Goal: Task Accomplishment & Management: Manage account settings

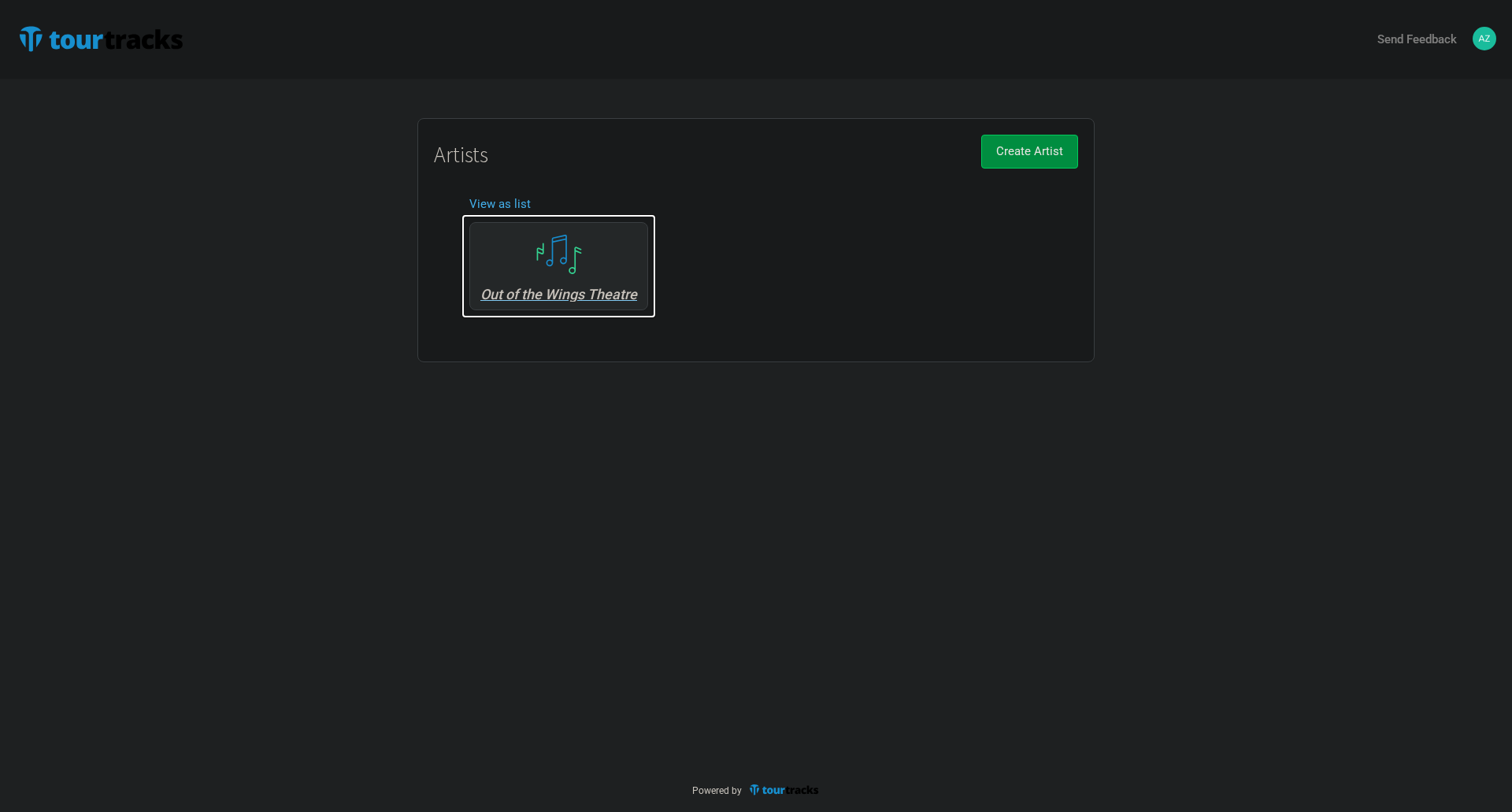
click at [574, 282] on div "Out of the Wings Theatre" at bounding box center [559, 265] width 179 height 88
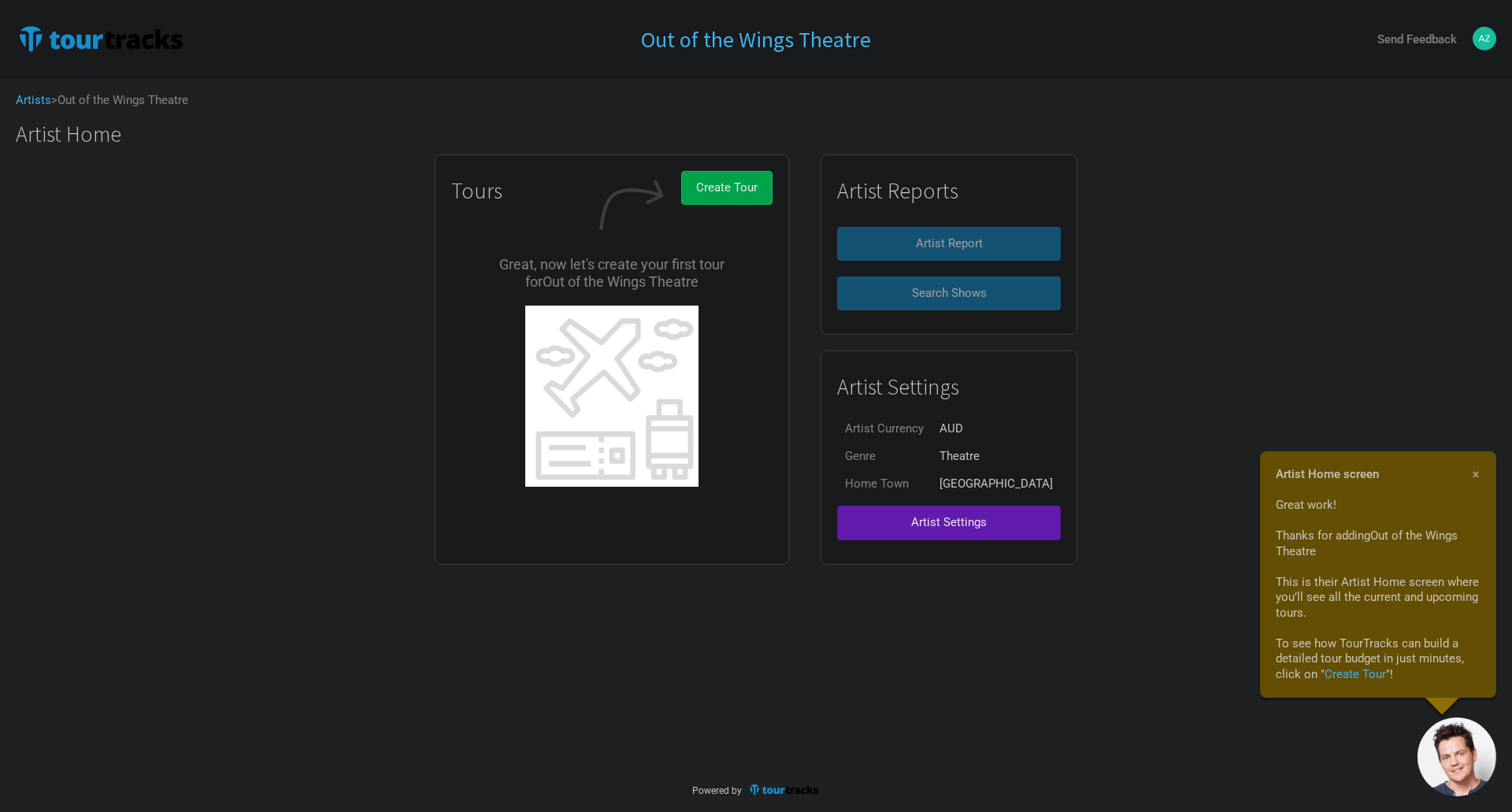
click at [758, 189] on span "Create Tour" at bounding box center [726, 188] width 61 height 14
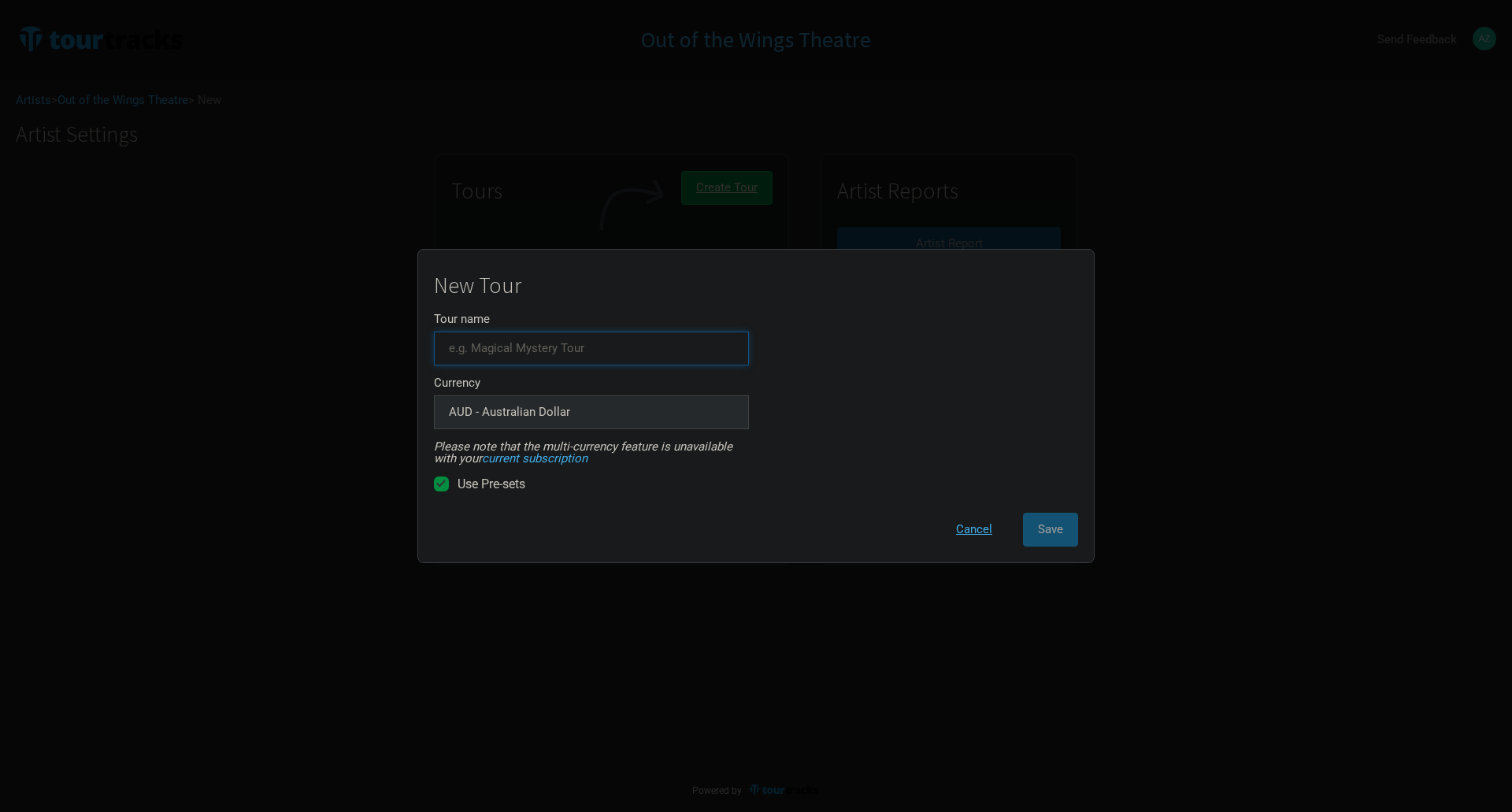
click at [559, 358] on input "Tour name" at bounding box center [591, 348] width 315 height 34
type input "[PERSON_NAME] The Musical"
click at [1055, 526] on span "Save" at bounding box center [1050, 529] width 25 height 14
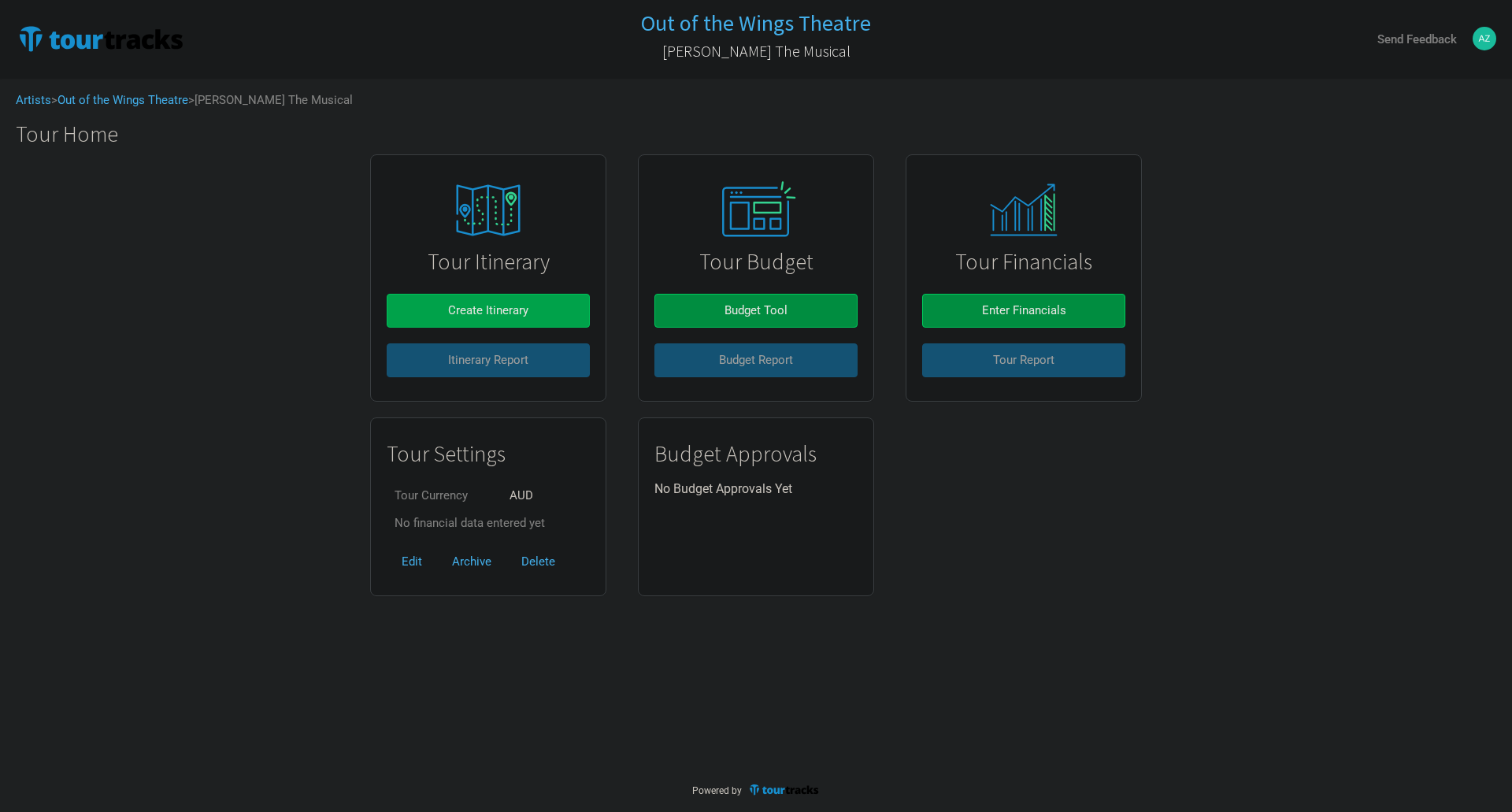
click at [402, 313] on button "Create Itinerary" at bounding box center [488, 310] width 203 height 34
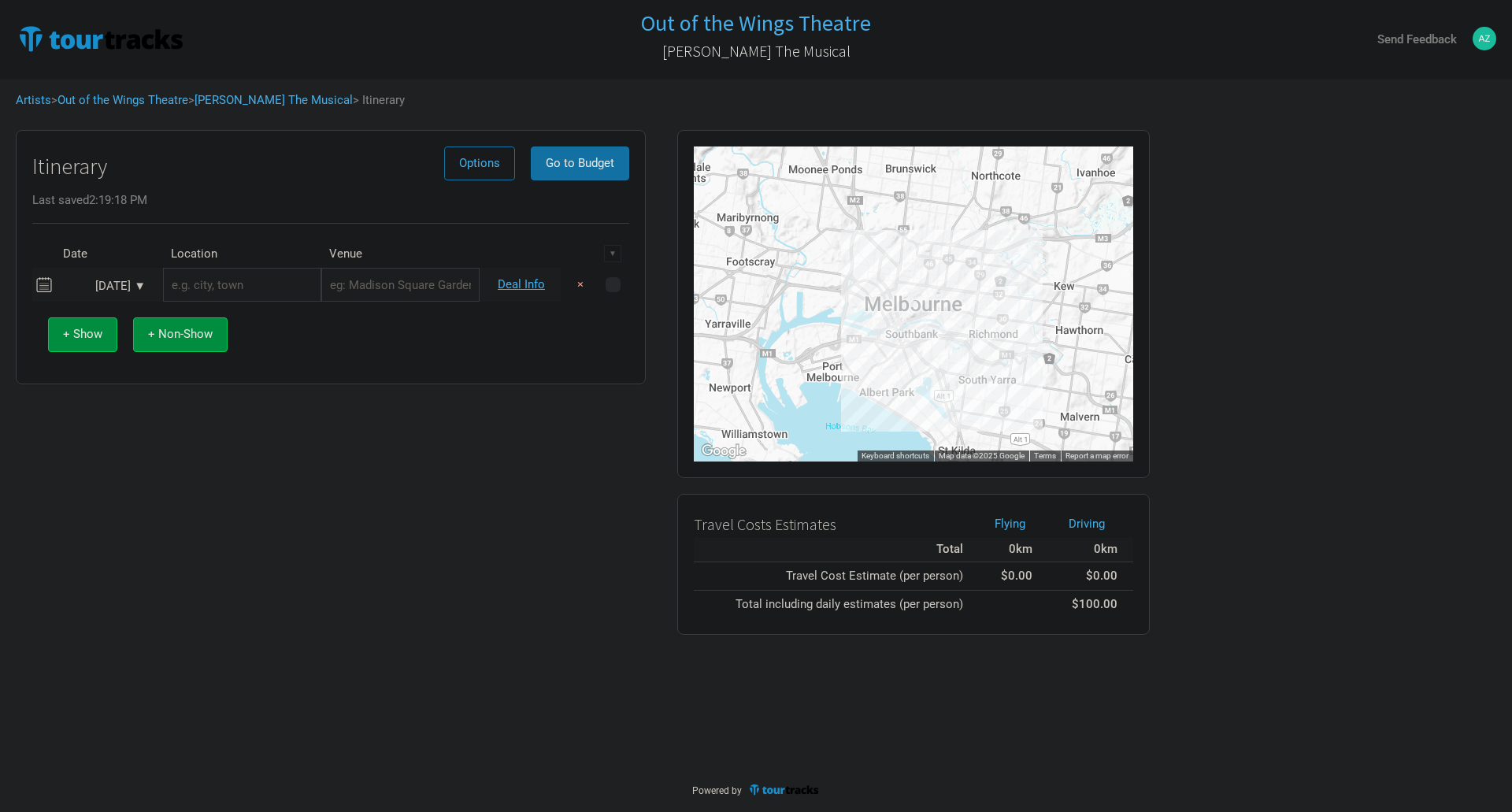
click at [140, 288] on div "Aug 30, 2025 ▼" at bounding box center [102, 286] width 86 height 12
click at [230, 310] on button "Next Month" at bounding box center [231, 314] width 11 height 11
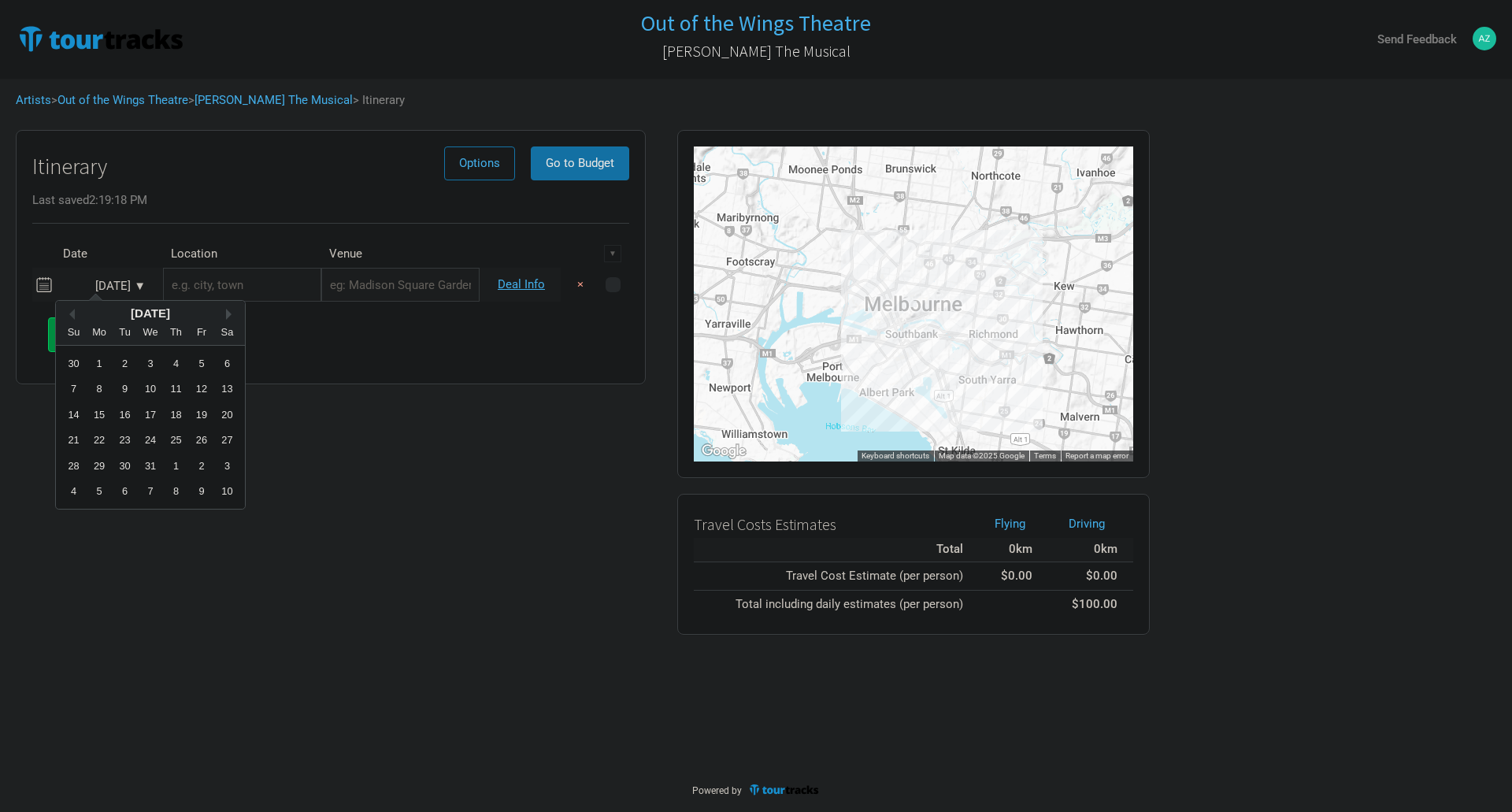
click at [230, 310] on button "Next Month" at bounding box center [231, 314] width 11 height 11
click at [120, 391] on div "6" at bounding box center [125, 389] width 21 height 21
click at [230, 287] on input "text" at bounding box center [242, 285] width 158 height 34
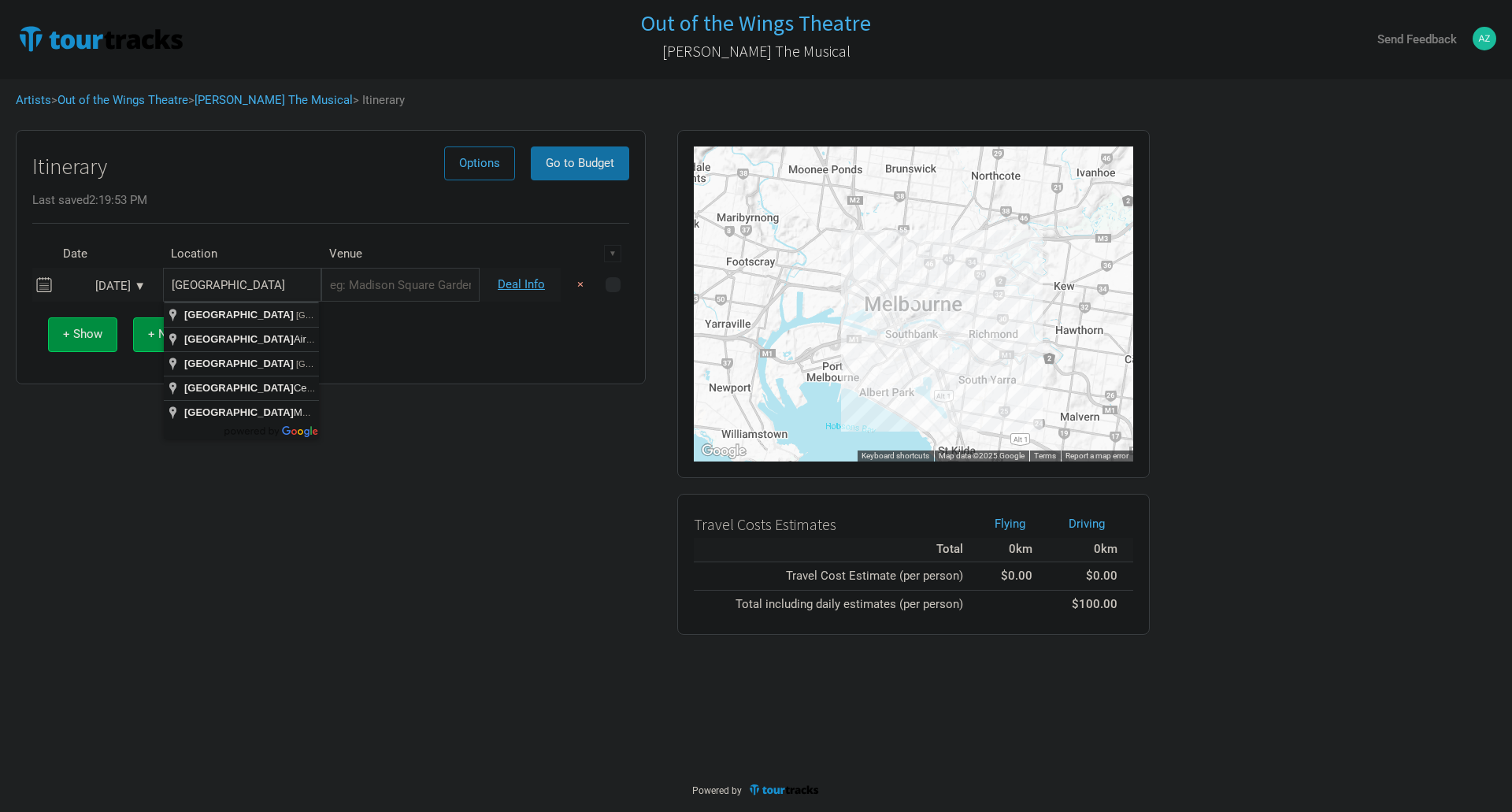
type input "Melbourne VIC, Australia"
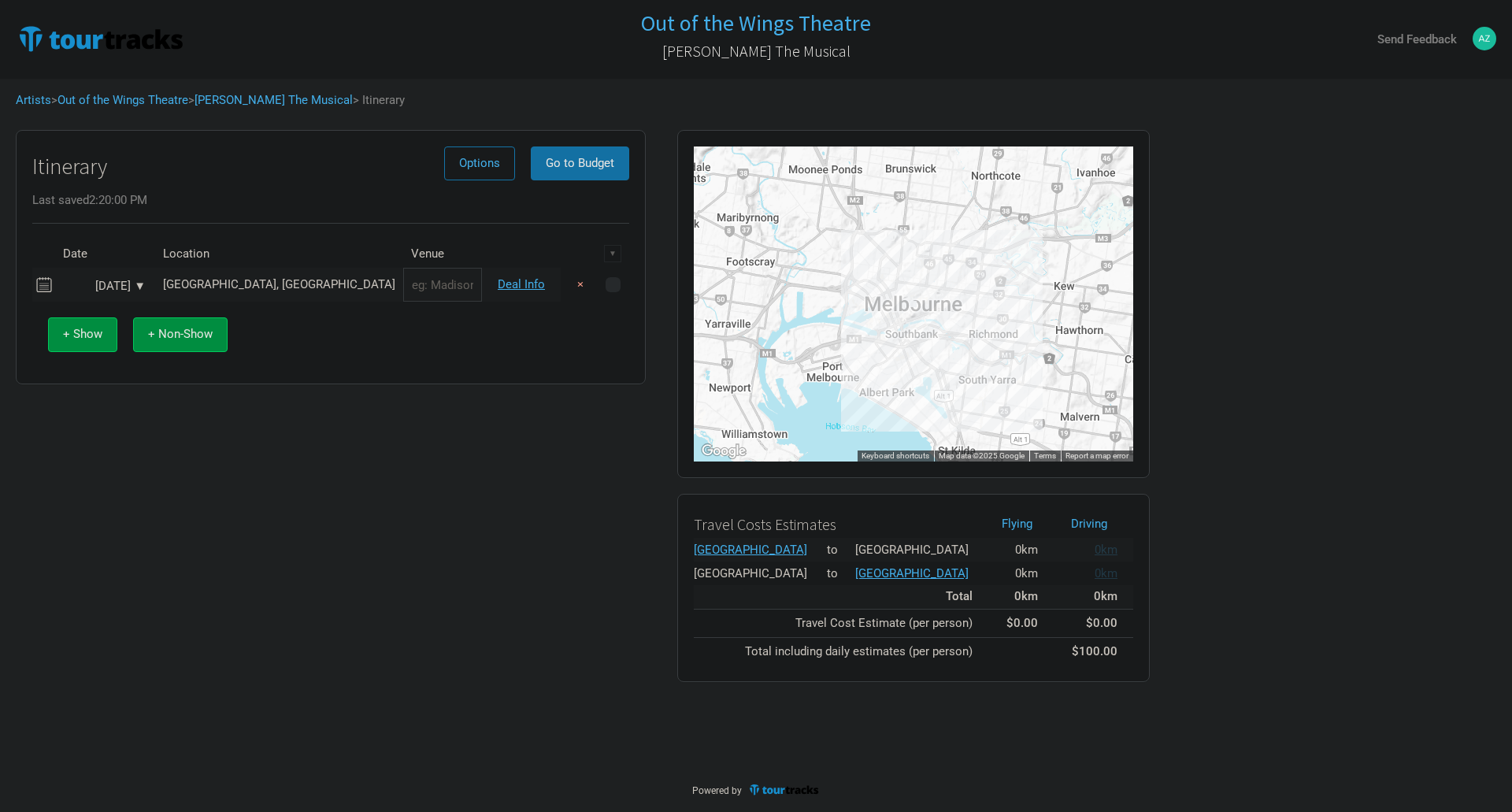
click at [279, 286] on div "[GEOGRAPHIC_DATA], [GEOGRAPHIC_DATA]" at bounding box center [279, 285] width 232 height 12
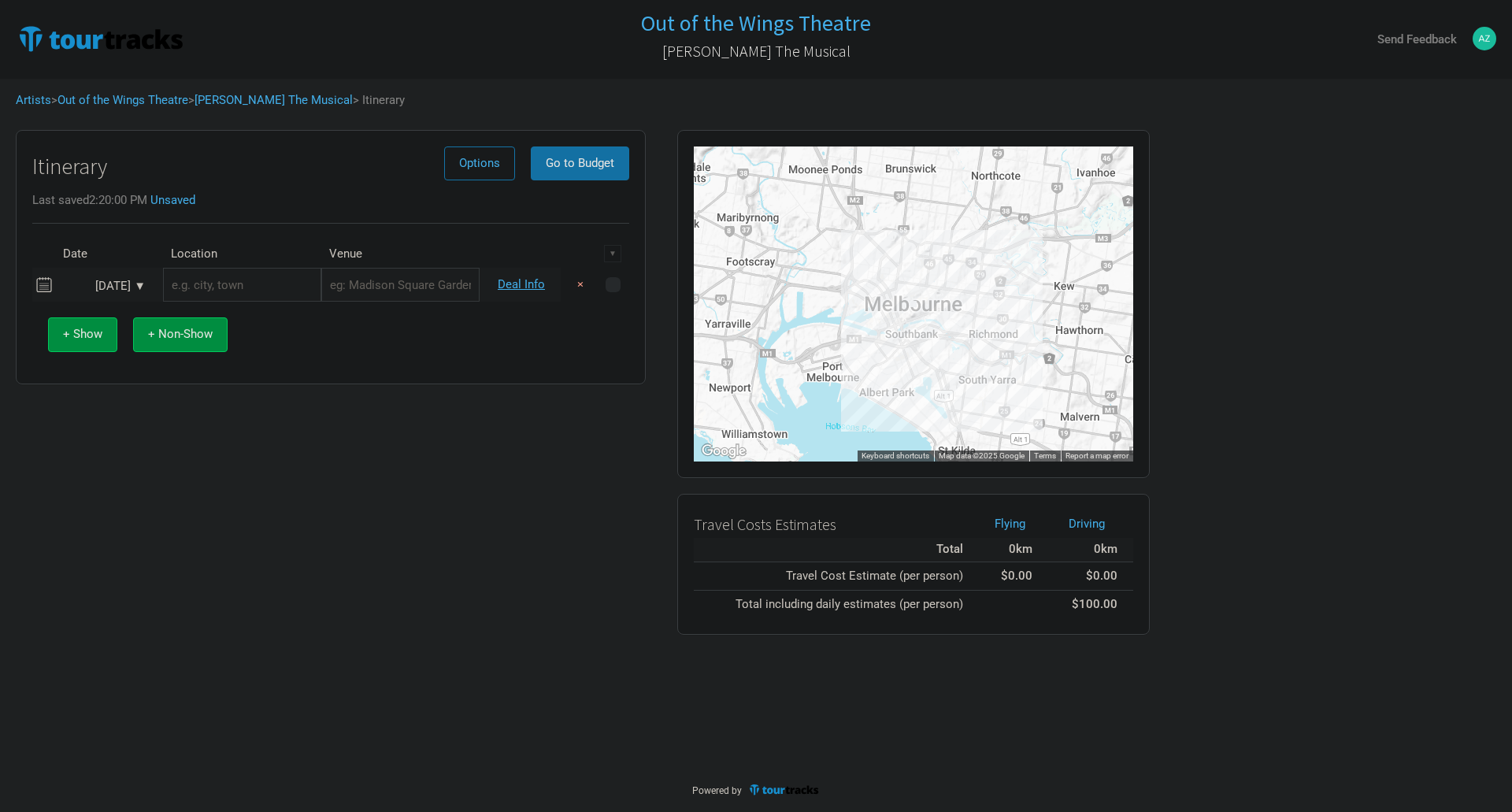
click at [279, 286] on input "text" at bounding box center [242, 285] width 158 height 34
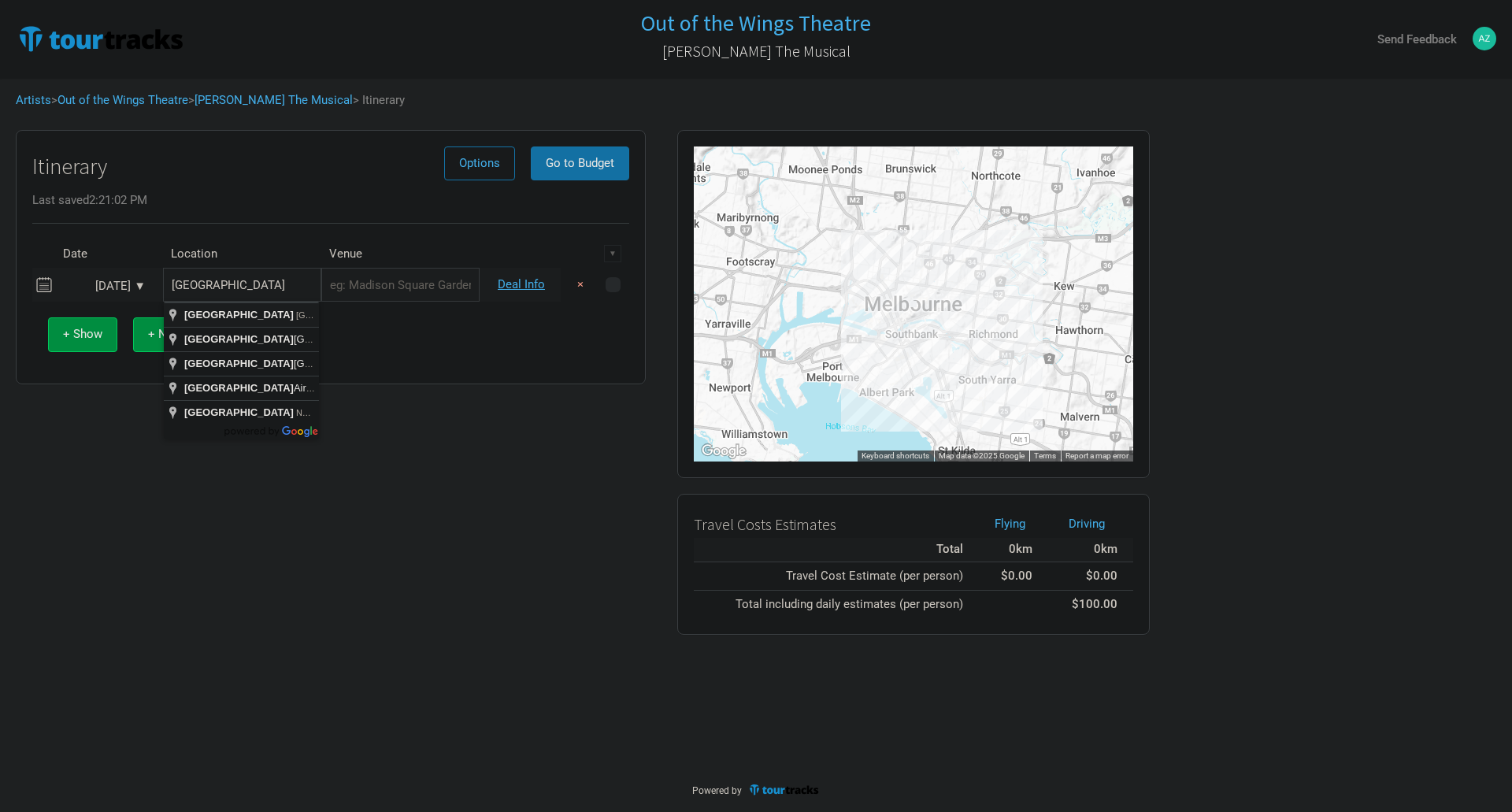
type input "Sydney NSW, Australia"
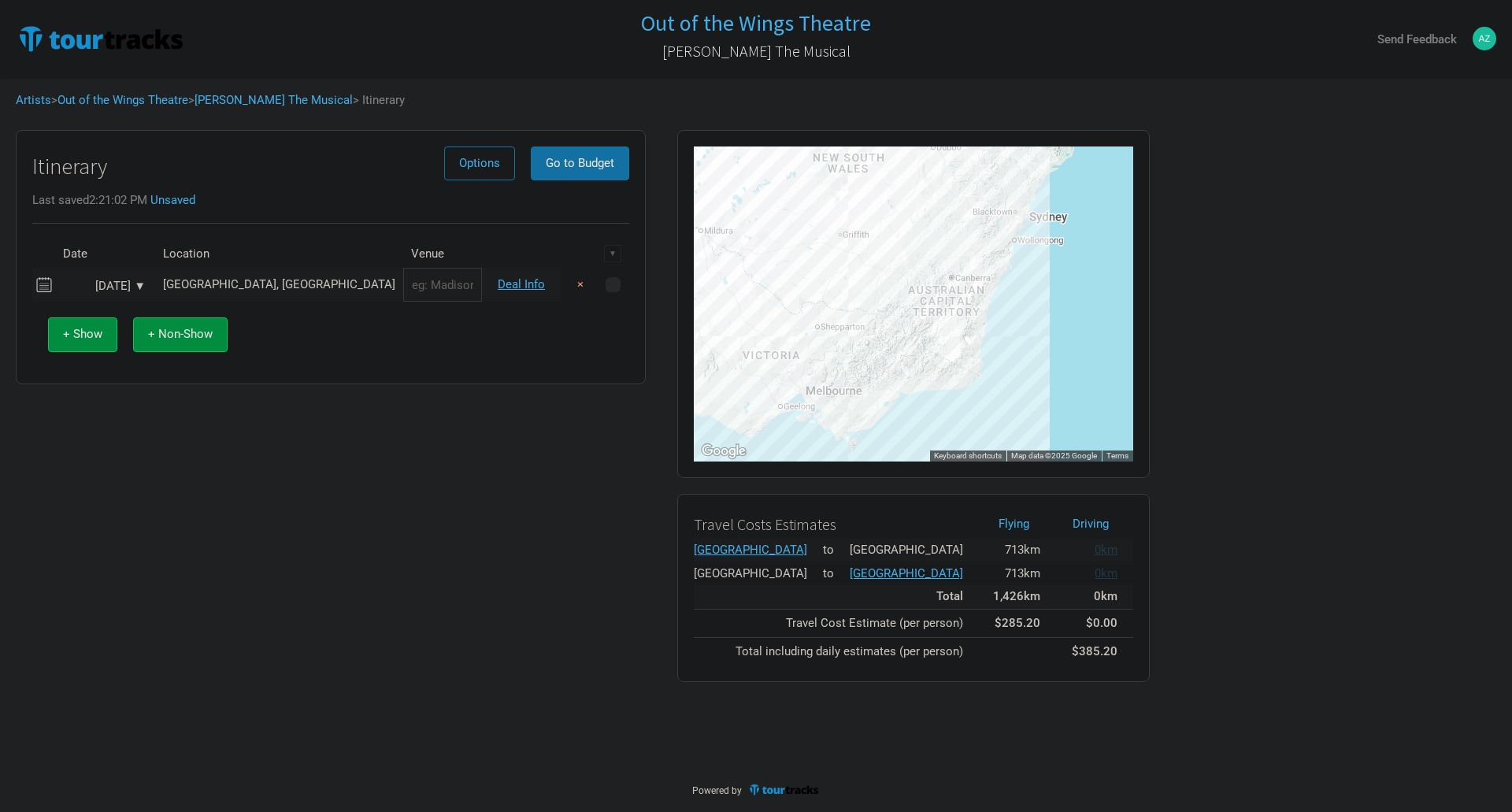
click at [403, 284] on input "text" at bounding box center [443, 285] width 79 height 34
type input "The Grand Electric Theatre"
click at [519, 285] on link "Deal Info" at bounding box center [521, 285] width 47 height 14
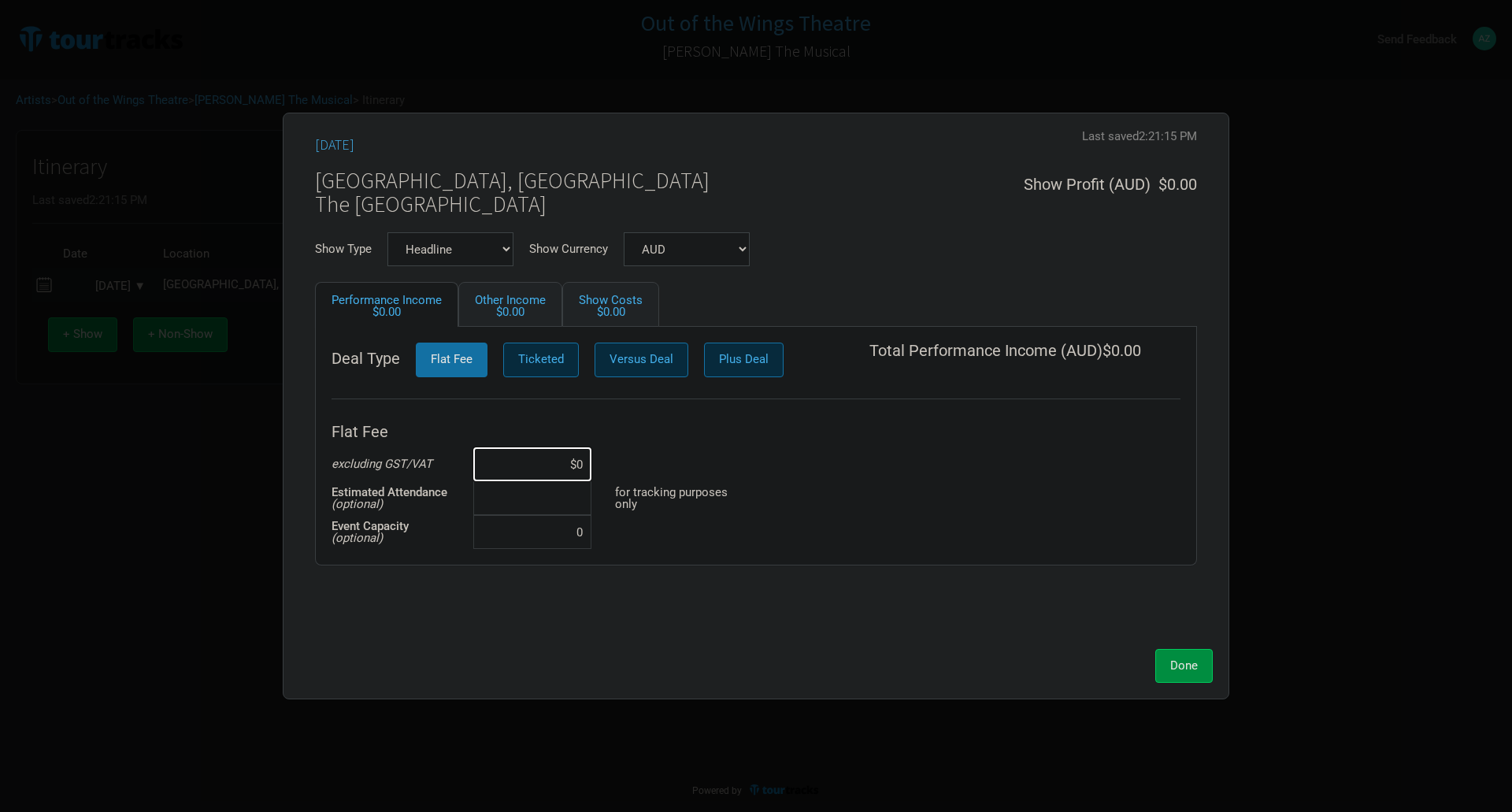
click at [511, 496] on input at bounding box center [532, 498] width 118 height 34
type input "0"
click at [554, 535] on input at bounding box center [532, 532] width 118 height 34
type input "0"
click at [534, 543] on input at bounding box center [532, 532] width 118 height 34
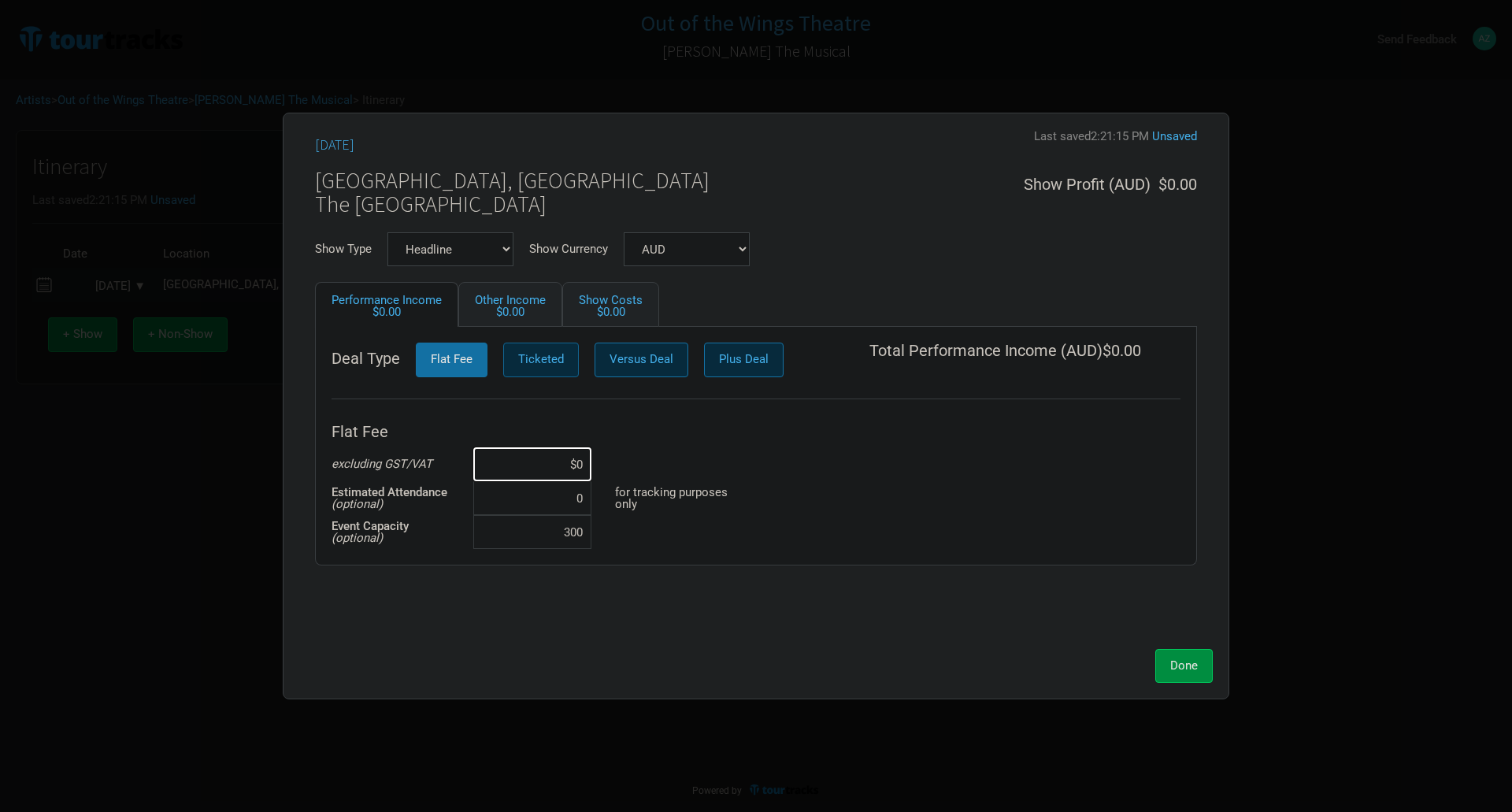
type input "300"
click at [566, 369] on button "Ticketed" at bounding box center [540, 359] width 76 height 34
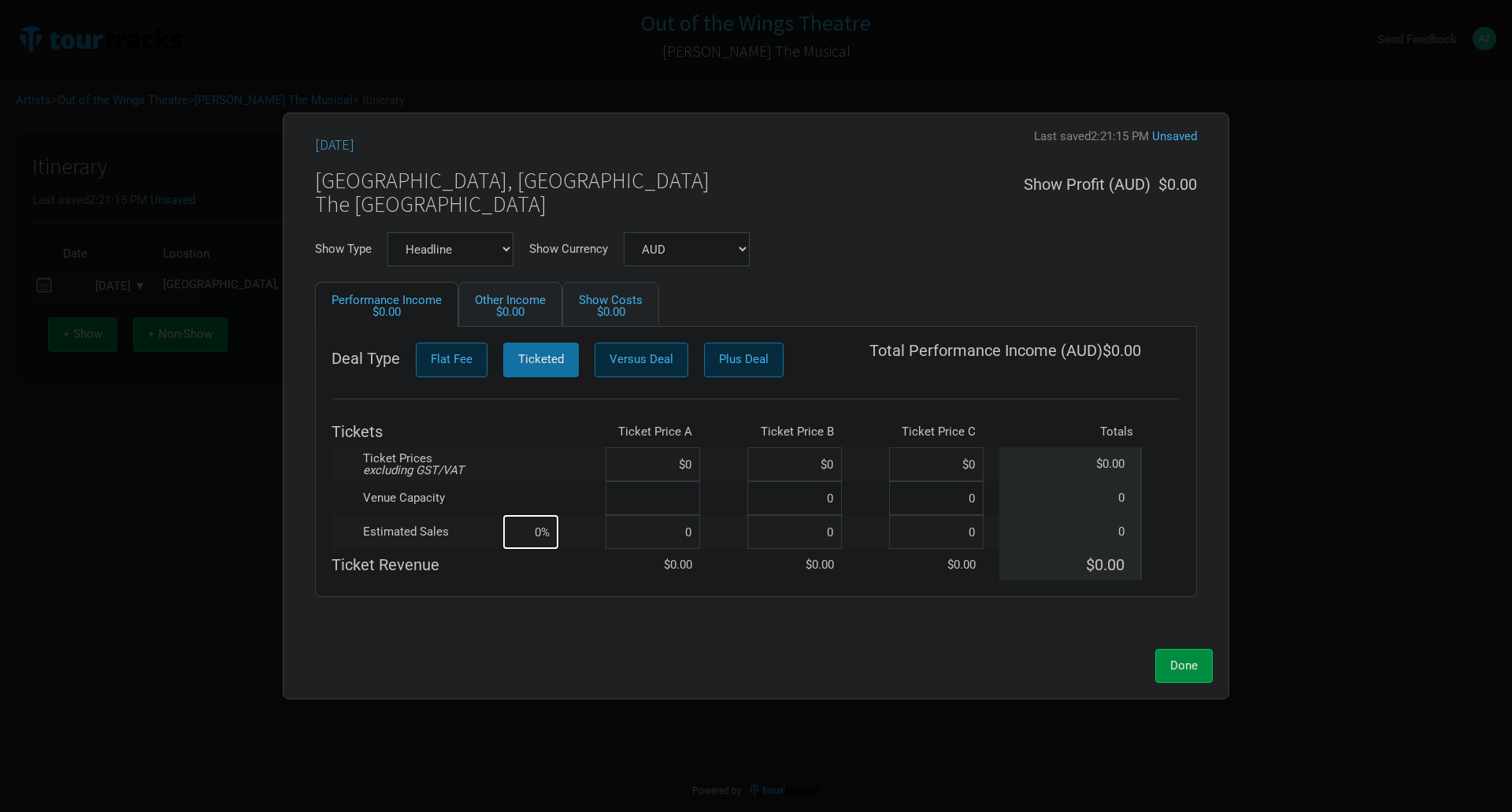
click at [670, 493] on input at bounding box center [653, 498] width 94 height 34
type input "300"
click at [694, 458] on input at bounding box center [653, 464] width 94 height 34
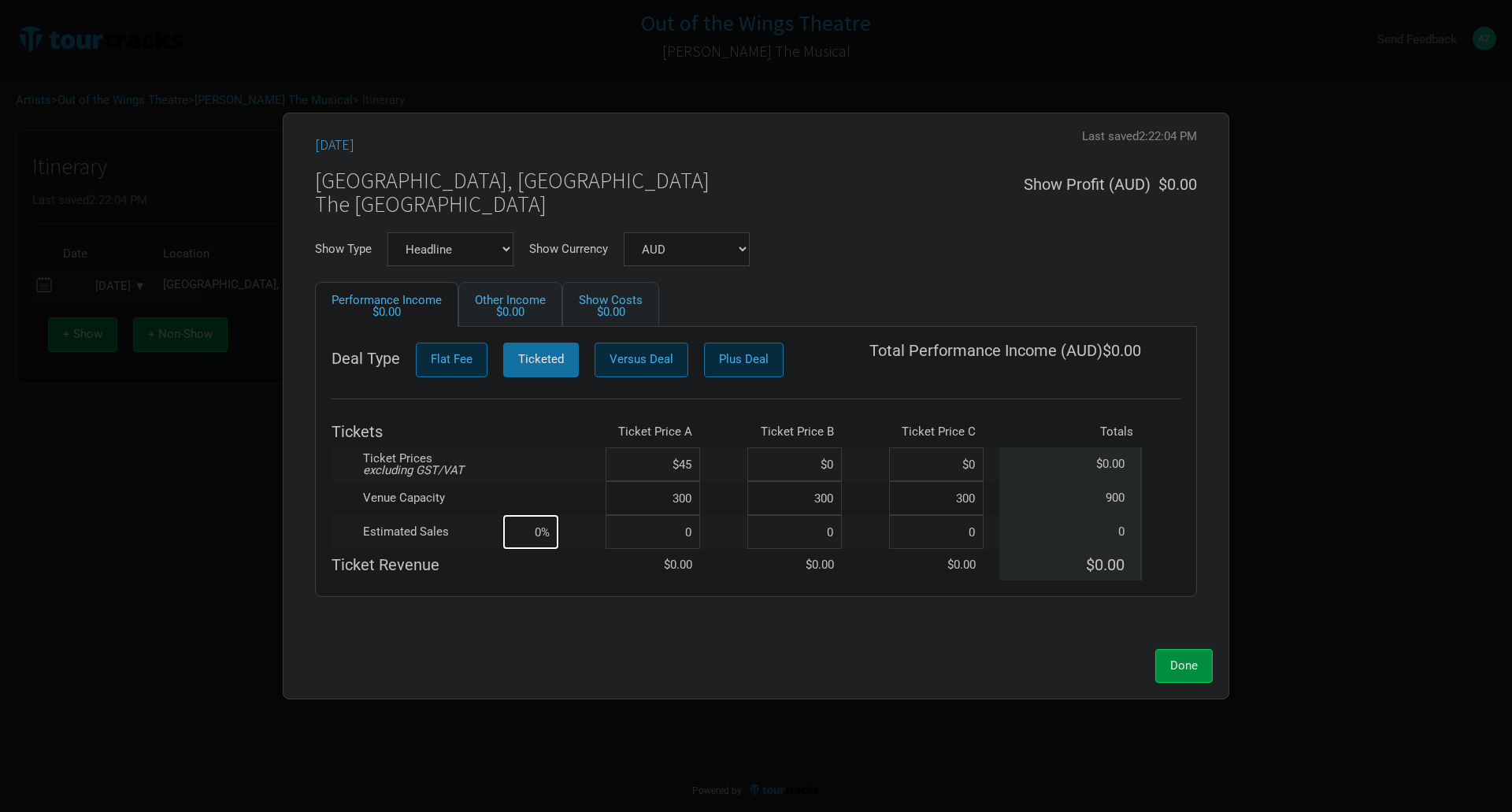
type input "$45"
click at [679, 539] on input at bounding box center [653, 532] width 94 height 34
type input "26"
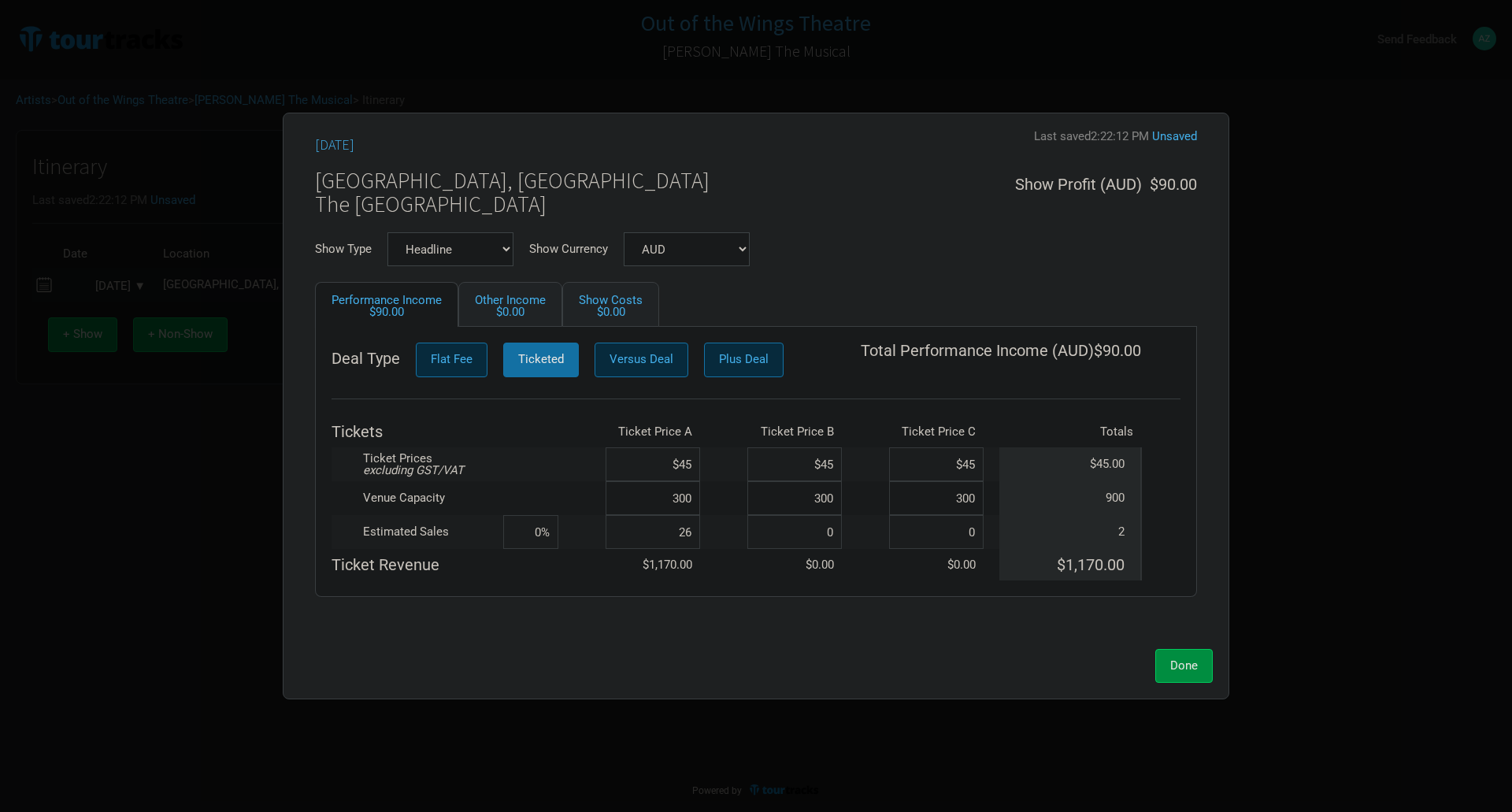
type input "3%"
type input "264"
type input "29%"
type input "264"
type input "0"
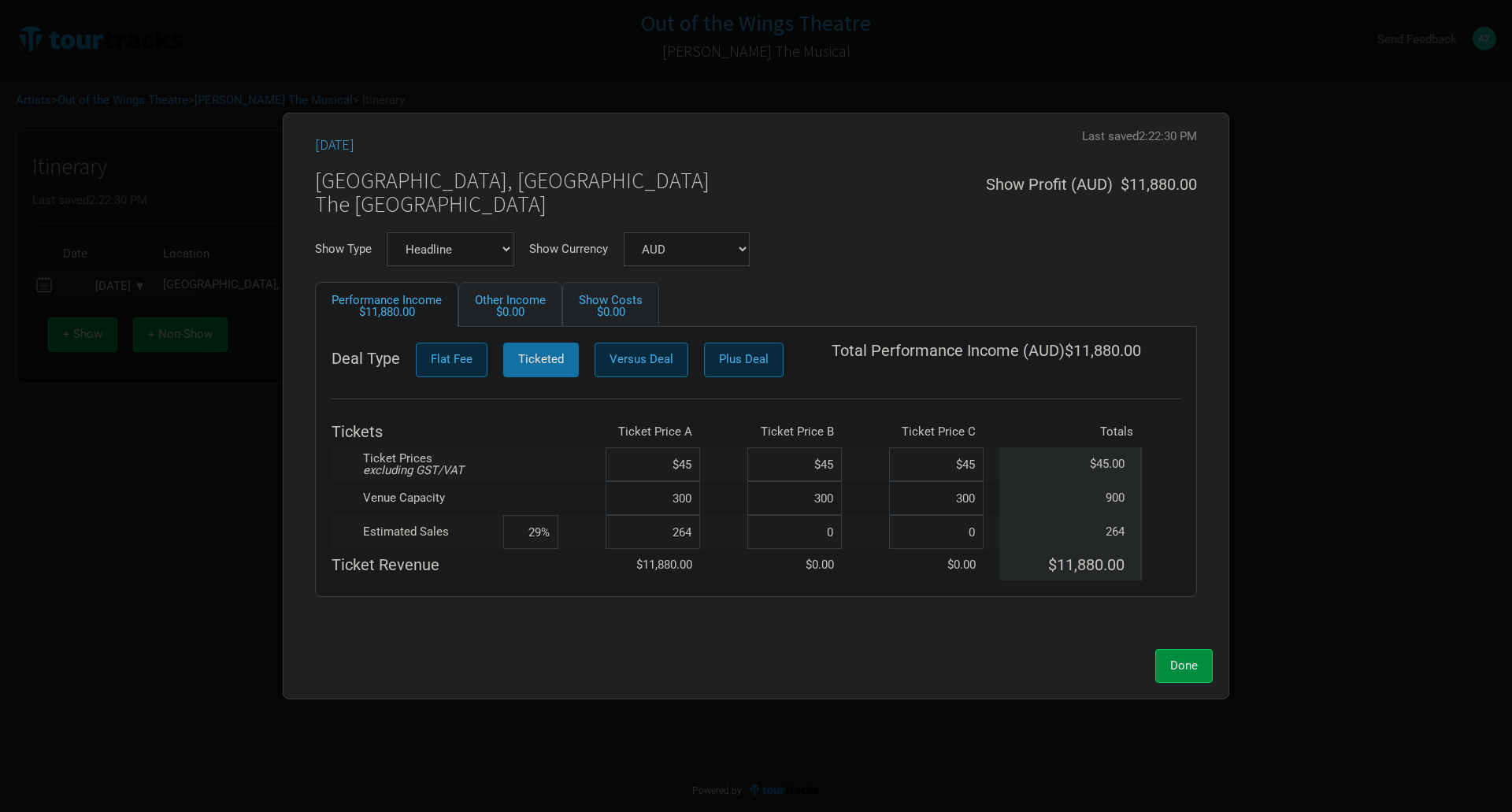
click at [695, 534] on input "264" at bounding box center [653, 532] width 94 height 34
type input "2"
type input "0%"
type input "250"
type input "28%"
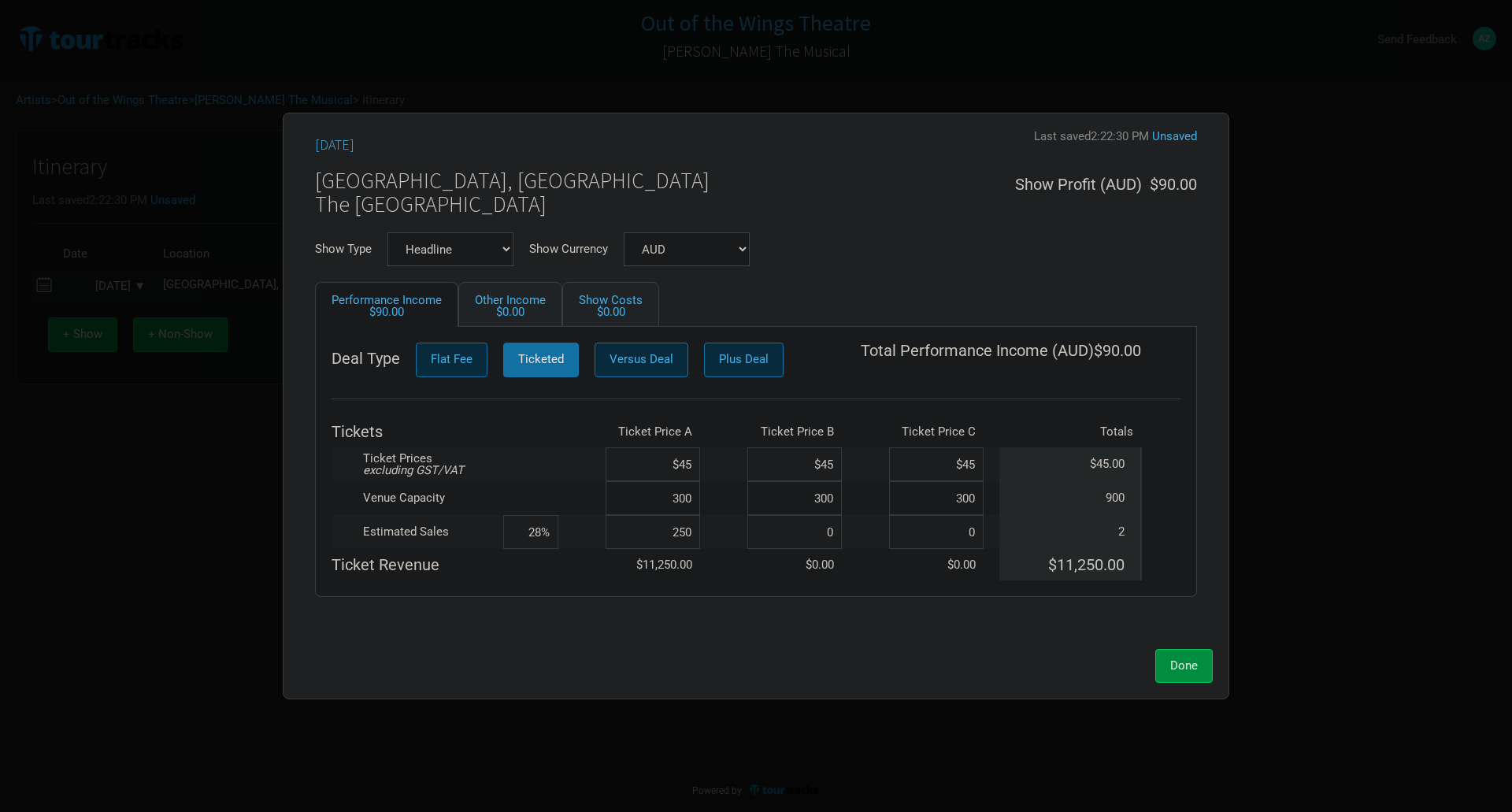
type input "250"
type input "56%"
type input "50"
type input "61%"
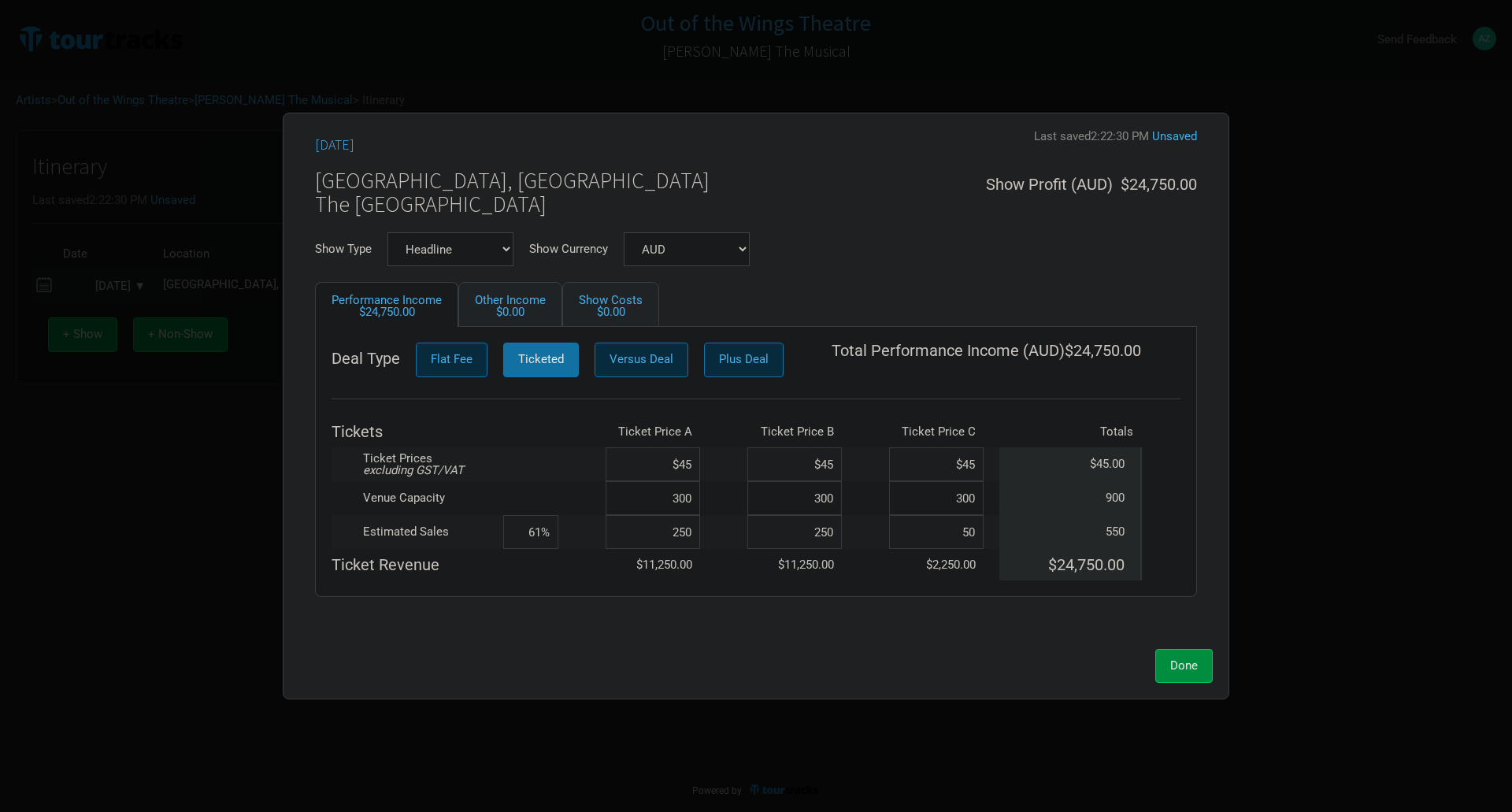
type input "5"
type input "2"
type input "56%"
type input "250"
type input "83%"
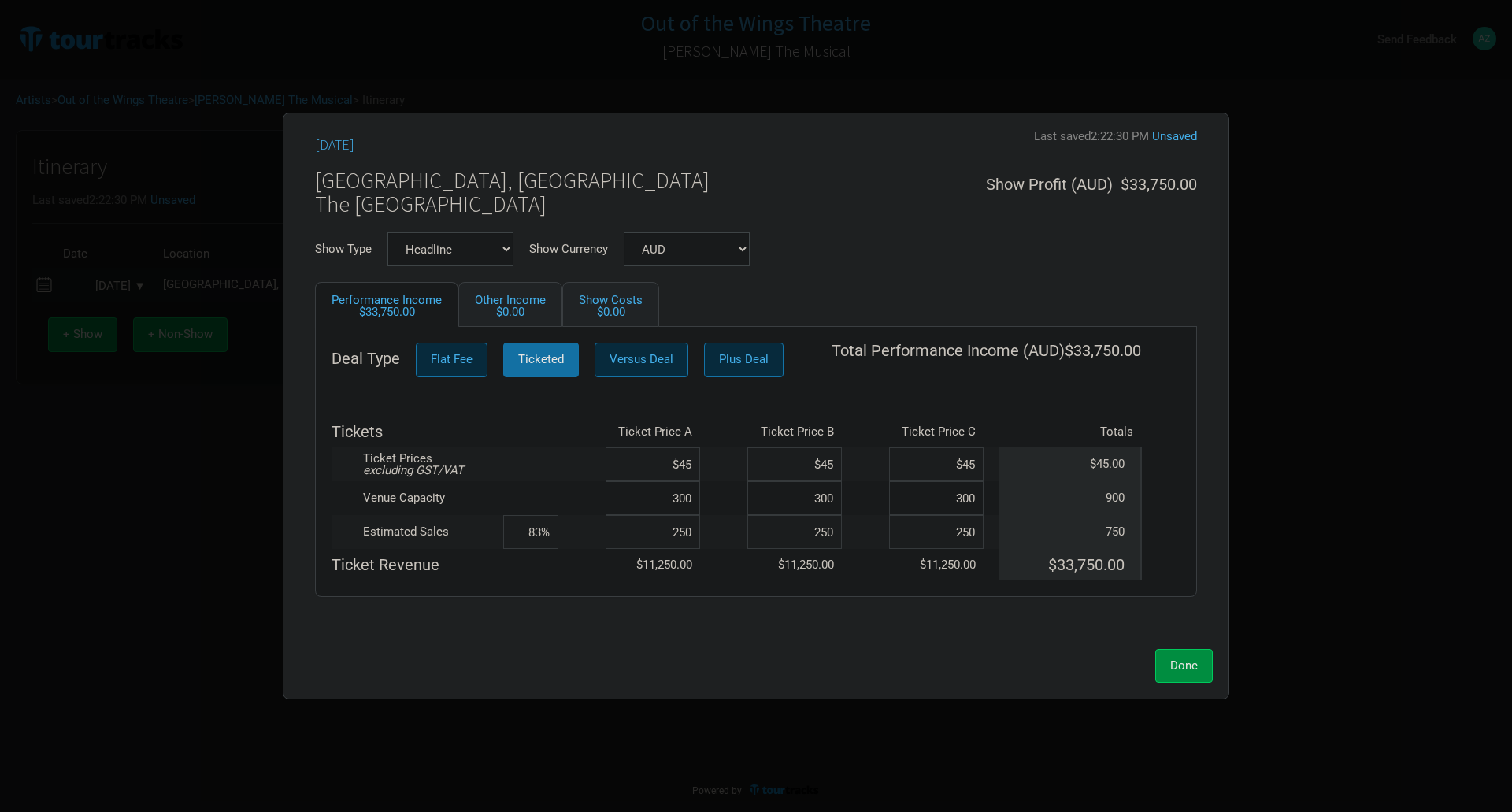
type input "250"
click at [828, 588] on div "Deal Type Flat Fee Ticketed Versus Deal Plus Deal Total Performance Income ( AU…" at bounding box center [756, 461] width 882 height 270
click at [508, 249] on select "Headline Festival Corporate Support DJ Set Other" at bounding box center [450, 249] width 126 height 34
click at [609, 364] on span "Versus Deal" at bounding box center [641, 359] width 64 height 14
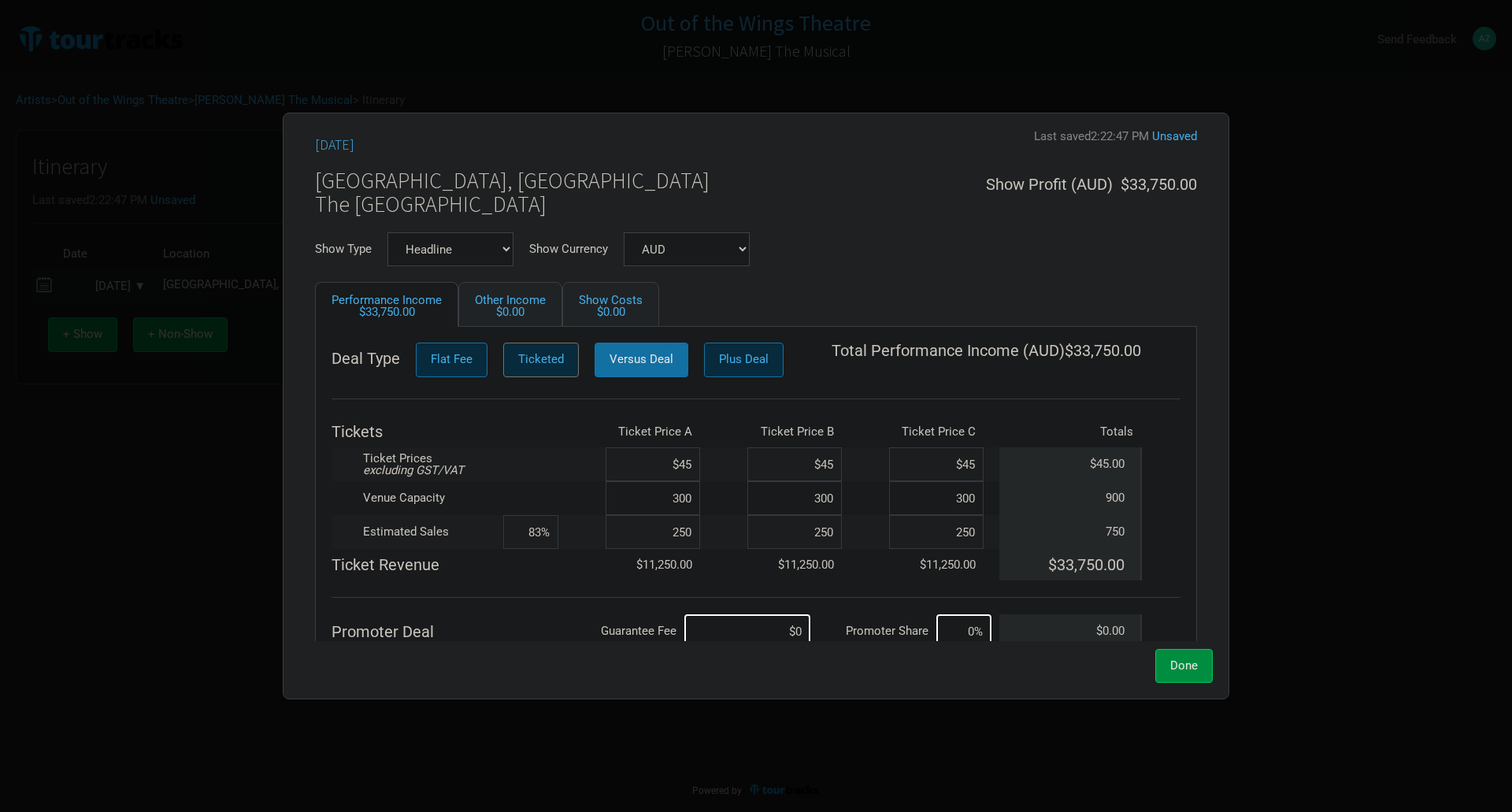
click at [551, 366] on span "Ticketed" at bounding box center [541, 359] width 45 height 14
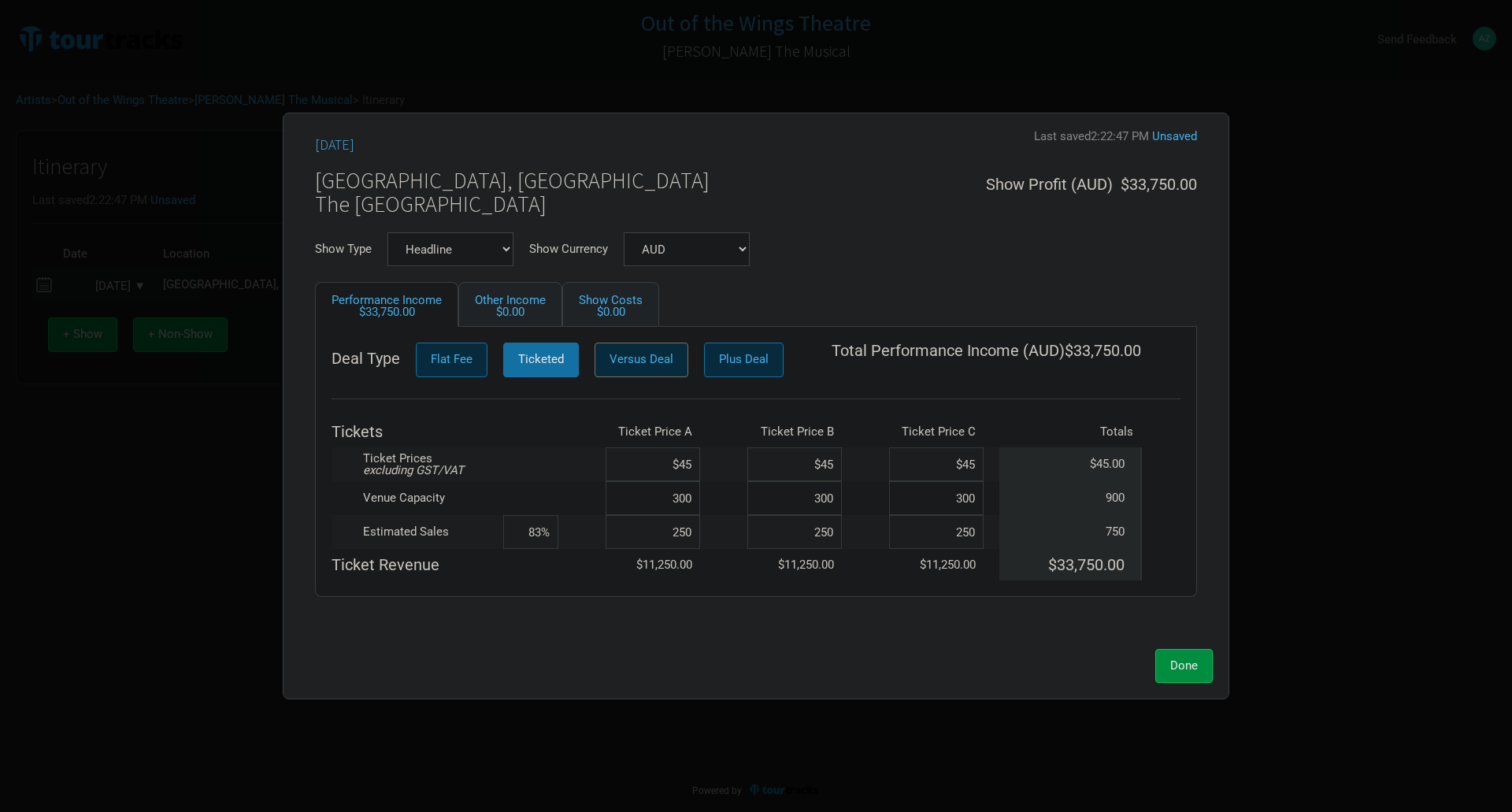
click at [645, 361] on span "Versus Deal" at bounding box center [641, 359] width 64 height 14
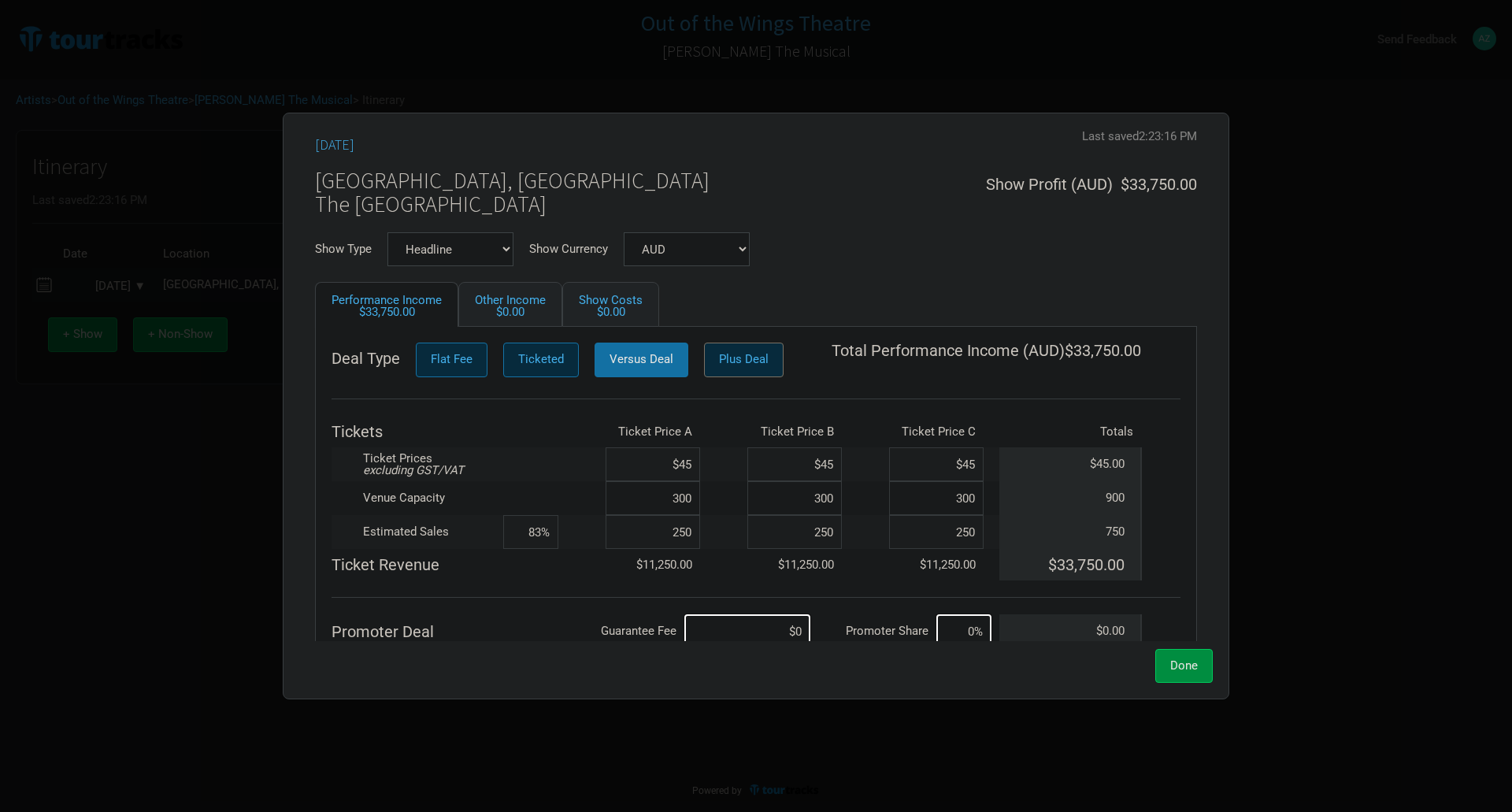
click at [758, 358] on span "Plus Deal" at bounding box center [744, 359] width 50 height 14
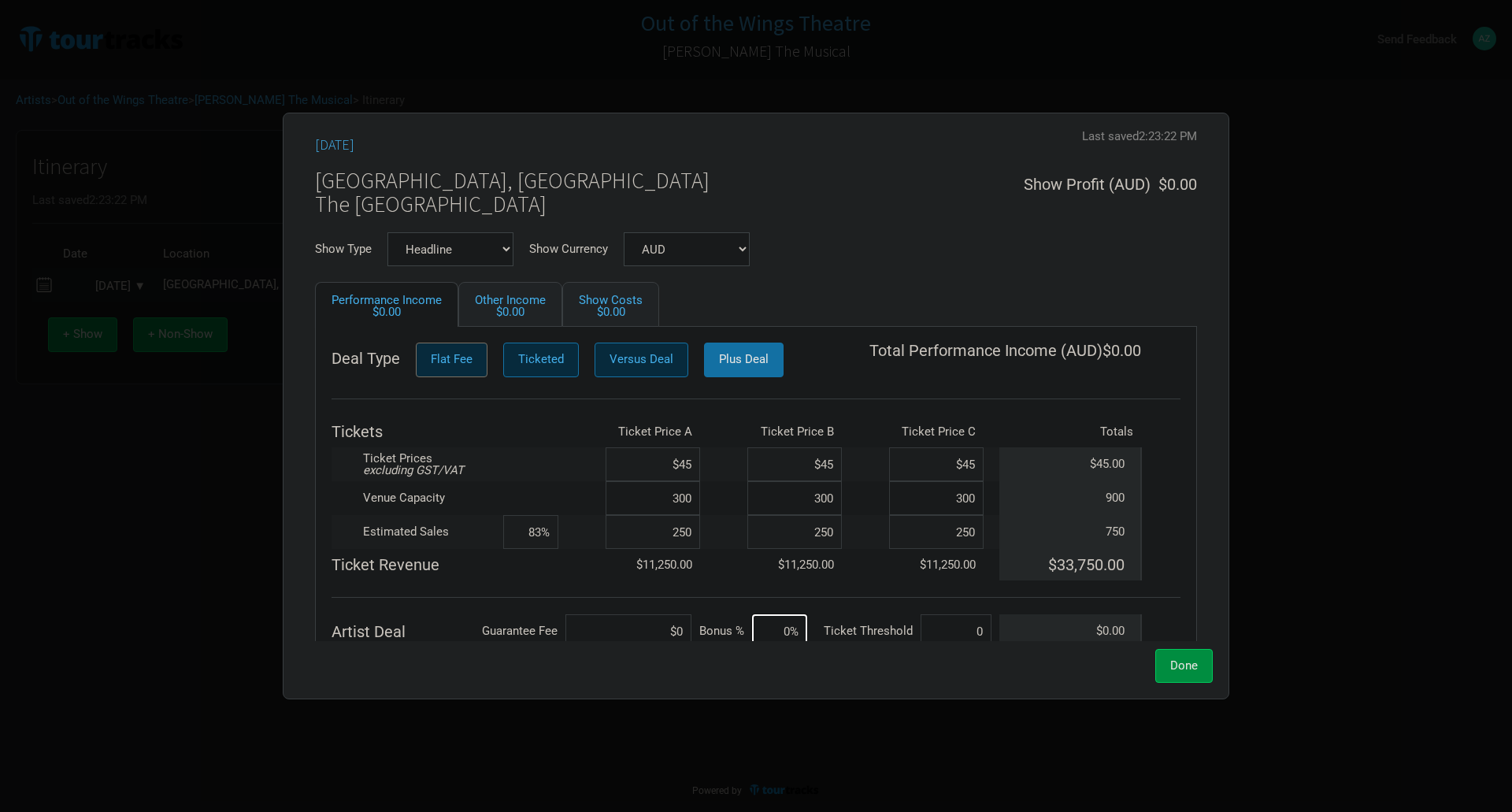
click at [443, 360] on span "Flat Fee" at bounding box center [451, 359] width 42 height 14
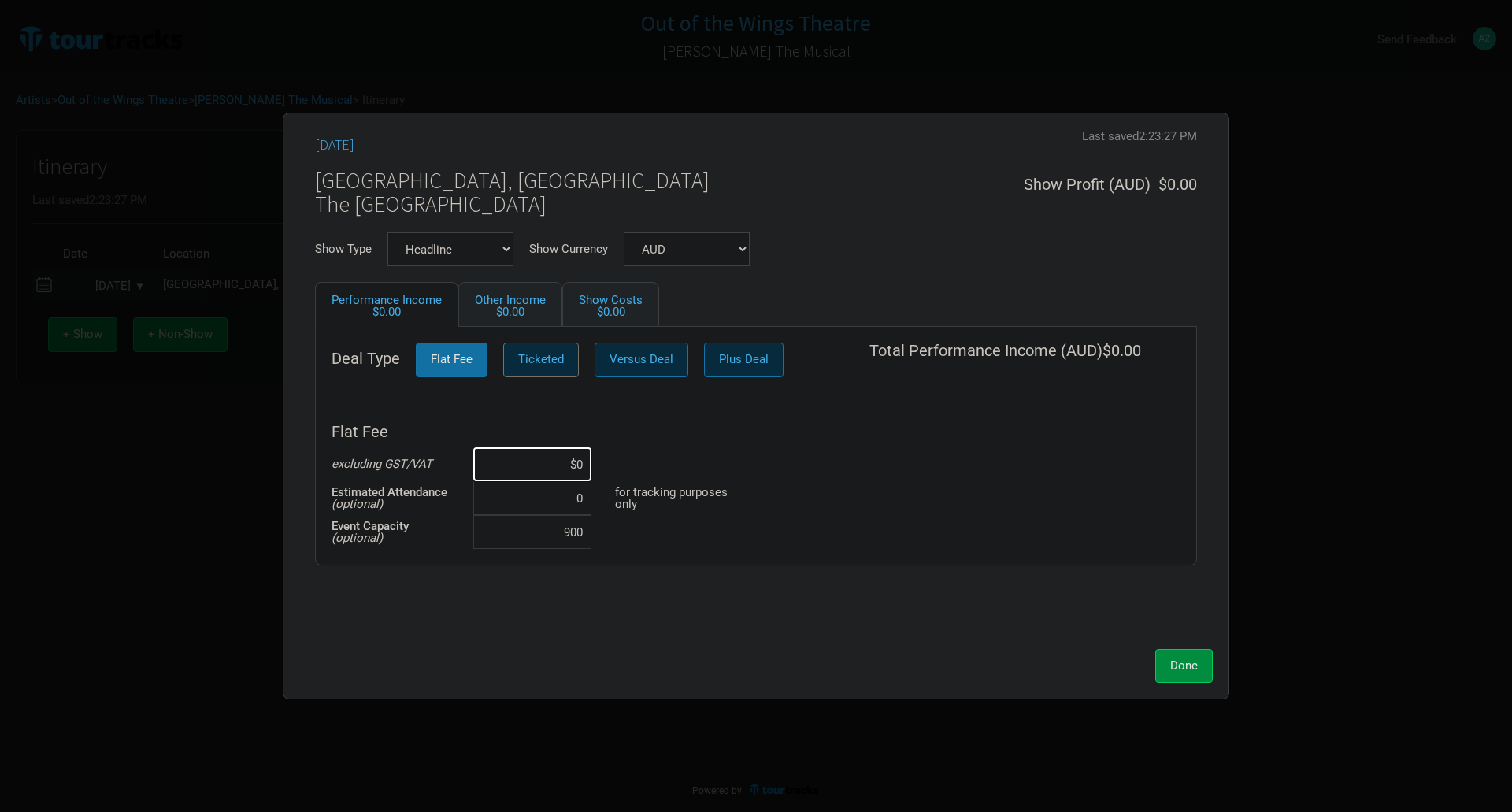
click at [553, 370] on button "Ticketed" at bounding box center [540, 359] width 76 height 34
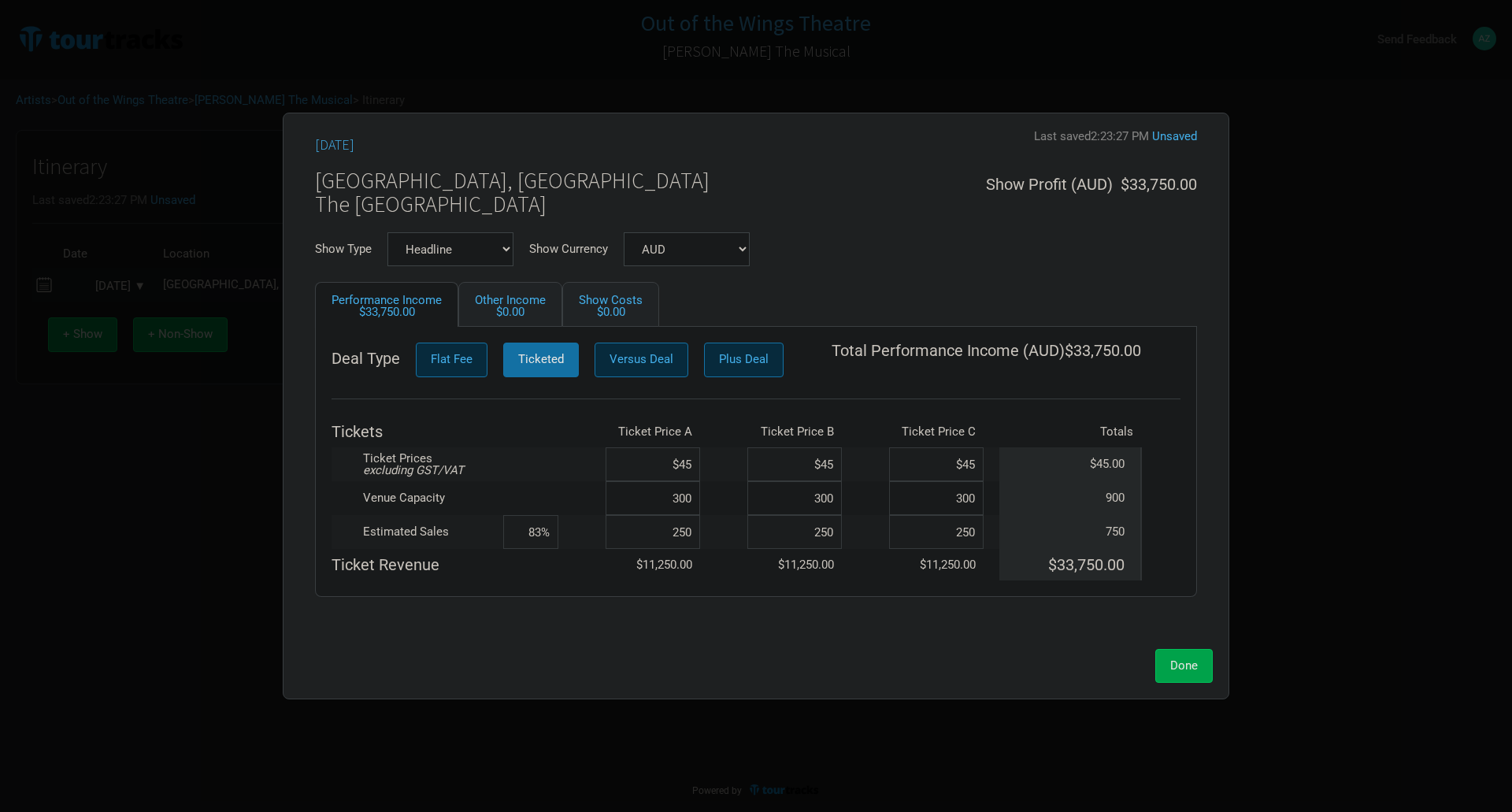
click at [1193, 665] on span "Done" at bounding box center [1184, 665] width 28 height 14
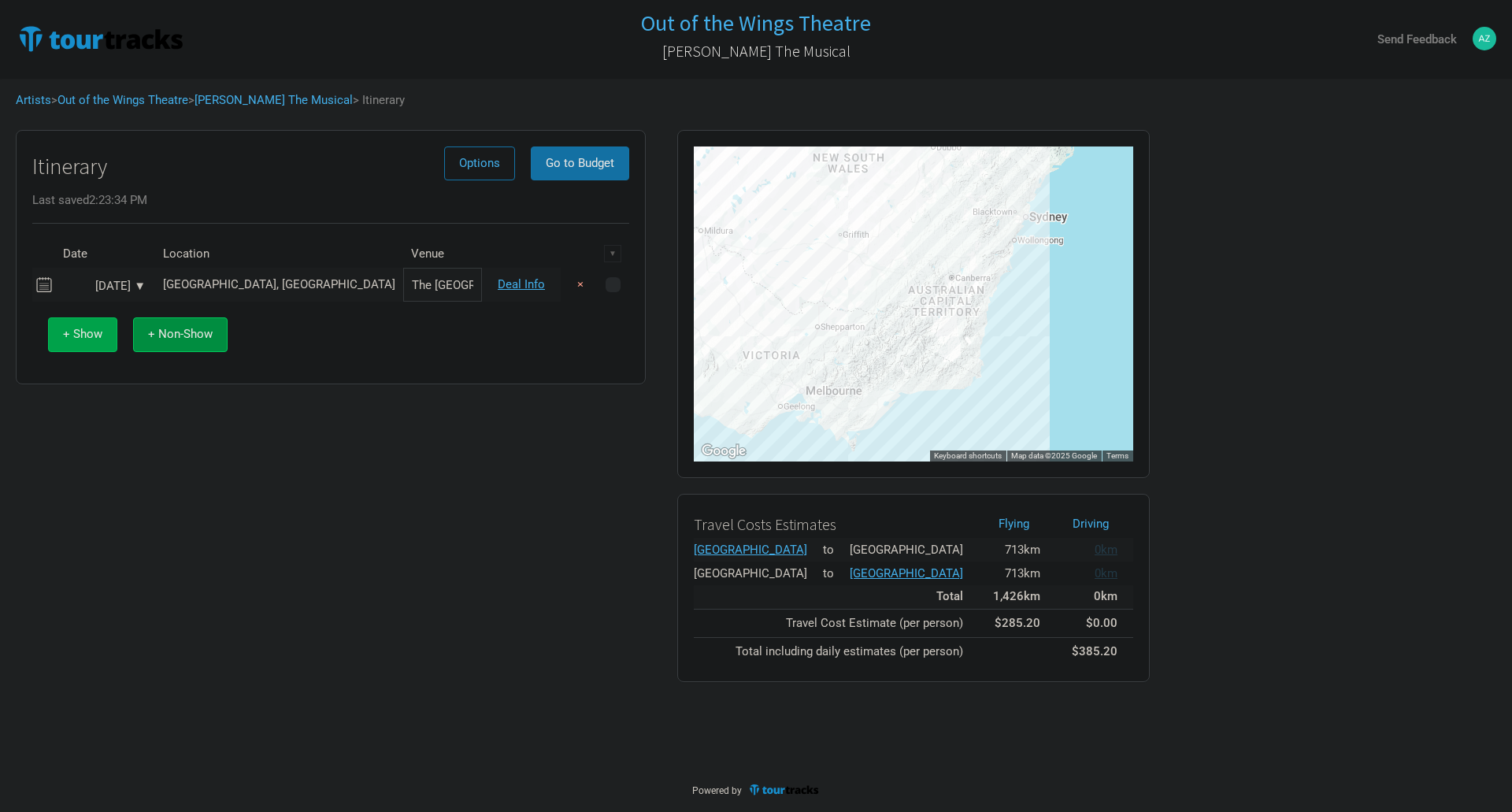
click at [85, 343] on button "+ Show" at bounding box center [82, 334] width 69 height 34
click at [203, 318] on input "text" at bounding box center [279, 318] width 248 height 34
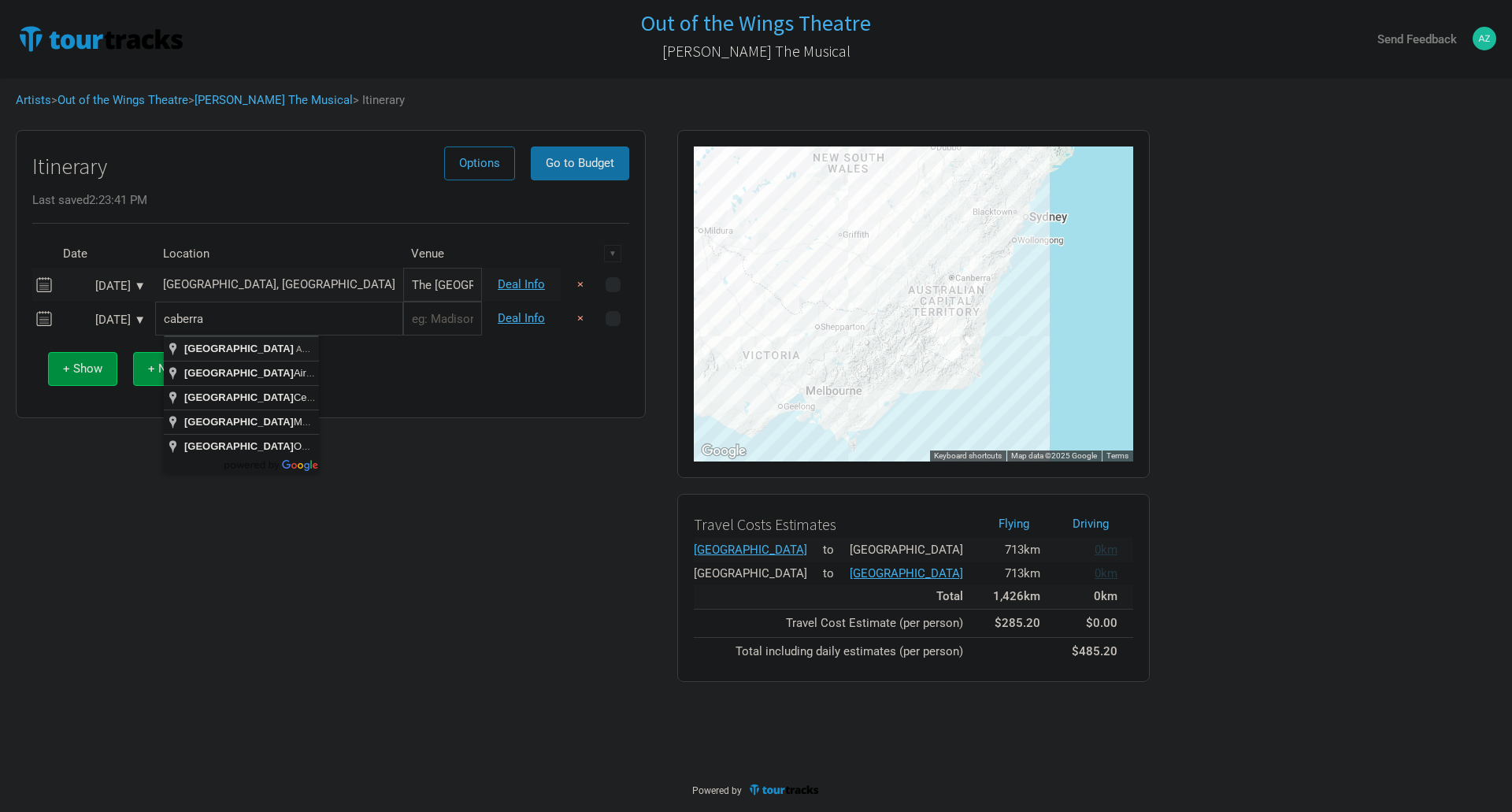
type input "Canberra ACT, Australia"
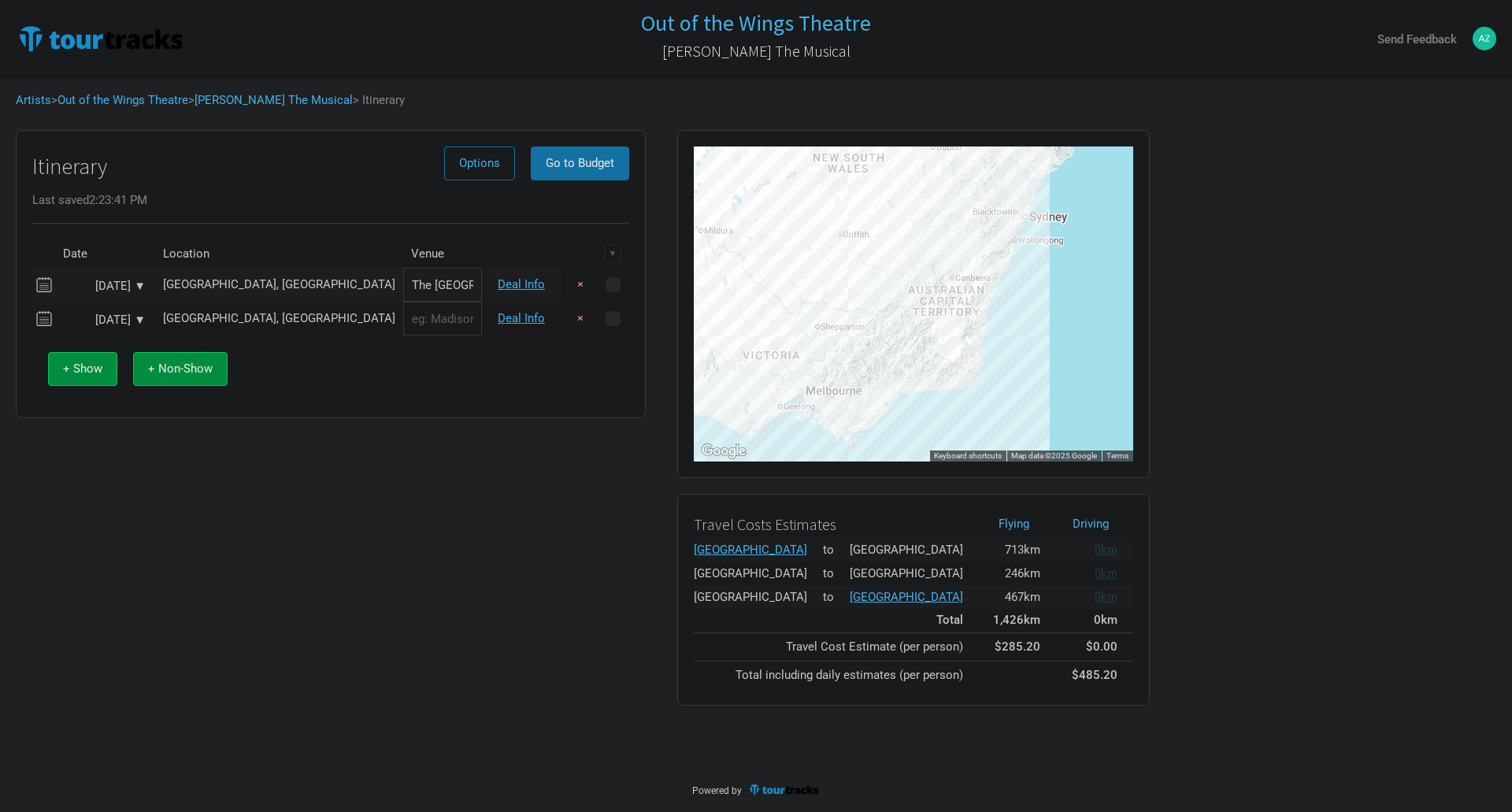
click at [403, 322] on input "text" at bounding box center [443, 318] width 79 height 34
type input "[GEOGRAPHIC_DATA]"
click at [527, 317] on link "Deal Info" at bounding box center [521, 318] width 47 height 14
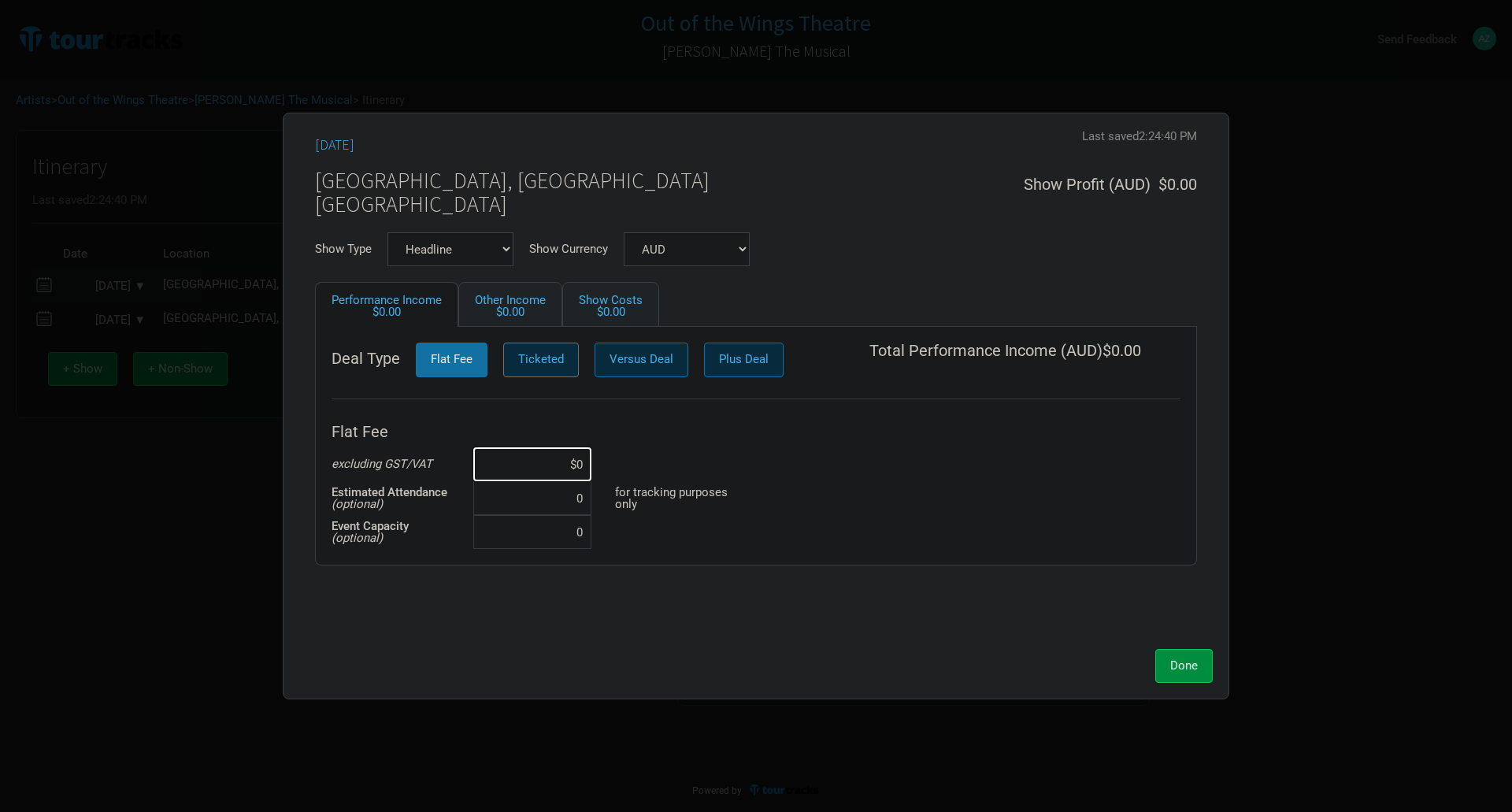
click at [504, 361] on button "Ticketed" at bounding box center [540, 359] width 76 height 34
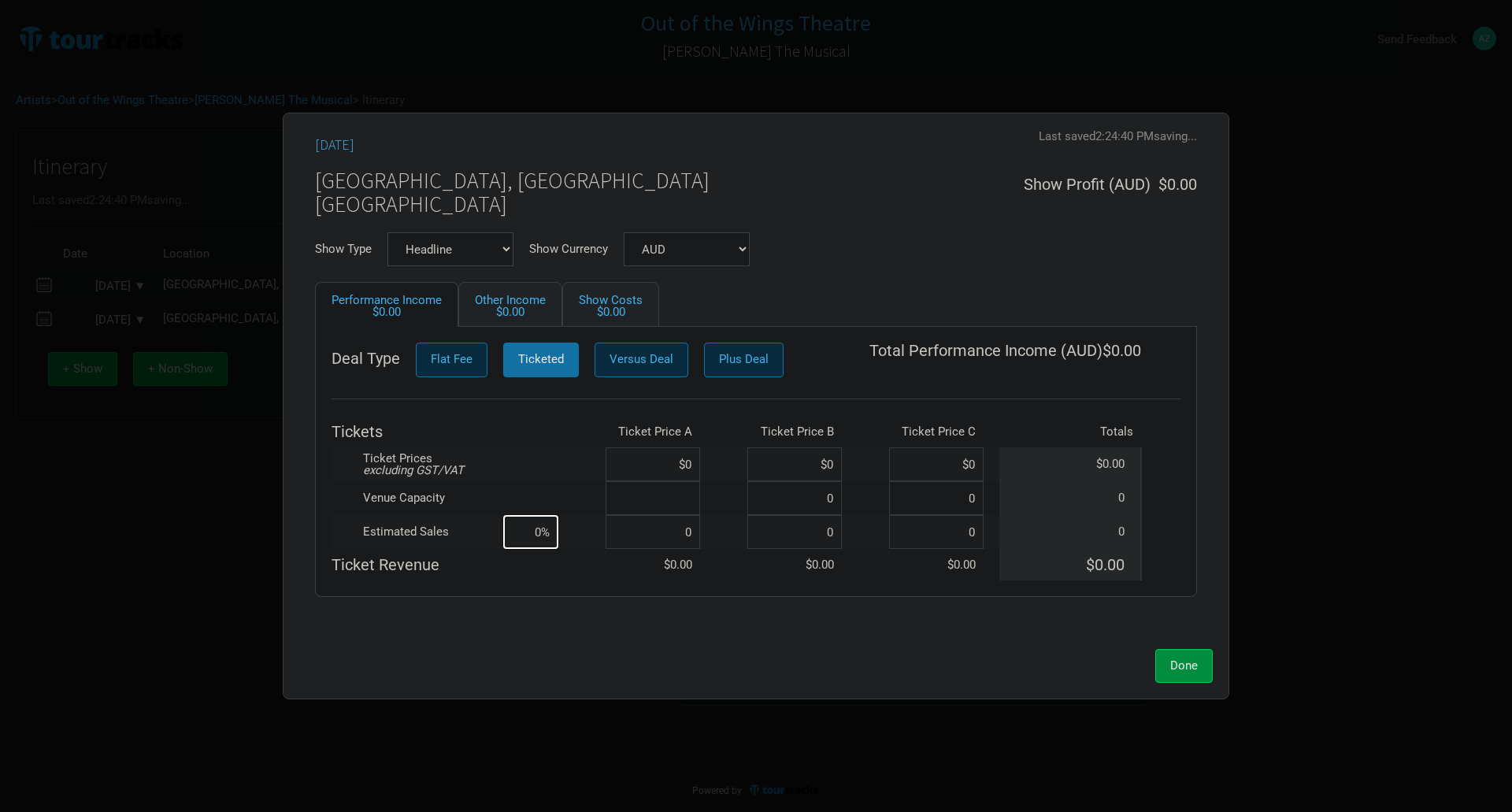
click at [687, 500] on input at bounding box center [653, 498] width 94 height 34
type input "618"
click at [685, 471] on input at bounding box center [653, 464] width 94 height 34
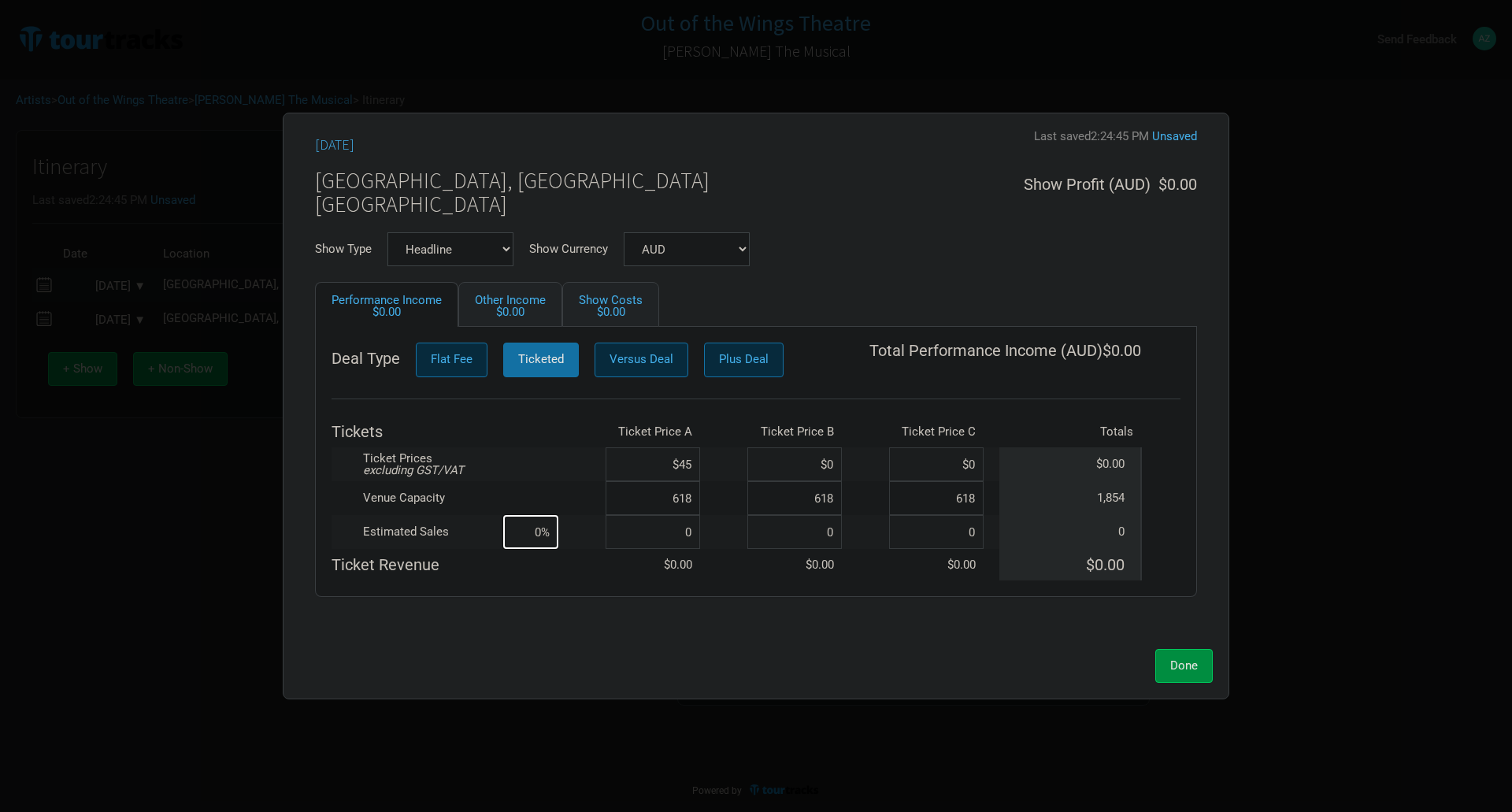
type input "$45"
click at [679, 537] on input at bounding box center [653, 532] width 94 height 34
type input "230"
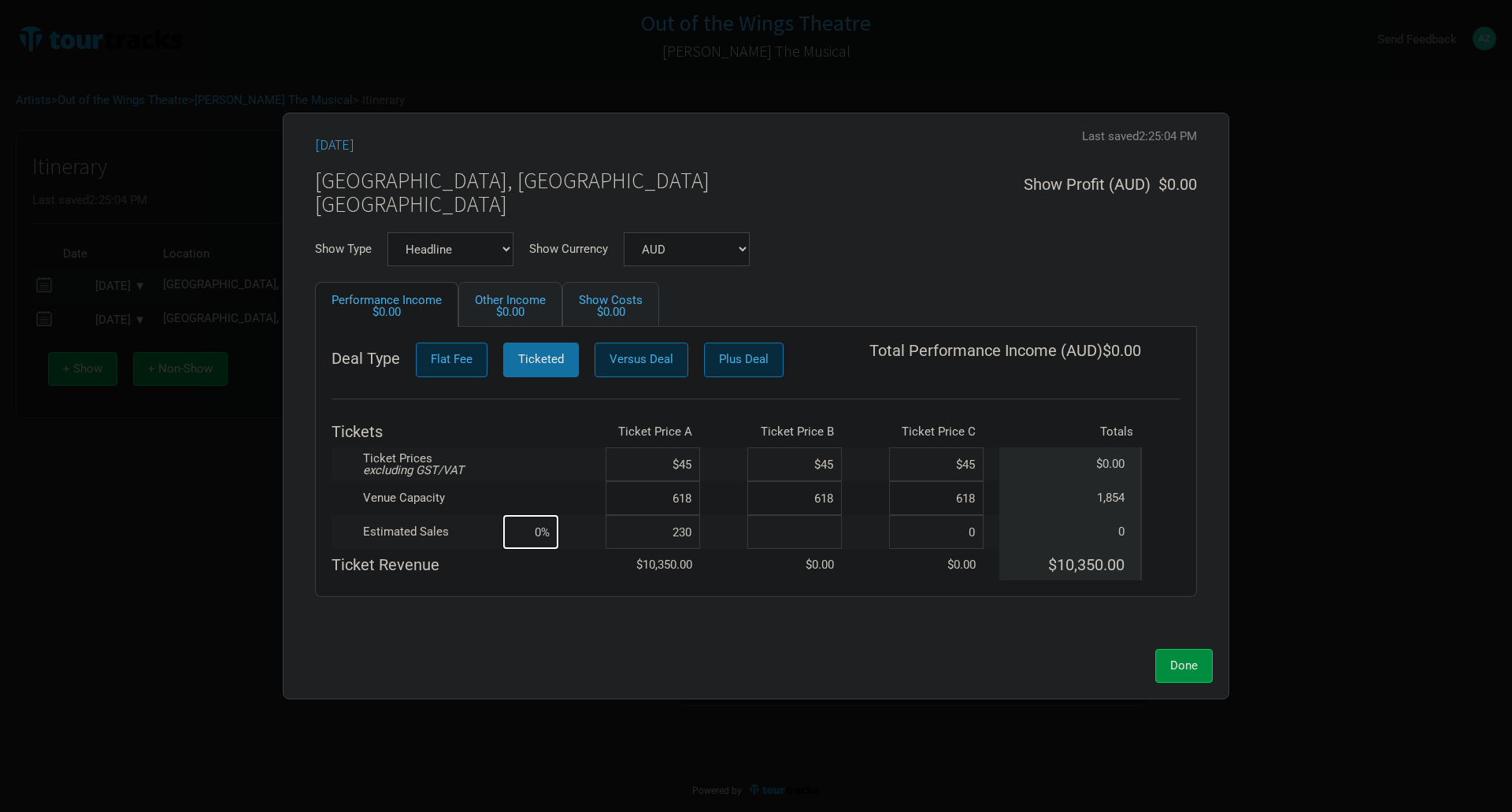
type input "12%"
type input "23"
type input "14%"
type input "230"
type input "25%"
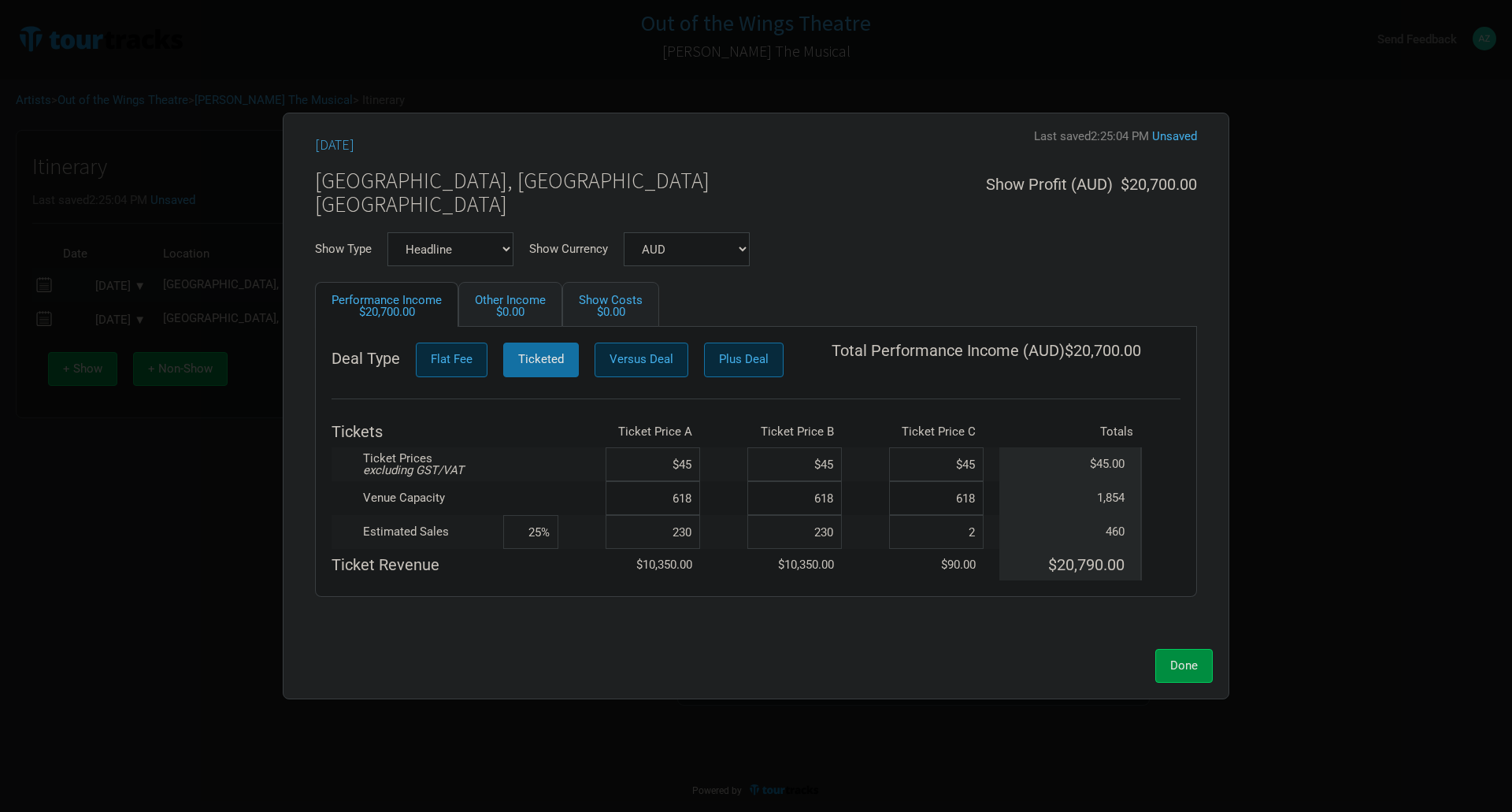
type input "23"
type input "26%"
type input "230"
type input "37%"
type input "230"
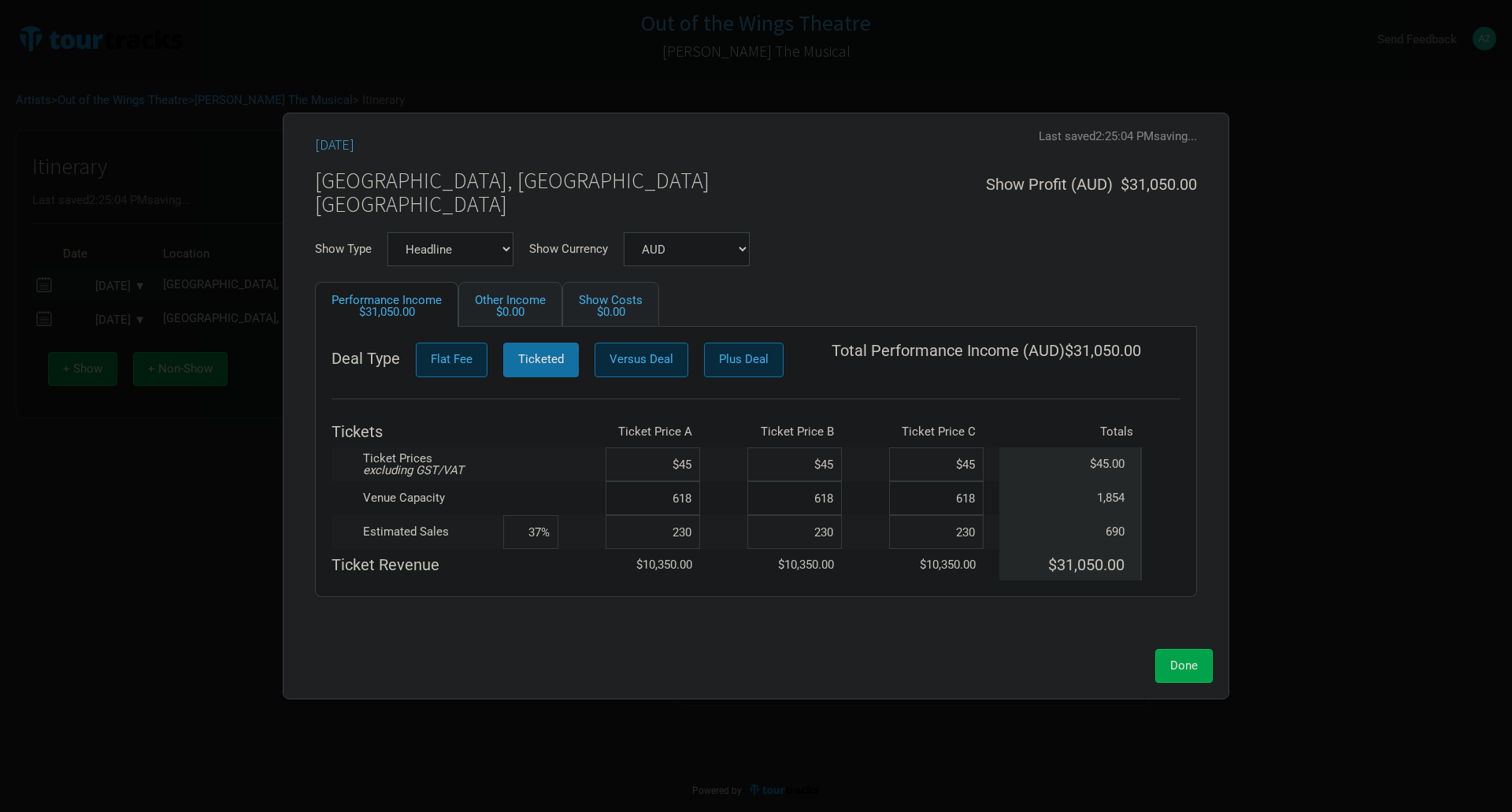
click at [1182, 668] on span "Done" at bounding box center [1184, 665] width 28 height 14
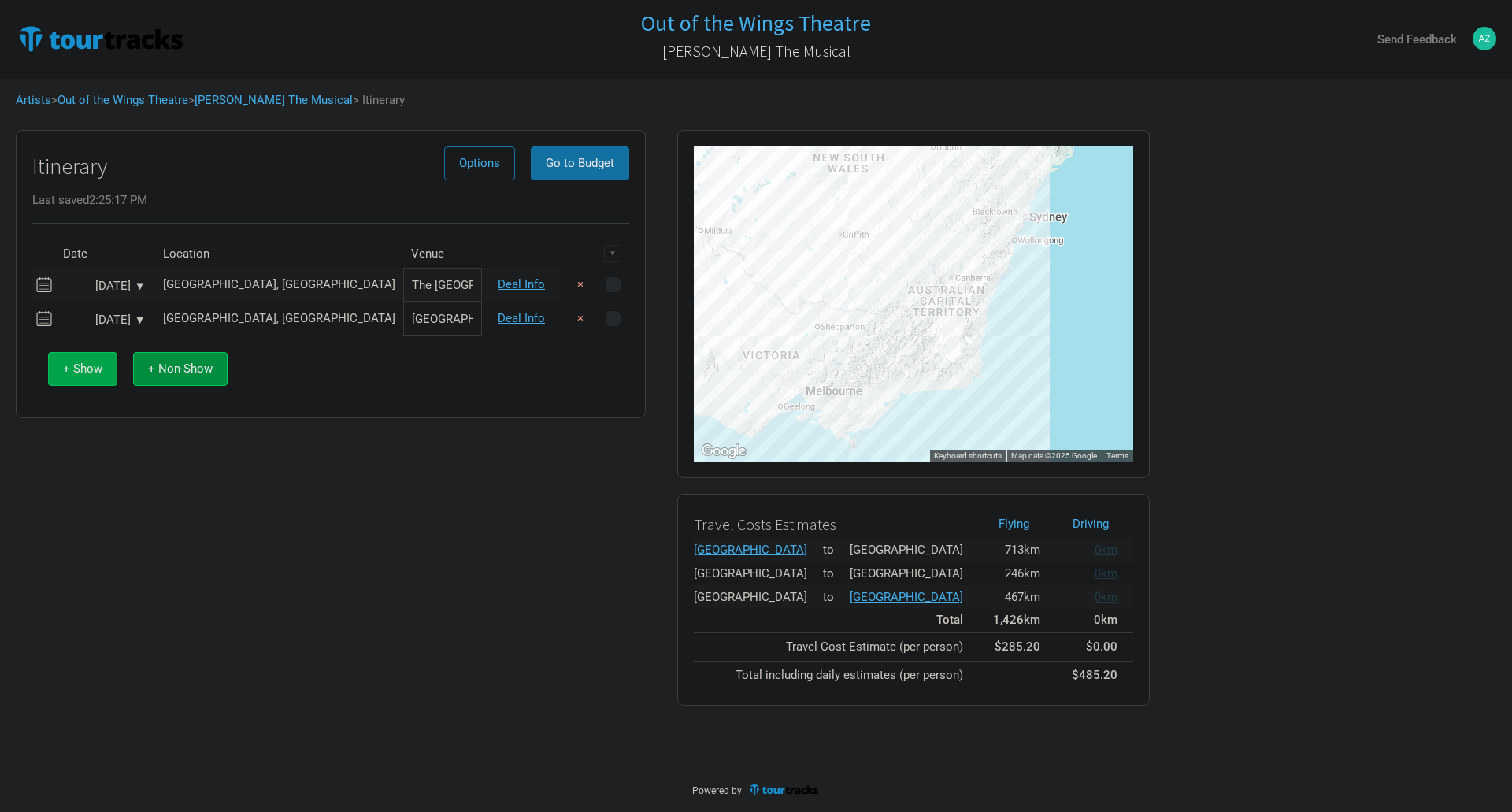
click at [59, 362] on button "+ Show" at bounding box center [82, 368] width 69 height 34
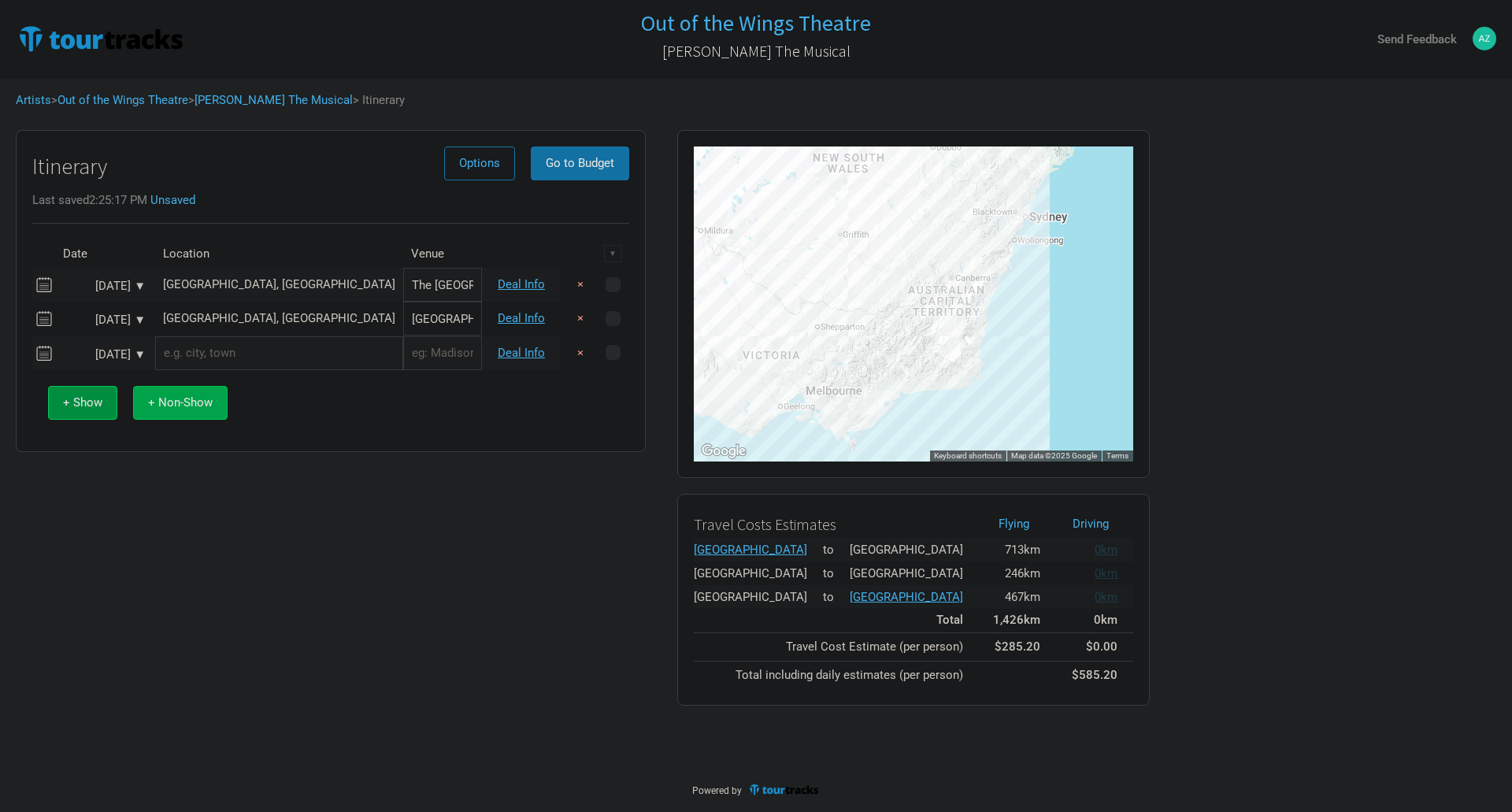
click at [164, 404] on span "+ Non-Show" at bounding box center [181, 403] width 65 height 14
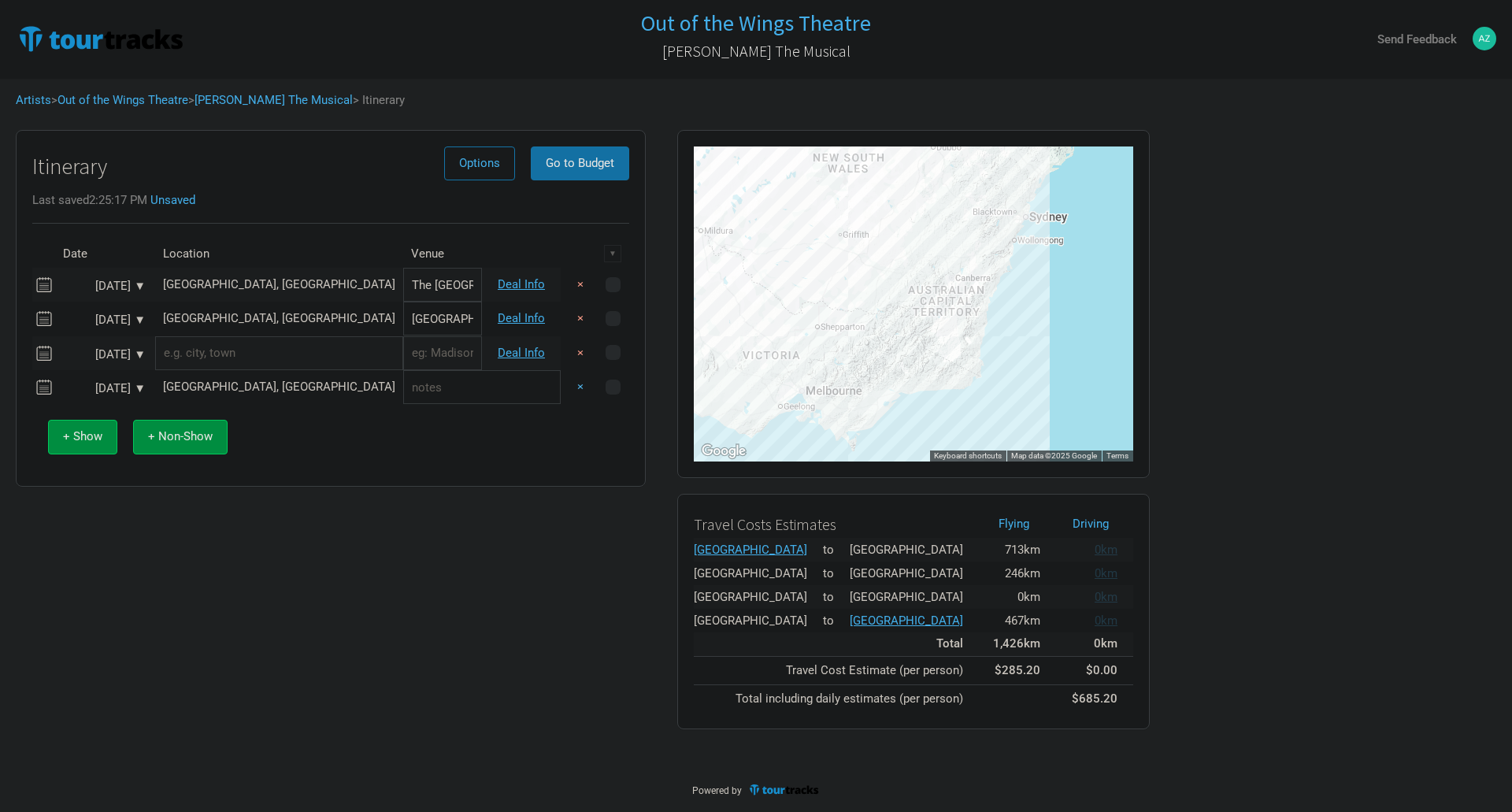
click at [578, 389] on button "×" at bounding box center [580, 387] width 36 height 34
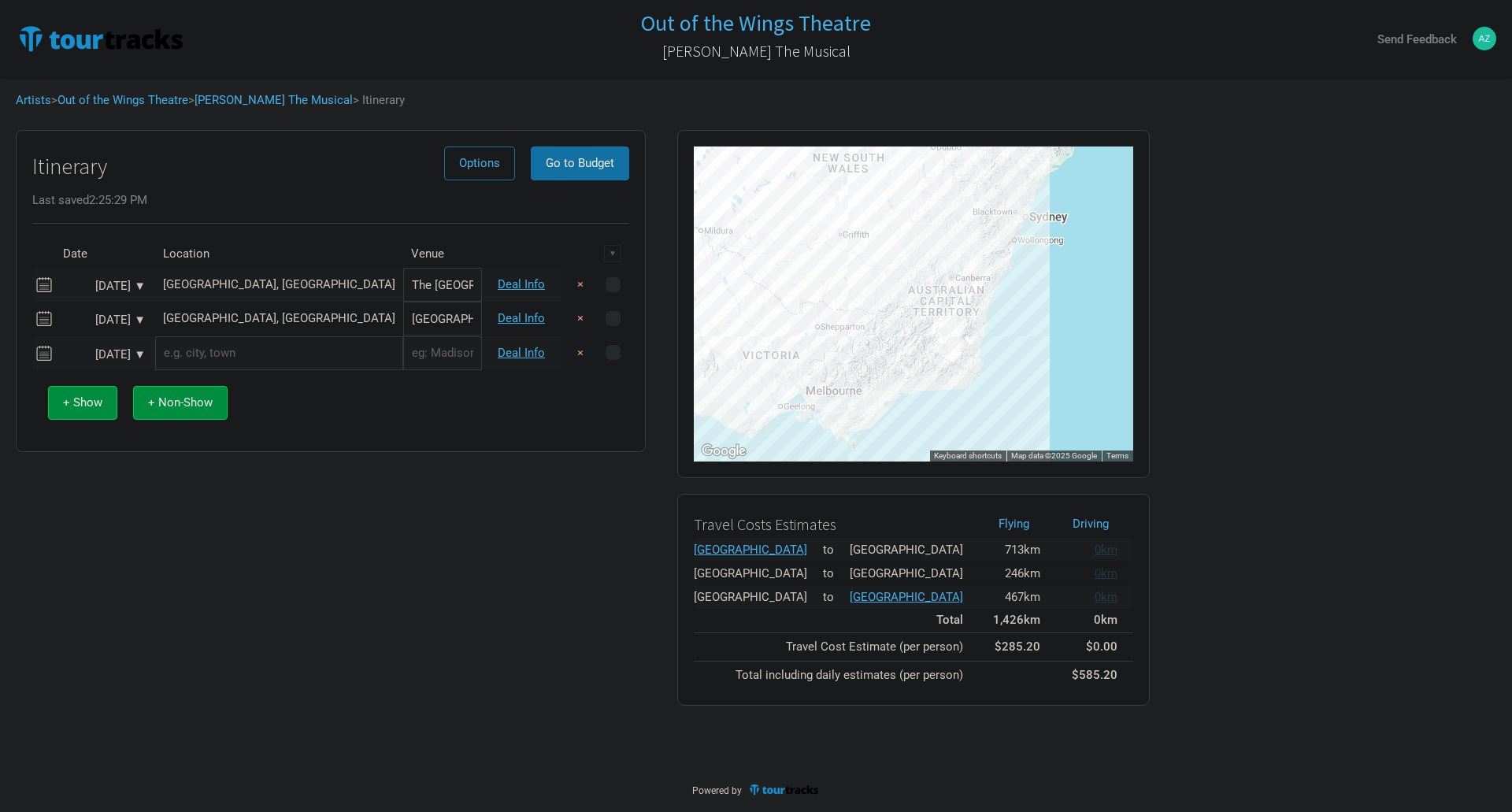
click at [217, 365] on input "text" at bounding box center [279, 353] width 248 height 34
type input "Leeton NSW, Australia"
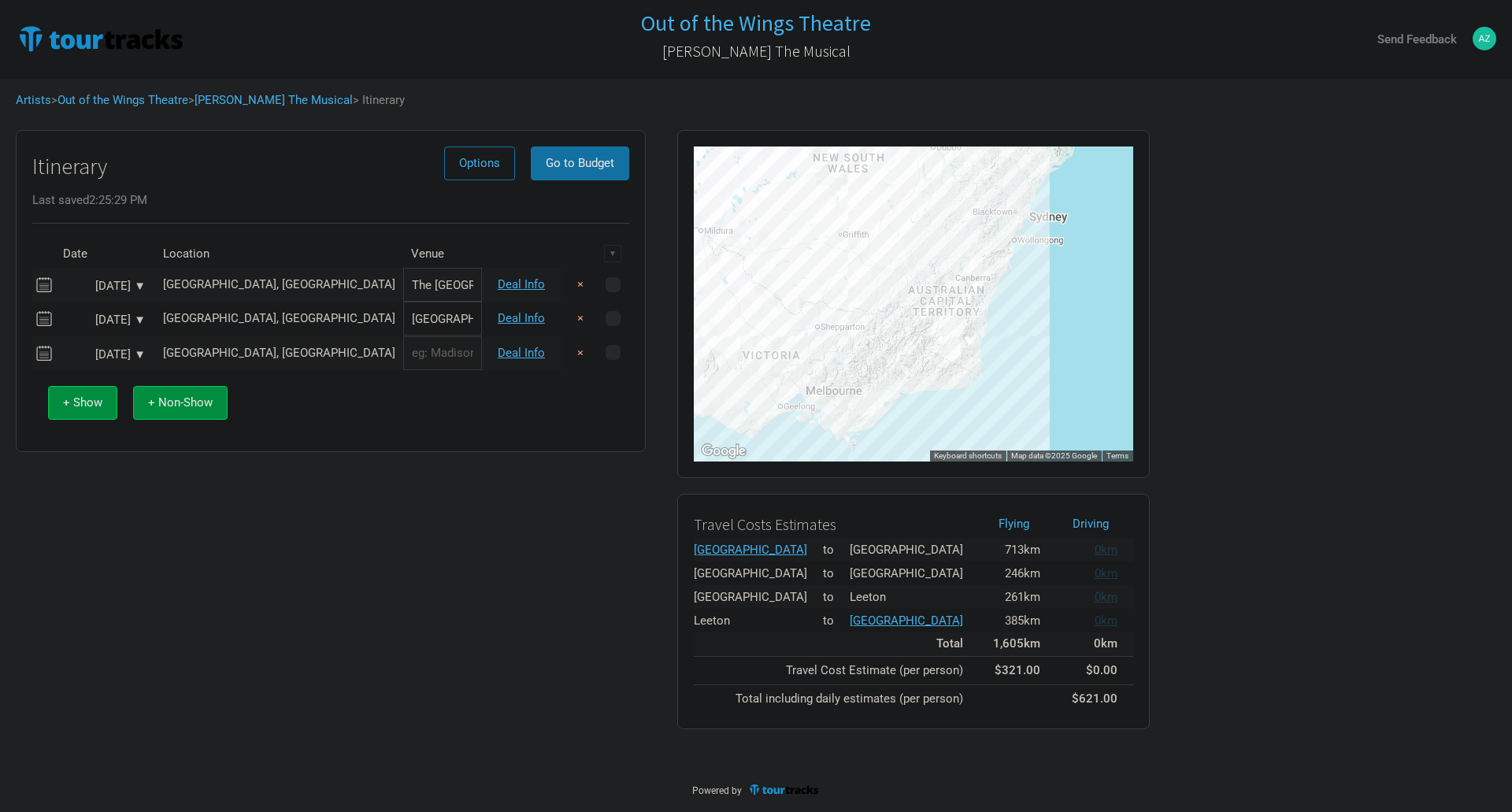
click at [403, 353] on input "text" at bounding box center [443, 353] width 79 height 34
type input "R"
type input "t"
type input "[GEOGRAPHIC_DATA]"
click at [519, 358] on link "Deal Info" at bounding box center [521, 353] width 47 height 14
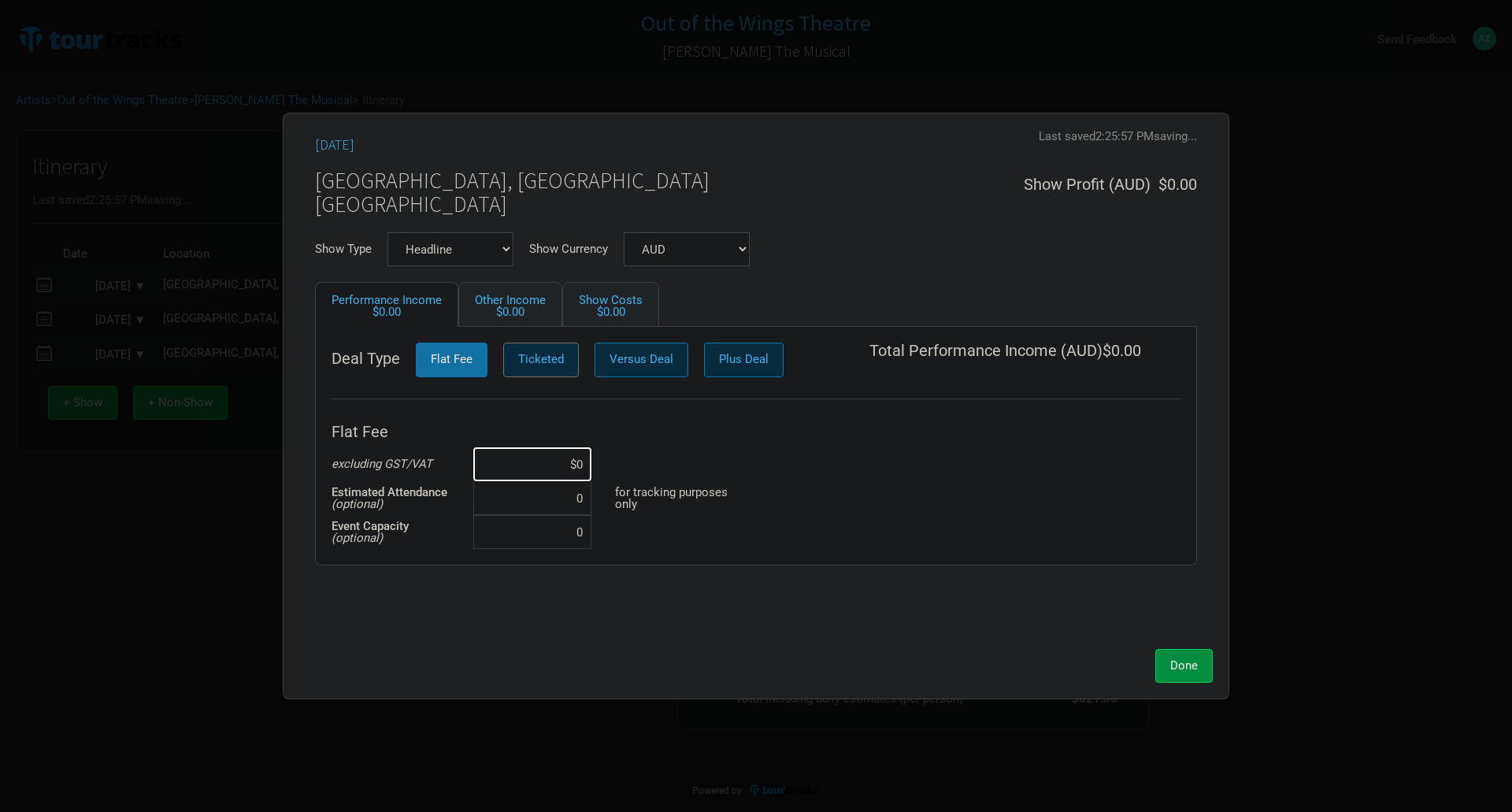
click at [565, 364] on button "Ticketed" at bounding box center [540, 359] width 76 height 34
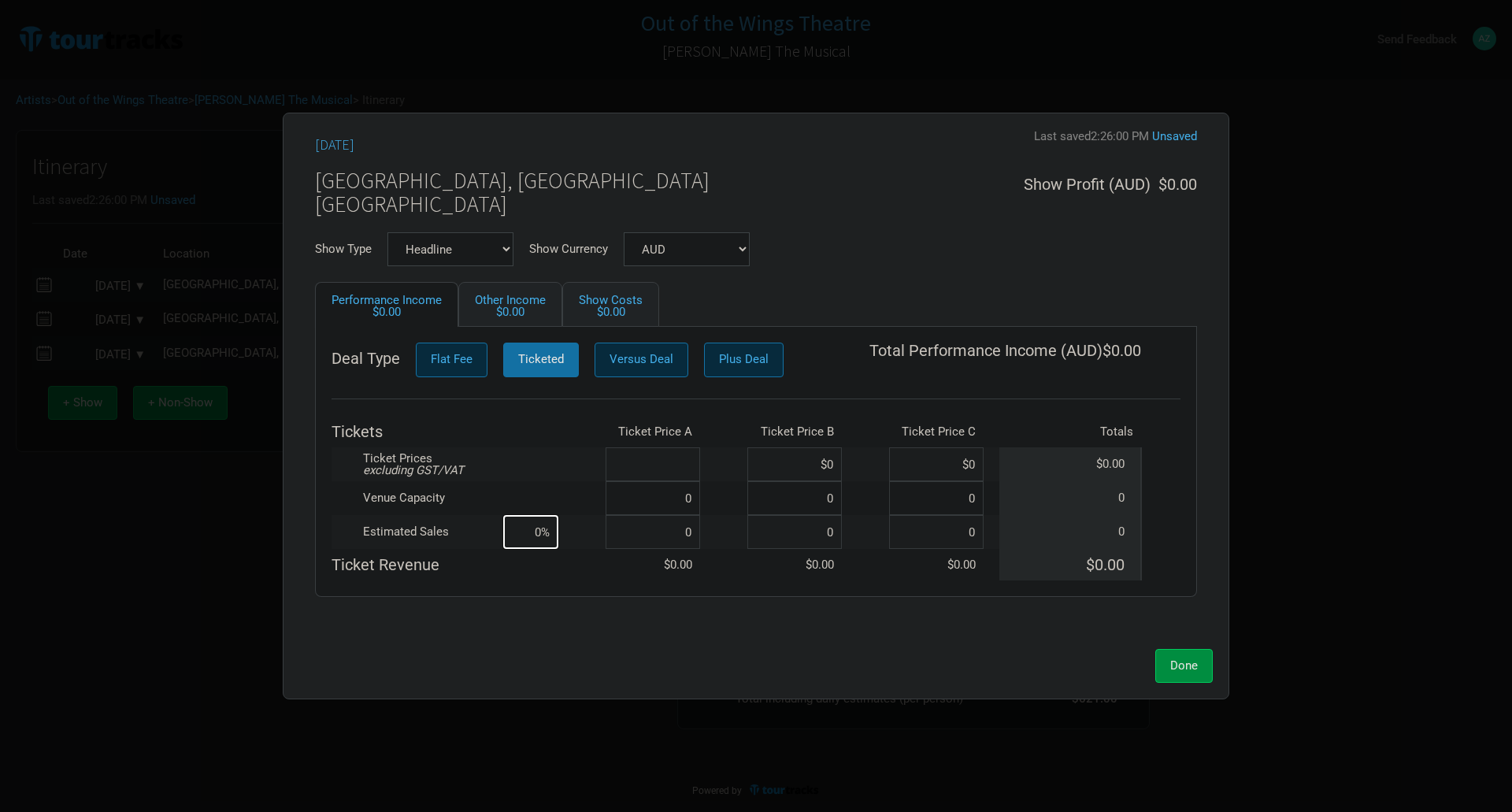
click at [662, 452] on input at bounding box center [653, 464] width 94 height 34
type input "$45"
click at [689, 497] on input at bounding box center [653, 498] width 94 height 34
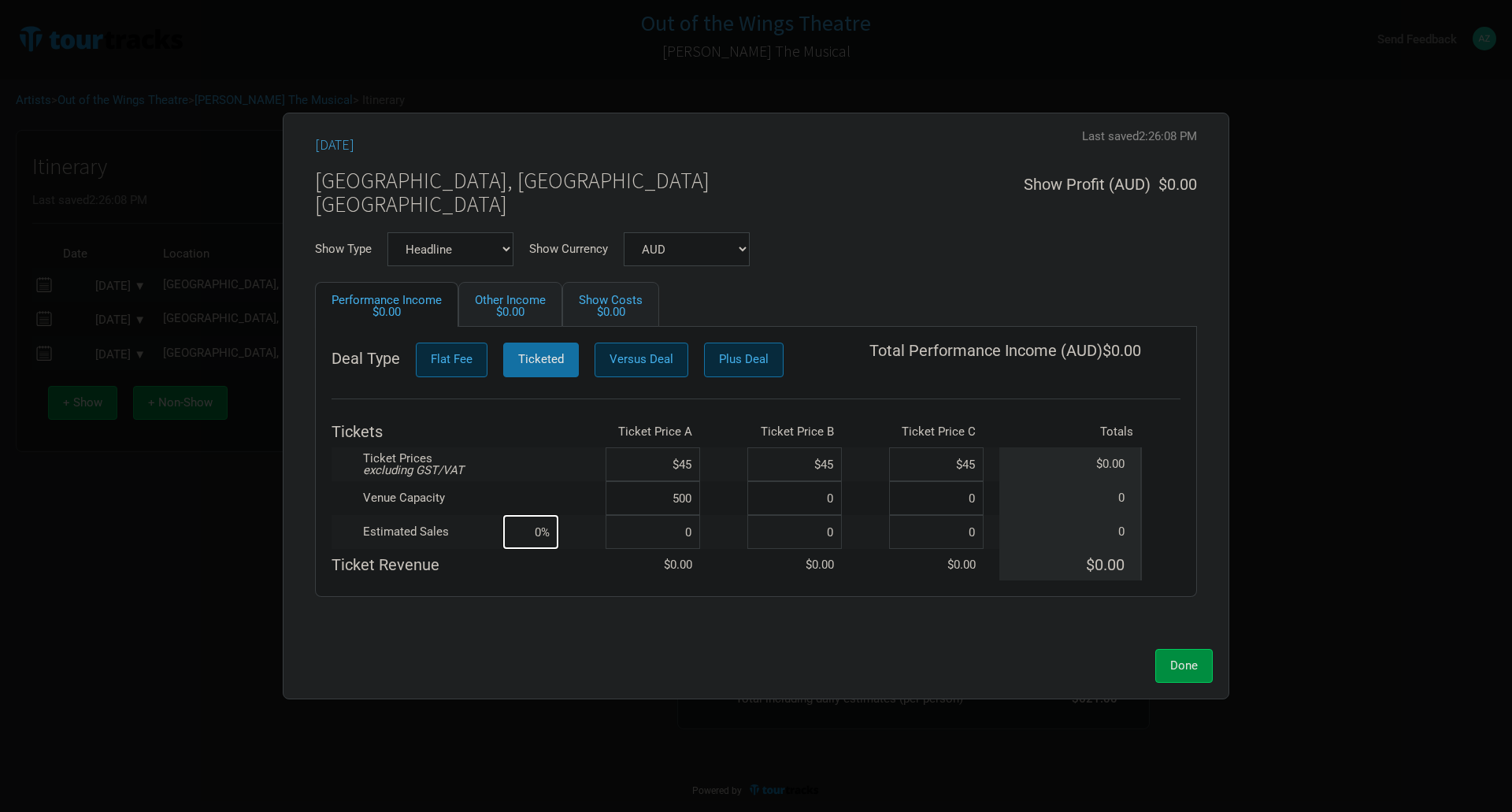
type input "500"
type input "0%"
click at [670, 523] on input at bounding box center [653, 532] width 94 height 34
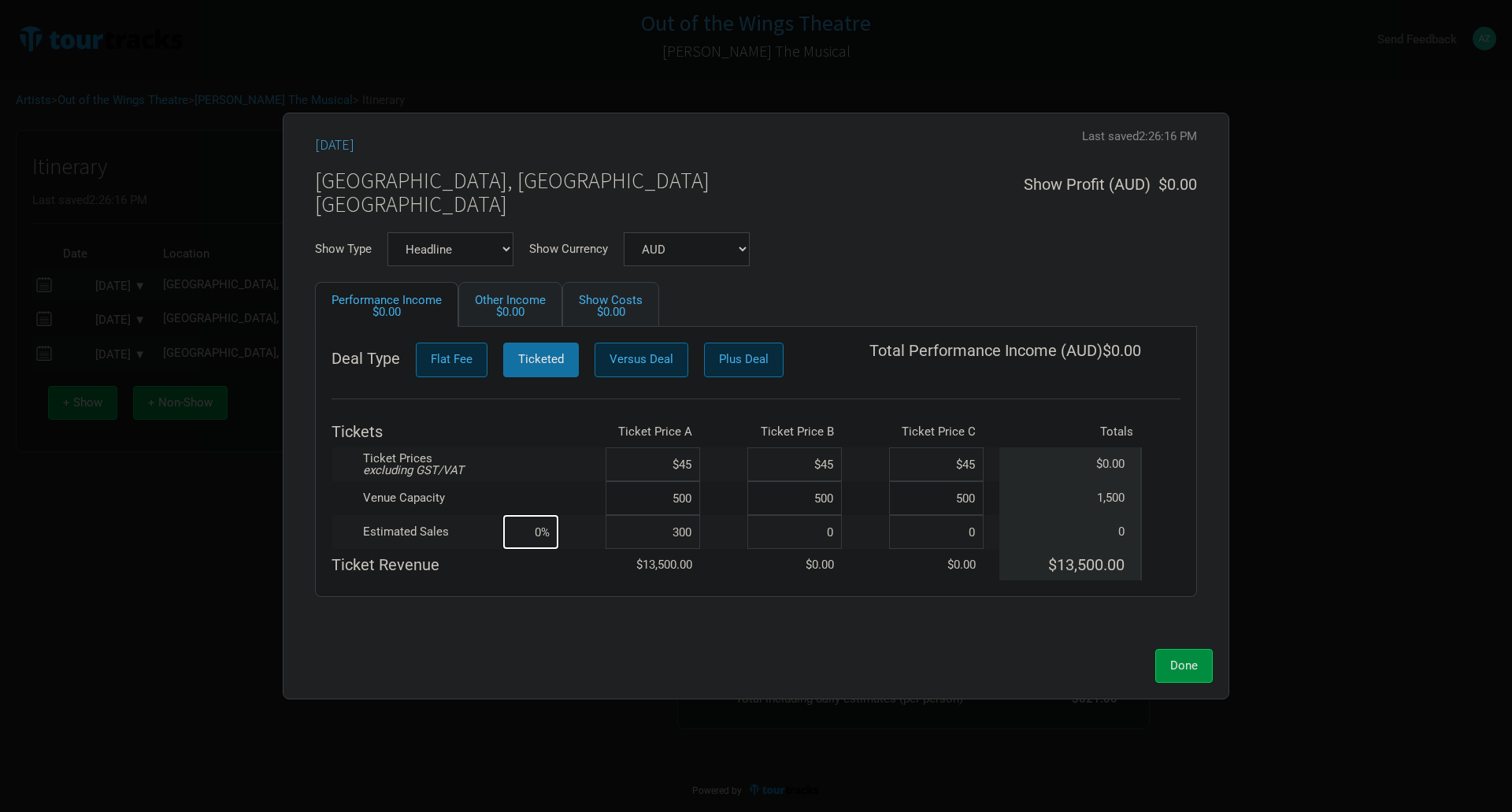
type input "300"
type input "20%"
type input "300"
type input "40%"
type input "300"
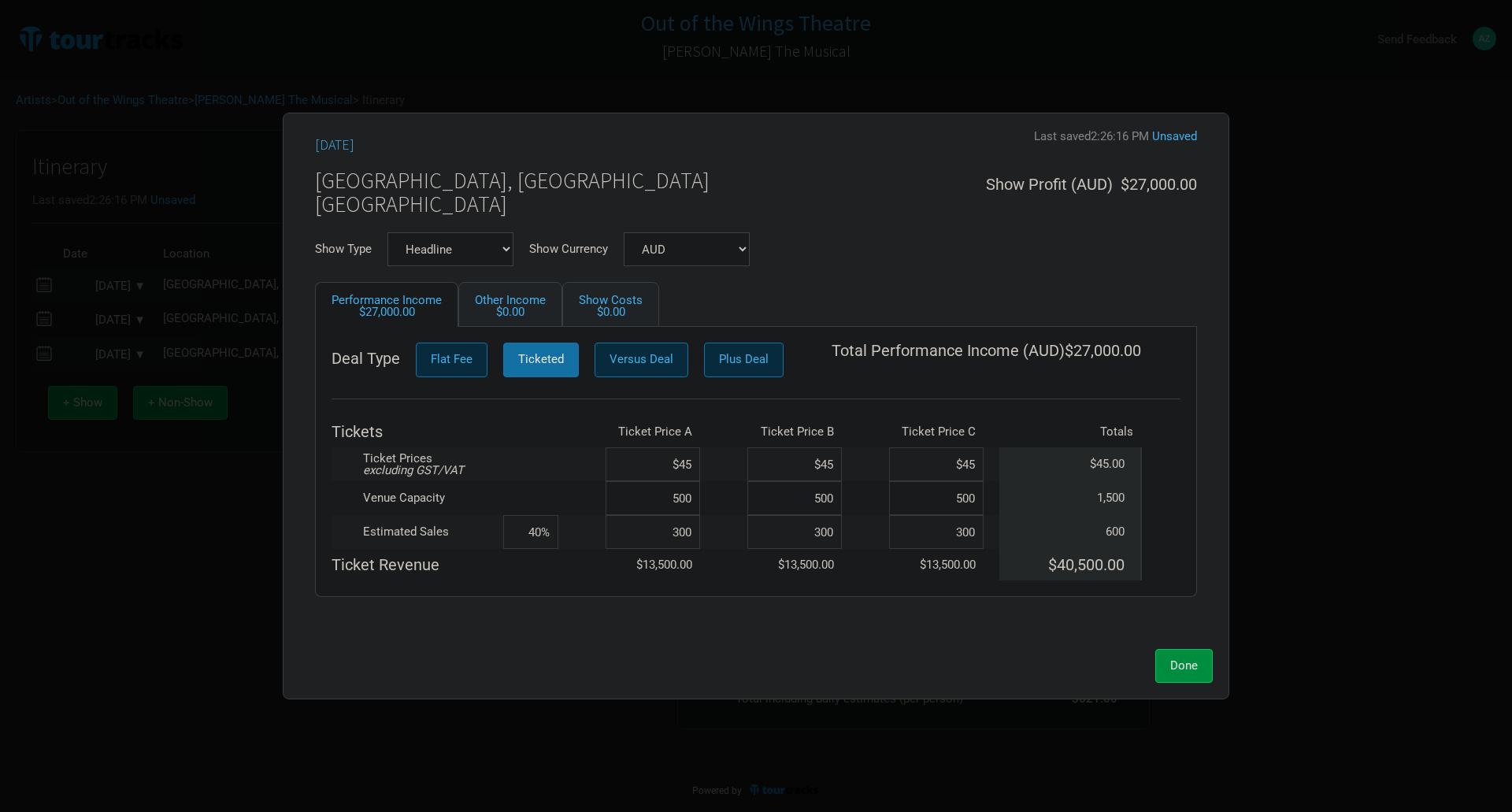
type input "60%"
type input "300"
click at [1179, 664] on span "Done" at bounding box center [1184, 665] width 28 height 14
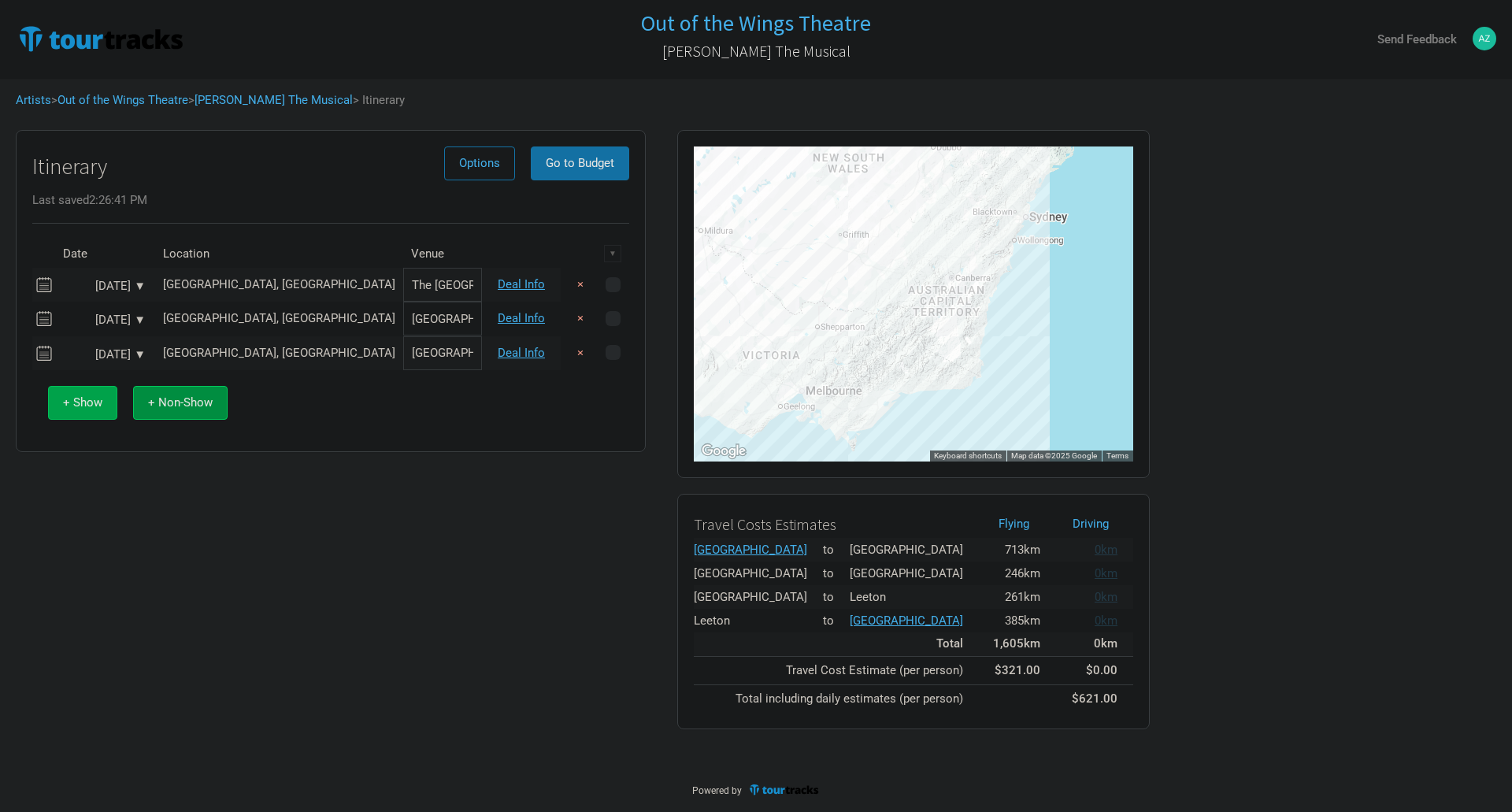
click at [70, 409] on span "+ Show" at bounding box center [82, 403] width 39 height 14
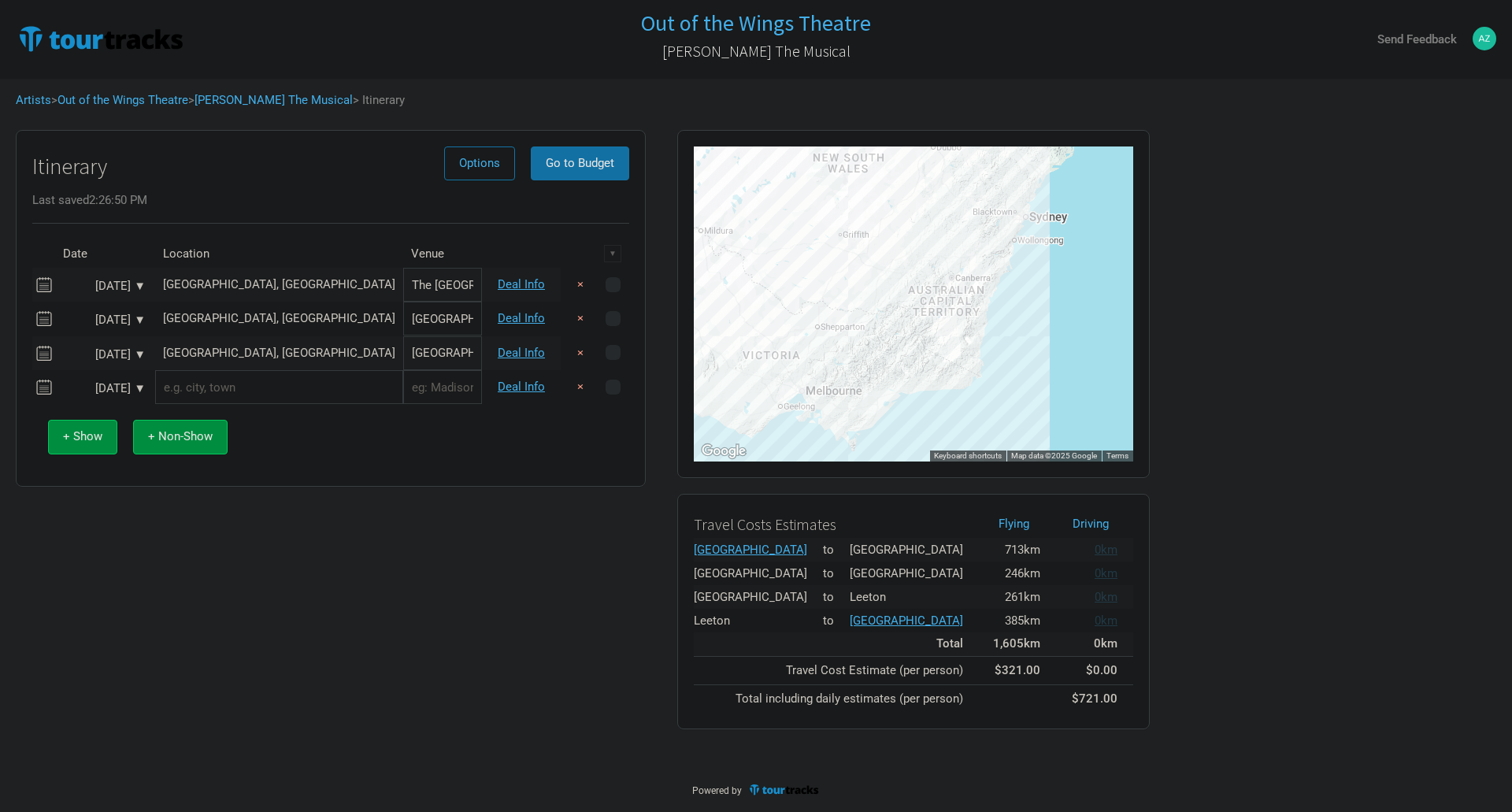
click at [264, 377] on input "text" at bounding box center [279, 387] width 248 height 34
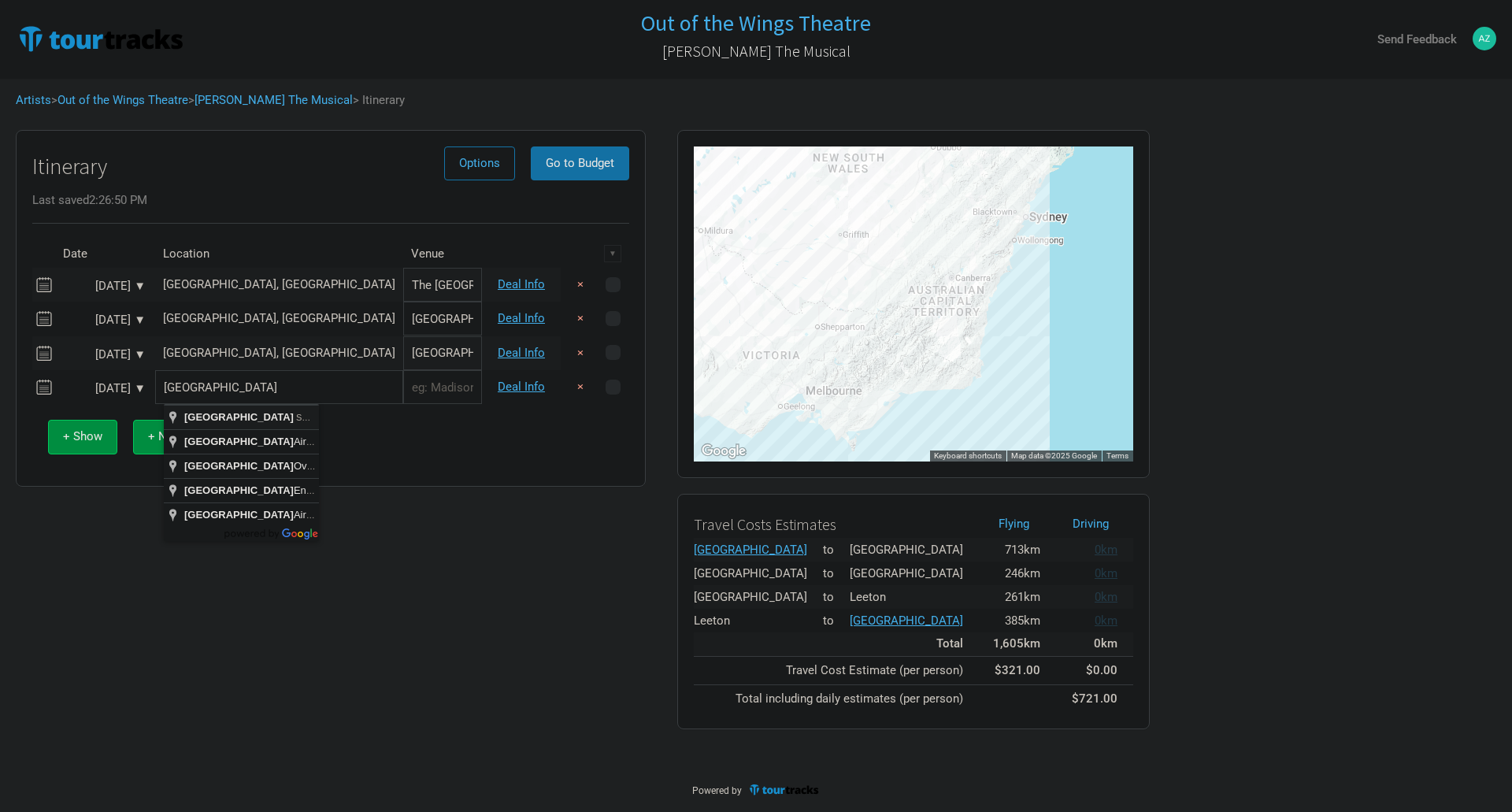
type input "Adelaide SA, Australia"
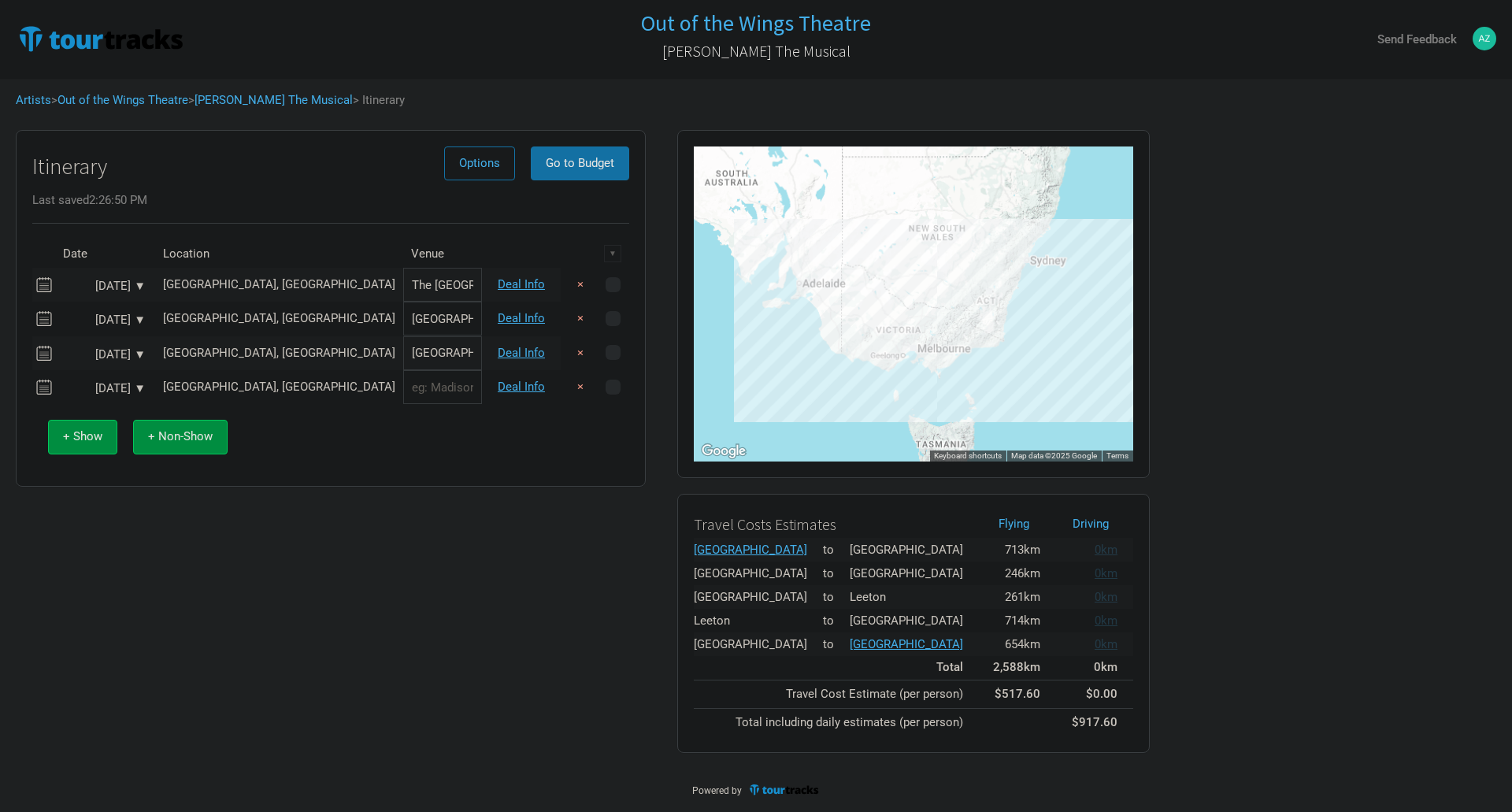
click at [403, 391] on input "text" at bounding box center [443, 387] width 79 height 34
type input "[GEOGRAPHIC_DATA]"
click at [531, 390] on link "Deal Info" at bounding box center [521, 387] width 47 height 14
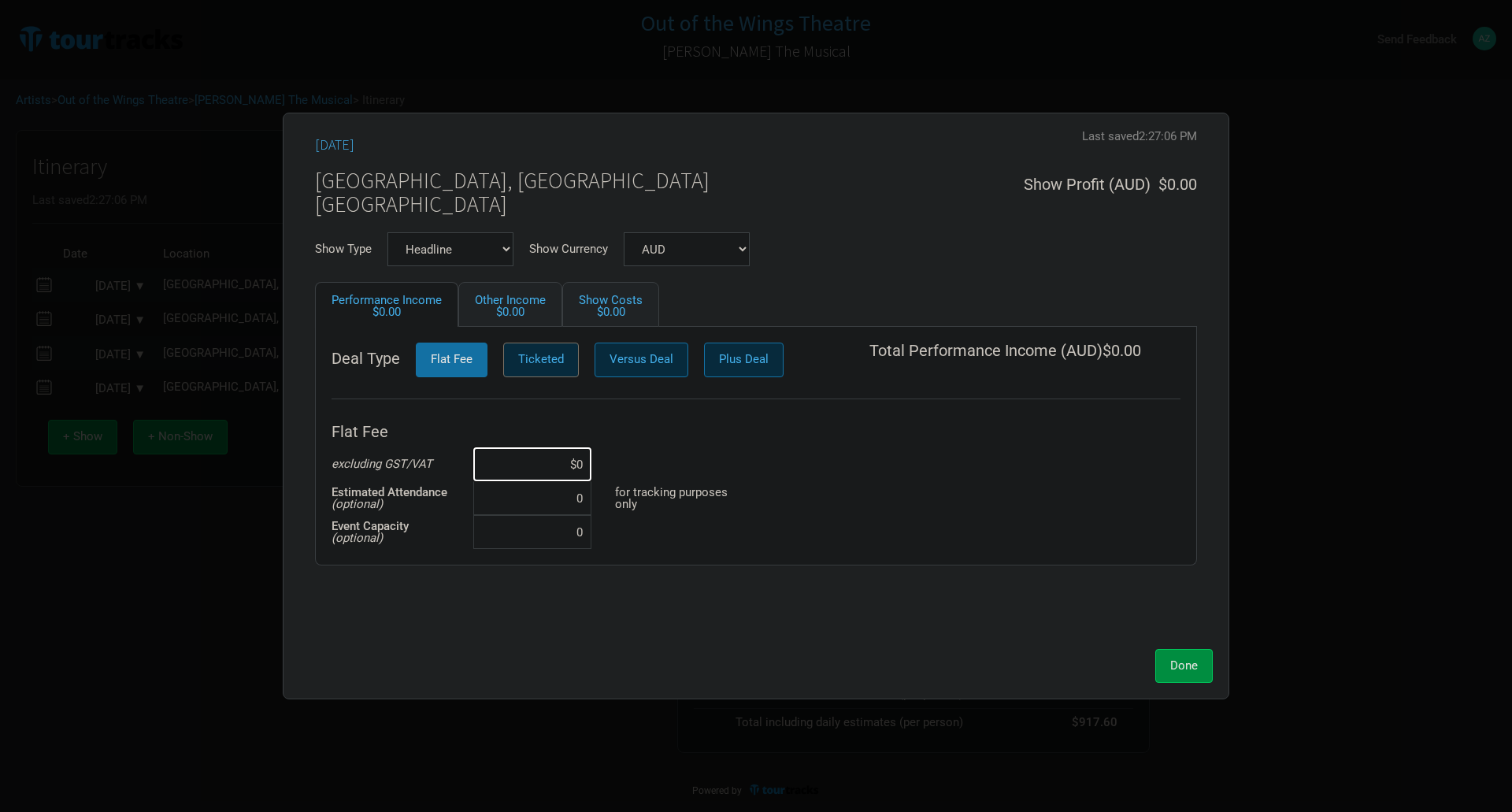
click at [574, 357] on button "Ticketed" at bounding box center [540, 359] width 76 height 34
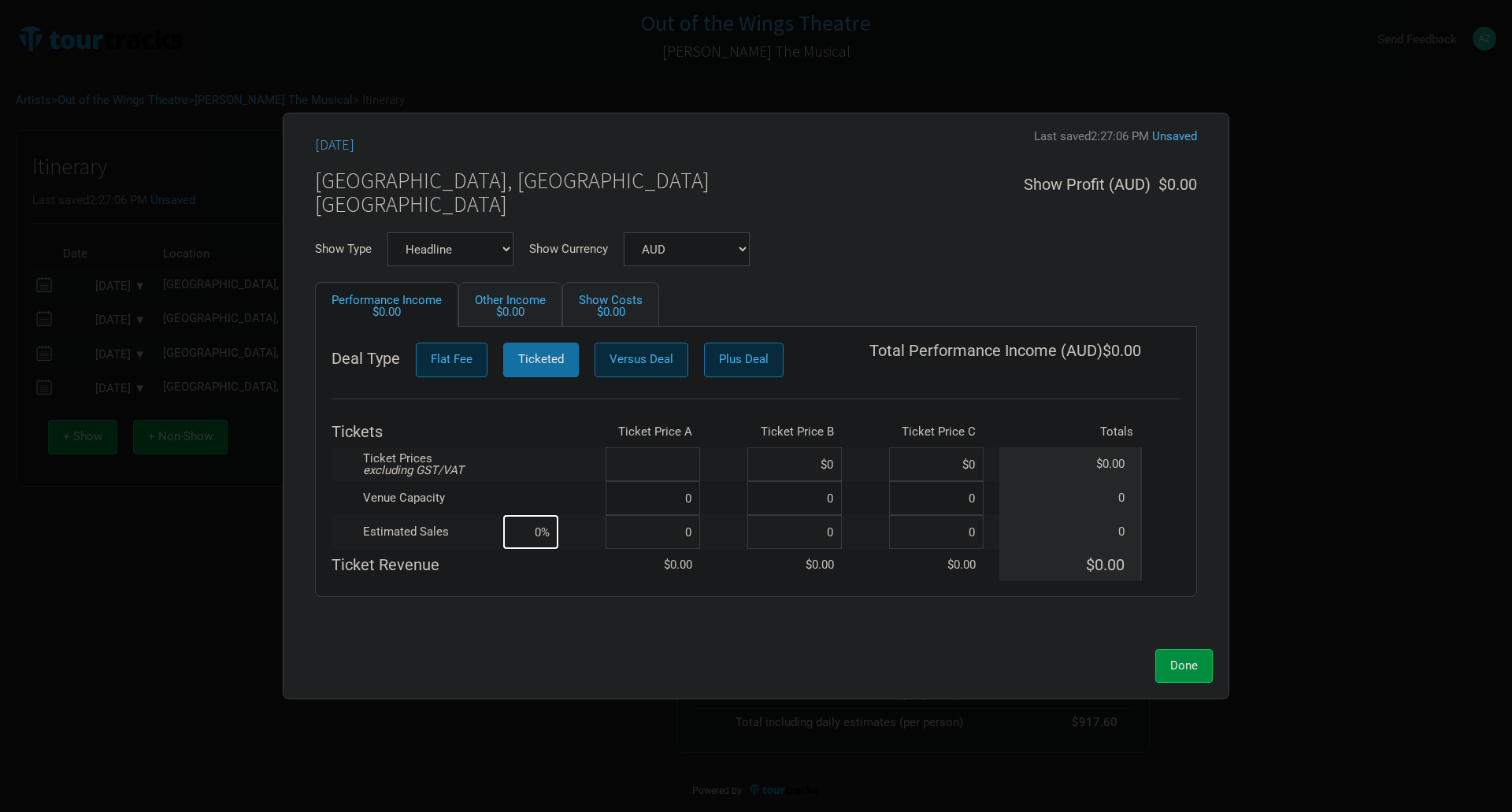
click at [693, 460] on input at bounding box center [653, 464] width 94 height 34
type input "$2"
type input "$45"
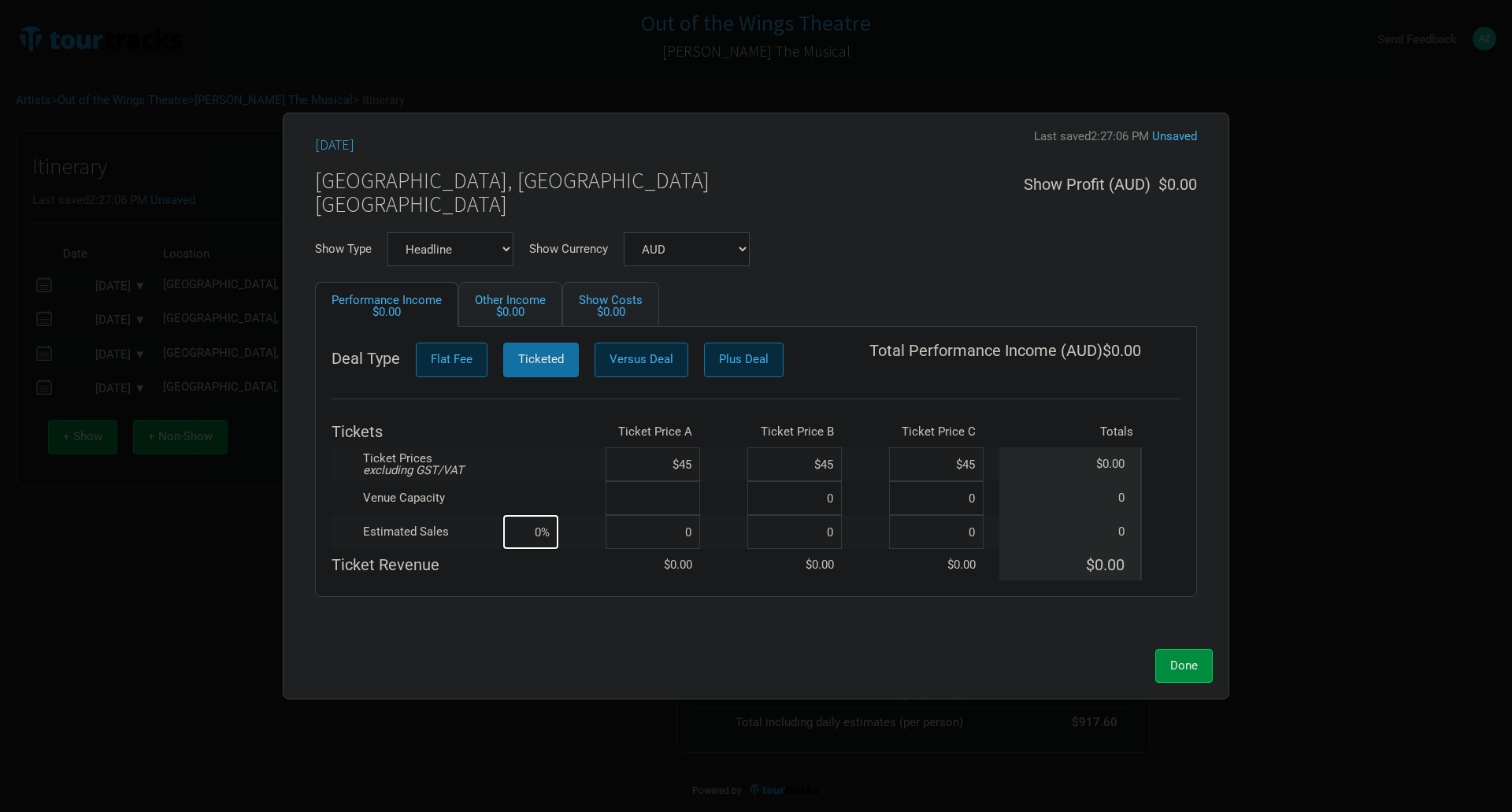
click at [683, 491] on input at bounding box center [653, 498] width 94 height 34
type input "220"
click at [685, 526] on input at bounding box center [653, 532] width 94 height 34
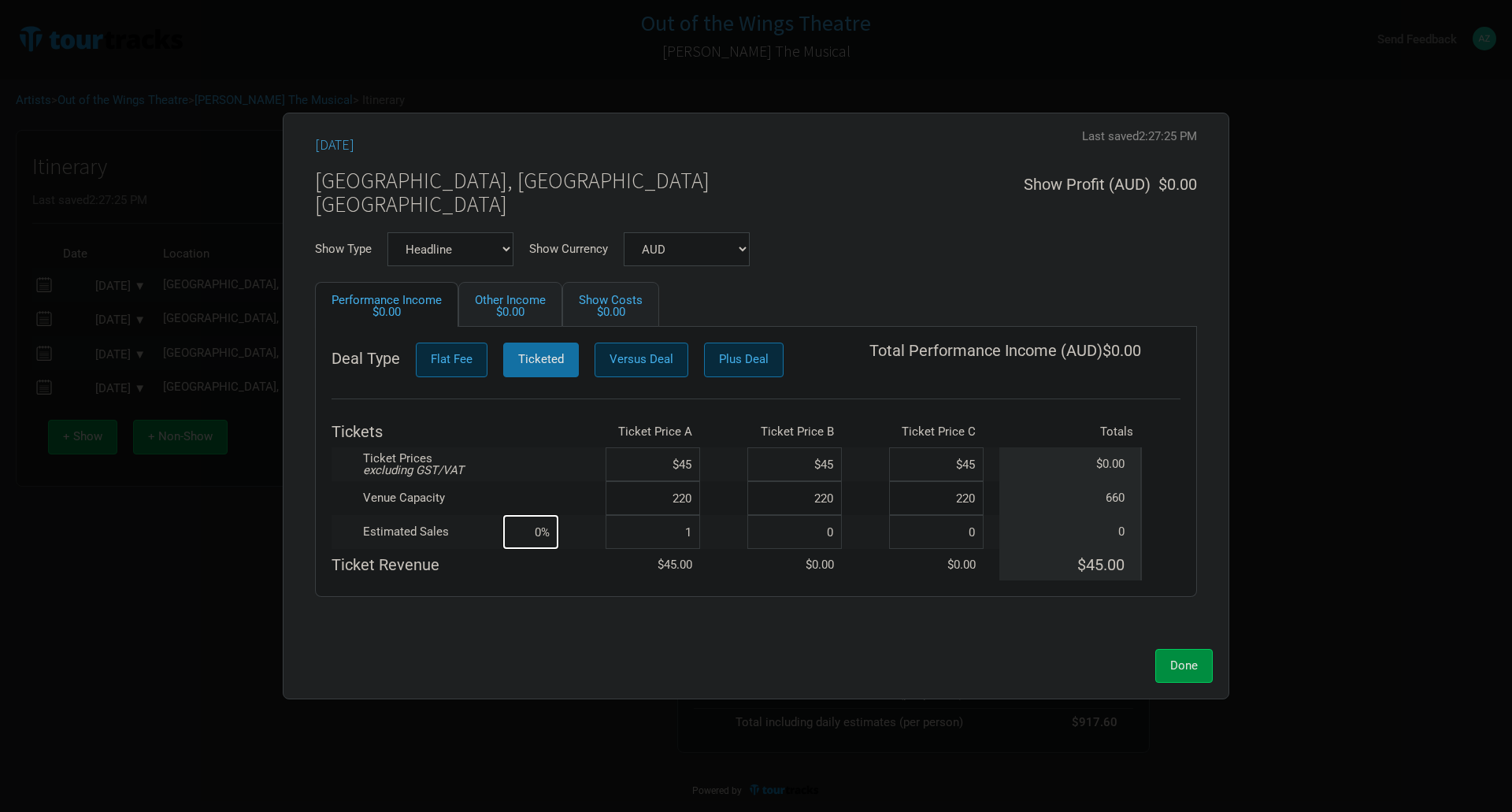
type input "15"
type input "2%"
type input "150"
type input "23%"
type input "150"
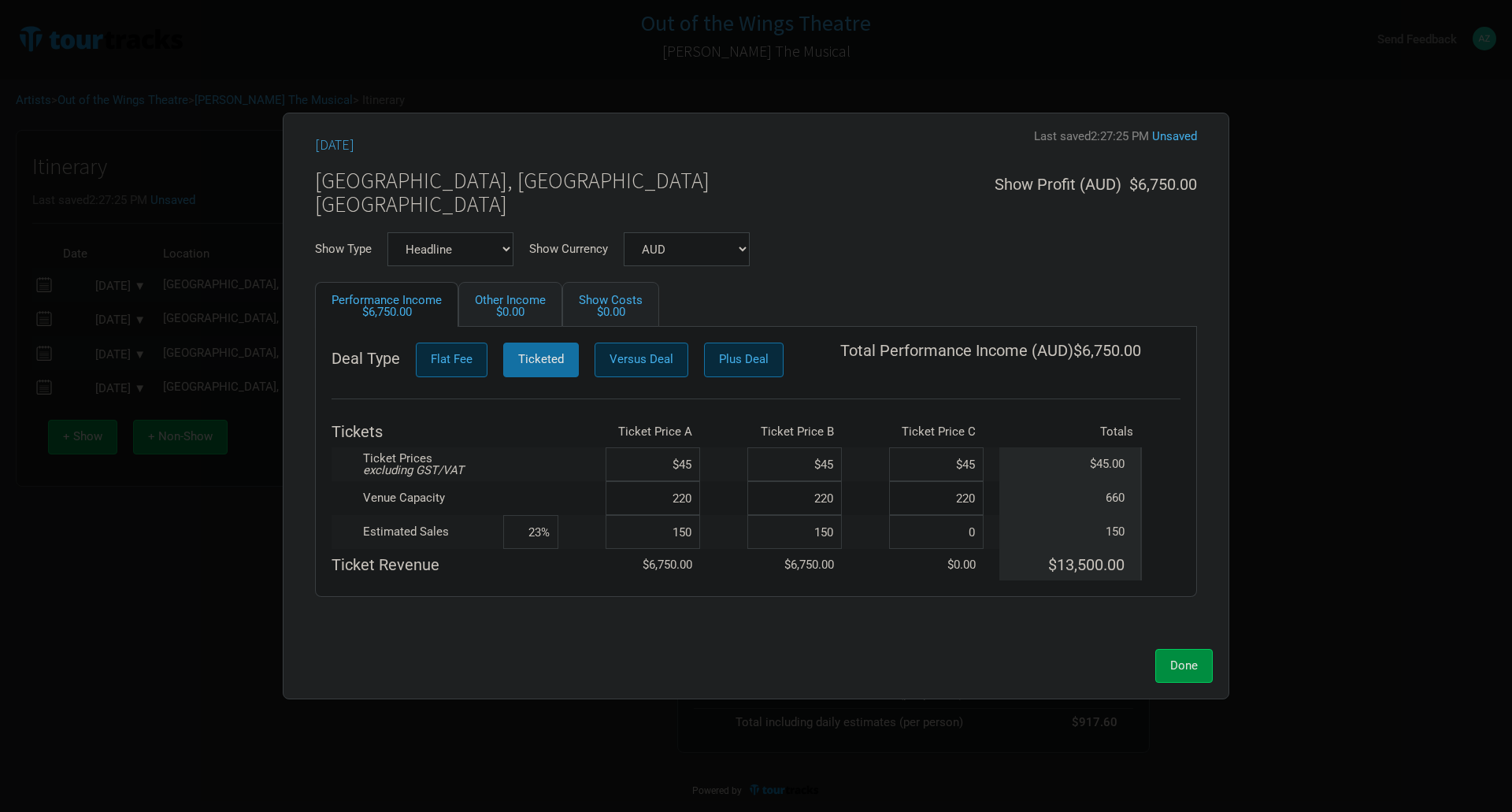
type input "150"
type input "45%"
type input "1"
type input "46%"
type input "15"
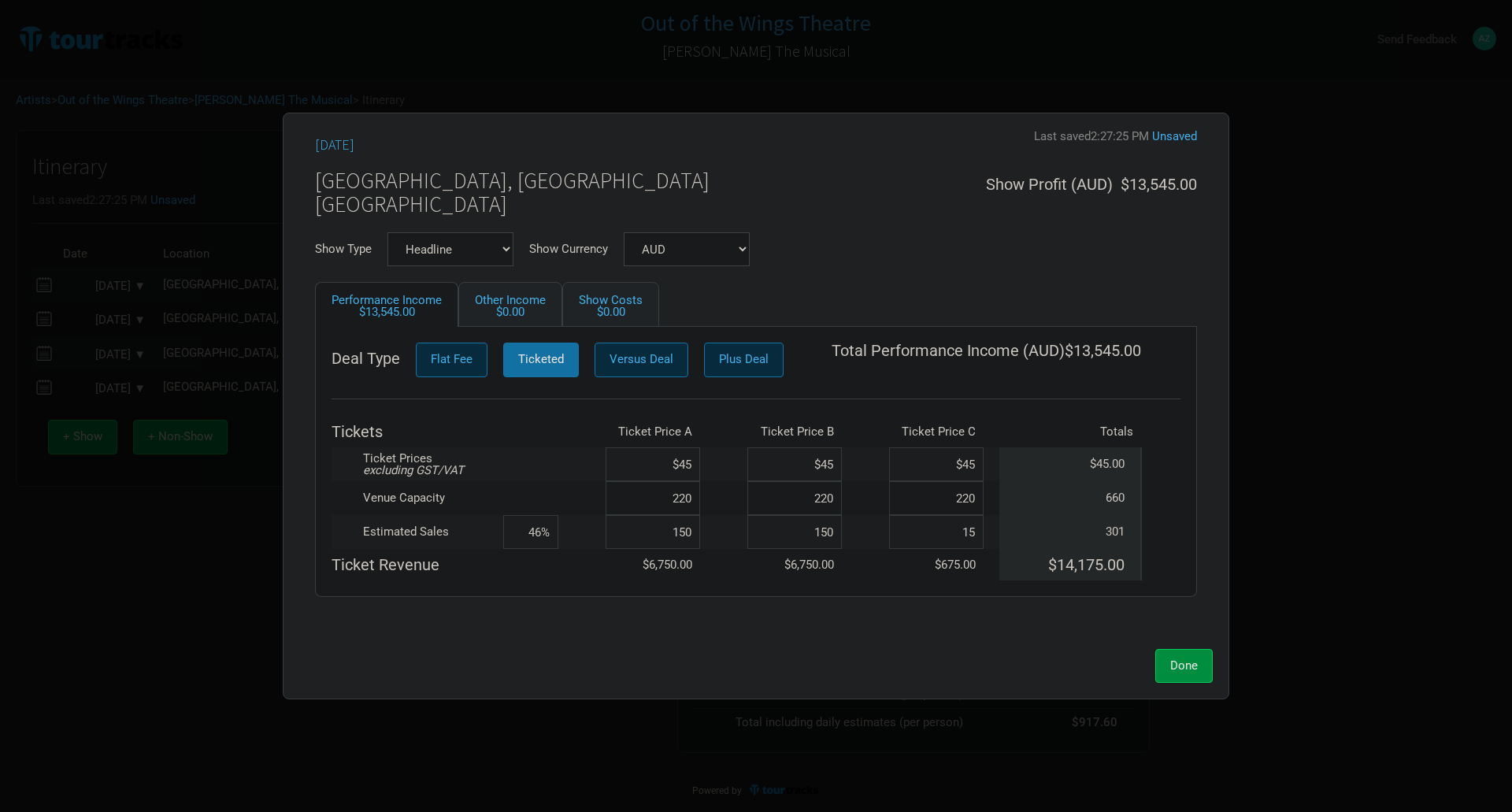
type input "48%"
type input "150"
type input "68%"
type input "150"
click at [1177, 664] on span "Done" at bounding box center [1184, 665] width 28 height 14
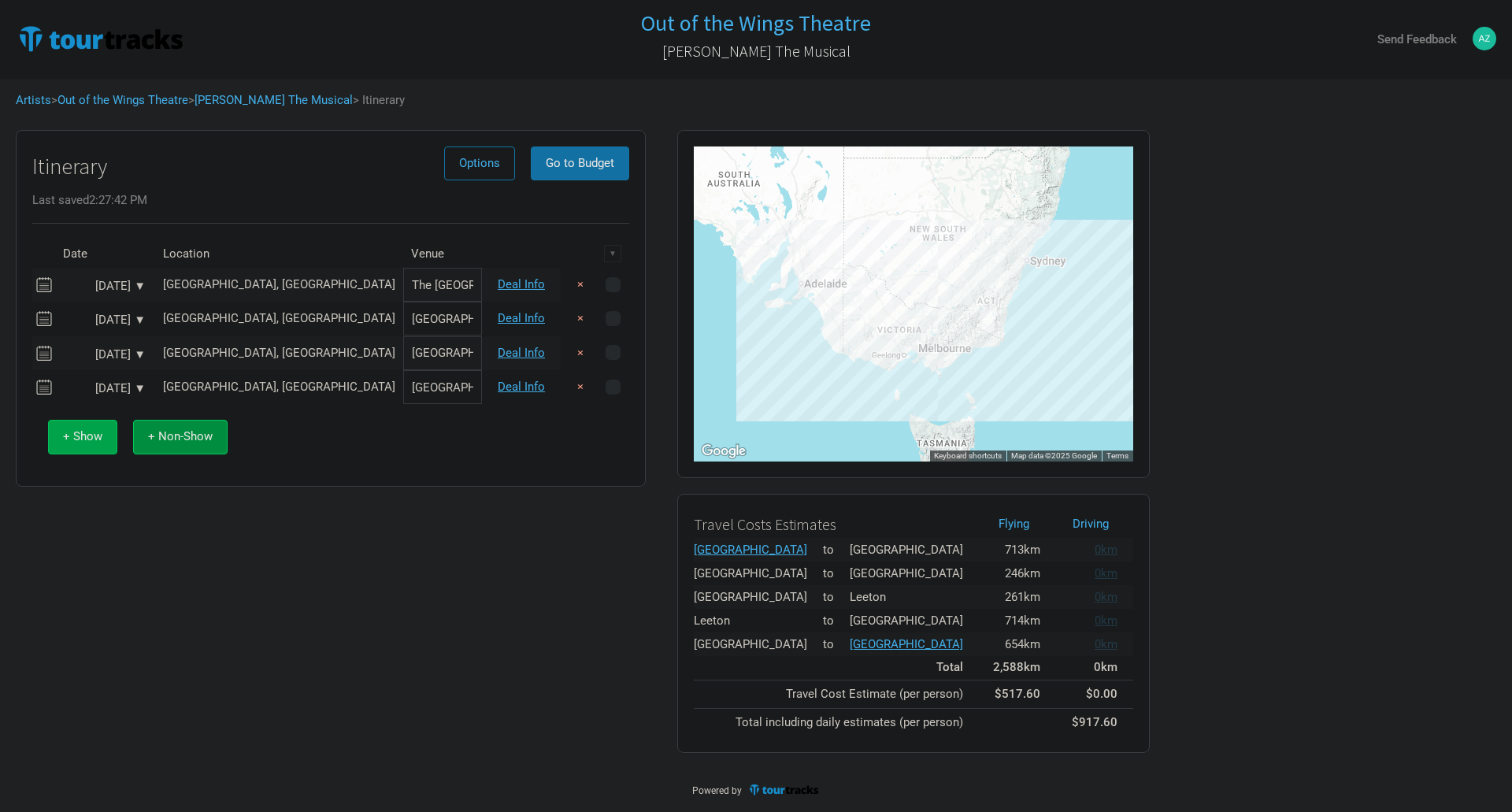
click at [69, 430] on span "+ Show" at bounding box center [82, 437] width 39 height 14
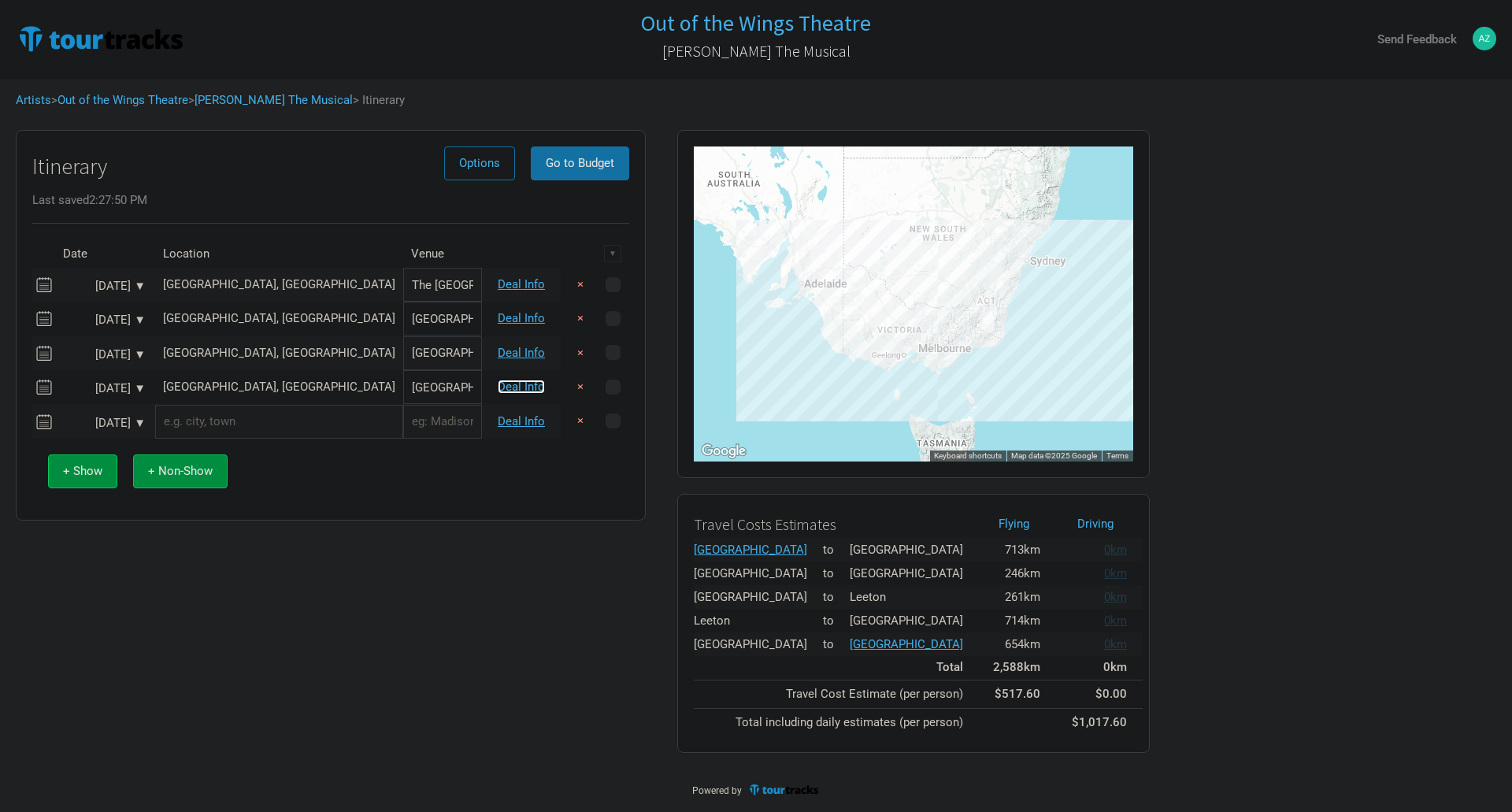
click at [518, 386] on link "Deal Info" at bounding box center [521, 387] width 47 height 14
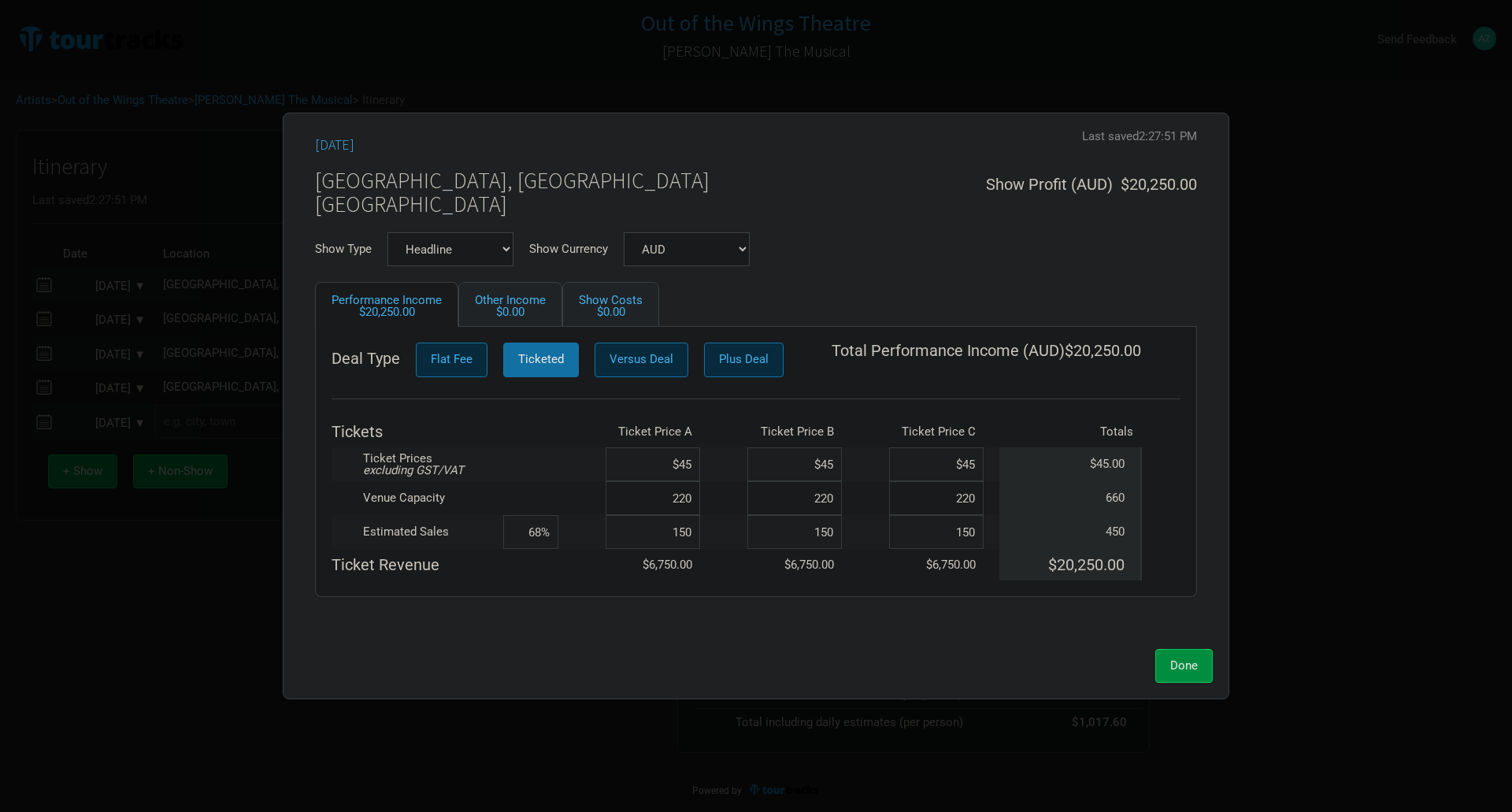
click at [691, 532] on input "150" at bounding box center [653, 532] width 94 height 34
type input "187"
type input "74%"
type input "187"
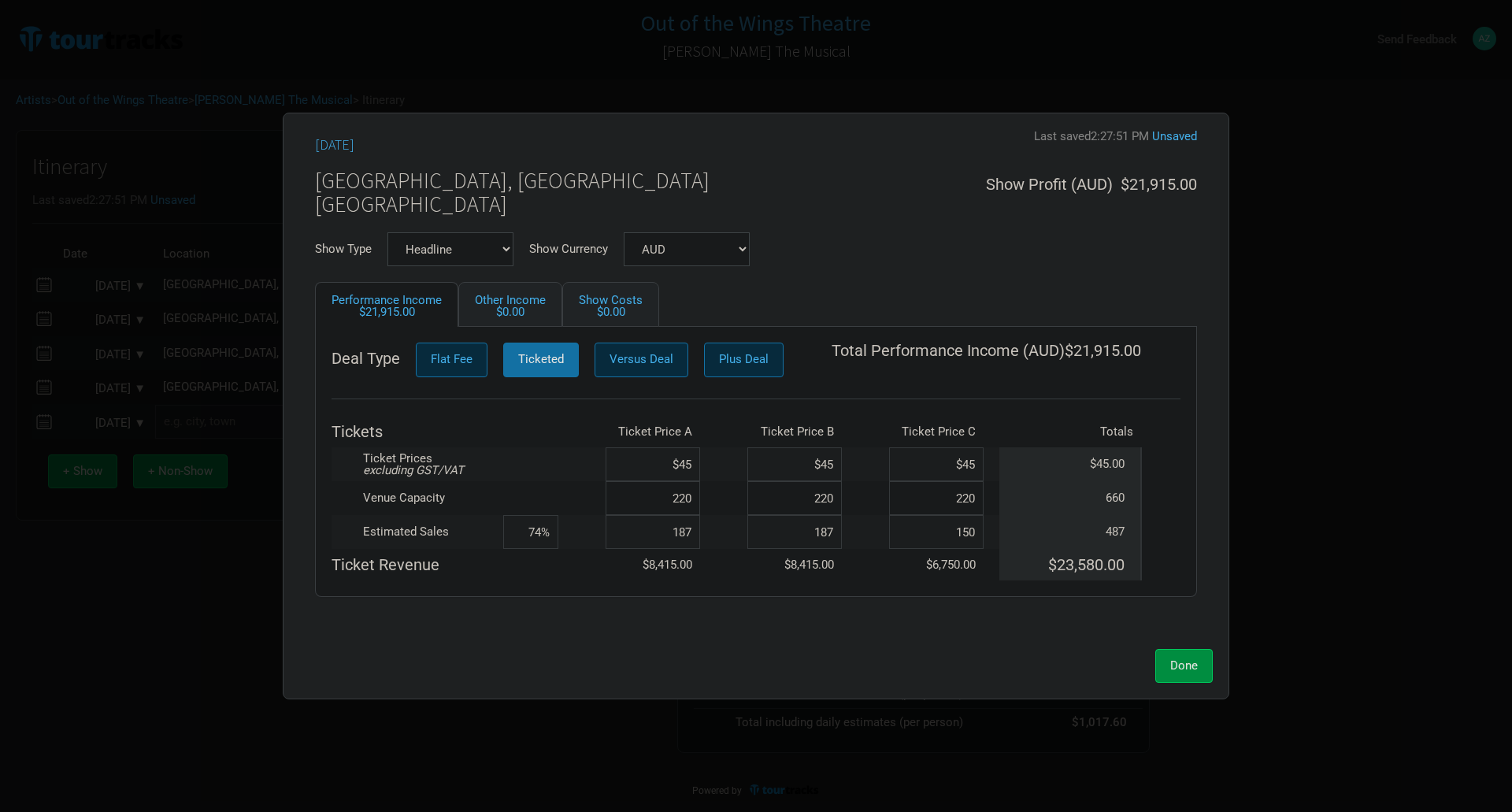
type input "79%"
type input "187"
type input "85%"
type input "187"
click at [1180, 662] on span "Done" at bounding box center [1184, 665] width 28 height 14
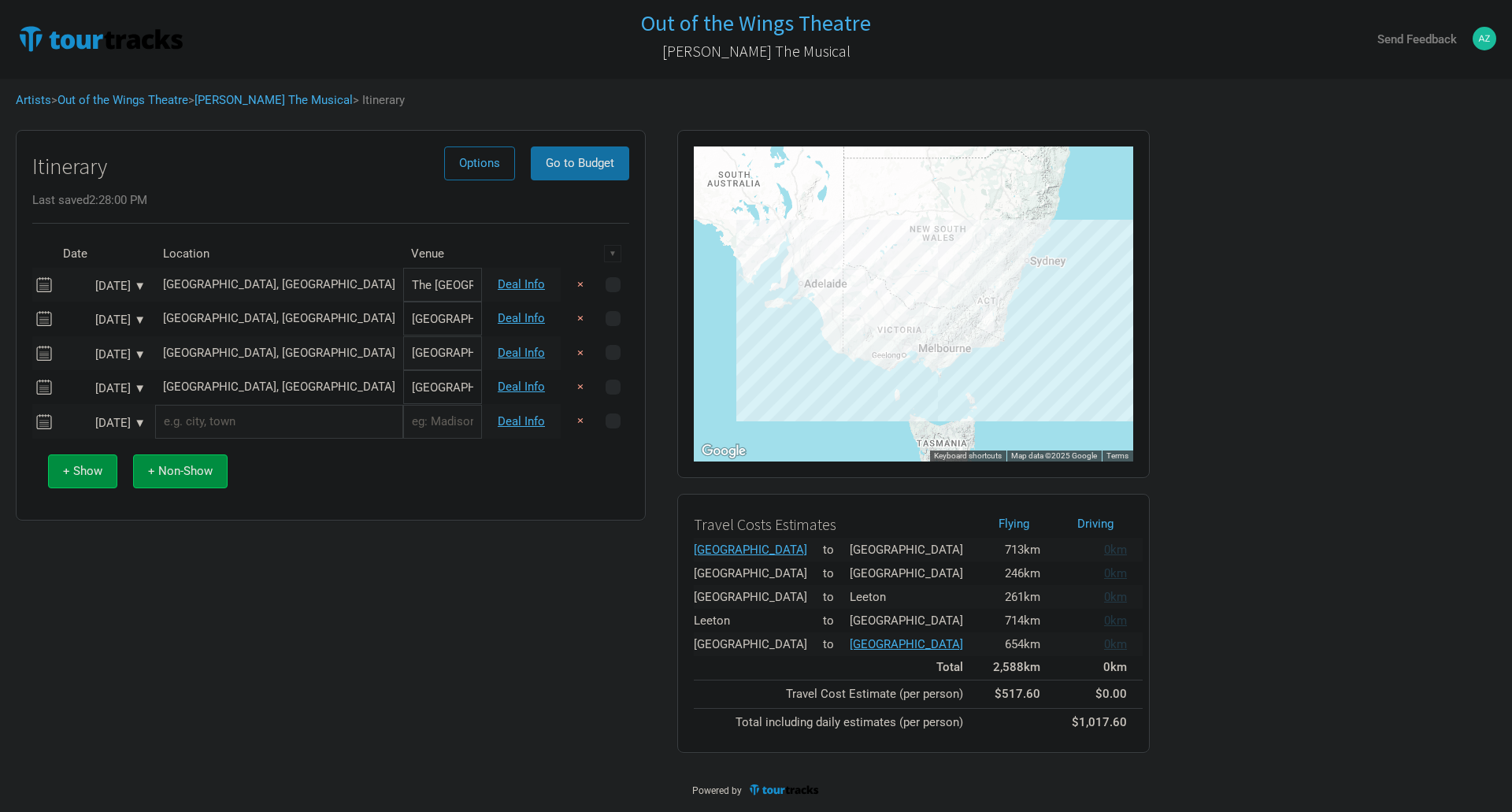
click at [223, 426] on input "text" at bounding box center [279, 422] width 248 height 34
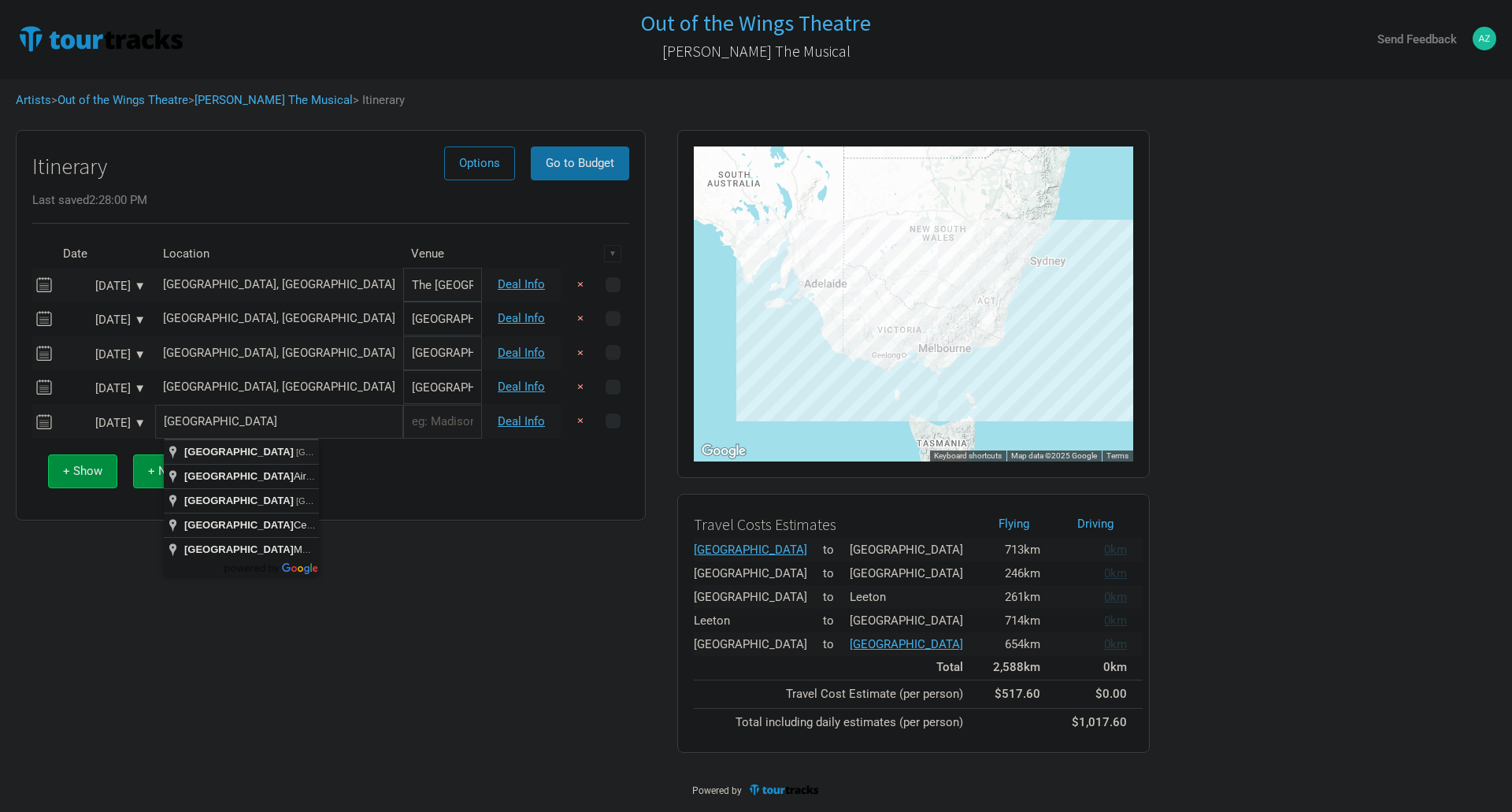
type input "Melbourne VIC, Australia"
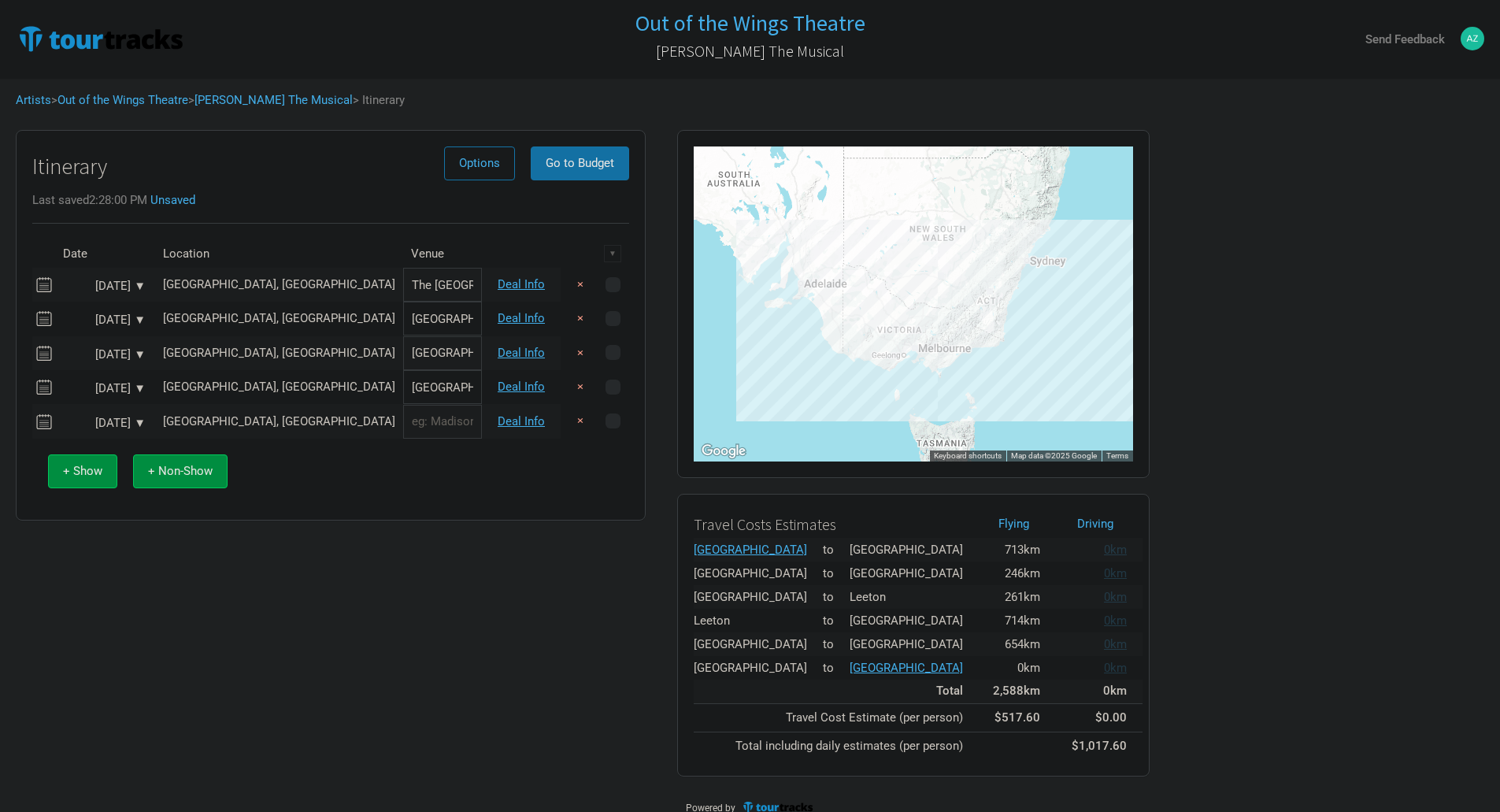
click at [408, 430] on input "text" at bounding box center [443, 422] width 79 height 34
type input "Malthouse Theatre (Merlyn Theatre)"
click at [513, 420] on link "Deal Info" at bounding box center [521, 421] width 47 height 14
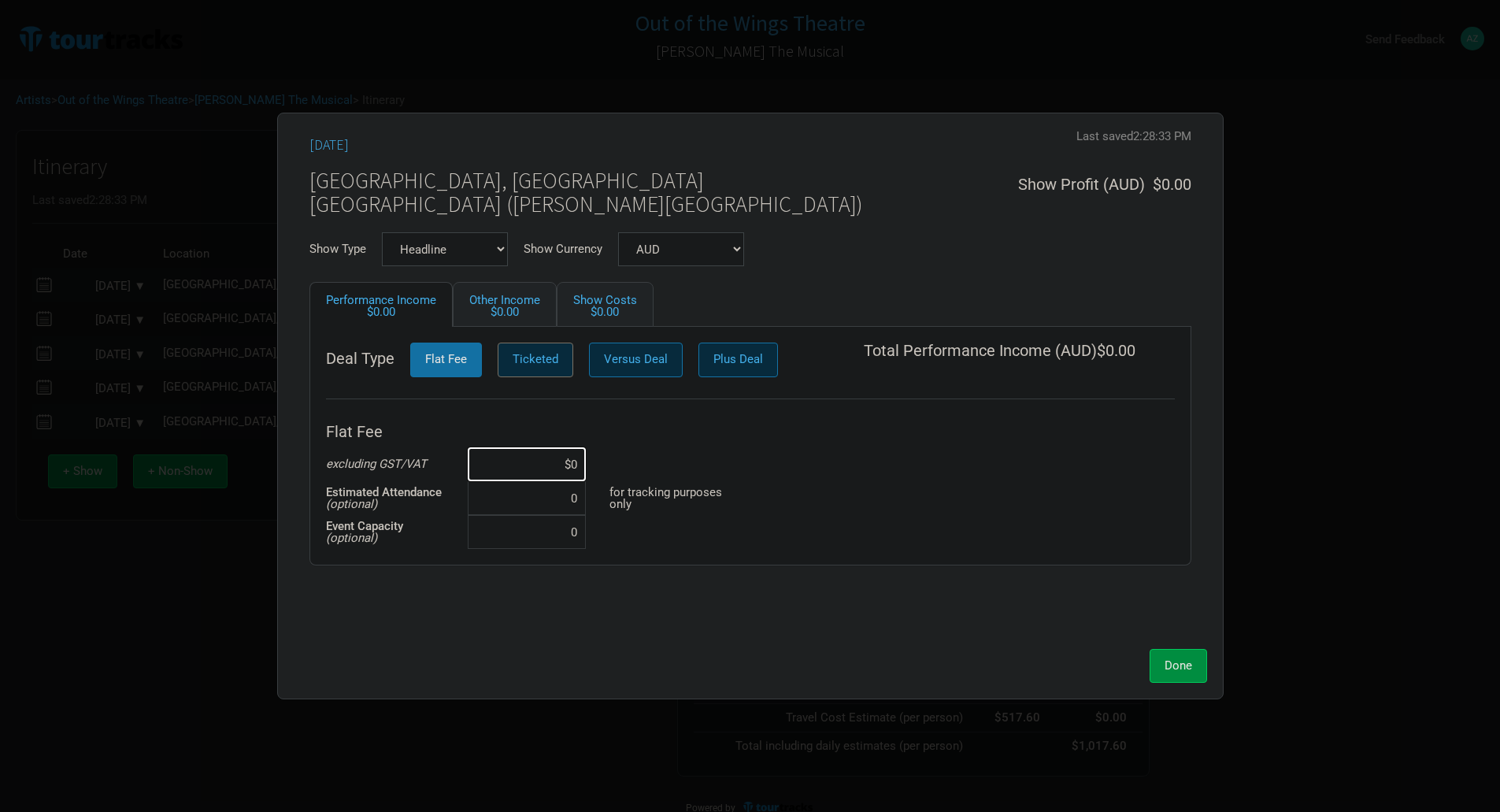
click at [544, 360] on span "Ticketed" at bounding box center [535, 359] width 45 height 14
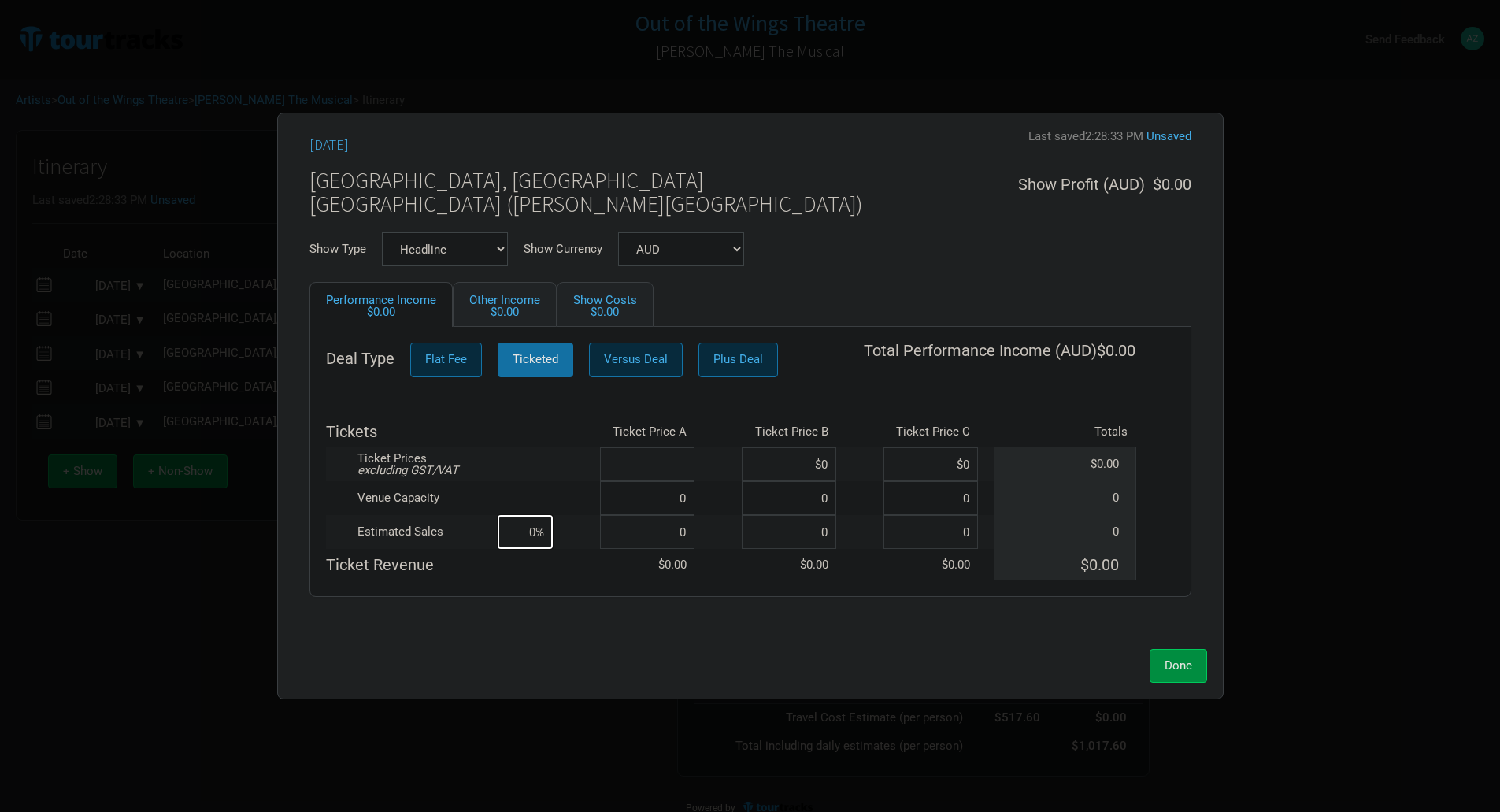
click at [687, 470] on input at bounding box center [647, 464] width 94 height 34
type input "$45"
click at [686, 510] on input at bounding box center [647, 498] width 94 height 34
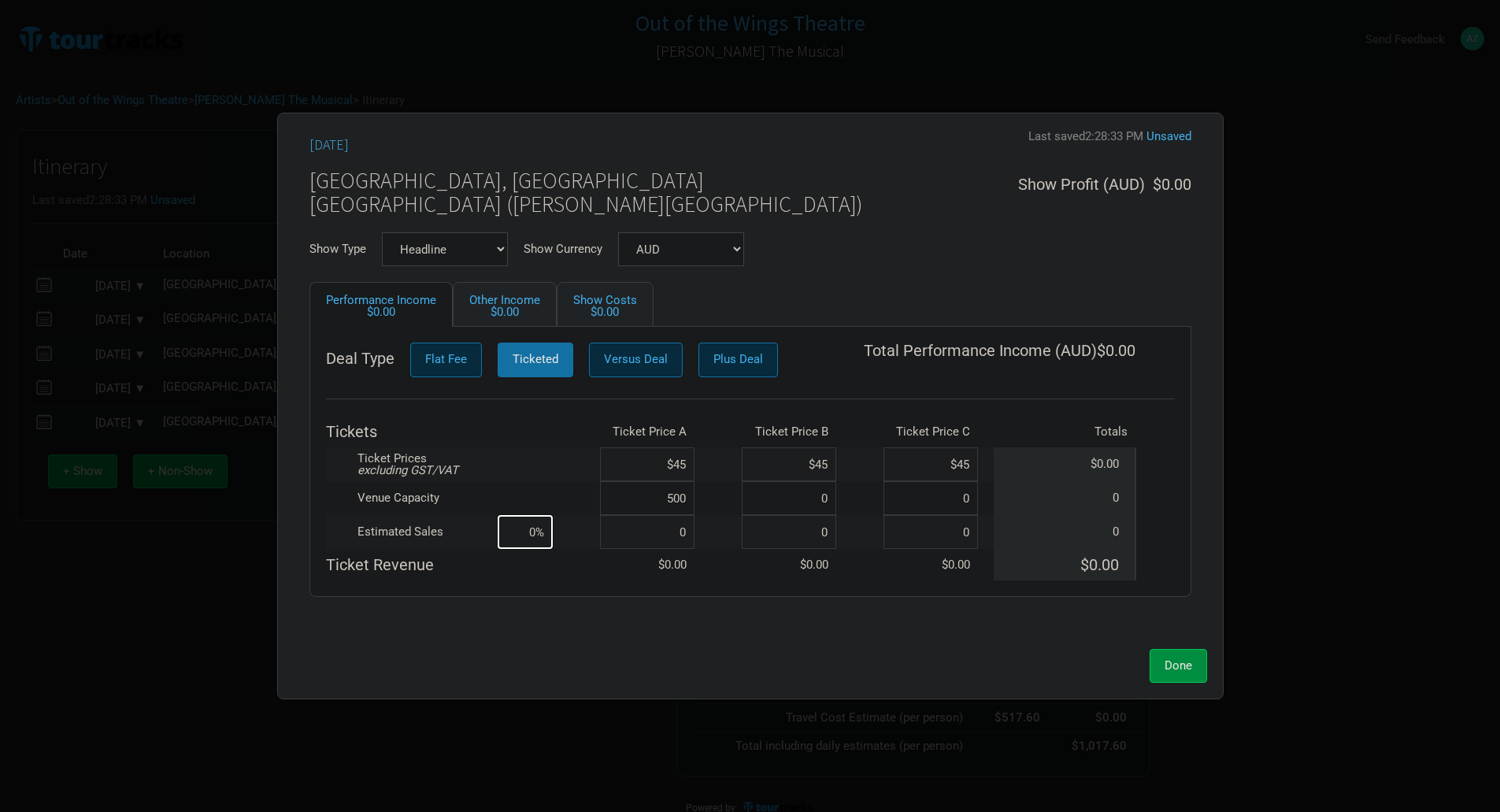
type input "500"
click at [685, 535] on input at bounding box center [647, 532] width 94 height 34
type input "25"
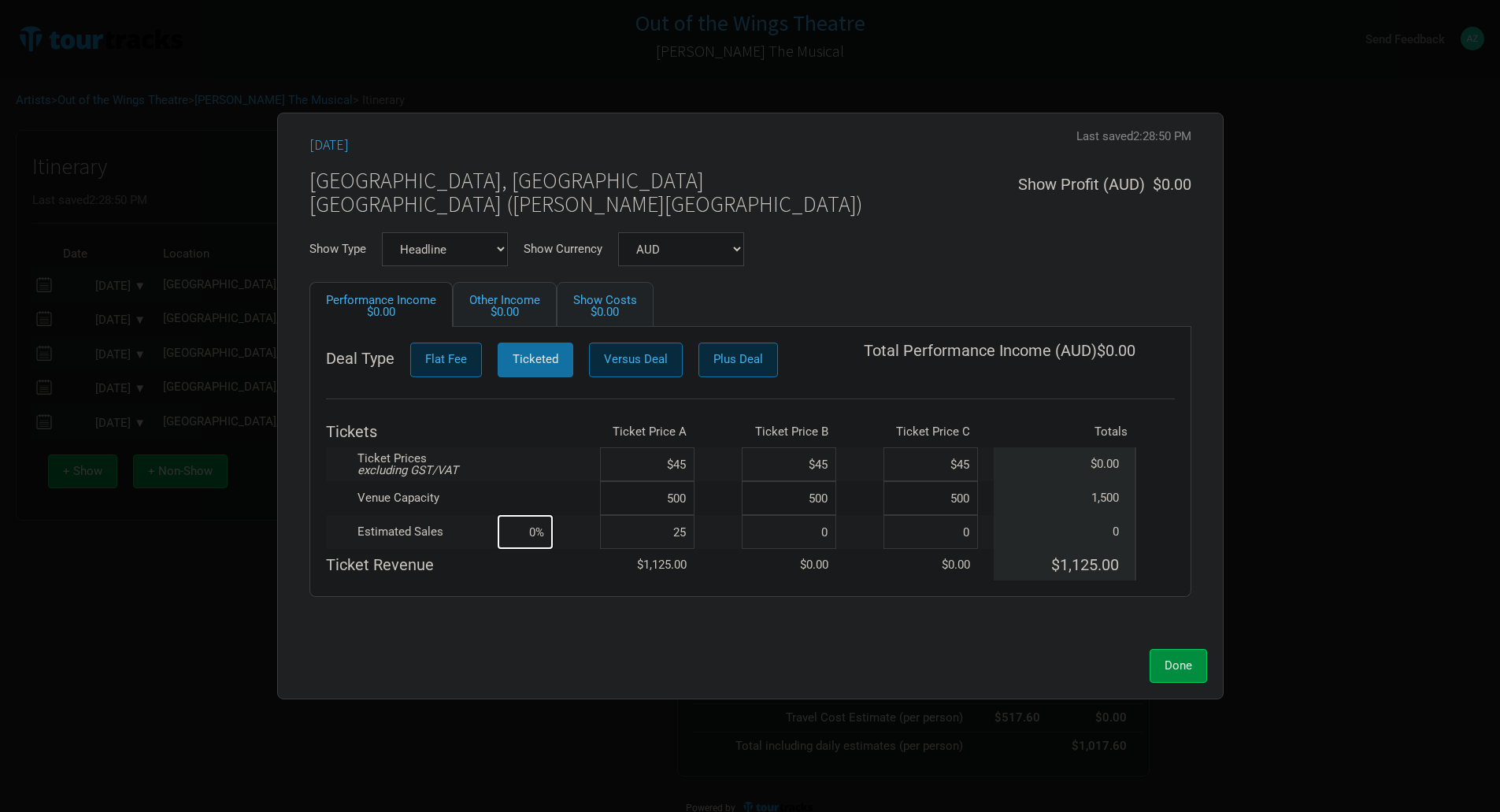
type input "2%"
type input "2"
type input "0%"
type input "300"
type input "20%"
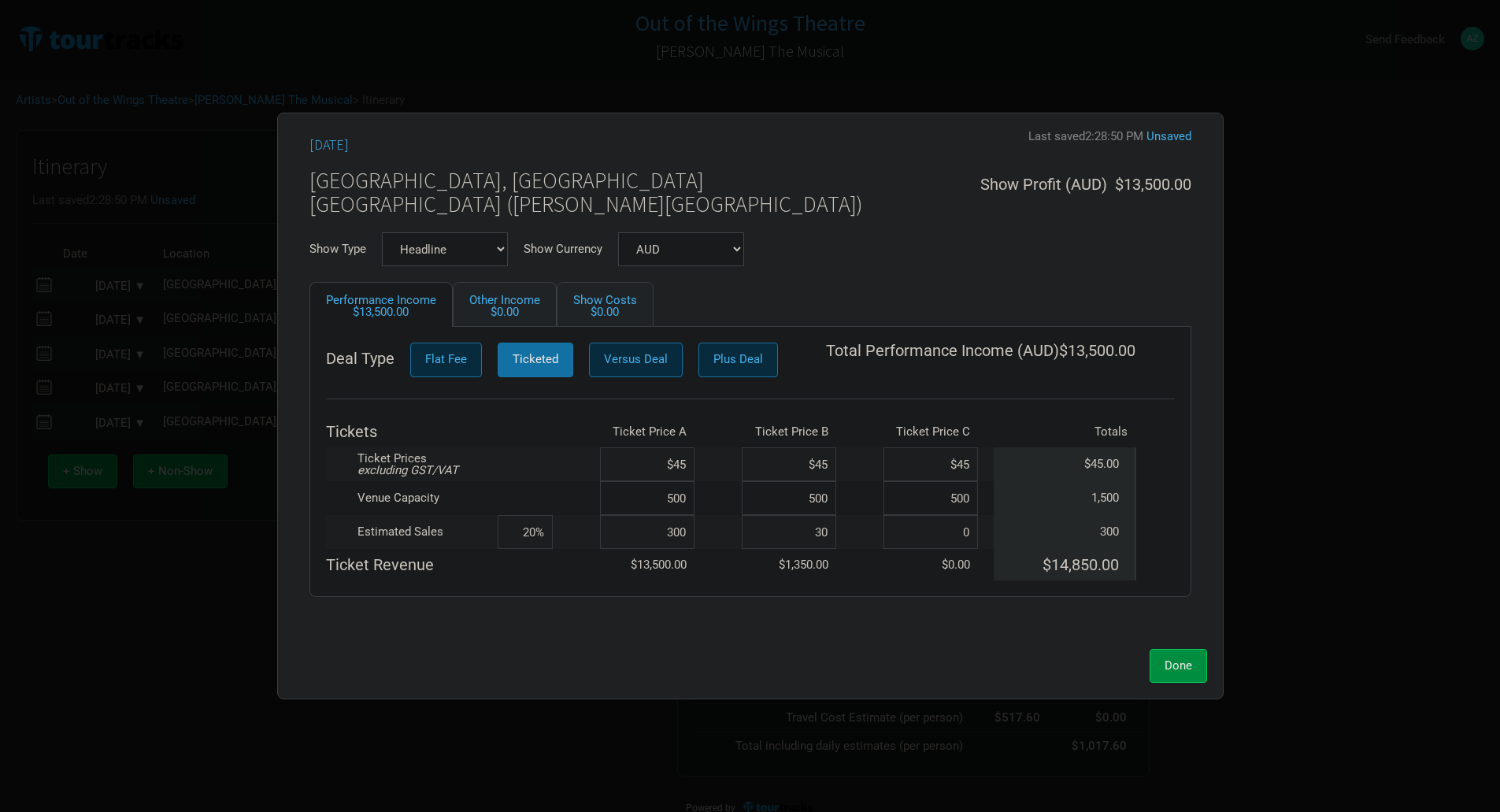
type input "300"
type input "40%"
type input "300"
type input "60%"
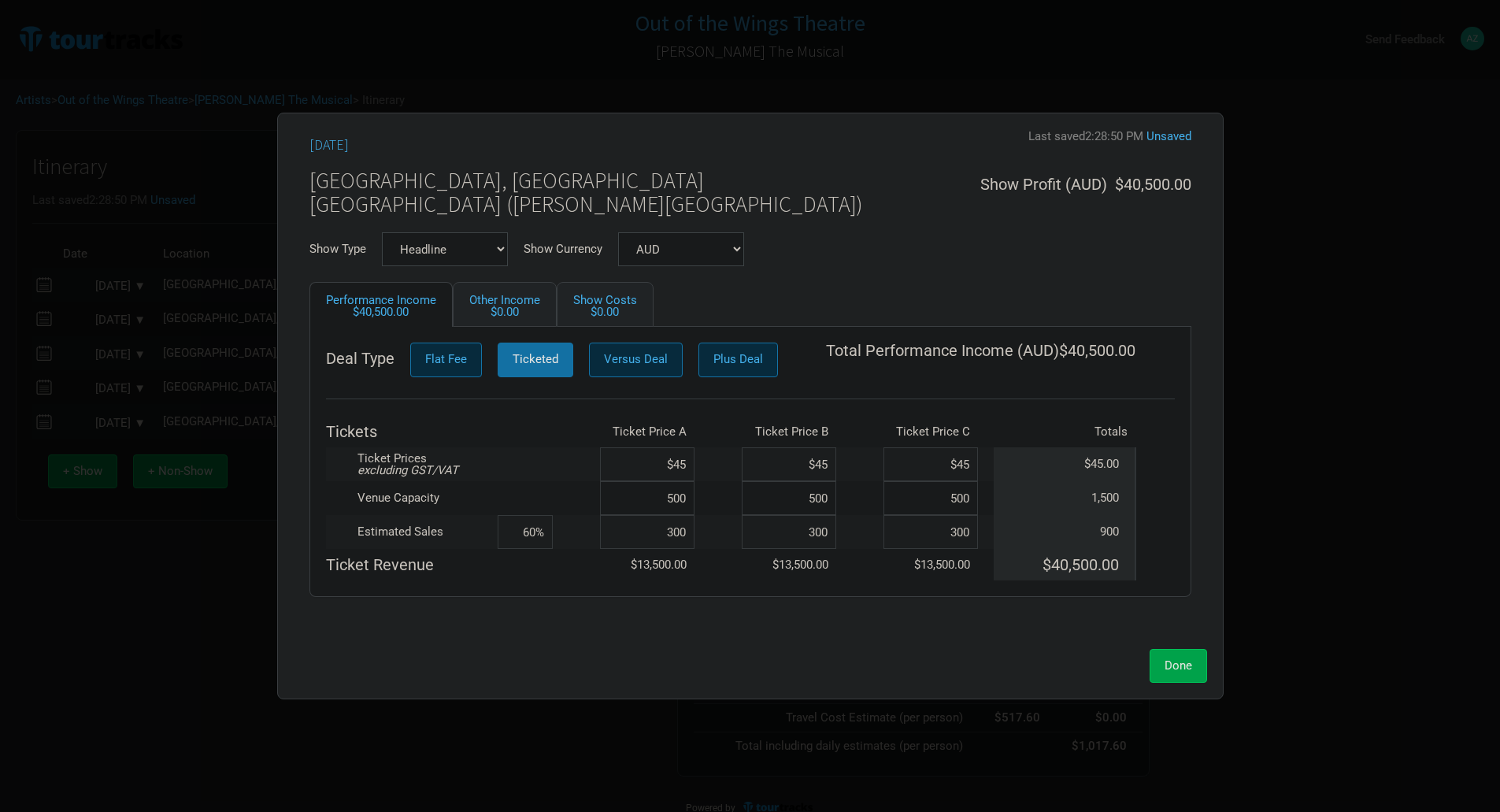
type input "300"
click at [1201, 663] on button "Done" at bounding box center [1179, 665] width 58 height 34
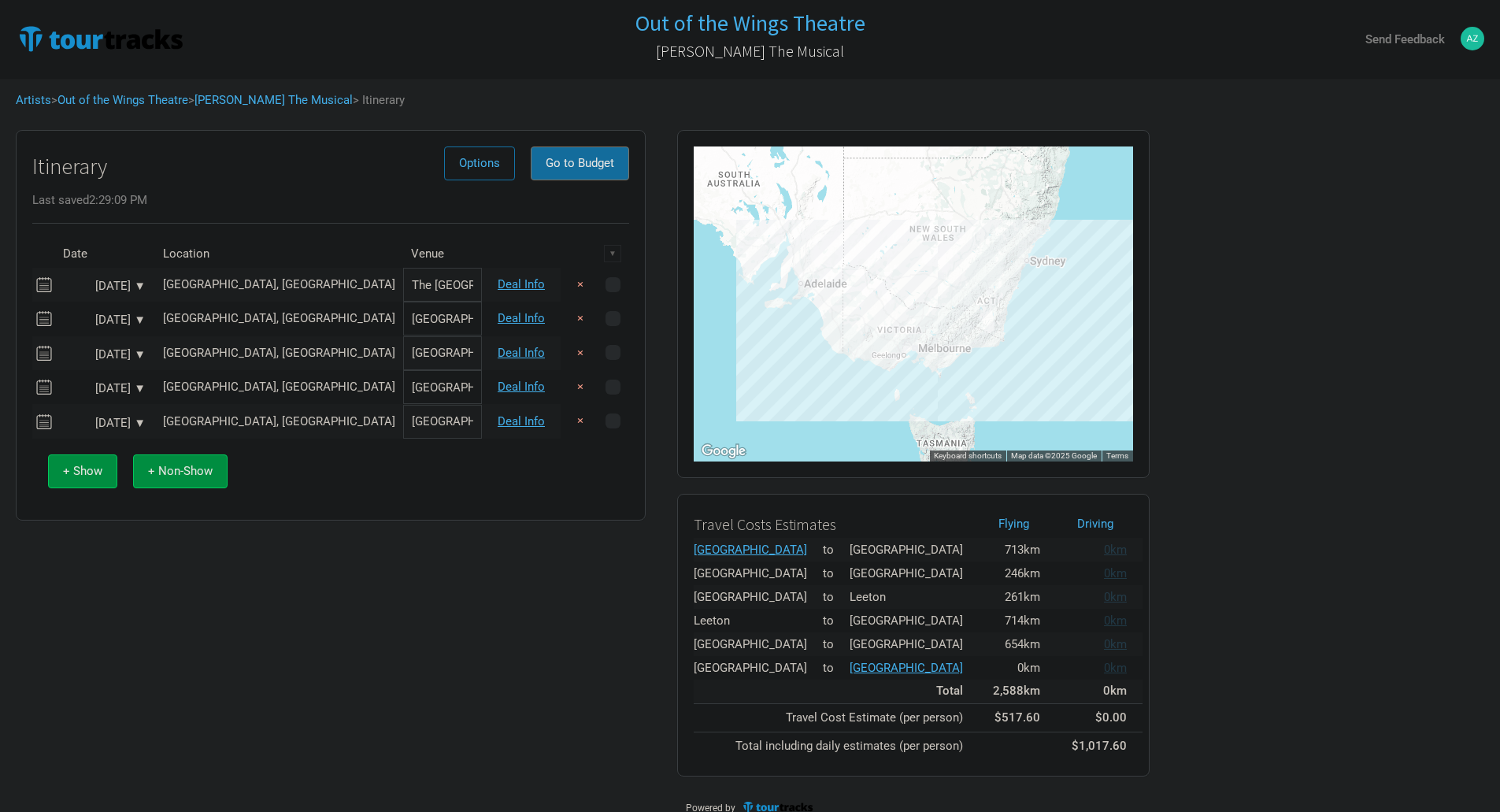
click at [583, 155] on button "Go to Budget" at bounding box center [580, 163] width 99 height 34
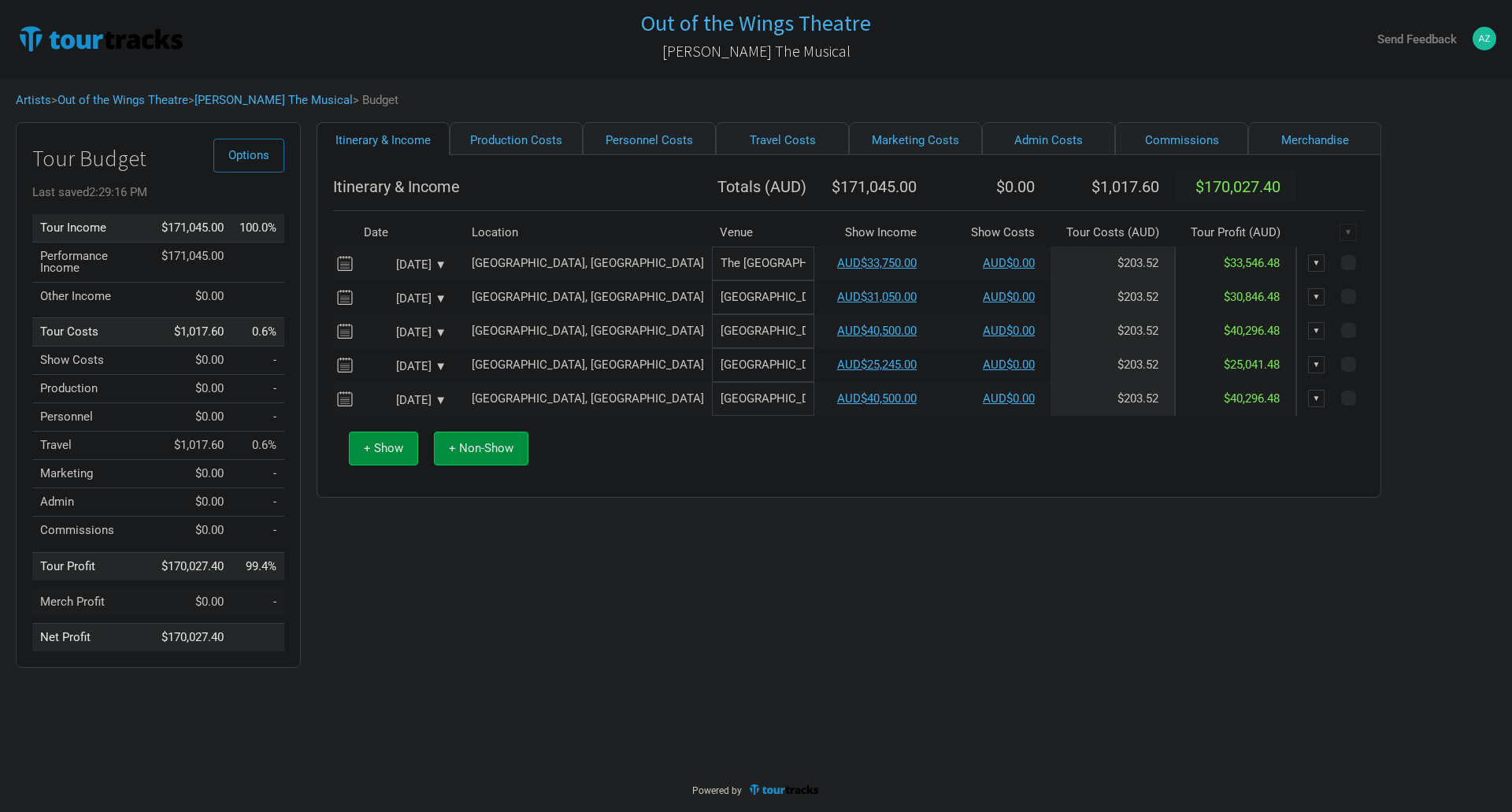
click at [440, 270] on div "Jan 6, 2026 ▼" at bounding box center [402, 265] width 86 height 12
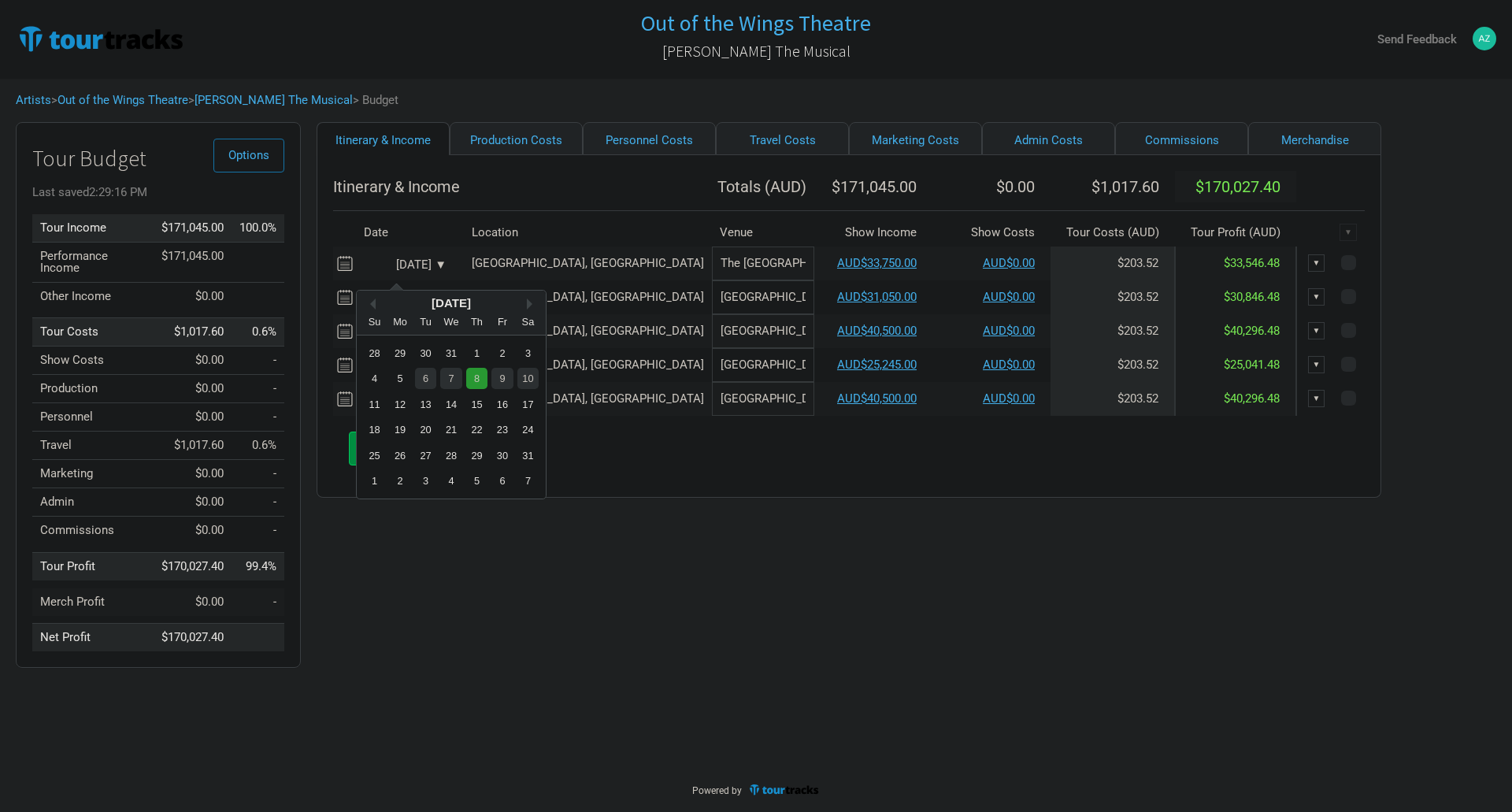
click at [475, 376] on div "8" at bounding box center [477, 378] width 21 height 21
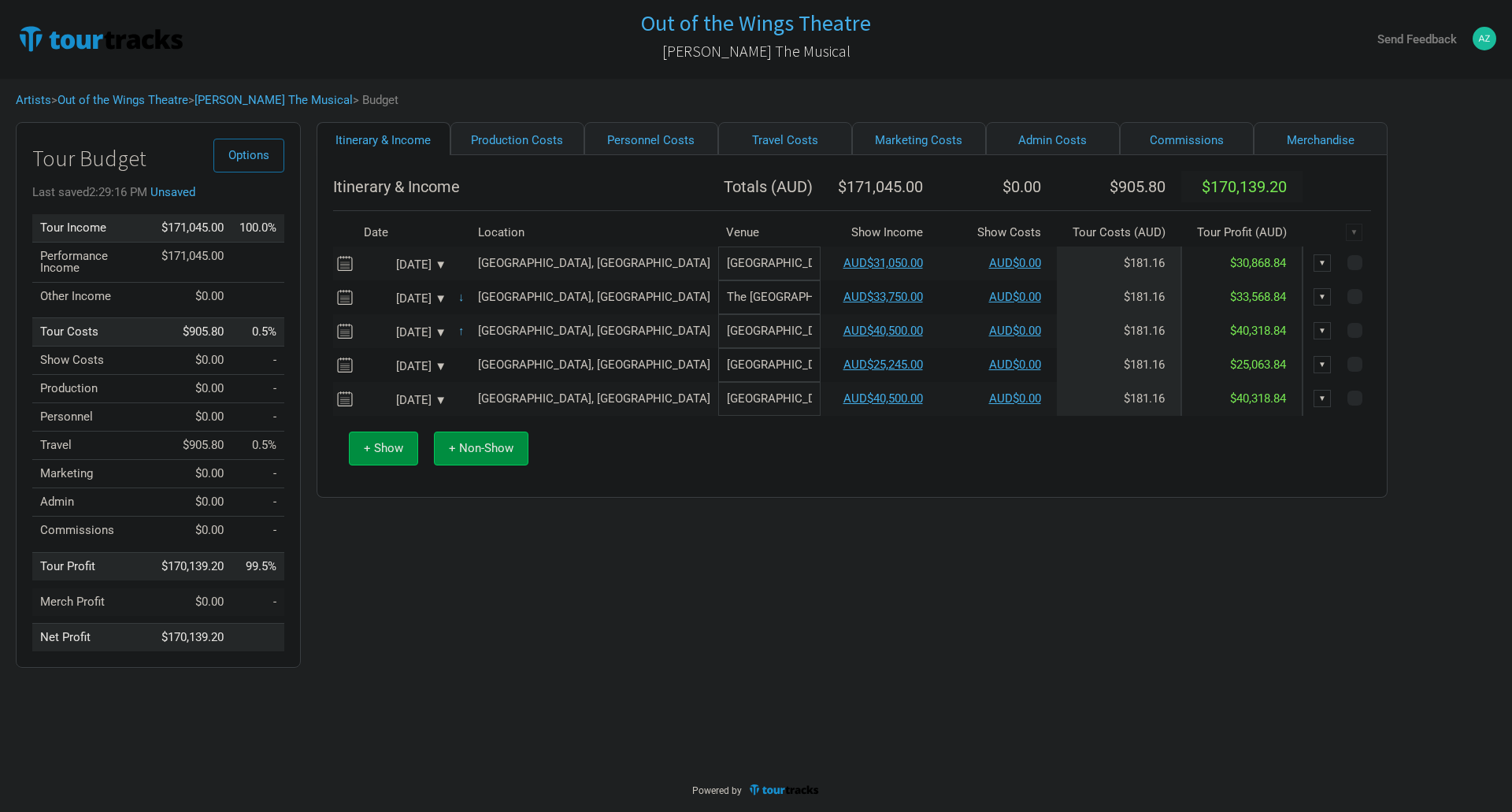
click at [438, 271] on div "Jan 7, 2026 ▼" at bounding box center [402, 265] width 86 height 12
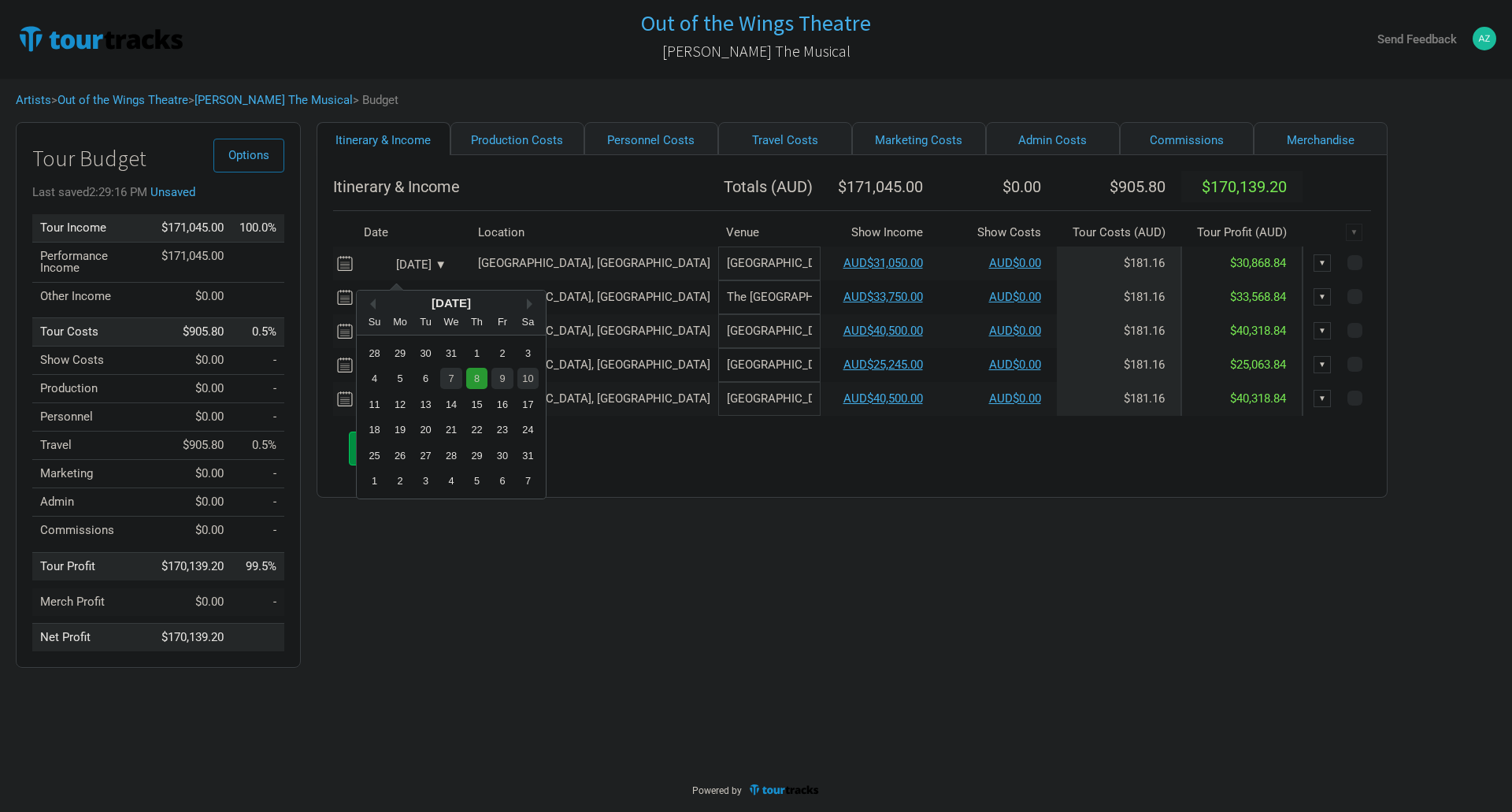
click at [478, 375] on div "8" at bounding box center [477, 378] width 21 height 21
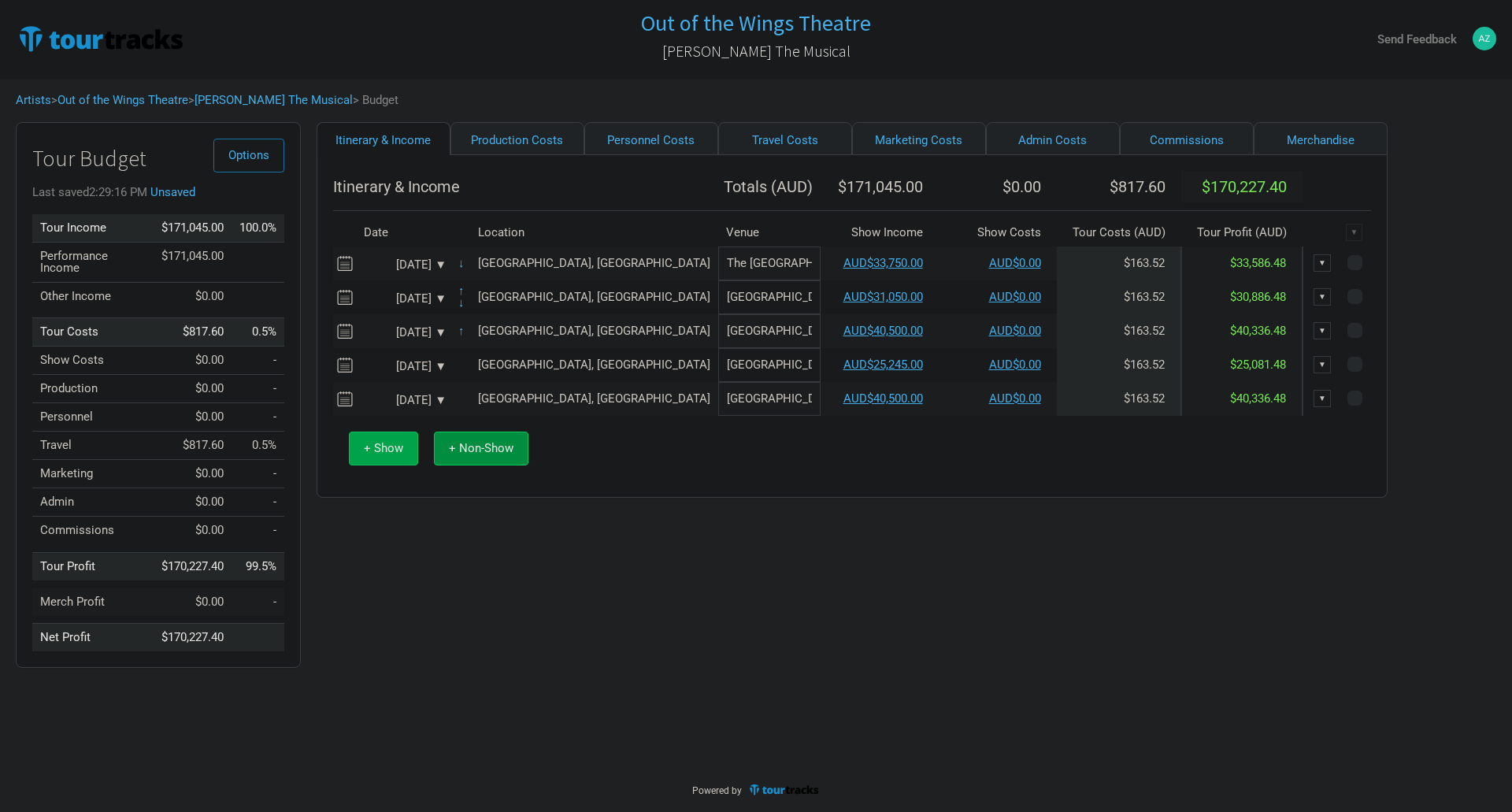
click at [380, 455] on span "+ Show" at bounding box center [383, 448] width 39 height 14
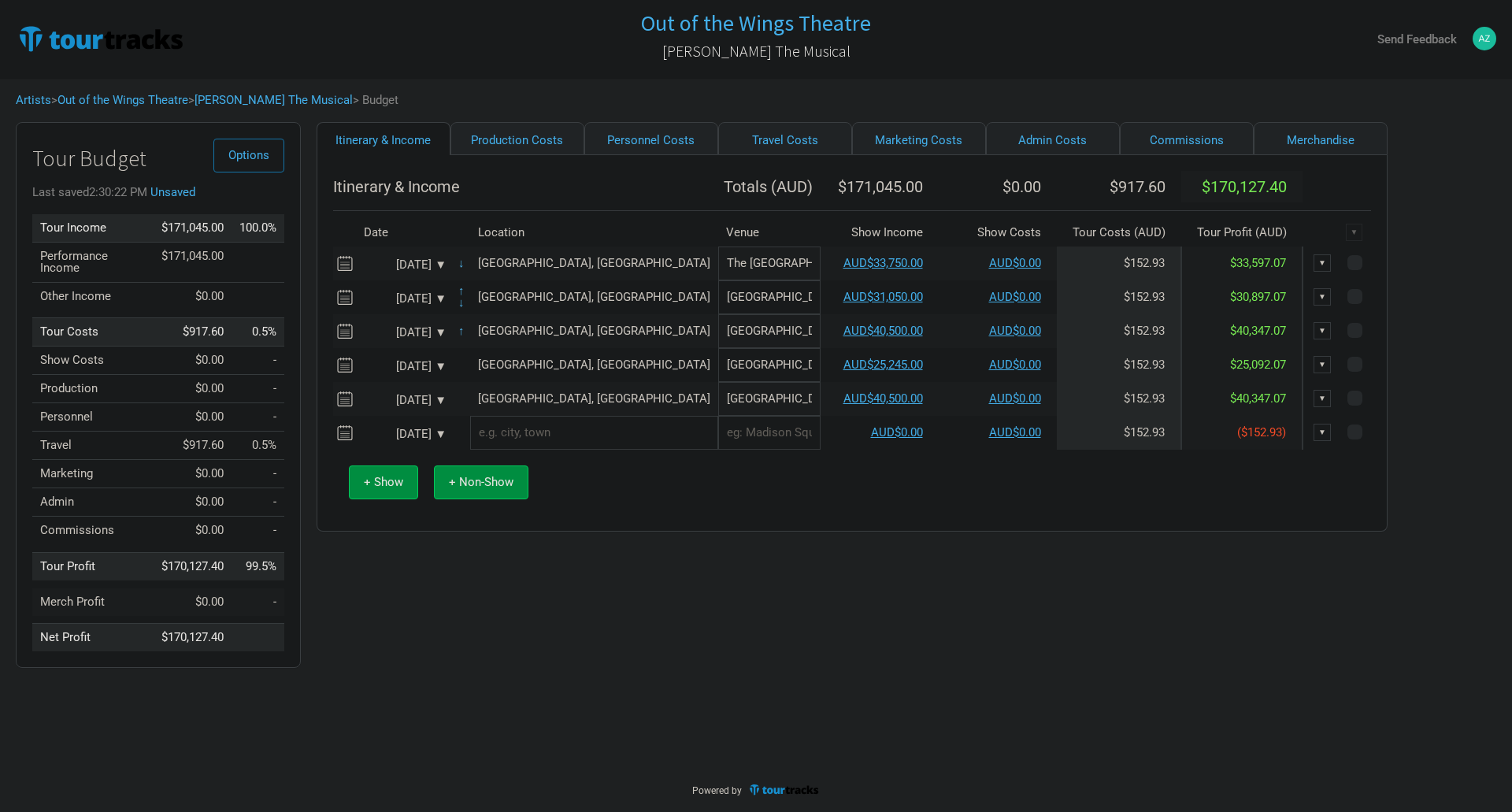
click at [440, 440] on div "Jan 11, 2026 ▼" at bounding box center [402, 435] width 86 height 12
click at [504, 542] on div "9" at bounding box center [502, 547] width 21 height 21
click at [442, 406] on div "Jan 9, 2026 ▼" at bounding box center [402, 401] width 86 height 12
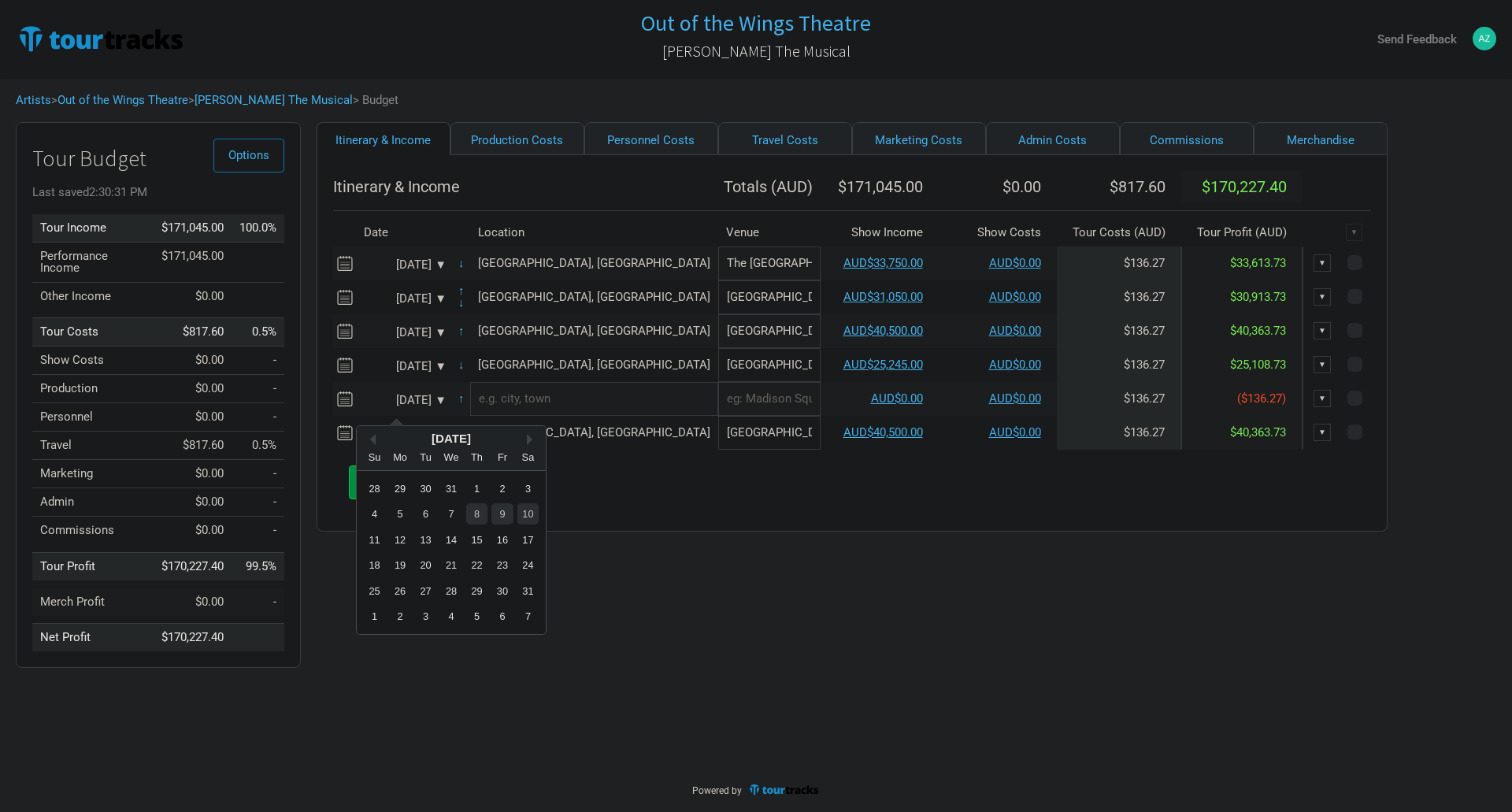
click at [664, 514] on div "+ Show + Non-Show" at bounding box center [852, 482] width 1022 height 65
click at [440, 305] on div "Jan 8, 2026 ▼" at bounding box center [402, 299] width 86 height 12
click at [420, 436] on div "13" at bounding box center [425, 438] width 21 height 21
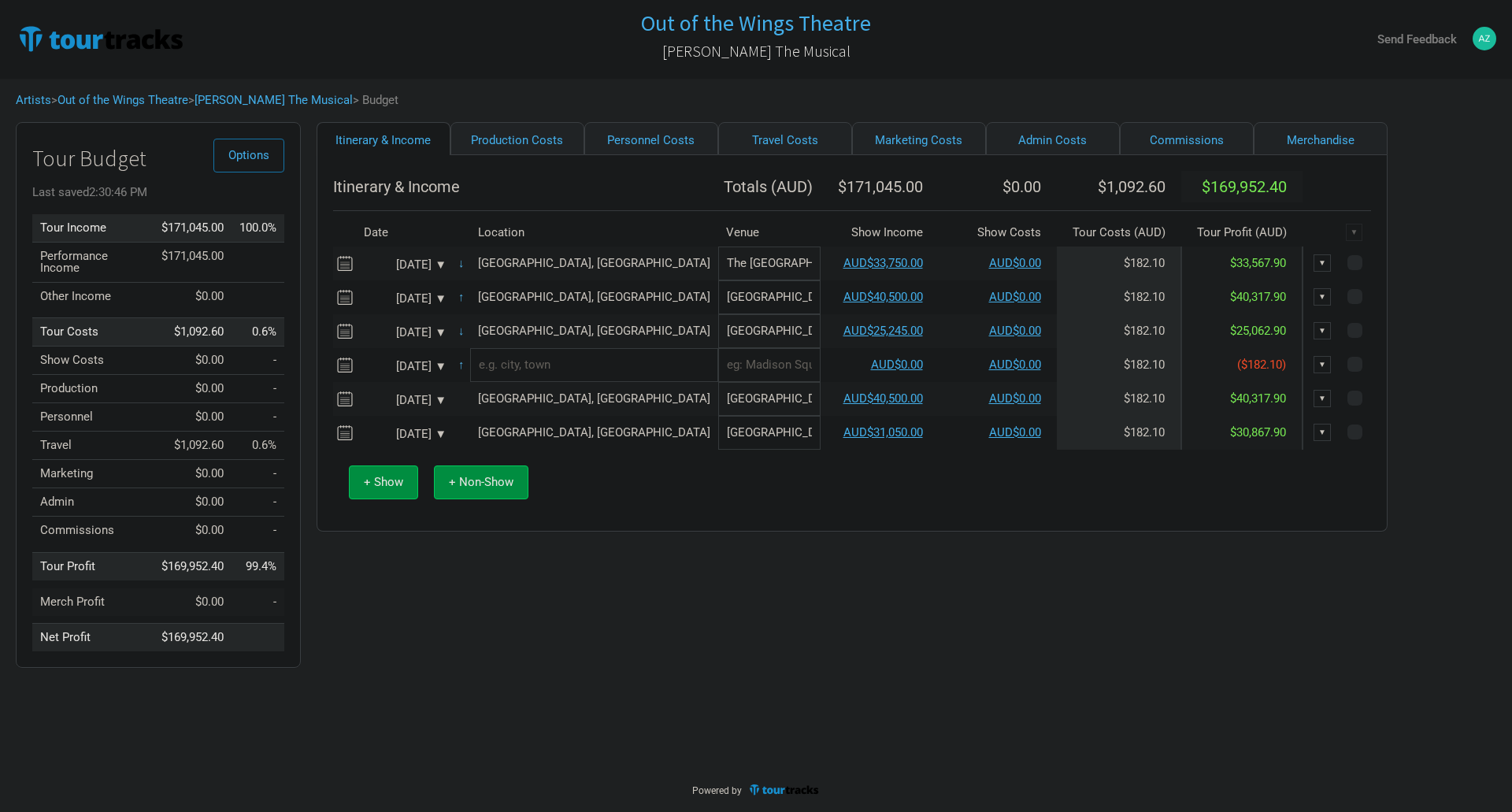
click at [439, 305] on div "Jan 8, 2026 ▼" at bounding box center [402, 299] width 86 height 12
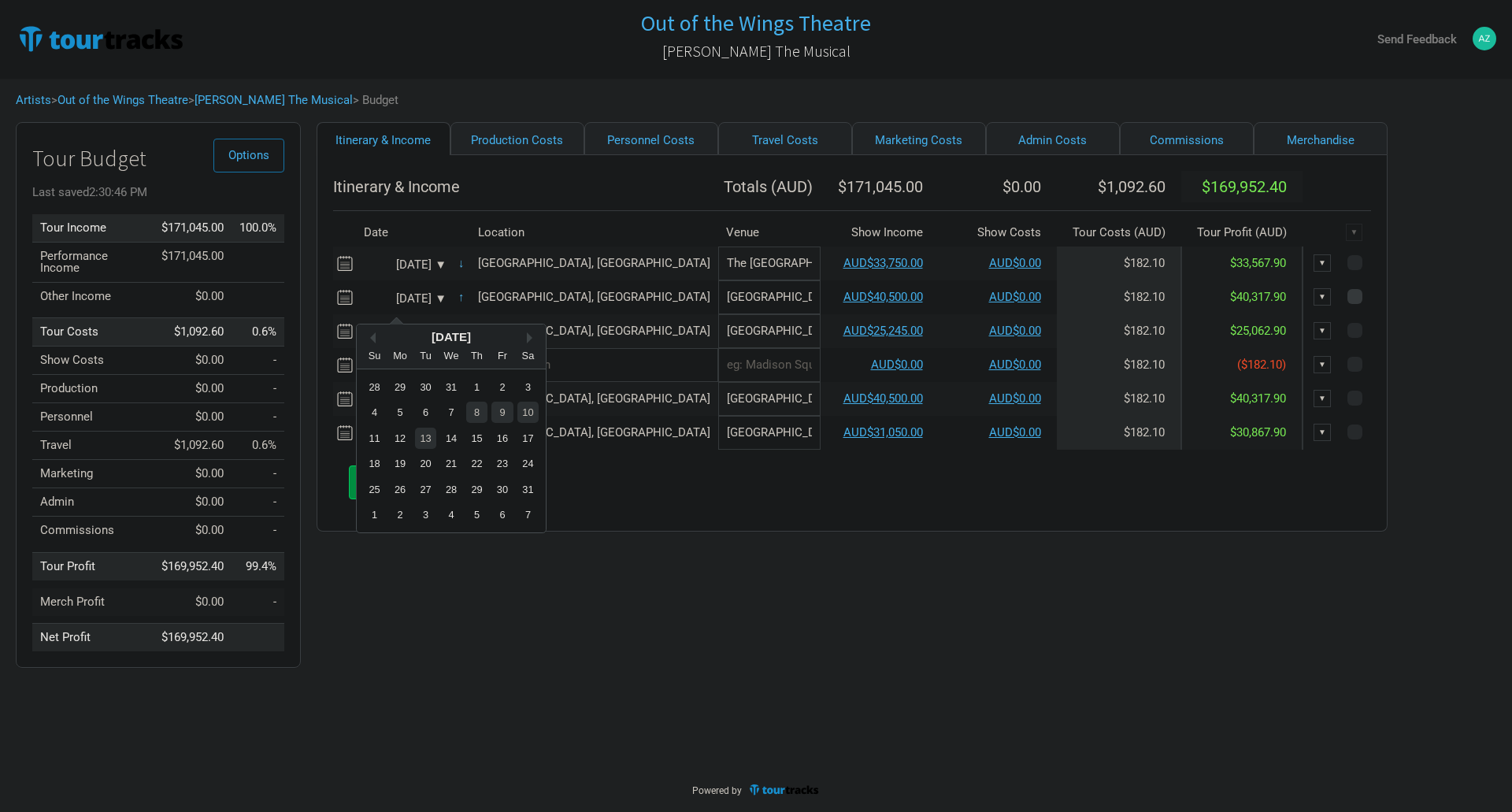
click at [1347, 304] on span at bounding box center [1354, 296] width 15 height 15
click at [1371, 302] on input "checkbox" at bounding box center [1376, 298] width 10 height 10
checkbox input "true"
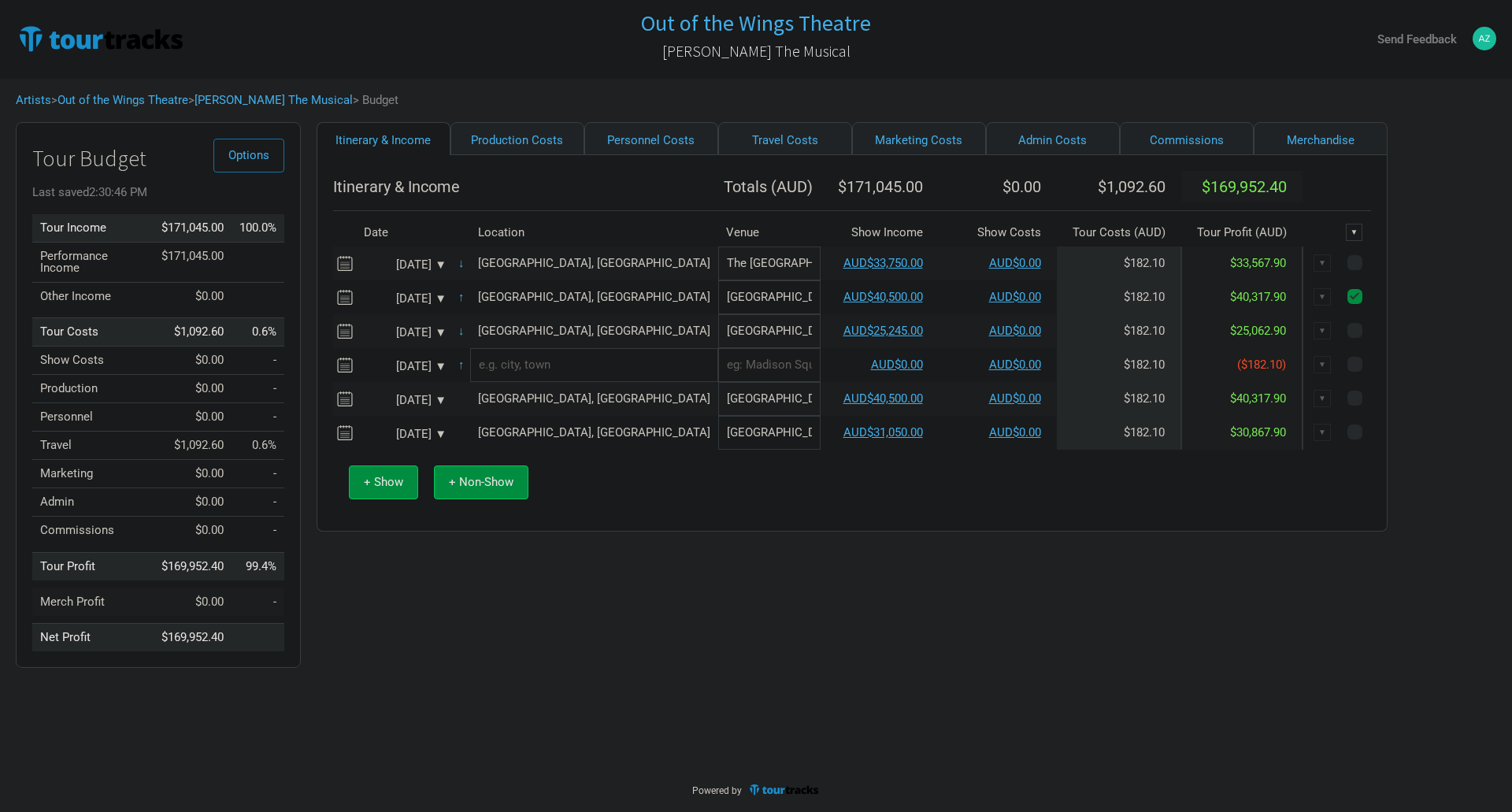
click at [1303, 479] on div "Itinerary & Income Totals ( AUD ) $171,045.00 $0.00 $1,092.60 $169,952.40 Date …" at bounding box center [852, 343] width 1038 height 344
click at [263, 155] on span "Options" at bounding box center [249, 155] width 41 height 14
click at [1048, 657] on div "Itinerary & Income Production Costs Personnel Costs Travel Costs Marketing Cost…" at bounding box center [836, 399] width 1071 height 554
click at [1347, 270] on span at bounding box center [1354, 262] width 15 height 15
click at [1371, 269] on input "checkbox" at bounding box center [1376, 264] width 10 height 10
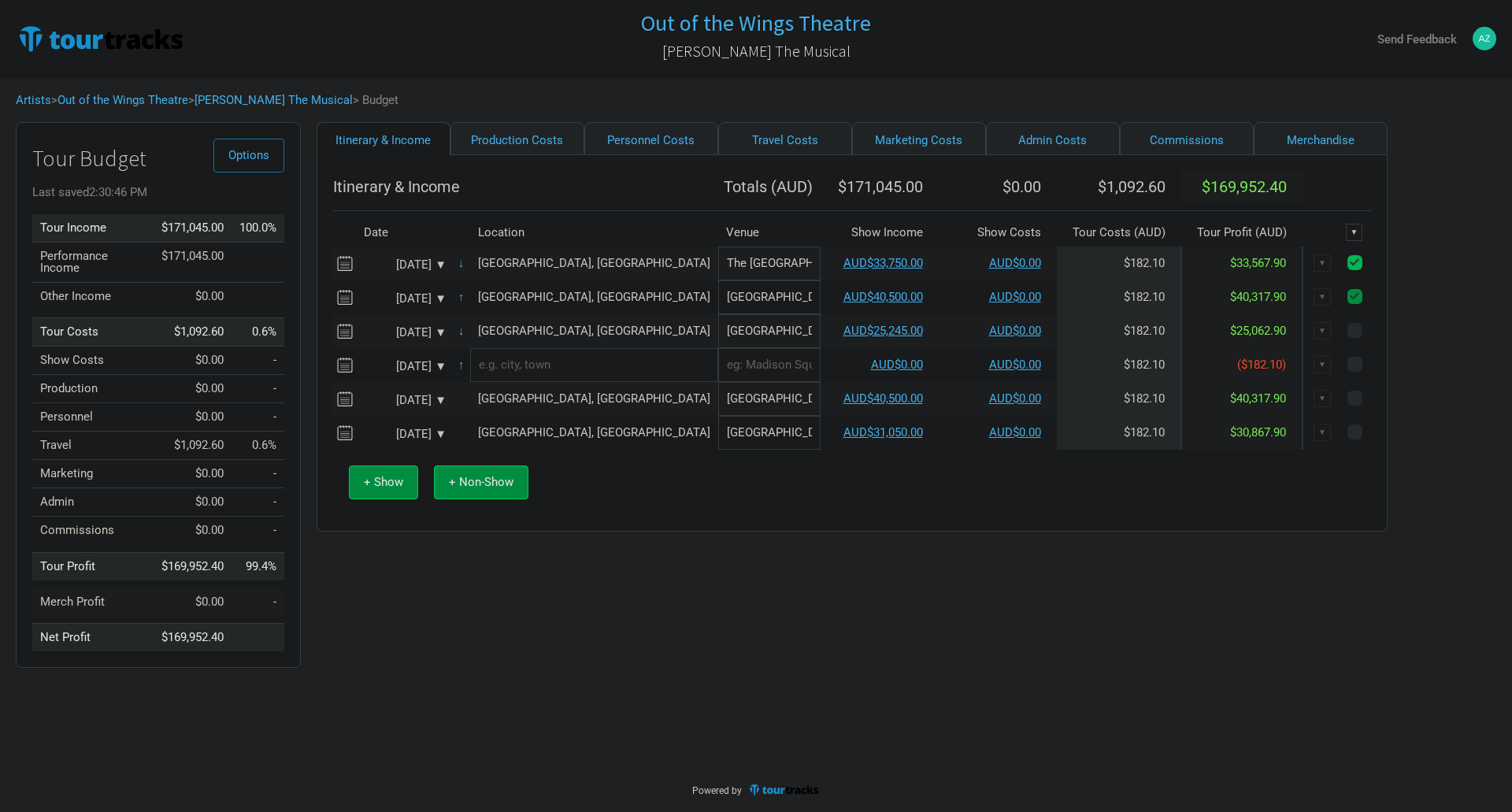
checkbox input "true"
click at [1342, 341] on td at bounding box center [1356, 331] width 29 height 34
click at [1347, 338] on span at bounding box center [1354, 330] width 15 height 15
click at [1371, 336] on input "checkbox" at bounding box center [1376, 331] width 10 height 10
checkbox input "true"
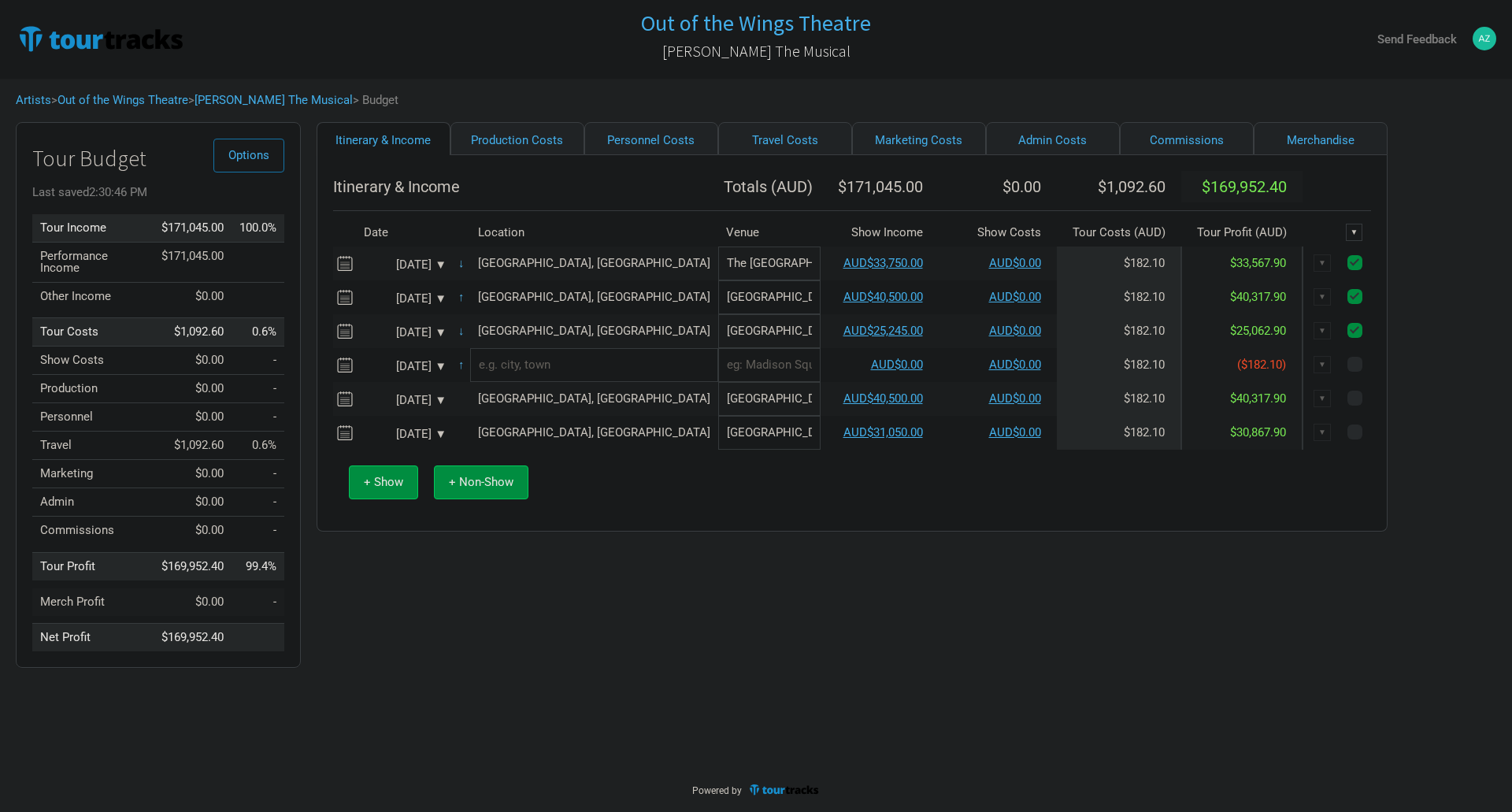
click at [1342, 367] on td at bounding box center [1356, 365] width 29 height 34
click at [1347, 372] on span at bounding box center [1354, 364] width 15 height 15
click at [1371, 370] on input "checkbox" at bounding box center [1376, 365] width 10 height 10
checkbox input "true"
click at [1342, 399] on td at bounding box center [1356, 398] width 29 height 34
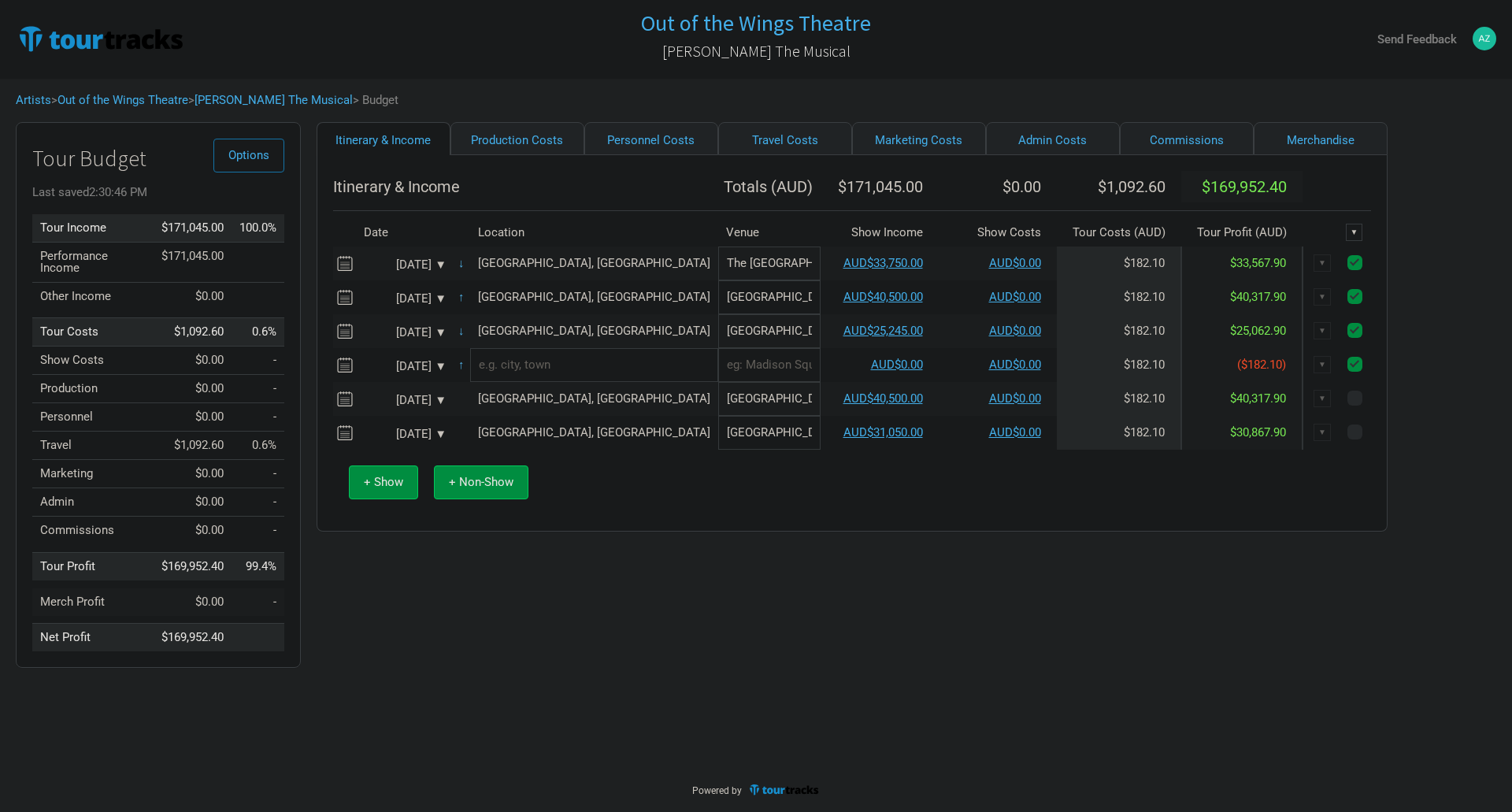
click at [1342, 416] on td at bounding box center [1356, 398] width 29 height 34
click at [1347, 439] on span at bounding box center [1354, 431] width 15 height 15
click at [1371, 438] on input "checkbox" at bounding box center [1376, 433] width 10 height 10
checkbox input "true"
click at [1347, 406] on span at bounding box center [1354, 397] width 15 height 15
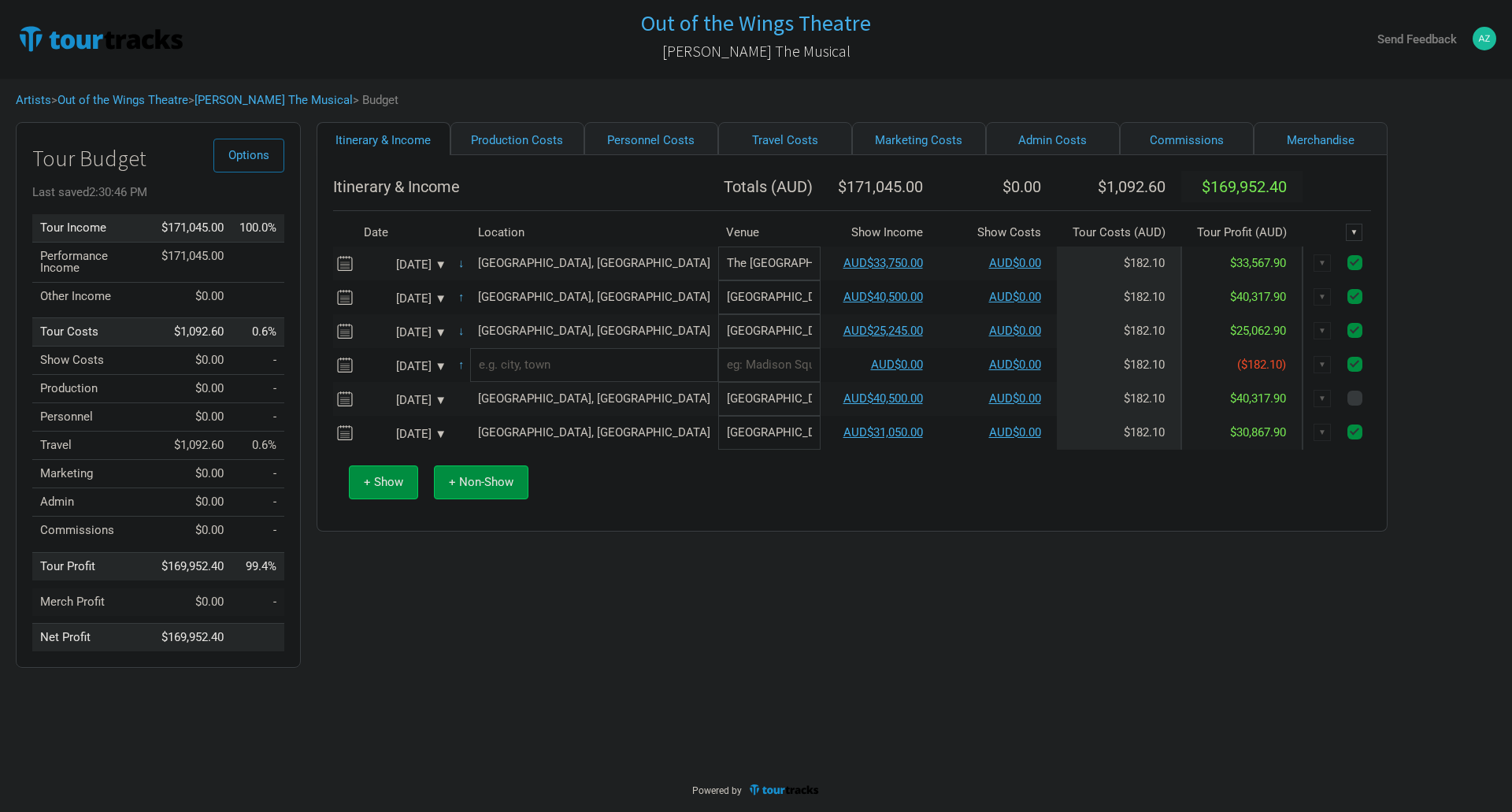
click at [1371, 404] on input "checkbox" at bounding box center [1376, 399] width 10 height 10
checkbox input "true"
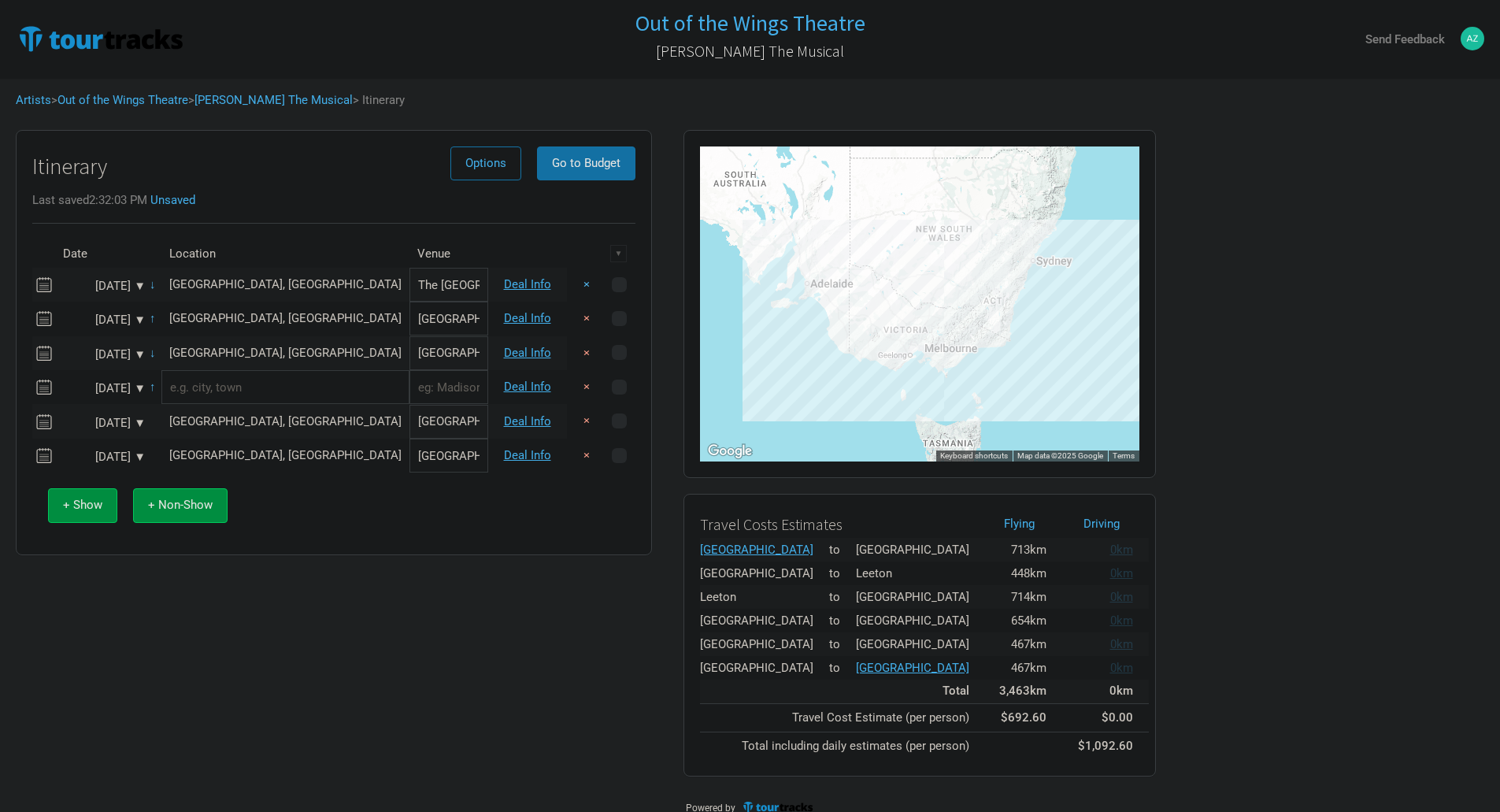
click at [584, 283] on button "×" at bounding box center [586, 285] width 36 height 34
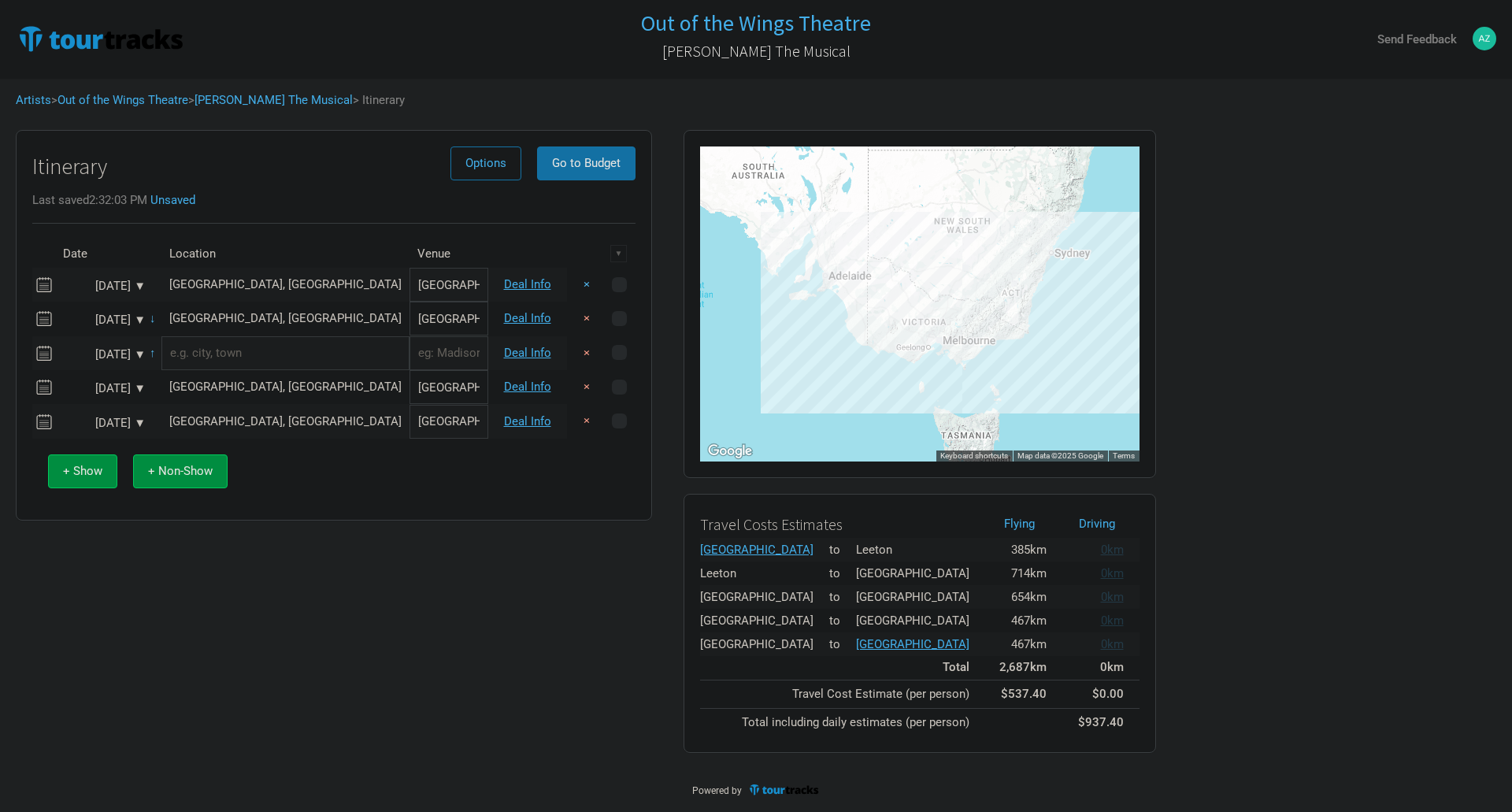
click at [583, 298] on button "×" at bounding box center [586, 285] width 36 height 34
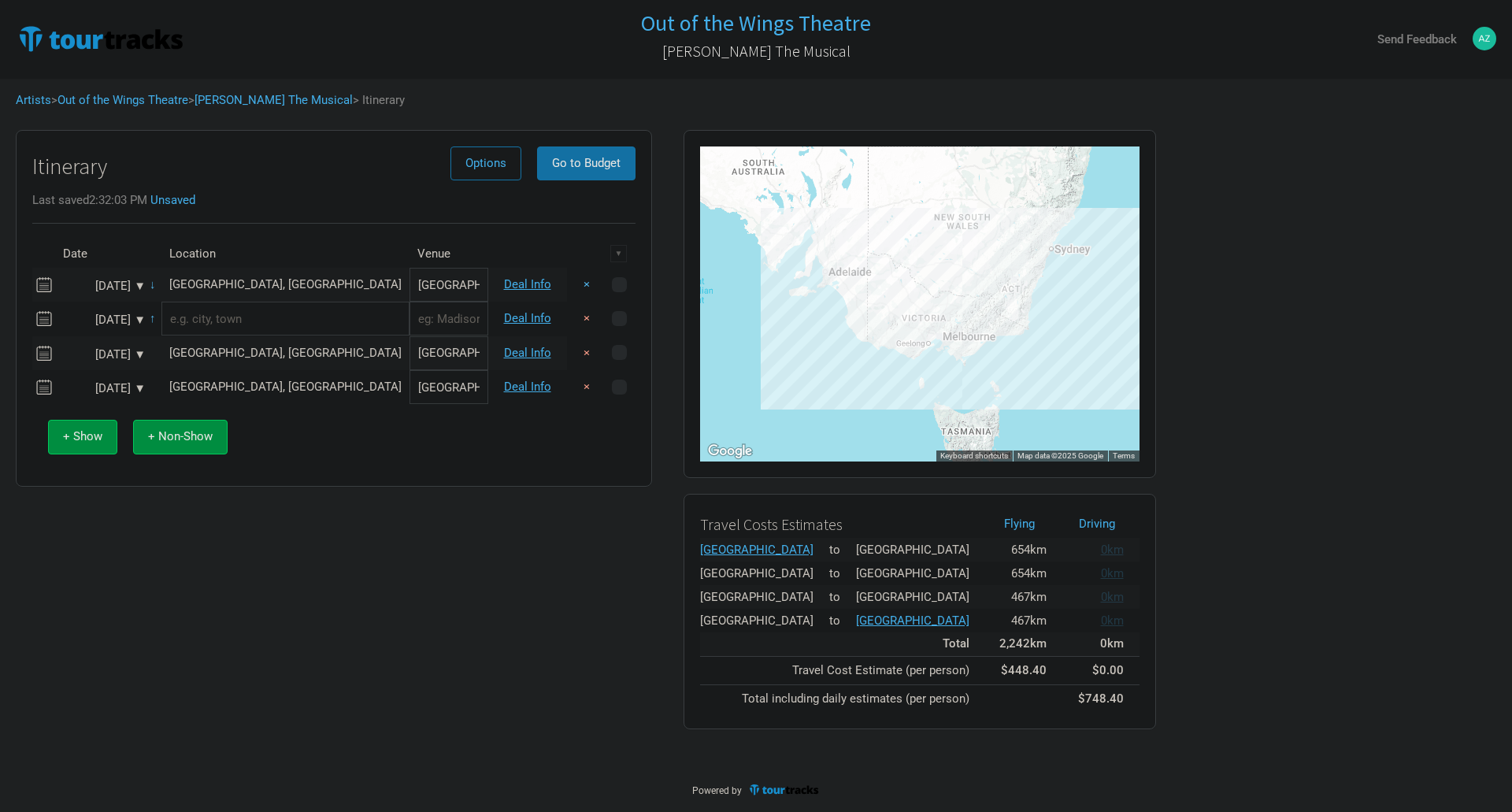
click at [583, 281] on button "×" at bounding box center [586, 285] width 36 height 34
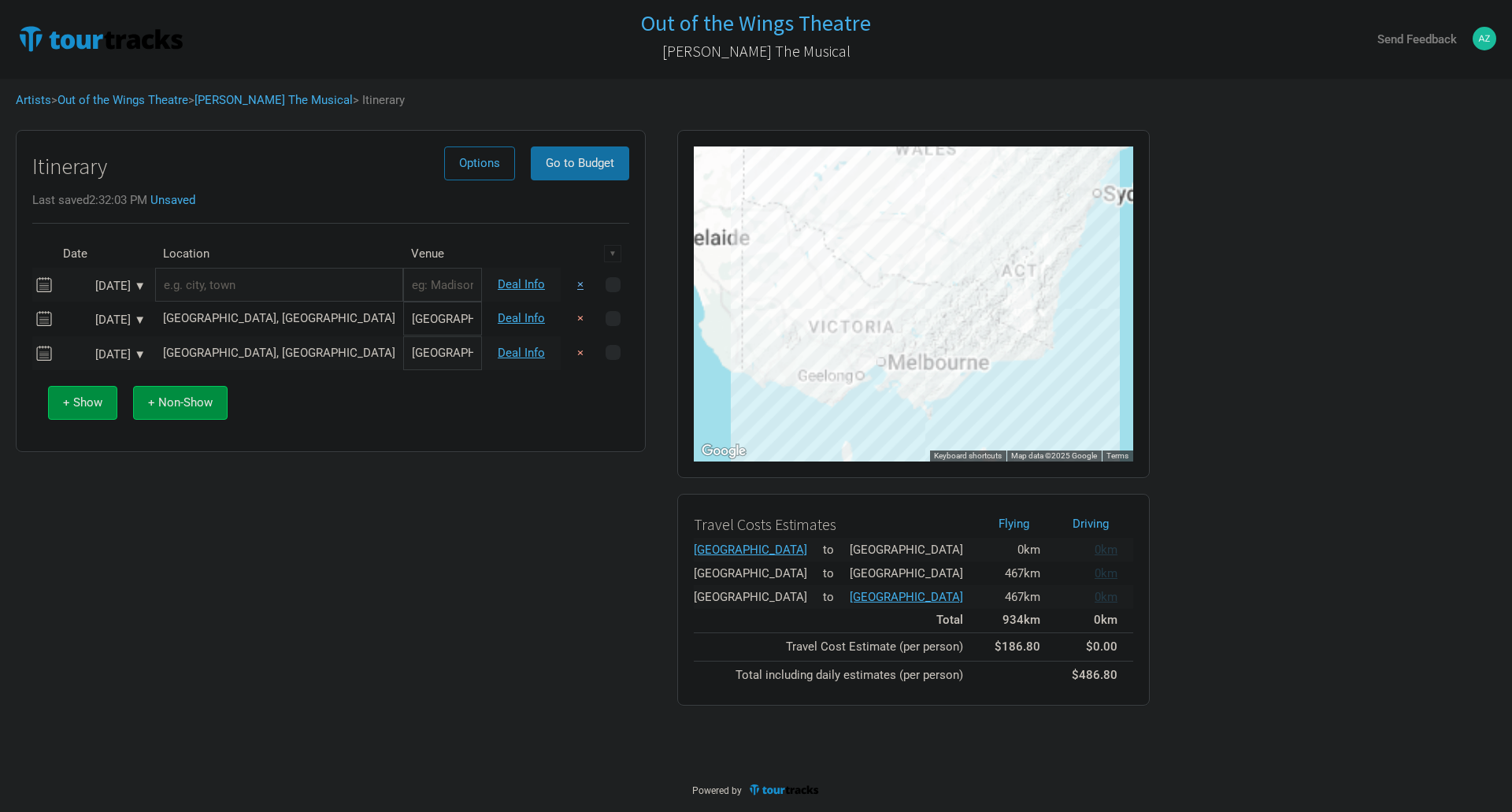
click at [583, 281] on button "×" at bounding box center [580, 285] width 36 height 34
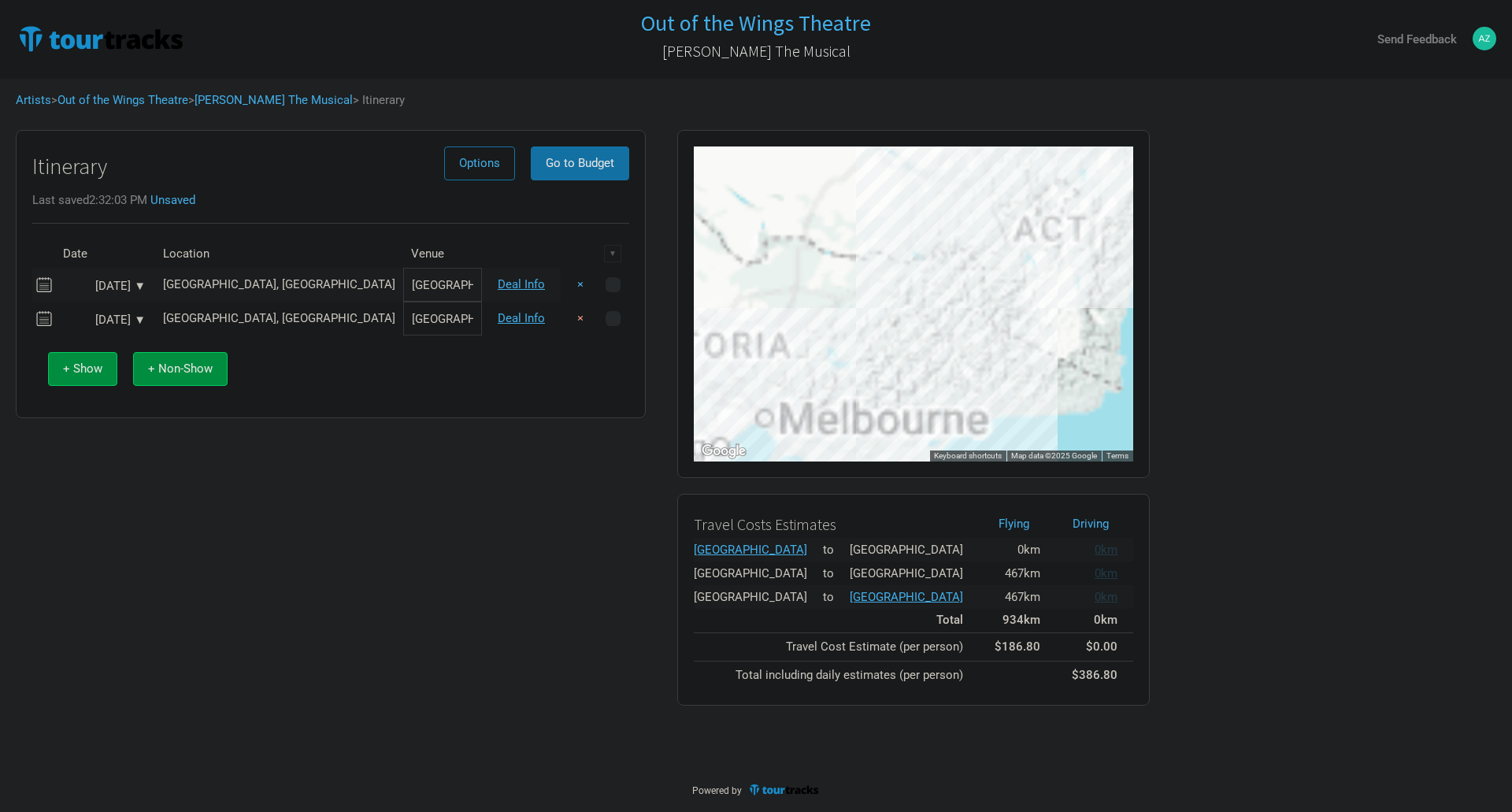
click at [582, 281] on button "×" at bounding box center [580, 285] width 36 height 34
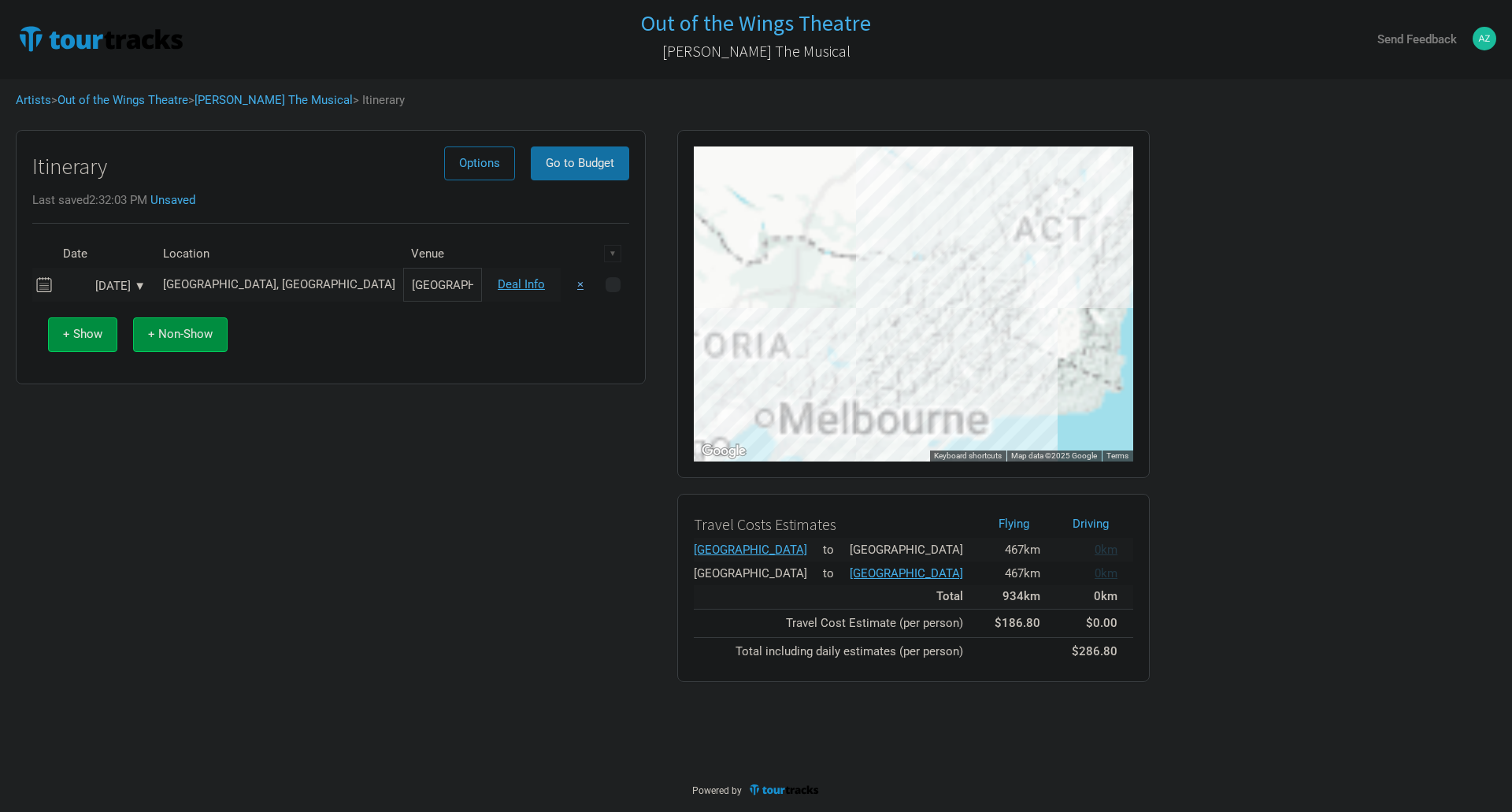
click at [582, 281] on button "×" at bounding box center [580, 285] width 36 height 34
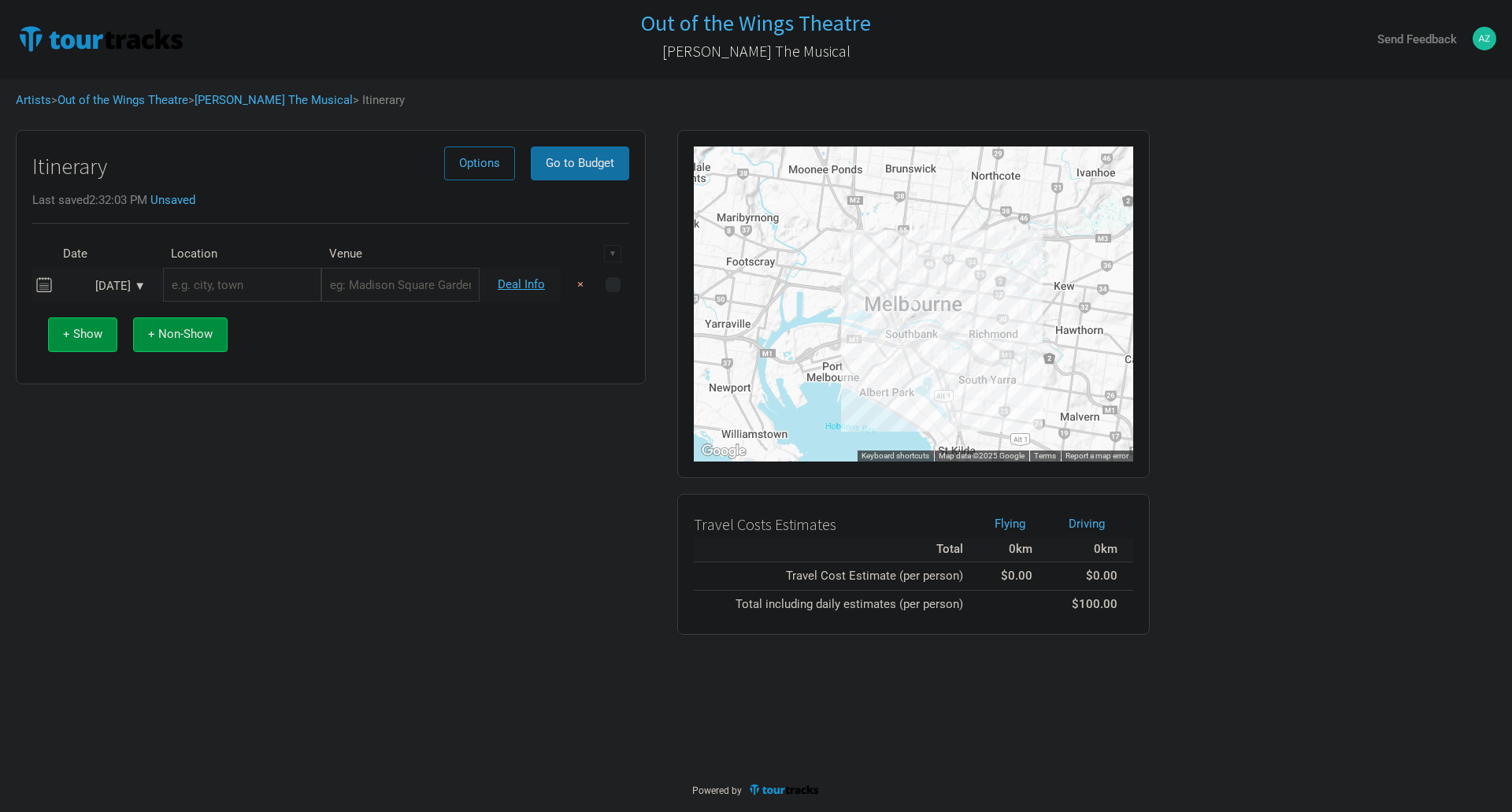
click at [138, 281] on div "Aug 30, 2025 ▼" at bounding box center [102, 286] width 86 height 12
click at [225, 313] on div "August 2025" at bounding box center [150, 313] width 189 height 12
click at [231, 313] on button "Next Month" at bounding box center [231, 314] width 11 height 11
click at [228, 313] on button "Next Month" at bounding box center [231, 314] width 11 height 11
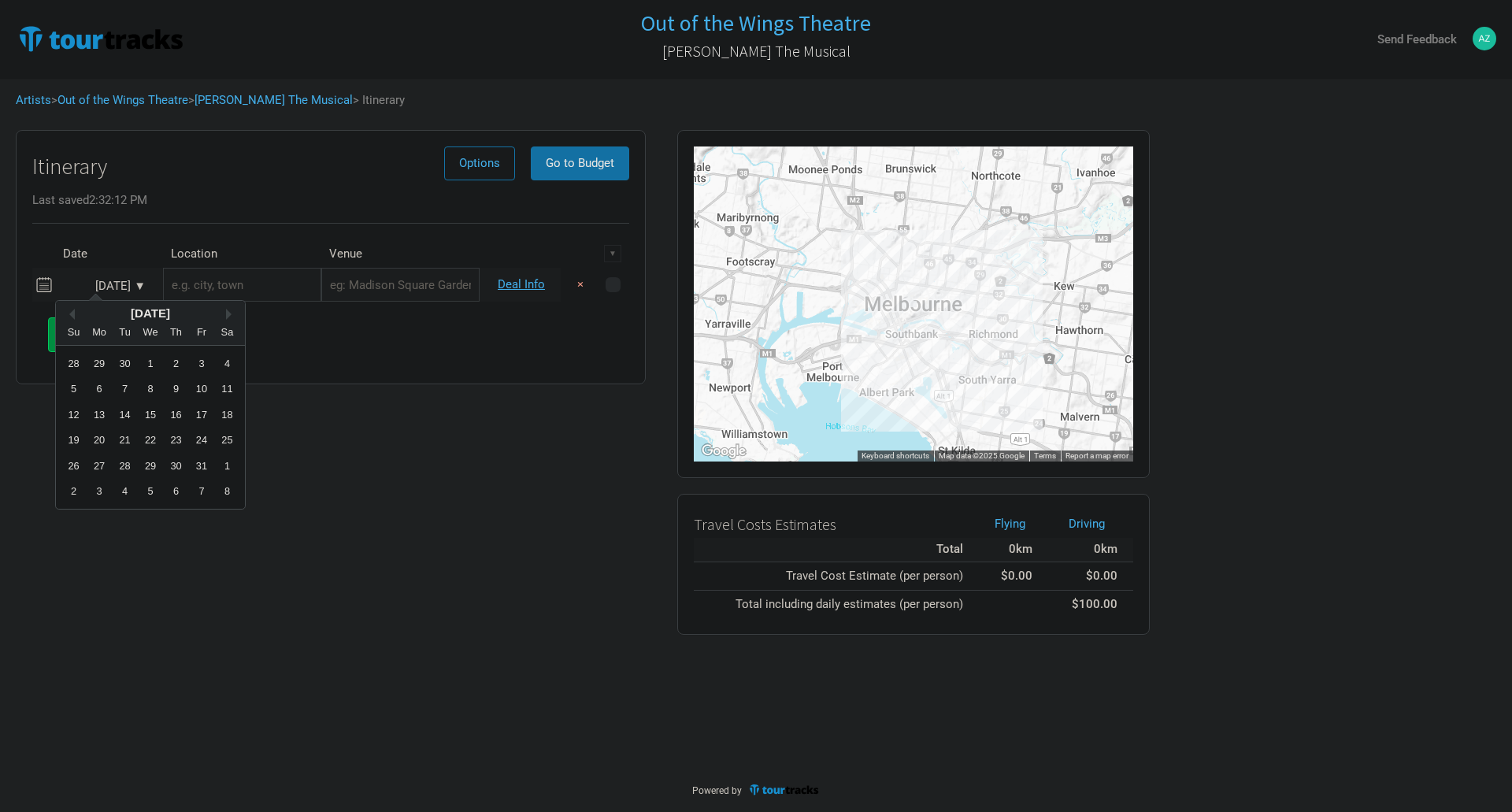
click at [430, 517] on div "Itinerary Options Go to Budget Last saved 2:32:12 PM Date Location Venue ▼ Aug …" at bounding box center [331, 382] width 662 height 520
click at [136, 284] on div "Aug 30, 2025 ▼" at bounding box center [102, 286] width 86 height 12
click at [227, 316] on button "Next Month" at bounding box center [231, 314] width 11 height 11
click at [430, 519] on div "Itinerary Options Go to Budget Last saved 2:32:12 PM Date Location Venue ▼ Aug …" at bounding box center [331, 382] width 662 height 520
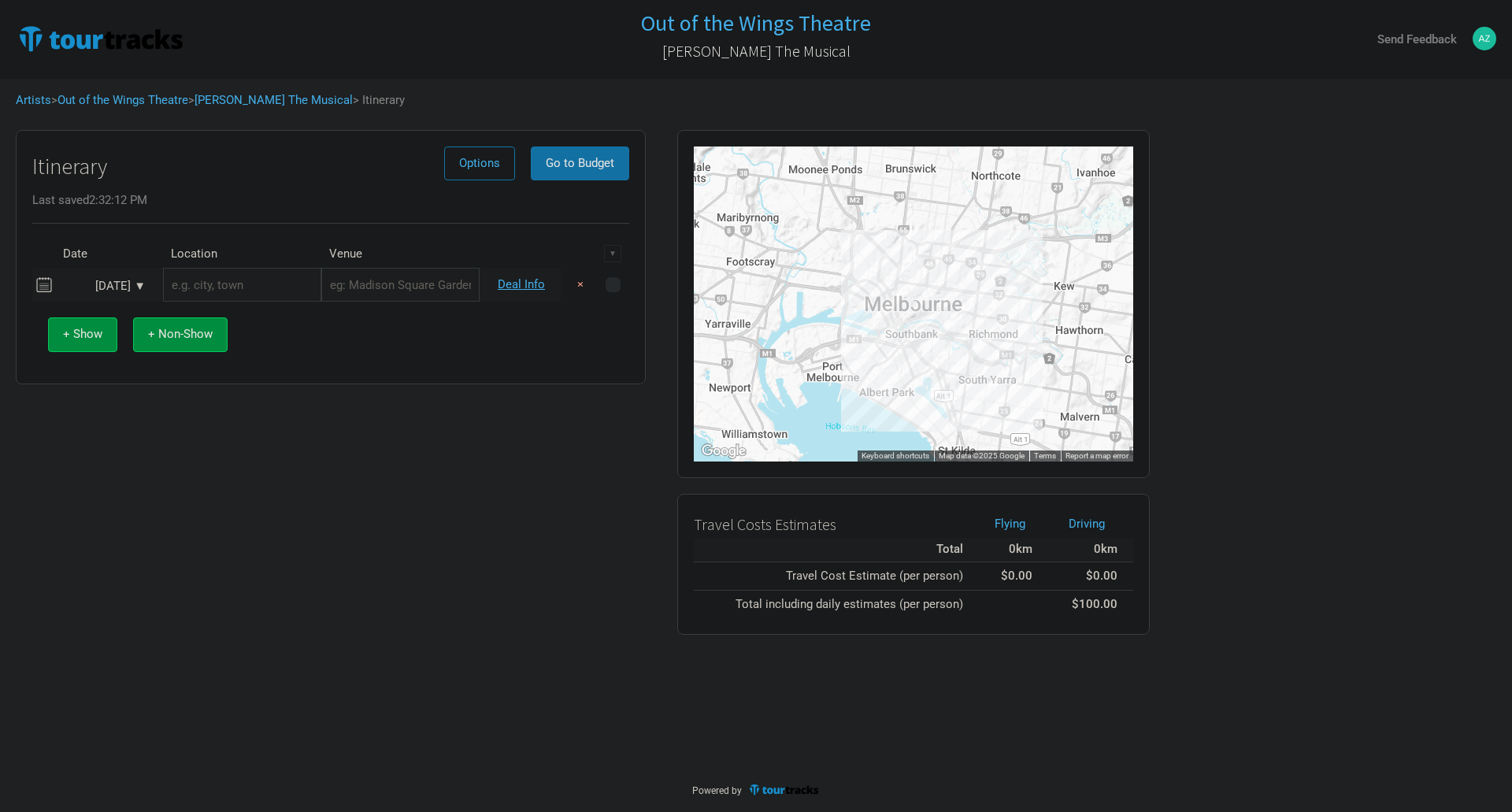
click at [133, 290] on div "Aug 30, 2025 ▼" at bounding box center [102, 286] width 86 height 12
click at [233, 313] on button "Next Month" at bounding box center [231, 314] width 11 height 11
drag, startPoint x: 233, startPoint y: 313, endPoint x: 134, endPoint y: 509, distance: 219.6
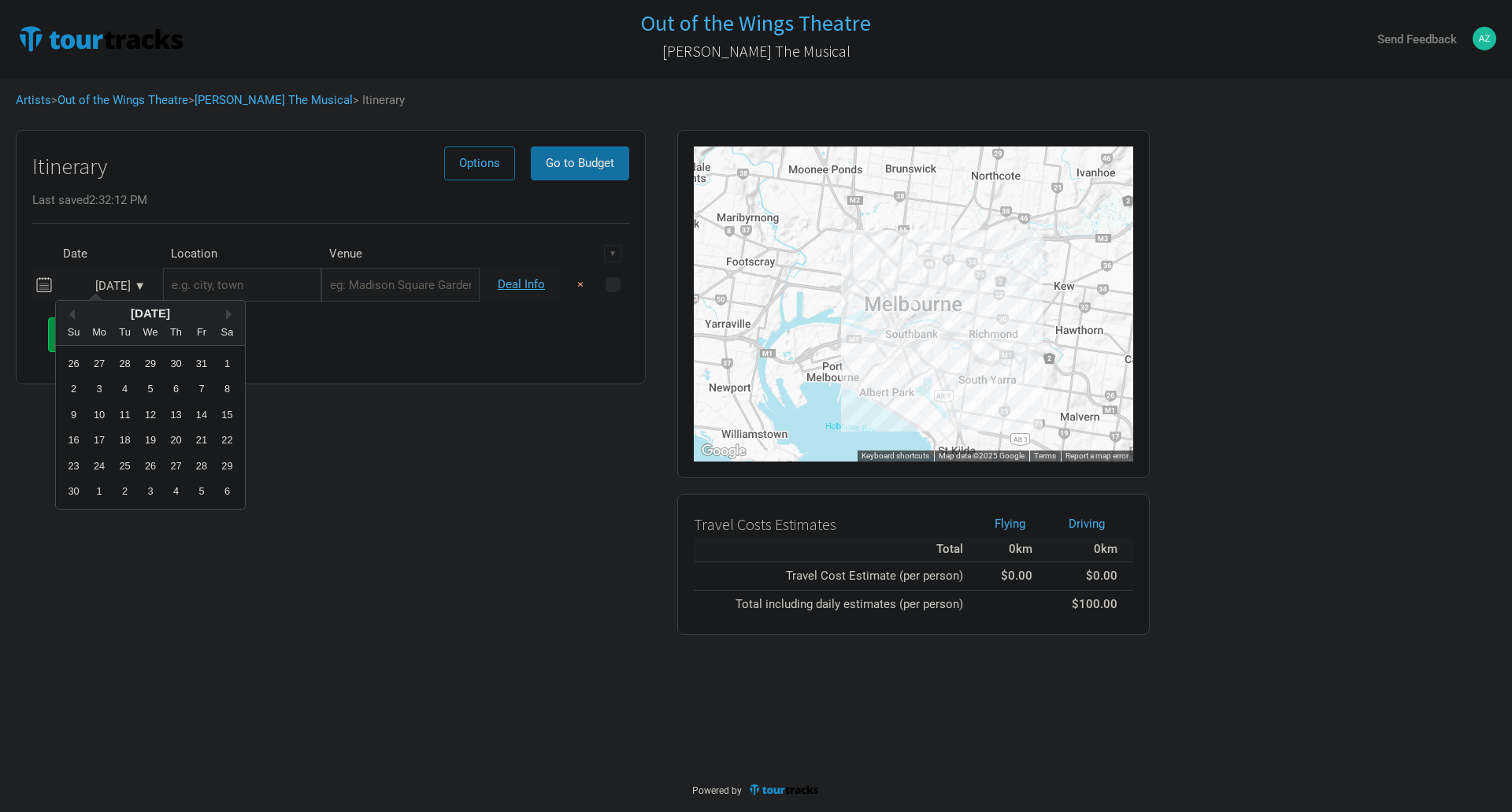
click at [134, 509] on div "Previous Month Next Month November 2025 Su Mo Tu We Th Fr Sa 26 27 28 29 30 31 …" at bounding box center [150, 405] width 190 height 210
click at [225, 312] on div "November 2025" at bounding box center [150, 313] width 189 height 12
click at [226, 313] on button "Next Month" at bounding box center [231, 314] width 11 height 11
click at [173, 389] on div "8" at bounding box center [175, 389] width 21 height 21
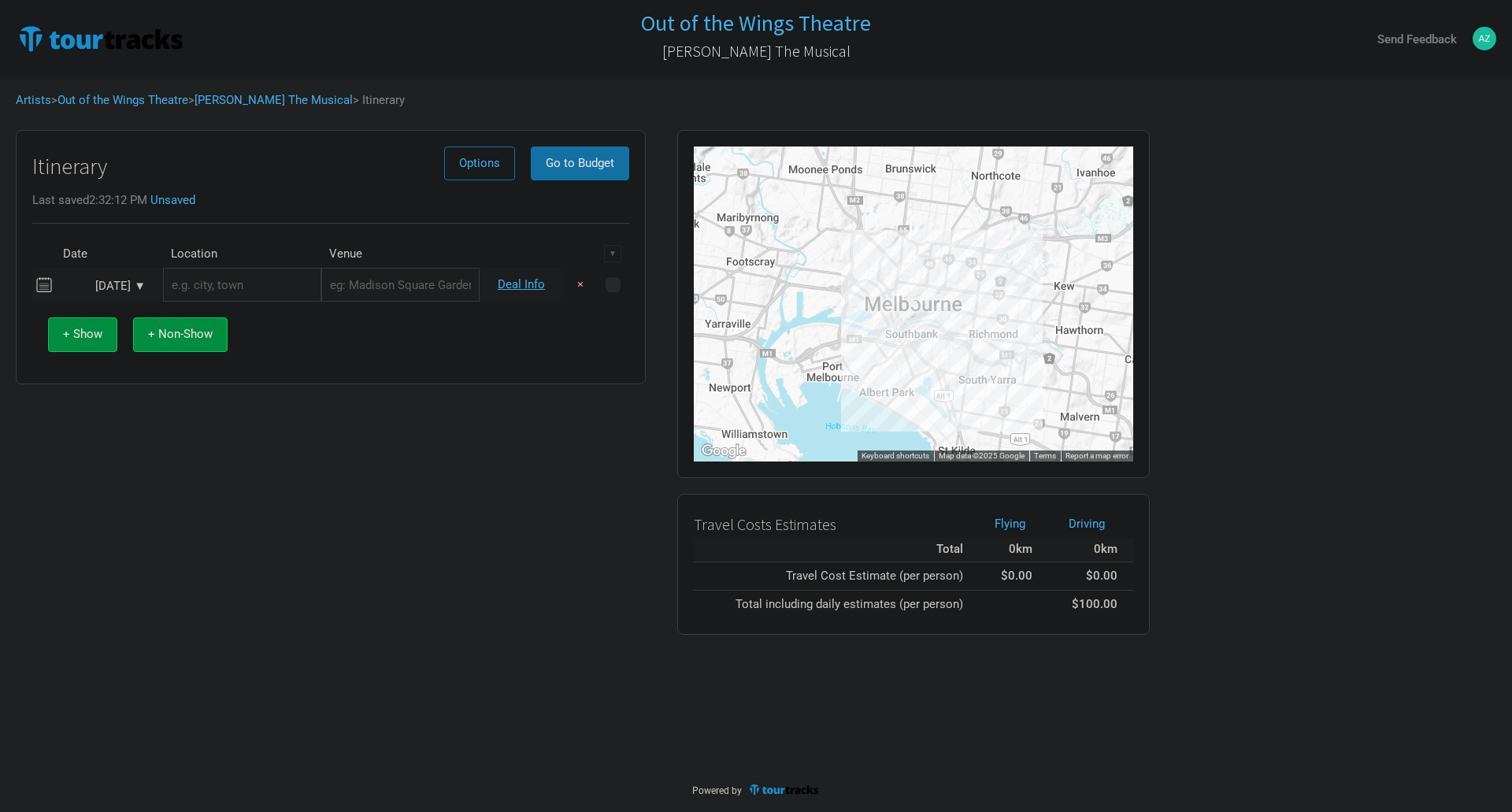
click at [210, 276] on input "text" at bounding box center [242, 285] width 158 height 34
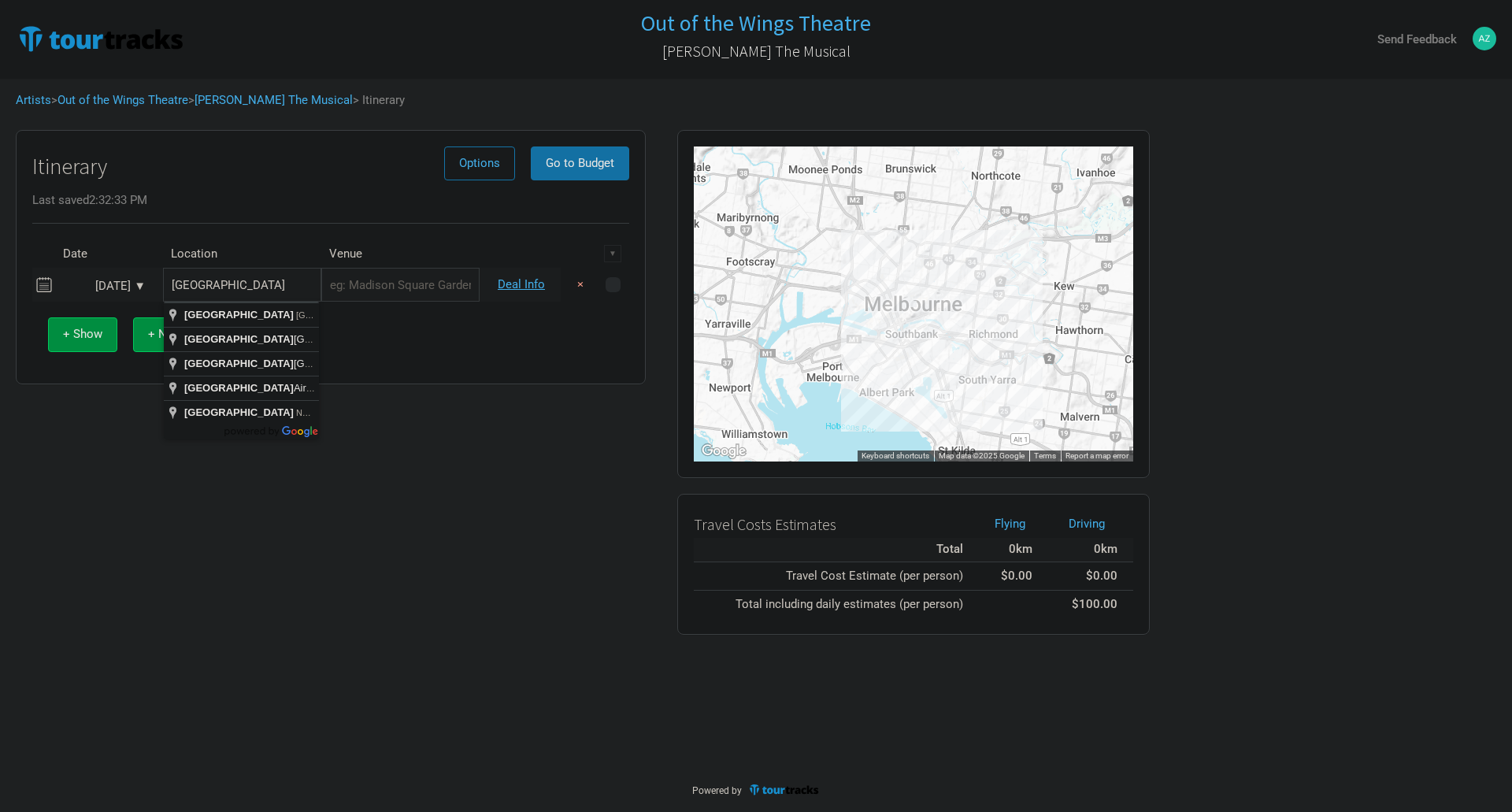
type input "Sydney NSW, Australia"
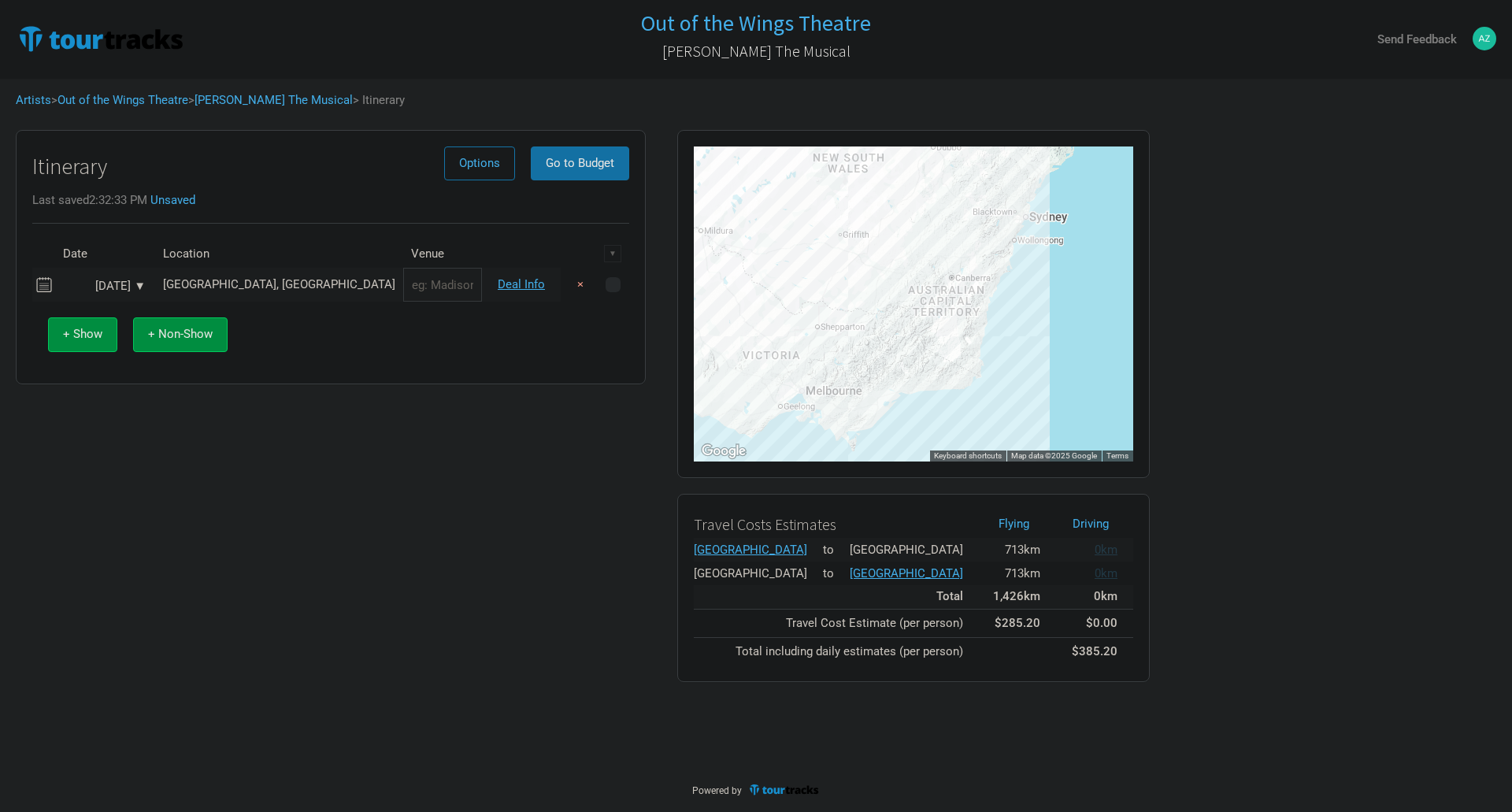
click at [408, 287] on input "text" at bounding box center [443, 285] width 79 height 34
click at [403, 292] on input "text" at bounding box center [443, 285] width 79 height 34
type input "The Grande Electric"
click at [519, 286] on link "Deal Info" at bounding box center [521, 285] width 47 height 14
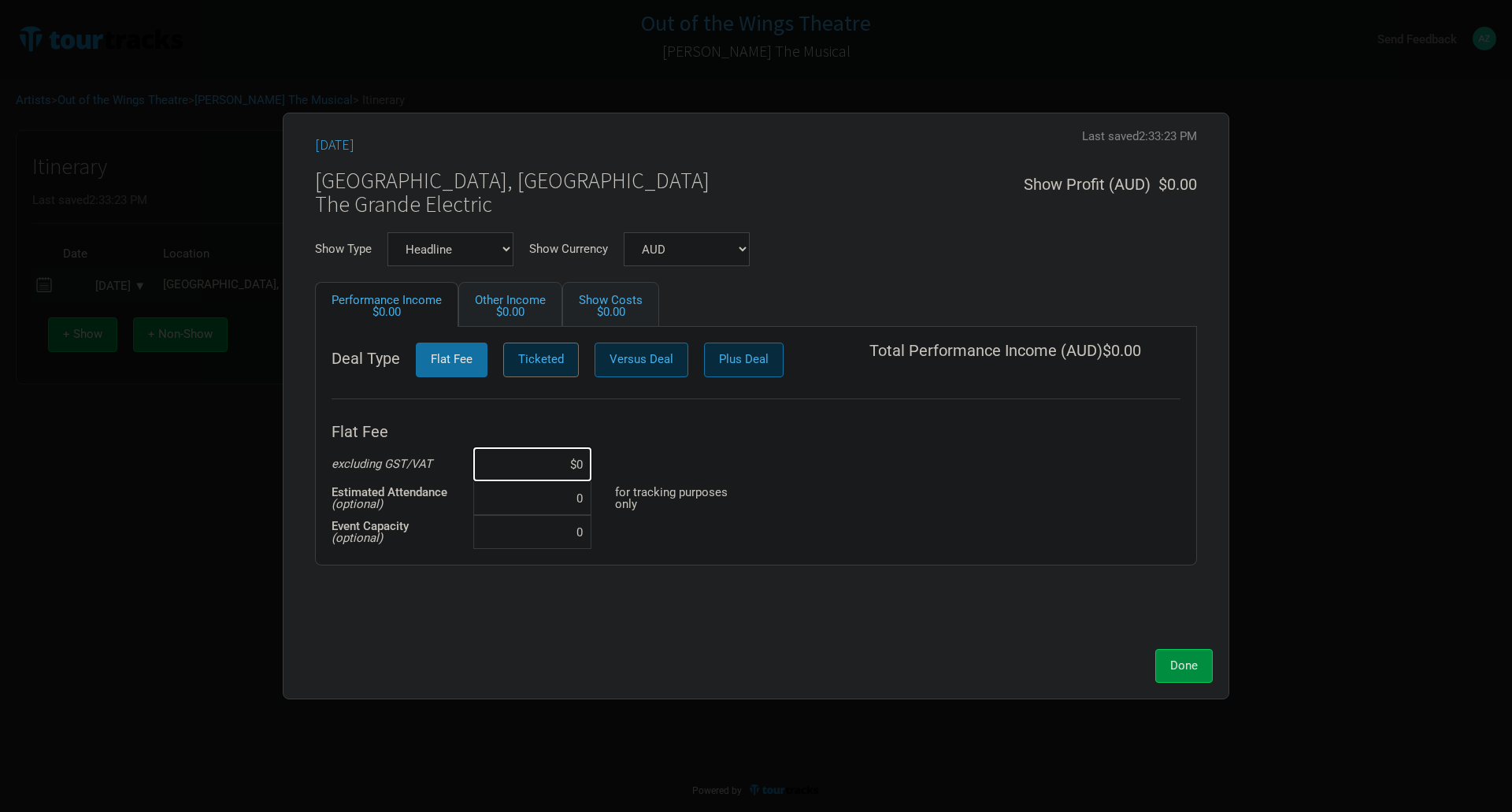
click at [536, 359] on span "Ticketed" at bounding box center [541, 359] width 45 height 14
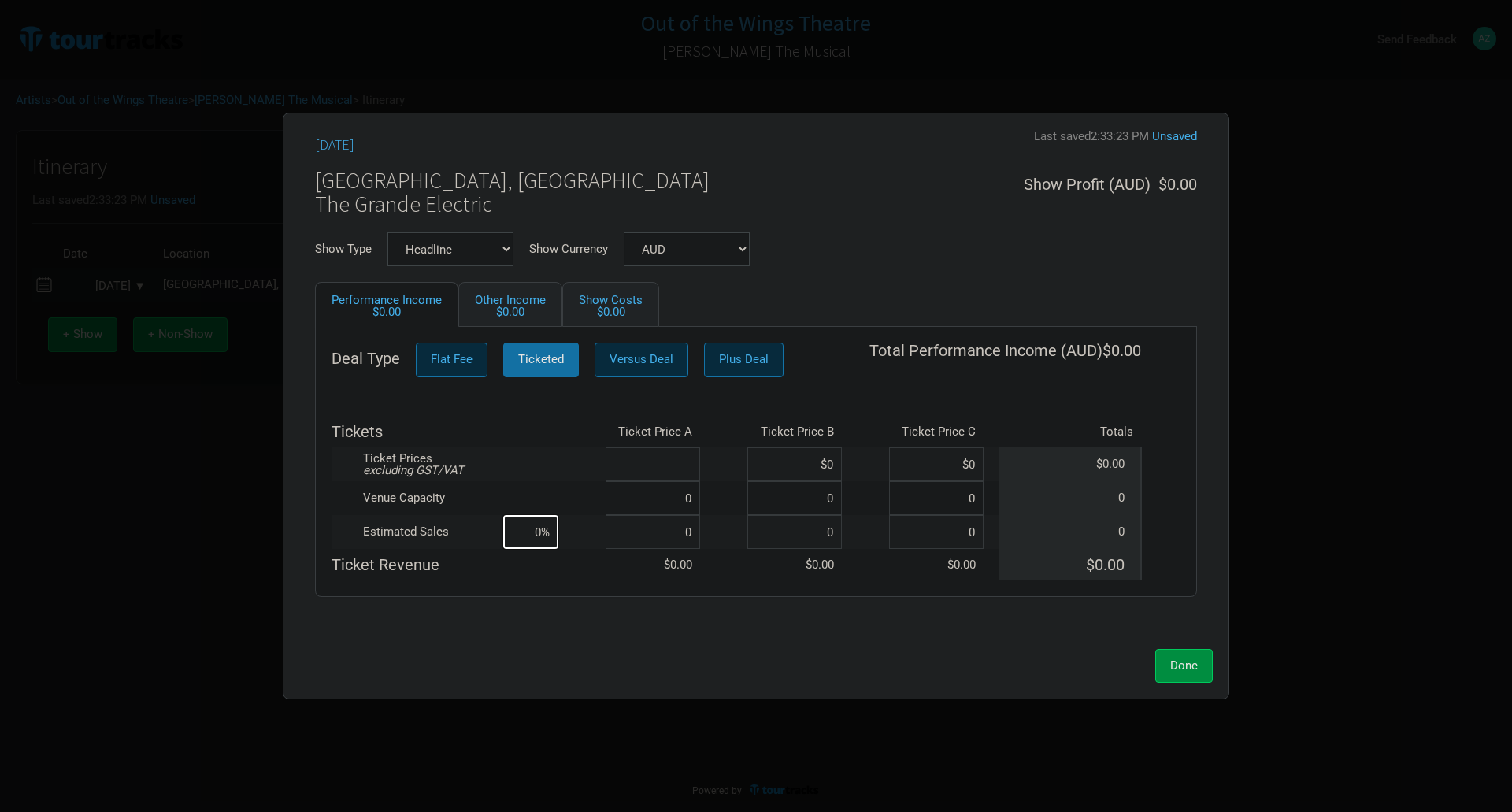
click at [697, 465] on input at bounding box center [653, 464] width 94 height 34
type input "$50"
type input "$45"
type input "$40"
click at [692, 500] on input at bounding box center [653, 498] width 94 height 34
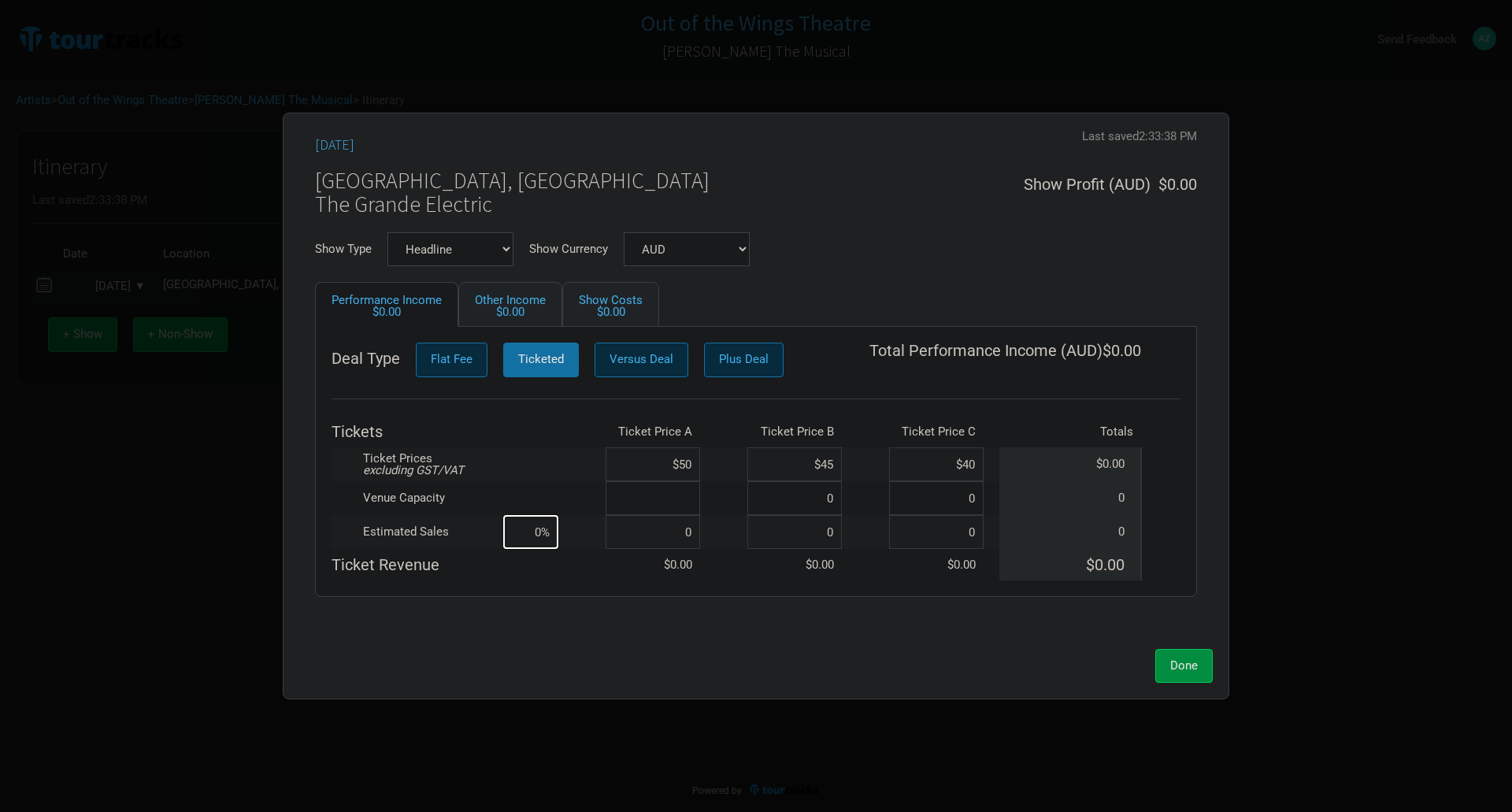
type input "0"
click at [680, 508] on input at bounding box center [653, 498] width 94 height 34
type input "300"
click at [697, 531] on input at bounding box center [653, 532] width 94 height 34
type input "2"
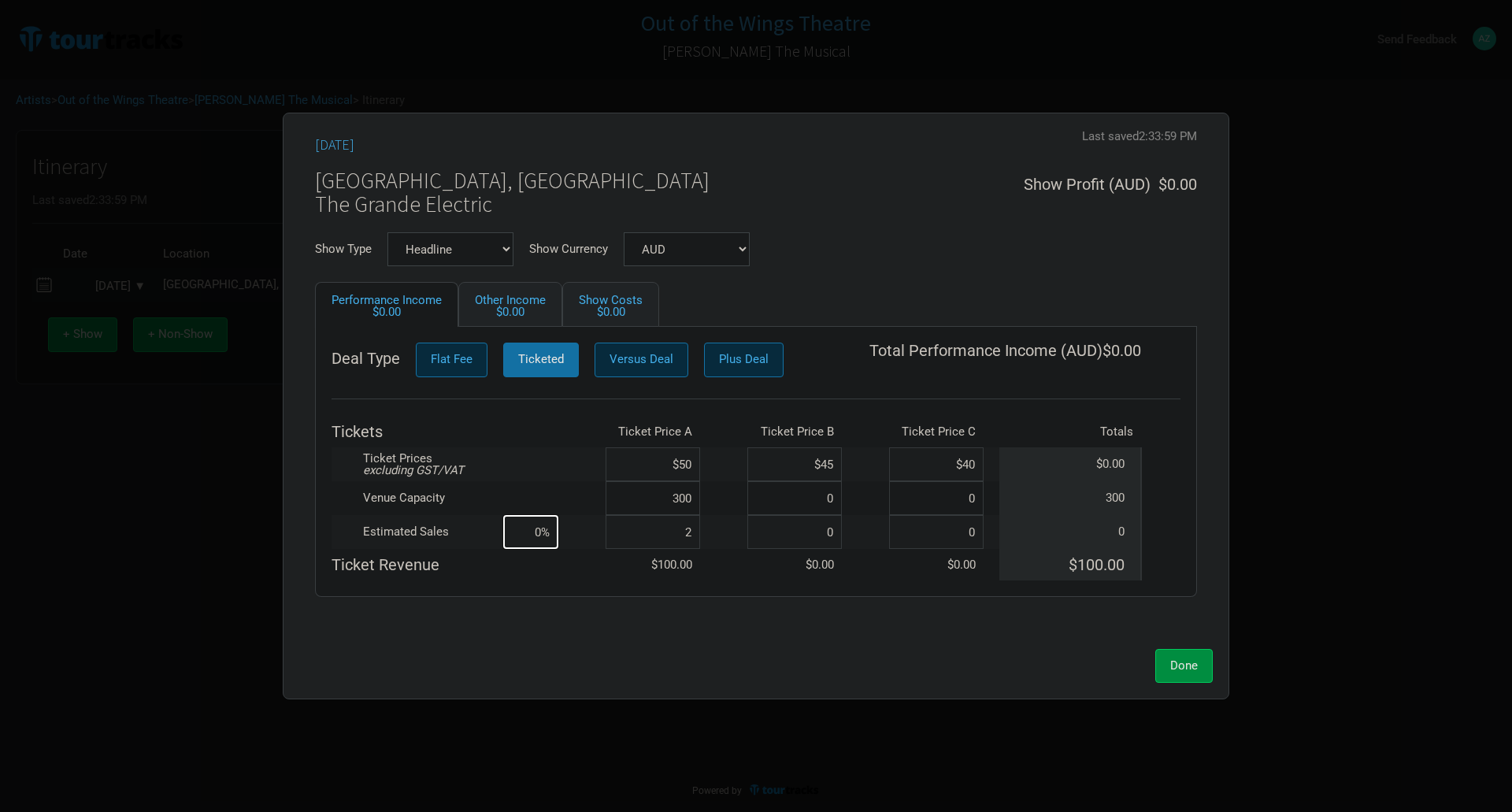
type input "1%"
type input "264"
type input "88%"
type input "264"
type input "26"
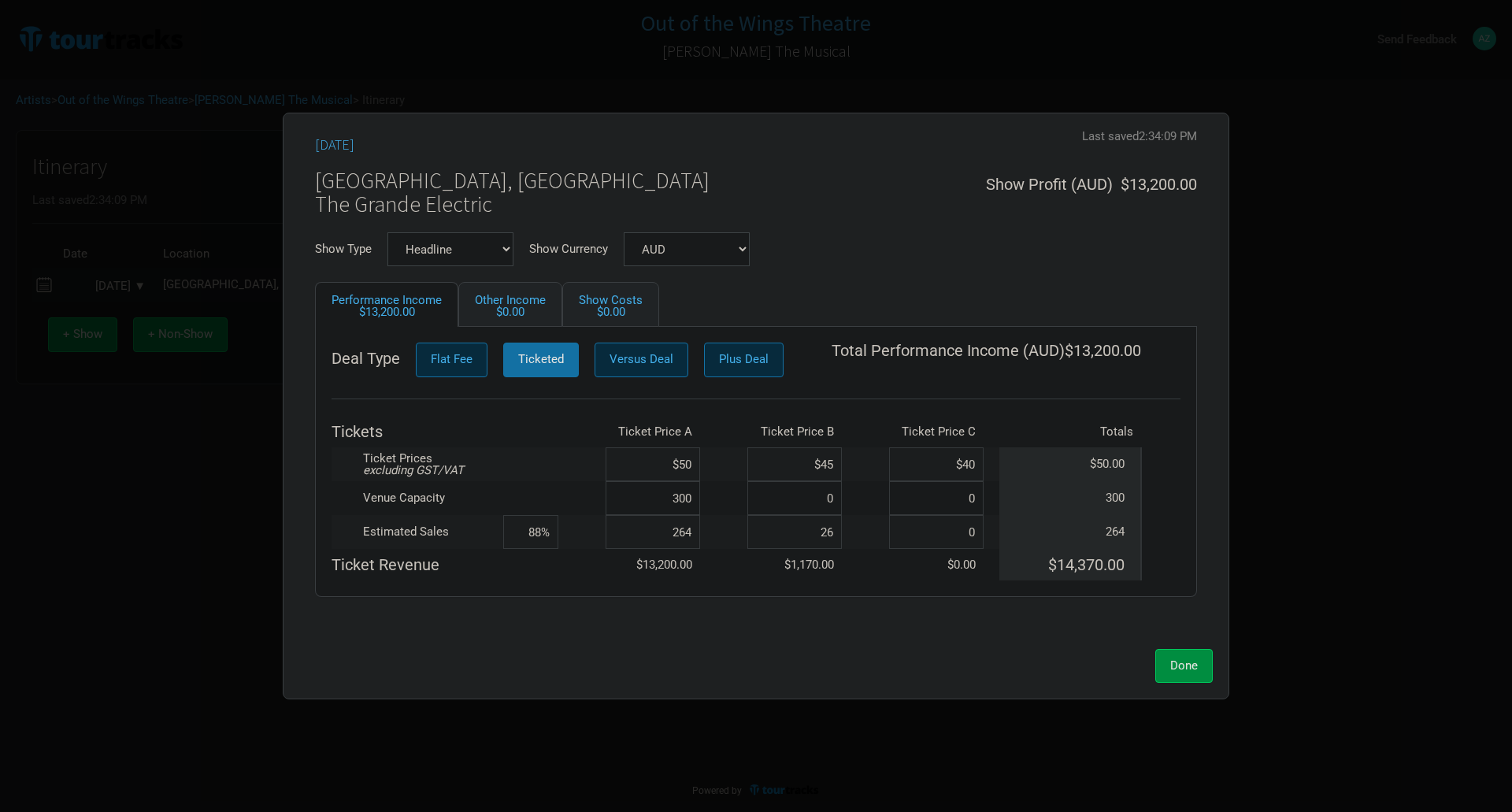
type input "97%"
type input "264"
type input "176%"
type input "264"
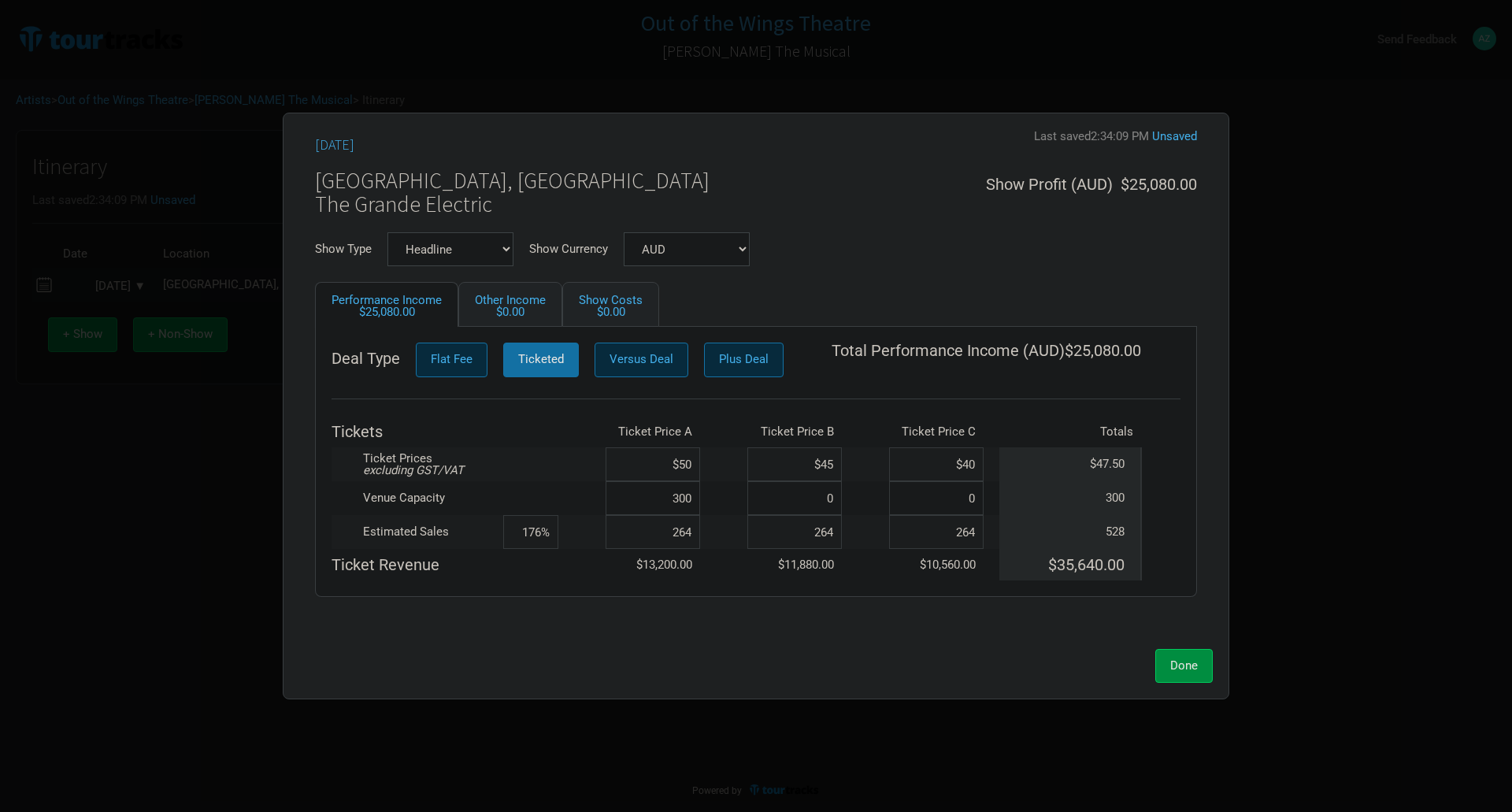
type input "264%"
type input "2"
type input "176%"
type input "0"
click at [832, 533] on input "264" at bounding box center [794, 532] width 94 height 34
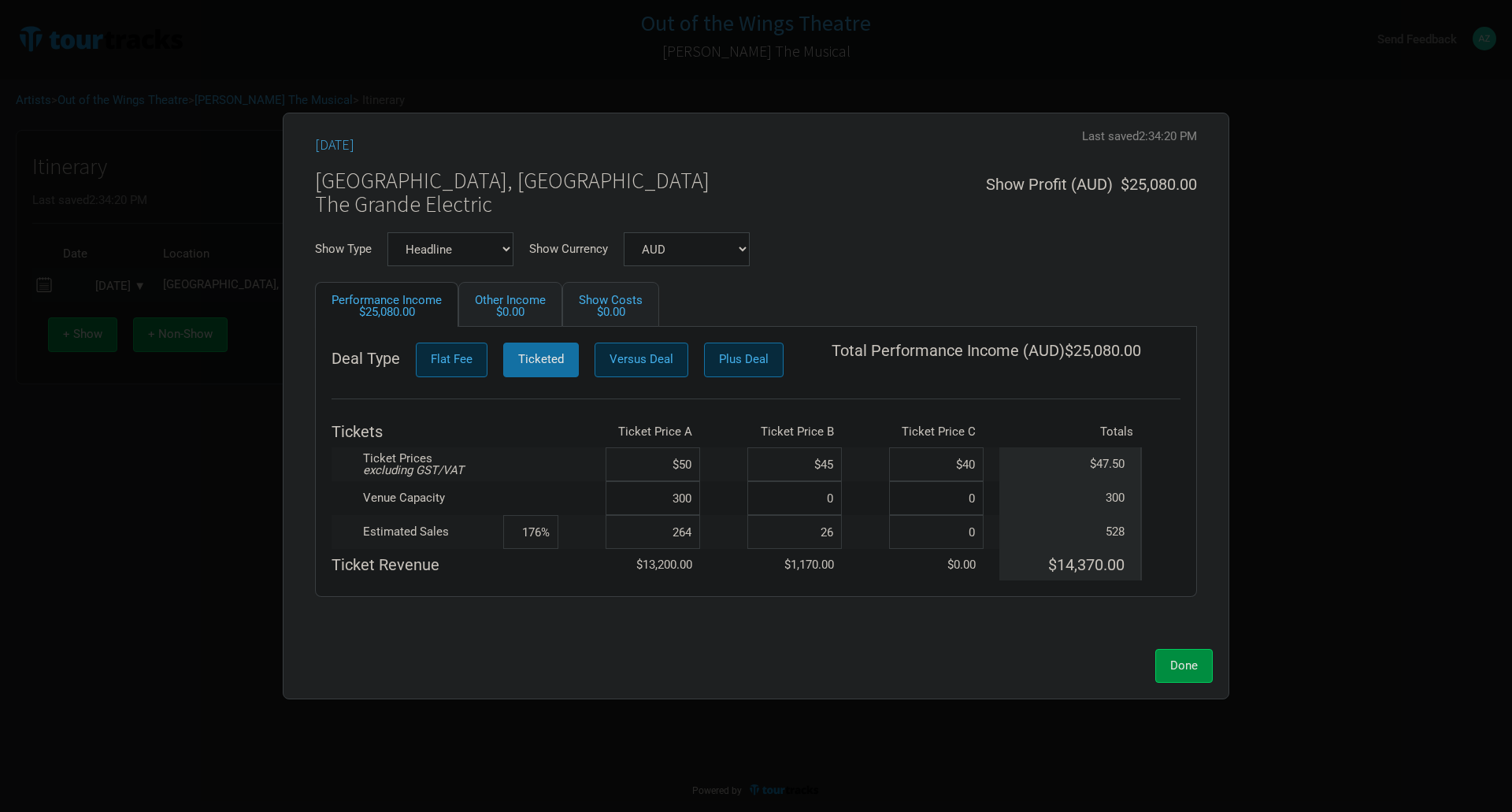
type input "2"
type input "88%"
type input "0"
click at [696, 538] on input "264" at bounding box center [653, 532] width 94 height 34
type input "2"
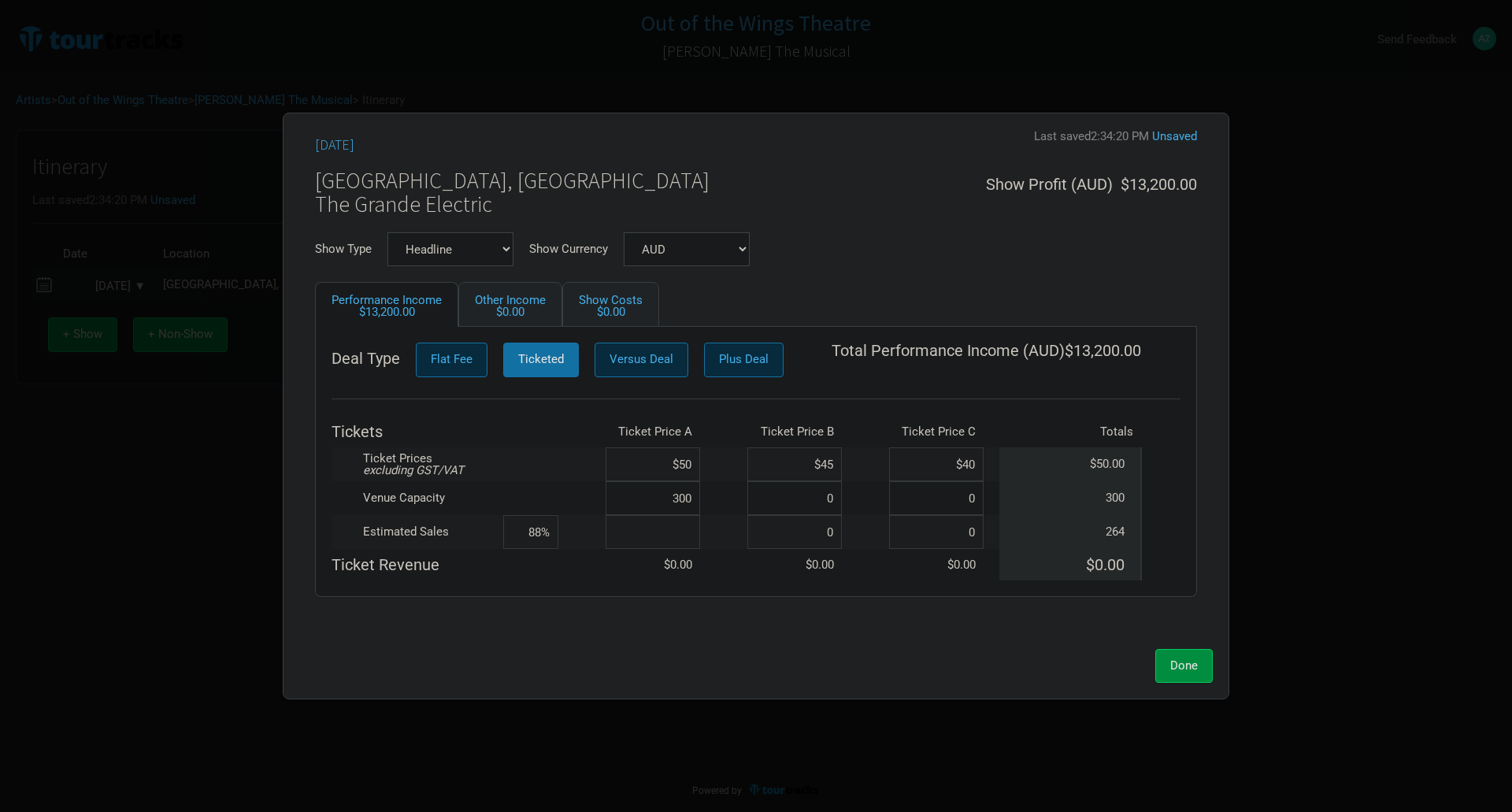
type input "0%"
type input "88"
type input "29%"
type input "88"
type input "59%"
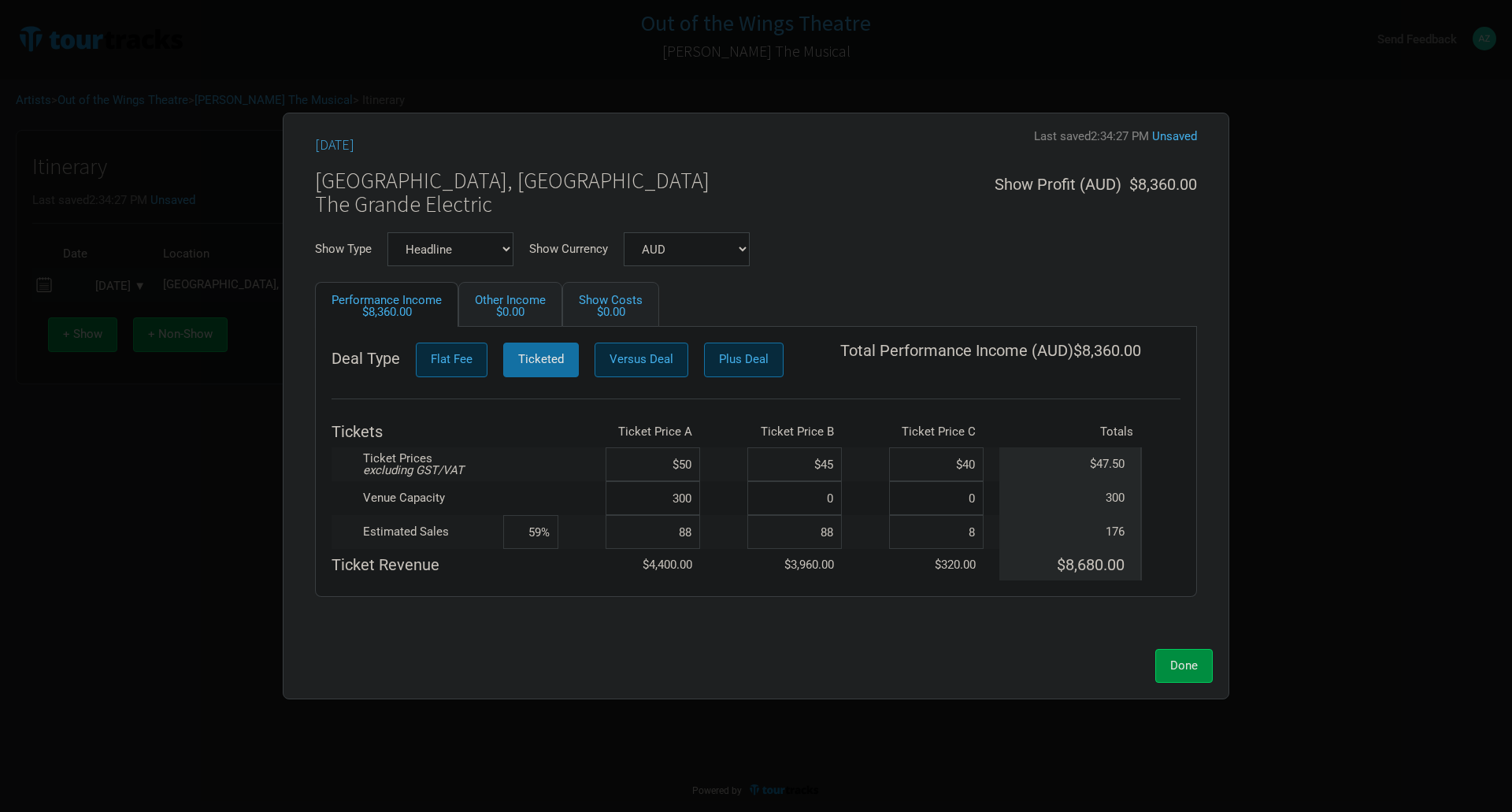
type input "88"
type input "88%"
type input "88"
click at [1173, 670] on span "Done" at bounding box center [1184, 665] width 28 height 14
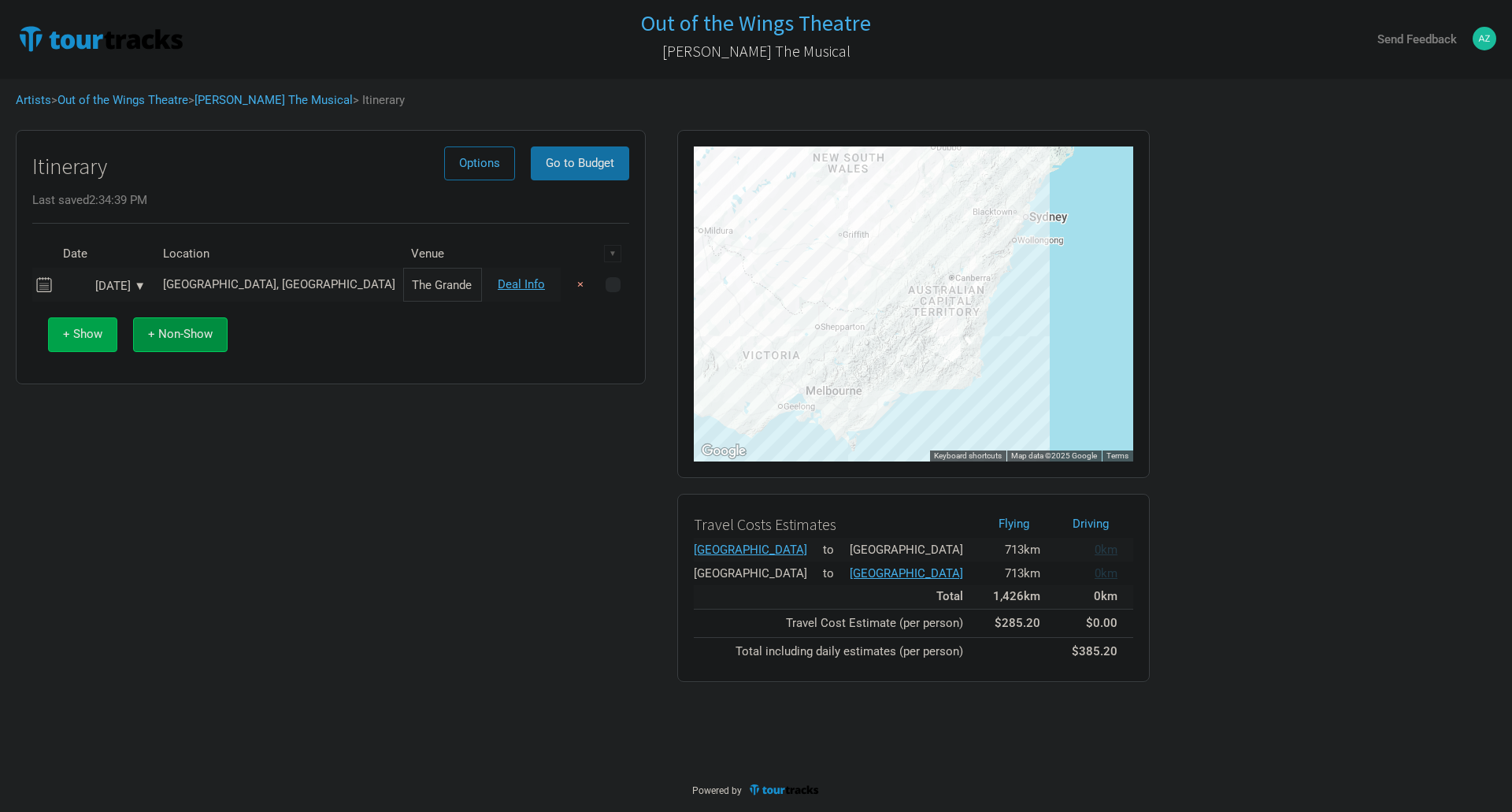
click at [72, 339] on span "+ Show" at bounding box center [82, 334] width 39 height 14
click at [203, 310] on input "text" at bounding box center [279, 318] width 248 height 34
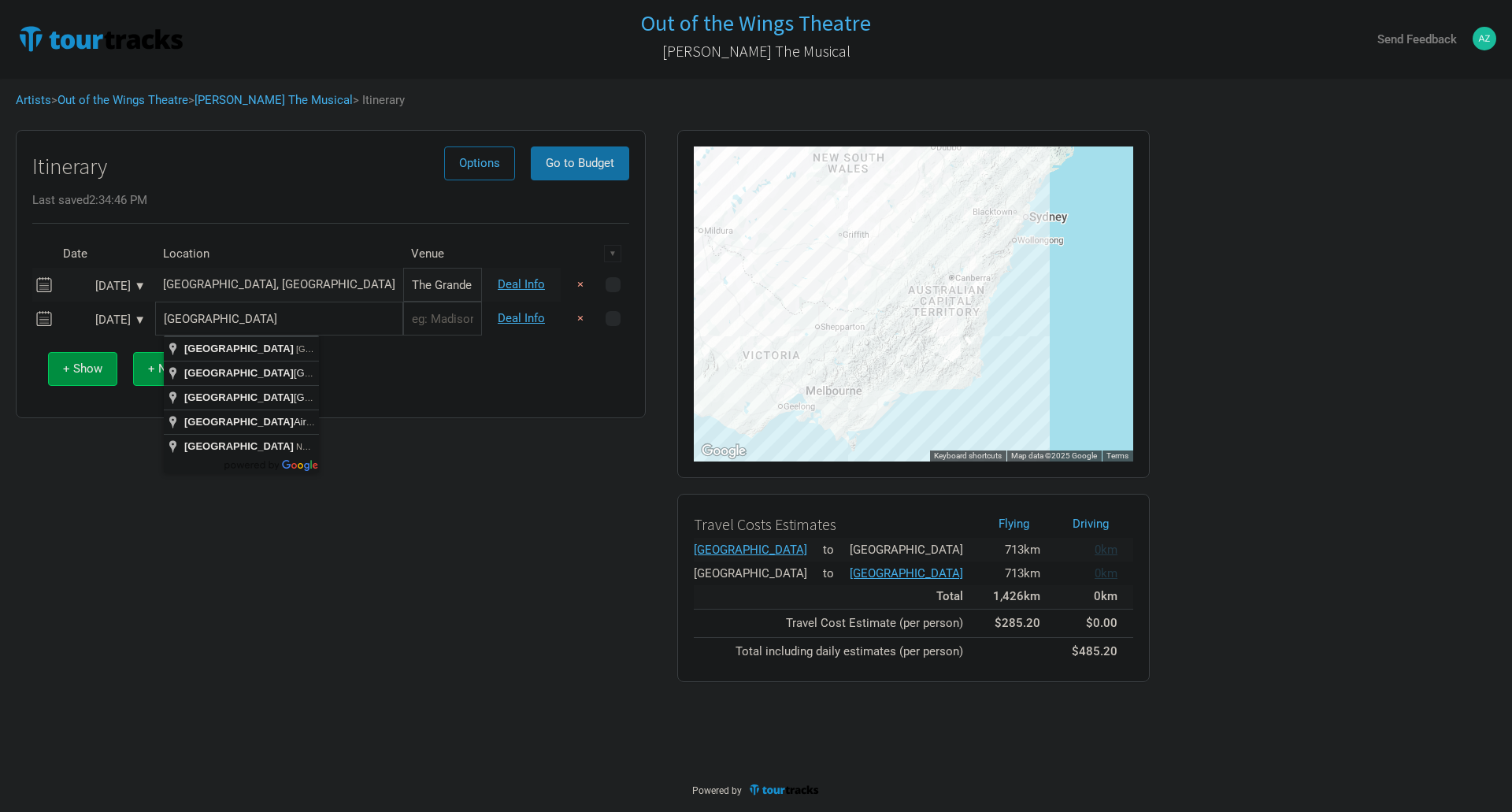
type input "Sydney NSW, Australia"
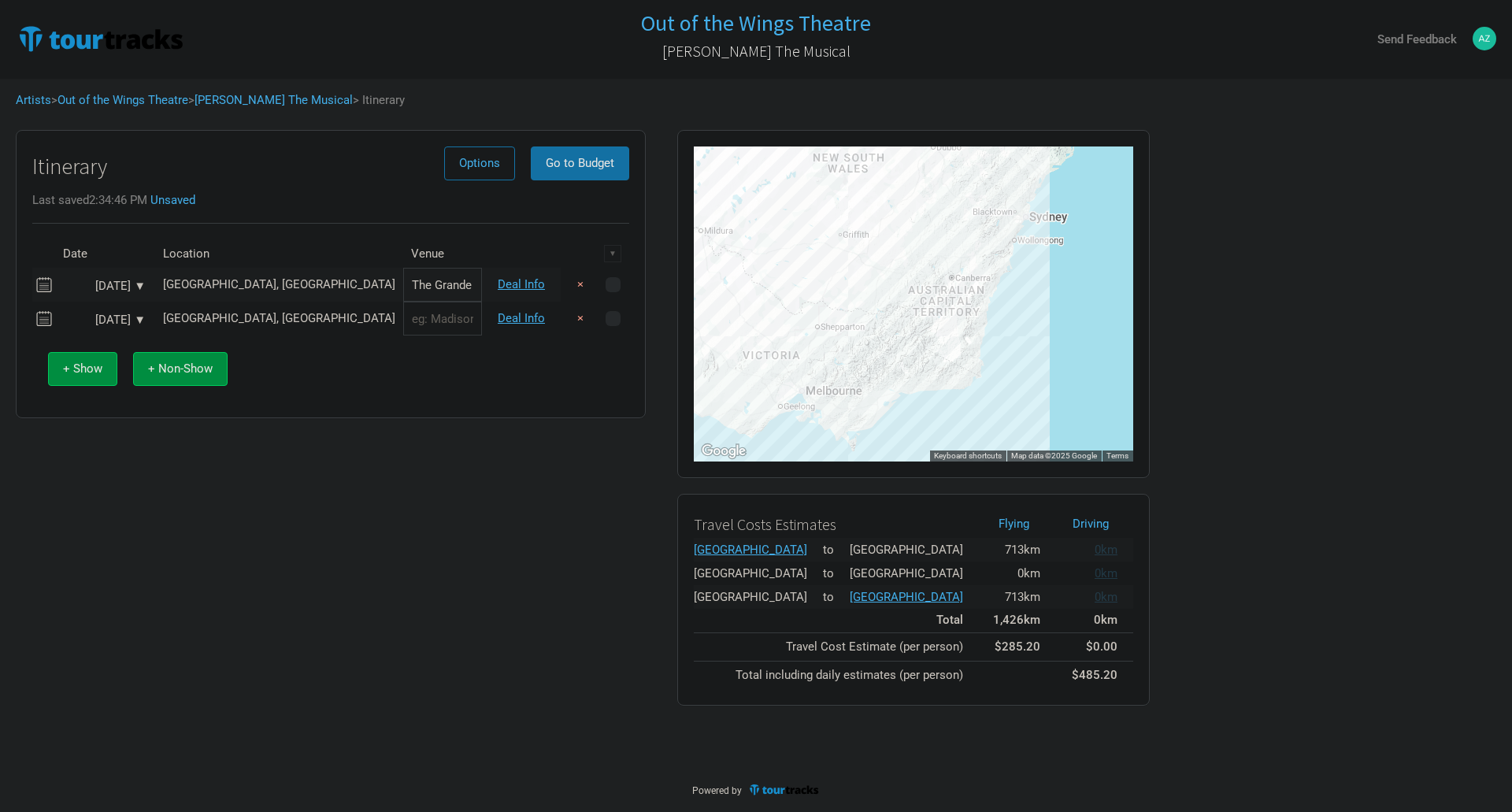
click at [403, 315] on input "text" at bounding box center [443, 318] width 79 height 34
type input "The Grand Electric"
click at [403, 284] on input "The Grande Electric" at bounding box center [443, 285] width 79 height 34
type input "The Grand Electric"
click at [519, 324] on link "Deal Info" at bounding box center [521, 318] width 47 height 14
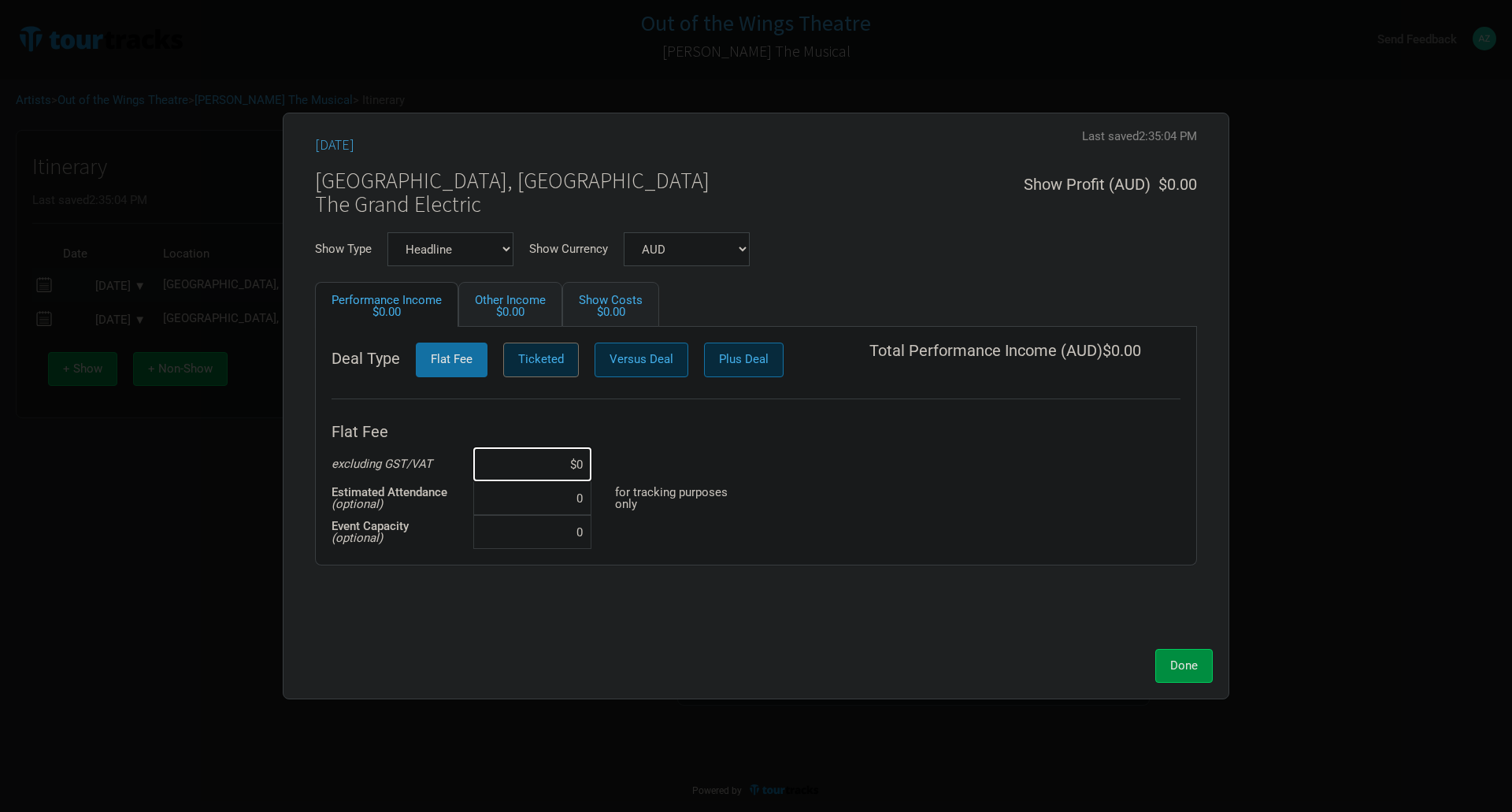
click at [530, 358] on span "Ticketed" at bounding box center [541, 359] width 45 height 14
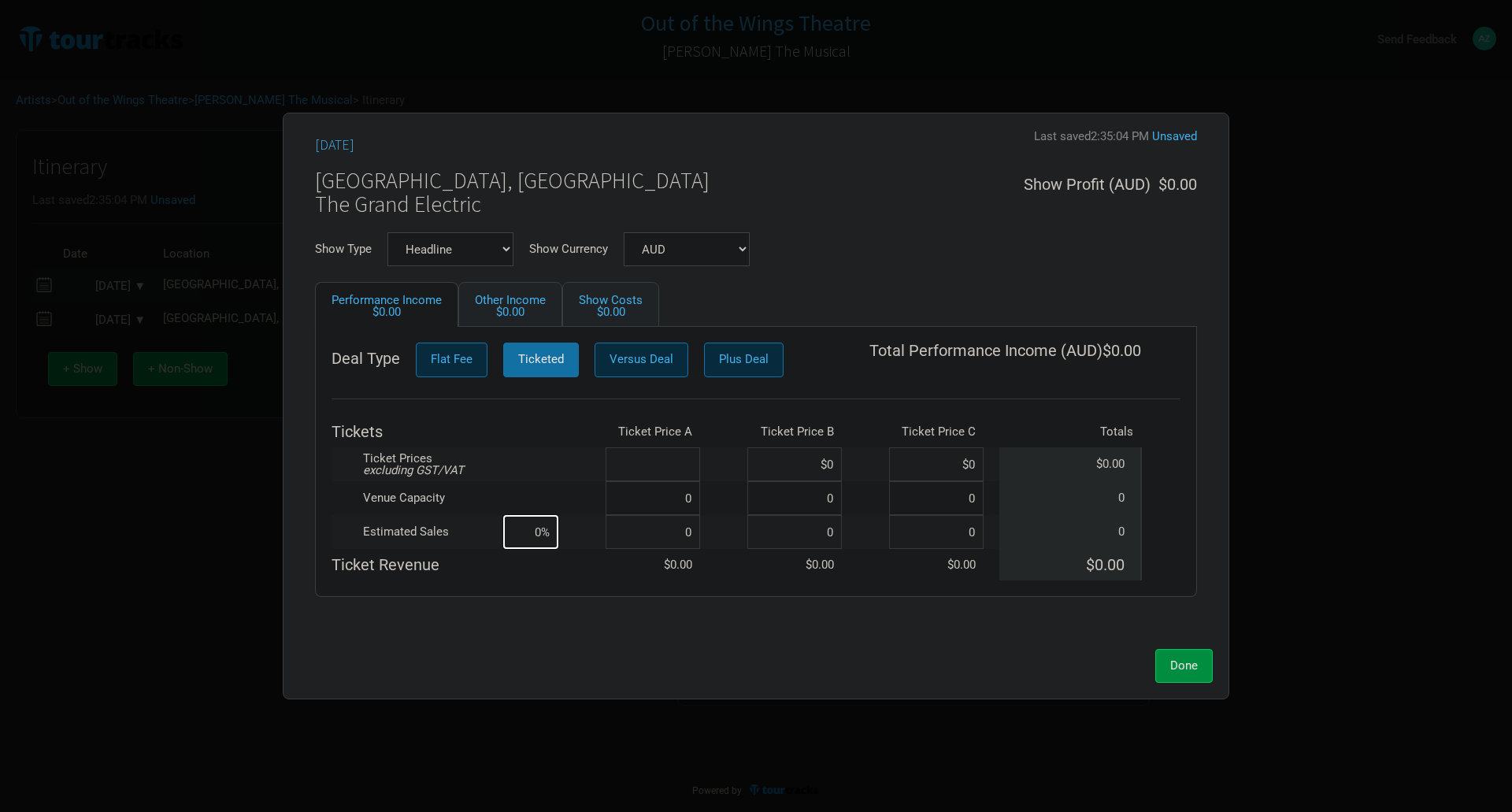
click at [694, 467] on input at bounding box center [653, 464] width 94 height 34
type input "$50"
type input "$45"
type input "$40"
click at [691, 502] on input at bounding box center [653, 498] width 94 height 34
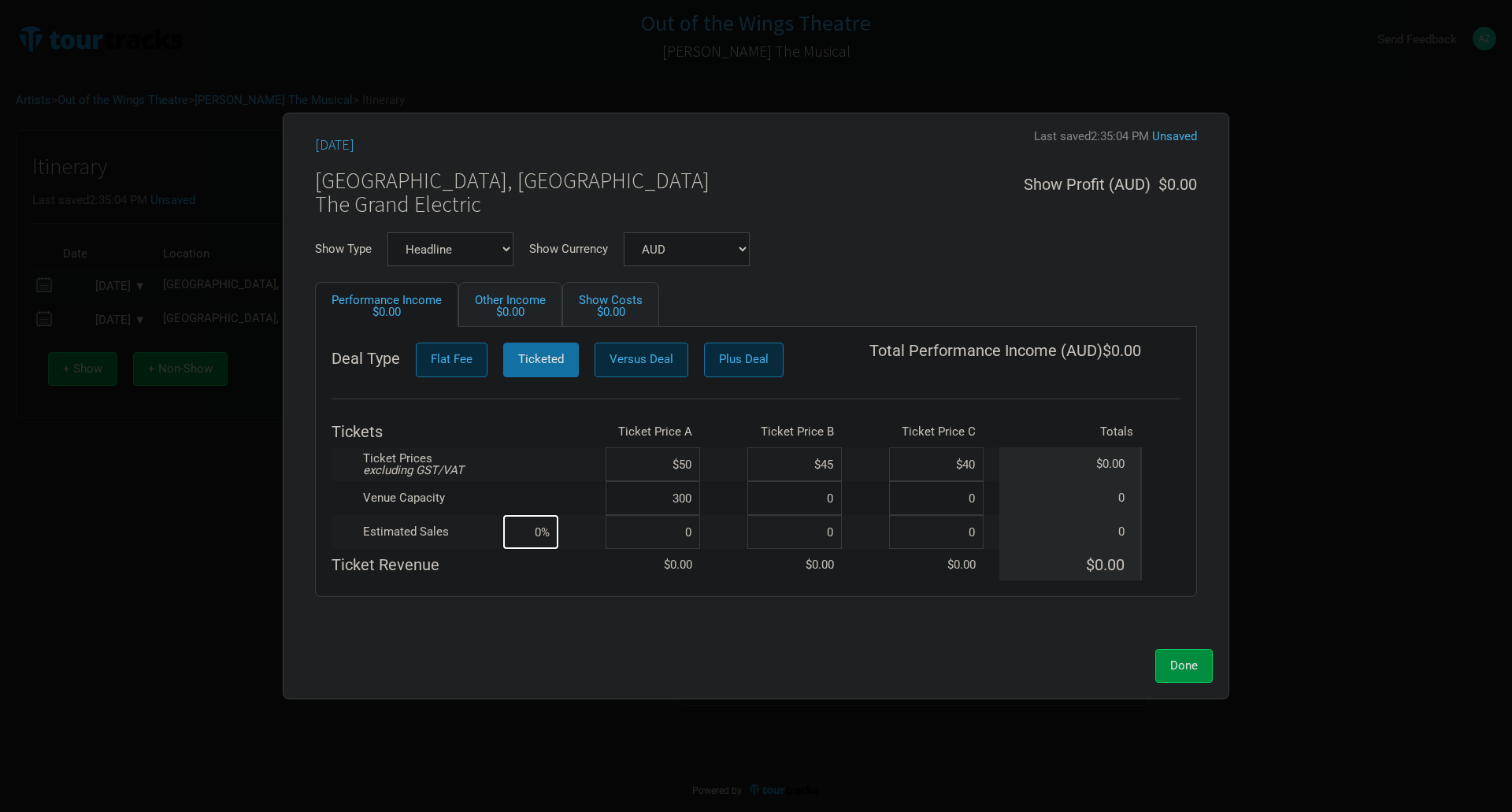
type input "300"
type input "0"
click at [691, 543] on input at bounding box center [653, 532] width 94 height 34
type input "88"
type input "29%"
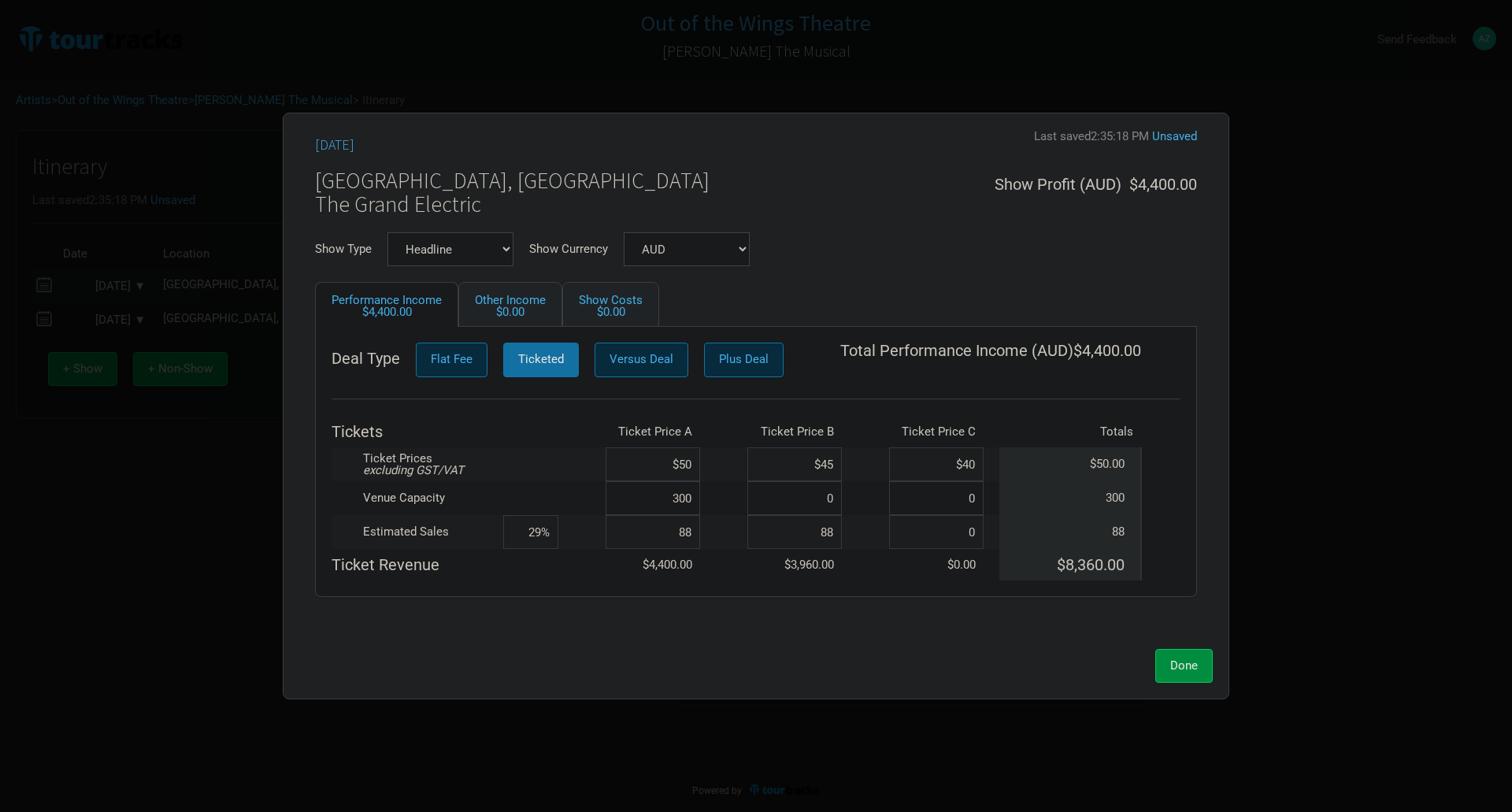
type input "88"
type input "59%"
type input "88"
type input "88%"
type input "88"
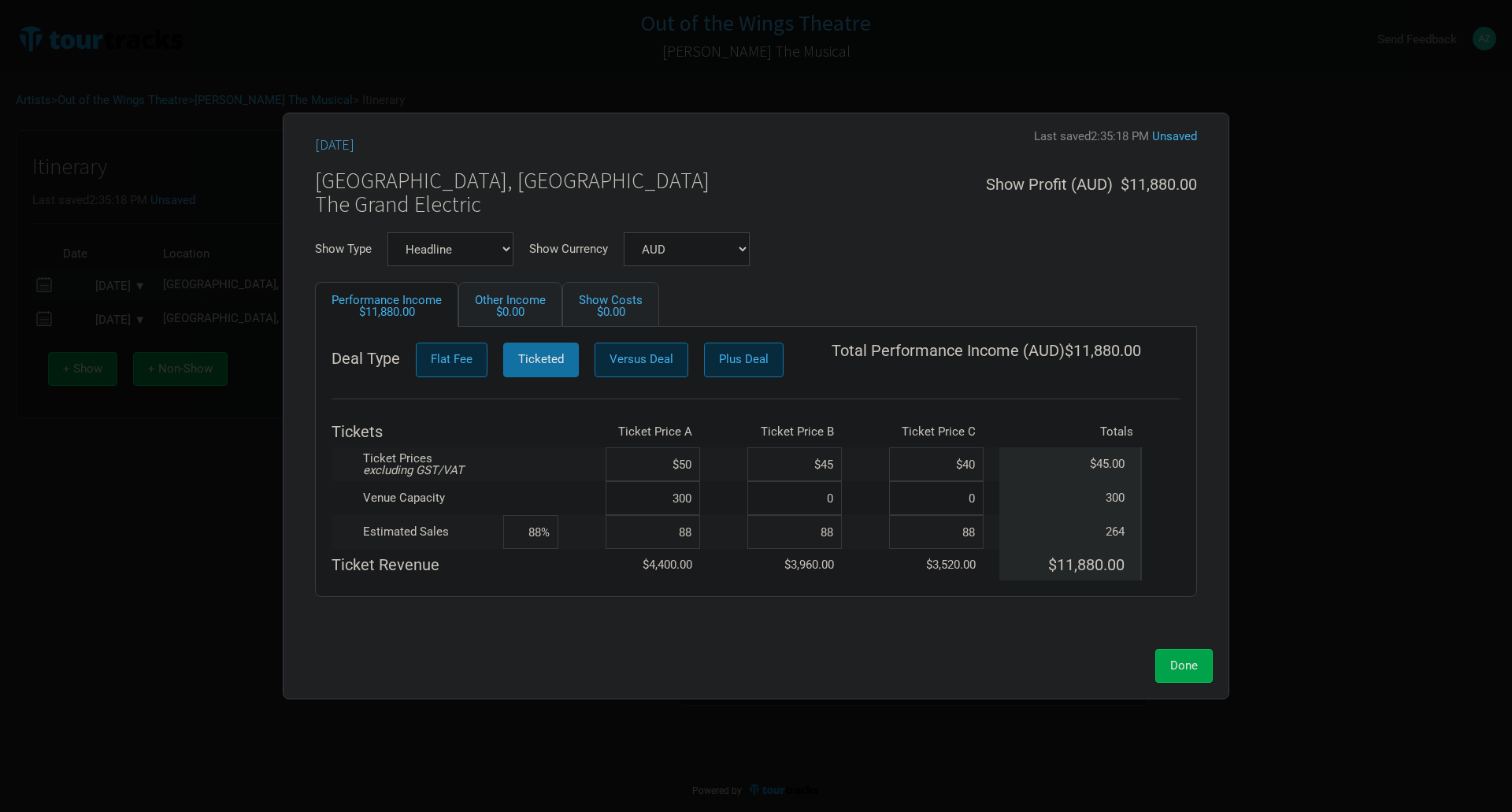
click at [1195, 667] on span "Done" at bounding box center [1184, 665] width 28 height 14
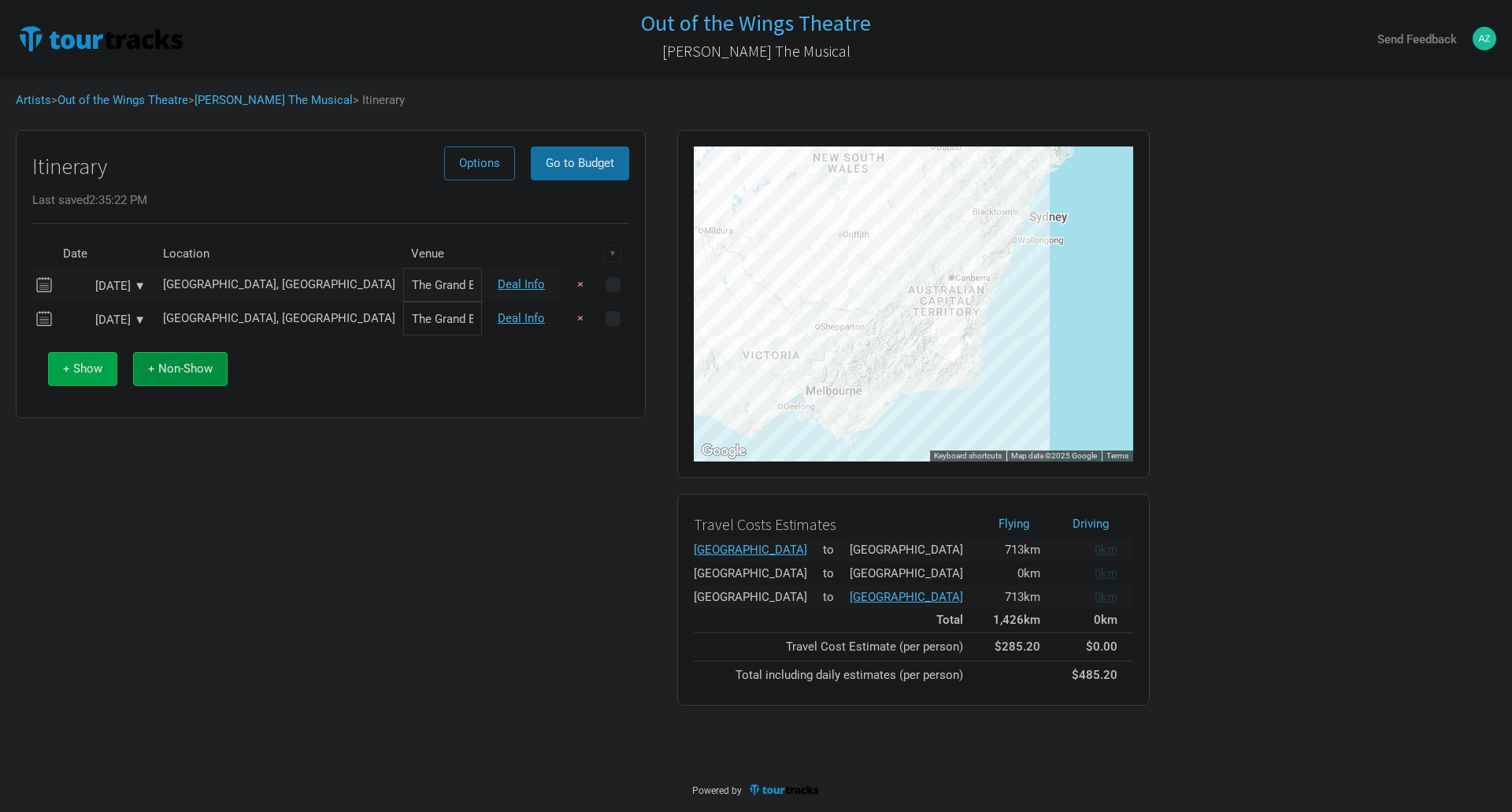
click at [66, 368] on span "+ Show" at bounding box center [82, 368] width 39 height 14
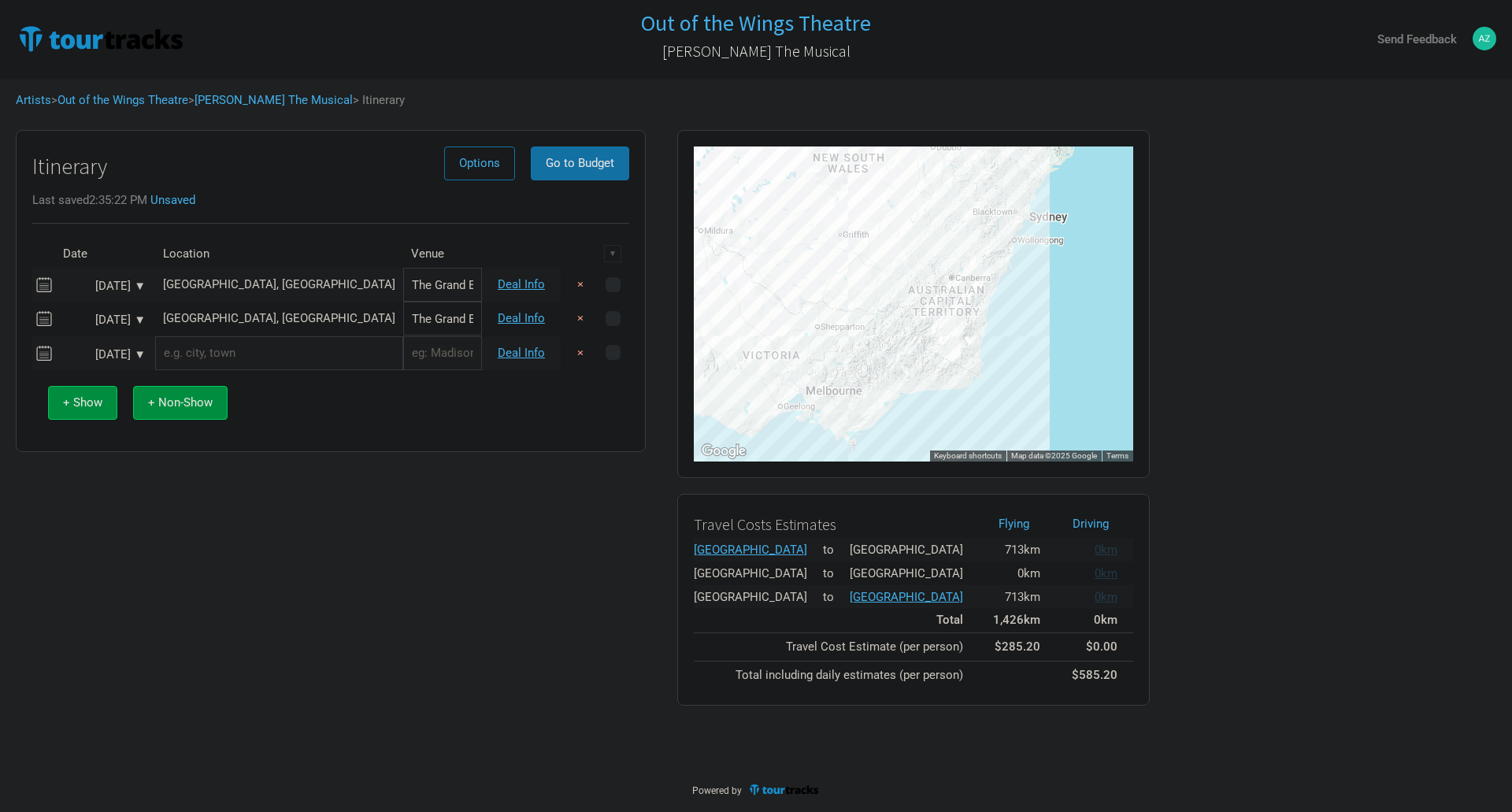
click at [197, 351] on input "text" at bounding box center [279, 353] width 248 height 34
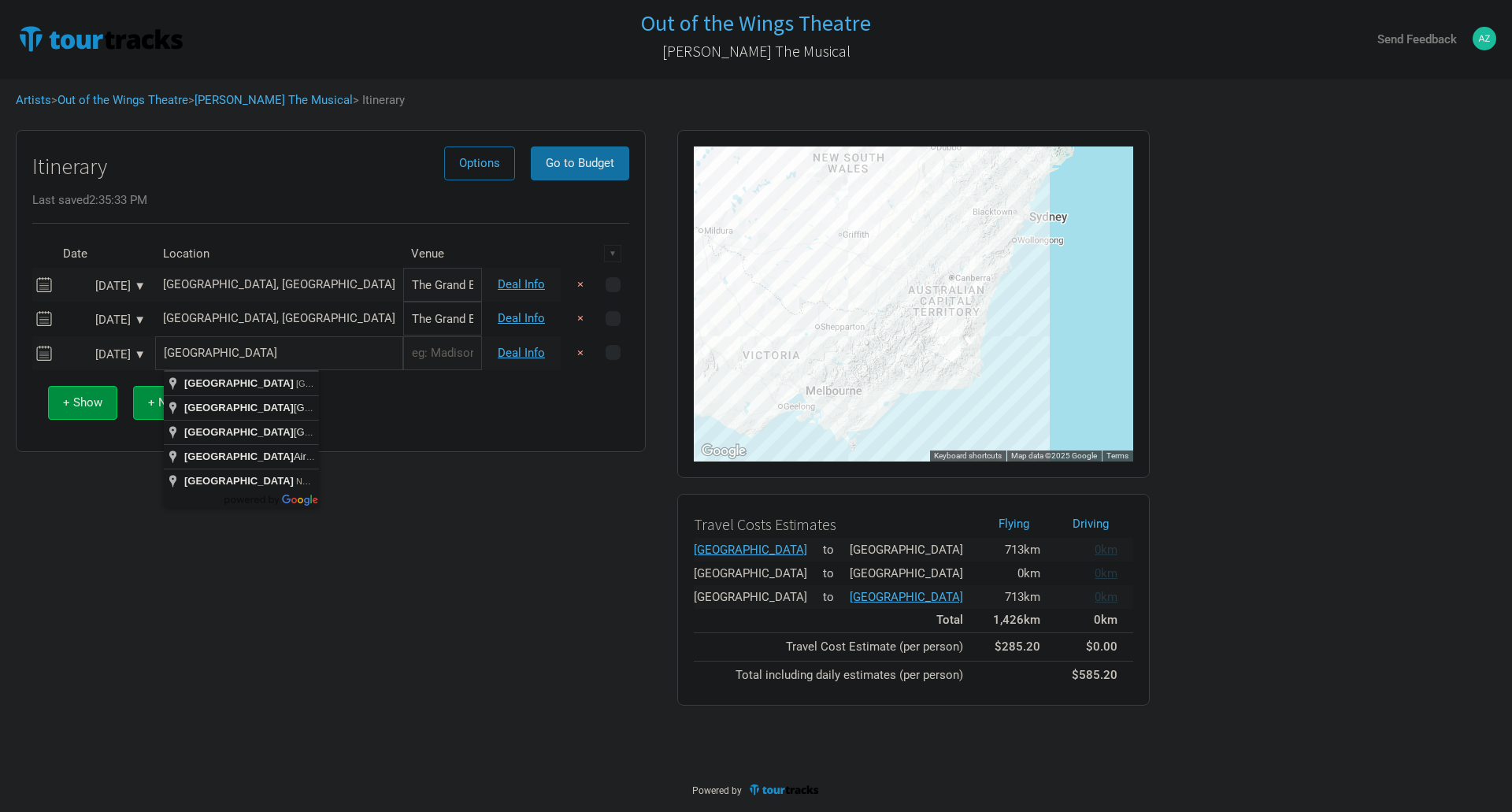
type input "Sydney NSW, Australia"
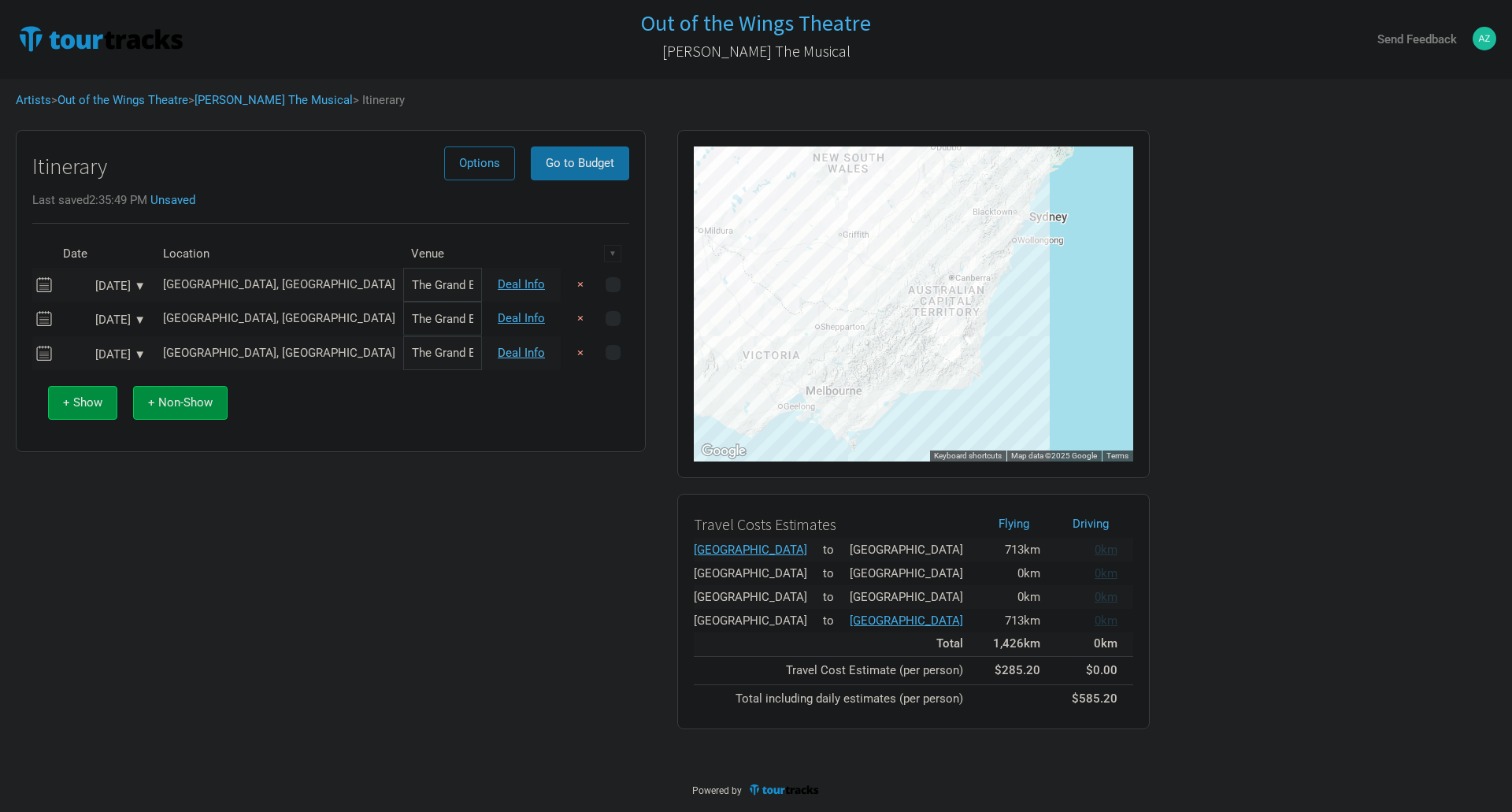
type input "The Grand Electric"
click at [511, 352] on link "Deal Info" at bounding box center [521, 353] width 47 height 14
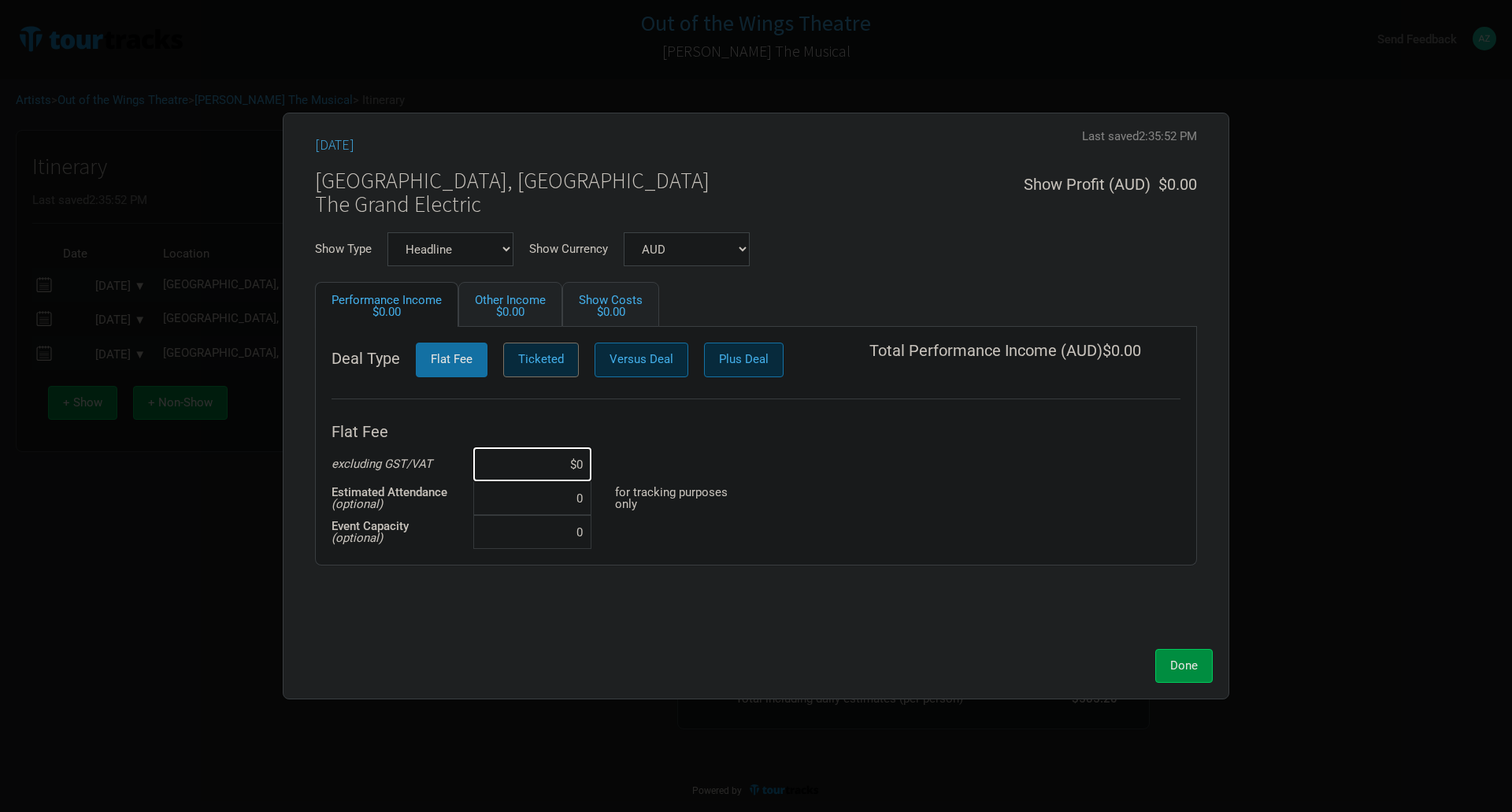
click at [519, 357] on span "Ticketed" at bounding box center [541, 359] width 45 height 14
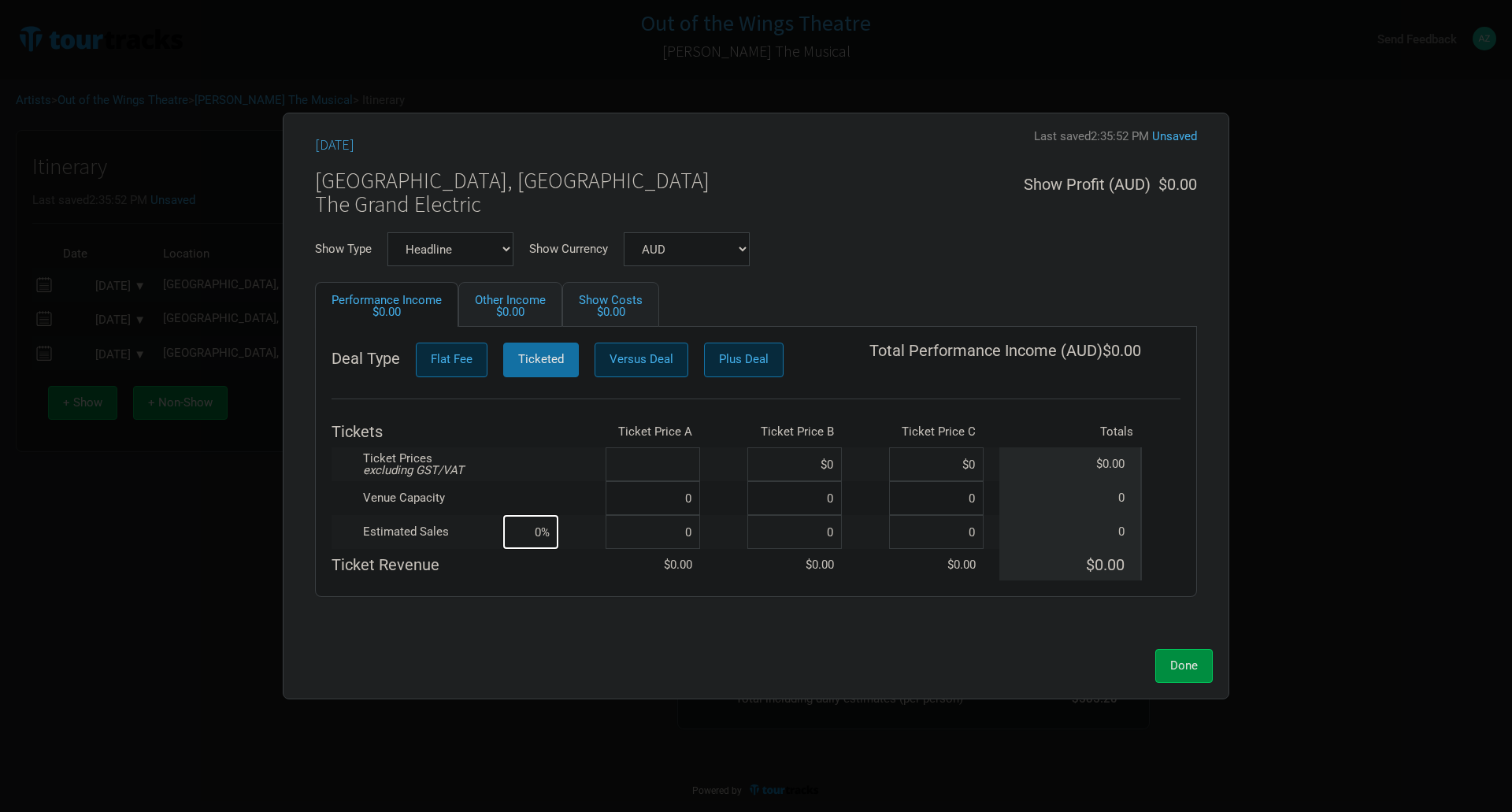
click at [663, 464] on input at bounding box center [653, 464] width 94 height 34
type input "$50"
type input "$45"
type input "$40"
click at [670, 512] on input at bounding box center [653, 498] width 94 height 34
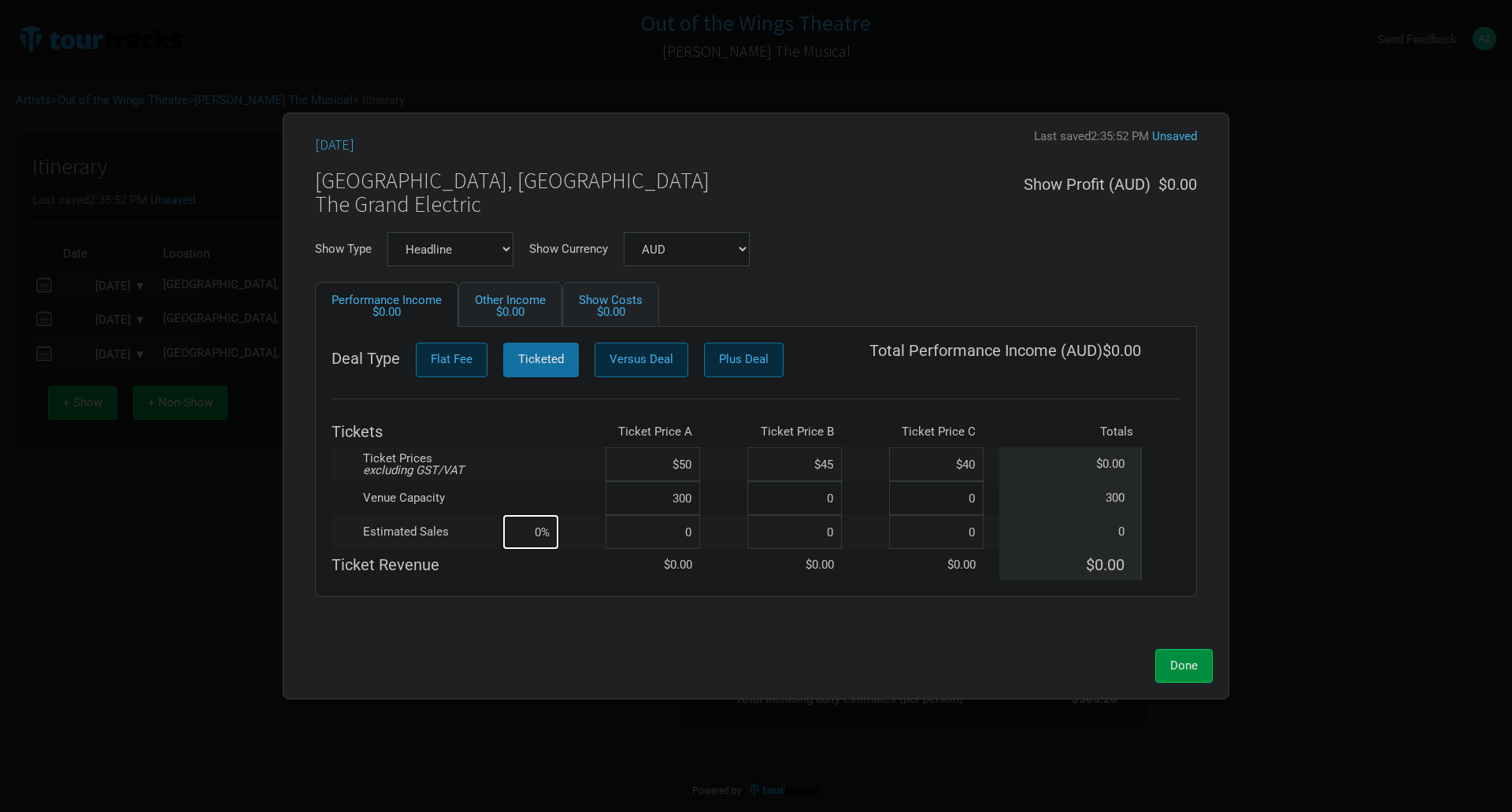
type input "300"
click at [692, 533] on input at bounding box center [653, 532] width 94 height 34
type input "88"
type input "59%"
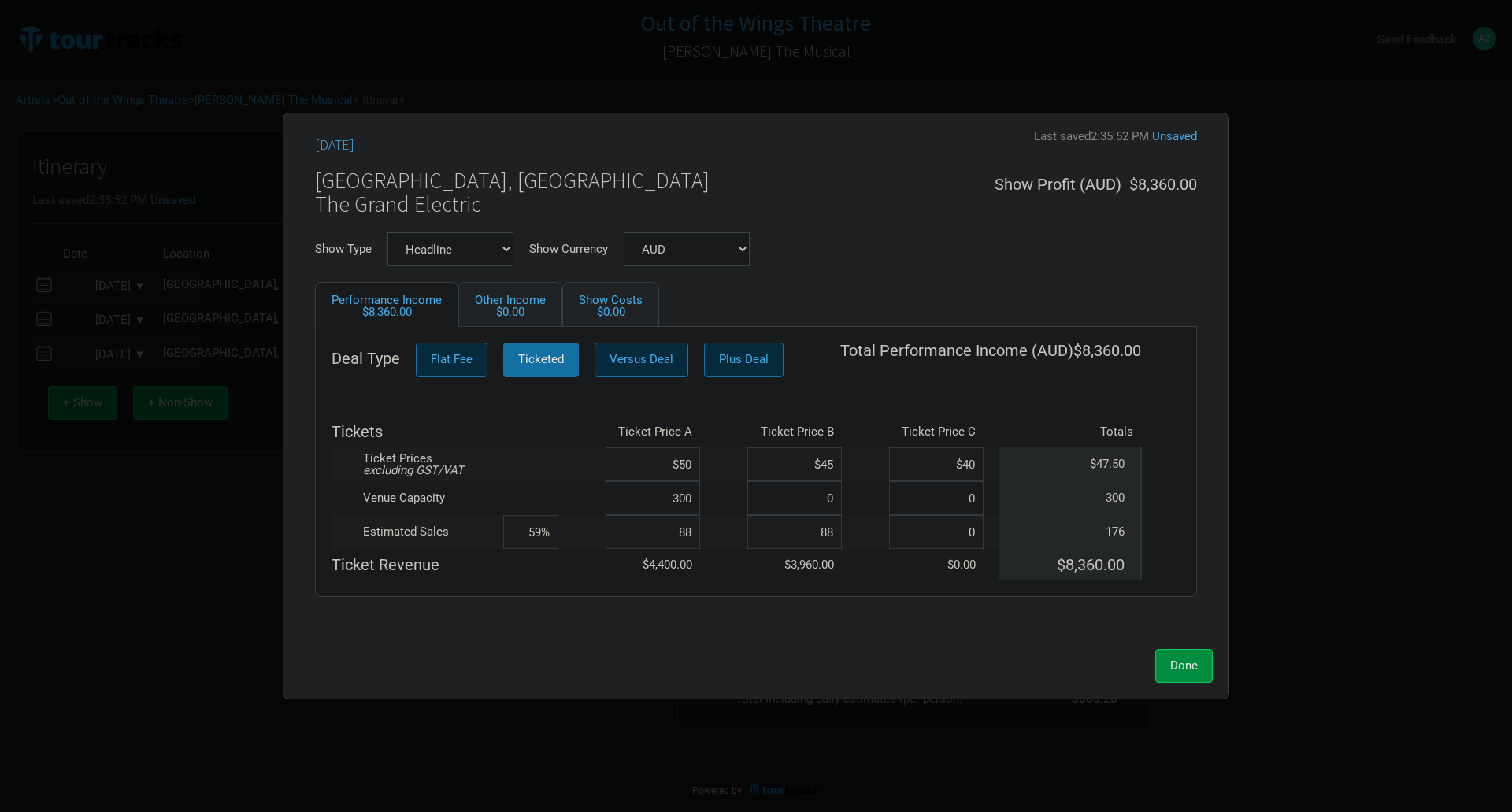
type input "88"
click at [1193, 671] on span "Done" at bounding box center [1184, 665] width 28 height 14
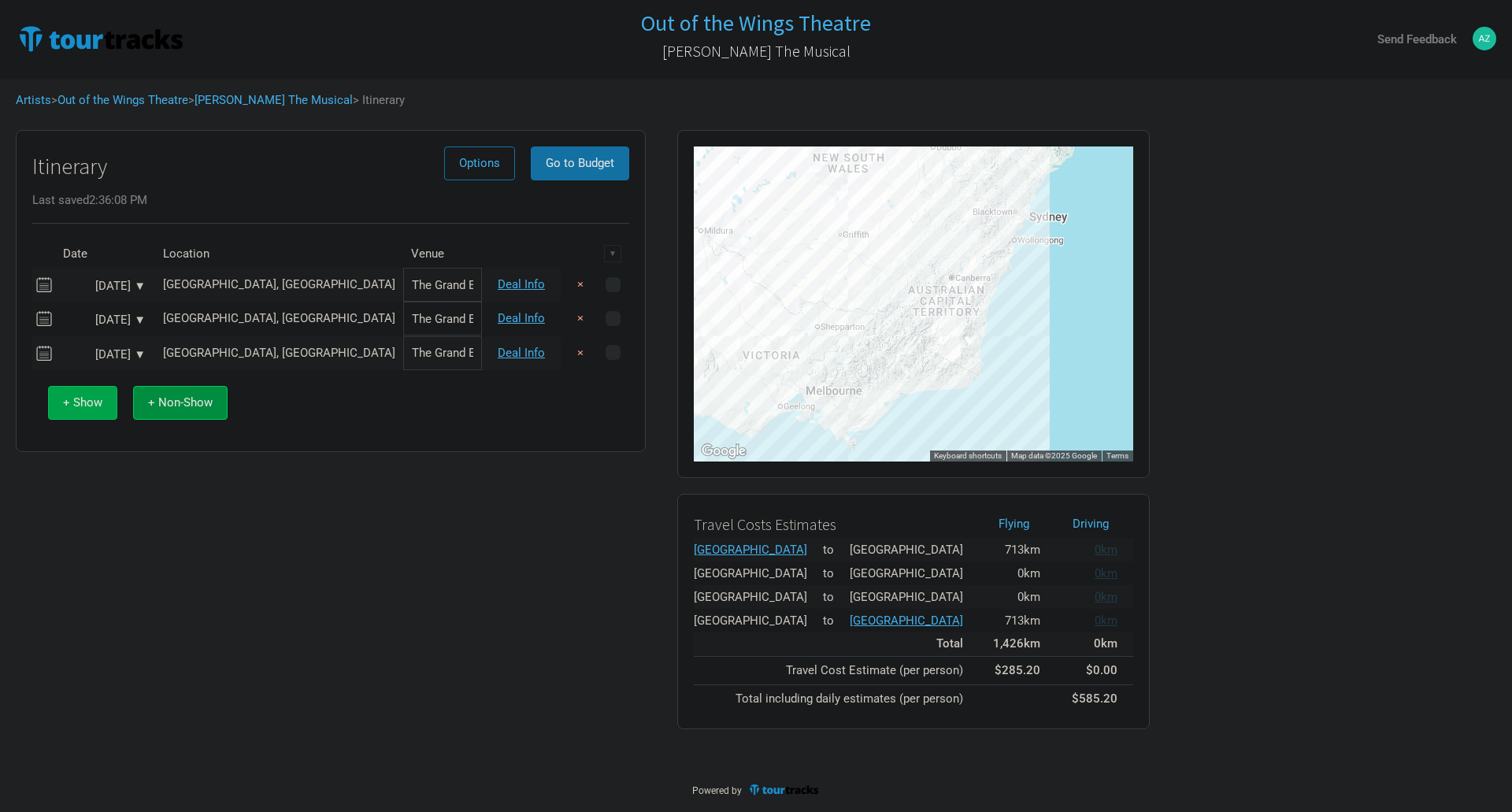
click at [80, 403] on span "+ Show" at bounding box center [82, 403] width 39 height 14
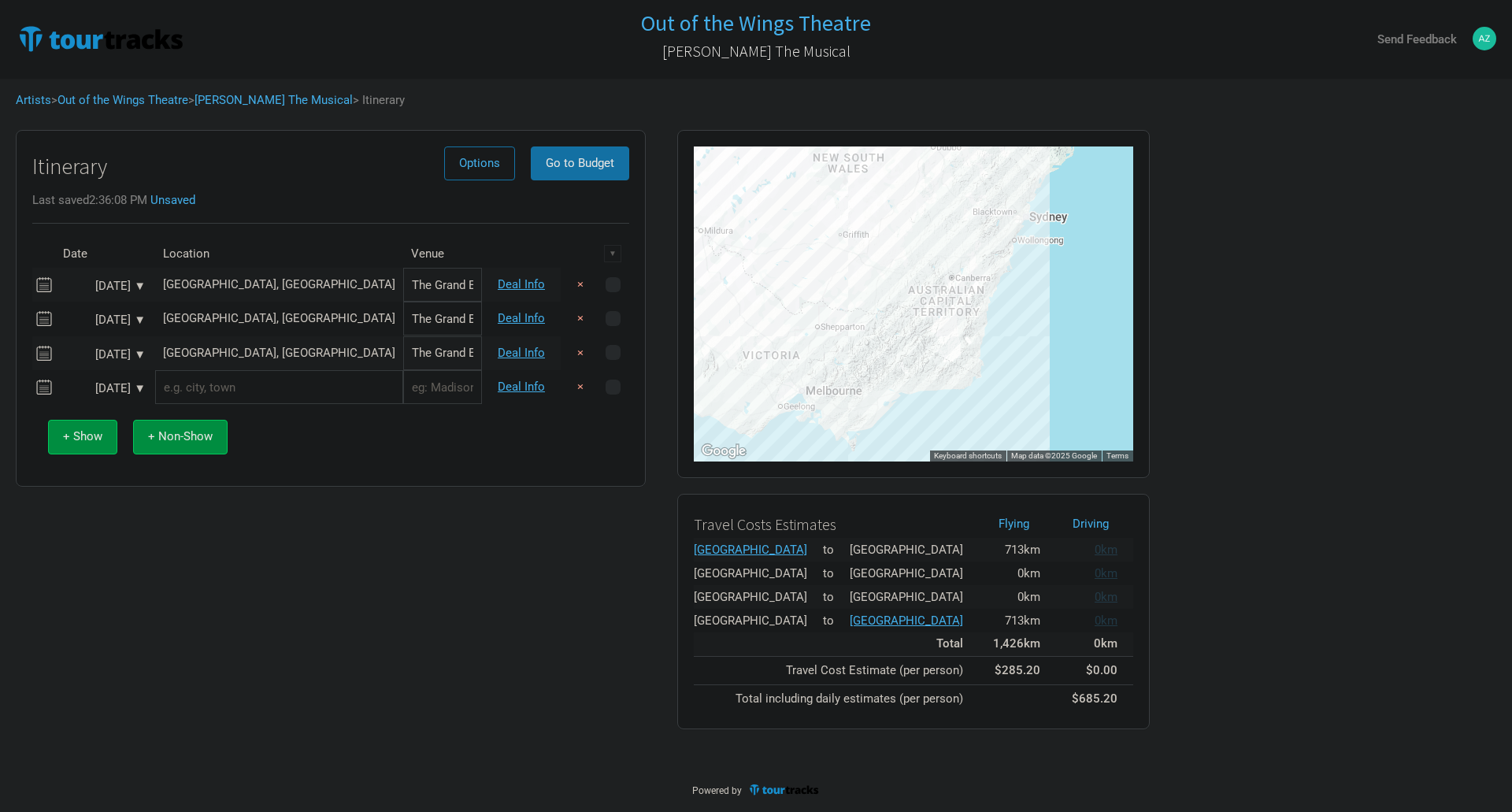
click at [135, 389] on div "Jan 11, 2026 ▼" at bounding box center [102, 389] width 86 height 12
click at [225, 490] on div "10" at bounding box center [227, 491] width 21 height 21
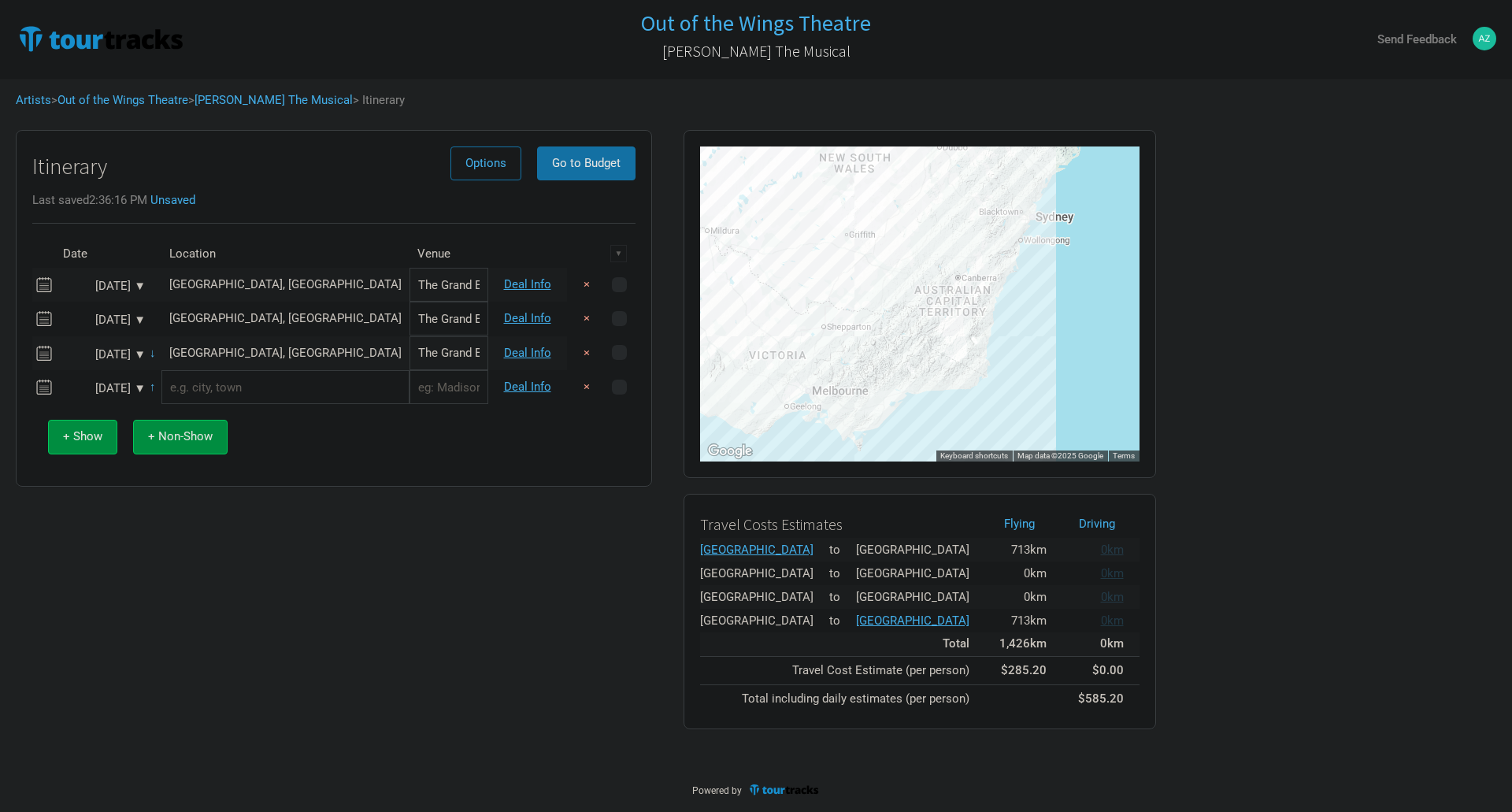
click at [251, 391] on input "text" at bounding box center [285, 387] width 248 height 34
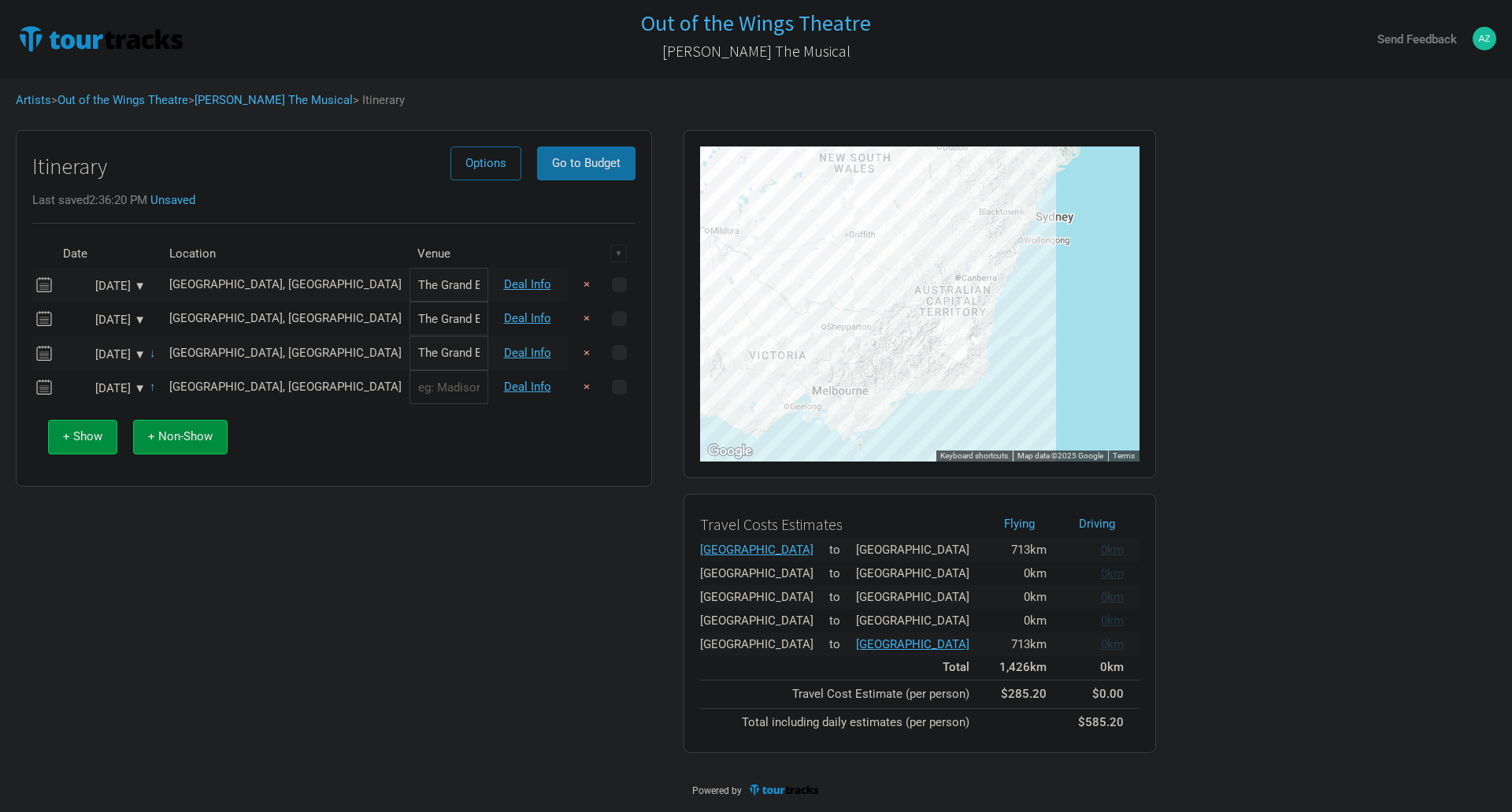
click at [409, 393] on input "text" at bounding box center [449, 387] width 79 height 34
click at [520, 390] on link "Deal Info" at bounding box center [527, 387] width 47 height 14
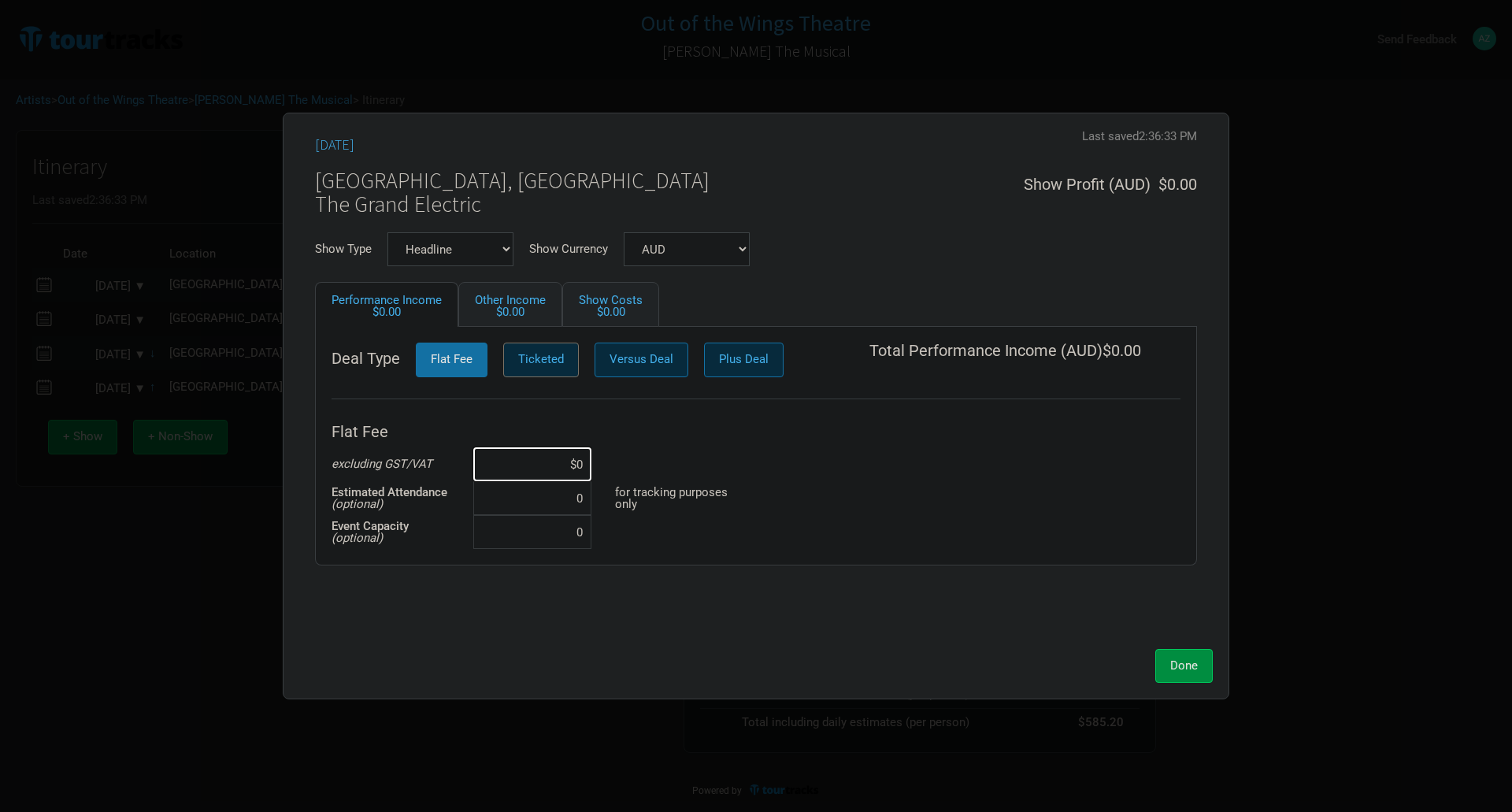
click at [532, 355] on span "Ticketed" at bounding box center [541, 359] width 45 height 14
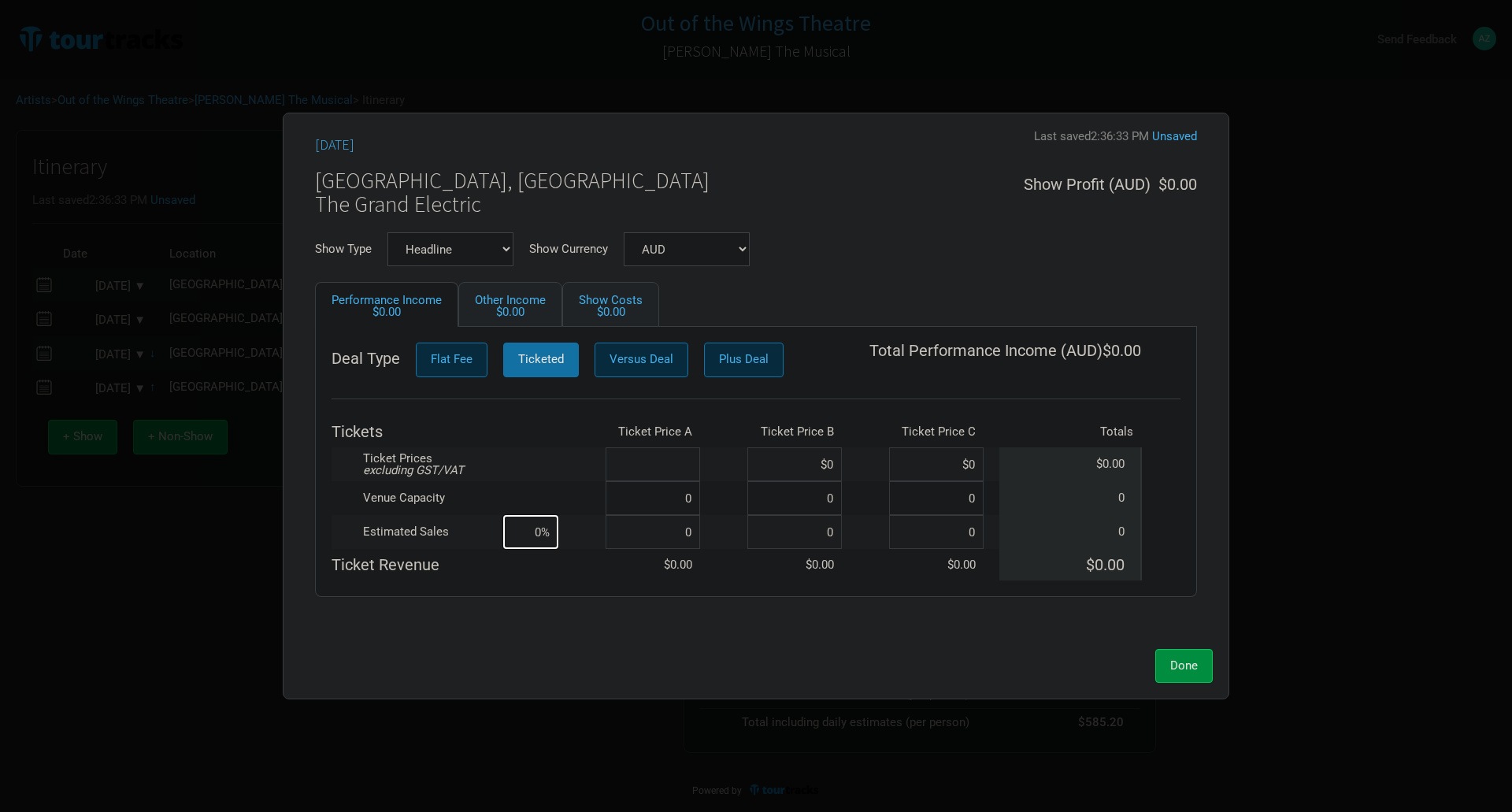
click at [695, 462] on input at bounding box center [653, 464] width 94 height 34
click at [694, 502] on input at bounding box center [653, 498] width 94 height 34
click at [692, 528] on input at bounding box center [653, 532] width 94 height 34
click at [1183, 672] on button "Done" at bounding box center [1184, 665] width 58 height 34
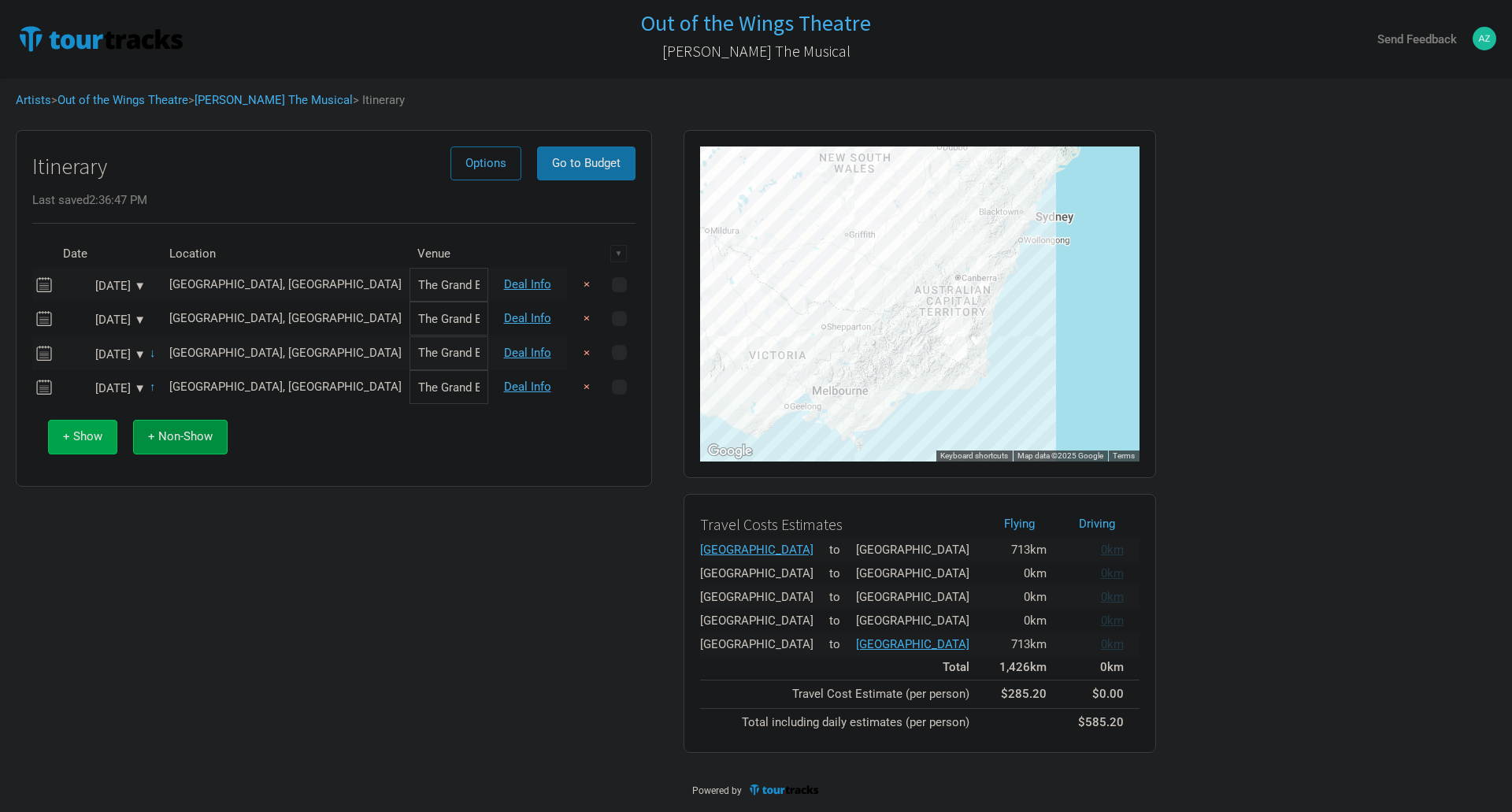
click at [77, 442] on span "+ Show" at bounding box center [82, 437] width 39 height 14
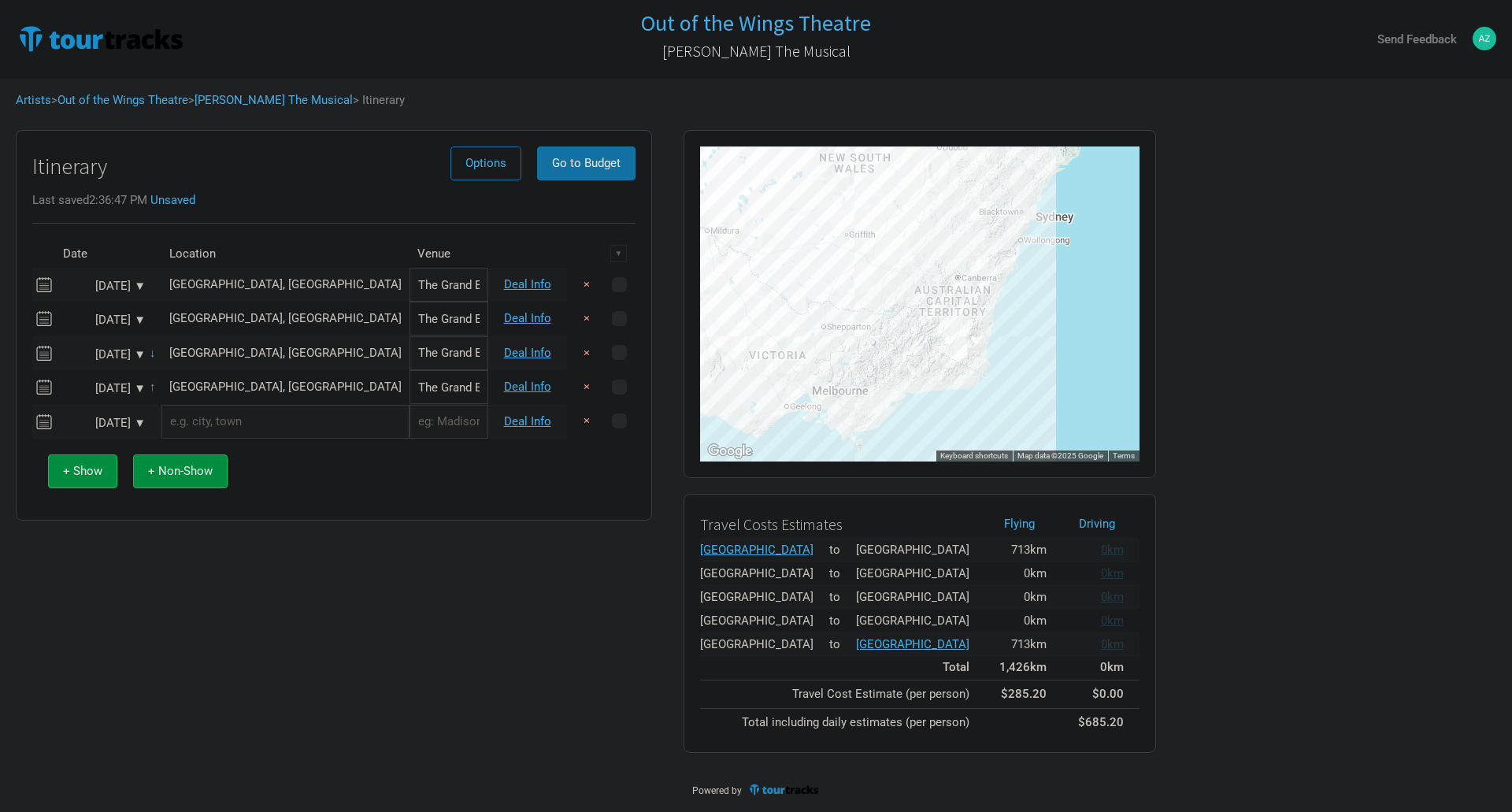
click at [141, 423] on div "Jan 11, 2026 ▼" at bounding box center [102, 423] width 86 height 12
click at [128, 548] on div "13" at bounding box center [125, 552] width 21 height 21
click at [216, 418] on input "text" at bounding box center [285, 422] width 248 height 34
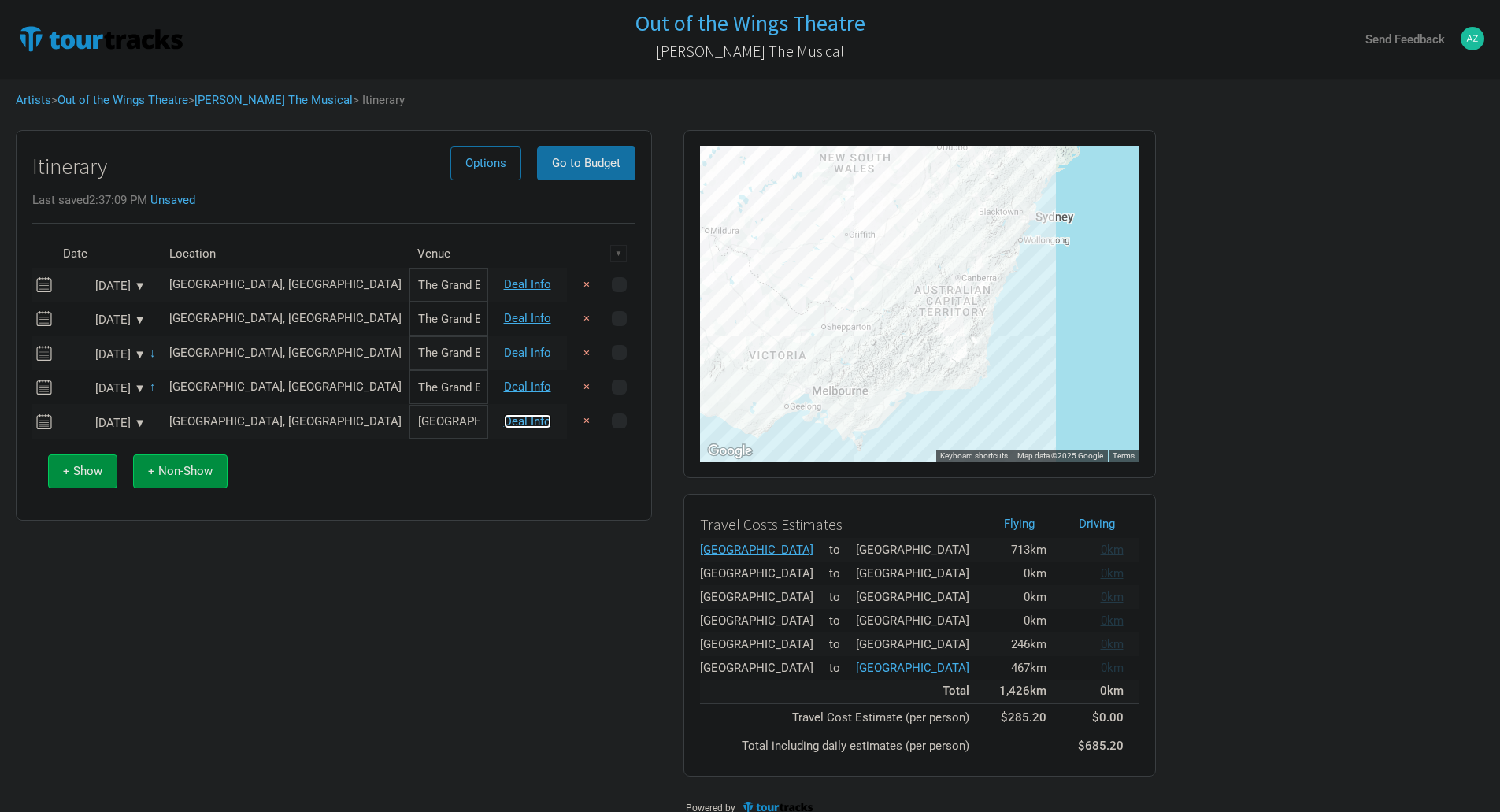
click at [522, 416] on link "Deal Info" at bounding box center [527, 421] width 47 height 14
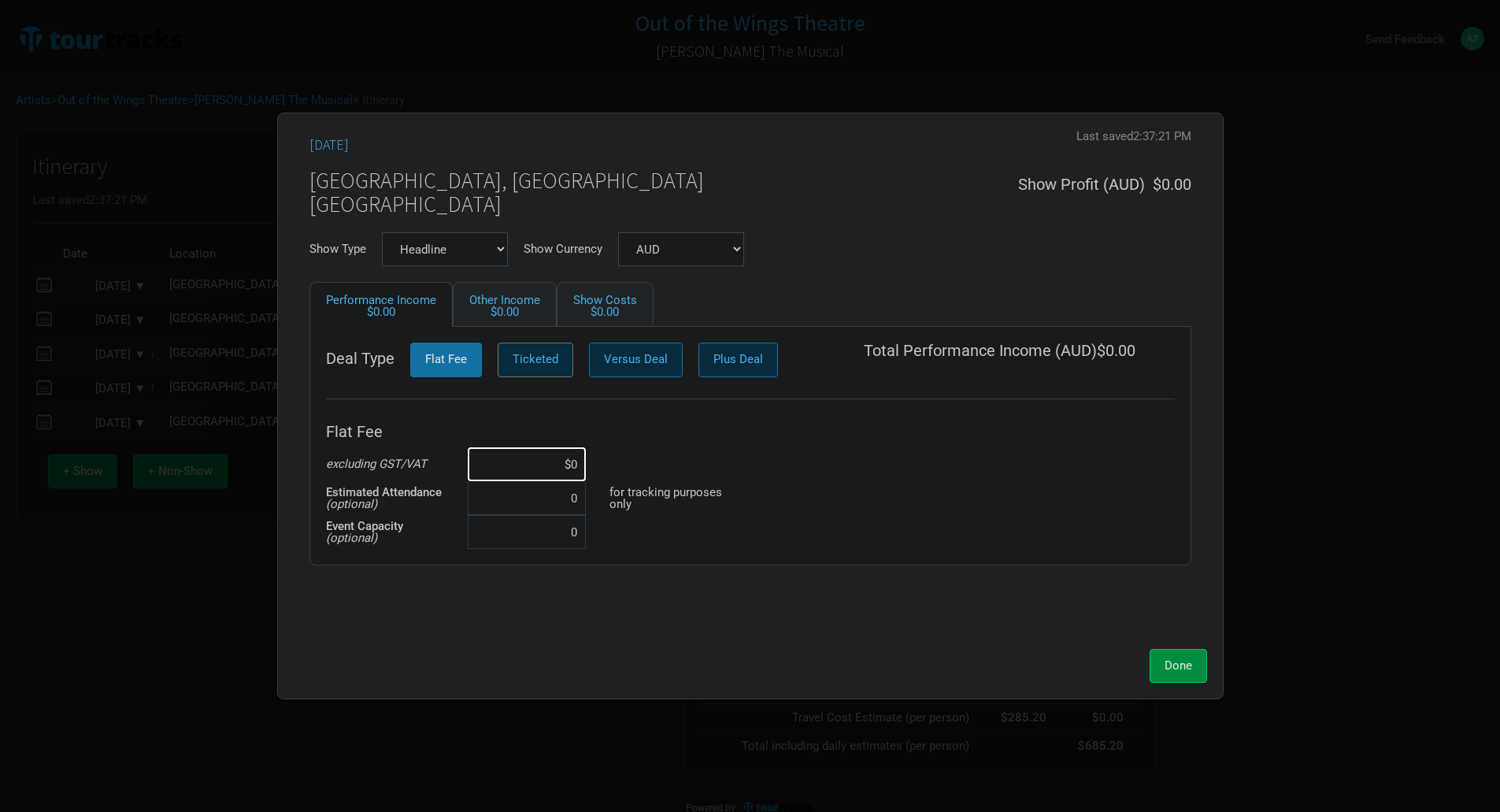
click at [526, 368] on button "Ticketed" at bounding box center [535, 359] width 76 height 34
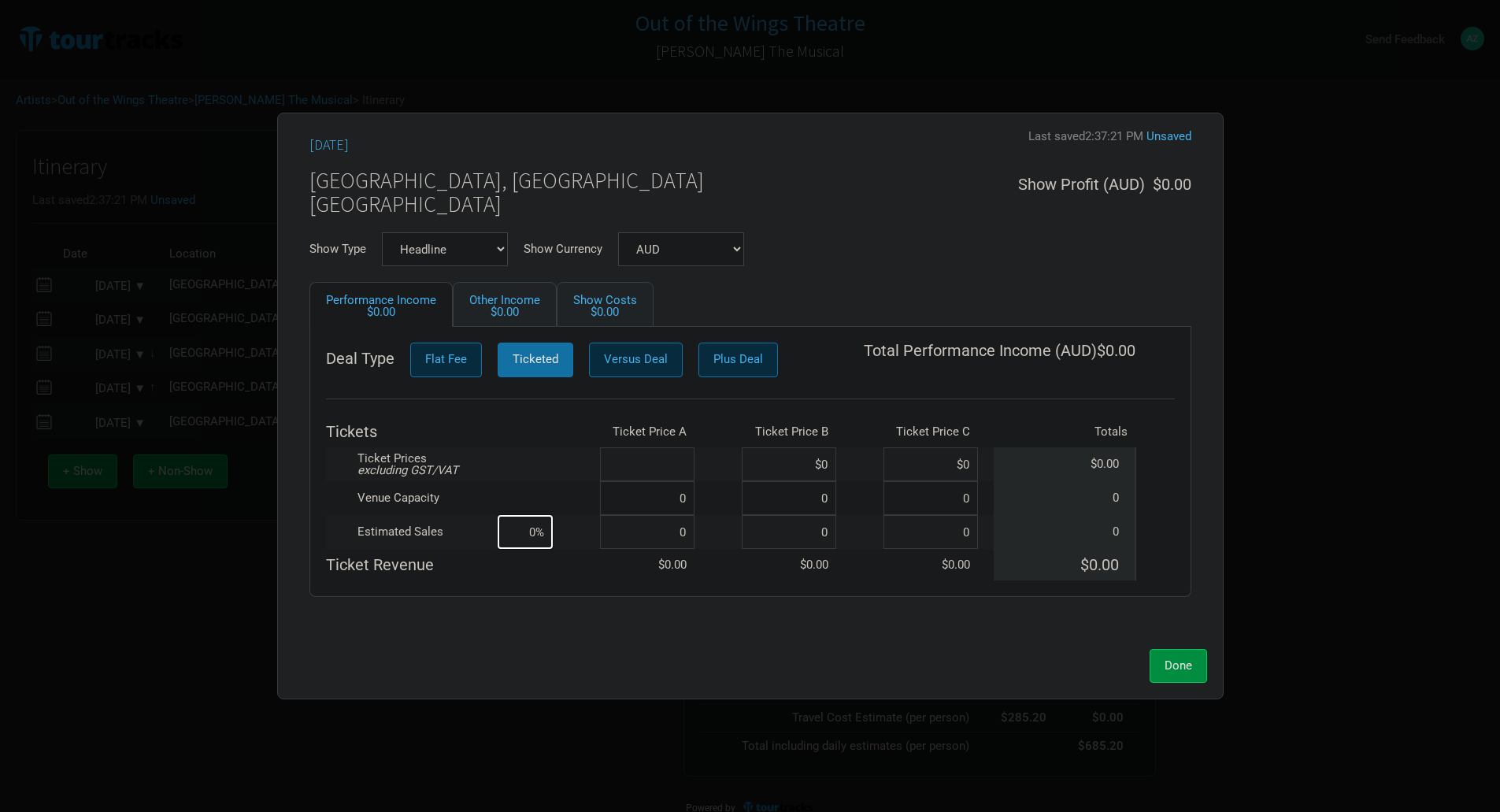
click at [685, 453] on input at bounding box center [647, 464] width 94 height 34
click at [676, 503] on input at bounding box center [647, 498] width 94 height 34
click at [682, 534] on input at bounding box center [647, 532] width 94 height 34
click at [1186, 672] on button "Done" at bounding box center [1179, 665] width 58 height 34
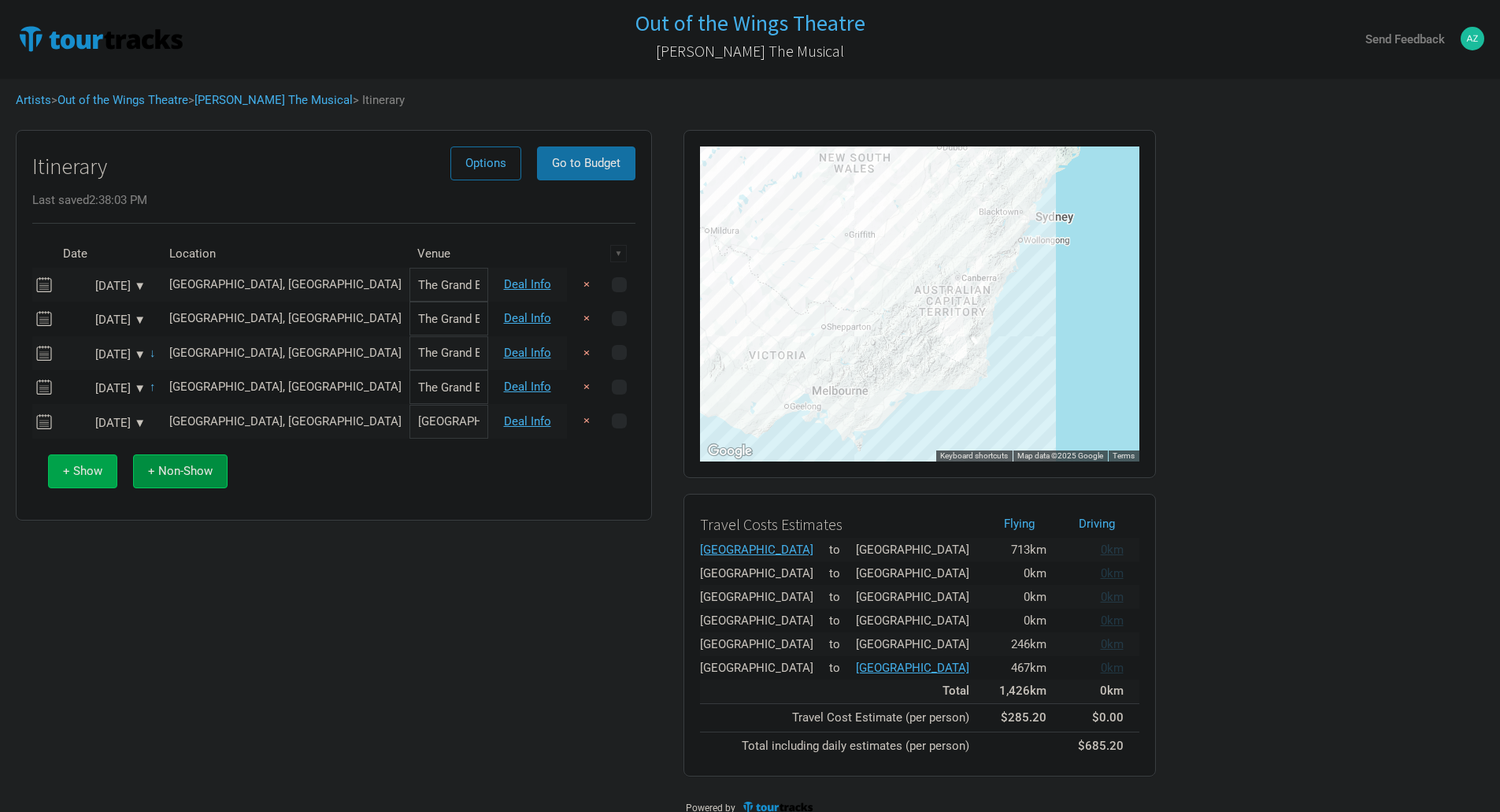
click at [54, 461] on button "+ Show" at bounding box center [82, 471] width 69 height 34
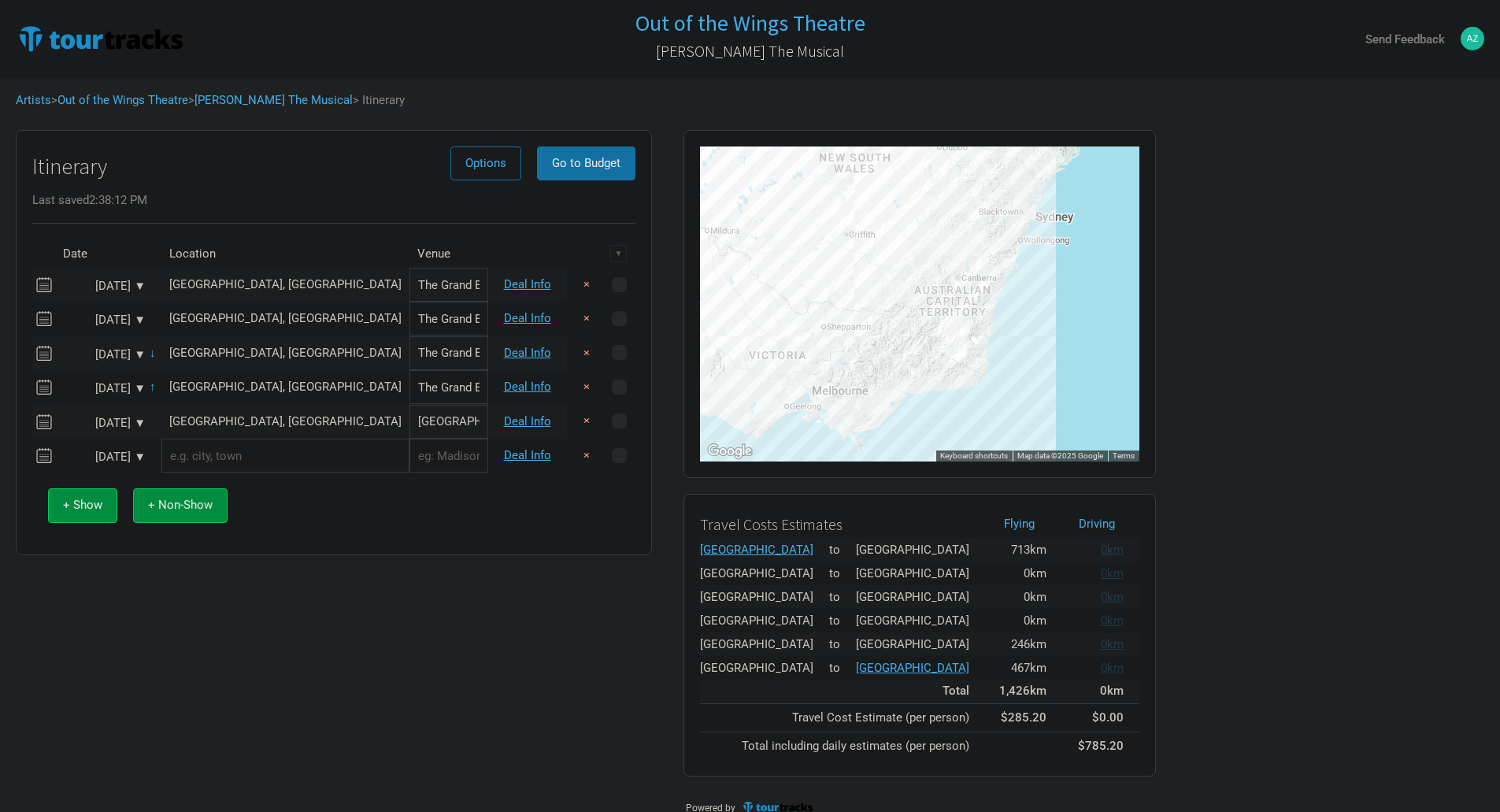
click at [203, 456] on input "text" at bounding box center [286, 455] width 248 height 34
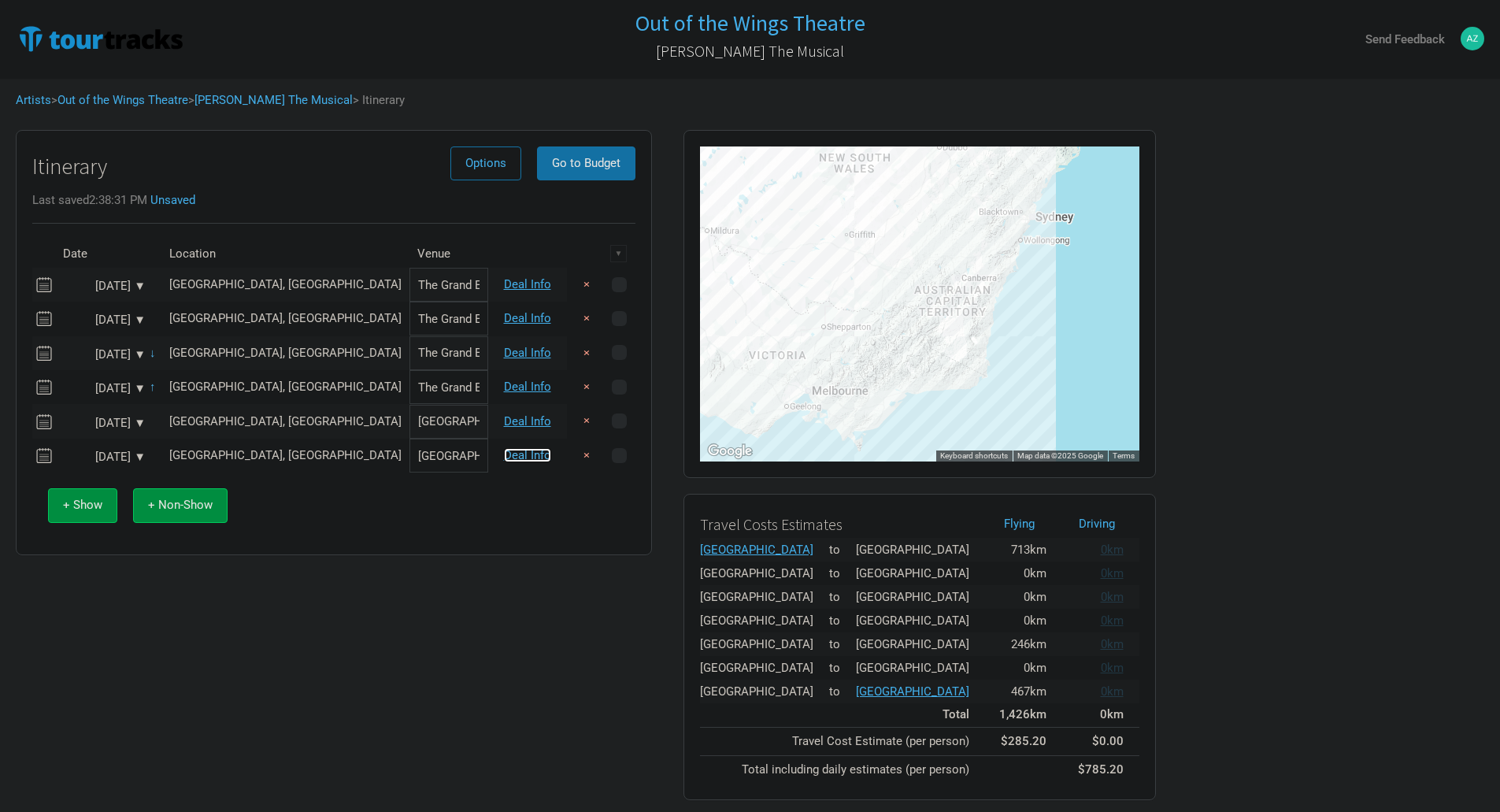
click at [534, 451] on link "Deal Info" at bounding box center [527, 455] width 47 height 14
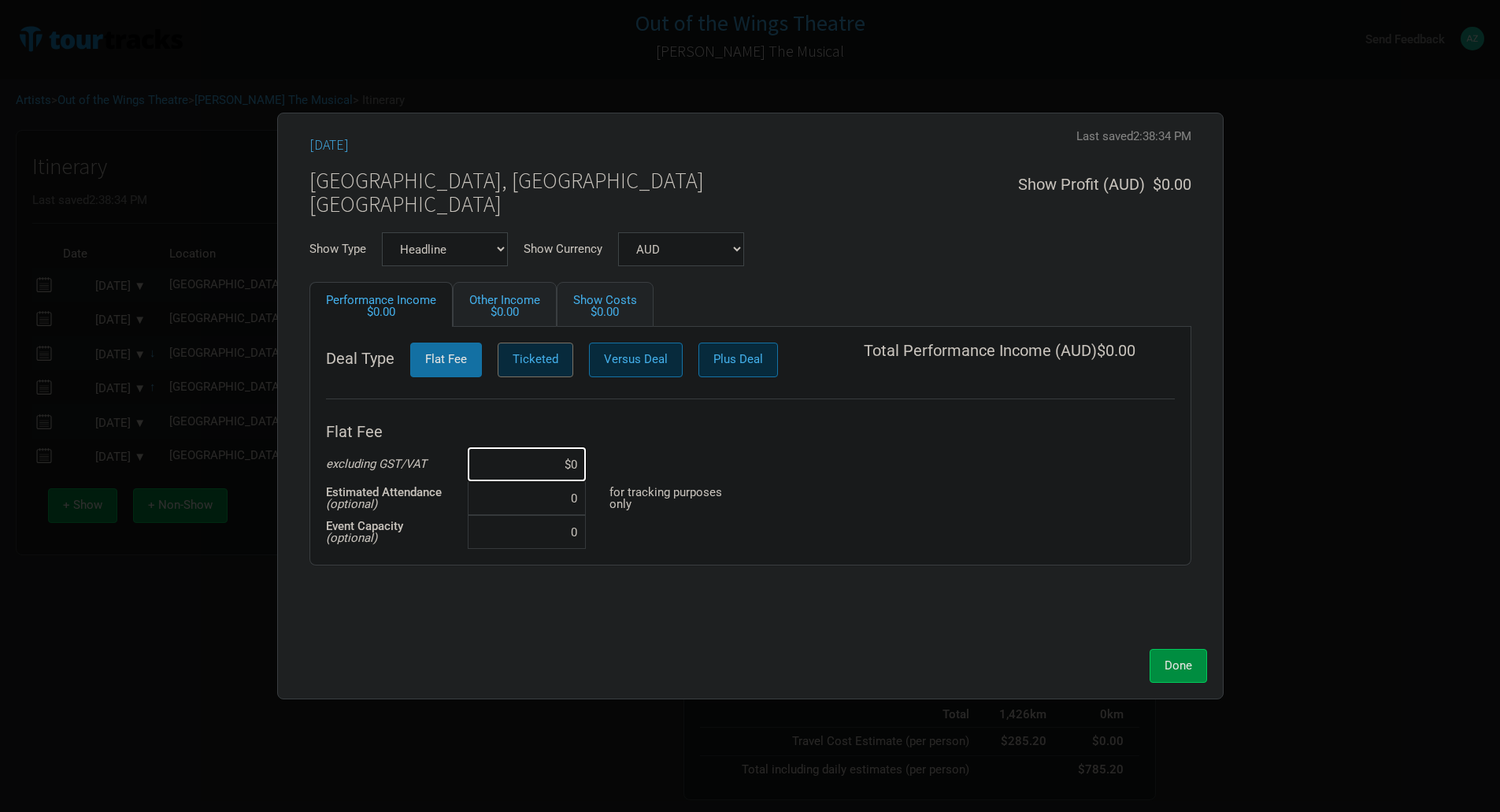
click at [548, 348] on button "Ticketed" at bounding box center [535, 359] width 76 height 34
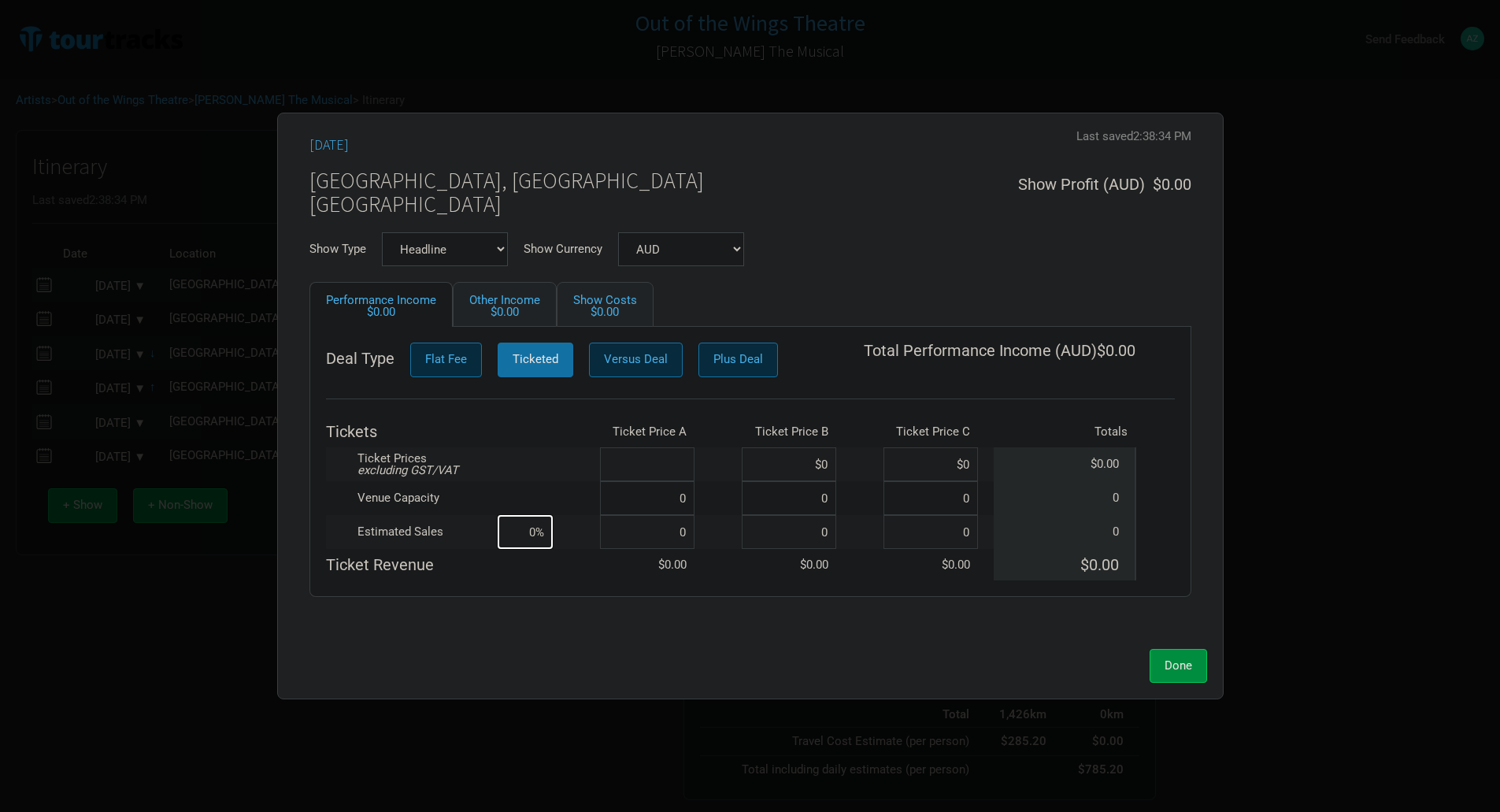
click at [685, 457] on input at bounding box center [647, 464] width 94 height 34
click at [687, 495] on input at bounding box center [647, 498] width 94 height 34
click at [686, 537] on input at bounding box center [647, 532] width 94 height 34
click at [615, 299] on link "Show Costs $0.00" at bounding box center [605, 304] width 97 height 45
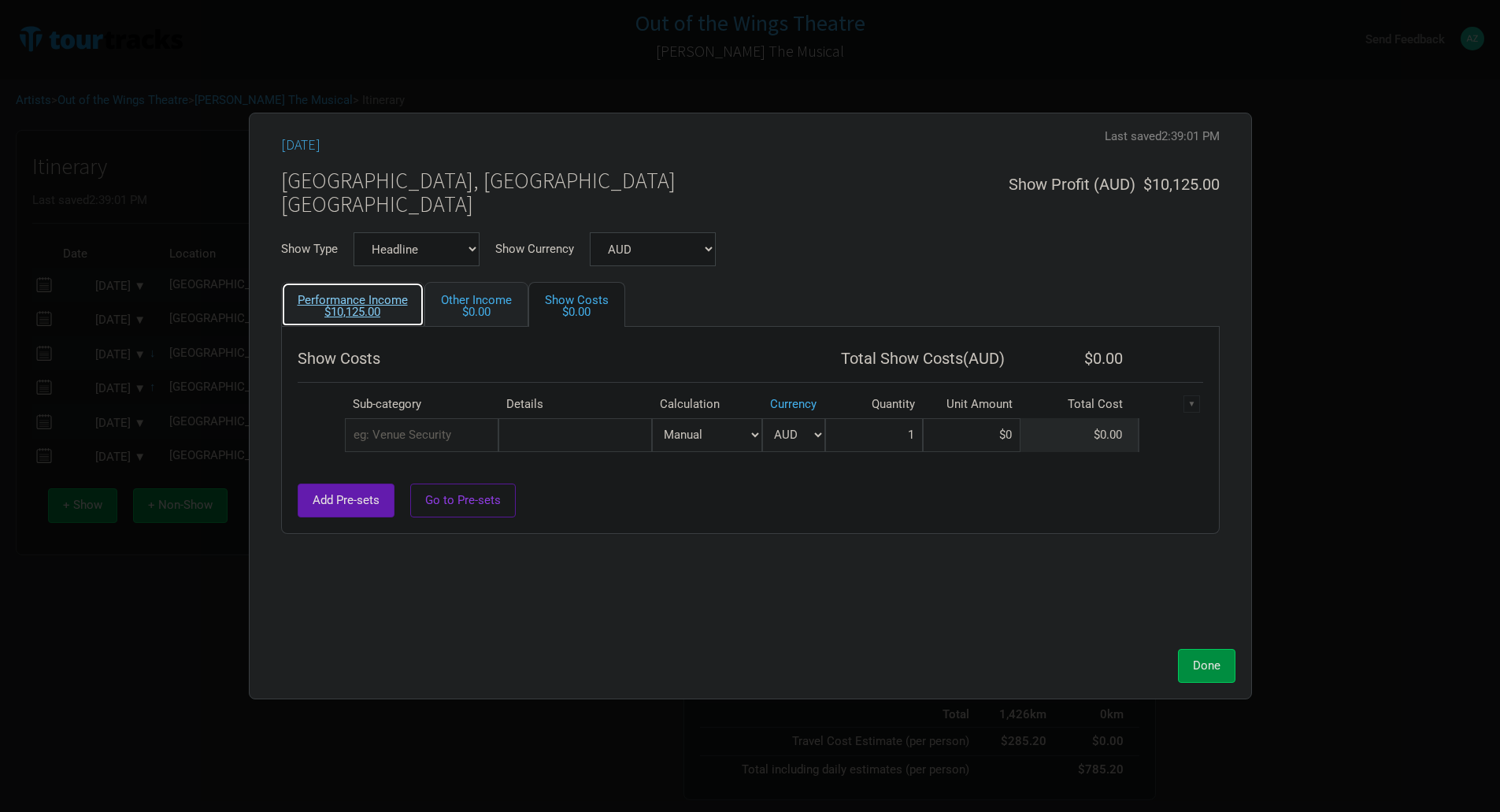
click at [363, 312] on div "$10,125.00" at bounding box center [353, 313] width 110 height 12
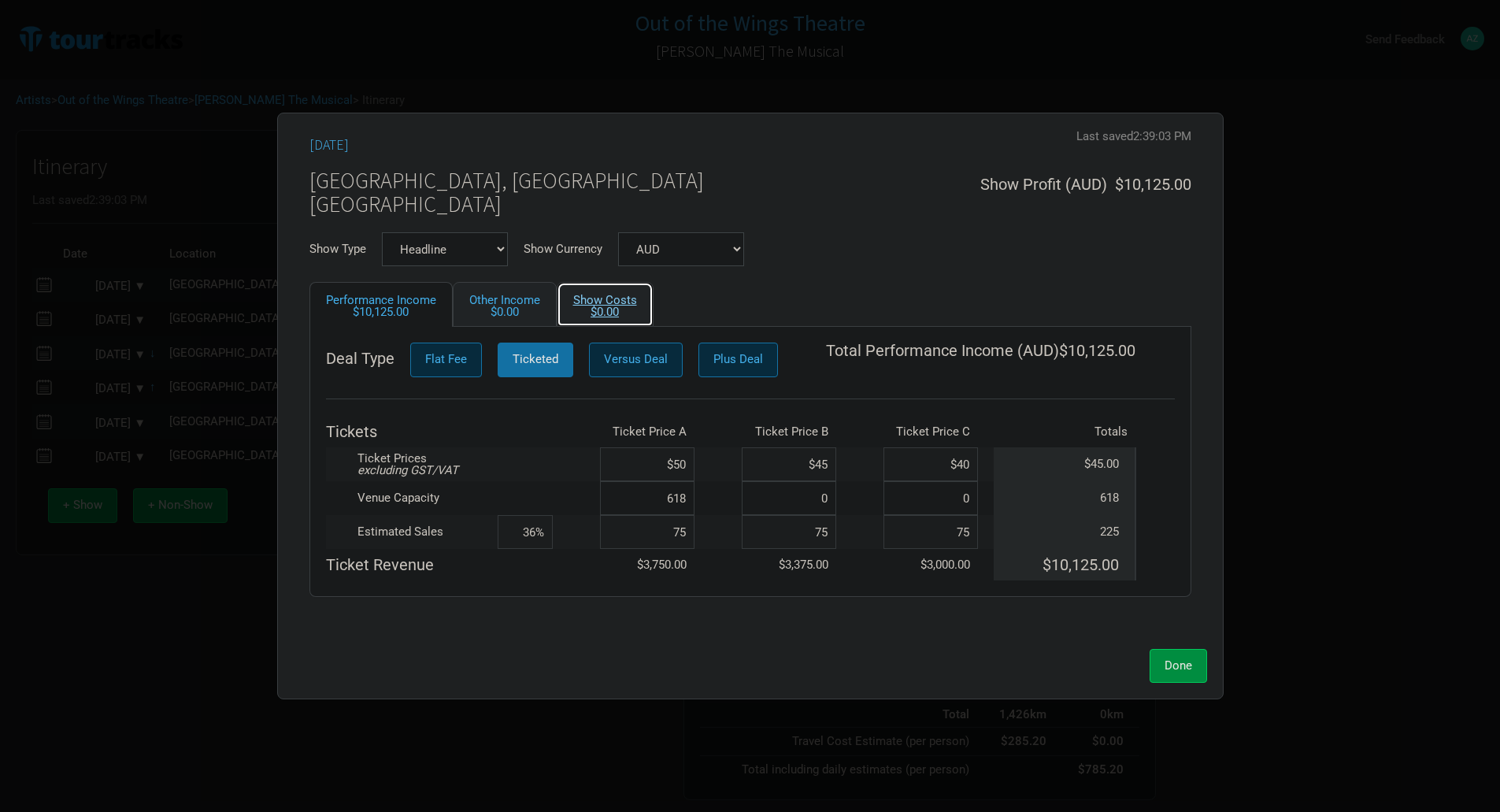
click at [561, 303] on link "Show Costs $0.00" at bounding box center [605, 304] width 97 height 45
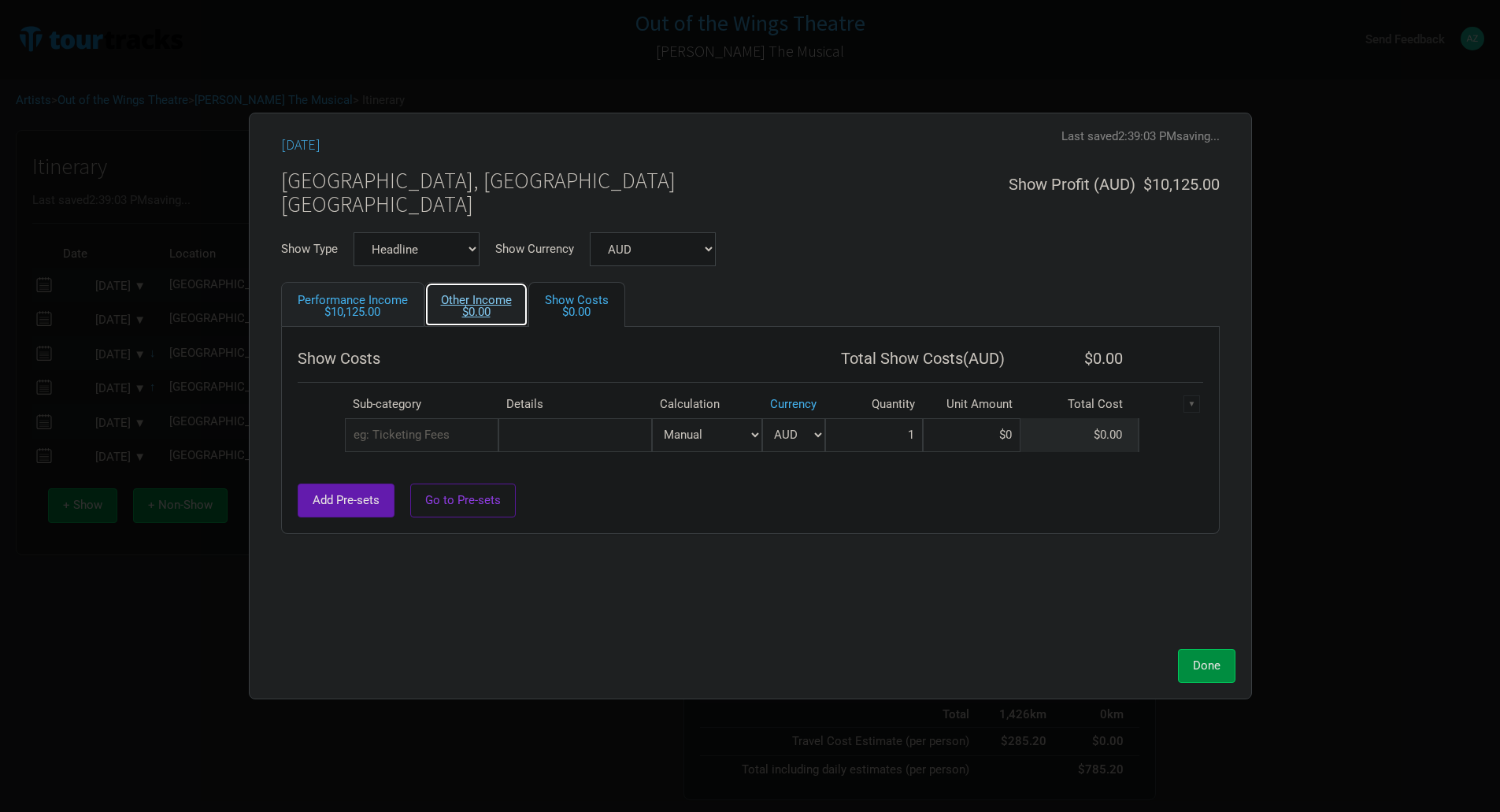
click at [492, 314] on div "$0.00" at bounding box center [476, 313] width 71 height 12
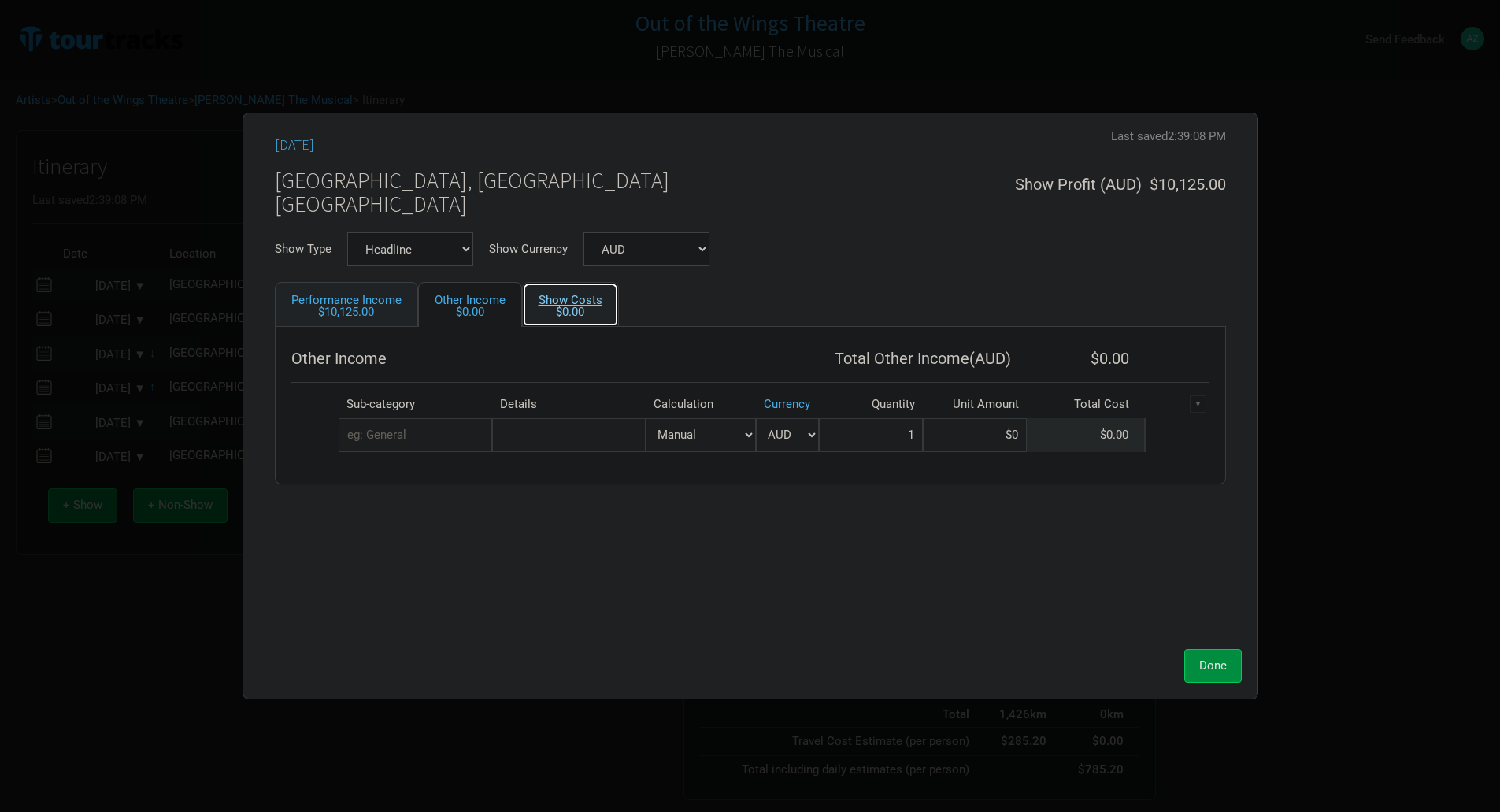
click at [569, 314] on div "$0.00" at bounding box center [570, 313] width 64 height 12
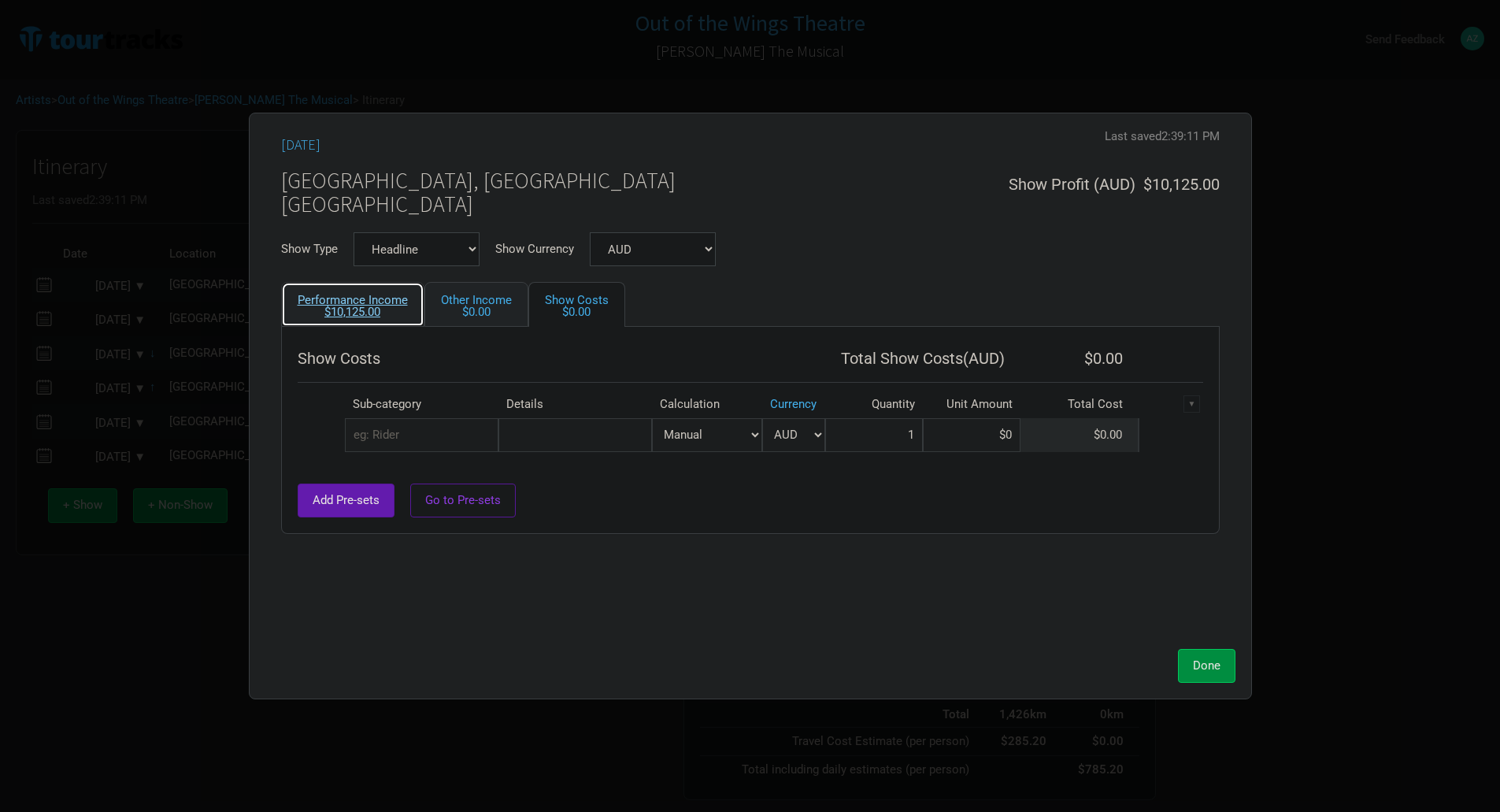
click at [406, 312] on div "$10,125.00" at bounding box center [353, 313] width 110 height 12
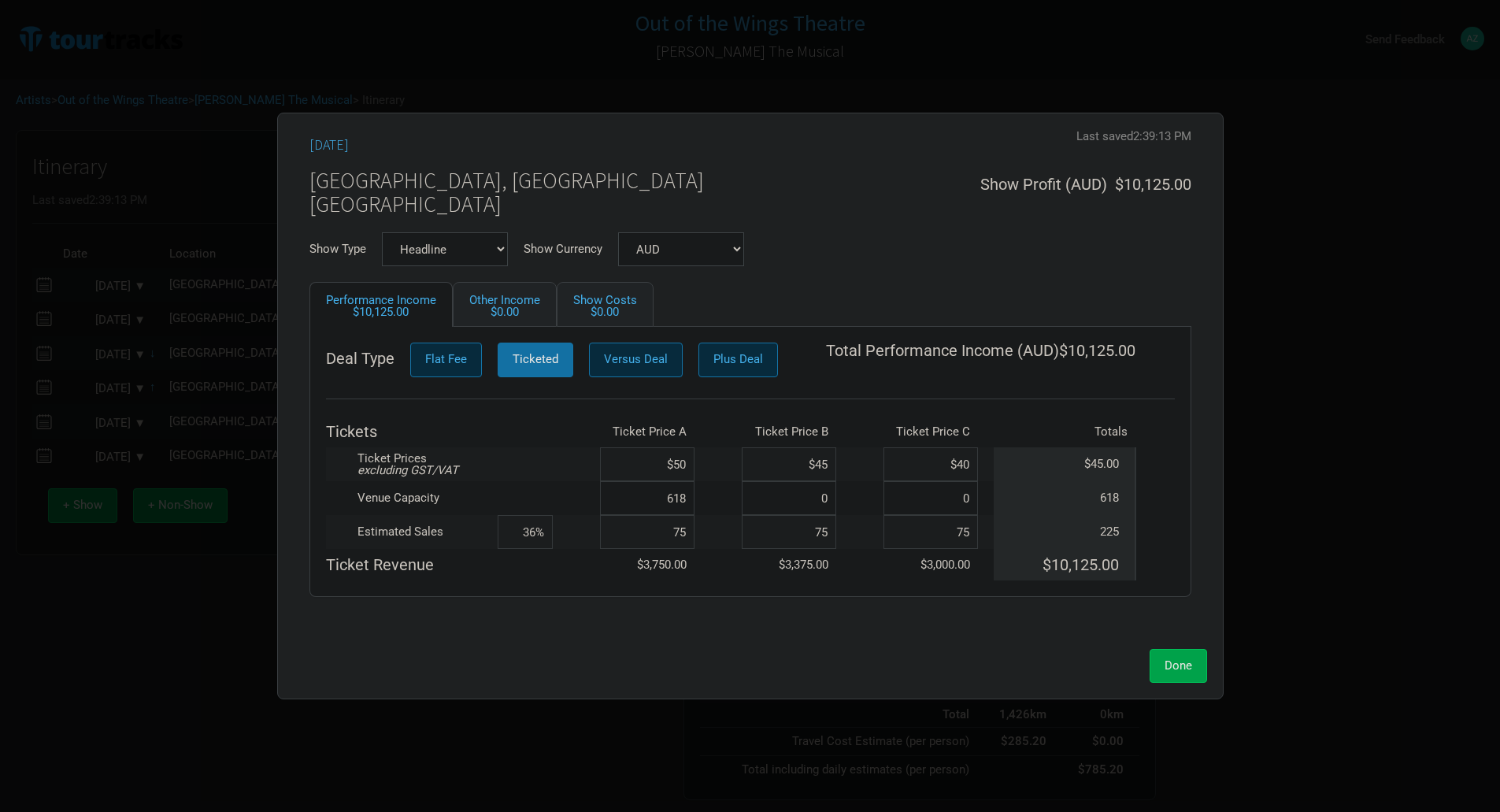
click at [1168, 663] on span "Done" at bounding box center [1179, 665] width 28 height 14
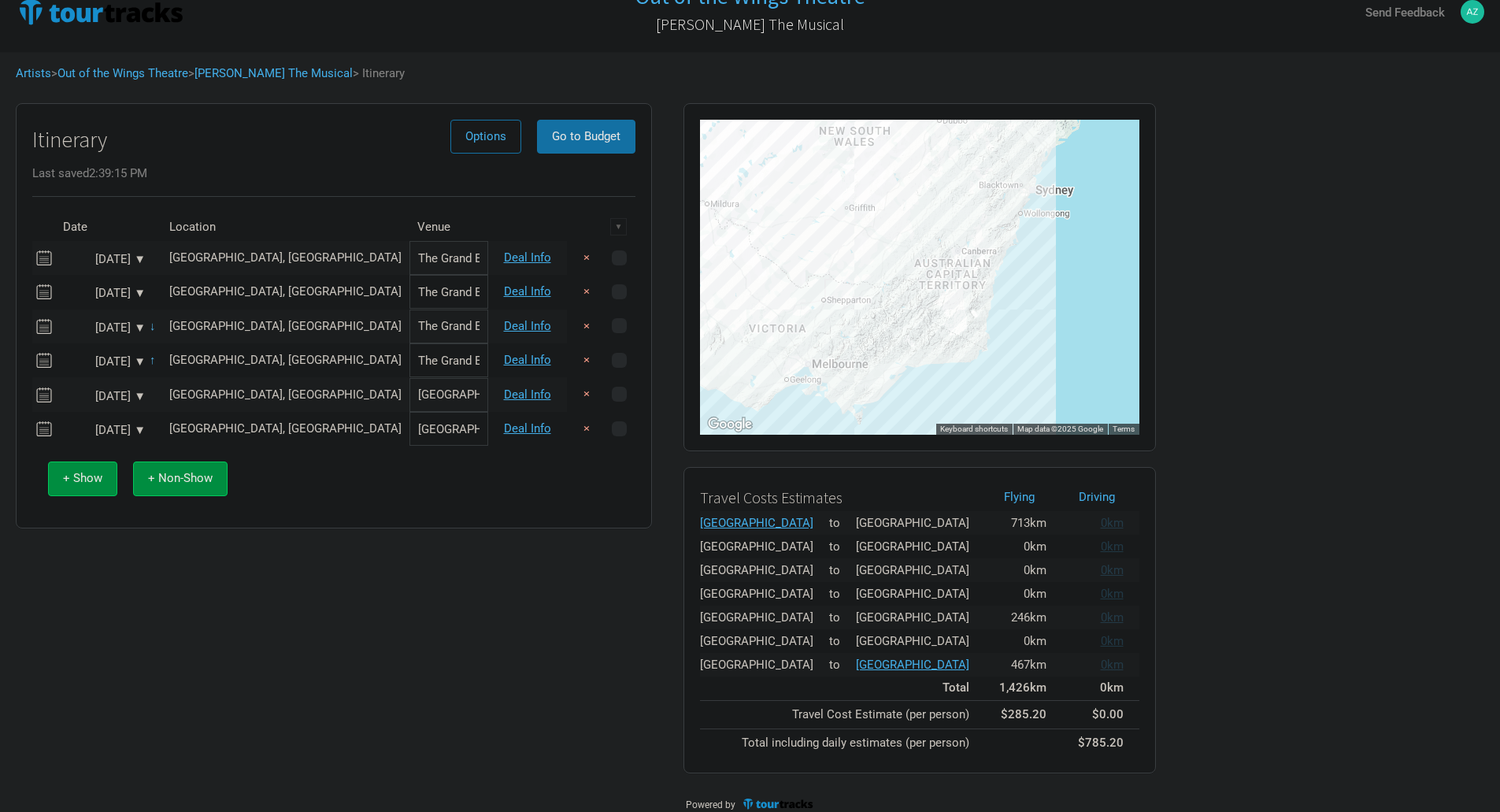
scroll to position [41, 0]
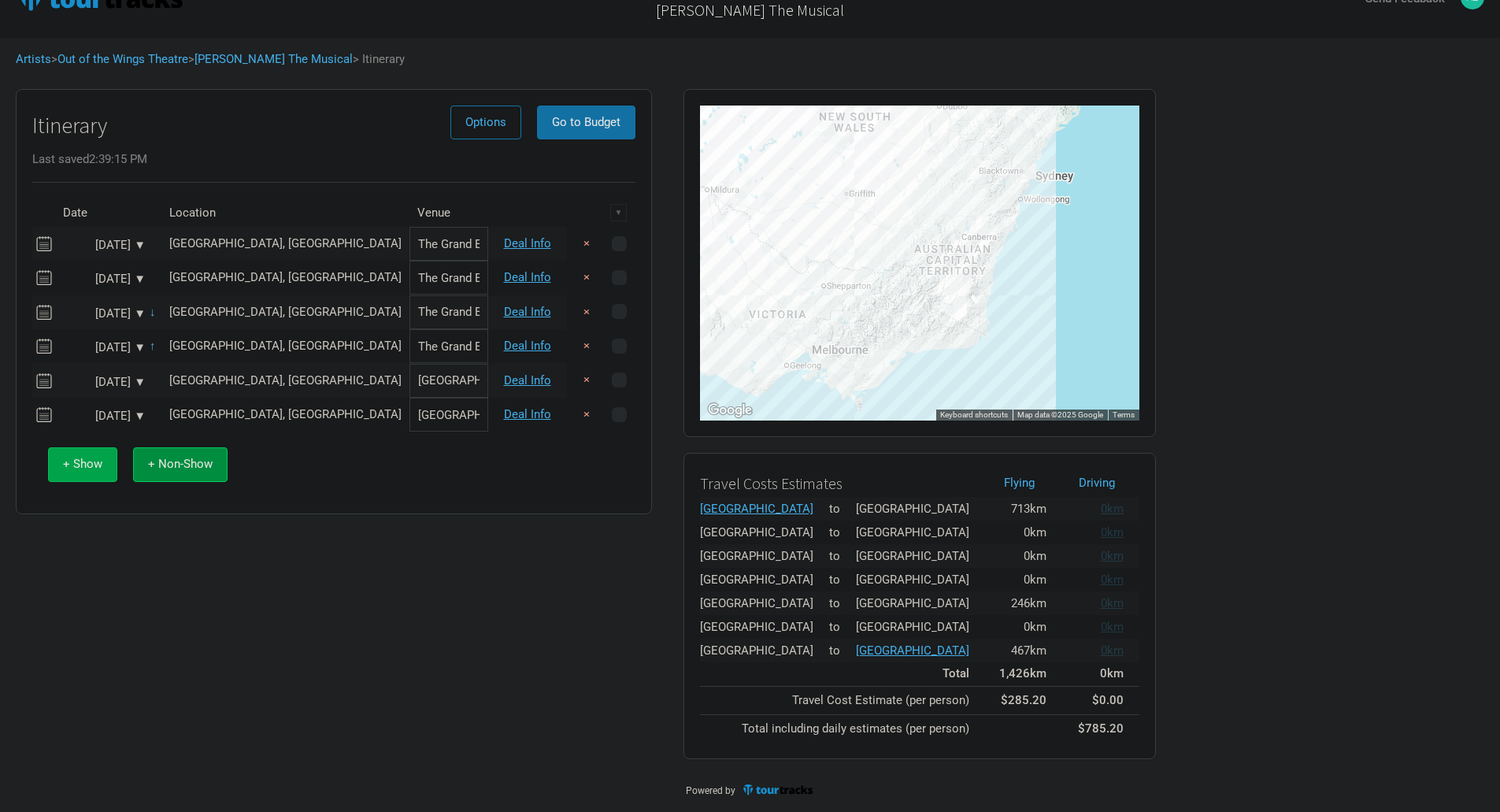
click at [83, 458] on span "+ Show" at bounding box center [82, 464] width 39 height 14
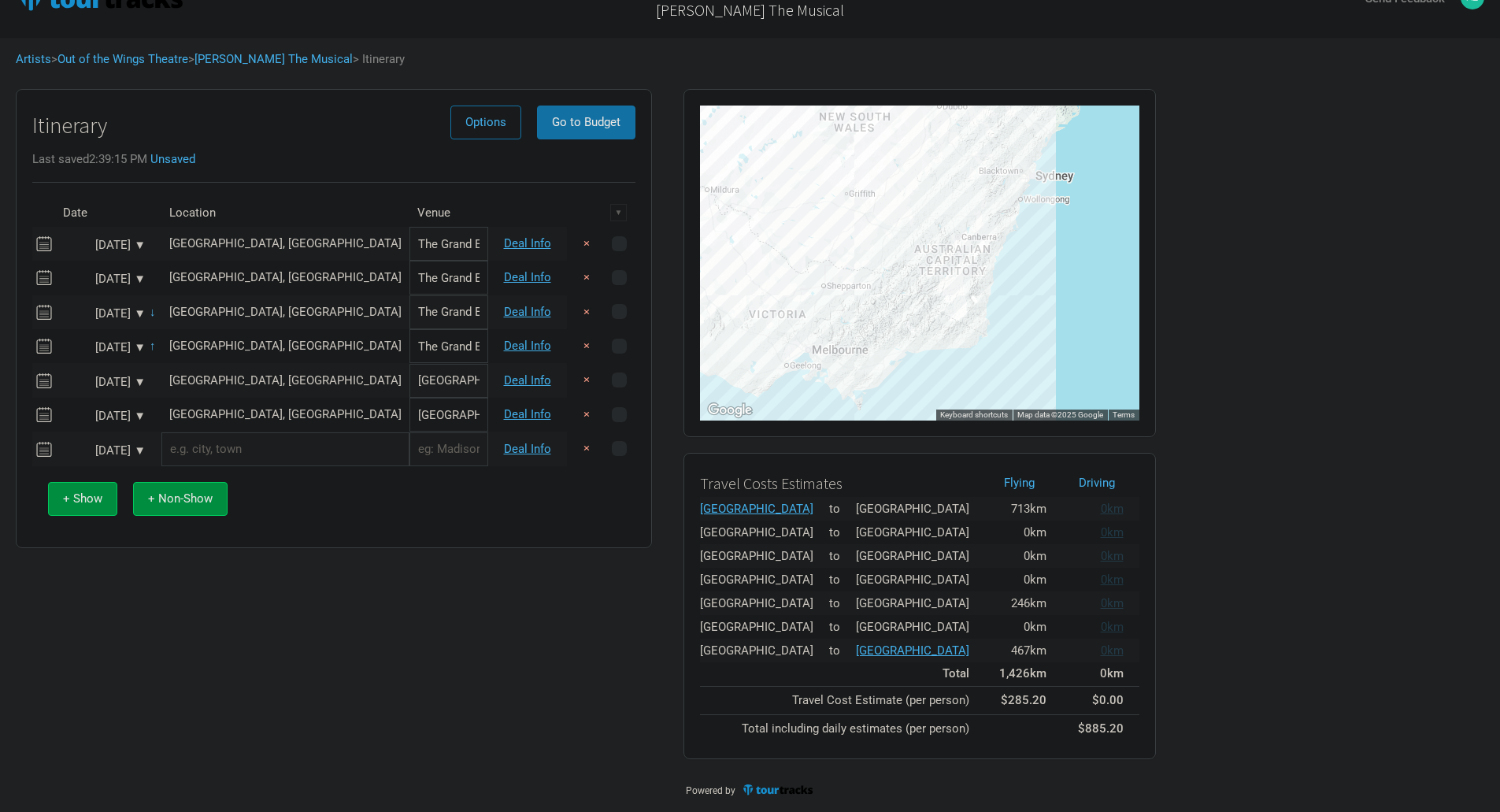
click at [130, 448] on div "Jan 15, 2026 ▼" at bounding box center [102, 451] width 86 height 12
click at [198, 580] on div "16" at bounding box center [201, 579] width 21 height 21
click at [229, 450] on input "text" at bounding box center [286, 449] width 248 height 34
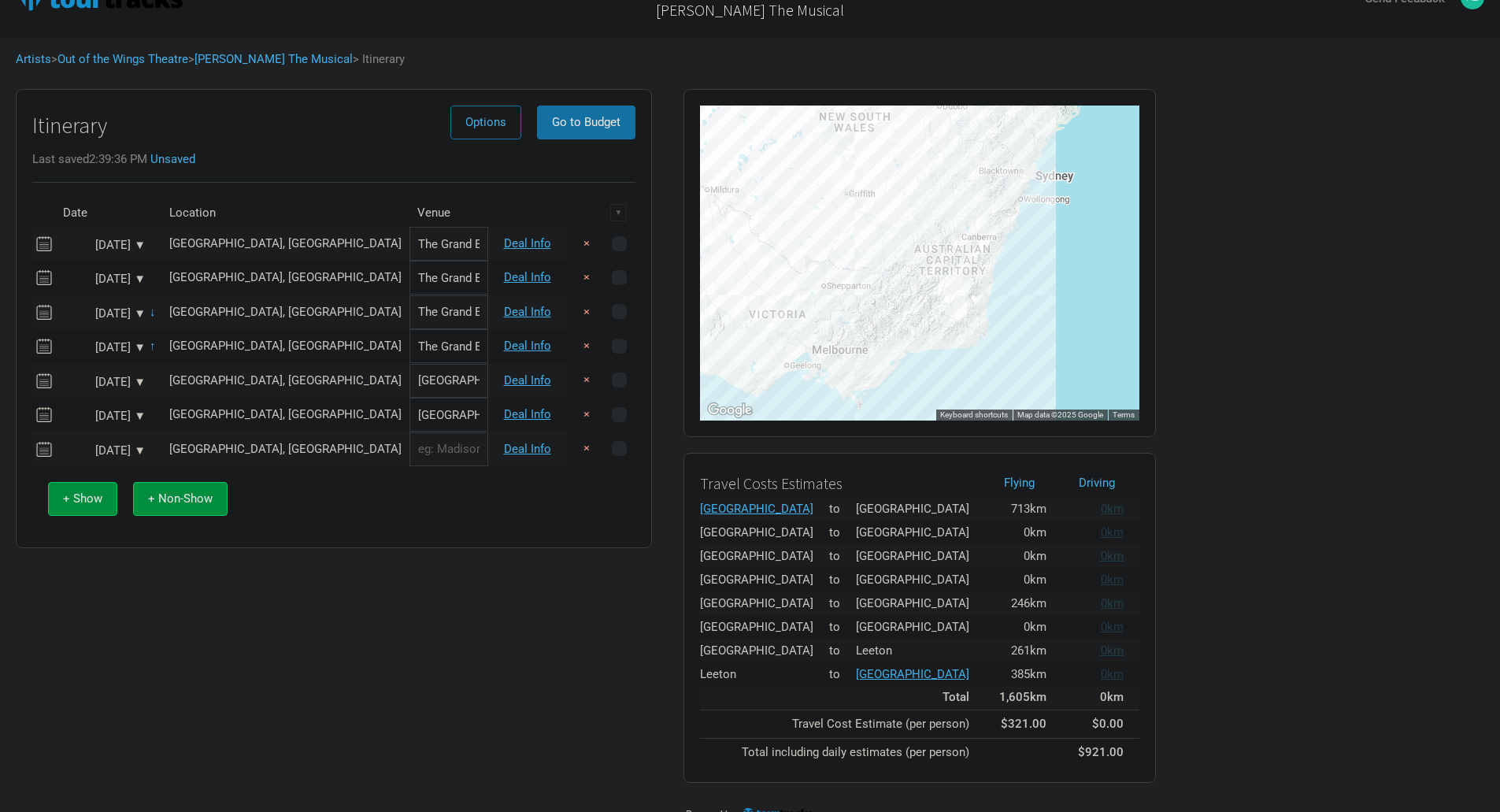
click at [409, 458] on input "text" at bounding box center [449, 449] width 79 height 34
click at [518, 446] on link "Deal Info" at bounding box center [527, 449] width 47 height 14
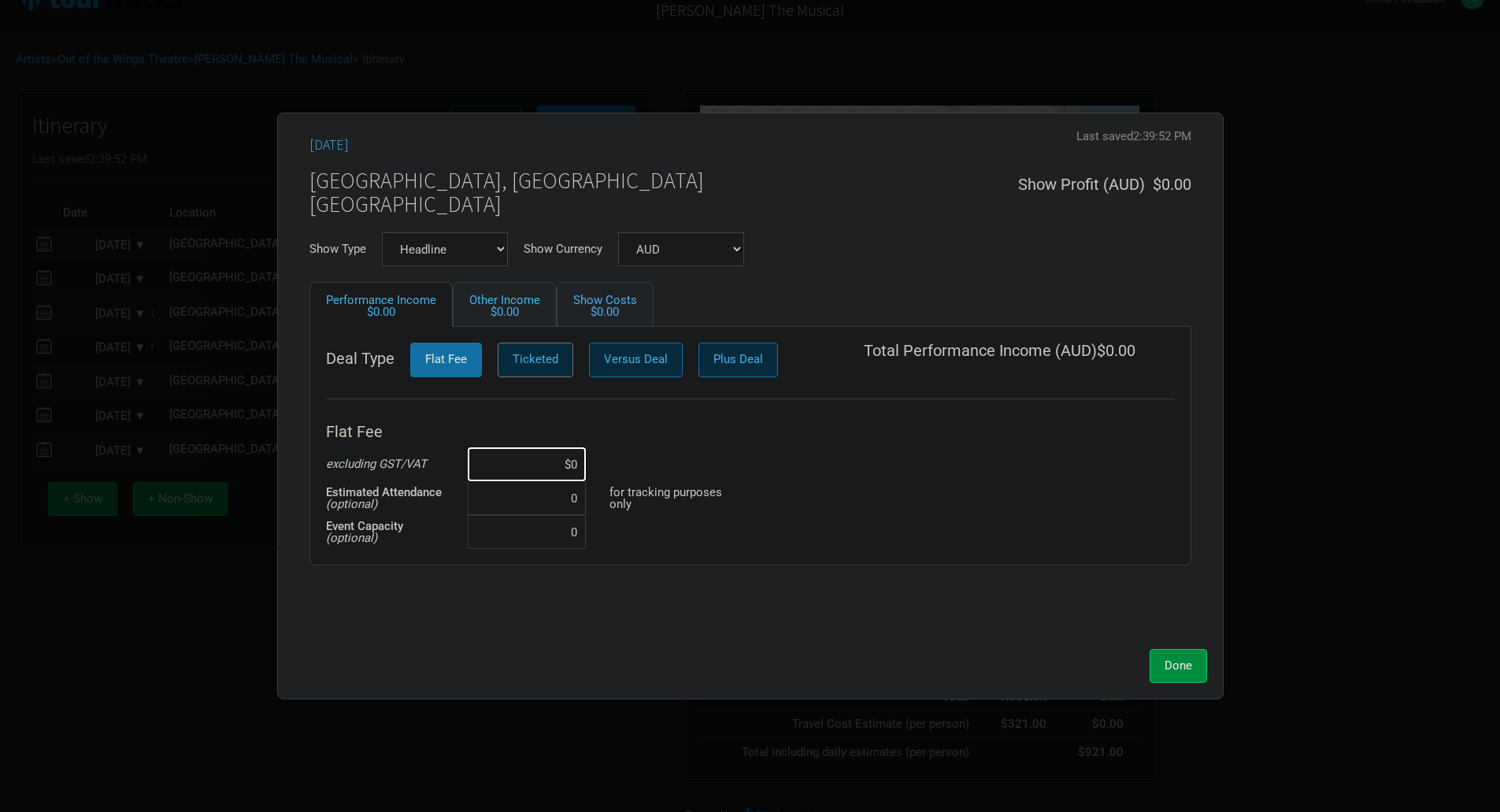
click at [529, 361] on span "Ticketed" at bounding box center [535, 359] width 45 height 14
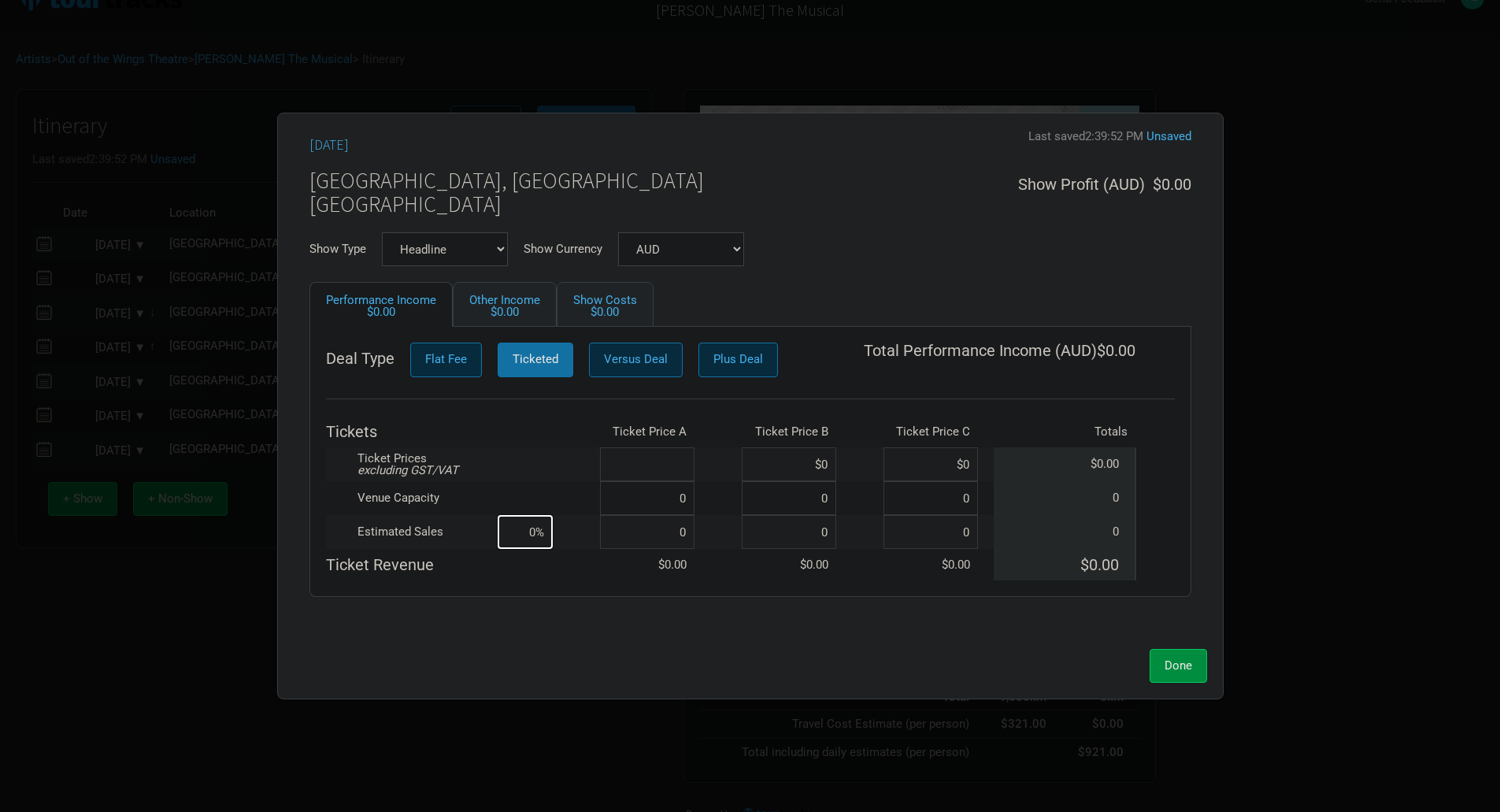
click at [690, 458] on input at bounding box center [647, 464] width 94 height 34
click at [686, 504] on input at bounding box center [647, 498] width 94 height 34
click at [682, 538] on input at bounding box center [647, 532] width 94 height 34
click at [829, 534] on input "100" at bounding box center [789, 532] width 94 height 34
click at [688, 530] on input "100" at bounding box center [647, 532] width 94 height 34
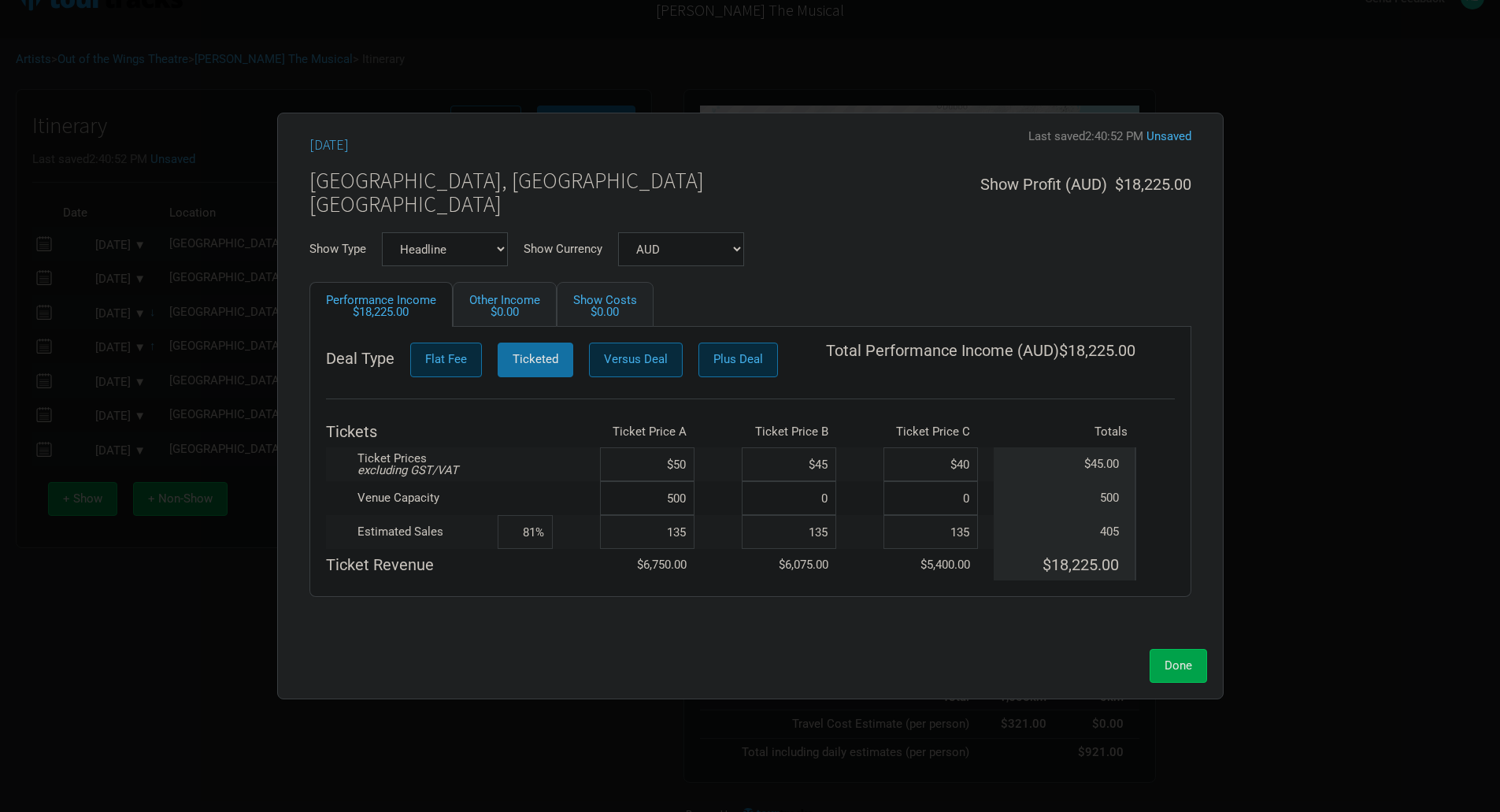
click at [1190, 668] on span "Done" at bounding box center [1179, 665] width 28 height 14
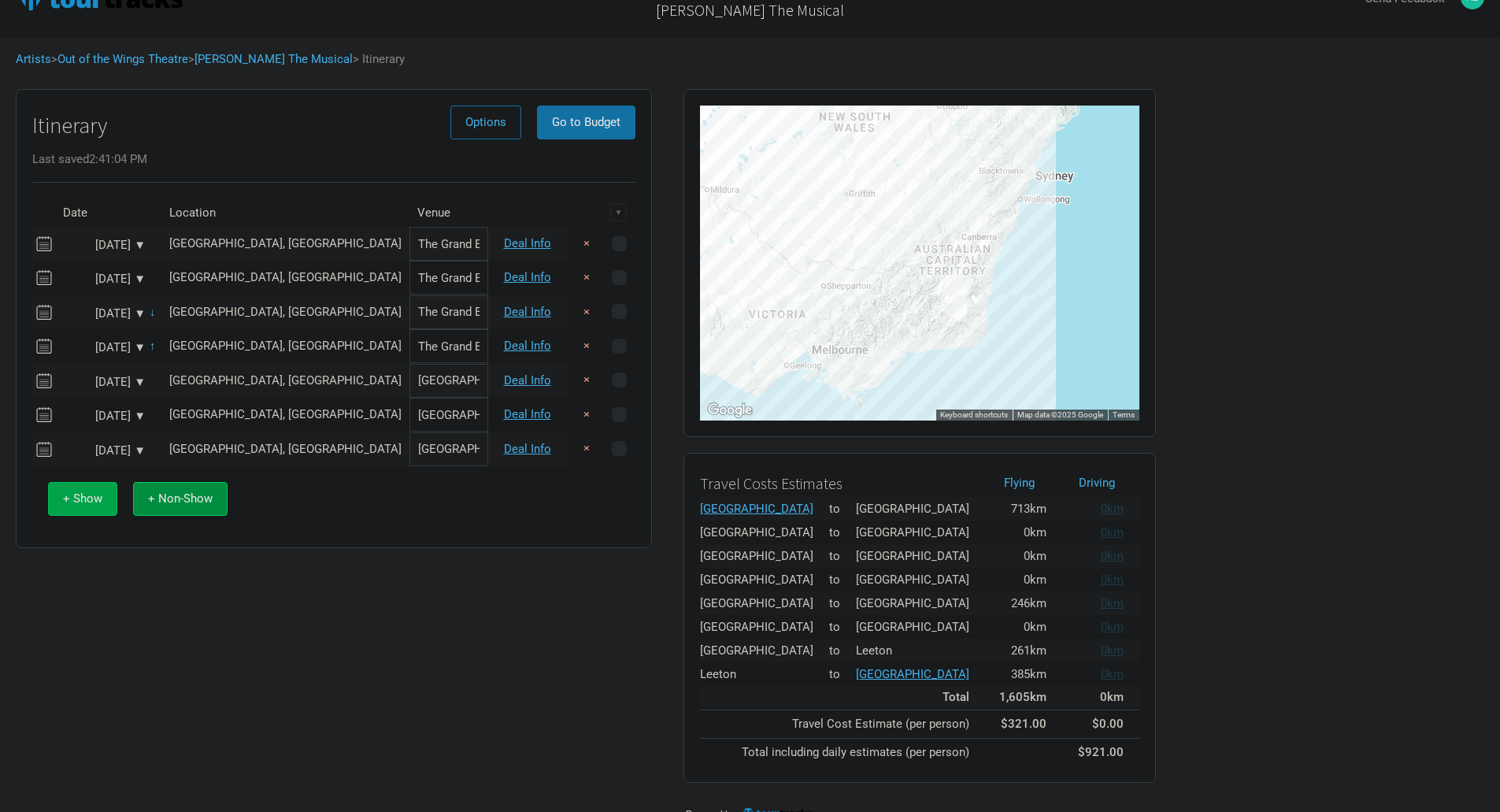
click at [84, 495] on span "+ Show" at bounding box center [82, 499] width 39 height 14
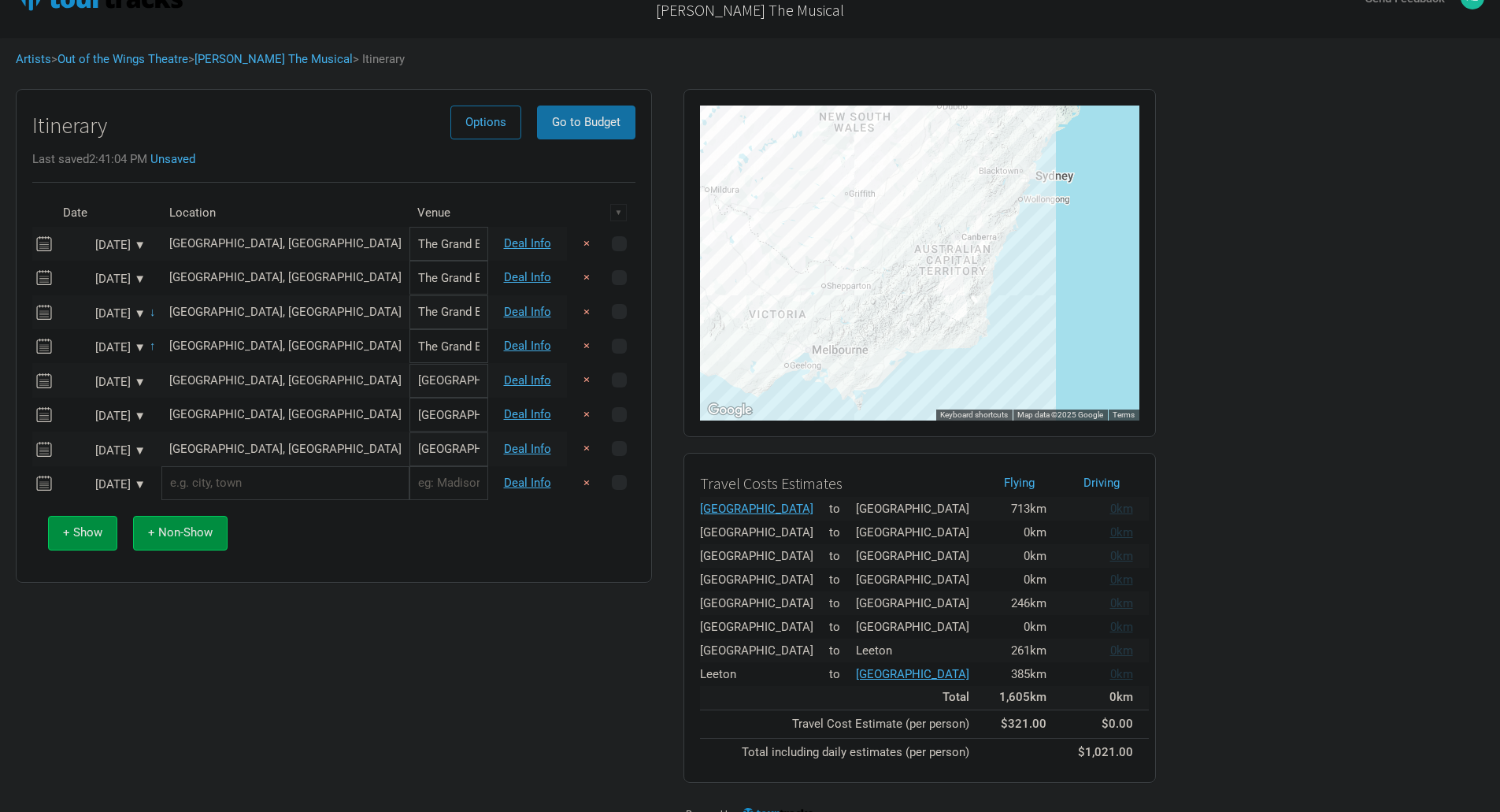
click at [133, 479] on div "Jan 17, 2026 ▼" at bounding box center [102, 485] width 86 height 12
click at [205, 614] on div "16" at bounding box center [201, 613] width 21 height 21
click at [216, 486] on input "text" at bounding box center [286, 483] width 248 height 34
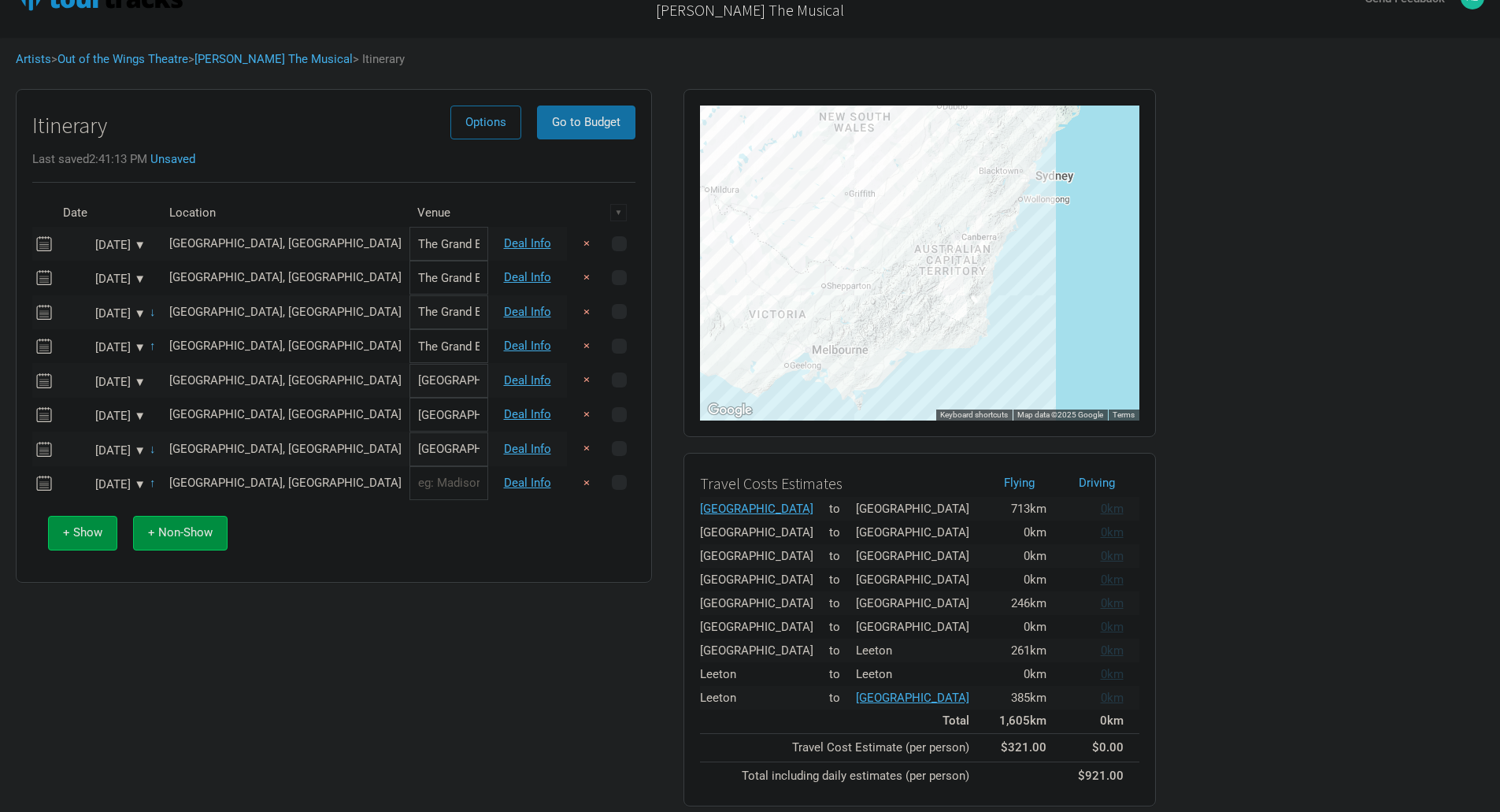
click at [409, 486] on input "text" at bounding box center [449, 483] width 79 height 34
click at [504, 482] on link "Deal Info" at bounding box center [527, 483] width 47 height 14
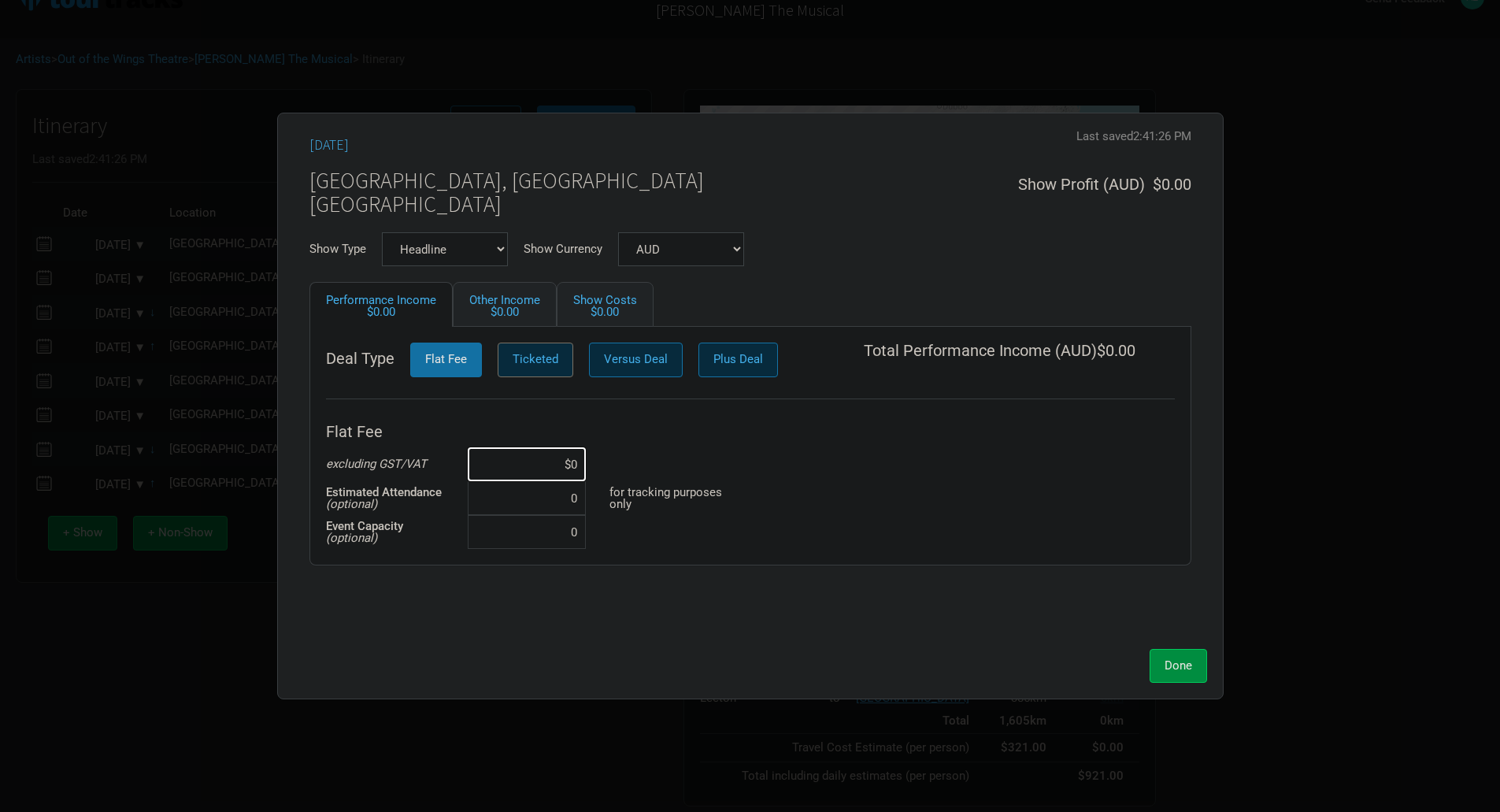
click at [546, 352] on span "Ticketed" at bounding box center [535, 359] width 45 height 14
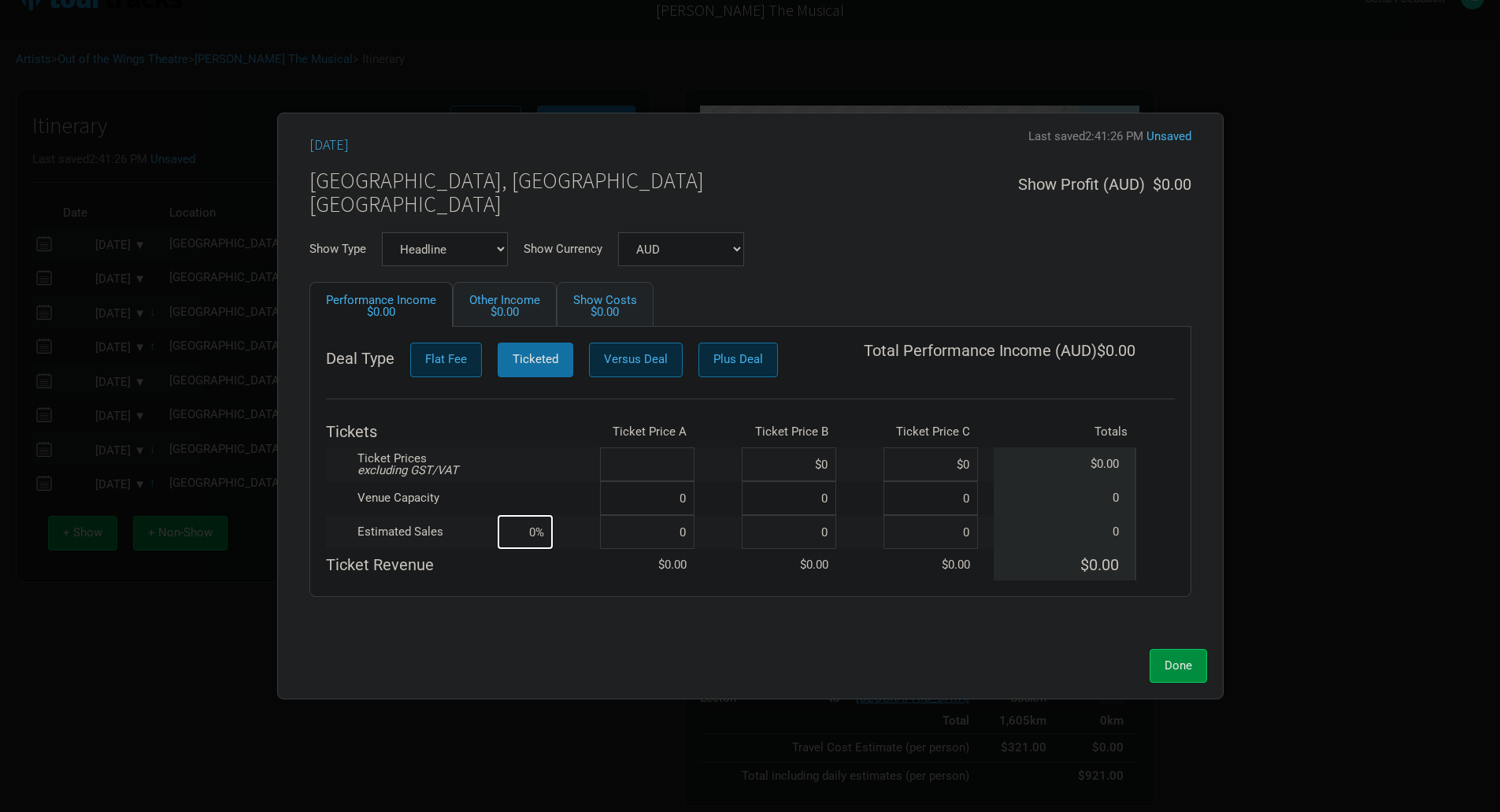
click at [675, 461] on input at bounding box center [647, 464] width 94 height 34
click at [684, 503] on input at bounding box center [647, 498] width 94 height 34
click at [687, 534] on input at bounding box center [647, 532] width 94 height 34
click at [1192, 670] on span "Done" at bounding box center [1179, 665] width 28 height 14
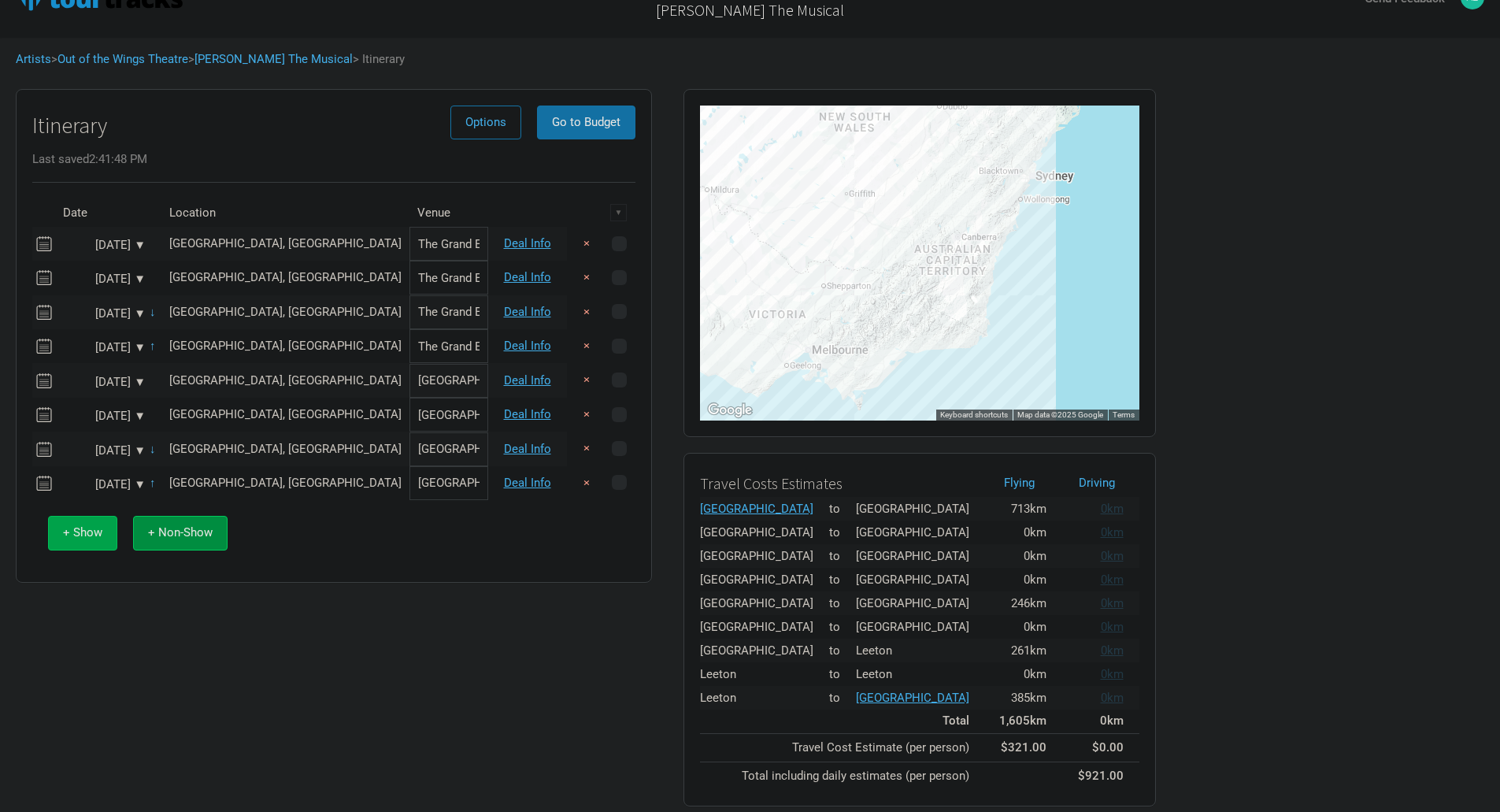
click at [93, 533] on span "+ Show" at bounding box center [82, 533] width 39 height 14
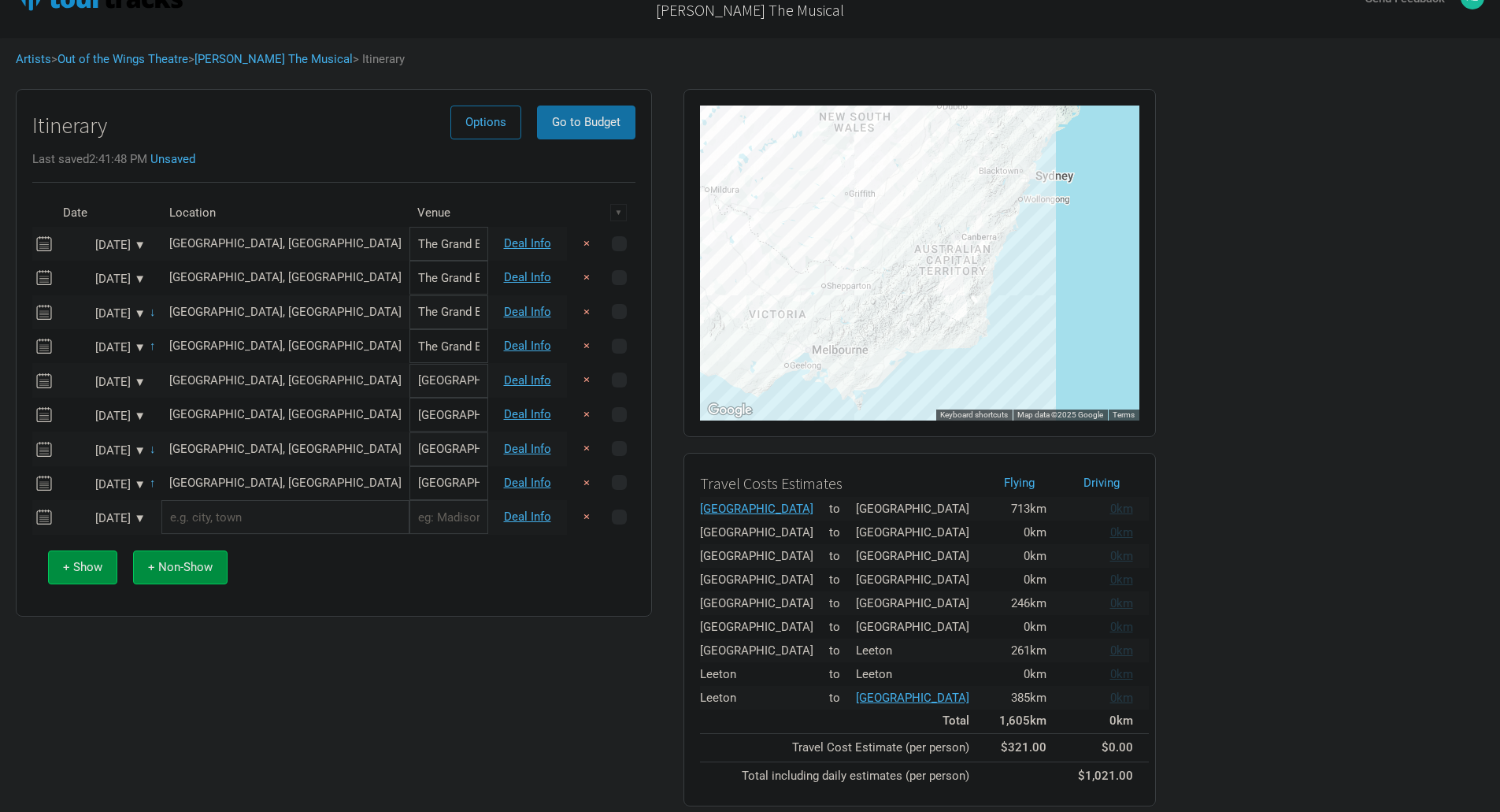
click at [341, 719] on div "Itinerary Options Go to Budget Last saved 2:41:48 PM Unsaved Date Location Venu…" at bounding box center [334, 448] width 668 height 733
click at [144, 520] on div "Jan 17, 2026 ▼" at bounding box center [102, 519] width 86 height 12
click at [148, 669] on div "21" at bounding box center [150, 672] width 21 height 21
click at [223, 517] on input "text" at bounding box center [286, 517] width 248 height 34
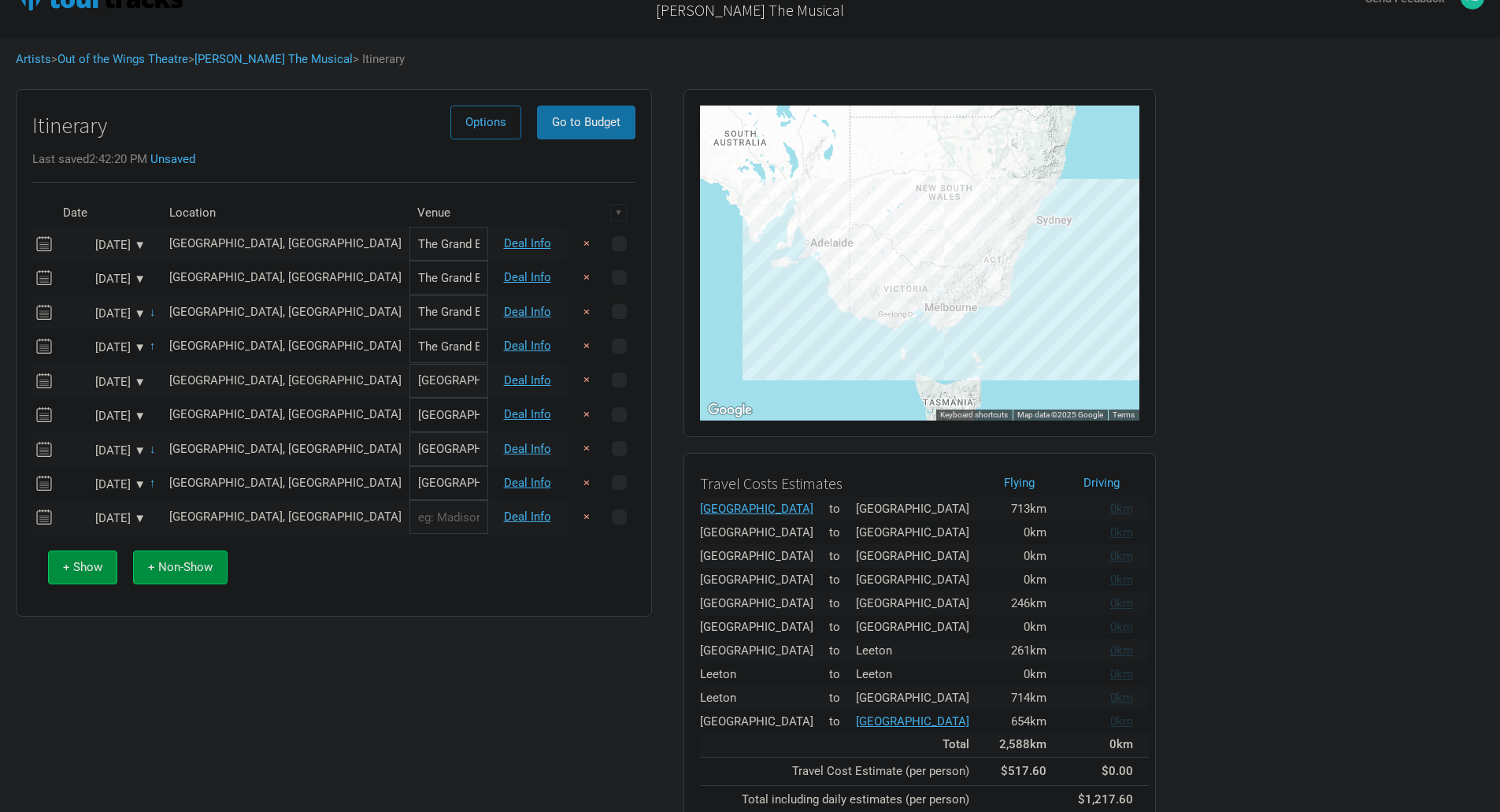
click at [409, 526] on input "text" at bounding box center [449, 517] width 79 height 34
click at [513, 519] on link "Deal Info" at bounding box center [527, 517] width 47 height 14
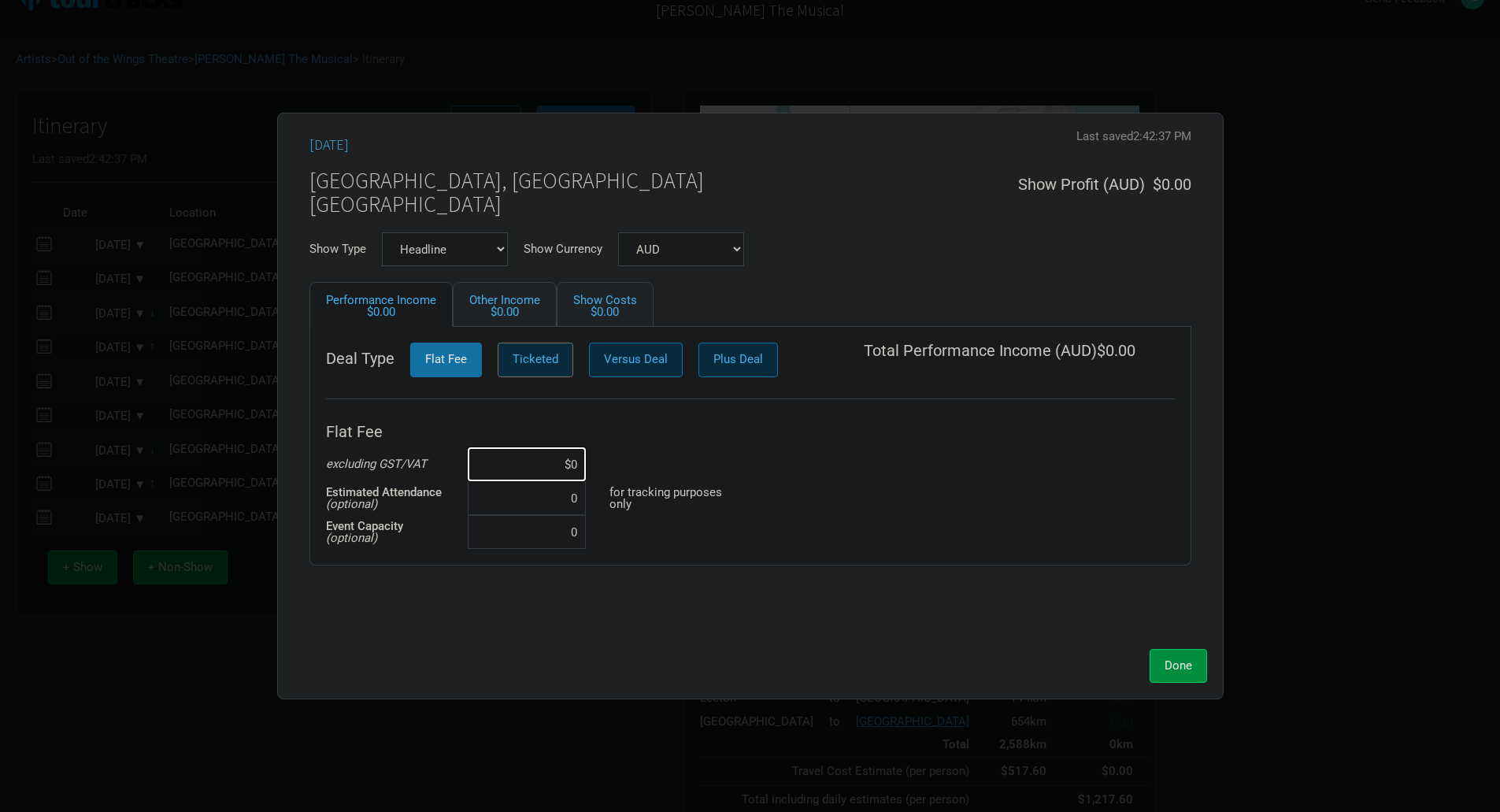
click at [530, 358] on span "Ticketed" at bounding box center [535, 359] width 45 height 14
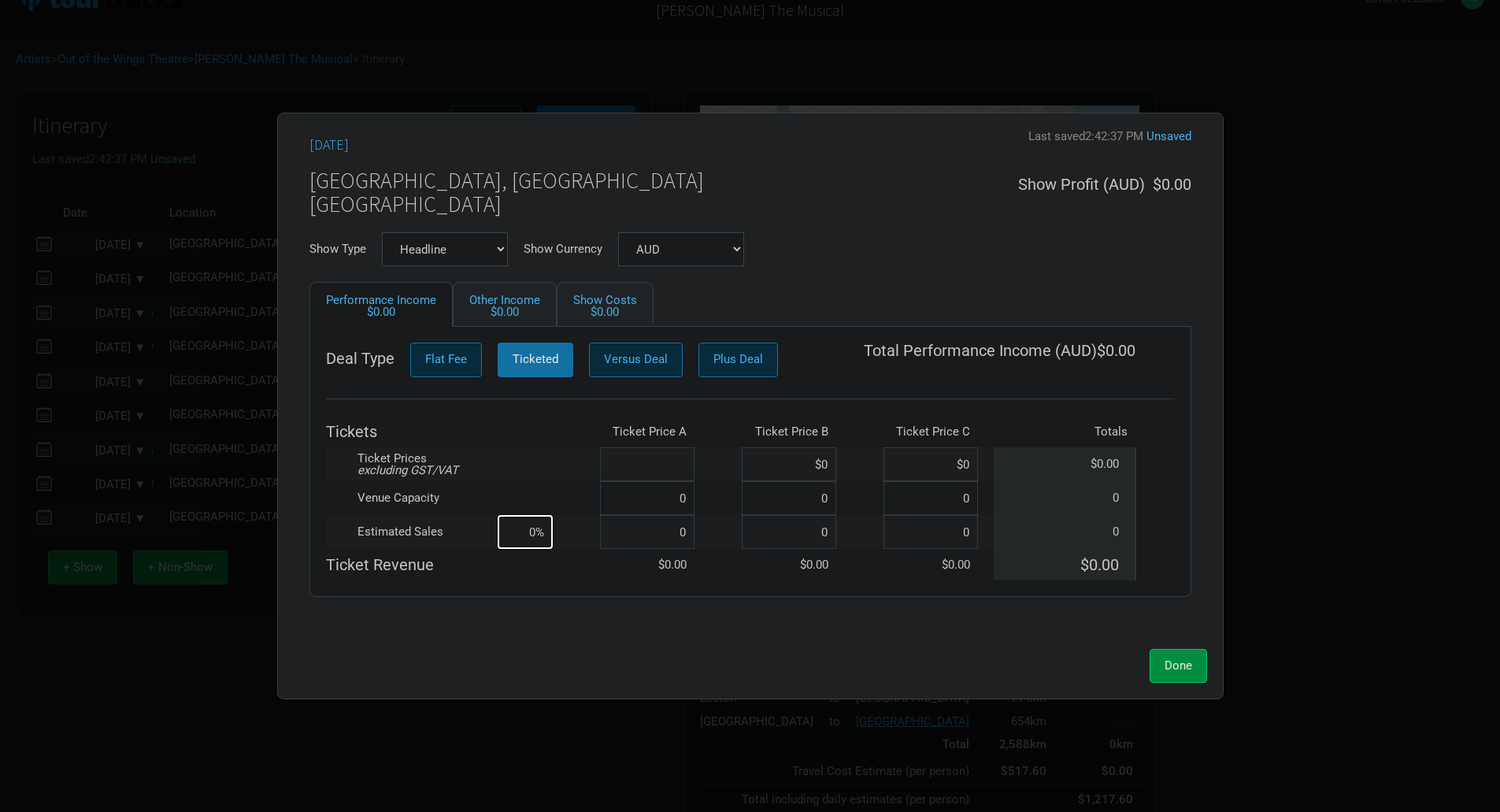
click at [686, 454] on input at bounding box center [647, 464] width 94 height 34
click at [682, 498] on input at bounding box center [647, 498] width 94 height 34
click at [691, 538] on input at bounding box center [647, 532] width 94 height 34
click at [1180, 663] on span "Done" at bounding box center [1179, 665] width 28 height 14
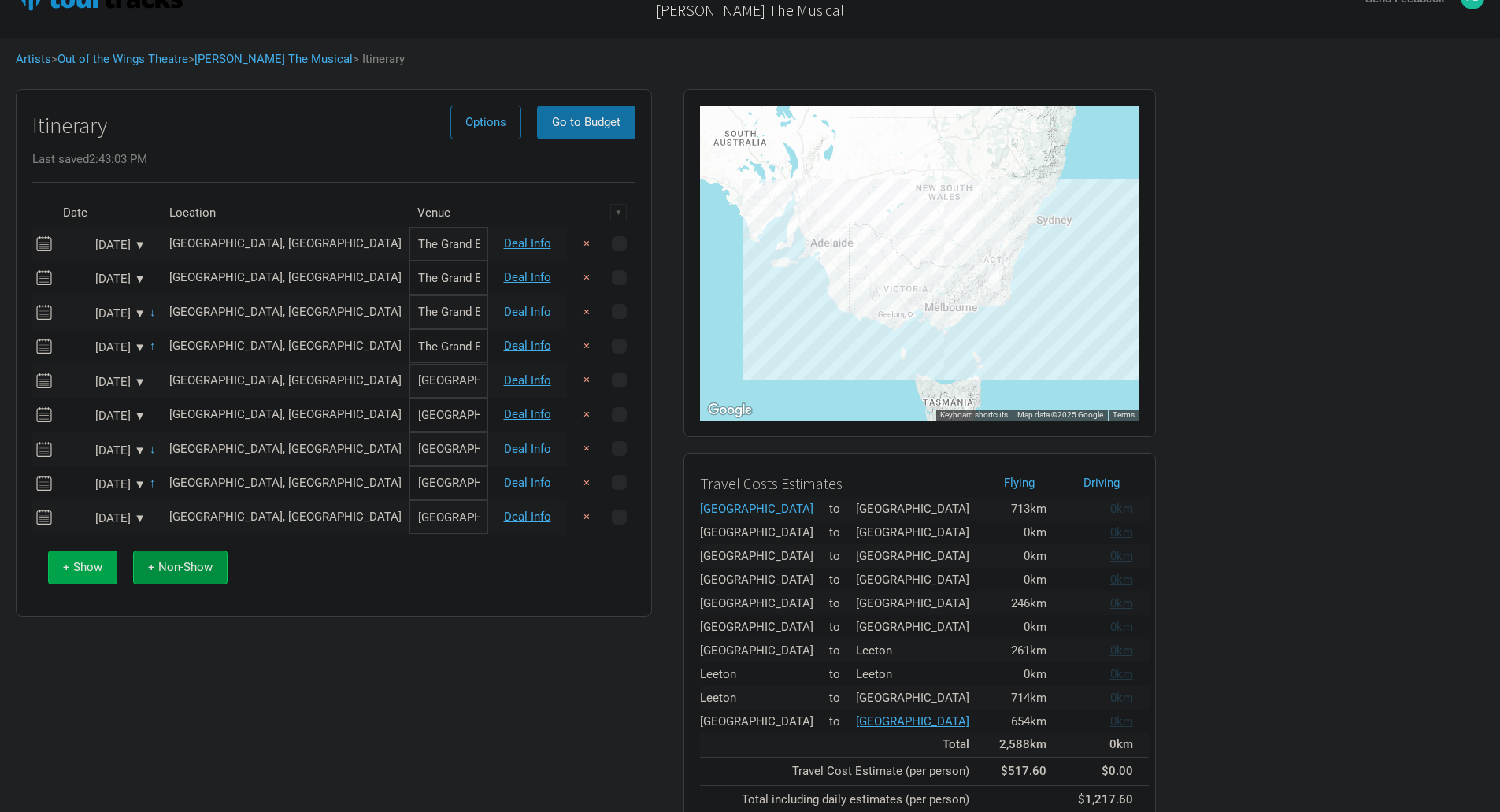
click at [84, 562] on span "+ Show" at bounding box center [82, 567] width 39 height 14
click at [205, 551] on input "text" at bounding box center [286, 551] width 248 height 34
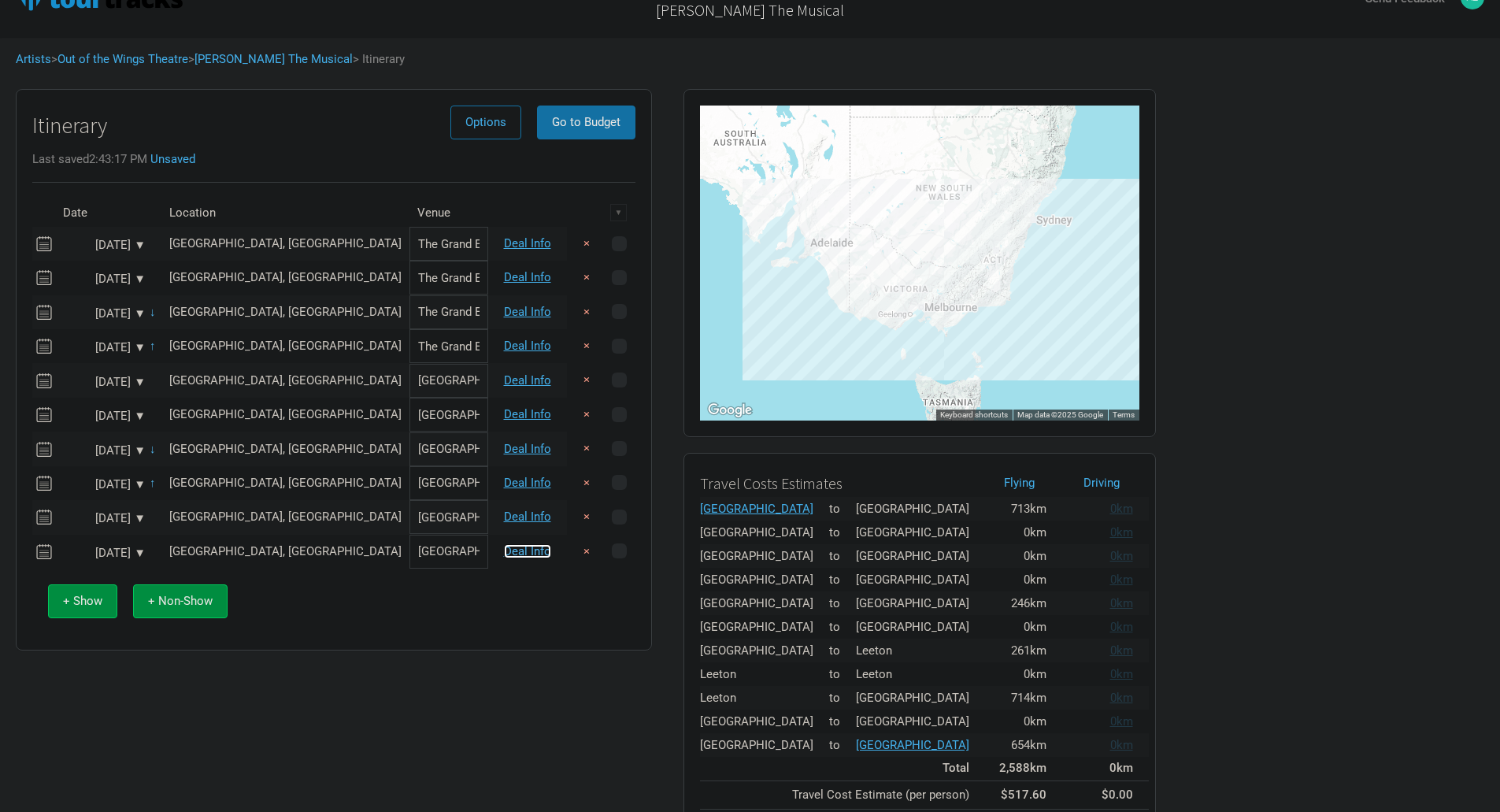
click at [511, 550] on link "Deal Info" at bounding box center [527, 551] width 47 height 14
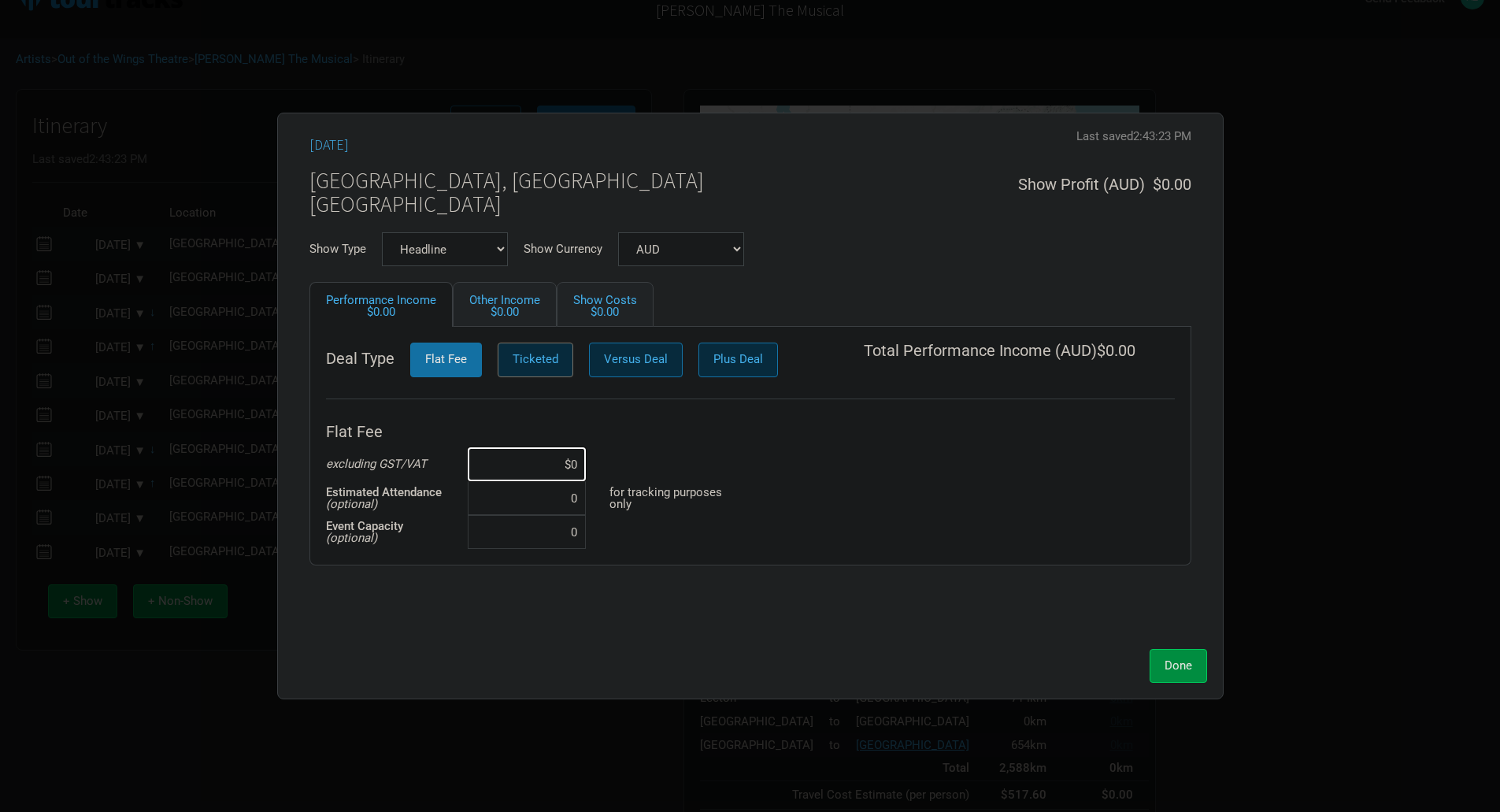
click at [524, 358] on span "Ticketed" at bounding box center [535, 359] width 45 height 14
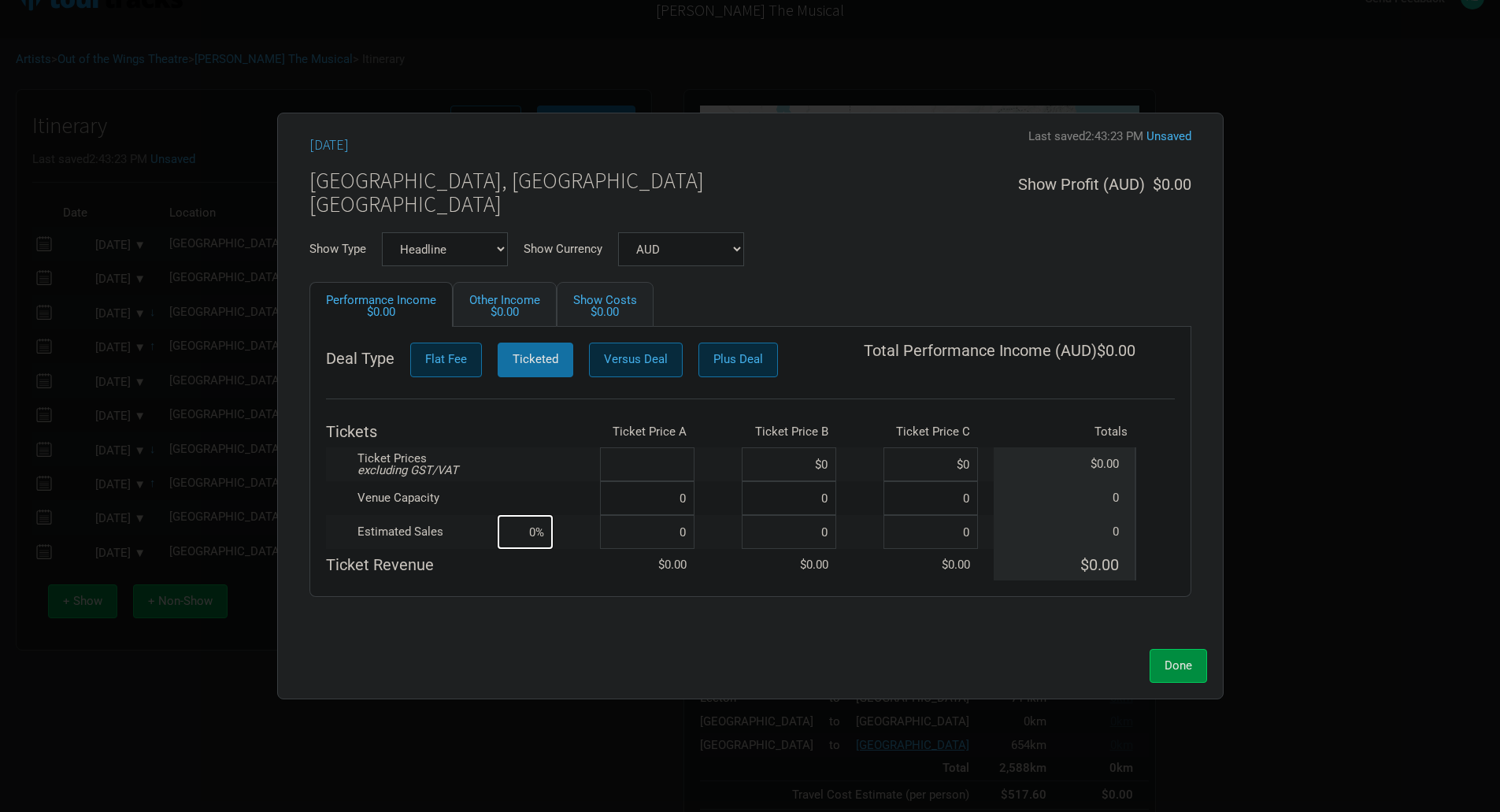
click at [692, 462] on input at bounding box center [647, 464] width 94 height 34
click at [685, 501] on input at bounding box center [647, 498] width 94 height 34
click at [688, 527] on input at bounding box center [647, 532] width 94 height 34
click at [1160, 664] on button "Done" at bounding box center [1179, 665] width 58 height 34
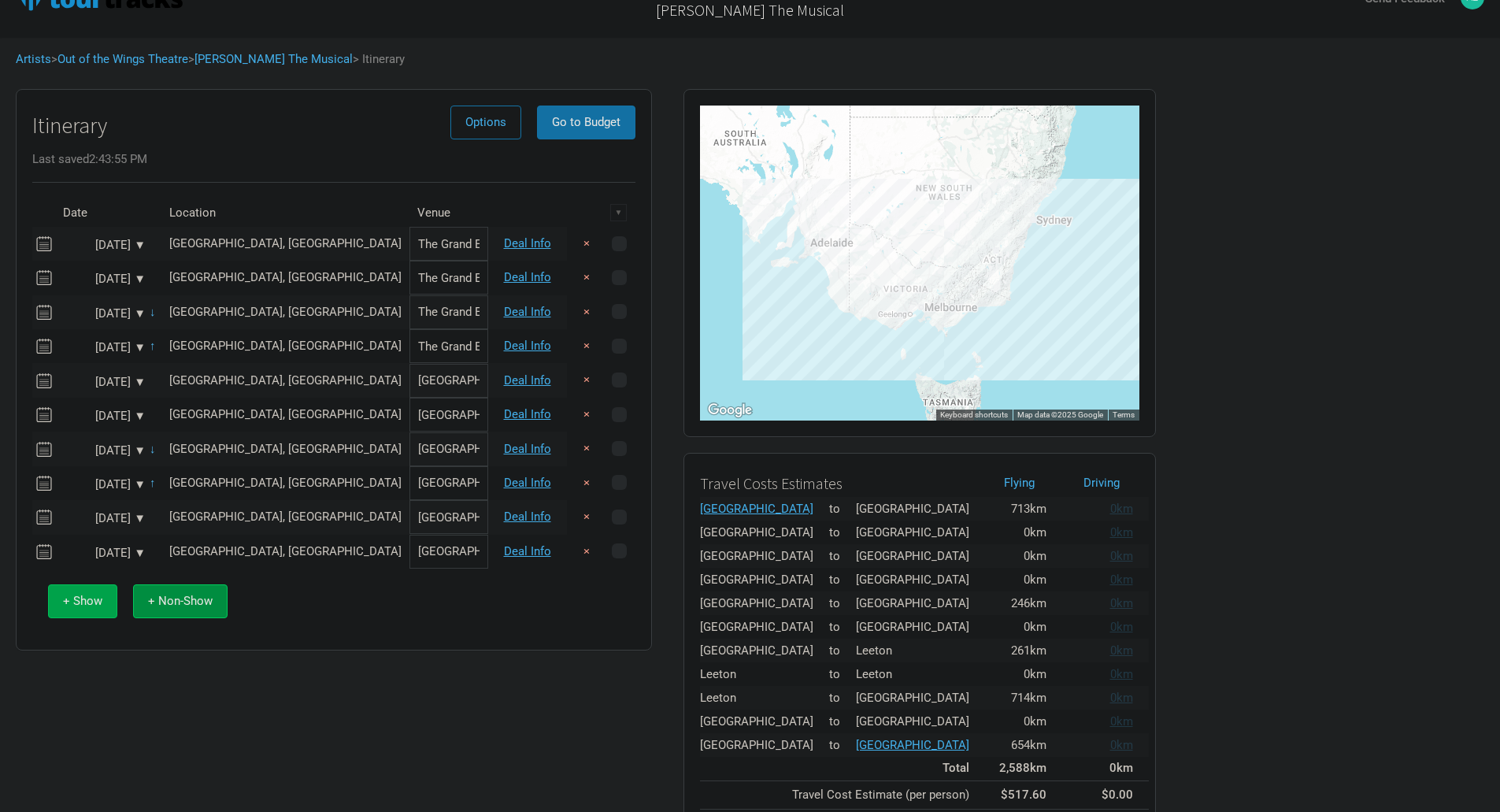
click at [72, 605] on span "+ Show" at bounding box center [82, 601] width 39 height 14
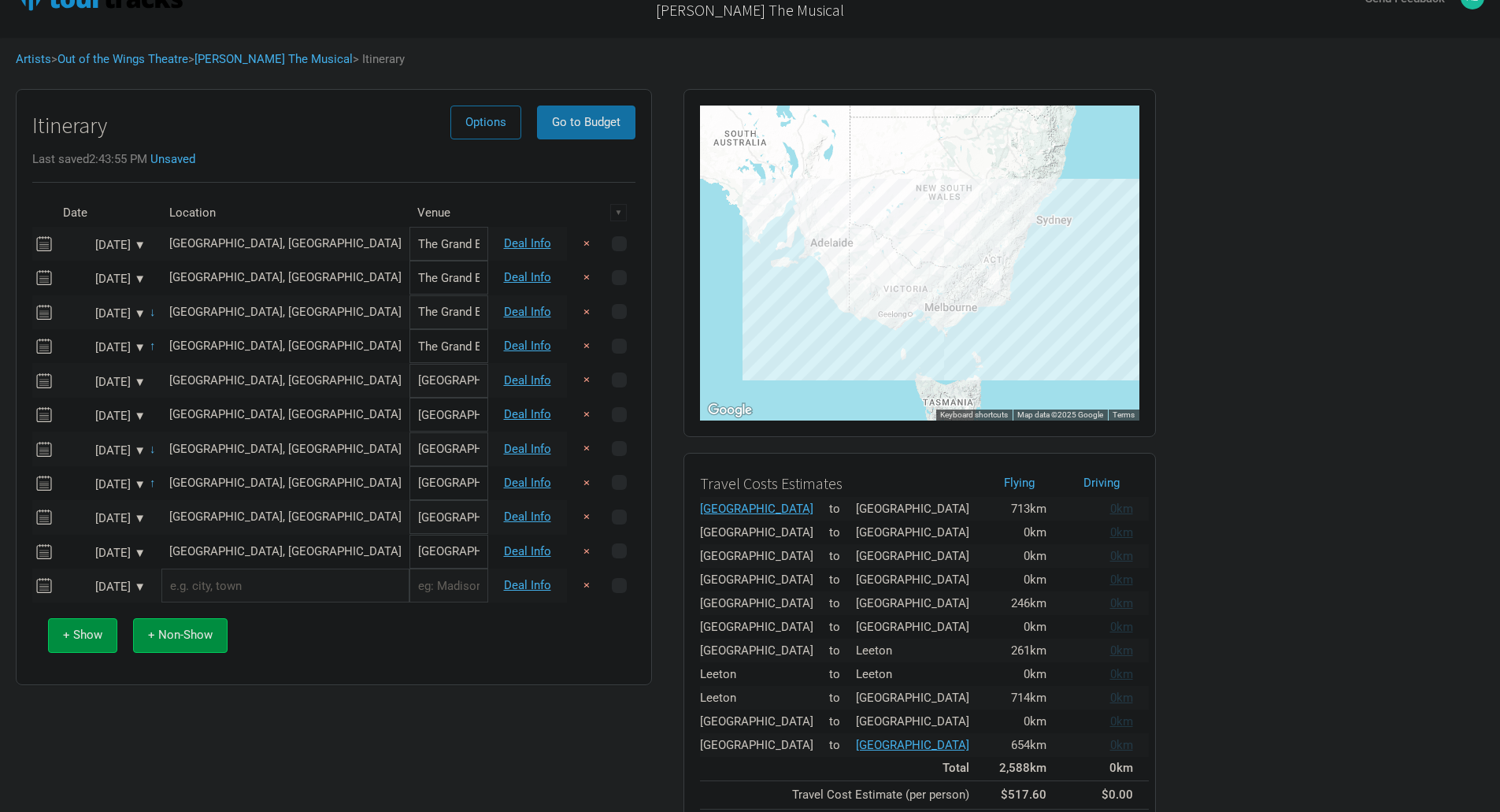
click at [138, 585] on div "Jan 23, 2026 ▼" at bounding box center [102, 588] width 86 height 12
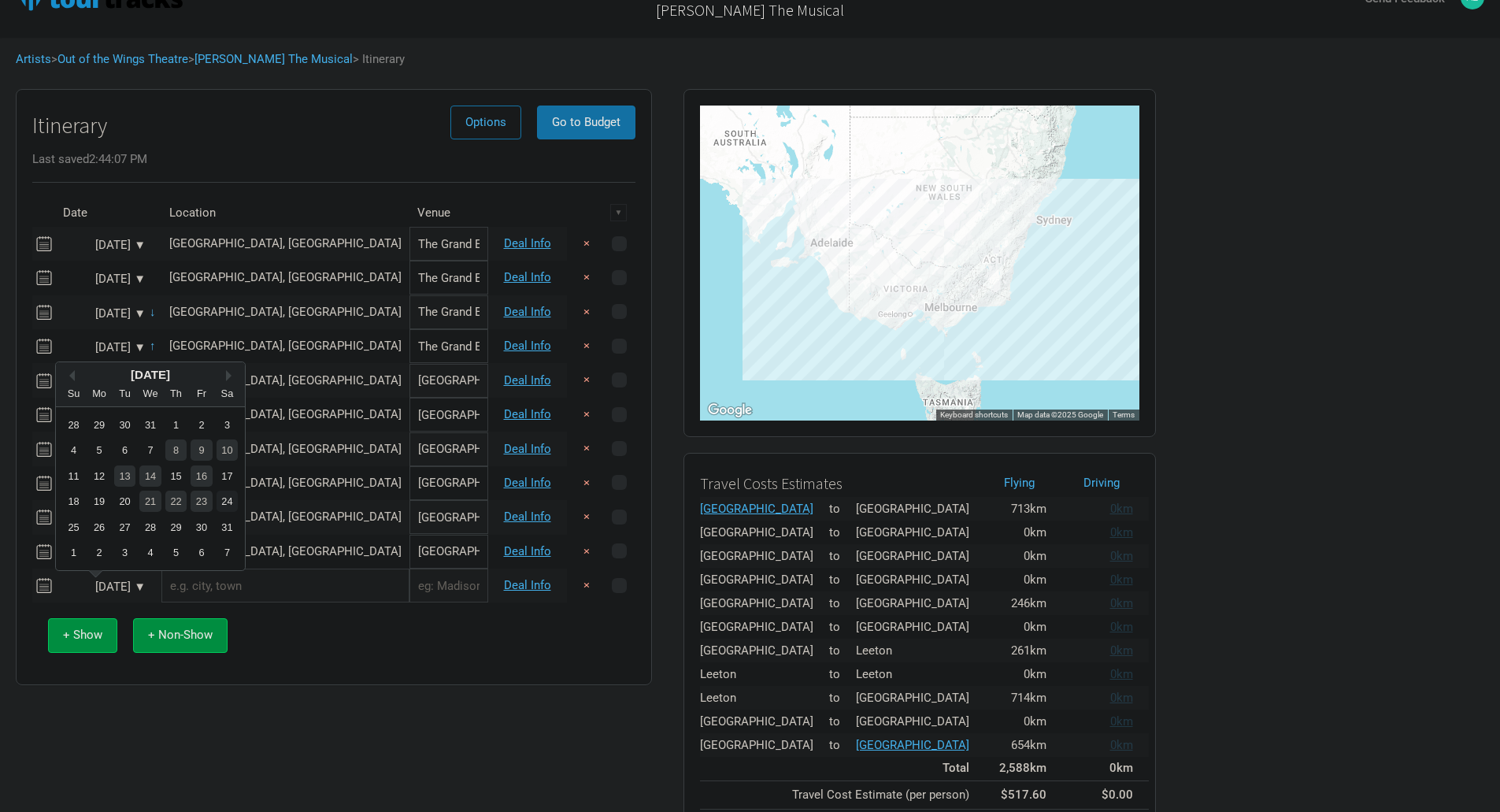
click at [225, 501] on div "24" at bounding box center [227, 501] width 21 height 21
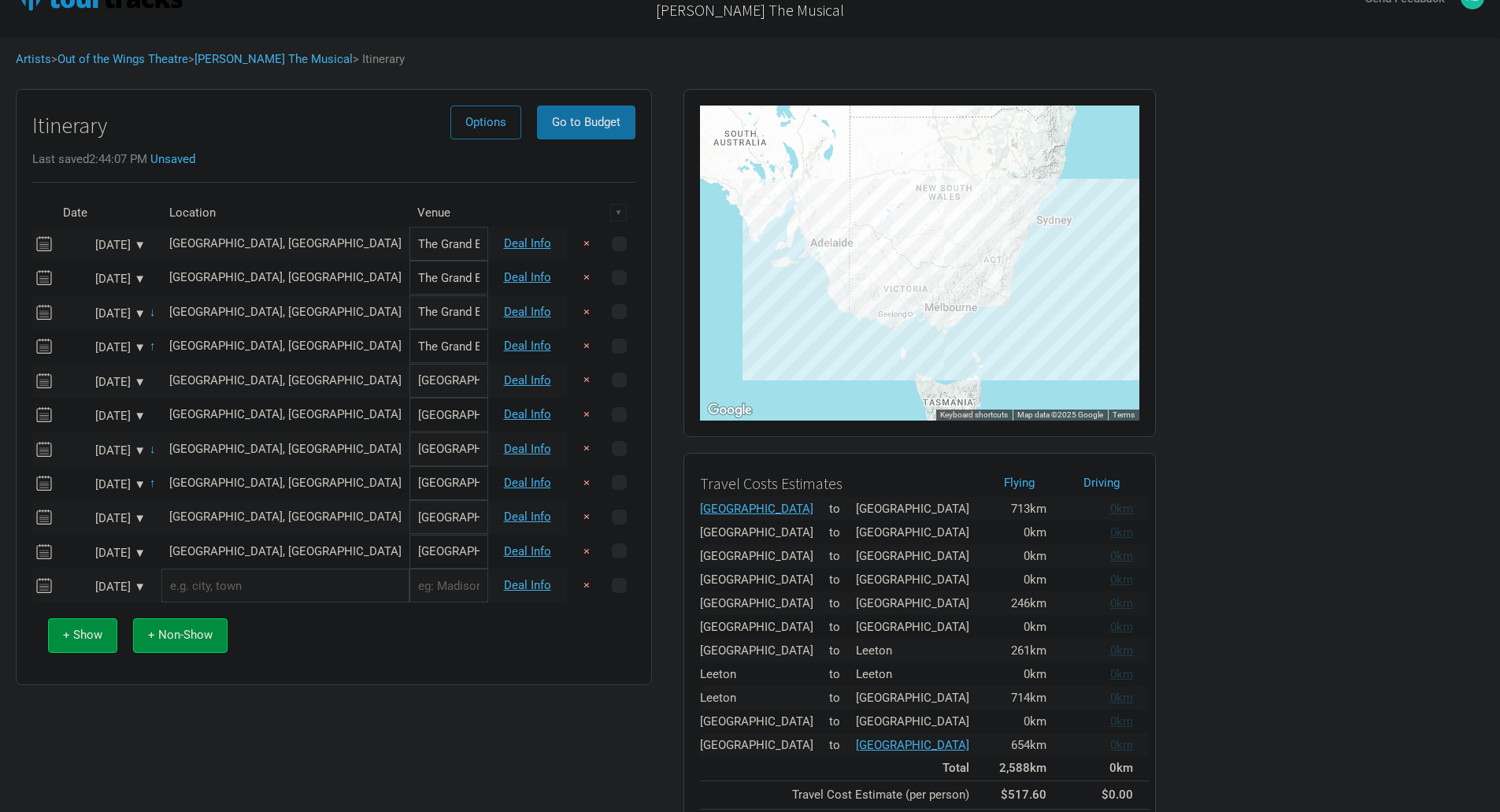
click at [234, 585] on input "text" at bounding box center [286, 585] width 248 height 34
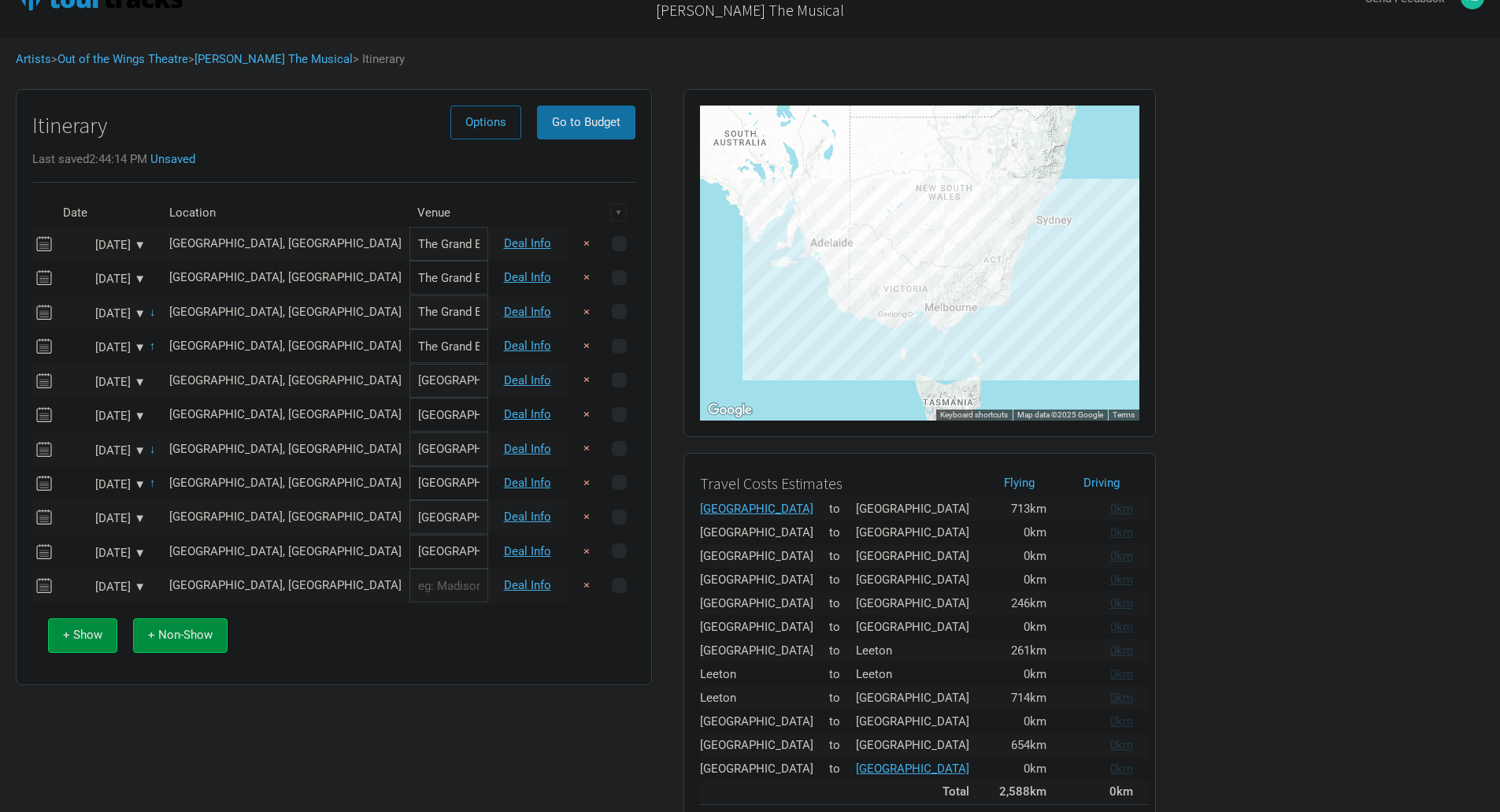
click at [409, 593] on input "text" at bounding box center [449, 585] width 79 height 34
click at [526, 585] on link "Deal Info" at bounding box center [527, 585] width 47 height 14
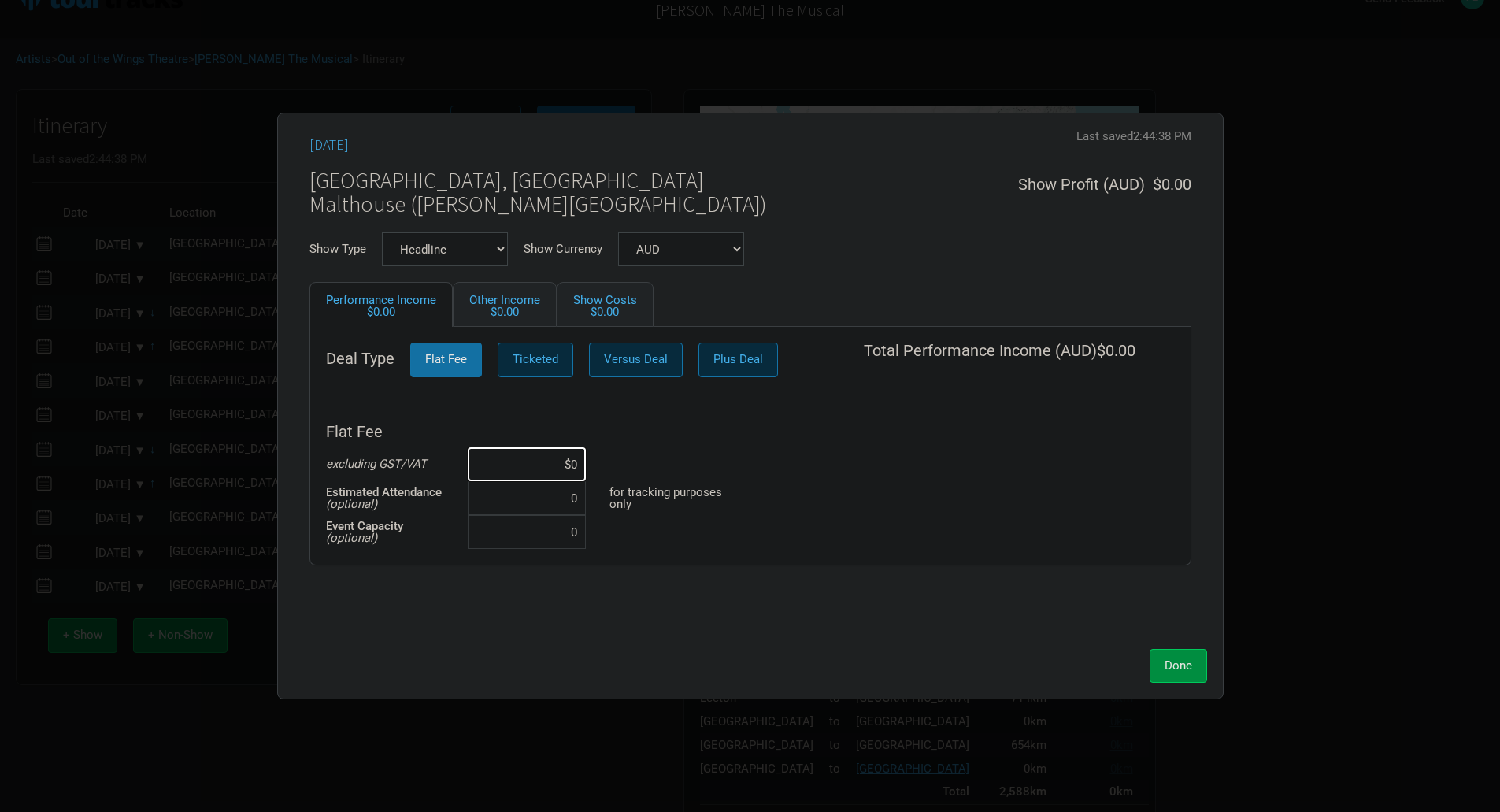
click at [533, 341] on div "Deal Type Flat Fee Ticketed Versus Deal Plus Deal Total Performance Income ( AU…" at bounding box center [750, 445] width 882 height 238
click at [533, 364] on span "Ticketed" at bounding box center [535, 359] width 45 height 14
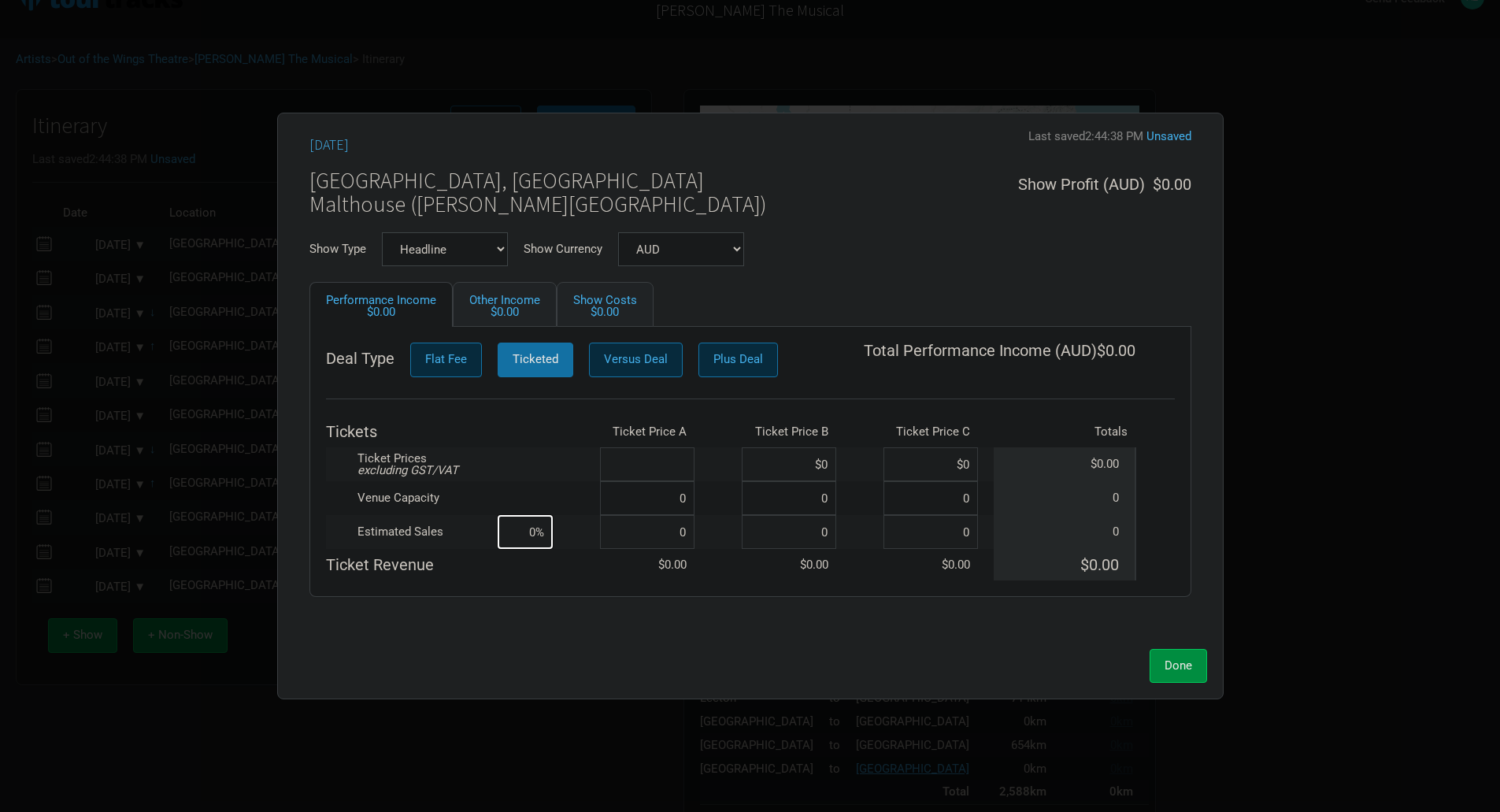
click at [688, 456] on input at bounding box center [647, 464] width 94 height 34
click at [684, 493] on input at bounding box center [647, 498] width 94 height 34
click at [687, 532] on input at bounding box center [647, 532] width 94 height 34
click at [1173, 664] on span "Done" at bounding box center [1179, 665] width 28 height 14
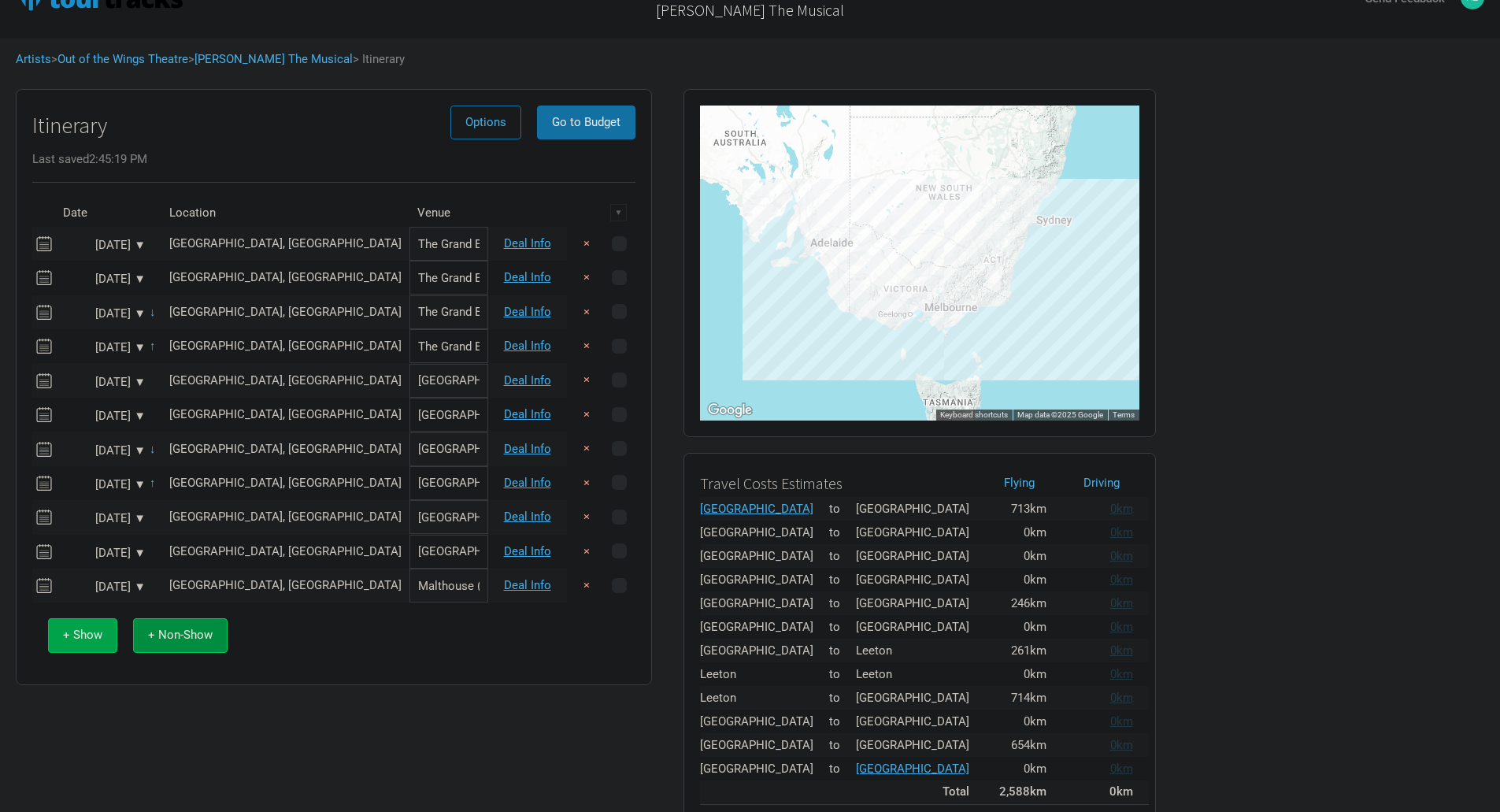
click at [85, 629] on span "+ Show" at bounding box center [82, 635] width 39 height 14
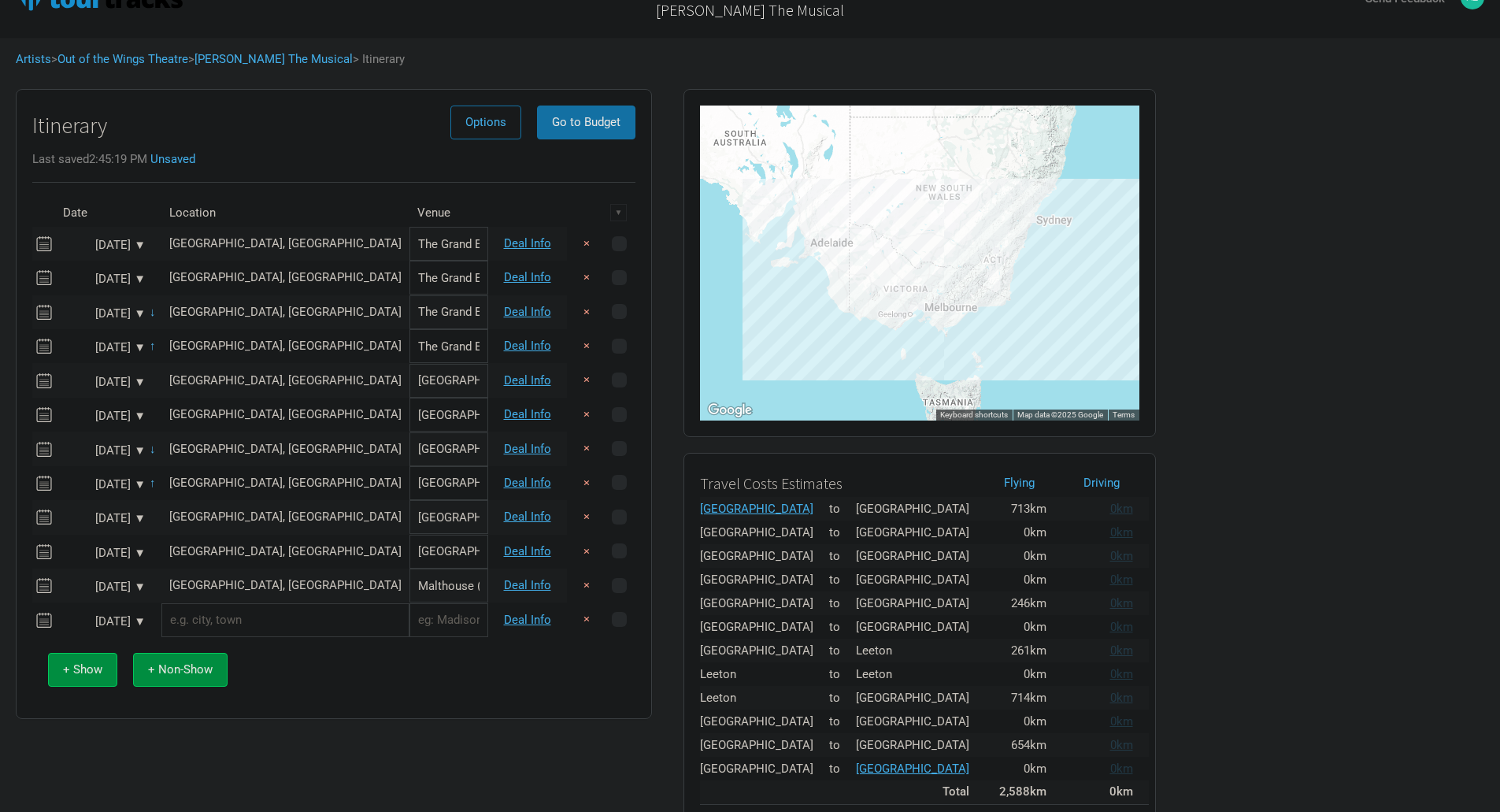
click at [201, 615] on input "text" at bounding box center [286, 620] width 248 height 34
drag, startPoint x: 317, startPoint y: 589, endPoint x: 467, endPoint y: 583, distance: 150.1
click at [467, 583] on input "Malthouse ([PERSON_NAME][GEOGRAPHIC_DATA])" at bounding box center [449, 585] width 79 height 34
click at [426, 617] on input "text" at bounding box center [449, 620] width 79 height 34
paste input "Malthouse ([PERSON_NAME][GEOGRAPHIC_DATA])"
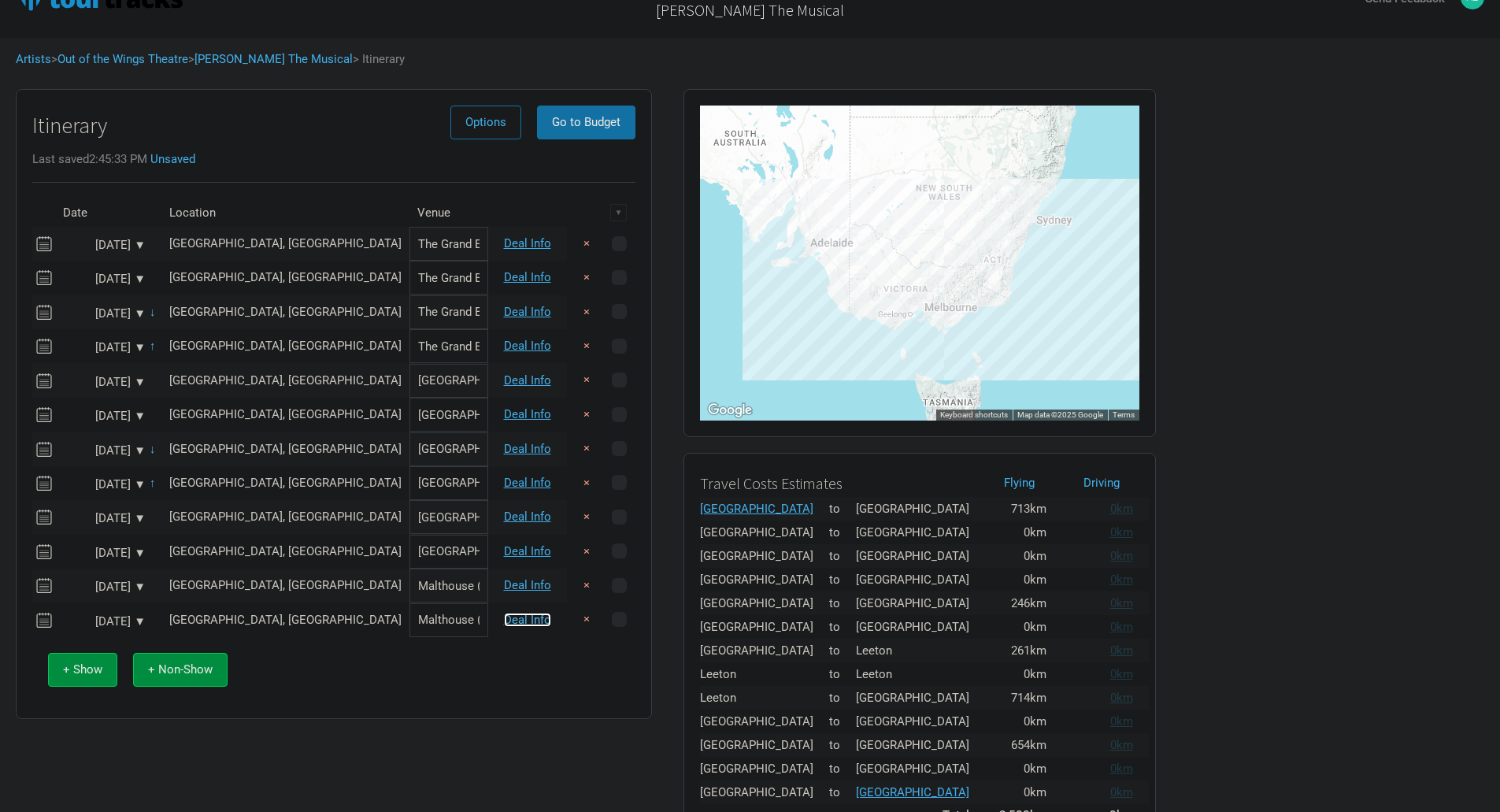
click at [532, 616] on link "Deal Info" at bounding box center [527, 620] width 47 height 14
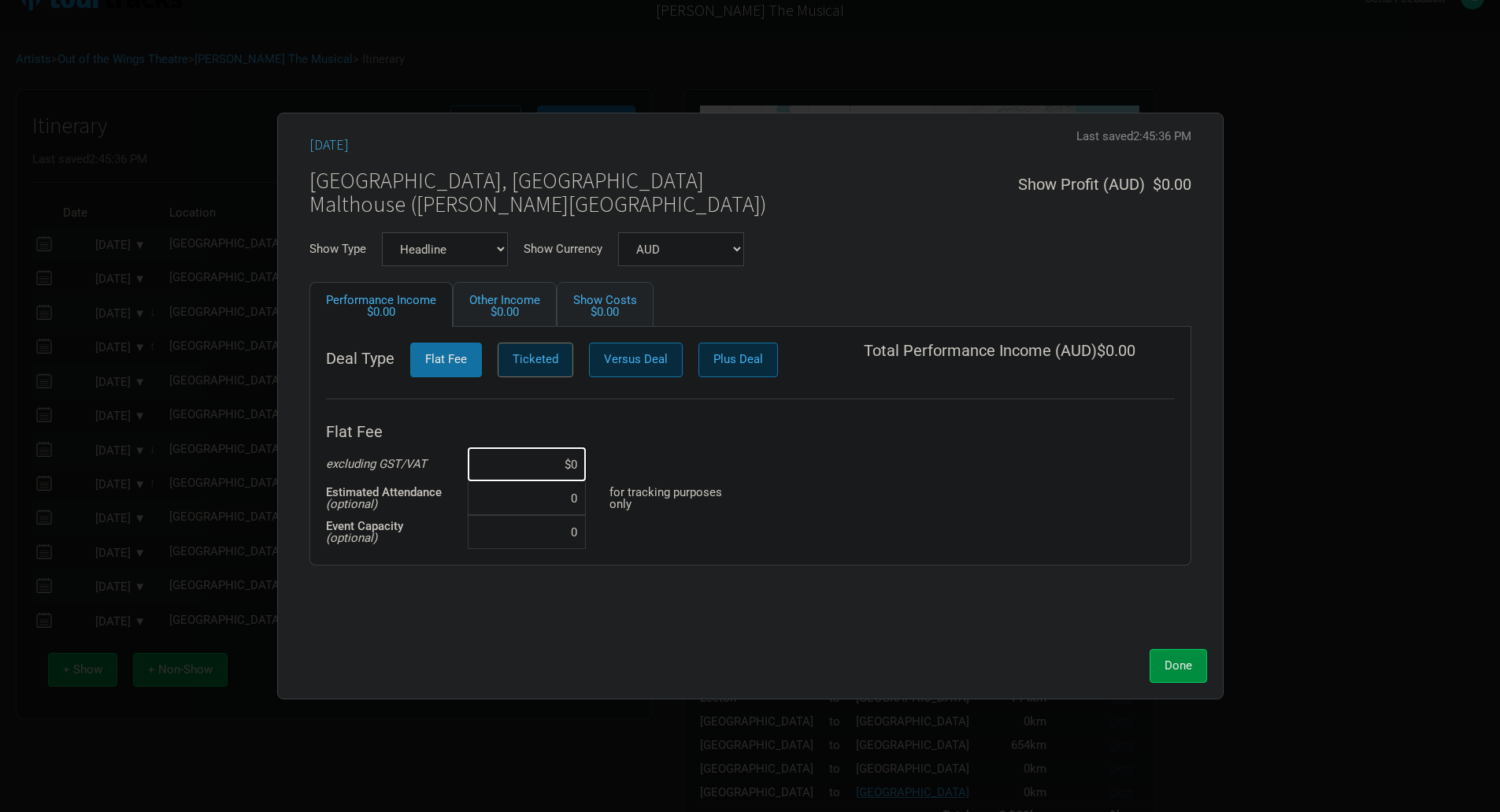
click at [537, 360] on span "Ticketed" at bounding box center [535, 359] width 45 height 14
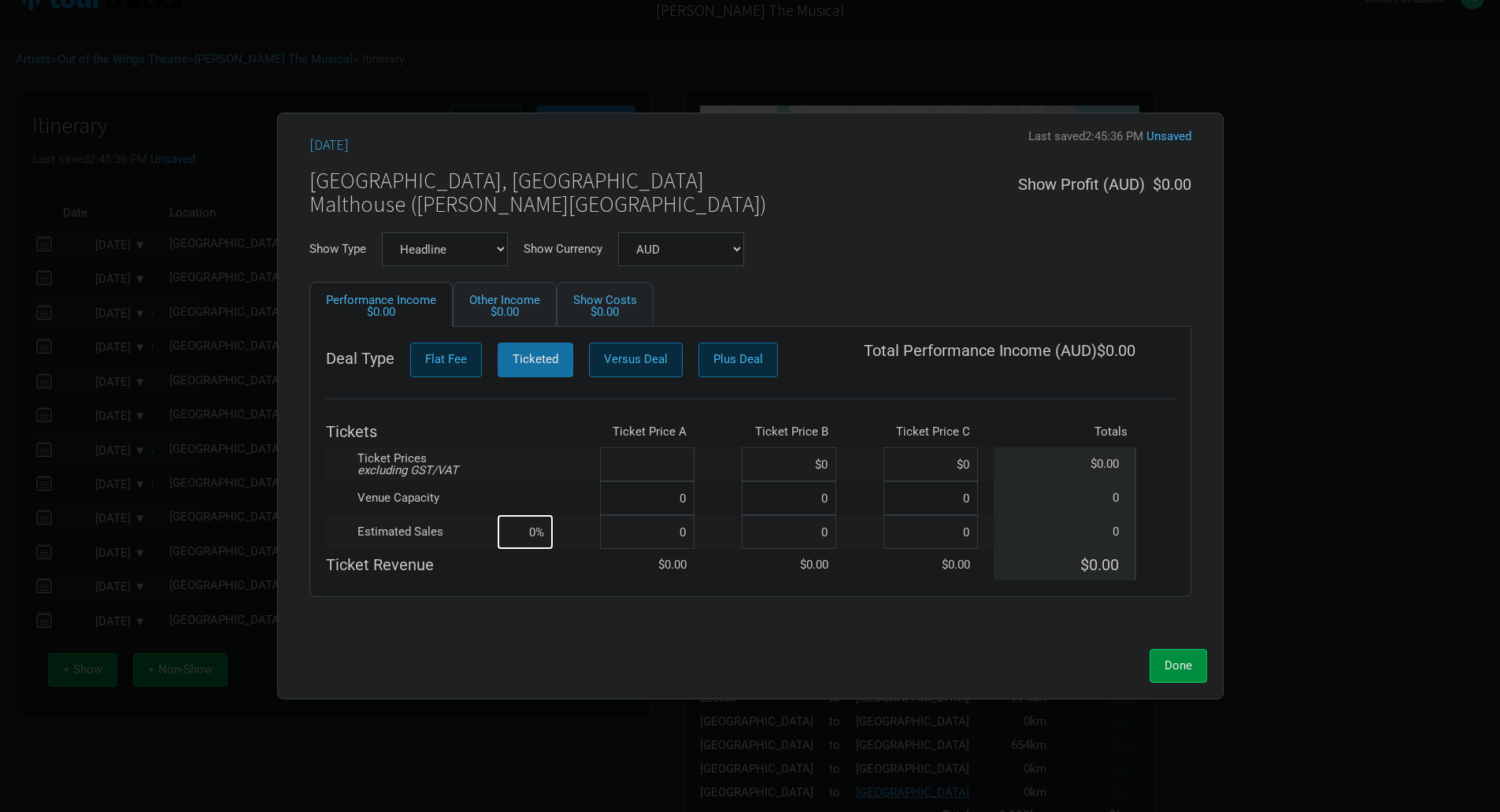
click at [662, 468] on input at bounding box center [647, 464] width 94 height 34
click at [692, 502] on input at bounding box center [647, 498] width 94 height 34
click at [687, 525] on input at bounding box center [647, 532] width 94 height 34
click at [1165, 664] on span "Done" at bounding box center [1179, 665] width 28 height 14
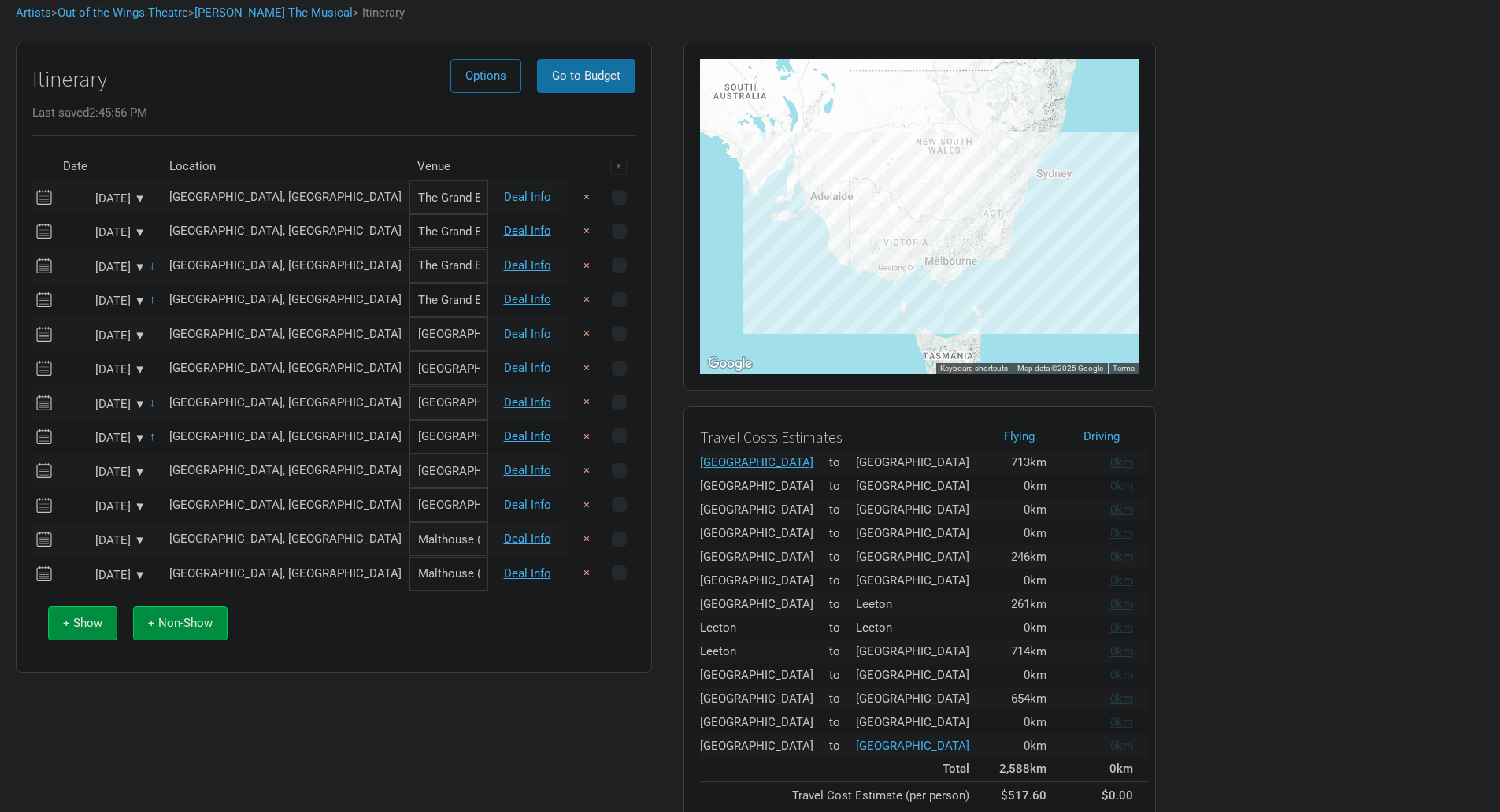
scroll to position [182, 0]
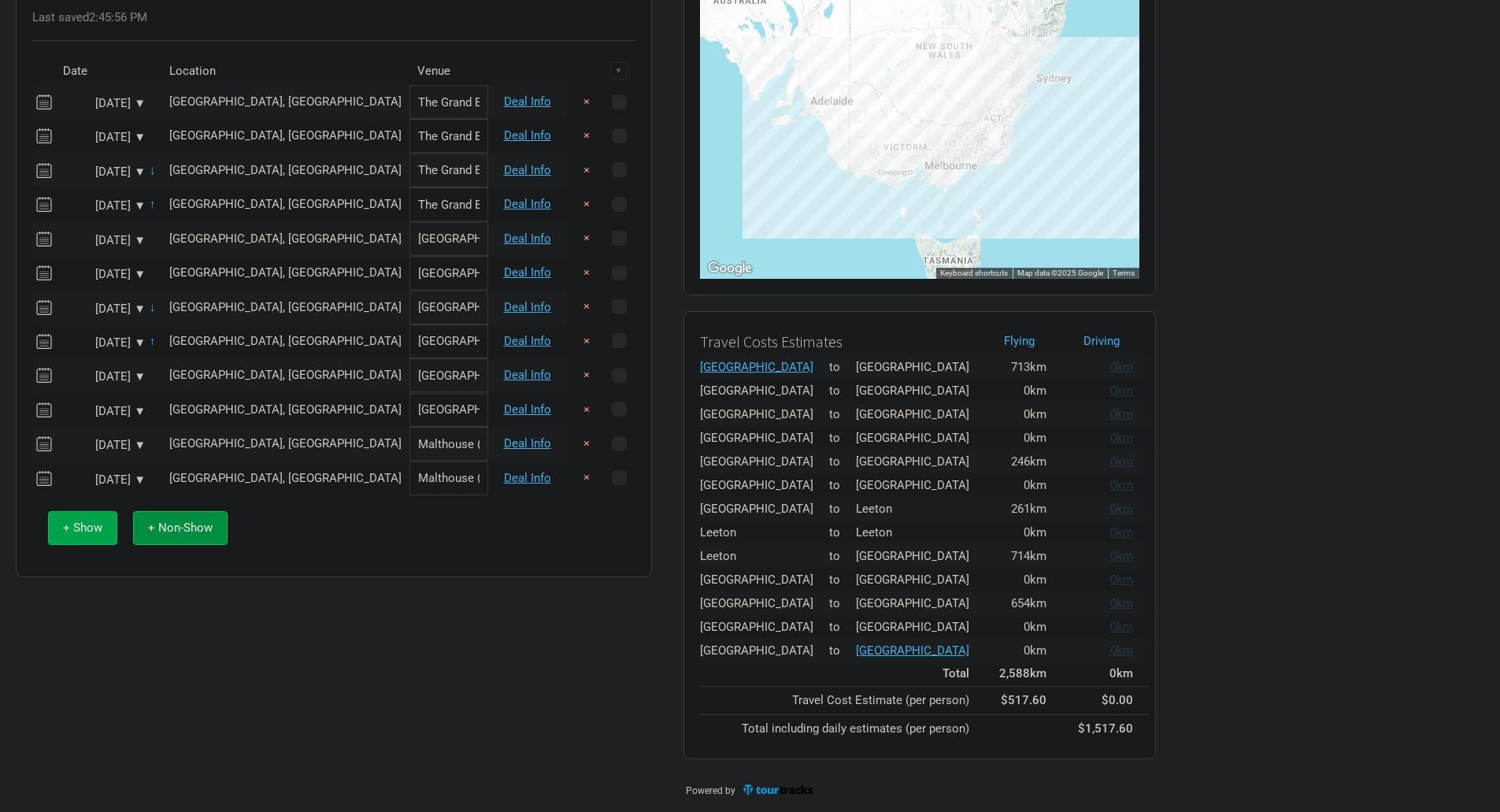
click at [65, 526] on span "+ Show" at bounding box center [82, 527] width 39 height 14
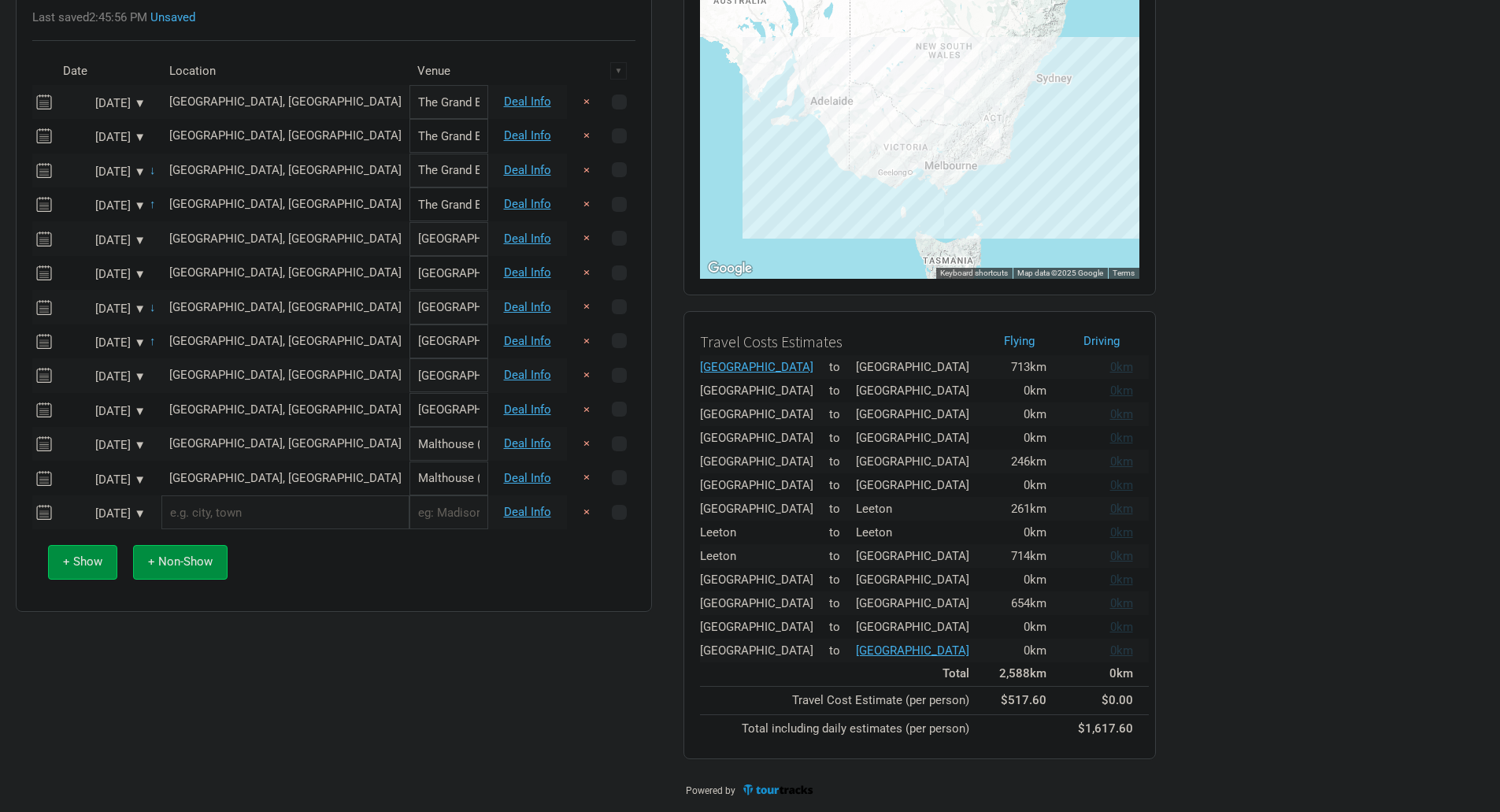
click at [136, 511] on div "[DATE] ▼" at bounding box center [102, 514] width 86 height 12
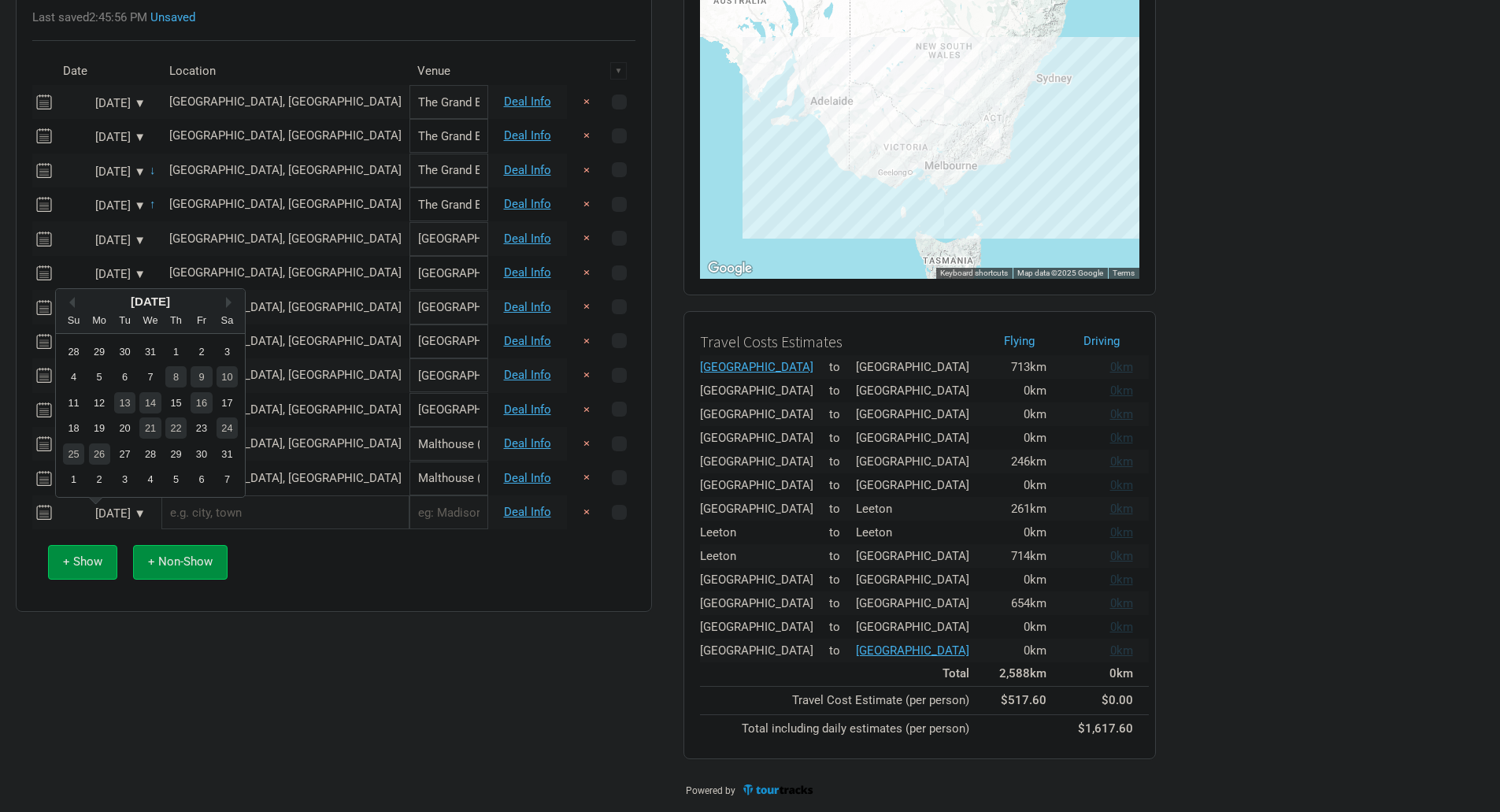
scroll to position [0, 0]
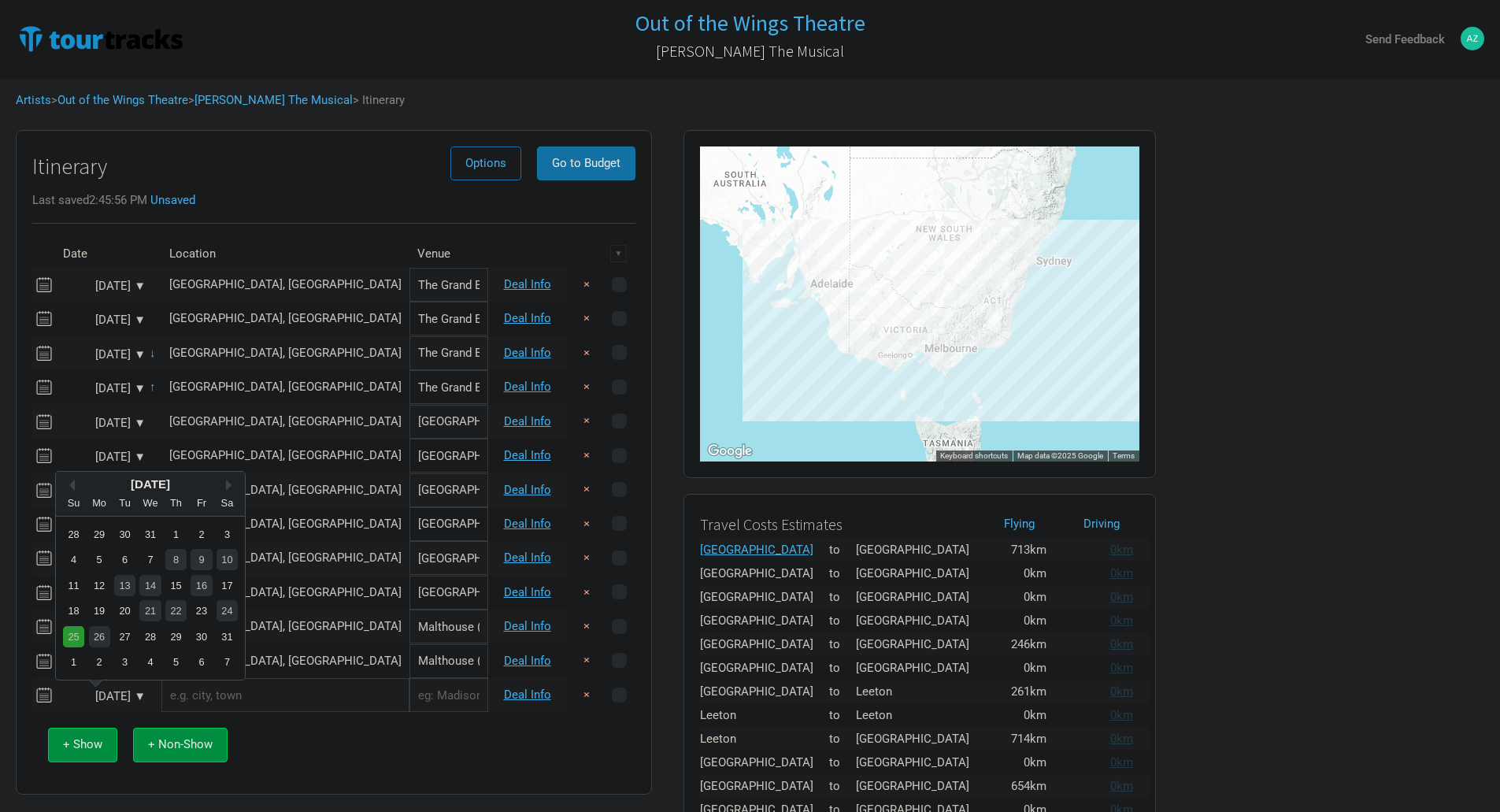
click at [72, 640] on div "25" at bounding box center [73, 637] width 21 height 21
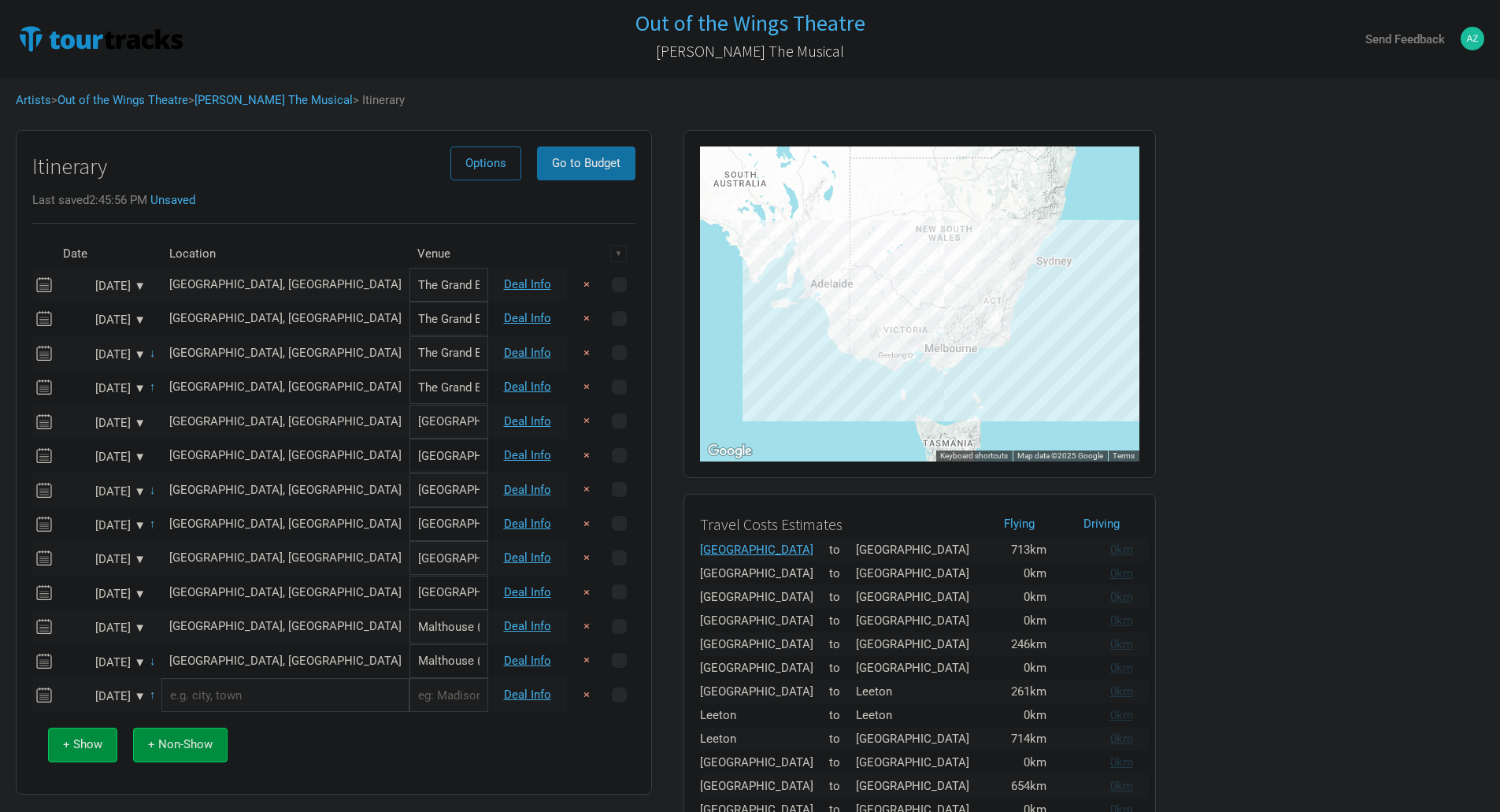
click at [239, 695] on input "text" at bounding box center [286, 695] width 248 height 34
click at [409, 708] on input "text" at bounding box center [449, 695] width 79 height 34
paste input "Malthouse ([PERSON_NAME][GEOGRAPHIC_DATA])"
click at [521, 696] on link "Deal Info" at bounding box center [527, 694] width 47 height 14
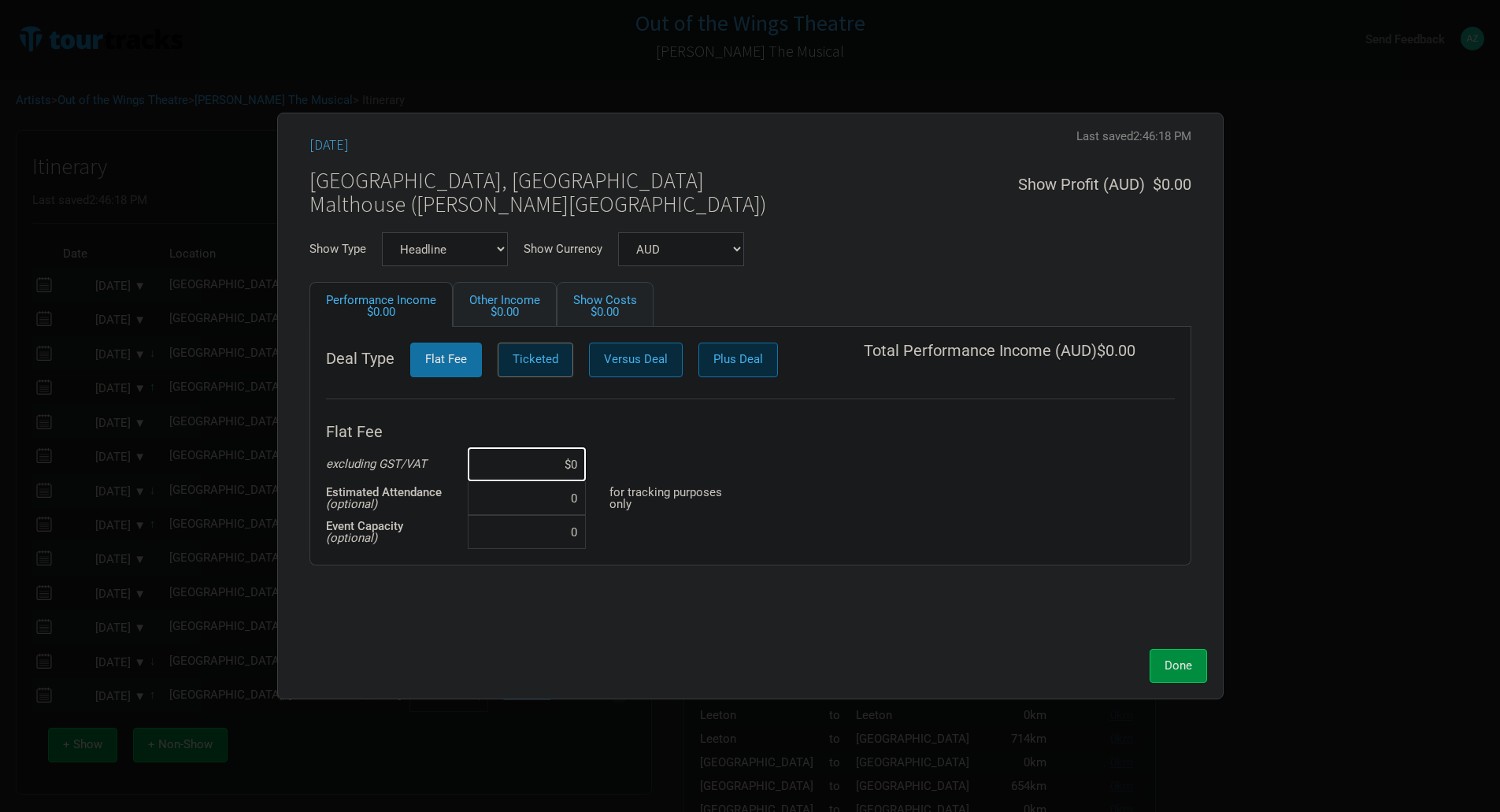
click at [554, 365] on span "Ticketed" at bounding box center [535, 359] width 45 height 14
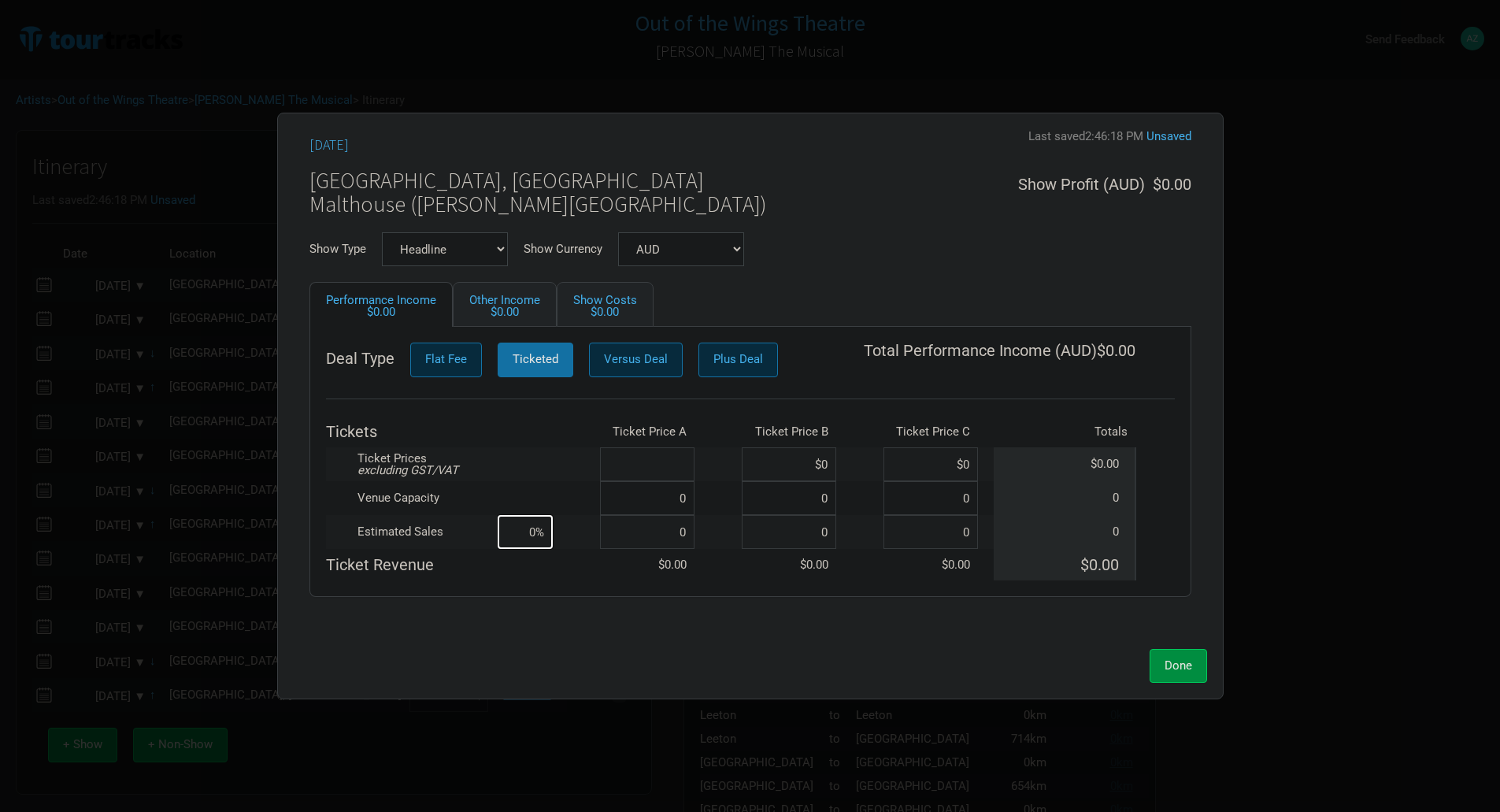
click at [623, 462] on input at bounding box center [647, 464] width 94 height 34
click at [692, 493] on input at bounding box center [647, 498] width 94 height 34
click at [670, 539] on input at bounding box center [647, 532] width 94 height 34
click at [688, 535] on input "11" at bounding box center [647, 532] width 94 height 34
click at [1171, 677] on button "Done" at bounding box center [1179, 665] width 58 height 34
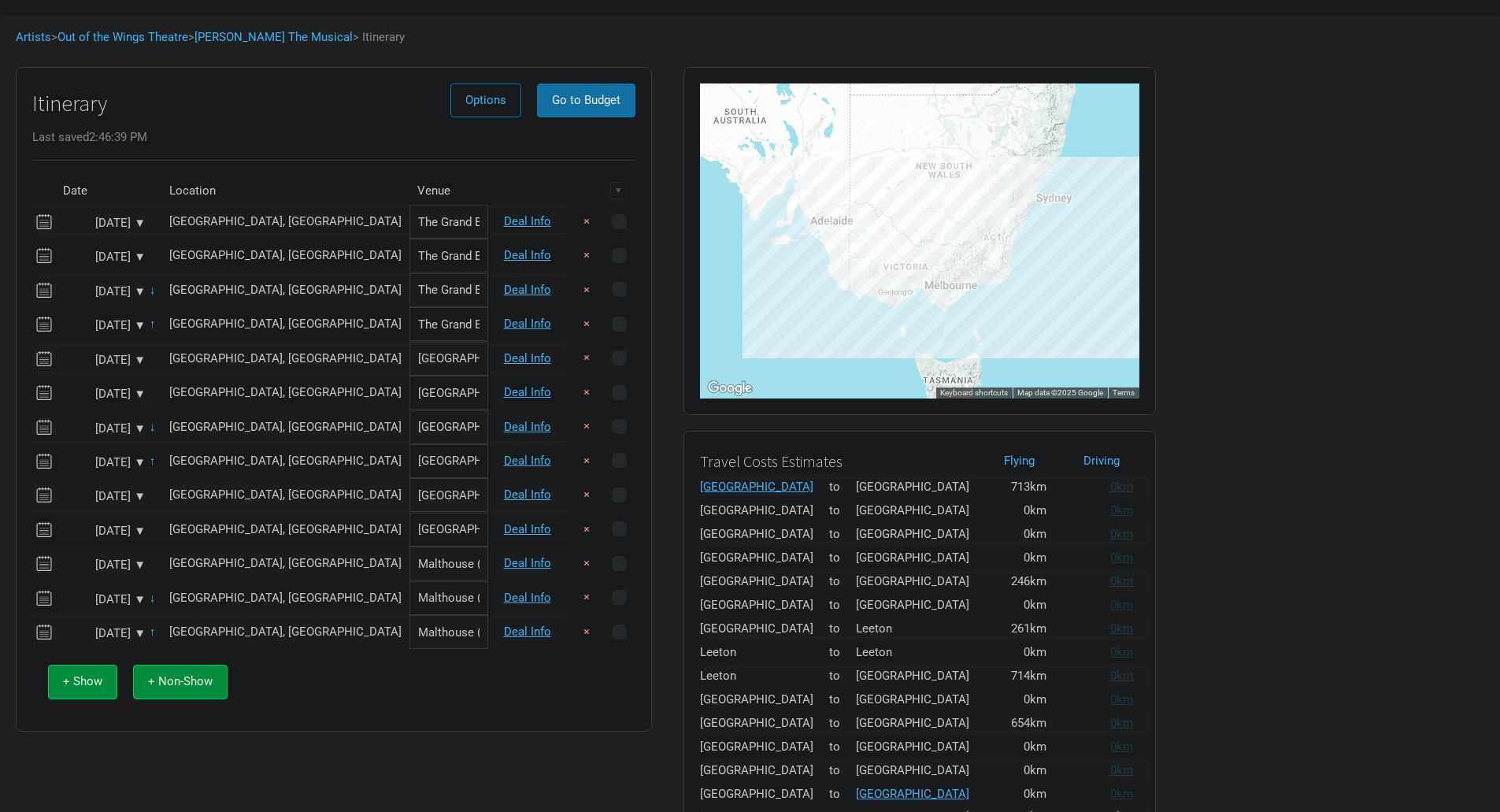
scroll to position [49, 0]
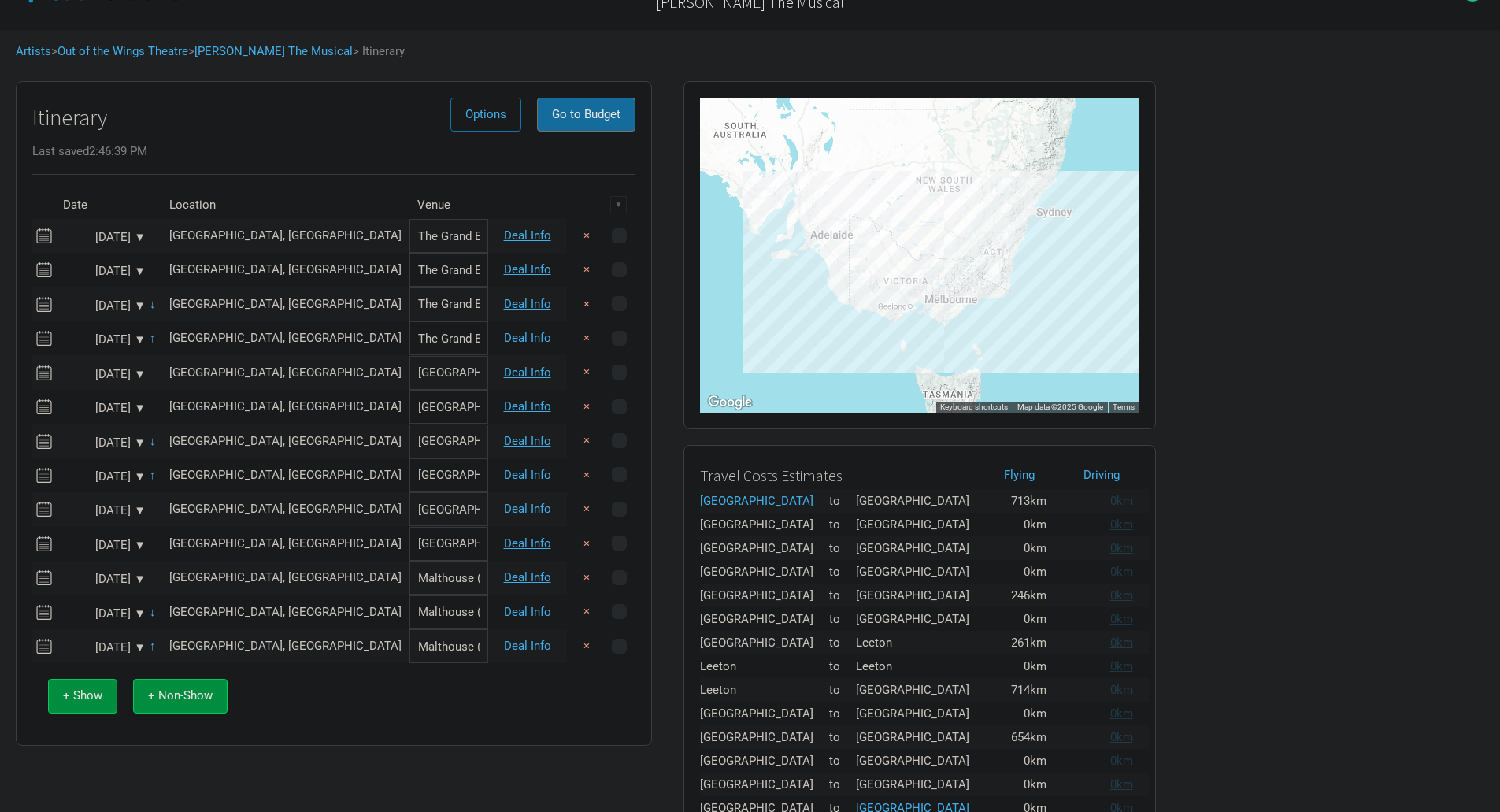
click at [573, 109] on span "Go to Budget" at bounding box center [586, 114] width 68 height 14
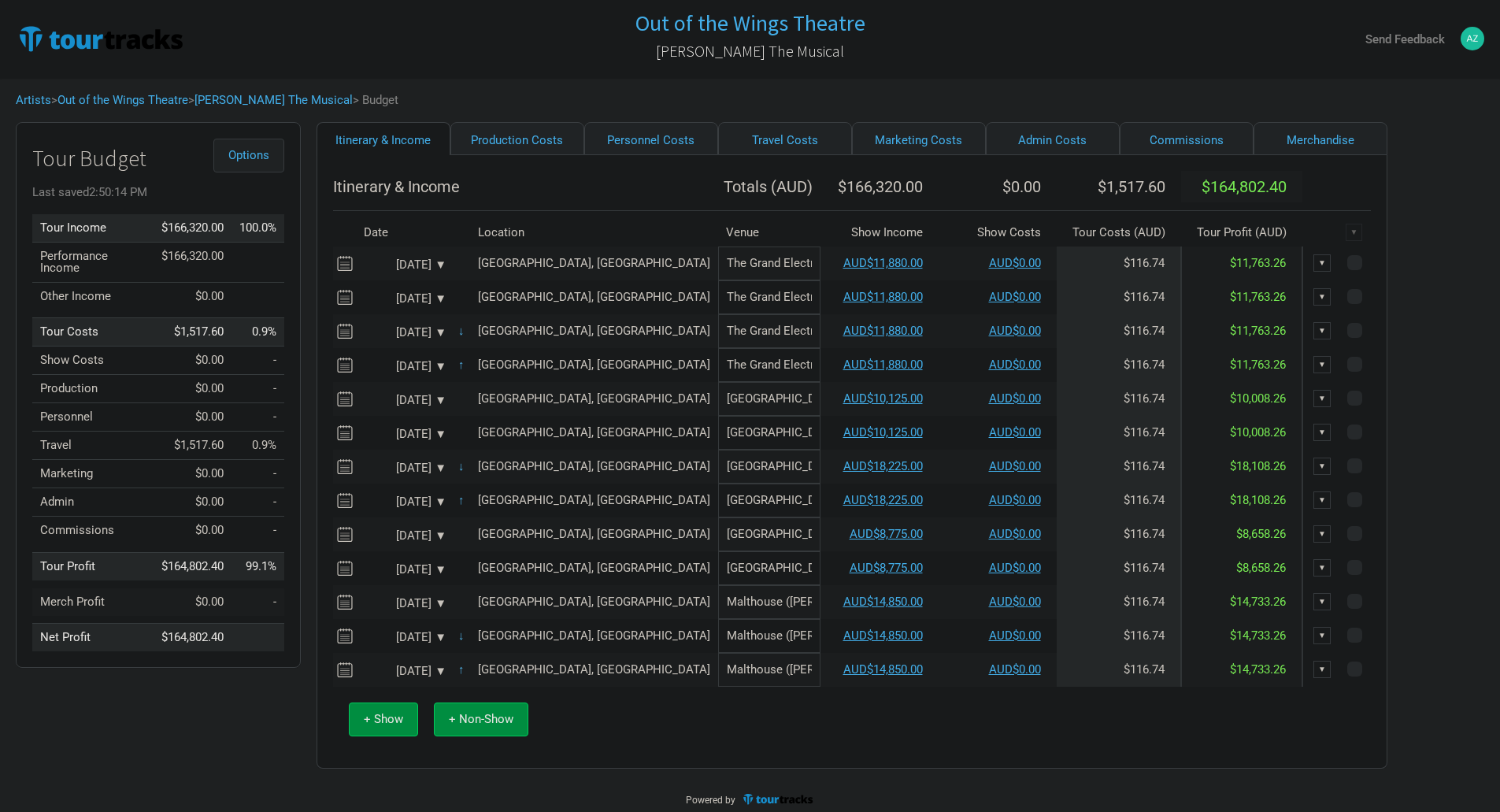
click at [252, 151] on span "Options" at bounding box center [249, 155] width 41 height 14
click at [526, 134] on link "Production Costs" at bounding box center [517, 139] width 134 height 33
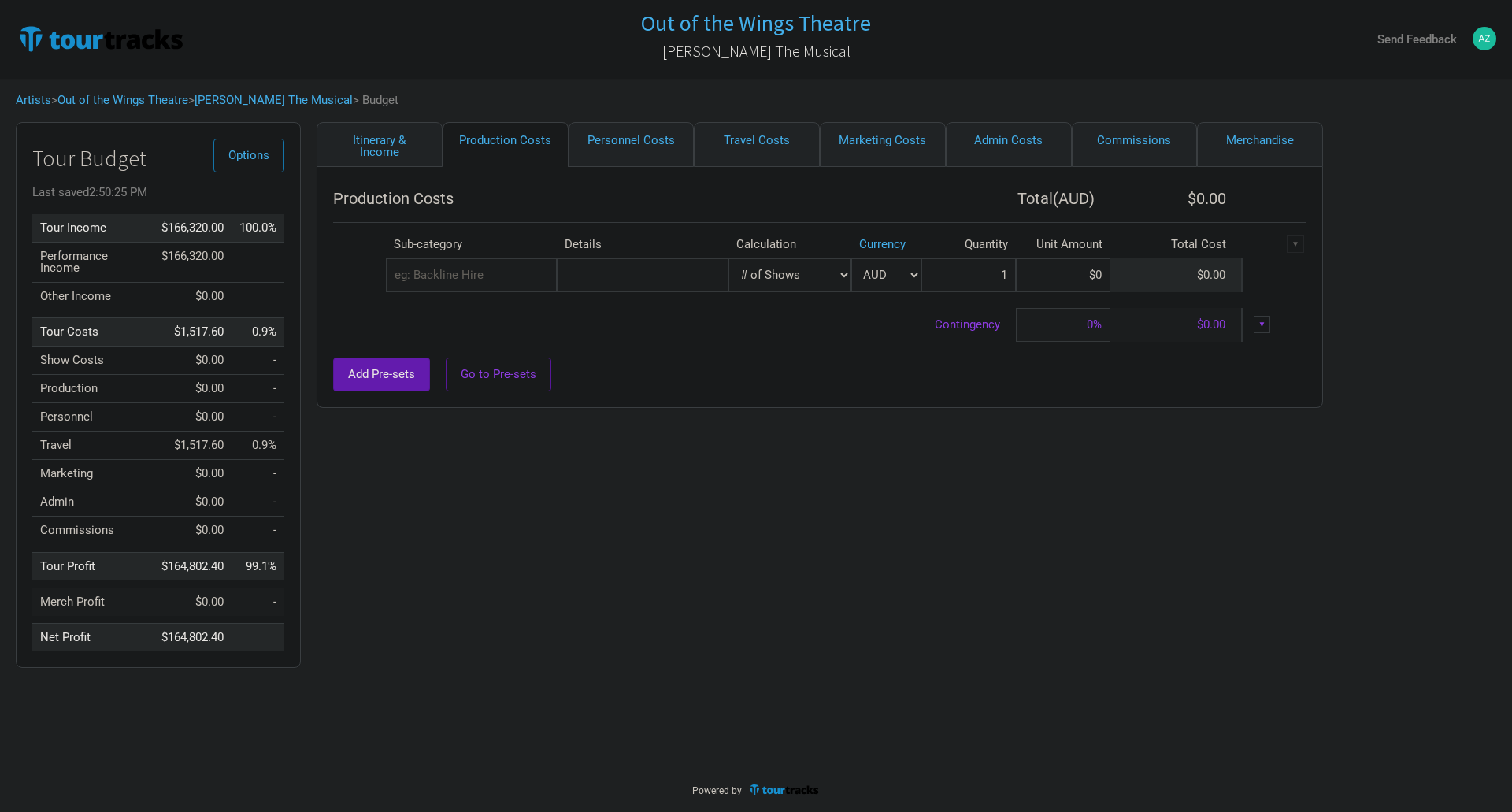
click at [834, 274] on select "Manual # of Shows # of Show Days # of Non-Show Days # of Days # of Tickets Sold…" at bounding box center [789, 275] width 123 height 34
click at [633, 141] on link "Personnel Costs" at bounding box center [631, 144] width 126 height 45
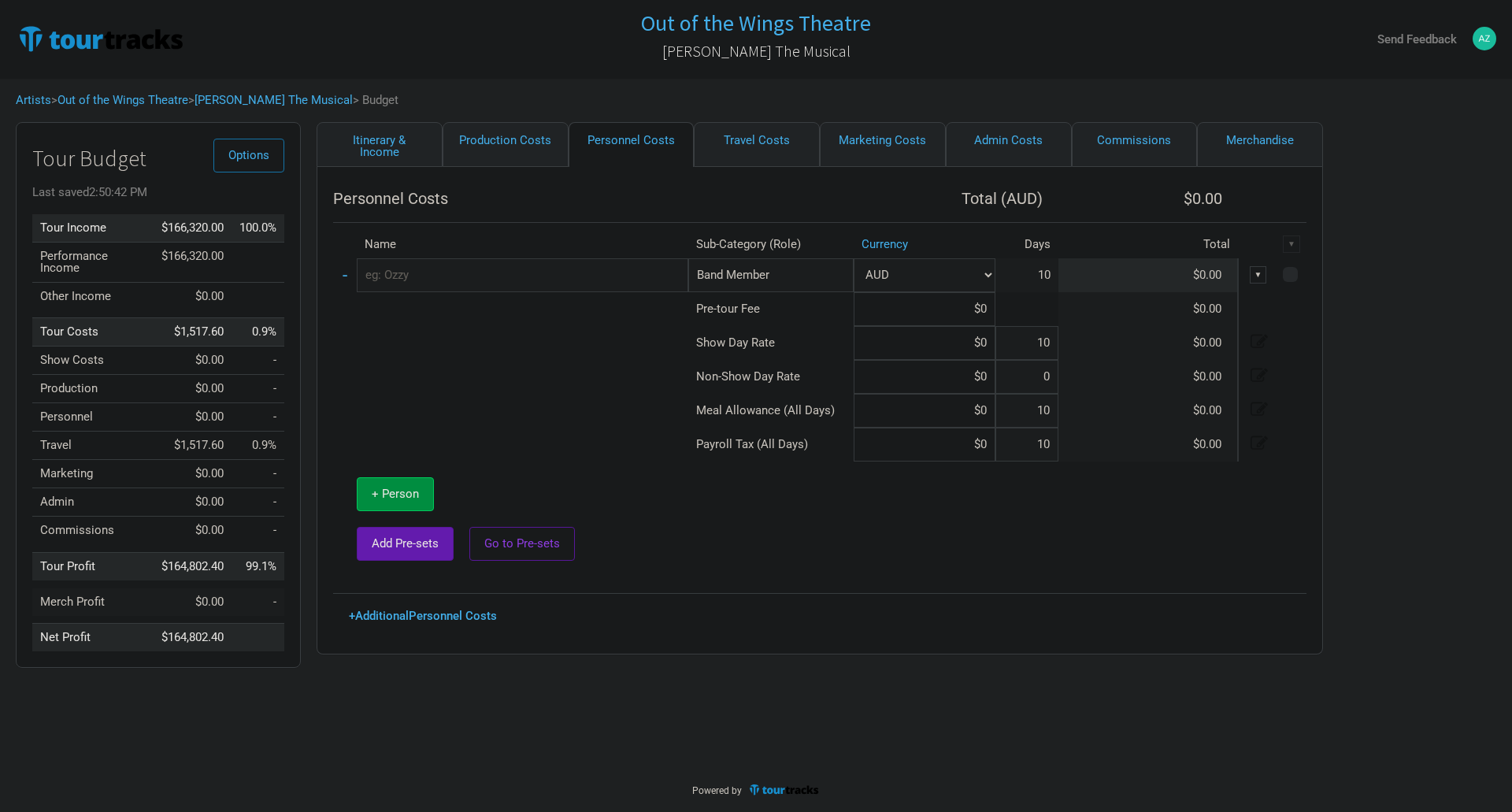
click at [559, 284] on input "text" at bounding box center [523, 275] width 332 height 34
click at [835, 272] on input "Band Member" at bounding box center [770, 275] width 165 height 34
click at [624, 279] on tr "- Crew New Subcategory New Subcategory AUD 10 $0.00 ▼" at bounding box center [820, 275] width 973 height 34
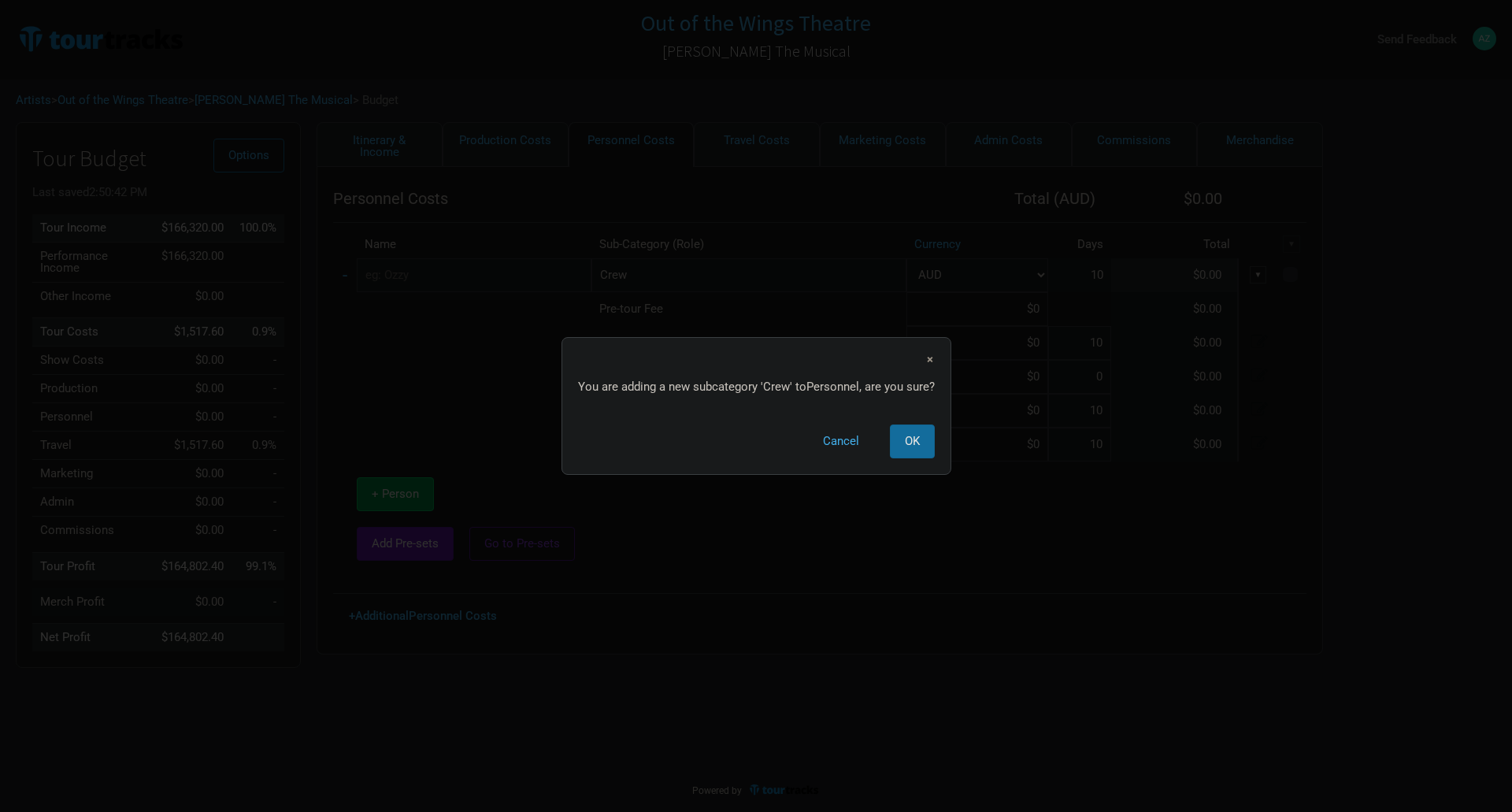
click at [895, 442] on button "OK" at bounding box center [911, 441] width 45 height 34
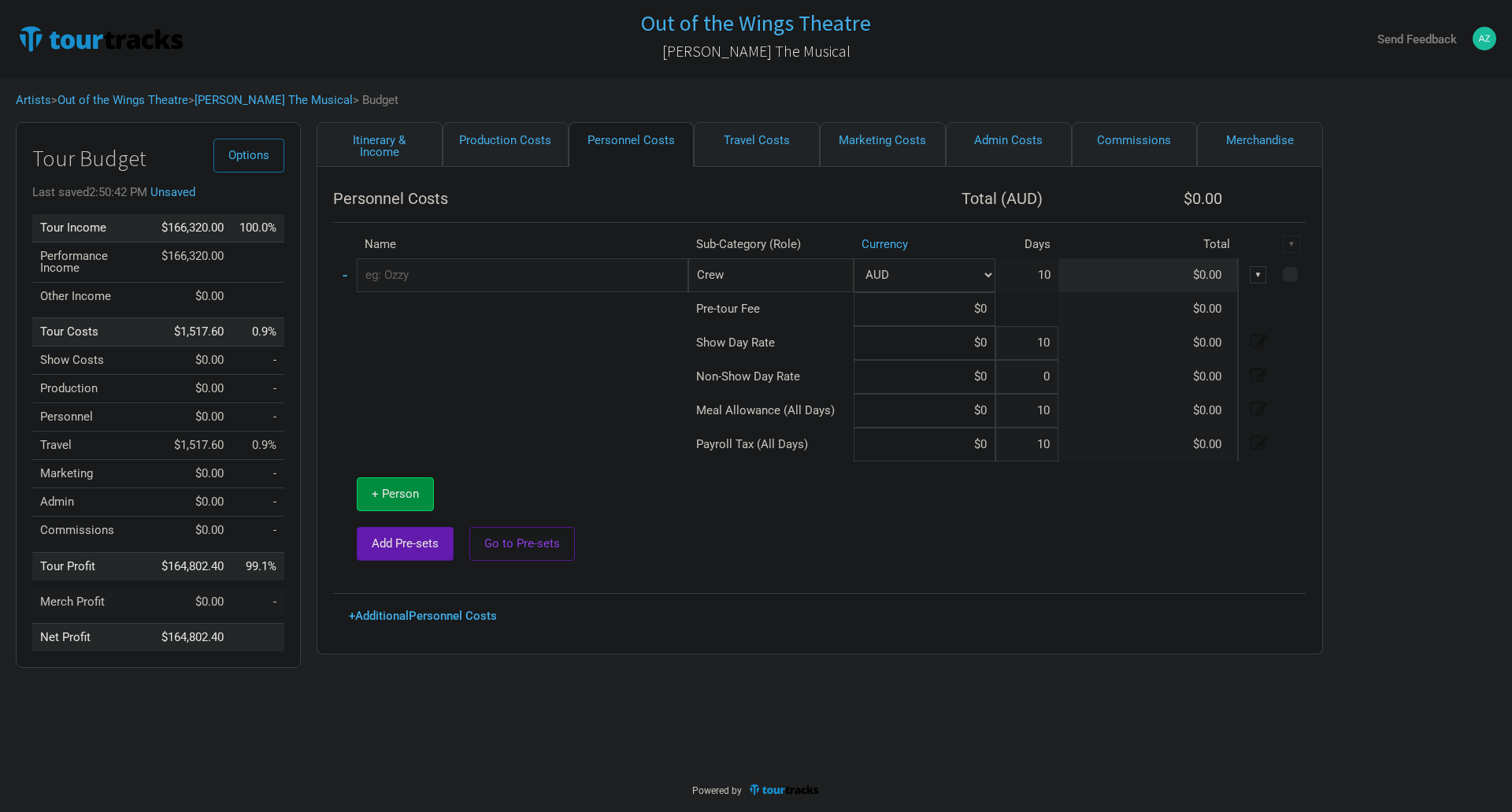
click at [591, 283] on input "text" at bounding box center [523, 275] width 332 height 34
click at [745, 272] on input "Crew" at bounding box center [770, 275] width 165 height 34
click at [762, 309] on link "Crew" at bounding box center [771, 309] width 164 height 21
click at [770, 304] on td "Pre-tour Fee" at bounding box center [770, 309] width 165 height 34
click at [391, 499] on span "+ Person" at bounding box center [395, 493] width 47 height 14
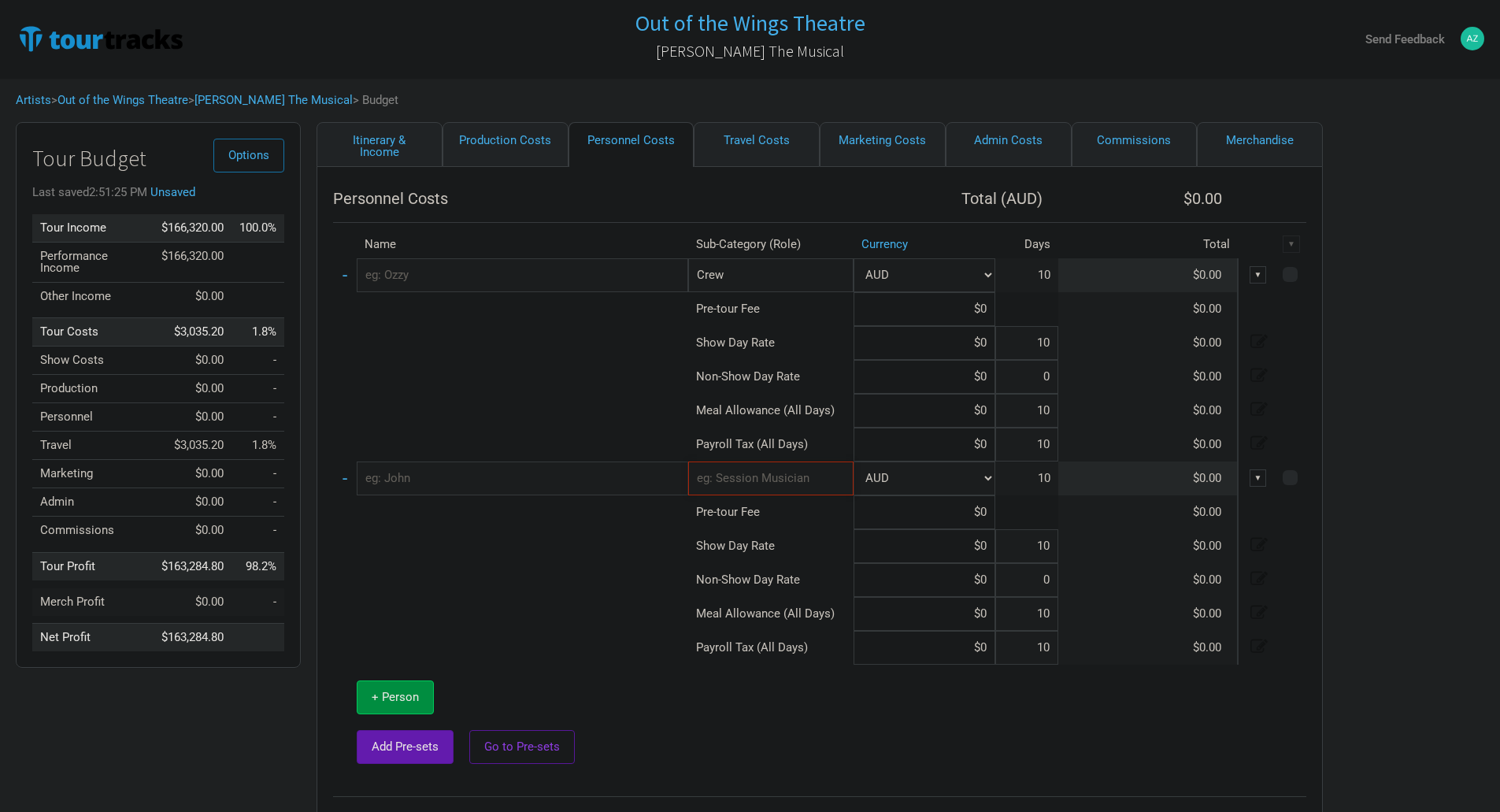
click at [761, 477] on input "text" at bounding box center [770, 478] width 165 height 34
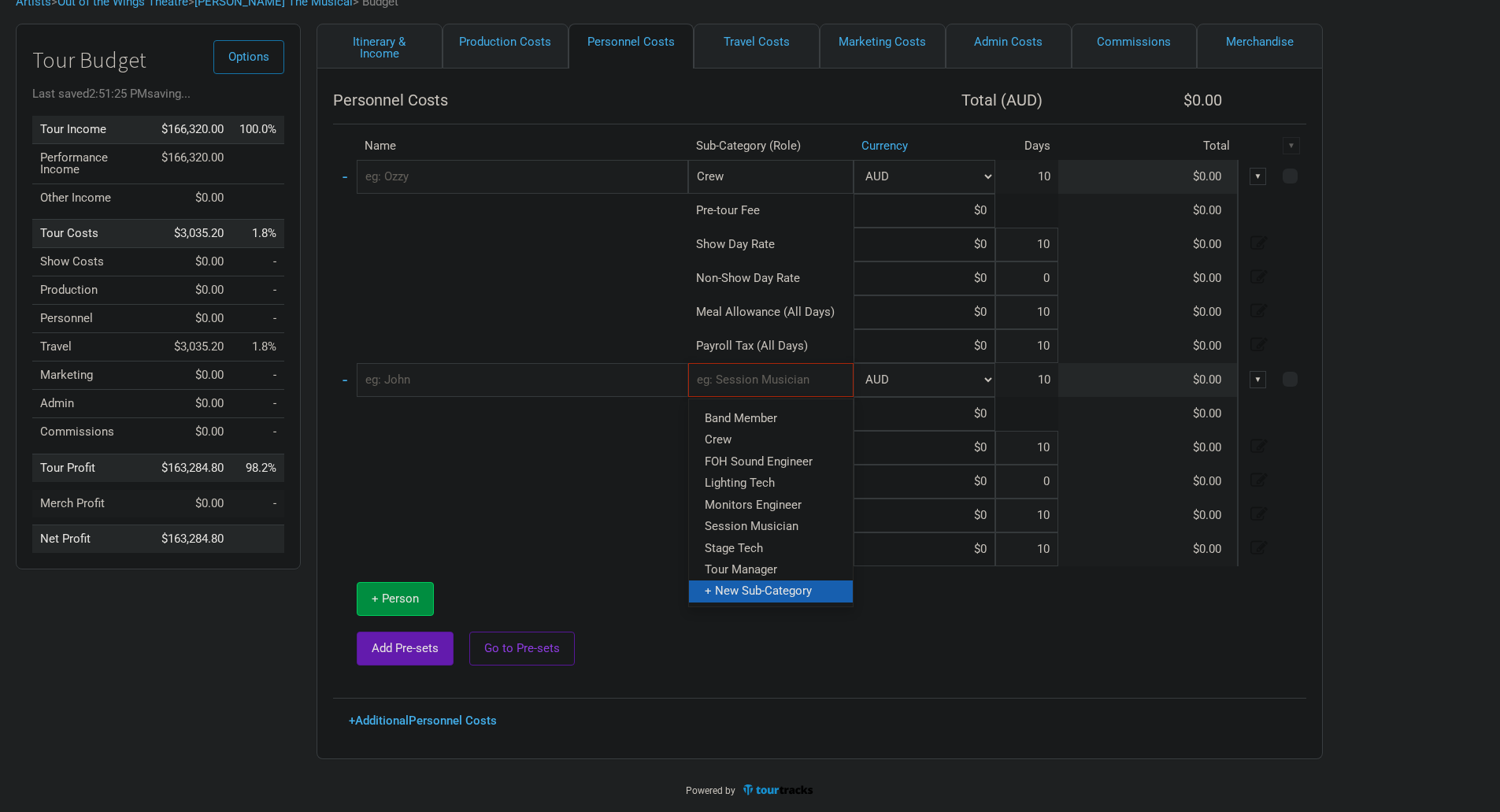
scroll to position [20, 0]
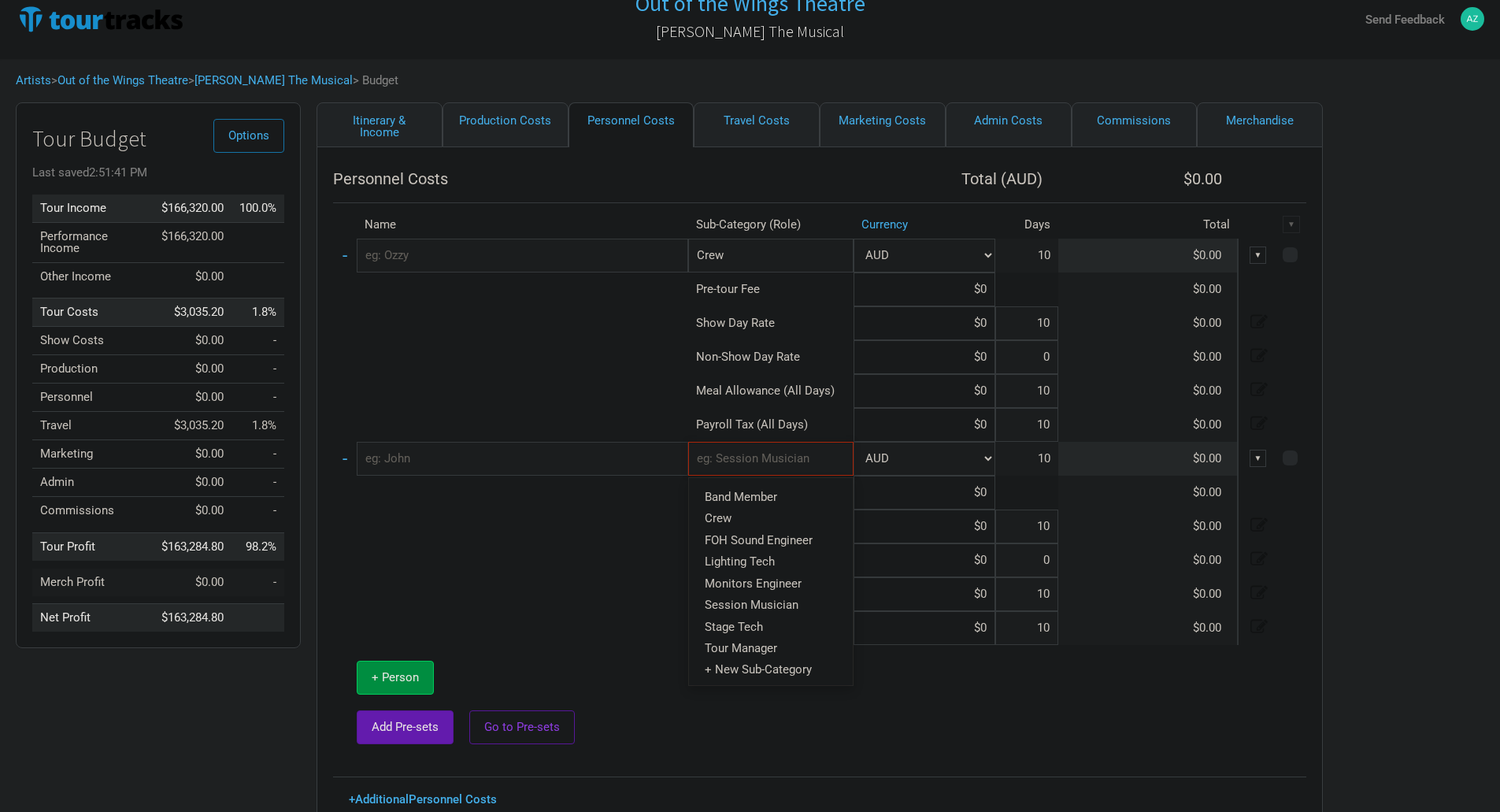
drag, startPoint x: 776, startPoint y: 518, endPoint x: 965, endPoint y: 494, distance: 190.5
click at [965, 494] on tbody "- Crew 1 selection AUD 10 $0.00 ▼ Pre-tour Fee $0 $0.00 Show Day Rate $0 10 $0.…" at bounding box center [820, 499] width 974 height 522
click at [794, 468] on input "text" at bounding box center [770, 458] width 165 height 34
click at [718, 520] on span "Crew" at bounding box center [718, 518] width 27 height 14
click at [559, 255] on input "text" at bounding box center [523, 255] width 332 height 34
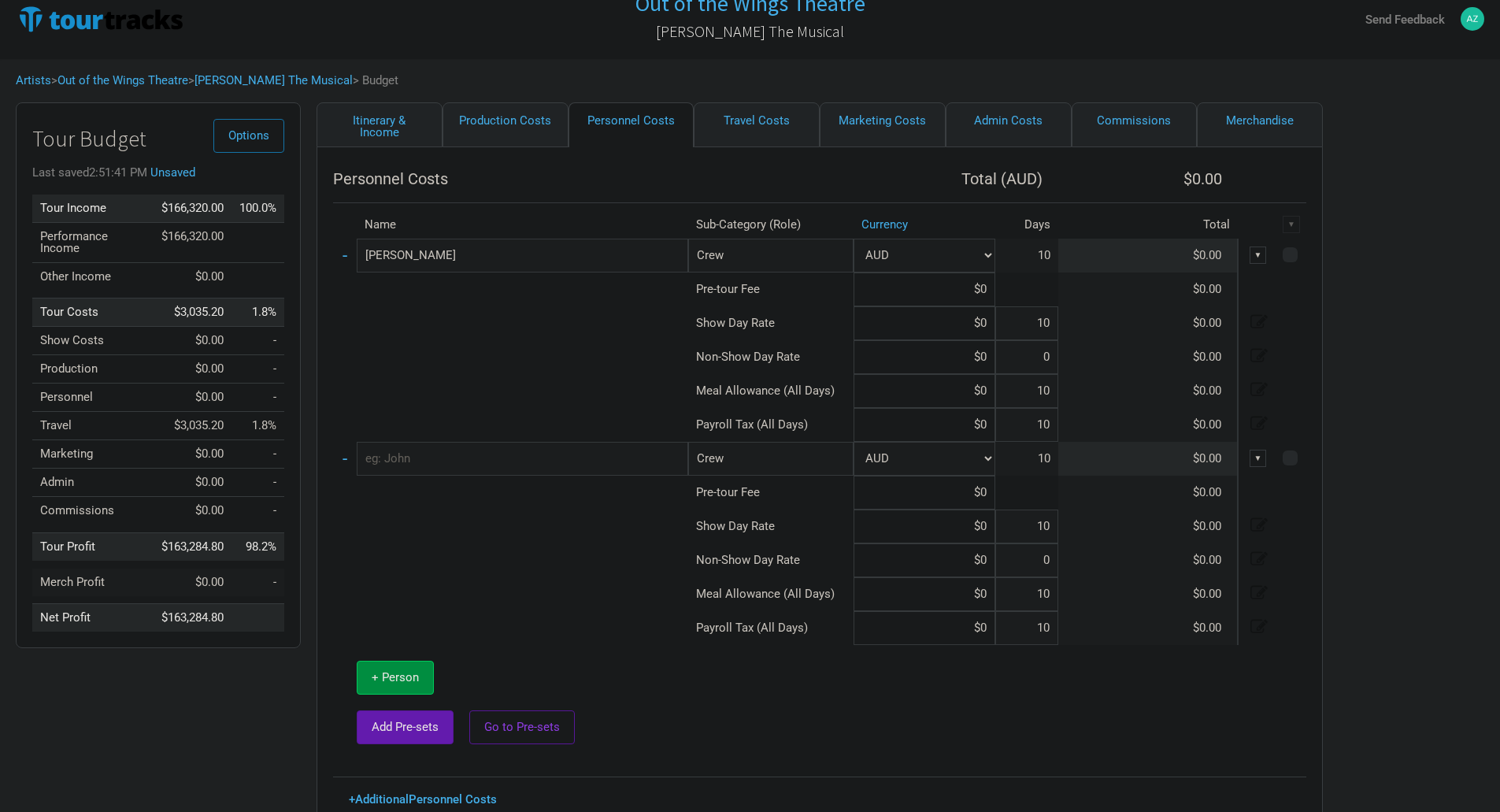
click at [623, 458] on input "text" at bounding box center [523, 458] width 332 height 34
click at [453, 453] on input "text" at bounding box center [523, 458] width 332 height 34
click at [392, 121] on link "Itinerary & Income" at bounding box center [380, 124] width 126 height 45
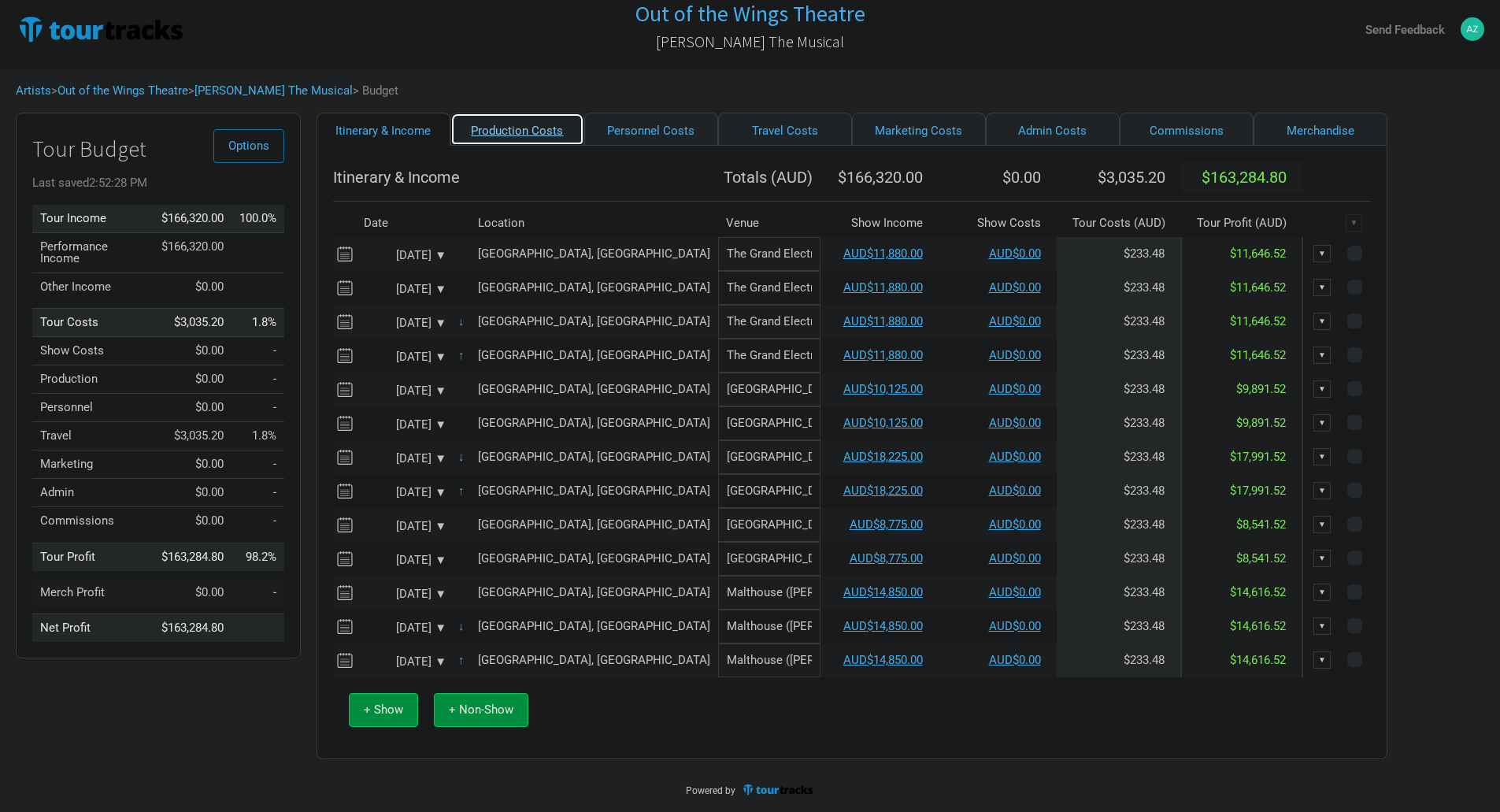
click at [458, 115] on link "Production Costs" at bounding box center [517, 129] width 134 height 33
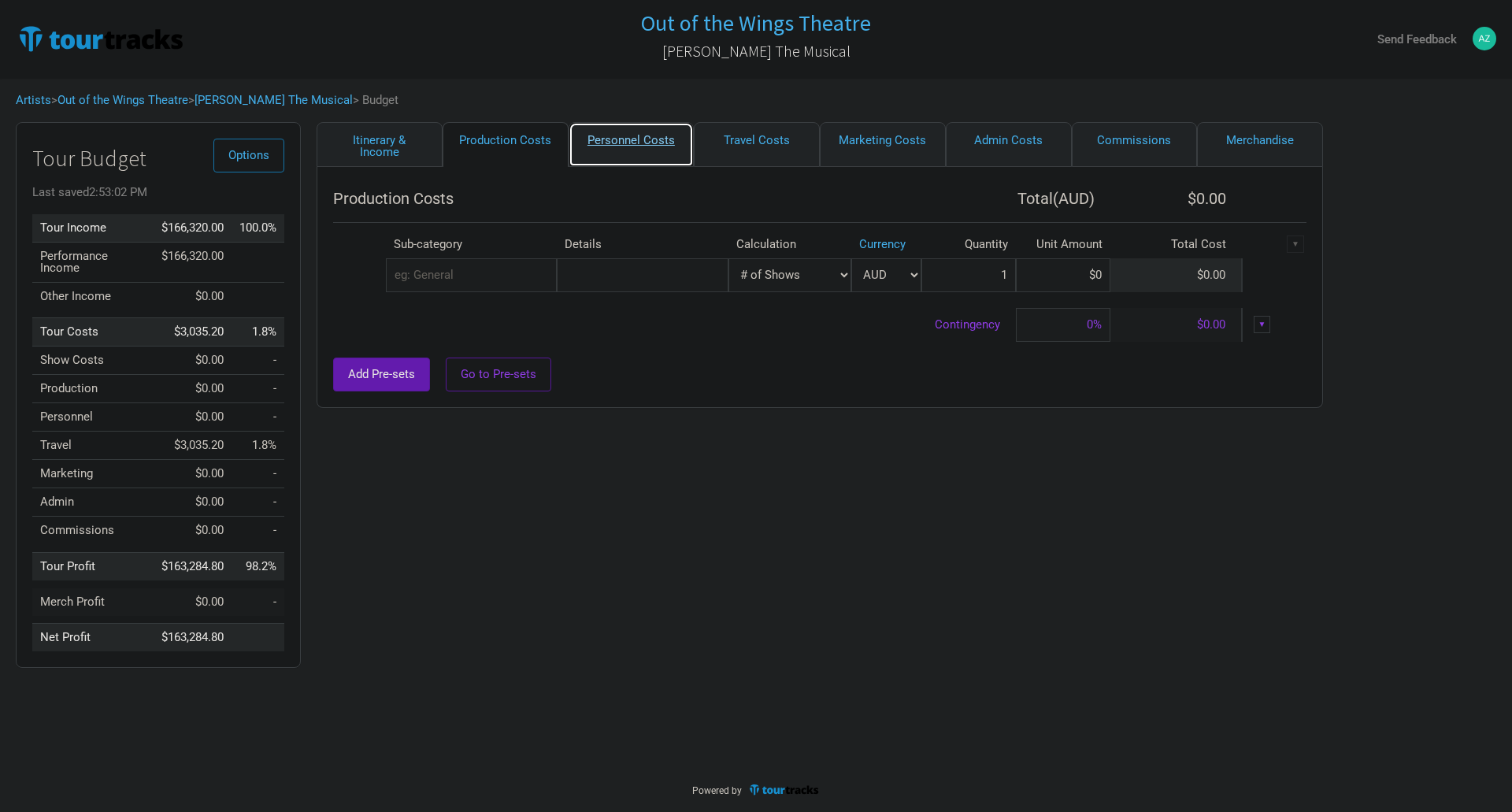
click at [636, 153] on link "Personnel Costs" at bounding box center [631, 144] width 126 height 45
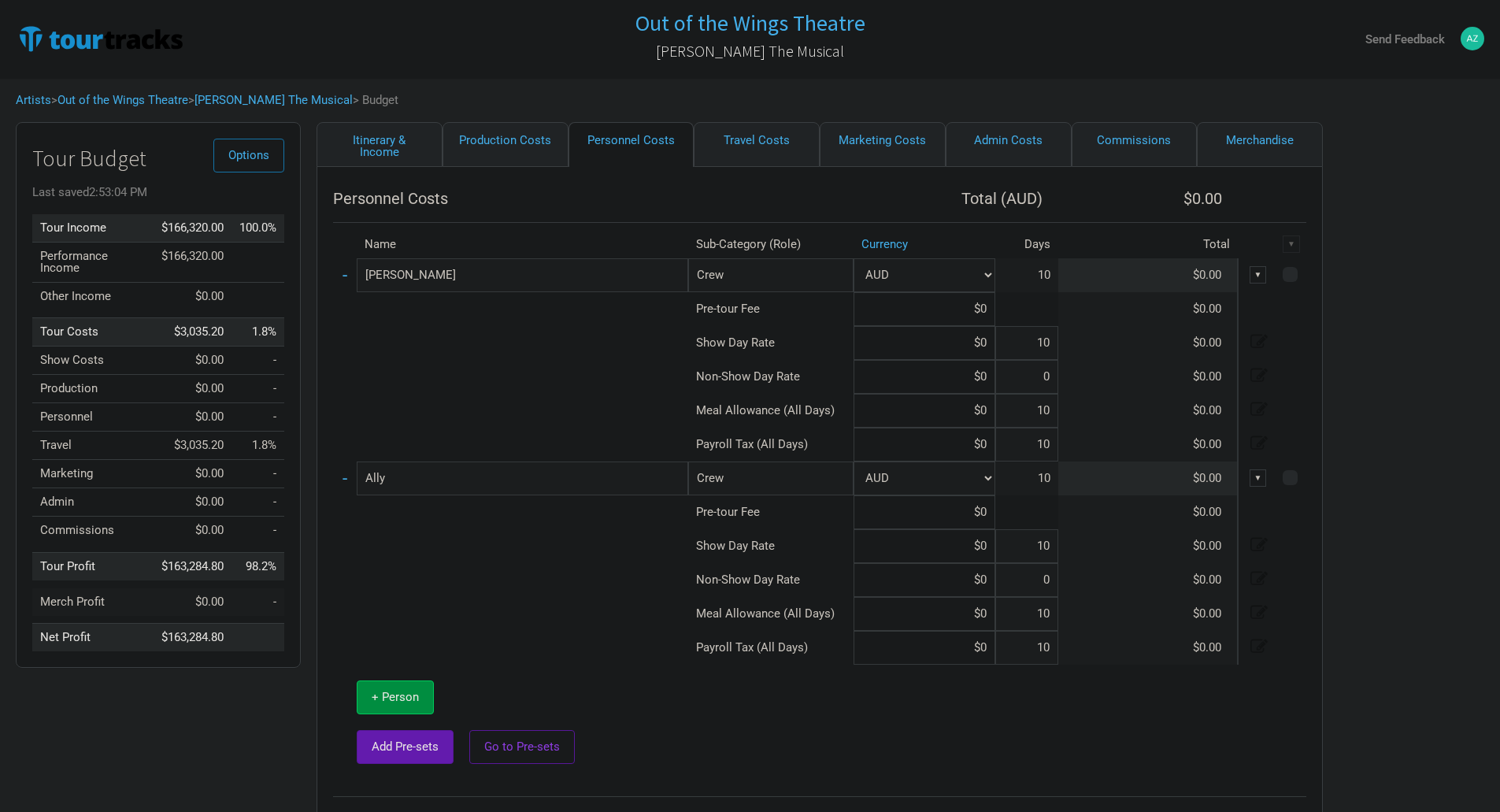
click at [1049, 270] on td "10" at bounding box center [1027, 275] width 63 height 34
drag, startPoint x: 1049, startPoint y: 278, endPoint x: 1040, endPoint y: 278, distance: 9.0
click at [1040, 278] on td "10" at bounding box center [1027, 275] width 63 height 34
click at [1051, 263] on td "10" at bounding box center [1027, 275] width 63 height 34
click at [1052, 278] on td "10" at bounding box center [1027, 275] width 63 height 34
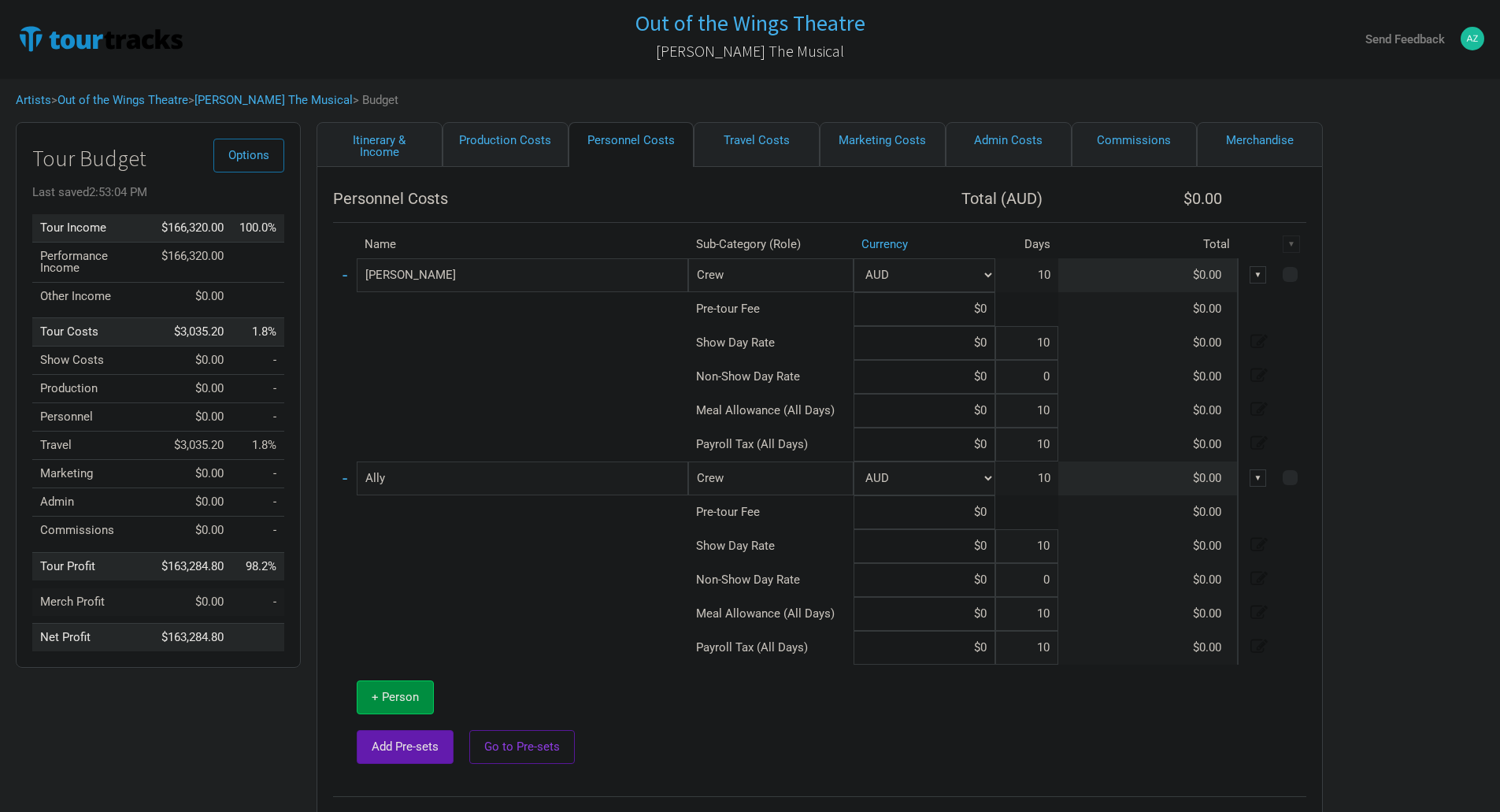
click at [1049, 277] on td "10" at bounding box center [1027, 275] width 63 height 34
click at [389, 133] on link "Itinerary & Income" at bounding box center [380, 144] width 126 height 45
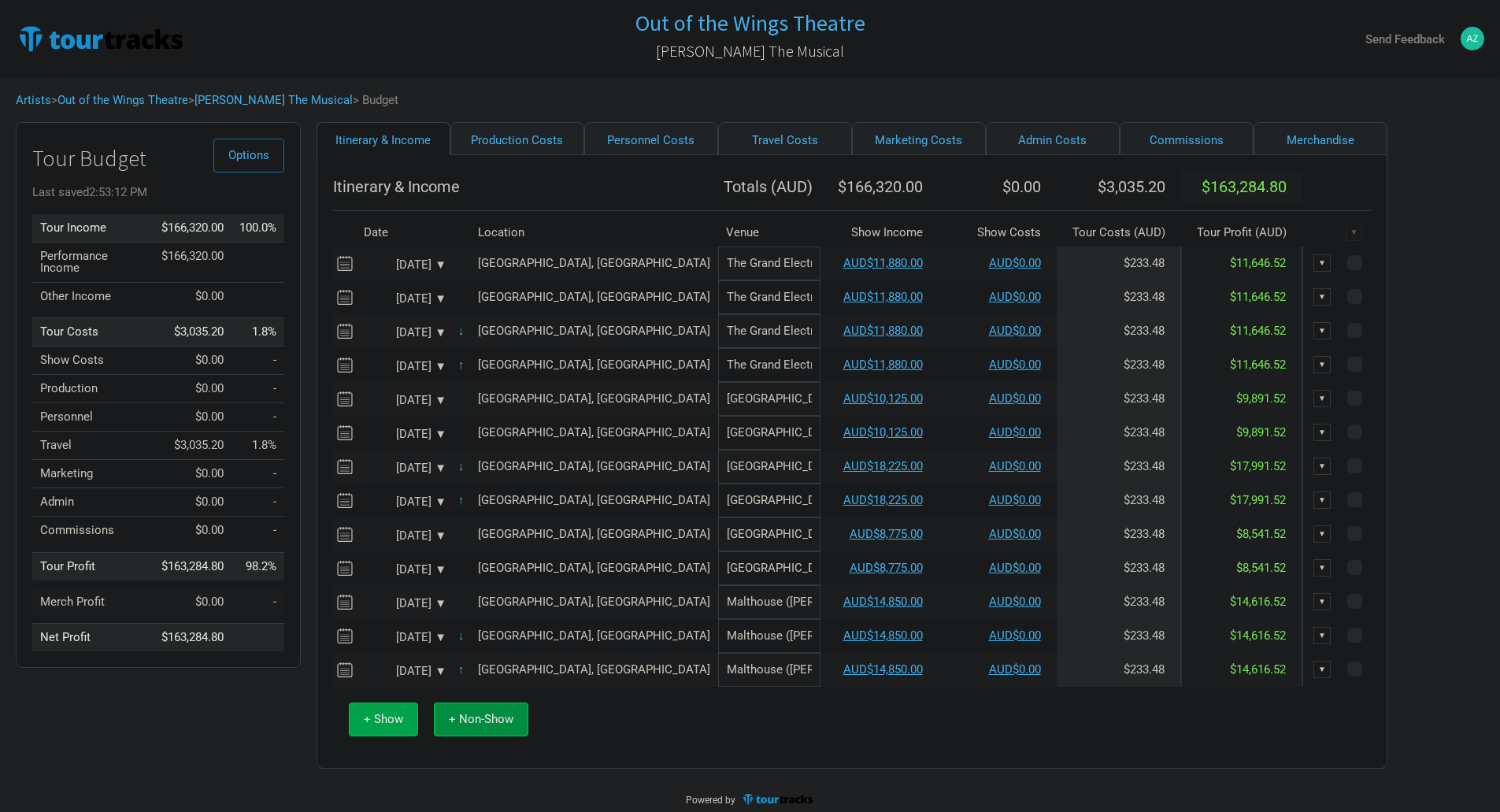
click at [394, 726] on span "+ Show" at bounding box center [383, 719] width 39 height 14
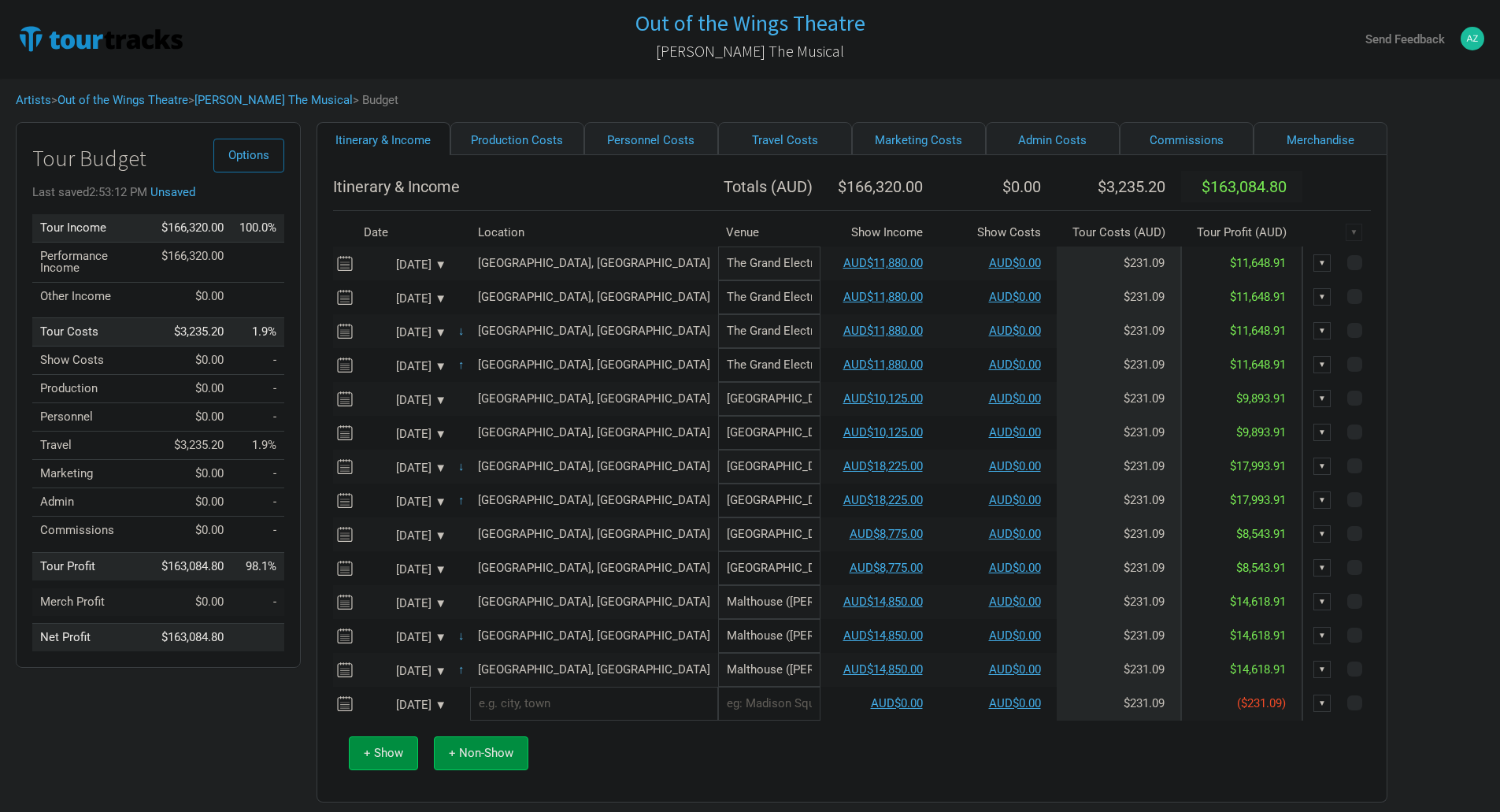
scroll to position [54, 0]
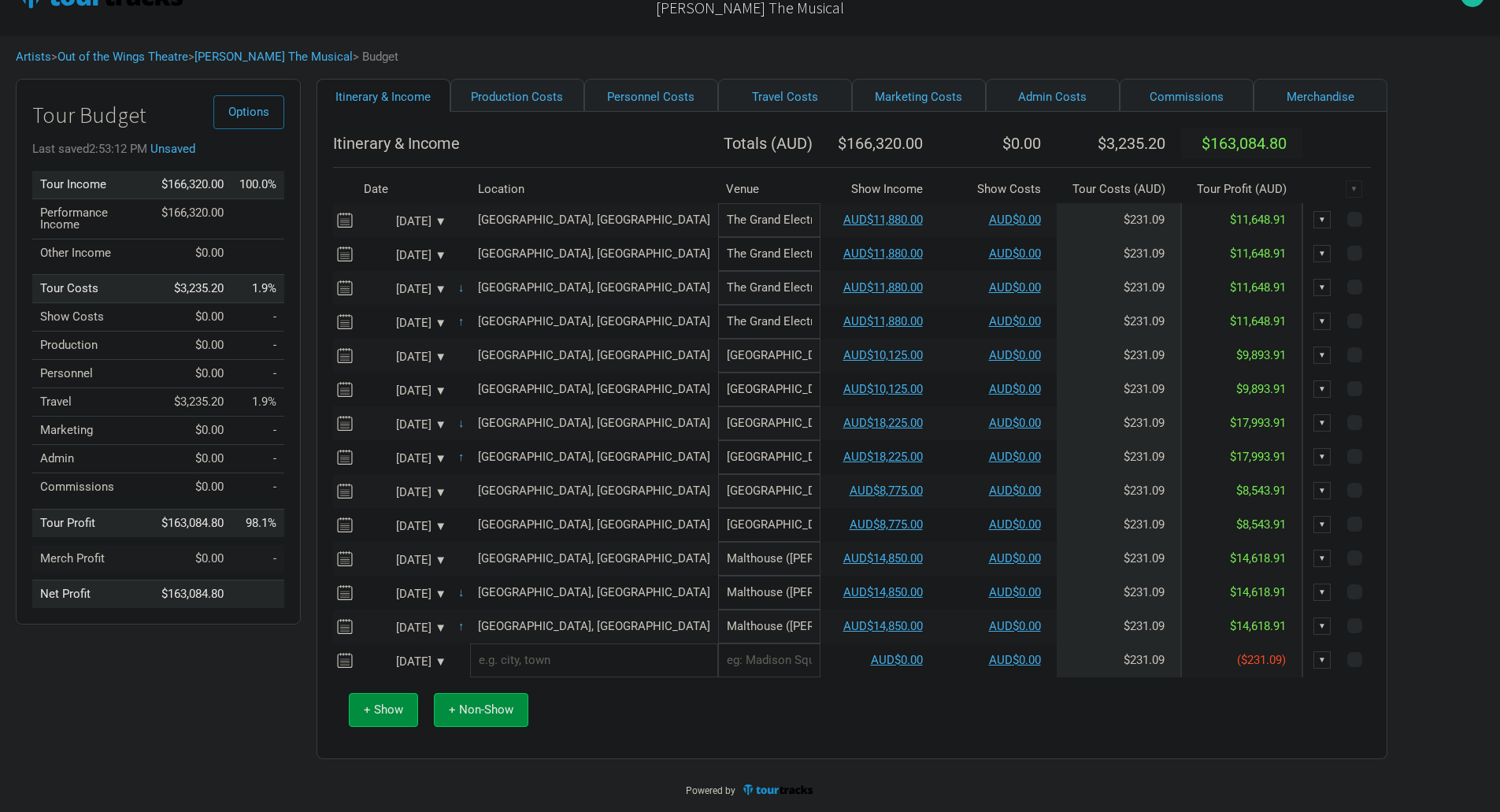
click at [450, 659] on div "[DATE] ▼" at bounding box center [403, 662] width 94 height 12
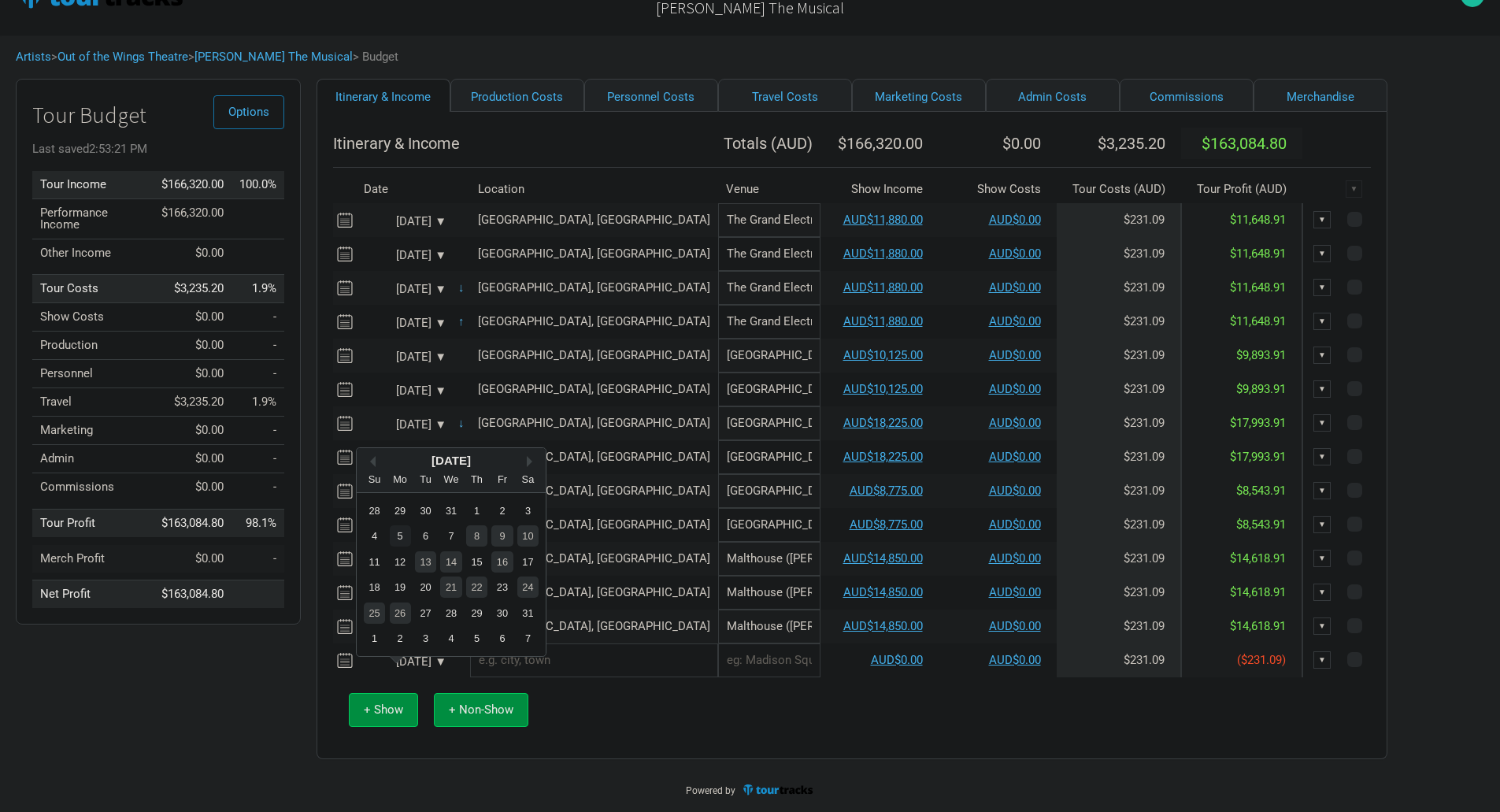
click at [398, 526] on div "5" at bounding box center [401, 536] width 21 height 21
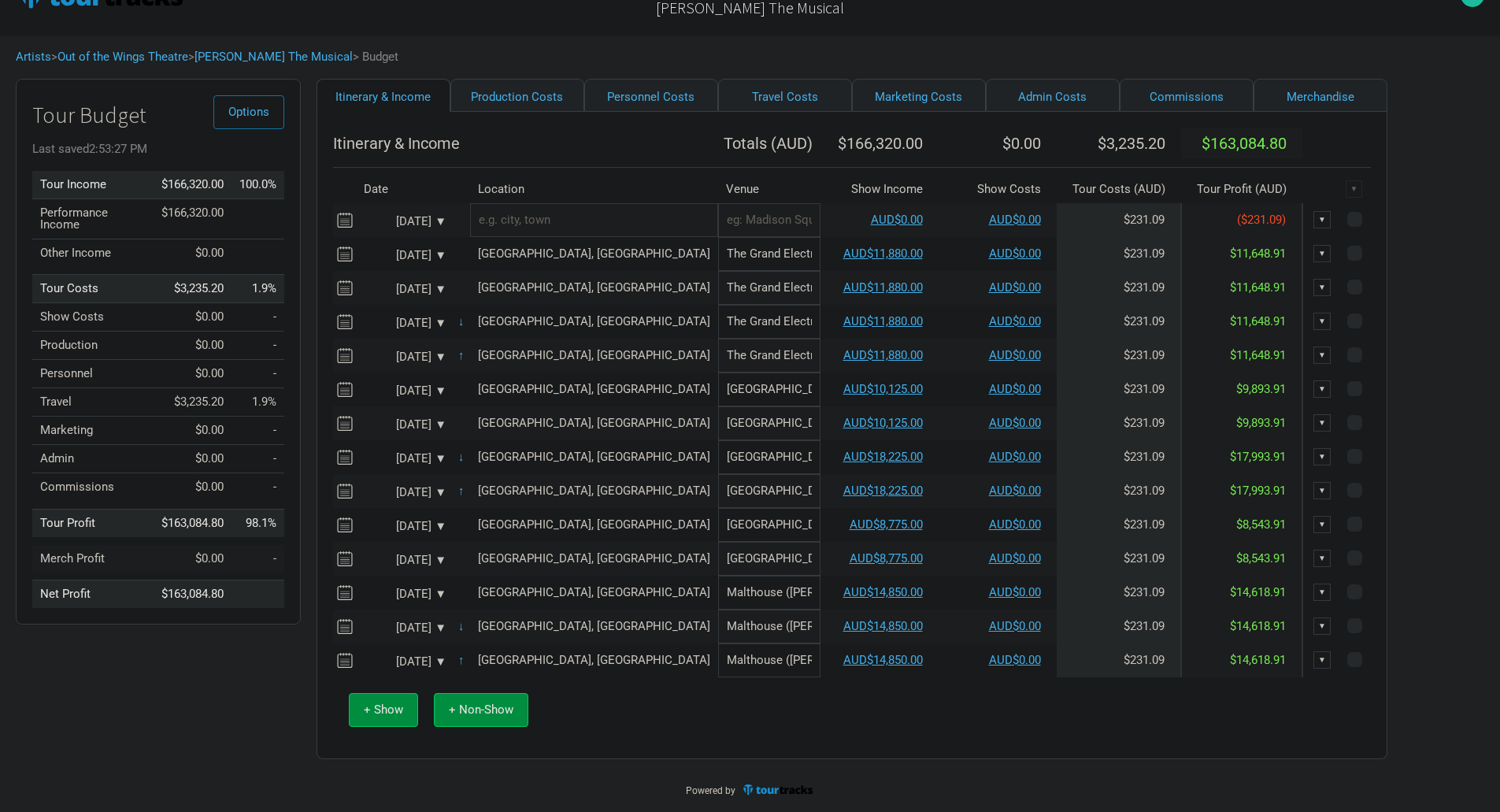
click at [1314, 218] on div "▼" at bounding box center [1323, 220] width 17 height 17
click at [1289, 266] on link "Delete" at bounding box center [1305, 272] width 34 height 12
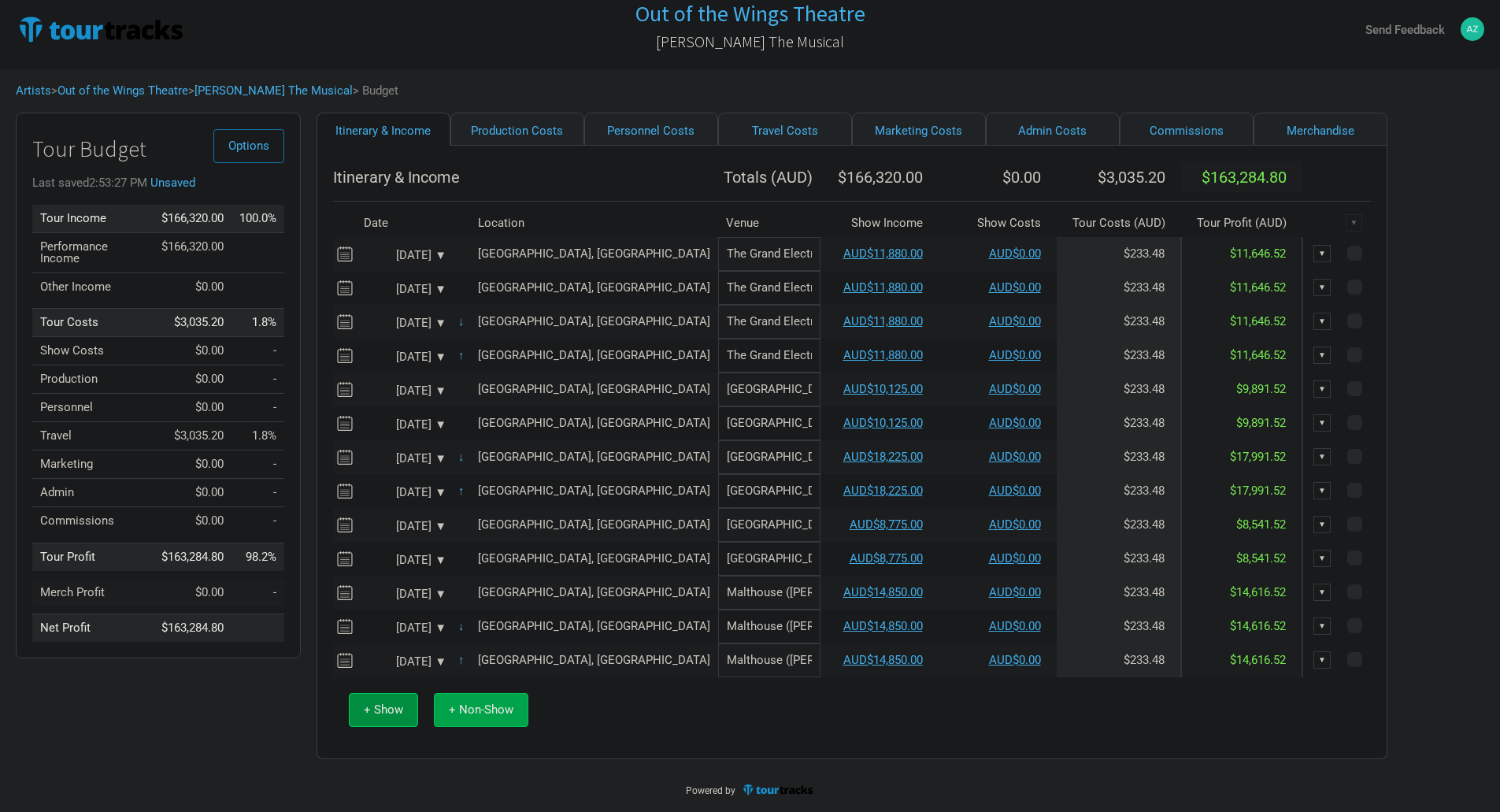
click at [481, 719] on button "+ Non-Show" at bounding box center [481, 710] width 94 height 34
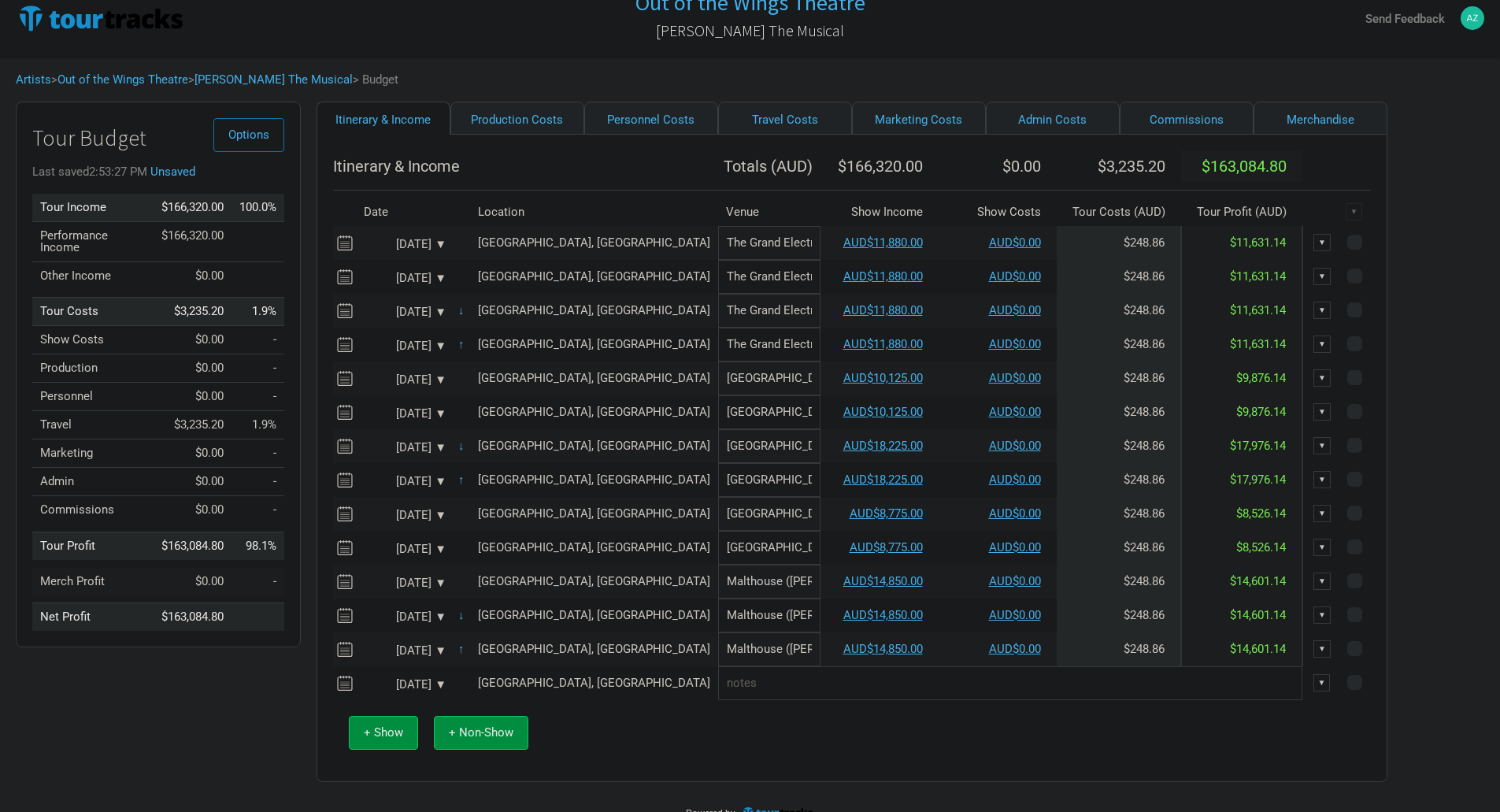
click at [437, 691] on div "[DATE] ▼" at bounding box center [403, 685] width 86 height 12
click at [390, 559] on div "5" at bounding box center [401, 559] width 21 height 21
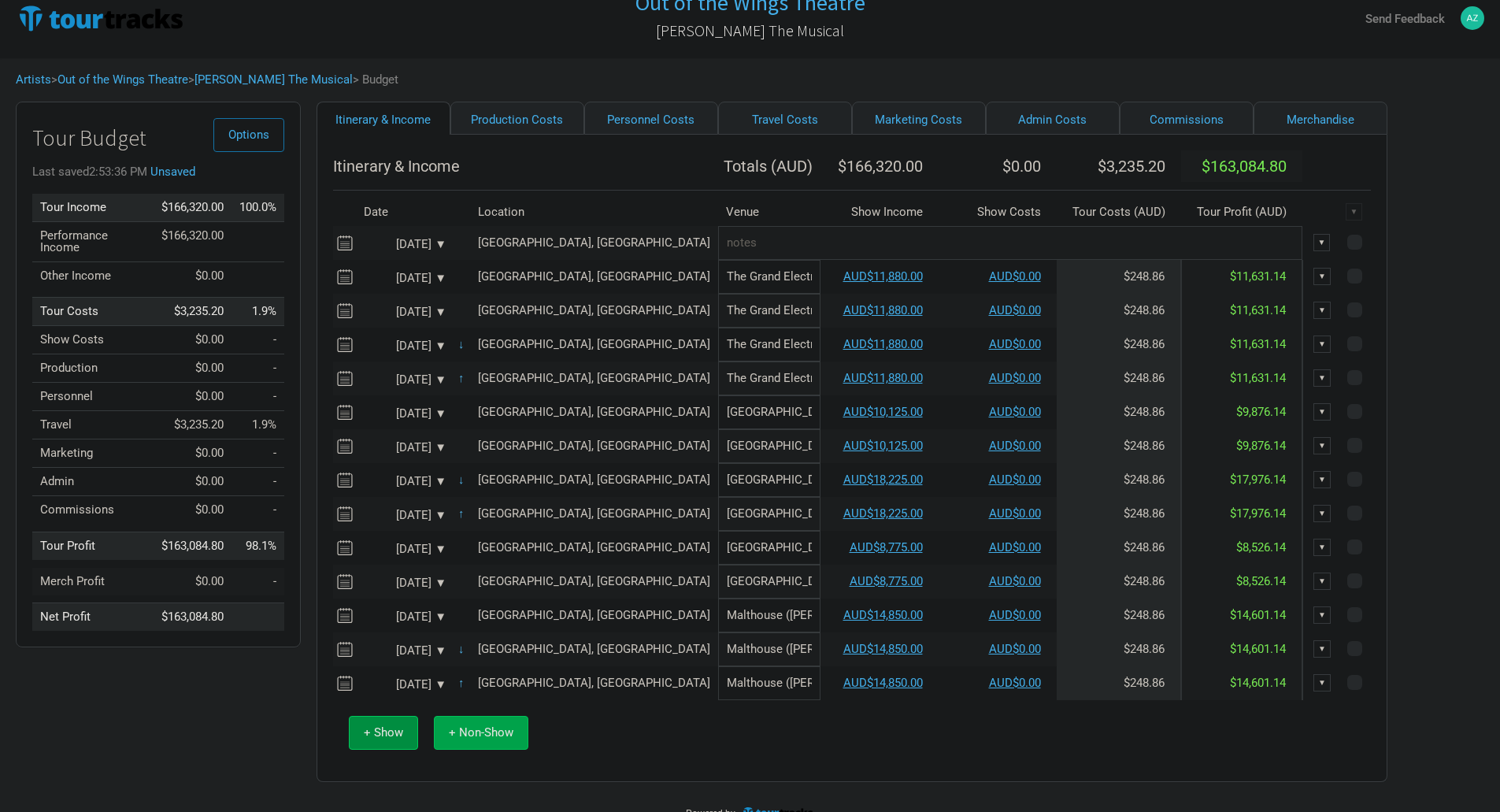
click at [483, 740] on span "+ Non-Show" at bounding box center [481, 733] width 65 height 14
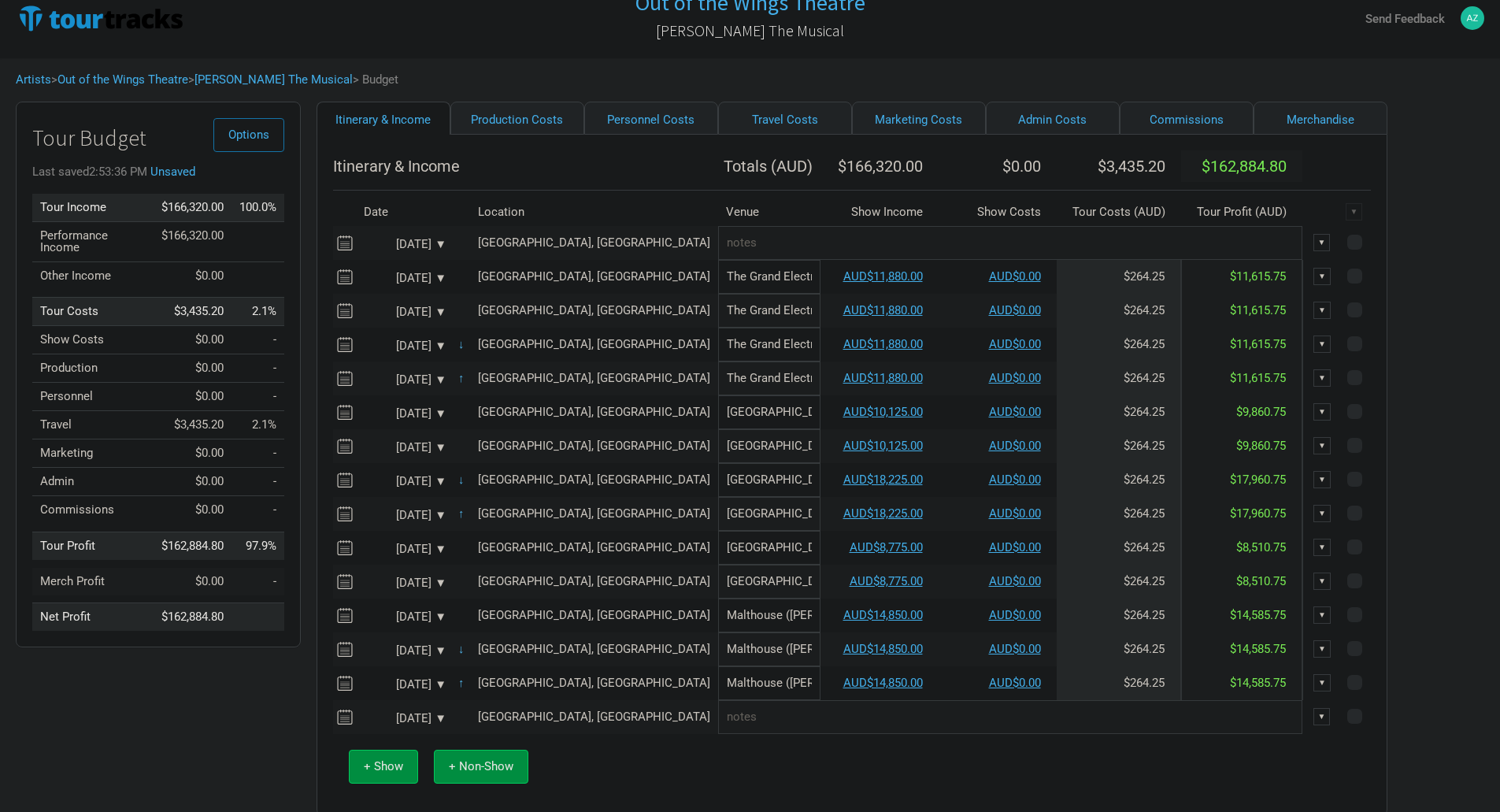
click at [442, 725] on div "[DATE] ▼" at bounding box center [403, 719] width 86 height 12
click at [428, 591] on div "6" at bounding box center [425, 593] width 21 height 21
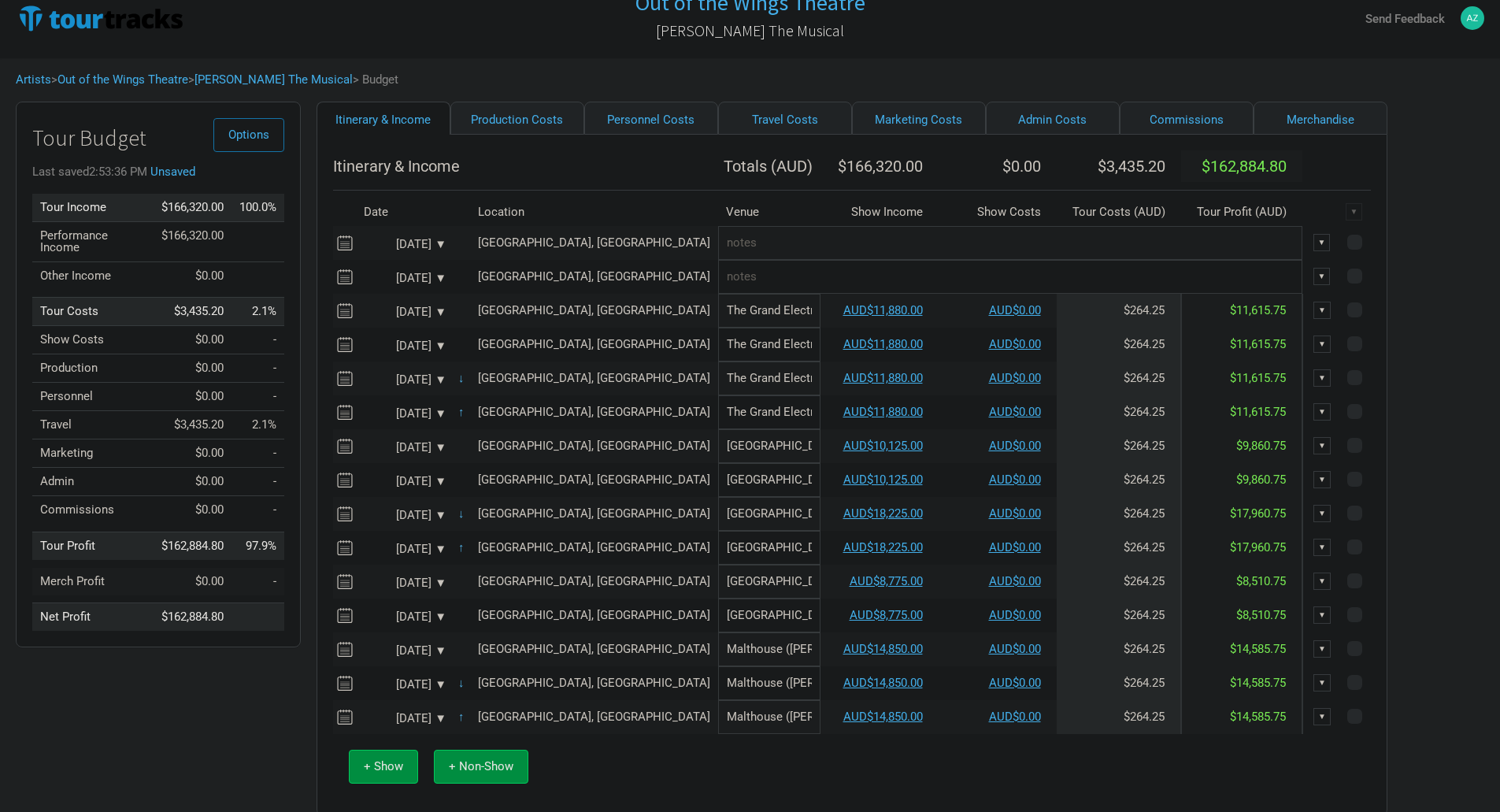
click at [719, 253] on input "text" at bounding box center [1010, 243] width 584 height 34
click at [783, 280] on input "text" at bounding box center [1010, 277] width 584 height 34
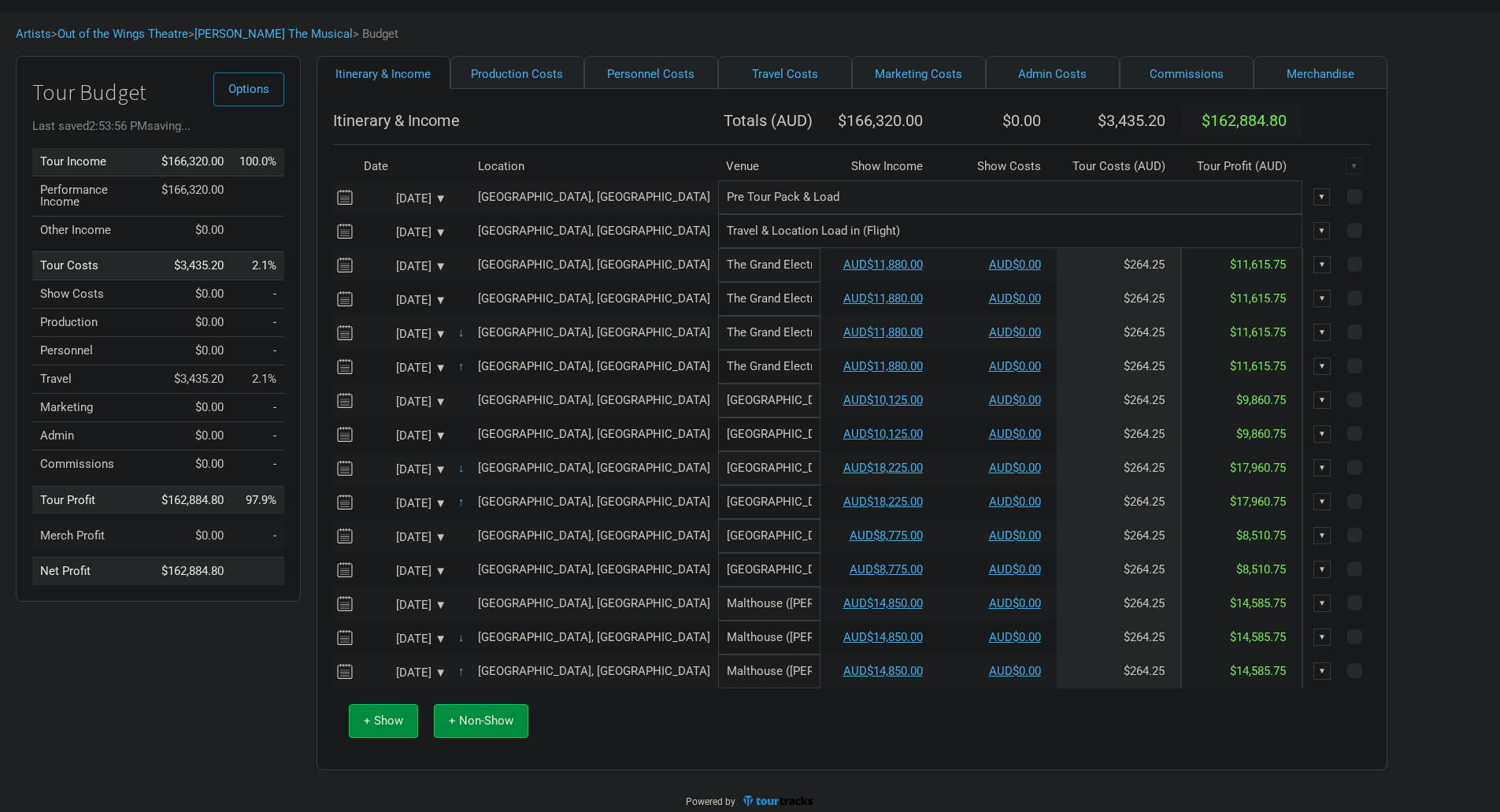
scroll to position [88, 0]
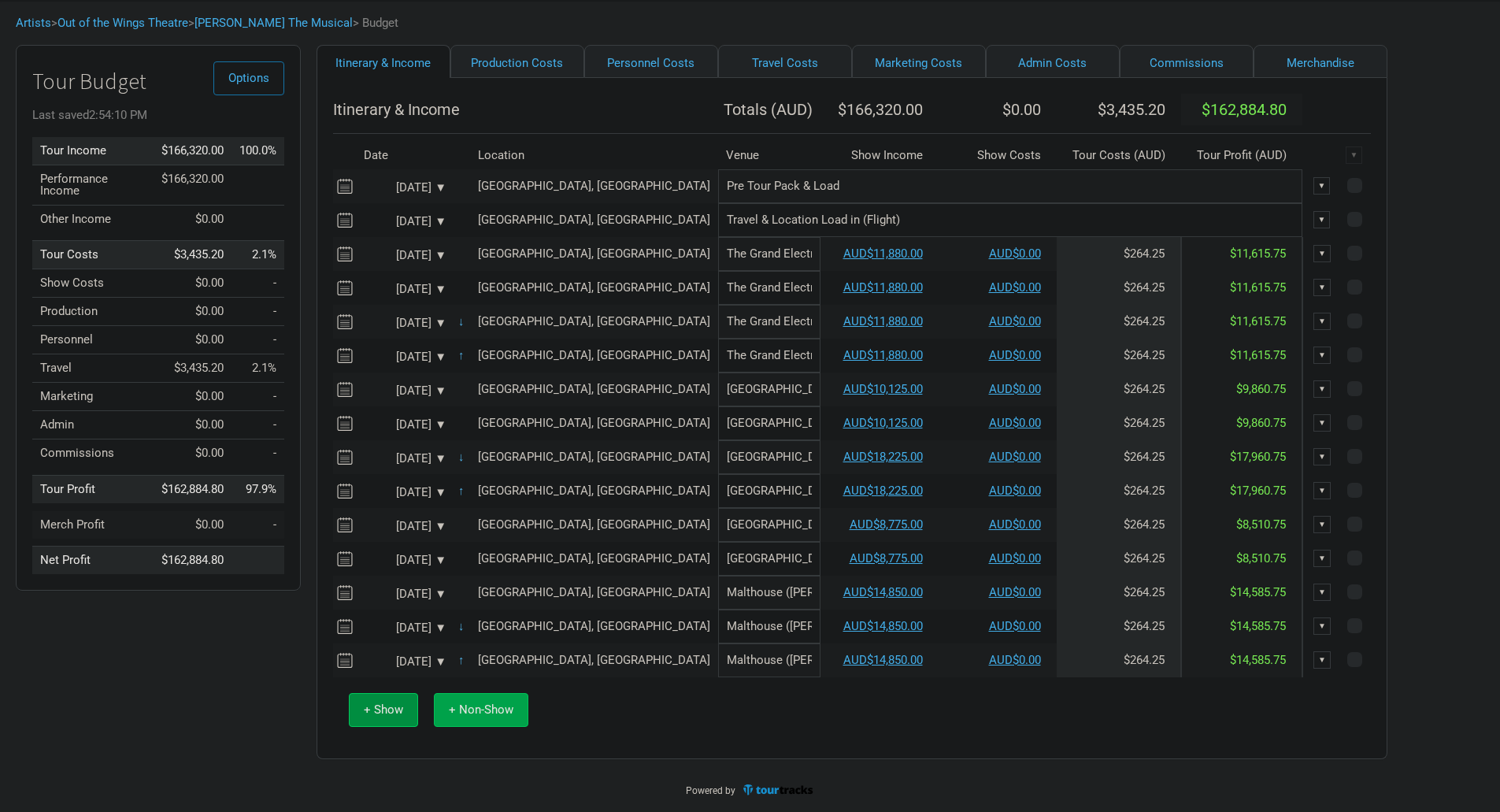
click at [498, 704] on span "+ Non-Show" at bounding box center [481, 710] width 65 height 14
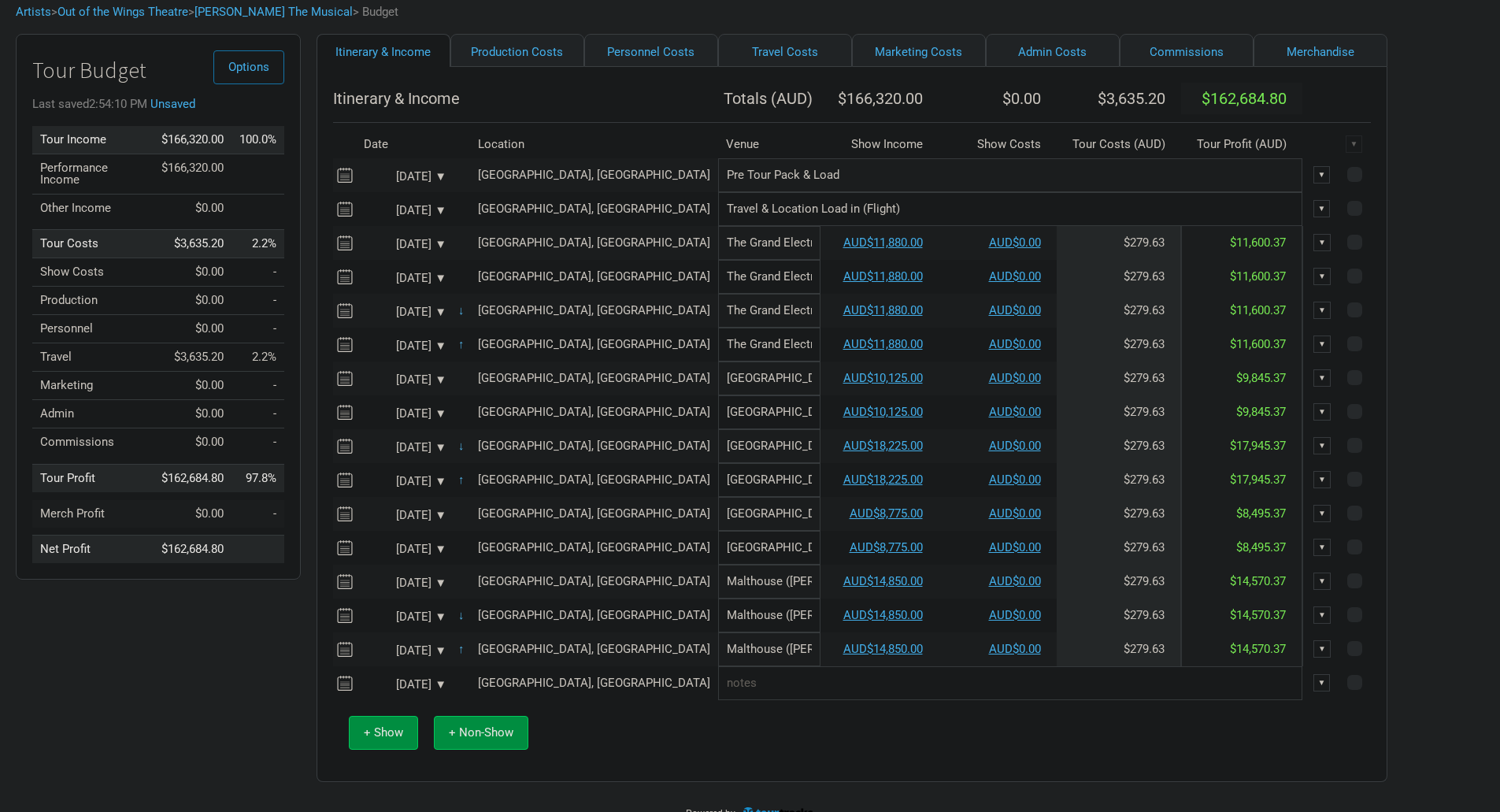
click at [446, 691] on div "[DATE] ▼" at bounding box center [403, 685] width 86 height 12
click at [453, 556] on div "7" at bounding box center [451, 559] width 21 height 21
click at [719, 258] on input "text" at bounding box center [1010, 243] width 584 height 34
click at [730, 253] on input "tech & Dress rehearsal = Media" at bounding box center [1010, 243] width 584 height 34
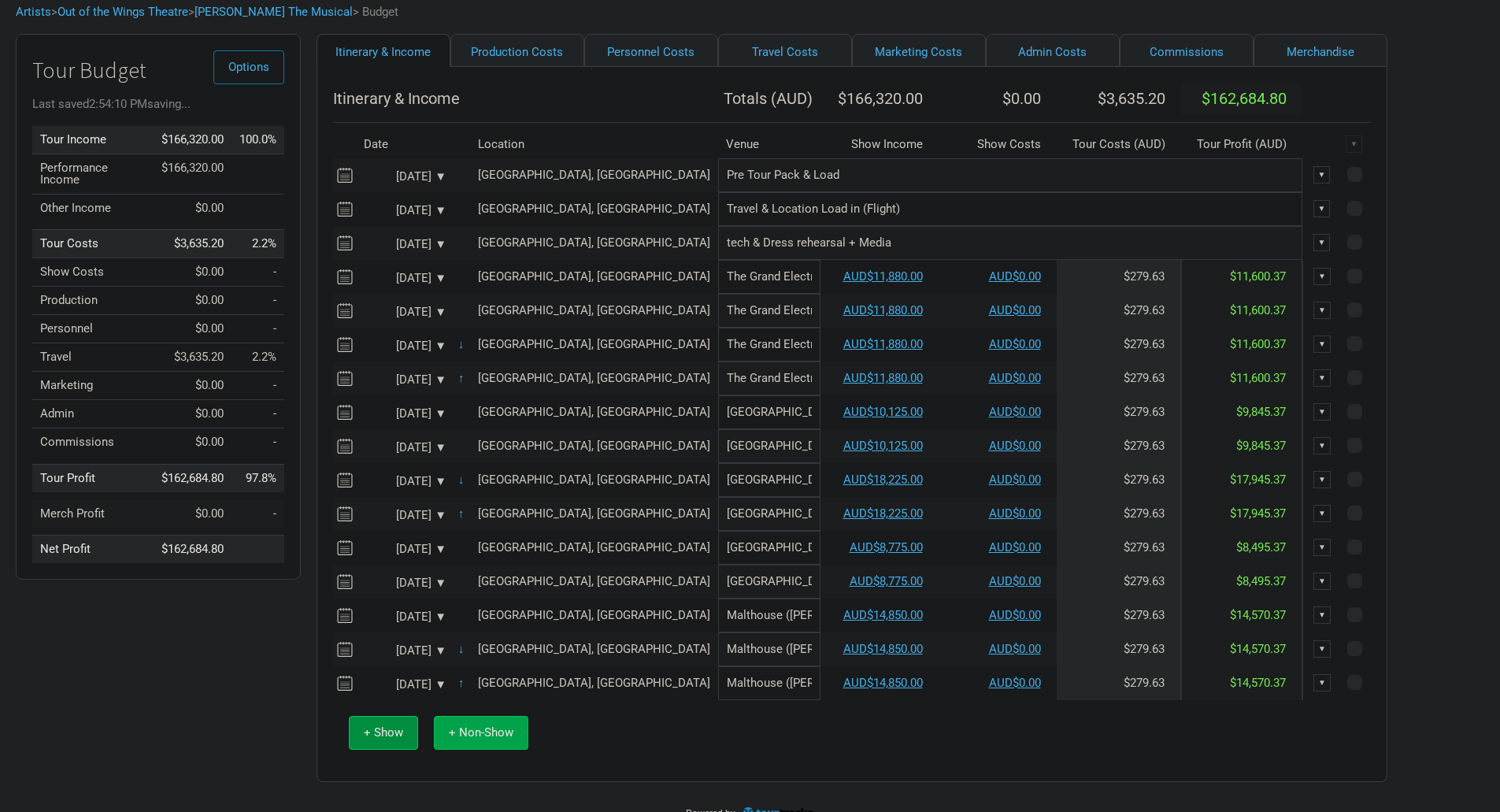
click at [485, 740] on span "+ Non-Show" at bounding box center [481, 733] width 65 height 14
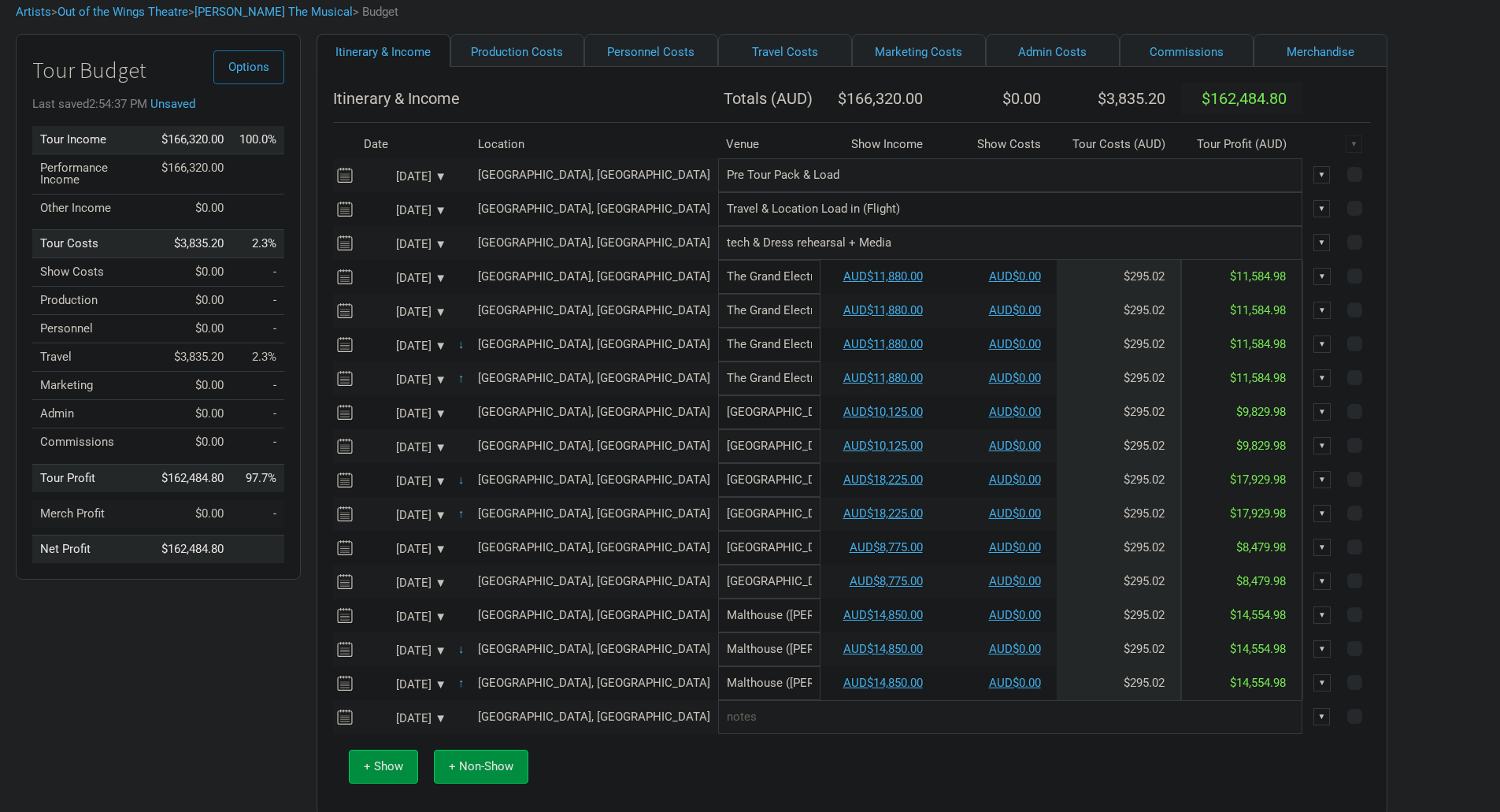
scroll to position [156, 0]
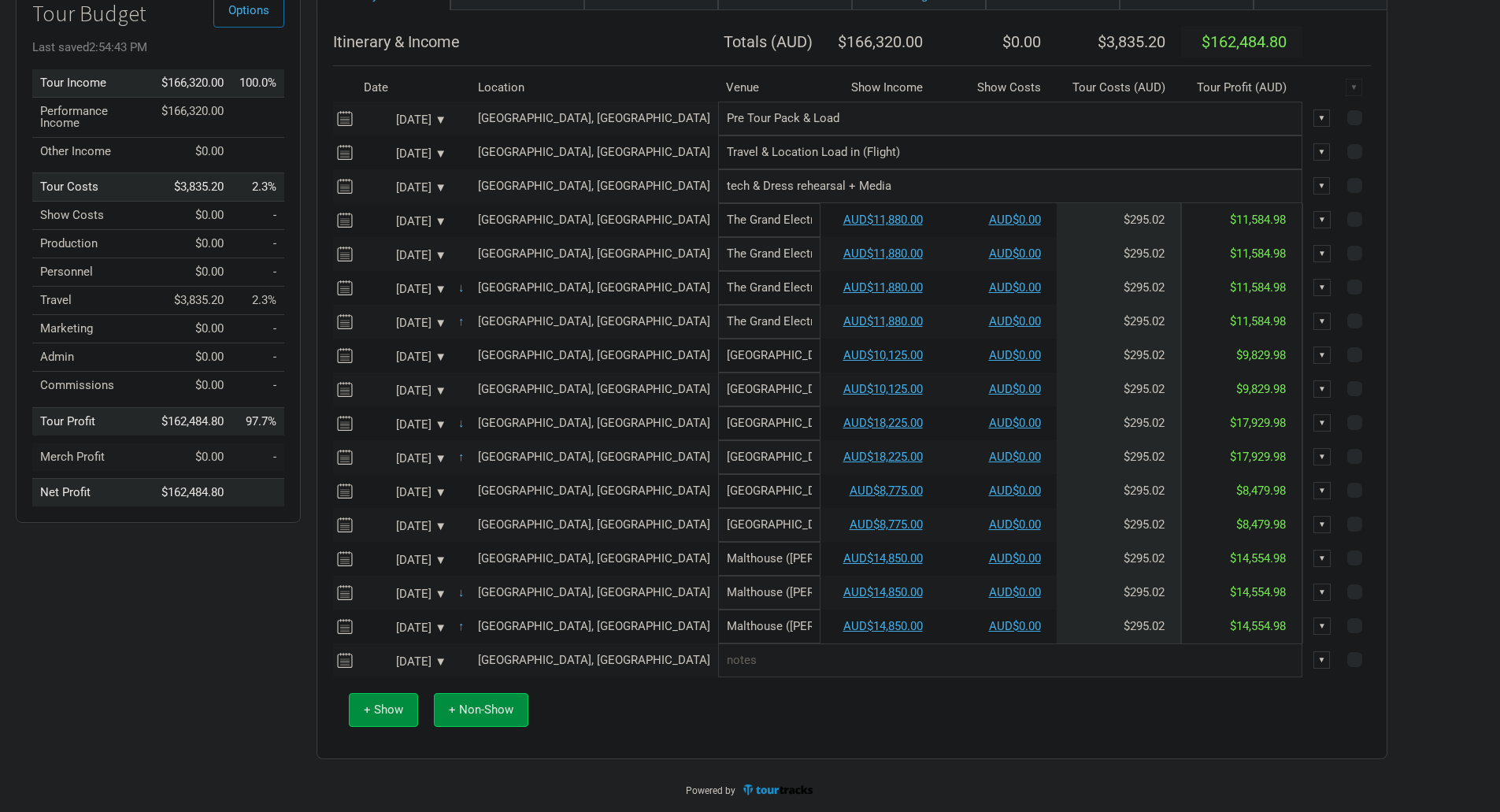
click at [438, 661] on div "[DATE] ▼" at bounding box center [403, 662] width 86 height 12
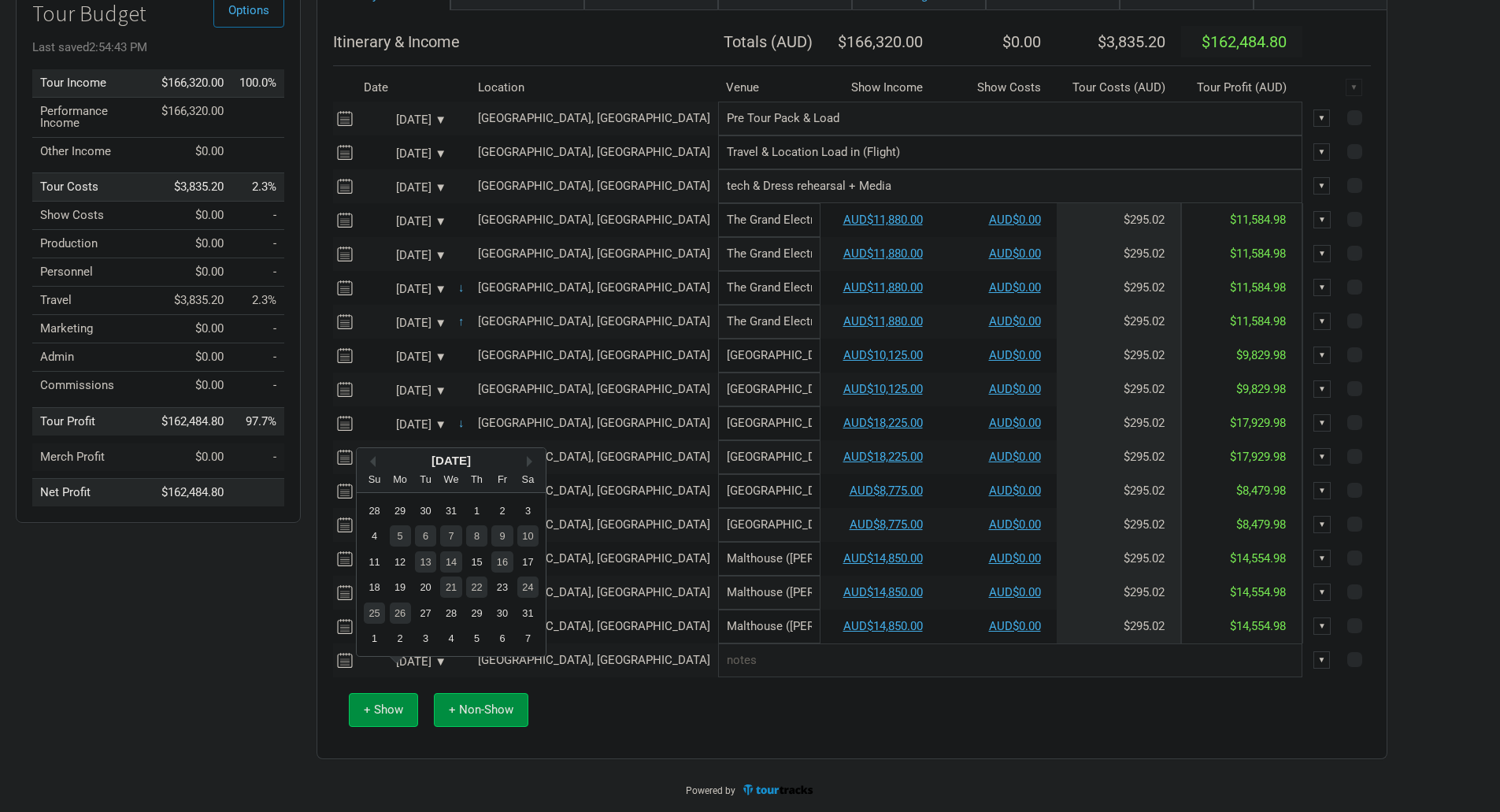
scroll to position [155, 0]
click at [375, 551] on div "11" at bounding box center [375, 561] width 21 height 21
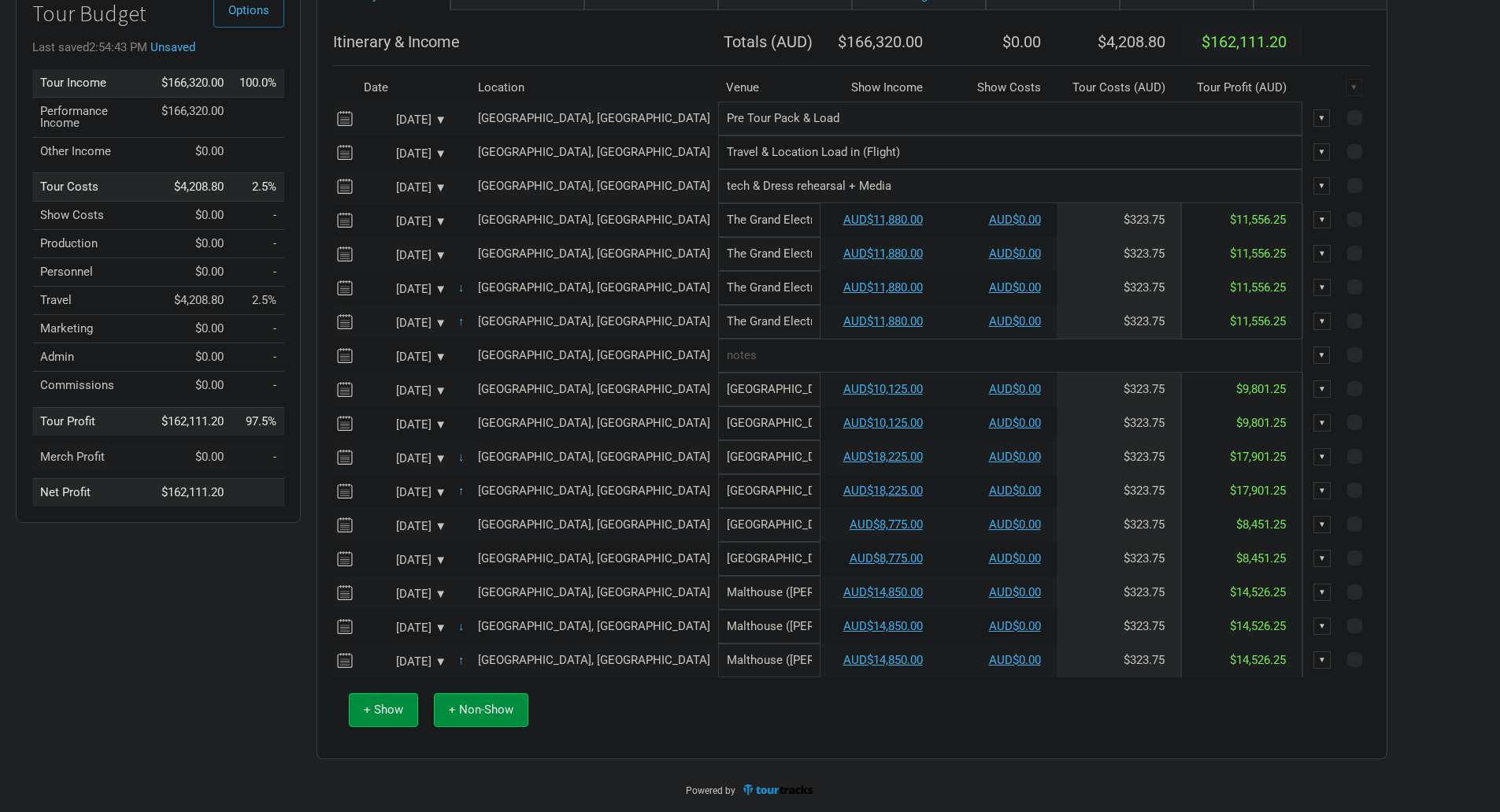
click at [719, 356] on input "text" at bounding box center [1010, 355] width 584 height 34
click at [719, 152] on input "Travel & Location Load in (Flight)" at bounding box center [1010, 152] width 584 height 34
drag, startPoint x: 896, startPoint y: 153, endPoint x: 837, endPoint y: 151, distance: 59.0
click at [837, 151] on input "Travel Melbourne to Sydney & Location Load in (Flight)" at bounding box center [1010, 152] width 584 height 34
click at [934, 155] on input "Travel Melbourne to Sydney & Location Load in (Flight)" at bounding box center [1010, 152] width 584 height 34
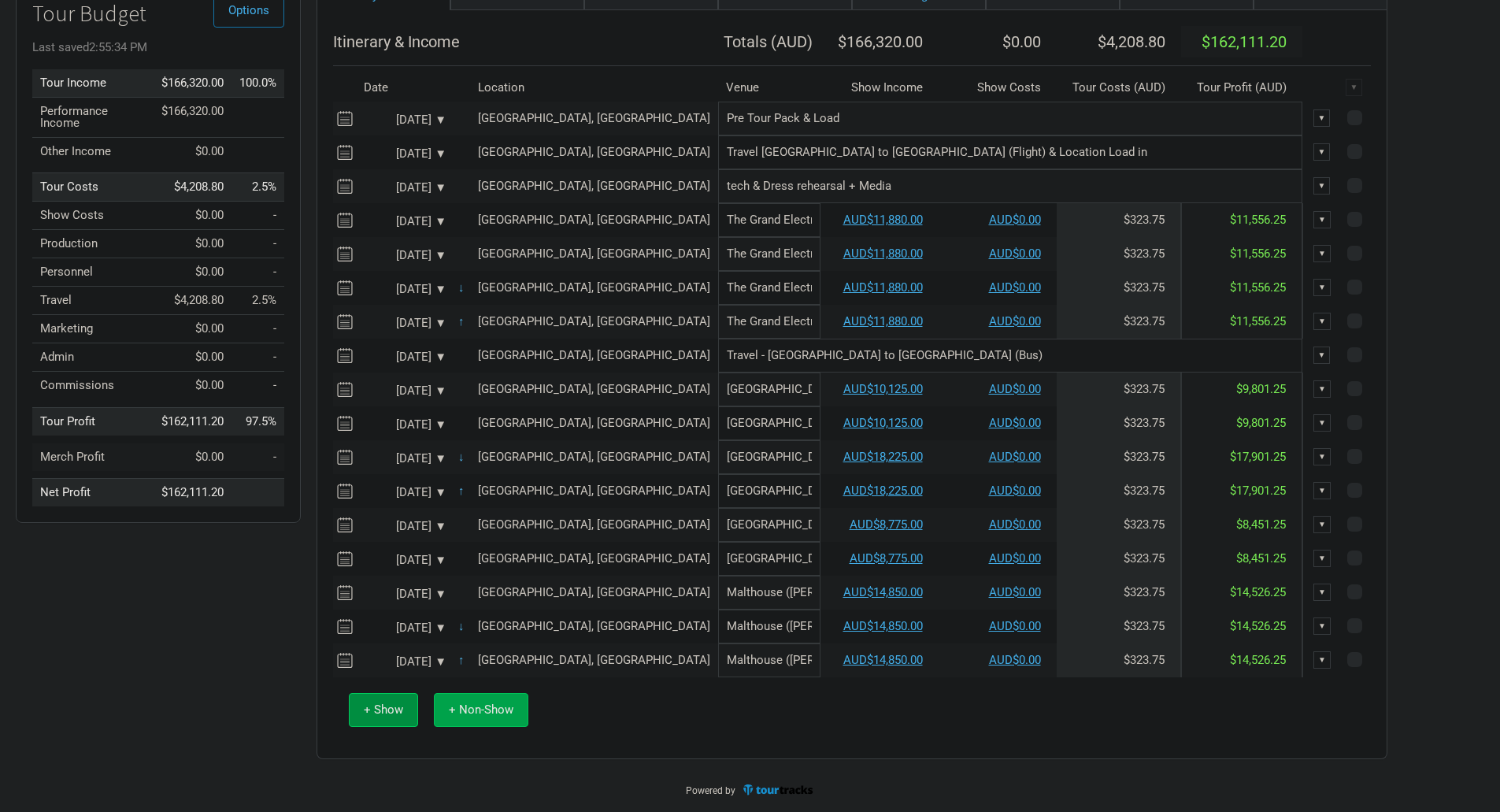
click at [504, 712] on span "+ Non-Show" at bounding box center [481, 710] width 65 height 14
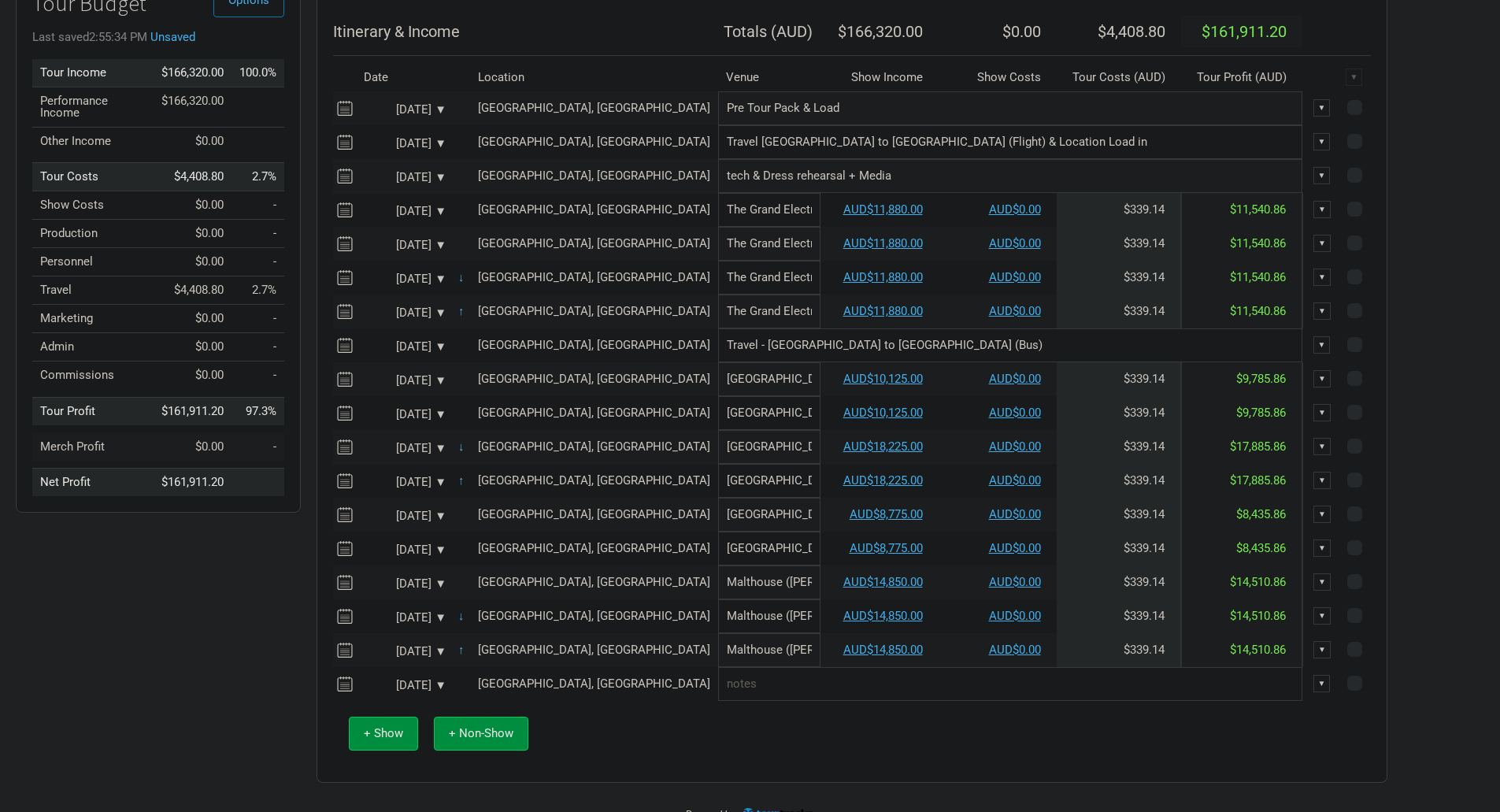
click at [440, 689] on div "[DATE] ▼" at bounding box center [403, 685] width 86 height 12
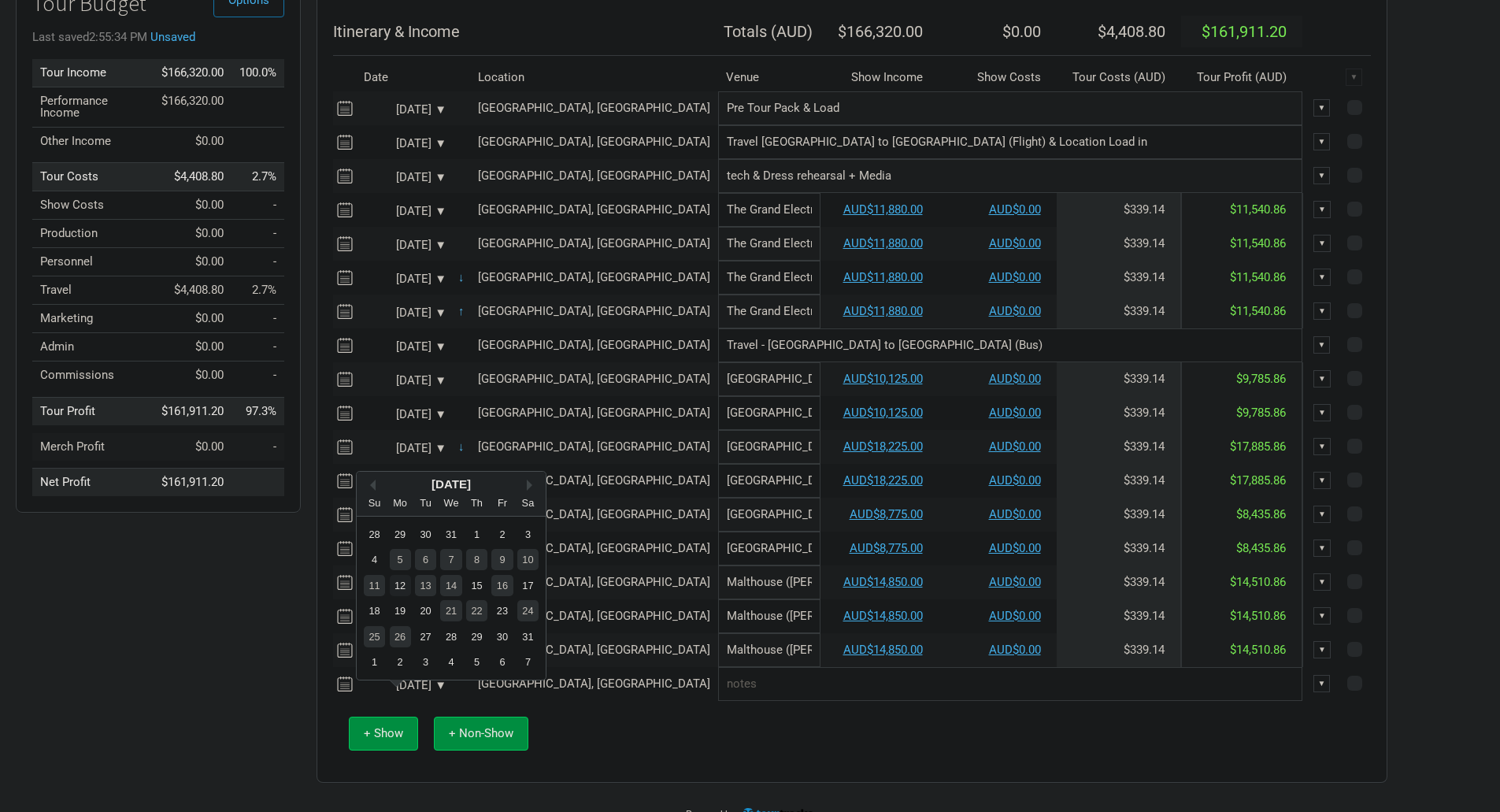
click at [406, 589] on div "12" at bounding box center [401, 585] width 21 height 21
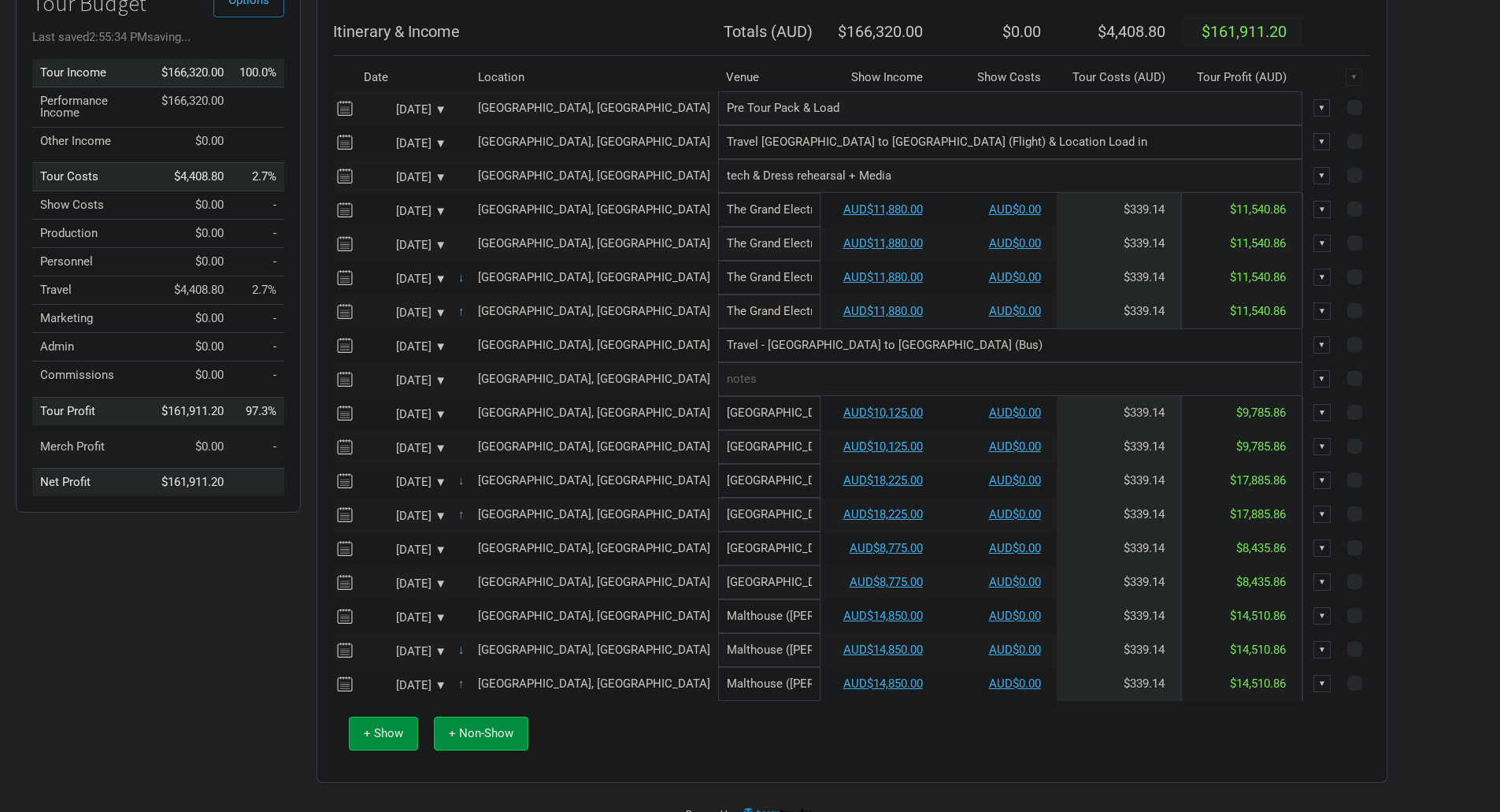
click at [719, 396] on input "text" at bounding box center [1010, 379] width 584 height 34
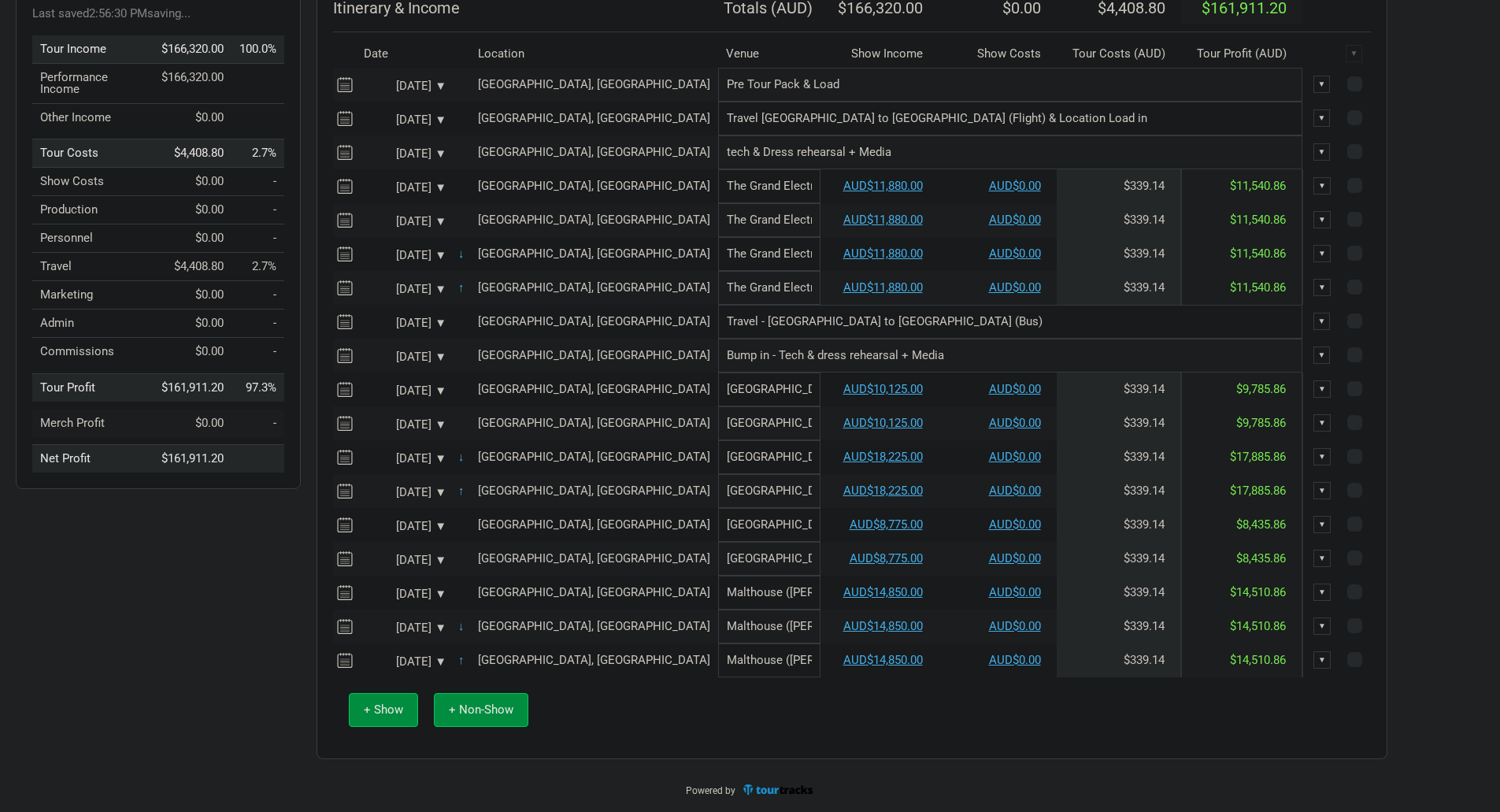
click at [719, 149] on input "tech & Dress rehearsal + Media" at bounding box center [1010, 152] width 584 height 34
click at [487, 720] on button "+ Non-Show" at bounding box center [481, 710] width 94 height 34
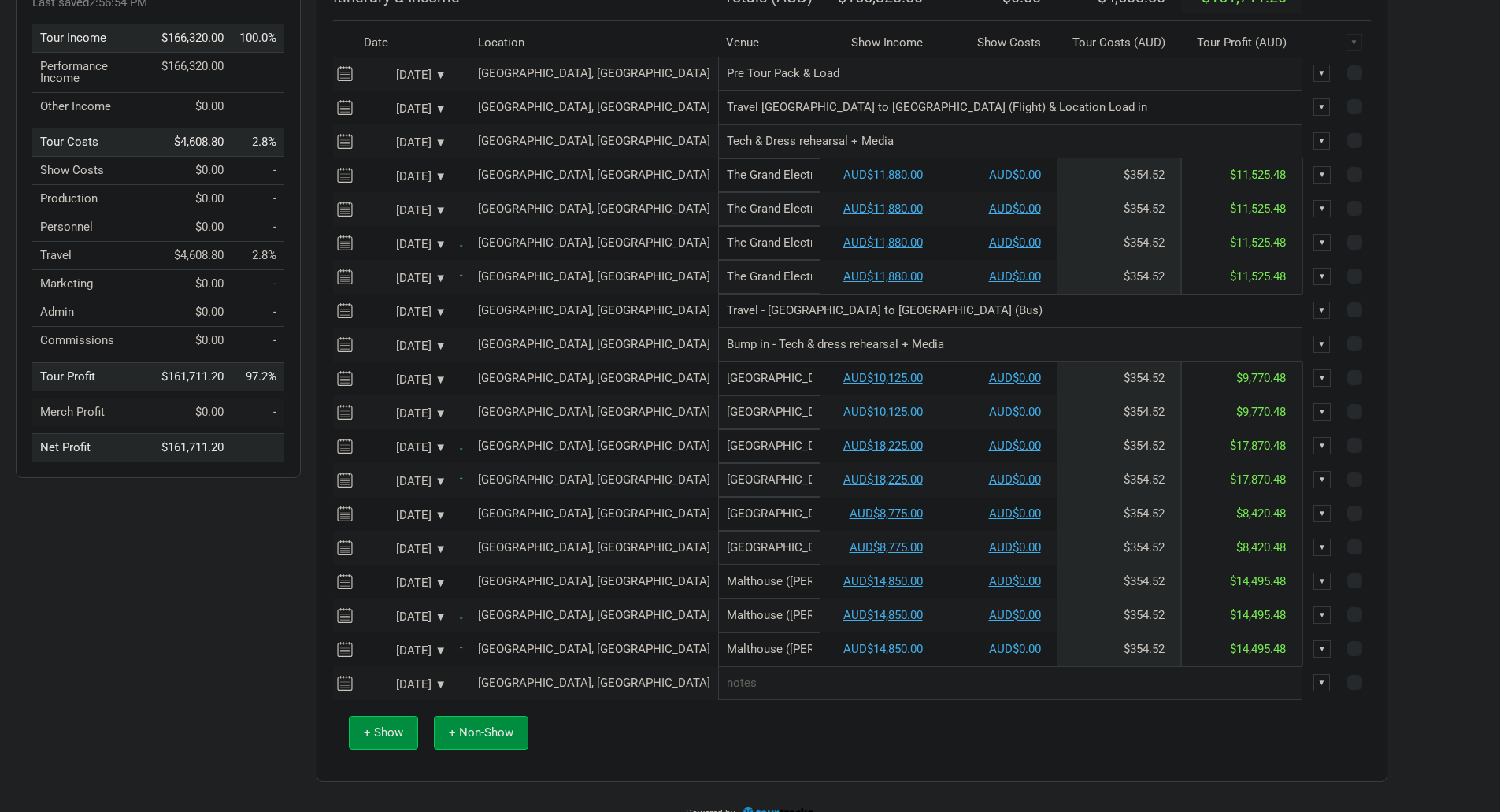
click at [437, 691] on div "[DATE] ▼" at bounding box center [403, 685] width 86 height 12
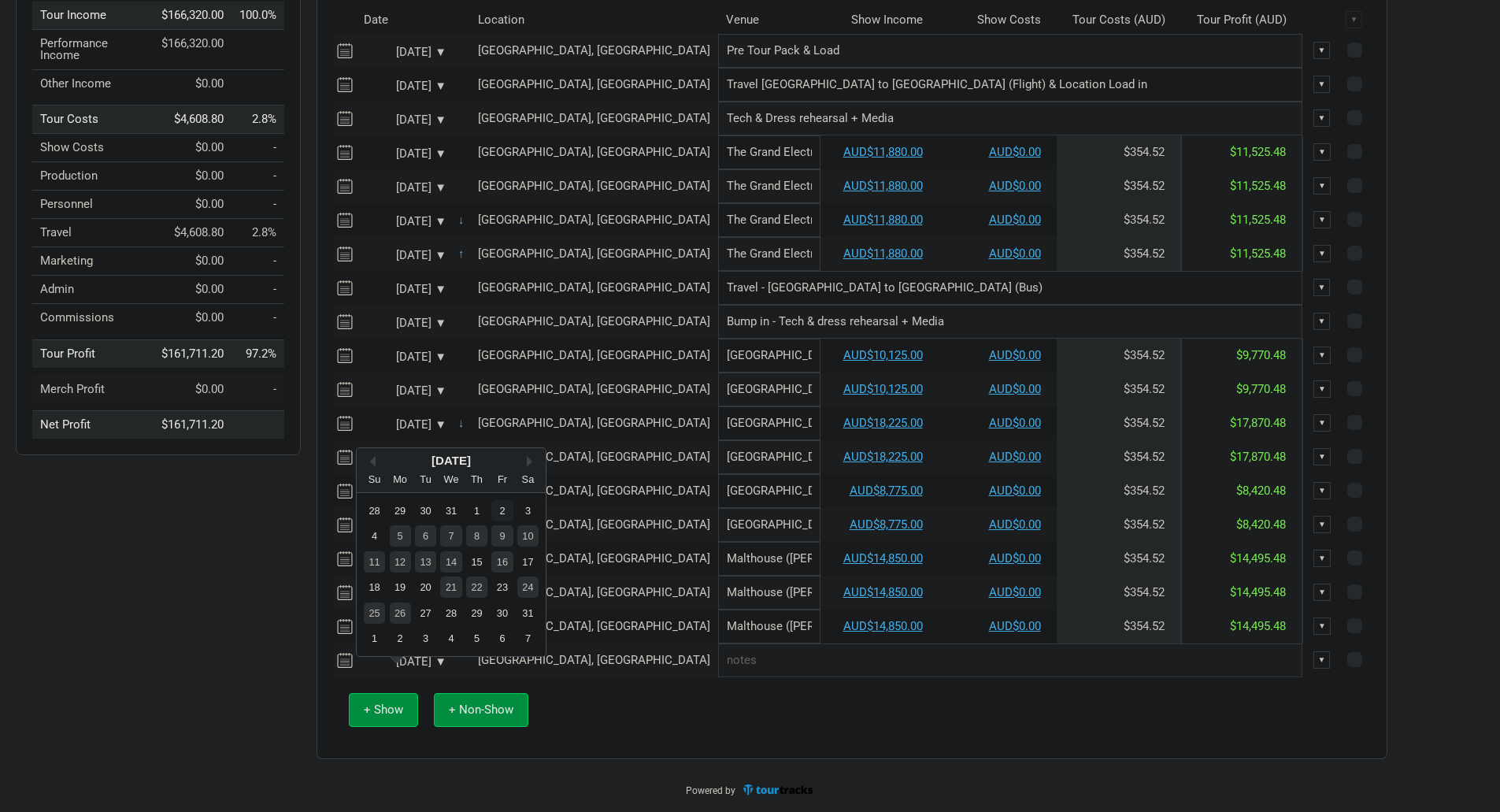
scroll to position [224, 0]
click at [476, 553] on div "15" at bounding box center [477, 561] width 21 height 21
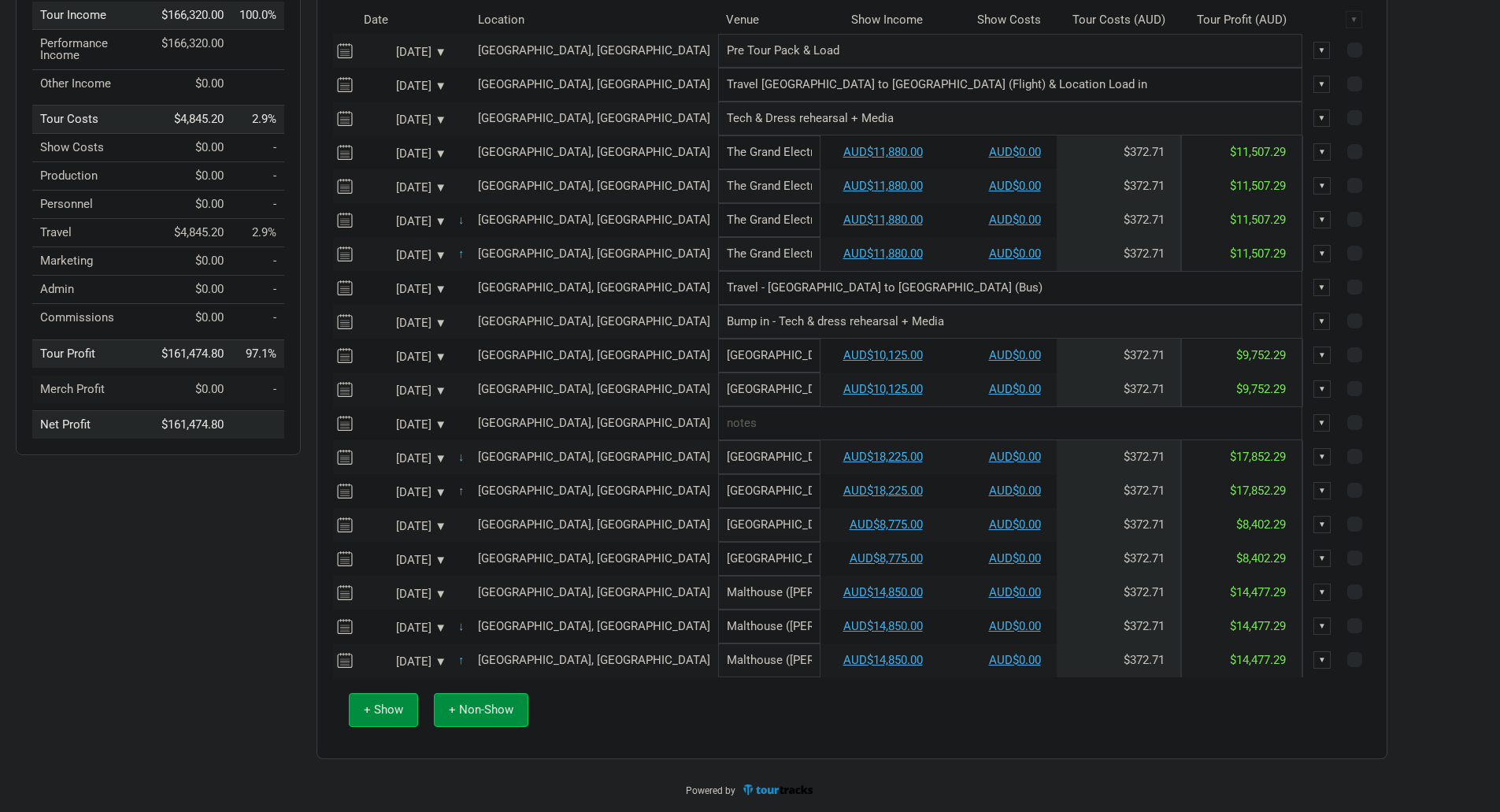
click at [719, 416] on input "text" at bounding box center [1010, 423] width 584 height 34
click at [742, 424] on input "Travel - Canberra to Leeto (Bus)" at bounding box center [1010, 423] width 584 height 34
click at [806, 422] on input "Travel - Canberra to Leeton (Bus)" at bounding box center [1010, 423] width 584 height 34
click at [499, 719] on button "+ Non-Show" at bounding box center [481, 710] width 94 height 34
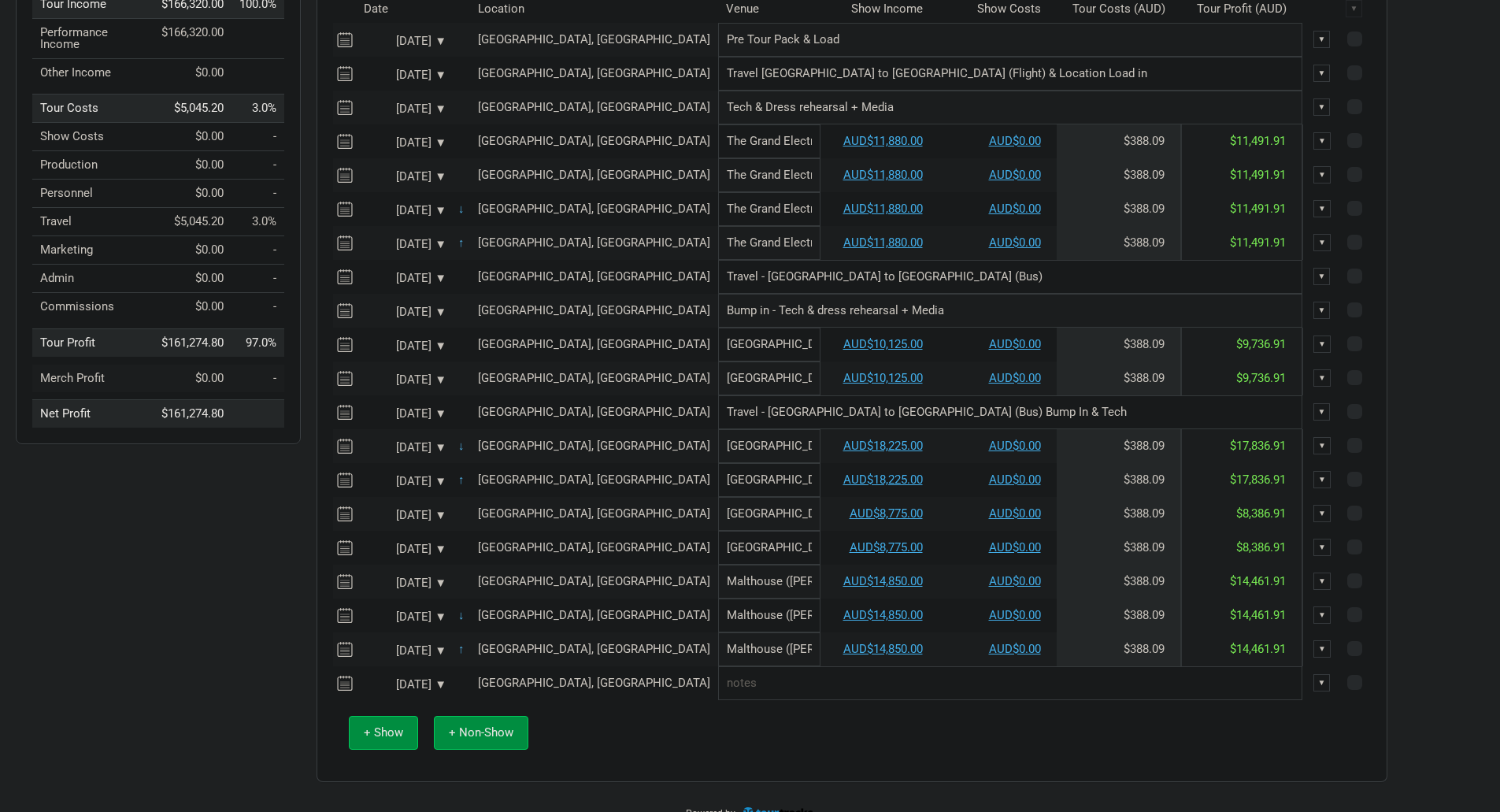
click at [444, 691] on div "[DATE] ▼" at bounding box center [403, 685] width 86 height 12
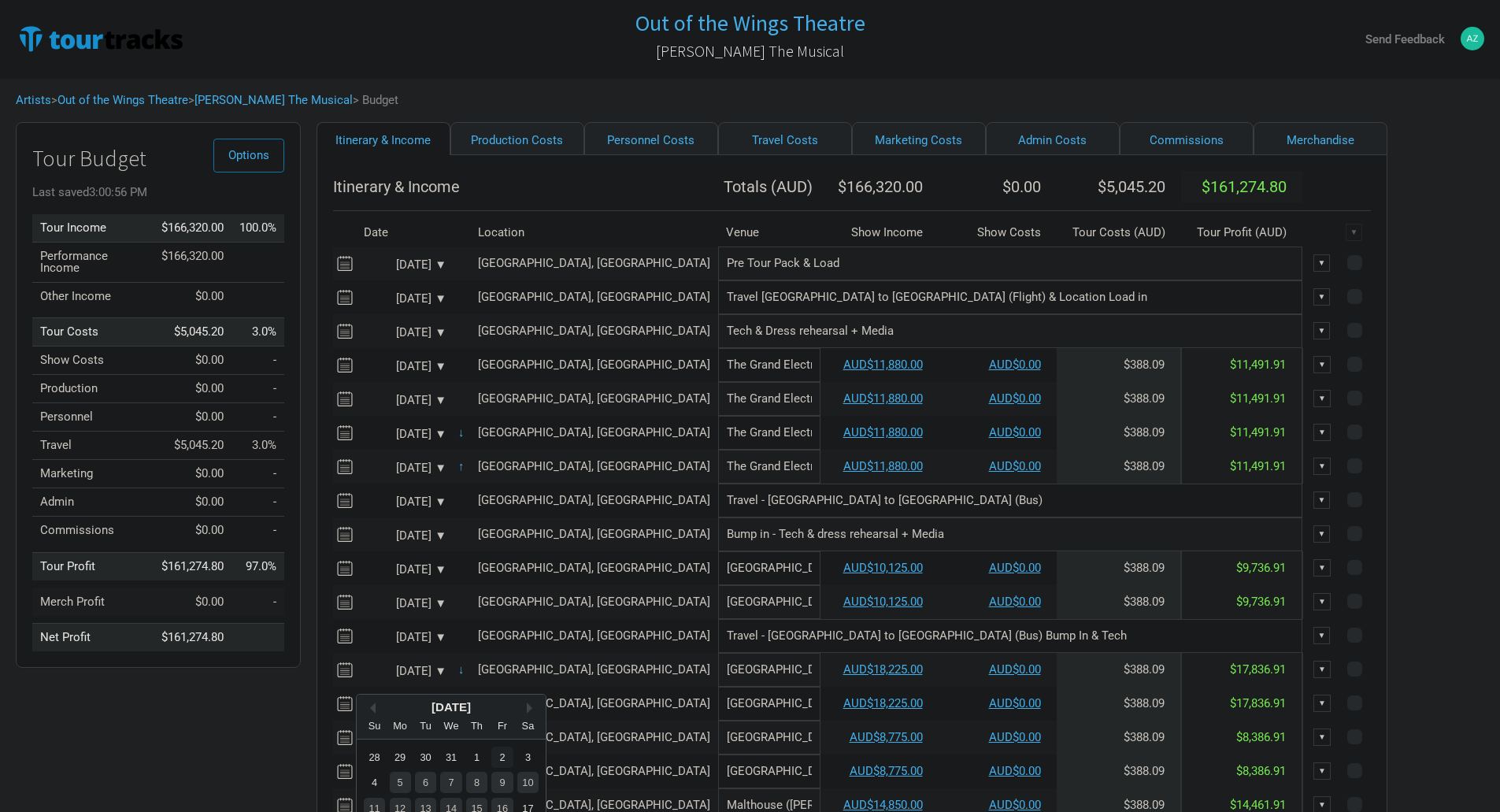
scroll to position [258, 0]
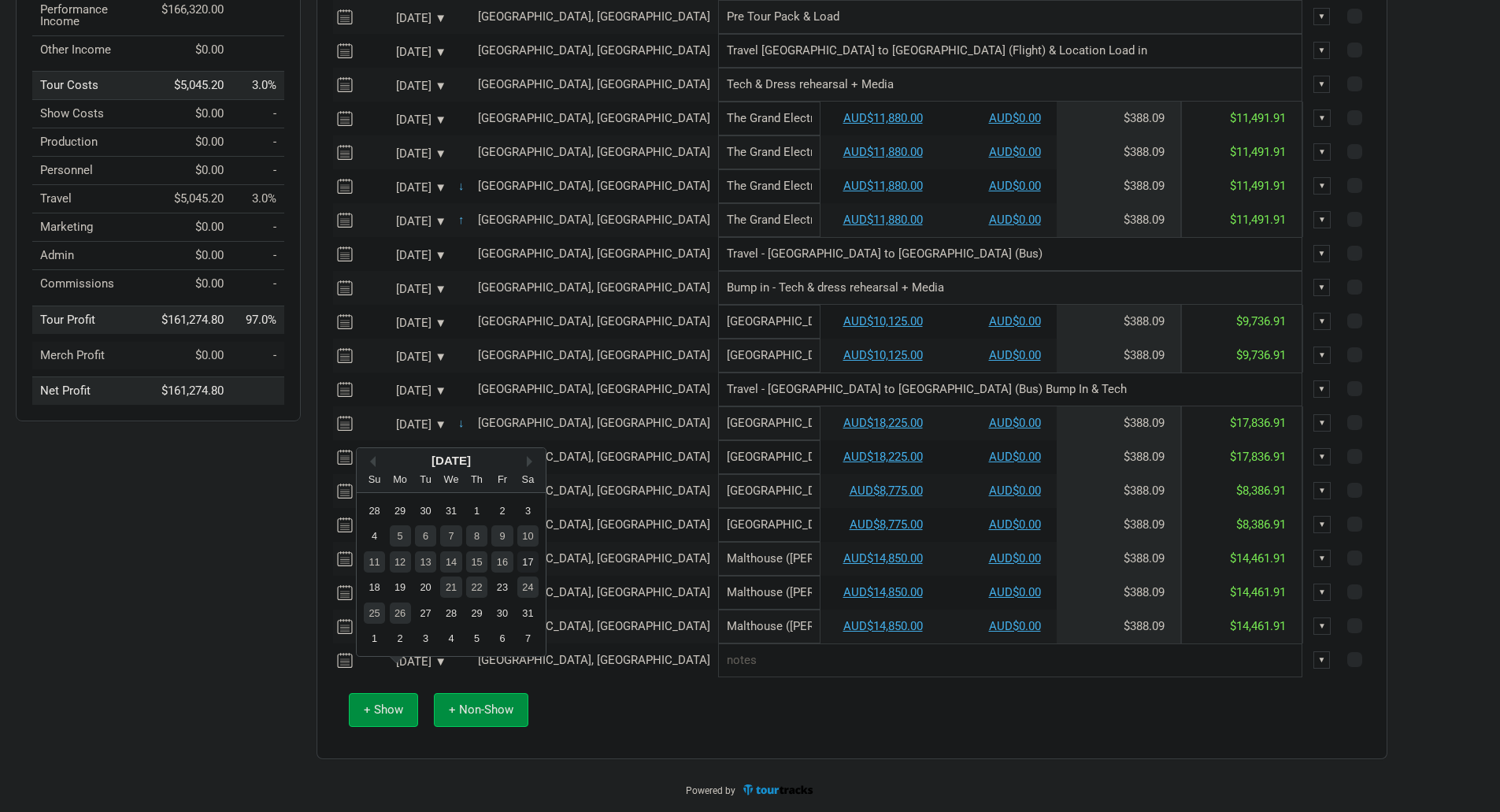
click at [535, 554] on div "17" at bounding box center [528, 561] width 21 height 21
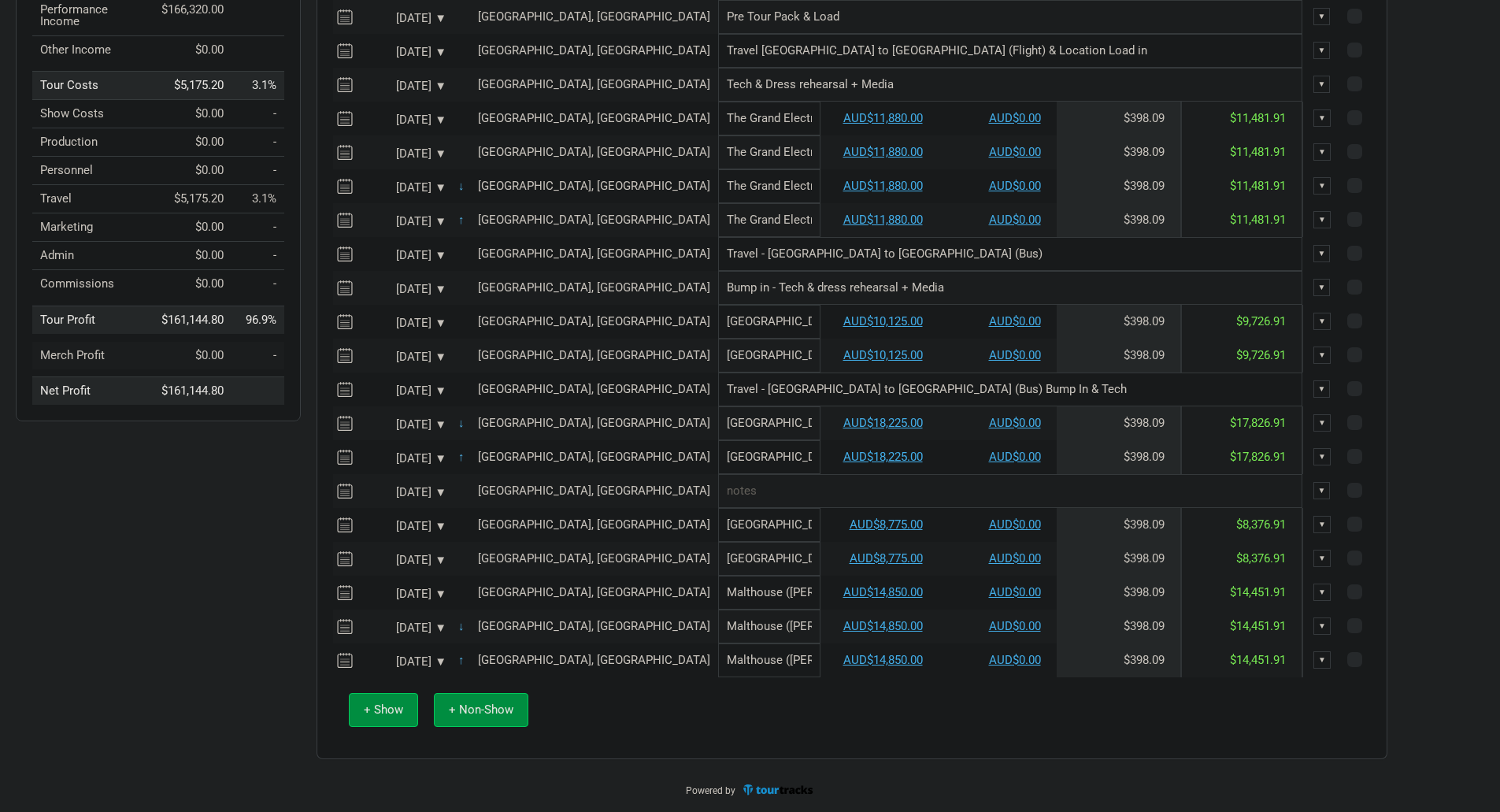
click at [719, 494] on input "text" at bounding box center [1010, 491] width 584 height 34
click at [494, 721] on button "+ Non-Show" at bounding box center [481, 710] width 94 height 34
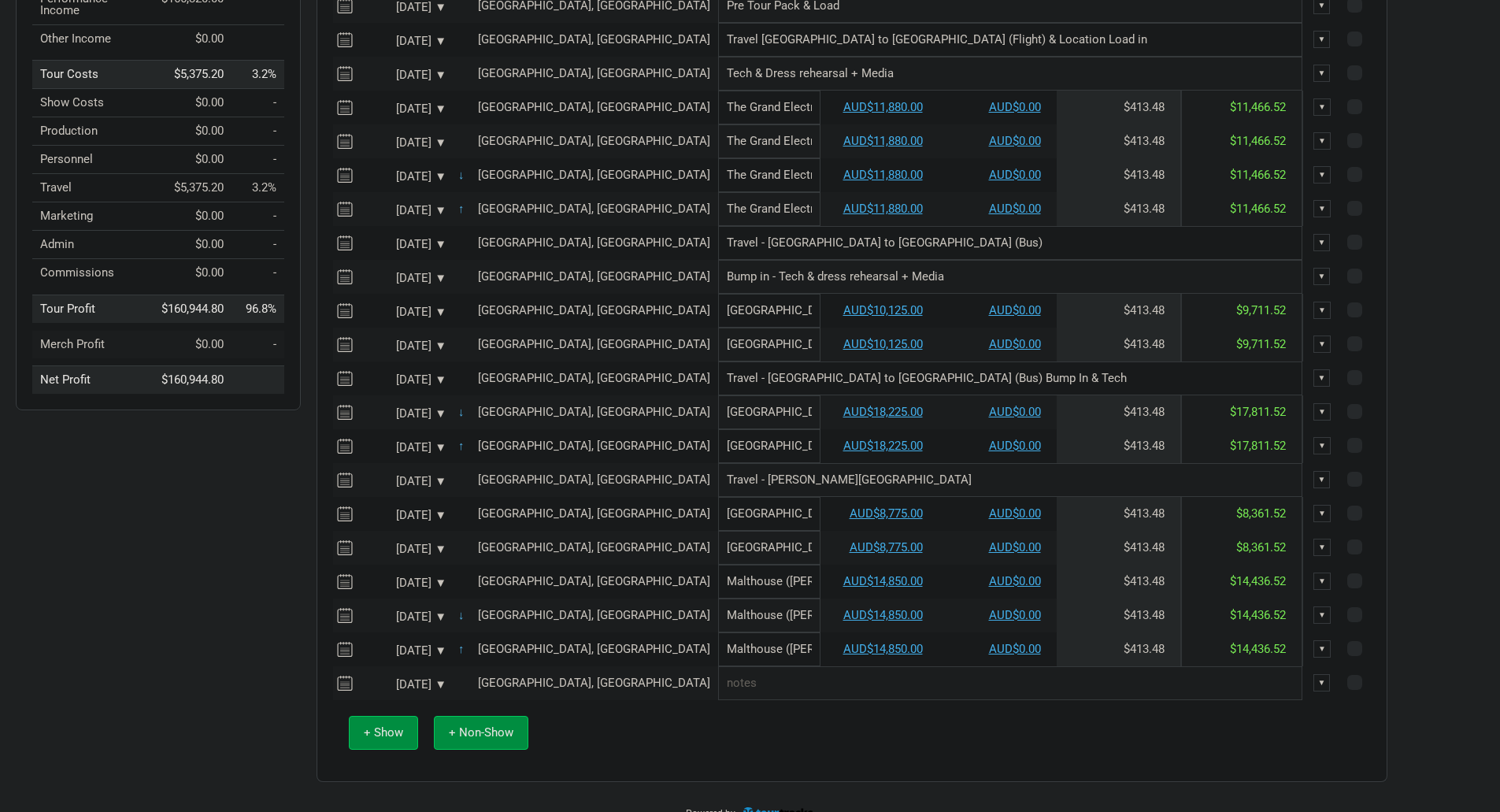
click at [439, 691] on div "[DATE] ▼" at bounding box center [403, 685] width 86 height 12
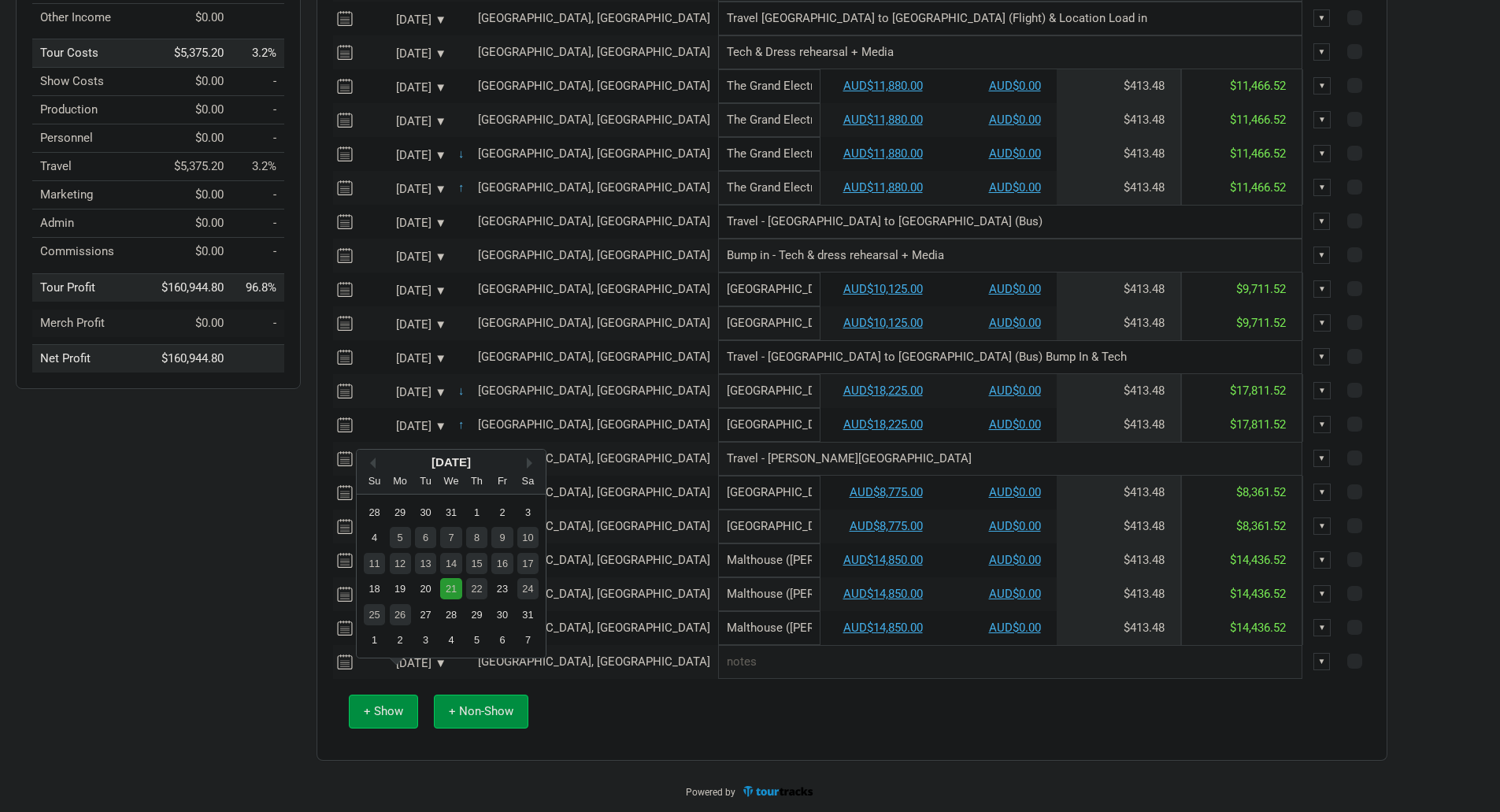
scroll to position [292, 0]
click at [374, 576] on div "18" at bounding box center [375, 587] width 21 height 21
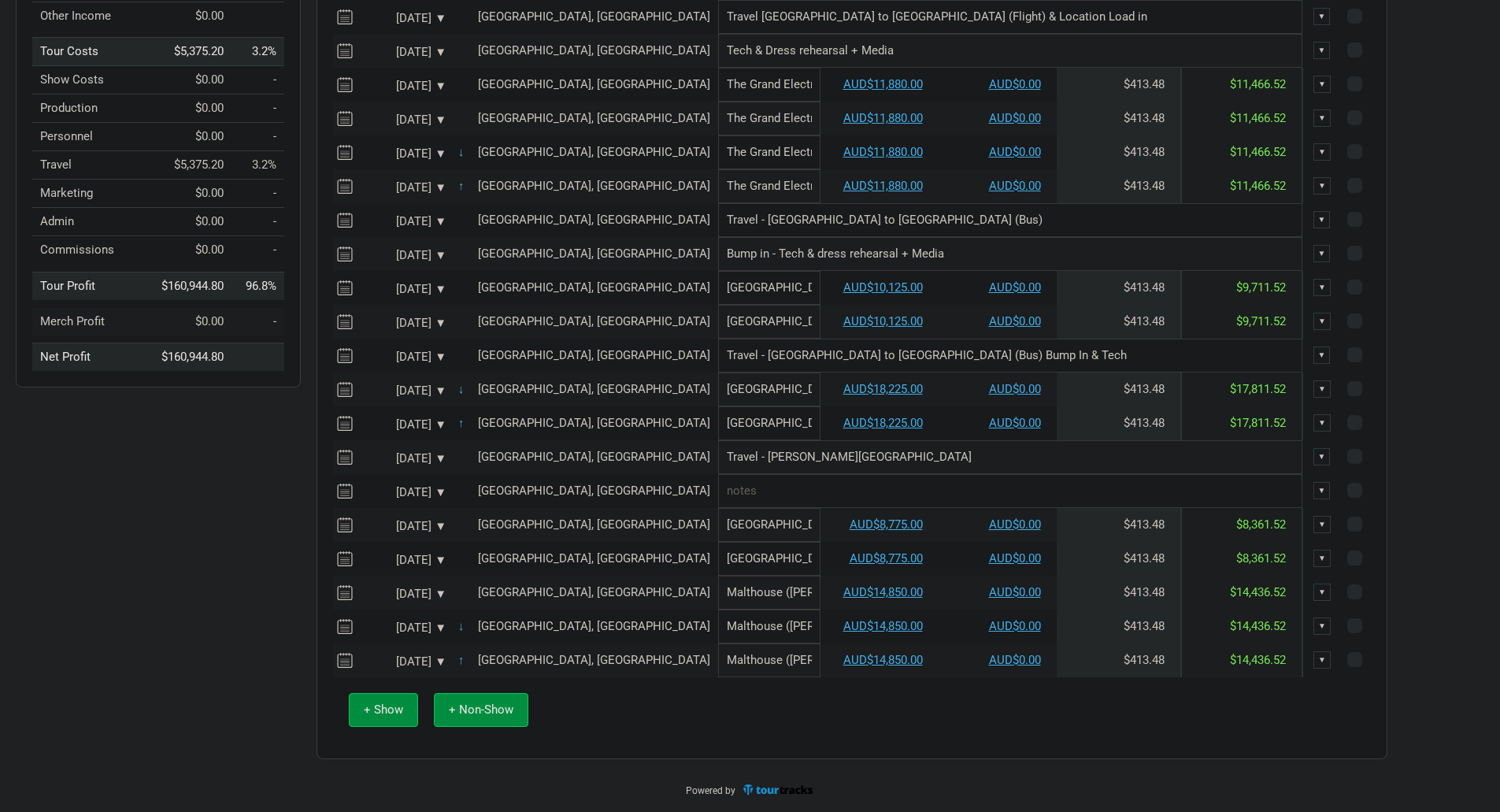
click at [719, 496] on input "text" at bounding box center [1010, 491] width 584 height 34
click at [719, 458] on input "Travel - Leeton Adelaide" at bounding box center [1010, 457] width 584 height 34
click at [719, 485] on input "Travel/rest day" at bounding box center [1010, 491] width 584 height 34
click at [481, 719] on button "+ Non-Show" at bounding box center [481, 710] width 94 height 34
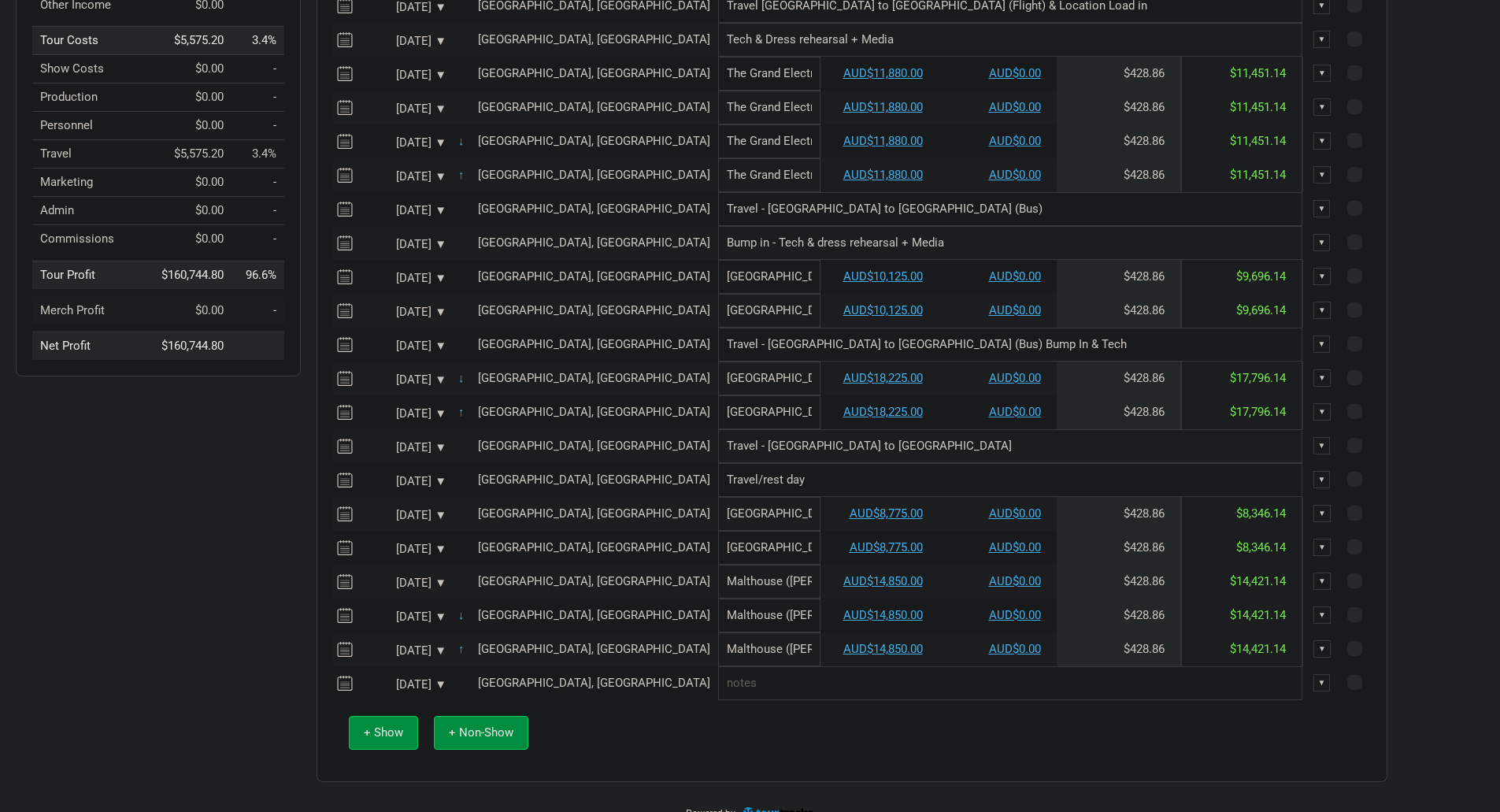
click at [434, 691] on div "[DATE] ▼" at bounding box center [403, 685] width 86 height 12
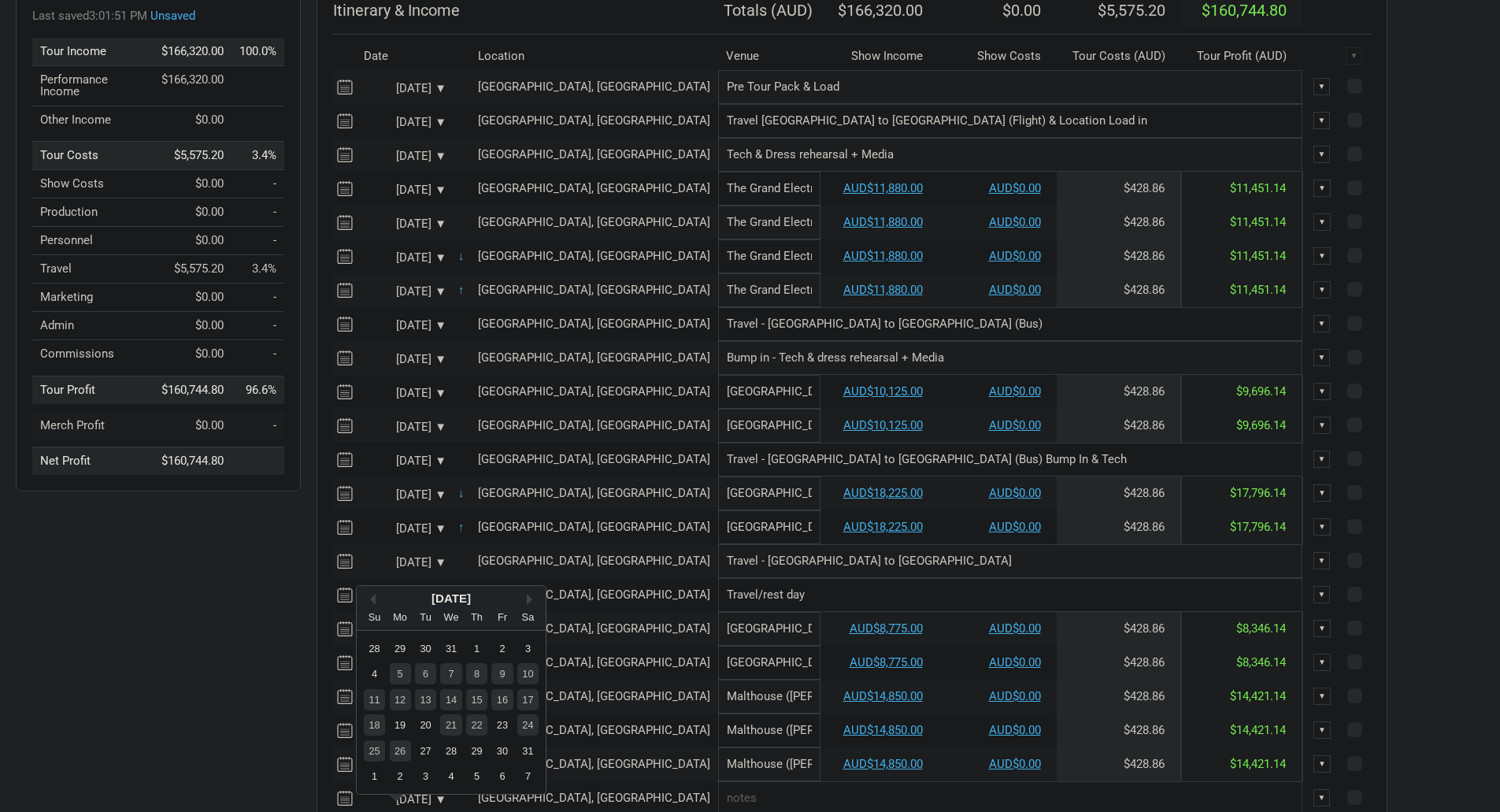
scroll to position [315, 0]
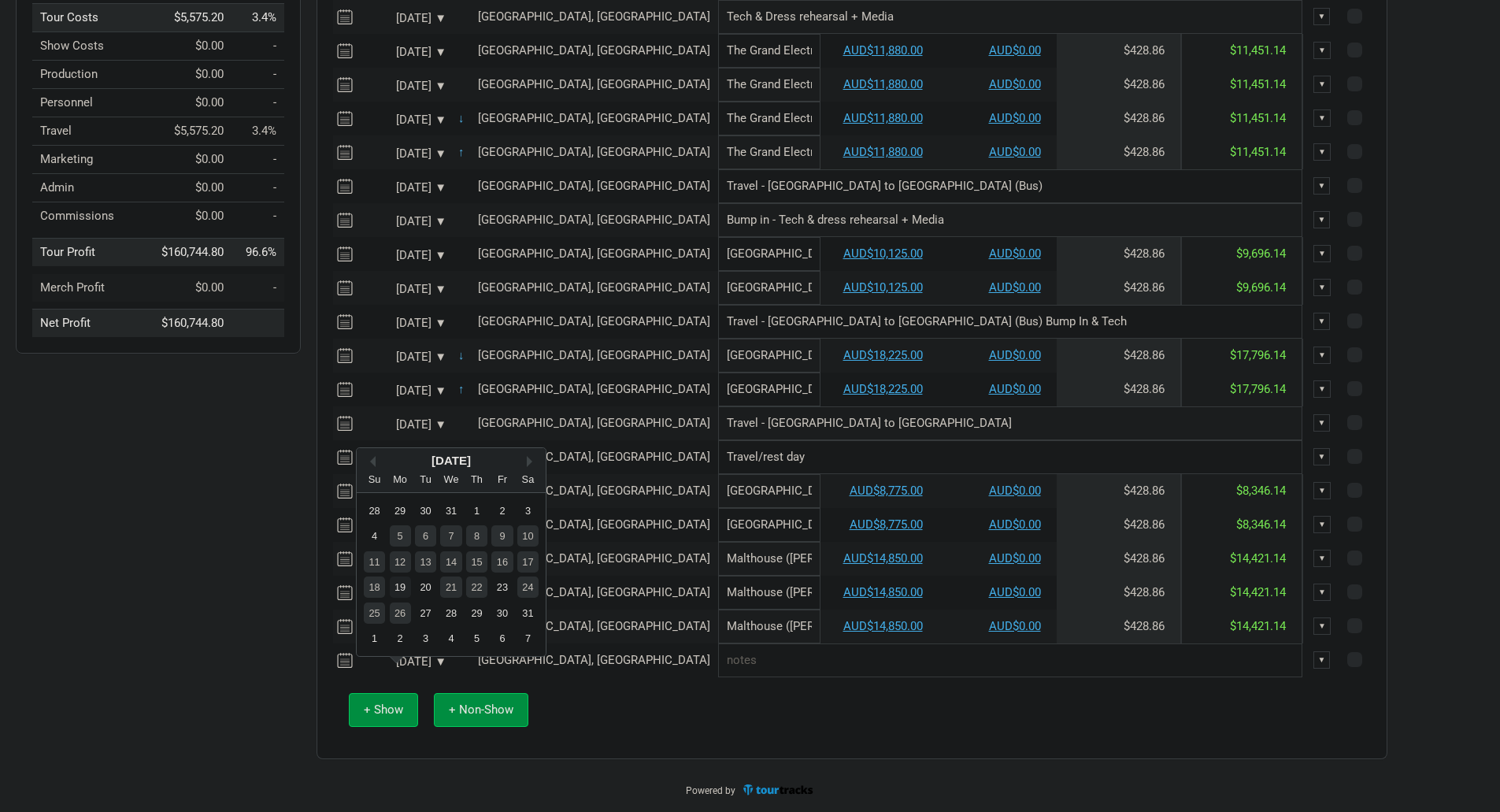
click at [398, 588] on div "19" at bounding box center [401, 587] width 21 height 21
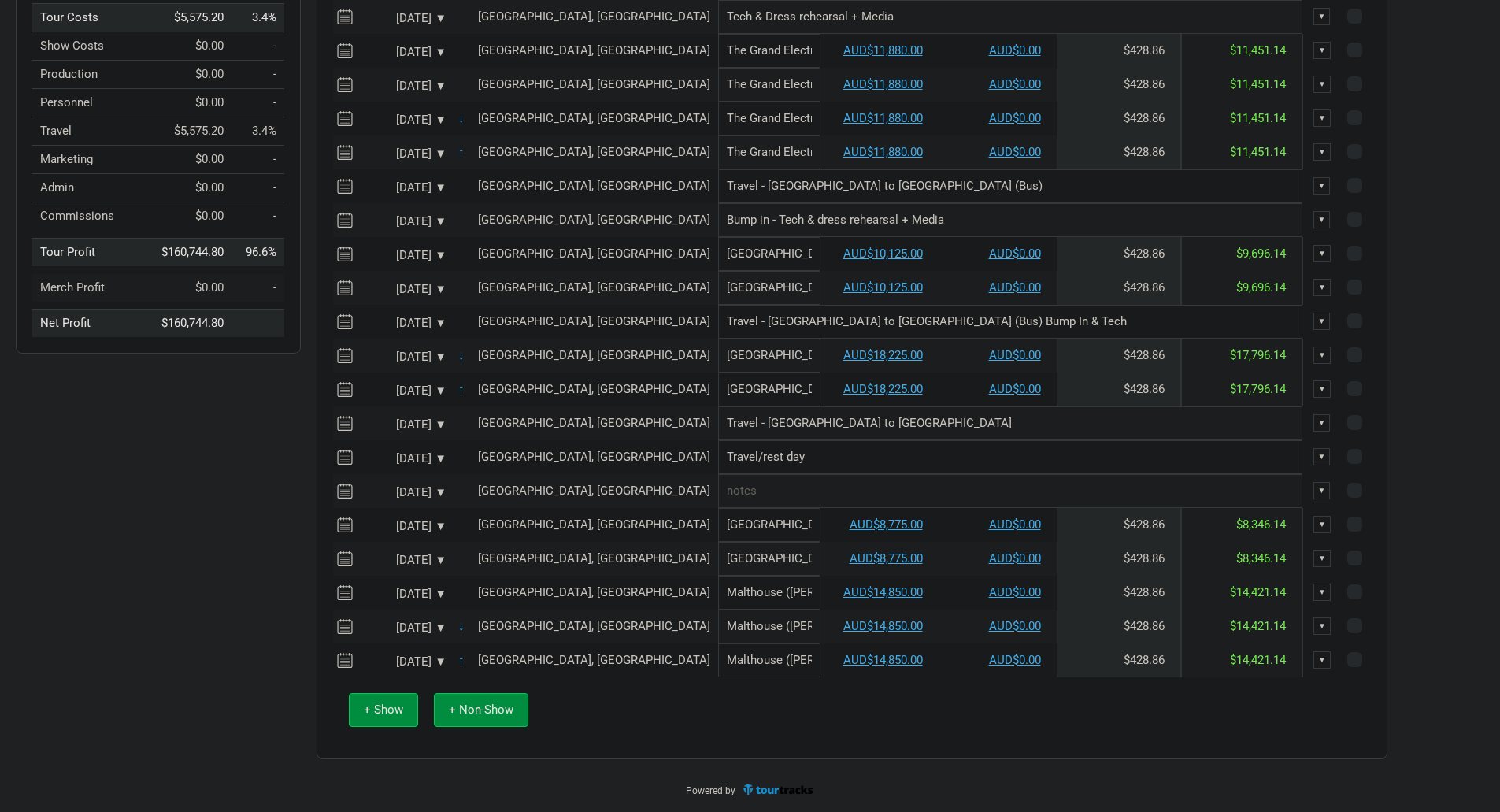
click at [719, 493] on input "text" at bounding box center [1010, 491] width 584 height 34
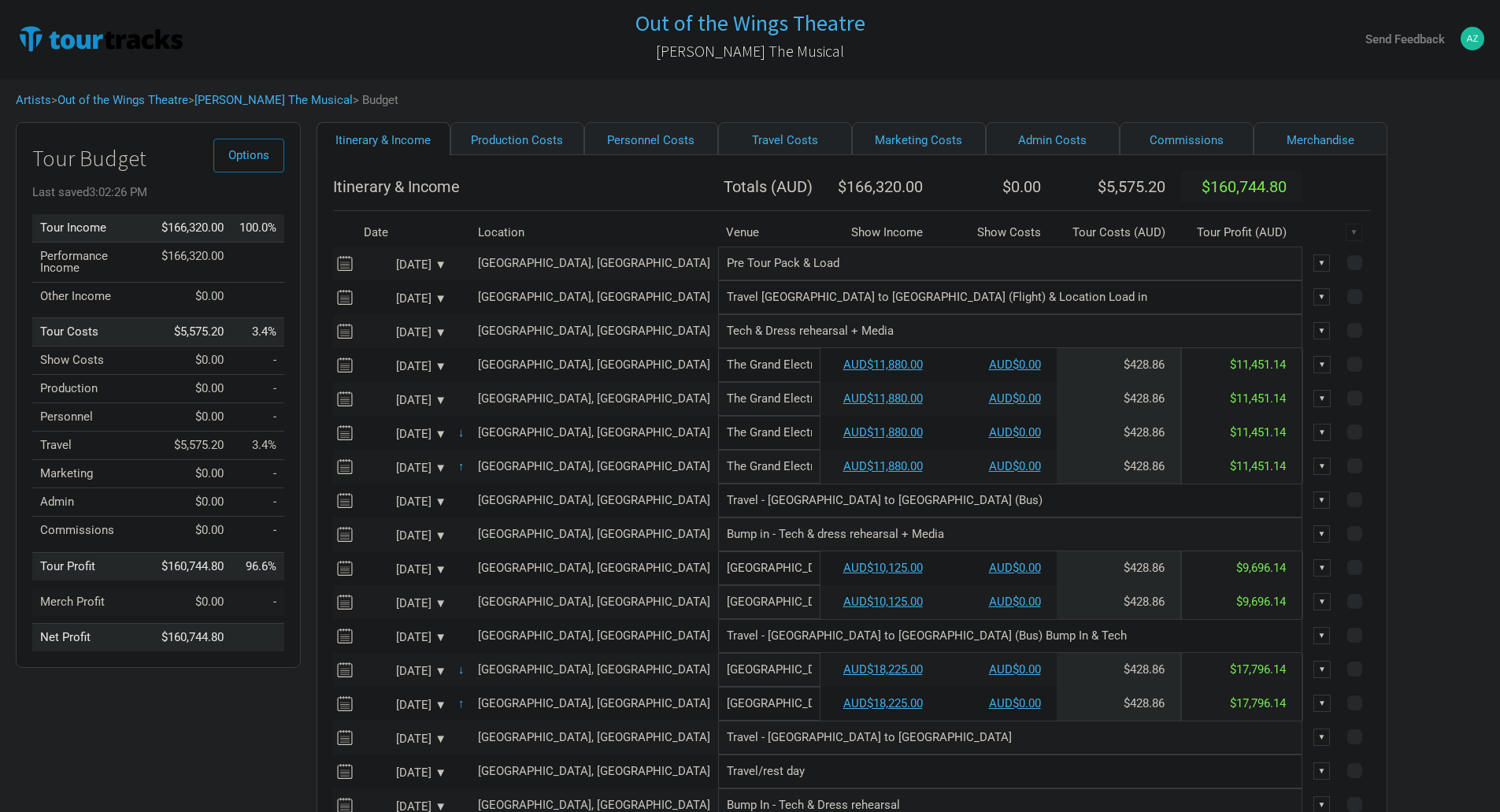
scroll to position [315, 0]
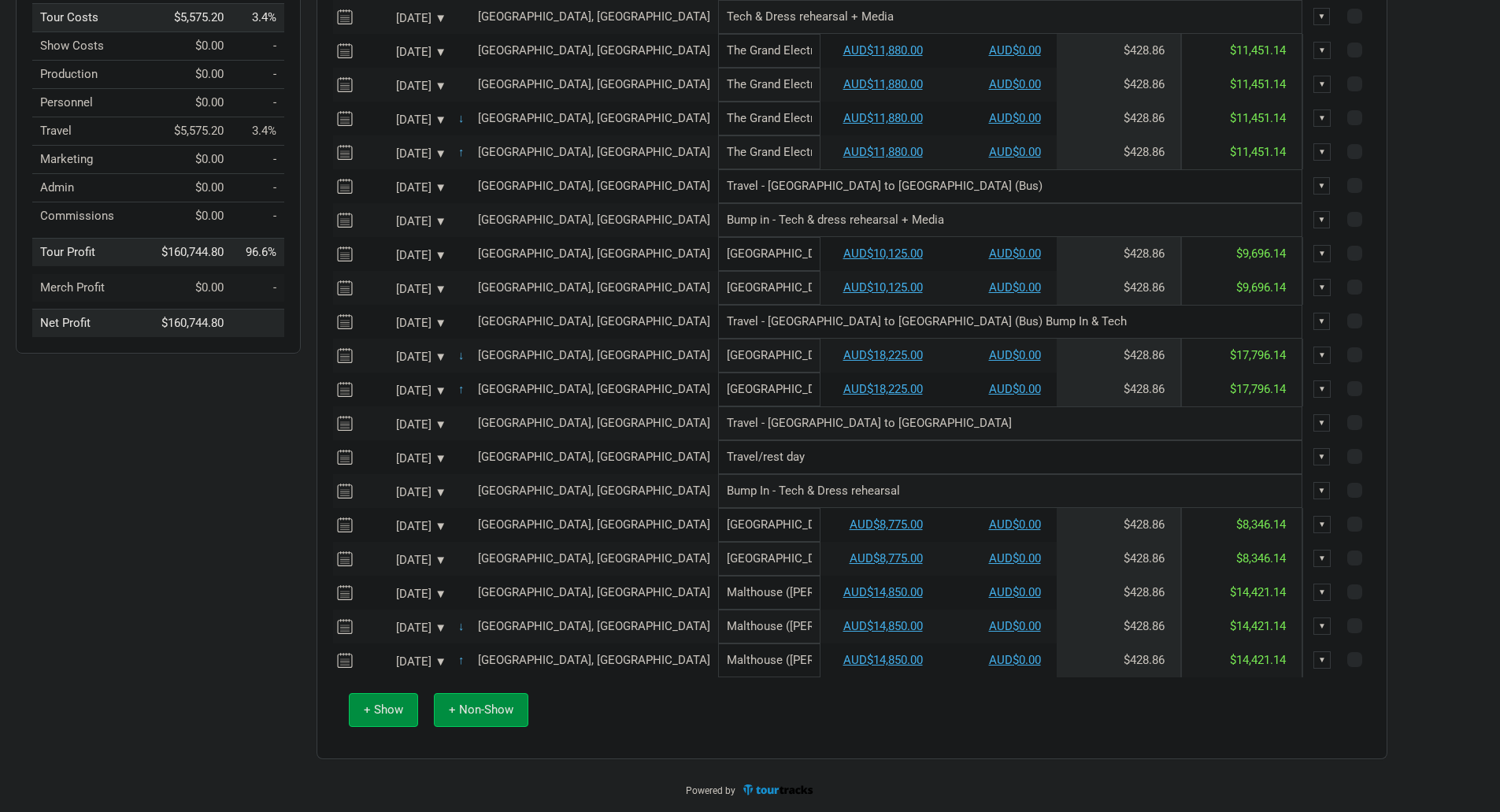
type input "Bump In - Tech & Dress rehearsal"
click at [506, 727] on button "+ Non-Show" at bounding box center [481, 710] width 94 height 34
click at [424, 701] on div "[DATE] ▼" at bounding box center [403, 695] width 86 height 12
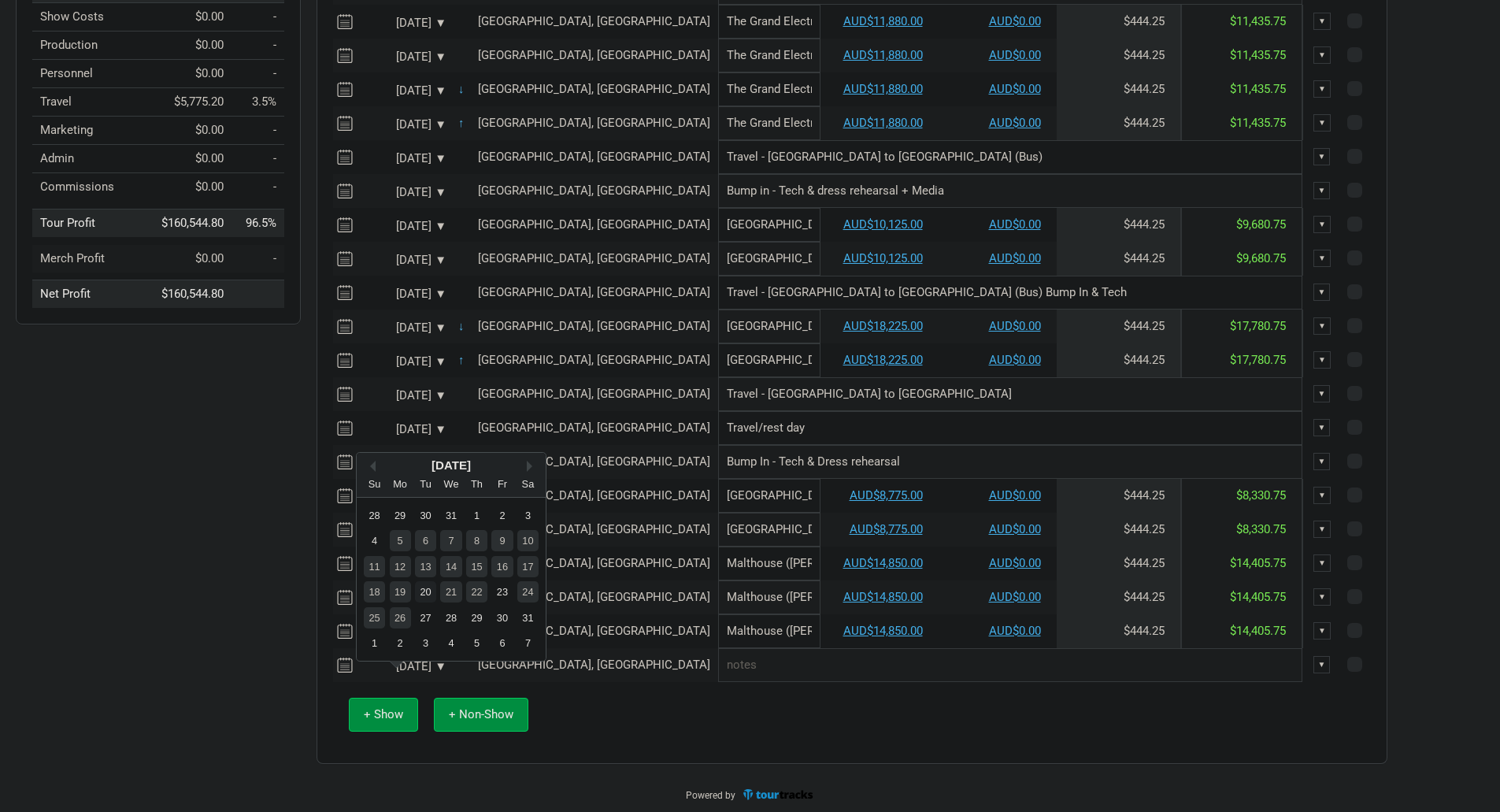
scroll to position [359, 0]
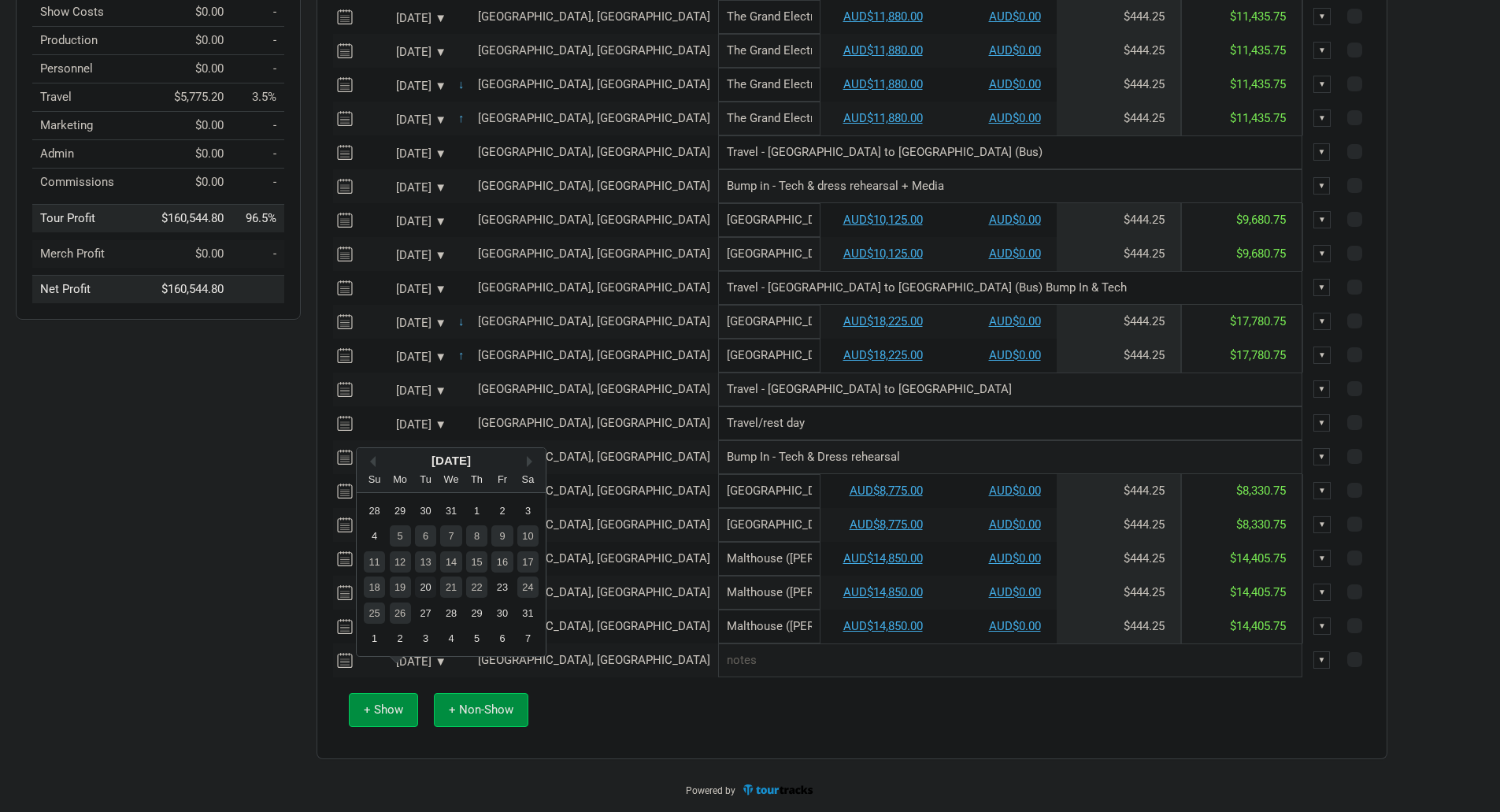
click at [429, 579] on div "20" at bounding box center [425, 587] width 21 height 21
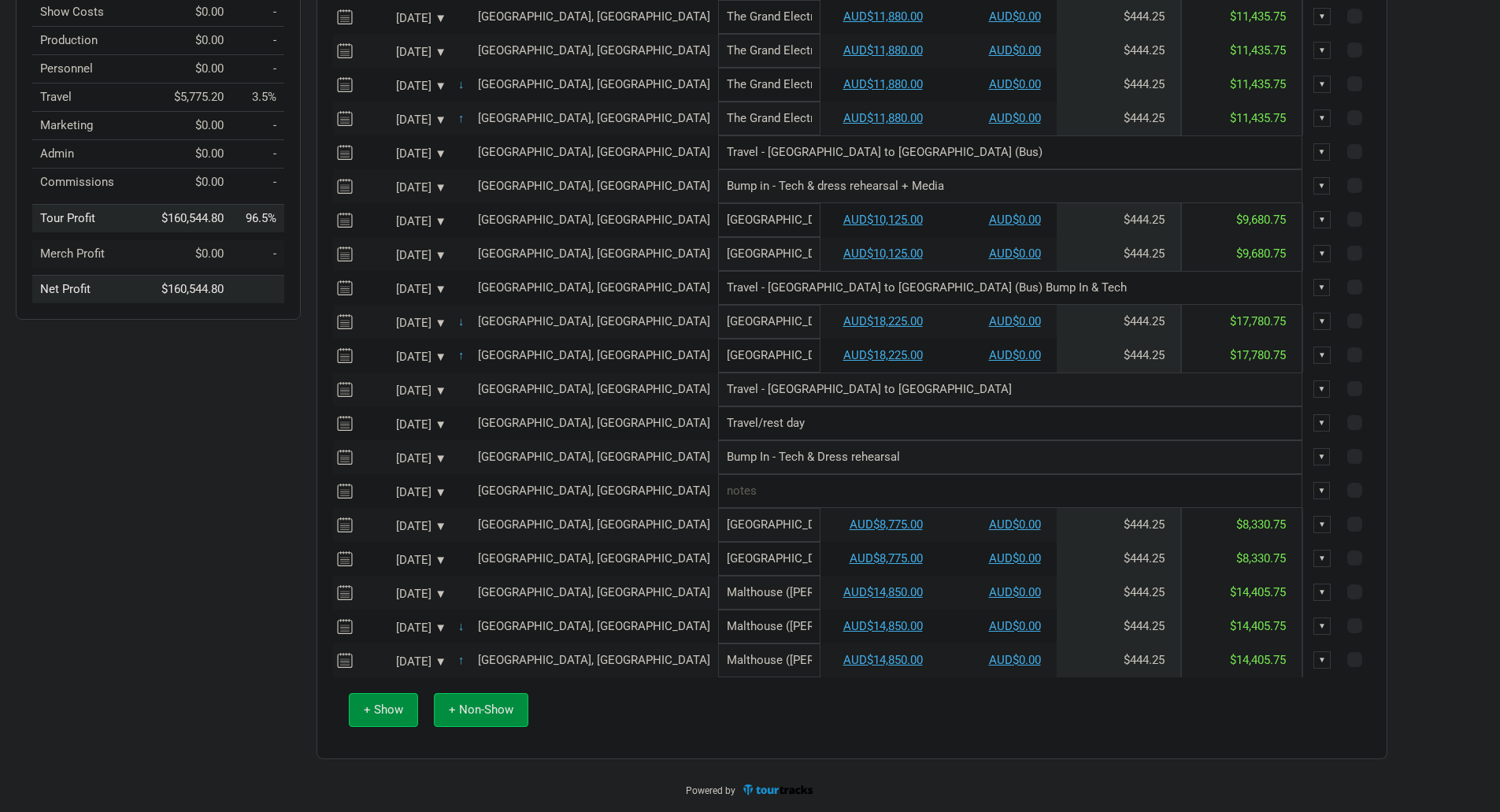
click at [719, 492] on input "text" at bounding box center [1010, 491] width 584 height 34
type input "Rest & Media"
click at [513, 713] on button "+ Non-Show" at bounding box center [481, 710] width 94 height 34
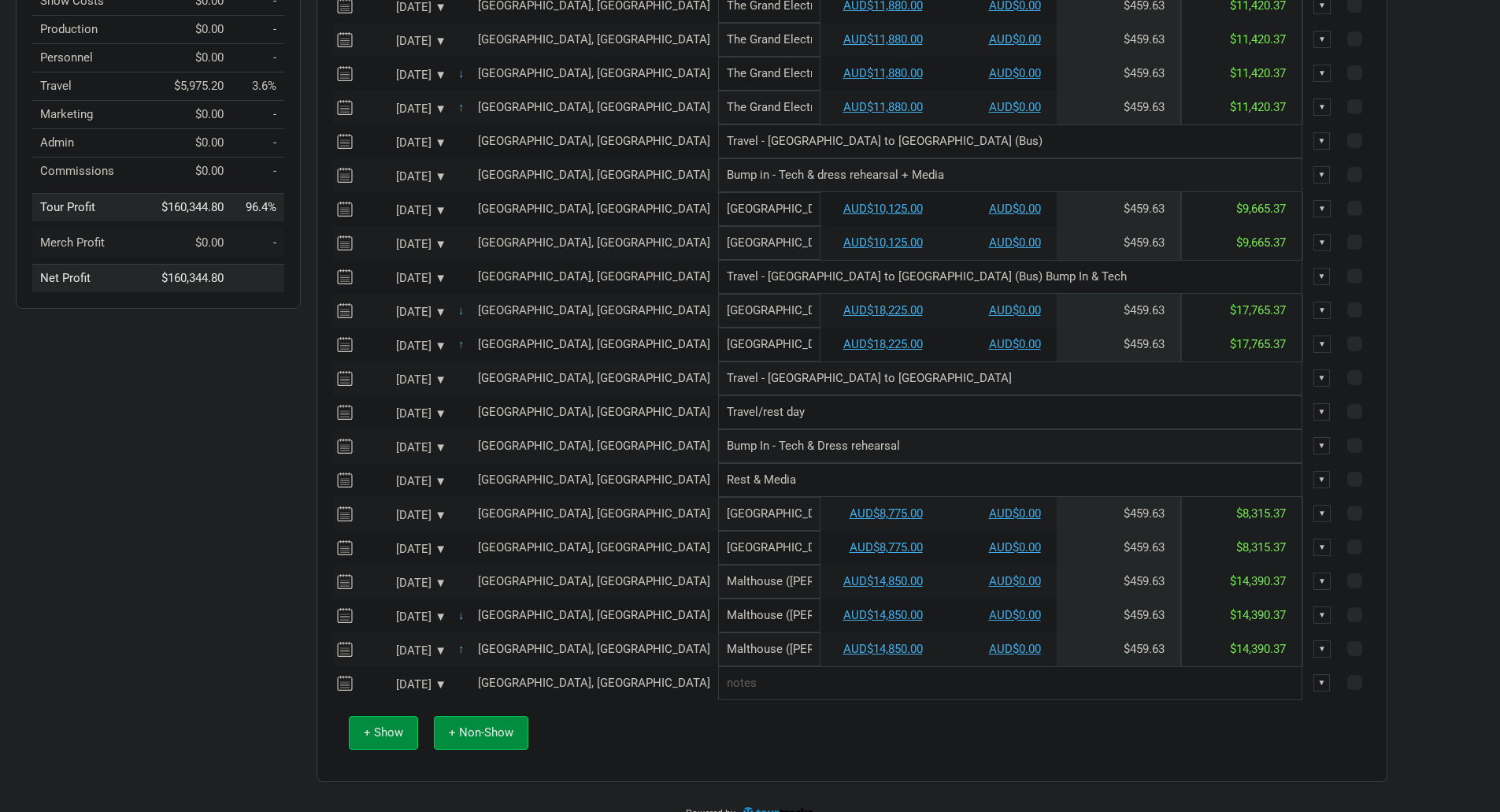
scroll to position [393, 0]
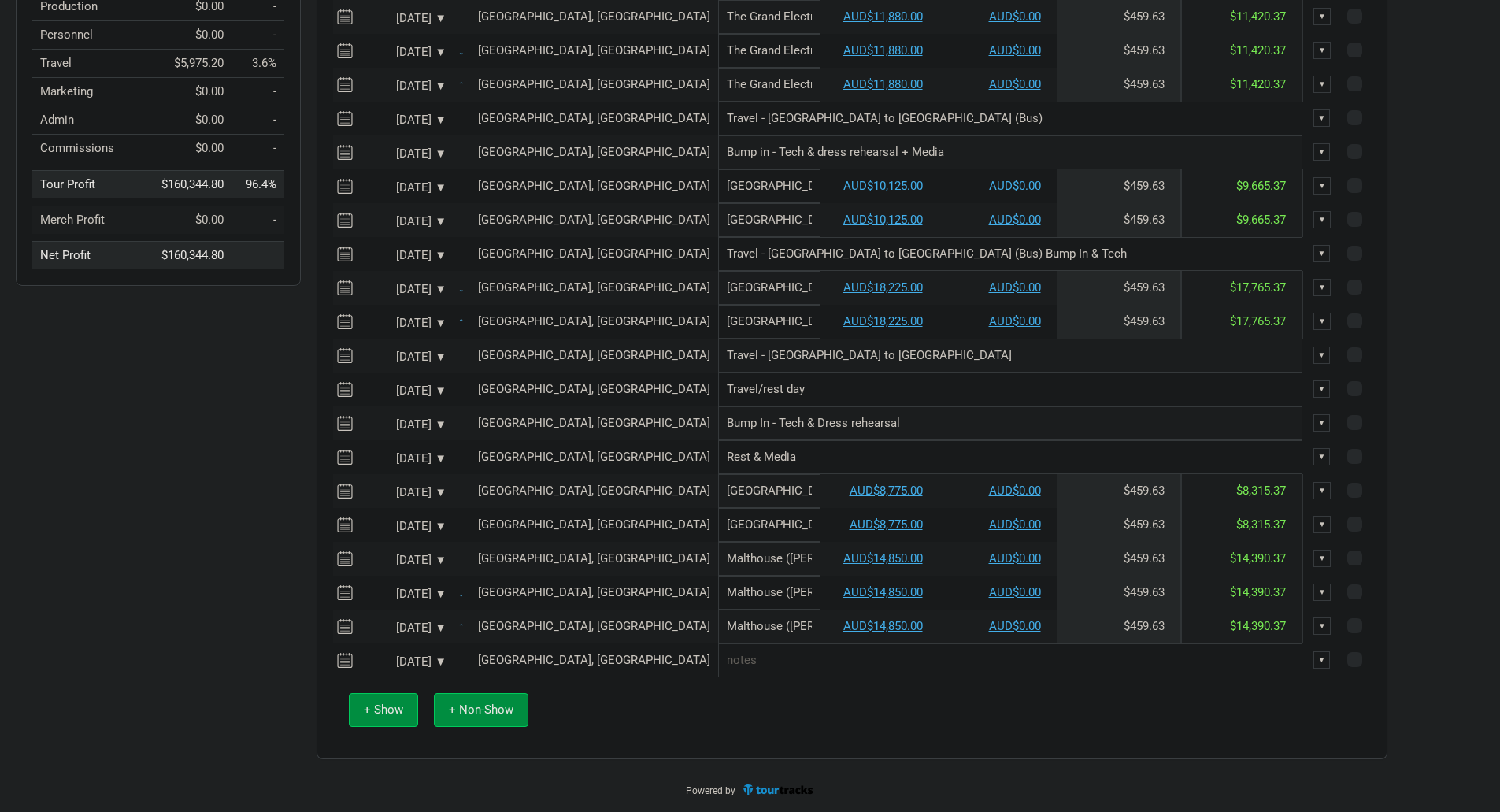
click at [424, 664] on div "[DATE] ▼" at bounding box center [403, 662] width 86 height 12
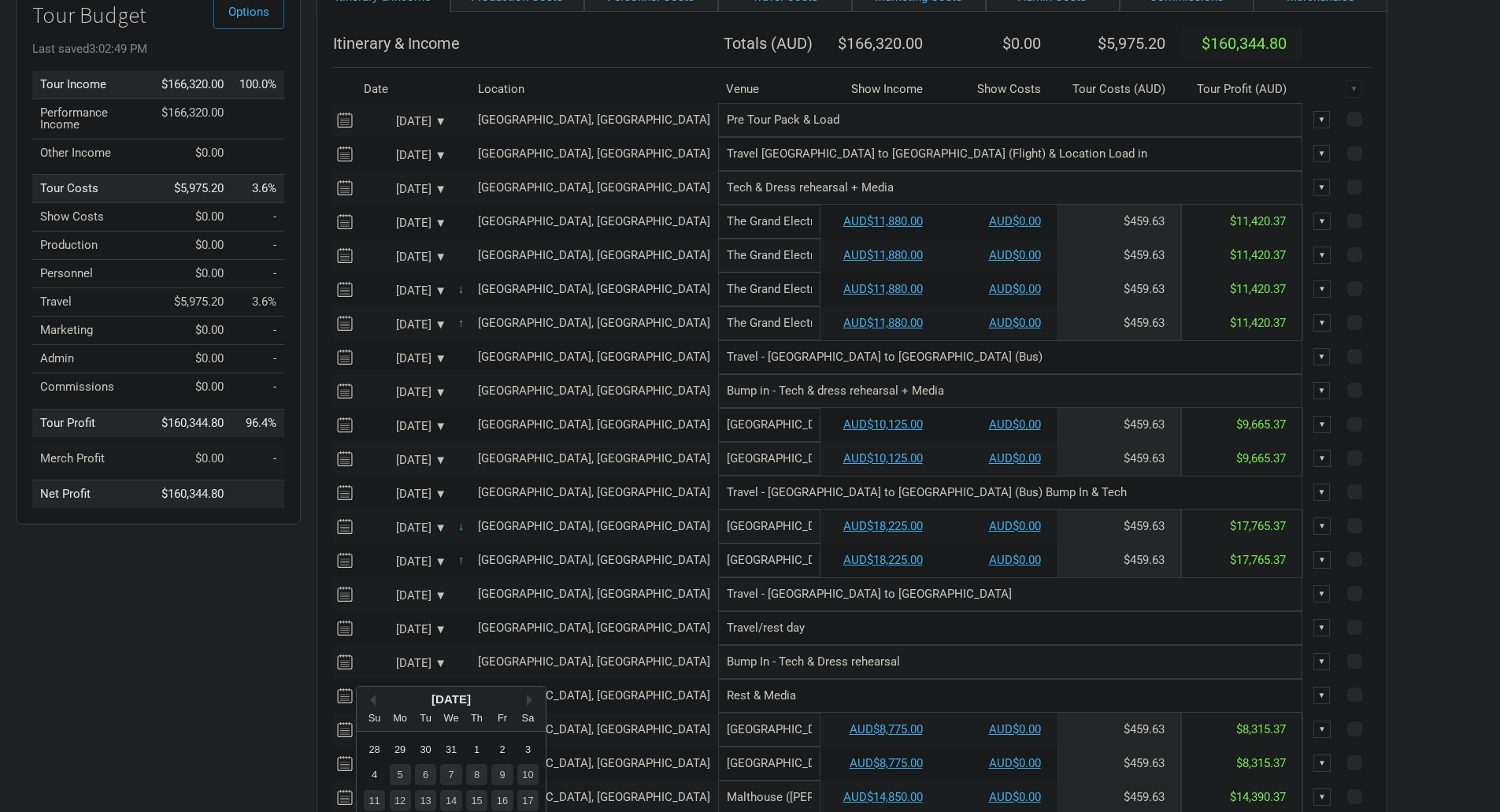
scroll to position [315, 0]
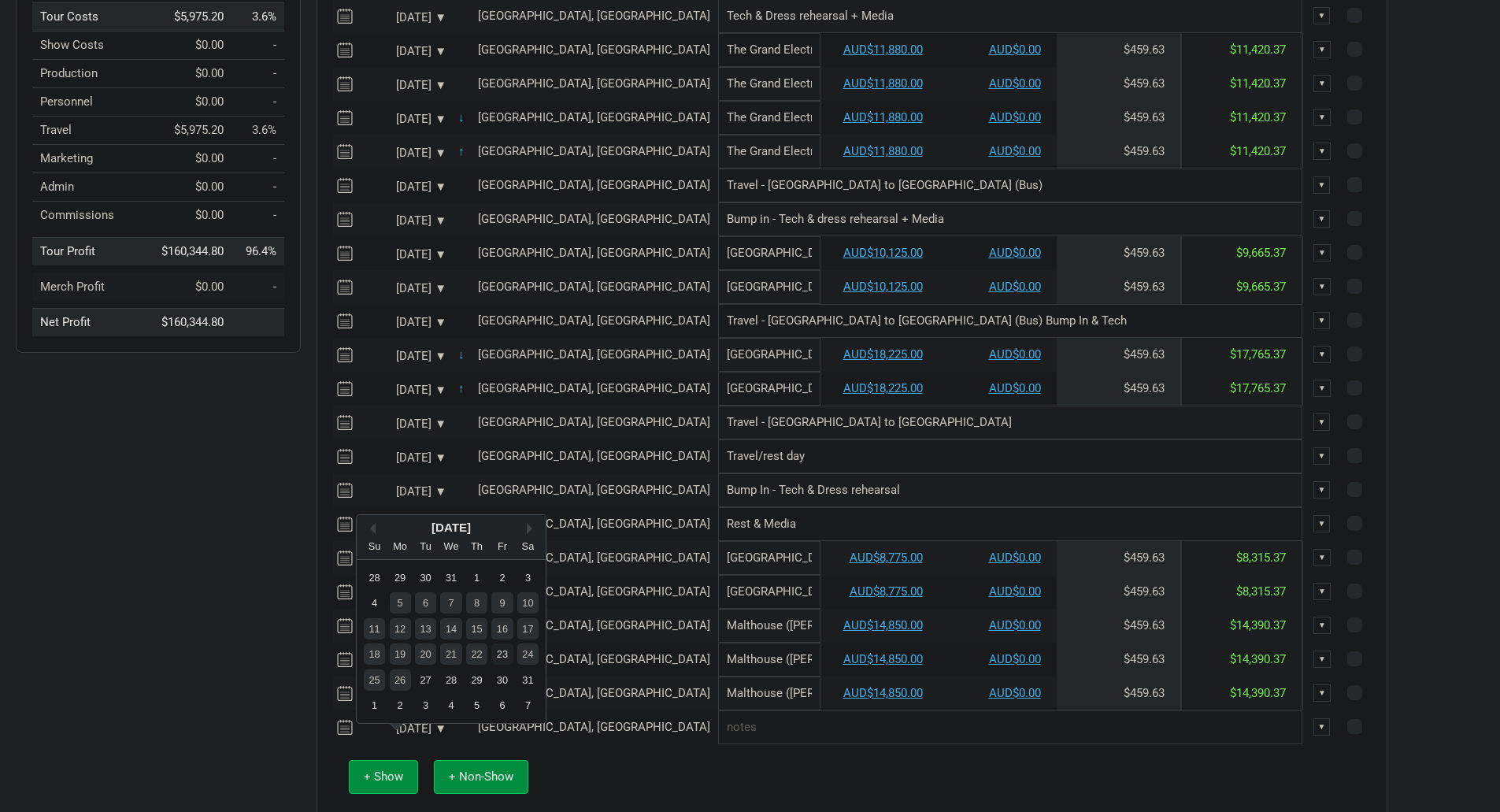
click at [499, 656] on div "23" at bounding box center [502, 654] width 21 height 21
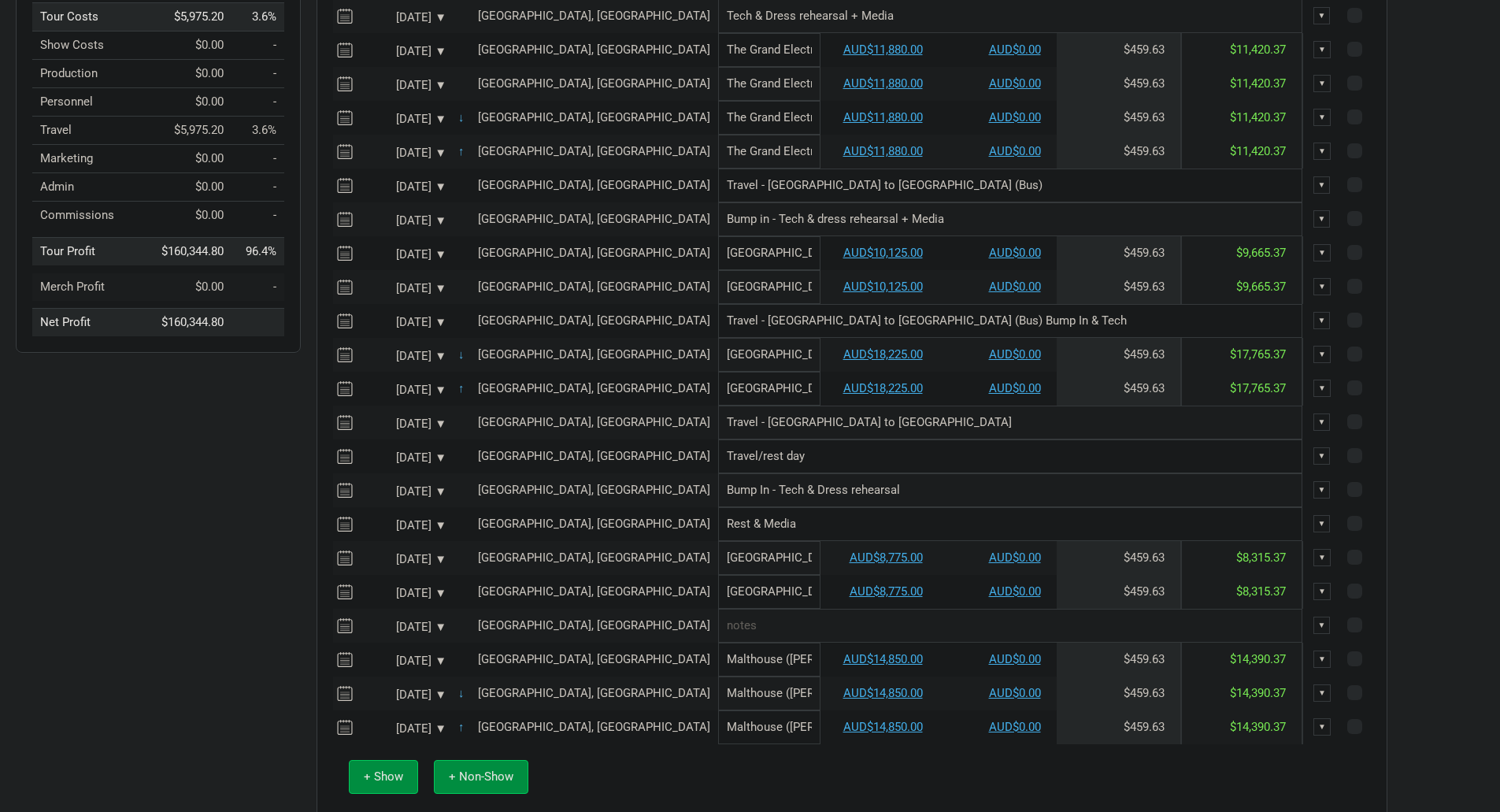
click at [719, 632] on input "text" at bounding box center [1010, 625] width 584 height 34
type input "Travel - [GEOGRAPHIC_DATA] to [GEOGRAPHIC_DATA] (flight)"
click at [764, 430] on input "Travel - [GEOGRAPHIC_DATA] to [GEOGRAPHIC_DATA]" at bounding box center [1010, 423] width 584 height 34
type input "Travel - [GEOGRAPHIC_DATA] to [GEOGRAPHIC_DATA] (Bus)"
click at [760, 469] on input "Travel/rest day" at bounding box center [1010, 456] width 584 height 34
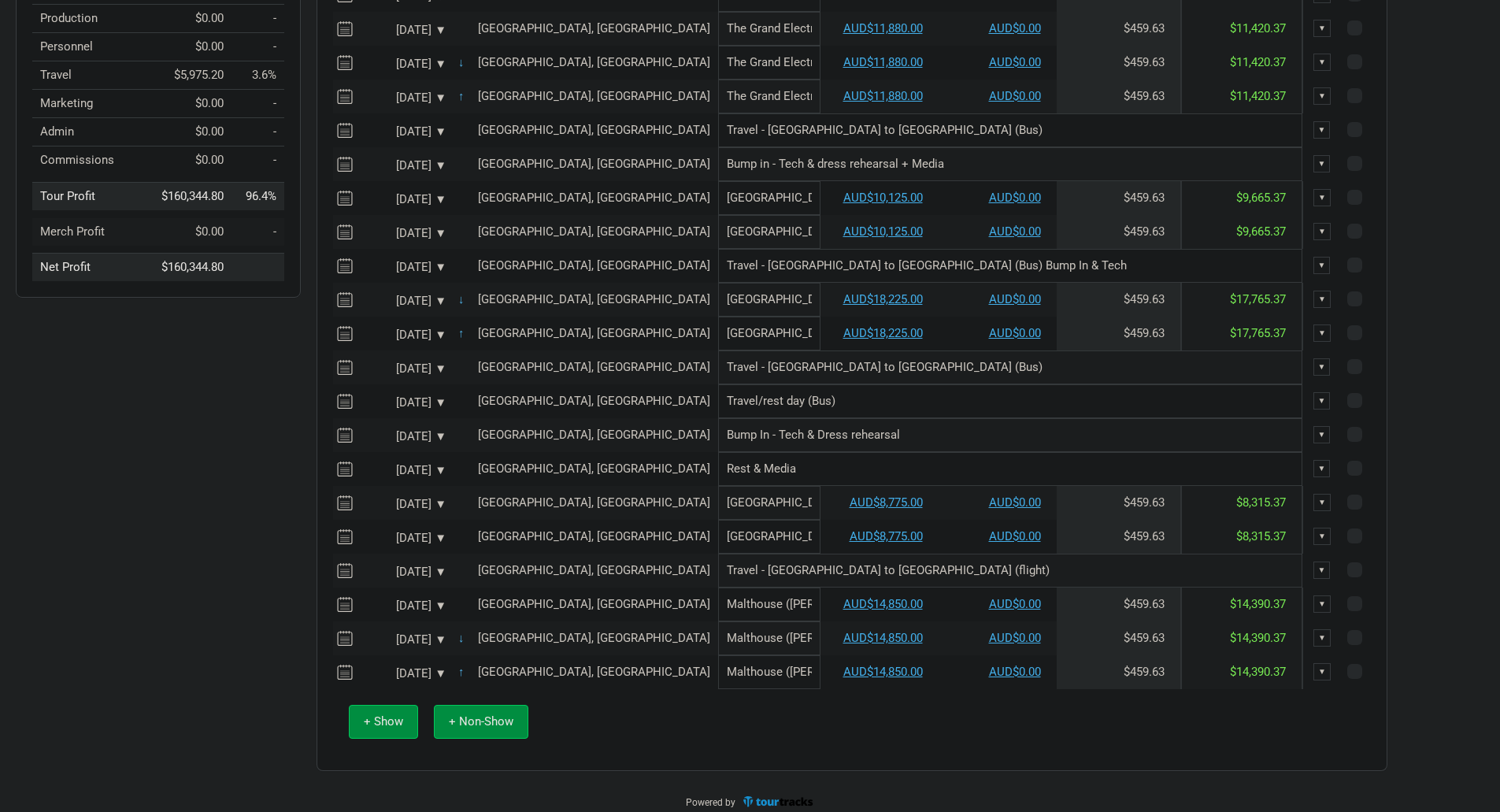
scroll to position [393, 0]
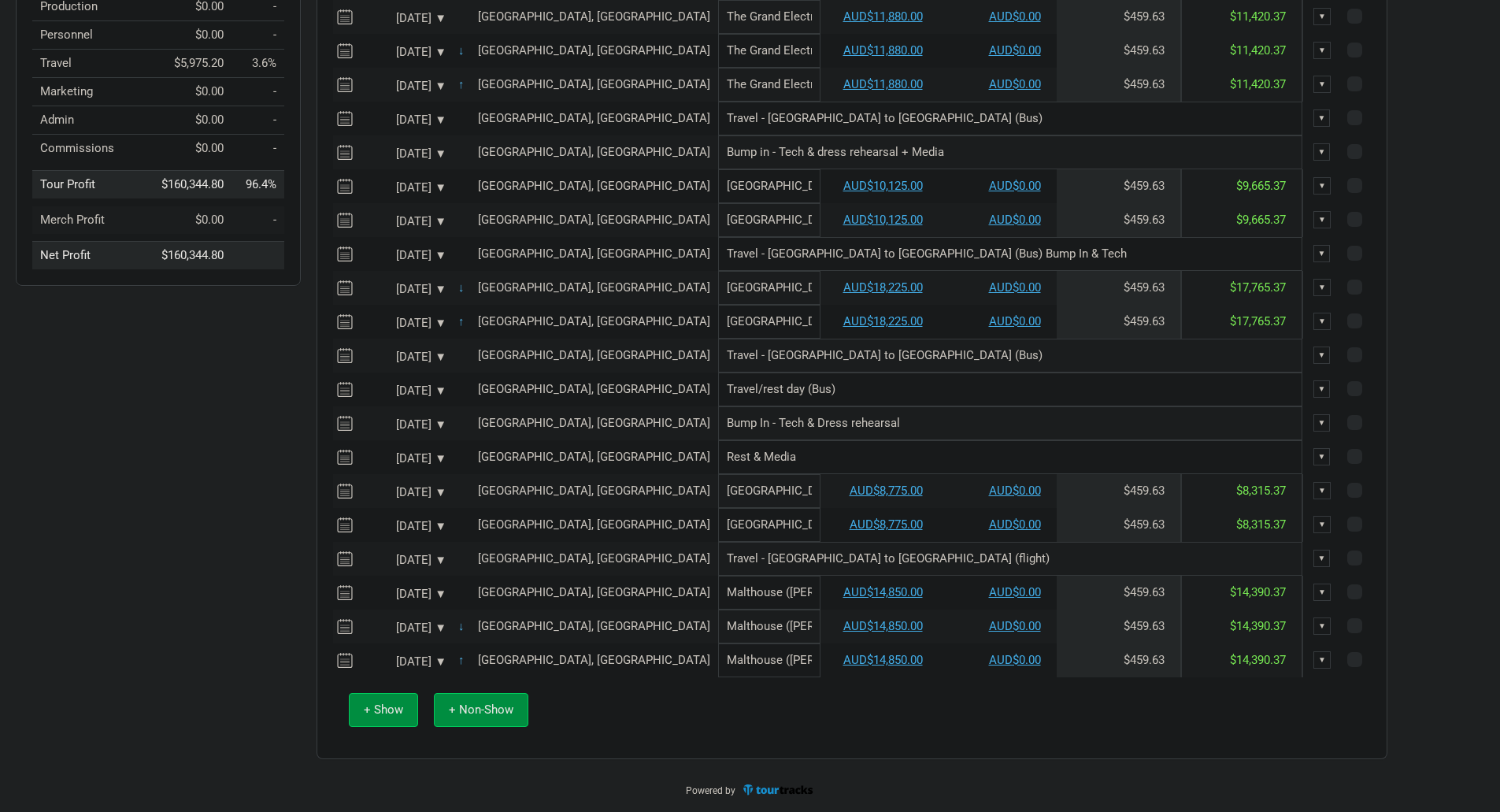
type input "Travel/rest day (Bus)"
click at [856, 552] on input "Travel - [GEOGRAPHIC_DATA] to [GEOGRAPHIC_DATA] (flight)" at bounding box center [1010, 559] width 584 height 34
type input "Travel - [GEOGRAPHIC_DATA] to [GEOGRAPHIC_DATA] (flight) Bump In & Tech"
click at [448, 712] on button "+ Non-Show" at bounding box center [481, 710] width 94 height 34
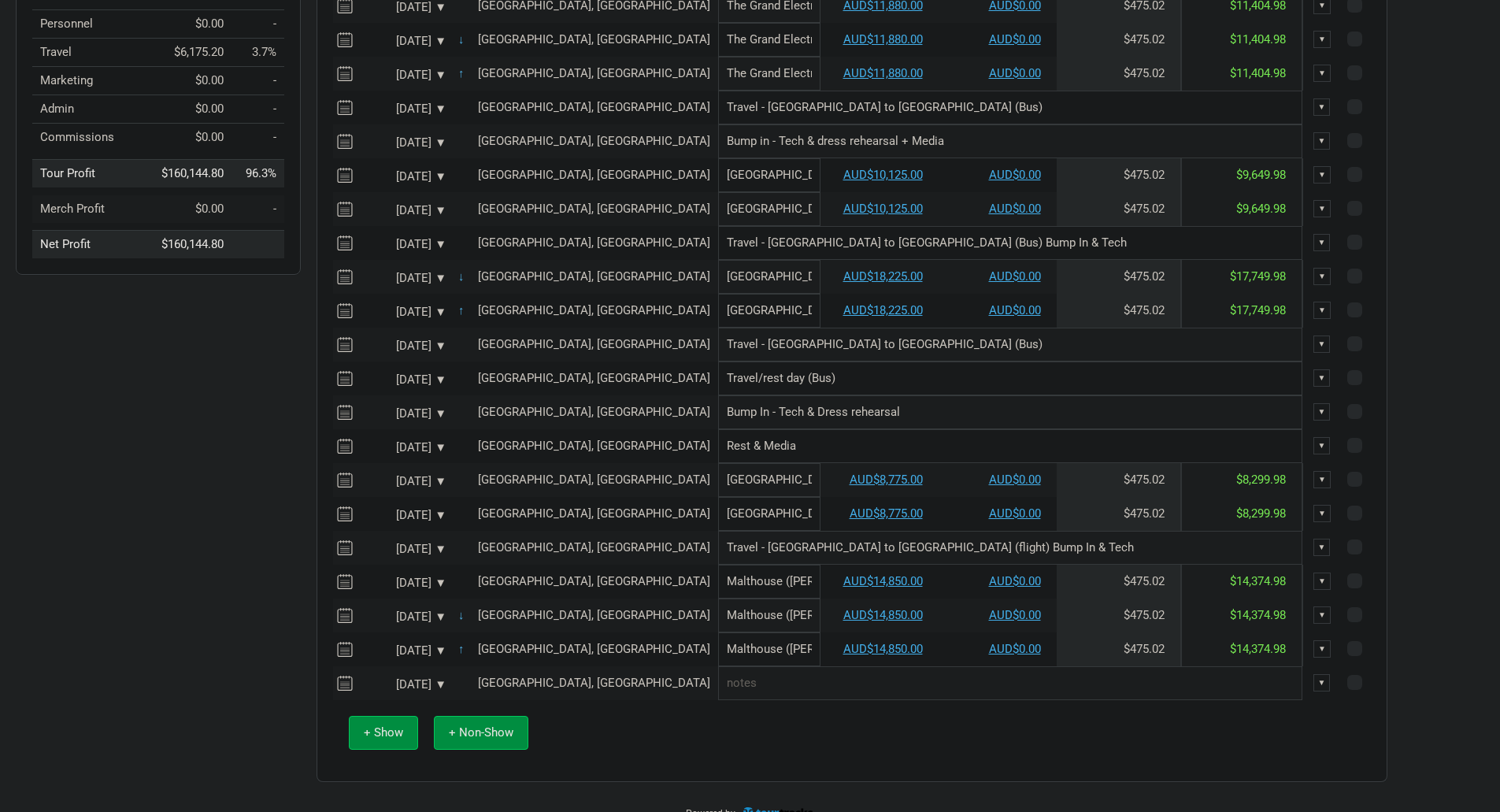
click at [420, 690] on div "[DATE] ▼" at bounding box center [403, 685] width 86 height 12
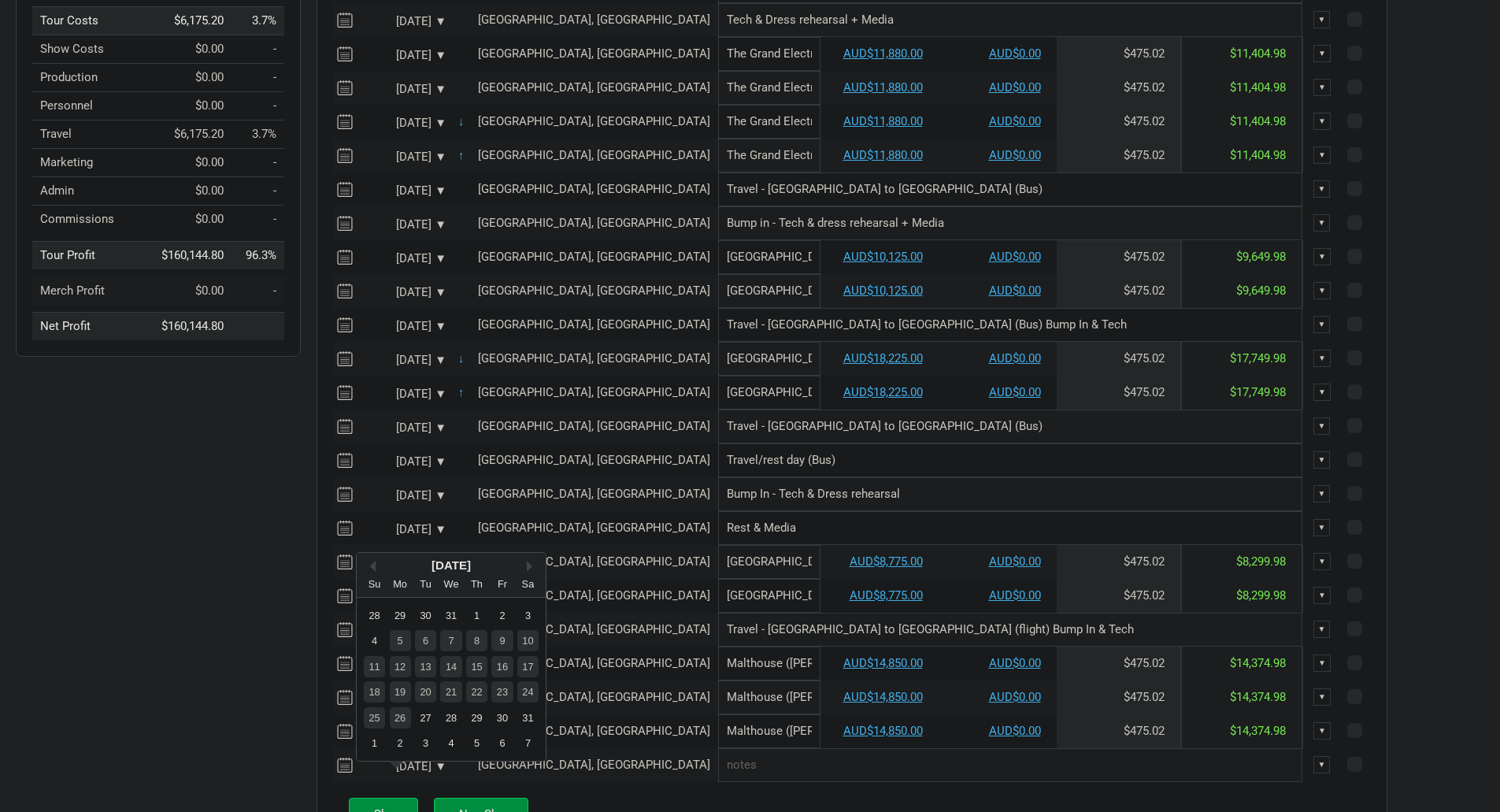
scroll to position [394, 0]
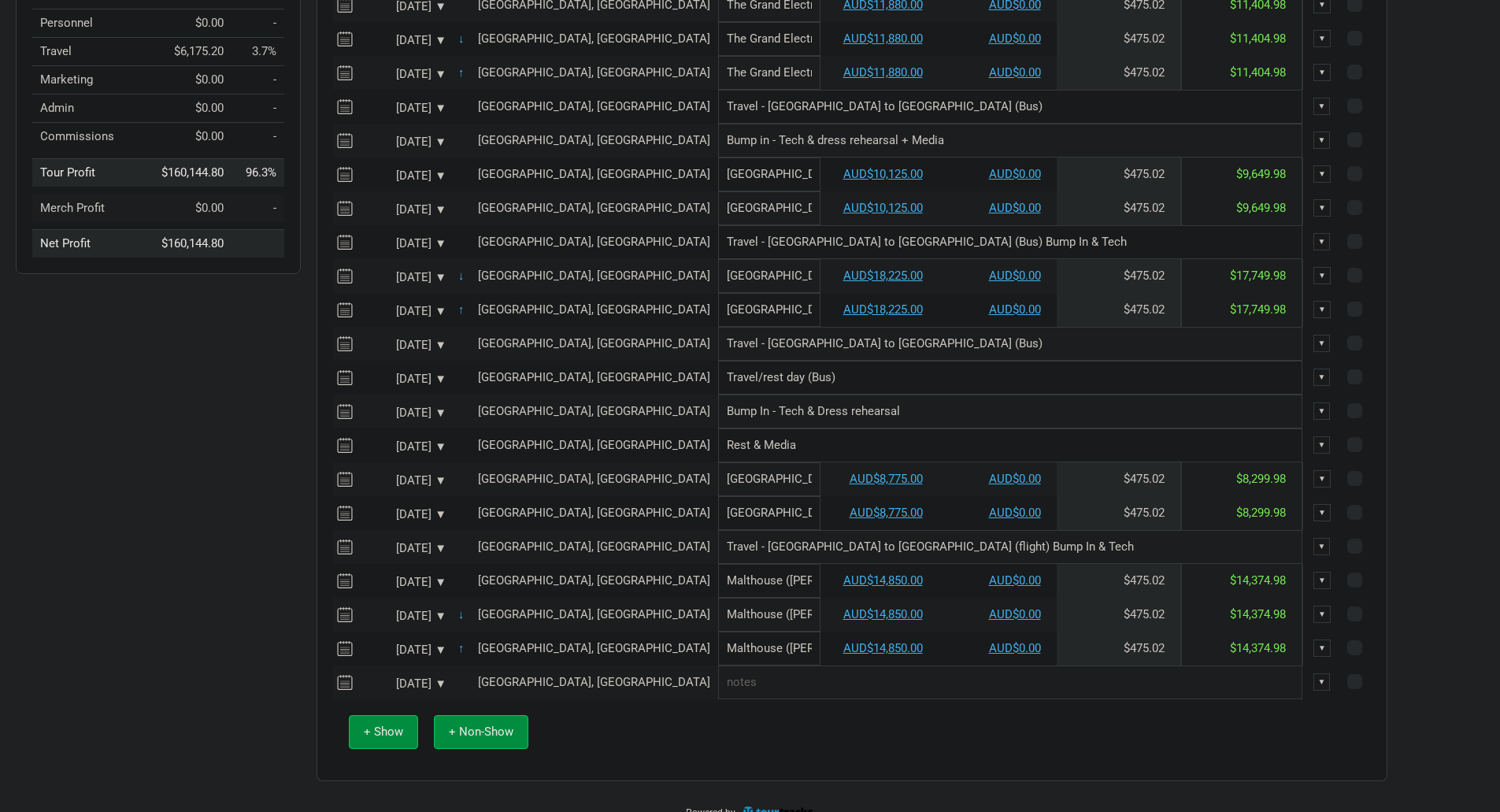
click at [1381, 594] on div "Options Tour Budget Last saved 3:04:34 PM Tour Income $166,320.00 100.0% Perfor…" at bounding box center [750, 258] width 1500 height 1061
click at [719, 689] on input "text" at bounding box center [1010, 682] width 584 height 34
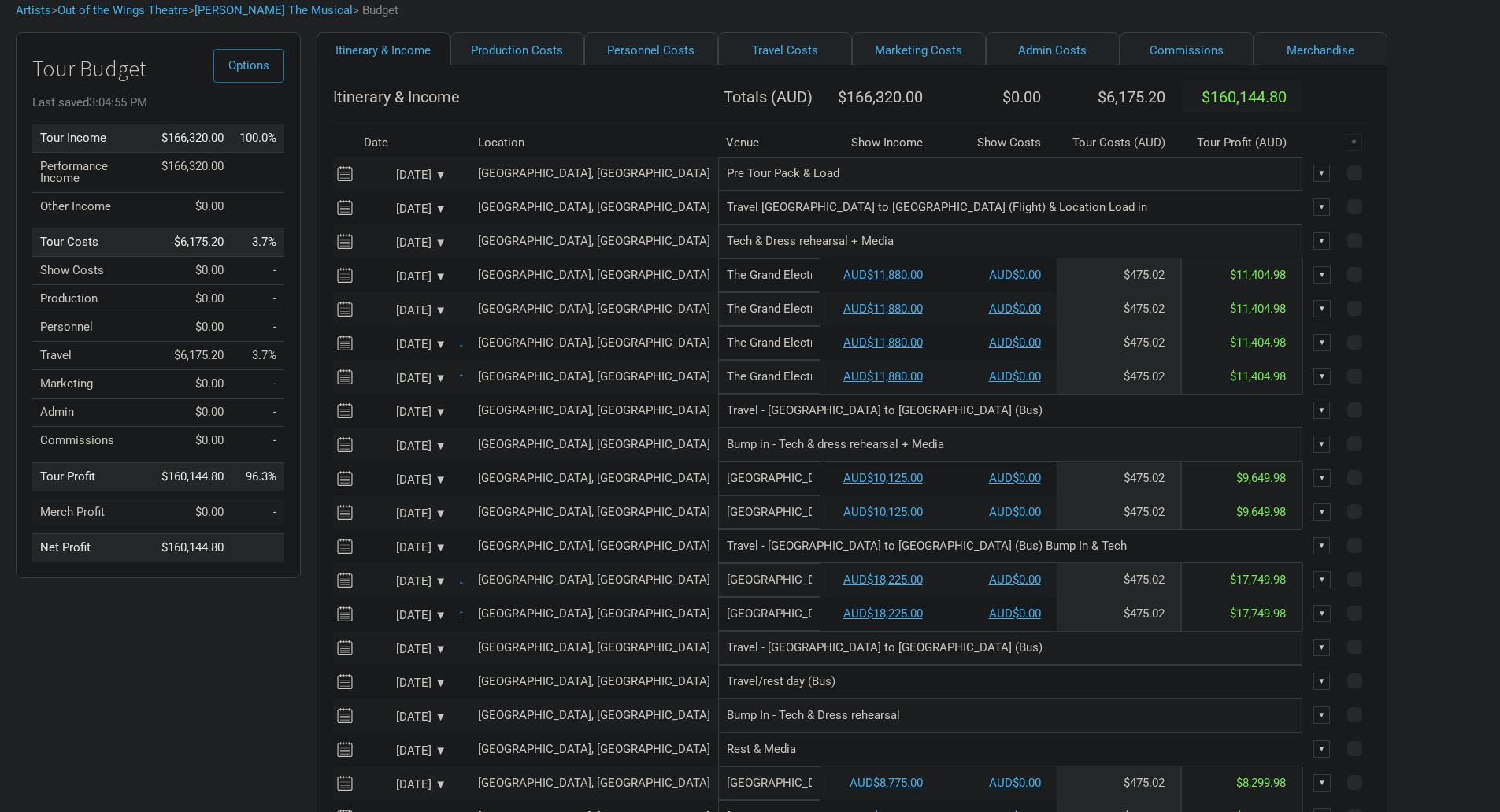
scroll to position [79, 0]
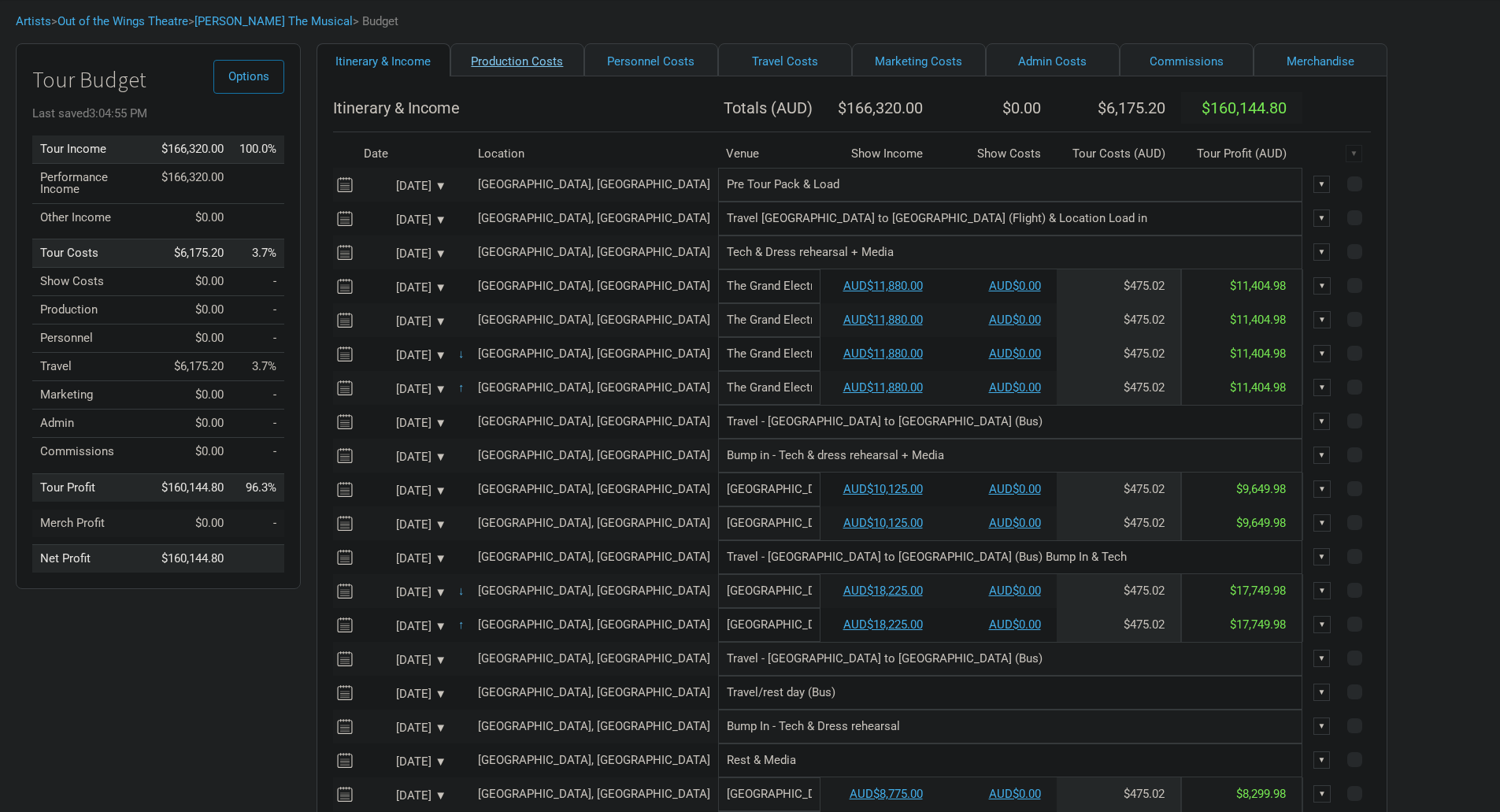
type input "Bump Out - Gear and truck return"
click at [520, 55] on link "Production Costs" at bounding box center [517, 60] width 134 height 33
select select "Shows"
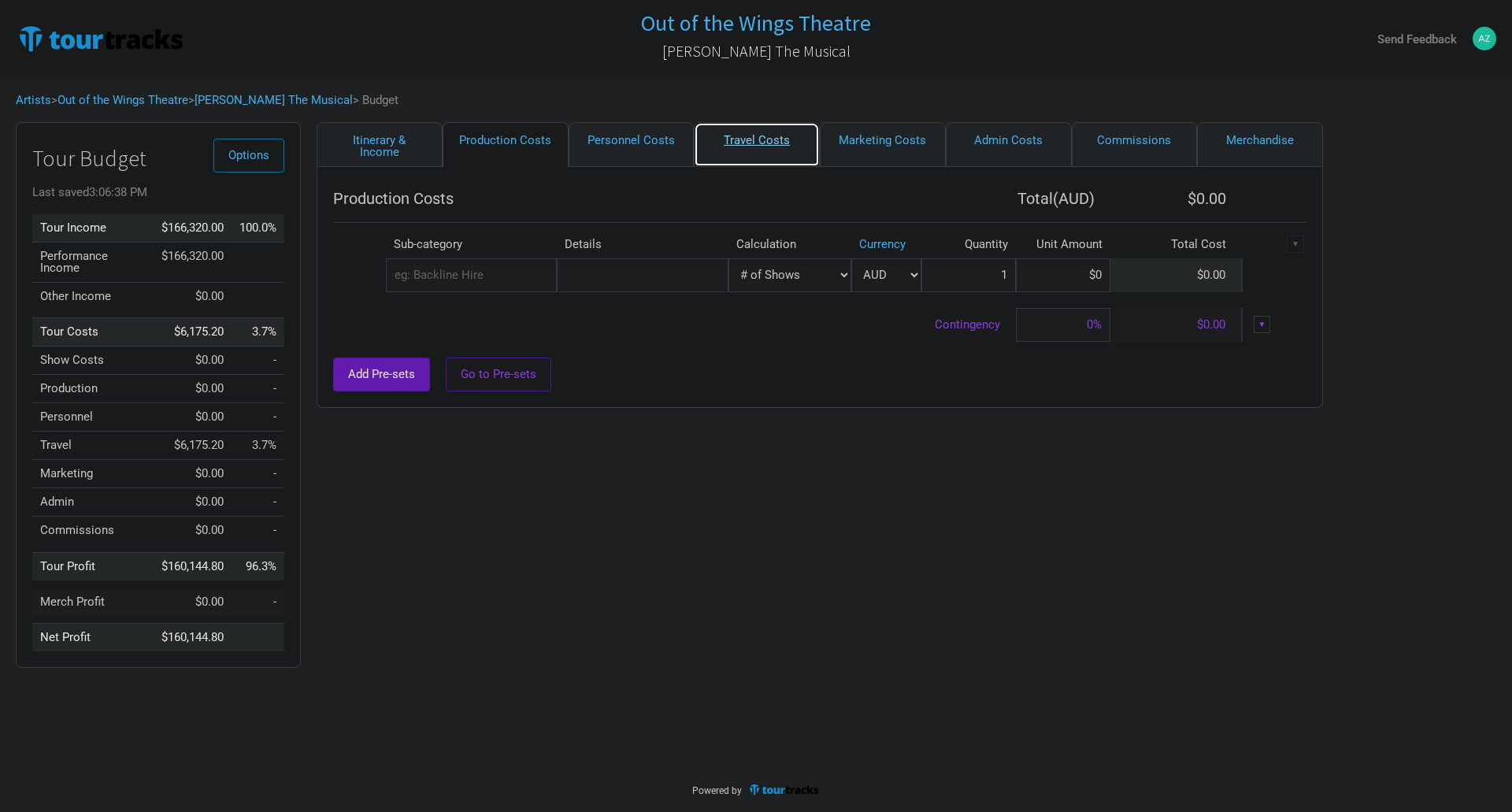
click at [765, 137] on link "Travel Costs" at bounding box center [757, 144] width 126 height 45
select select "Travel Estimates All"
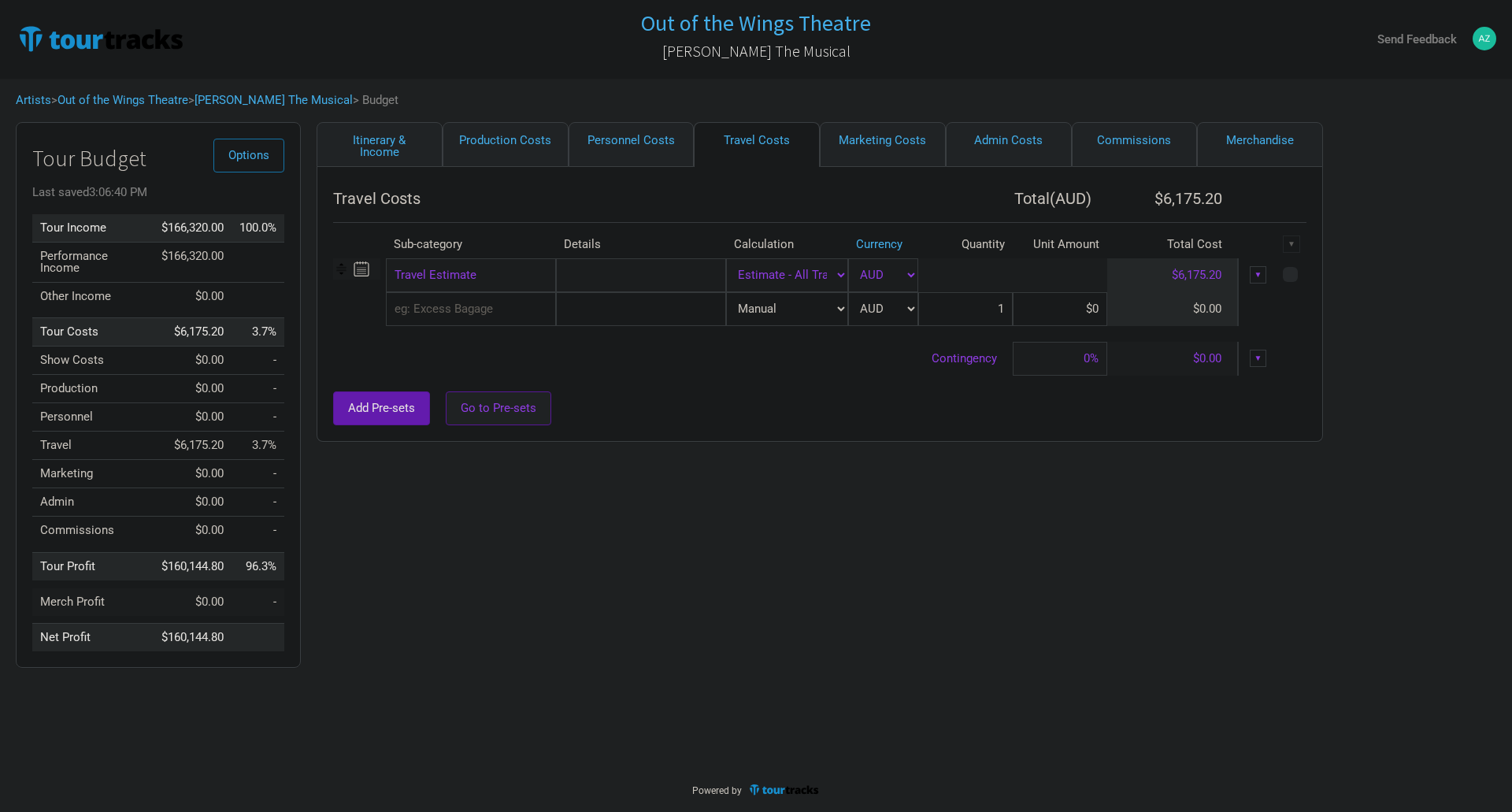
click at [523, 409] on span "Go to Pre-sets" at bounding box center [498, 408] width 76 height 14
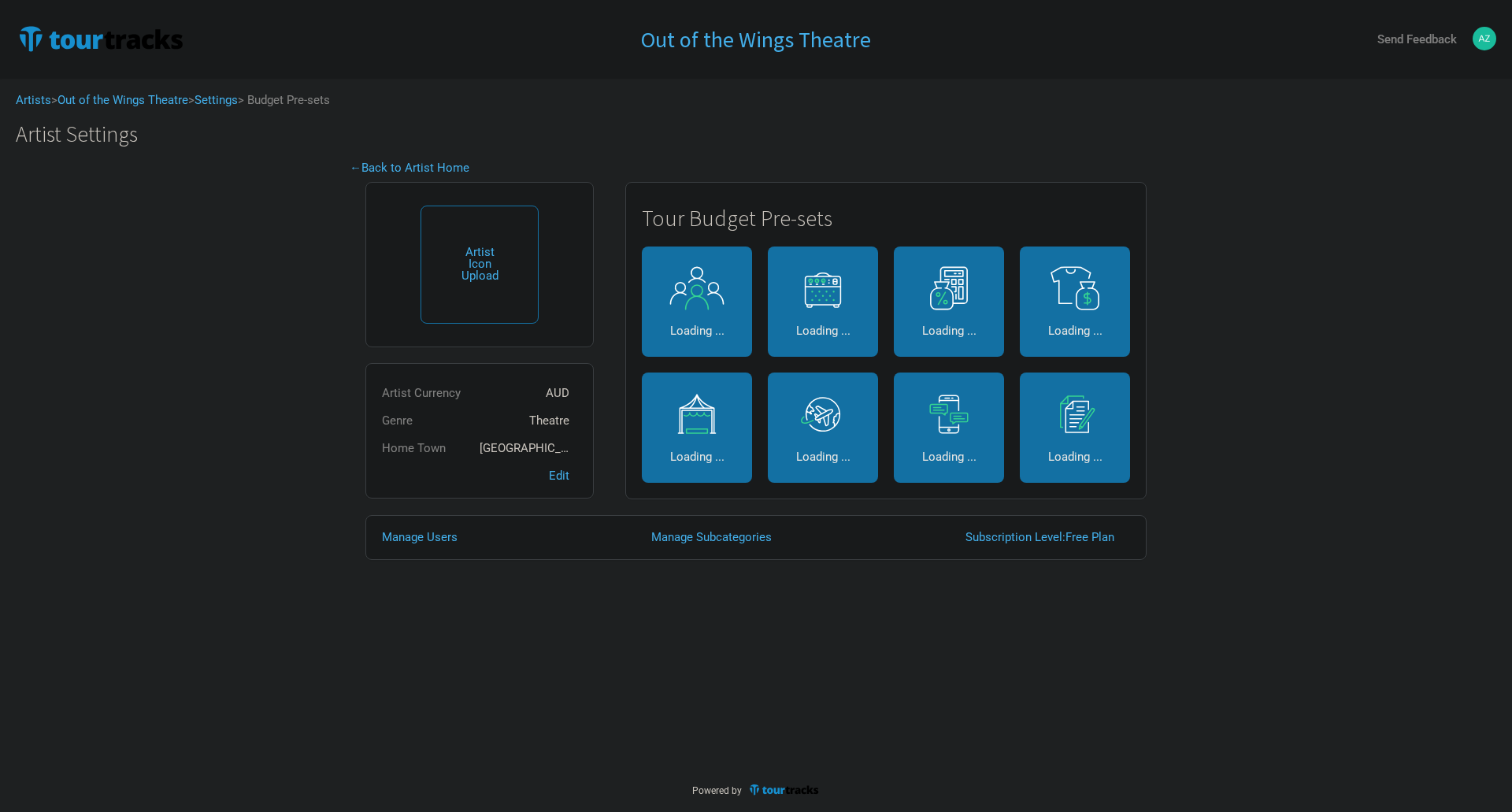
select select "Travel Estimates All"
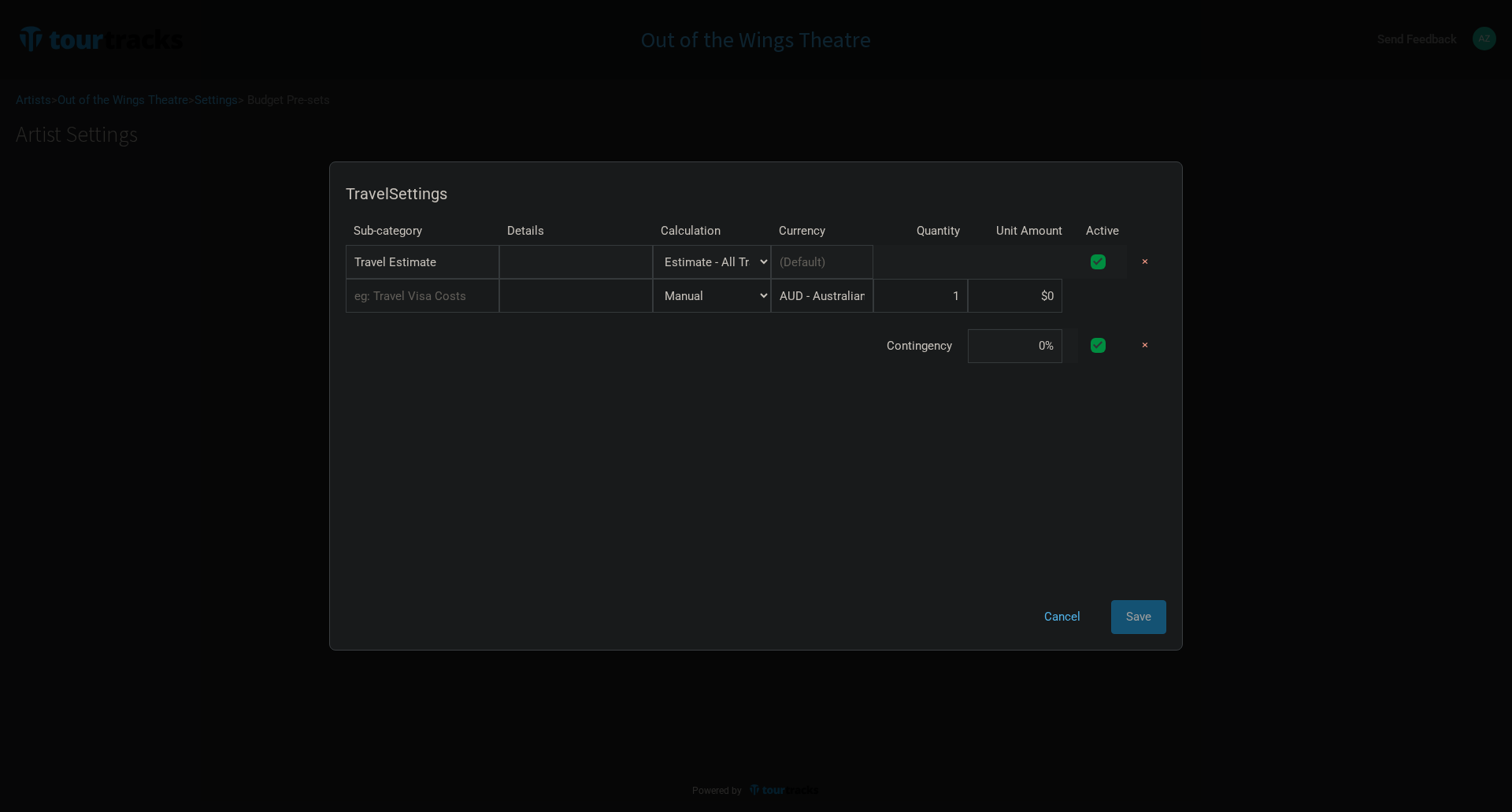
click at [1063, 621] on button "Cancel" at bounding box center [1062, 616] width 66 height 34
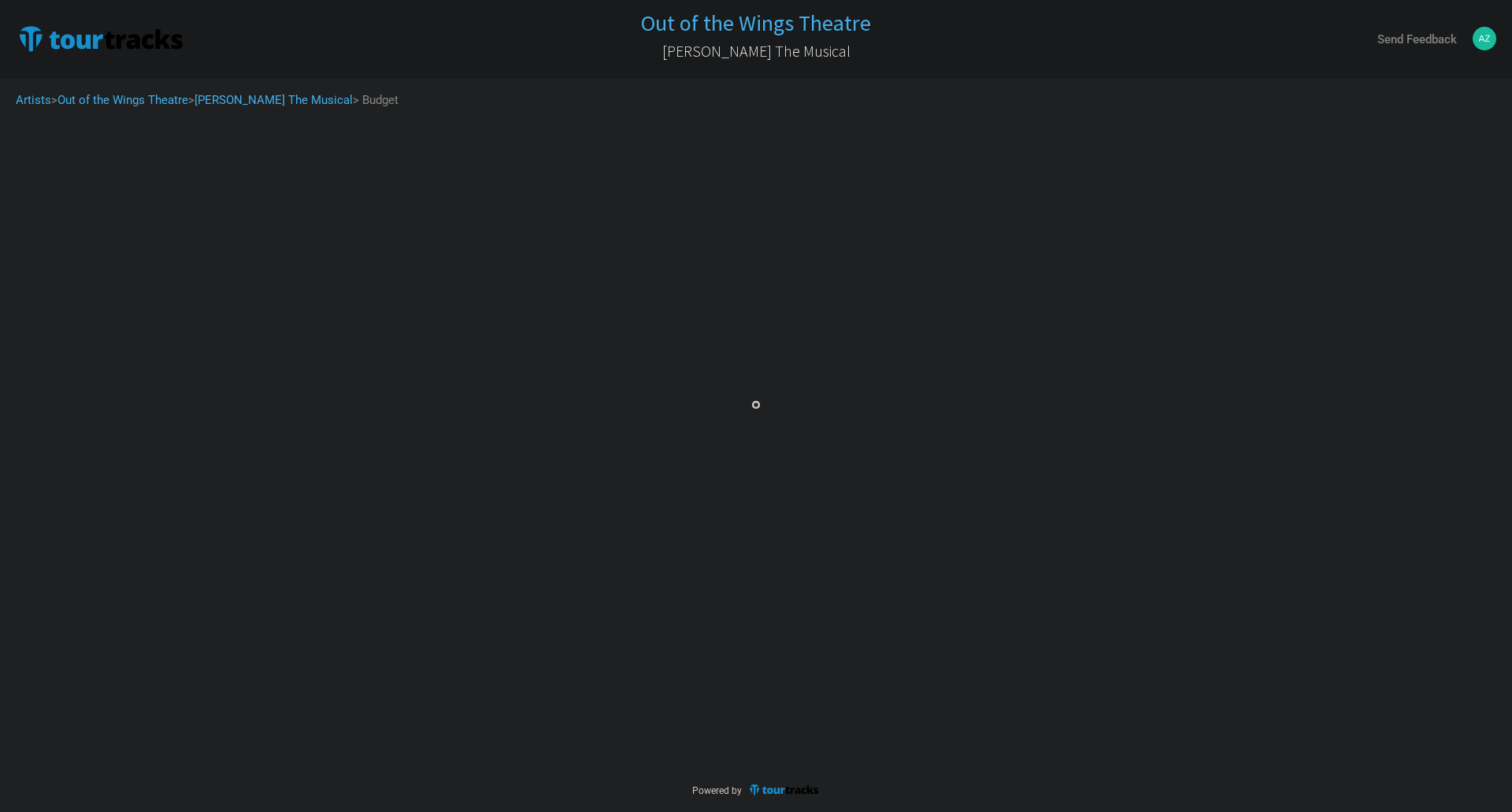
select select "Travel Estimates All"
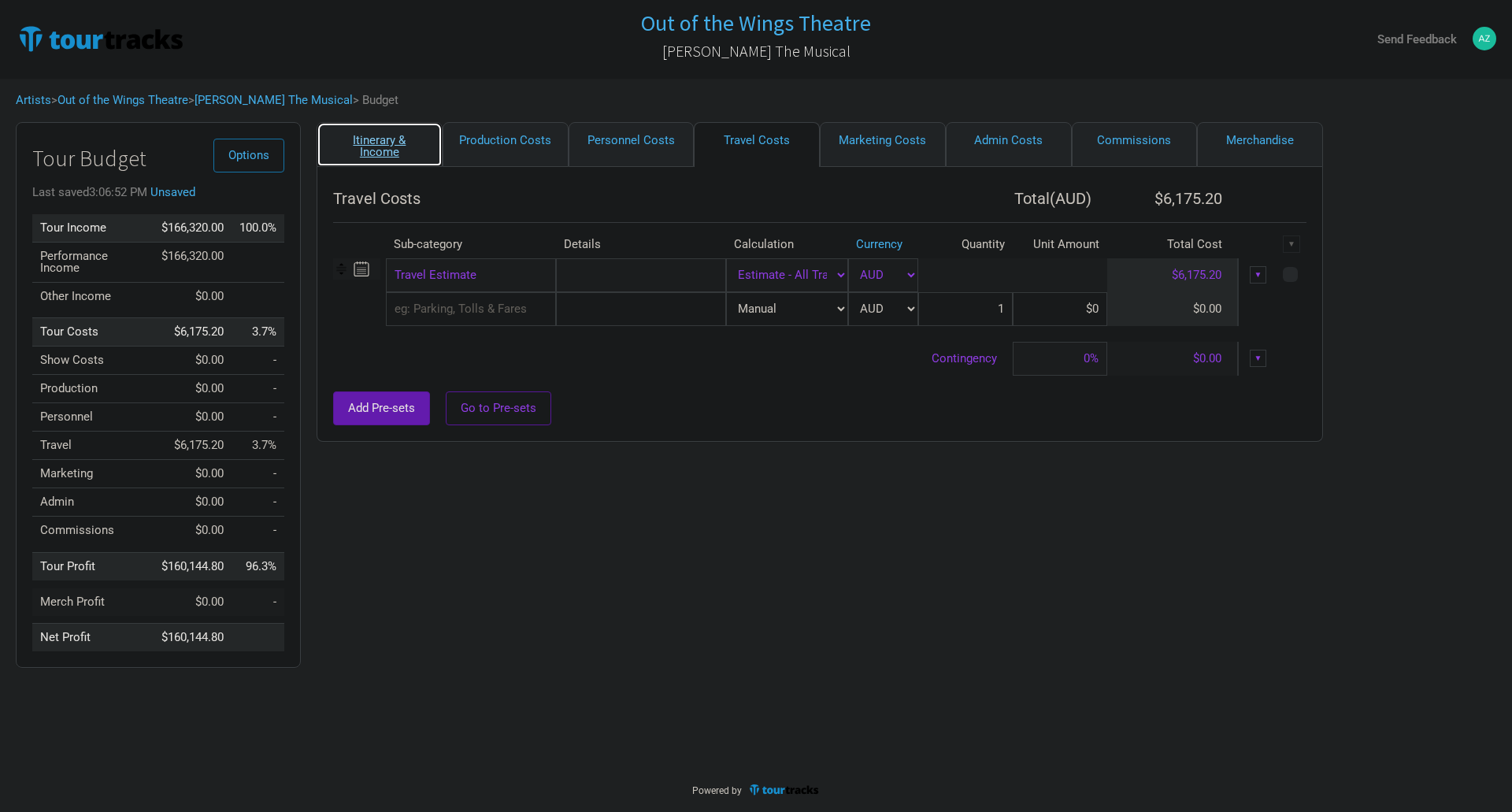
click at [378, 150] on link "Itinerary & Income" at bounding box center [380, 144] width 126 height 45
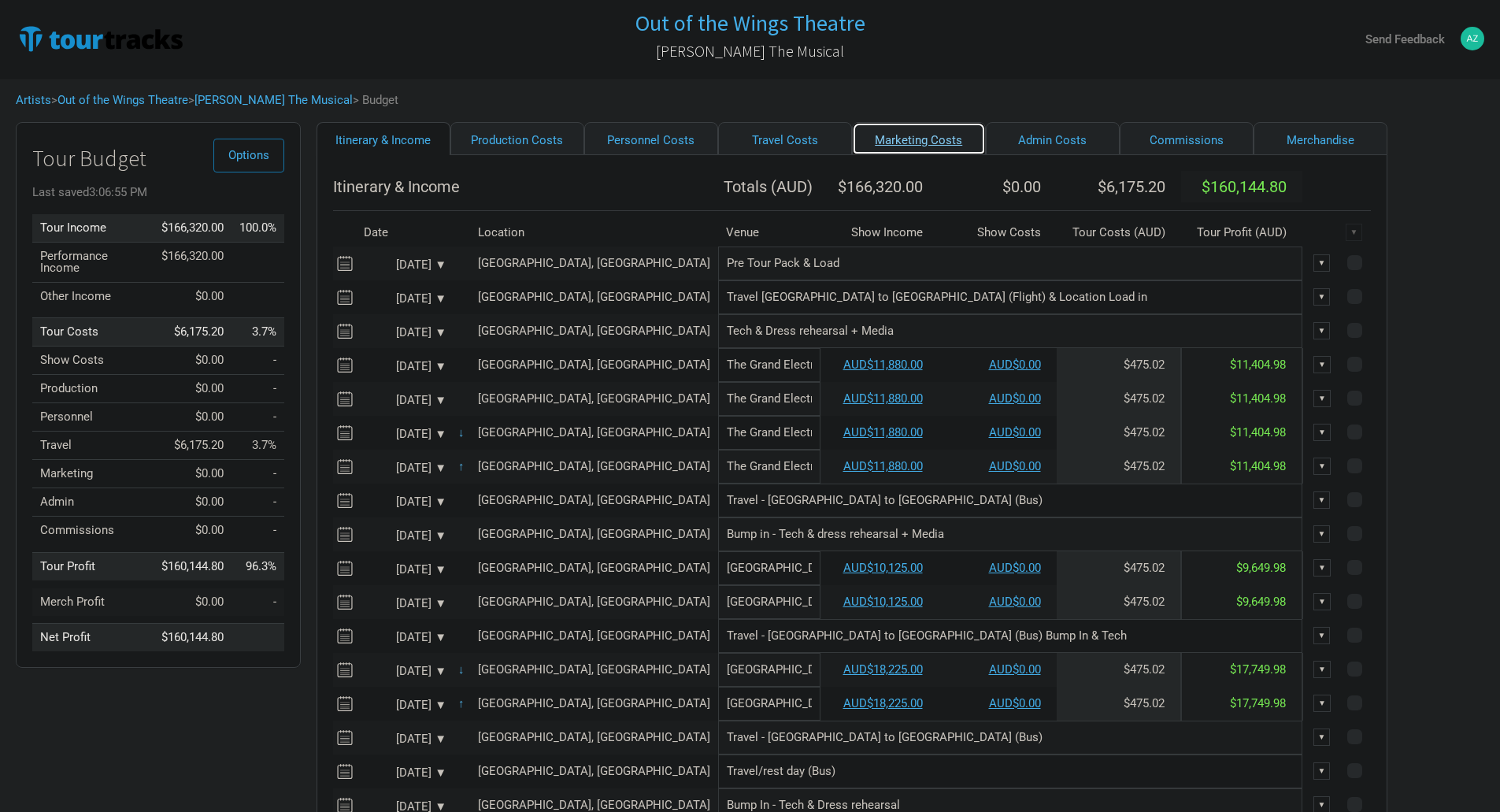
click at [852, 141] on link "Marketing Costs" at bounding box center [919, 139] width 134 height 33
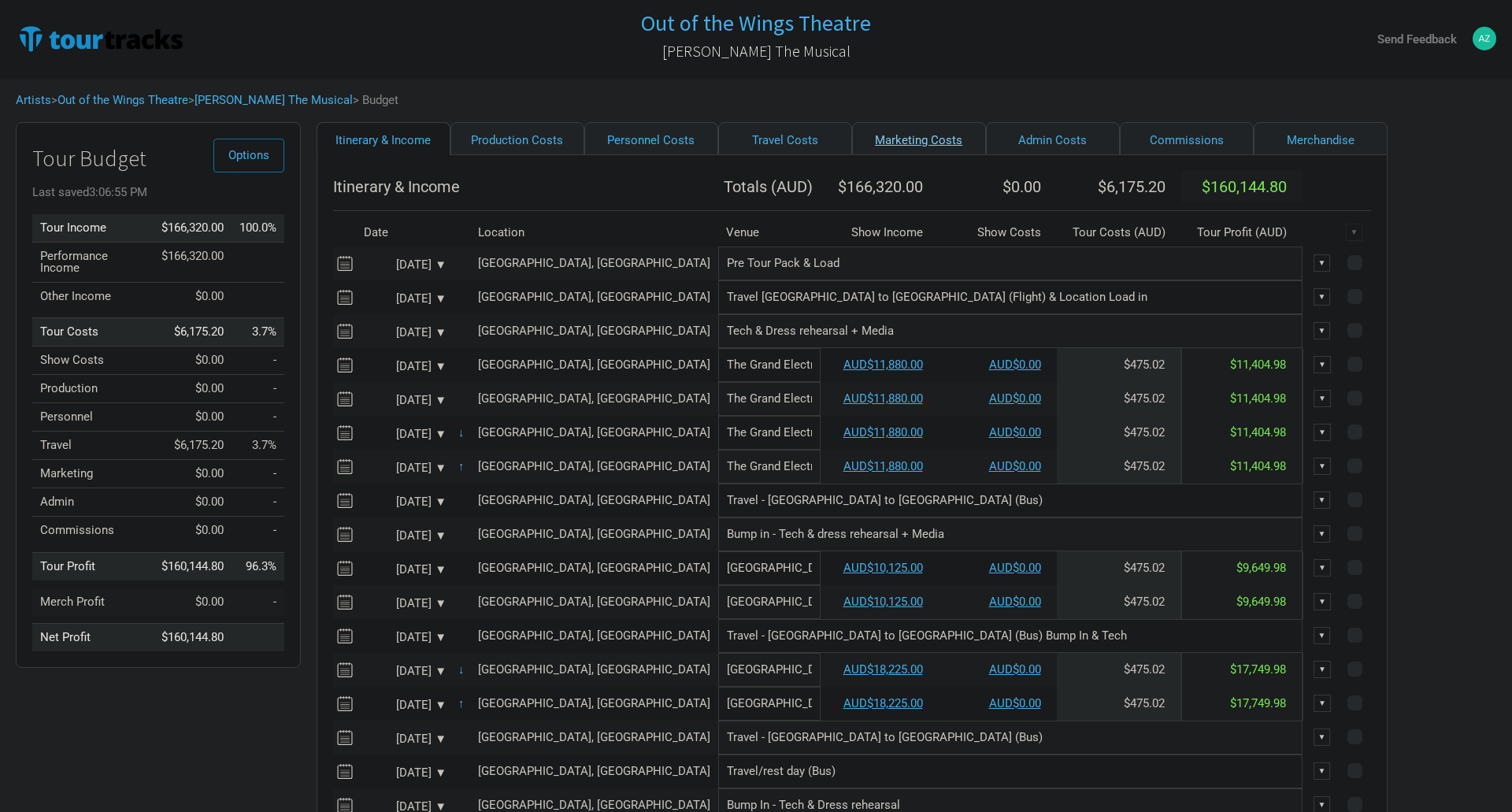
select select "% of Gross"
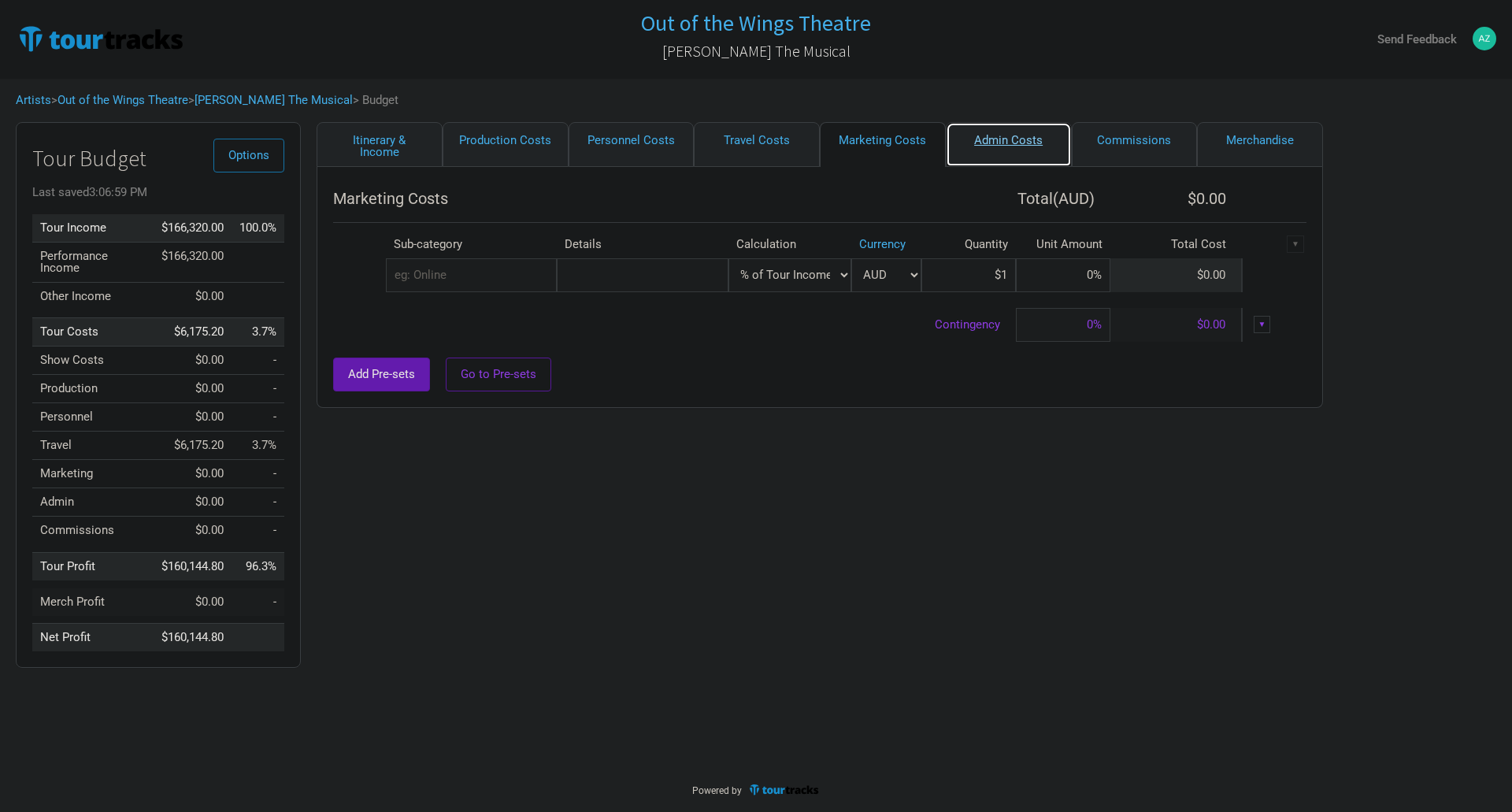
click at [1005, 140] on link "Admin Costs" at bounding box center [1008, 144] width 126 height 45
click at [478, 280] on input "text" at bounding box center [471, 275] width 171 height 34
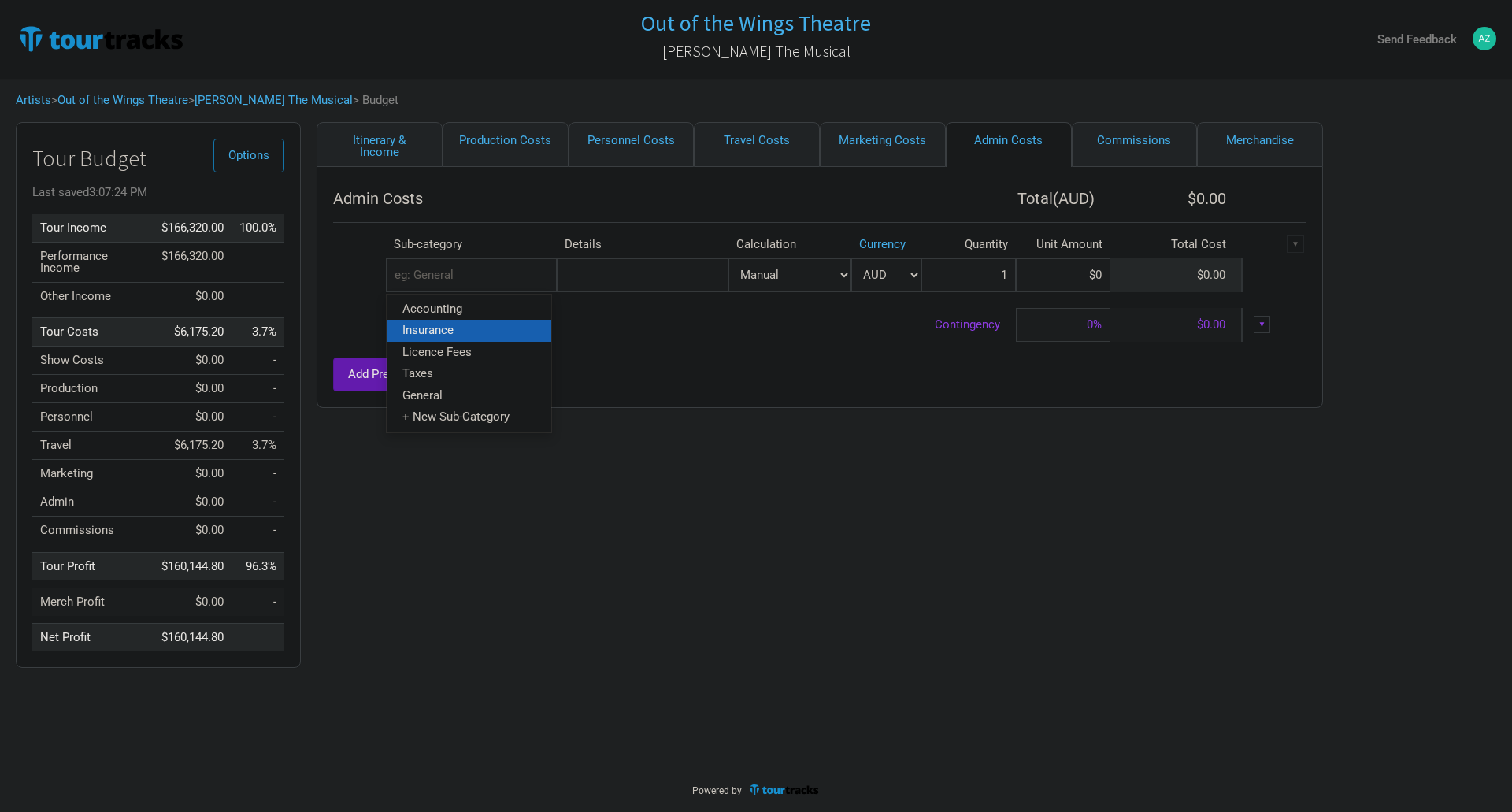
click at [471, 326] on link "Insurance" at bounding box center [469, 330] width 165 height 21
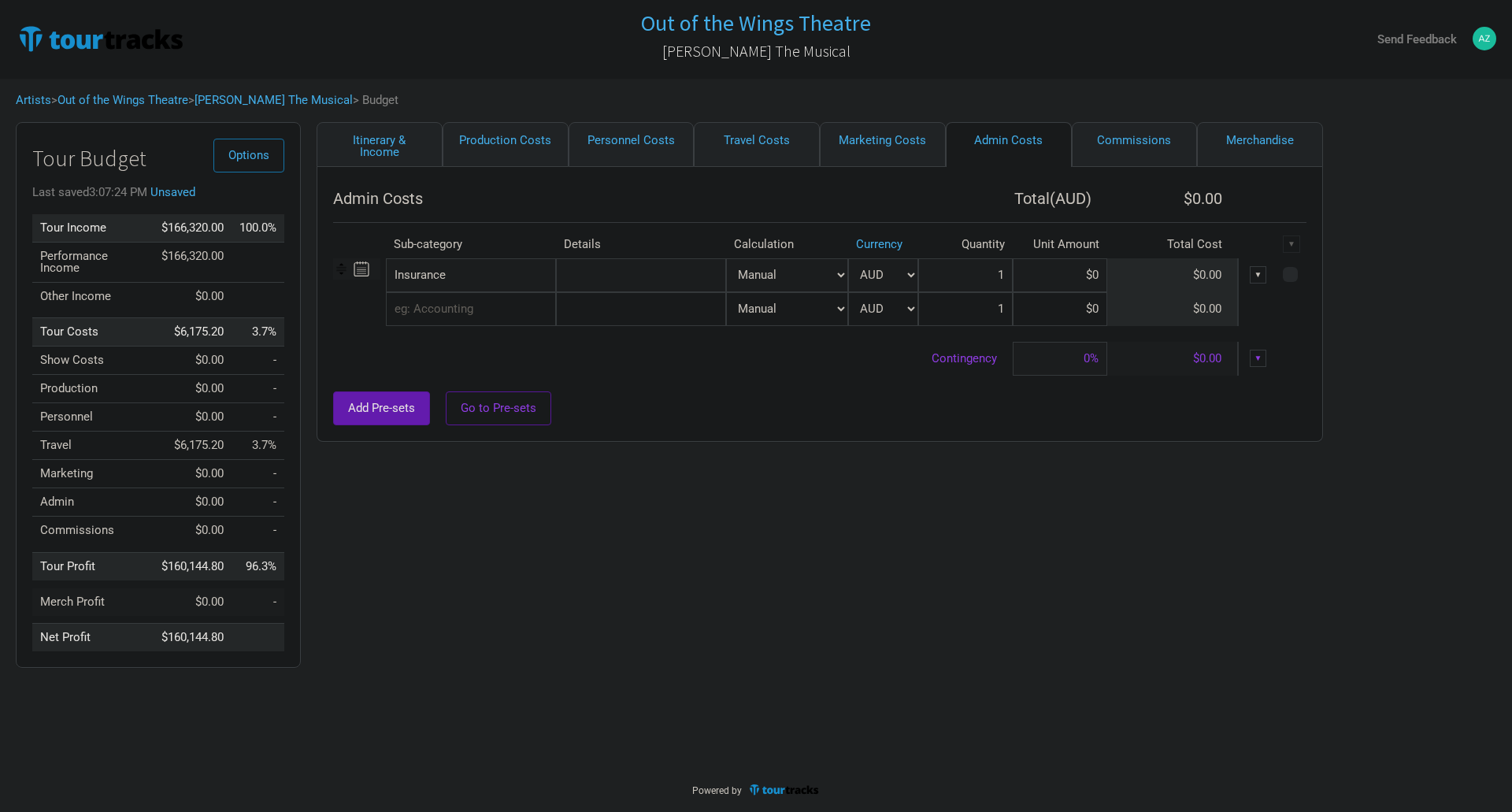
click at [627, 278] on input "text" at bounding box center [641, 275] width 170 height 34
type input "[PERSON_NAME] Insurance"
click at [800, 282] on select "Manual # of Shows # of Show Days # of Non-Show Days # of Days # of Tickets Sold…" at bounding box center [787, 275] width 122 height 34
click at [811, 280] on select "Manual # of Shows # of Show Days # of Non-Show Days # of Days # of Tickets Sold…" at bounding box center [787, 275] width 122 height 34
click at [1096, 275] on input at bounding box center [1060, 275] width 94 height 34
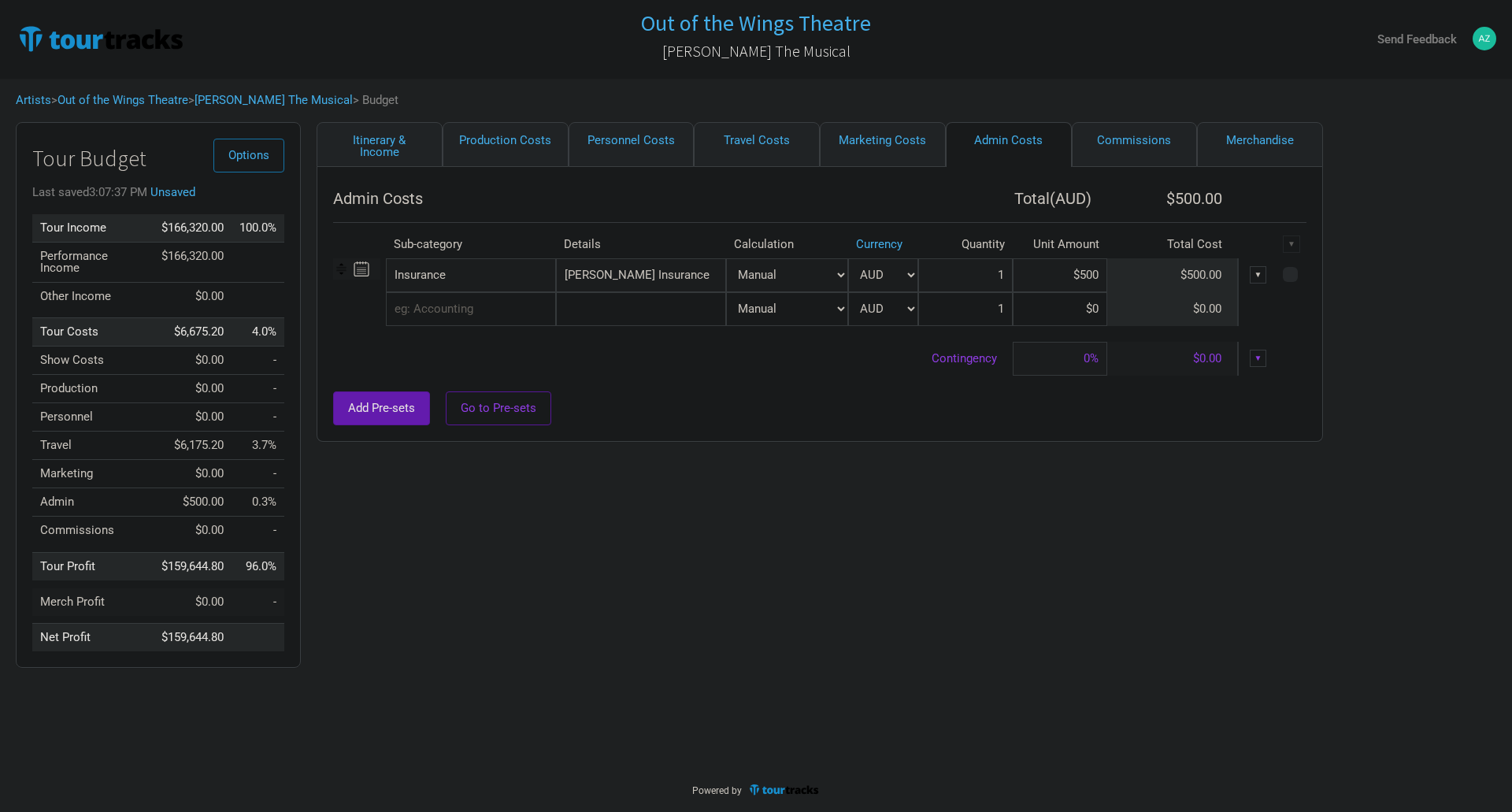
type input "$500"
click at [1063, 486] on div "Itinerary & Income Production Costs Personnel Costs Travel Costs Marketing Cost…" at bounding box center [804, 399] width 1007 height 554
click at [609, 303] on input "text" at bounding box center [641, 309] width 170 height 34
click at [398, 155] on link "Itinerary & Income" at bounding box center [380, 144] width 126 height 45
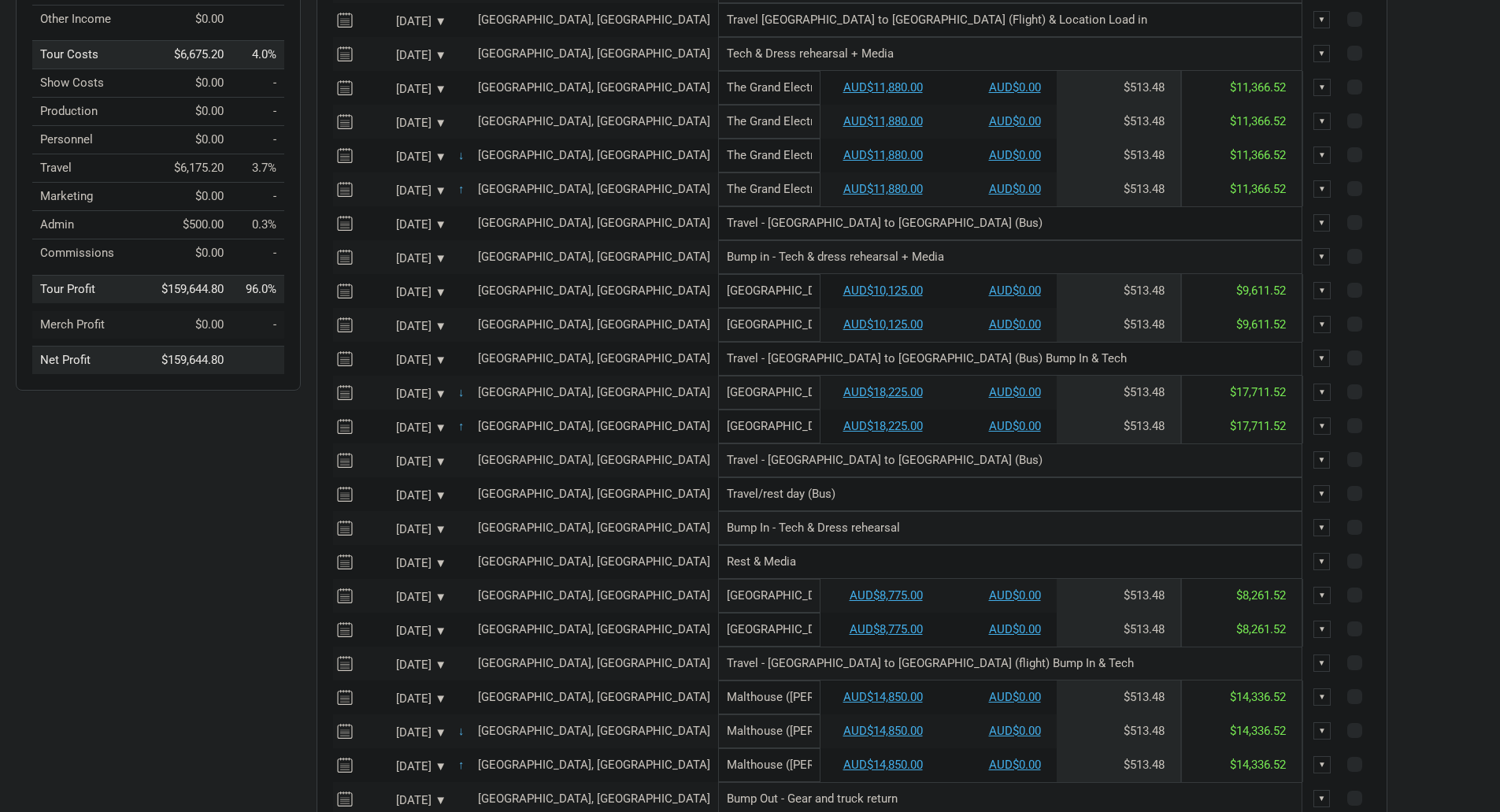
scroll to position [33, 0]
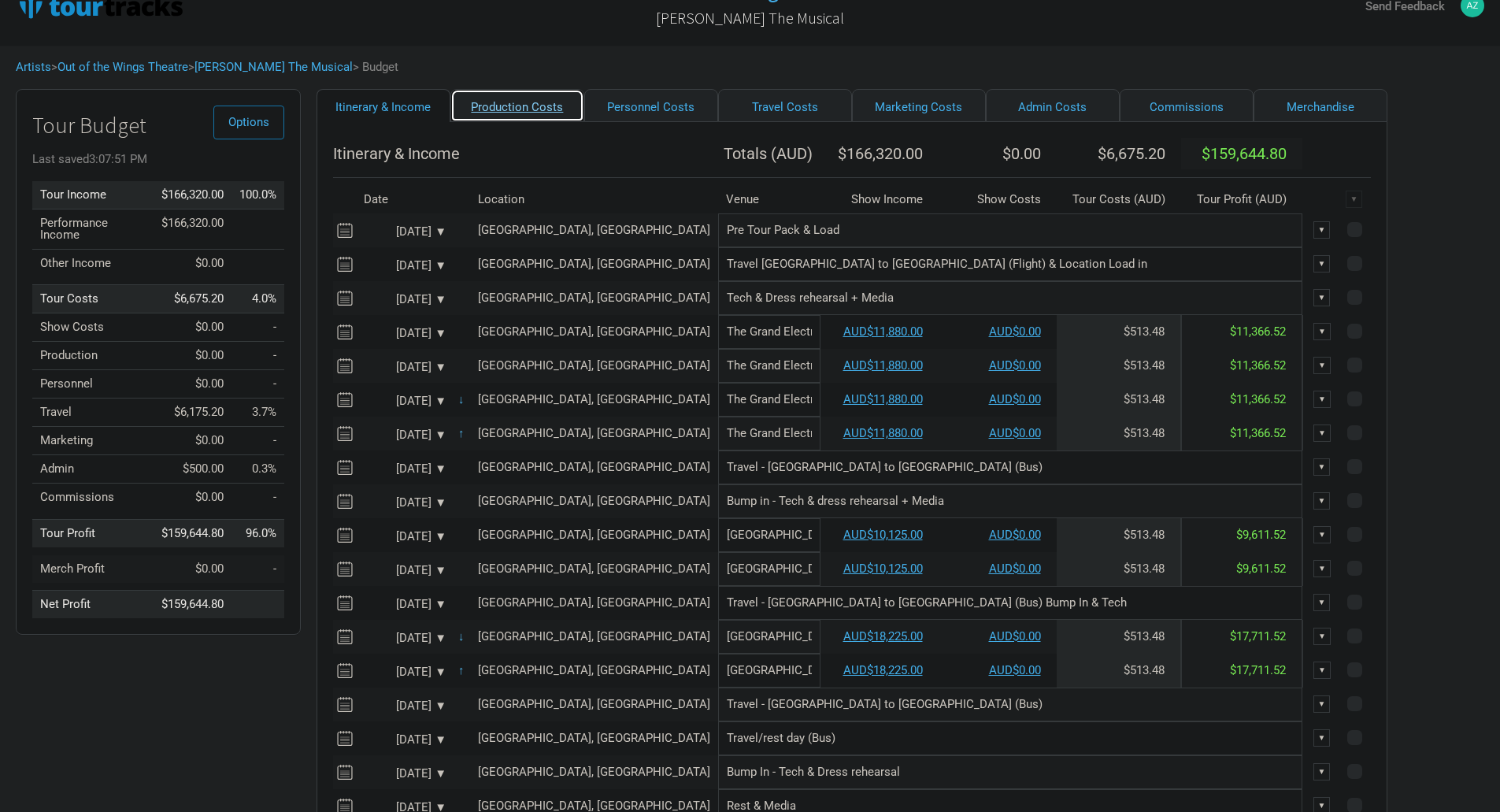
click at [492, 116] on link "Production Costs" at bounding box center [517, 106] width 134 height 33
select select "Shows"
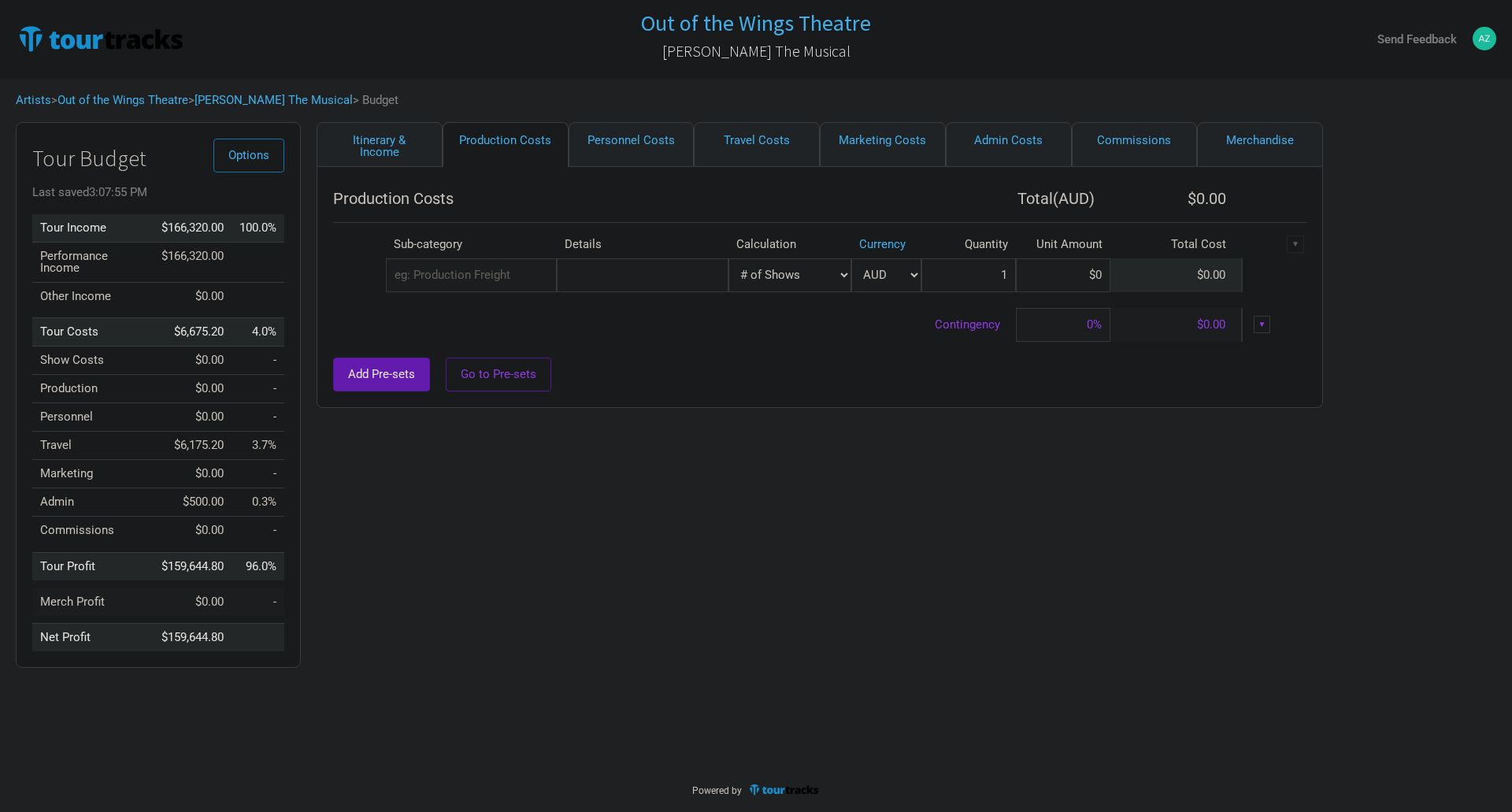
click at [486, 283] on input "text" at bounding box center [471, 275] width 171 height 34
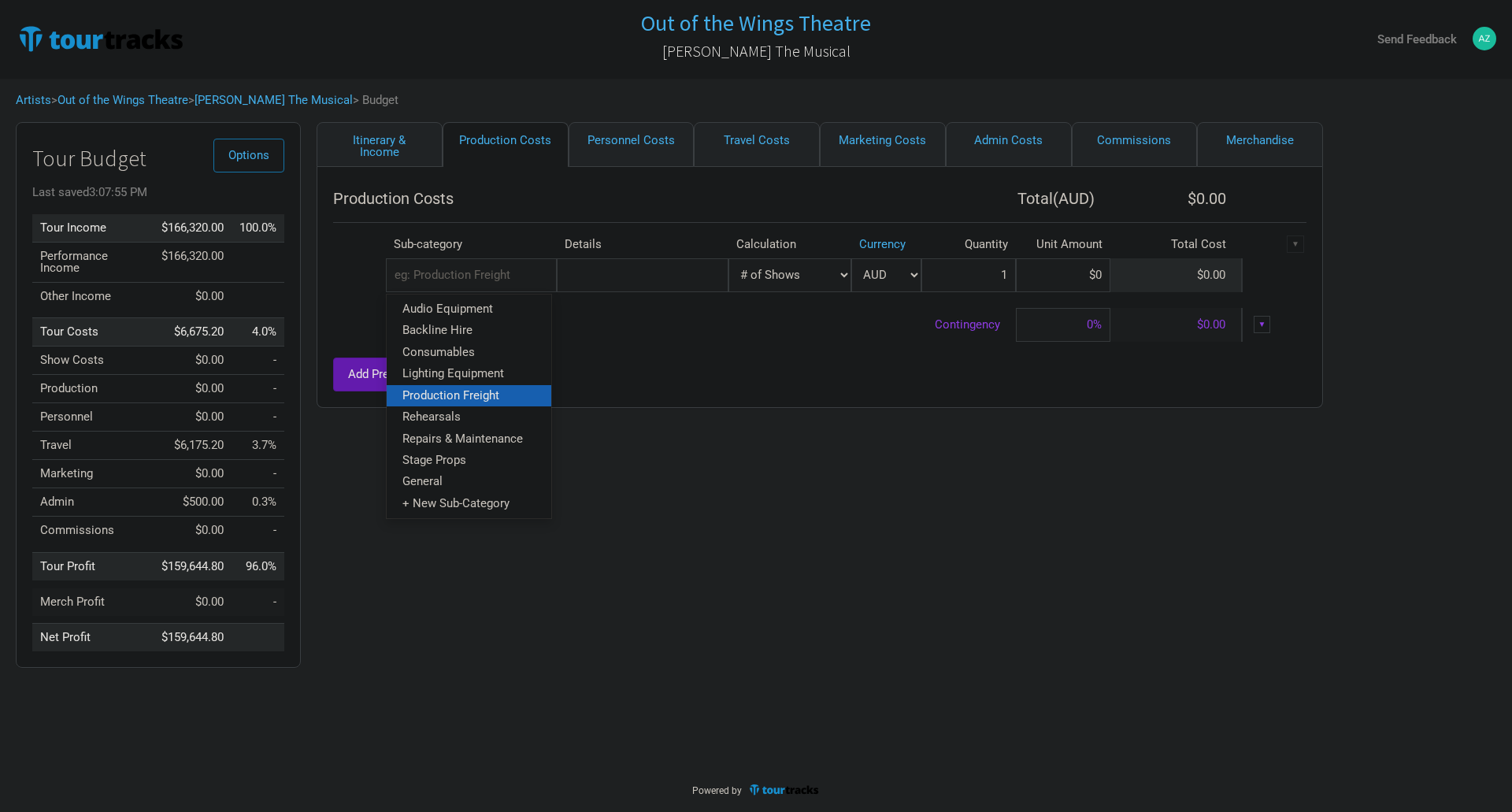
click at [492, 395] on span "Production Freight" at bounding box center [450, 395] width 97 height 14
select select "Shows"
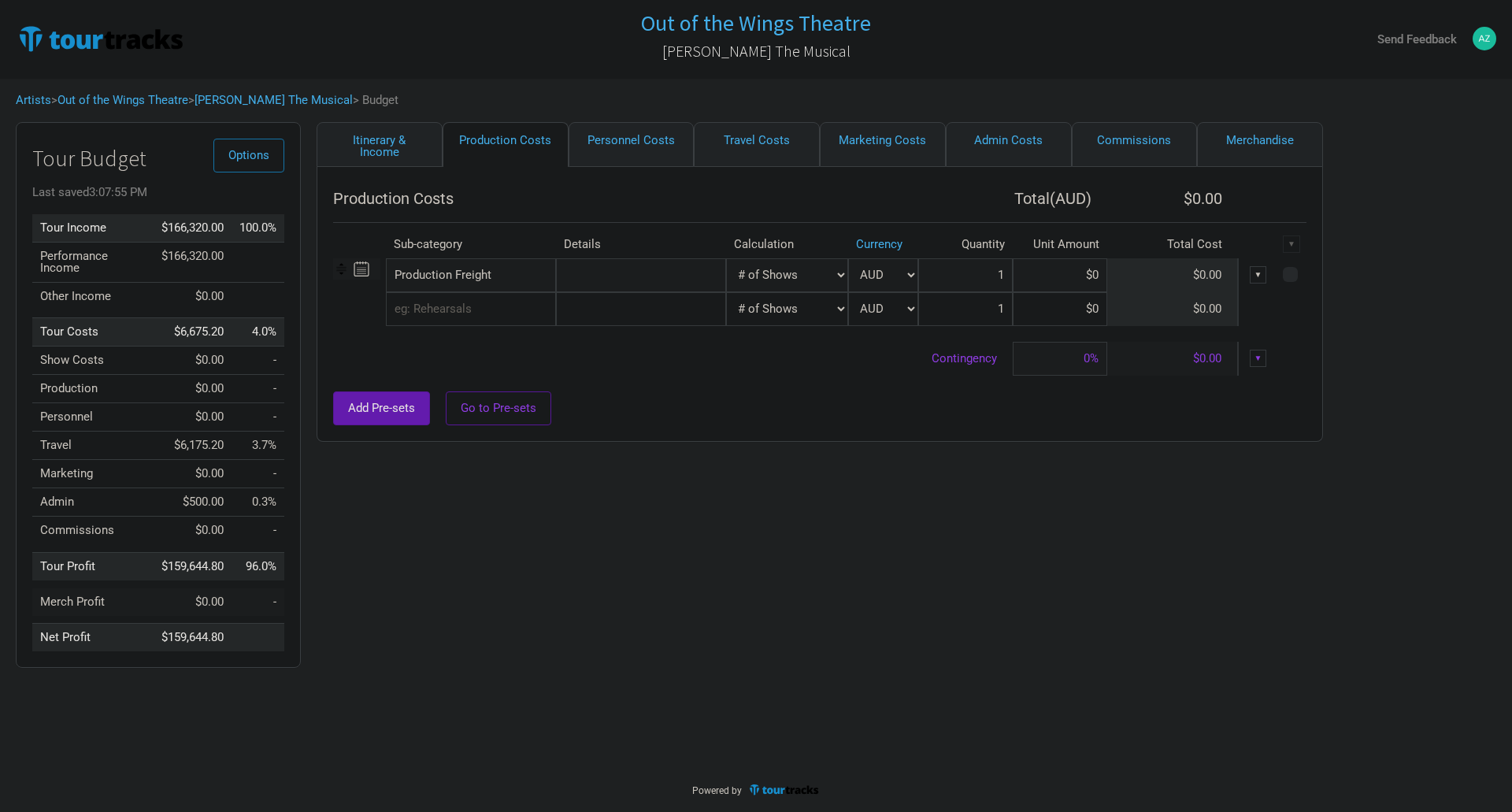
type input "13"
click at [608, 276] on input "text" at bounding box center [641, 275] width 170 height 34
type input "Budget Truck Hire"
click at [805, 272] on select "Manual # of Shows # of Show Days # of Non-Show Days # of Days # of Tickets Sold…" at bounding box center [787, 275] width 122 height 34
select select "Total Days"
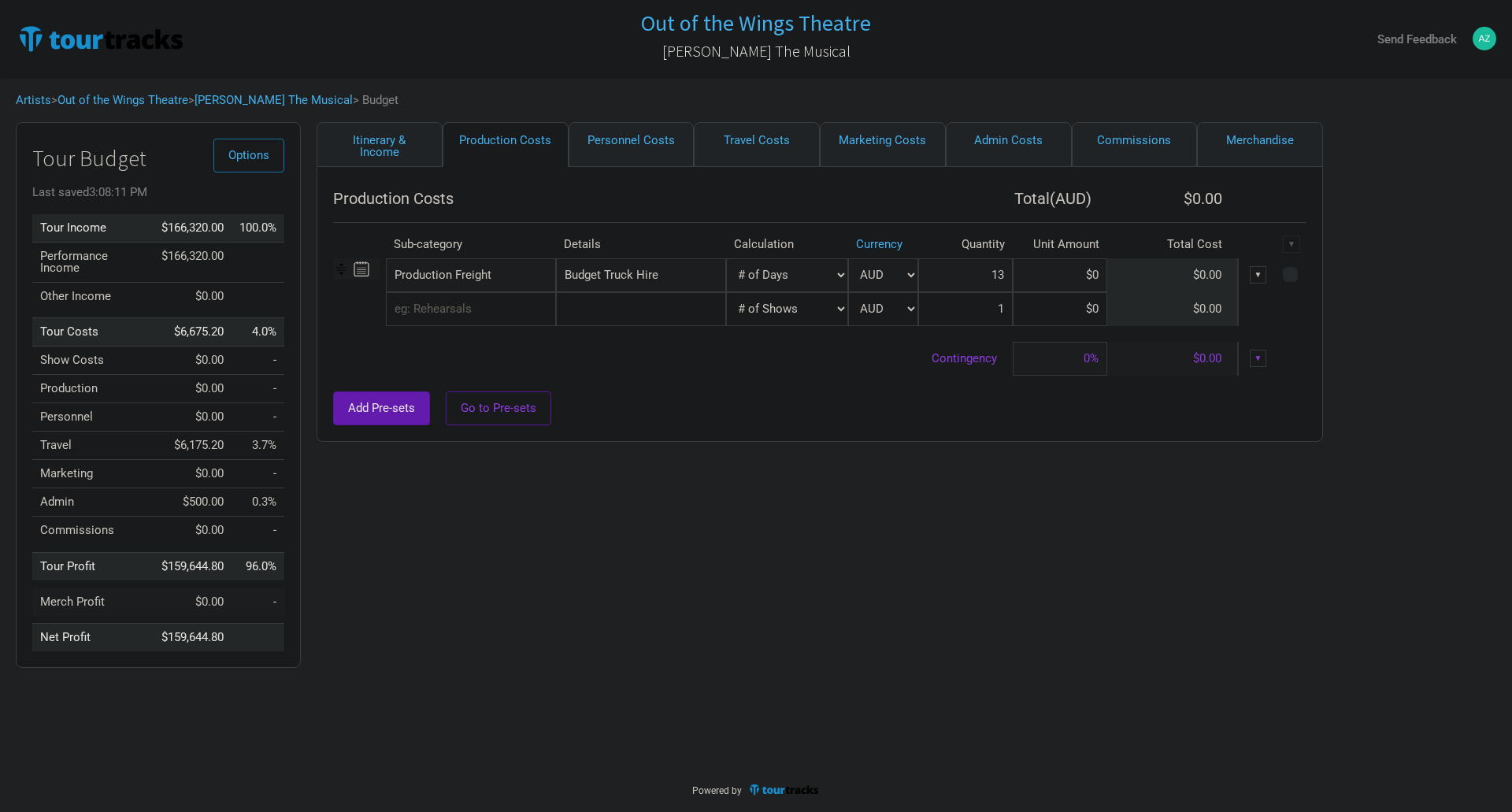
click at [726, 258] on select "Manual # of Shows # of Show Days # of Non-Show Days # of Days # of Tickets Sold…" at bounding box center [787, 275] width 122 height 34
type input "22"
click at [1096, 279] on input at bounding box center [1060, 275] width 94 height 34
type input "$0"
click at [1100, 277] on input at bounding box center [1060, 275] width 94 height 34
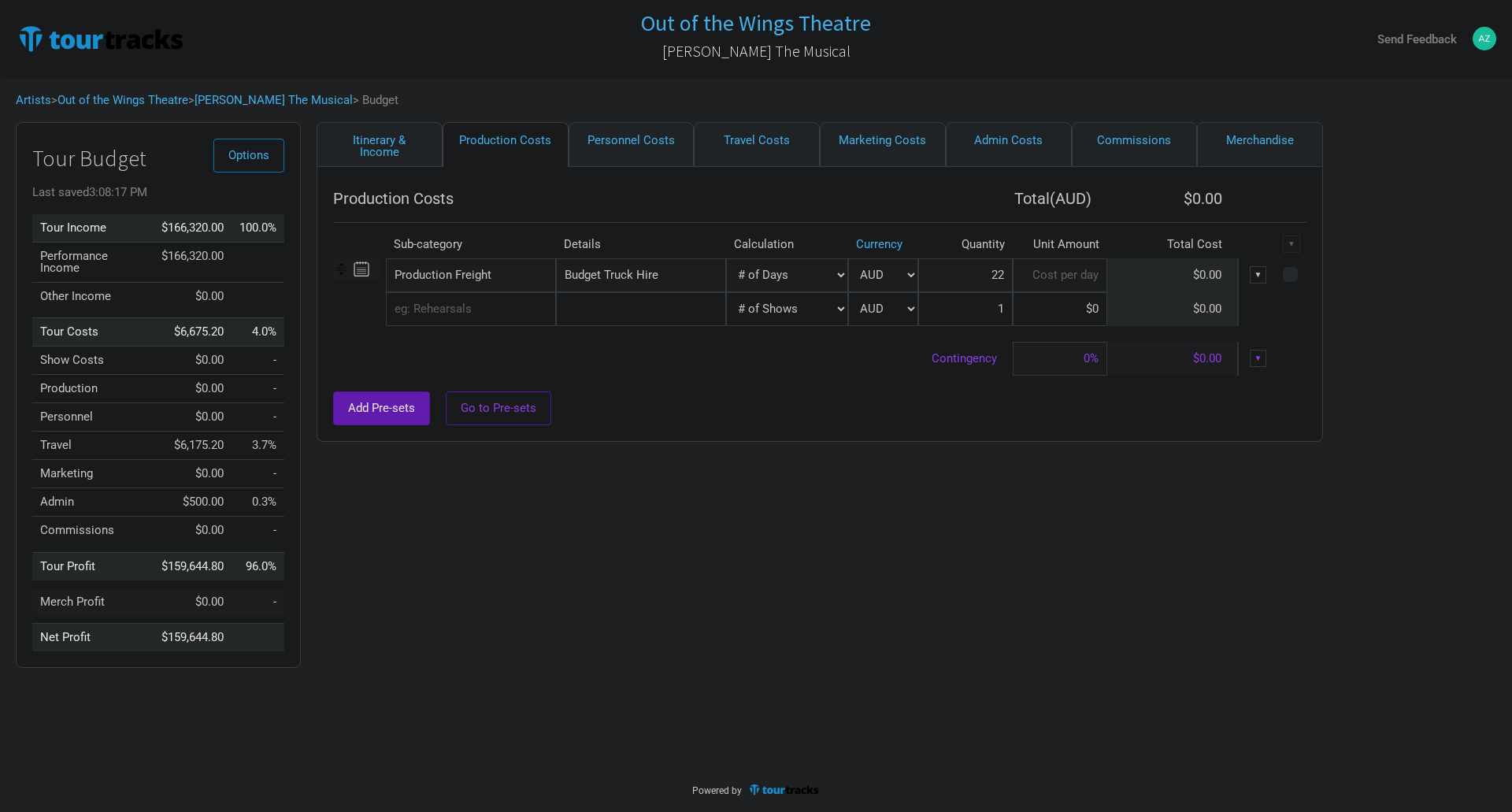
type input "$0"
click at [810, 278] on select "Manual # of Shows # of Show Days # of Non-Show Days # of Days # of Tickets Sold…" at bounding box center [787, 275] width 122 height 34
select select "Manual"
click at [726, 258] on select "Manual # of Shows # of Show Days # of Non-Show Days # of Days # of Tickets Sold…" at bounding box center [787, 275] width 122 height 34
type input "1"
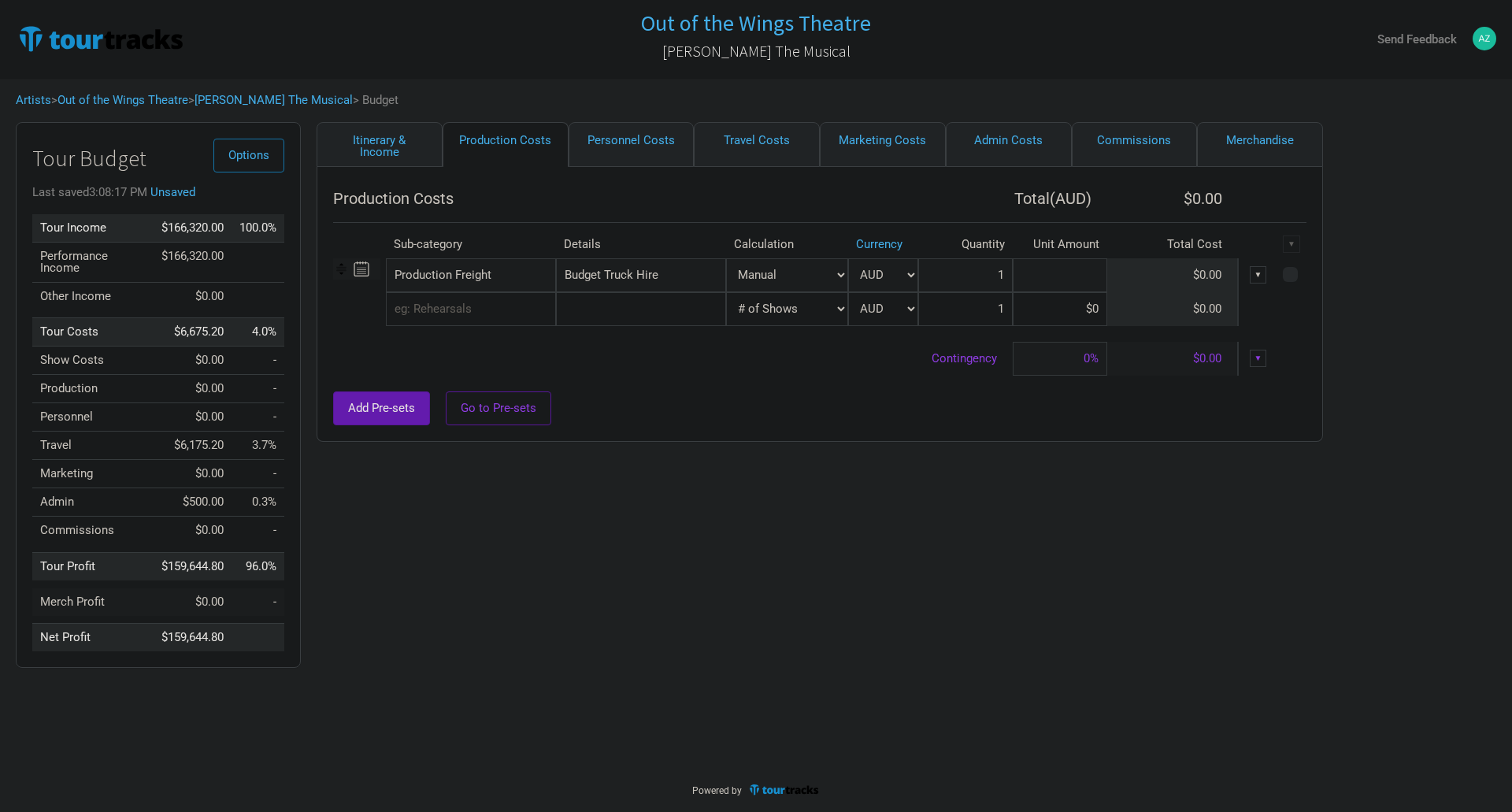
click at [1069, 279] on input at bounding box center [1060, 275] width 94 height 34
type input "$4,247"
click at [485, 303] on input "text" at bounding box center [471, 309] width 170 height 34
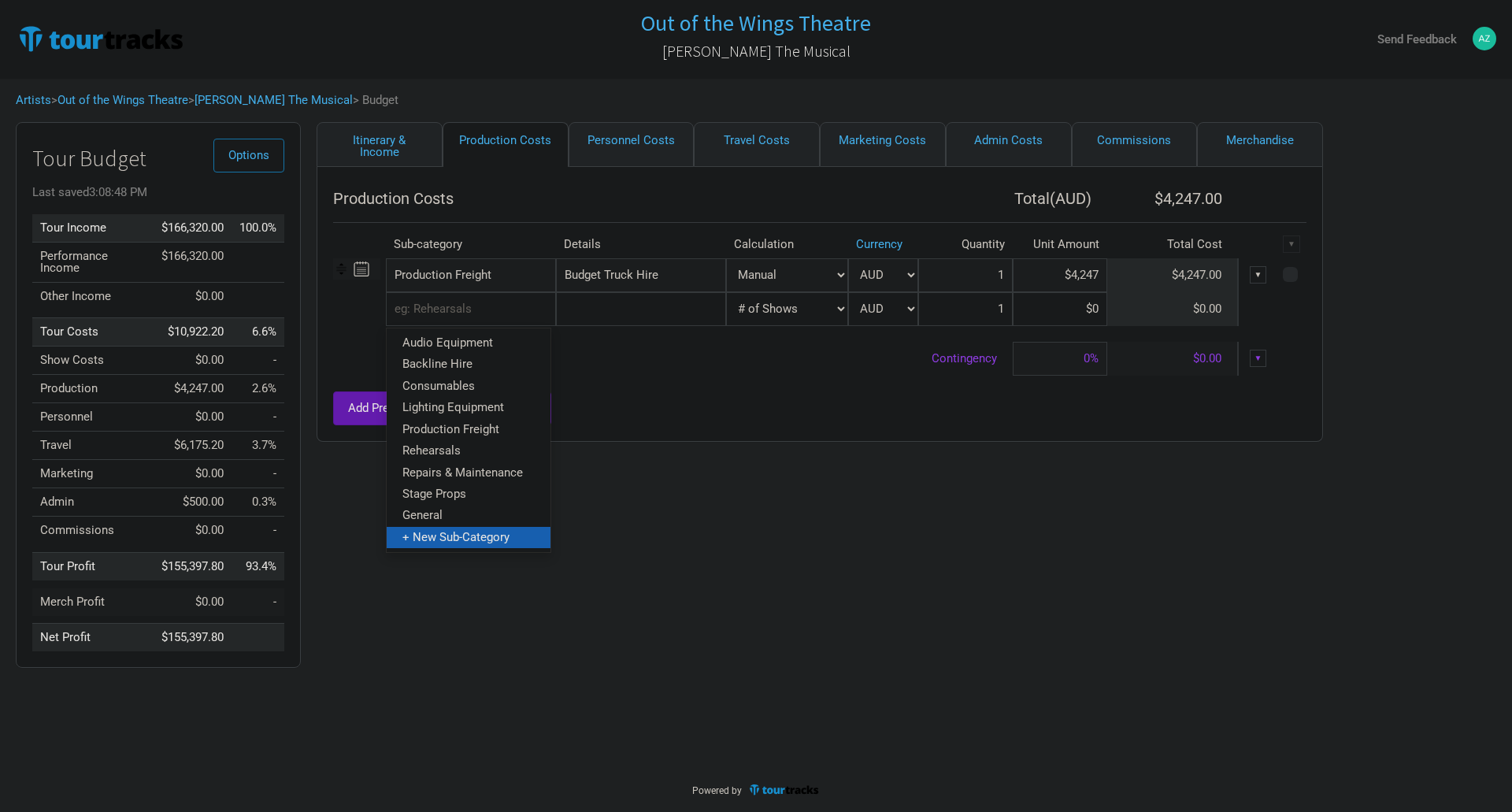
click at [512, 534] on link "+ New Sub-Category" at bounding box center [469, 537] width 164 height 21
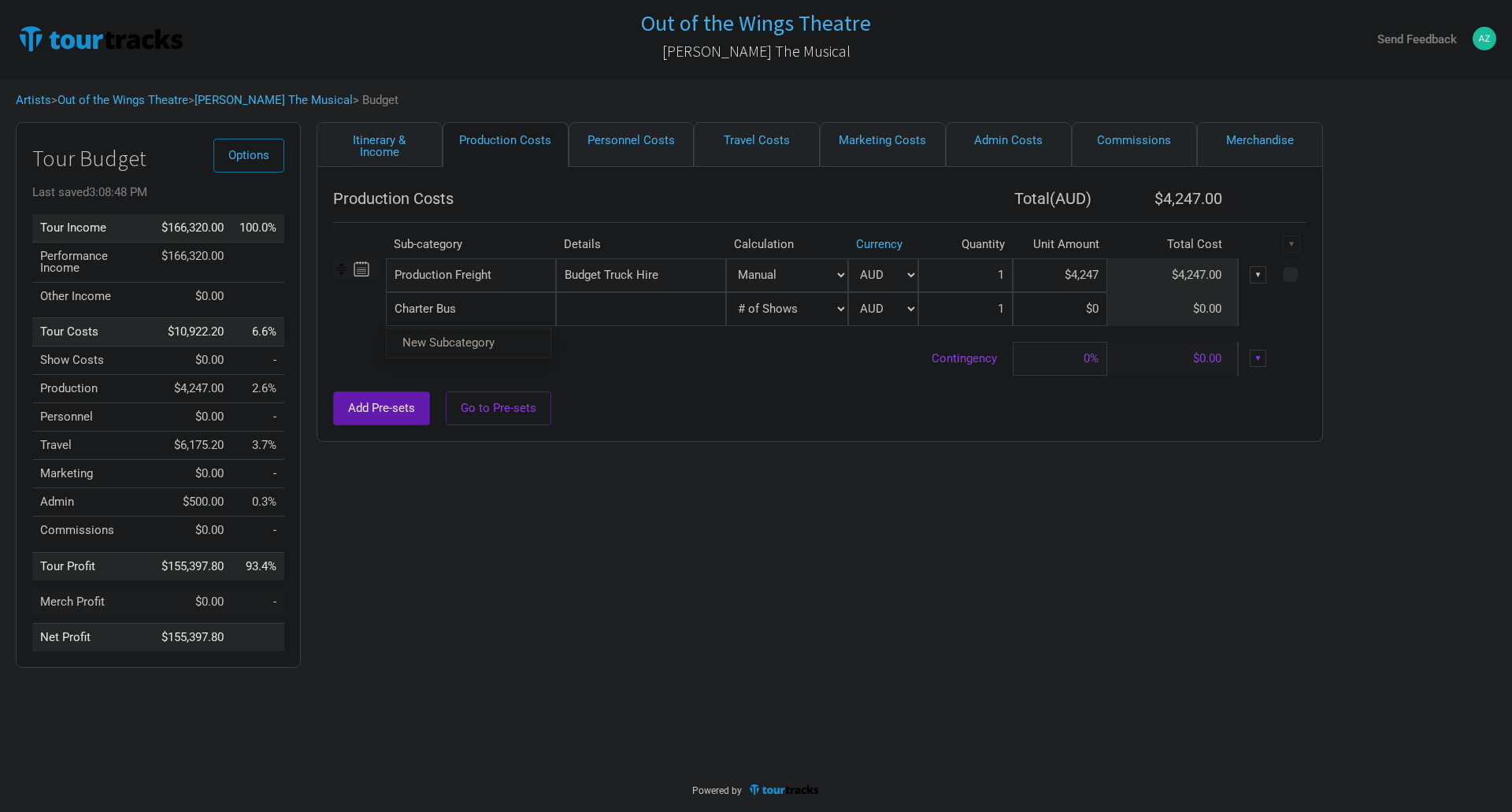
type input "Charter Bus"
click at [661, 321] on tr "Charter Bus New Subcategory New Subcategory Manual # of Shows # of Show Days # …" at bounding box center [820, 309] width 973 height 34
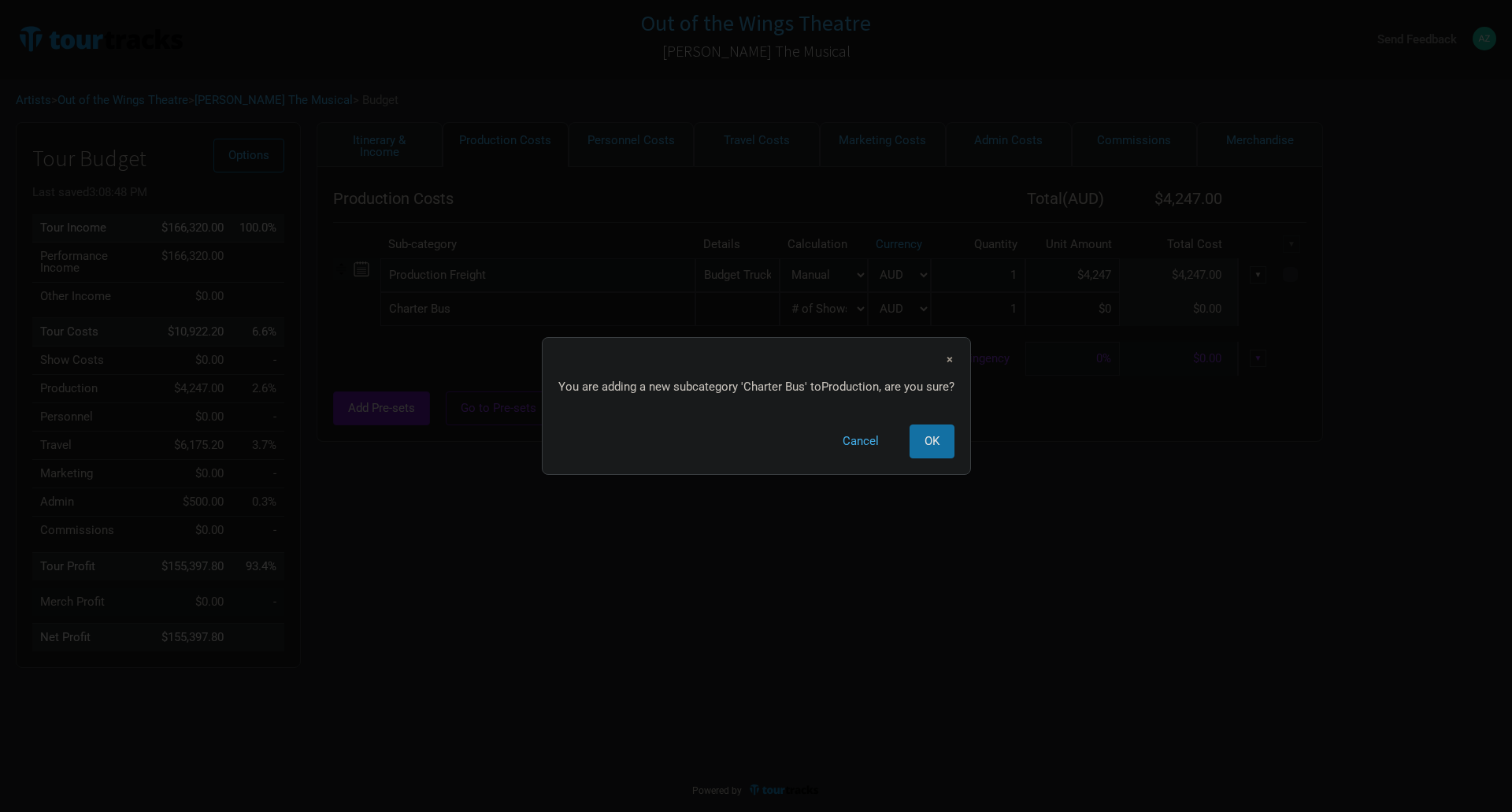
click at [926, 429] on button "OK" at bounding box center [931, 441] width 45 height 34
select select "Shows"
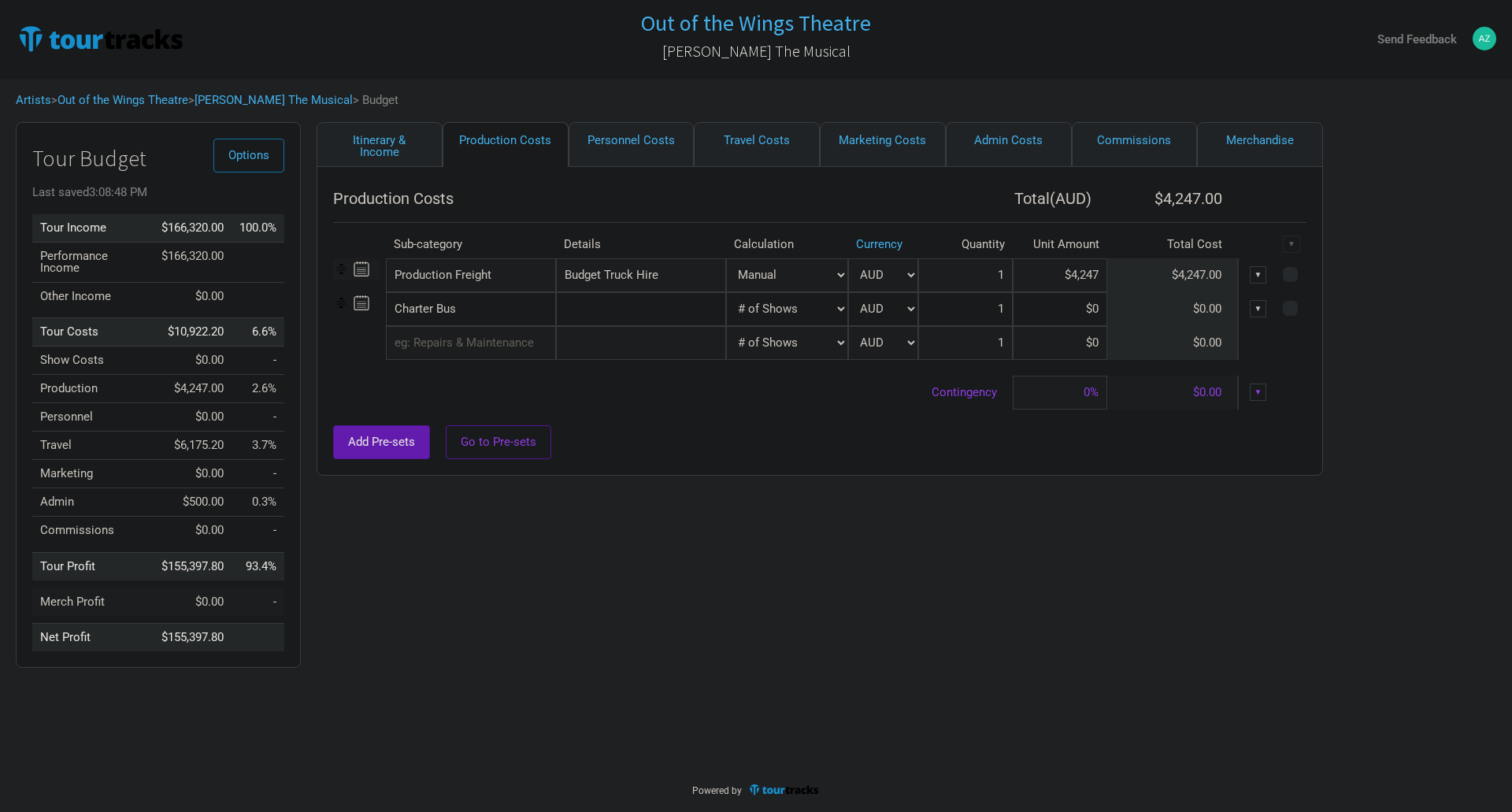
type input "13"
click at [680, 320] on input "text" at bounding box center [641, 309] width 170 height 34
click at [761, 147] on link "Travel Costs" at bounding box center [757, 144] width 126 height 45
select select "Travel Estimates All"
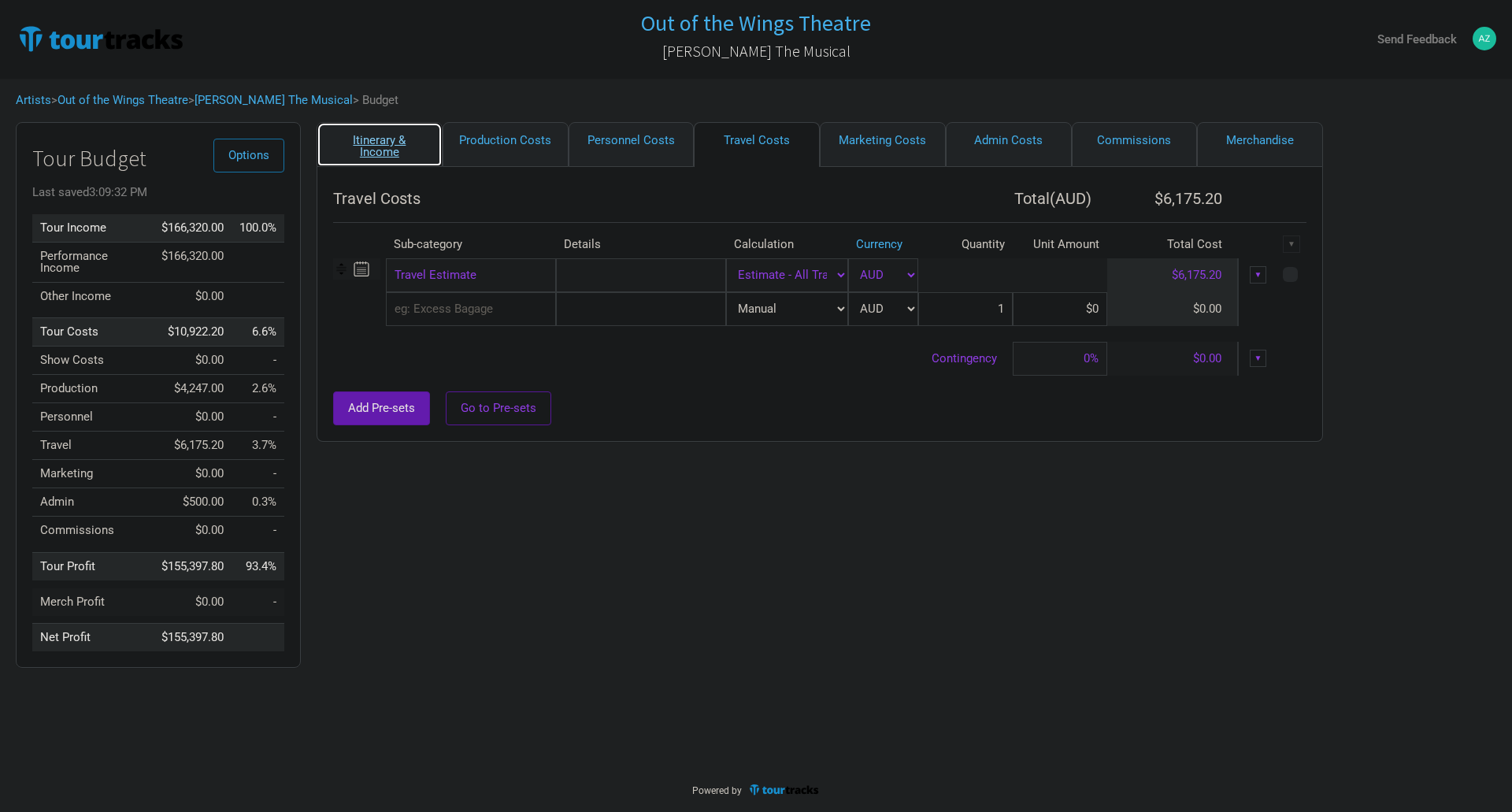
click at [377, 138] on link "Itinerary & Income" at bounding box center [380, 144] width 126 height 45
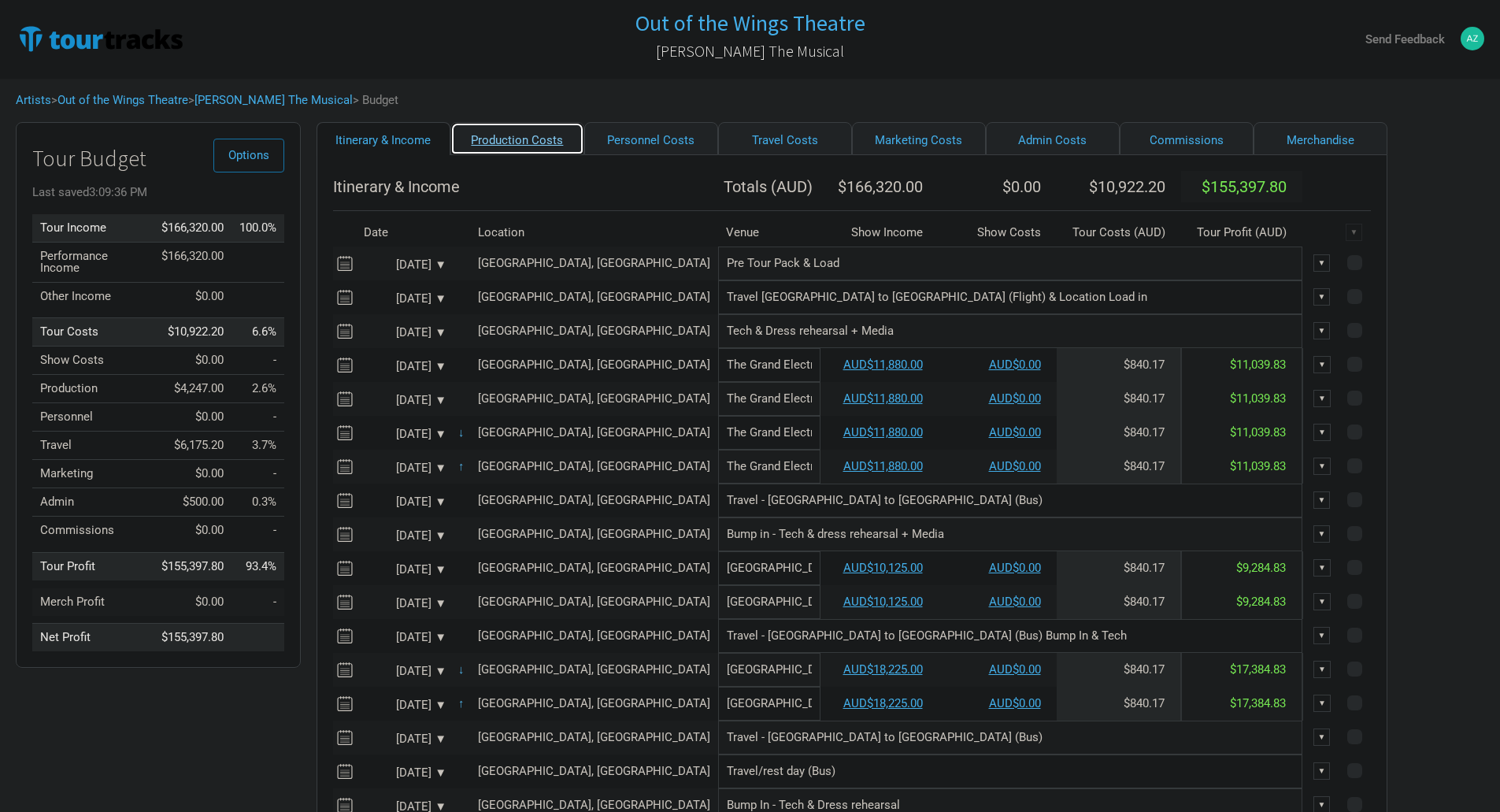
click at [511, 135] on link "Production Costs" at bounding box center [517, 139] width 134 height 33
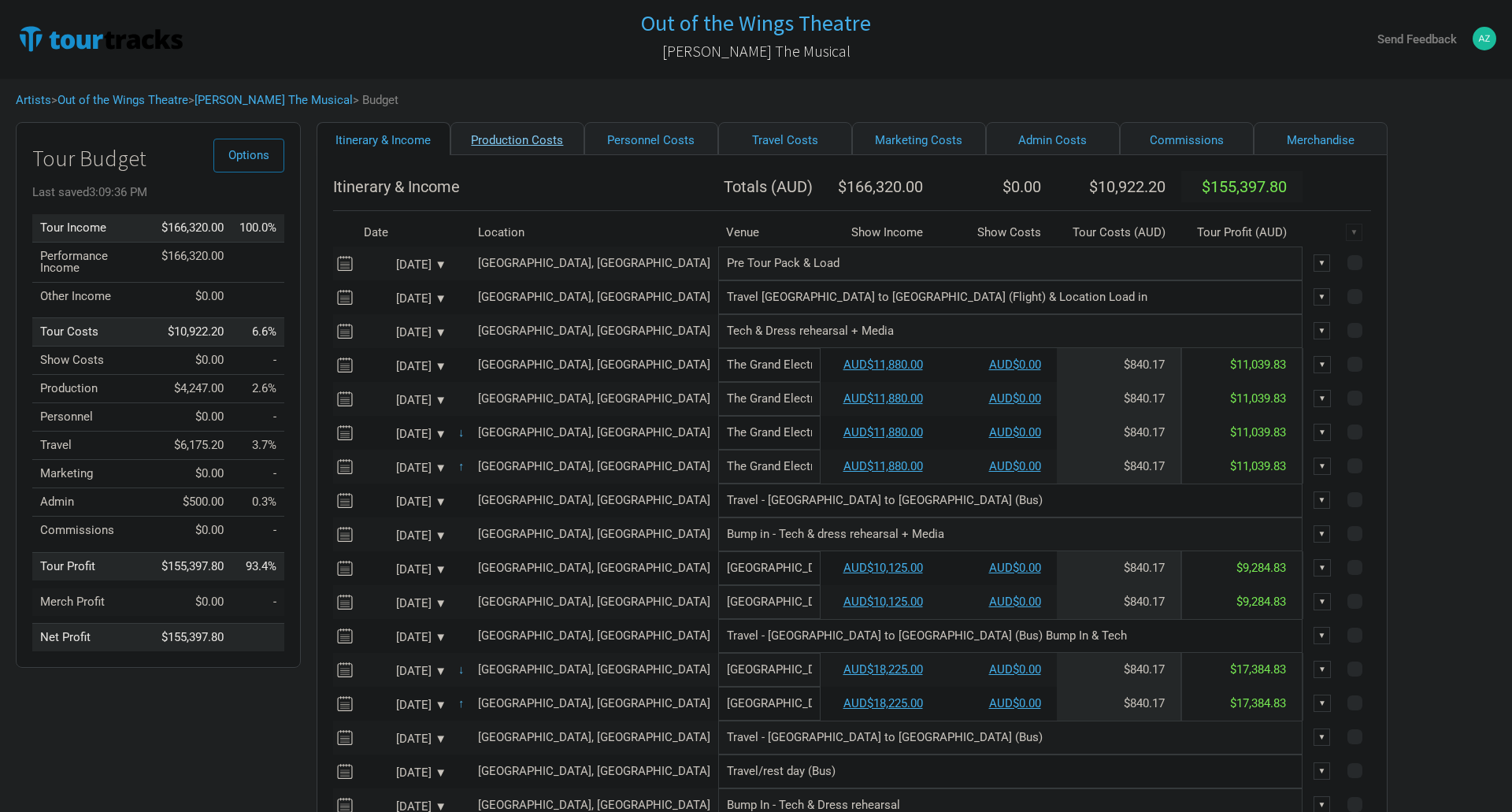
select select "Shows"
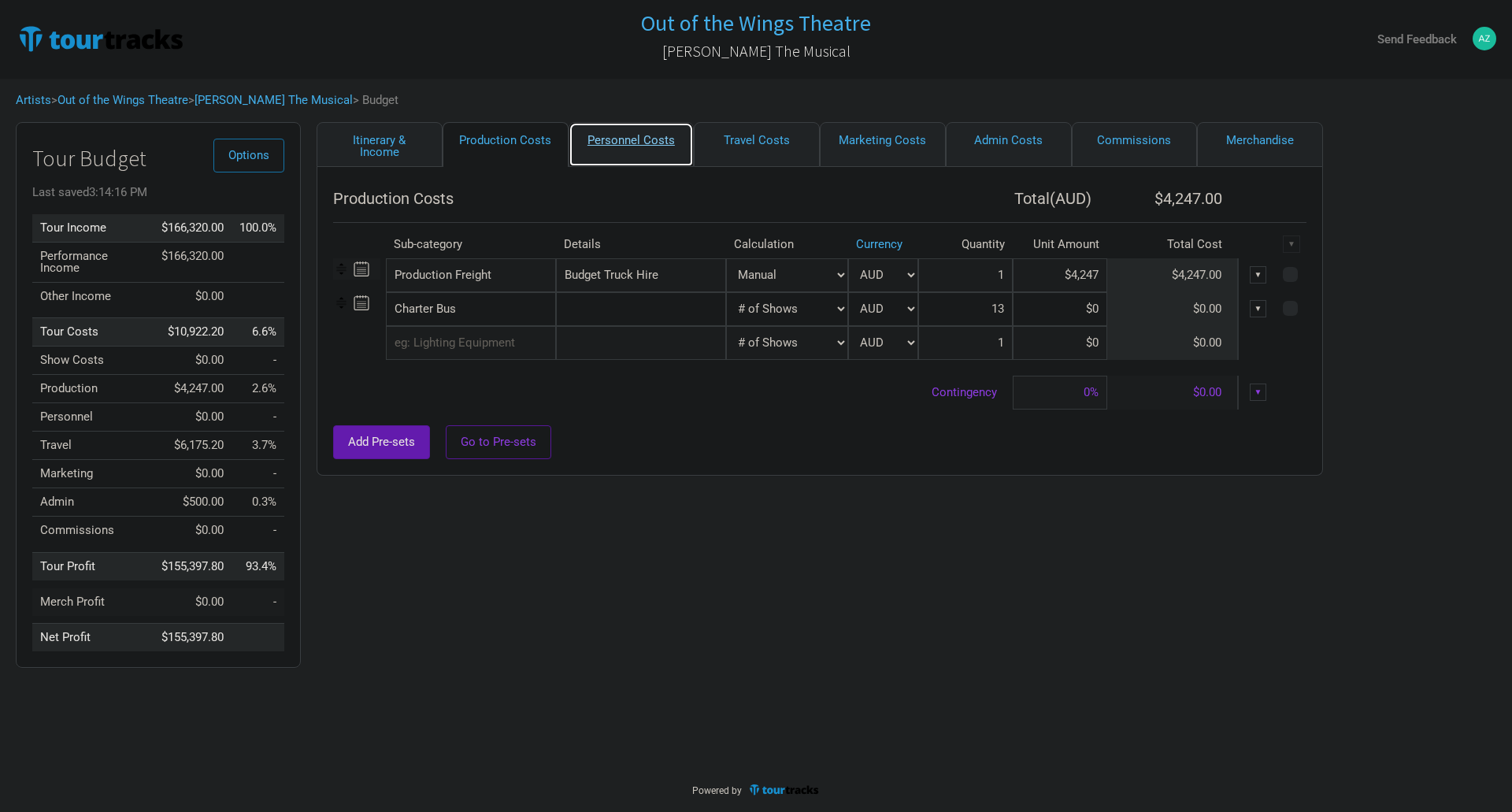
click at [610, 147] on link "Personnel Costs" at bounding box center [631, 144] width 126 height 45
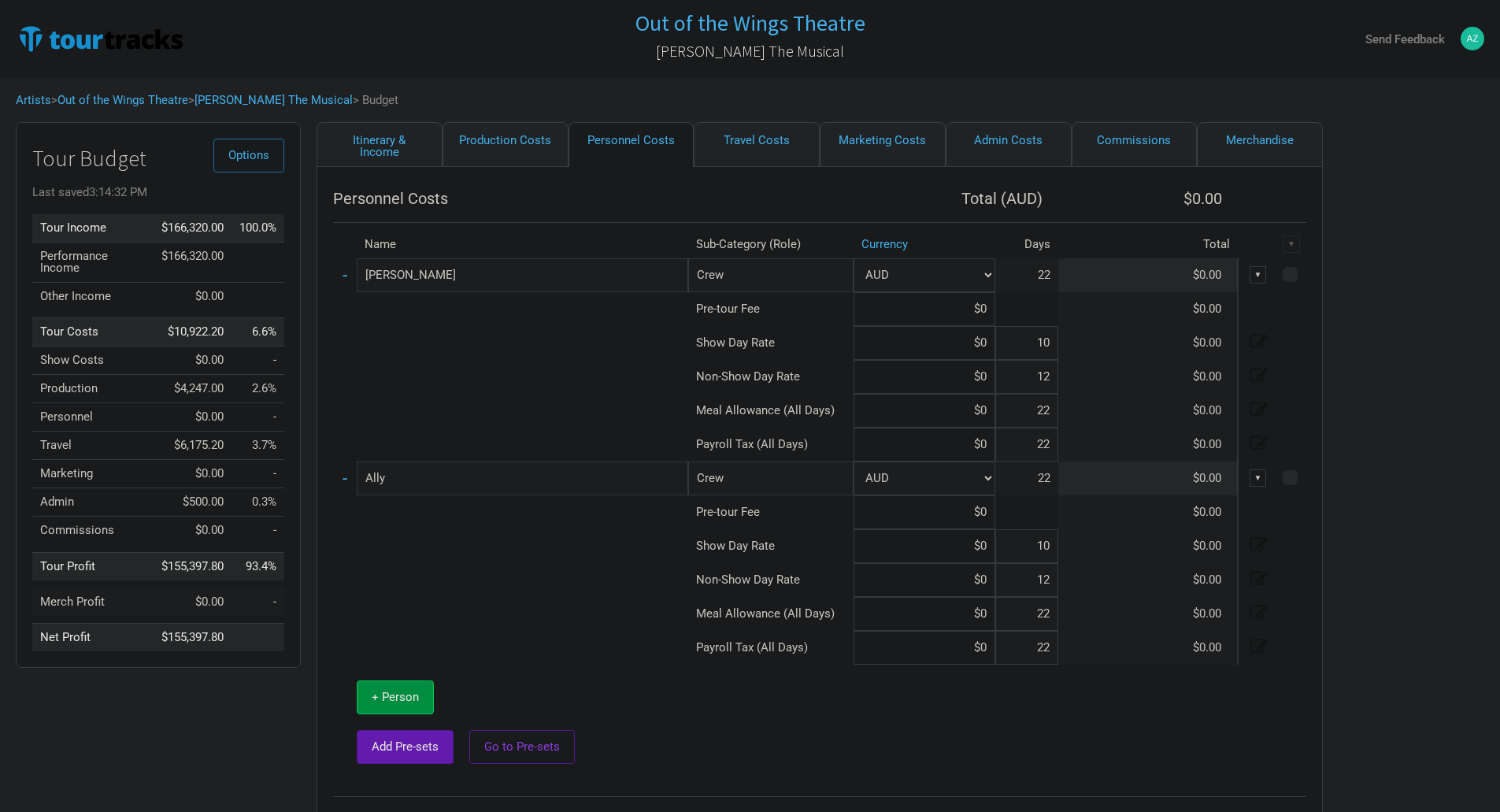
click at [1132, 277] on td "$0.00" at bounding box center [1148, 275] width 180 height 34
click at [1209, 278] on td "$0.00" at bounding box center [1148, 275] width 180 height 34
click at [1219, 279] on td "$0.00" at bounding box center [1148, 275] width 180 height 34
click at [1042, 278] on td "22" at bounding box center [1027, 275] width 63 height 34
click at [920, 479] on select "AUD" at bounding box center [925, 478] width 141 height 34
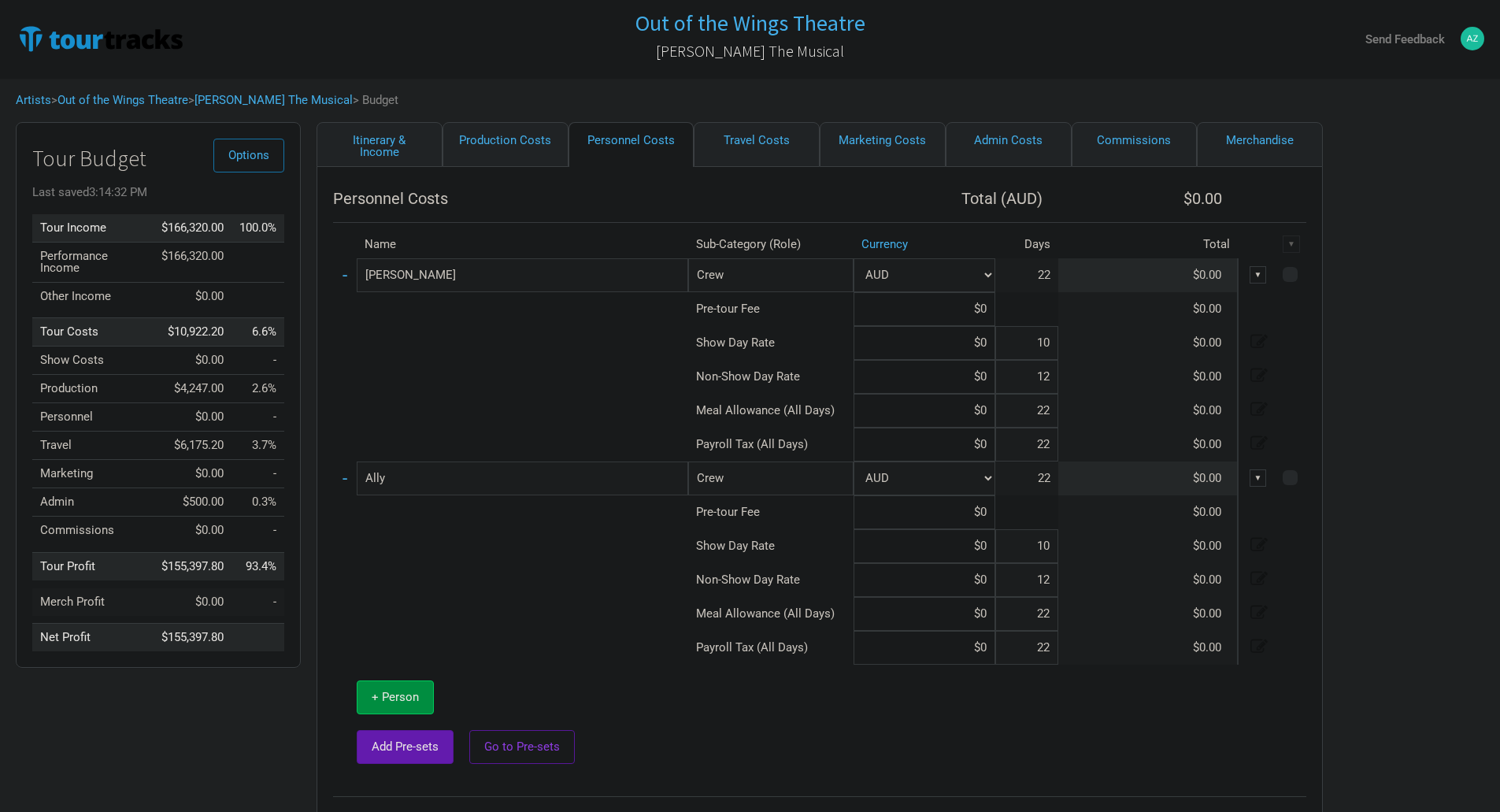
click at [1125, 683] on td at bounding box center [997, 722] width 618 height 116
click at [987, 414] on input at bounding box center [925, 410] width 141 height 34
type input "$30"
click at [984, 613] on input at bounding box center [925, 614] width 141 height 34
type input "$30"
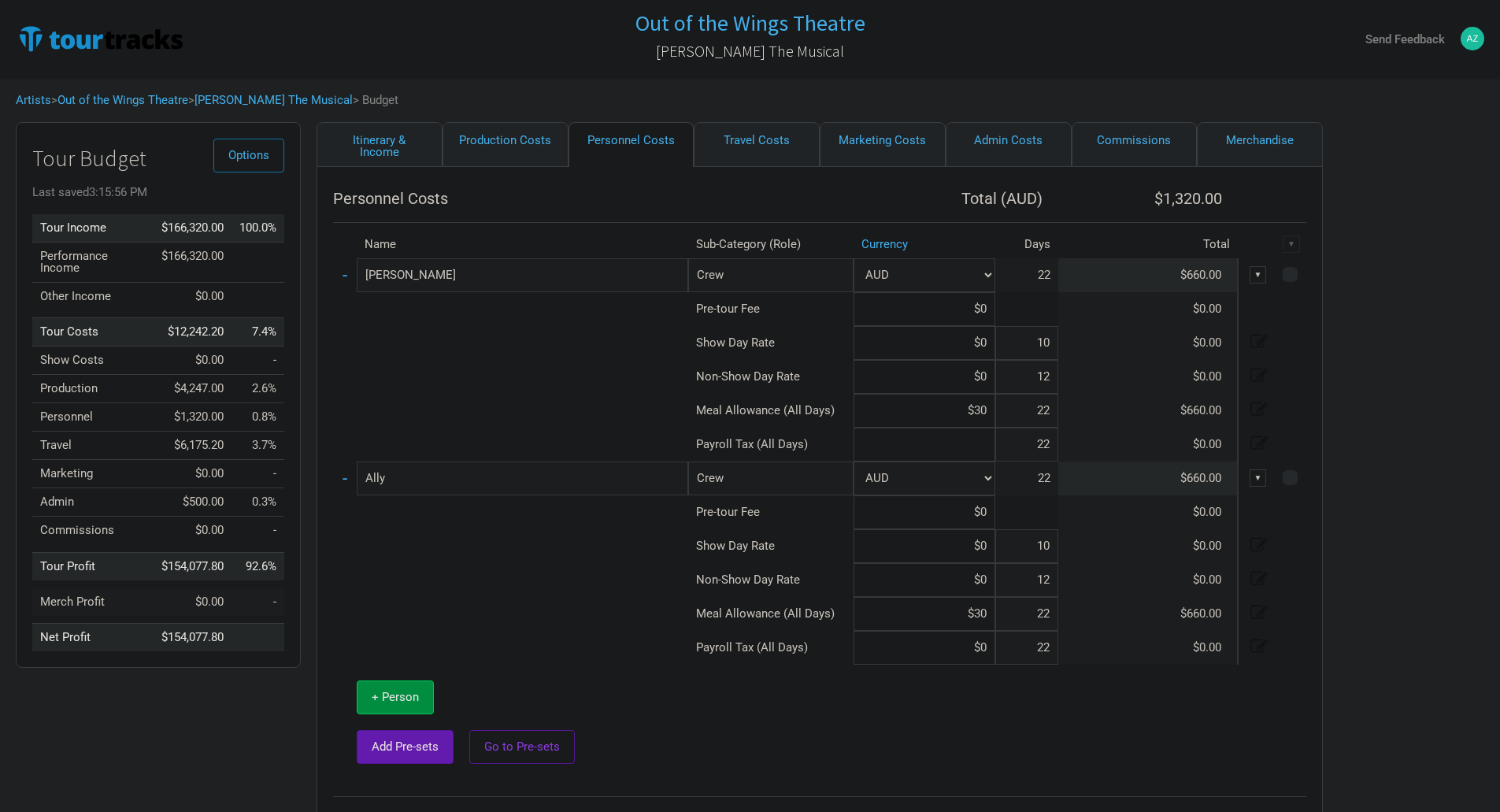
click at [951, 439] on input at bounding box center [925, 444] width 141 height 34
type input "$1,009.6"
click at [978, 650] on input at bounding box center [925, 648] width 141 height 34
click at [642, 588] on td at bounding box center [511, 580] width 355 height 34
click at [984, 638] on input "$1,009.6" at bounding box center [925, 648] width 141 height 34
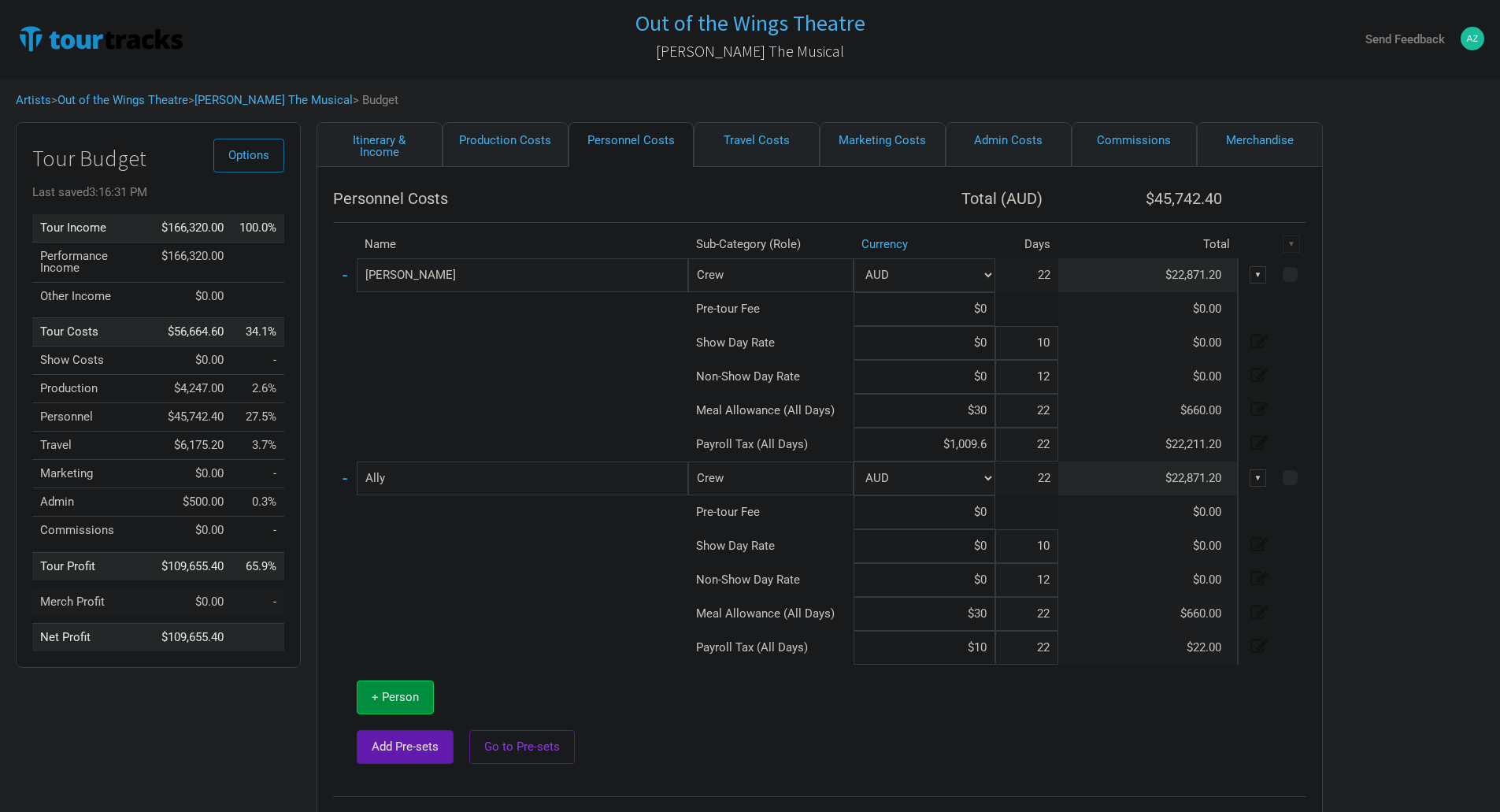
type input "$1"
type input "$0"
click at [990, 457] on input "$1,009.6" at bounding box center [925, 444] width 141 height 34
type input "$1"
type input "$0"
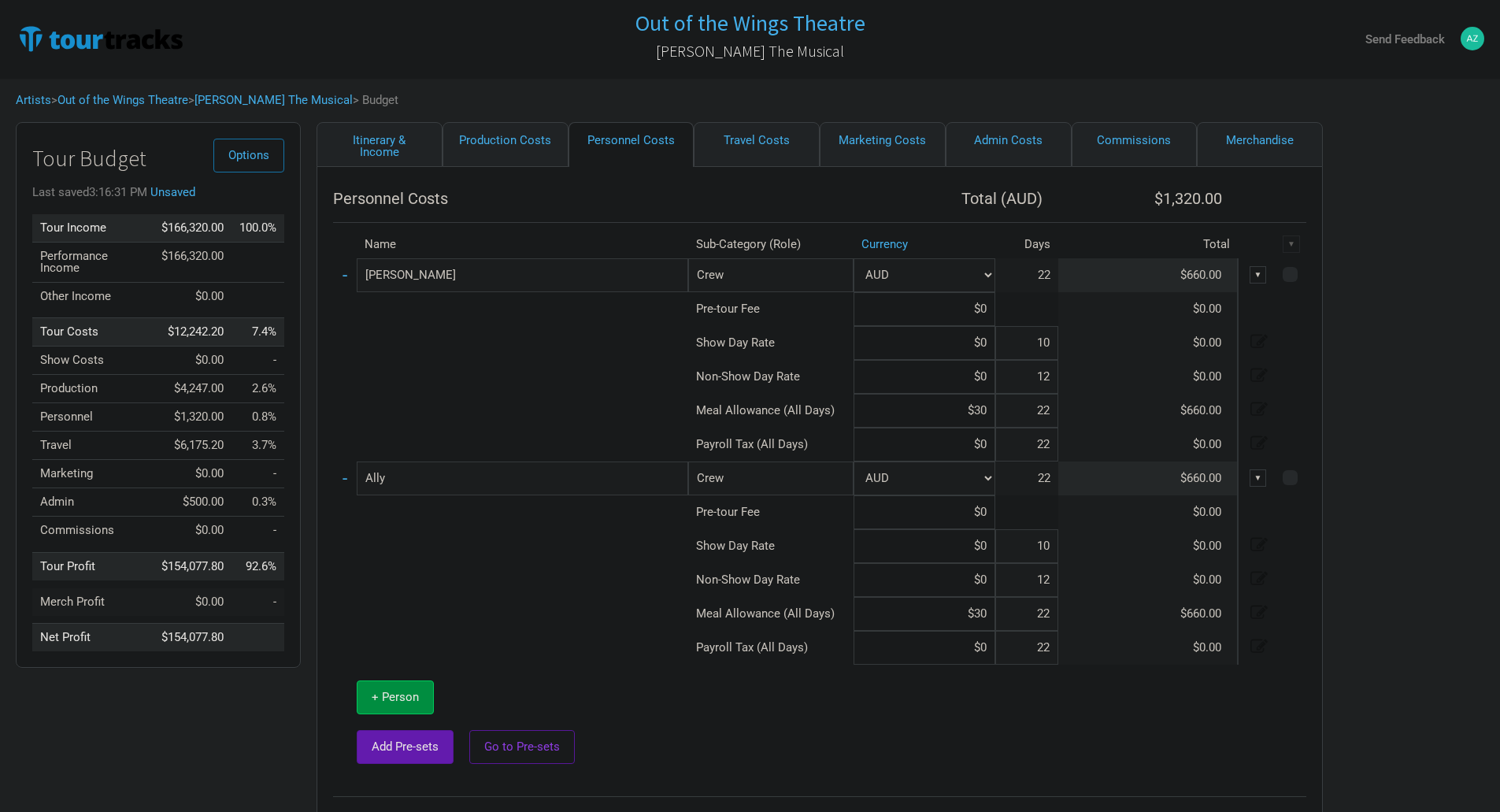
click at [1257, 713] on td at bounding box center [997, 722] width 618 height 116
click at [981, 309] on input at bounding box center [925, 309] width 141 height 34
type input "$0"
click at [987, 349] on input at bounding box center [925, 342] width 141 height 34
click at [1435, 350] on div "Options Tour Budget Last saved 3:16:56 PM Unsaved Tour Income $166,320.00 100.0…" at bounding box center [750, 494] width 1500 height 744
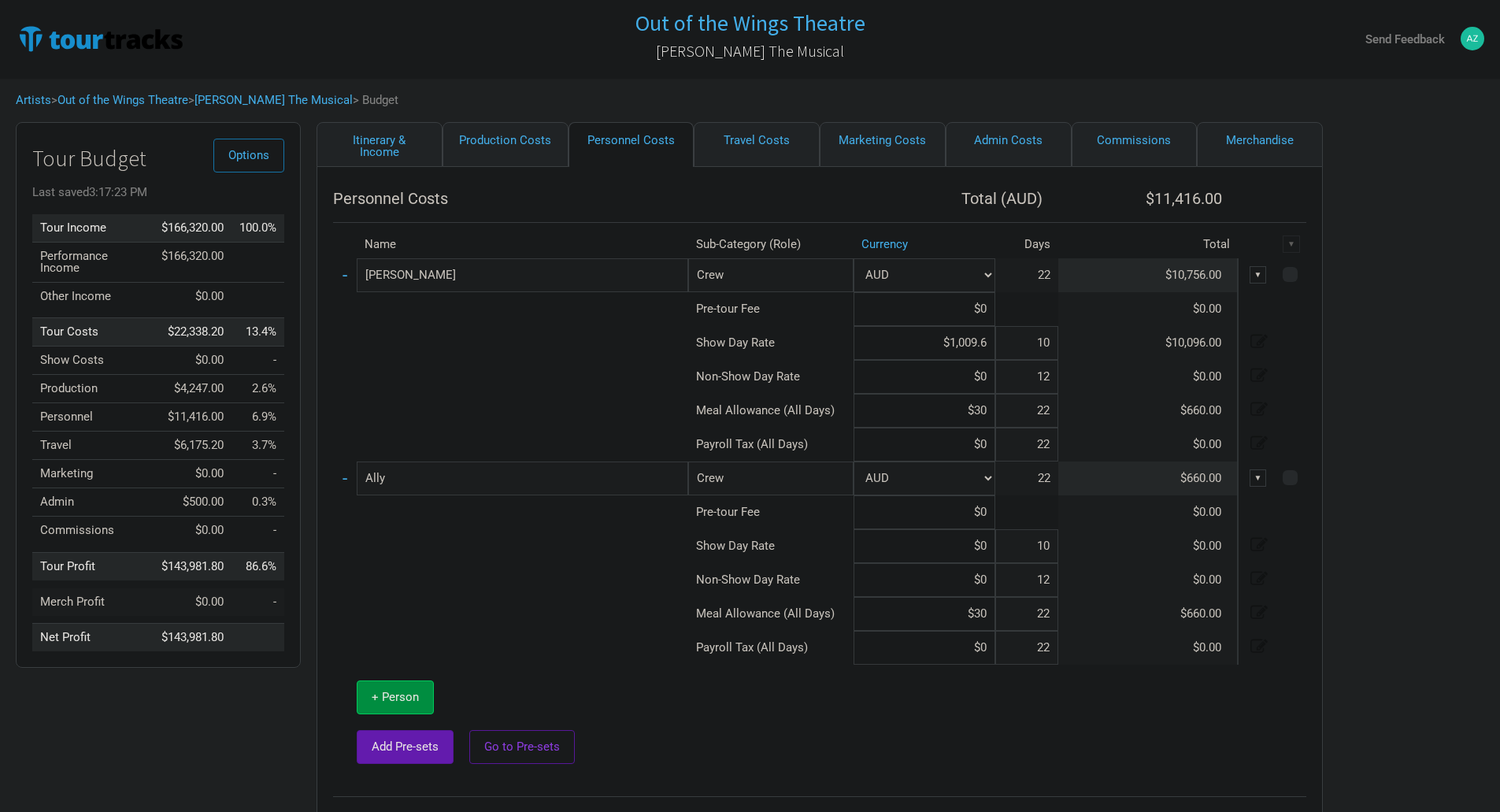
click at [988, 341] on input "$1,009.6" at bounding box center [925, 342] width 141 height 34
type input "$1"
type input "$0"
click at [1296, 363] on td at bounding box center [1291, 376] width 29 height 34
click at [986, 347] on input at bounding box center [925, 342] width 141 height 34
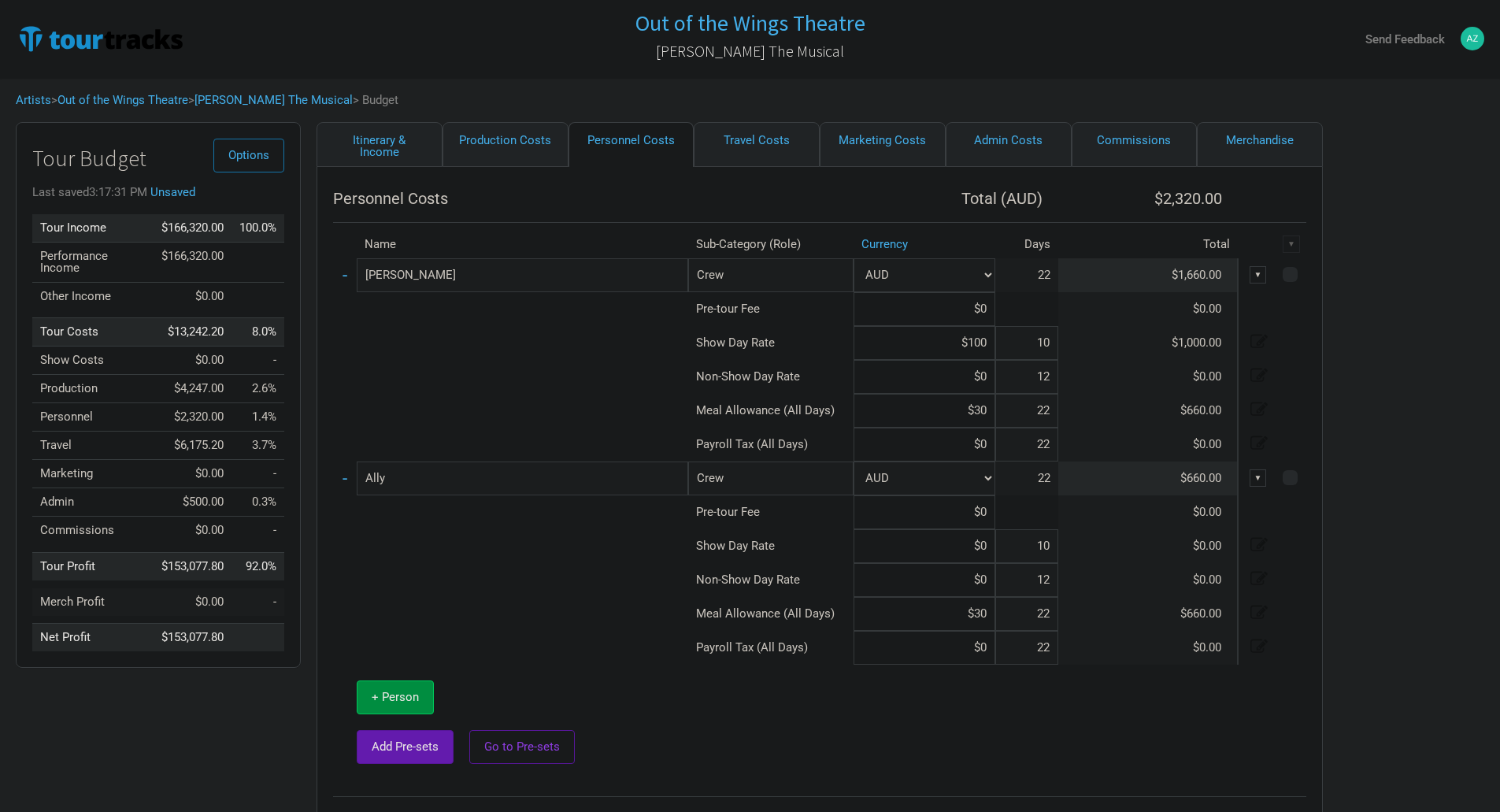
type input "$100"
click at [987, 377] on input at bounding box center [925, 376] width 141 height 34
type input "$84"
click at [991, 546] on input at bounding box center [925, 546] width 141 height 34
type input "$100"
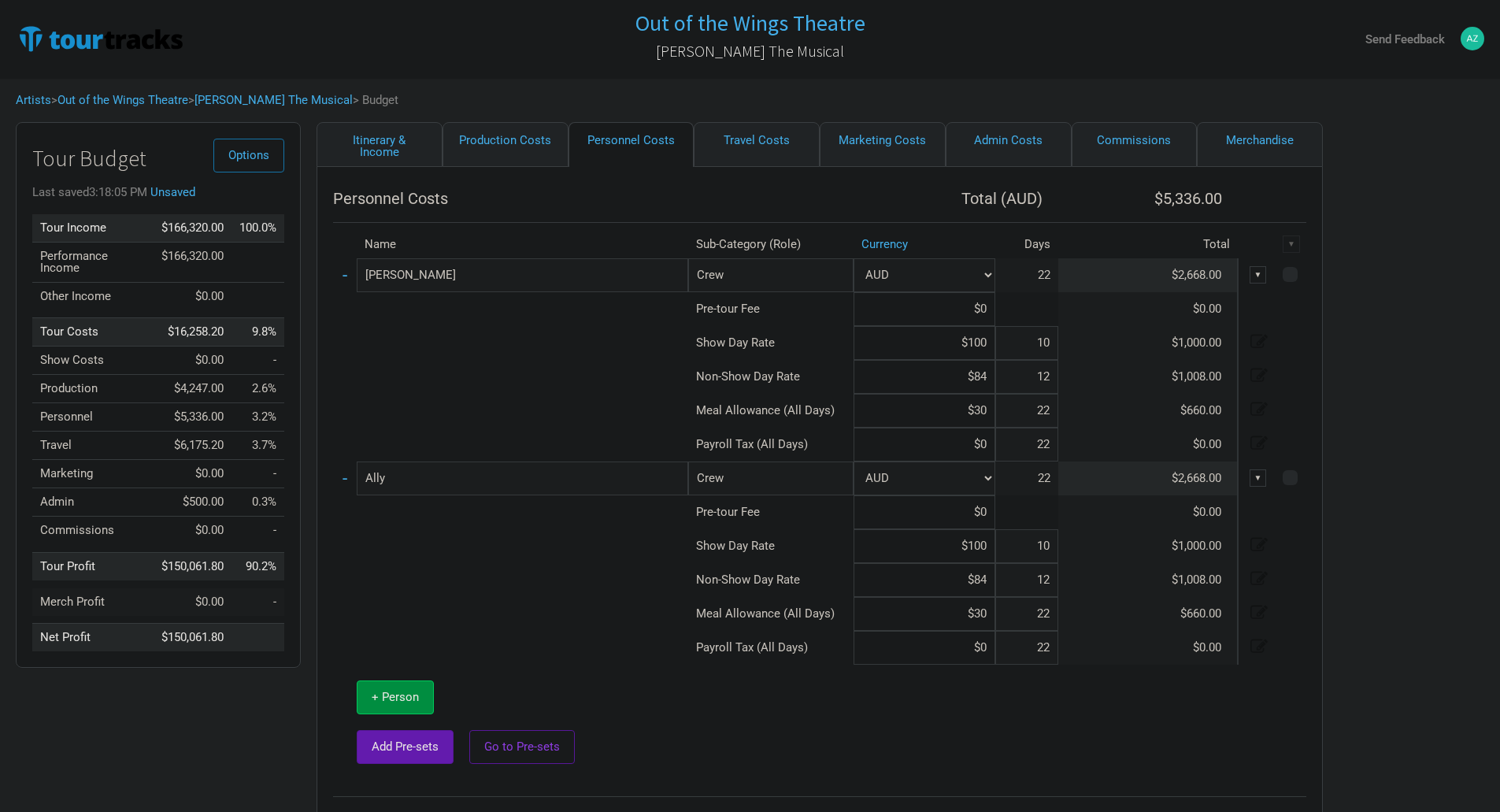
type input "$84"
click at [1056, 713] on td at bounding box center [997, 722] width 618 height 116
click at [1082, 522] on td "$0.00" at bounding box center [1148, 512] width 180 height 34
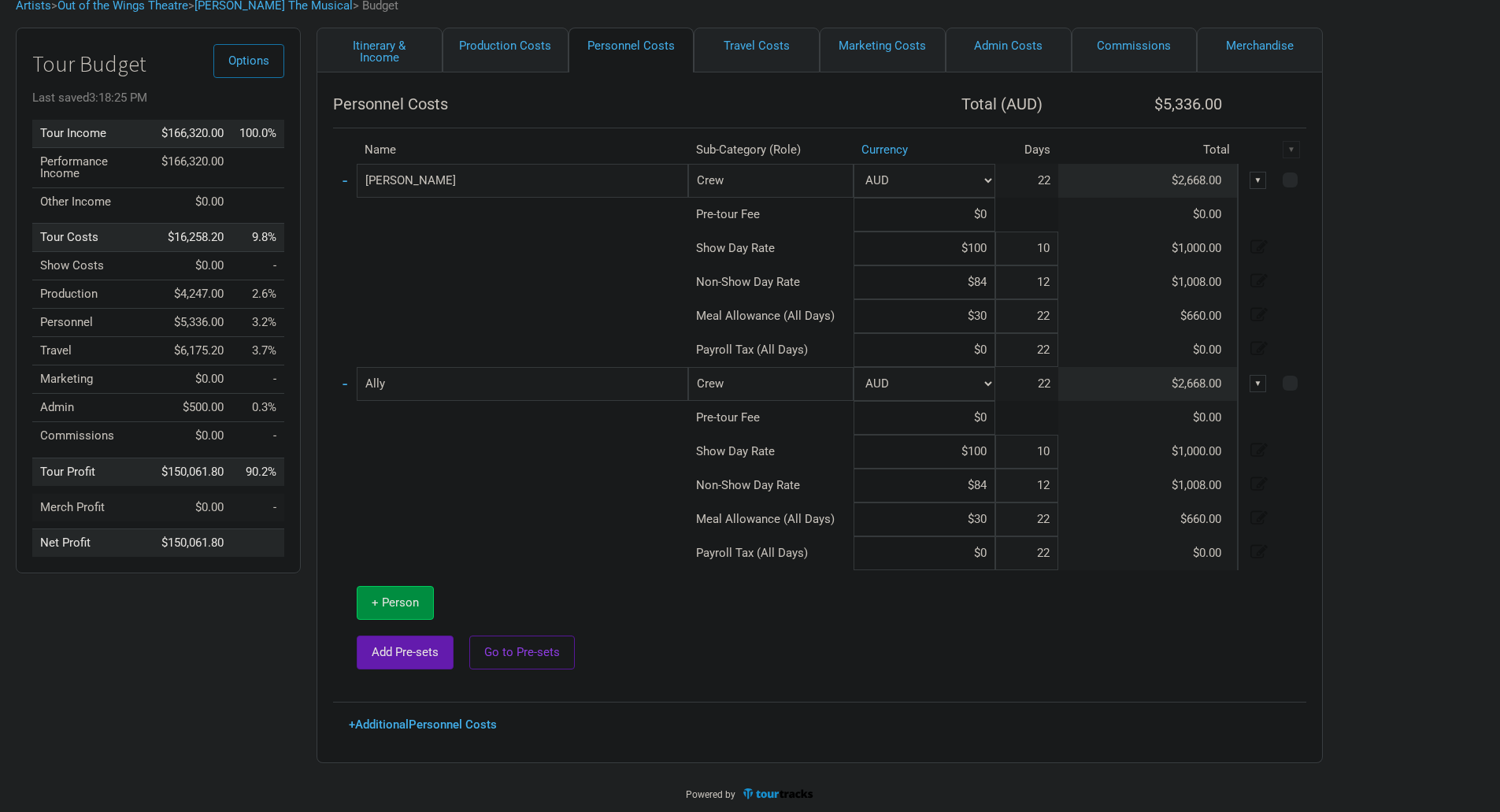
scroll to position [99, 0]
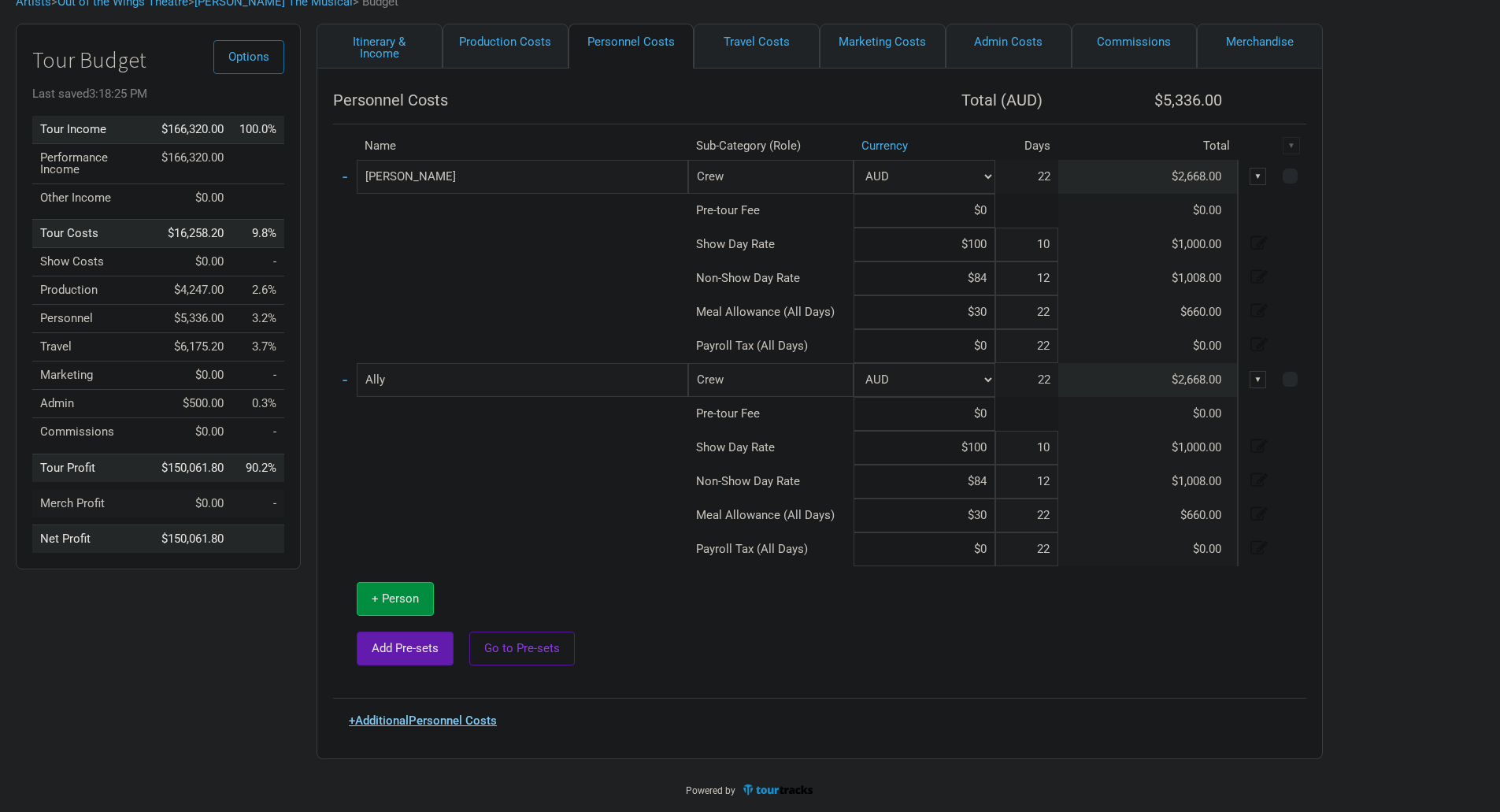
click at [449, 723] on link "+ Additional Personnel Costs" at bounding box center [423, 720] width 148 height 14
select select "Total Days"
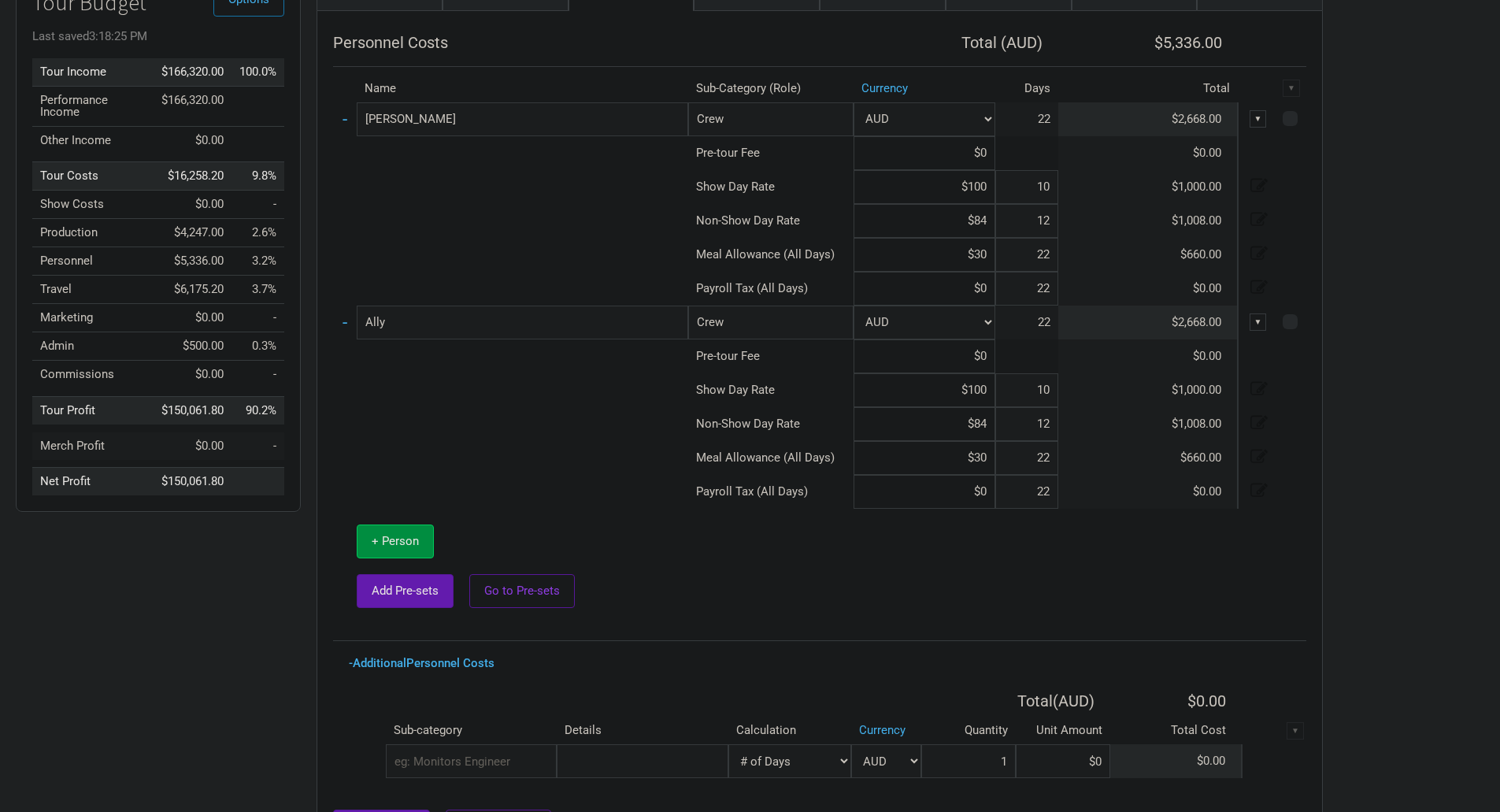
scroll to position [258, 0]
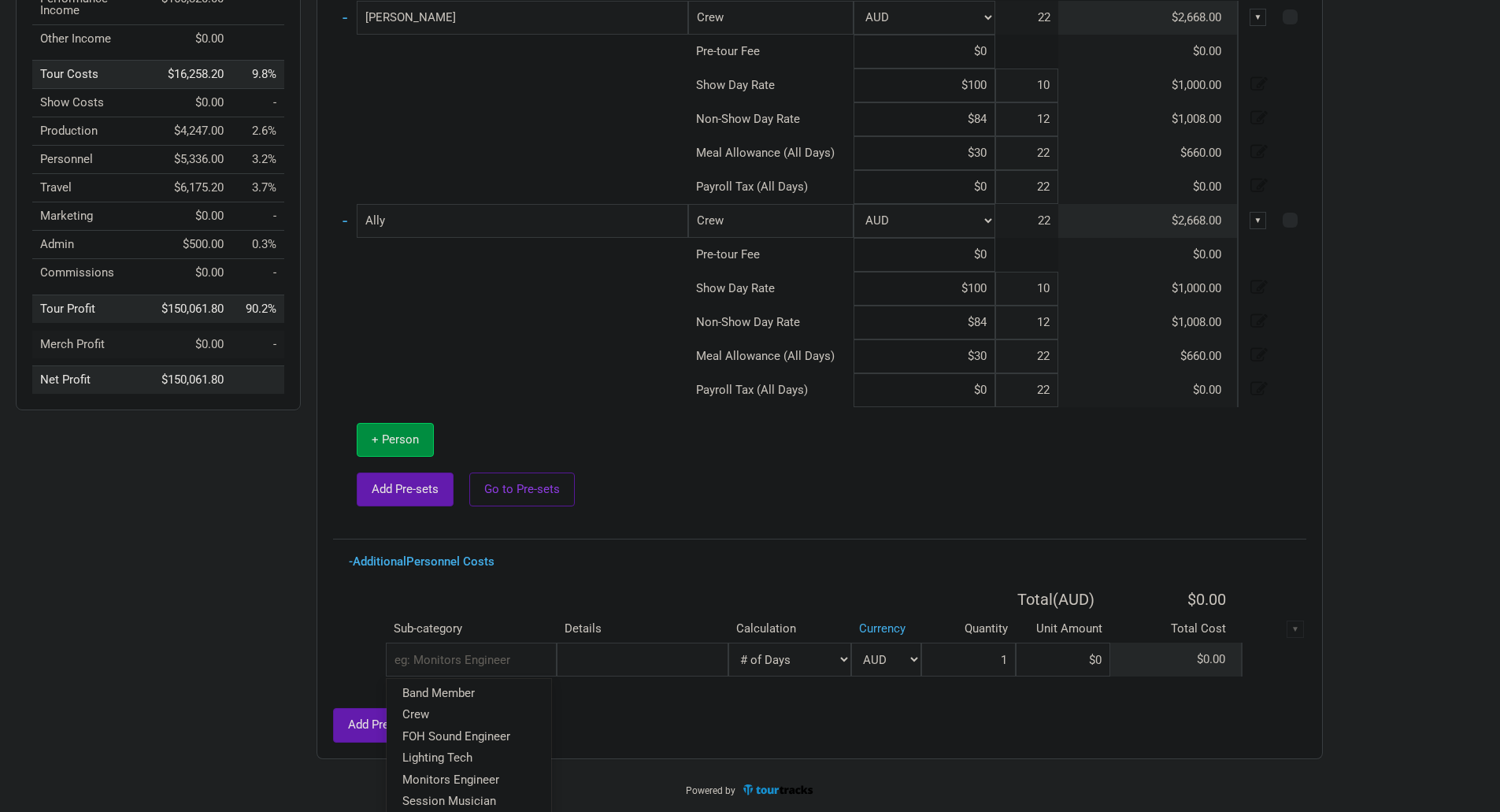
click at [455, 666] on input "text" at bounding box center [471, 659] width 171 height 34
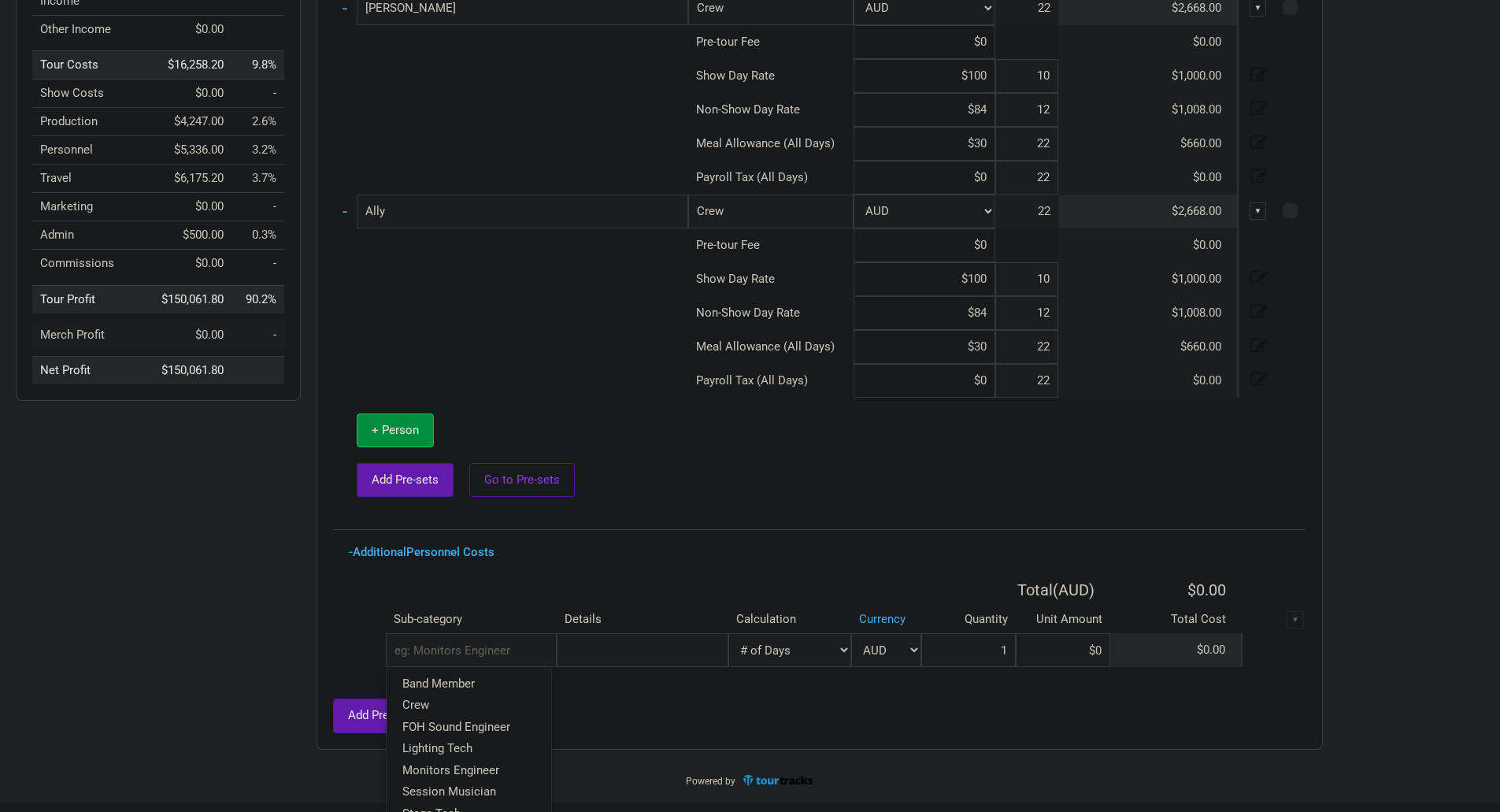
scroll to position [327, 0]
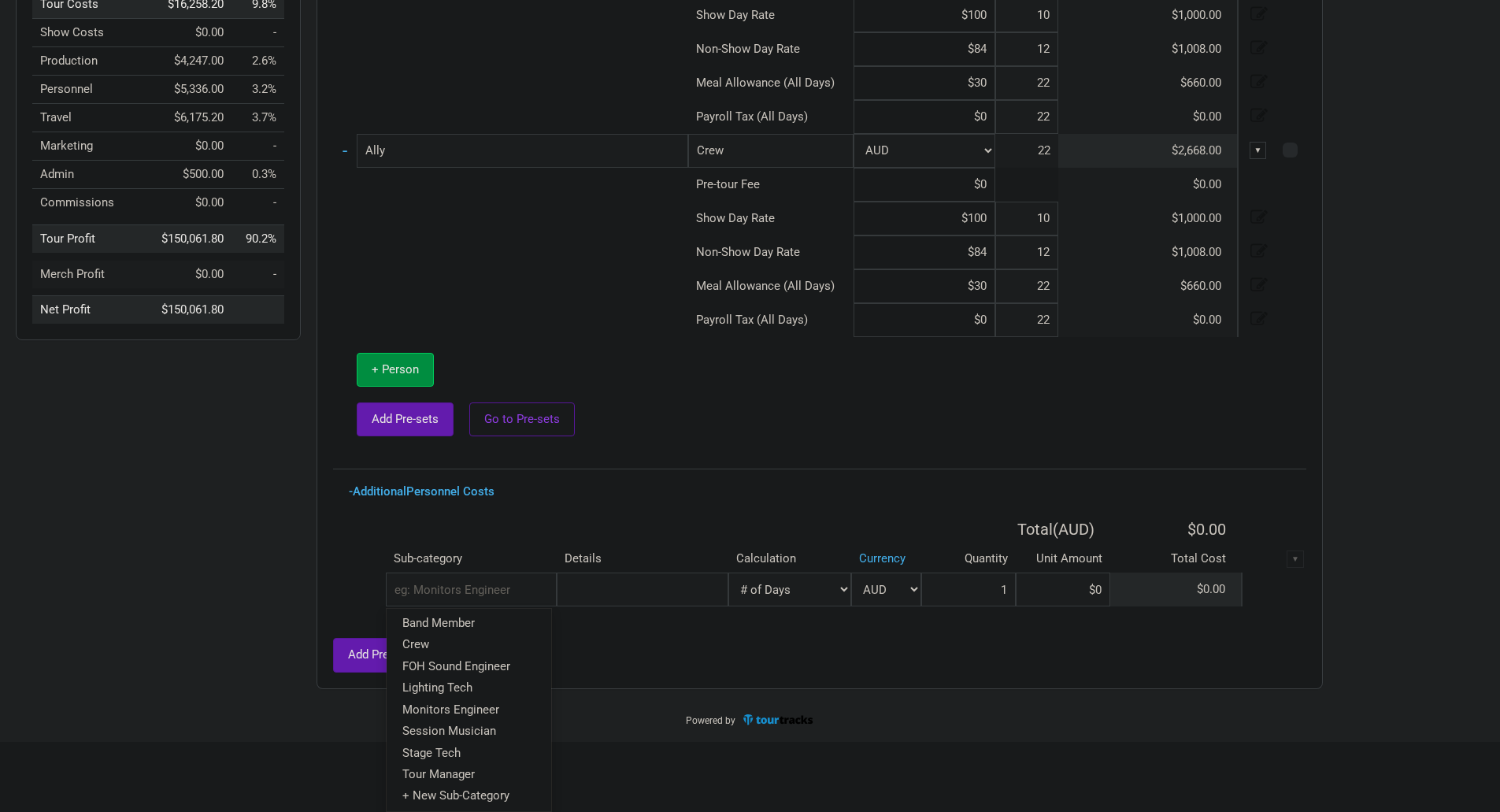
click at [719, 466] on div "Personnel Costs Total ( AUD ) $5,336.00 Name Sub-Category (Role) Currency Days …" at bounding box center [820, 264] width 974 height 817
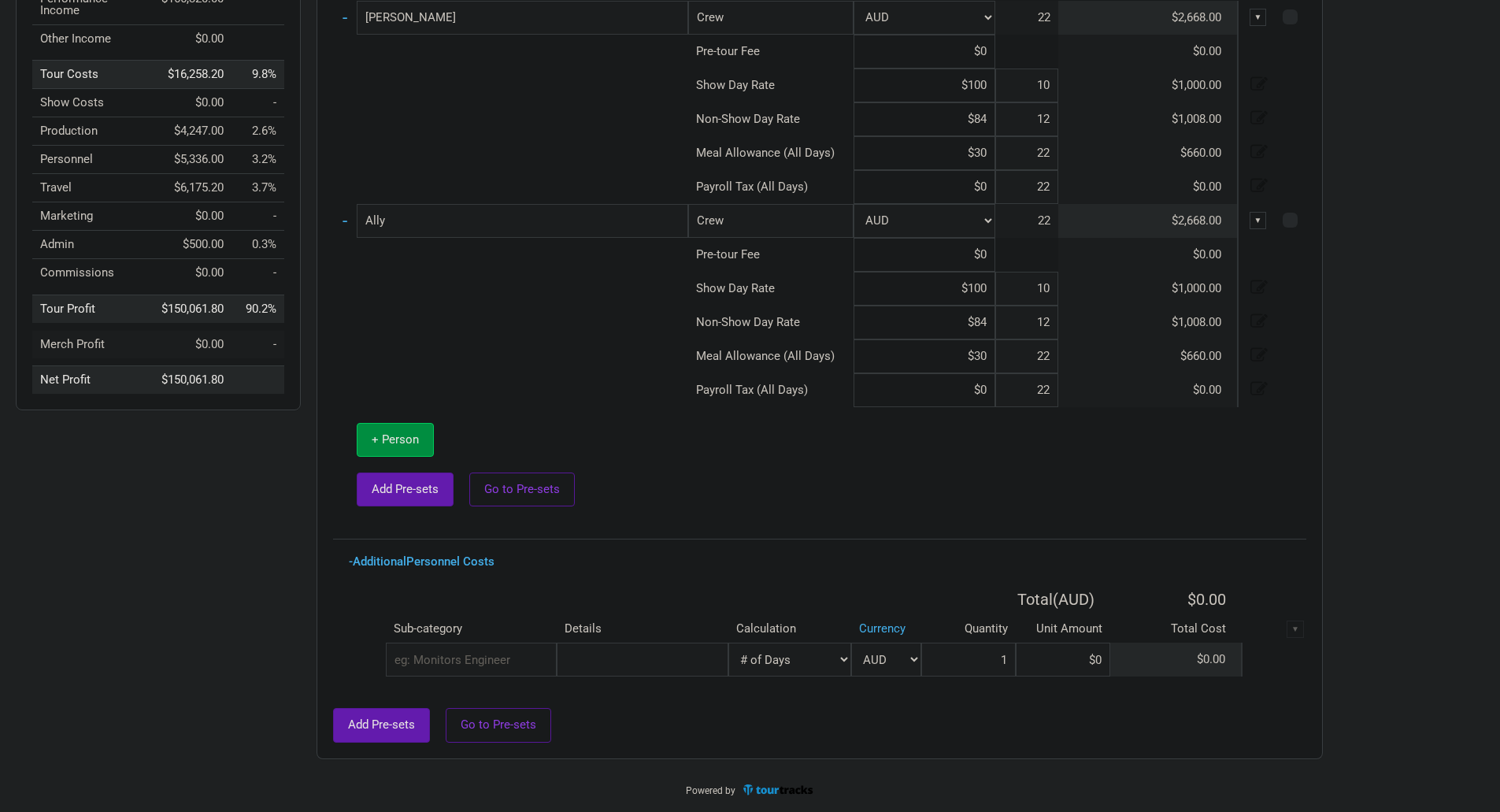
scroll to position [258, 0]
click at [1298, 630] on div "▼" at bounding box center [1296, 630] width 17 height 17
click at [1295, 630] on div "▼" at bounding box center [1296, 630] width 17 height 17
click at [1266, 684] on td at bounding box center [808, 685] width 948 height 16
click at [1298, 631] on div "▼" at bounding box center [1296, 630] width 17 height 17
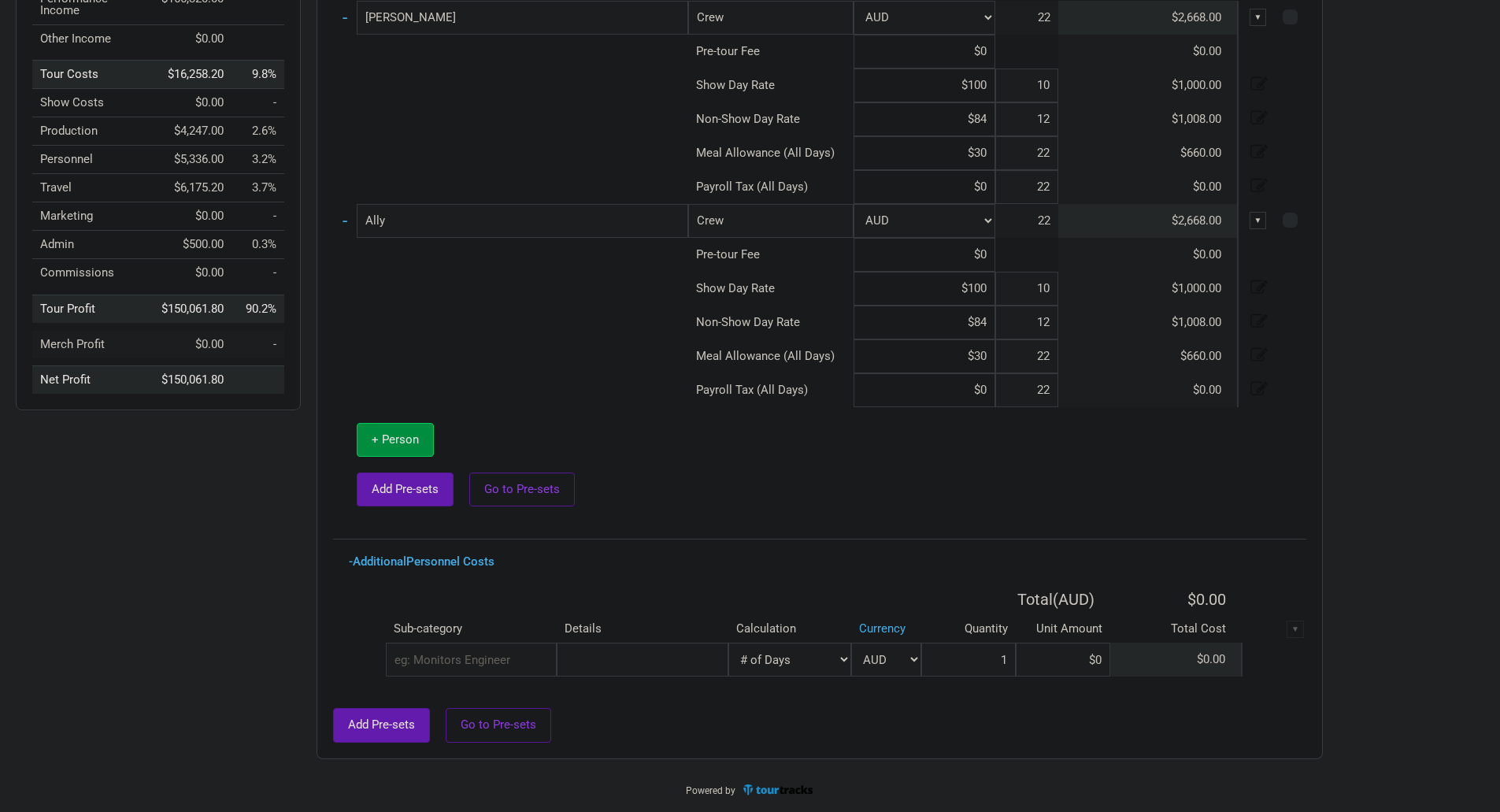
drag, startPoint x: 1298, startPoint y: 631, endPoint x: 1283, endPoint y: 690, distance: 60.9
click at [1283, 690] on table "Total ( AUD ) $0.00 Sub-category Details Calculation Currency Quantity Unit Amo…" at bounding box center [820, 637] width 974 height 108
click at [462, 562] on link "- Additional Personnel Costs" at bounding box center [422, 561] width 146 height 14
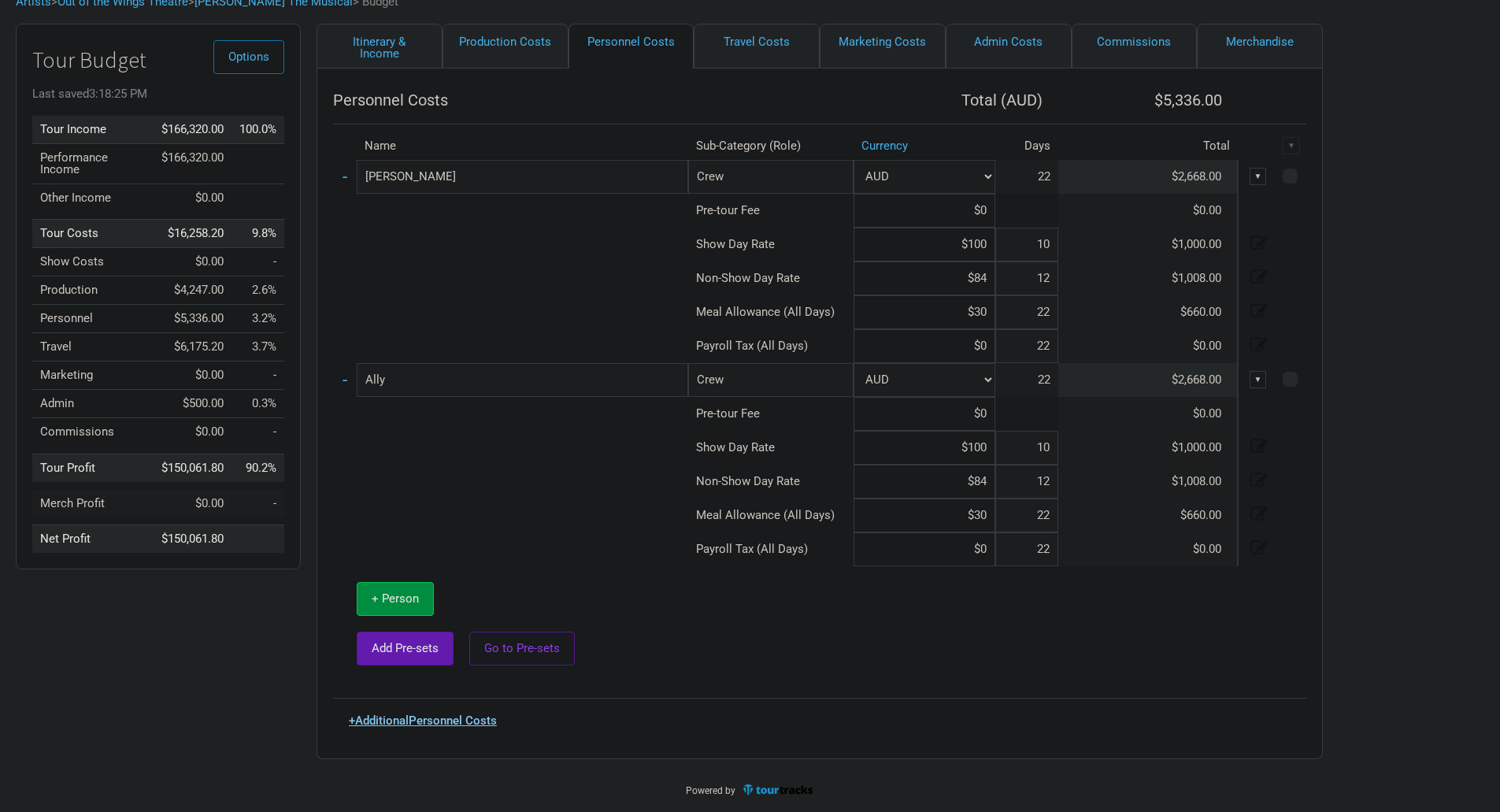
scroll to position [99, 0]
click at [410, 601] on span "+ Person" at bounding box center [396, 598] width 47 height 14
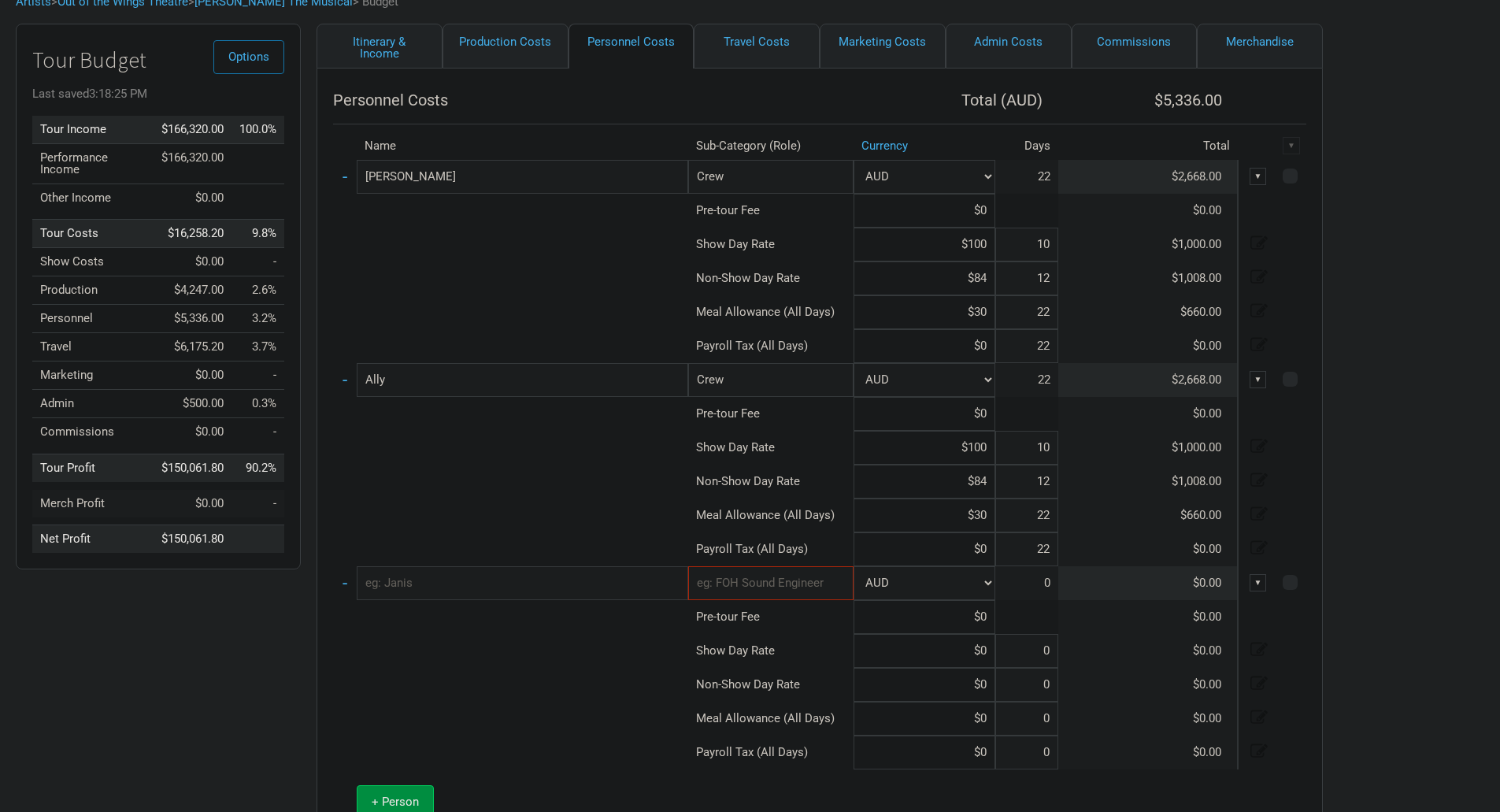
type input "10"
type input "12"
type input "22"
click at [540, 581] on input "text" at bounding box center [523, 583] width 332 height 34
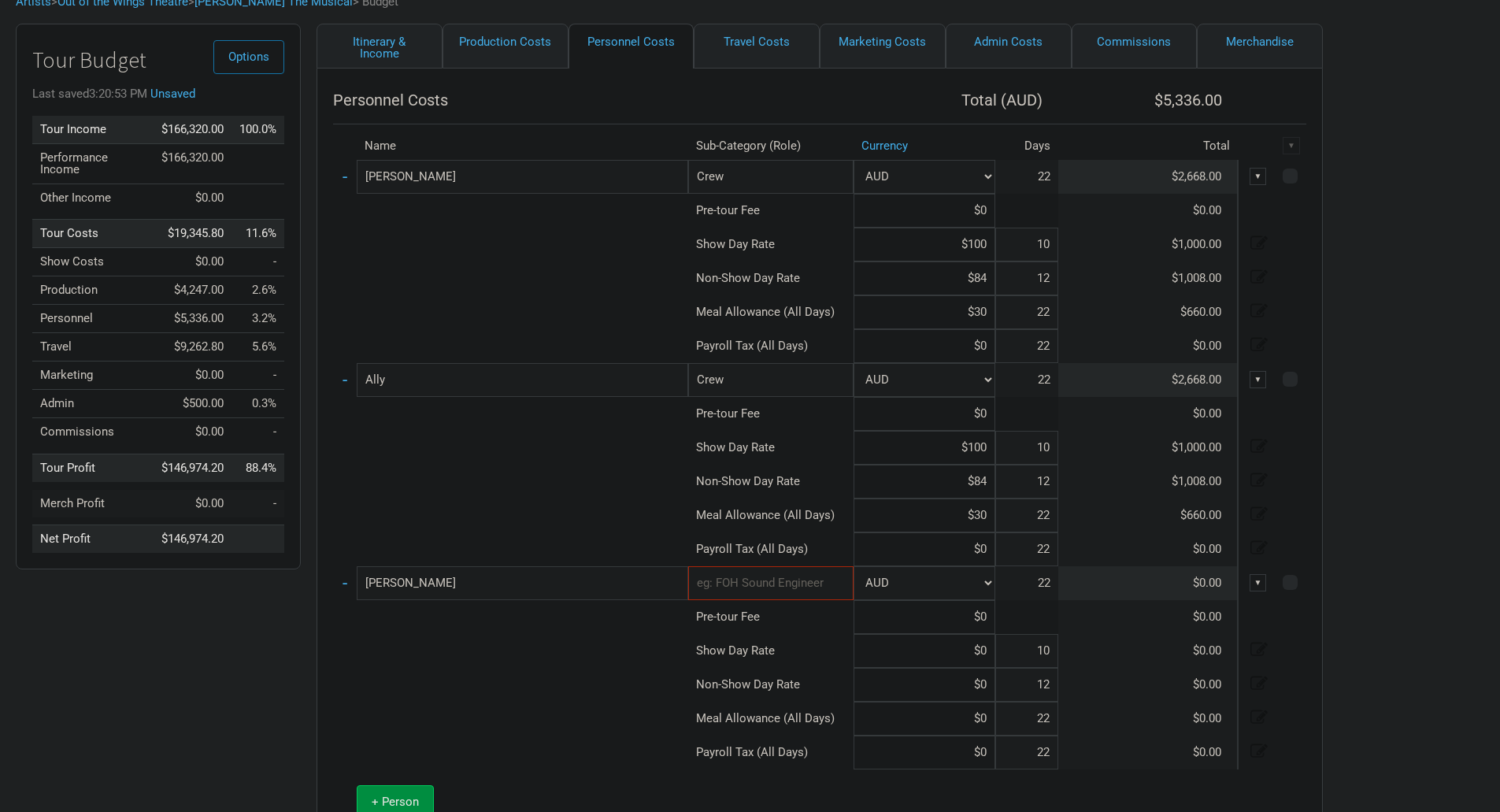
type input "[PERSON_NAME]"
click at [814, 587] on input "text" at bounding box center [770, 583] width 165 height 34
type input "Producer & Director"
click at [913, 575] on tr "- [PERSON_NAME] Producer & Director New Subcategory New Subcategory AUD 22 $0.0…" at bounding box center [820, 583] width 974 height 34
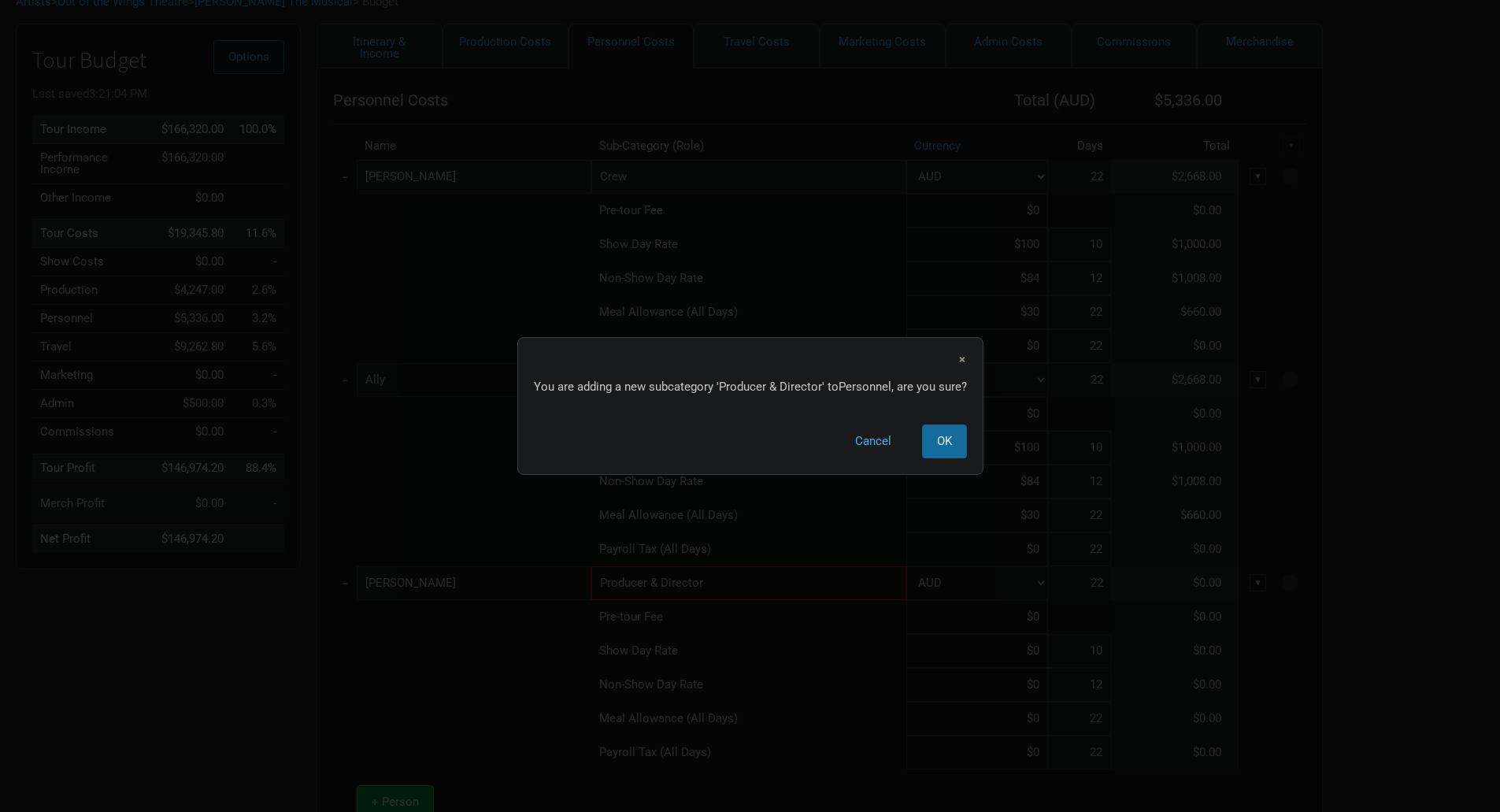
click at [951, 446] on span "OK" at bounding box center [944, 441] width 15 height 14
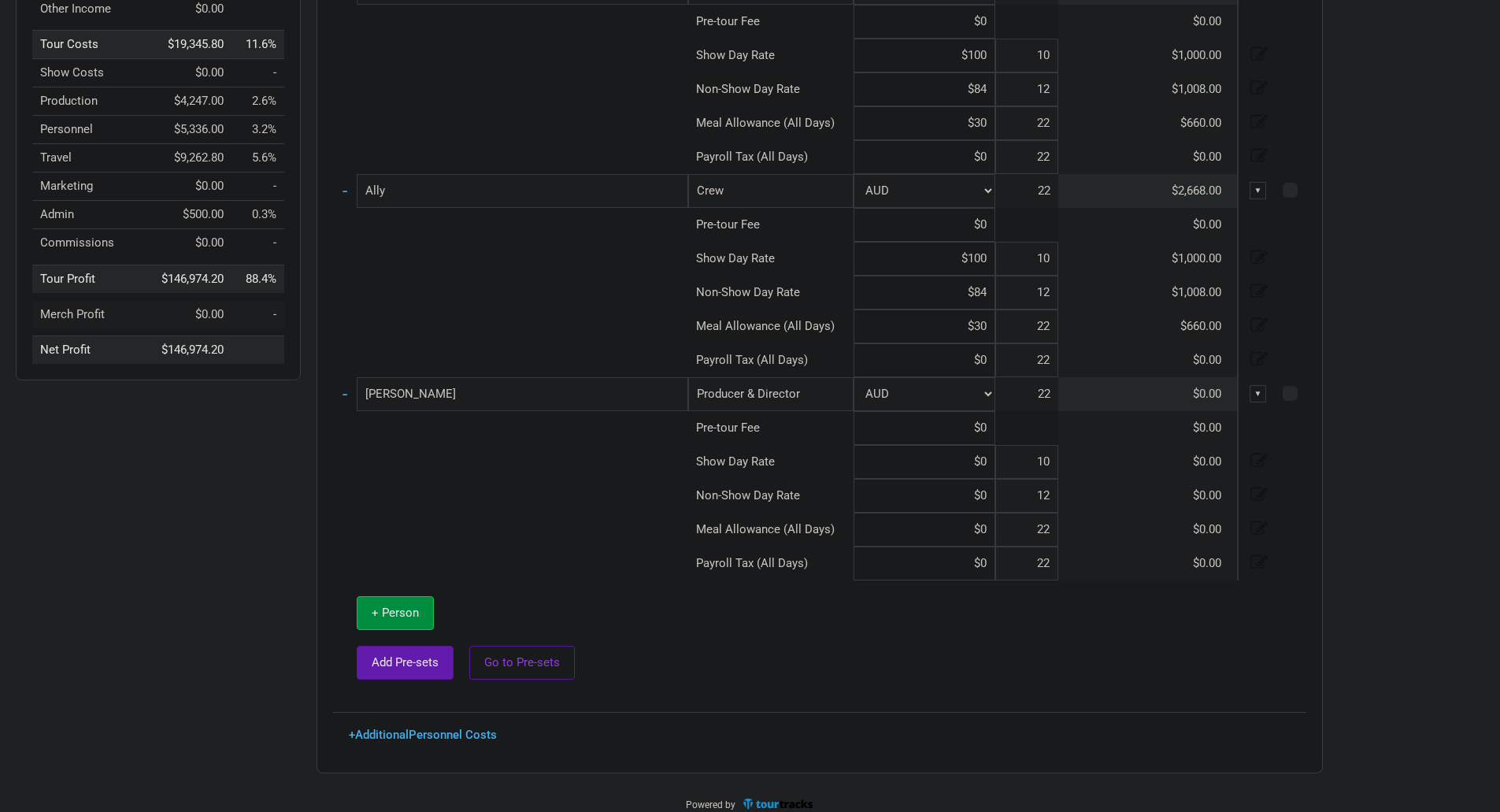
scroll to position [301, 0]
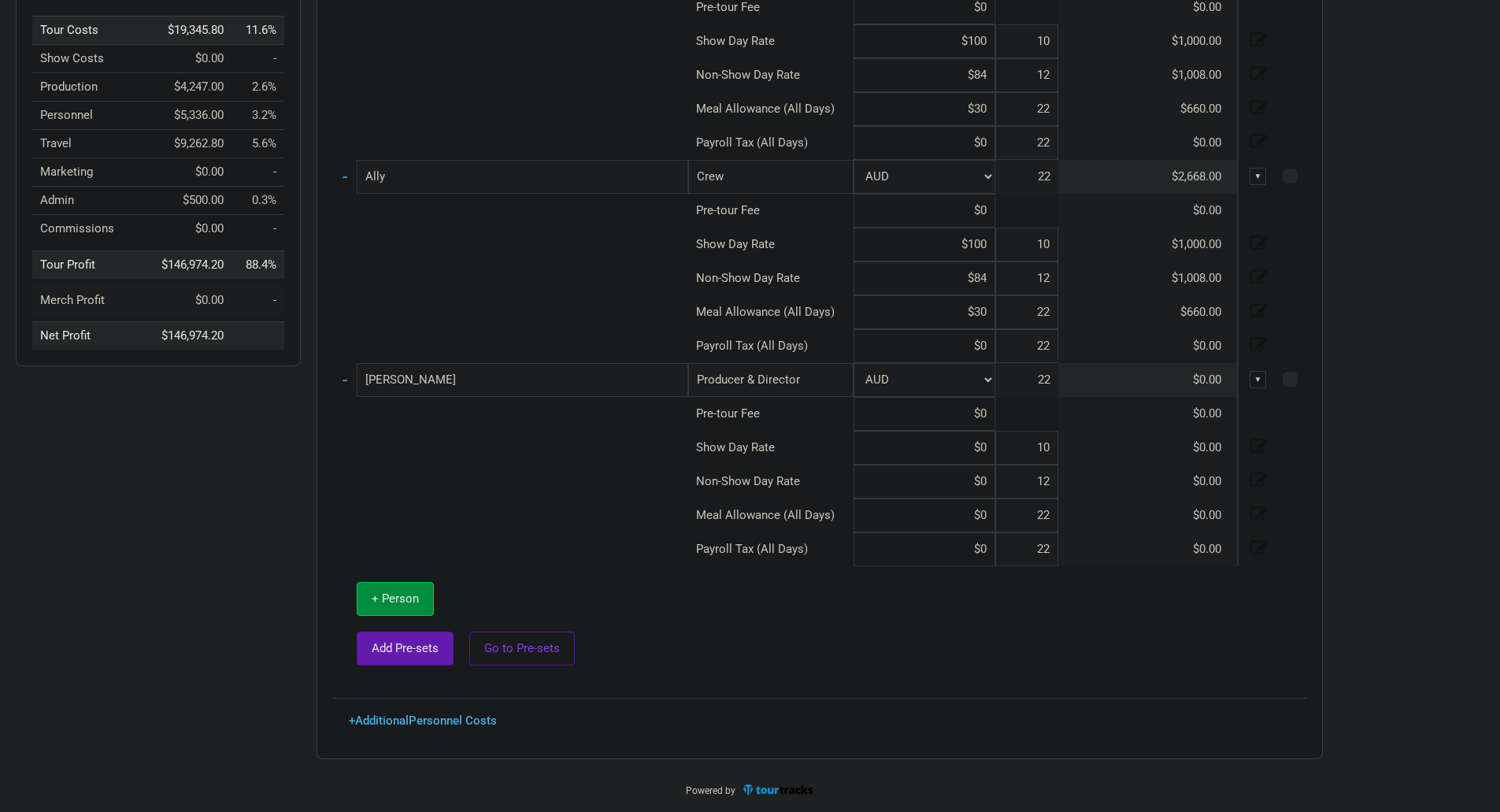
click at [788, 379] on input "Producer & Director" at bounding box center [770, 380] width 165 height 34
click at [800, 380] on input "Producer & Director" at bounding box center [770, 380] width 165 height 34
click at [384, 602] on span "+ Person" at bounding box center [396, 598] width 47 height 14
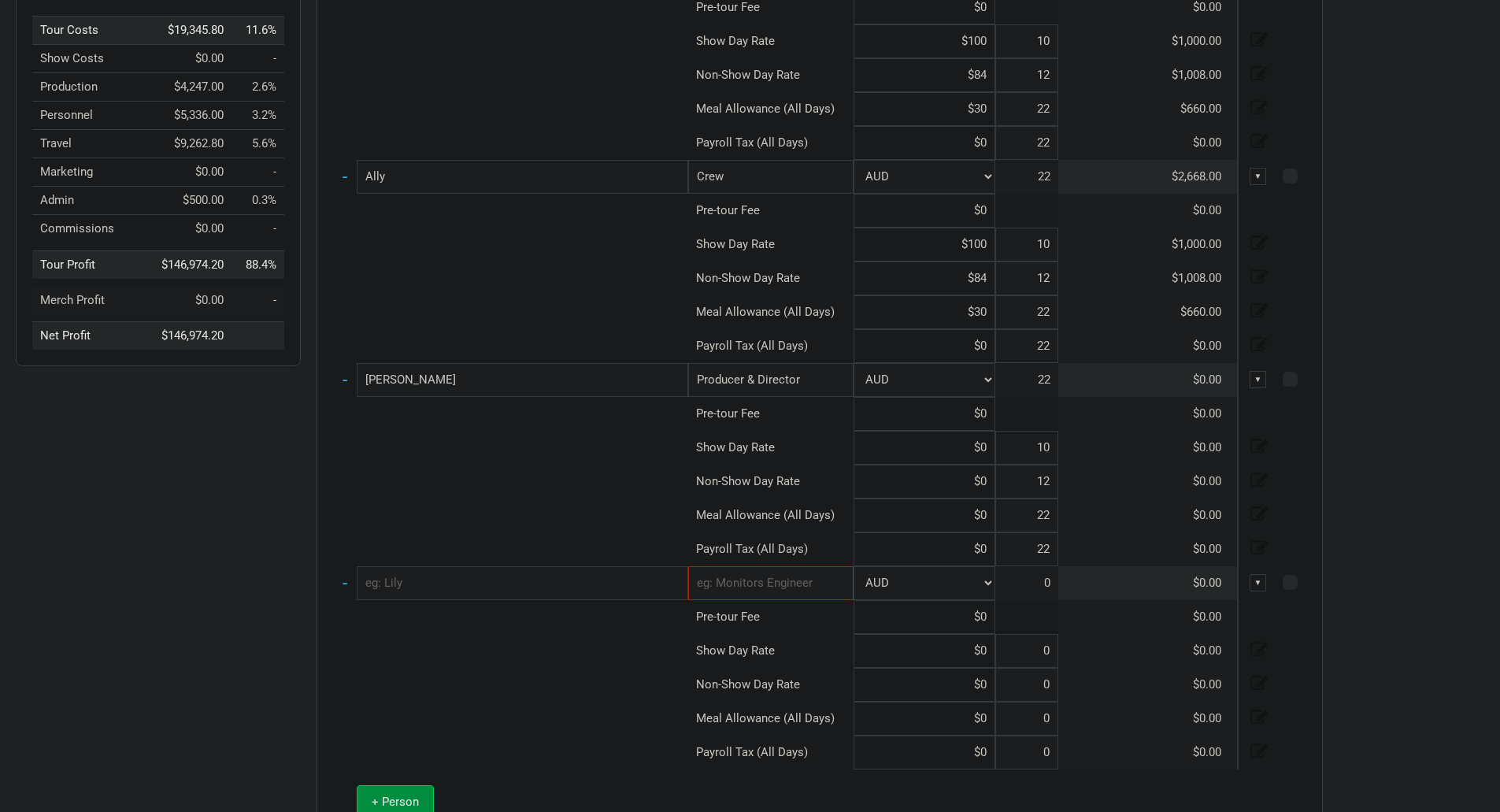
type input "10"
type input "12"
type input "22"
click at [778, 582] on input "text" at bounding box center [770, 583] width 165 height 34
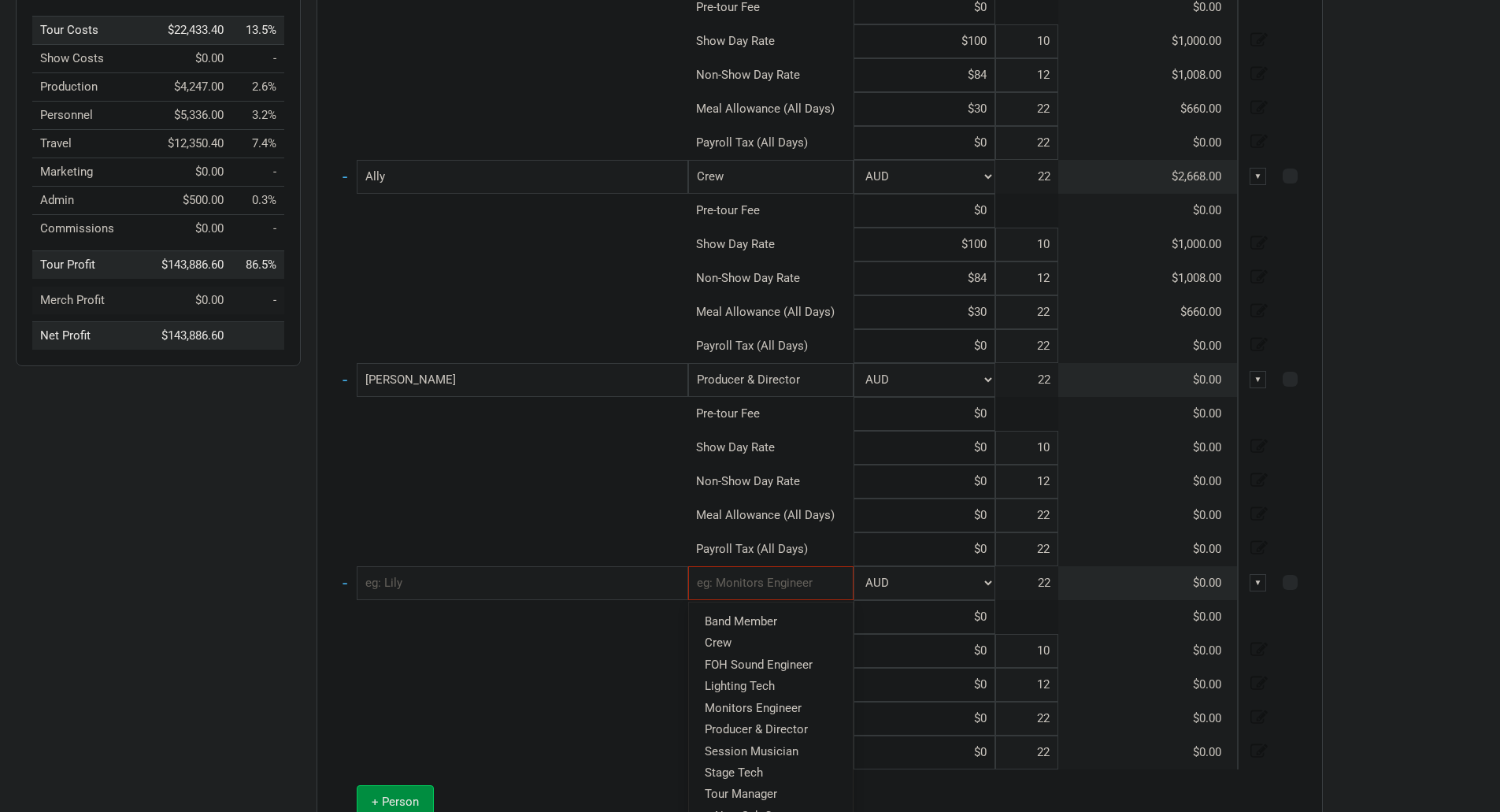
click at [805, 387] on input "Producer & Director" at bounding box center [770, 380] width 165 height 34
type input "Producer & Directo"
type input "Producer & Direct"
type input "Producer & Direc"
type input "Producer & Dire"
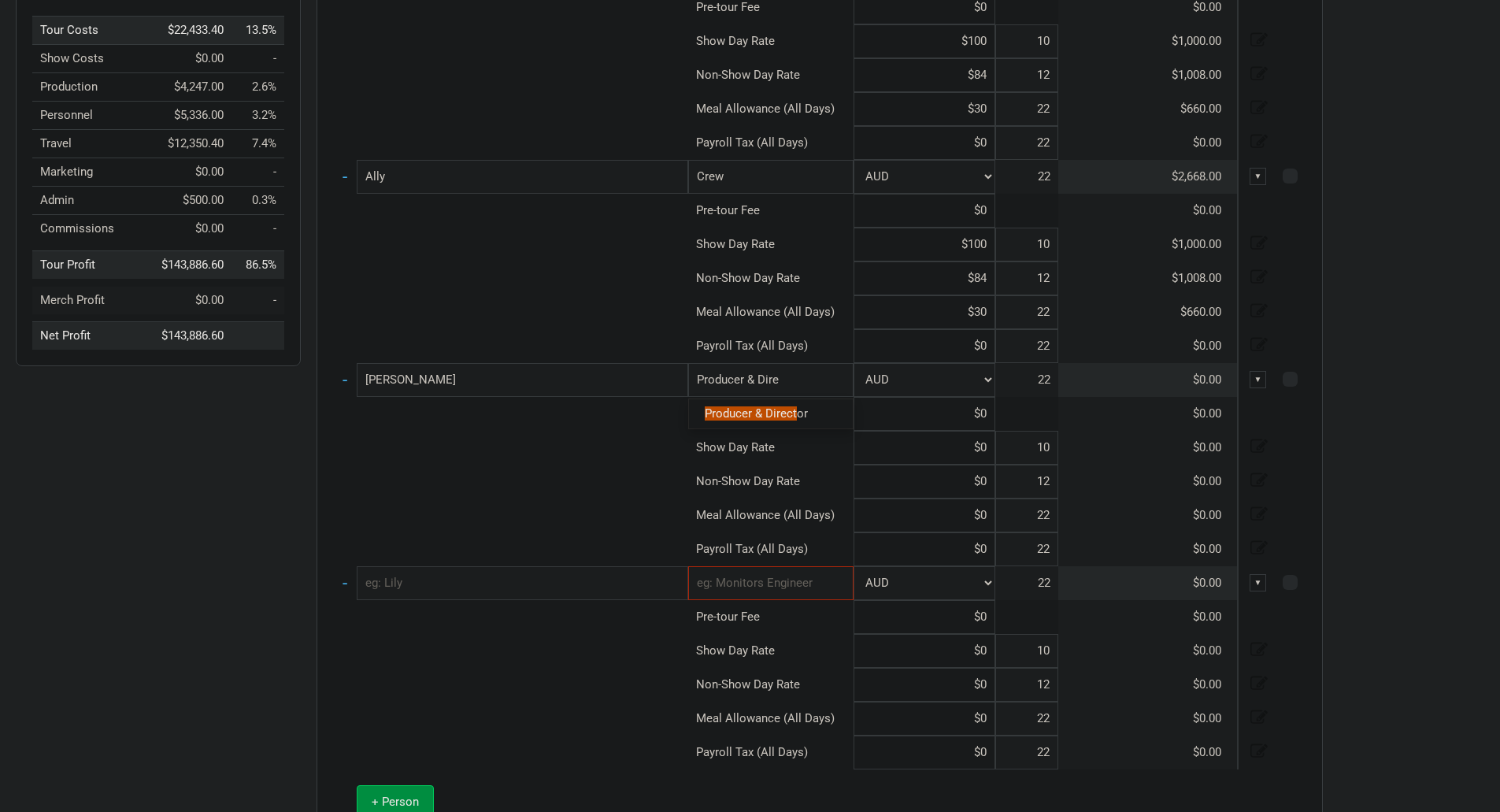
type input "Producer & Dir"
type input "Producer & Di"
type input "Producer & D"
type input "Producer"
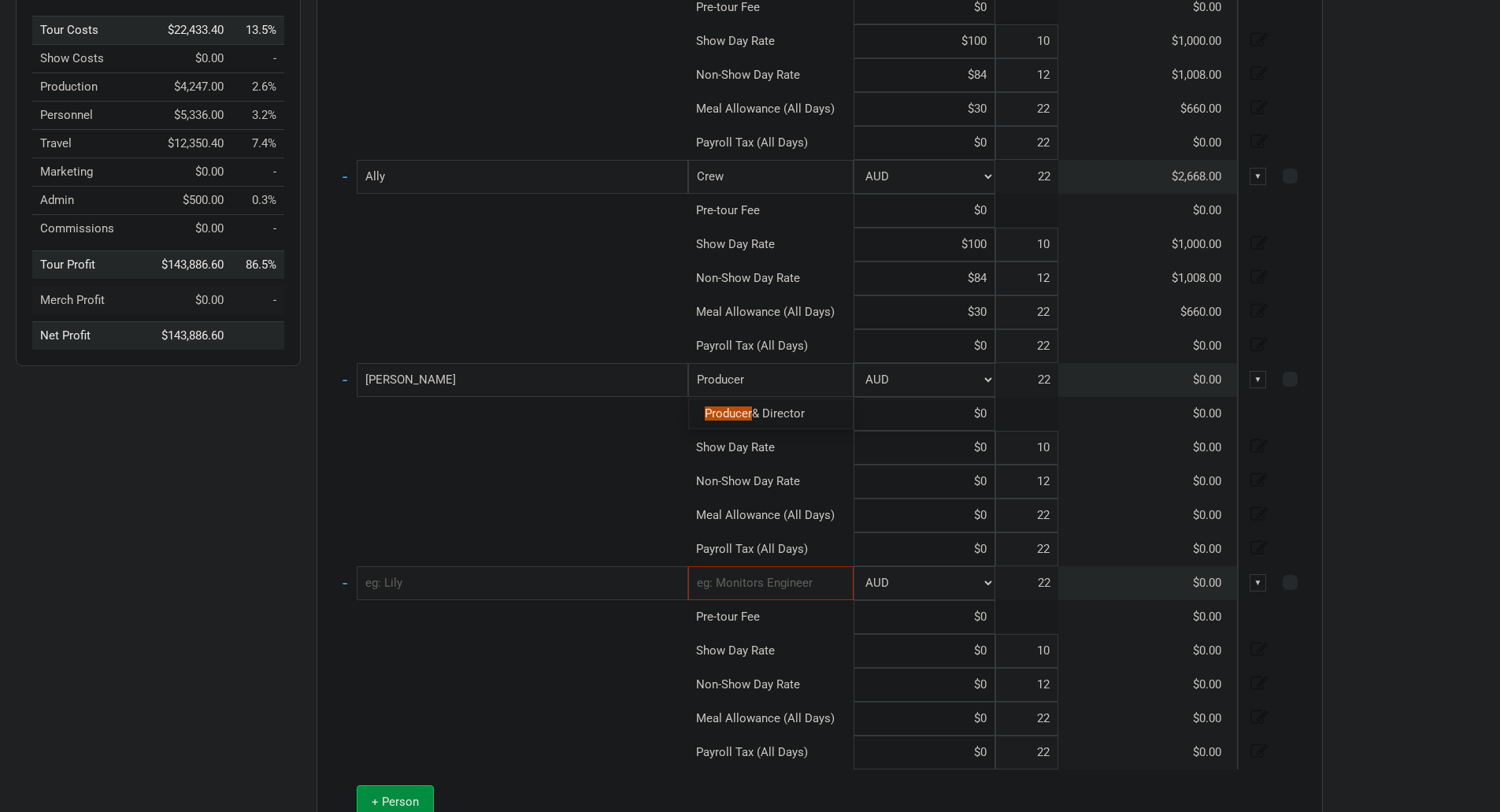
type input "Produce"
type input "Produc"
type input "Produ"
type input "Prod"
type input "Pro"
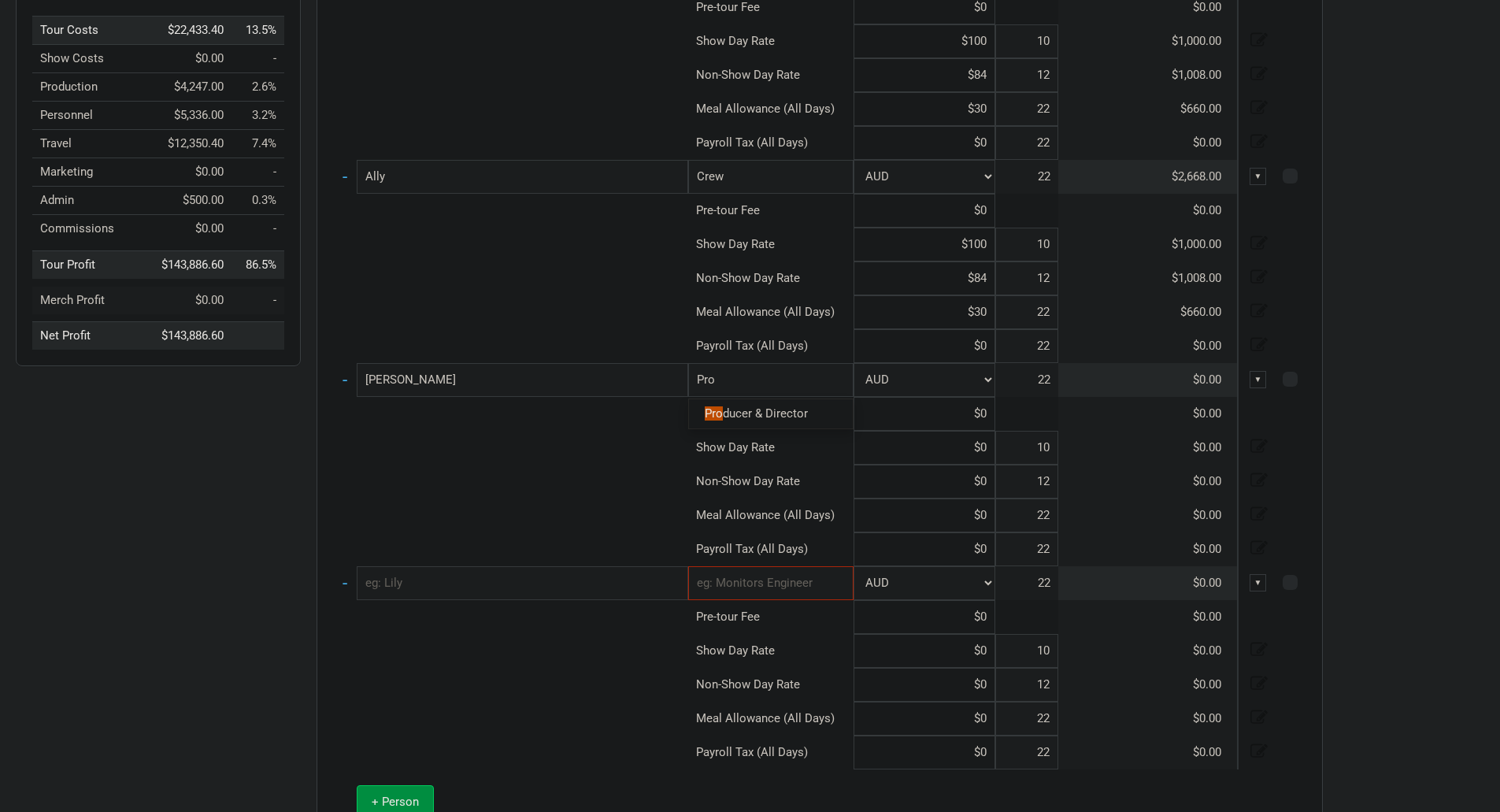
type input "Pr"
type input "P"
type input "Cr"
type input "Cre"
type input "Crew"
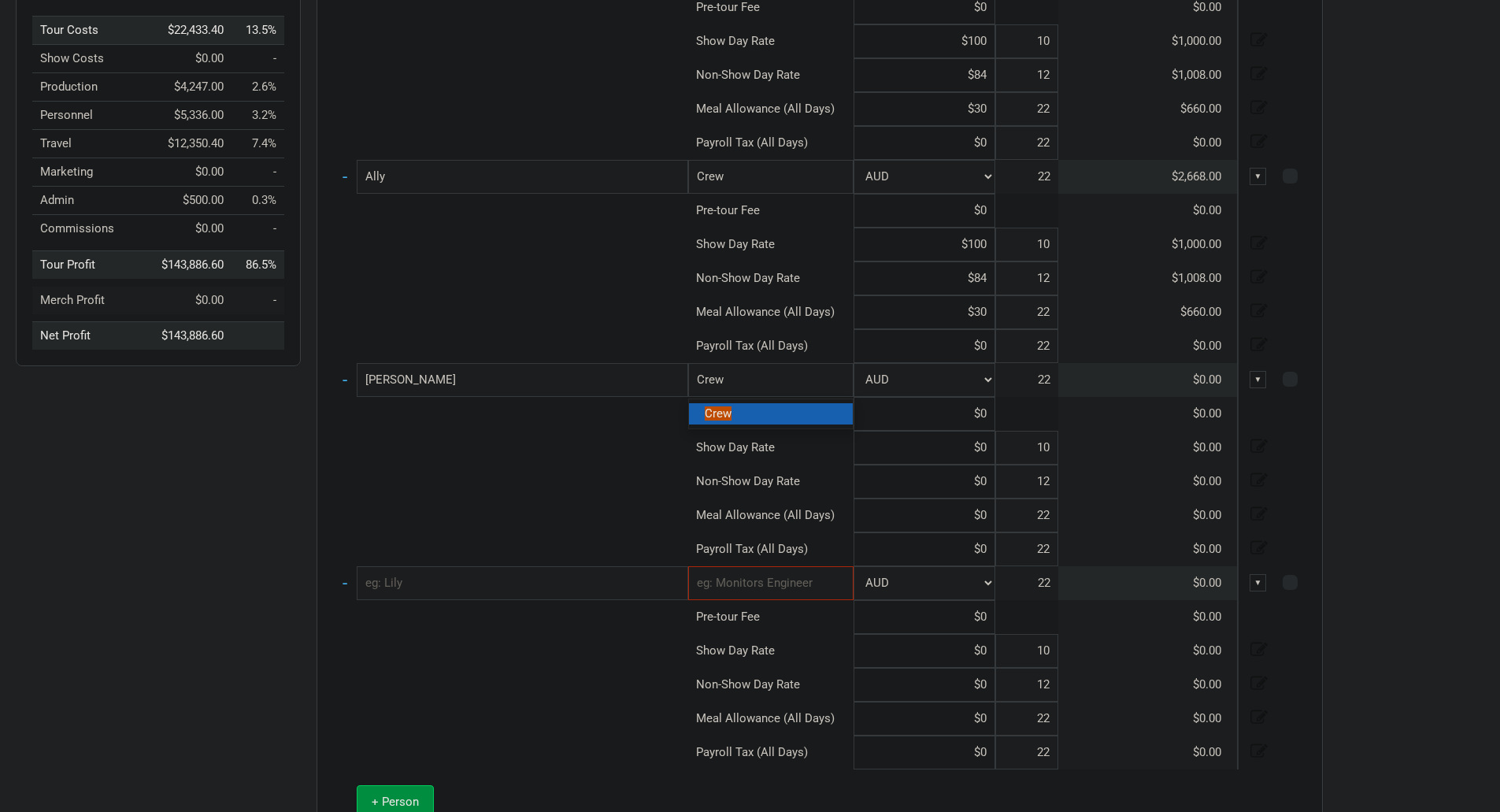
click at [719, 422] on link "Crew" at bounding box center [771, 414] width 164 height 21
type input "Crew"
click at [760, 581] on input "text" at bounding box center [770, 583] width 165 height 34
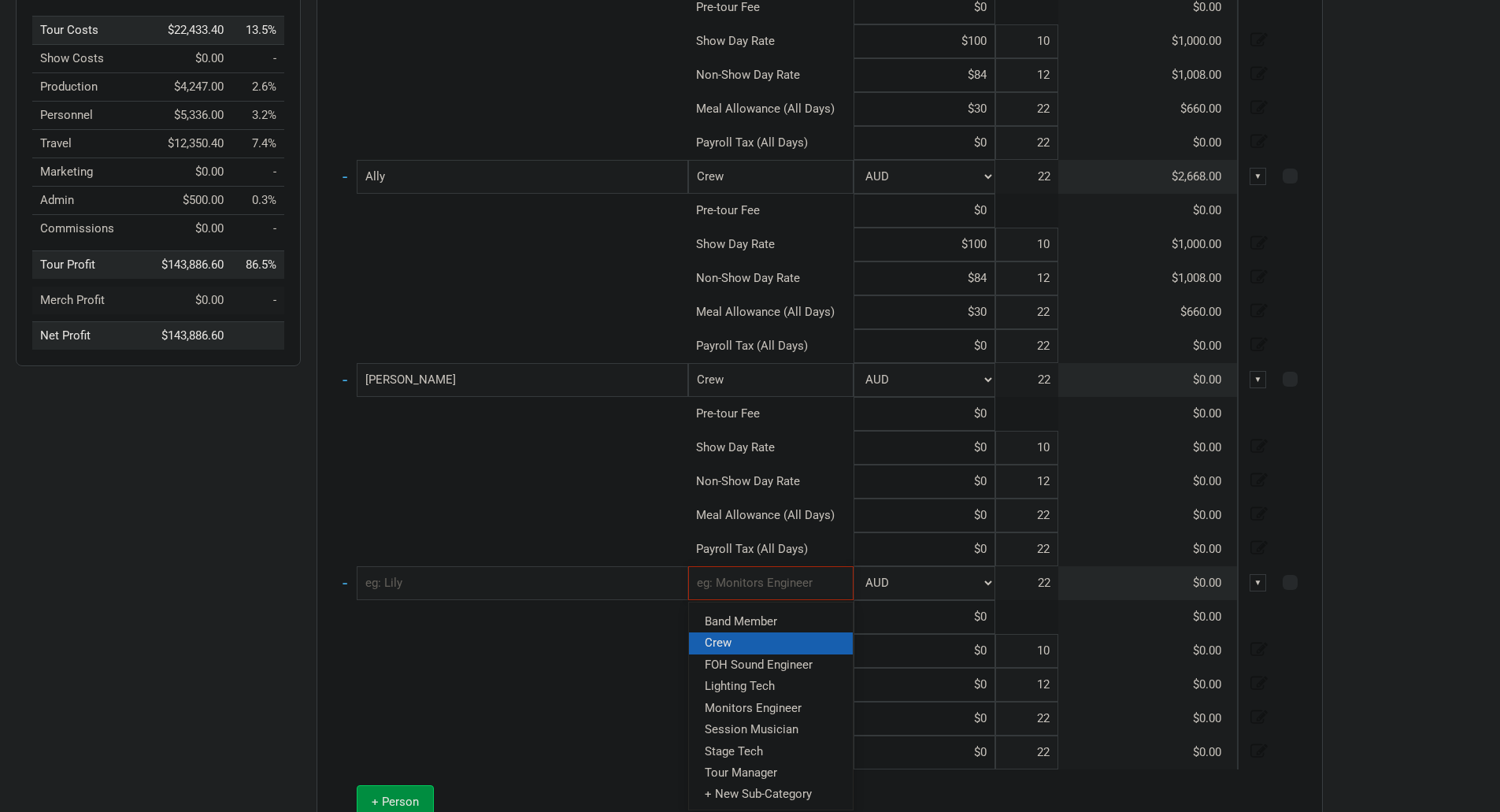
click at [720, 644] on span "Crew" at bounding box center [718, 643] width 27 height 14
type input "Crew"
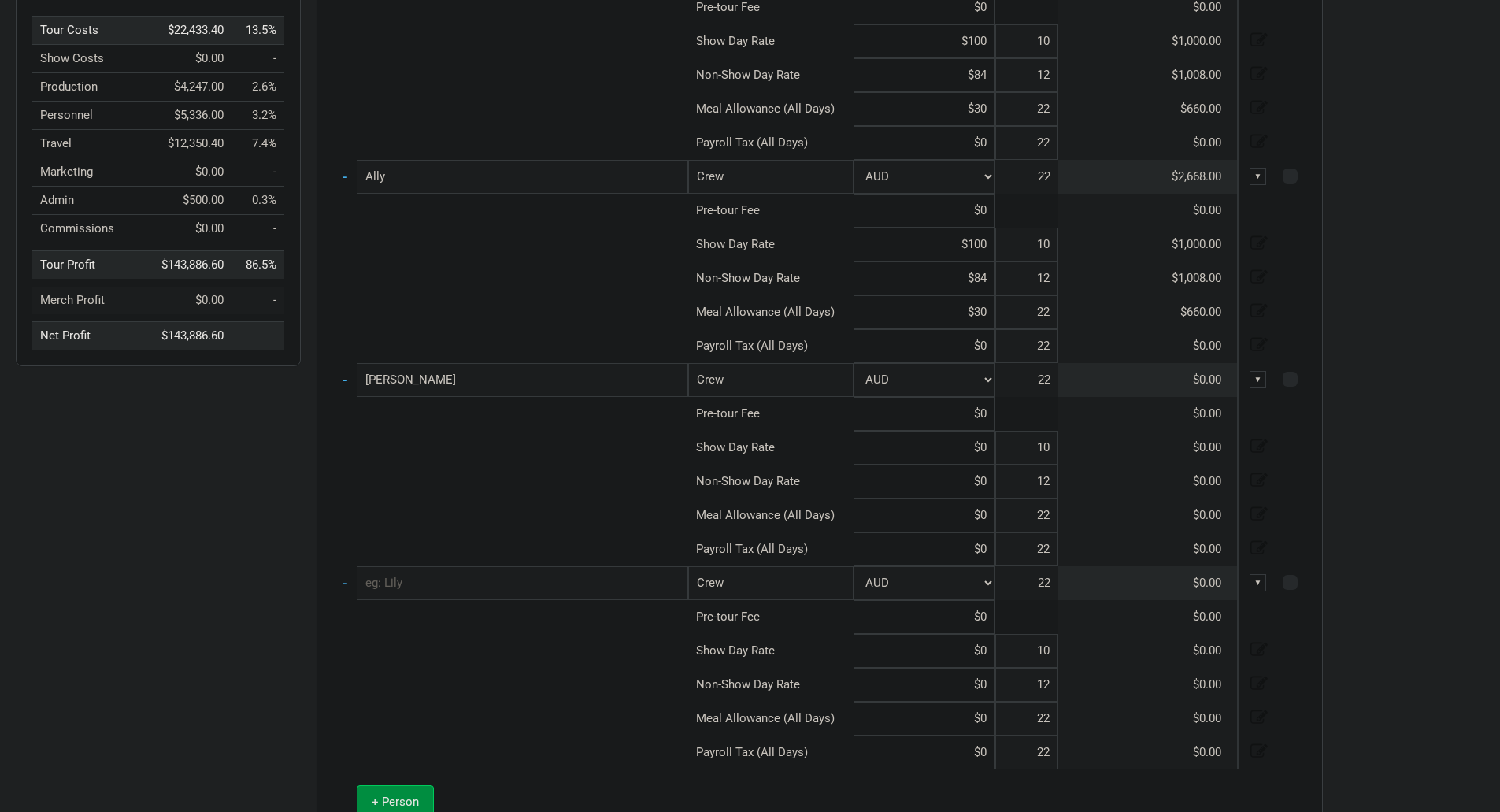
click at [526, 588] on input "text" at bounding box center [523, 583] width 332 height 34
type input "[PERSON_NAME]"
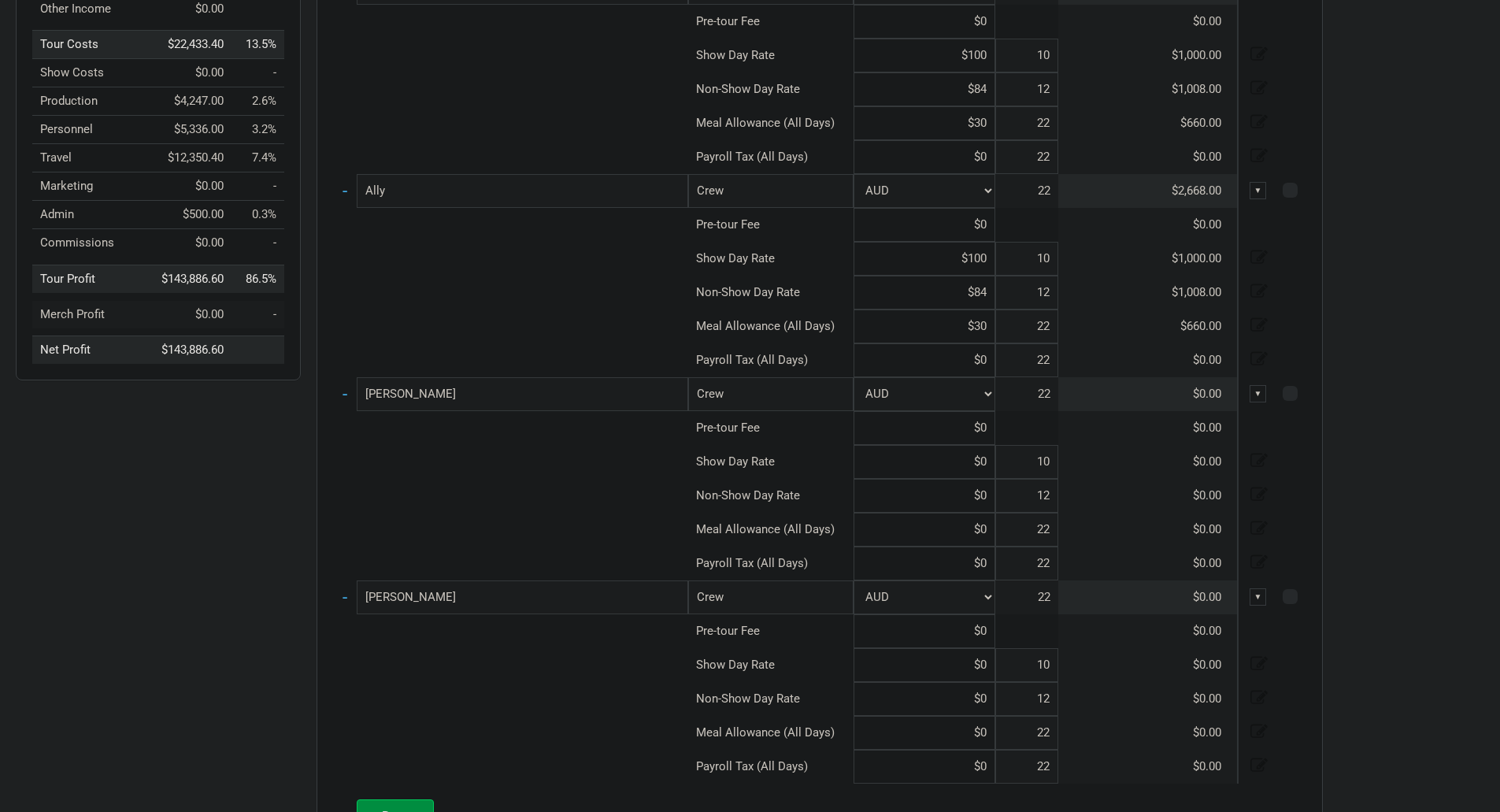
scroll to position [381, 0]
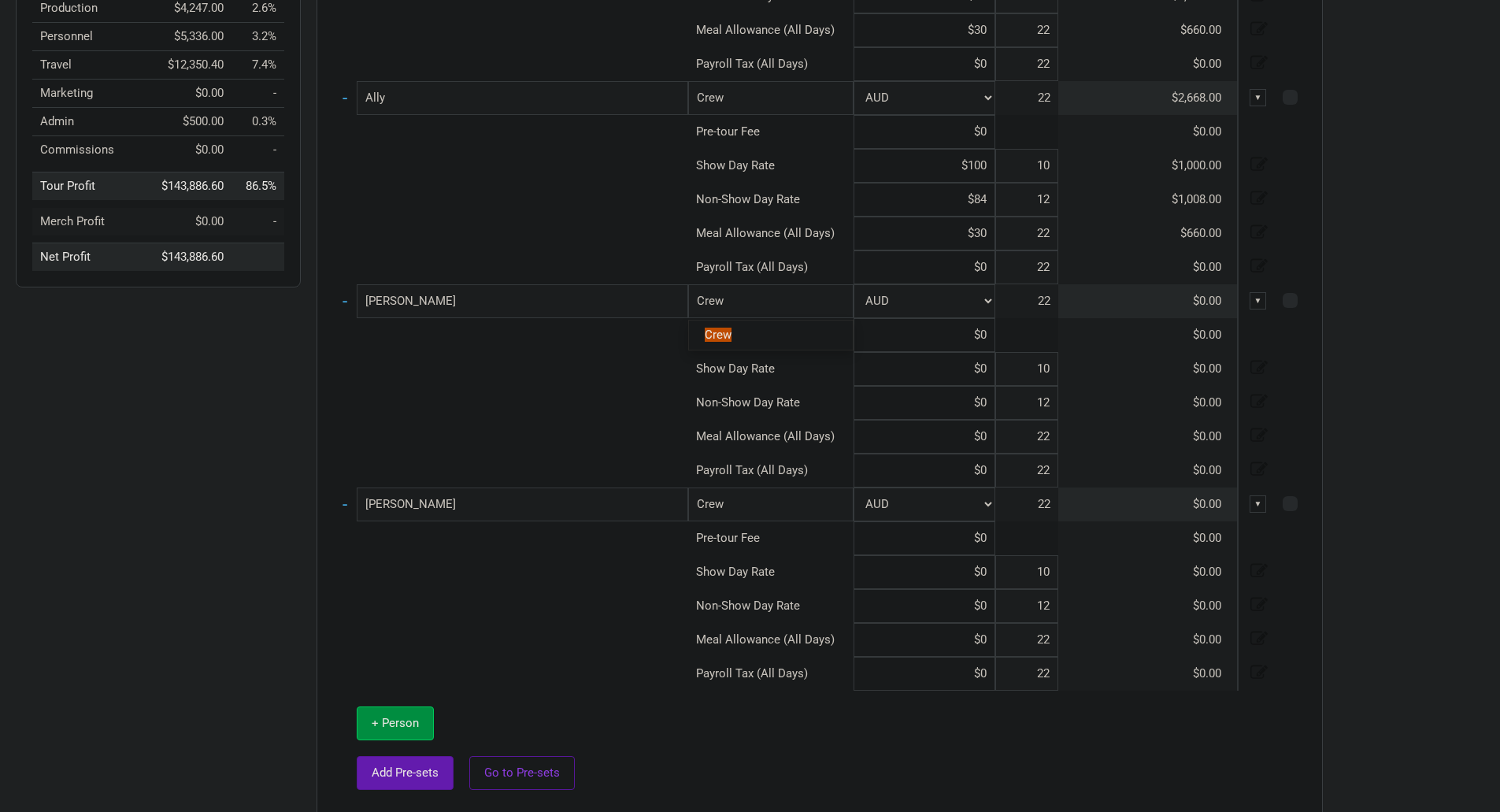
click at [780, 309] on input "Crew" at bounding box center [770, 301] width 165 height 34
type input "Cre"
type input "Cr"
type input "C"
click at [499, 301] on input "[PERSON_NAME]" at bounding box center [523, 301] width 332 height 34
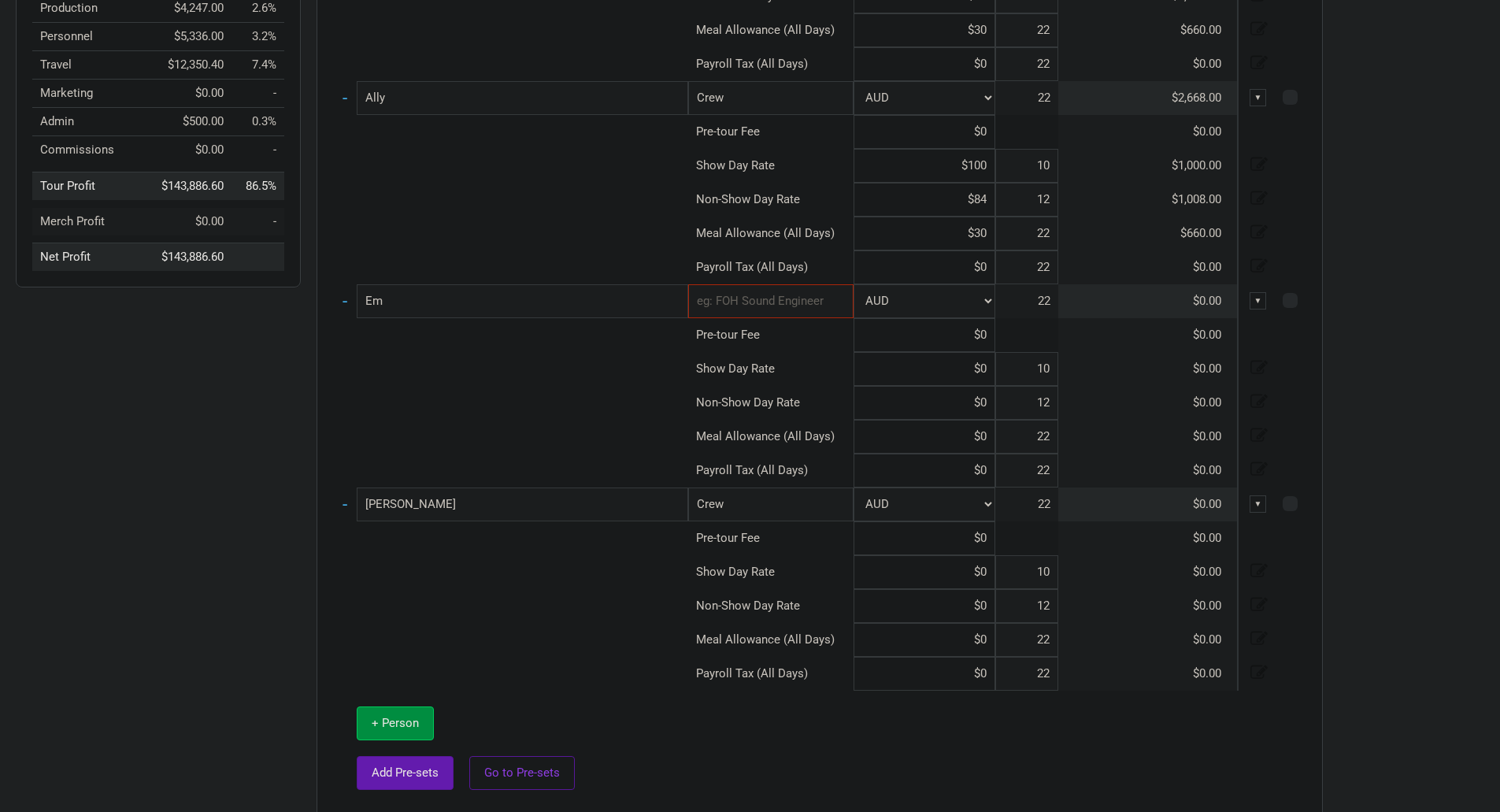
type input "E"
type input "[PERSON_NAME]"
click at [767, 307] on input "text" at bounding box center [770, 301] width 165 height 34
click at [782, 487] on link "Tour Manager" at bounding box center [771, 490] width 164 height 21
type input "Tour Manager"
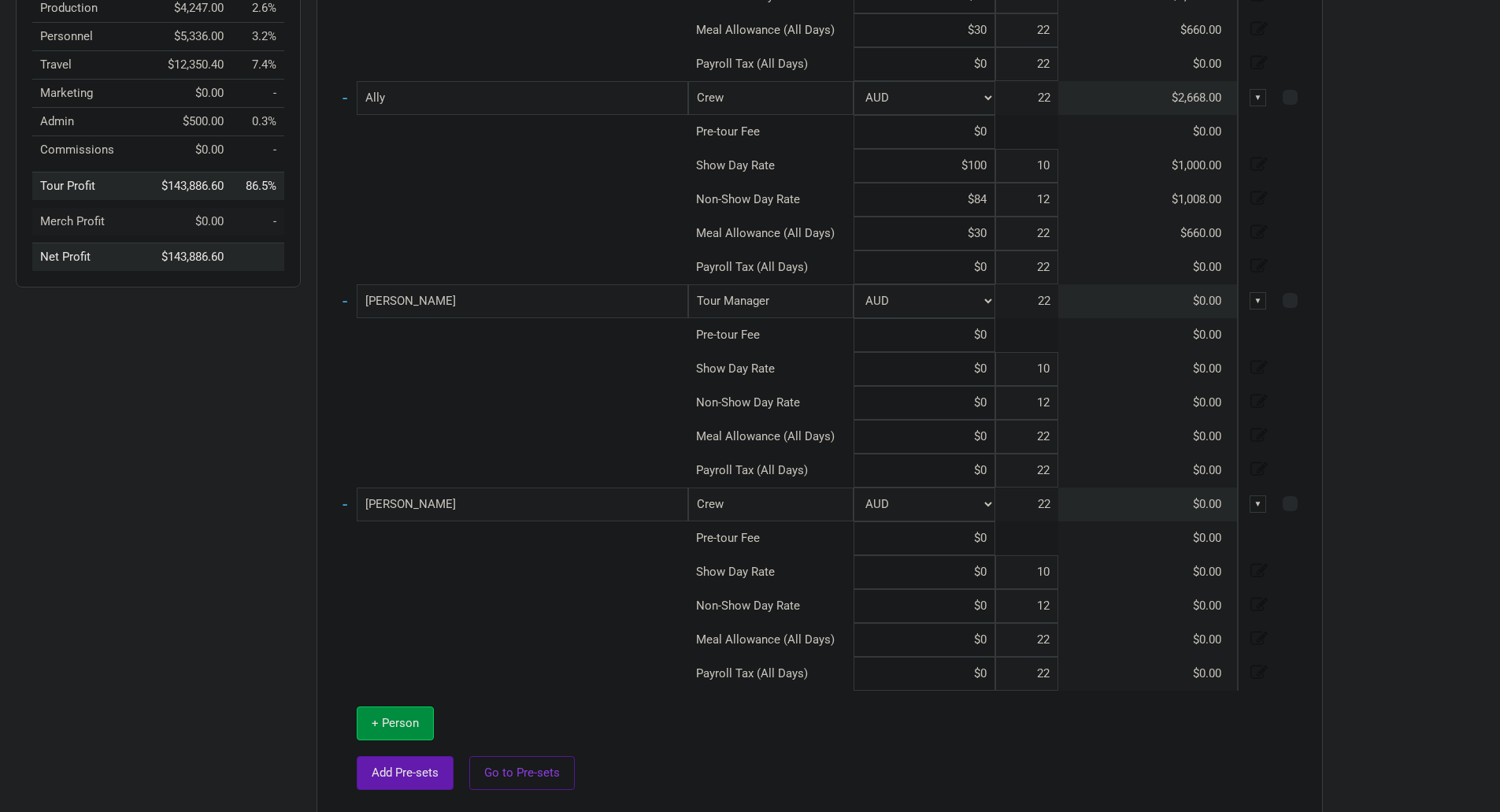
click at [569, 505] on input "[PERSON_NAME]" at bounding box center [523, 504] width 332 height 34
type input "J"
type input "[PERSON_NAME]"
click at [812, 501] on input "Crew" at bounding box center [770, 504] width 165 height 34
type input "Cre"
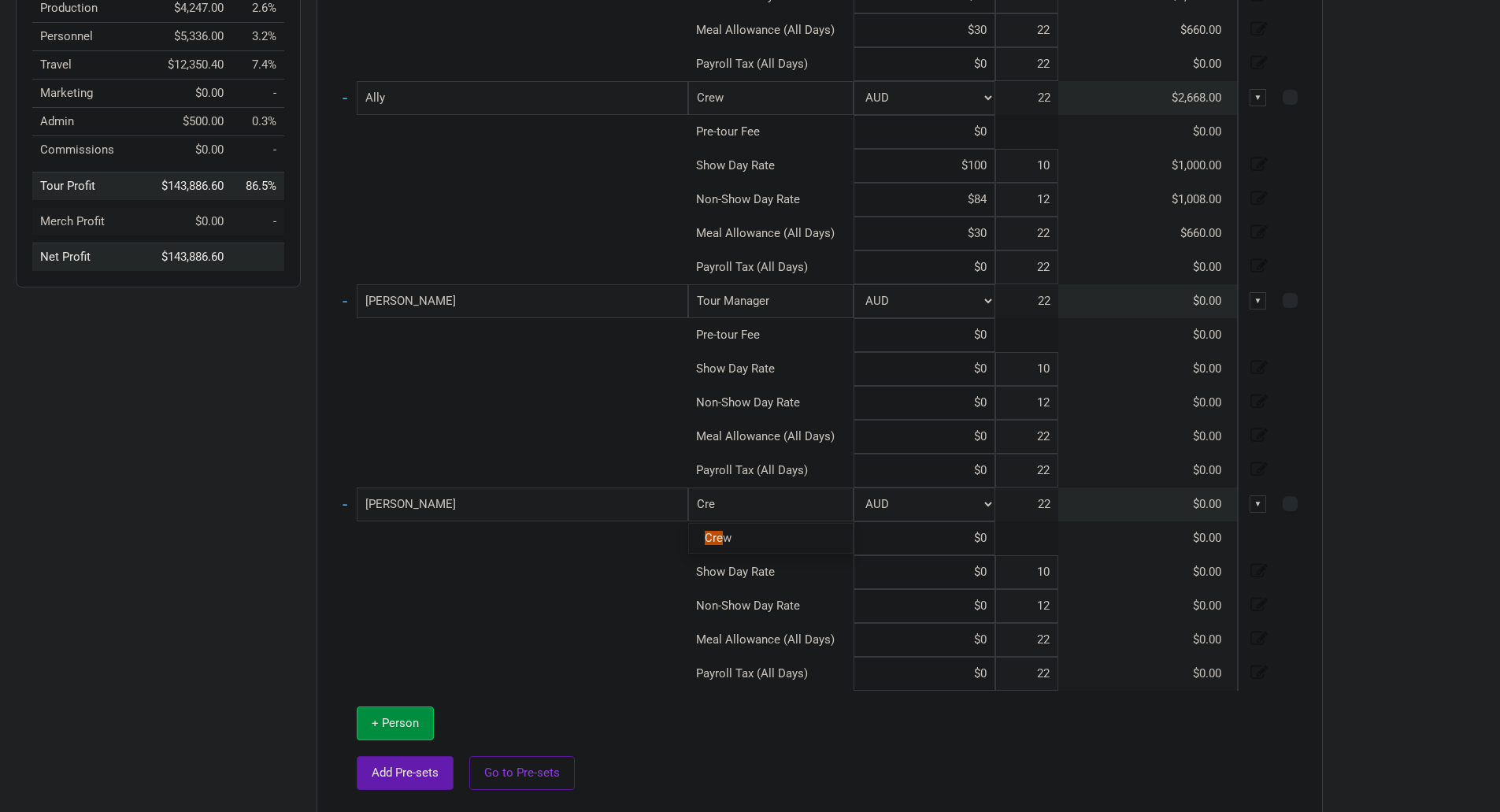
type input "Cr"
type input "C"
type input "Producer & Director"
click at [382, 725] on tbody "- [PERSON_NAME] Crew 1 selection AUD 22 $2,668.00 ▼ Pre-tour Fee $0 $0.00 Show …" at bounding box center [820, 341] width 974 height 928
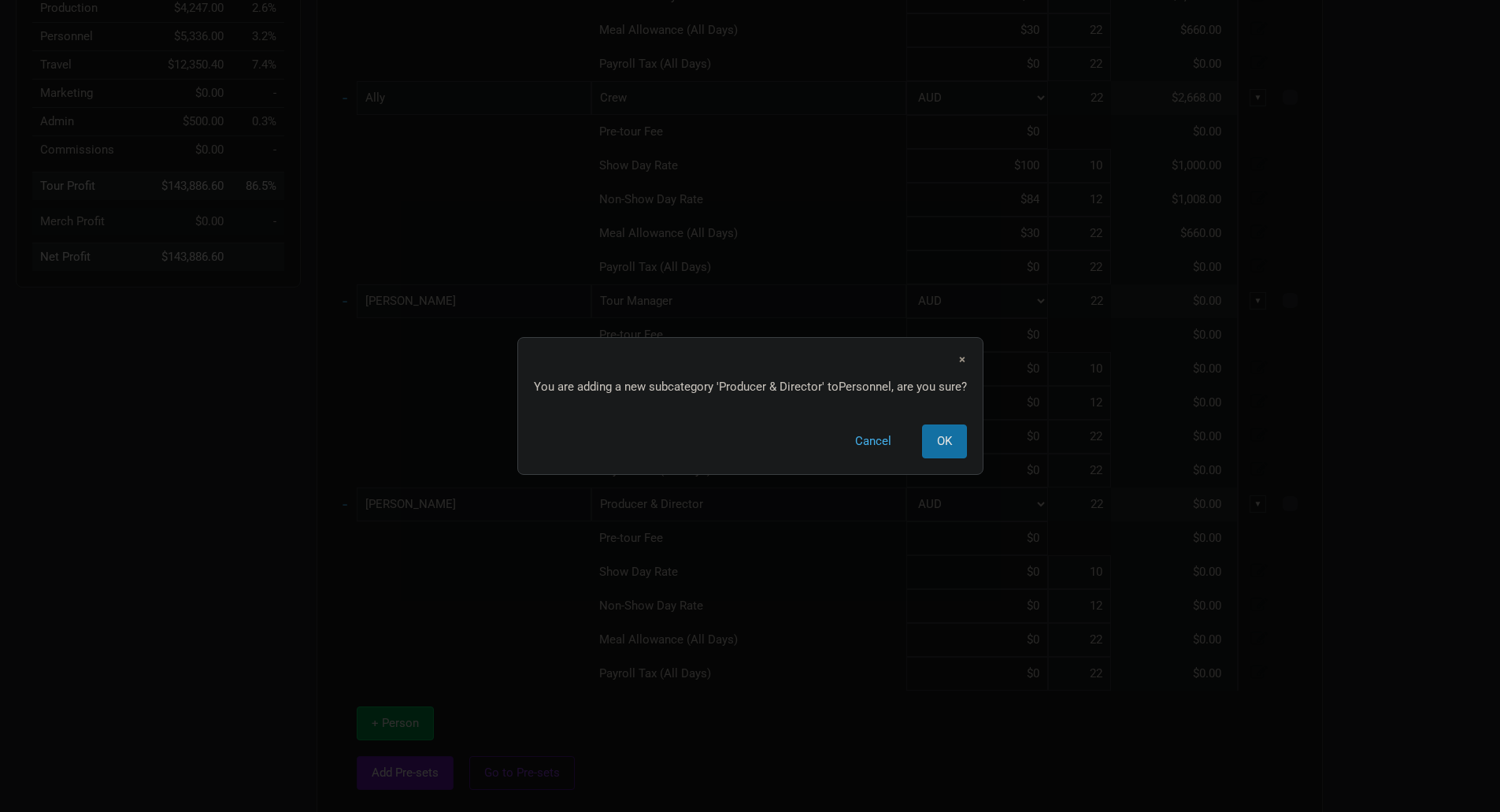
click at [939, 438] on span "OK" at bounding box center [944, 441] width 15 height 14
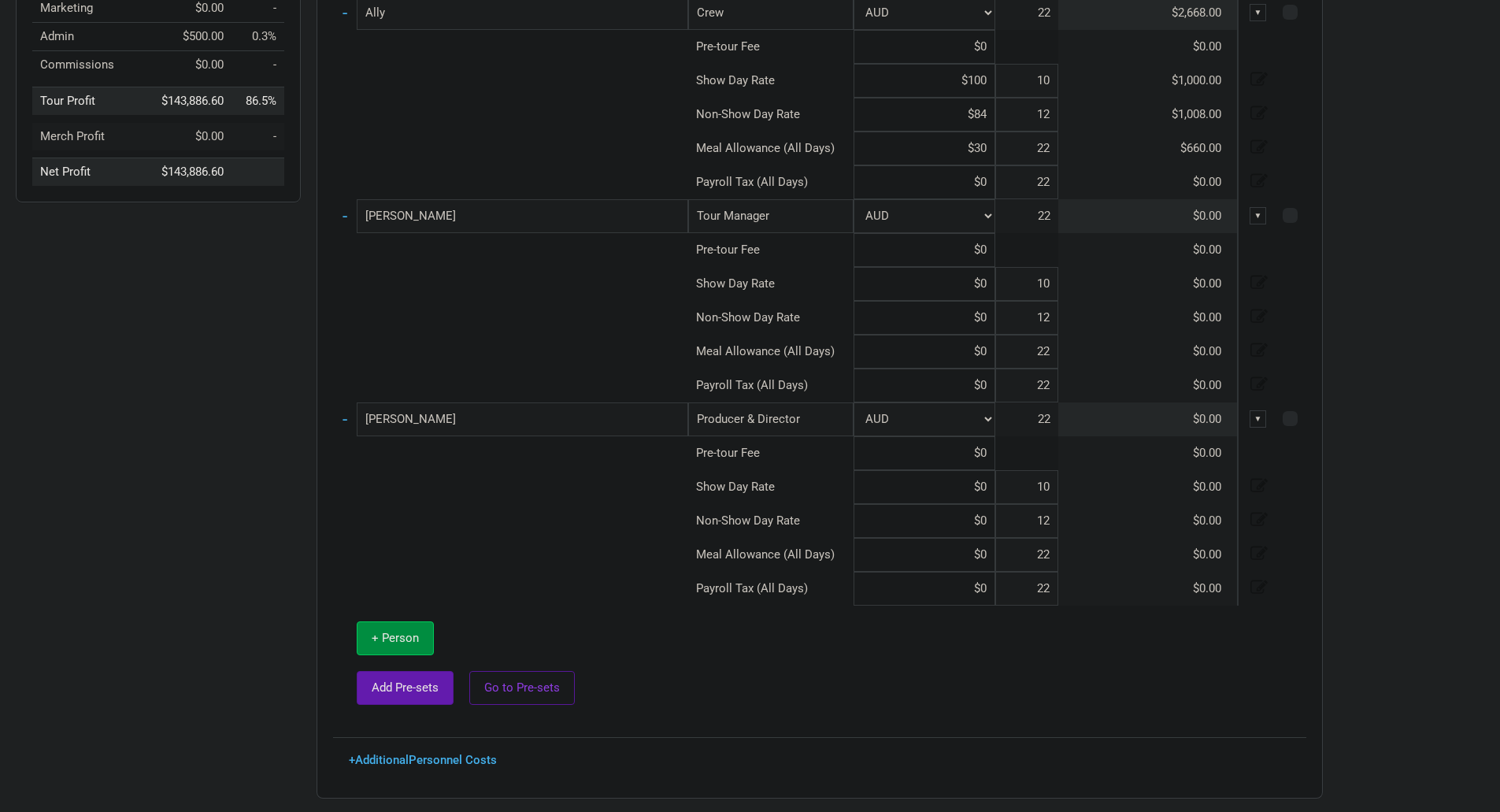
scroll to position [505, 0]
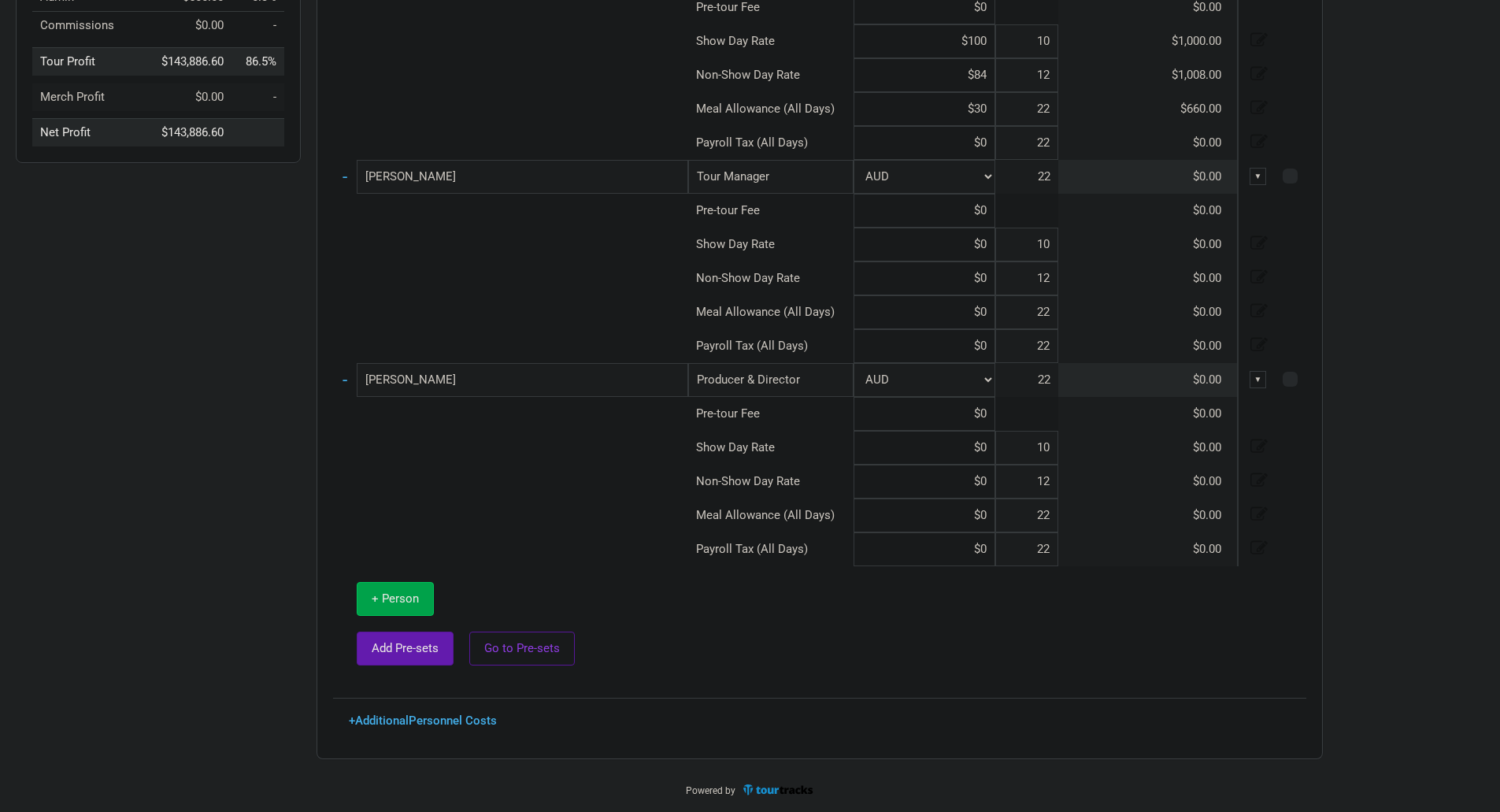
click at [370, 592] on button "+ Person" at bounding box center [396, 599] width 77 height 34
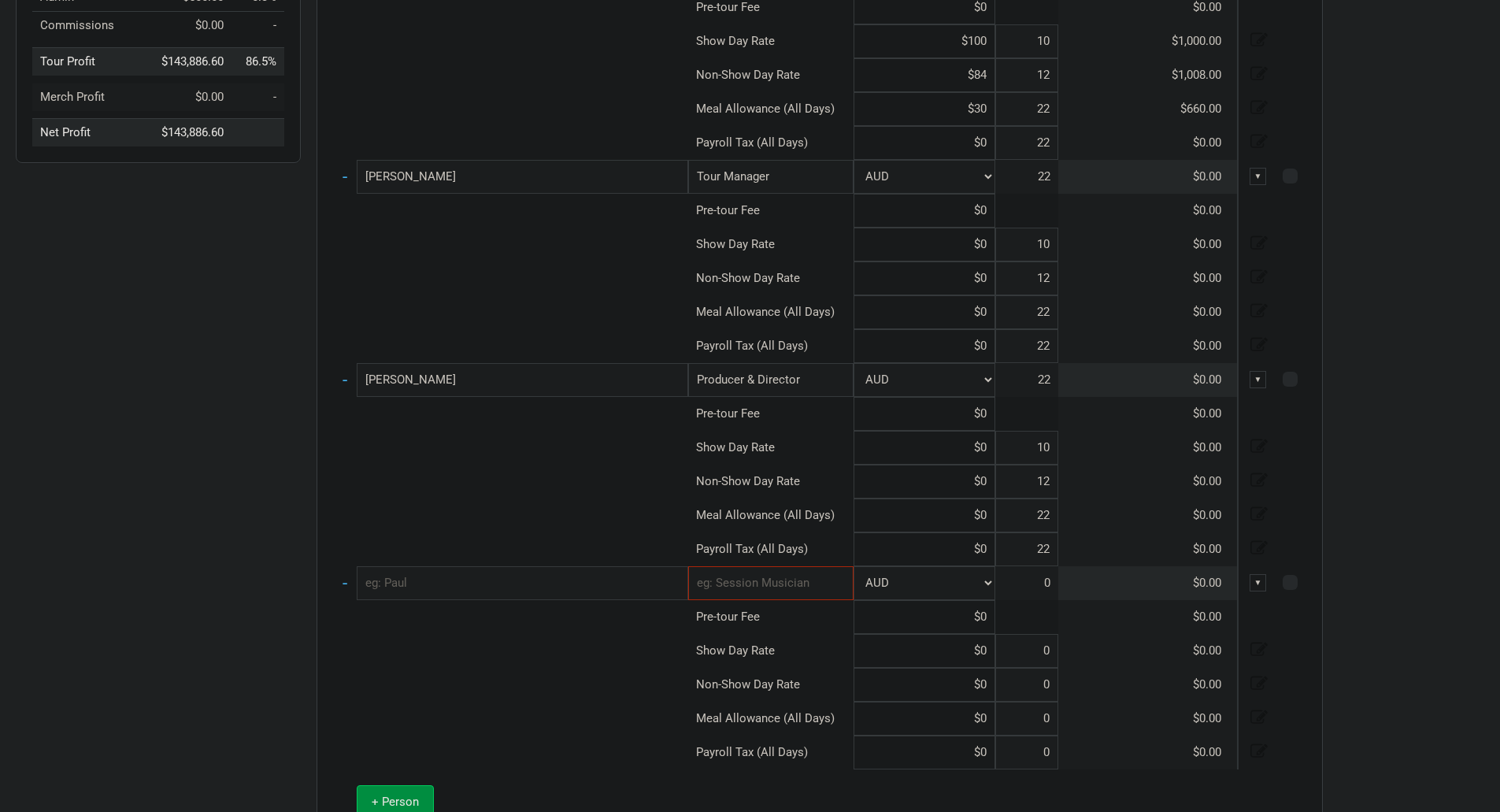
type input "10"
type input "12"
type input "22"
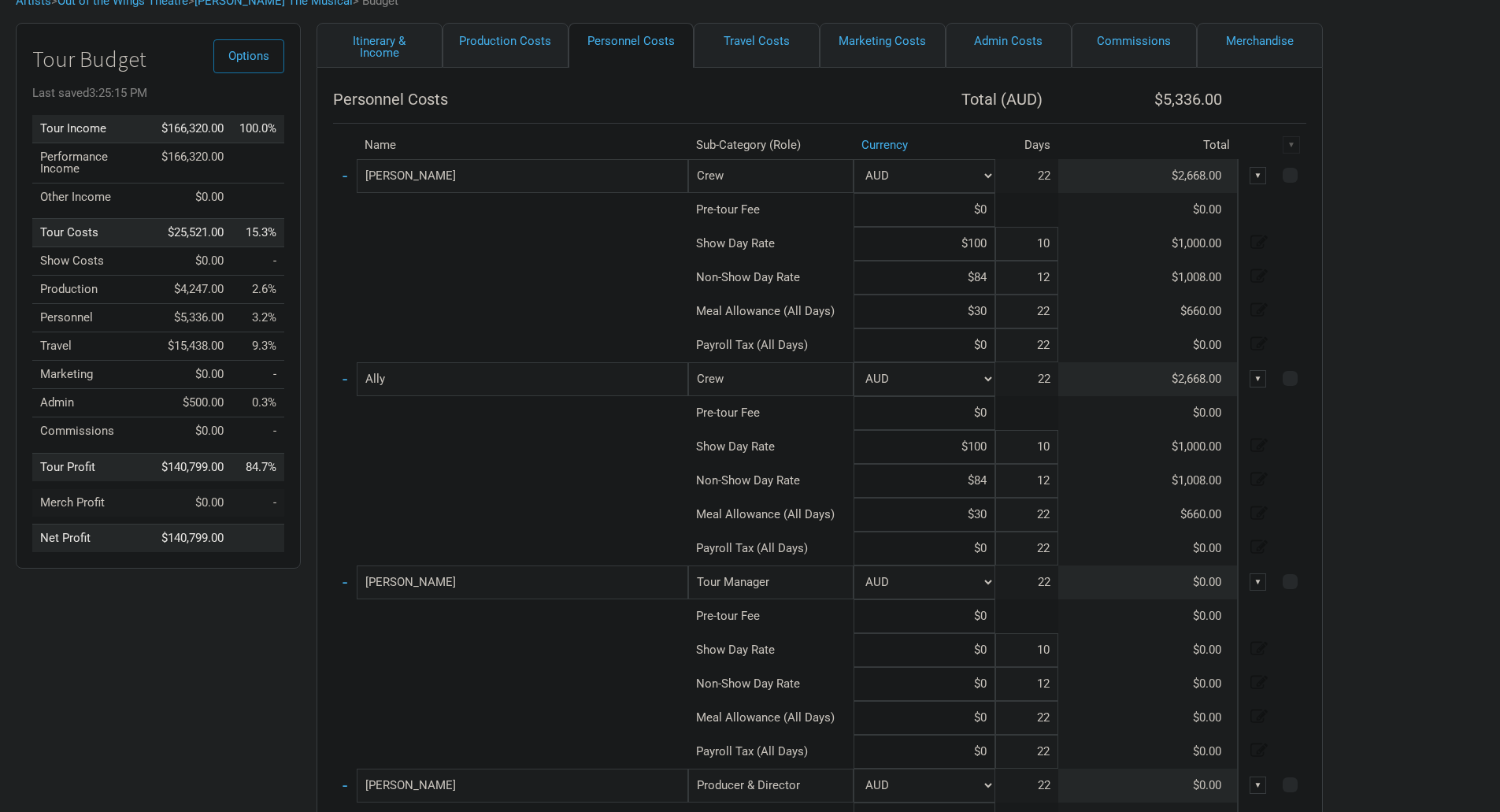
scroll to position [79, 0]
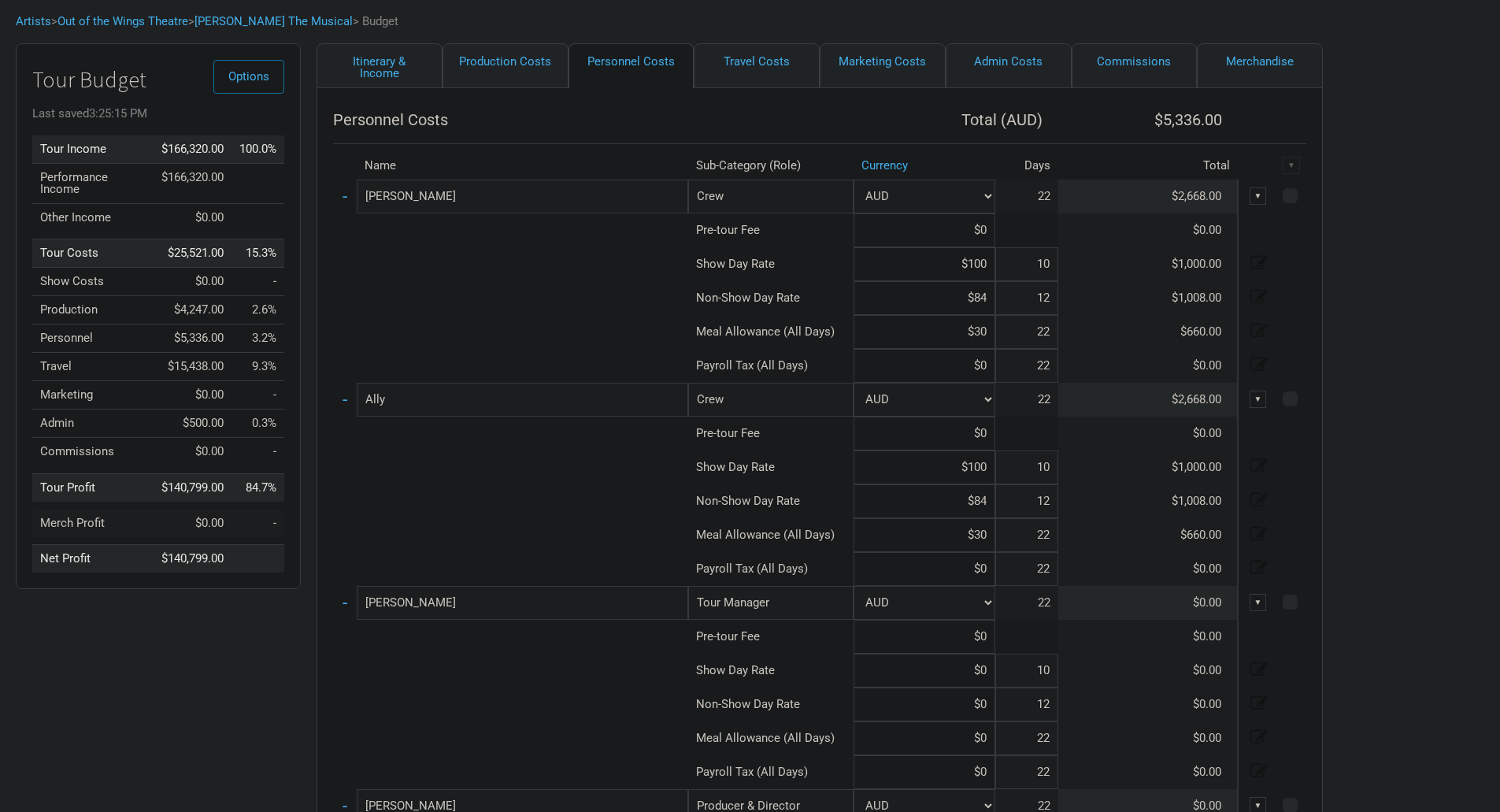
click at [1258, 196] on div "▼" at bounding box center [1259, 196] width 17 height 17
click at [1320, 316] on div "Personnel Costs Total ( AUD ) $5,336.00 Name Sub-Category (Role) Currency Days …" at bounding box center [820, 738] width 1007 height 1300
drag, startPoint x: 345, startPoint y: 192, endPoint x: 347, endPoint y: 244, distance: 52.0
click at [347, 244] on tbody "- [PERSON_NAME] Crew 1 selection AUD 22 $2,668.00 ▼ Pre-tour Fee $0 $0.00 Show …" at bounding box center [820, 746] width 974 height 1132
click at [341, 240] on td at bounding box center [511, 230] width 355 height 34
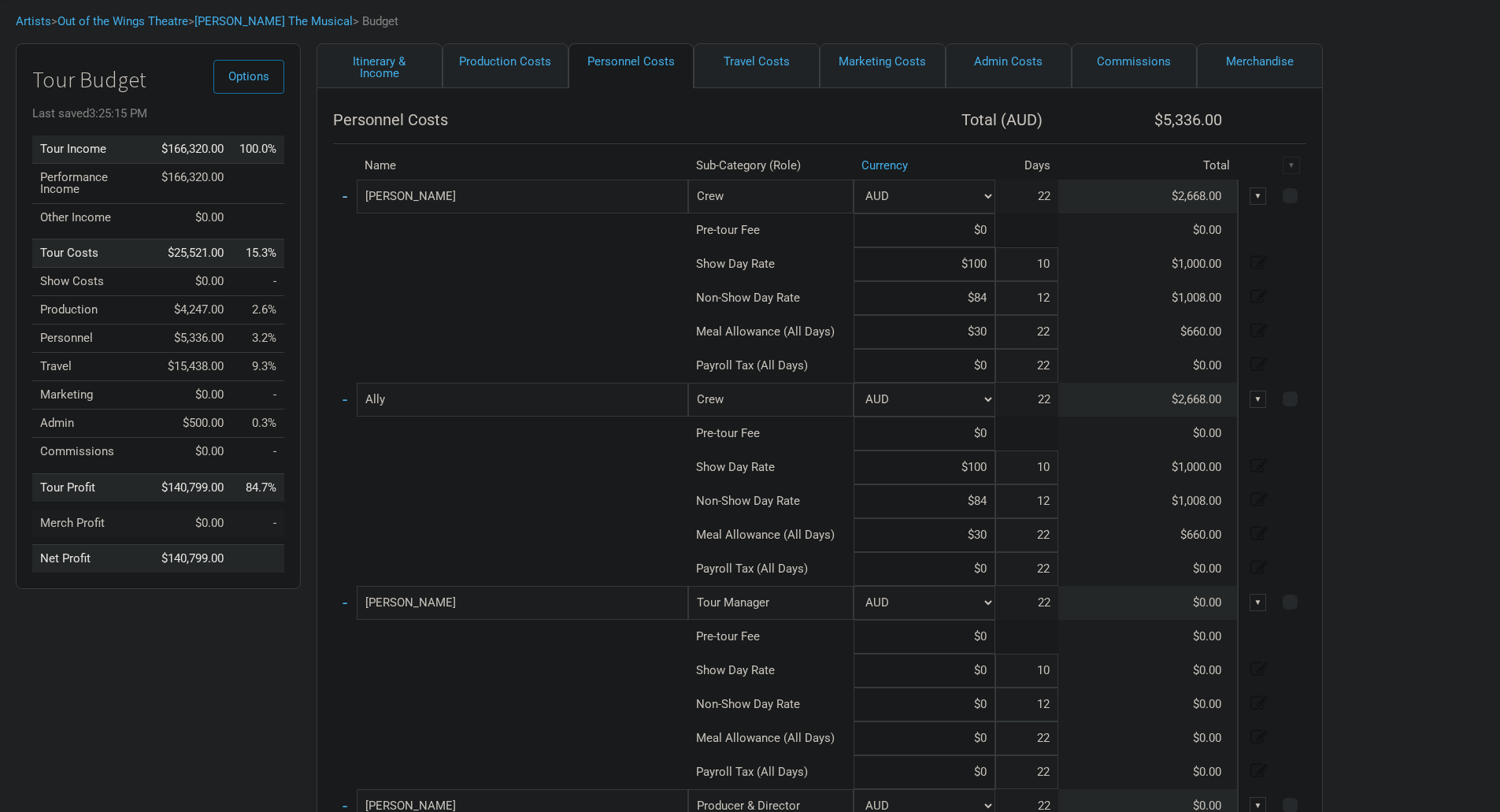
click at [344, 196] on link "-" at bounding box center [344, 196] width 4 height 20
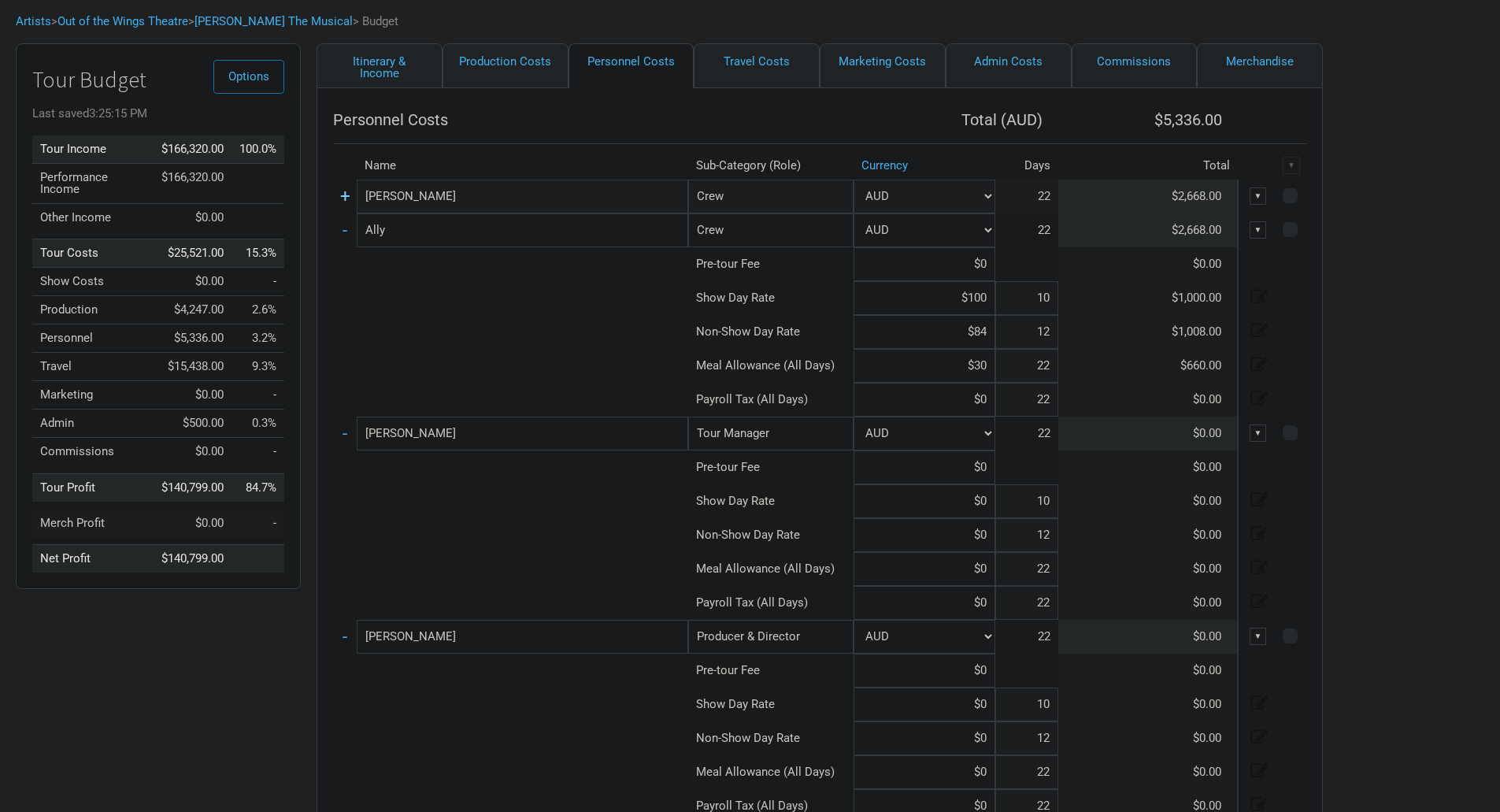
click at [344, 196] on link "+" at bounding box center [346, 196] width 10 height 20
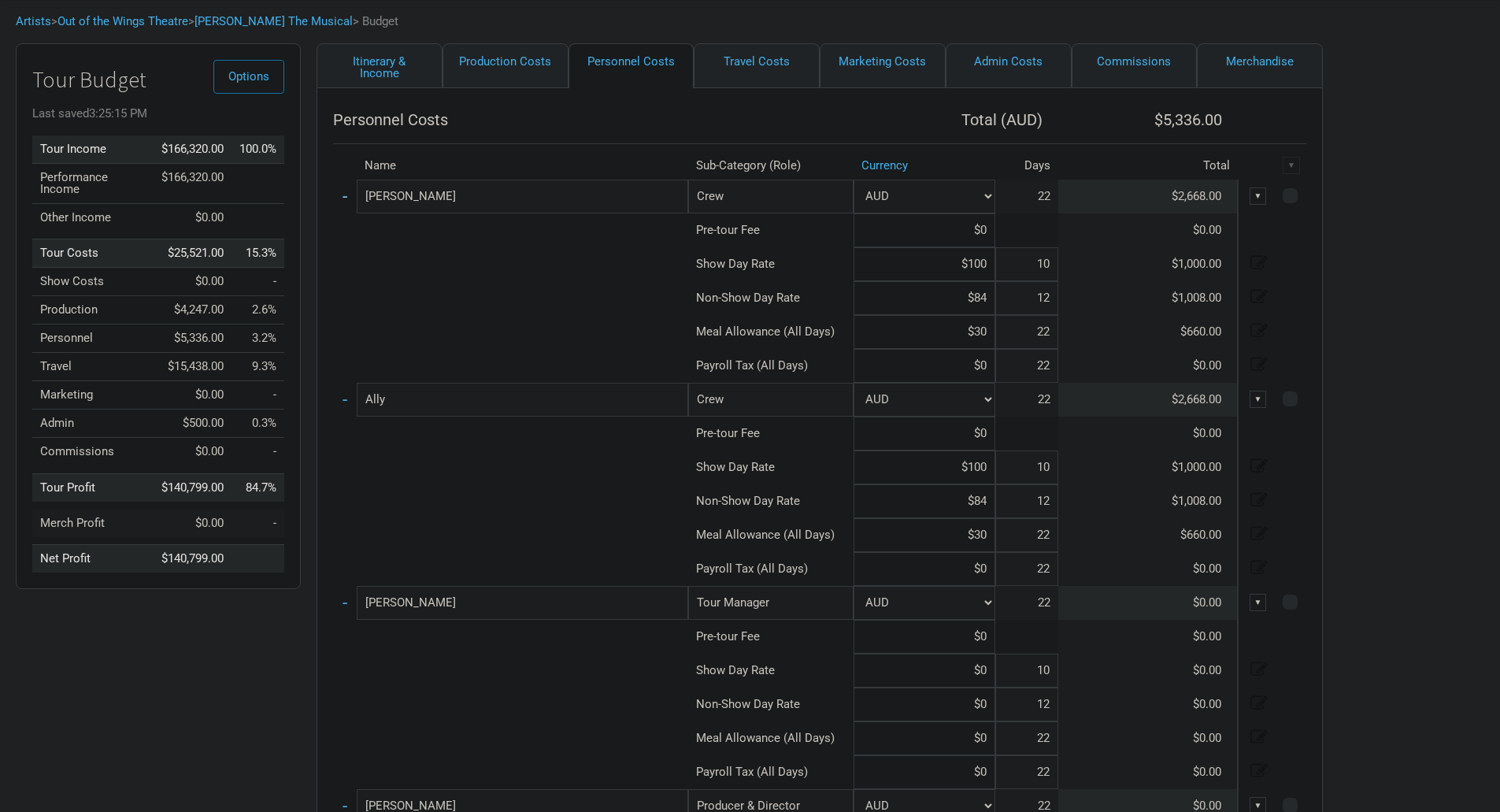
click at [344, 196] on link "-" at bounding box center [344, 196] width 4 height 20
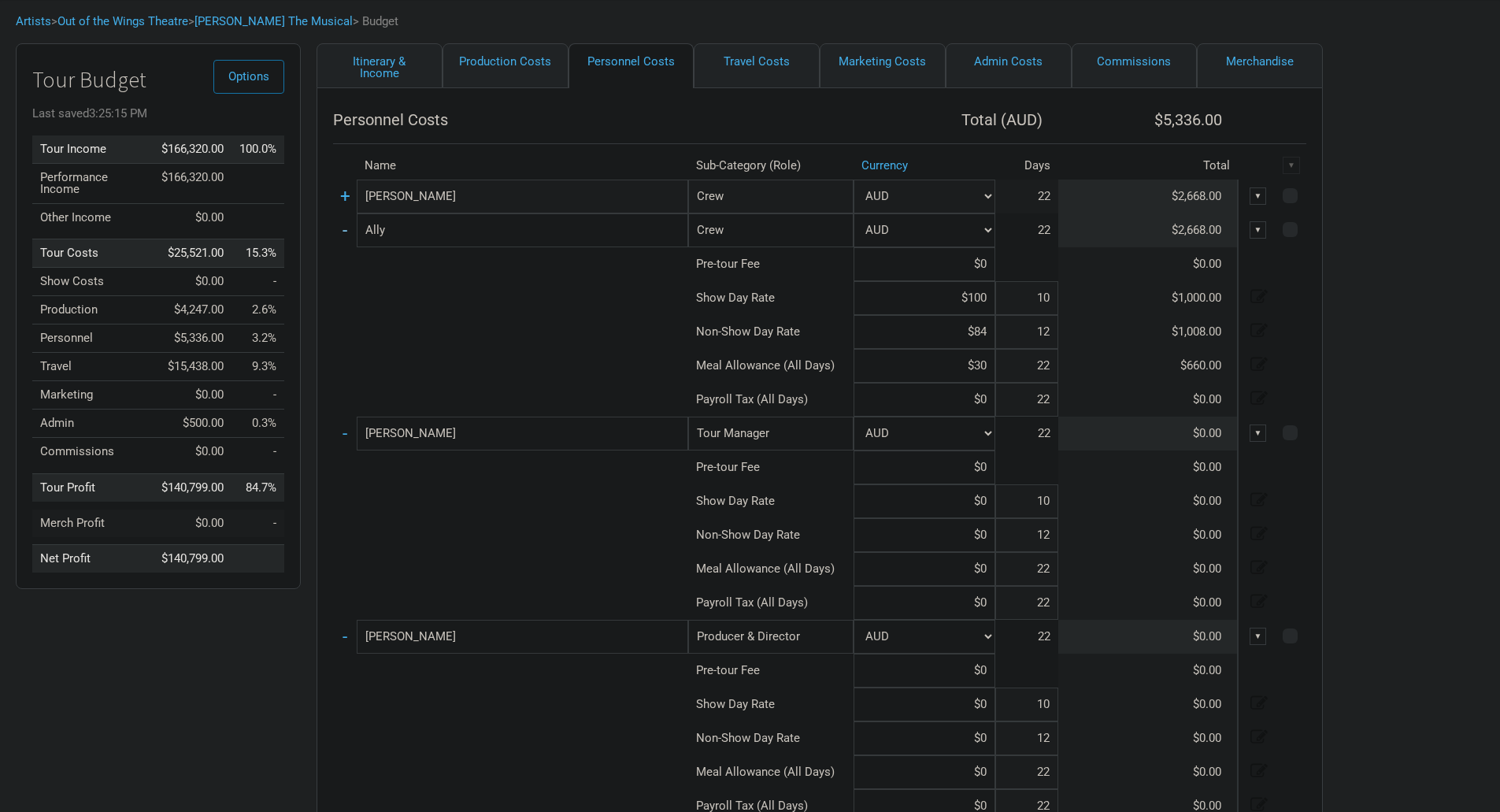
click at [345, 220] on link "-" at bounding box center [344, 230] width 4 height 20
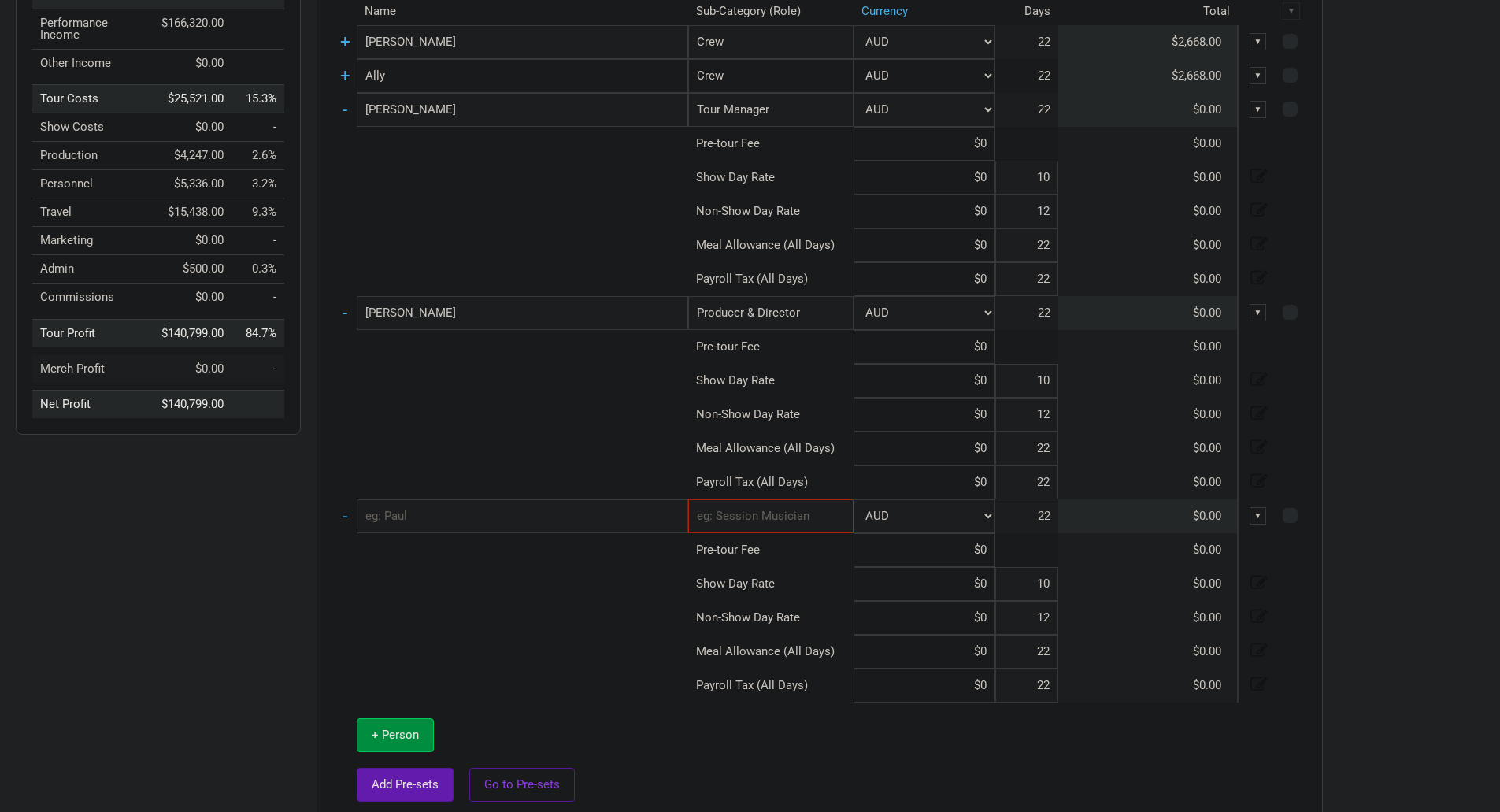
scroll to position [237, 0]
click at [431, 514] on input "text" at bounding box center [523, 513] width 332 height 34
type input "[PERSON_NAME]"
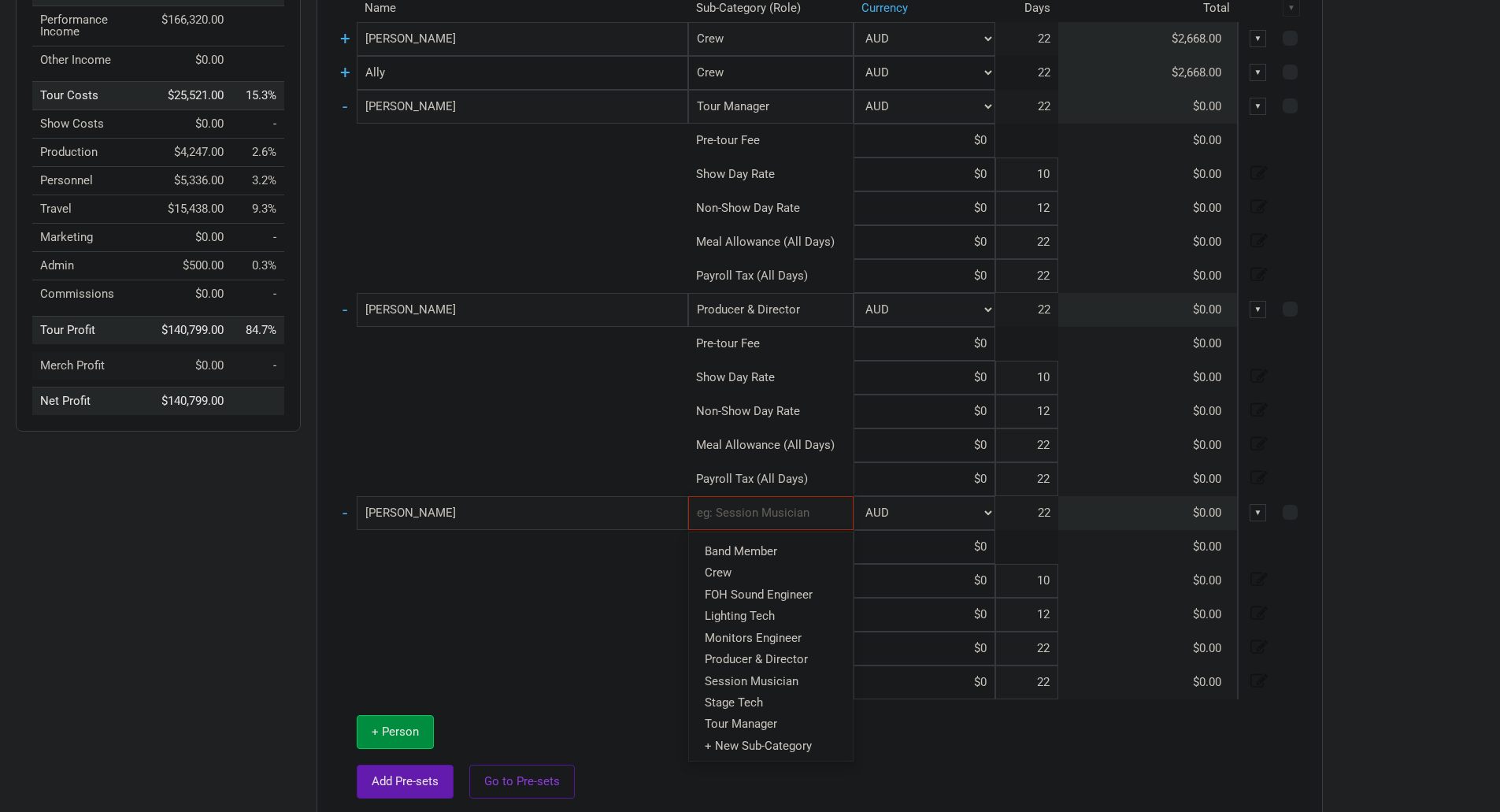
click at [712, 517] on input "text" at bounding box center [770, 513] width 165 height 34
click at [755, 566] on link "Crew" at bounding box center [771, 573] width 164 height 21
type input "Crew"
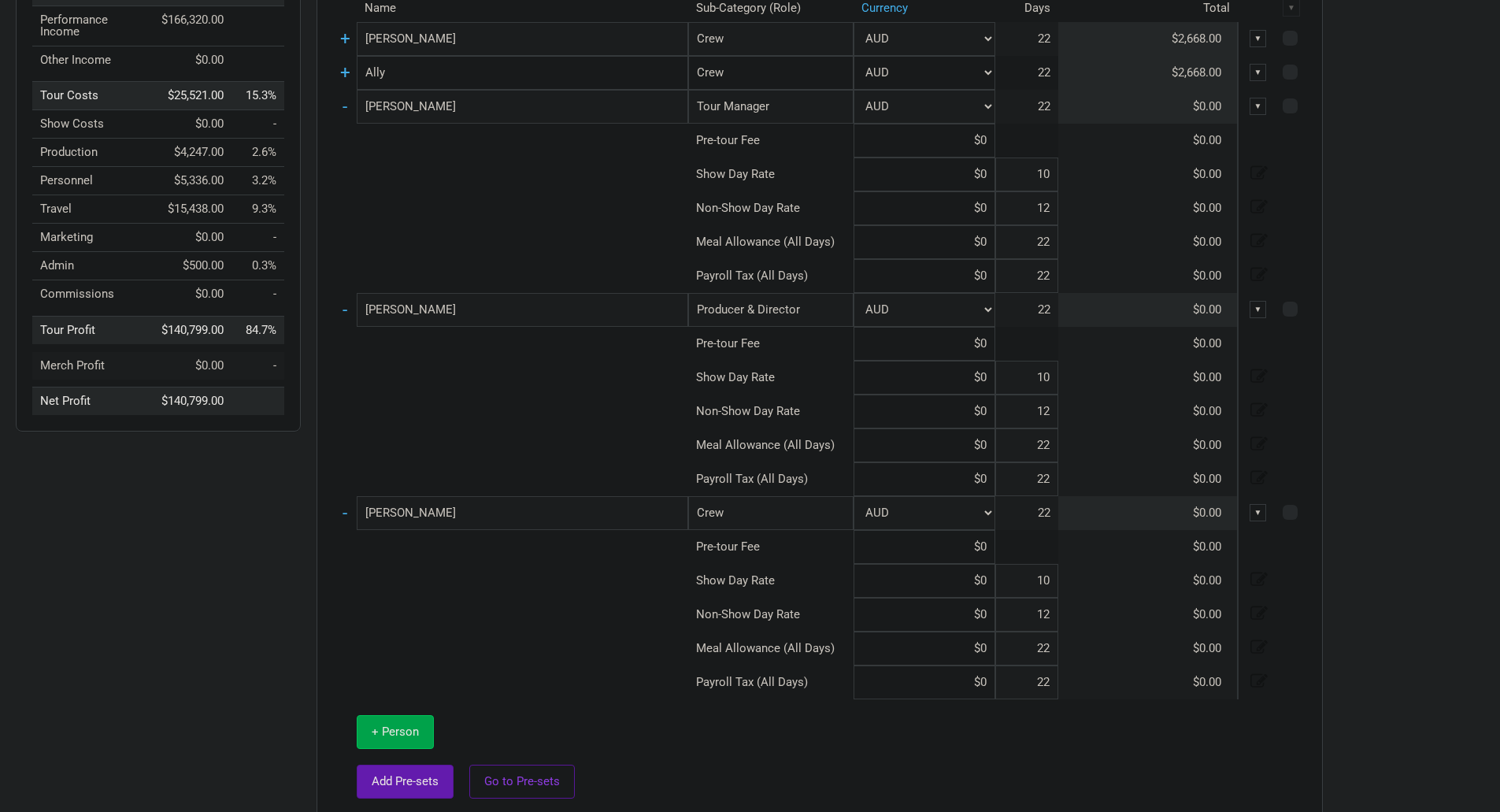
click at [393, 722] on button "+ Person" at bounding box center [396, 732] width 77 height 34
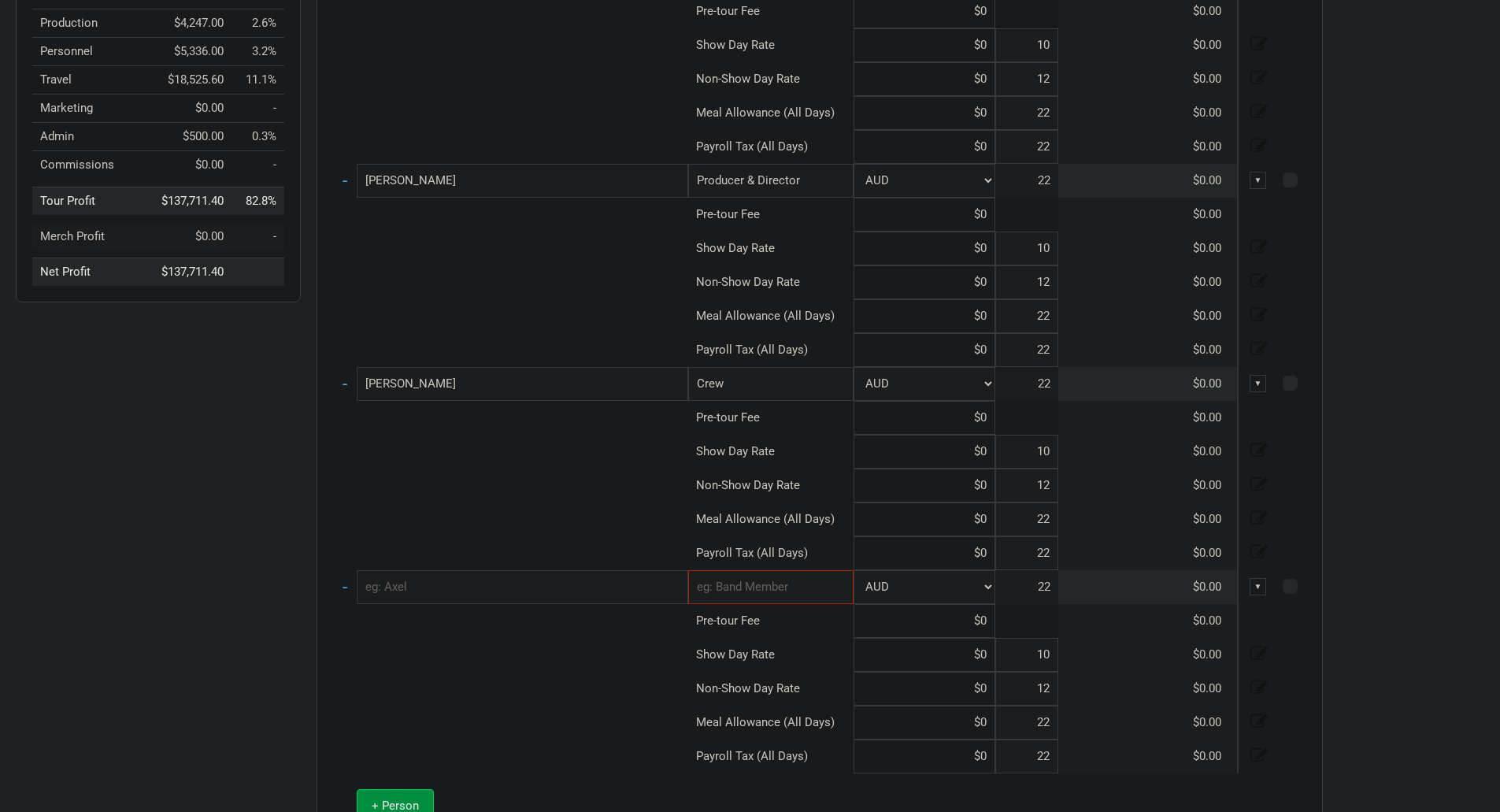
scroll to position [394, 0]
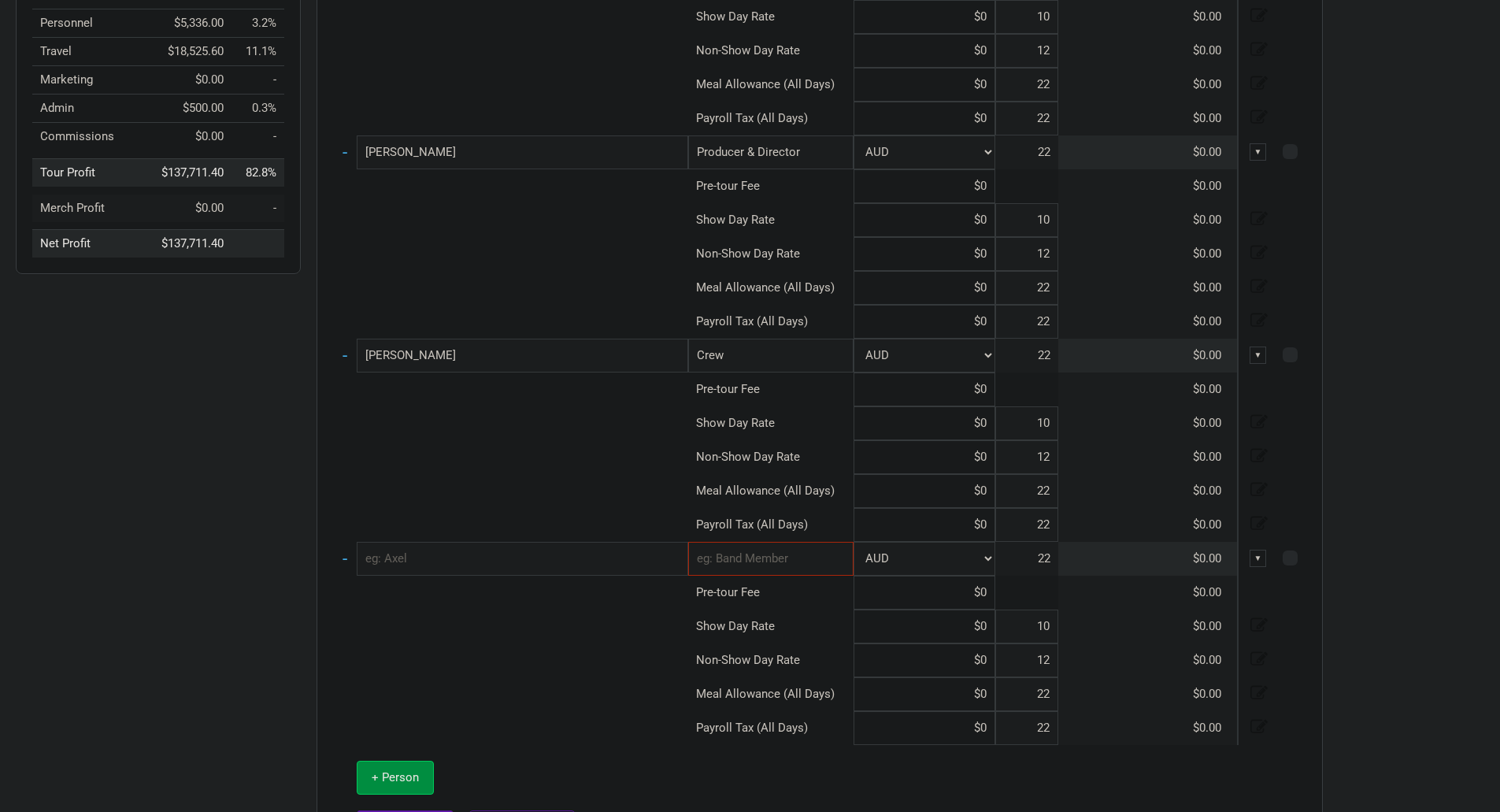
click at [532, 561] on input "text" at bounding box center [523, 559] width 332 height 34
type input "[PERSON_NAME]"
click at [790, 562] on input "text" at bounding box center [770, 559] width 165 height 34
type input "Sta"
type input "Stag"
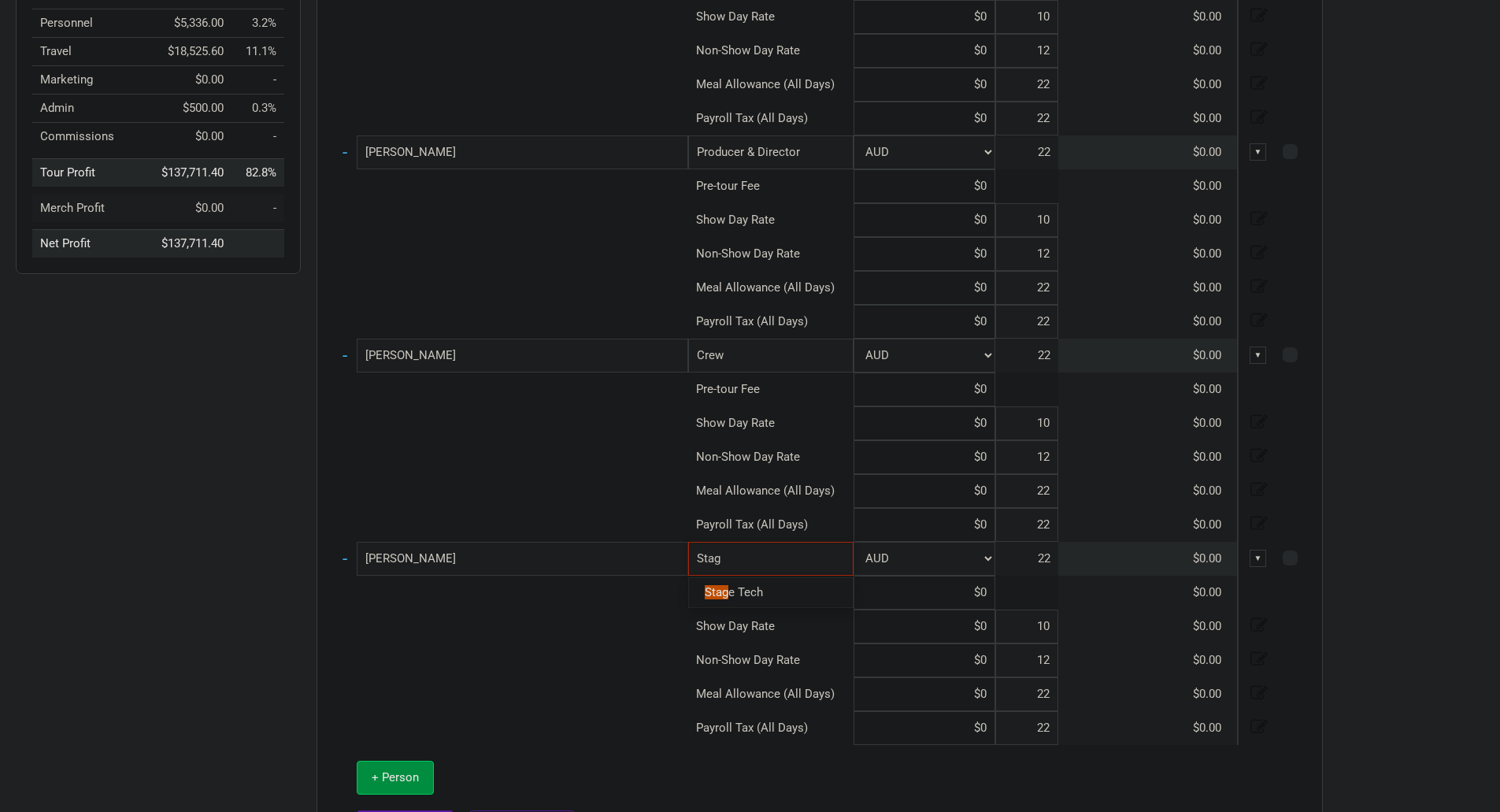
type input "Stage"
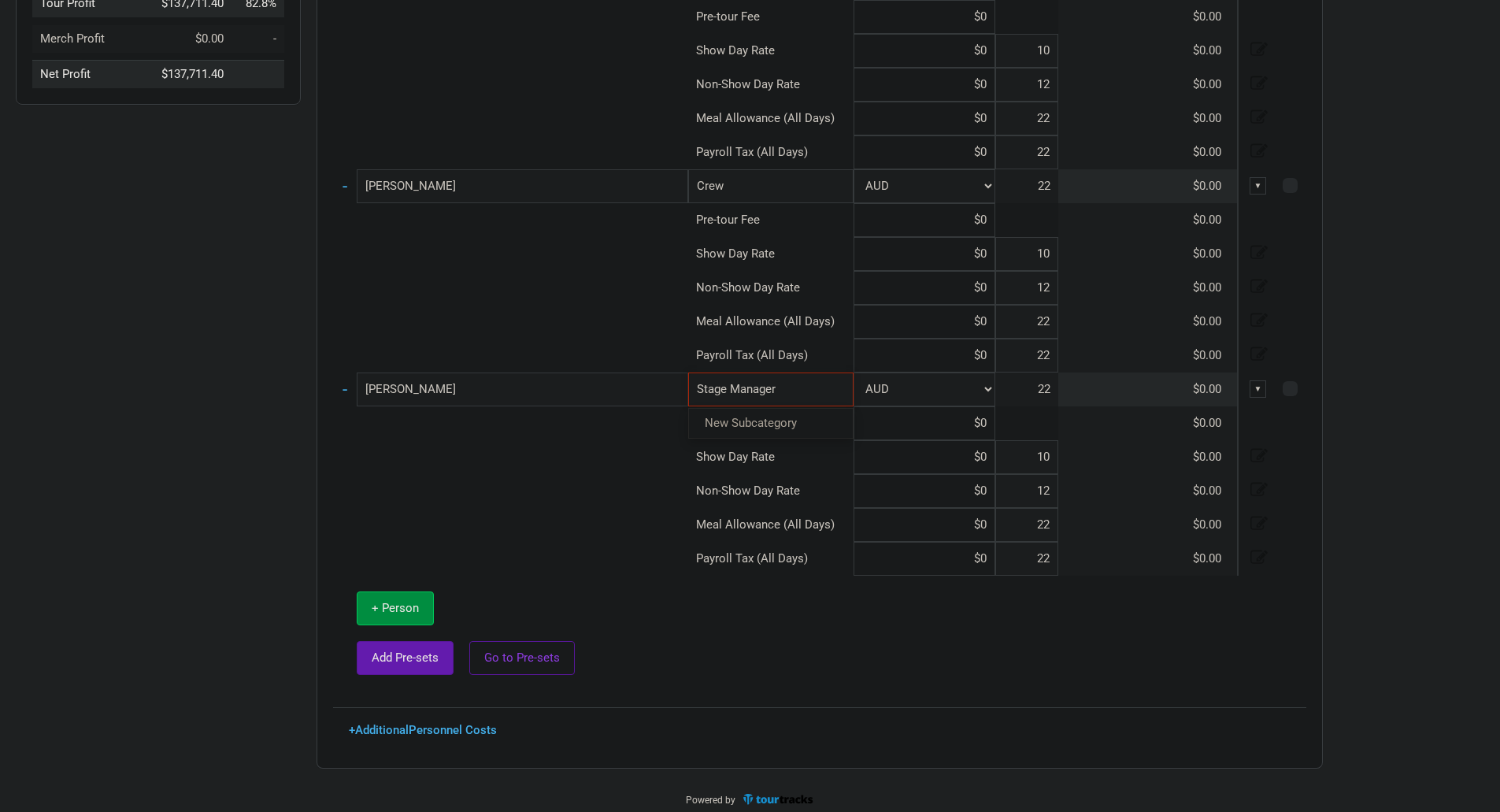
scroll to position [573, 0]
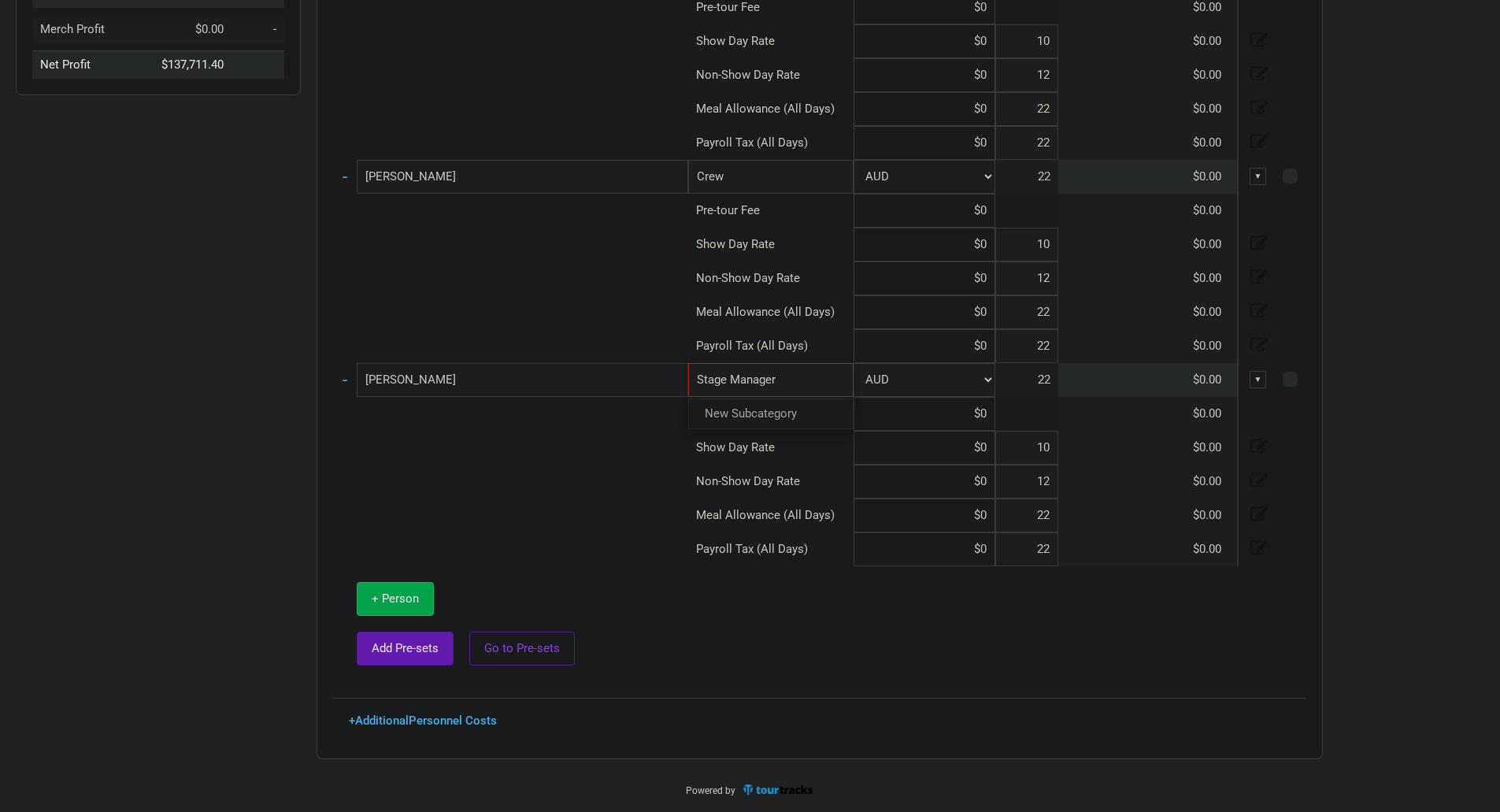
type input "Stage Manager"
click at [407, 604] on tbody "+ [PERSON_NAME] 1 selection AUD 22 $2,668.00 ▼ + Ally Crew 1 selection AUD 22 $…" at bounding box center [820, 183] width 974 height 996
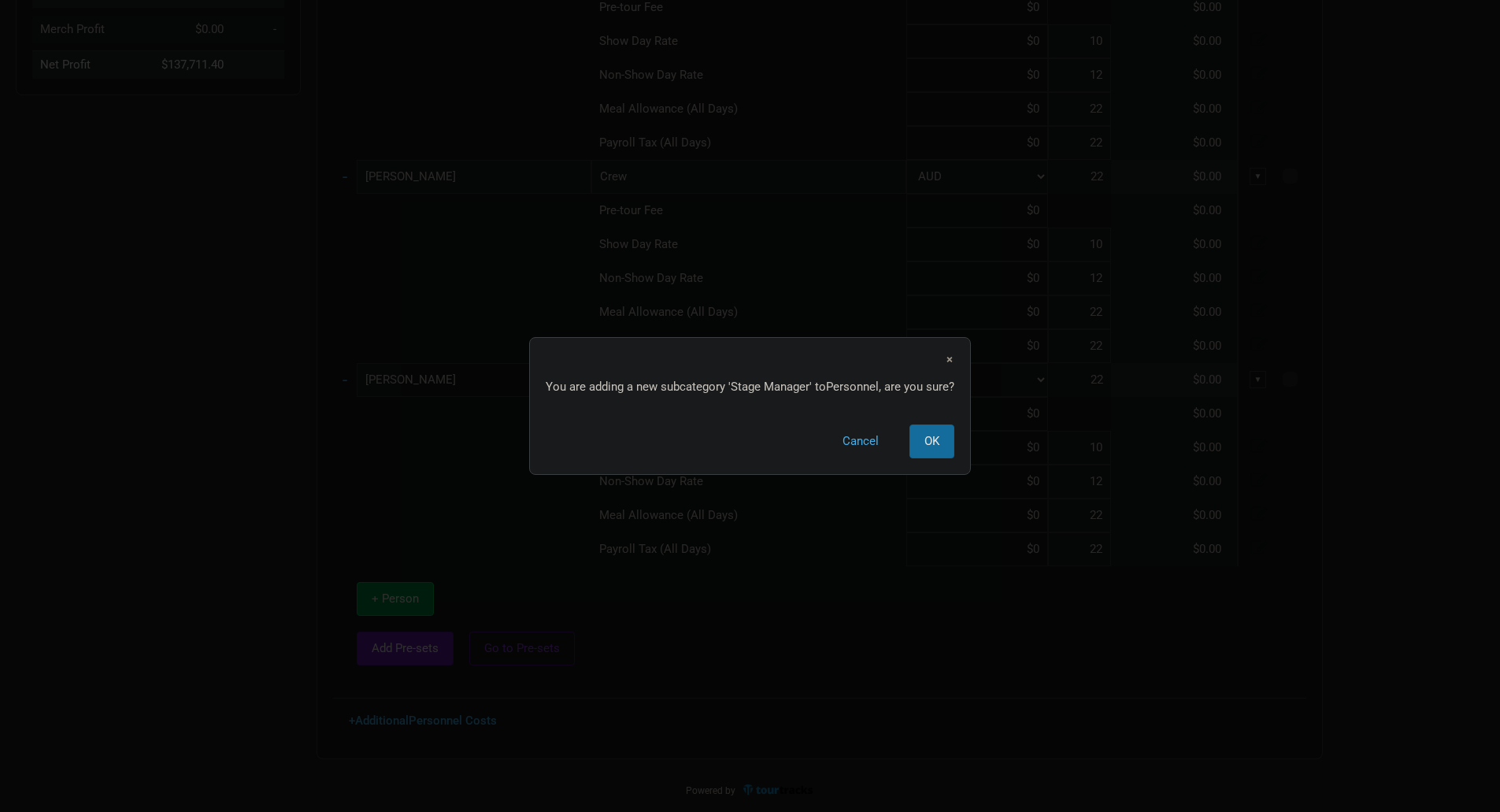
click at [937, 436] on span "OK" at bounding box center [932, 441] width 15 height 14
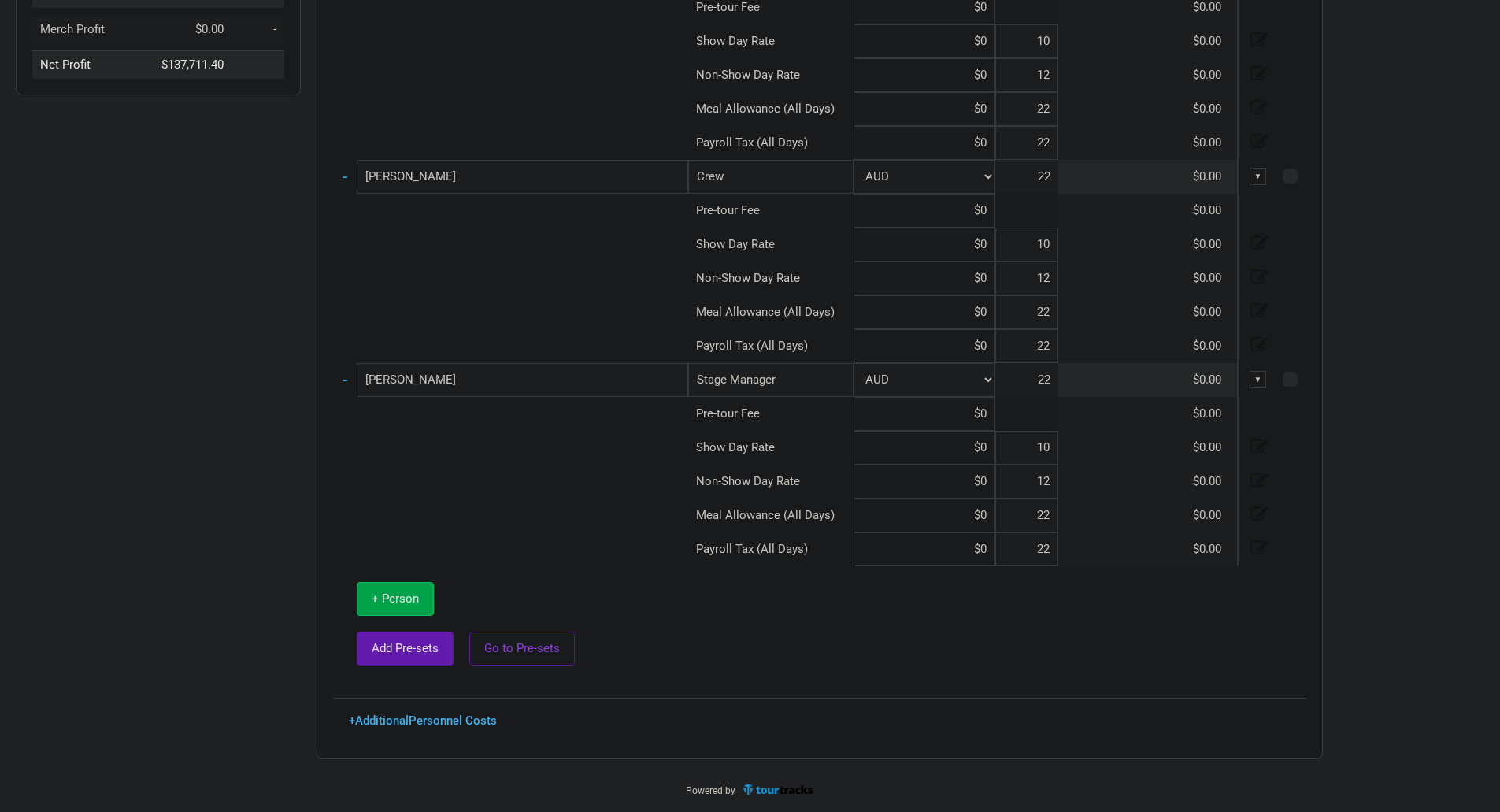
click at [389, 591] on span "+ Person" at bounding box center [396, 598] width 47 height 14
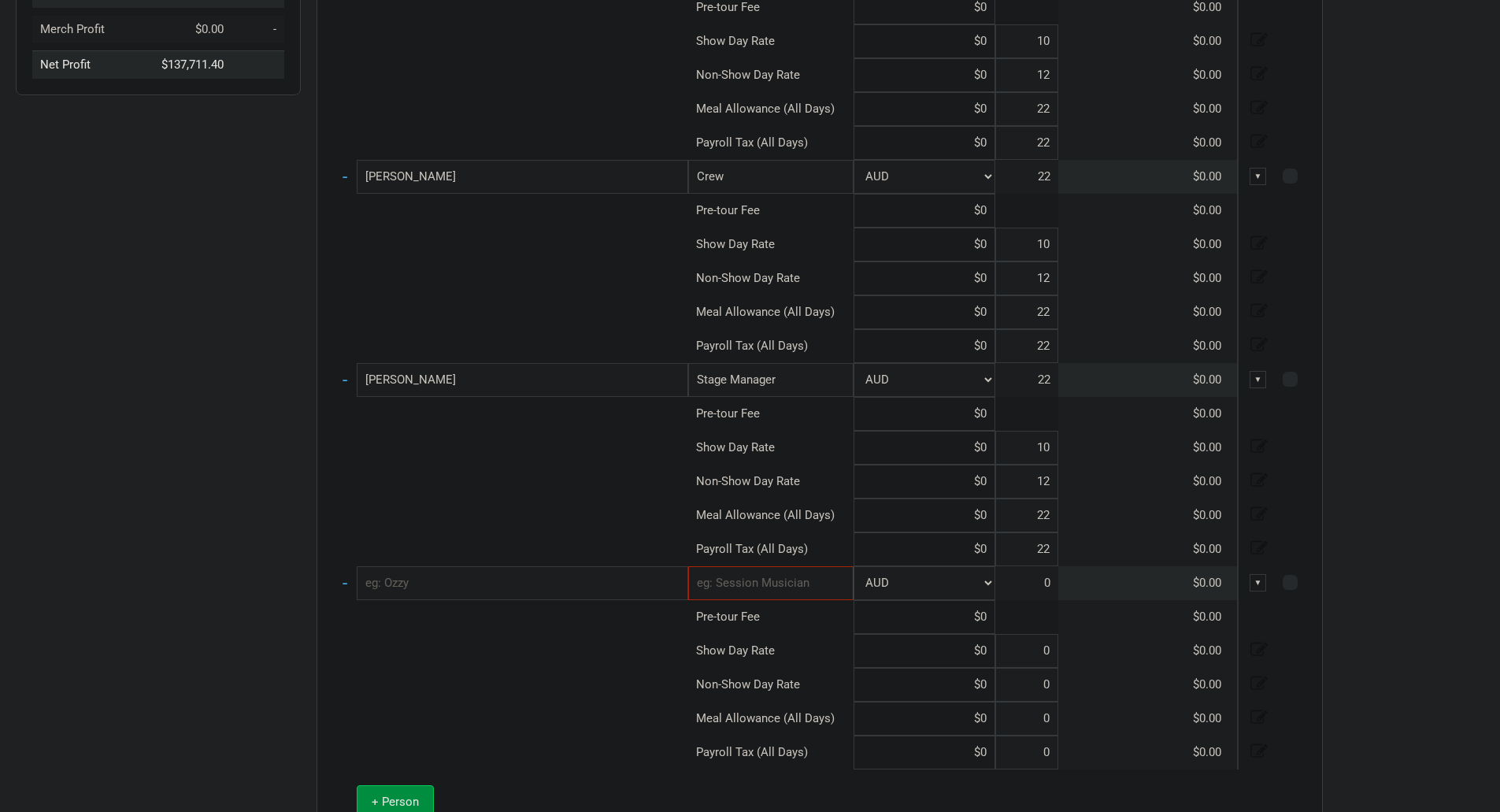
type input "10"
type input "12"
type input "22"
click at [497, 586] on input "text" at bounding box center [523, 583] width 332 height 34
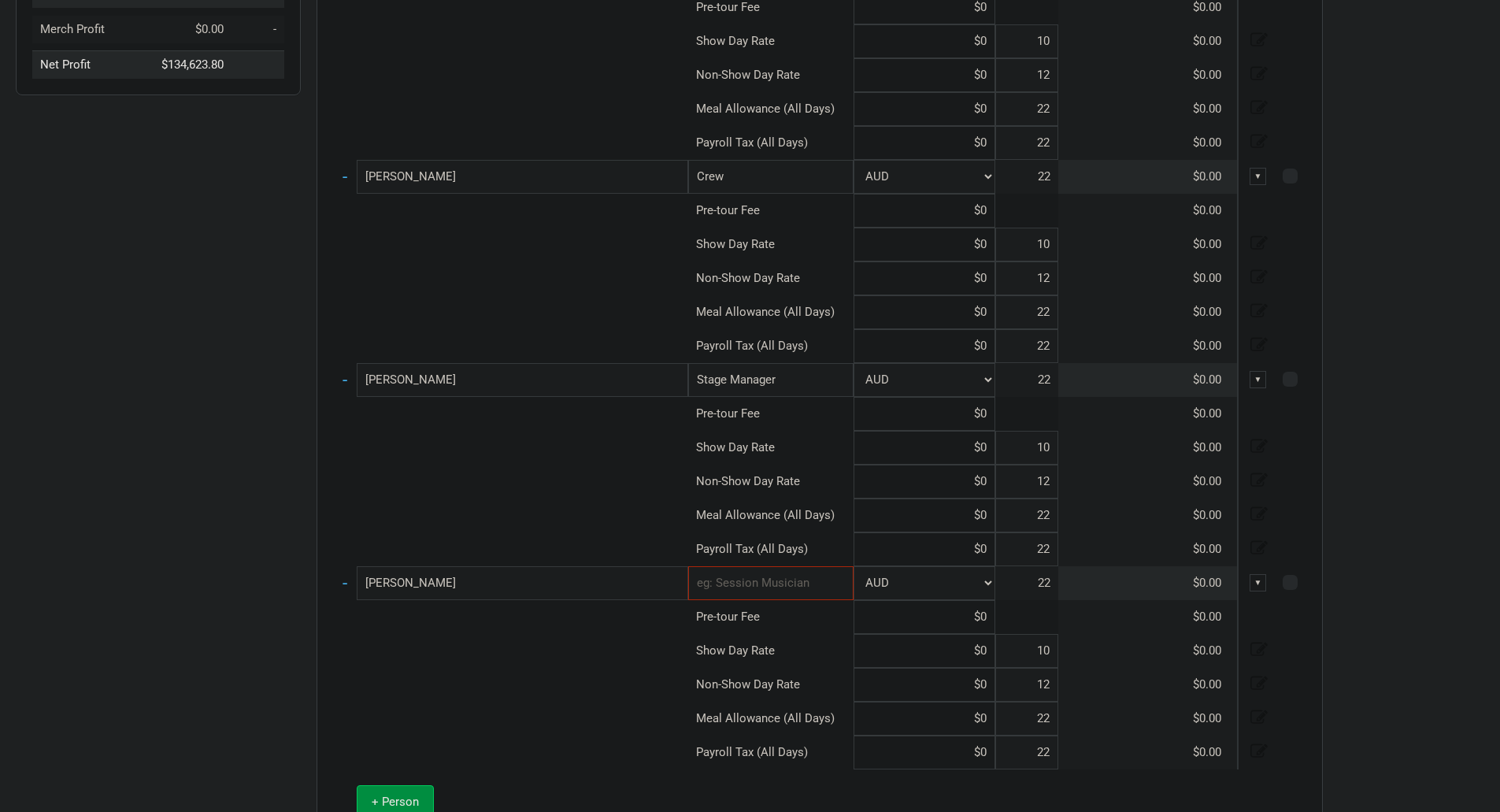
type input "[PERSON_NAME]"
click at [808, 594] on input "text" at bounding box center [770, 583] width 165 height 34
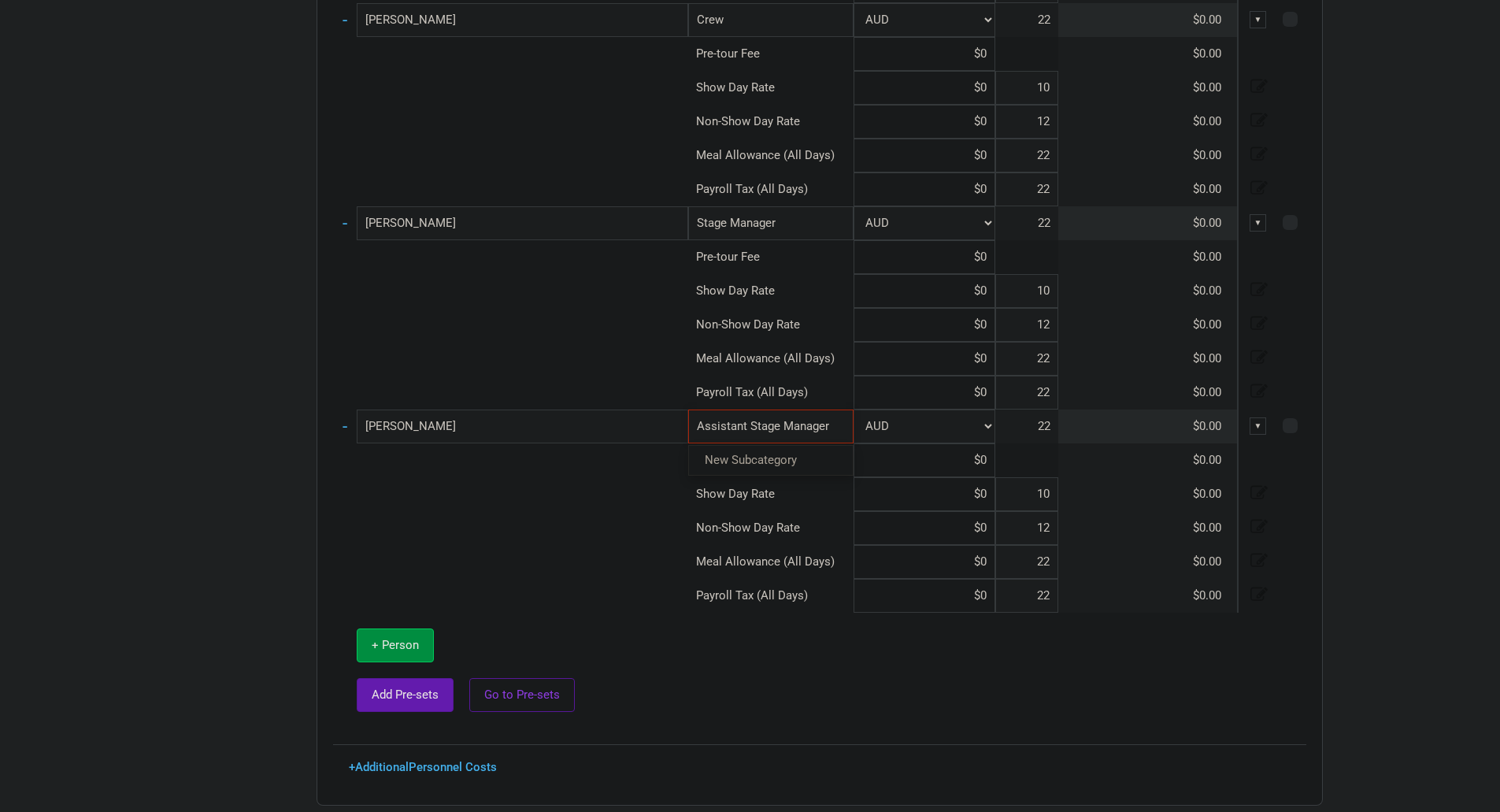
scroll to position [730, 0]
type input "Assistant Stage Manager"
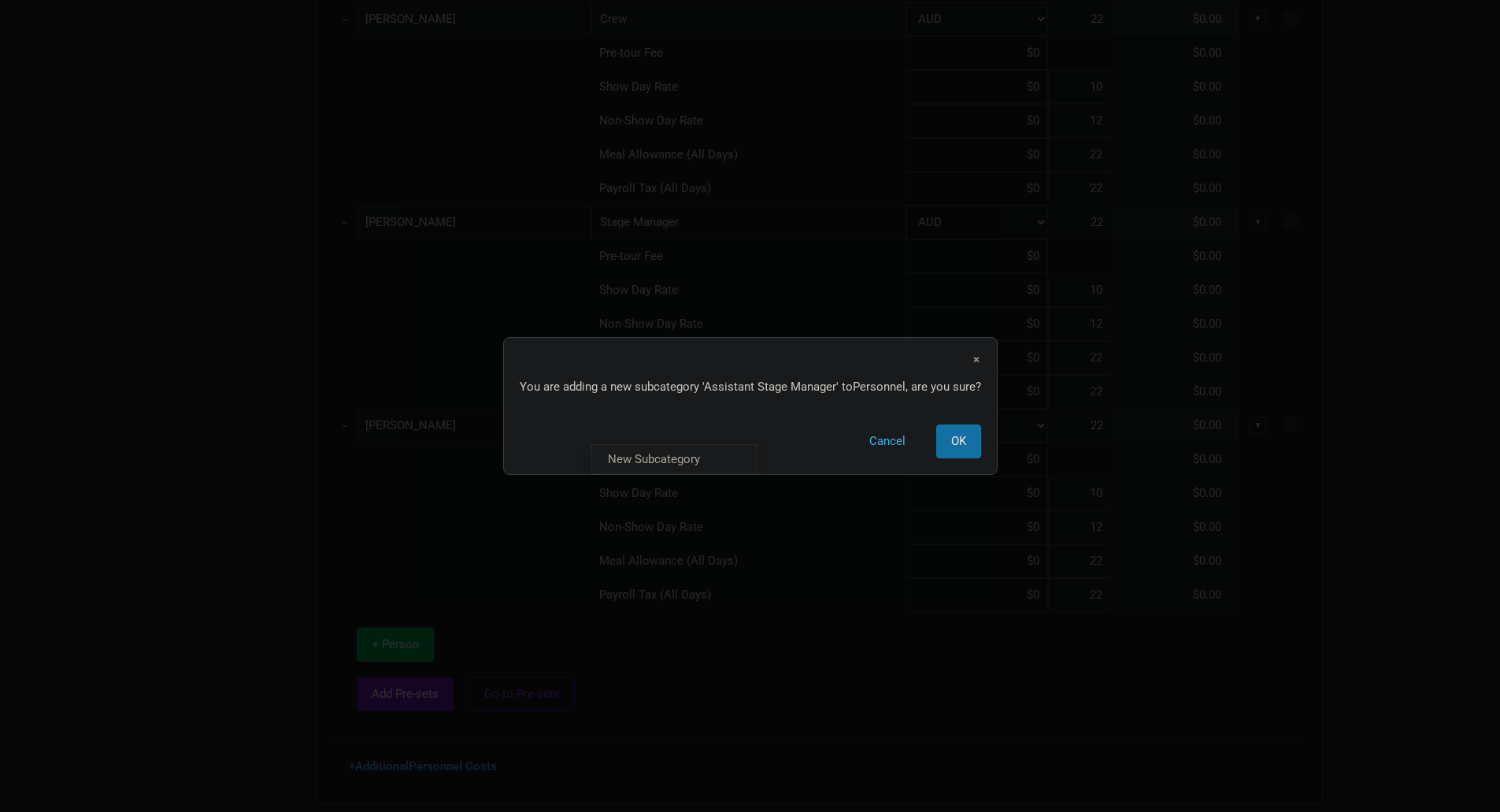
click at [423, 642] on tbody "+ [PERSON_NAME] 1 selection AUD 22 $2,668.00 ▼ + Ally Crew 1 selection AUD 22 $…" at bounding box center [820, 128] width 974 height 1200
click at [967, 437] on button "OK" at bounding box center [959, 441] width 45 height 34
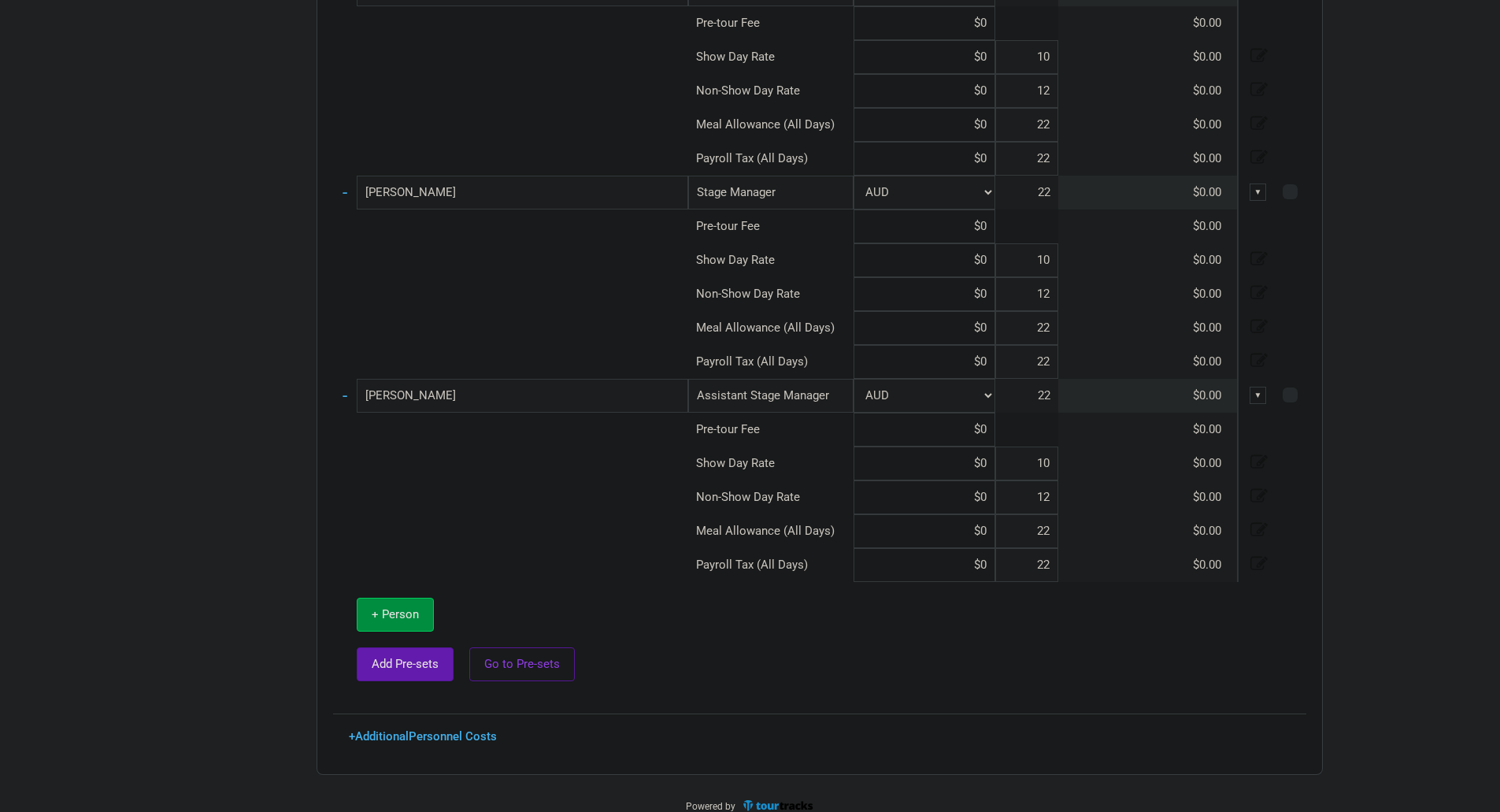
scroll to position [775, 0]
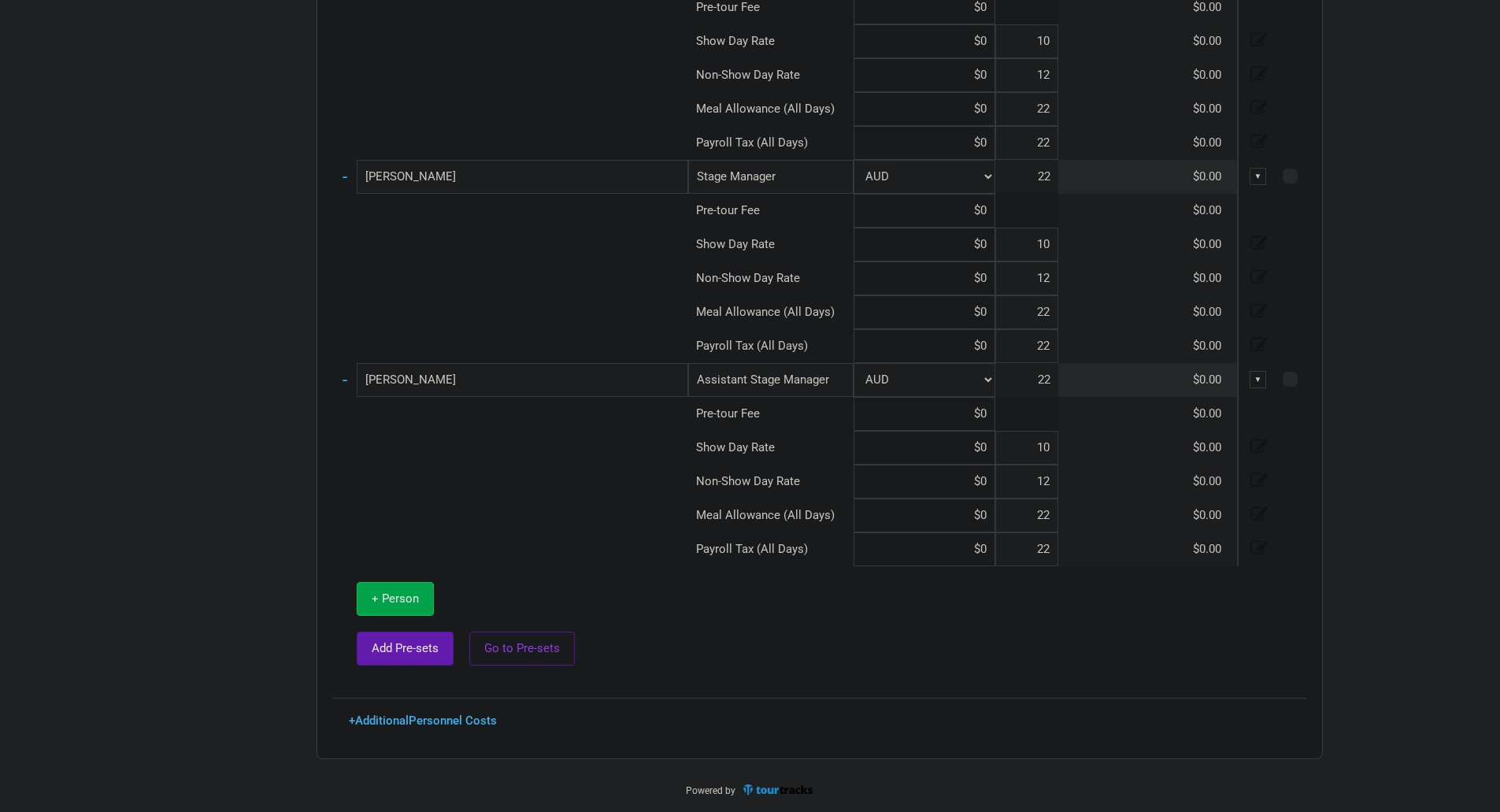
click at [411, 599] on span "+ Person" at bounding box center [396, 598] width 47 height 14
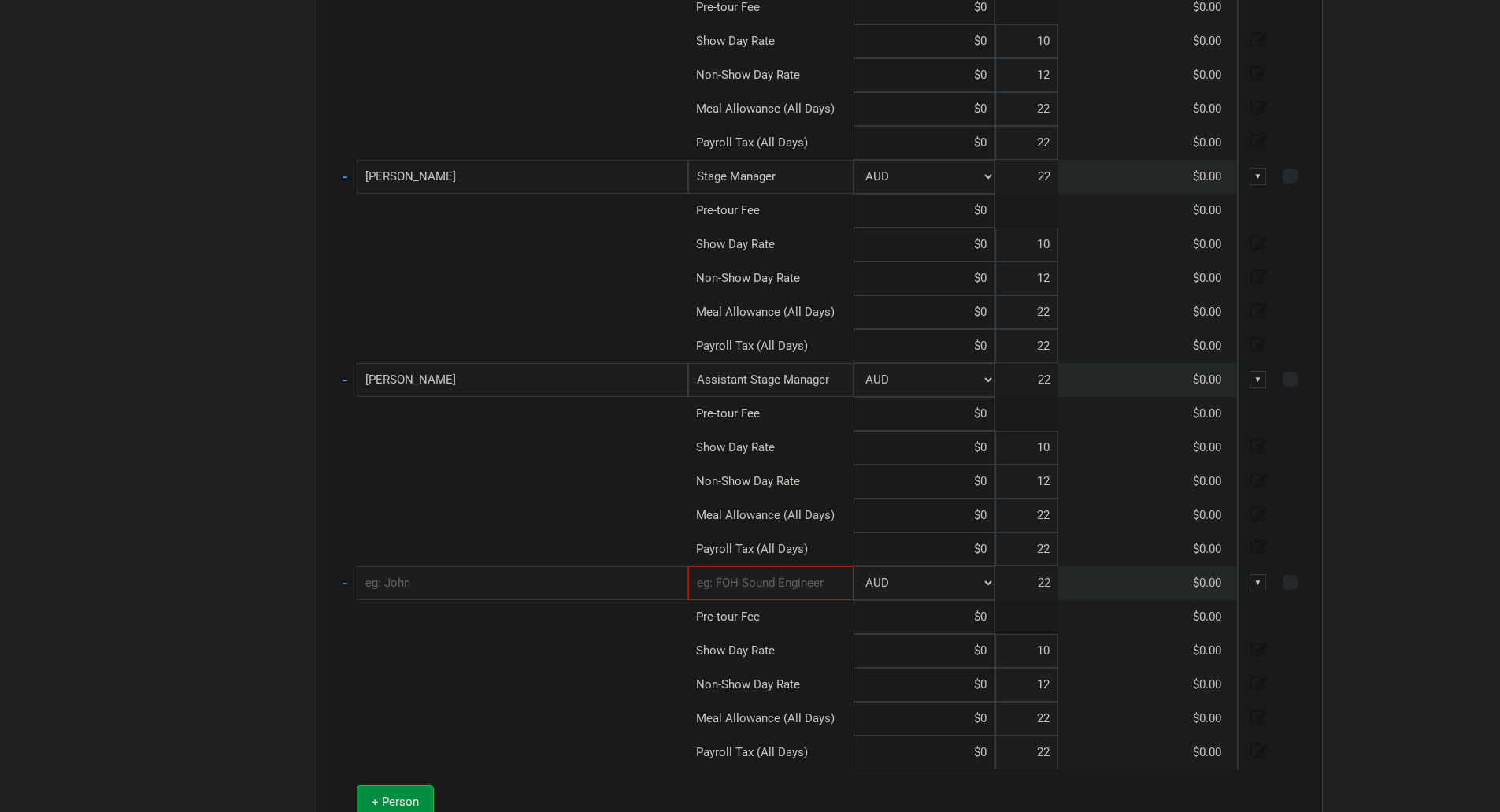
type input "10"
type input "12"
type input "22"
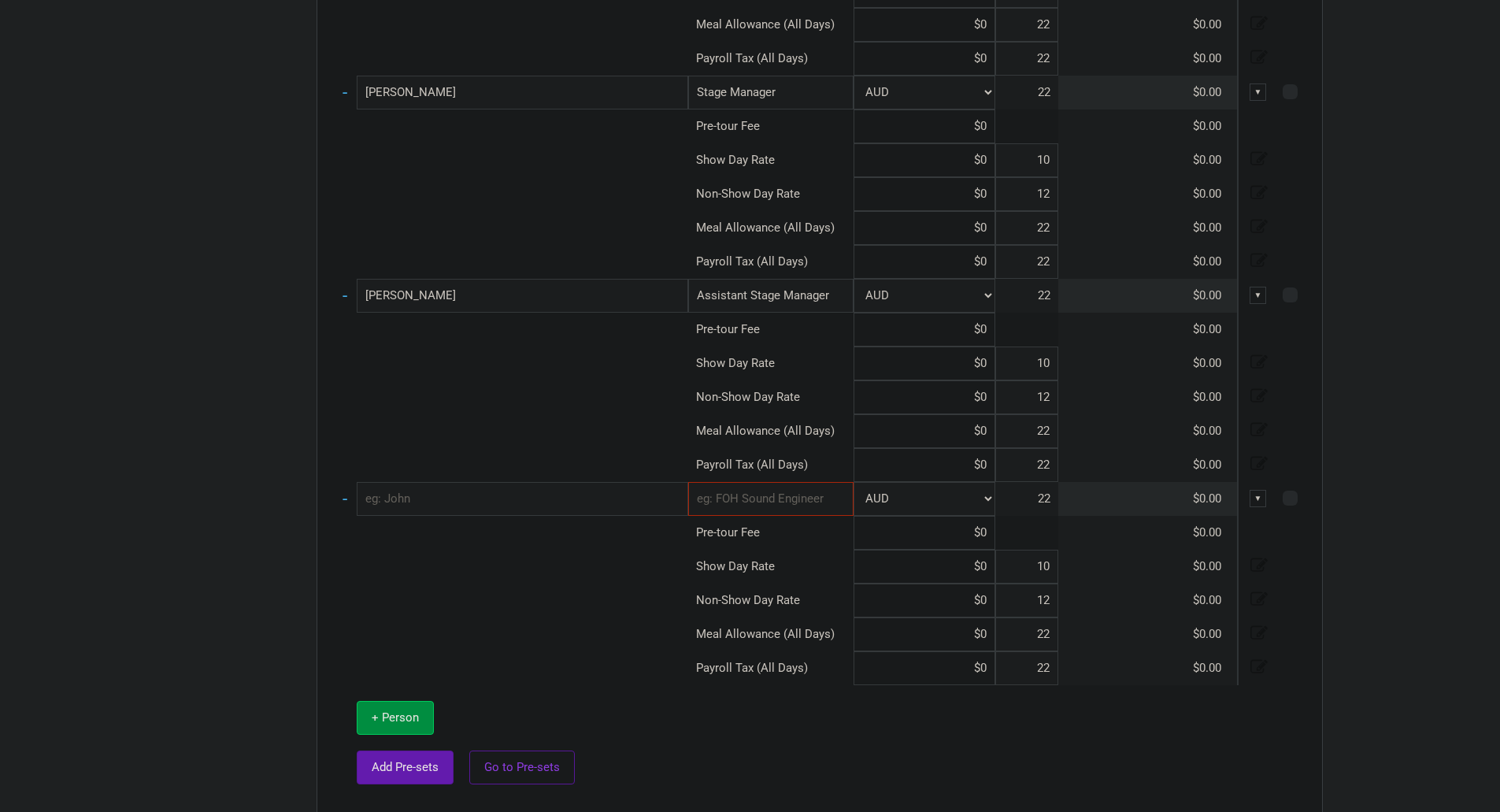
scroll to position [979, 0]
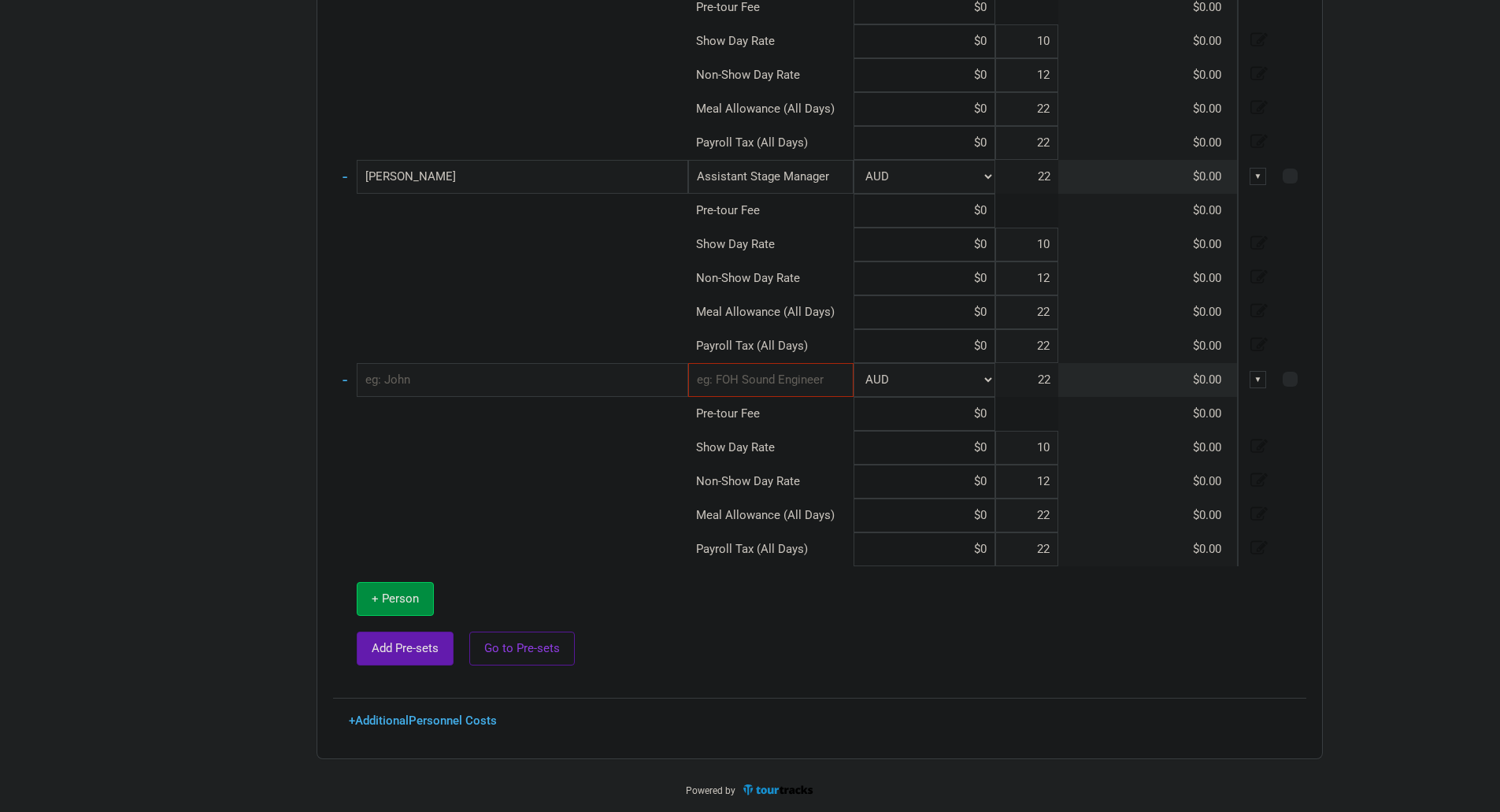
click at [499, 379] on input "text" at bounding box center [523, 380] width 332 height 34
click at [382, 180] on input "[PERSON_NAME]" at bounding box center [523, 176] width 332 height 34
type input "[PERSON_NAME]"
click at [523, 381] on input "text" at bounding box center [523, 380] width 332 height 34
type input "[PERSON_NAME] [PERSON_NAME]"
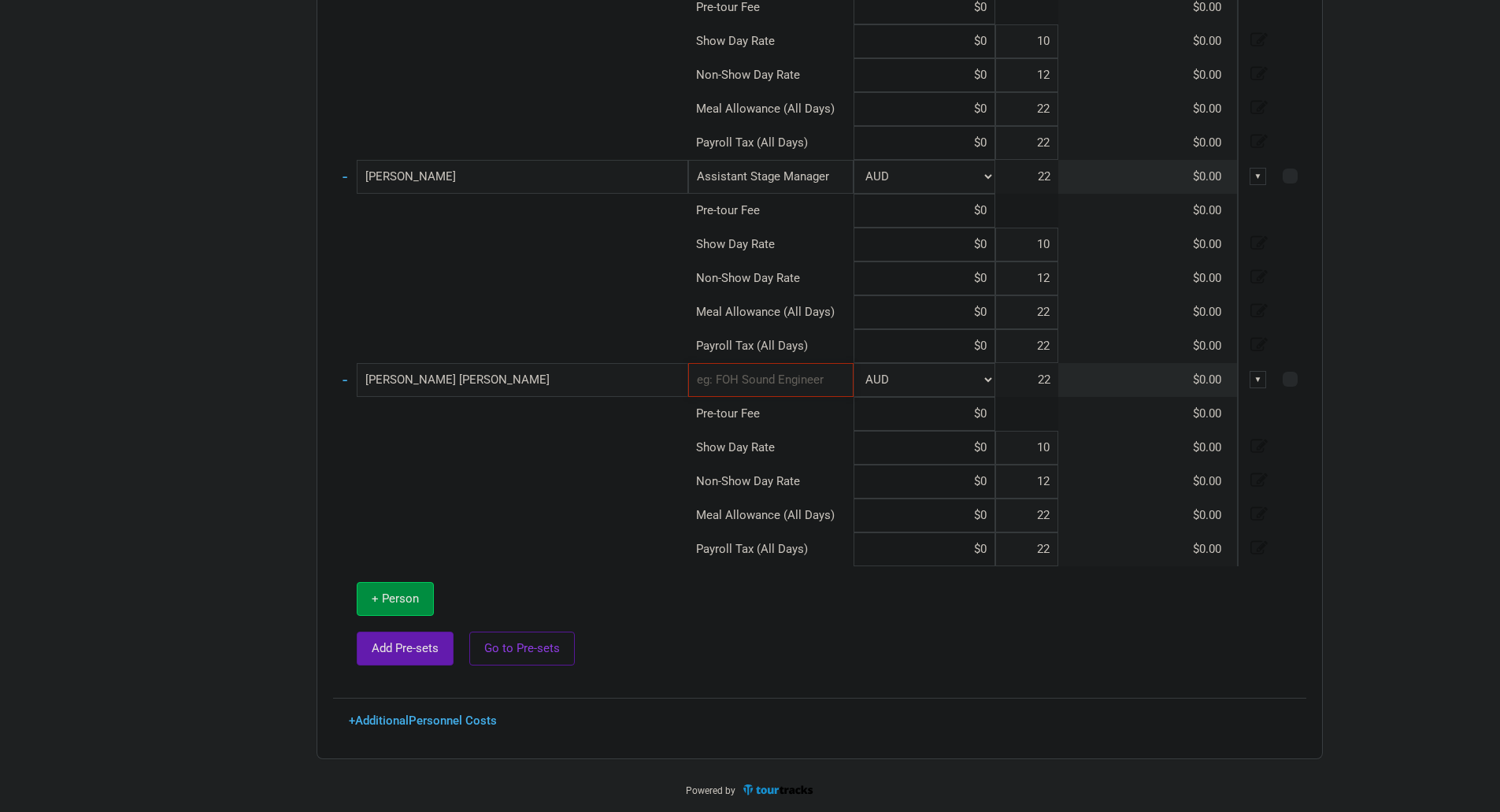
click at [795, 382] on input "text" at bounding box center [770, 380] width 165 height 34
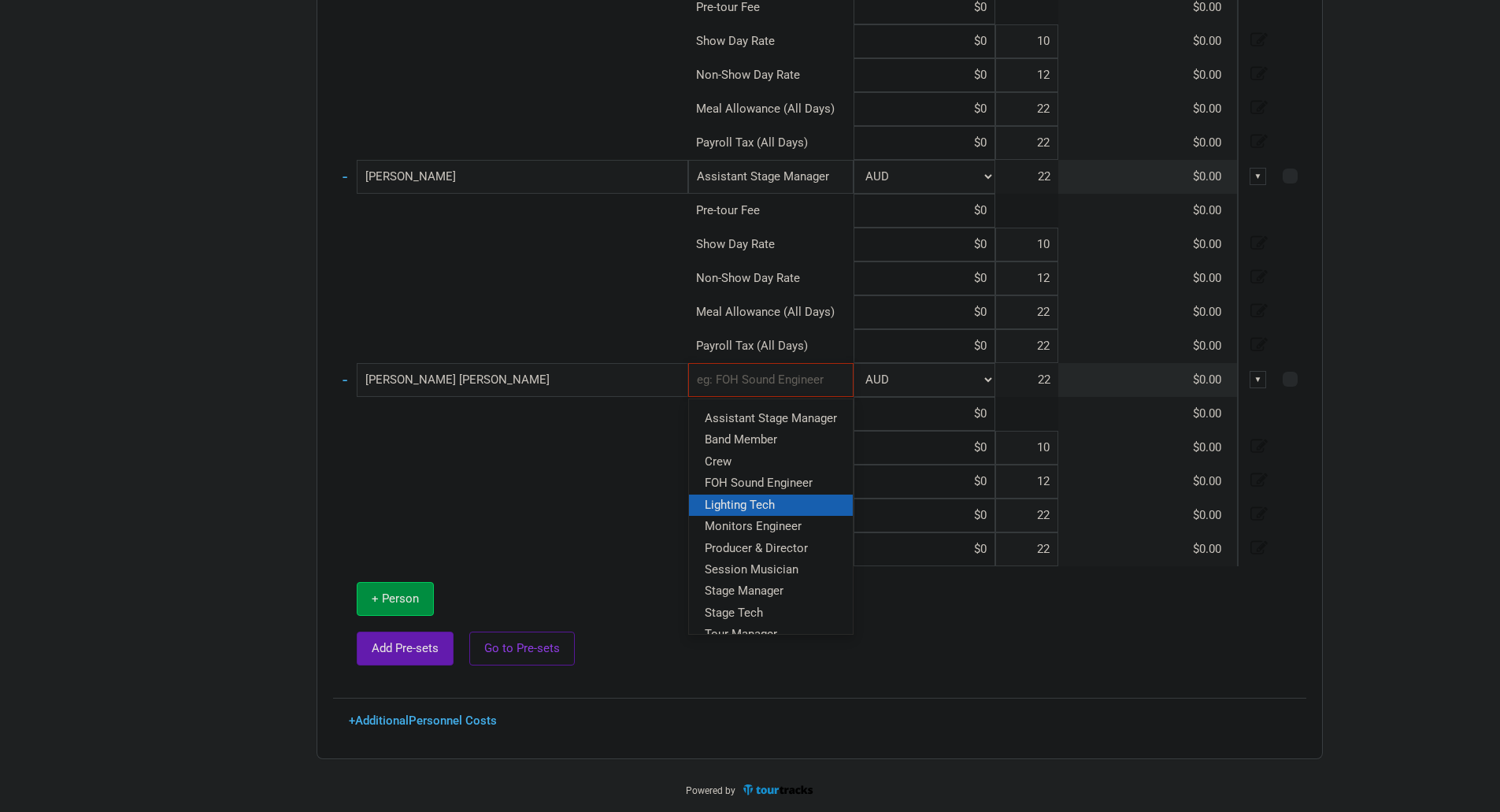
click at [808, 499] on link "Lighting Tech" at bounding box center [771, 505] width 164 height 21
type input "Lighting Tech"
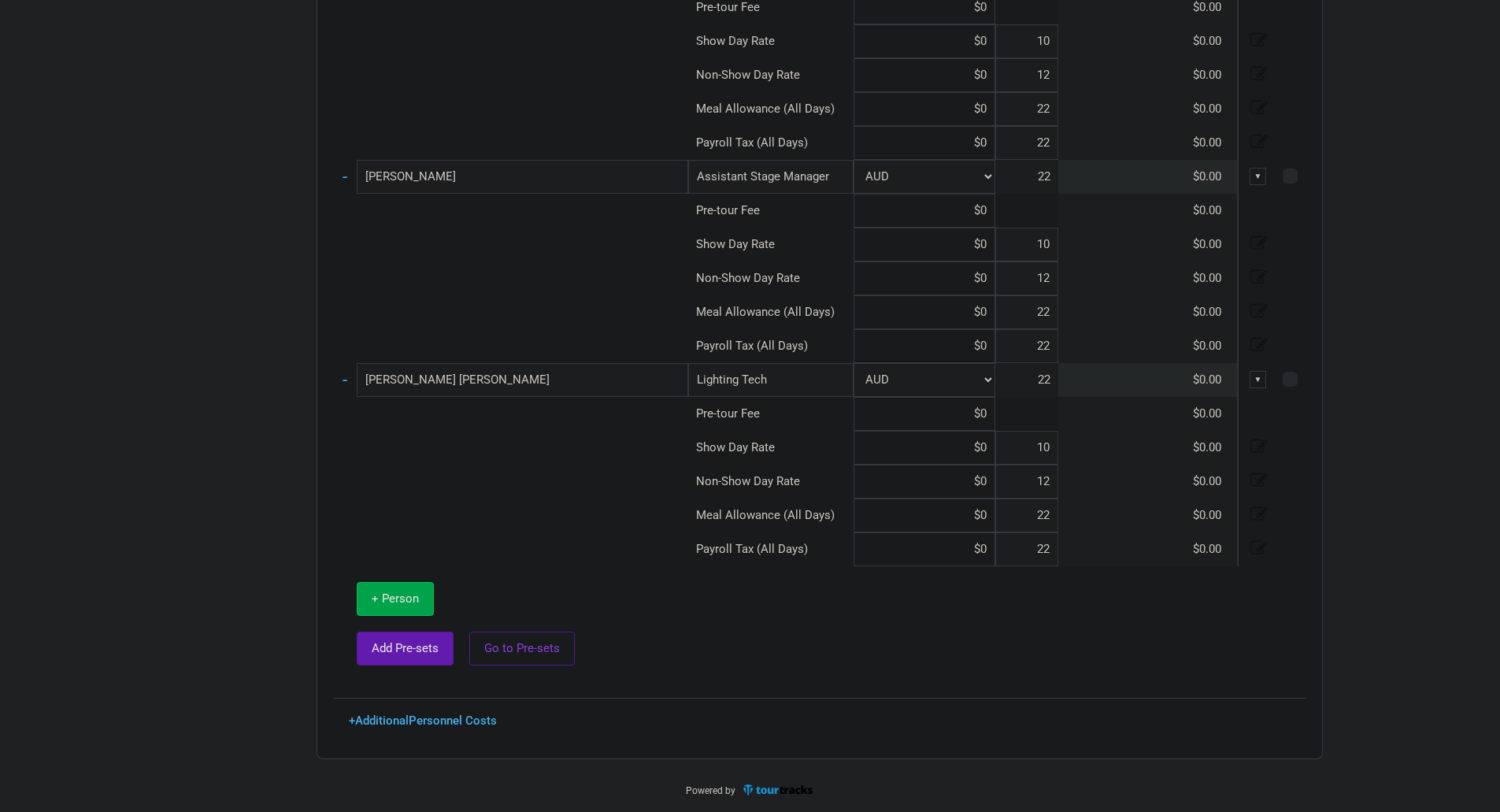
click at [405, 593] on span "+ Person" at bounding box center [396, 598] width 47 height 14
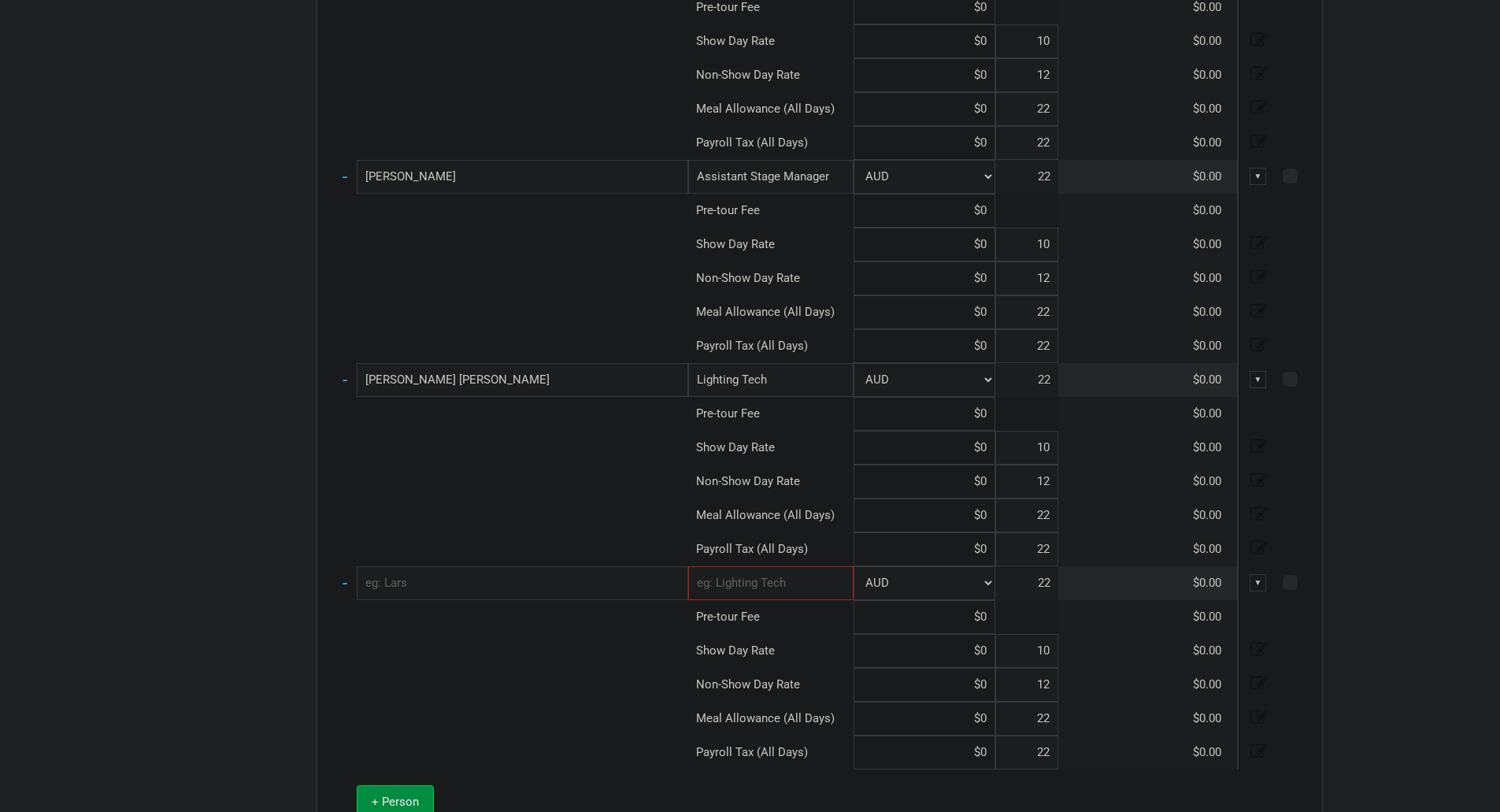
type input "10"
type input "12"
type input "22"
click at [449, 588] on input "text" at bounding box center [523, 583] width 332 height 34
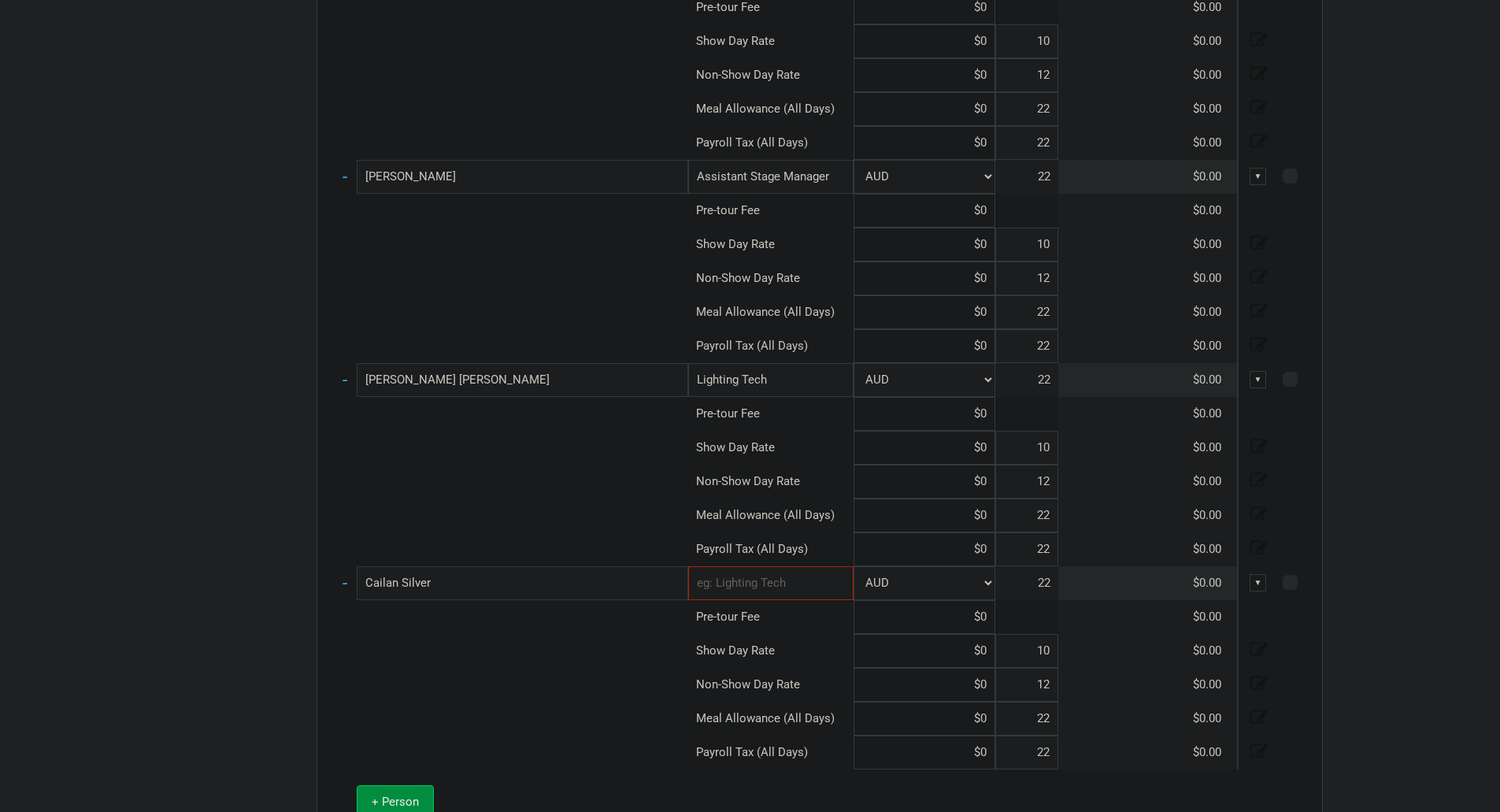
type input "Cailan Silver"
click at [760, 592] on input "text" at bounding box center [770, 583] width 165 height 34
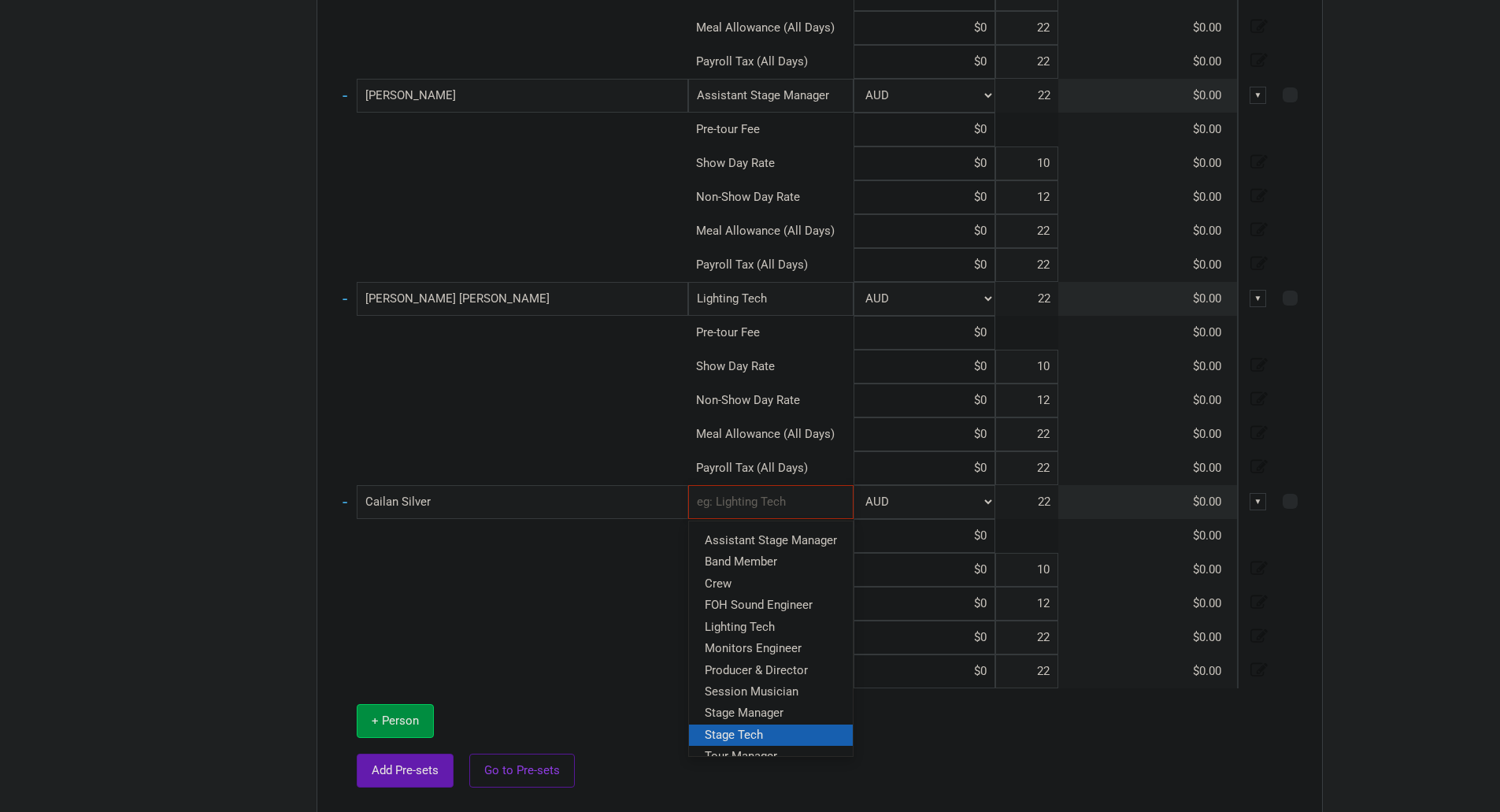
scroll to position [1137, 0]
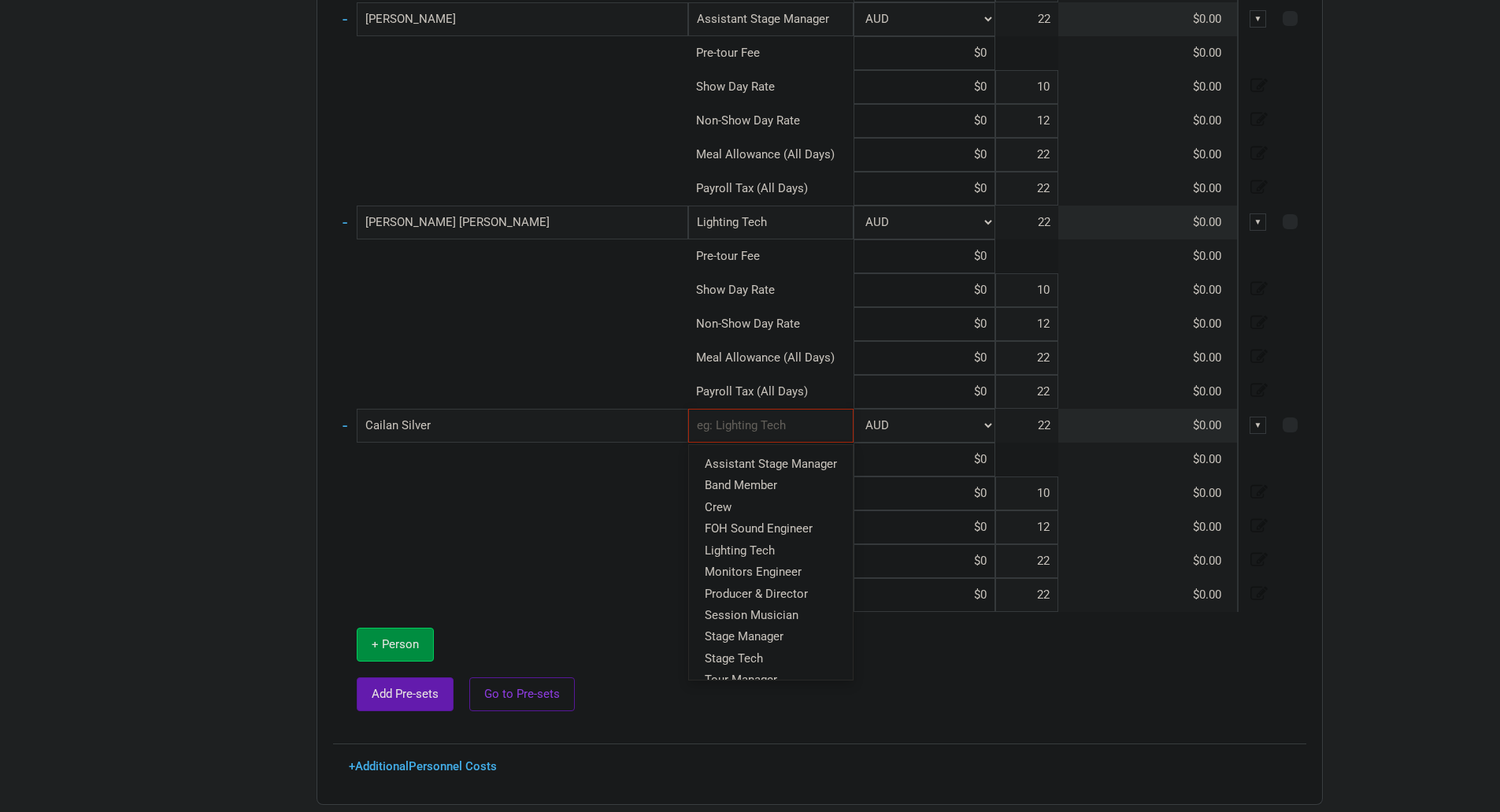
click at [804, 423] on input "text" at bounding box center [770, 425] width 165 height 34
type input "Wardrobe"
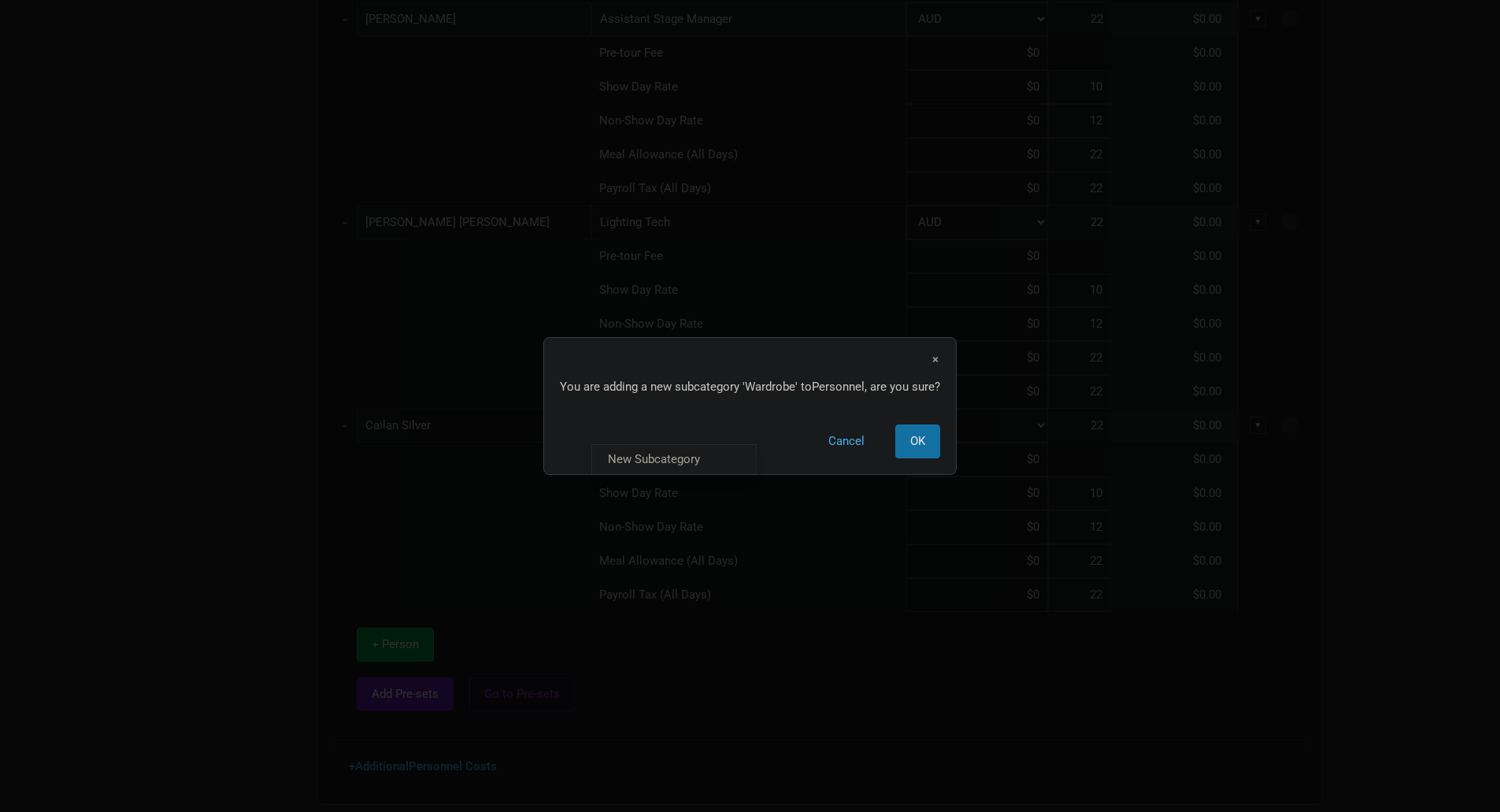
click at [762, 443] on td "Wardrobe New Subcategory New Subcategory × You are adding a new subcategory ' W…" at bounding box center [748, 425] width 315 height 34
click at [921, 437] on span "OK" at bounding box center [918, 441] width 15 height 14
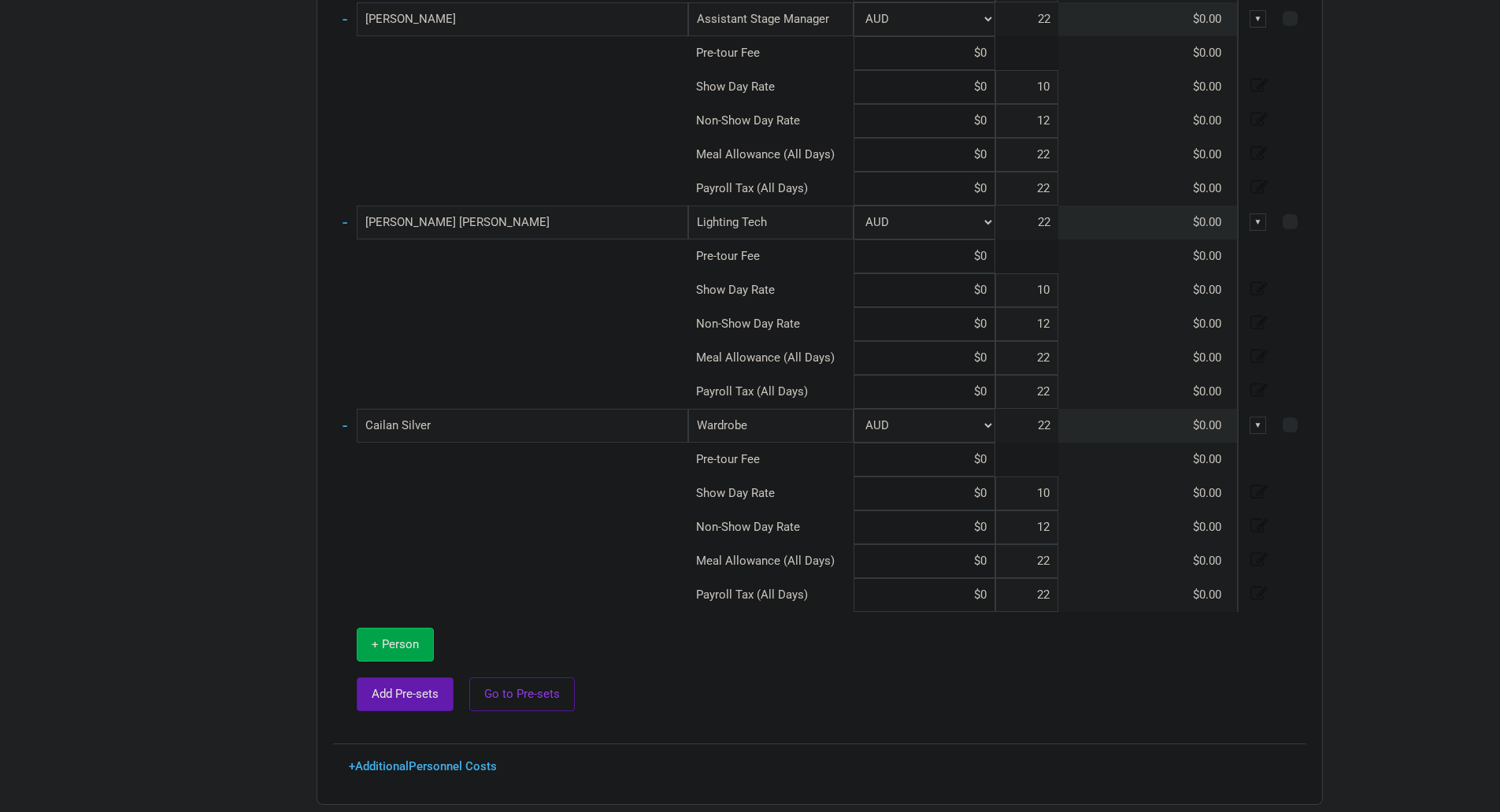
click at [402, 644] on span "+ Person" at bounding box center [396, 644] width 47 height 14
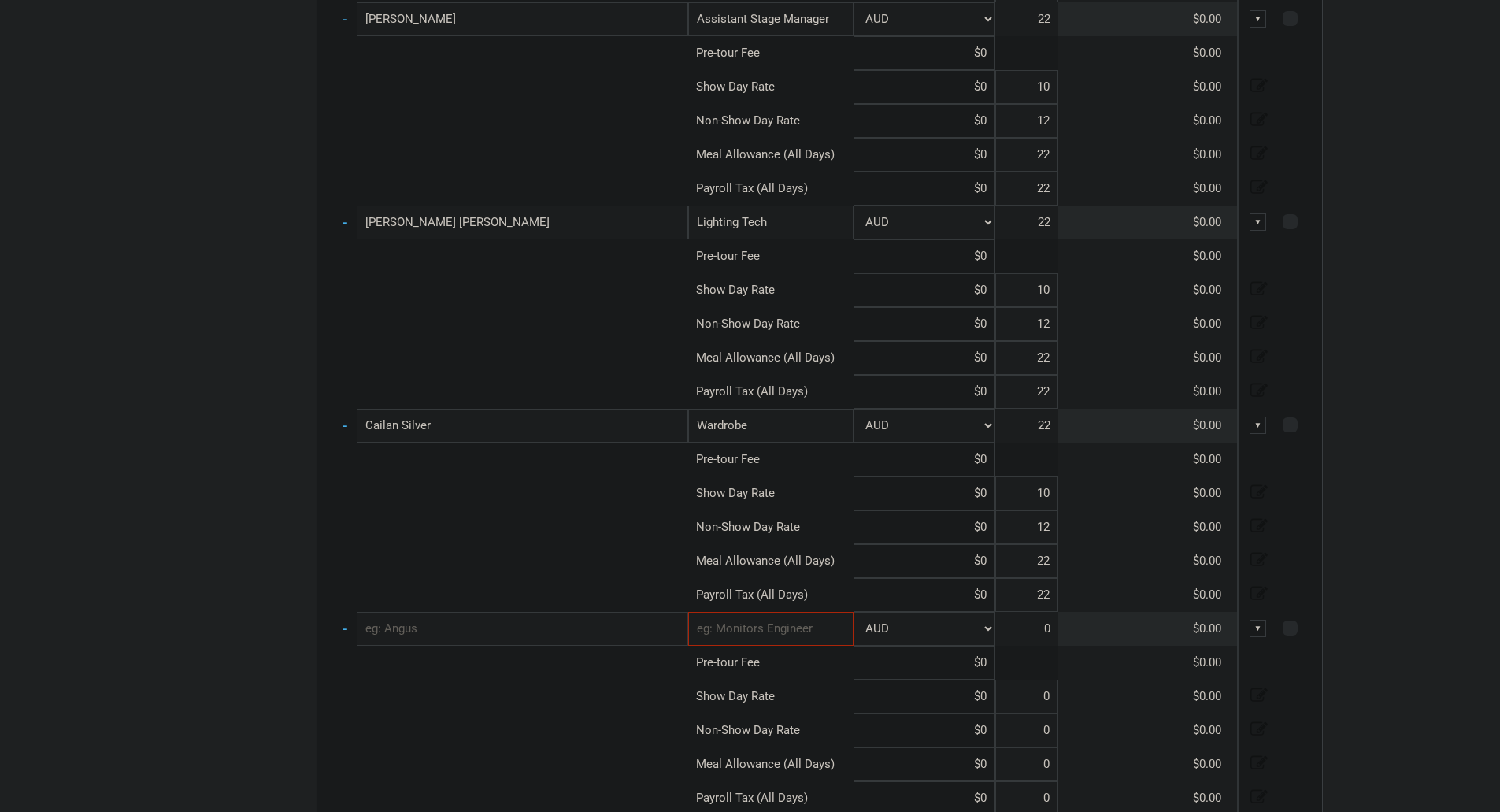
type input "10"
type input "12"
type input "22"
click at [530, 628] on input "text" at bounding box center [523, 629] width 332 height 34
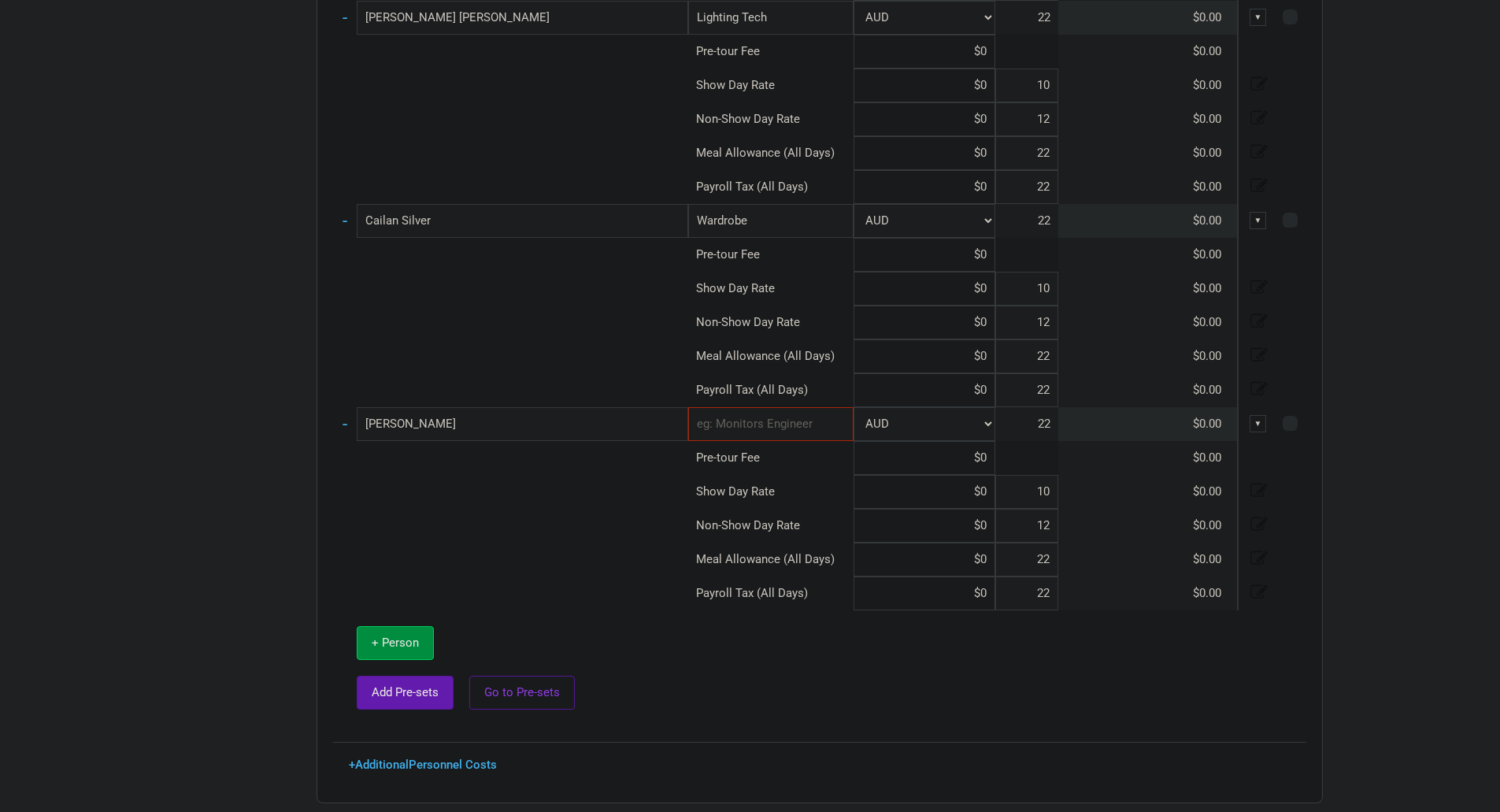
scroll to position [1386, 0]
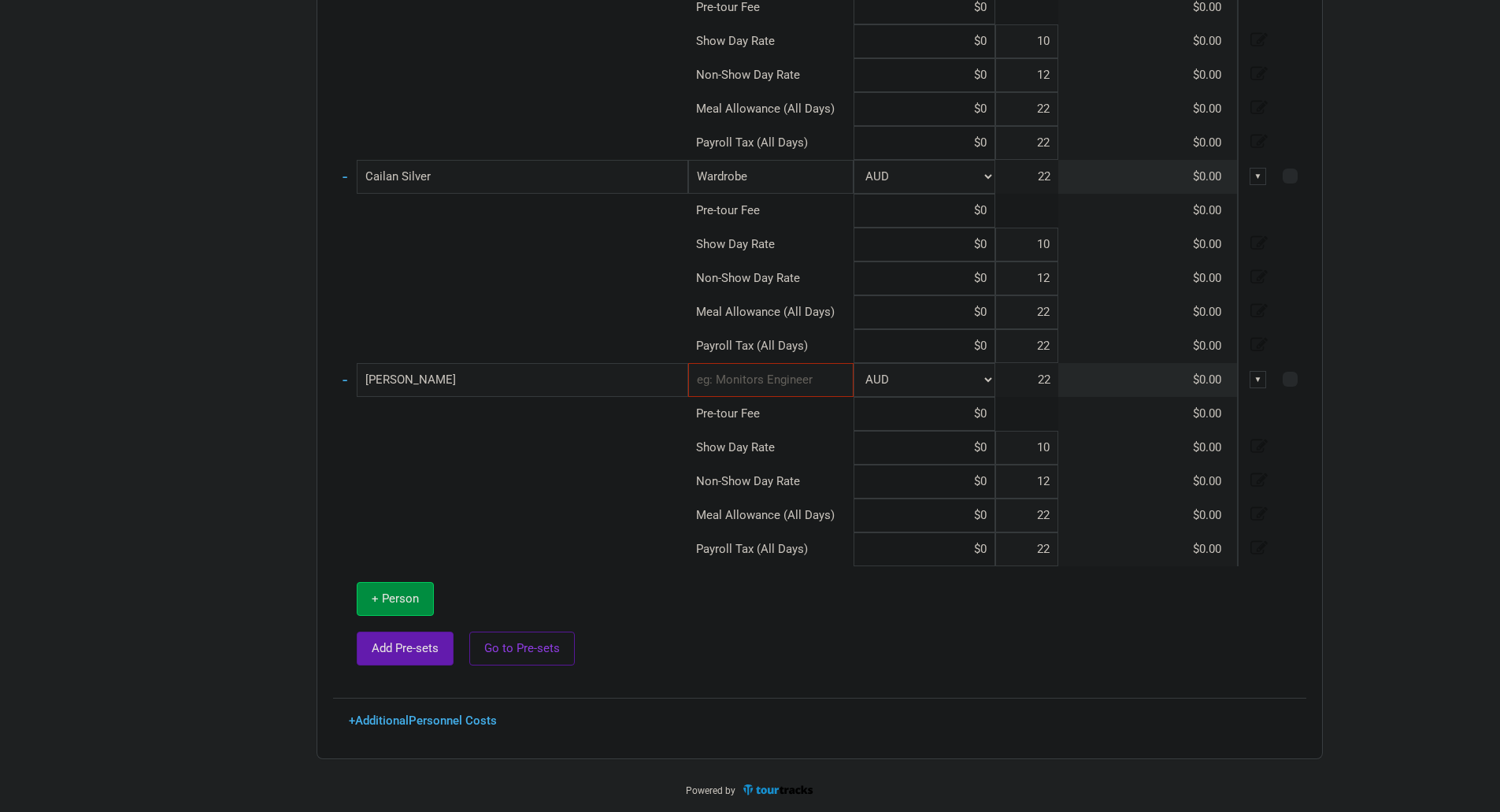
type input "[PERSON_NAME]"
click at [722, 382] on input "text" at bounding box center [770, 380] width 165 height 34
type input "Hair & Makeup"
click at [744, 420] on link "New Subcategory" at bounding box center [771, 414] width 164 height 21
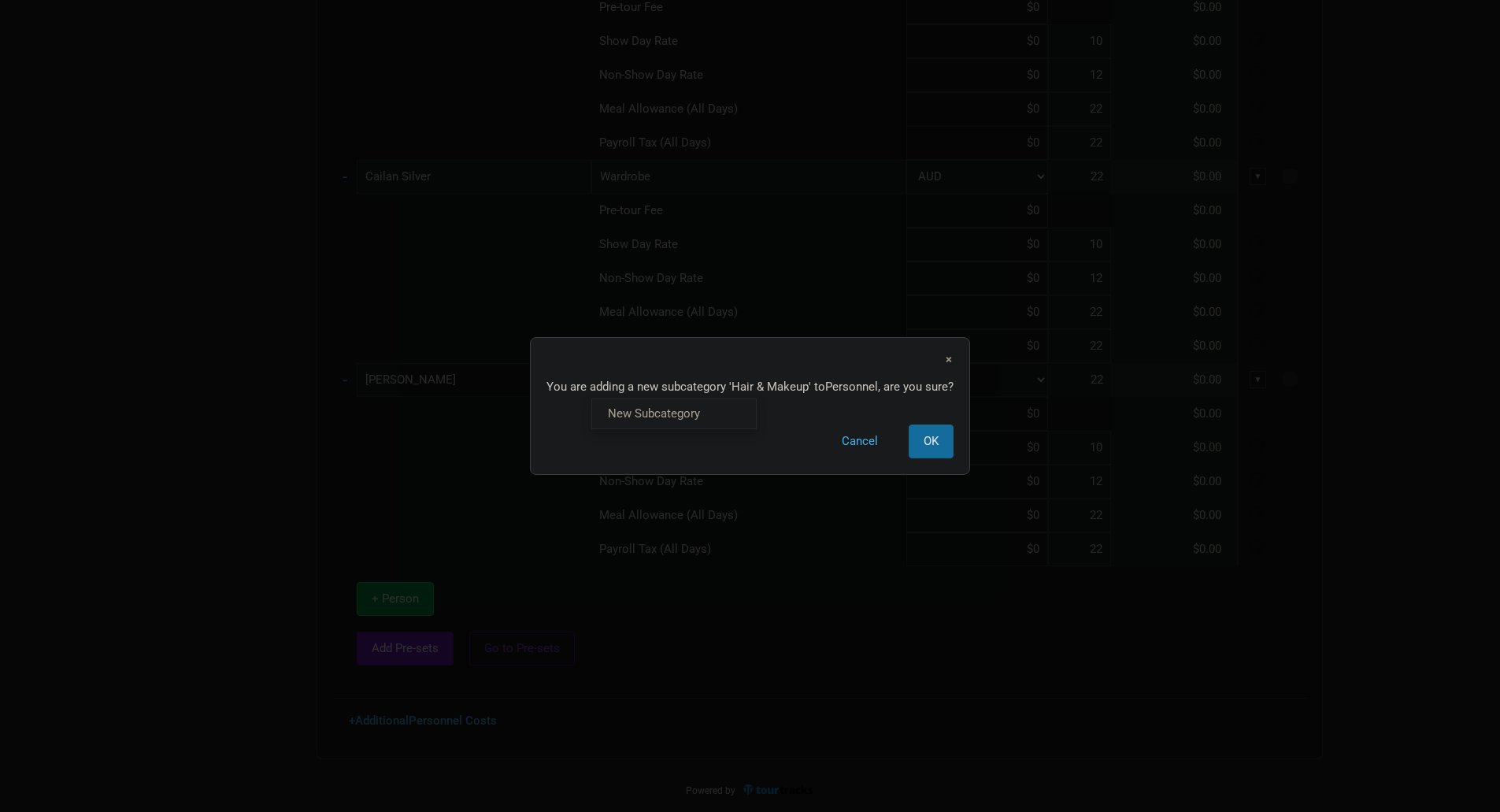
click at [919, 438] on button "OK" at bounding box center [931, 441] width 45 height 34
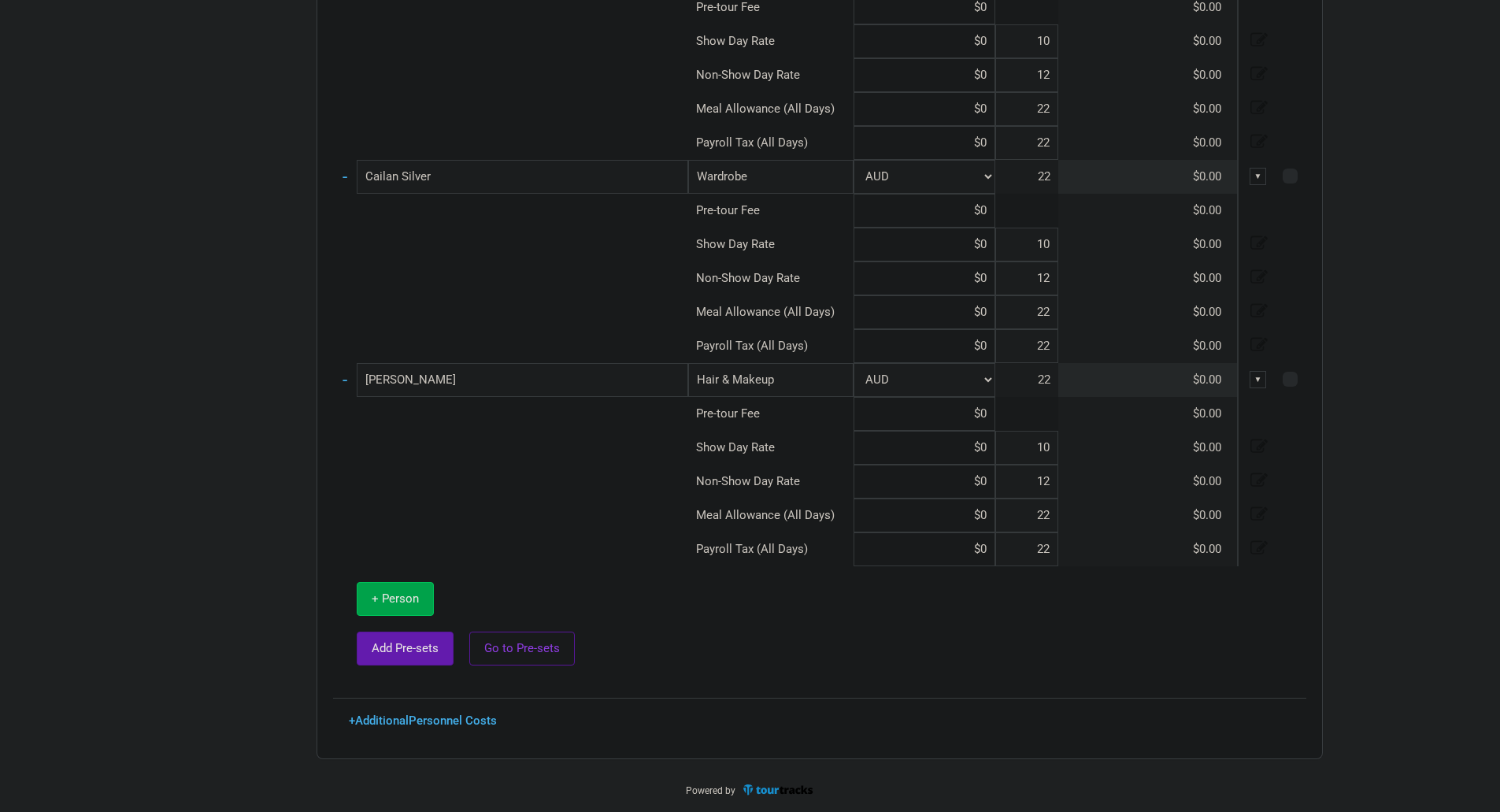
click at [399, 595] on span "+ Person" at bounding box center [396, 598] width 47 height 14
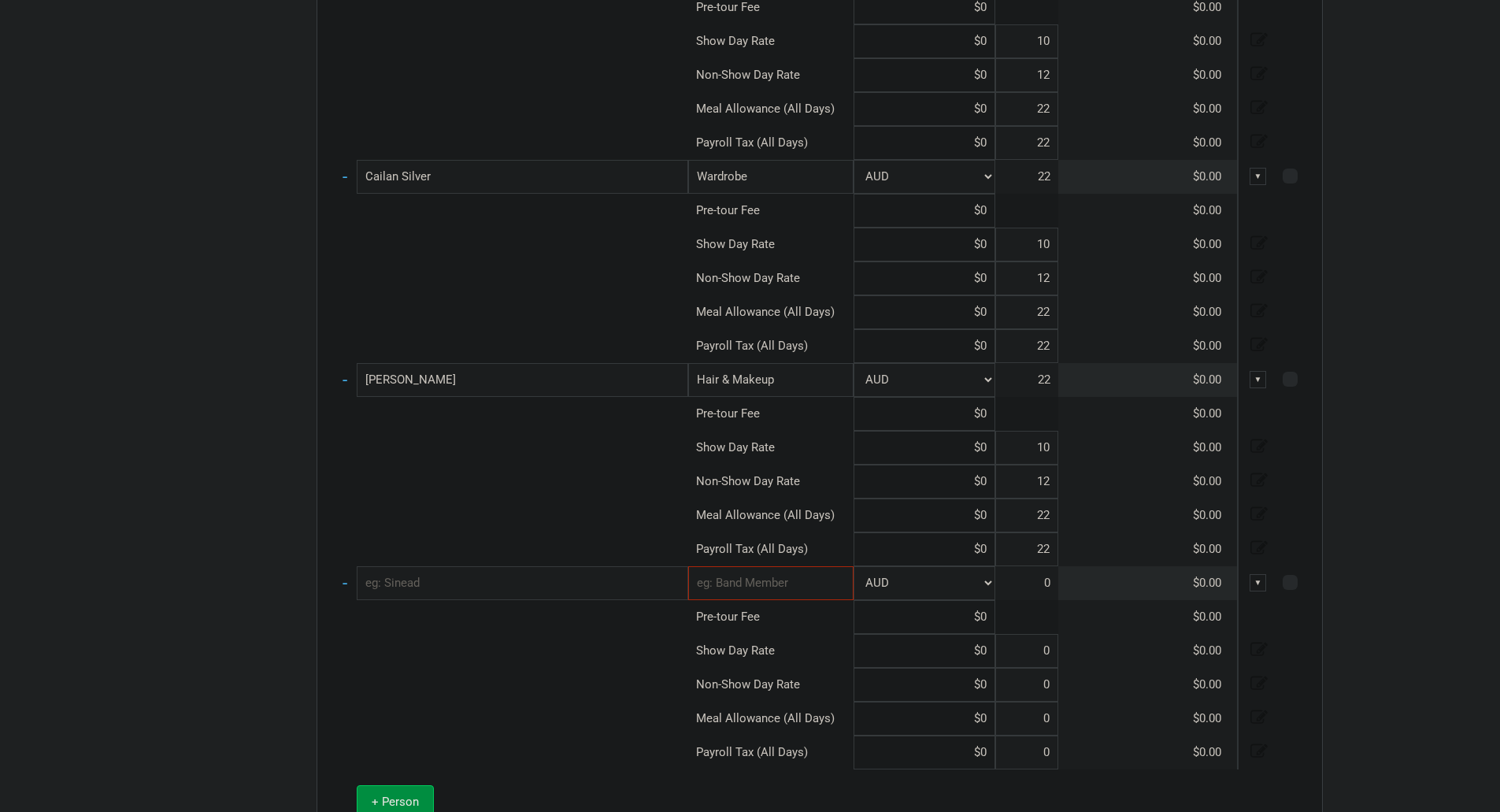
type input "10"
type input "12"
type input "22"
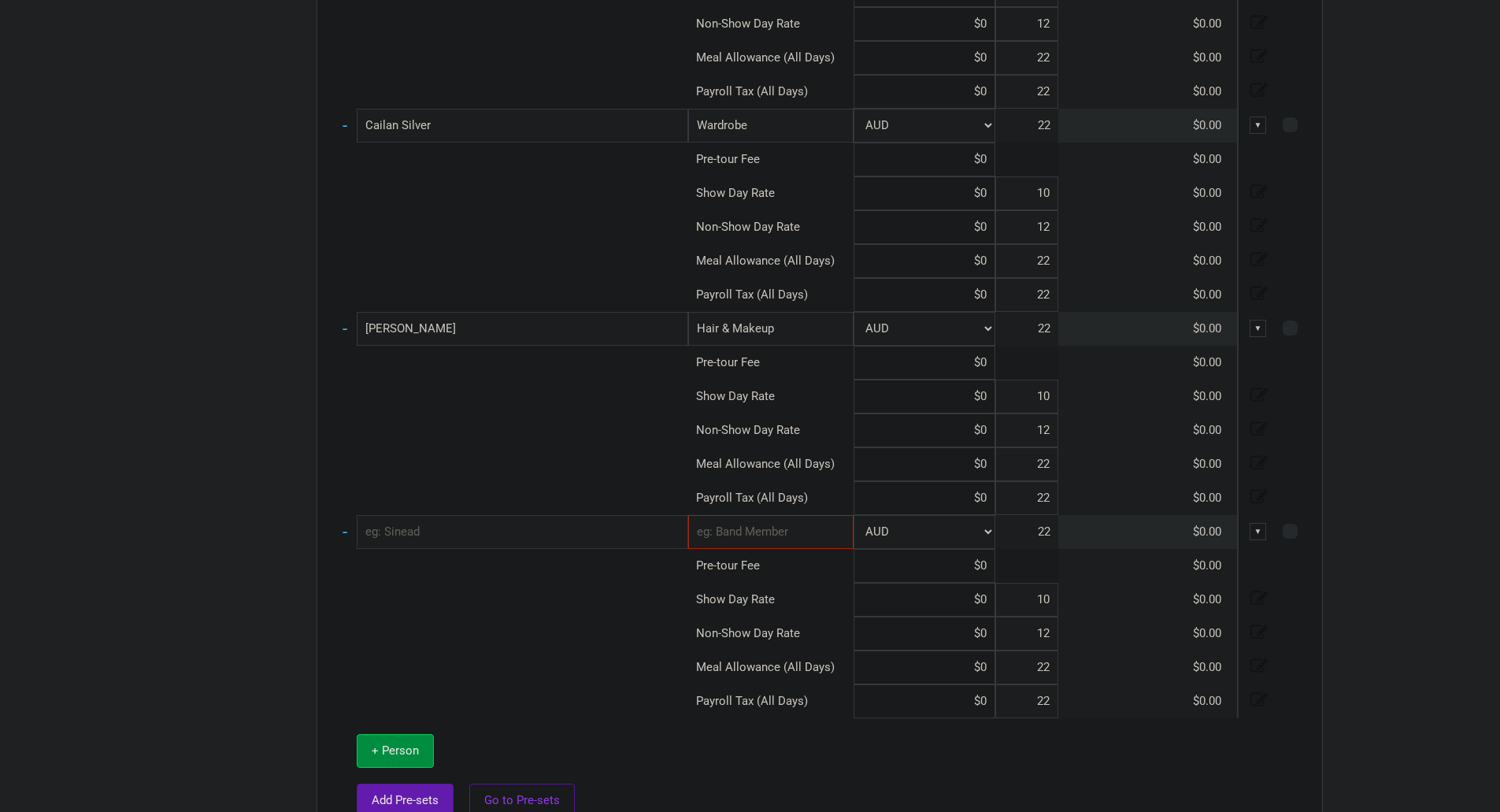
scroll to position [1464, 0]
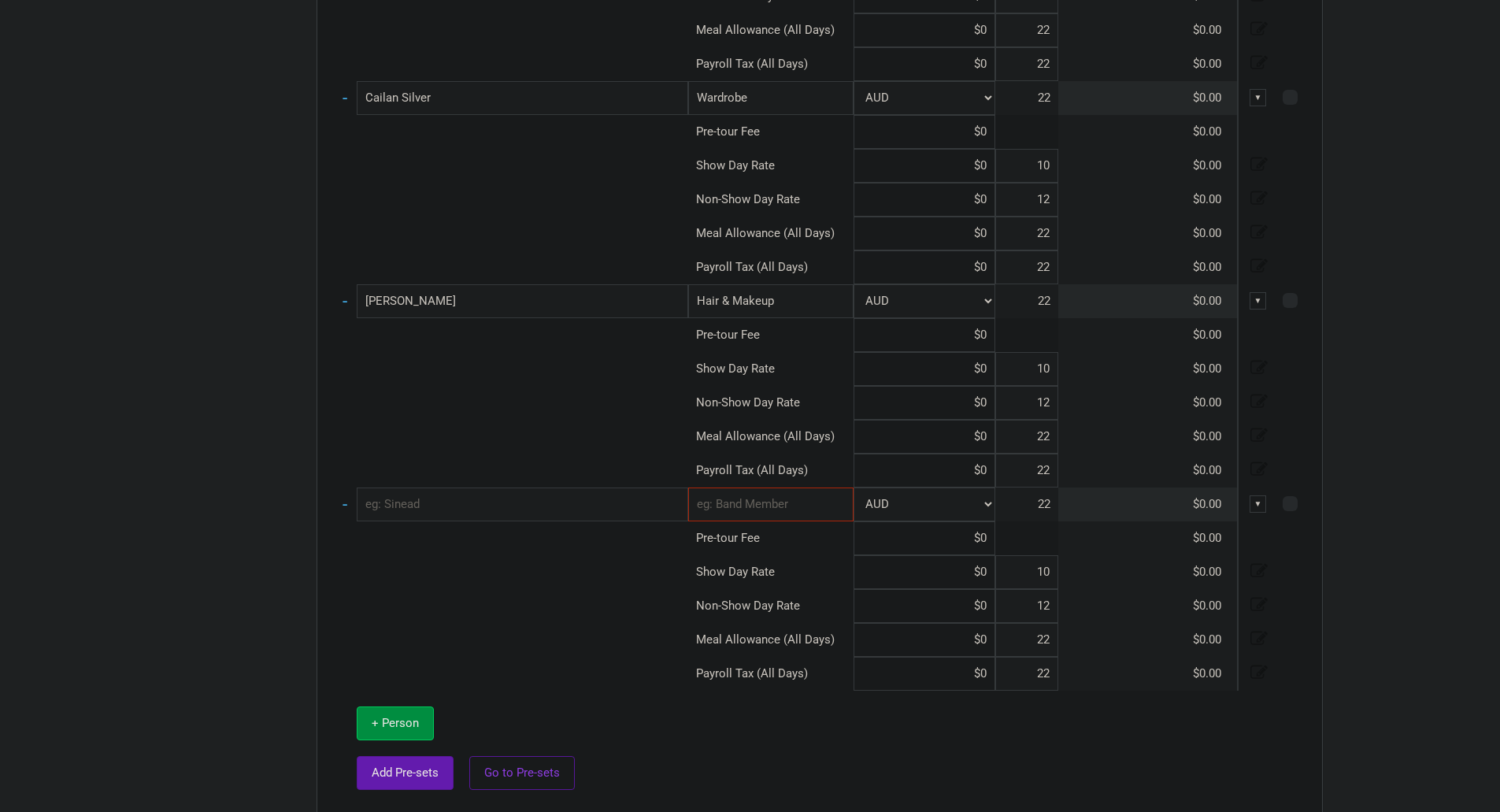
click at [492, 493] on input "text" at bounding box center [523, 504] width 332 height 34
type input "[PERSON_NAME]"
click at [800, 500] on input "text" at bounding box center [770, 504] width 165 height 34
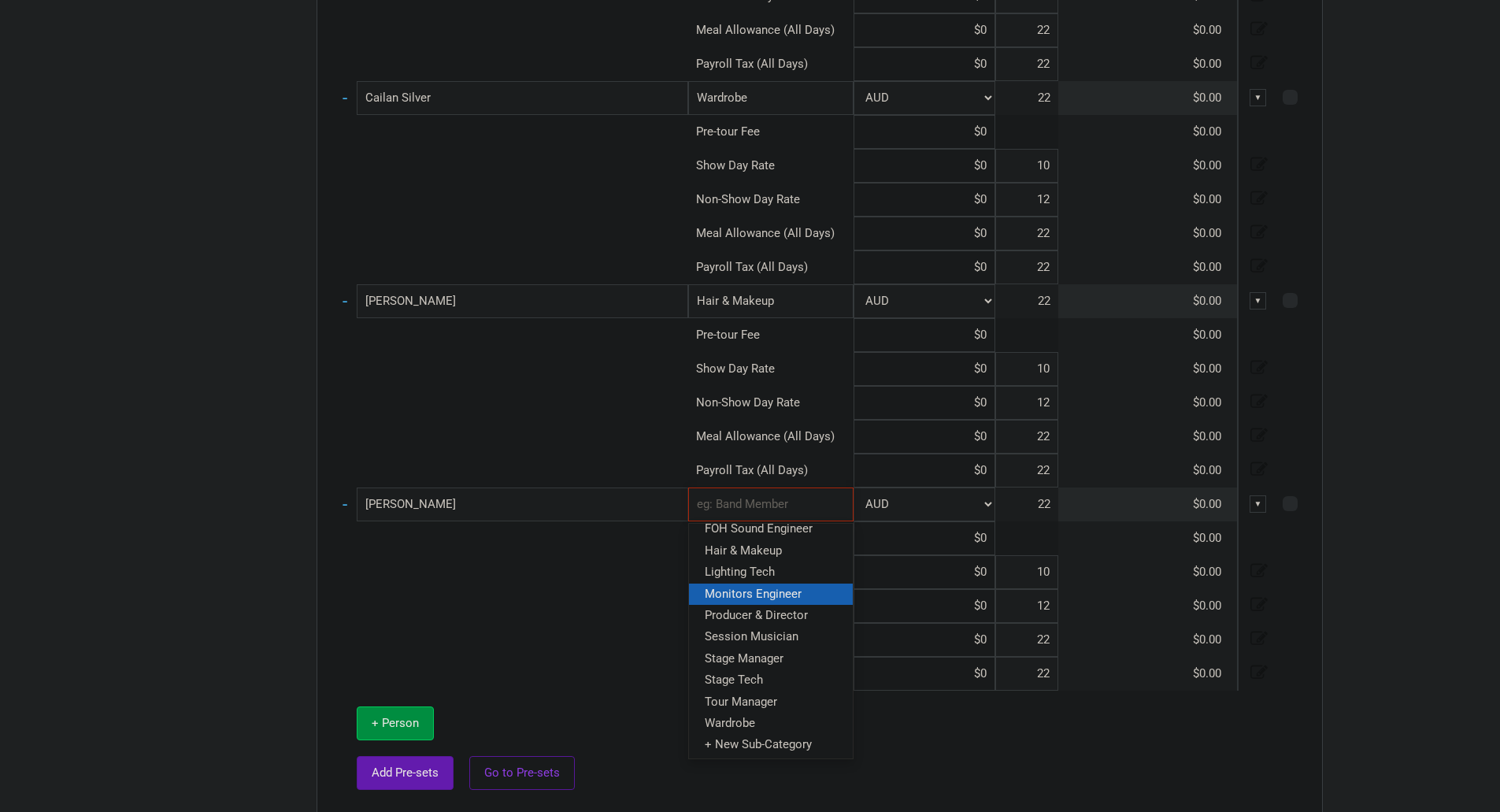
scroll to position [80, 0]
click at [795, 499] on input "text" at bounding box center [770, 504] width 165 height 34
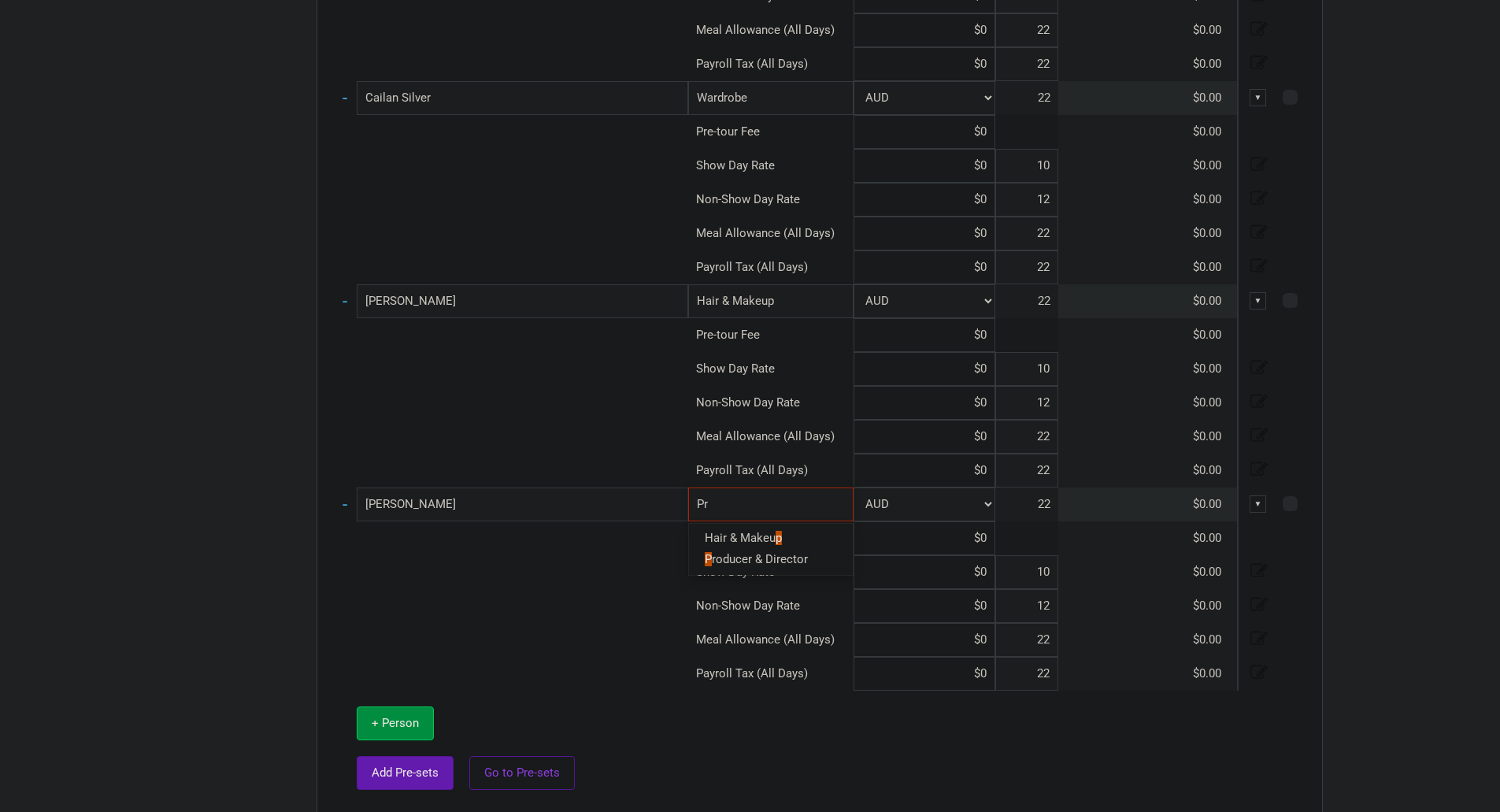
type input "Pro"
type input "Props"
click at [782, 521] on td "Props New Subcategory New Subcategory" at bounding box center [770, 504] width 165 height 34
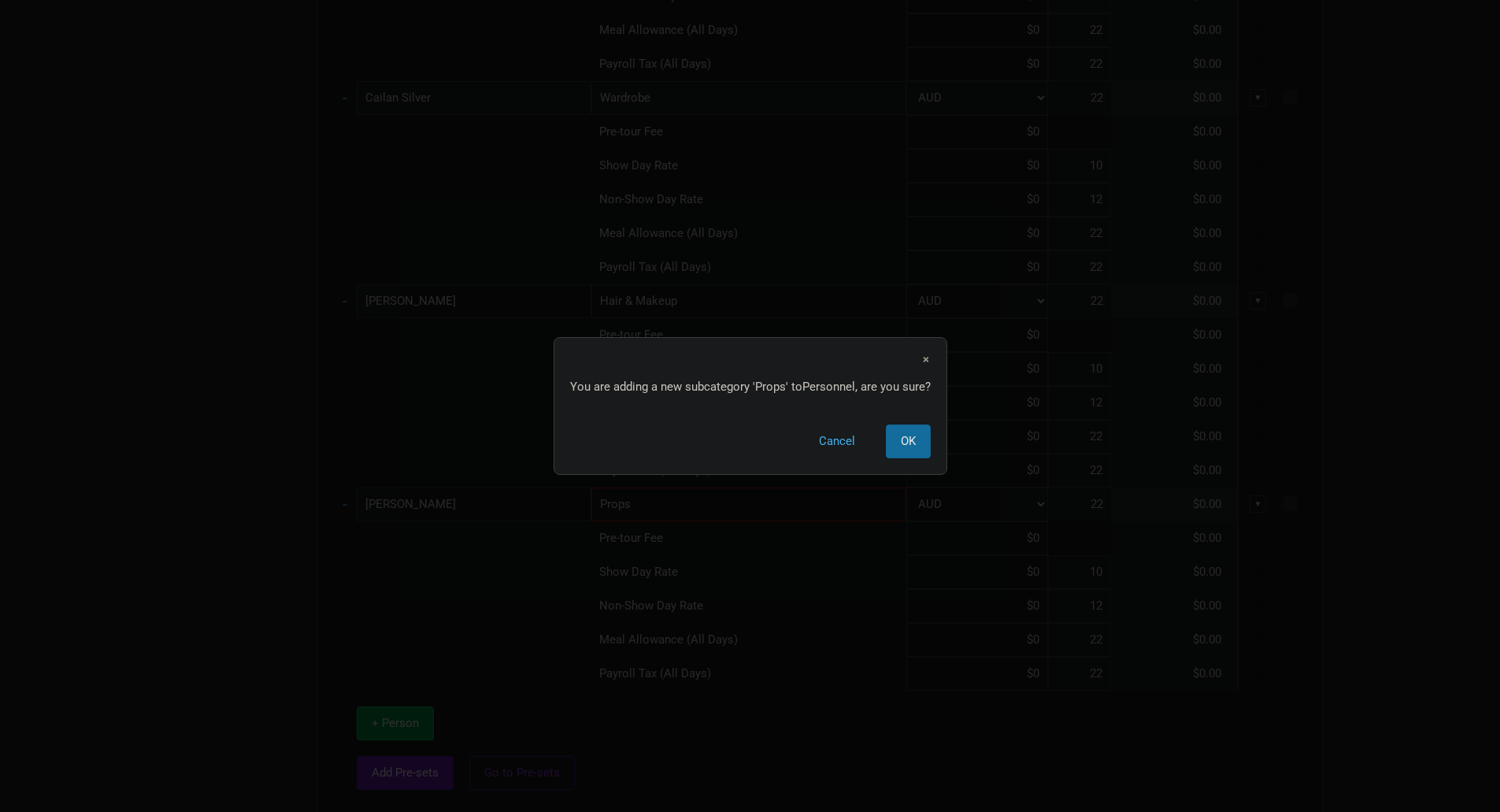
click at [899, 429] on button "OK" at bounding box center [908, 441] width 45 height 34
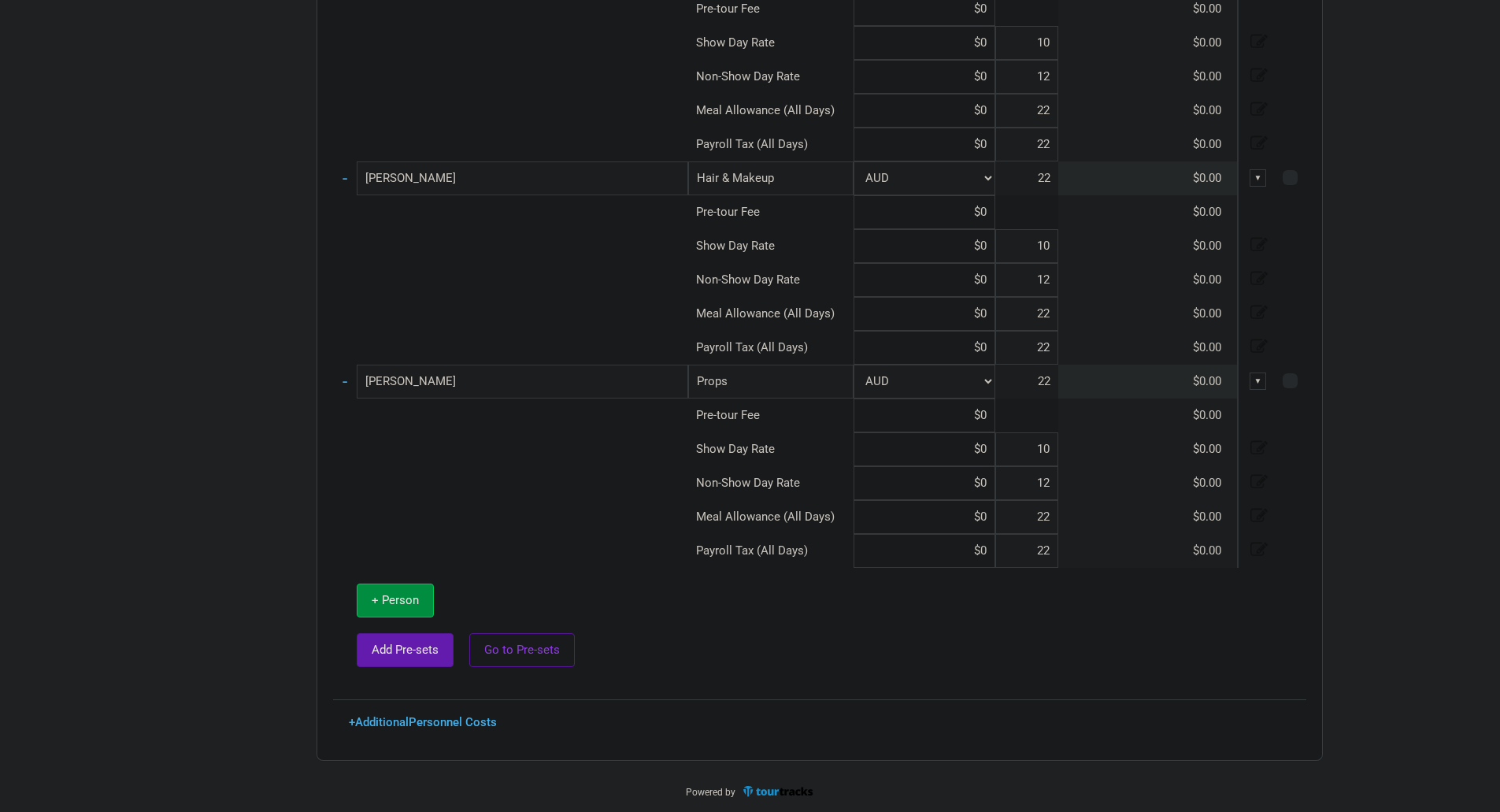
scroll to position [1588, 0]
click at [415, 721] on link "+ Additional Personnel Costs" at bounding box center [423, 720] width 148 height 14
select select "Total Days"
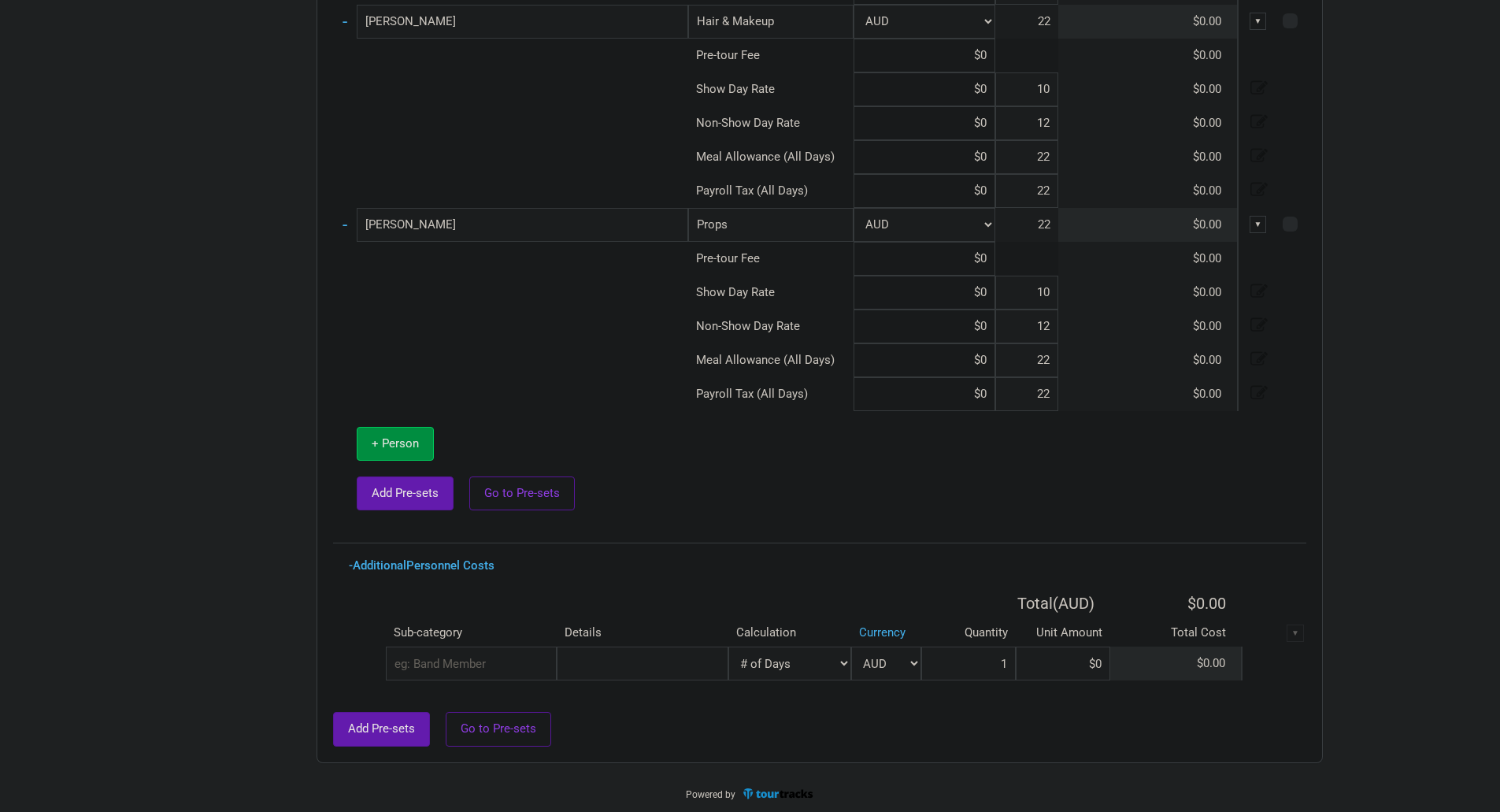
scroll to position [1748, 0]
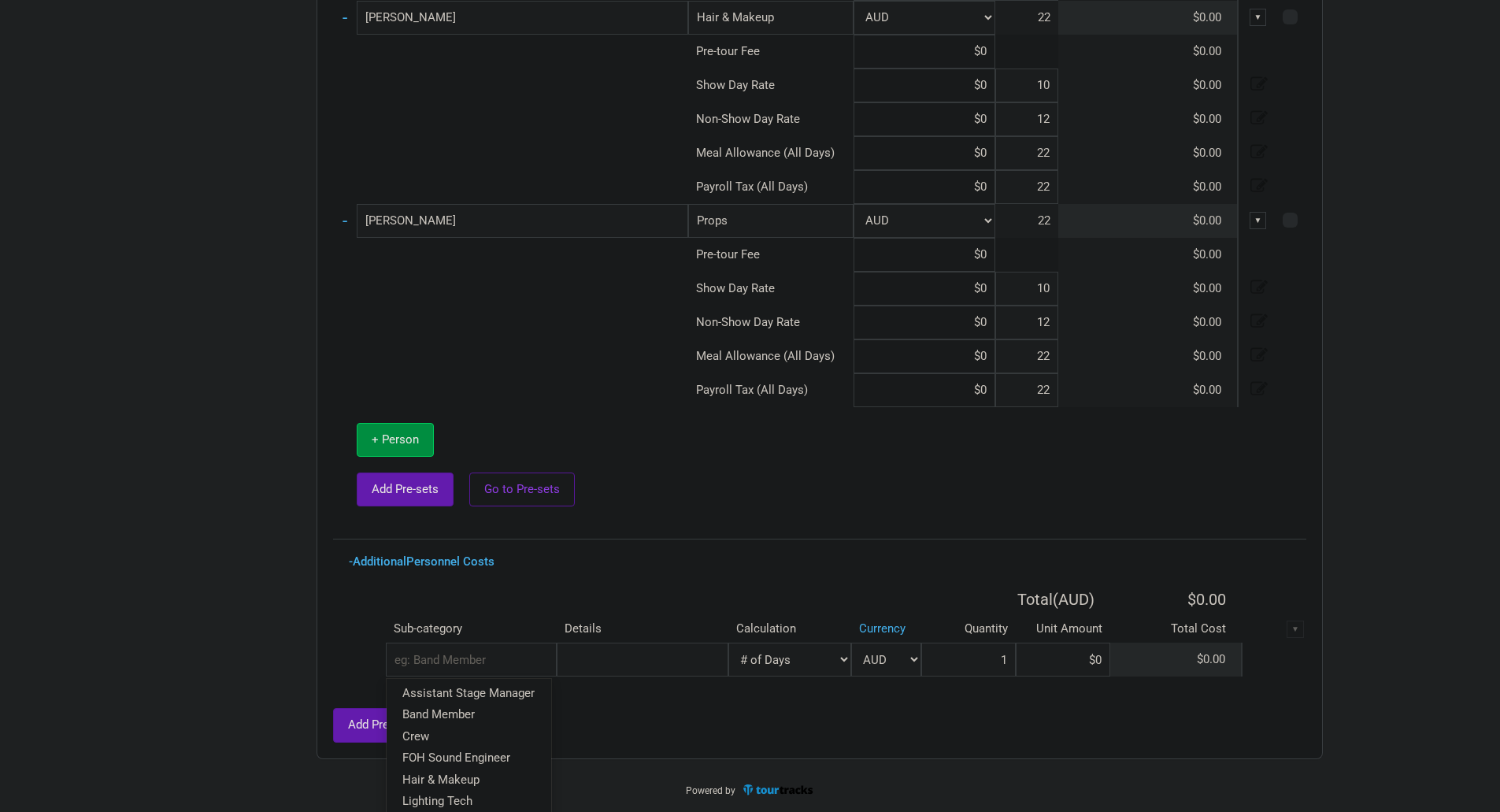
click at [478, 657] on input "text" at bounding box center [471, 659] width 171 height 34
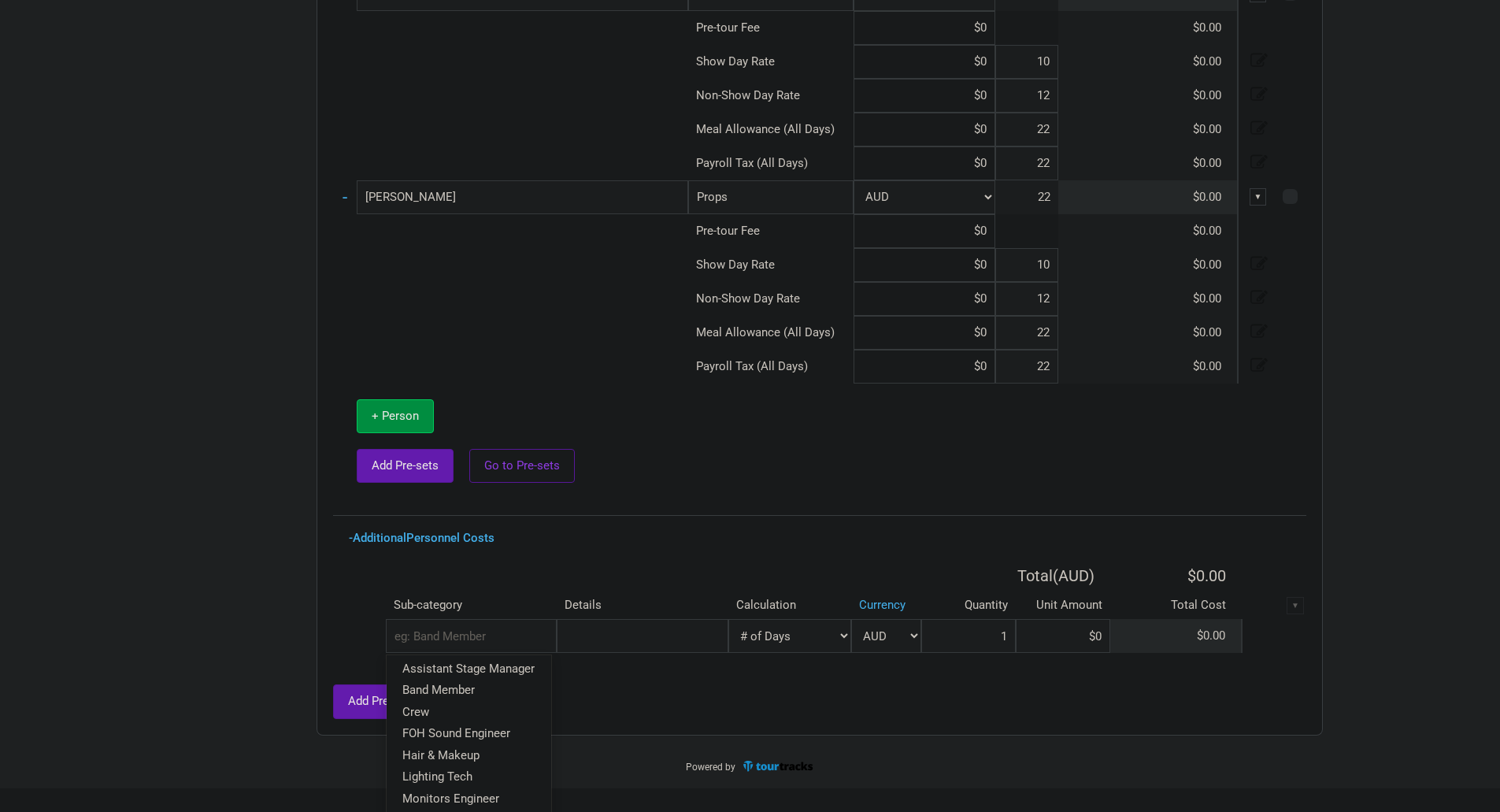
scroll to position [0, 0]
click at [465, 546] on div "- Additional Personnel Costs Total ( AUD ) $0.00 Sub-category Details Calculati…" at bounding box center [820, 625] width 974 height 186
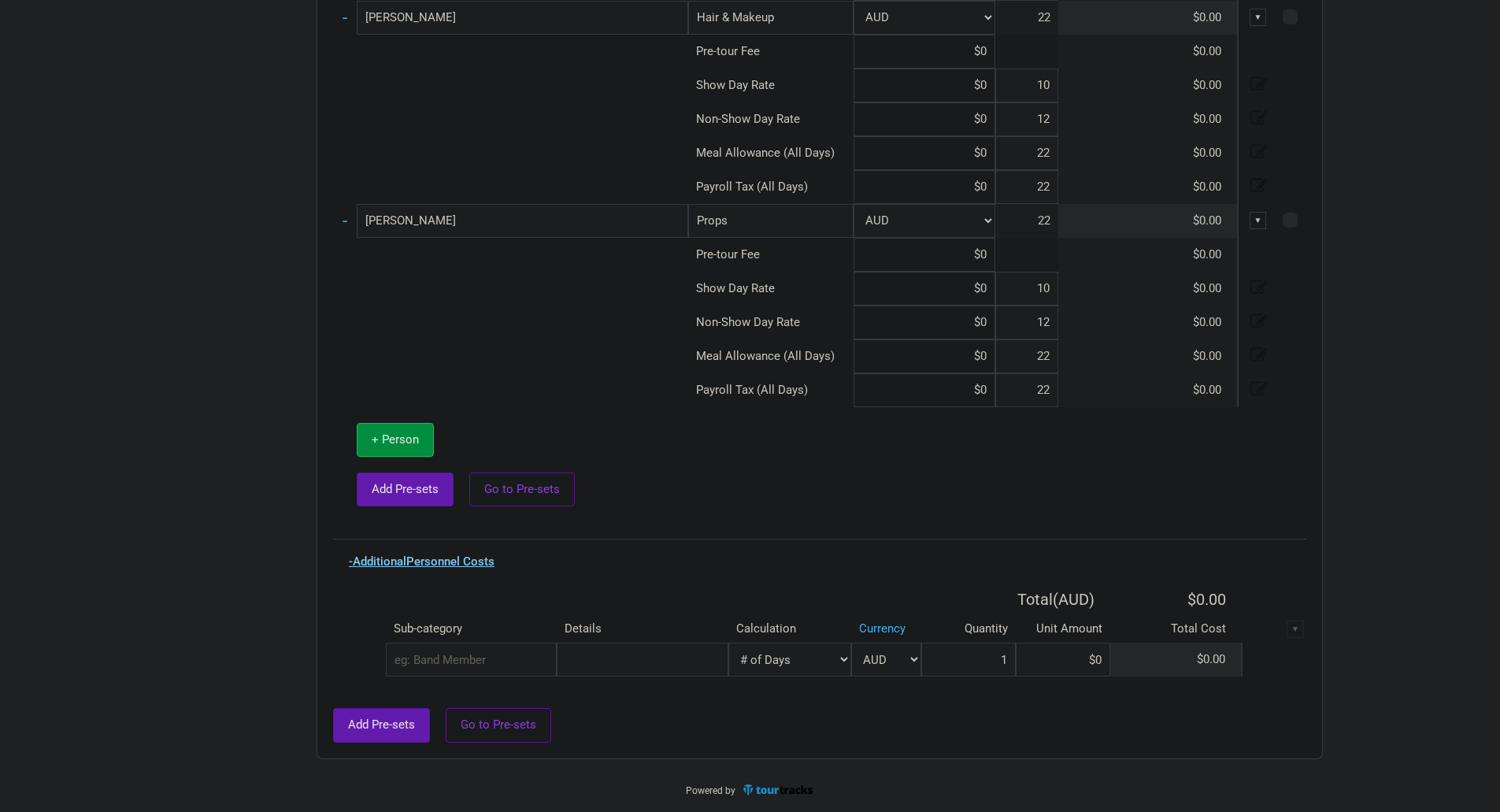
click at [462, 555] on link "- Additional Personnel Costs" at bounding box center [422, 561] width 146 height 14
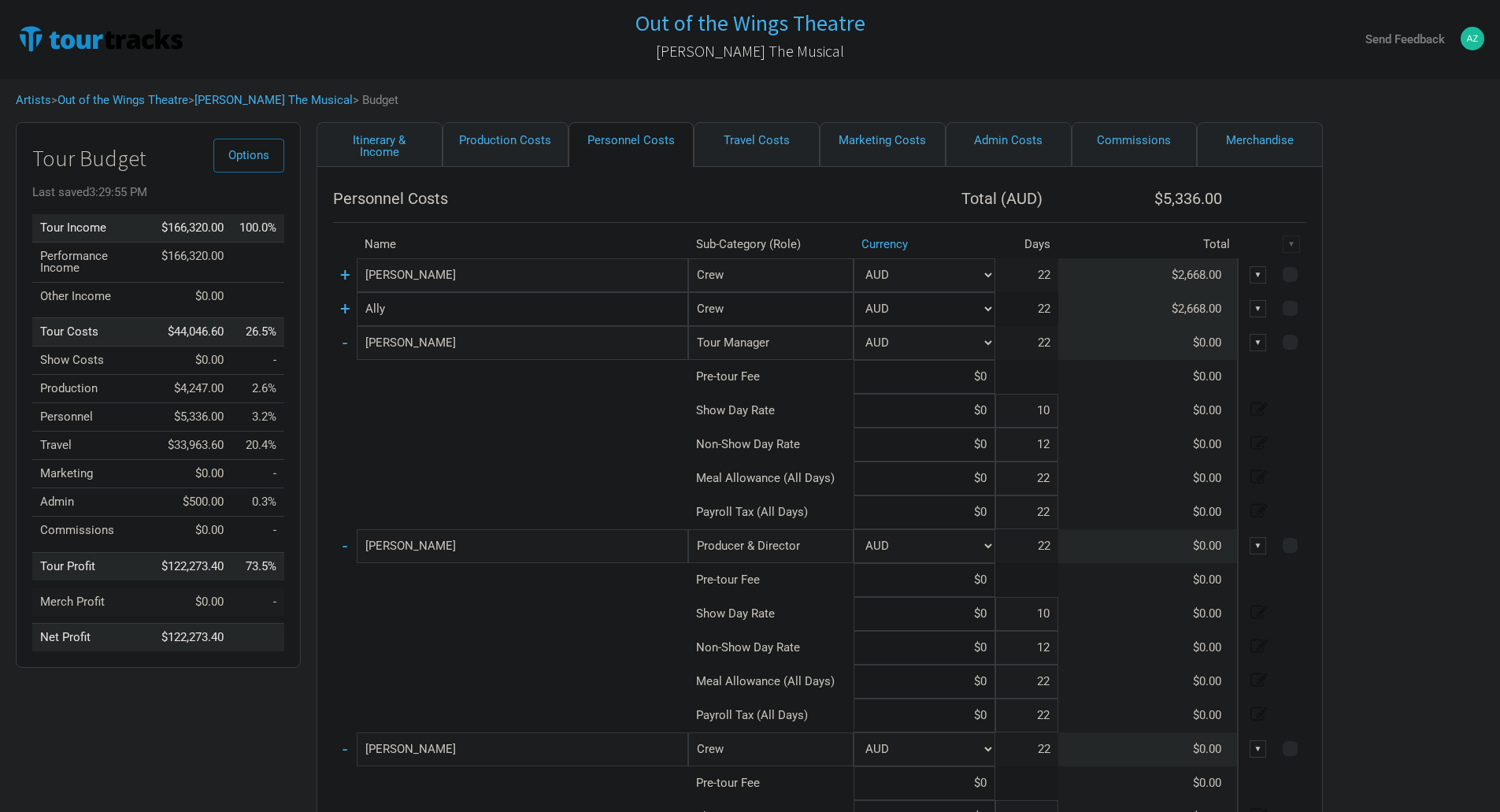
click at [987, 473] on input "$0" at bounding box center [925, 478] width 141 height 34
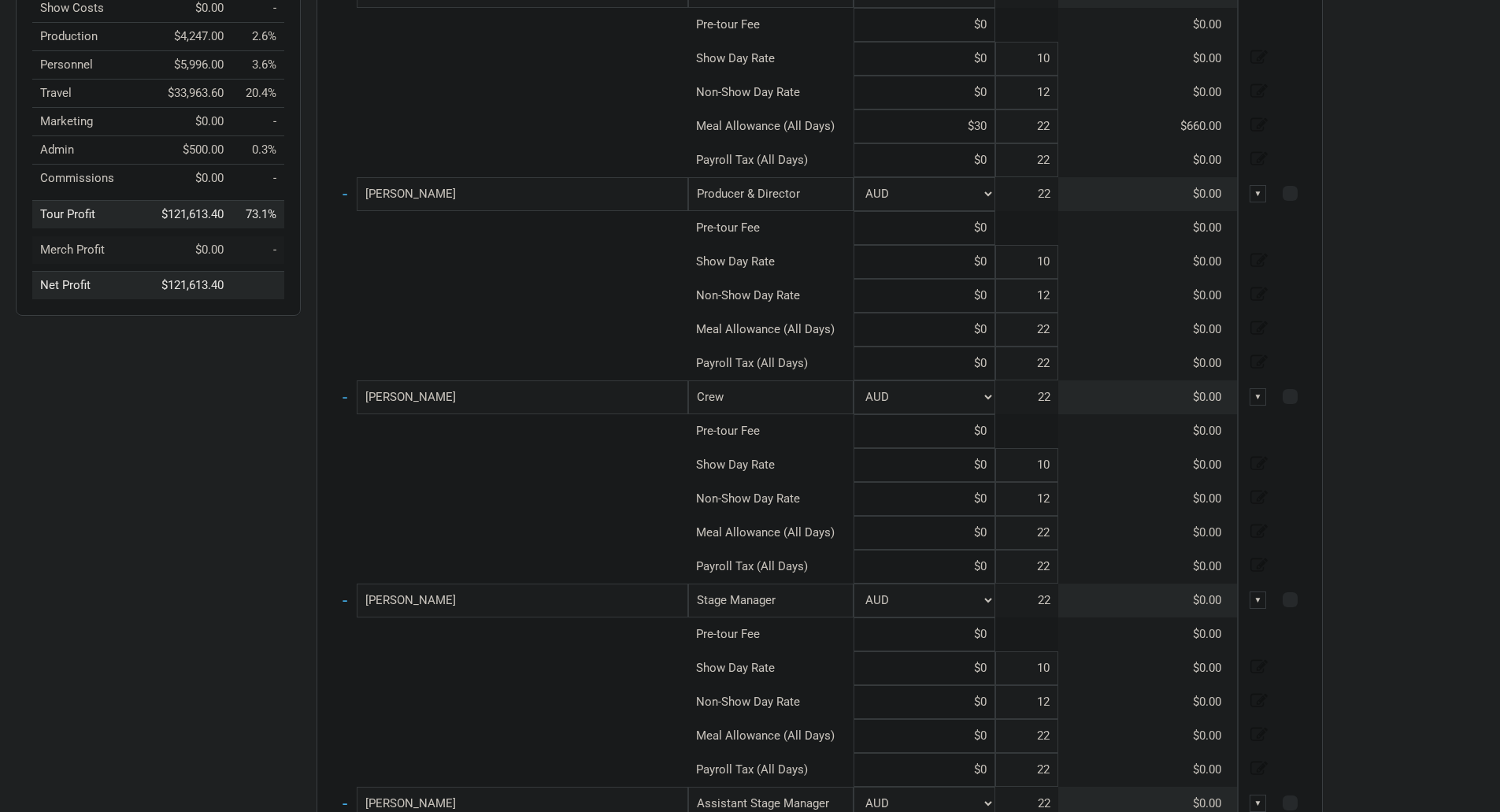
scroll to position [394, 0]
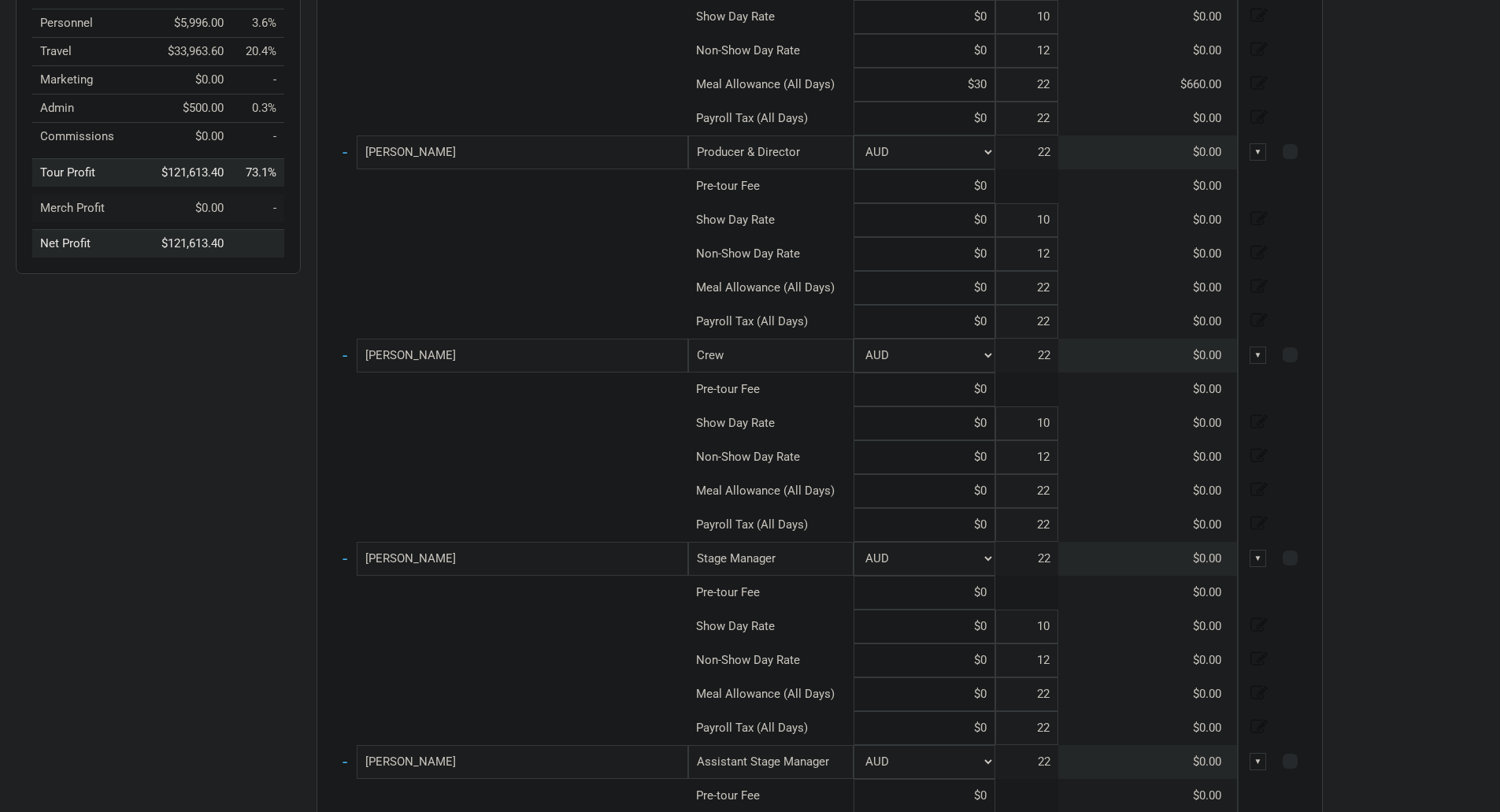
type input "$30"
click at [984, 288] on input at bounding box center [925, 287] width 141 height 34
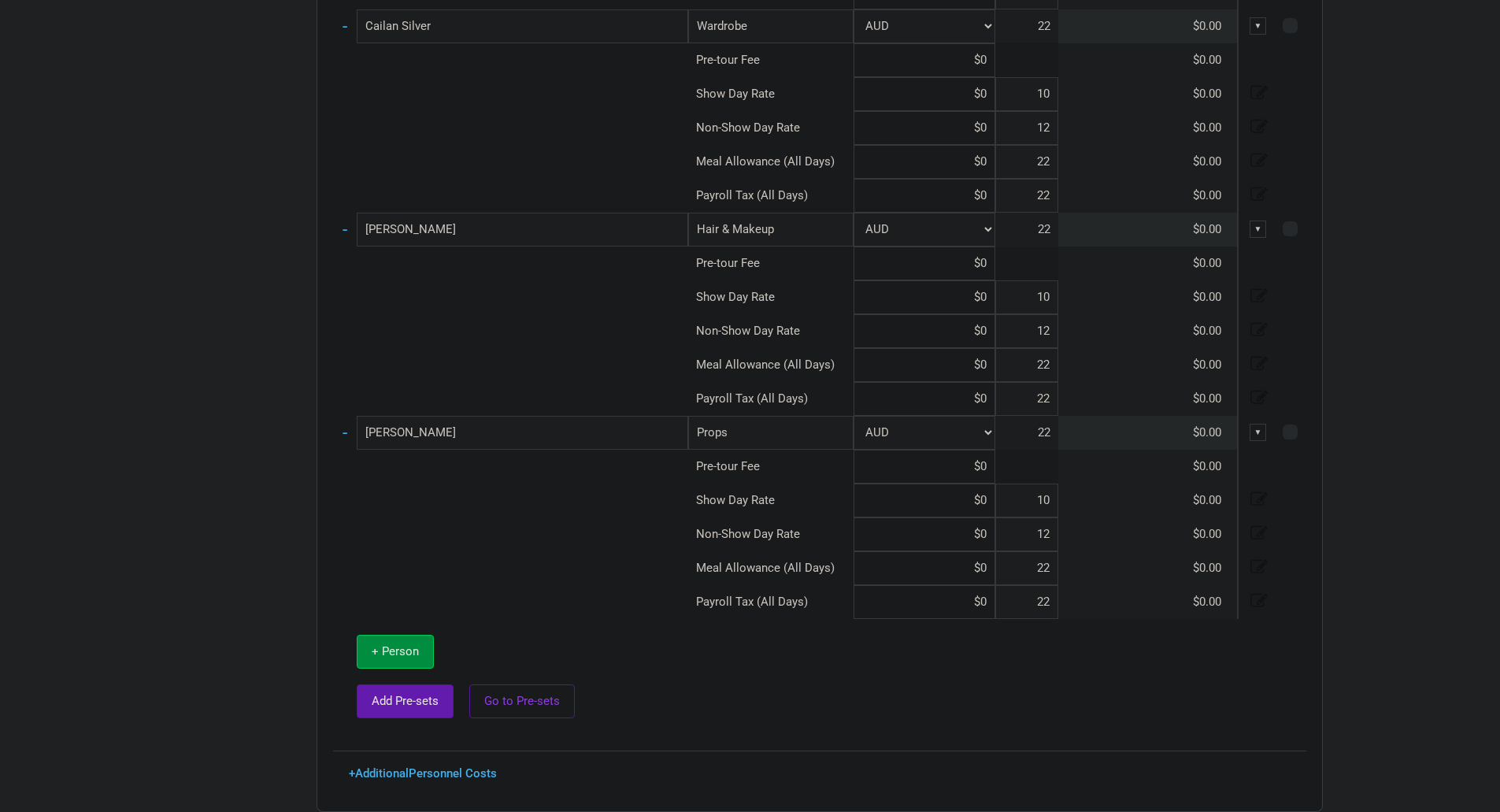
scroll to position [1588, 0]
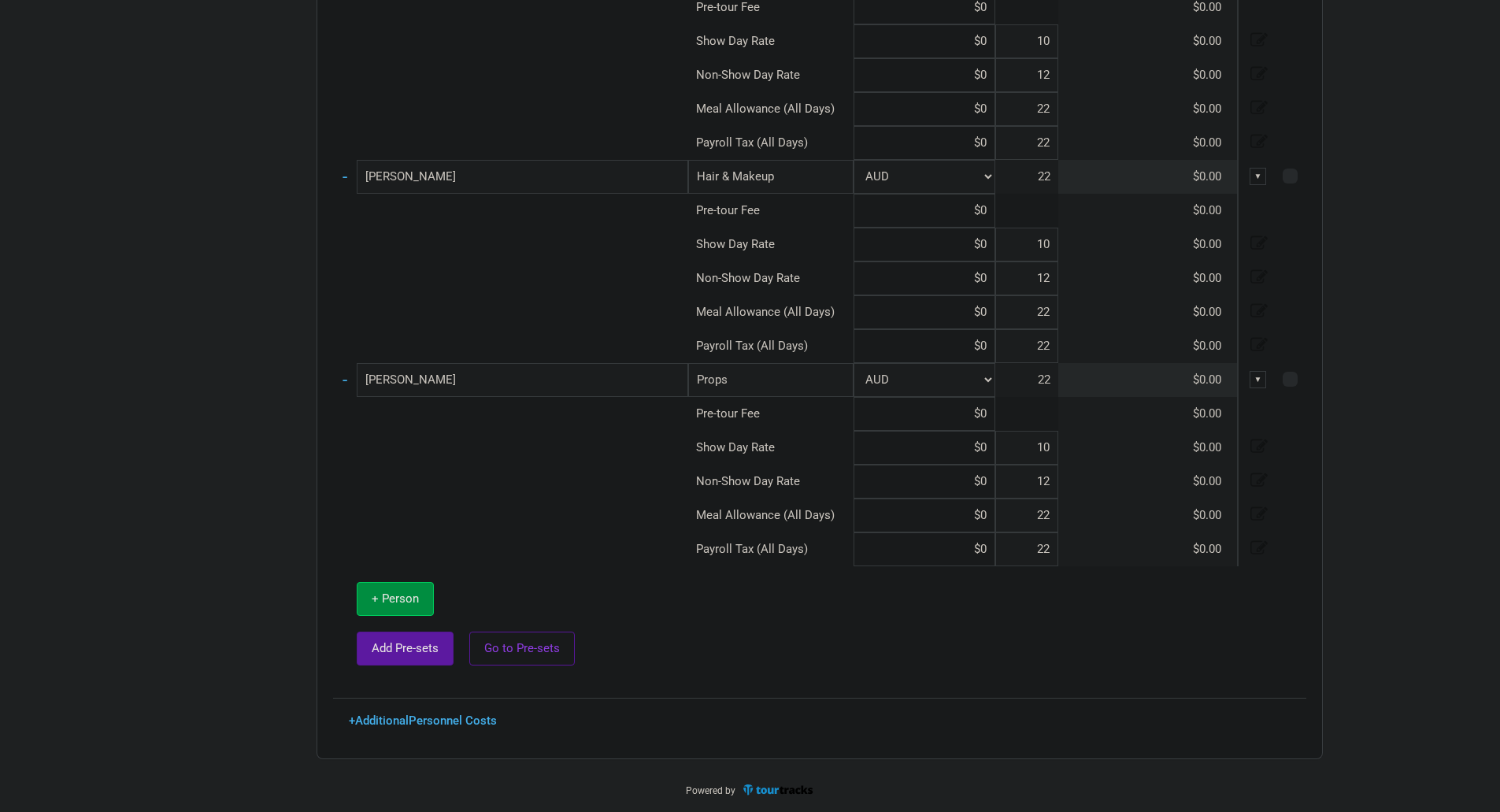
type input "$30"
click at [397, 645] on span "Add Pre-sets" at bounding box center [405, 648] width 67 height 14
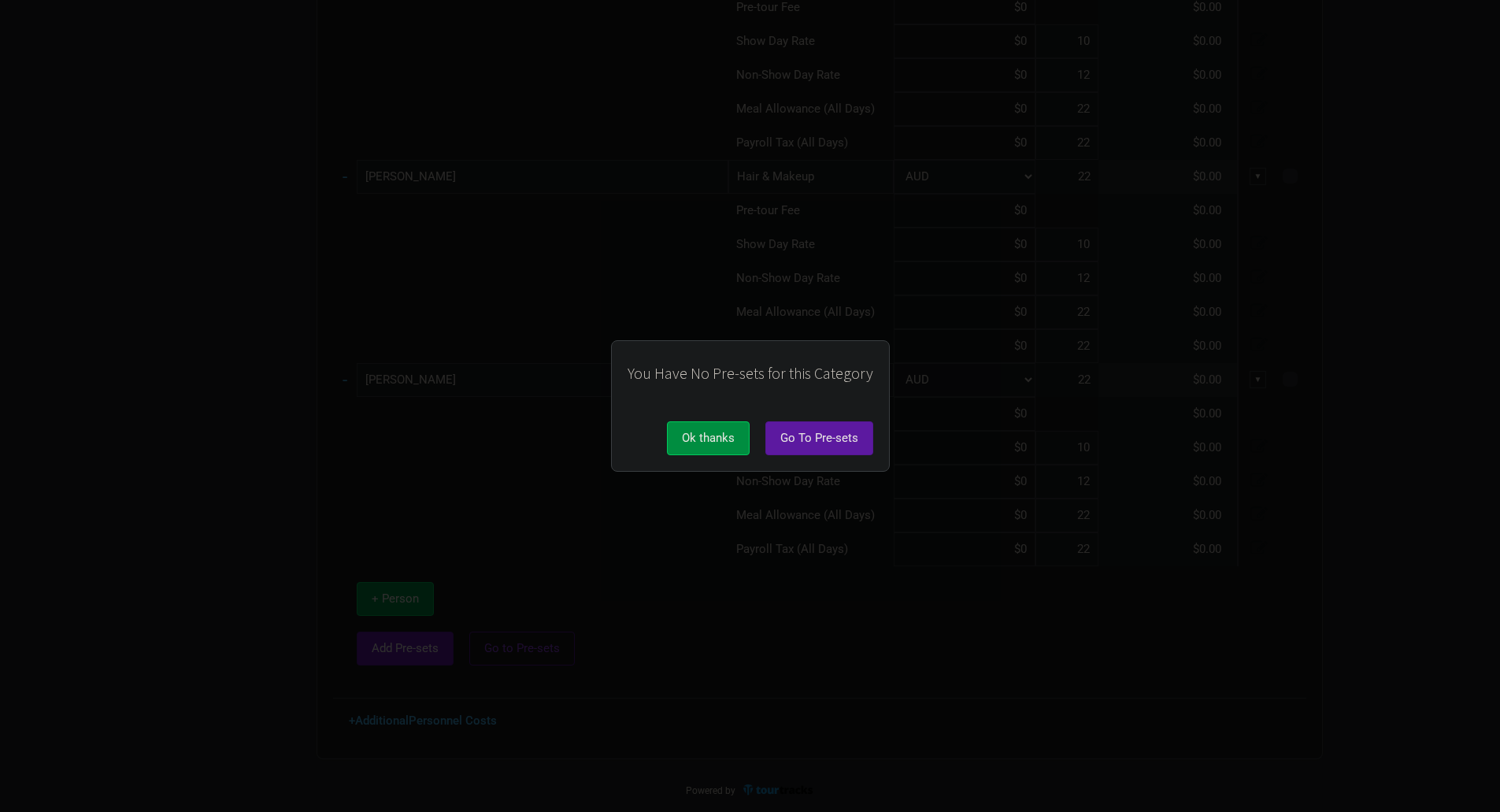
click at [818, 426] on button "Go To Pre-sets" at bounding box center [820, 438] width 108 height 34
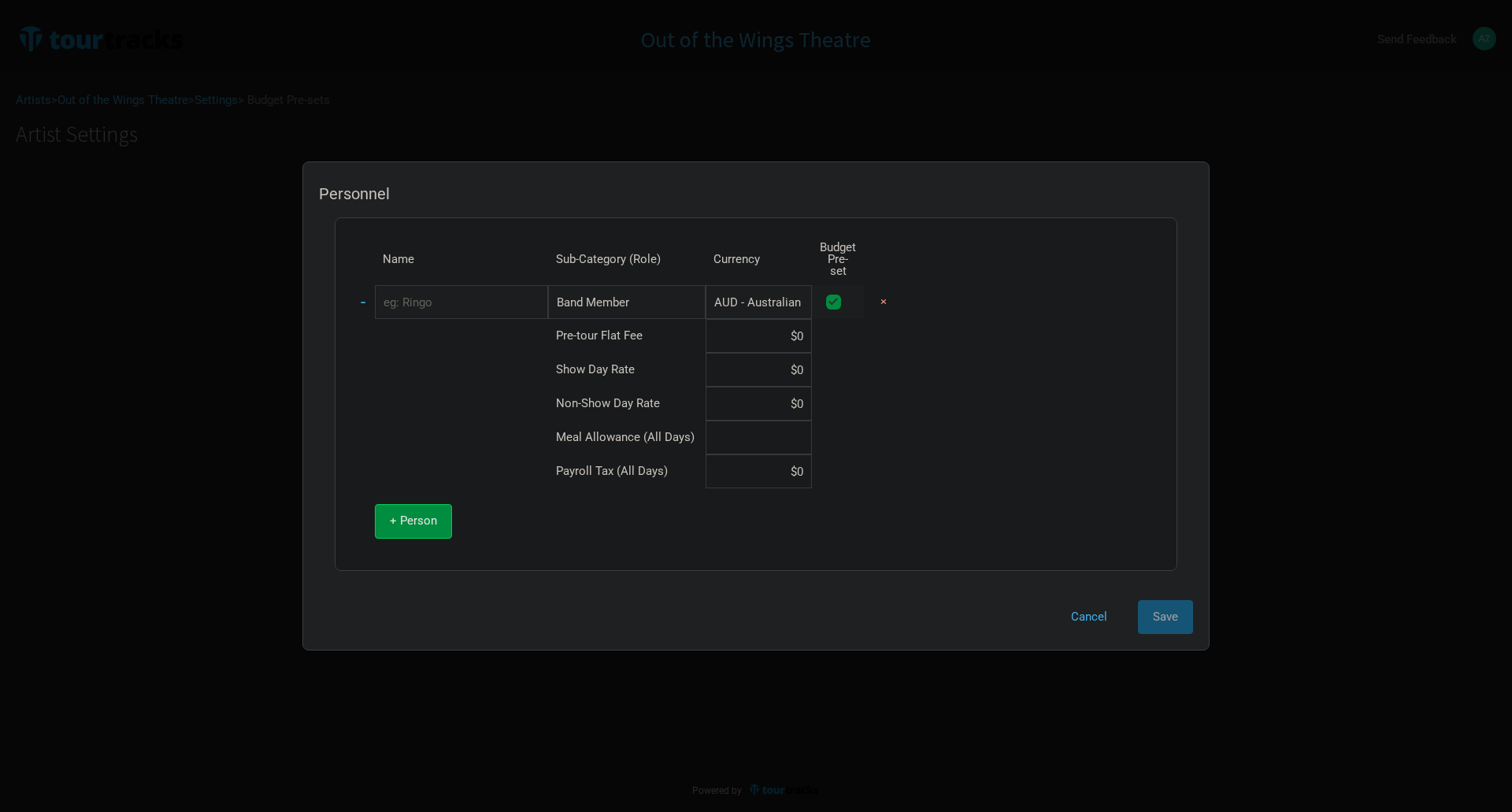
click at [800, 422] on input at bounding box center [759, 437] width 107 height 34
type input "$30"
click at [638, 297] on input "Band Member" at bounding box center [627, 302] width 157 height 34
click at [660, 292] on input "Band Member" at bounding box center [627, 302] width 157 height 34
click at [769, 326] on input at bounding box center [759, 335] width 107 height 34
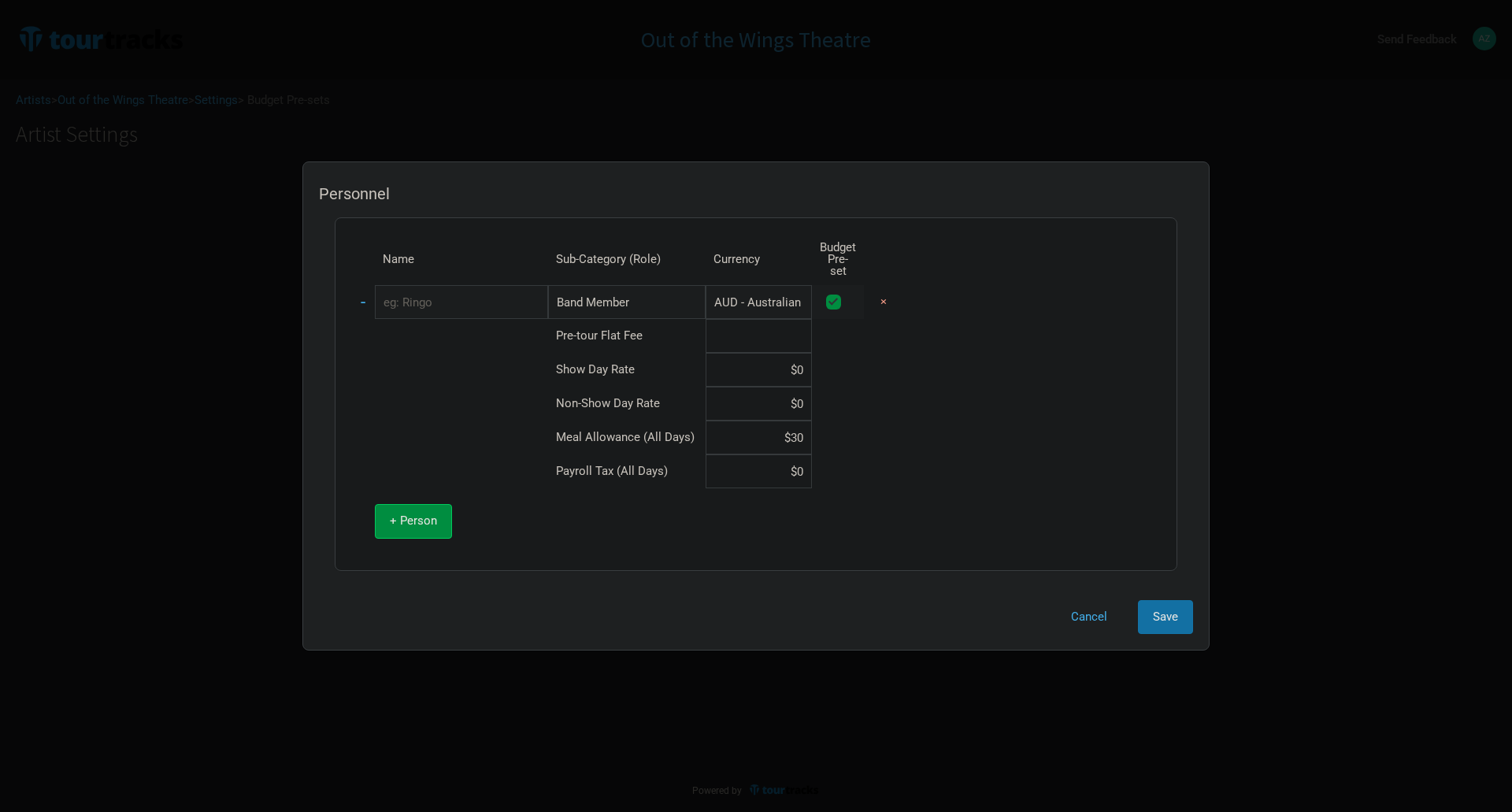
type input "$0"
click at [764, 355] on input at bounding box center [759, 369] width 107 height 34
click at [1170, 613] on span "Save" at bounding box center [1165, 616] width 25 height 14
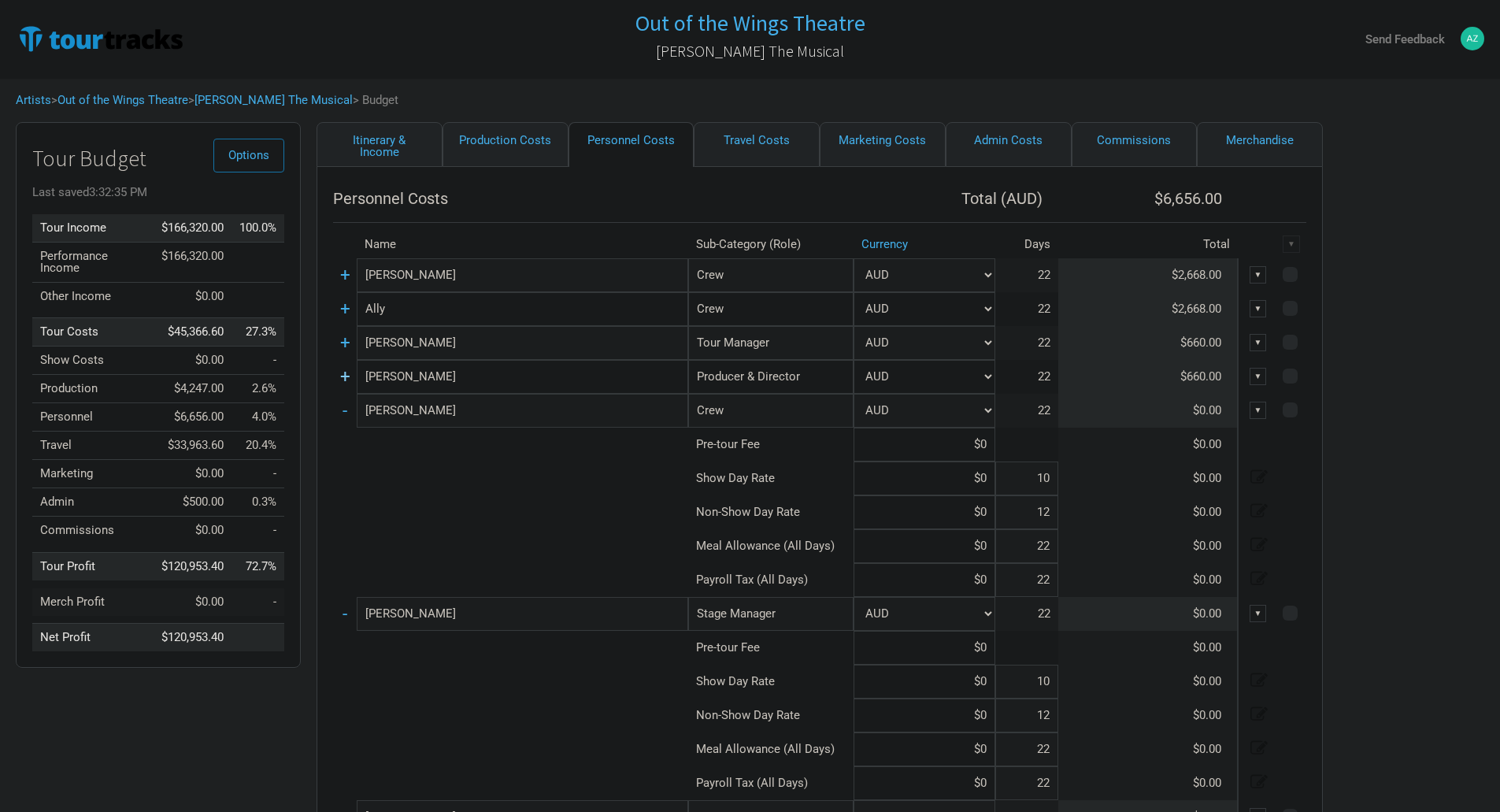
click at [341, 379] on link "+" at bounding box center [346, 375] width 10 height 20
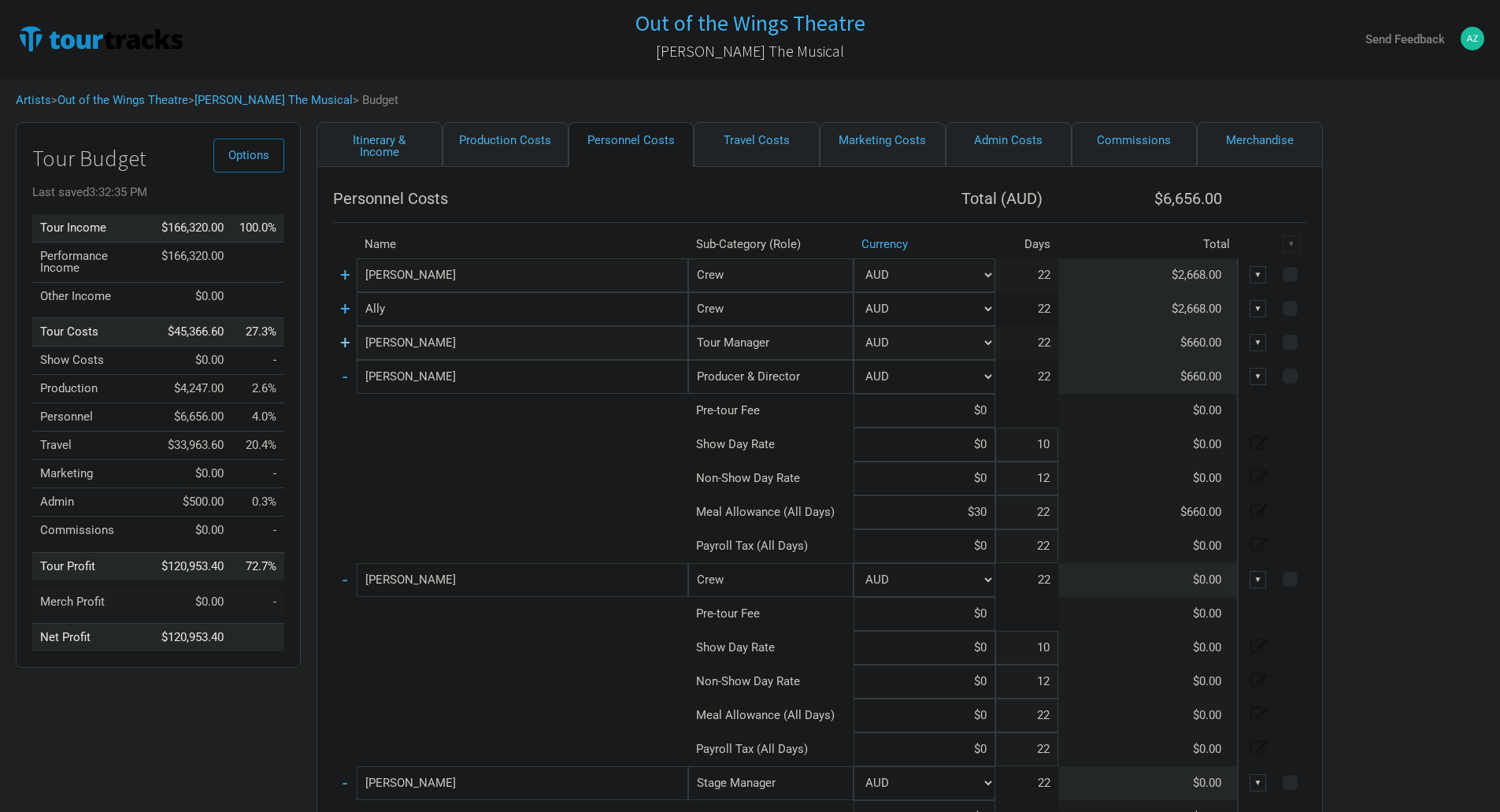
click at [346, 346] on link "+" at bounding box center [346, 342] width 10 height 20
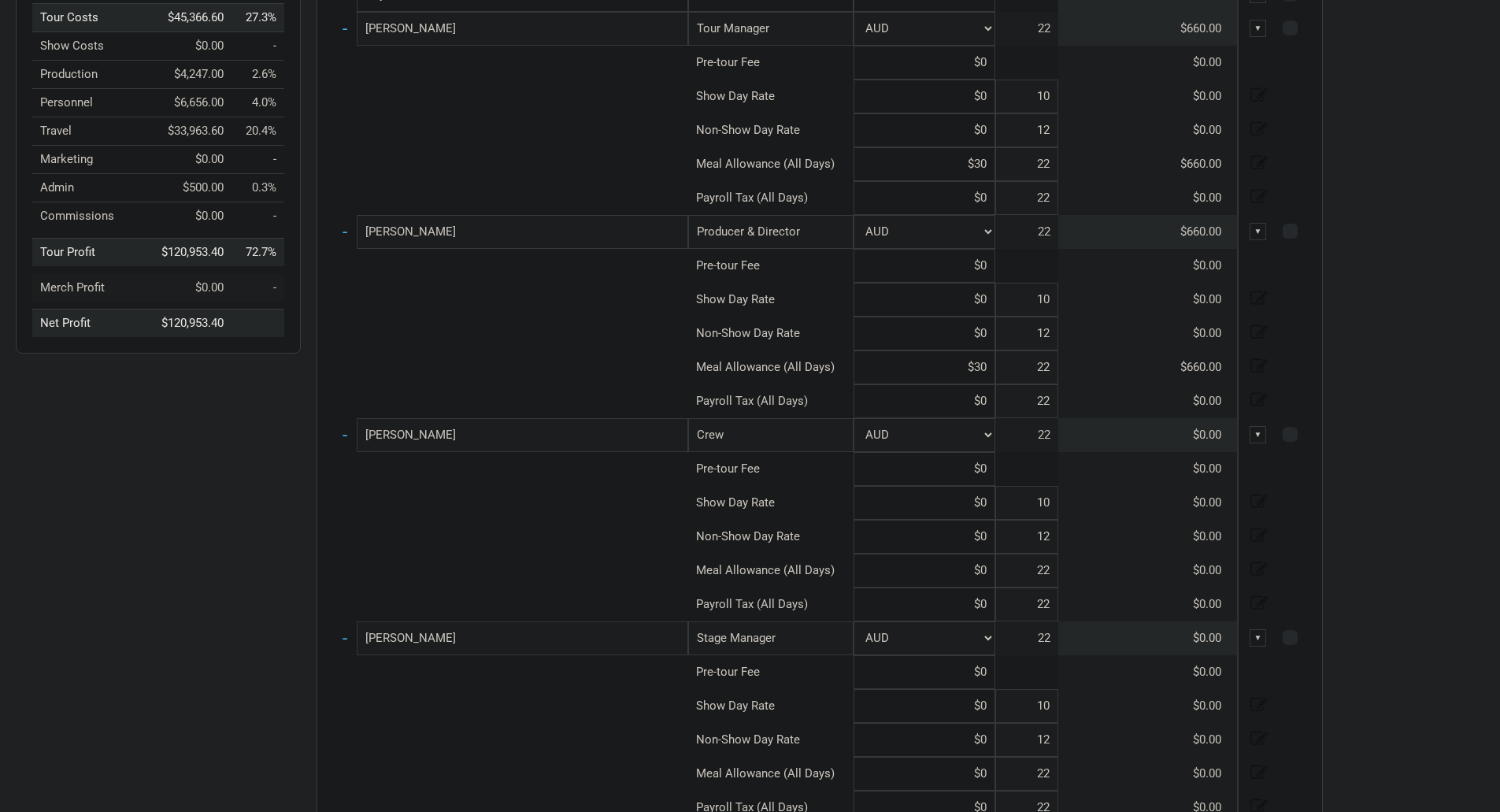
scroll to position [315, 0]
click at [981, 563] on input at bounding box center [925, 569] width 141 height 34
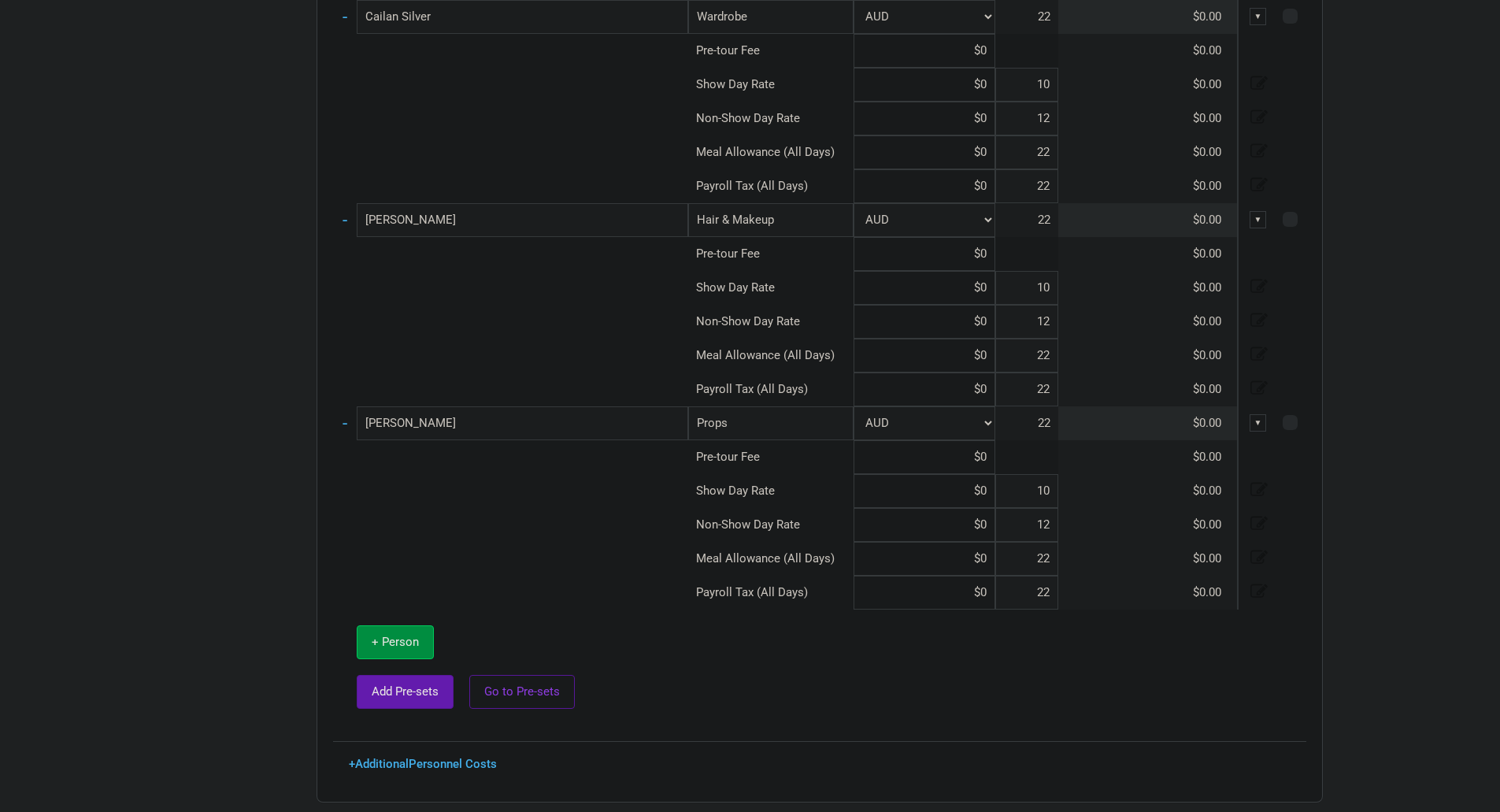
scroll to position [1588, 0]
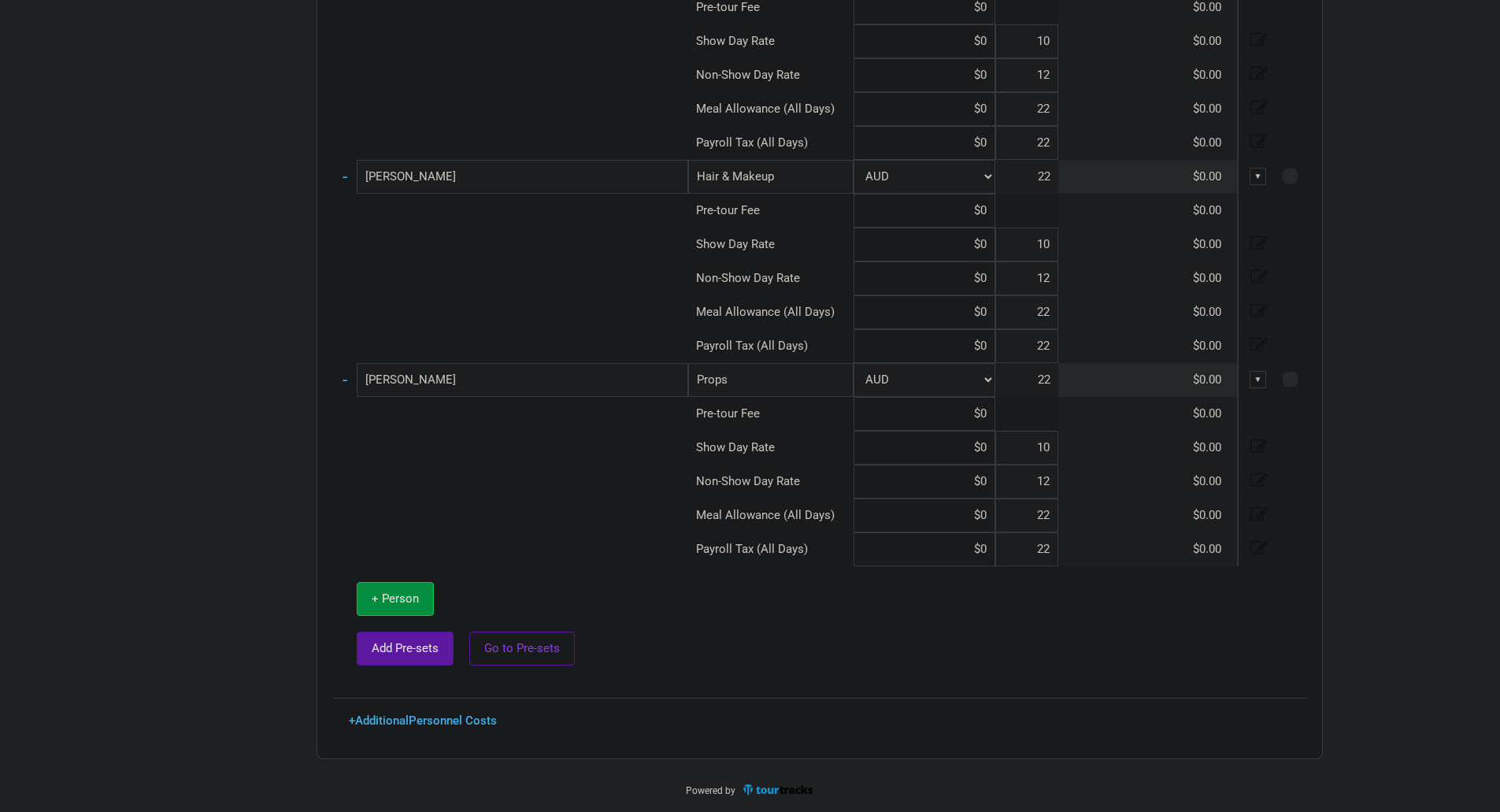
type input "$0"
click at [436, 650] on span "Add Pre-sets" at bounding box center [405, 648] width 67 height 14
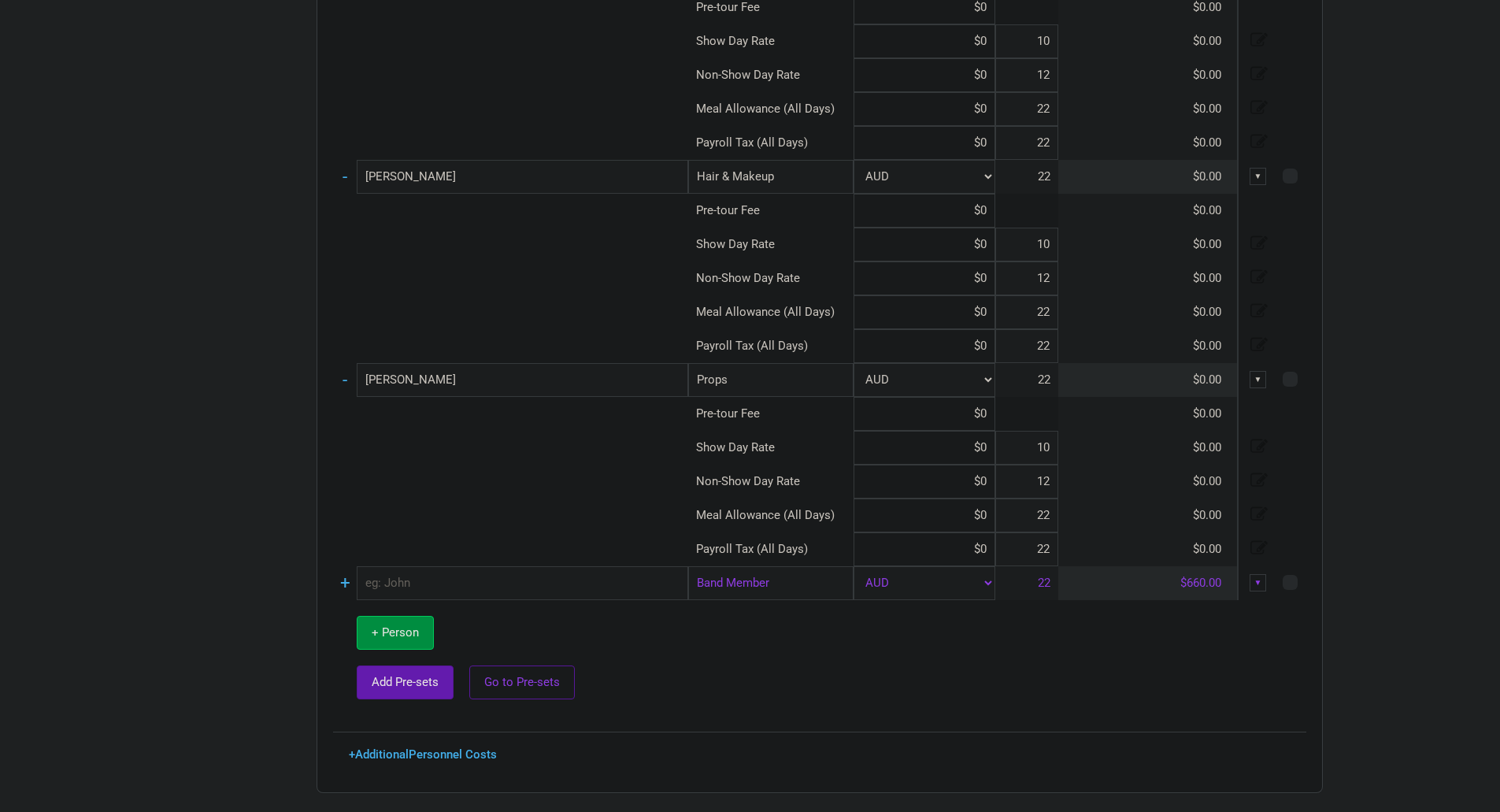
click at [1264, 582] on div "▼" at bounding box center [1259, 583] width 17 height 17
click at [1206, 657] on link "Delete" at bounding box center [1209, 663] width 97 height 12
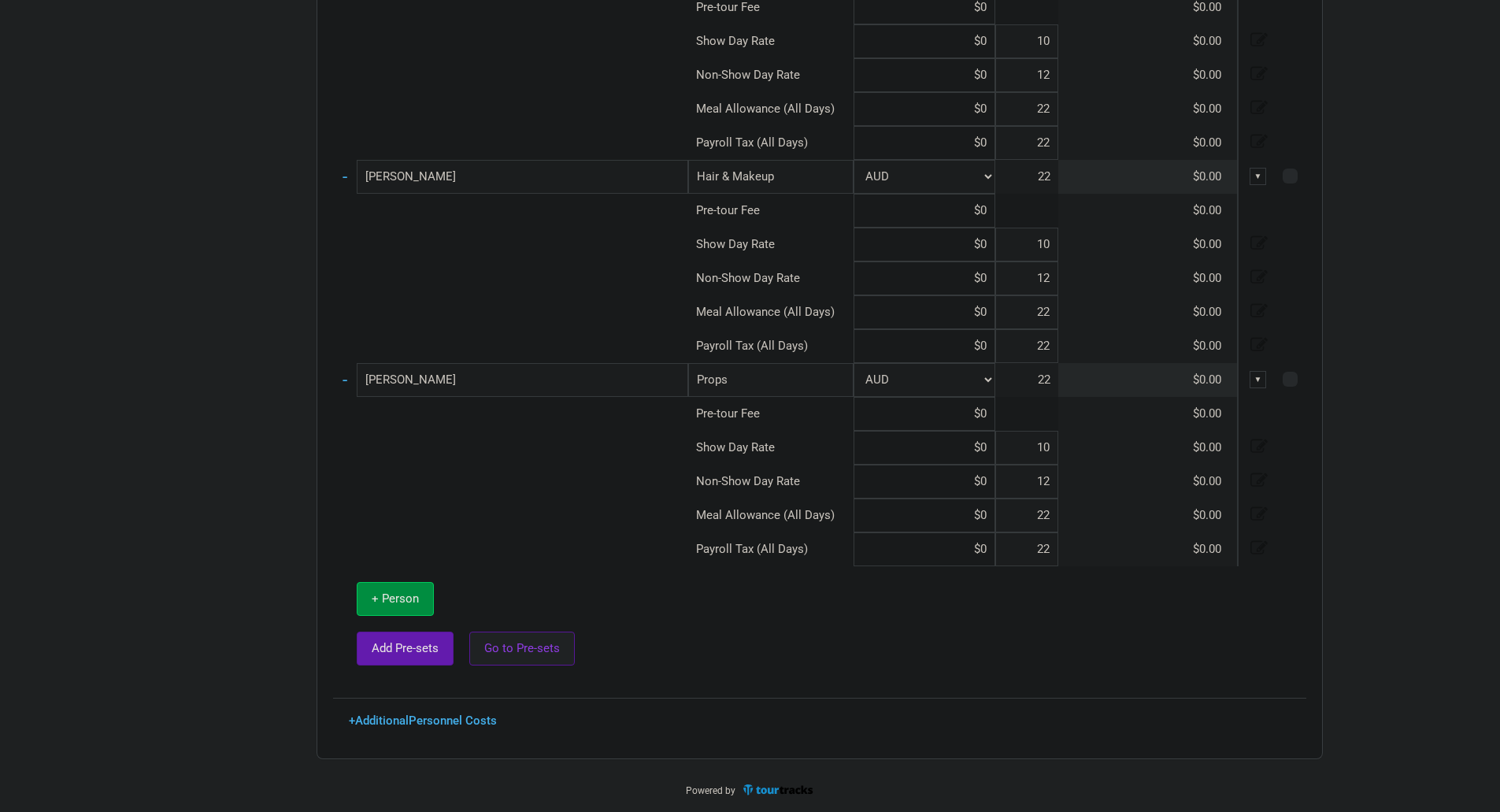
click at [521, 650] on span "Go to Pre-sets" at bounding box center [522, 648] width 76 height 14
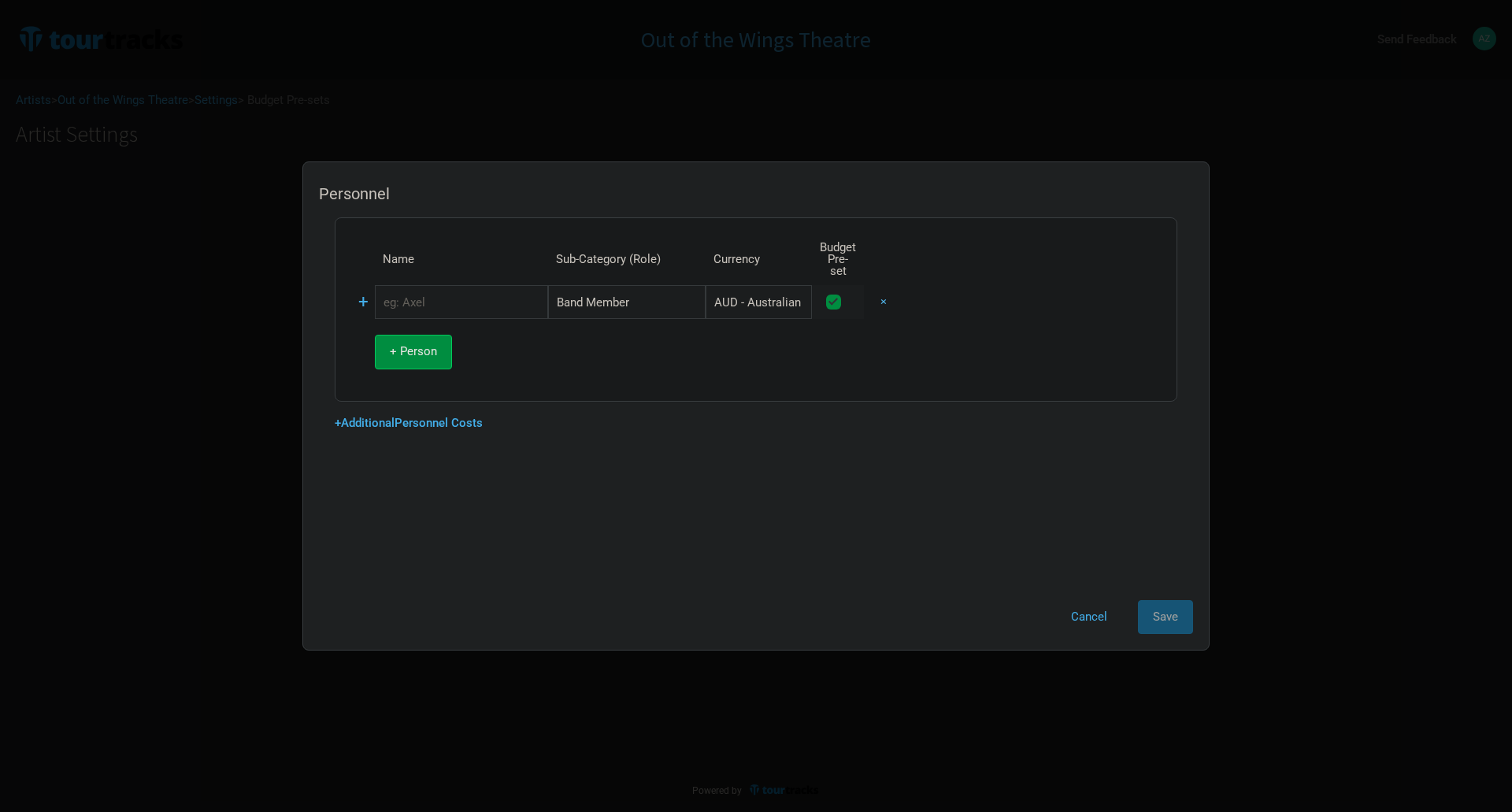
click at [888, 293] on button "×" at bounding box center [883, 302] width 36 height 34
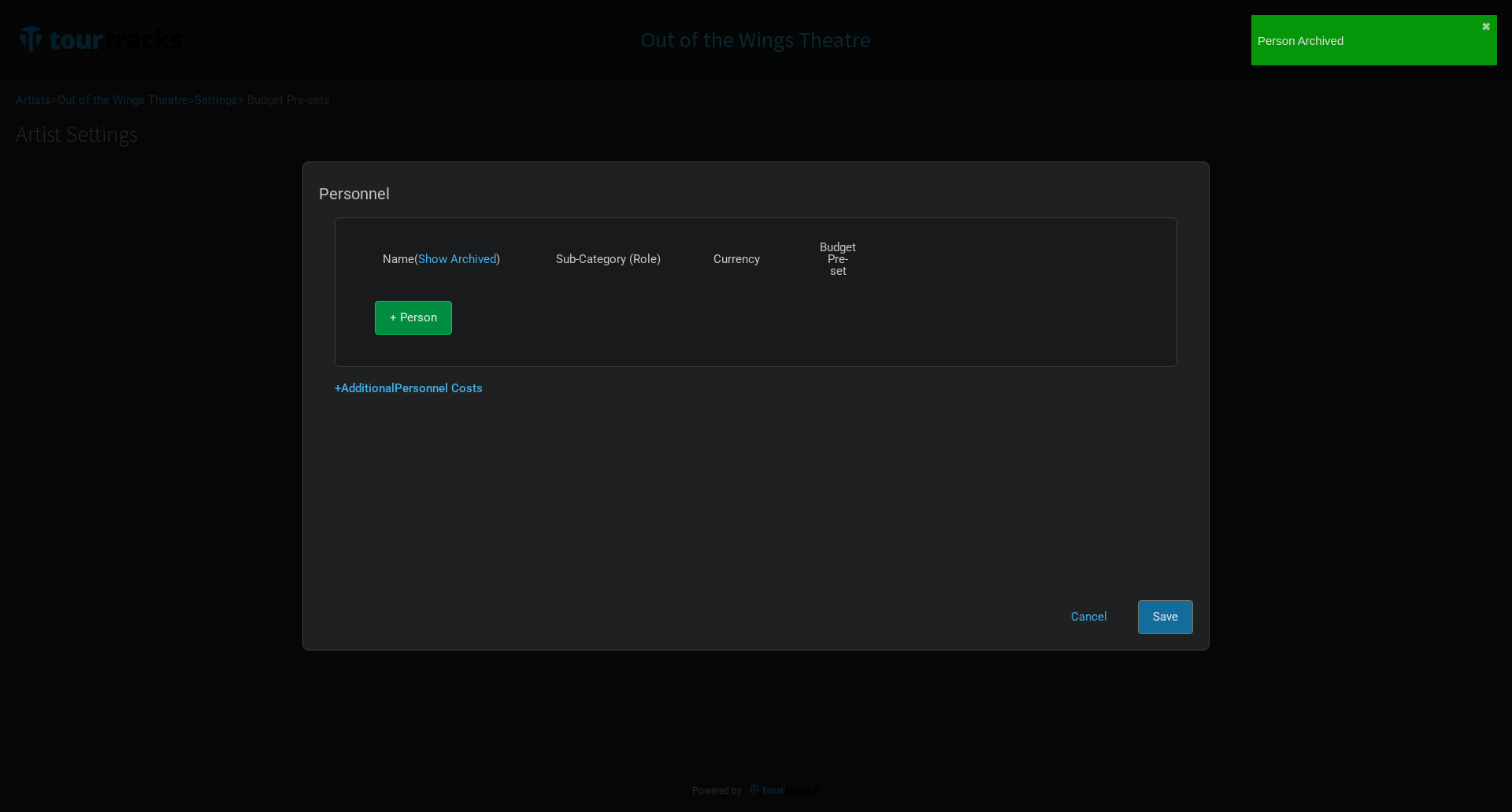
click at [1168, 613] on span "Save" at bounding box center [1165, 616] width 25 height 14
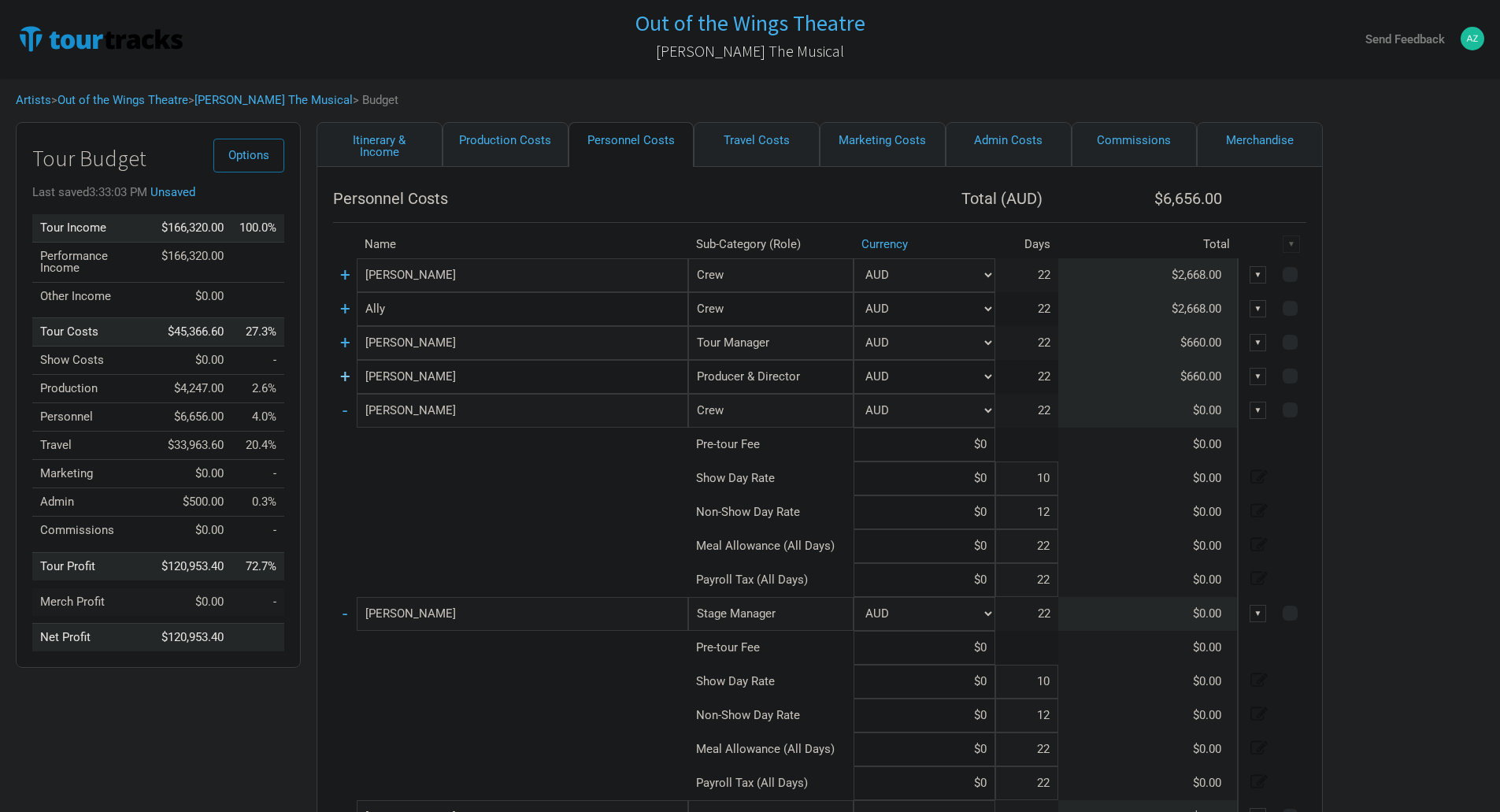
click at [349, 376] on link "+" at bounding box center [346, 375] width 10 height 20
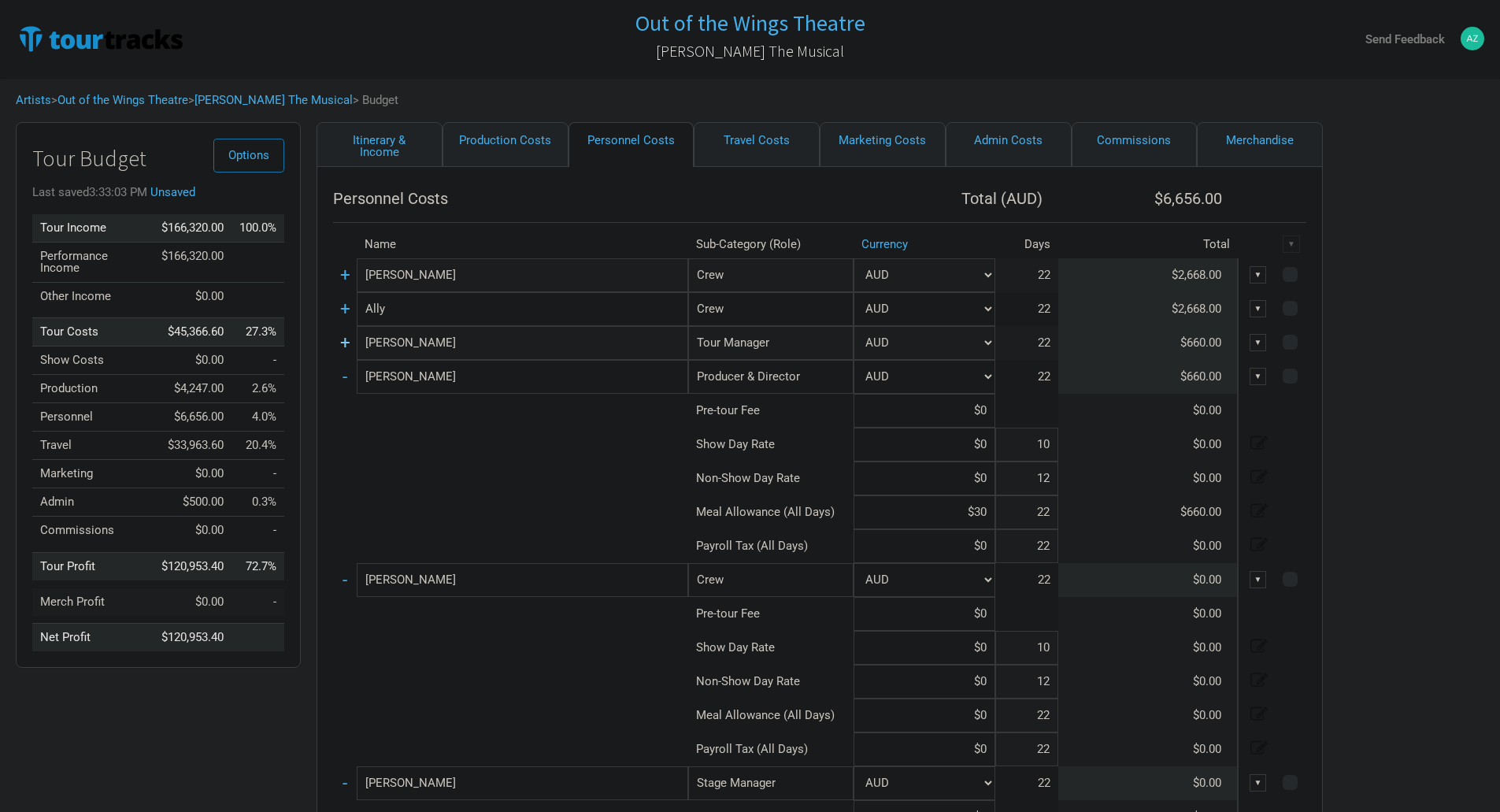
click at [347, 336] on link "+" at bounding box center [346, 342] width 10 height 20
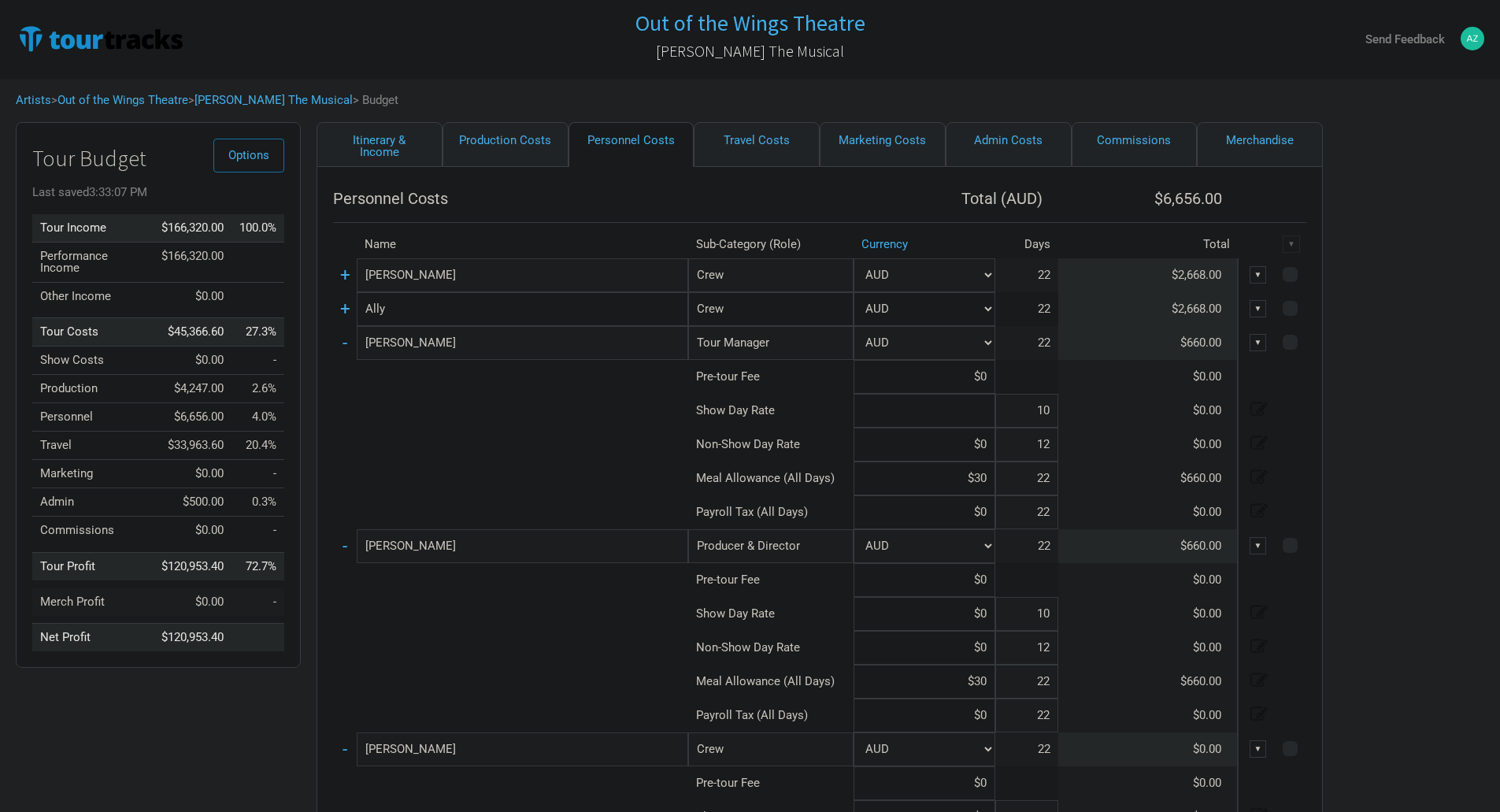
click at [985, 411] on input at bounding box center [925, 410] width 141 height 34
type input "$152"
click at [981, 439] on input at bounding box center [925, 444] width 141 height 34
type input "$152"
click at [987, 479] on input "$30" at bounding box center [925, 478] width 141 height 34
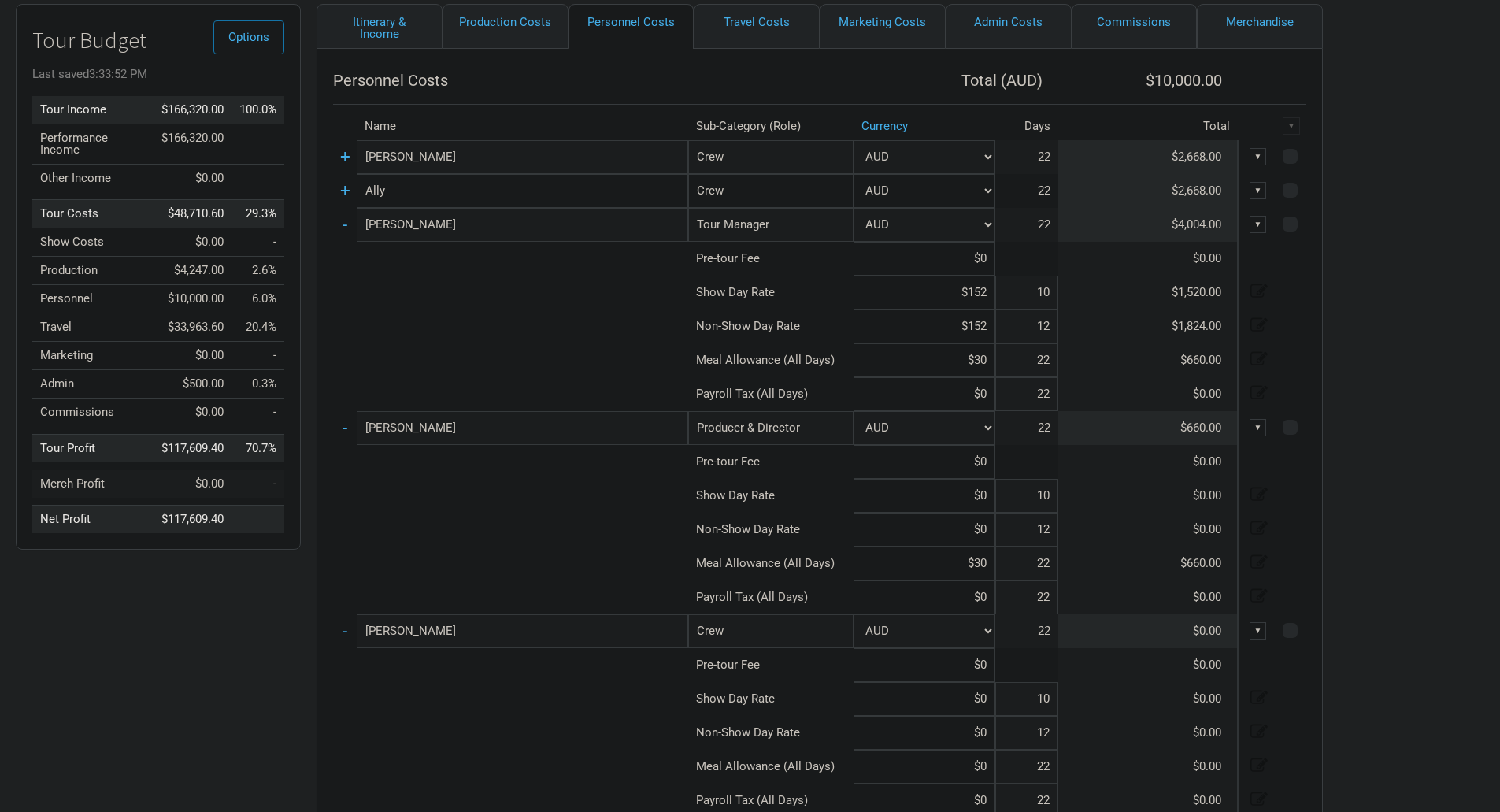
scroll to position [157, 0]
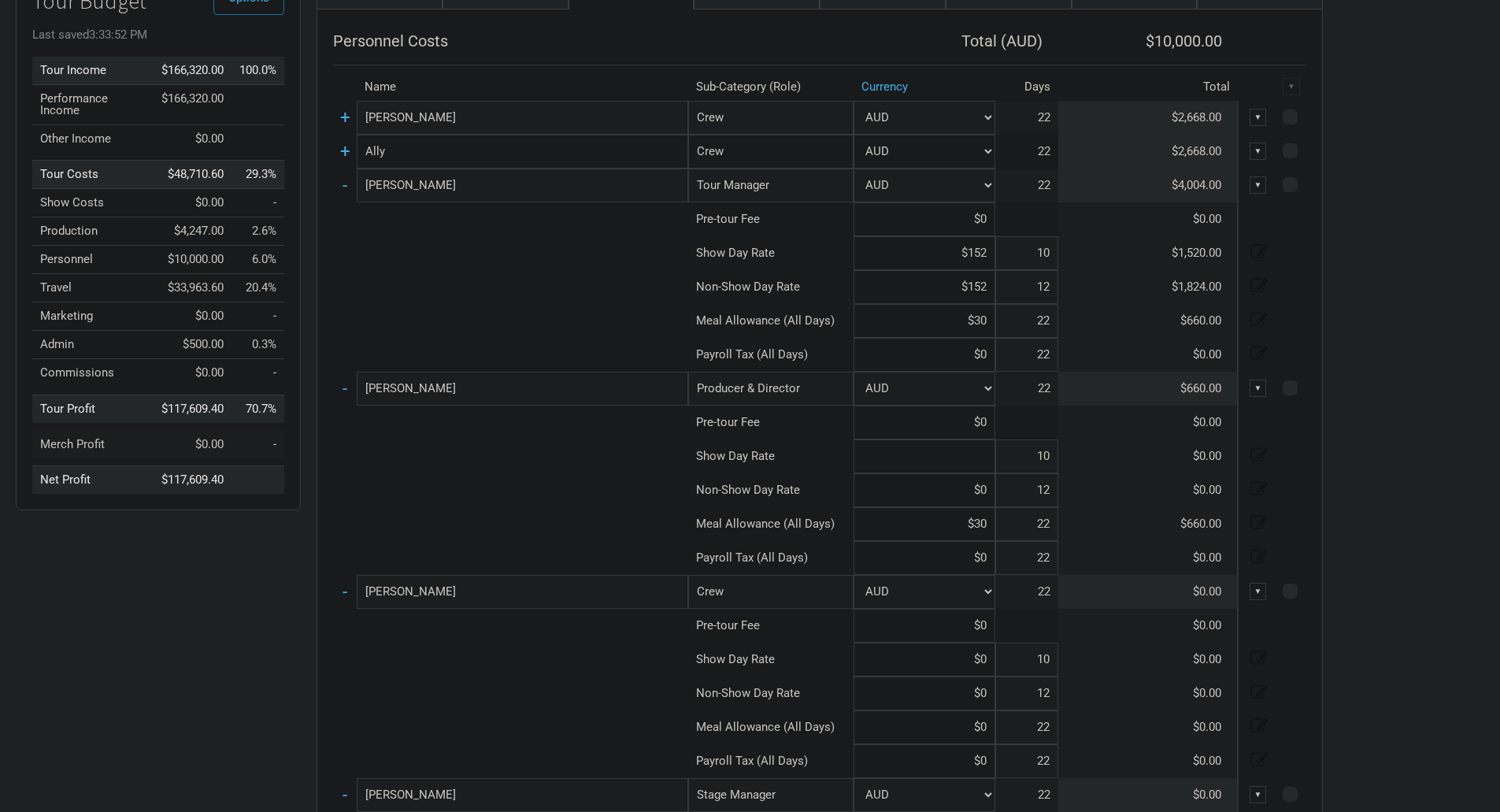
click at [986, 458] on input at bounding box center [925, 456] width 141 height 34
type input "$152"
click at [993, 500] on input at bounding box center [925, 490] width 141 height 34
type input "$152"
click at [982, 519] on input "$30" at bounding box center [925, 524] width 141 height 34
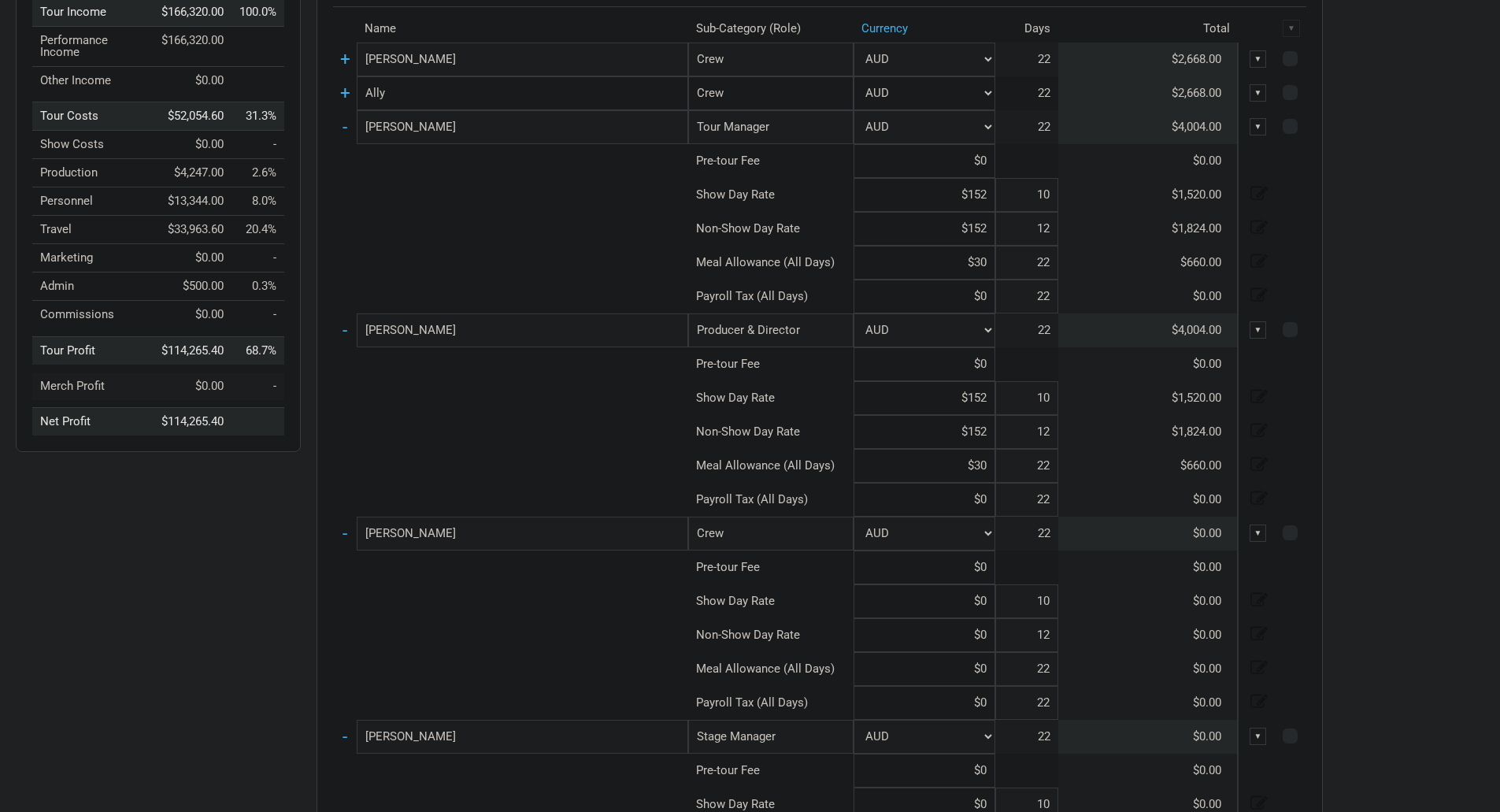
scroll to position [394, 0]
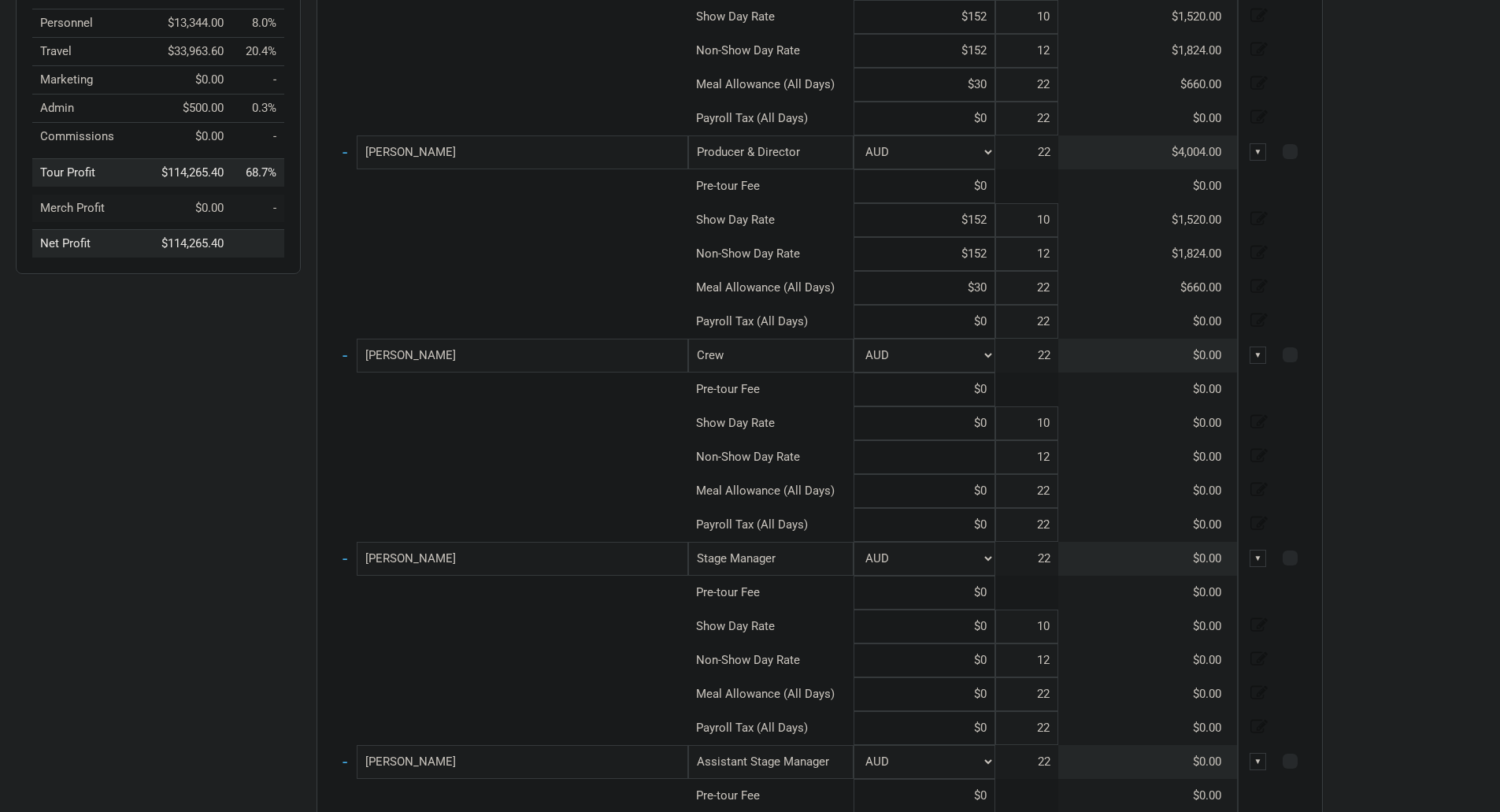
click at [987, 454] on input at bounding box center [925, 457] width 141 height 34
type input "$152"
click at [991, 496] on input at bounding box center [925, 491] width 141 height 34
type input "$152"
click at [938, 521] on input at bounding box center [925, 525] width 141 height 34
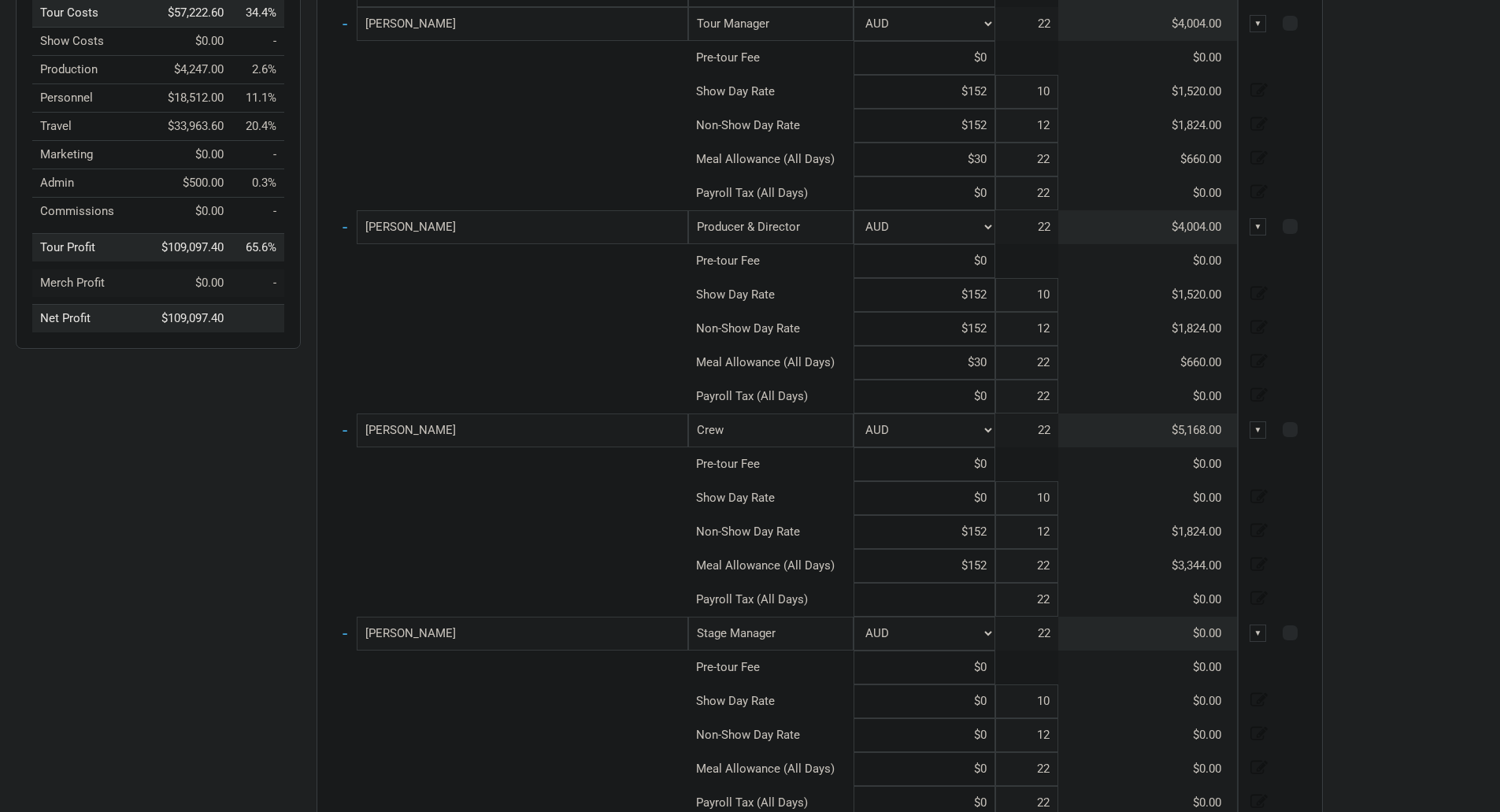
scroll to position [315, 0]
type input "$0"
click at [993, 567] on input "$152" at bounding box center [925, 569] width 141 height 34
type input "$1"
type input "$30"
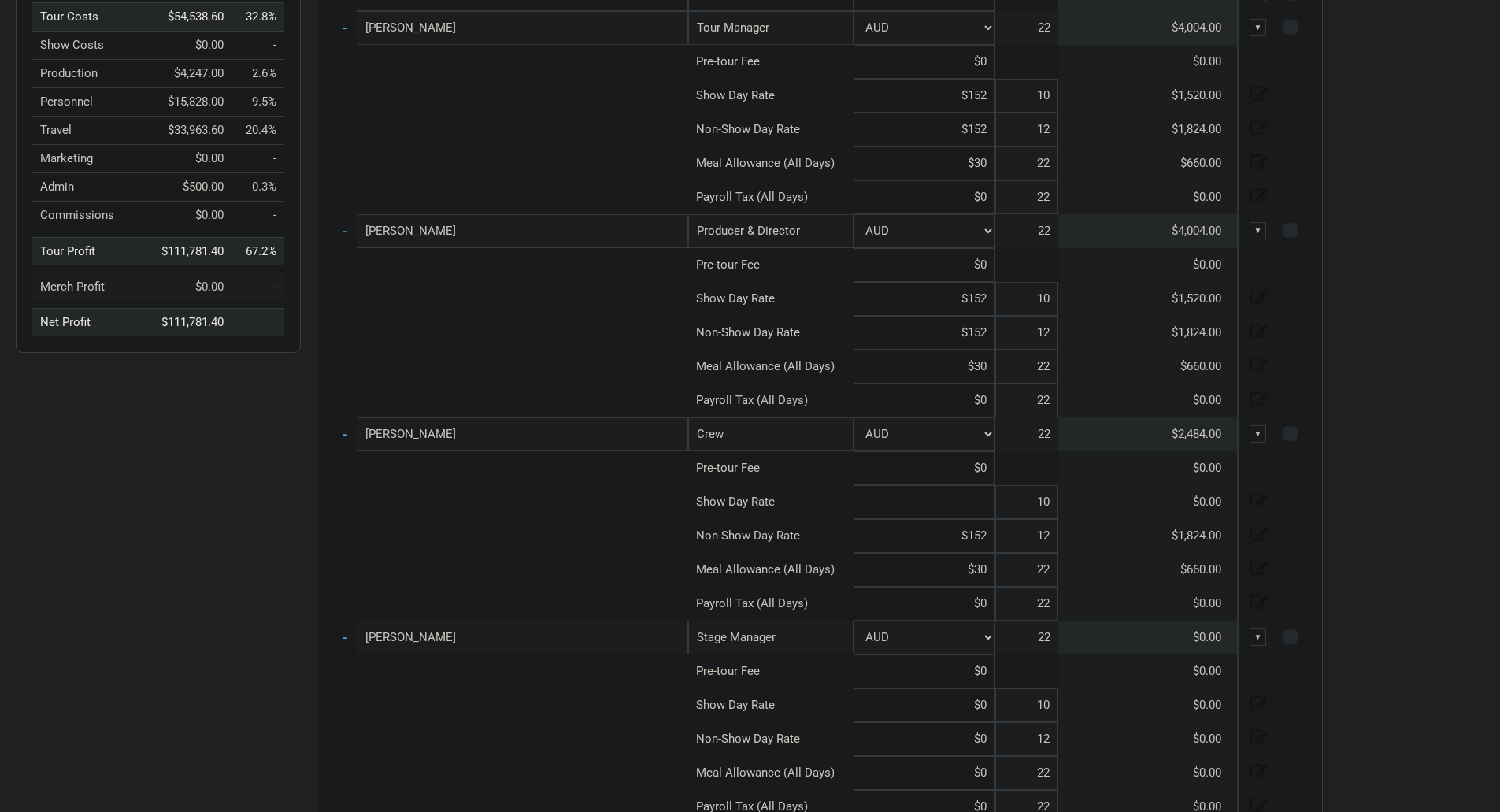
click at [987, 508] on input at bounding box center [925, 502] width 141 height 34
type input "$152"
click at [908, 572] on input "$30" at bounding box center [925, 569] width 141 height 34
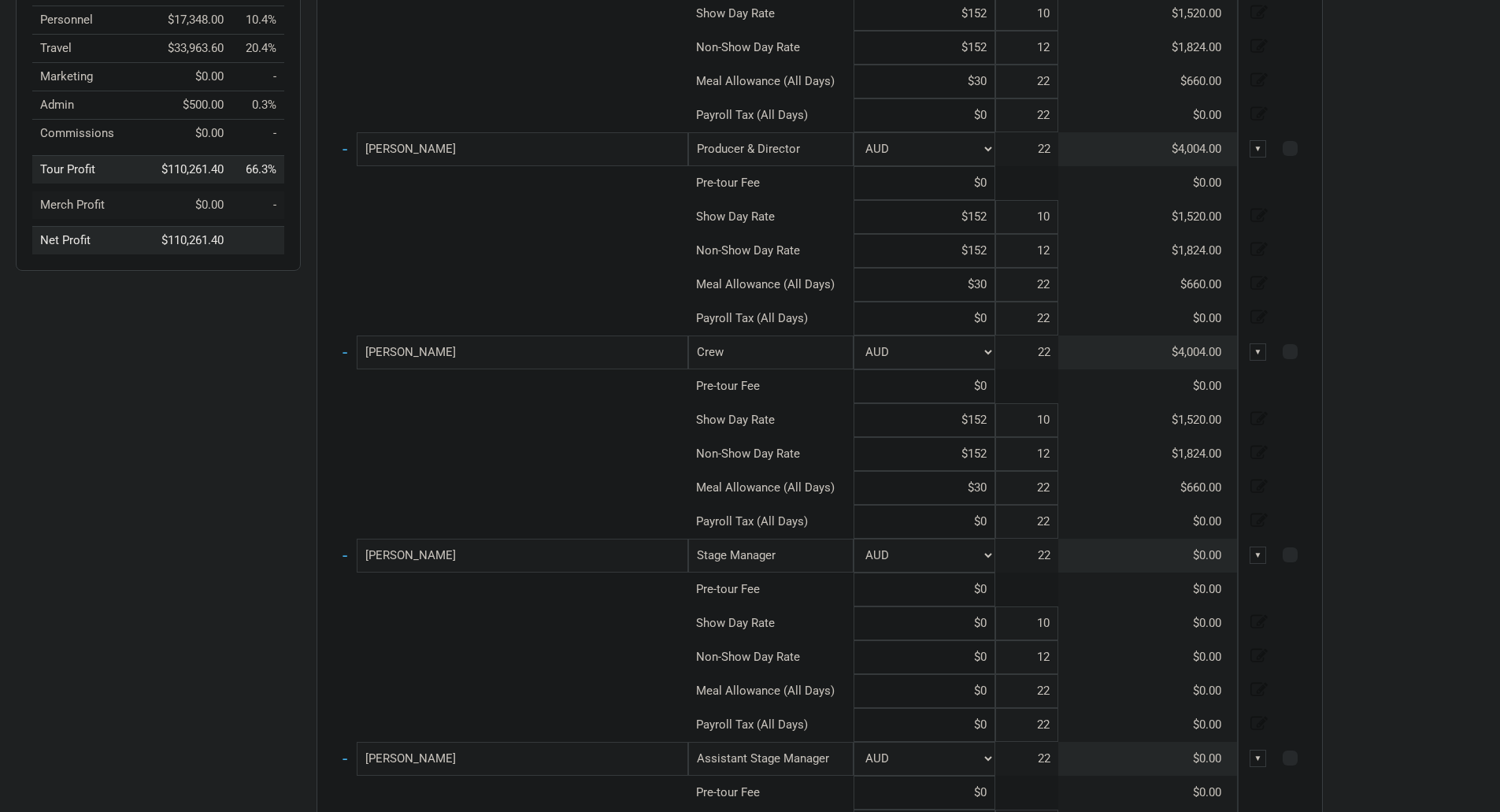
scroll to position [472, 0]
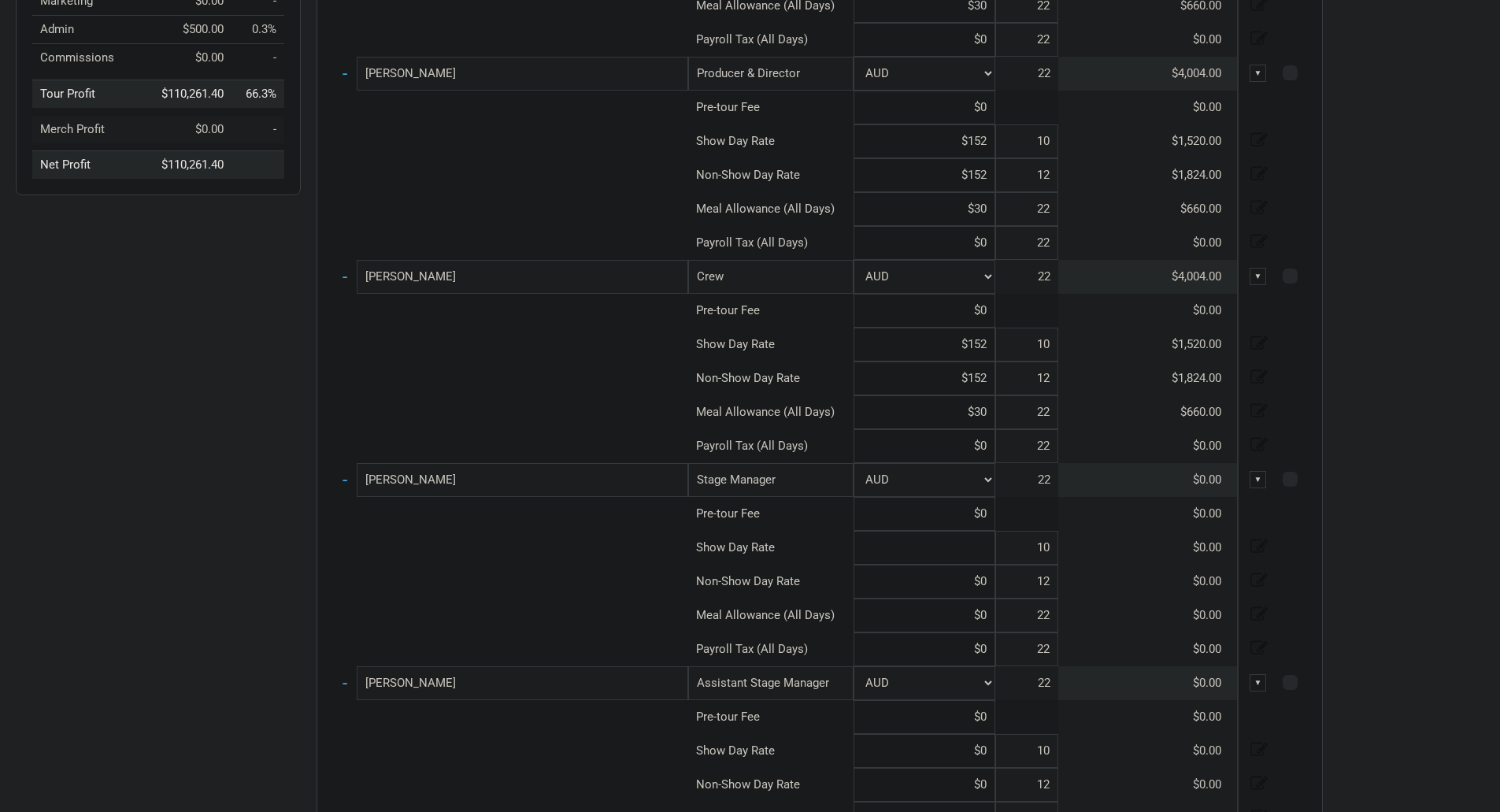
click at [950, 552] on input at bounding box center [925, 547] width 141 height 34
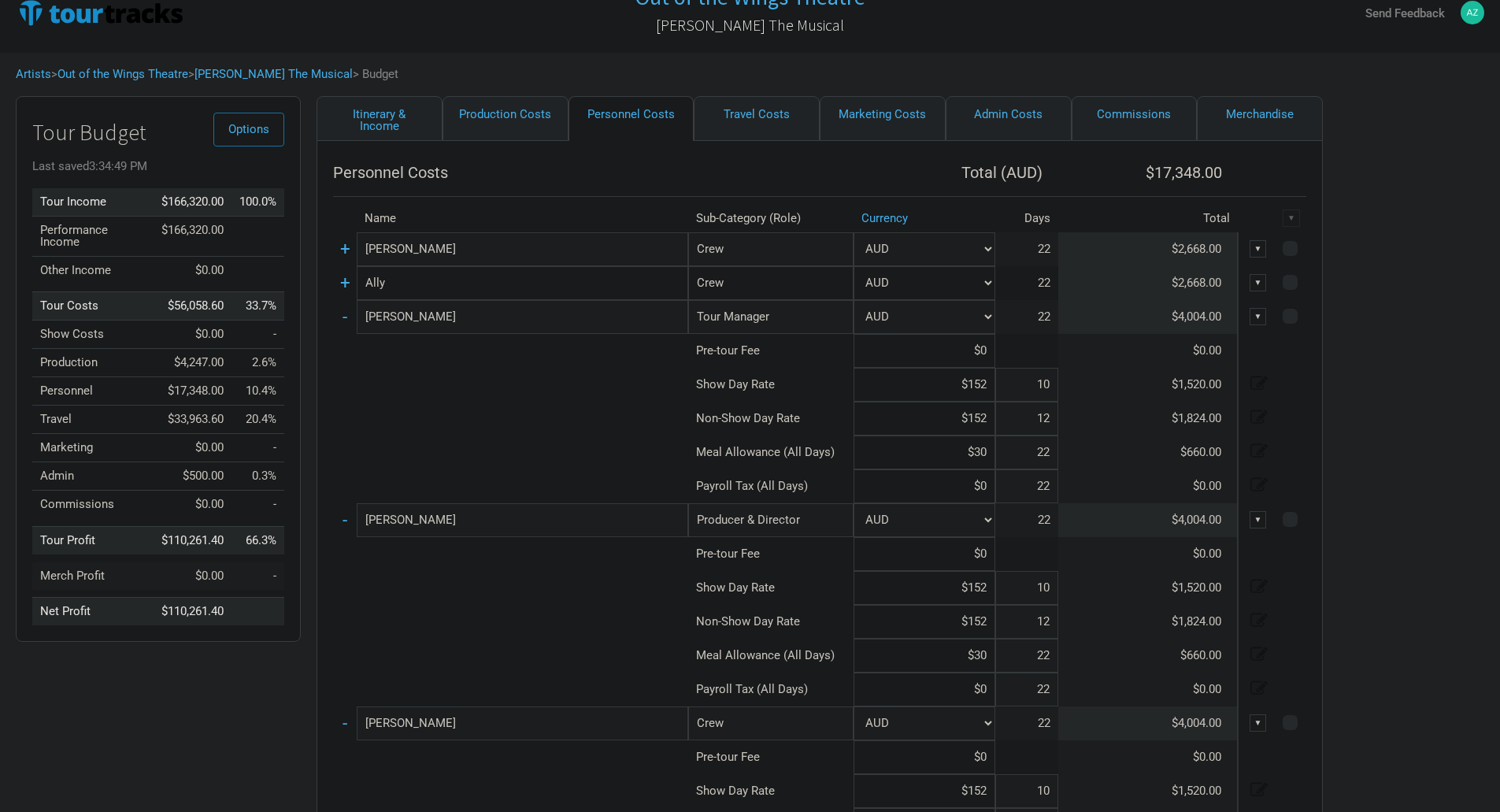
scroll to position [0, 0]
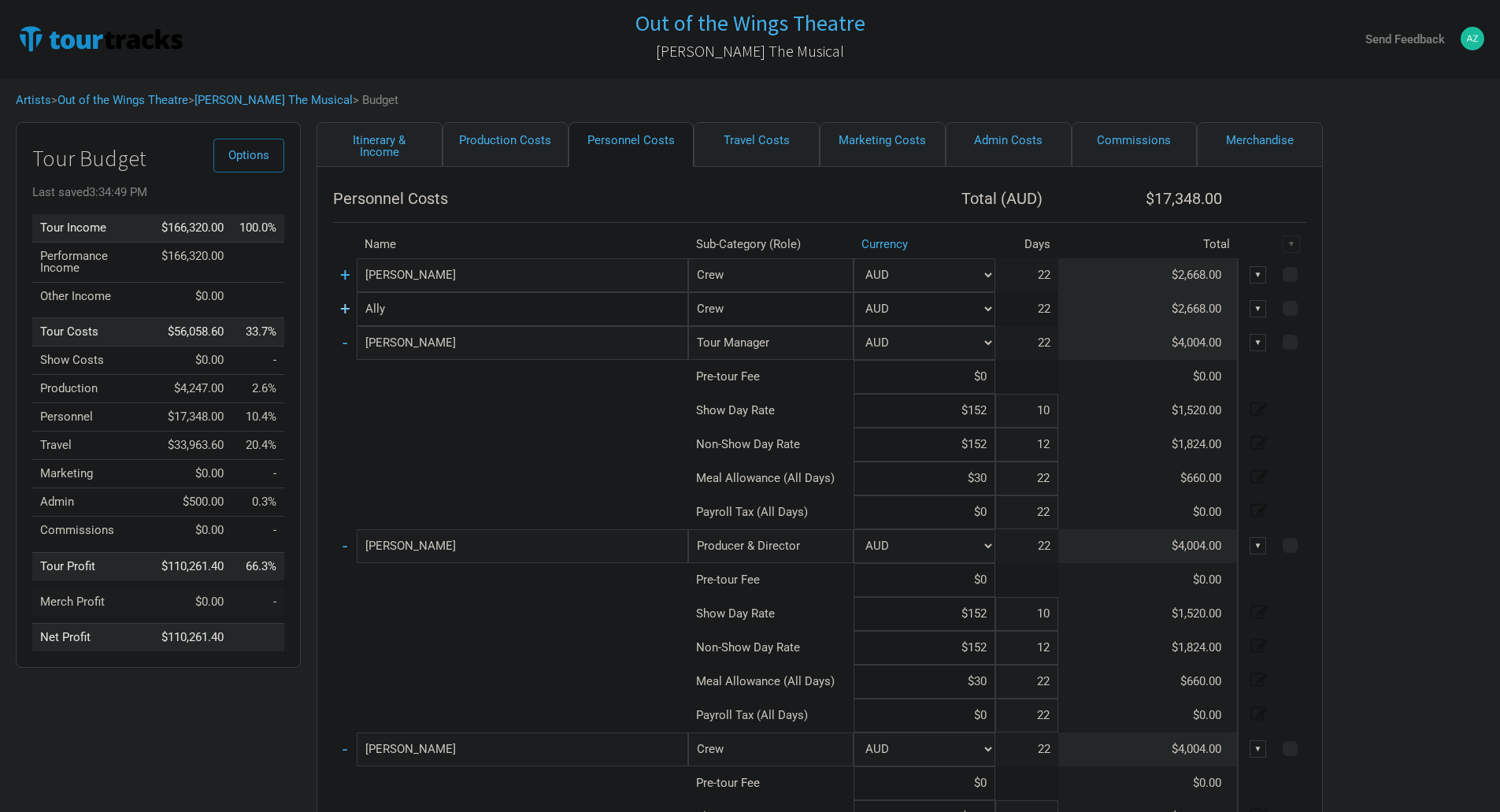
type input "$0"
click at [341, 309] on link "+" at bounding box center [346, 308] width 10 height 20
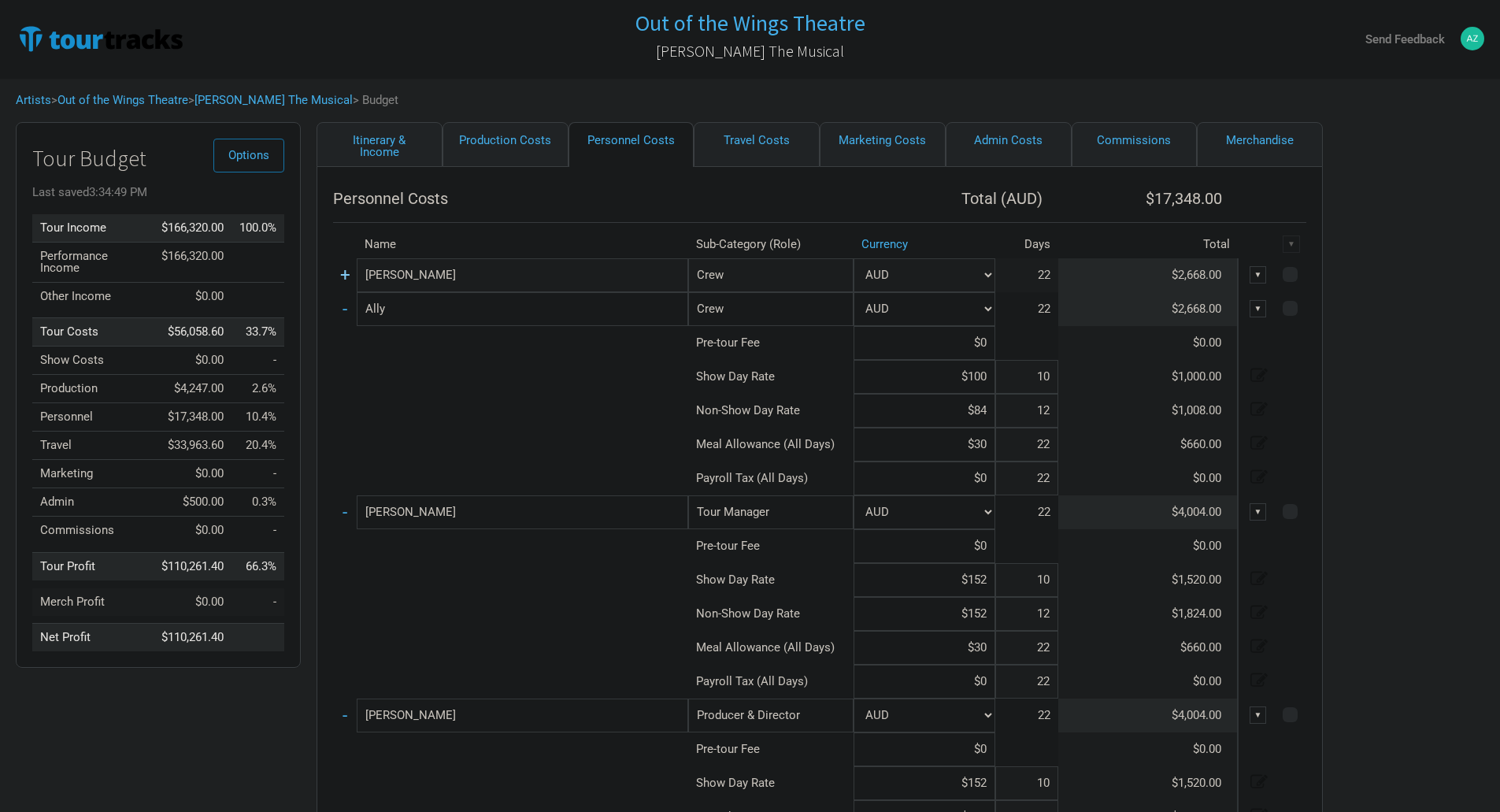
click at [346, 282] on link "+" at bounding box center [346, 274] width 10 height 20
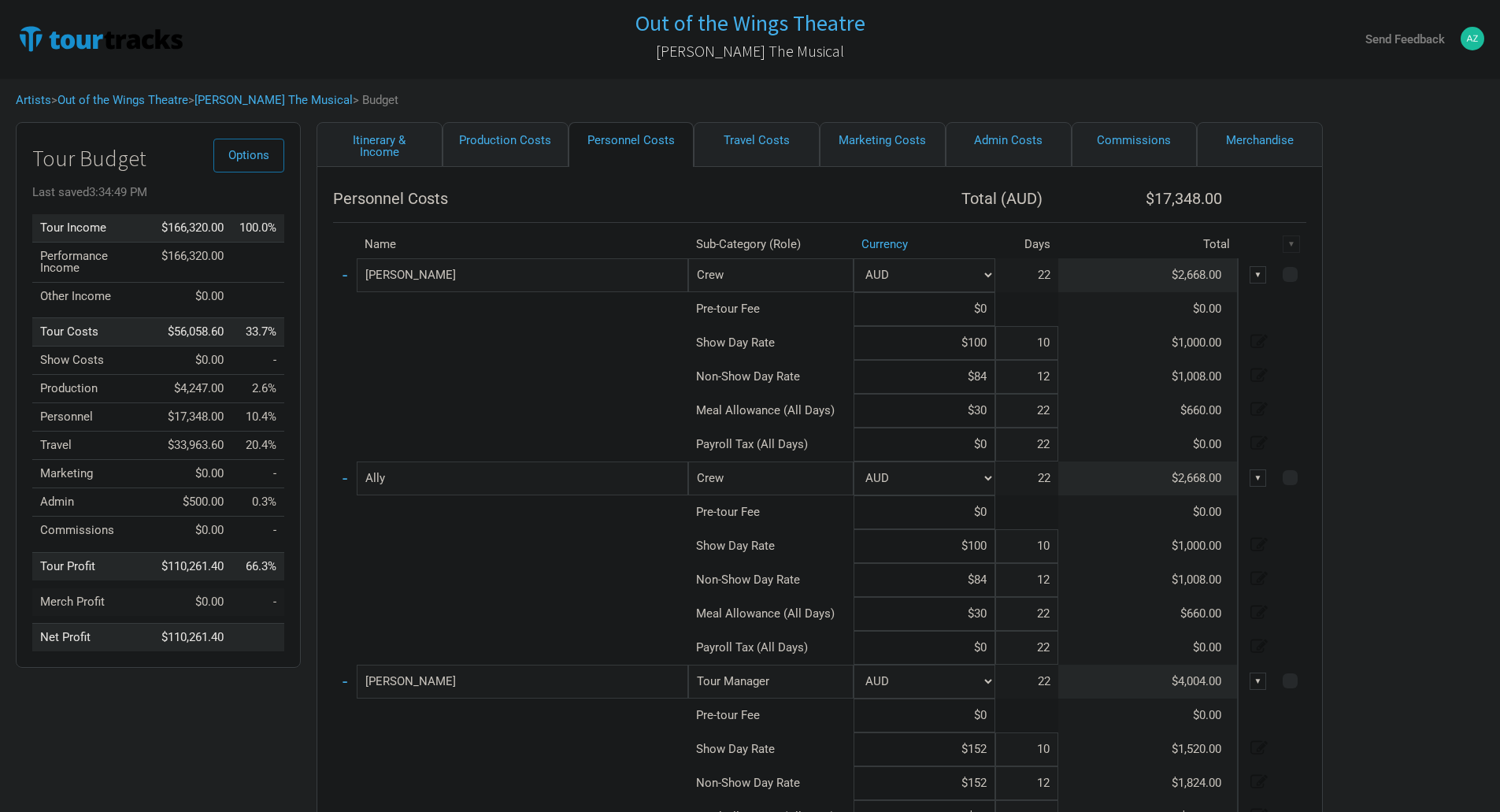
click at [990, 344] on input "$100" at bounding box center [925, 342] width 141 height 34
type input "$144"
click at [990, 376] on input "$84" at bounding box center [925, 376] width 141 height 34
type input "$8"
type input "$144"
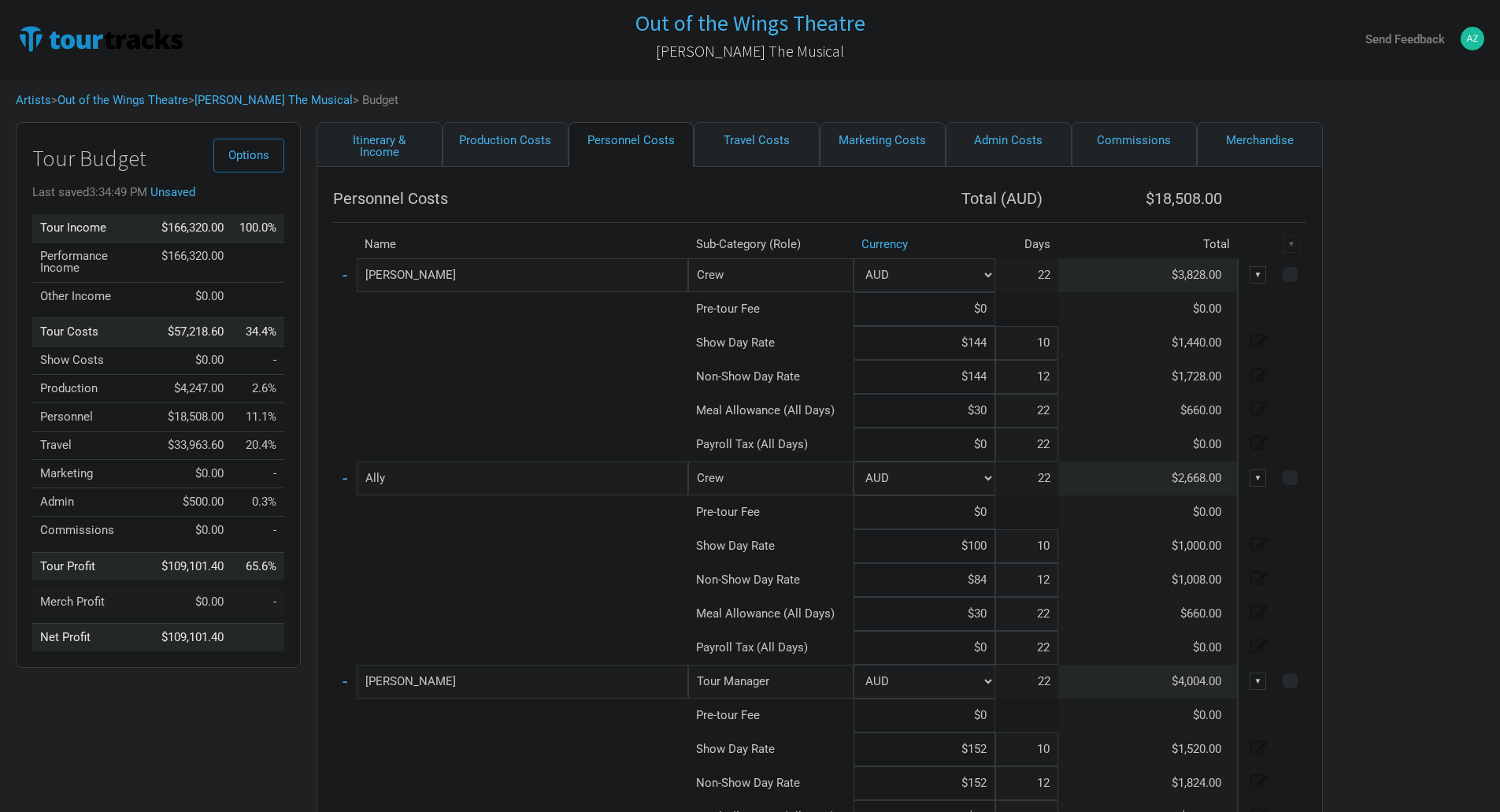
click at [992, 553] on input "$100" at bounding box center [925, 546] width 141 height 34
type input "$144"
click at [993, 581] on input "$84" at bounding box center [925, 580] width 141 height 34
type input "$8"
type input "$144"
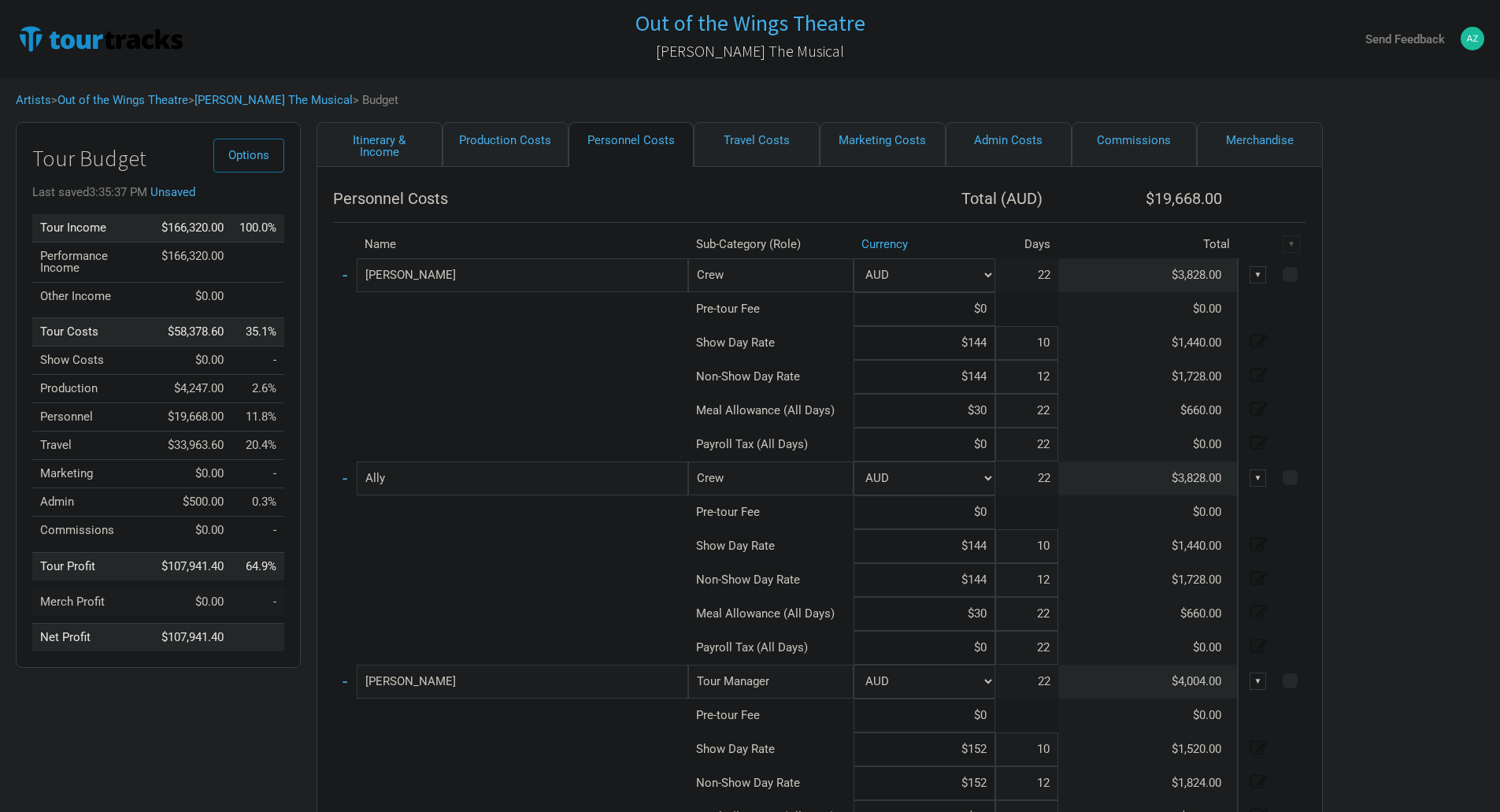
click at [960, 617] on input "$30" at bounding box center [925, 614] width 141 height 34
click at [925, 444] on input at bounding box center [925, 444] width 141 height 34
type input "$0"
click at [928, 387] on input "$144" at bounding box center [925, 376] width 141 height 34
click at [919, 444] on input at bounding box center [925, 444] width 141 height 34
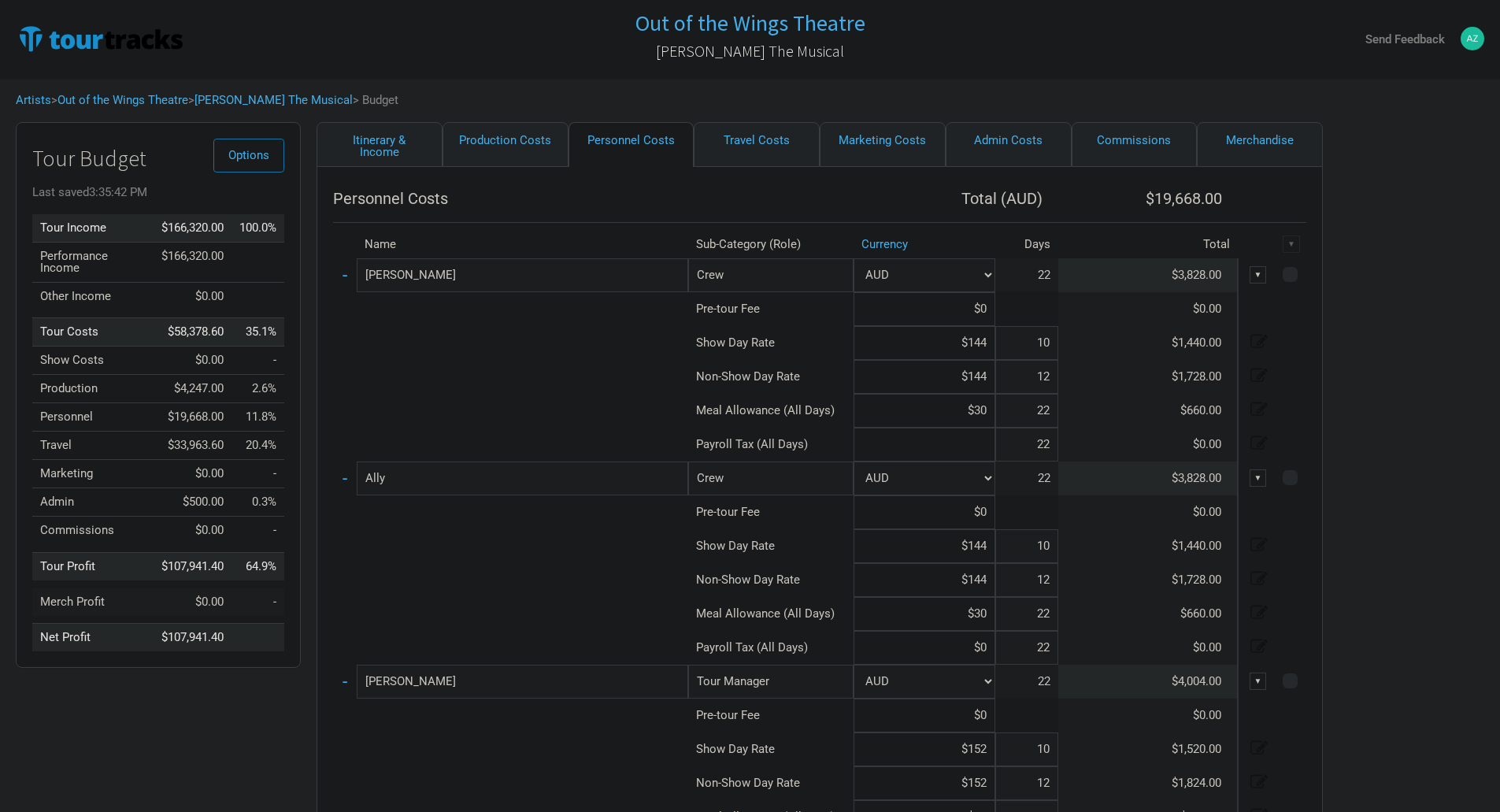
type input "$0"
click at [937, 323] on input at bounding box center [925, 309] width 141 height 34
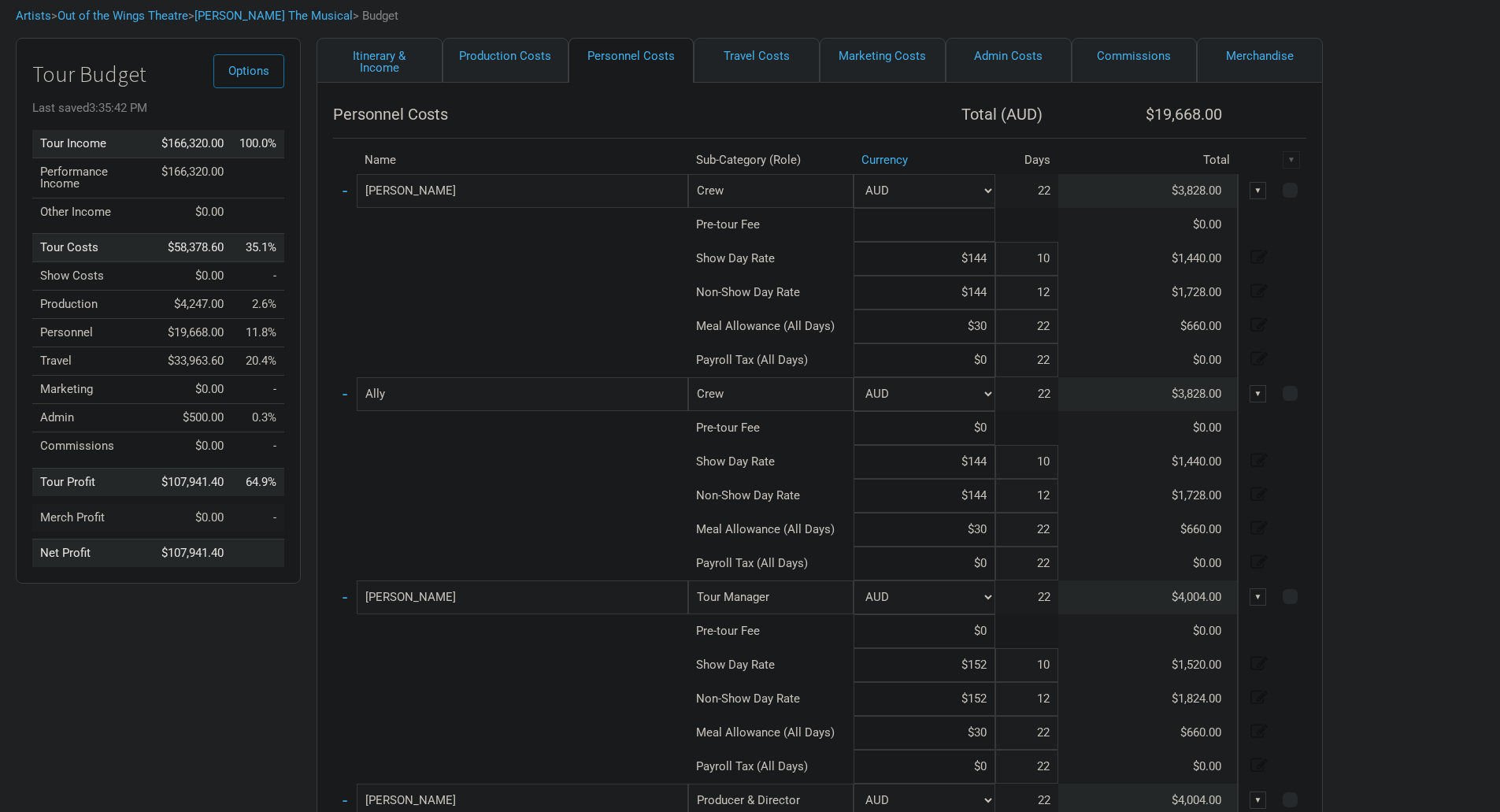
scroll to position [79, 0]
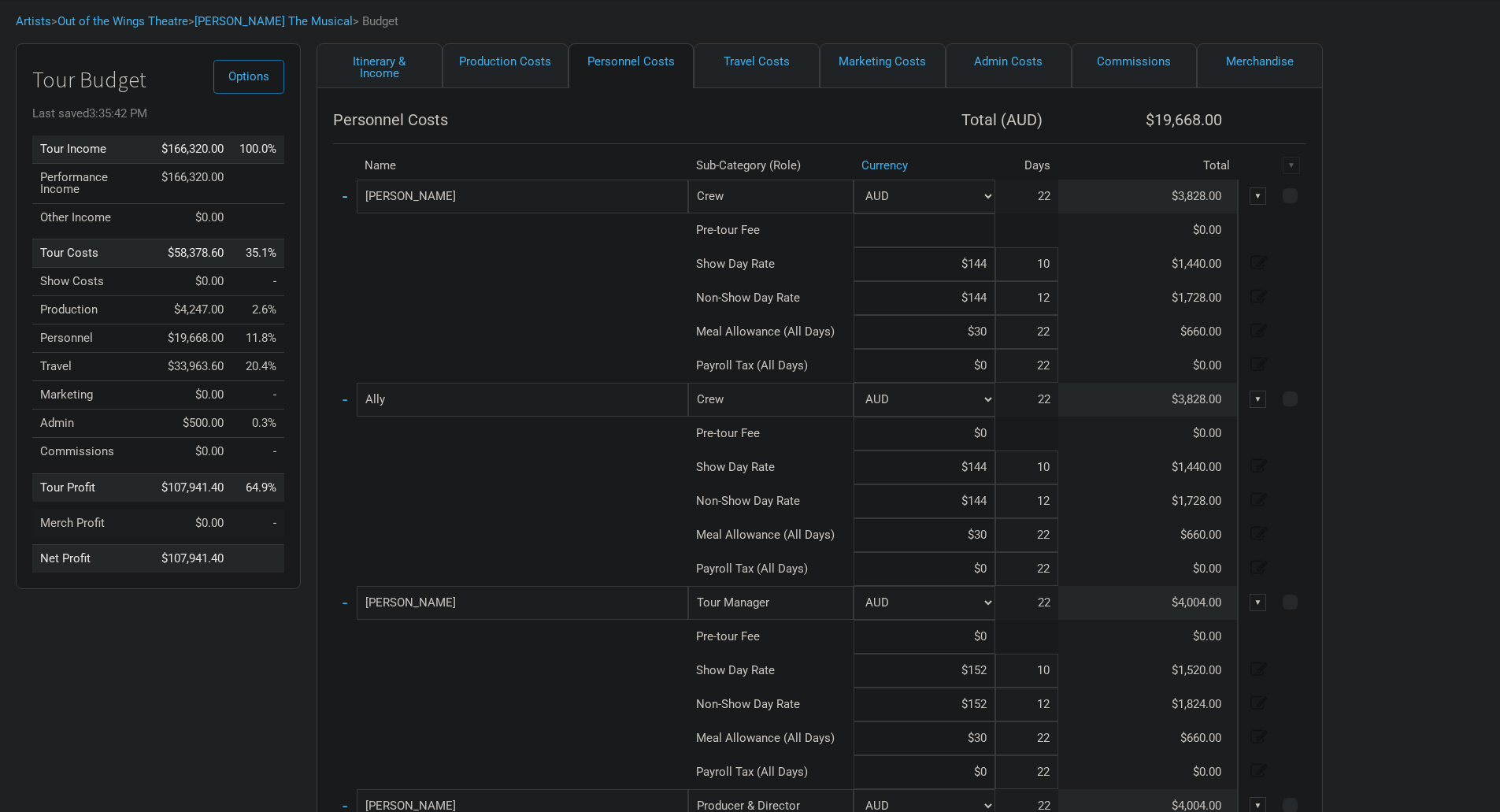
type input "$0"
click at [343, 195] on link "-" at bounding box center [344, 196] width 4 height 20
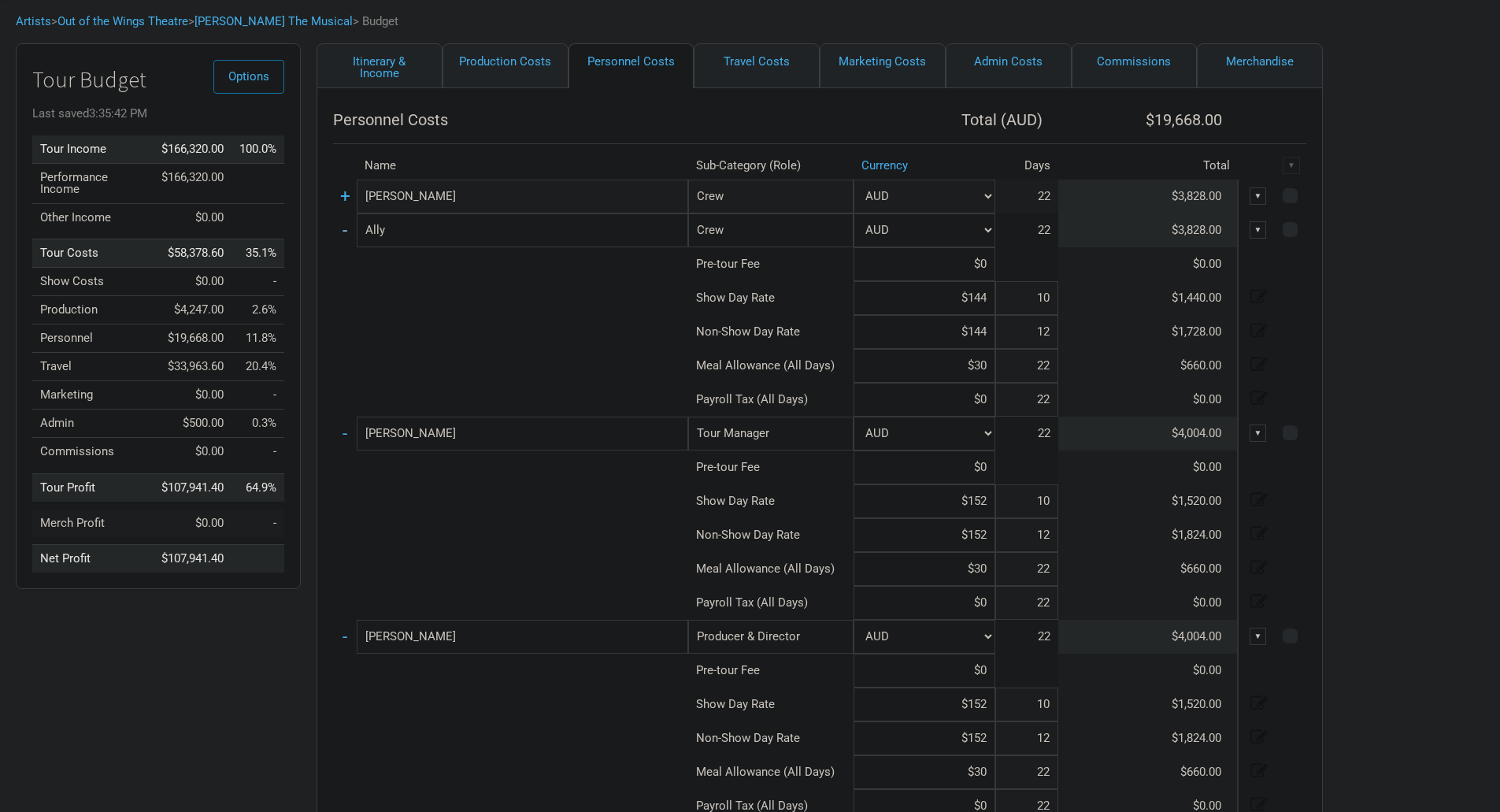
click at [342, 229] on link "-" at bounding box center [344, 230] width 4 height 20
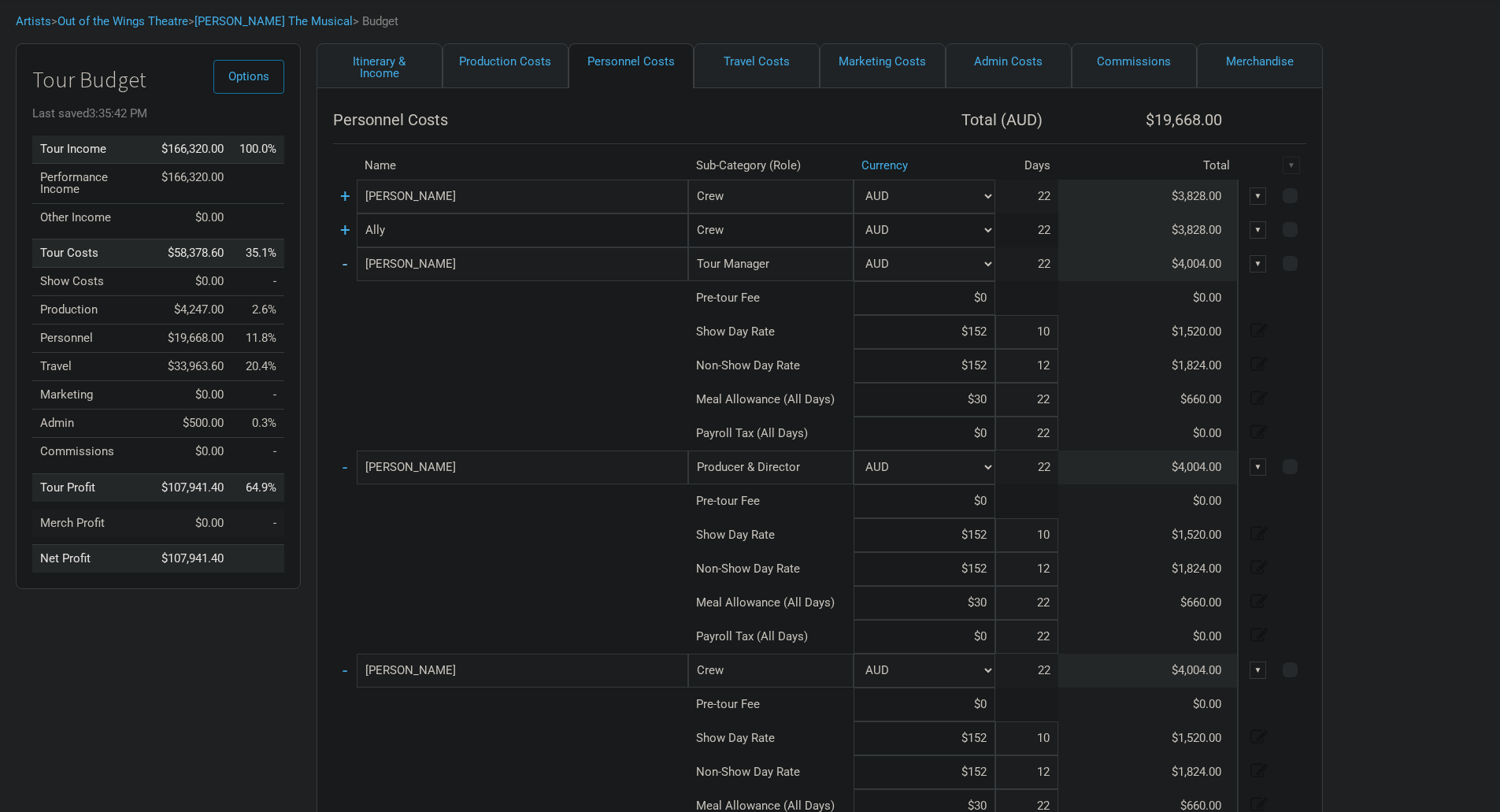
click at [345, 261] on link "-" at bounding box center [344, 263] width 4 height 20
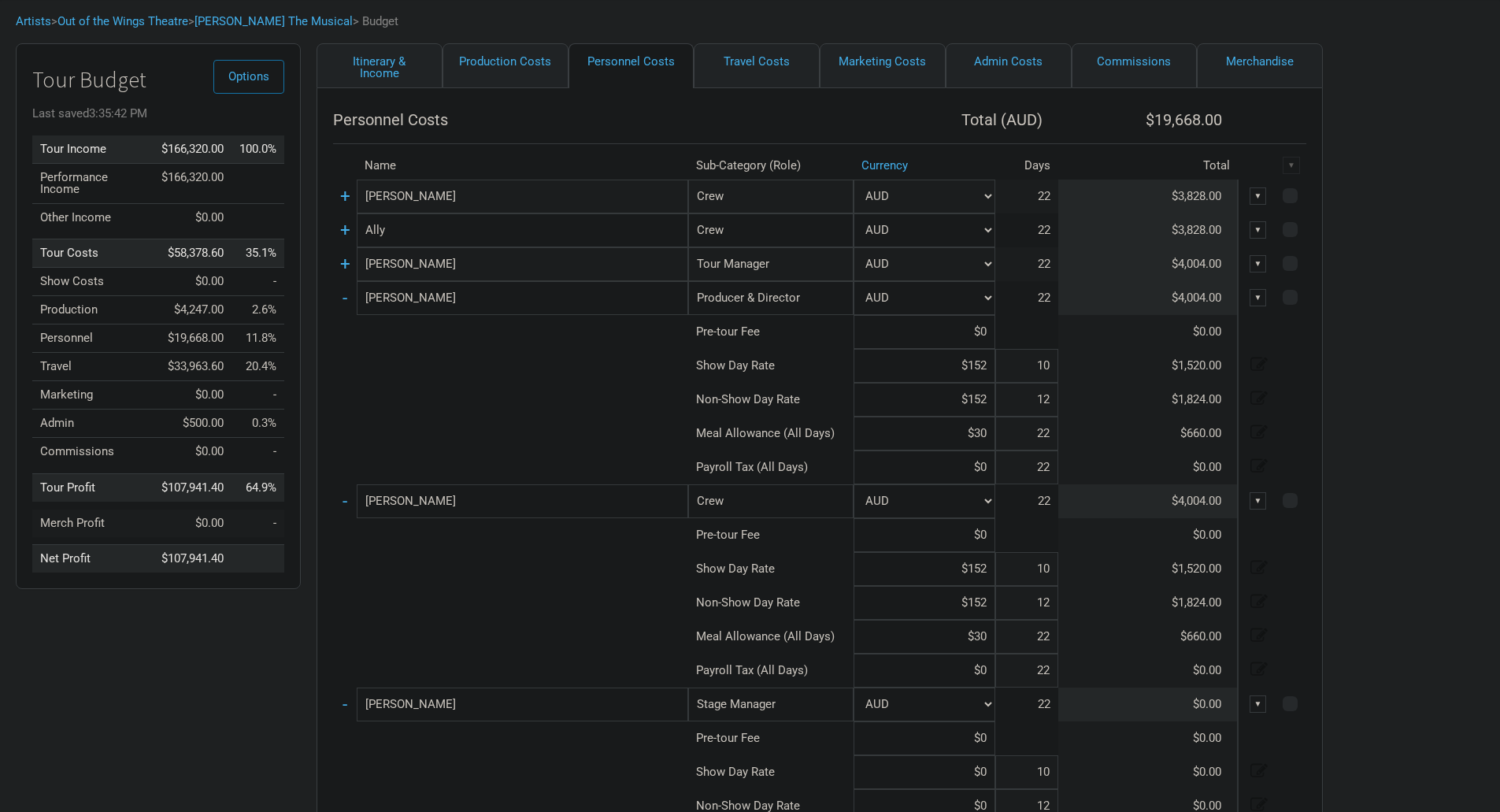
click at [351, 296] on td "-" at bounding box center [345, 298] width 24 height 34
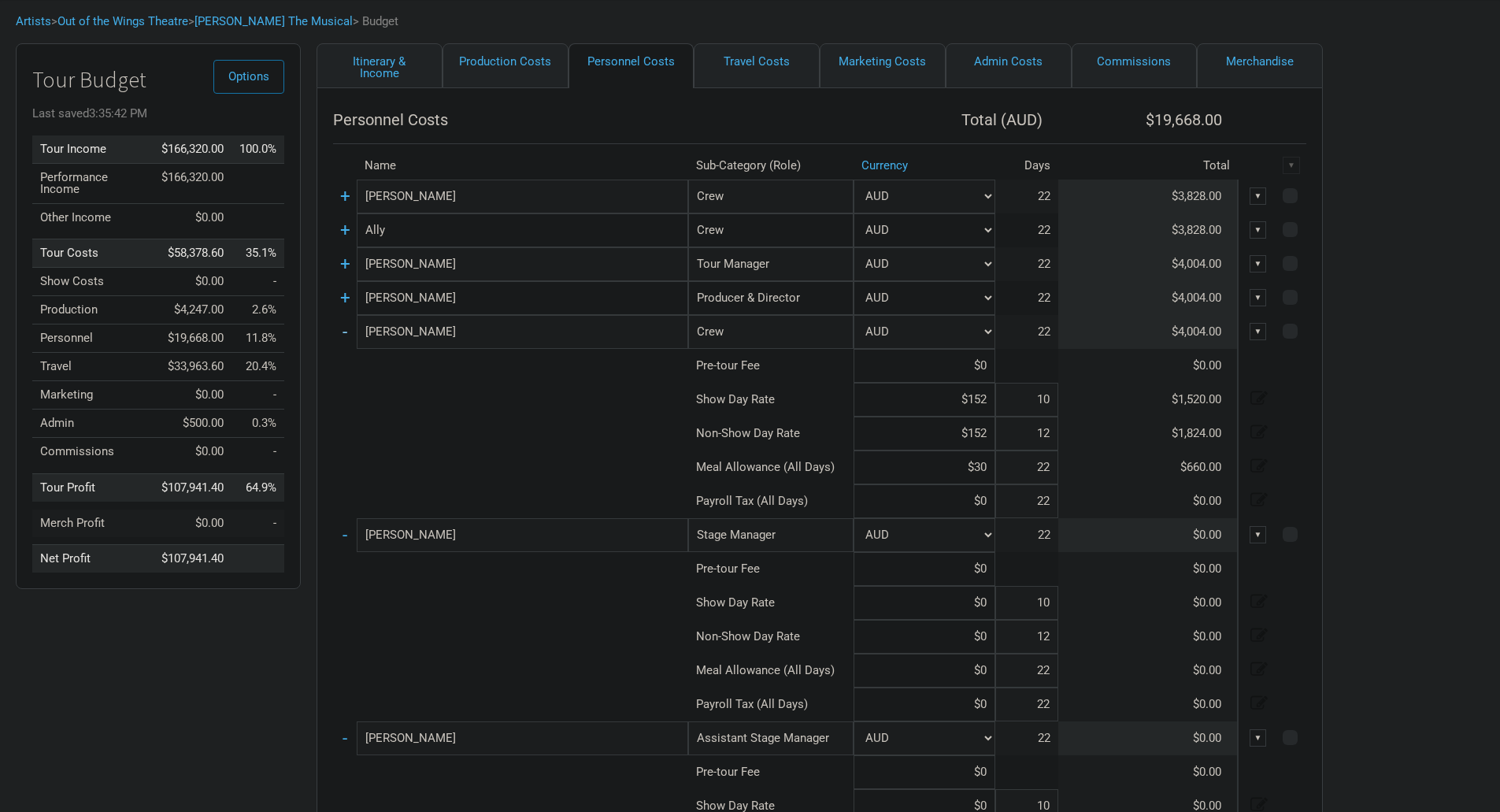
click at [344, 331] on link "-" at bounding box center [344, 331] width 4 height 20
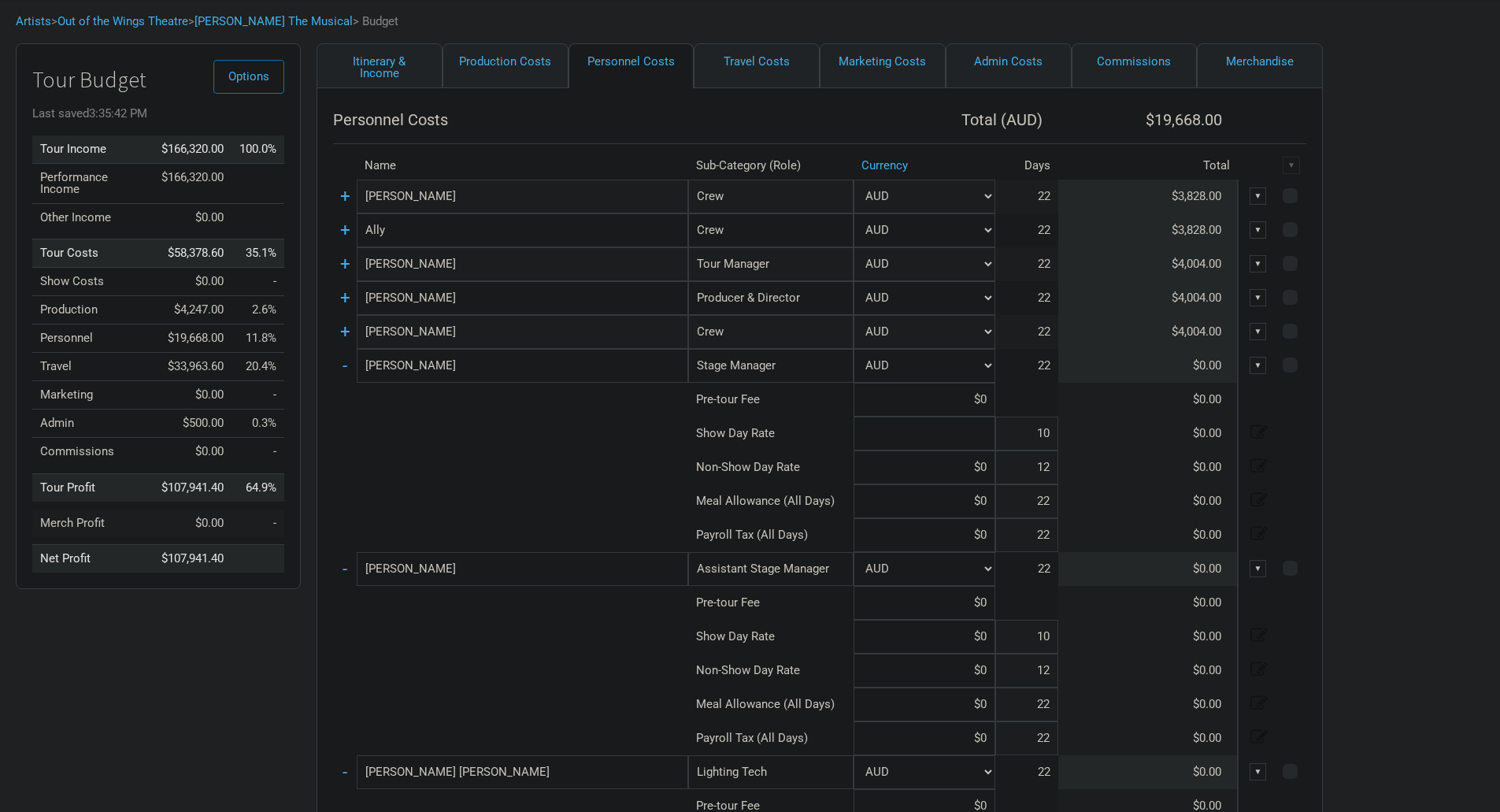
click at [989, 444] on input at bounding box center [925, 433] width 141 height 34
type input "$0"
click at [986, 366] on select "AUD" at bounding box center [925, 366] width 141 height 34
click at [987, 366] on select "AUD" at bounding box center [925, 366] width 141 height 34
click at [343, 327] on link "+" at bounding box center [346, 331] width 10 height 20
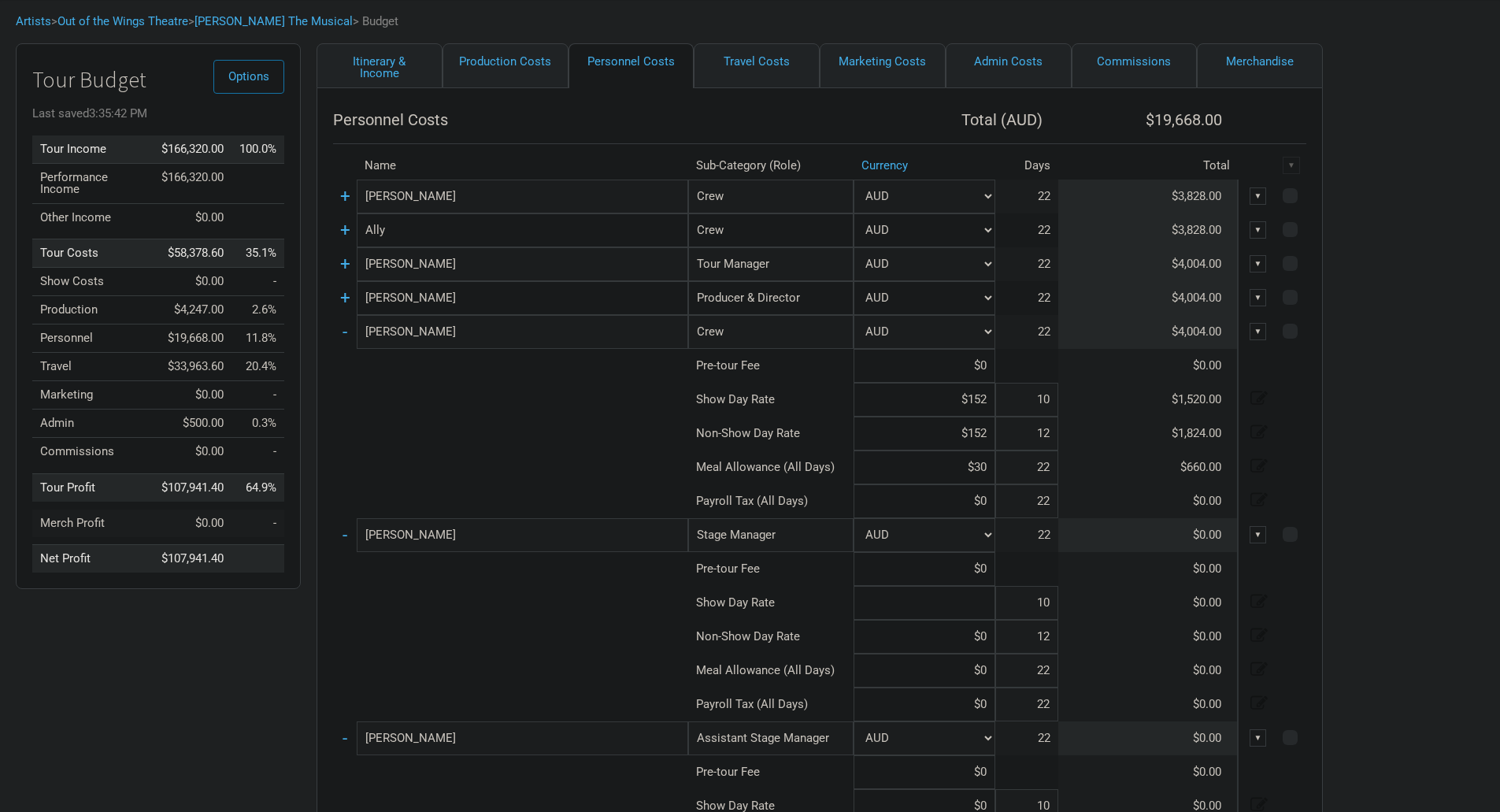
click at [960, 603] on input at bounding box center [925, 602] width 141 height 34
type input "$152"
click at [989, 634] on input at bounding box center [925, 637] width 141 height 34
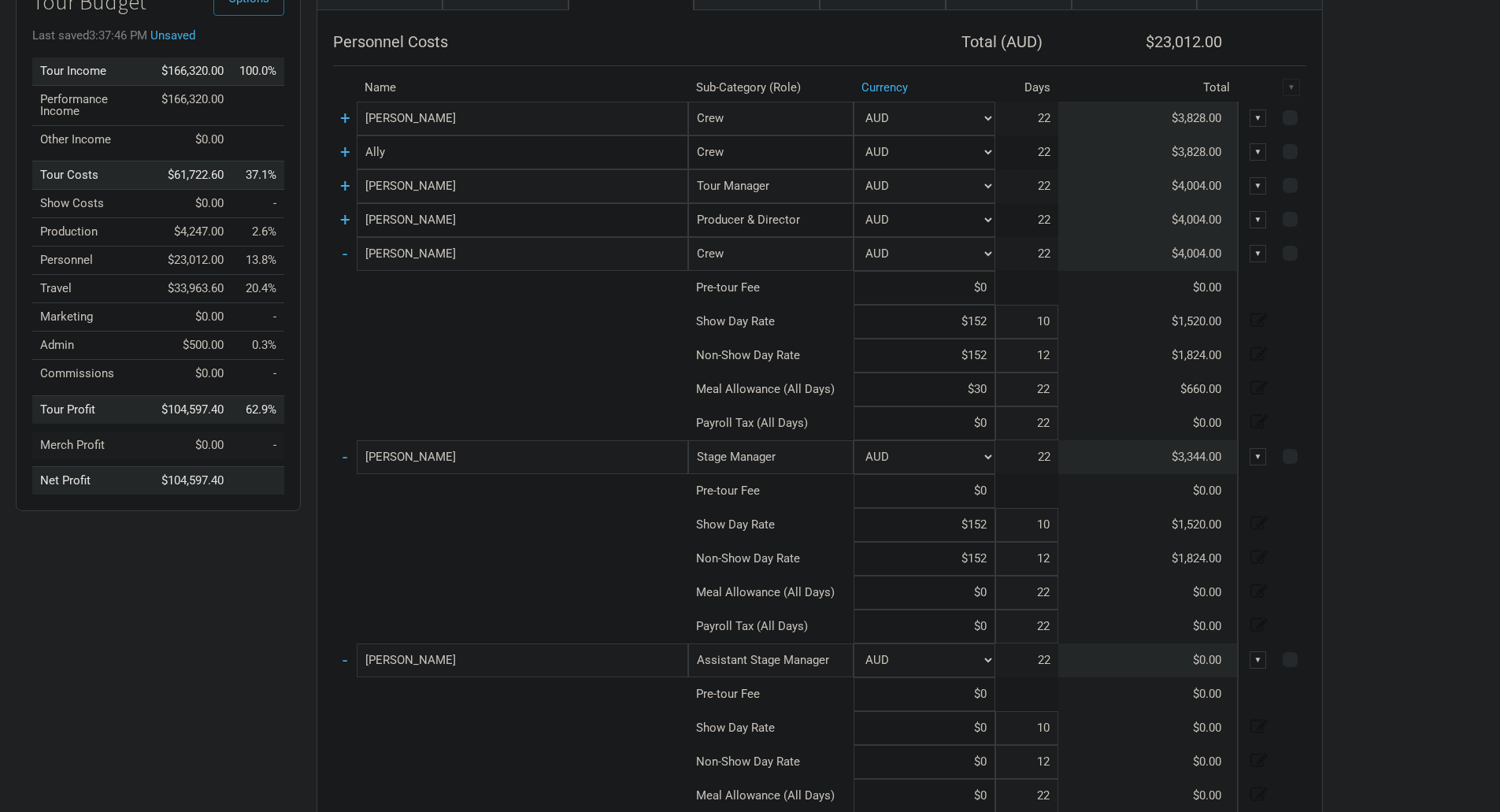
scroll to position [157, 0]
type input "$152"
click at [989, 592] on input at bounding box center [925, 591] width 141 height 34
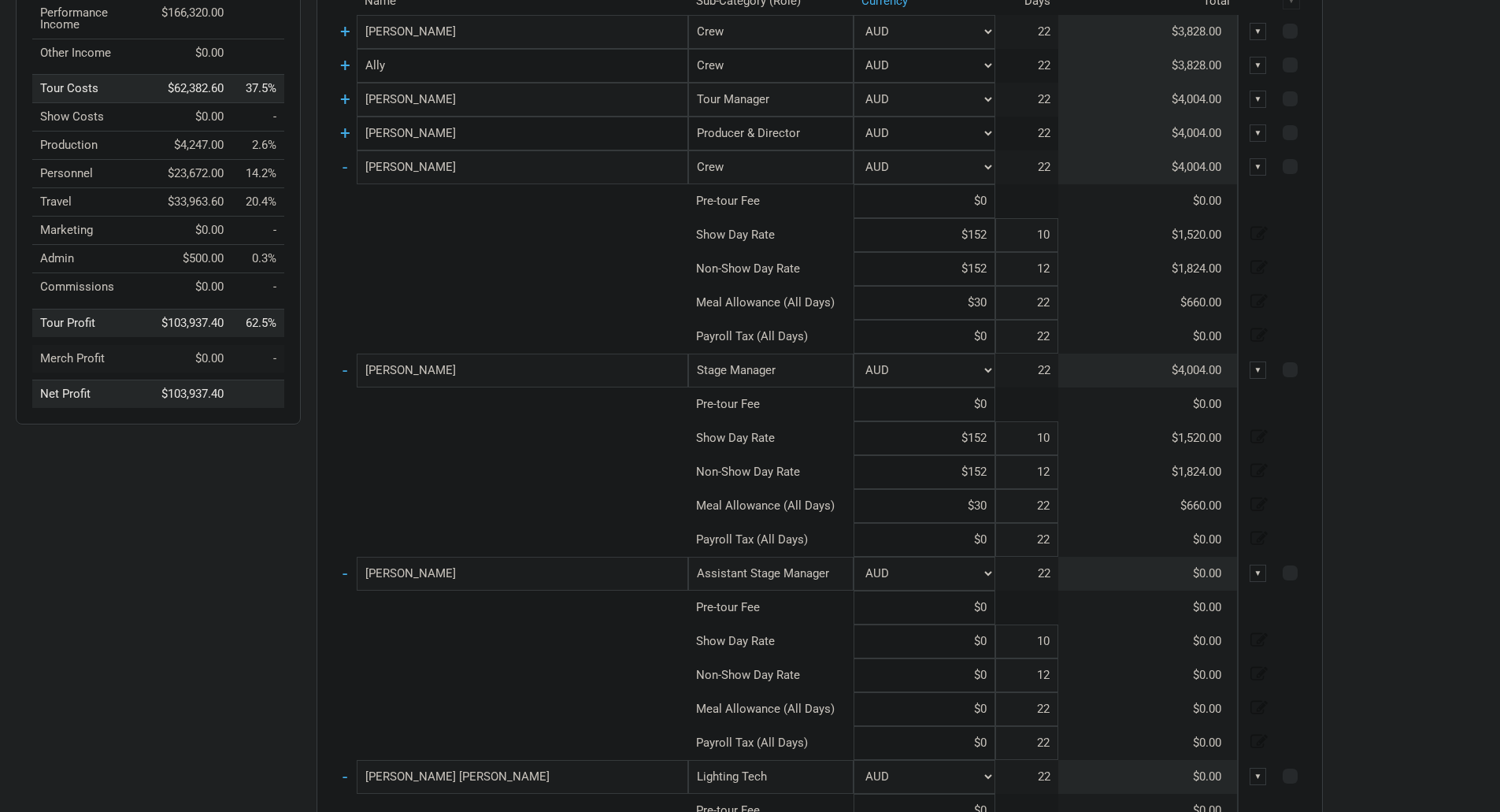
scroll to position [315, 0]
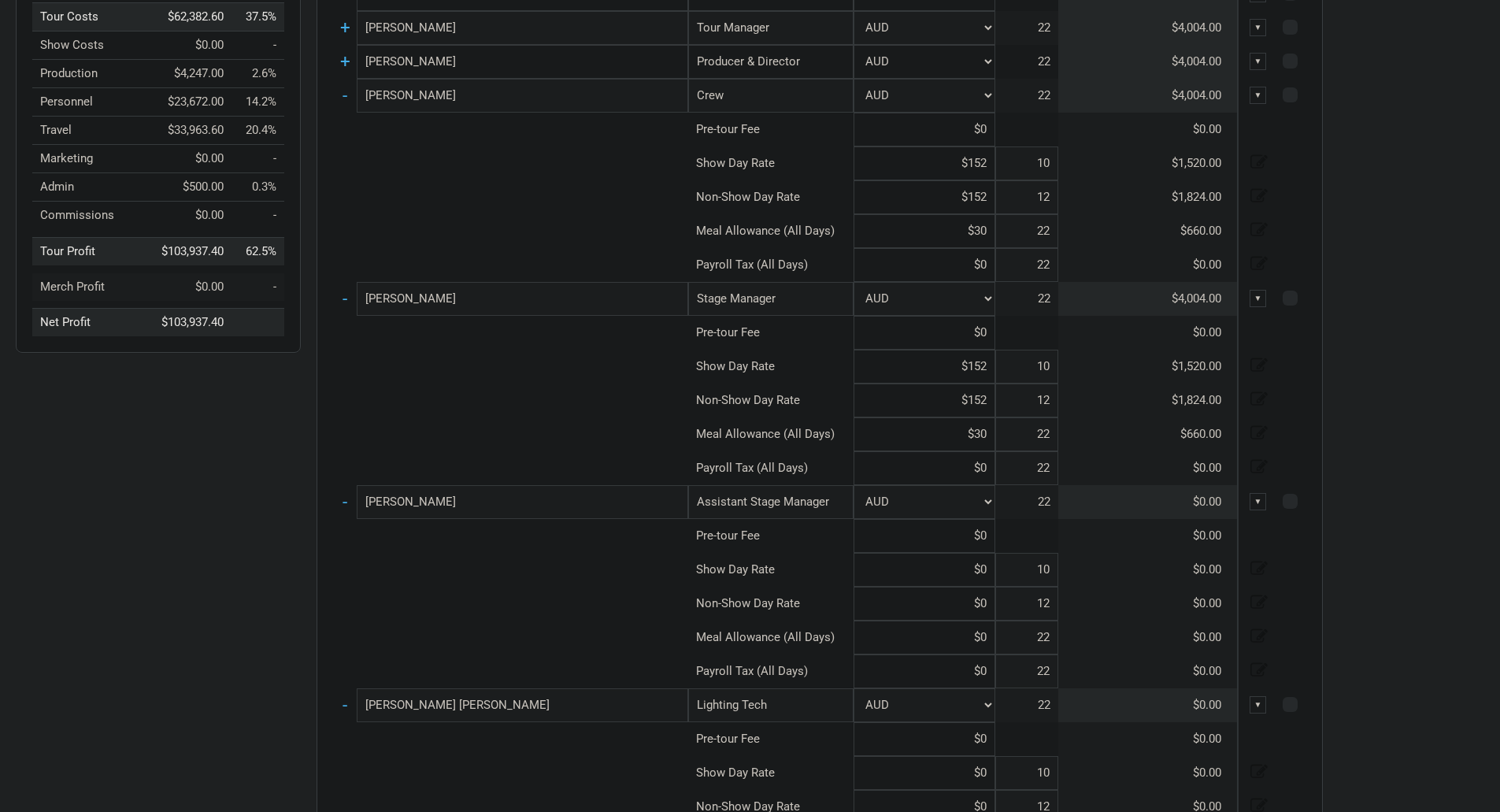
type input "$30"
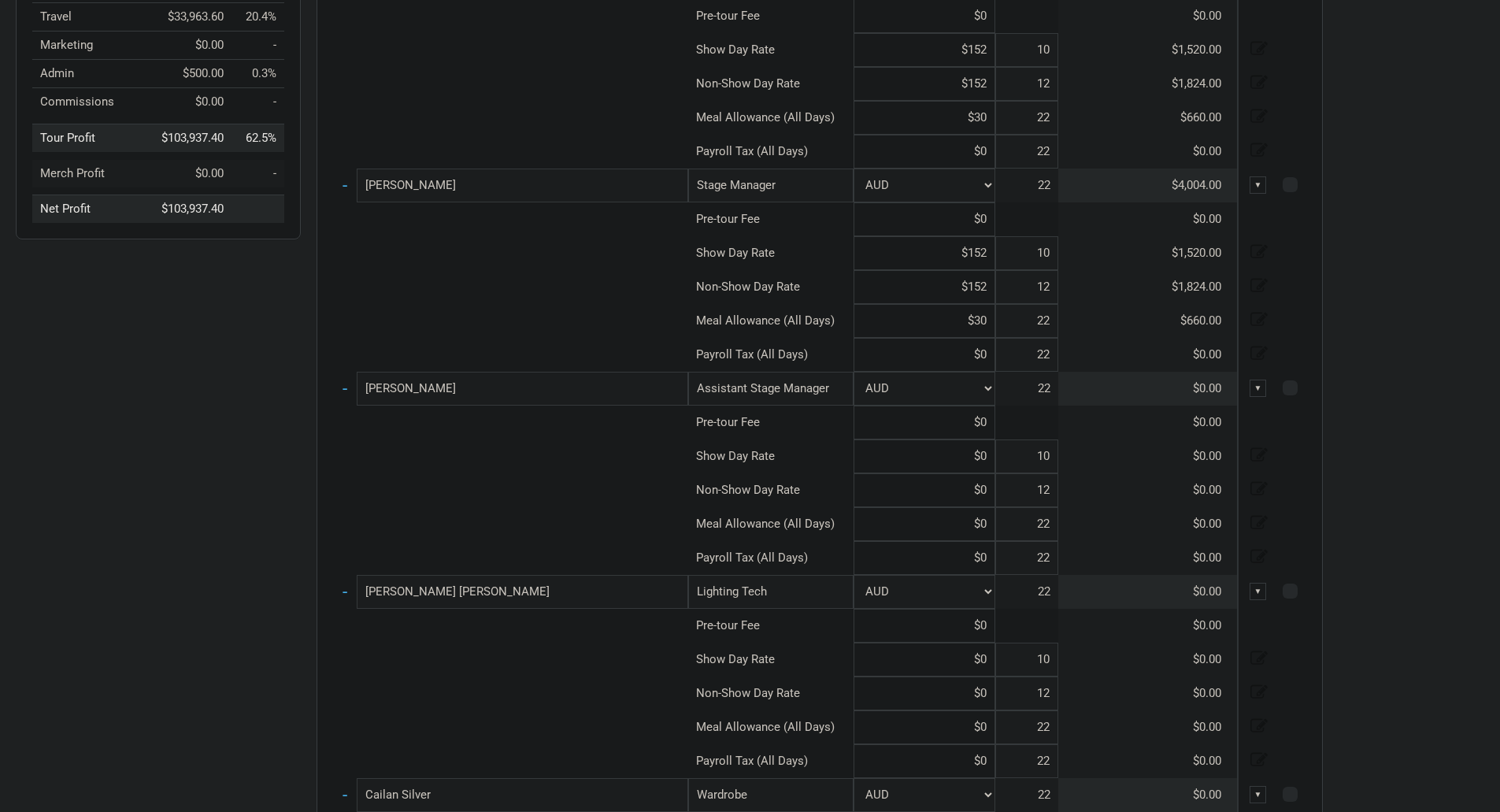
scroll to position [472, 0]
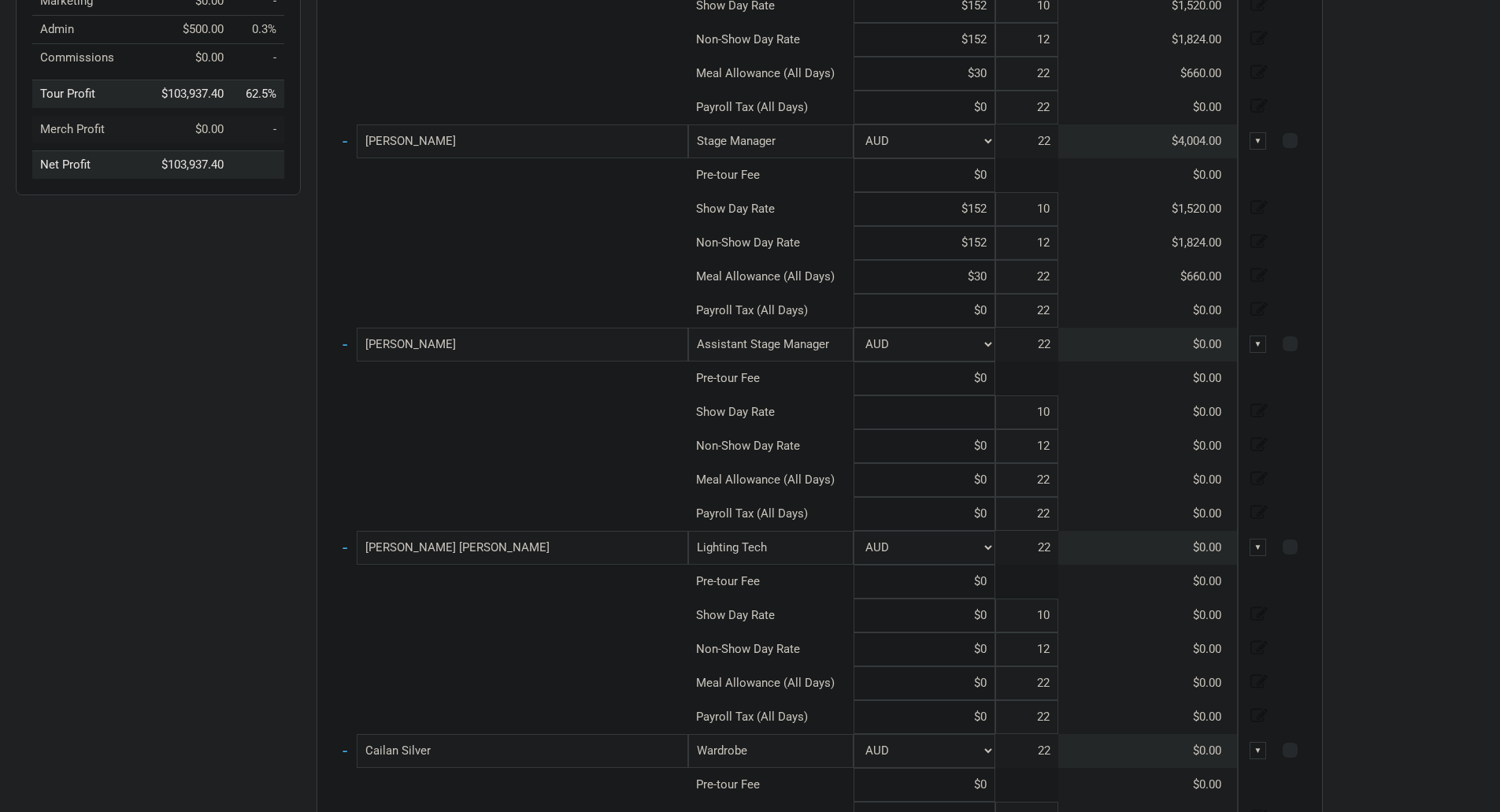
click at [987, 414] on input at bounding box center [925, 412] width 141 height 34
click at [987, 452] on input at bounding box center [925, 446] width 141 height 34
click at [981, 489] on input at bounding box center [925, 479] width 141 height 34
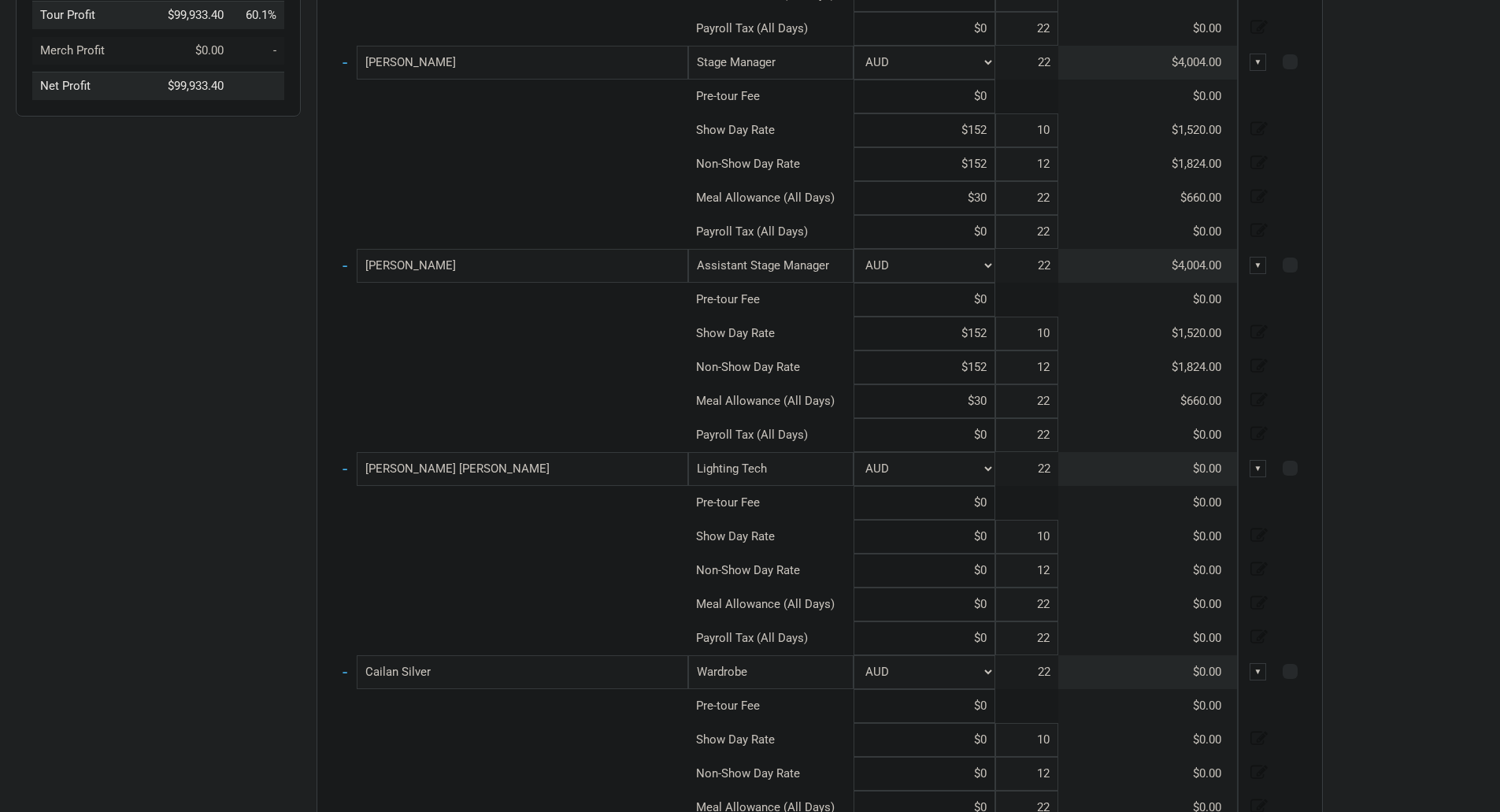
scroll to position [630, 0]
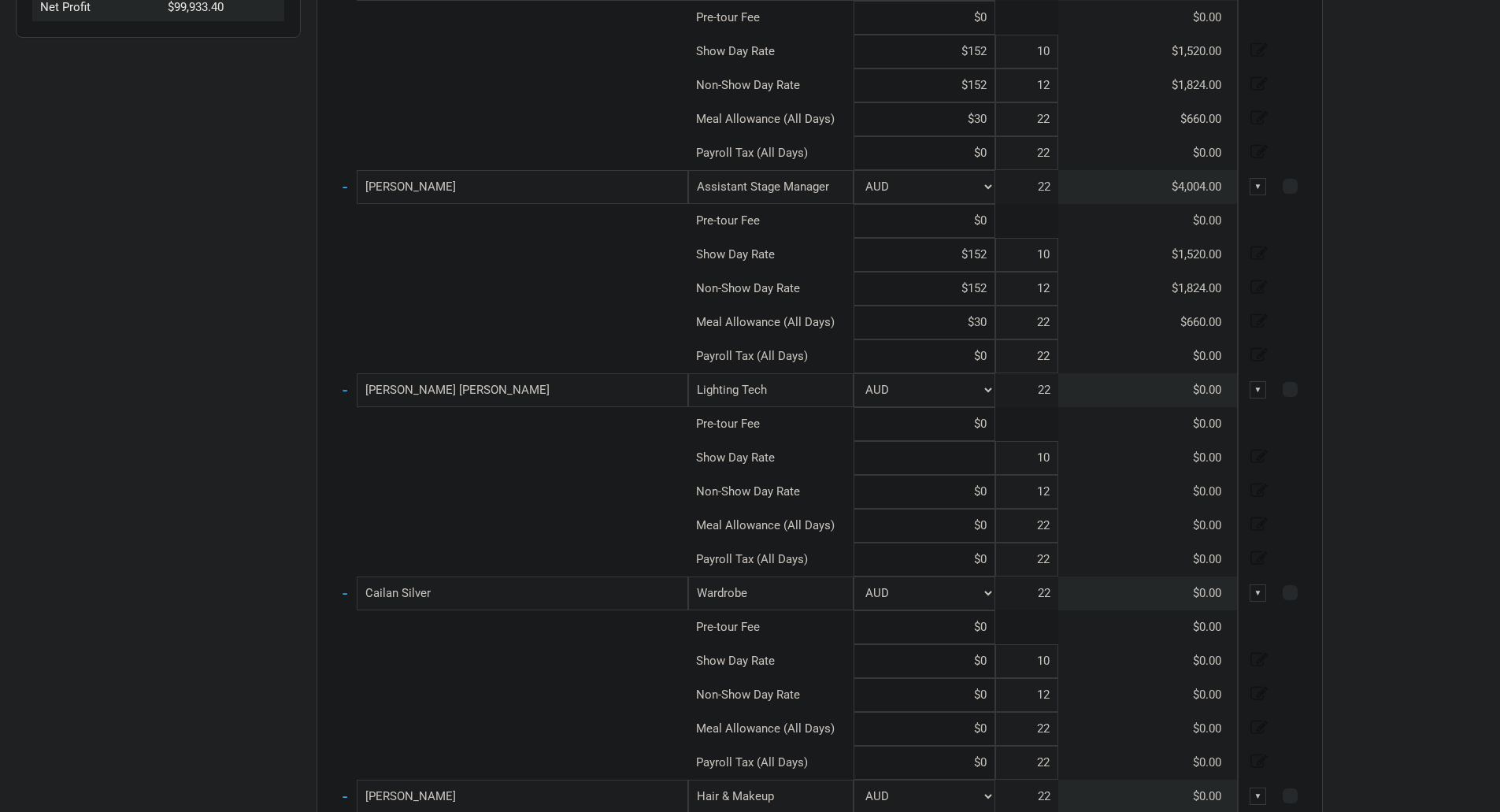
click at [982, 452] on input at bounding box center [925, 458] width 141 height 34
click at [987, 484] on input at bounding box center [925, 492] width 141 height 34
click at [991, 520] on input at bounding box center [925, 526] width 141 height 34
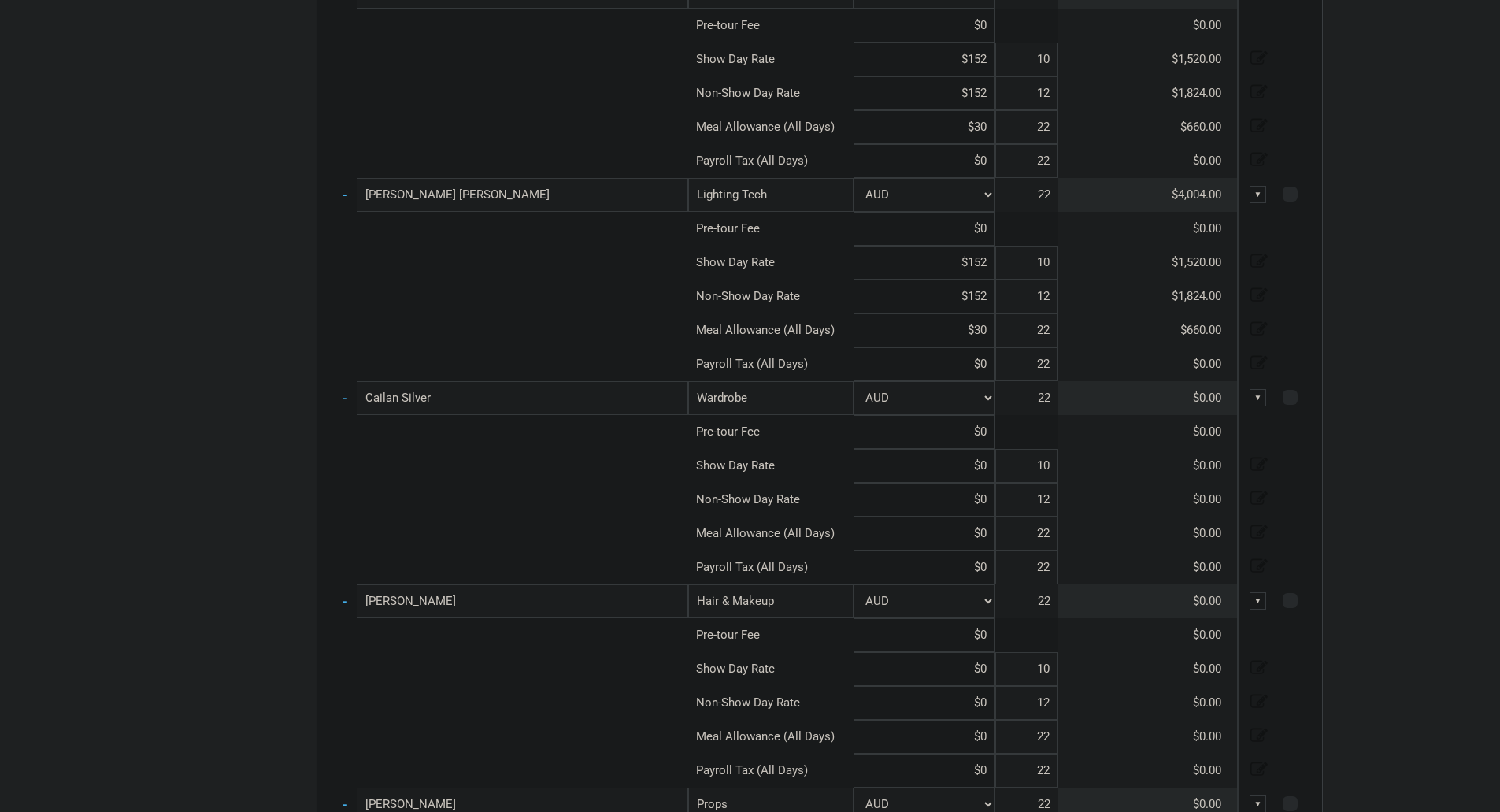
scroll to position [866, 0]
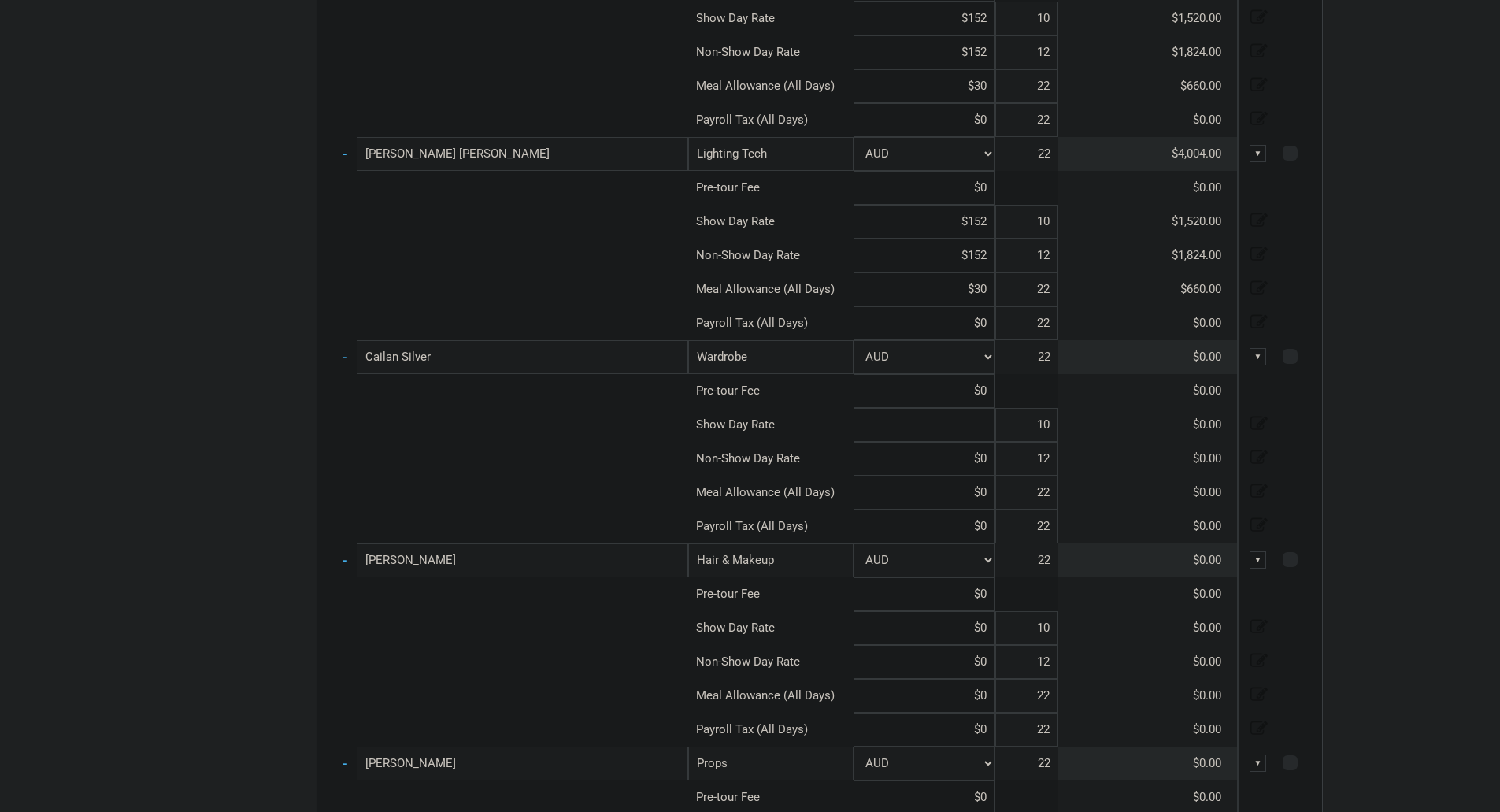
click at [933, 428] on input at bounding box center [925, 424] width 141 height 34
click at [960, 466] on input at bounding box center [925, 458] width 141 height 34
click at [990, 485] on input at bounding box center [925, 492] width 141 height 34
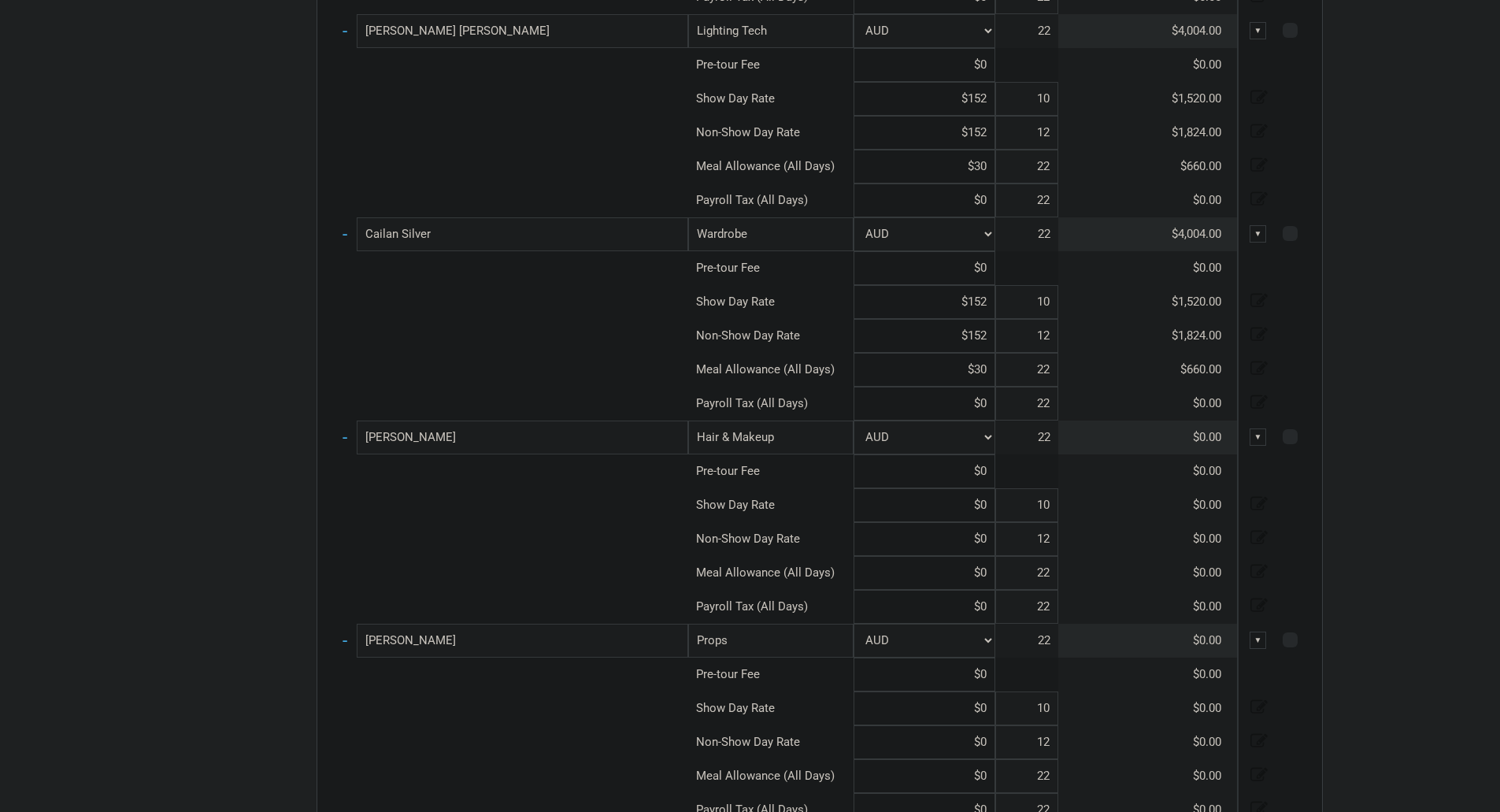
scroll to position [1024, 0]
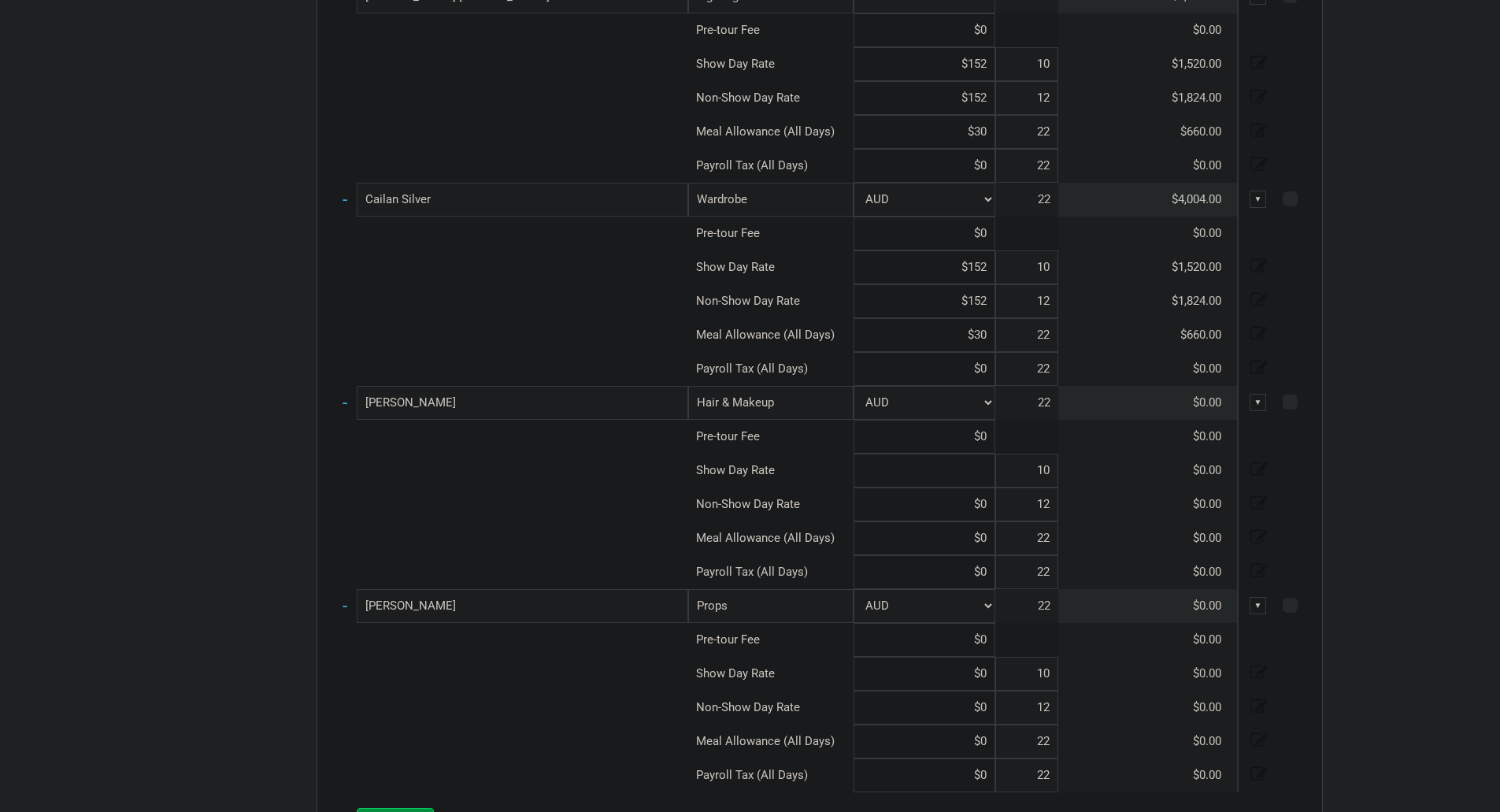
click at [955, 478] on input at bounding box center [925, 471] width 141 height 34
click at [990, 517] on input at bounding box center [925, 504] width 141 height 34
click at [989, 529] on input at bounding box center [925, 538] width 141 height 34
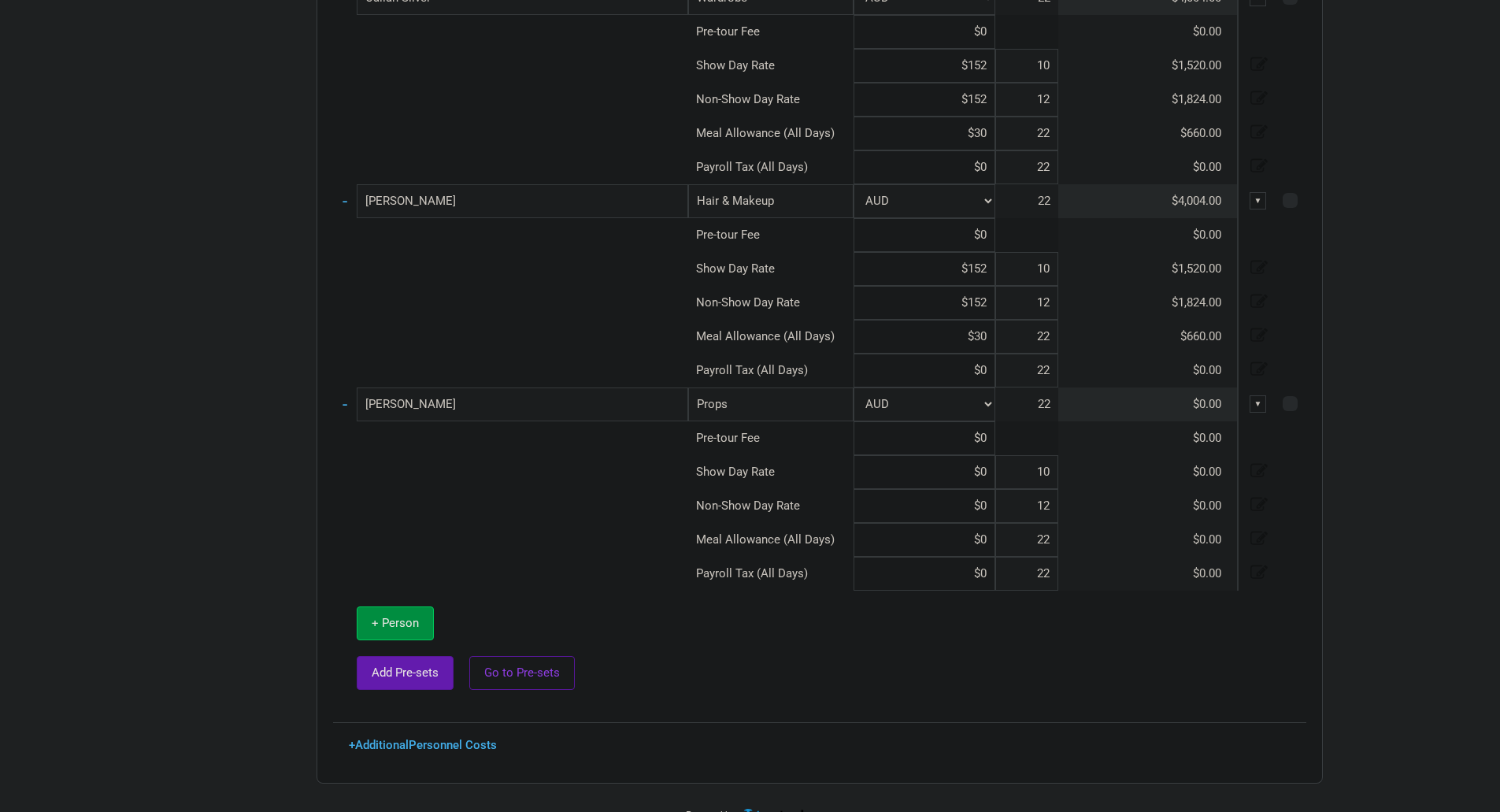
scroll to position [1250, 0]
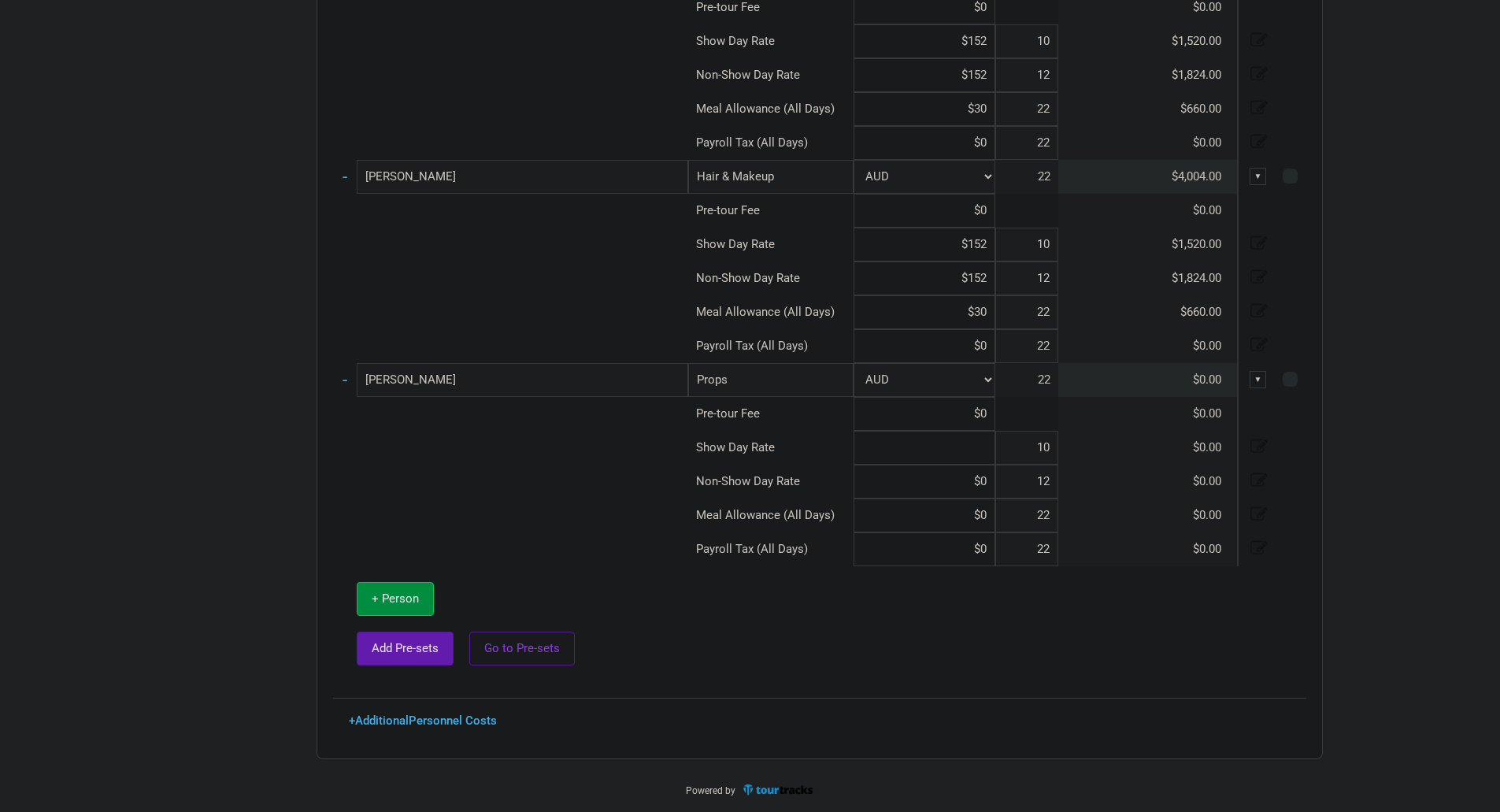
click at [985, 446] on input at bounding box center [925, 447] width 141 height 34
click at [993, 483] on input at bounding box center [925, 481] width 141 height 34
click at [988, 513] on input at bounding box center [925, 515] width 141 height 34
click at [915, 591] on td at bounding box center [997, 624] width 618 height 116
click at [351, 382] on td "-" at bounding box center [345, 380] width 24 height 34
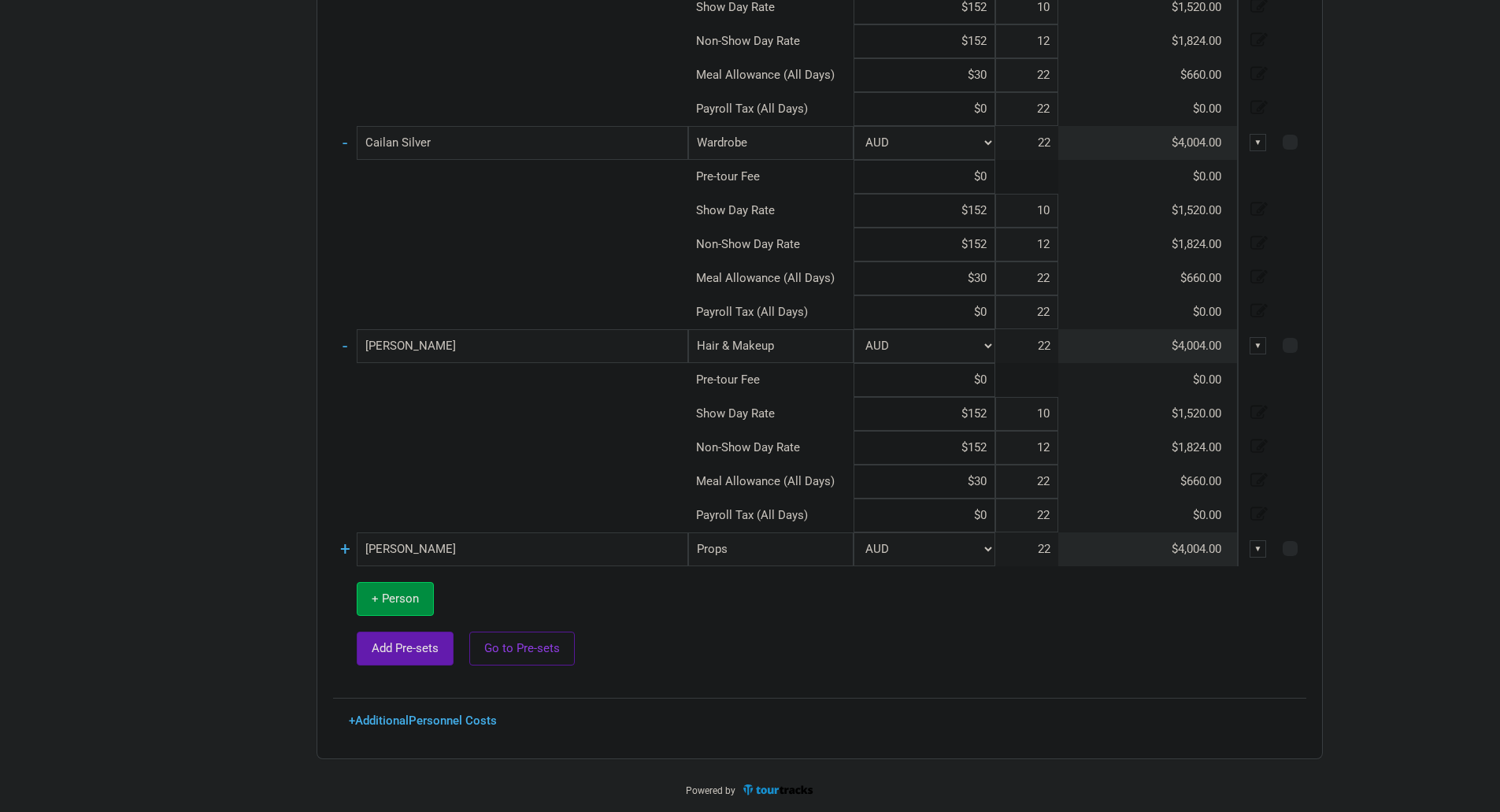
scroll to position [1081, 0]
click at [346, 551] on link "+" at bounding box center [346, 548] width 10 height 20
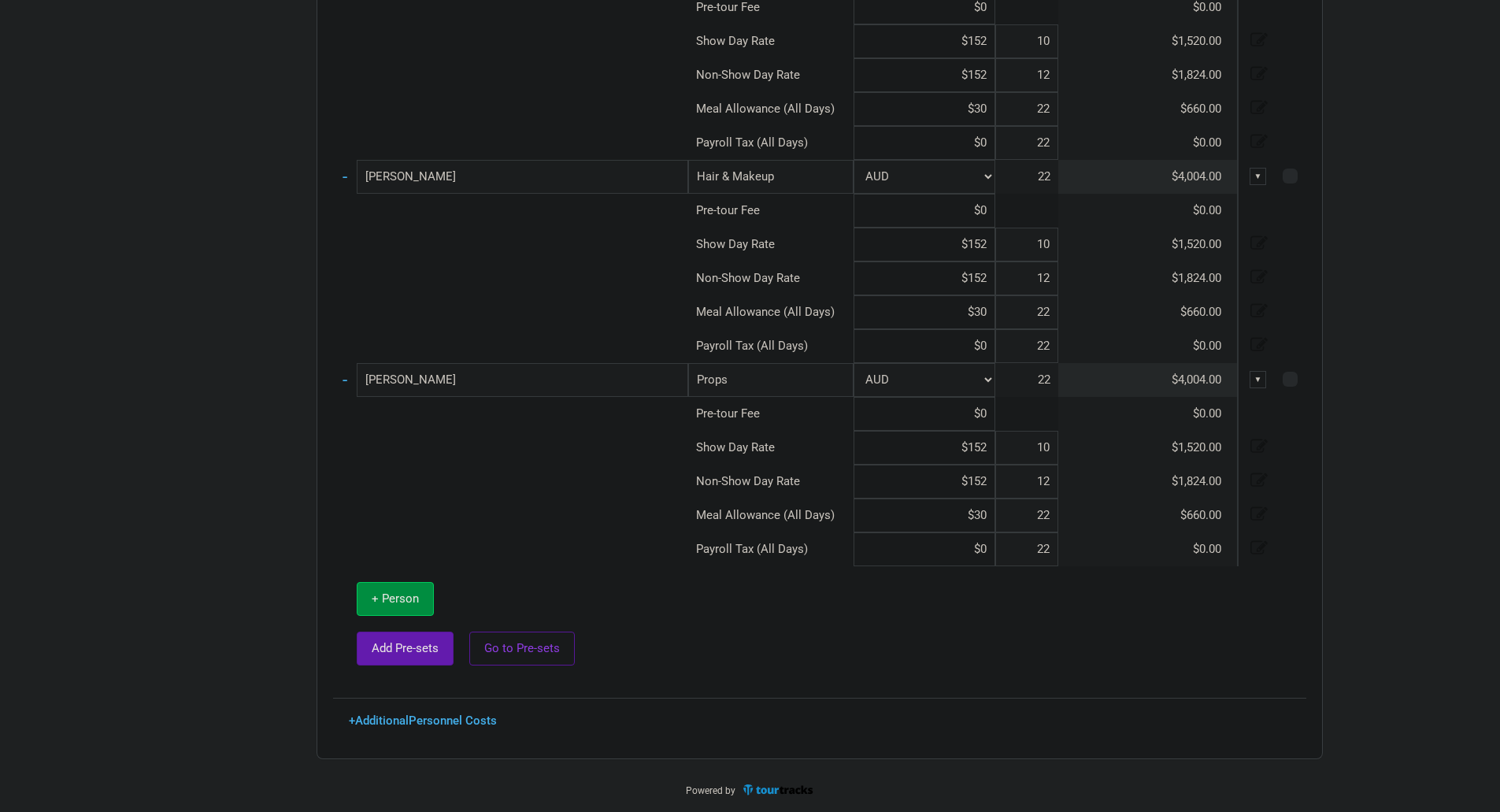
click at [349, 382] on td "-" at bounding box center [345, 380] width 24 height 34
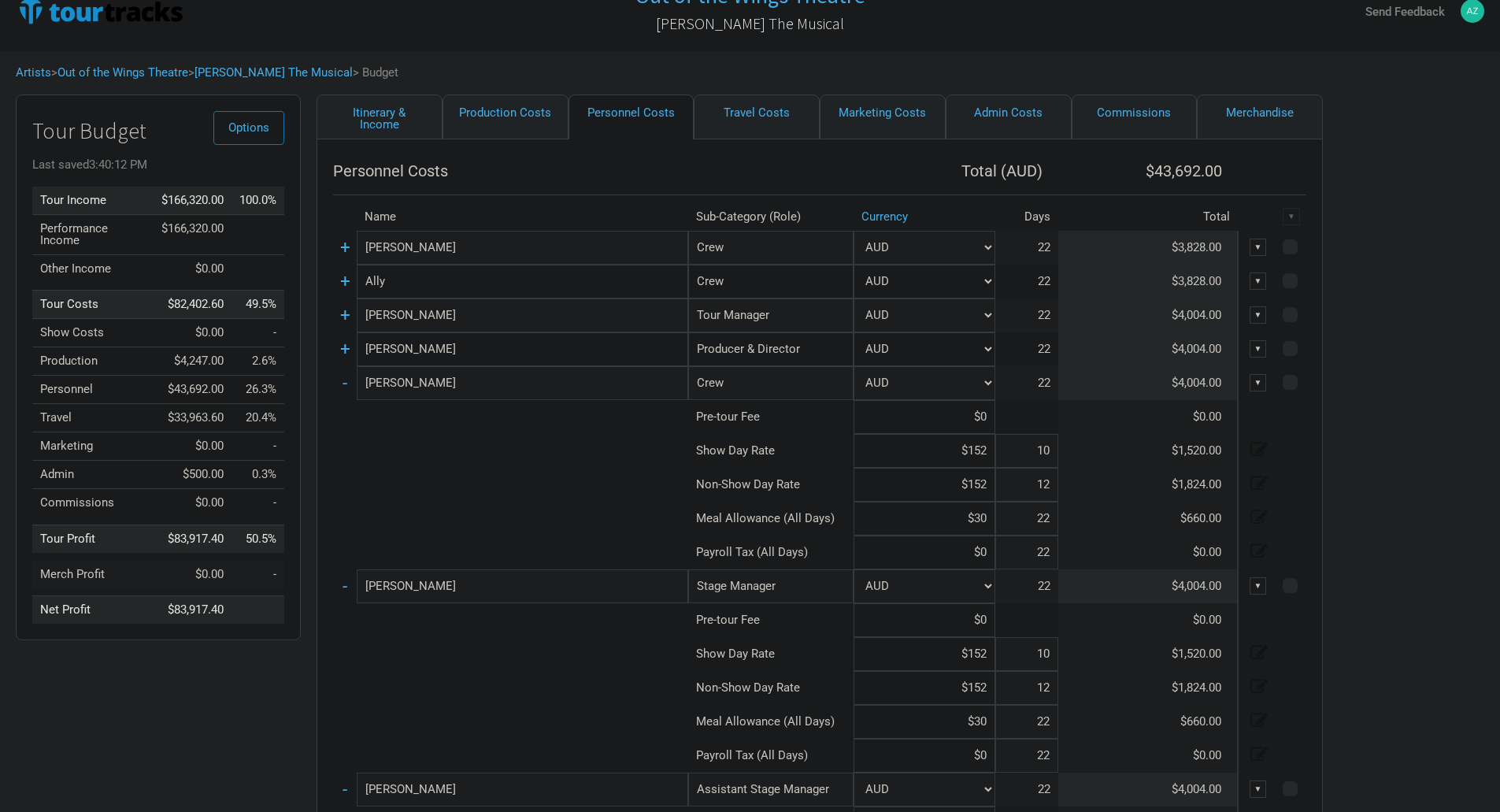
scroll to position [0, 0]
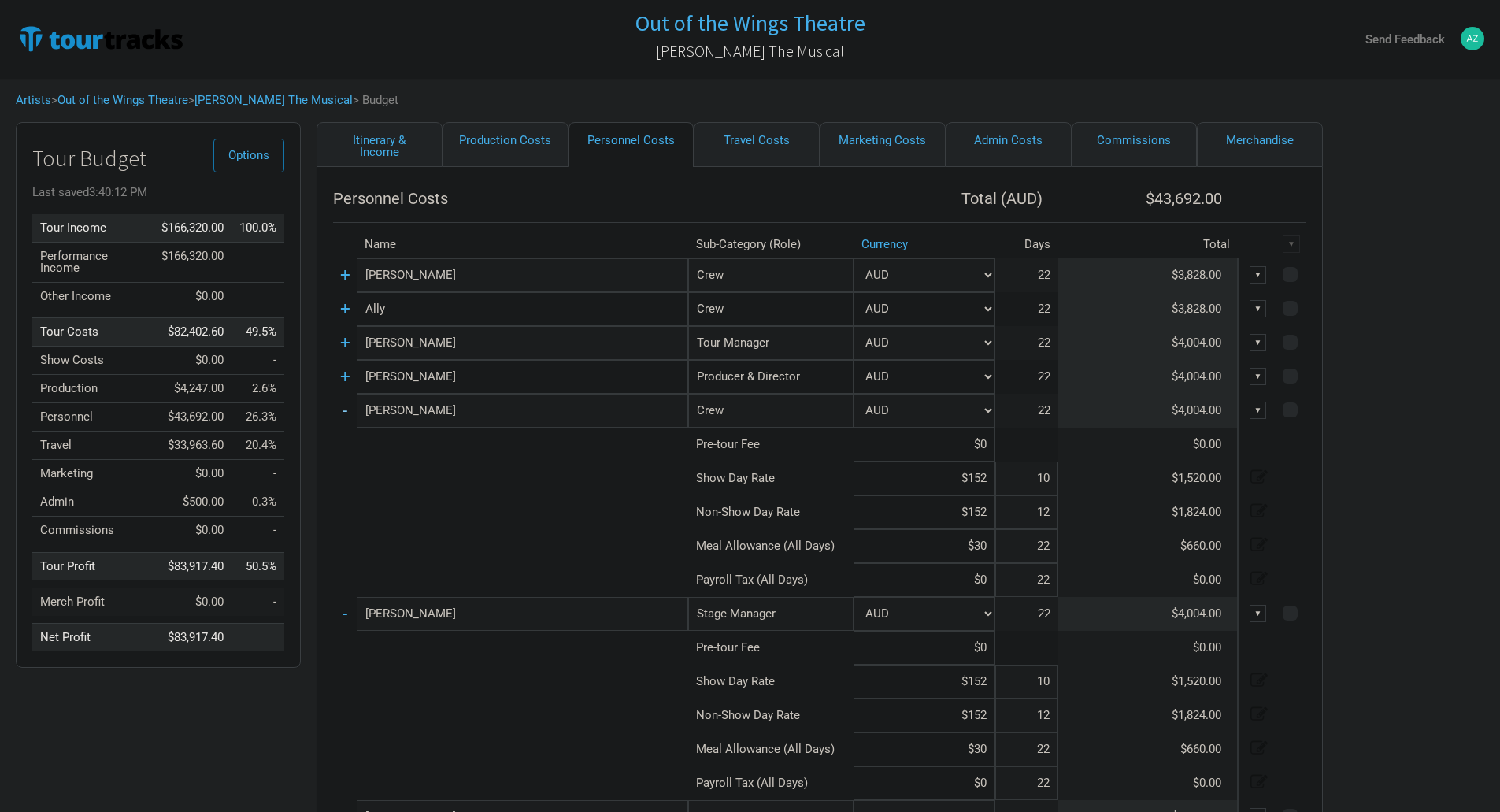
click at [347, 414] on link "-" at bounding box center [344, 409] width 4 height 20
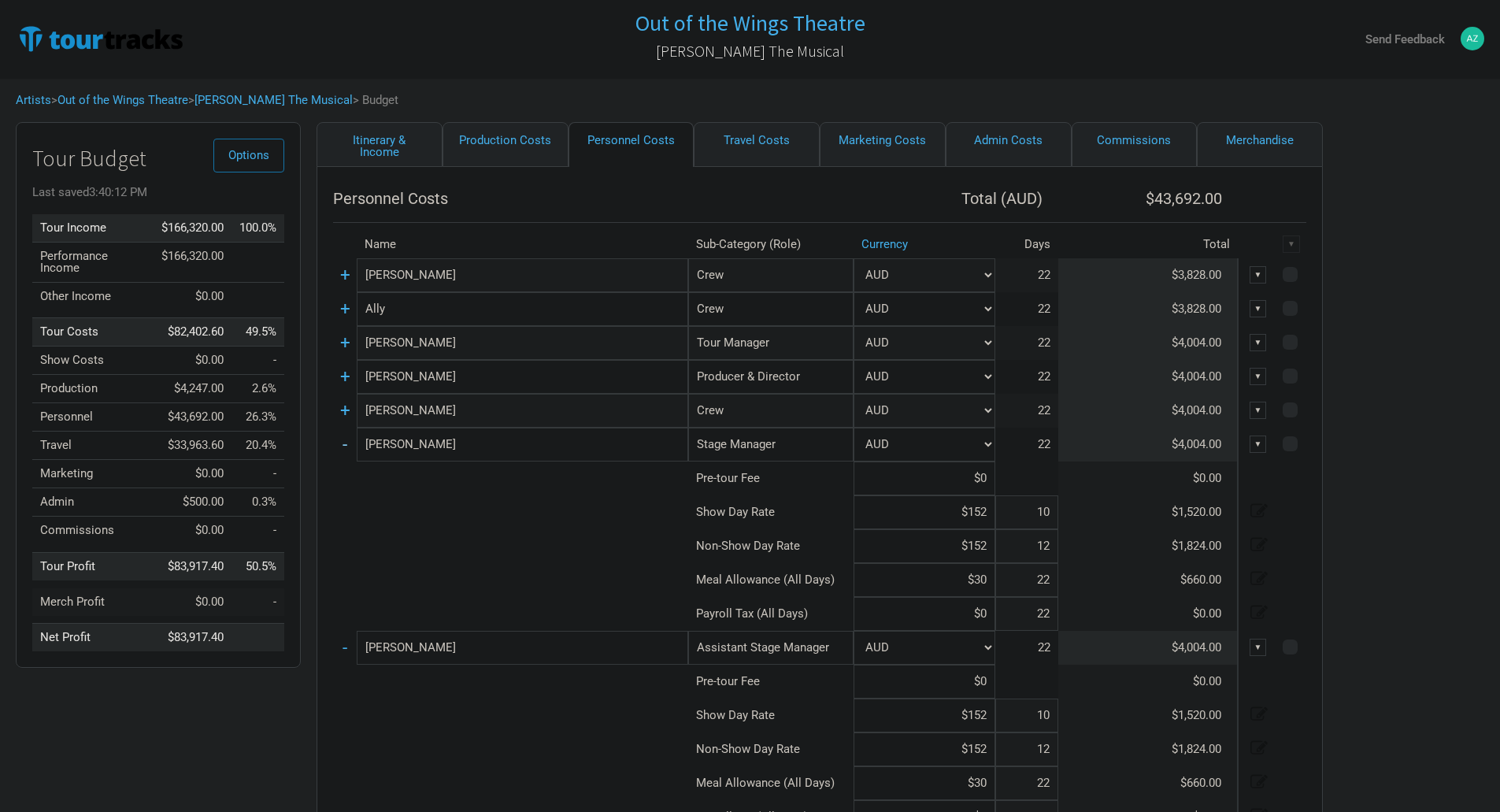
click at [345, 444] on link "-" at bounding box center [344, 444] width 4 height 20
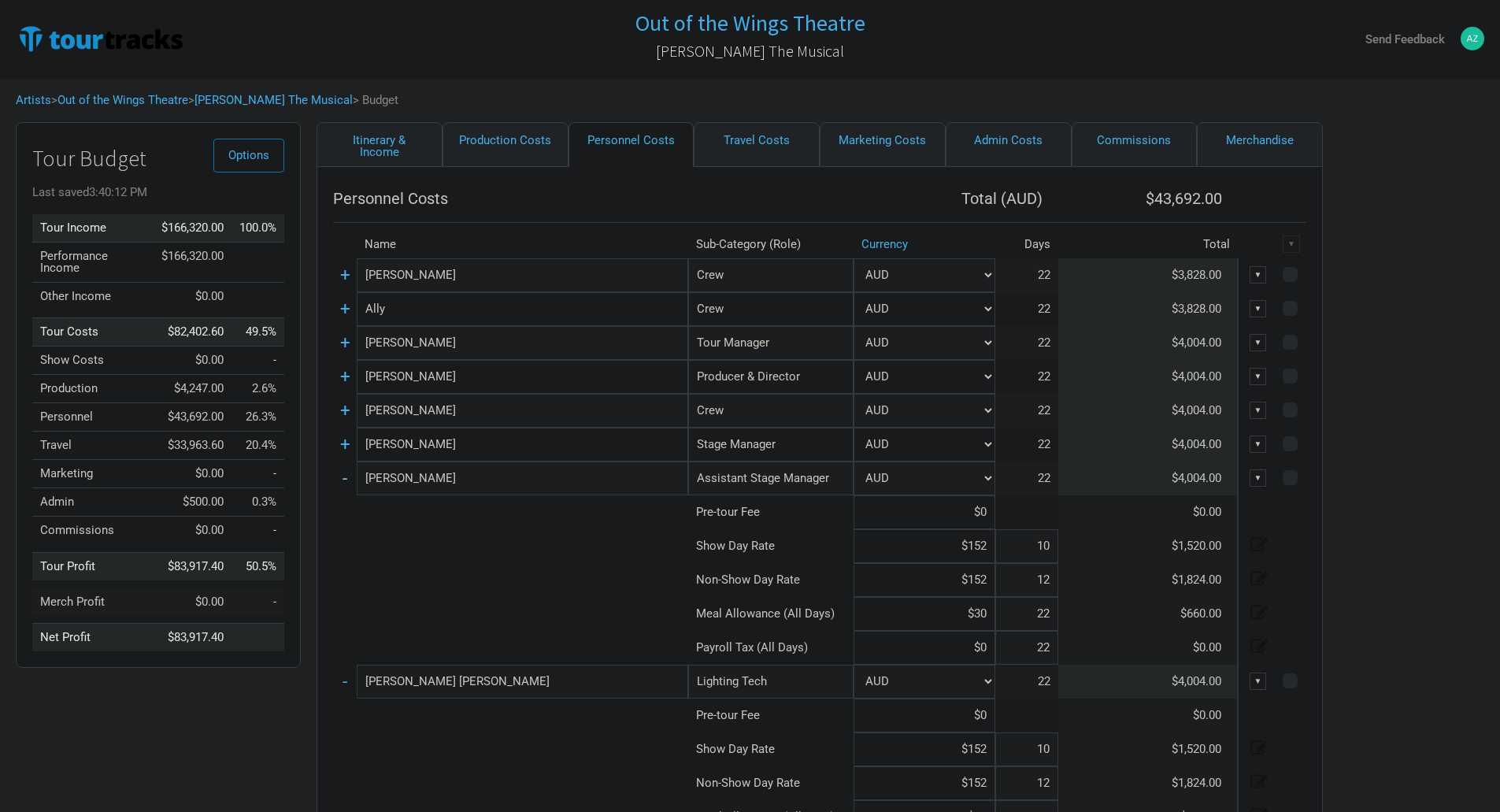
click at [347, 471] on link "-" at bounding box center [344, 478] width 4 height 20
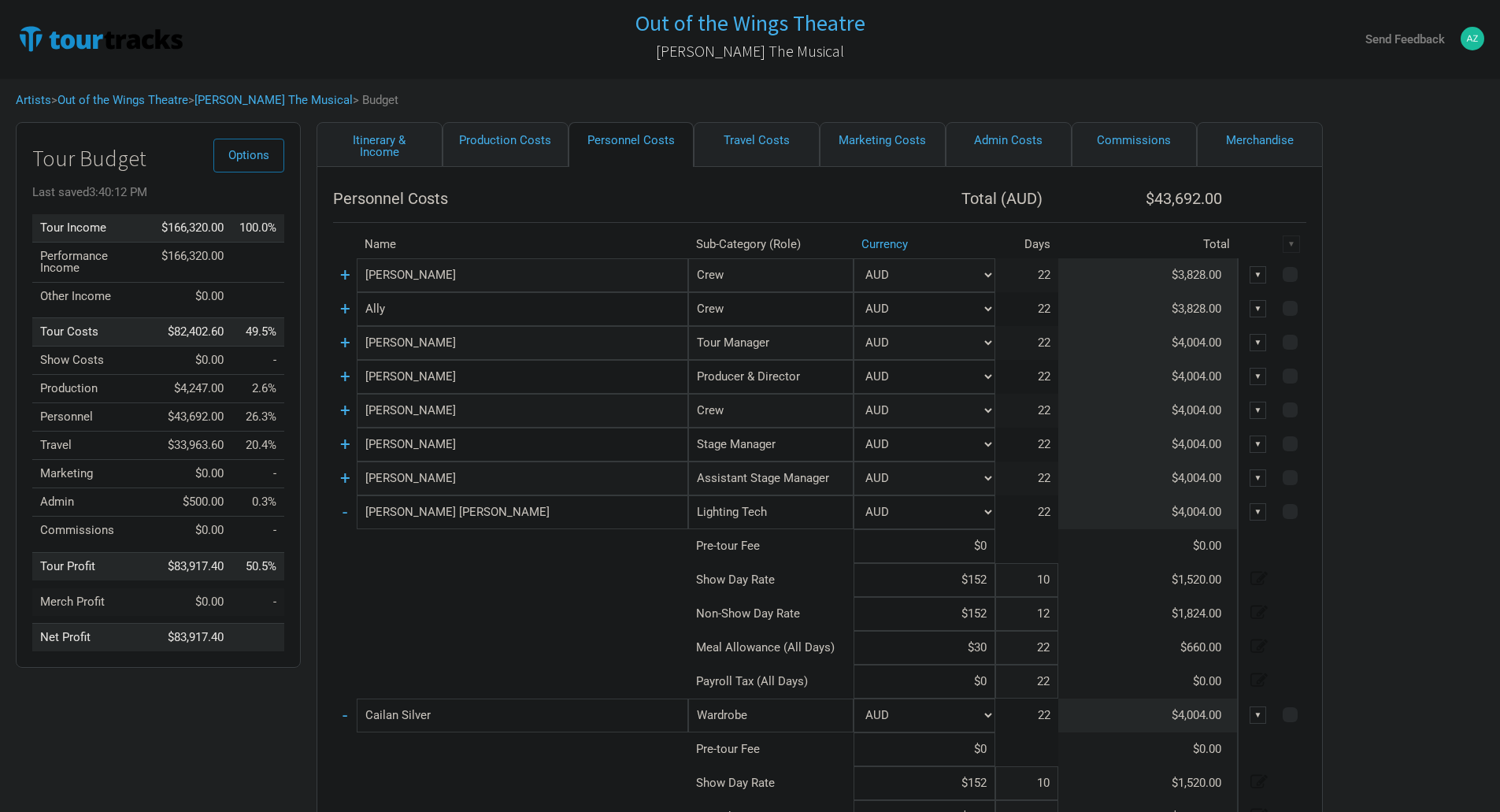
click at [348, 516] on td "-" at bounding box center [345, 512] width 24 height 34
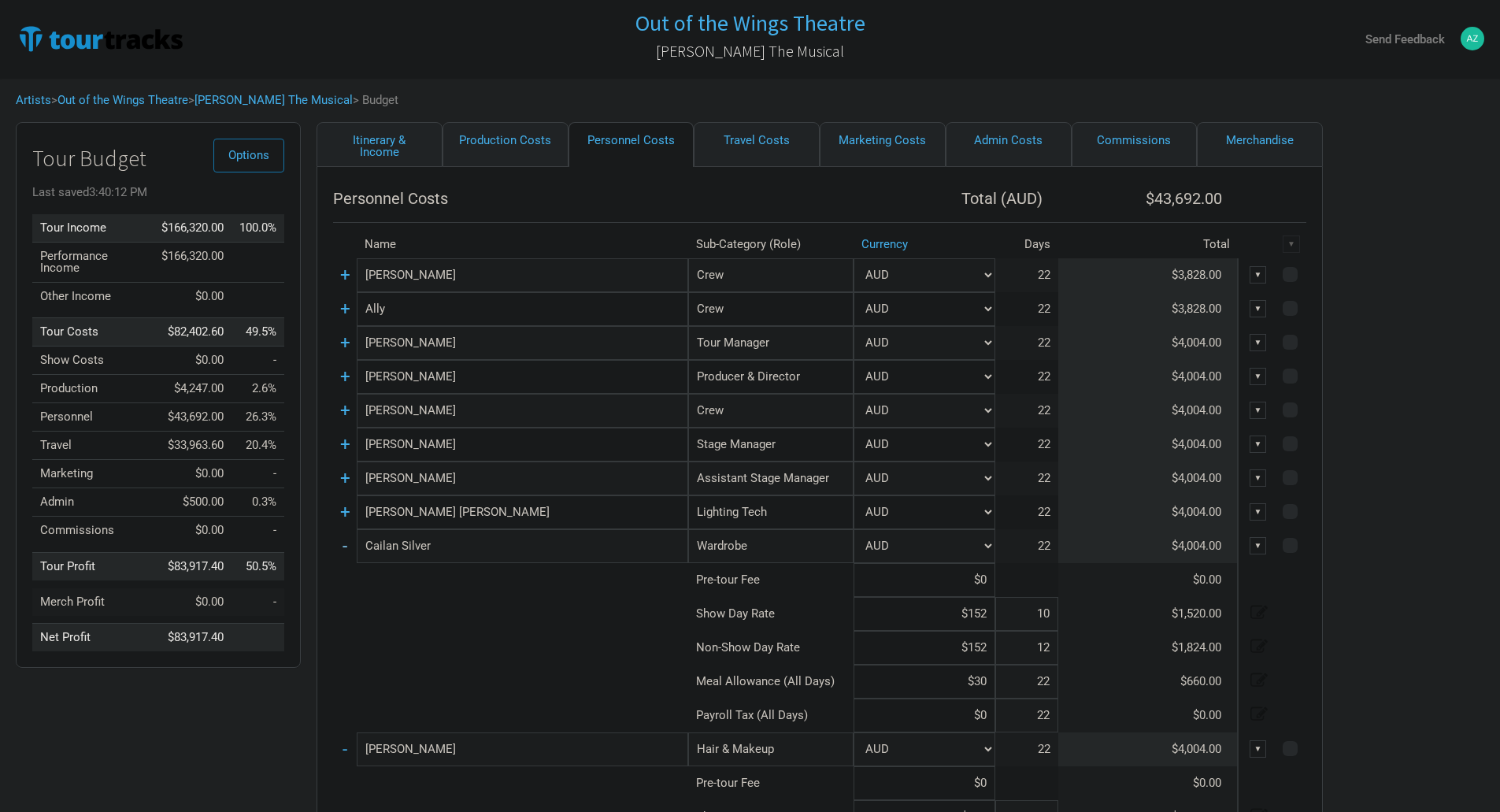
click at [345, 549] on link "-" at bounding box center [344, 545] width 4 height 20
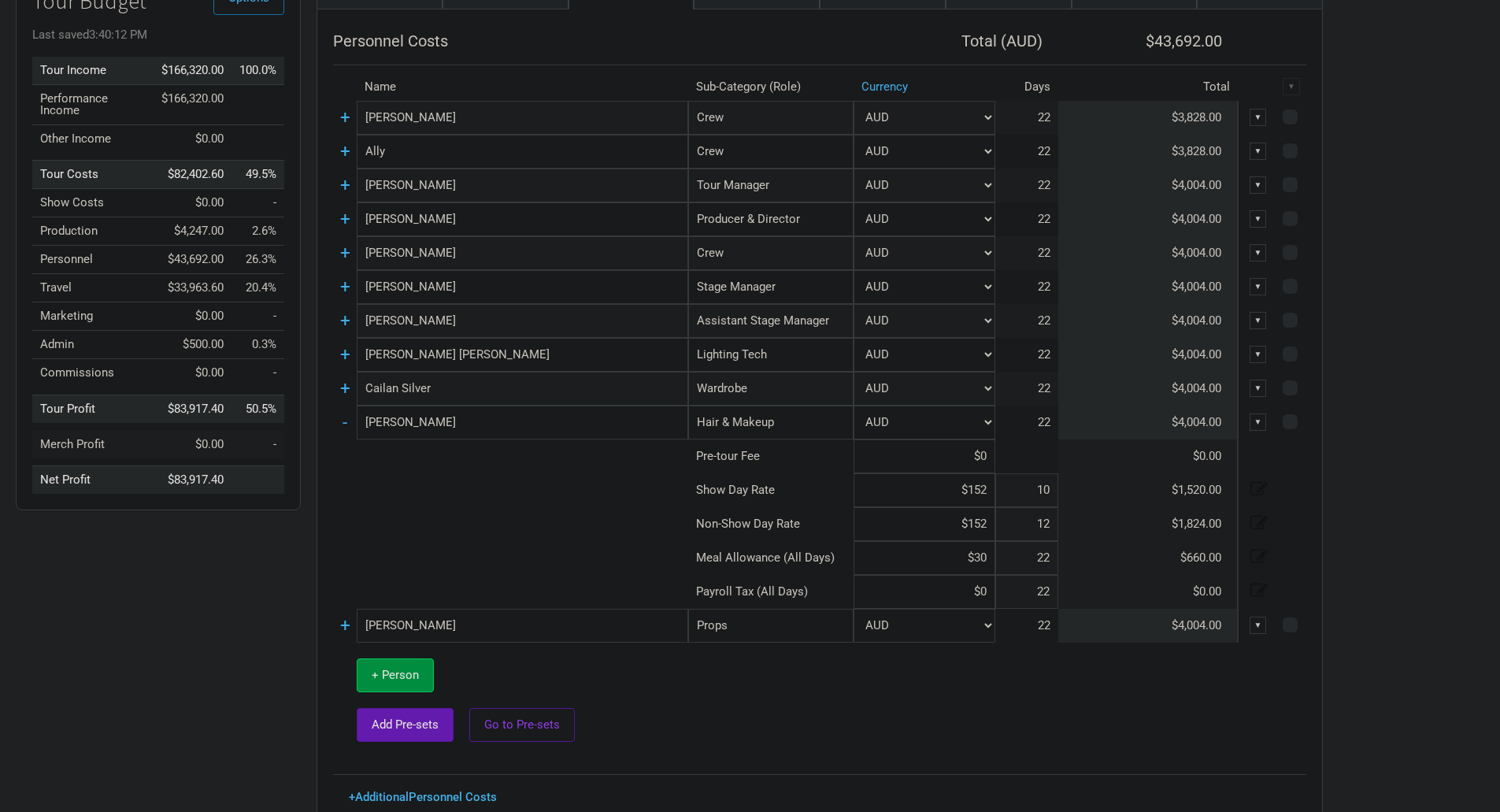
click at [348, 425] on td "-" at bounding box center [345, 423] width 24 height 34
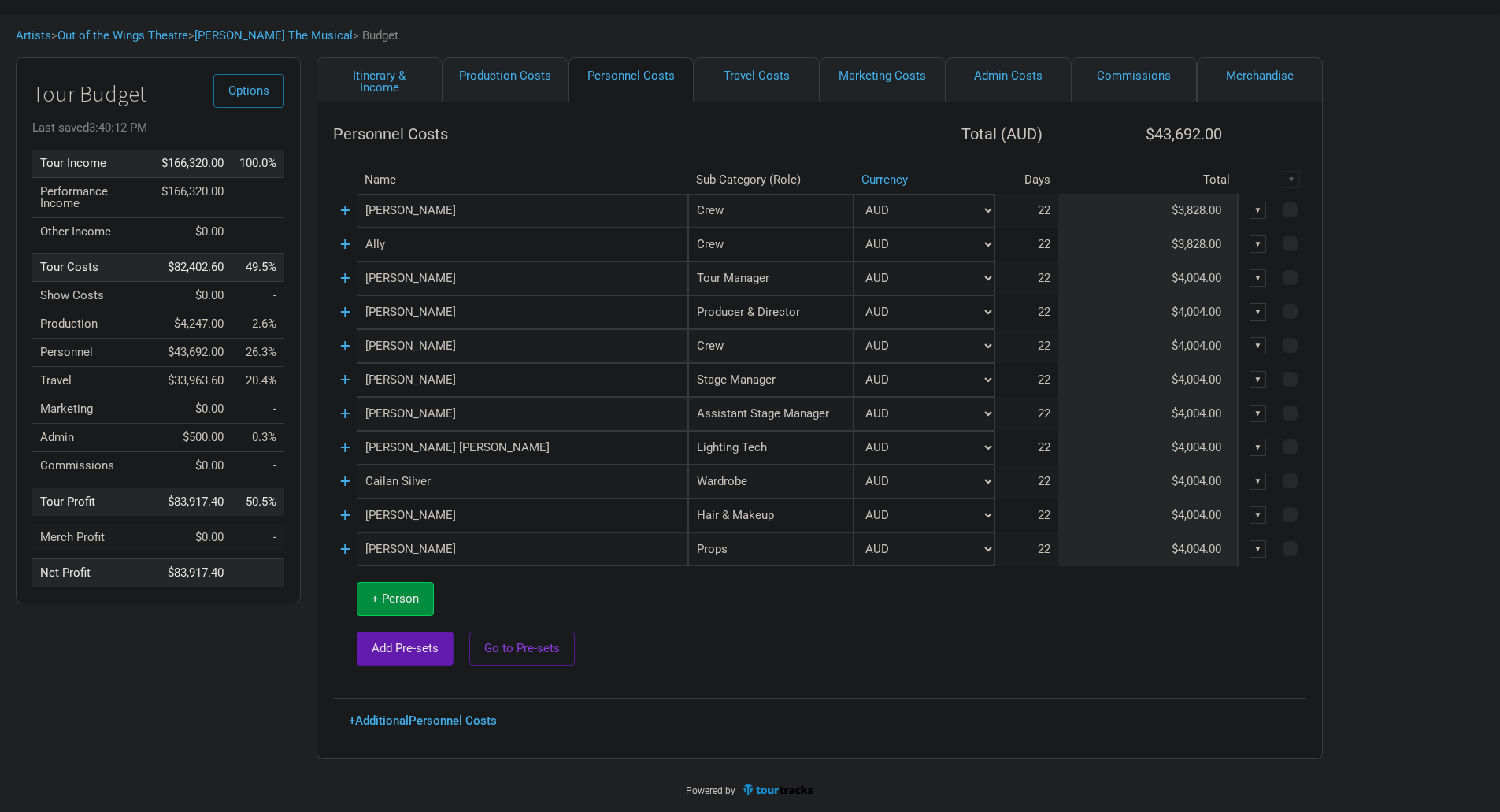
scroll to position [65, 0]
click at [343, 216] on link "+" at bounding box center [346, 210] width 10 height 20
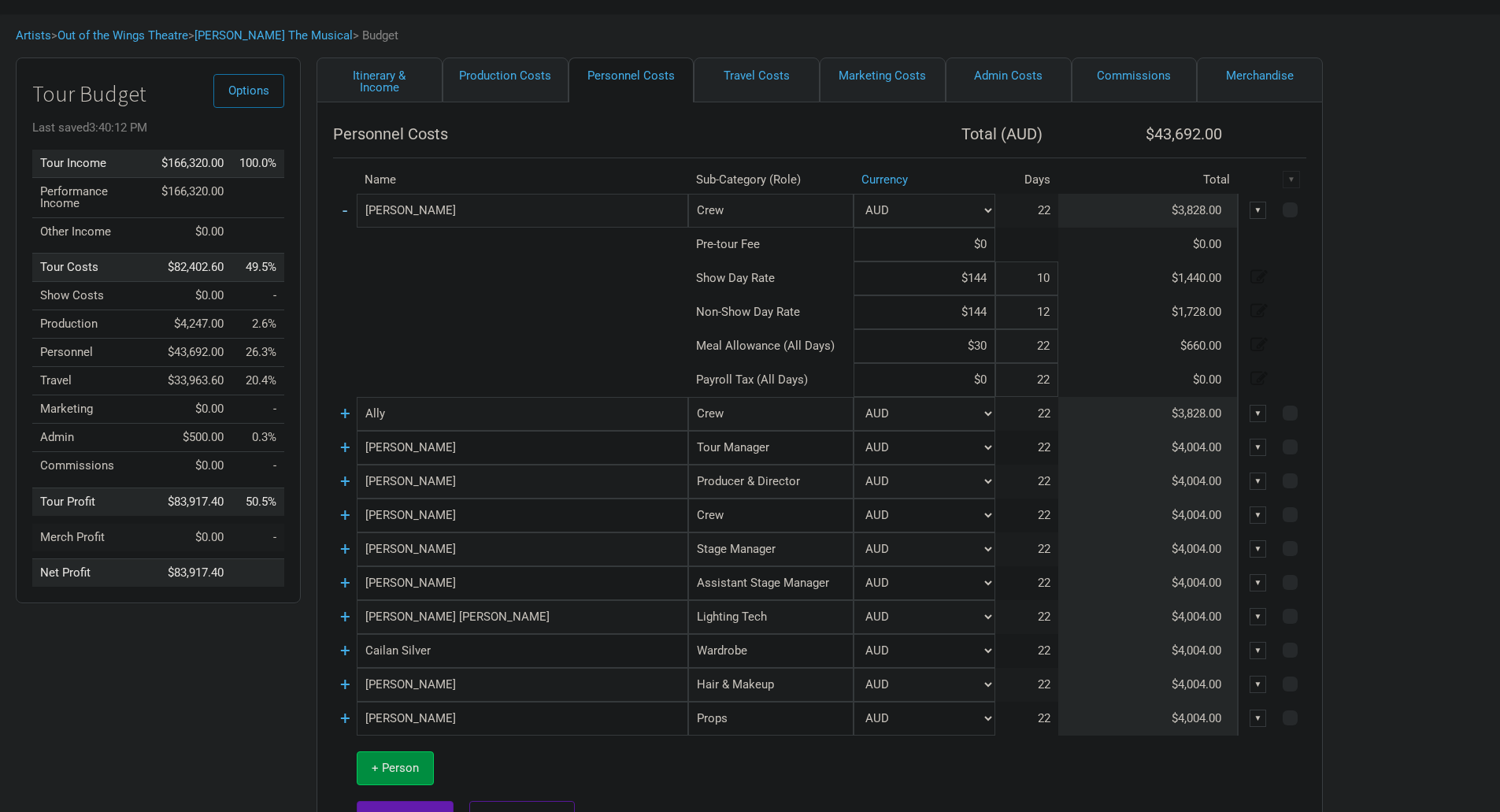
scroll to position [157, 0]
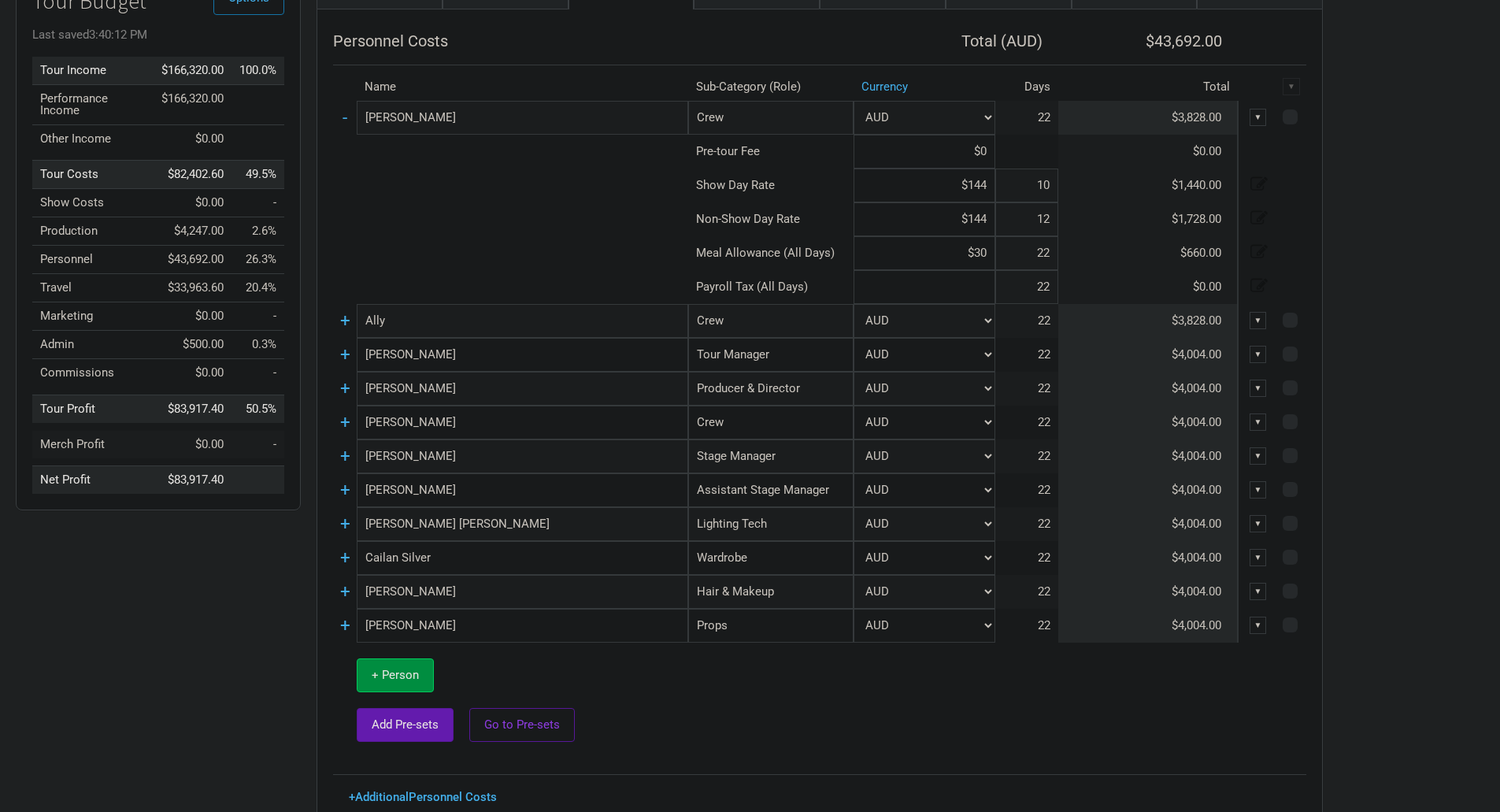
click at [984, 286] on input at bounding box center [925, 286] width 141 height 34
click at [1404, 272] on div "Options Tour Budget Last saved 3:40:12 PM saving... Tour Income $166,320.00 100…" at bounding box center [750, 403] width 1500 height 879
click at [348, 117] on td "-" at bounding box center [345, 117] width 24 height 34
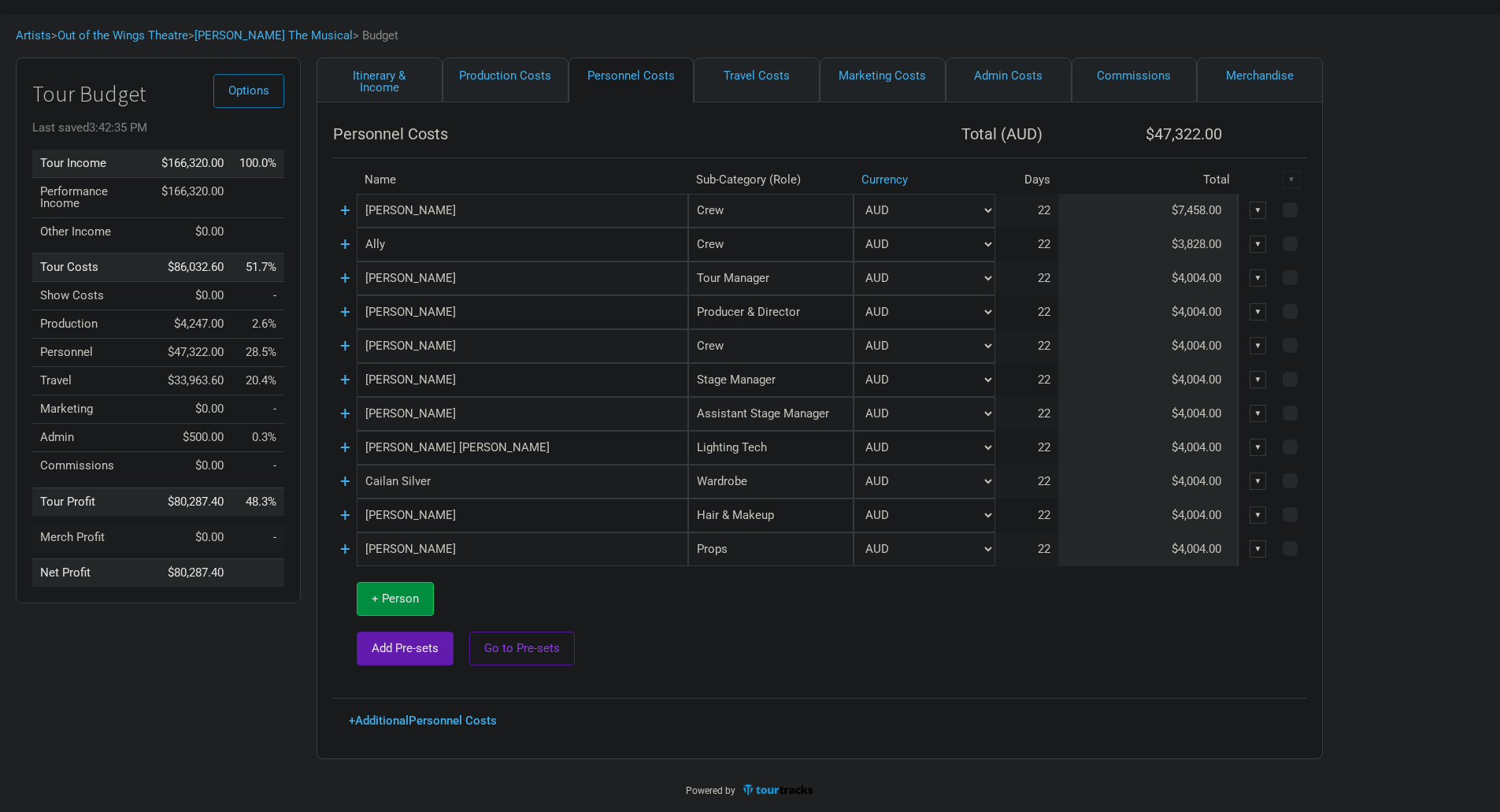
scroll to position [65, 0]
click at [345, 210] on link "+" at bounding box center [346, 210] width 10 height 20
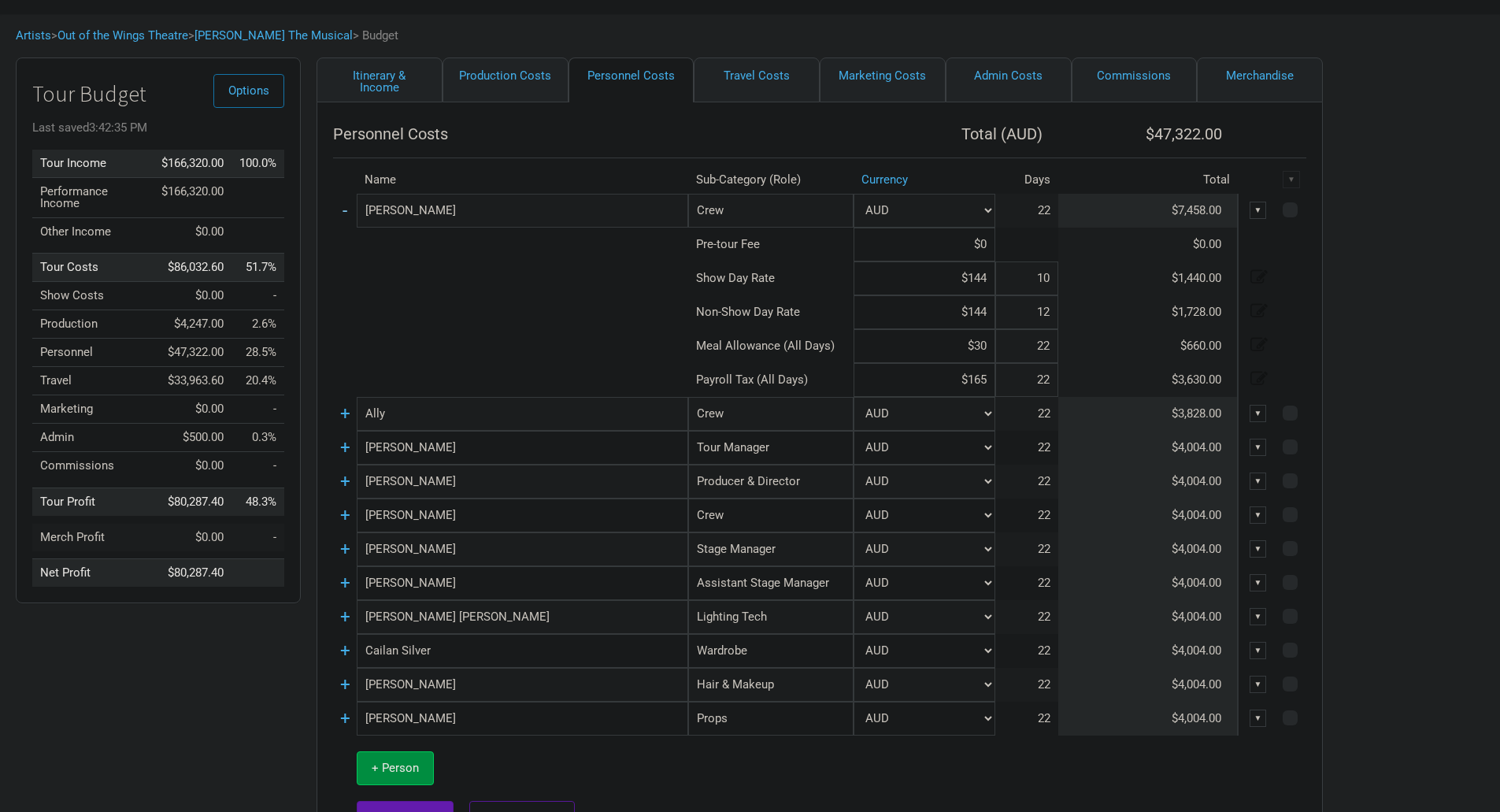
scroll to position [157, 0]
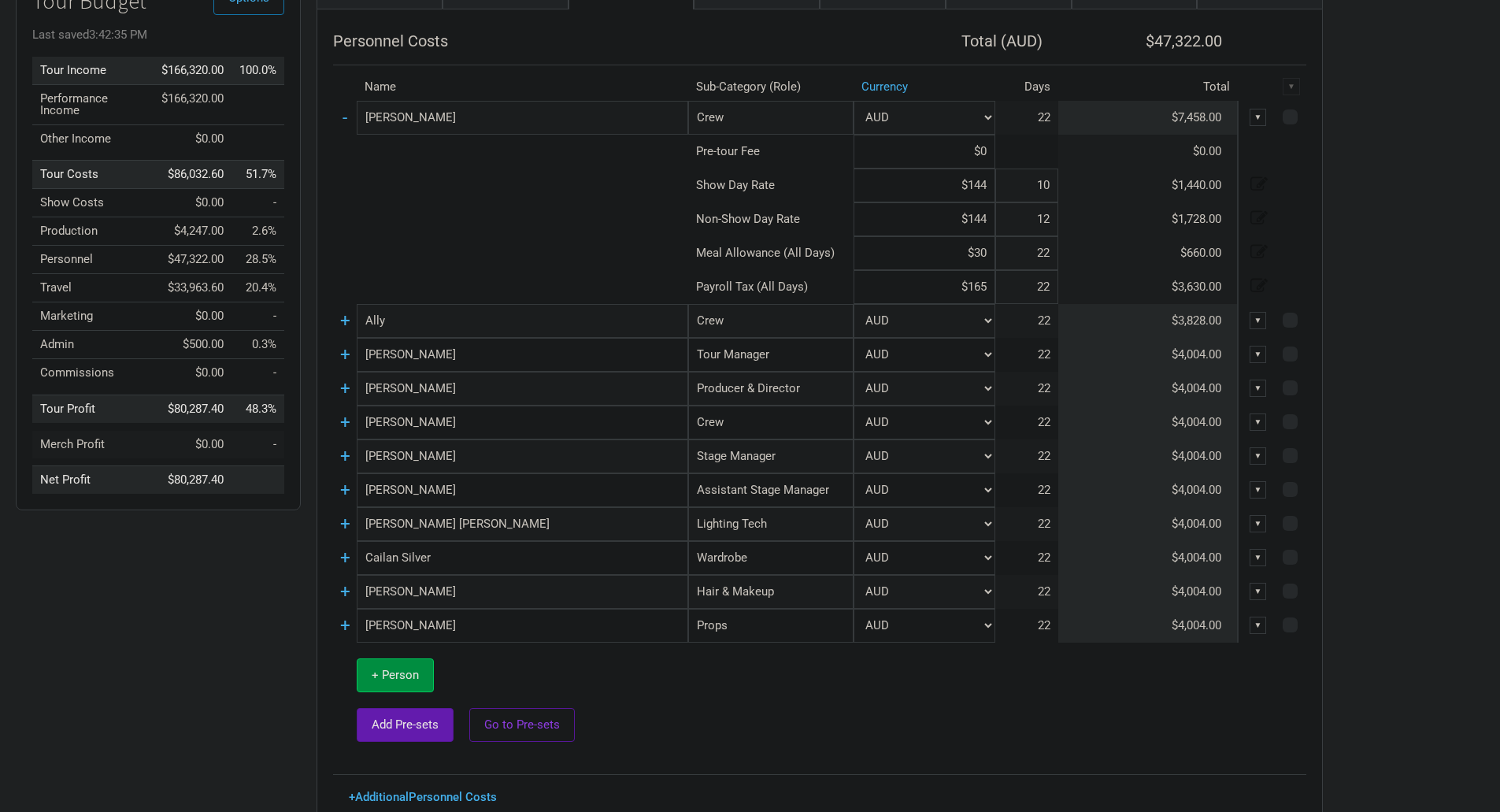
click at [987, 286] on input "$165" at bounding box center [925, 286] width 141 height 34
click at [1416, 224] on div "Options Tour Budget Last saved 3:42:35 PM Unsaved Tour Income $166,320.00 100.0…" at bounding box center [750, 403] width 1500 height 879
click at [347, 114] on link "-" at bounding box center [344, 117] width 4 height 20
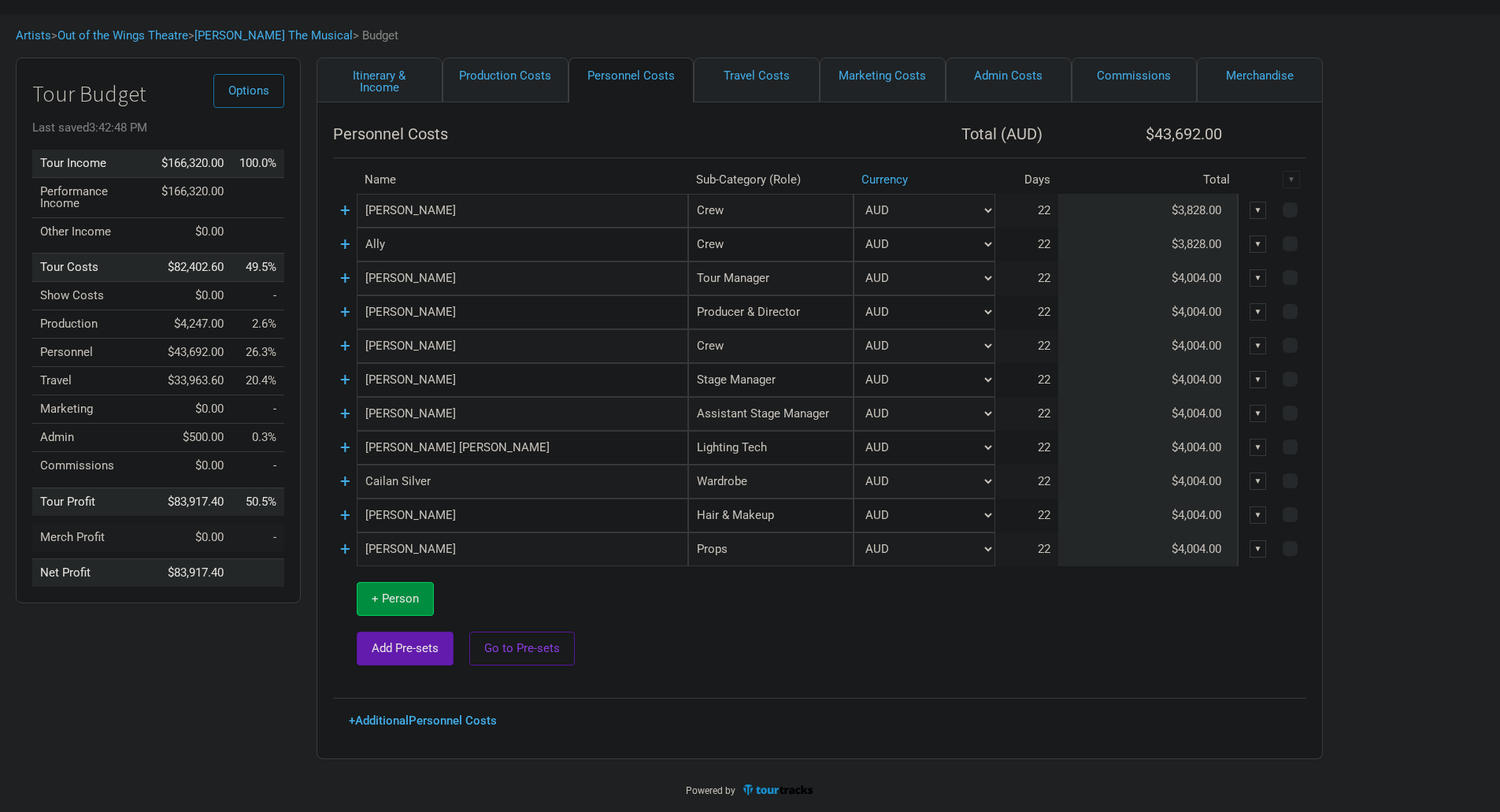
scroll to position [65, 0]
click at [774, 200] on input "Crew" at bounding box center [770, 210] width 165 height 34
click at [754, 246] on link "New Subcategory" at bounding box center [771, 244] width 164 height 21
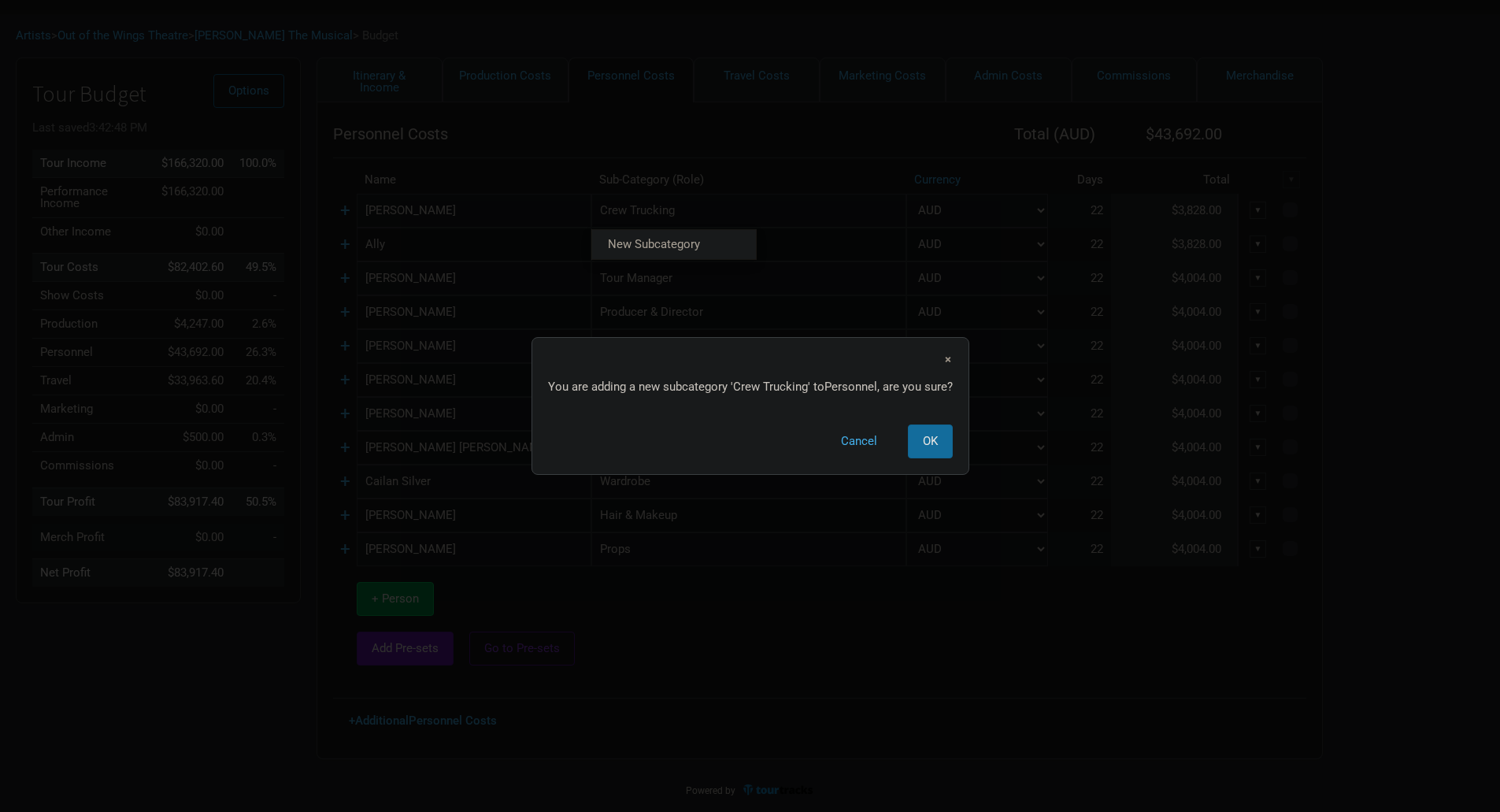
click at [923, 442] on span "OK" at bounding box center [930, 441] width 15 height 14
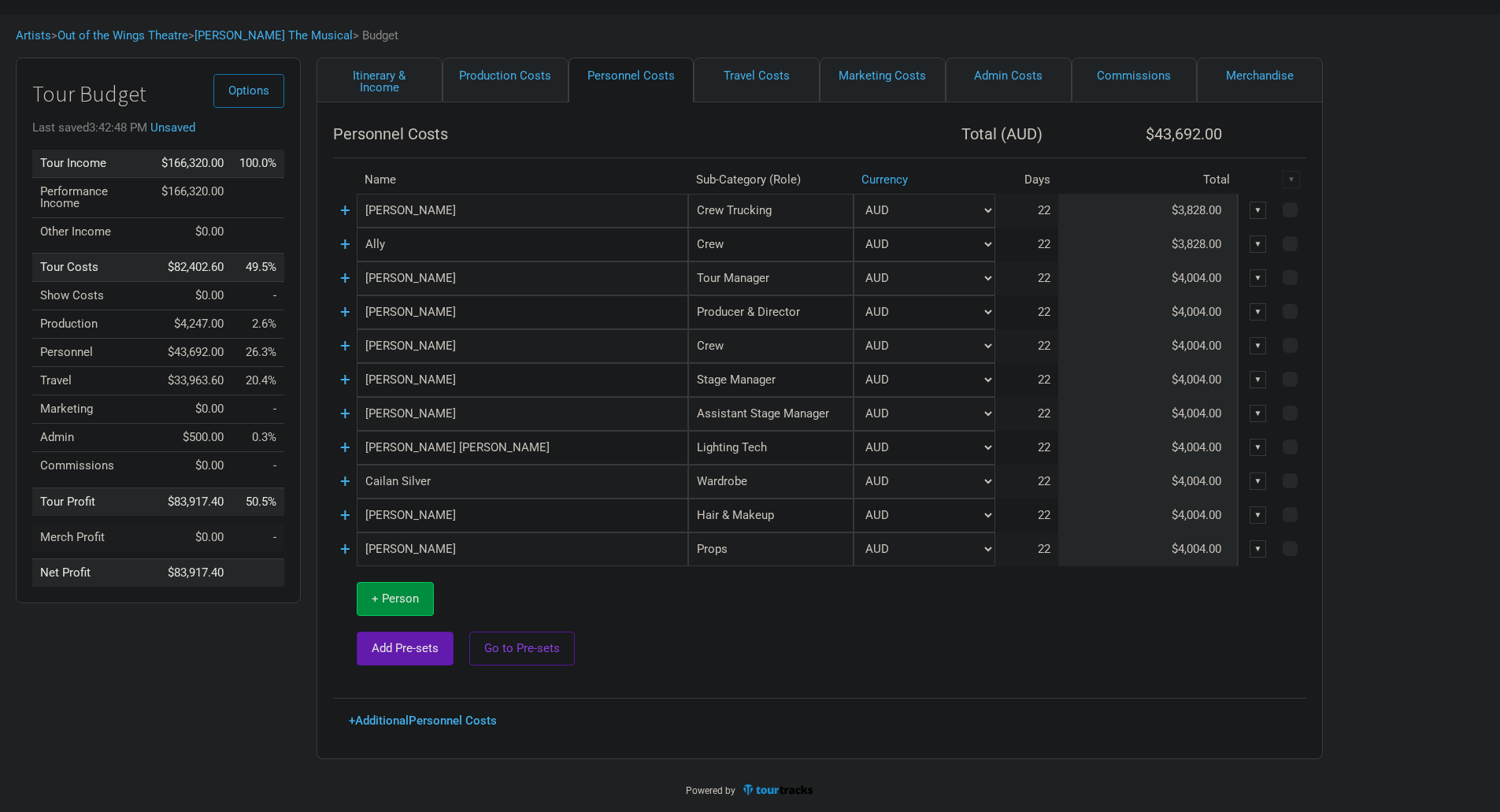
click at [789, 232] on input "Crew" at bounding box center [770, 244] width 165 height 34
click at [801, 293] on link "Crew Trucking" at bounding box center [771, 299] width 164 height 21
click at [506, 220] on input "[PERSON_NAME]" at bounding box center [523, 210] width 332 height 34
click at [402, 594] on span "+ Person" at bounding box center [396, 598] width 47 height 14
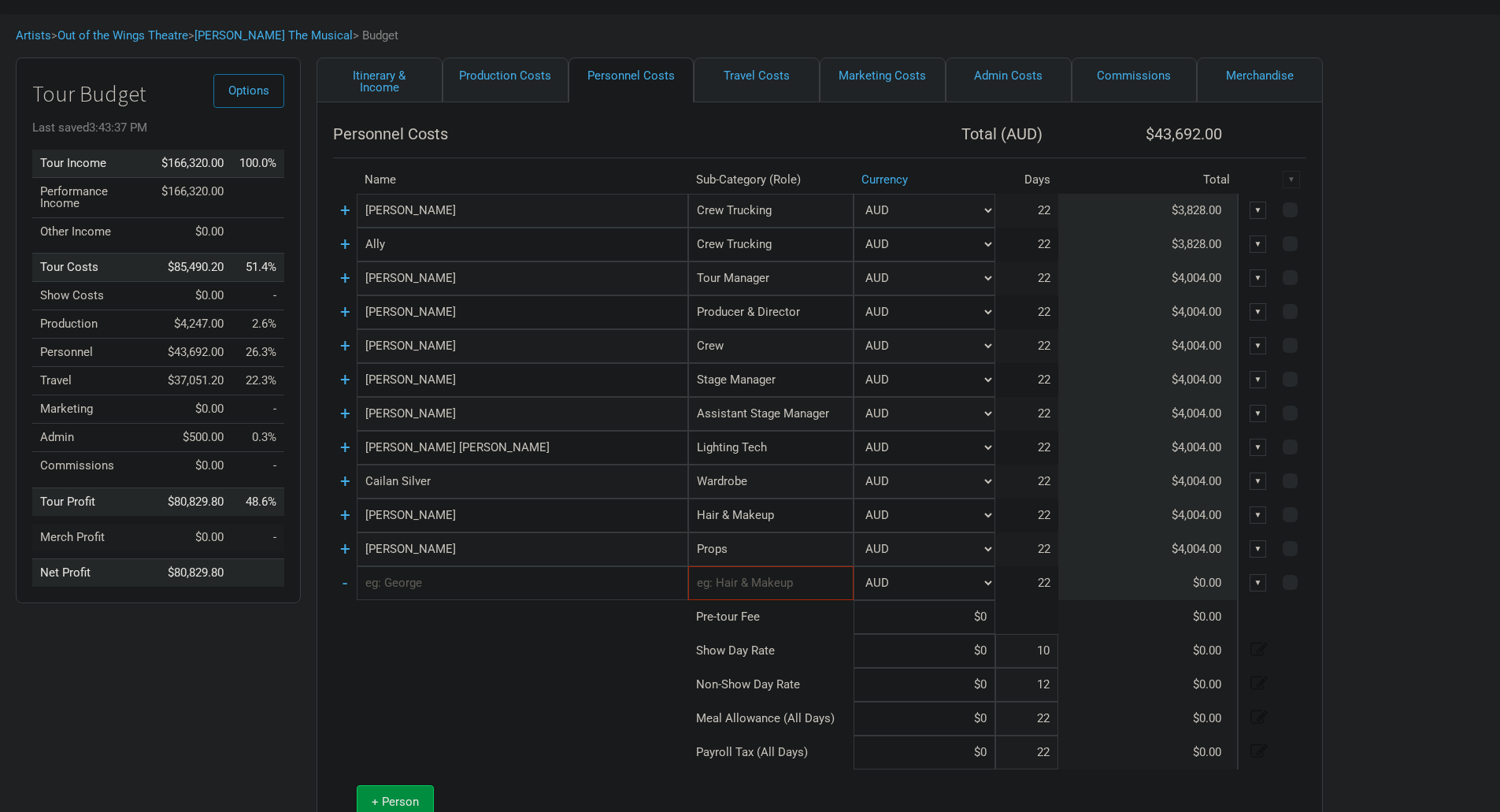
click at [502, 582] on input "text" at bounding box center [523, 583] width 332 height 34
click at [846, 587] on input "text" at bounding box center [770, 583] width 165 height 34
click at [827, 600] on td "Cast New Subcategory New Subcategory" at bounding box center [770, 583] width 165 height 34
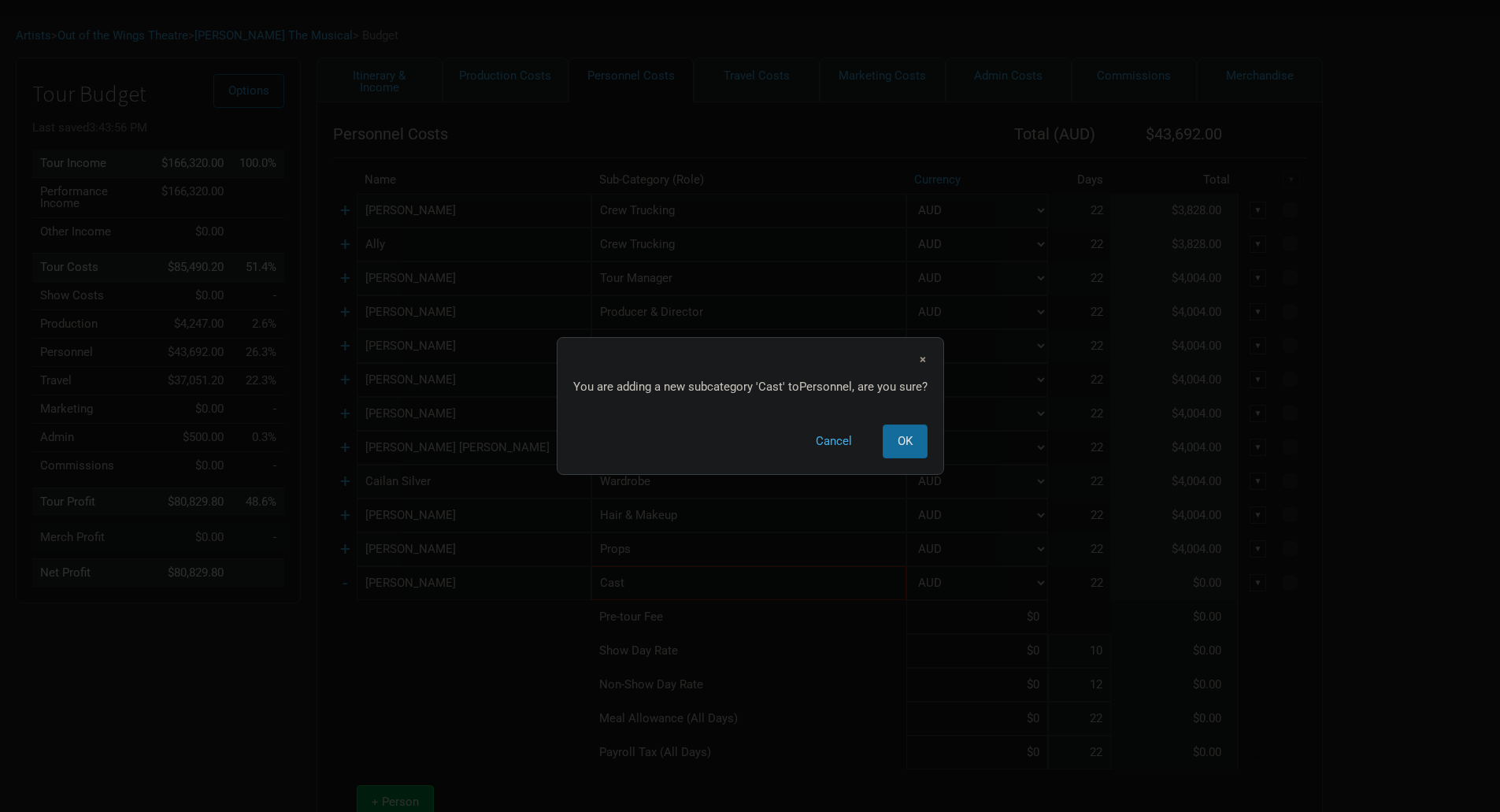
click at [908, 441] on span "OK" at bounding box center [905, 441] width 15 height 14
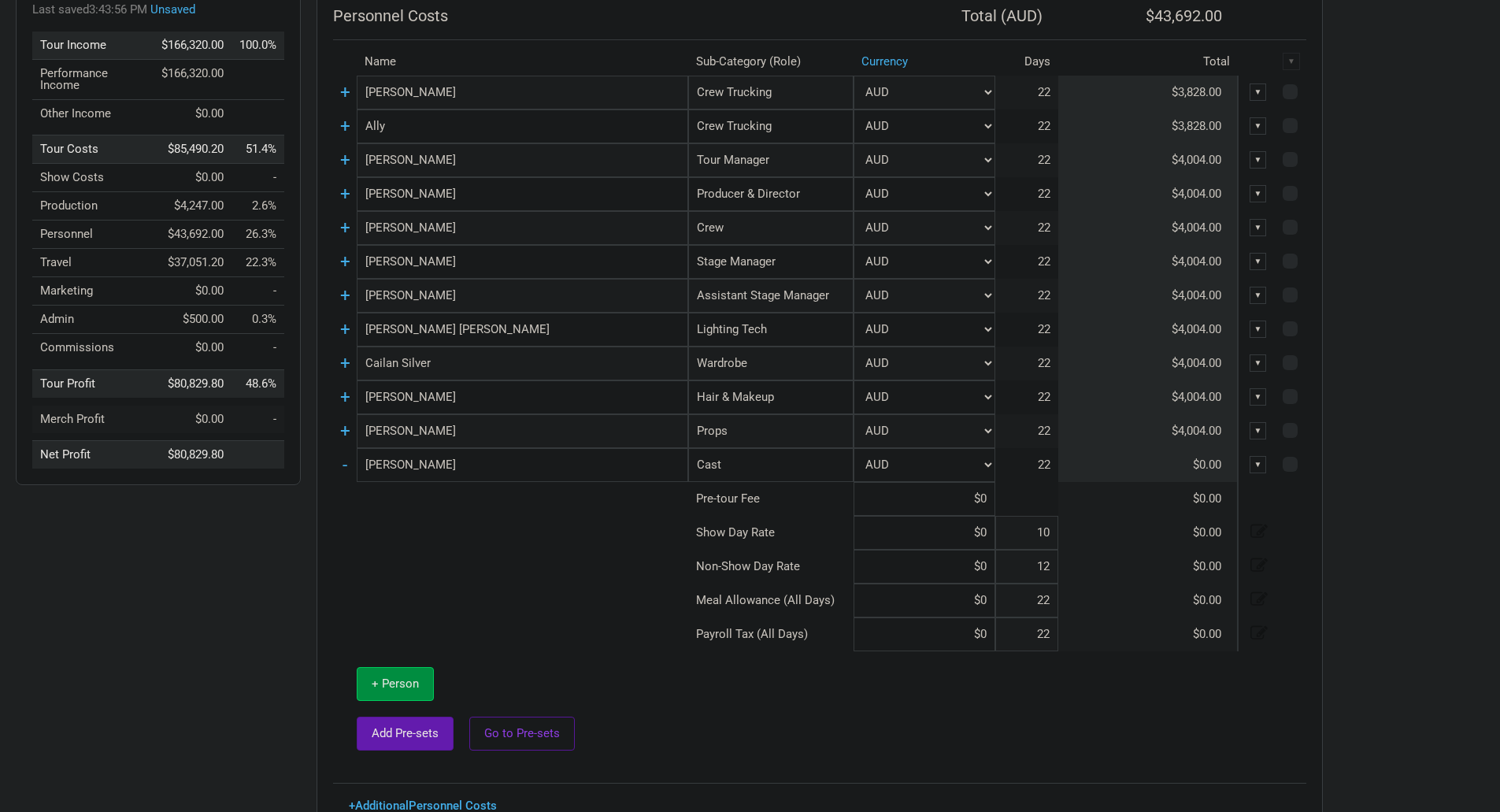
scroll to position [222, 0]
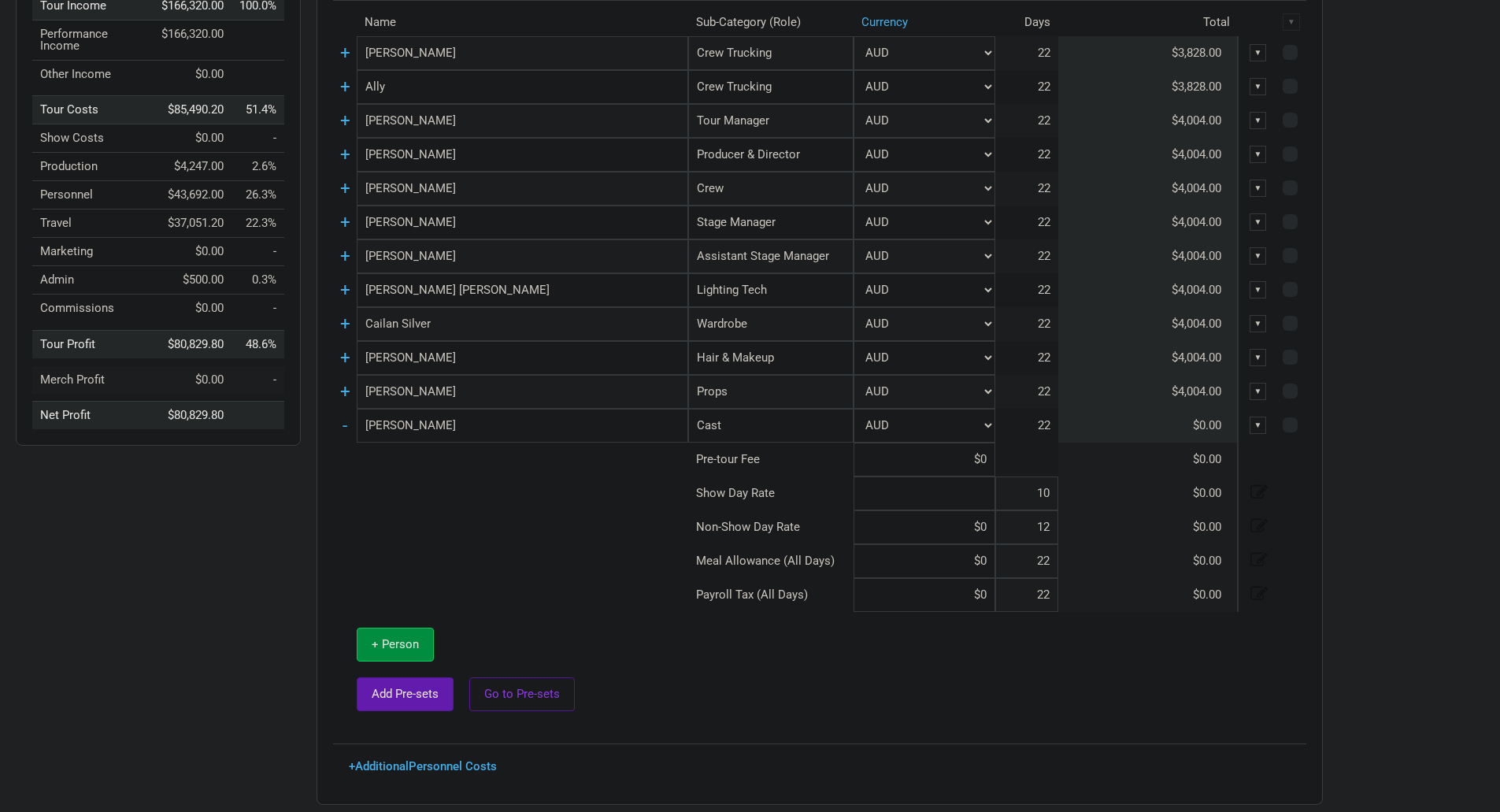
click at [989, 496] on input at bounding box center [925, 493] width 141 height 34
click at [985, 293] on select "AUD" at bounding box center [925, 290] width 141 height 34
click at [988, 289] on select "AUD" at bounding box center [925, 290] width 141 height 34
click at [347, 392] on link "+" at bounding box center [346, 391] width 10 height 20
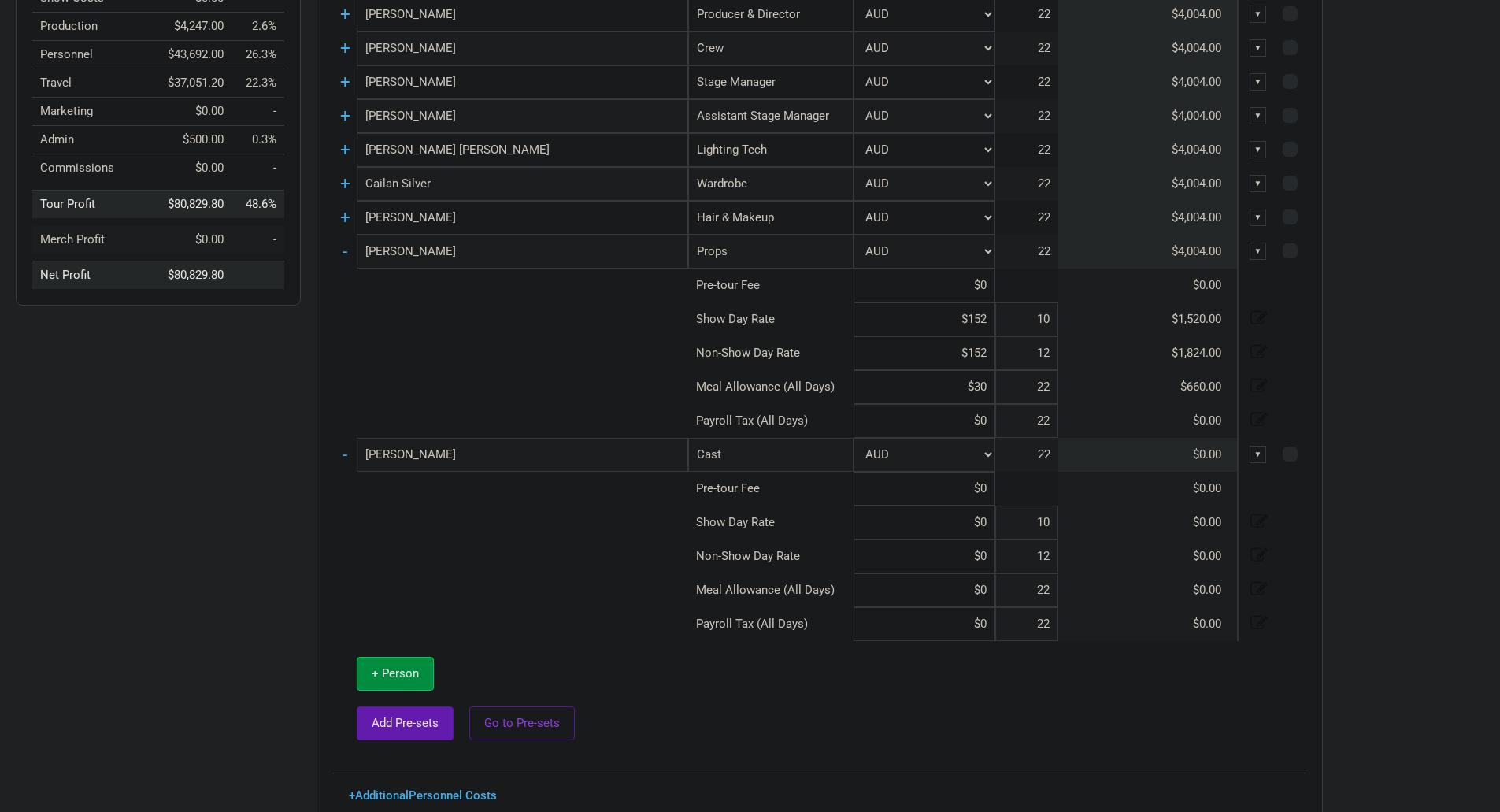
scroll to position [380, 0]
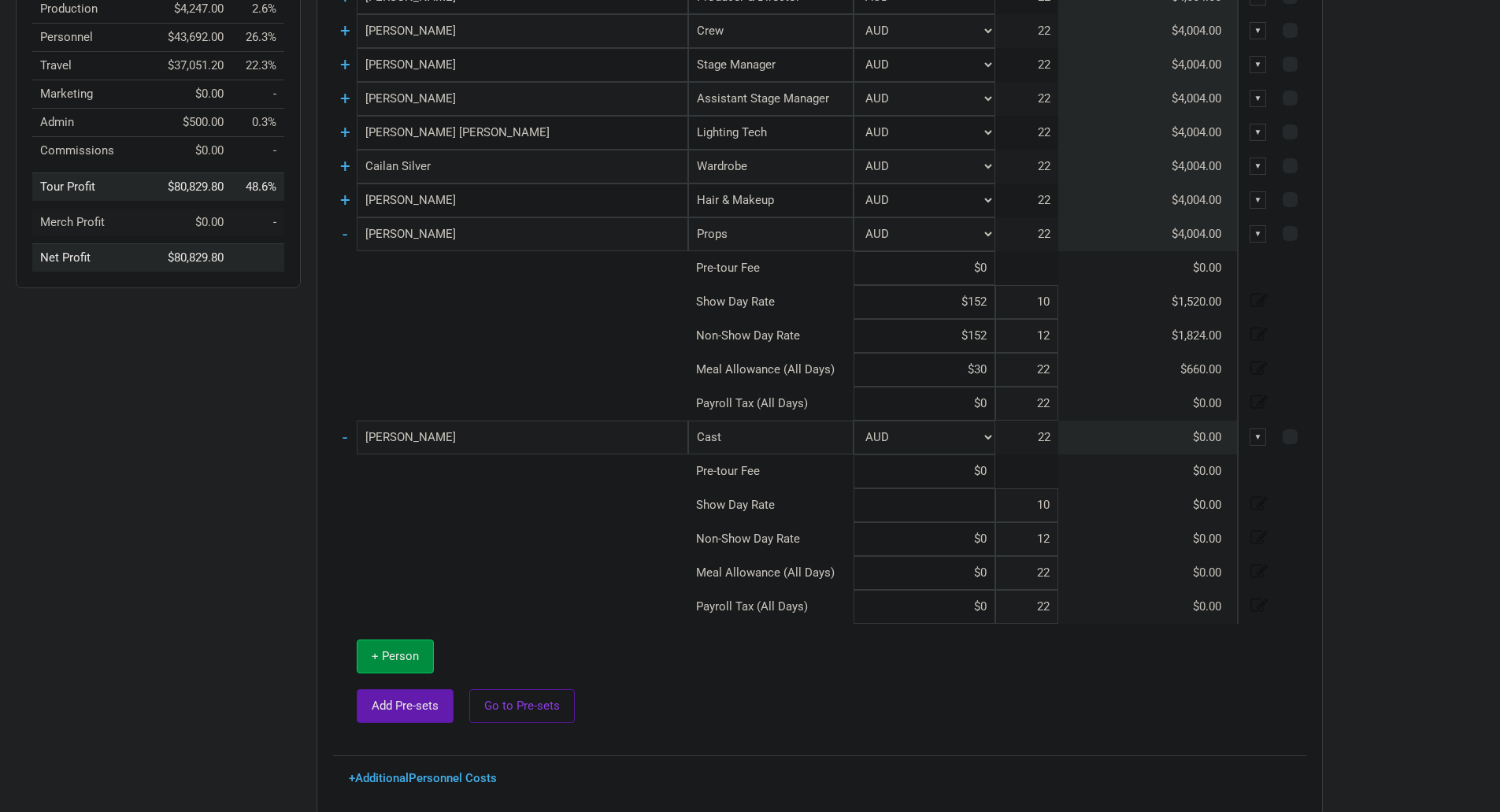
click at [985, 506] on input at bounding box center [925, 505] width 141 height 34
click at [992, 541] on input at bounding box center [925, 539] width 141 height 34
click at [977, 576] on input at bounding box center [925, 573] width 141 height 34
click at [348, 231] on td "-" at bounding box center [345, 234] width 24 height 34
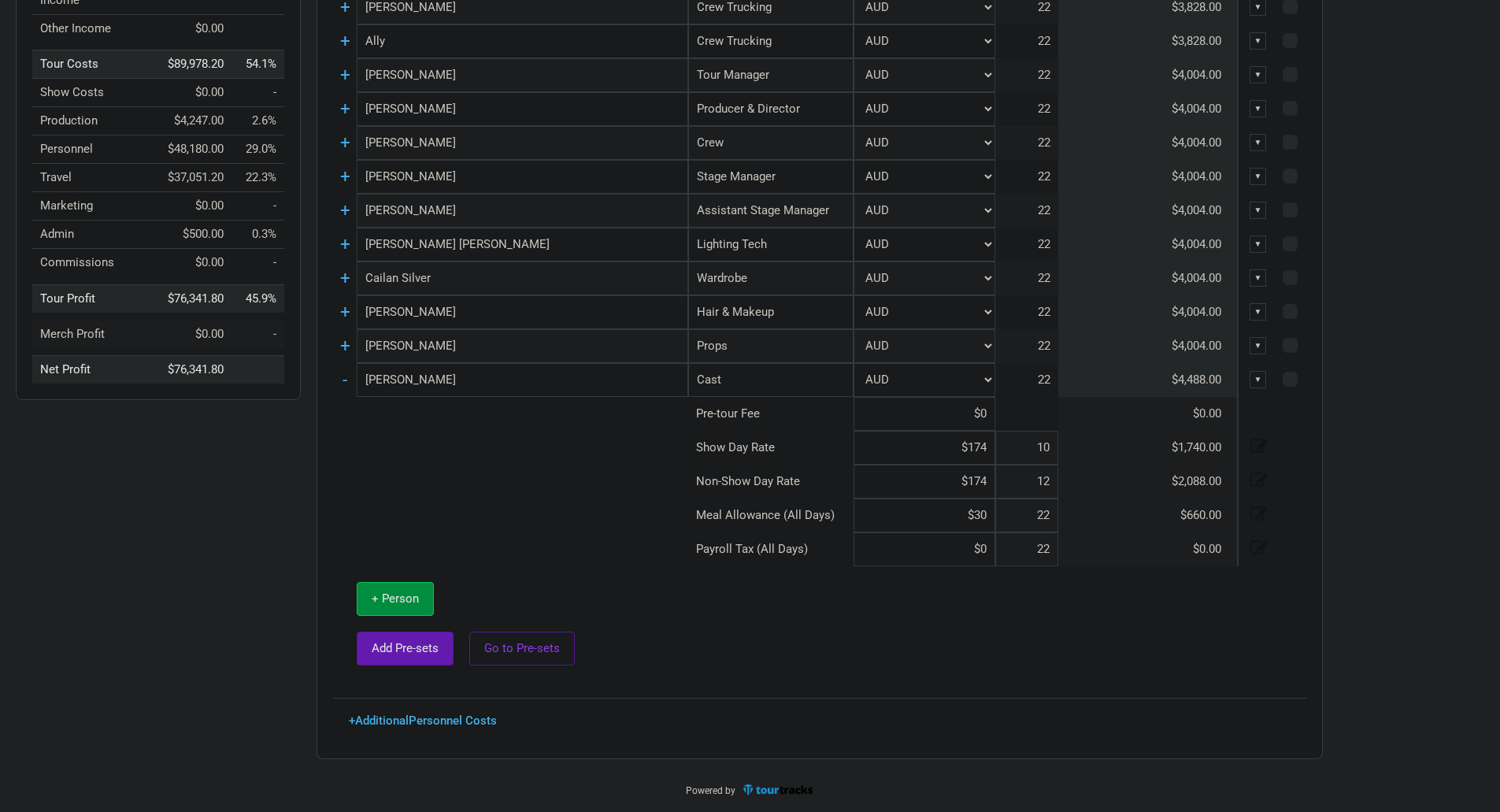
scroll to position [268, 0]
click at [413, 598] on span "+ Person" at bounding box center [396, 598] width 47 height 14
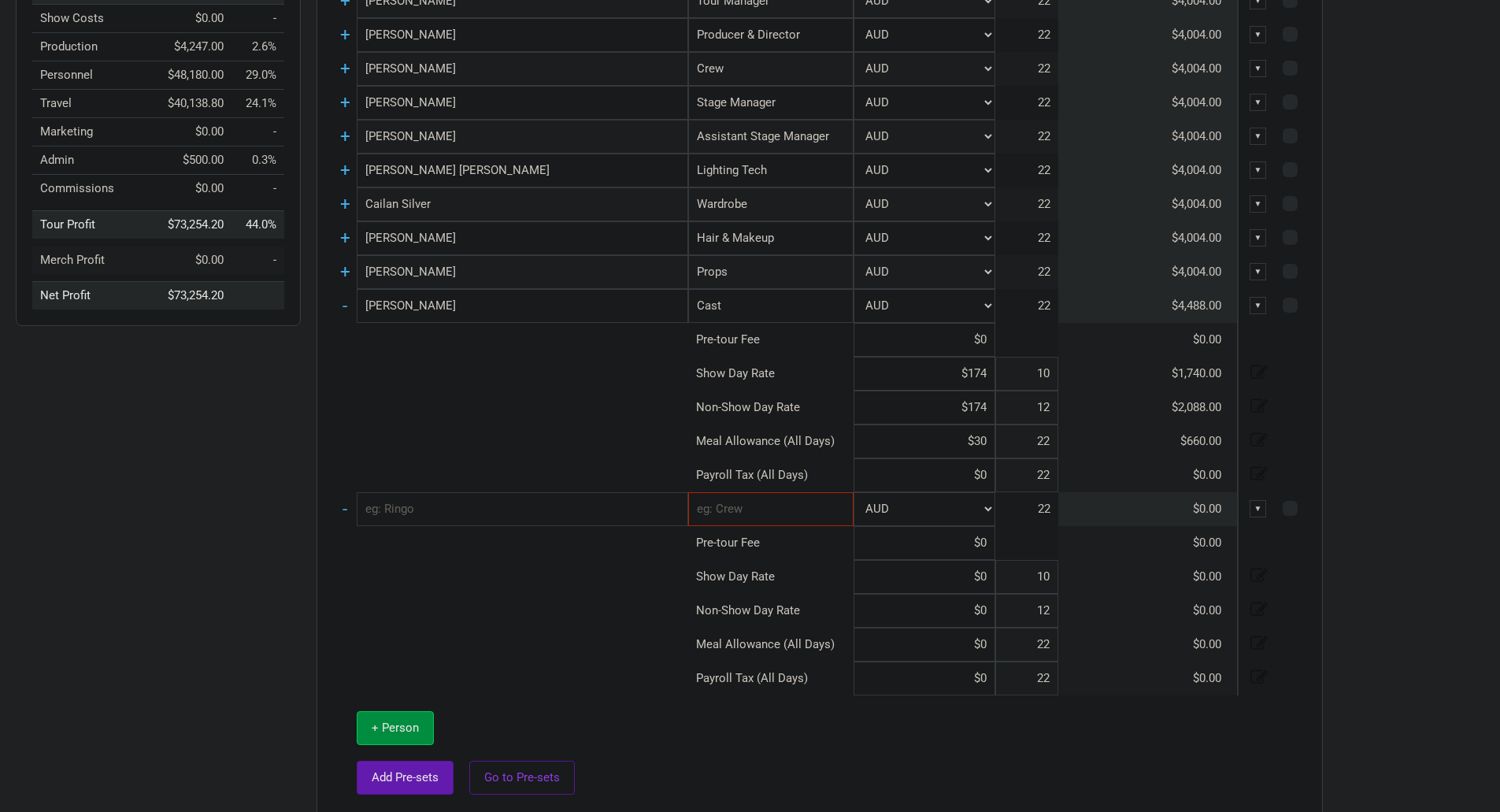
scroll to position [347, 0]
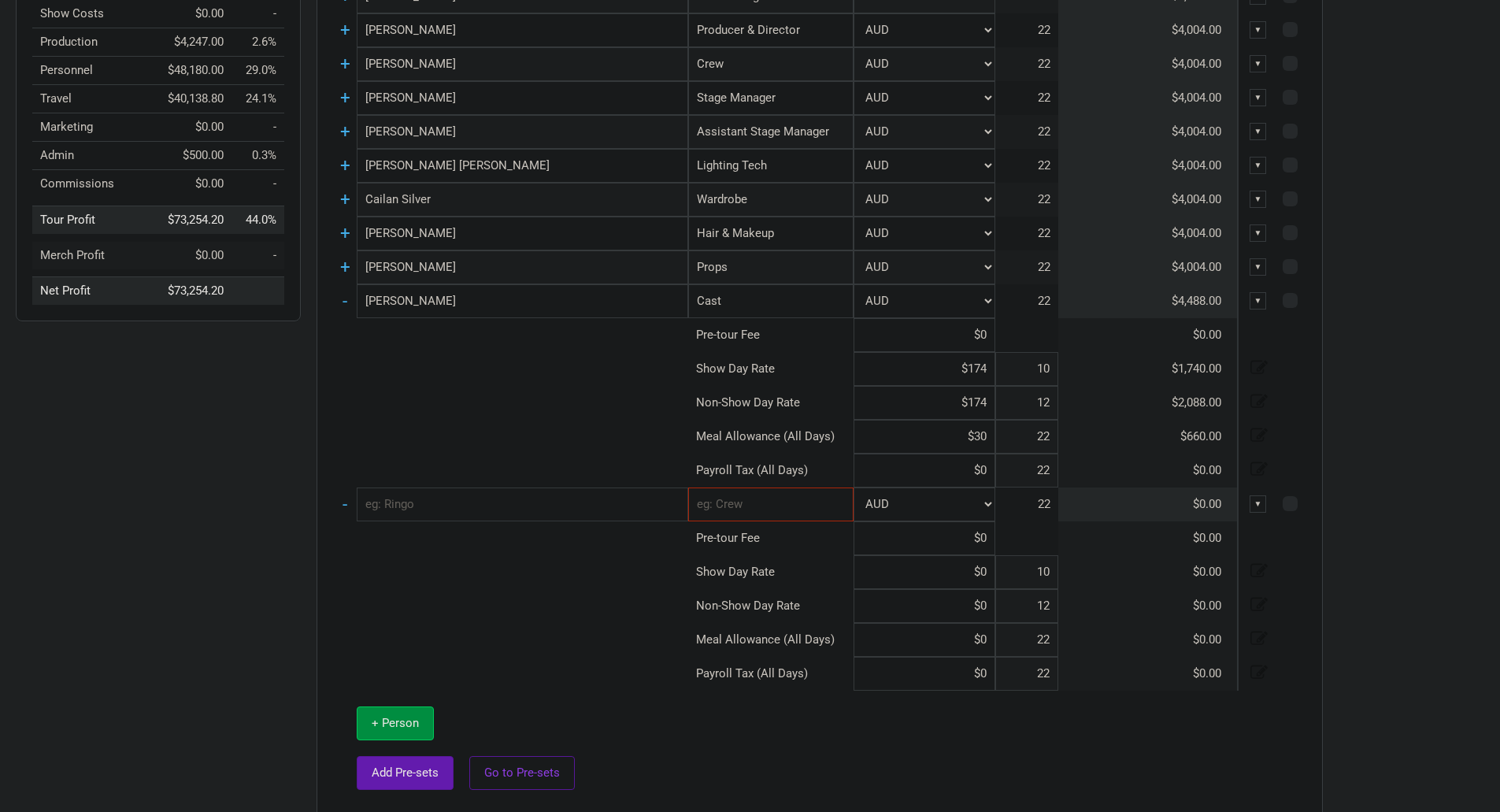
click at [486, 507] on input "text" at bounding box center [523, 504] width 332 height 34
click at [502, 505] on input "text" at bounding box center [523, 504] width 332 height 34
click at [764, 507] on input "text" at bounding box center [770, 504] width 165 height 34
click at [762, 538] on link "Cast" at bounding box center [771, 538] width 164 height 21
click at [976, 573] on input at bounding box center [925, 572] width 141 height 34
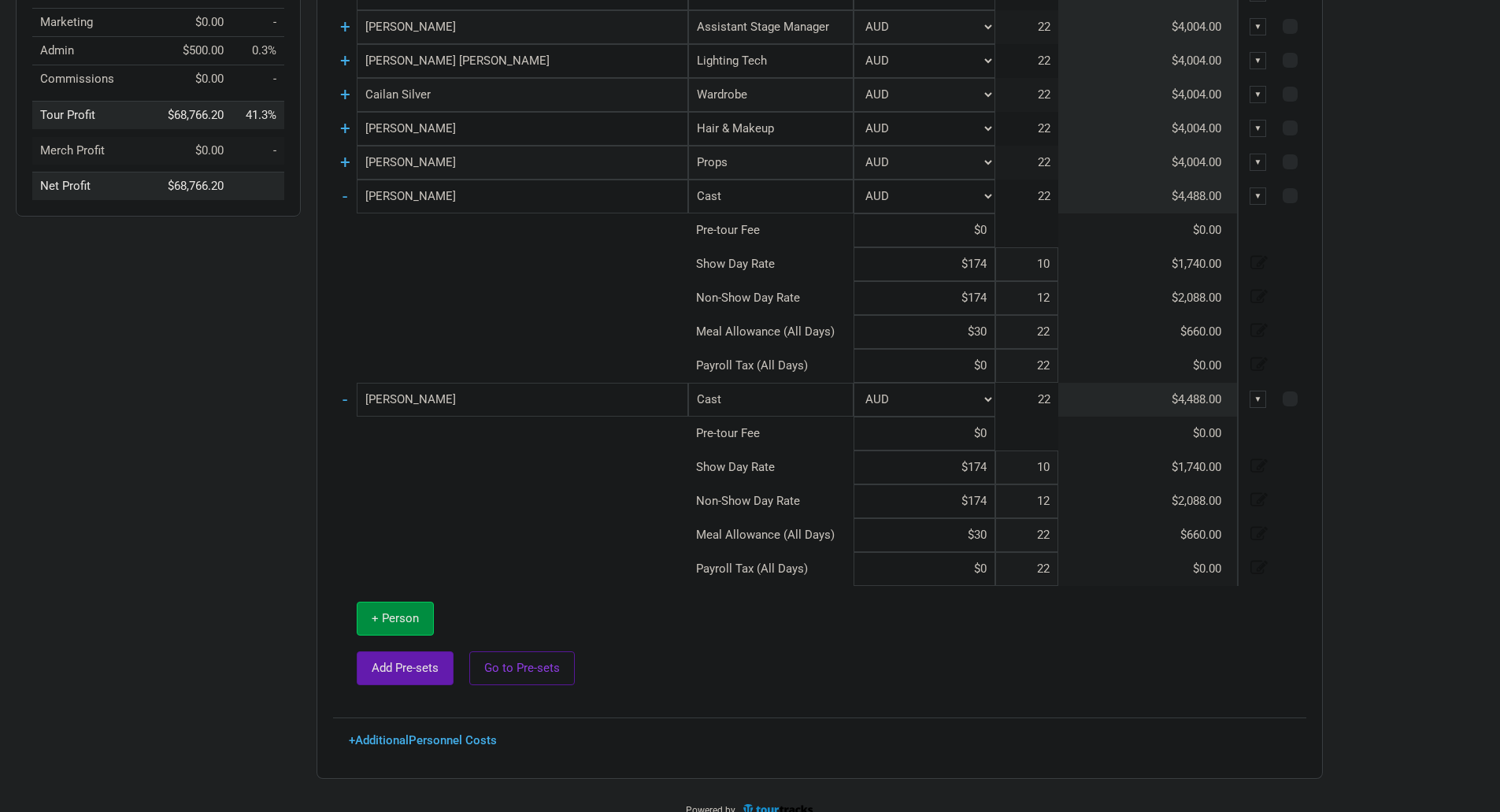
scroll to position [471, 0]
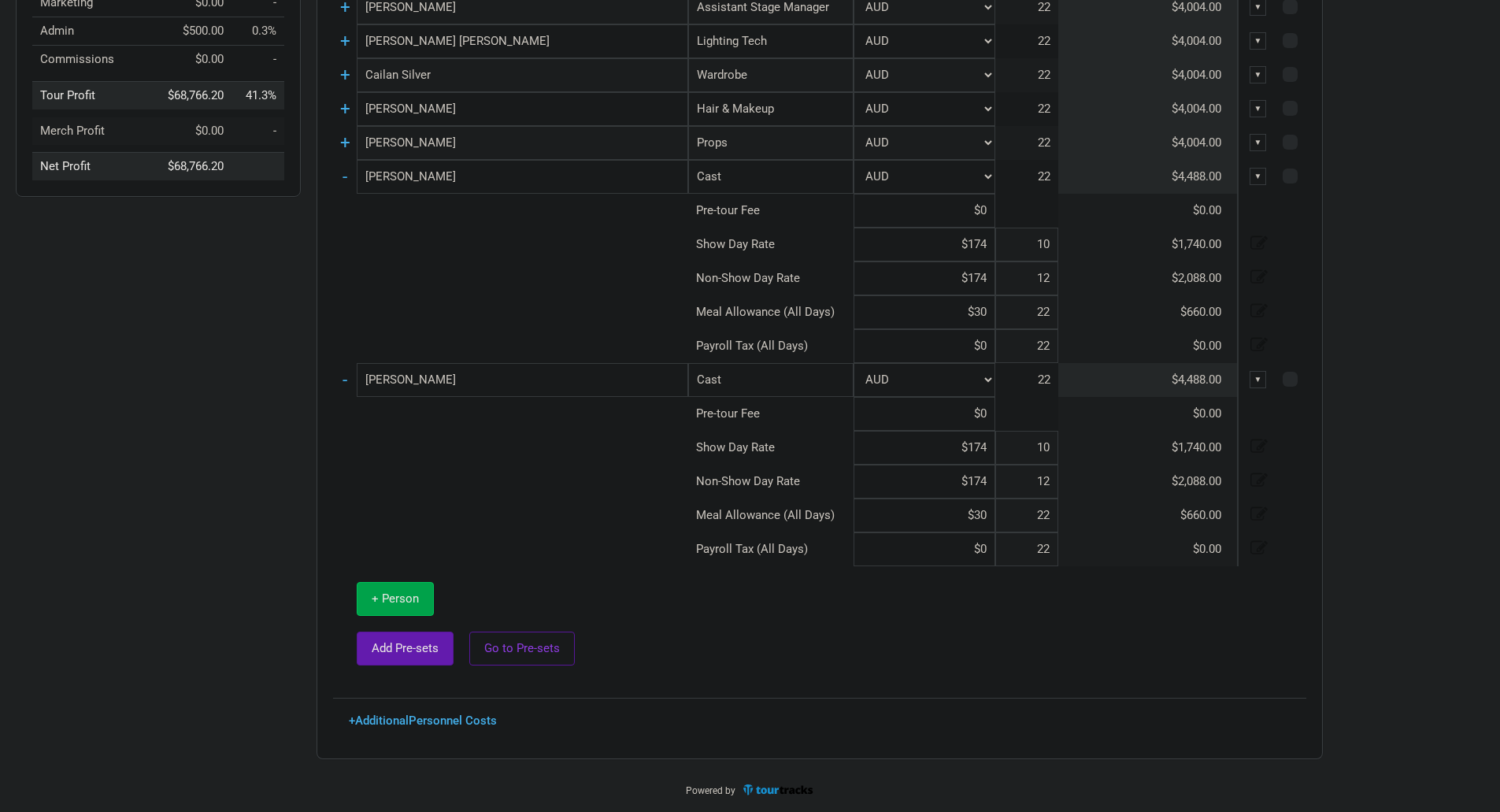
click at [383, 596] on span "+ Person" at bounding box center [396, 598] width 47 height 14
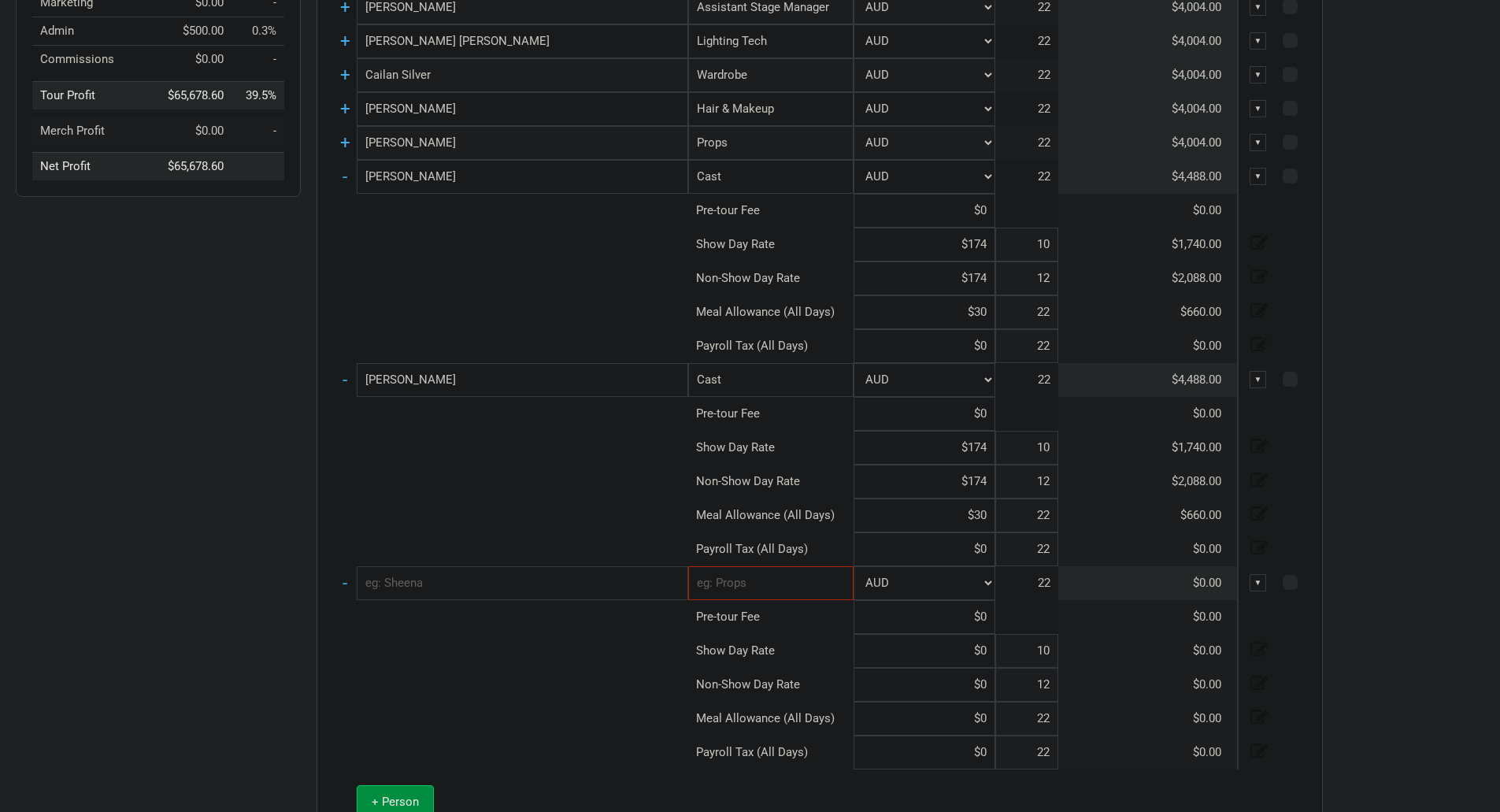
click at [430, 581] on input "text" at bounding box center [523, 583] width 332 height 34
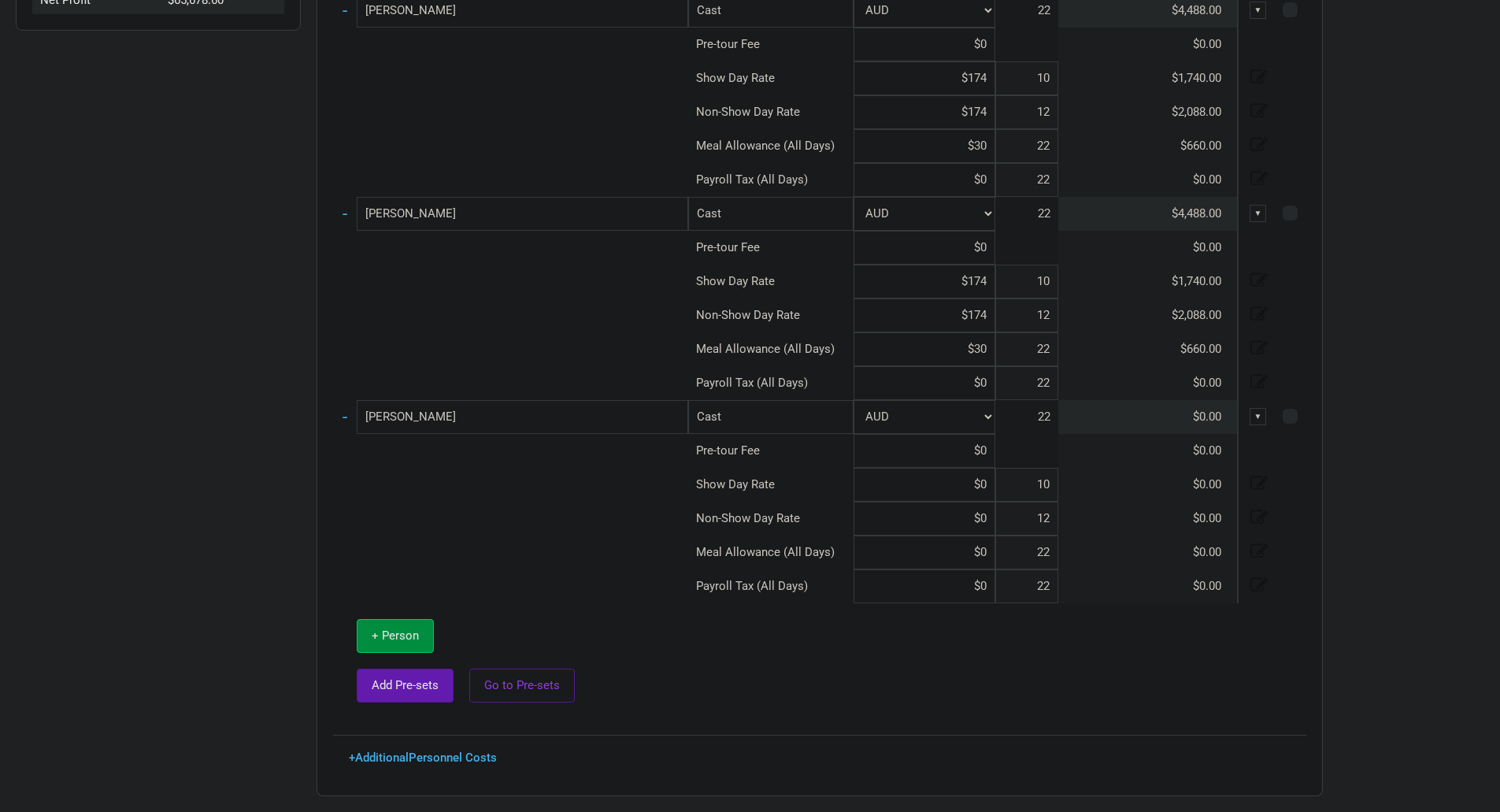
scroll to position [674, 0]
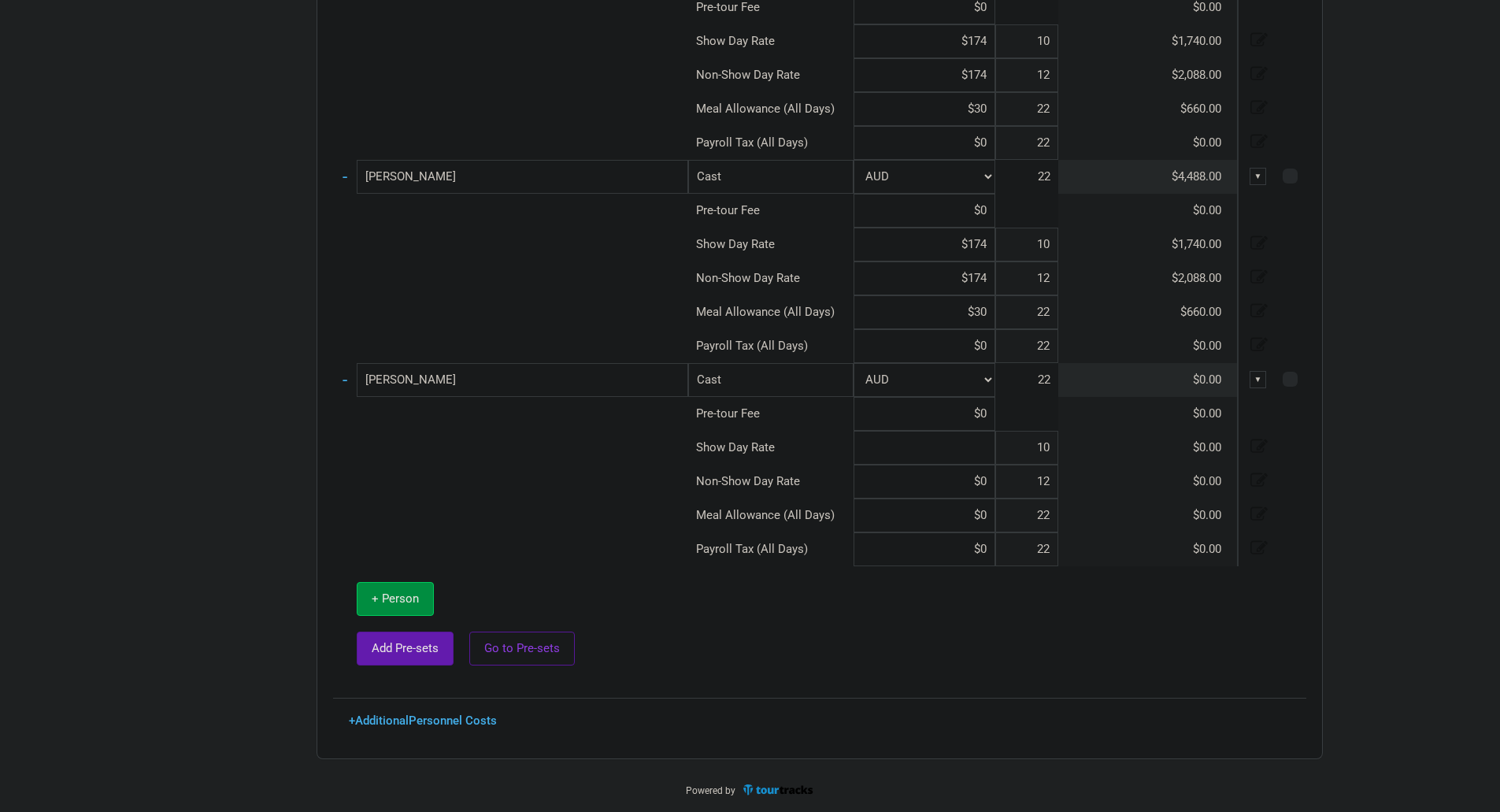
click at [993, 443] on input at bounding box center [925, 447] width 141 height 34
click at [413, 603] on span "+ Person" at bounding box center [396, 598] width 47 height 14
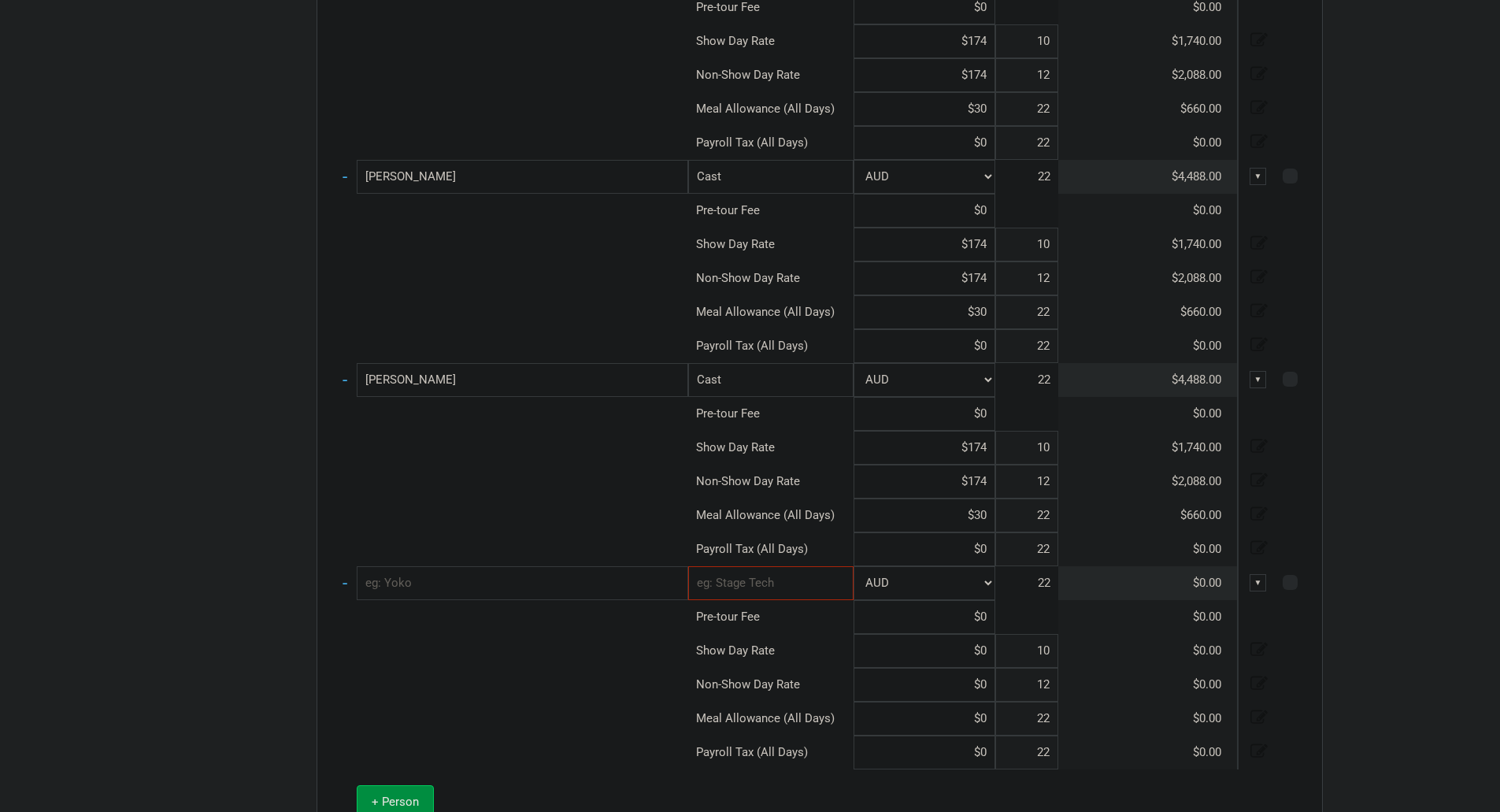
click at [512, 581] on input "text" at bounding box center [523, 583] width 332 height 34
click at [777, 620] on link "Cast" at bounding box center [771, 617] width 164 height 21
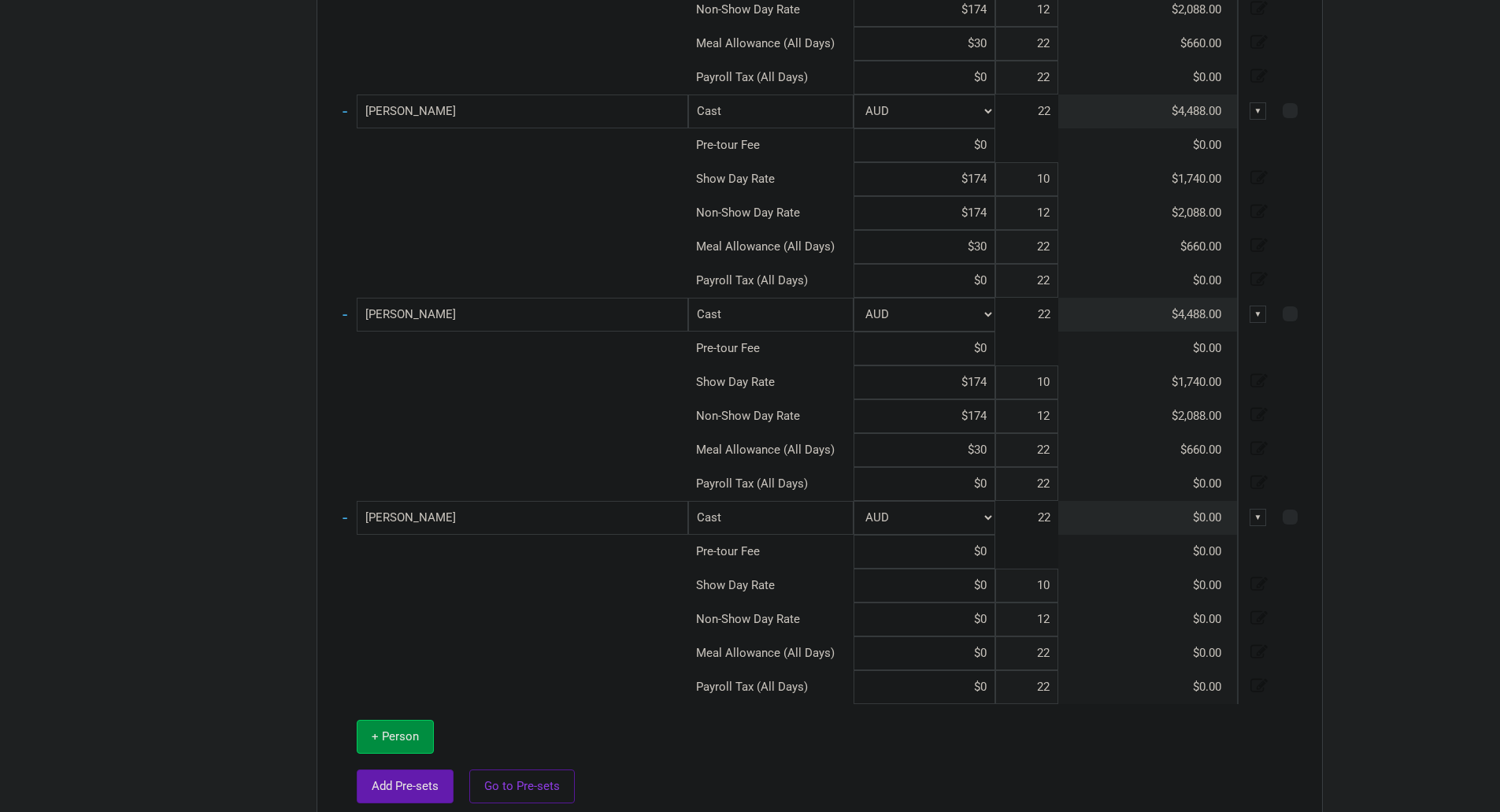
scroll to position [753, 0]
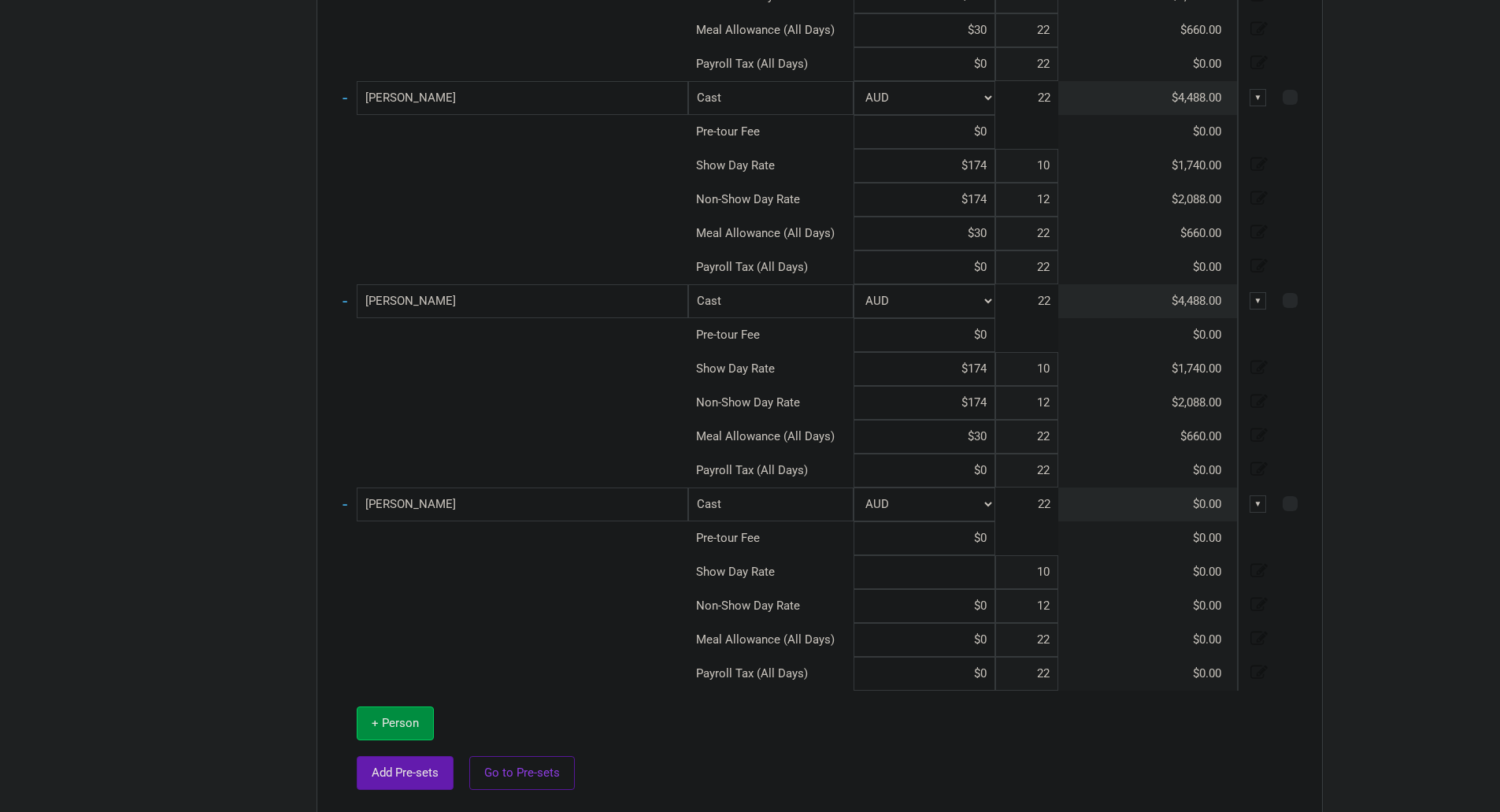
click at [956, 575] on input at bounding box center [925, 572] width 141 height 34
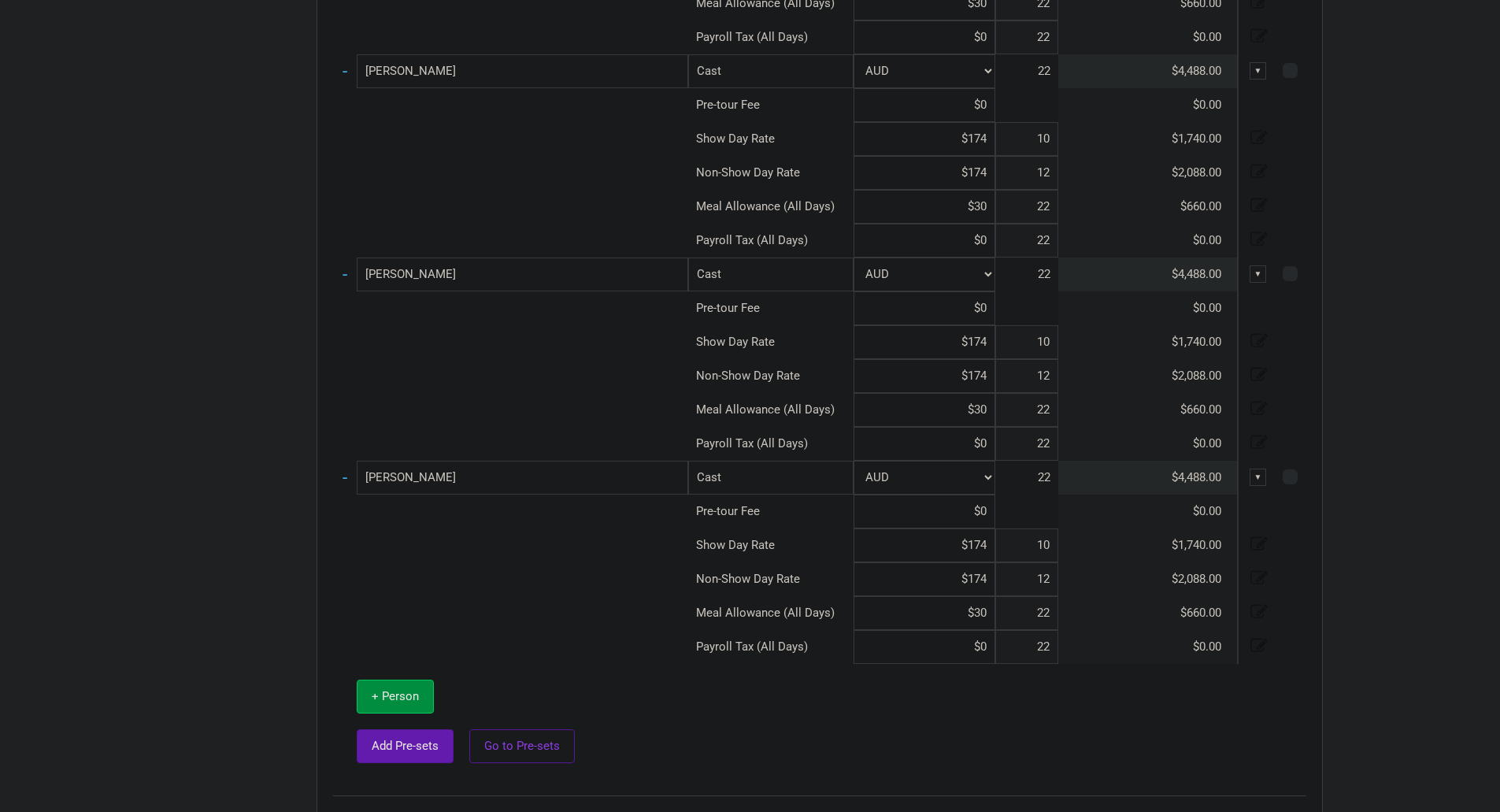
scroll to position [832, 0]
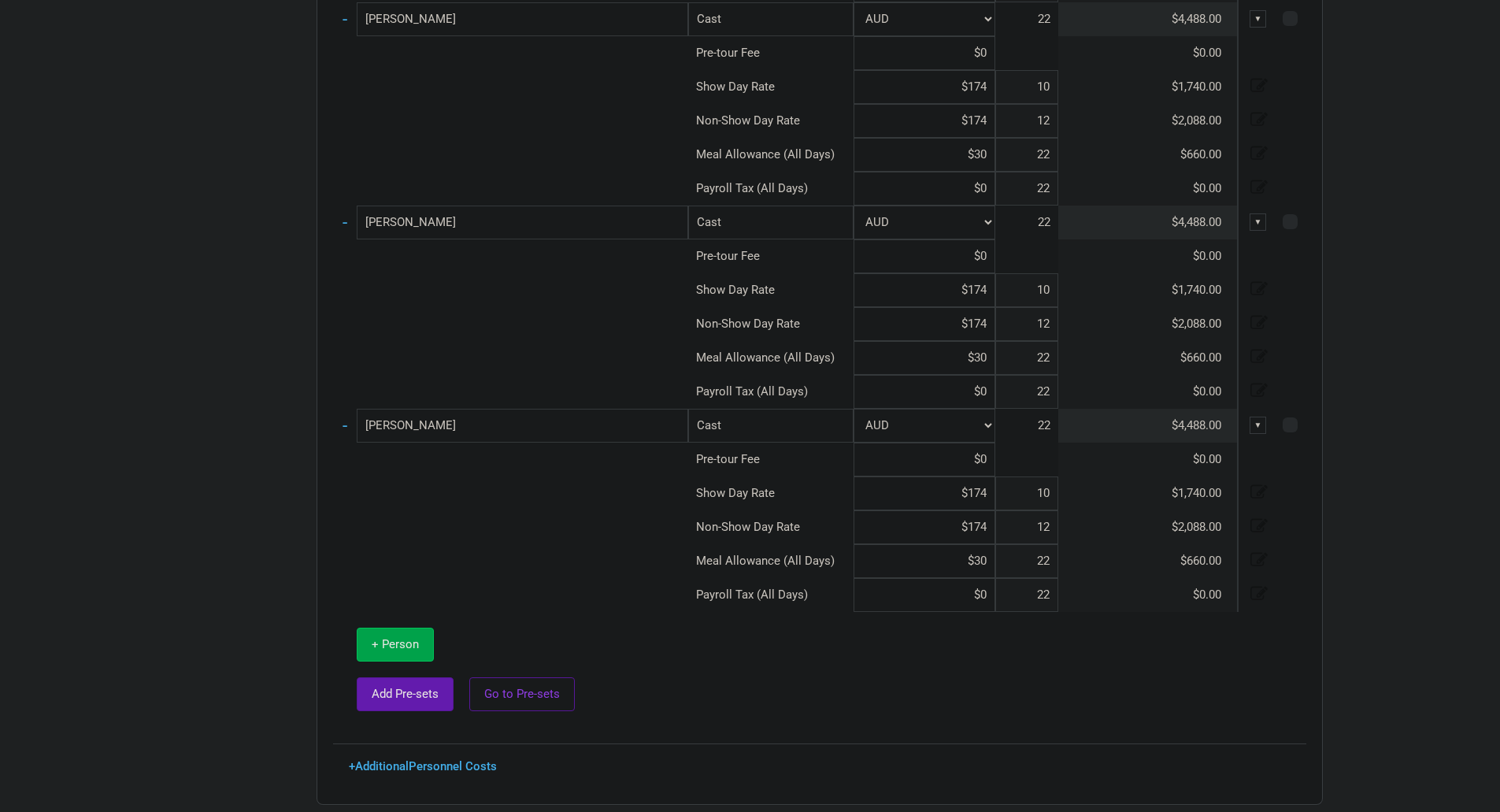
click at [400, 645] on span "+ Person" at bounding box center [396, 644] width 47 height 14
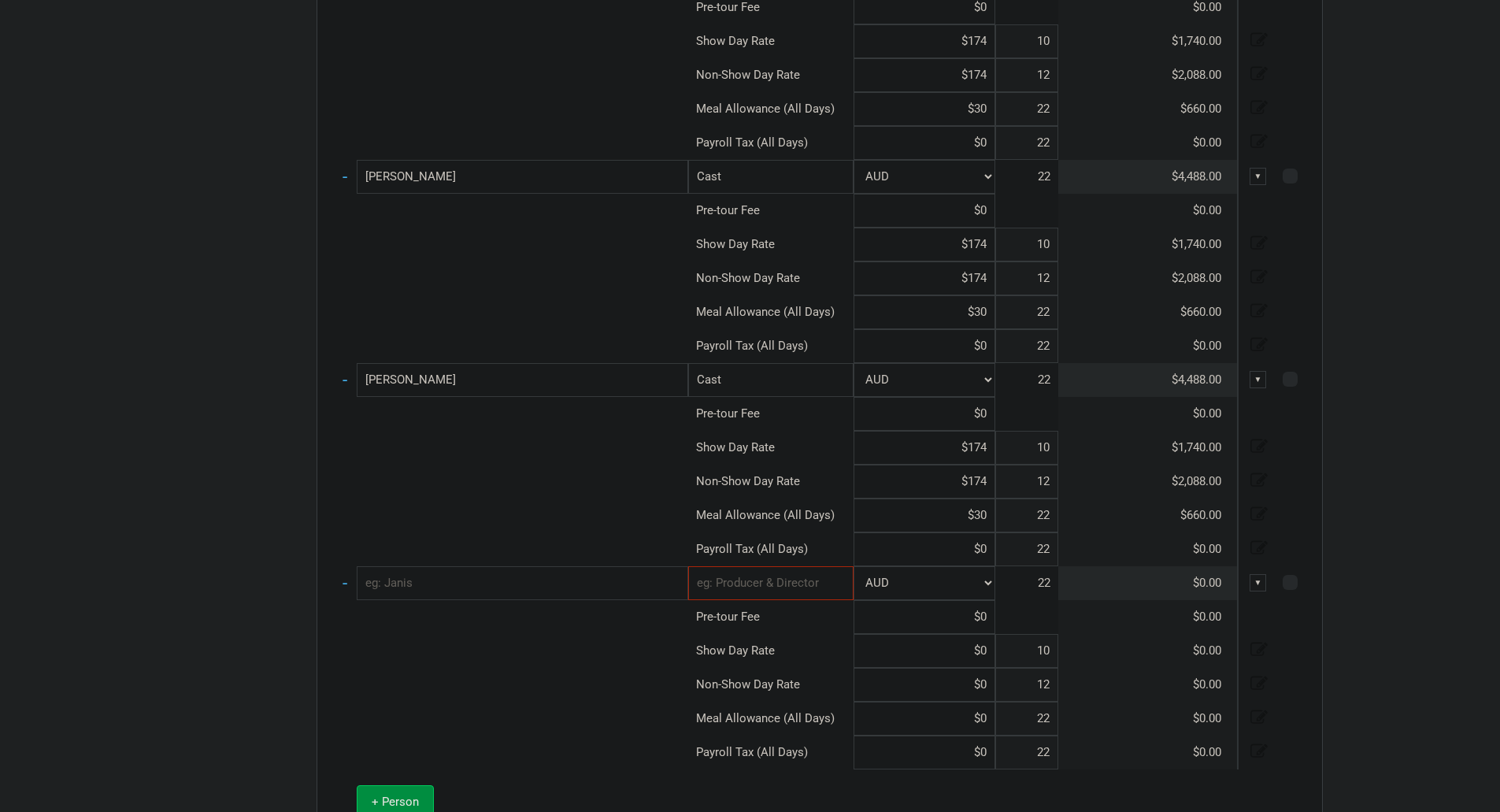
scroll to position [1068, 0]
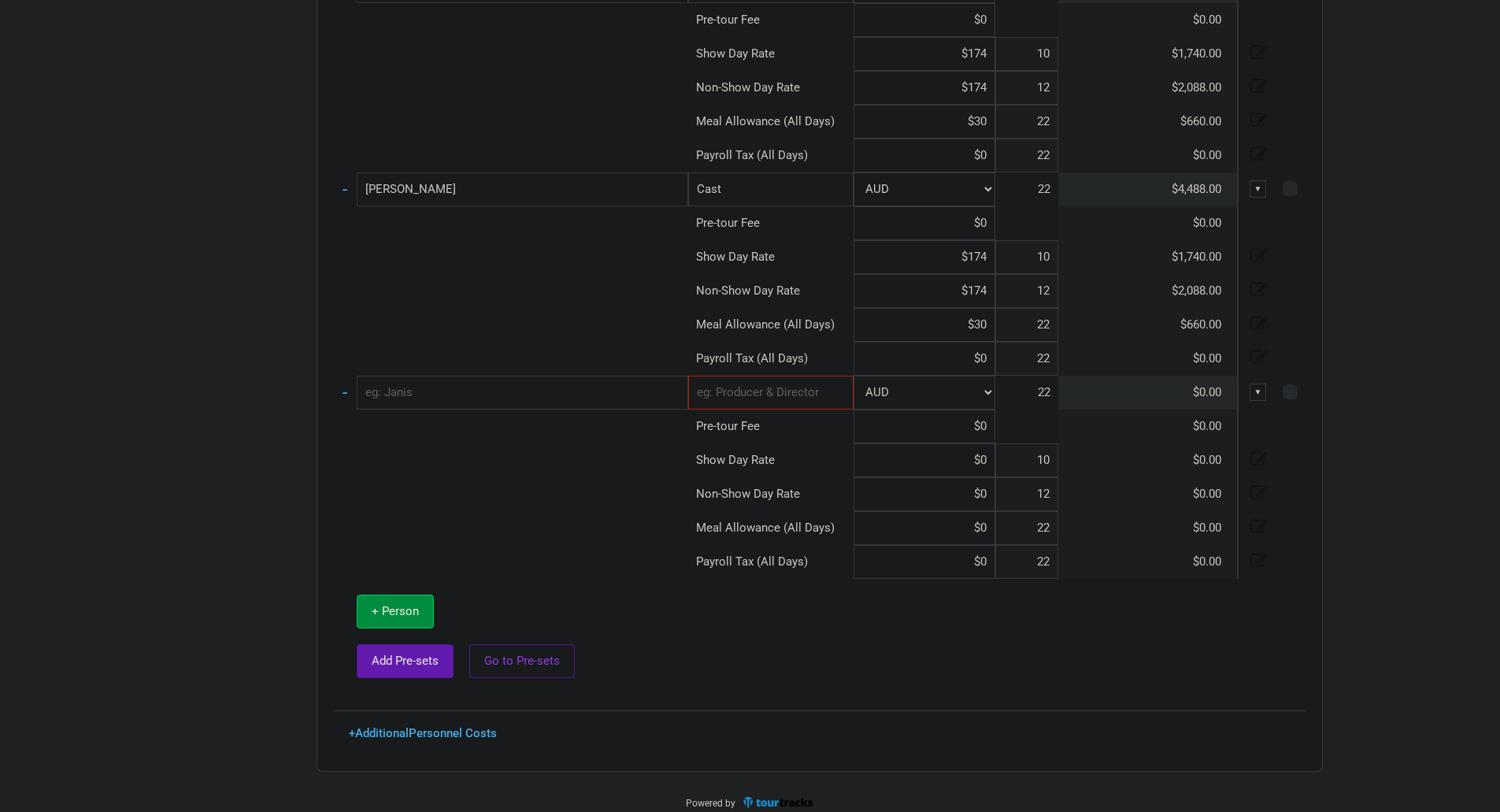
click at [535, 382] on input "text" at bounding box center [523, 392] width 332 height 34
click at [803, 400] on input "text" at bounding box center [770, 392] width 165 height 34
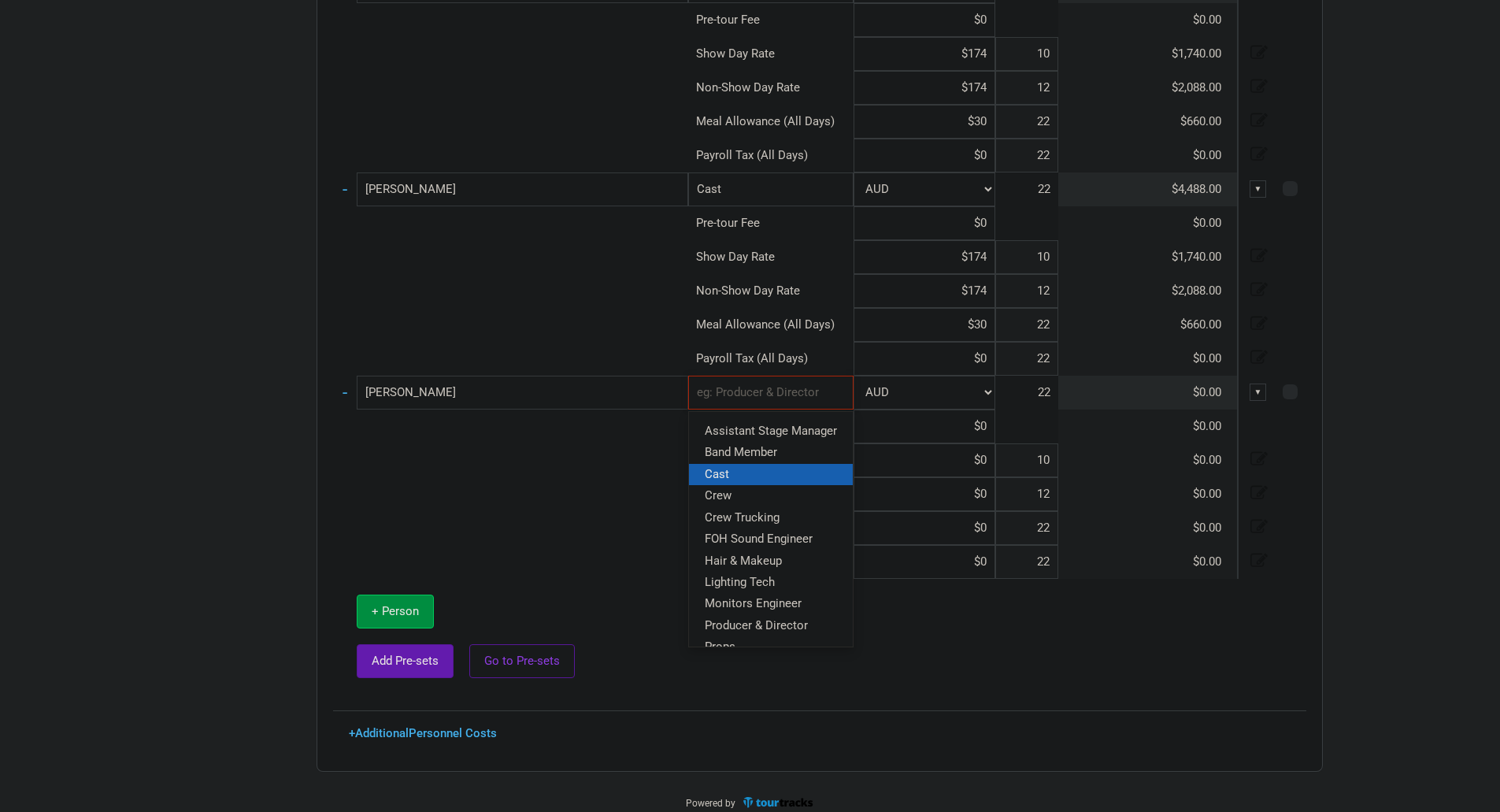
click at [775, 477] on link "Cast" at bounding box center [771, 473] width 164 height 21
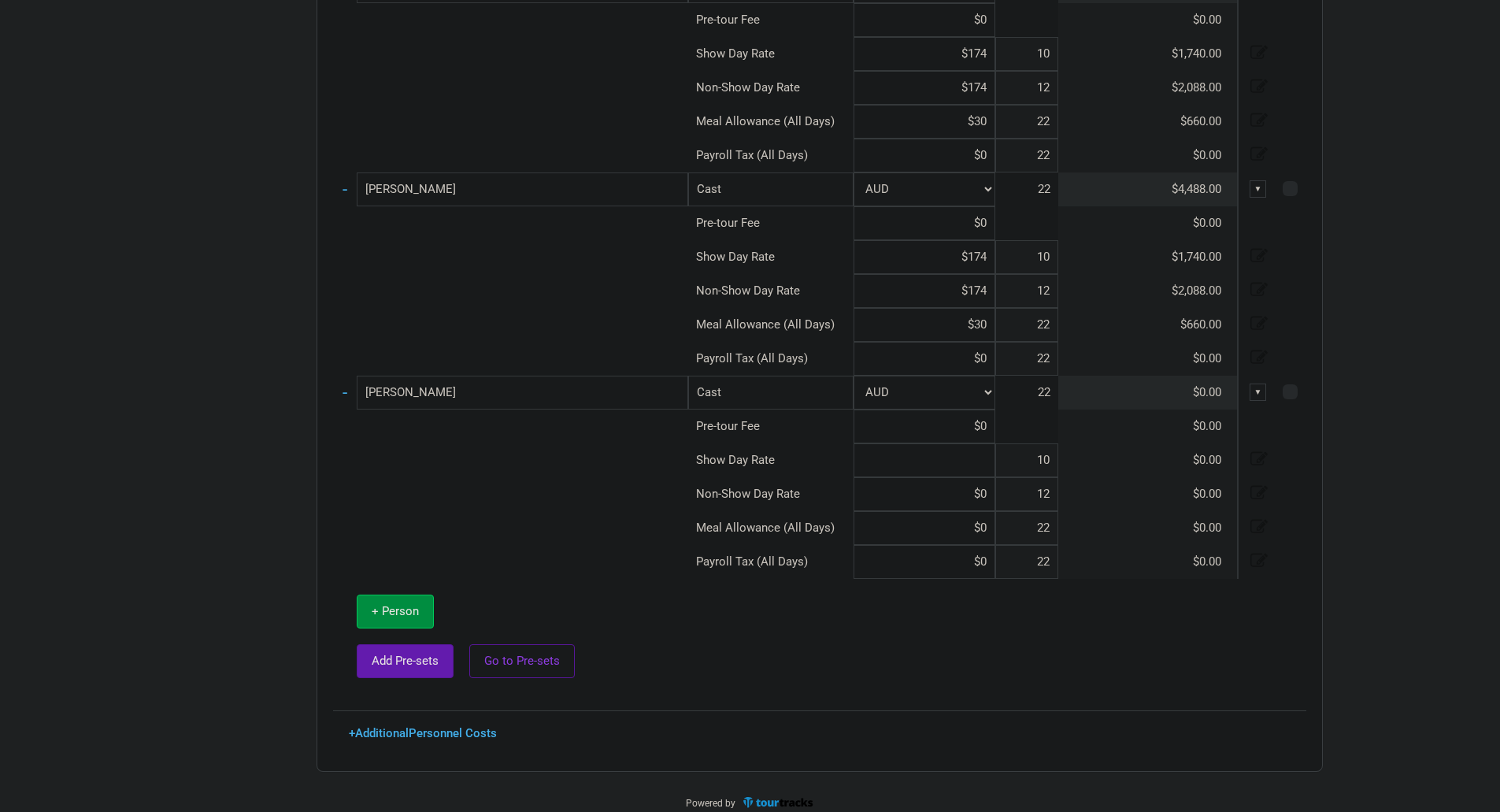
click at [986, 469] on input at bounding box center [925, 460] width 141 height 34
click at [400, 609] on span "+ Person" at bounding box center [396, 611] width 47 height 14
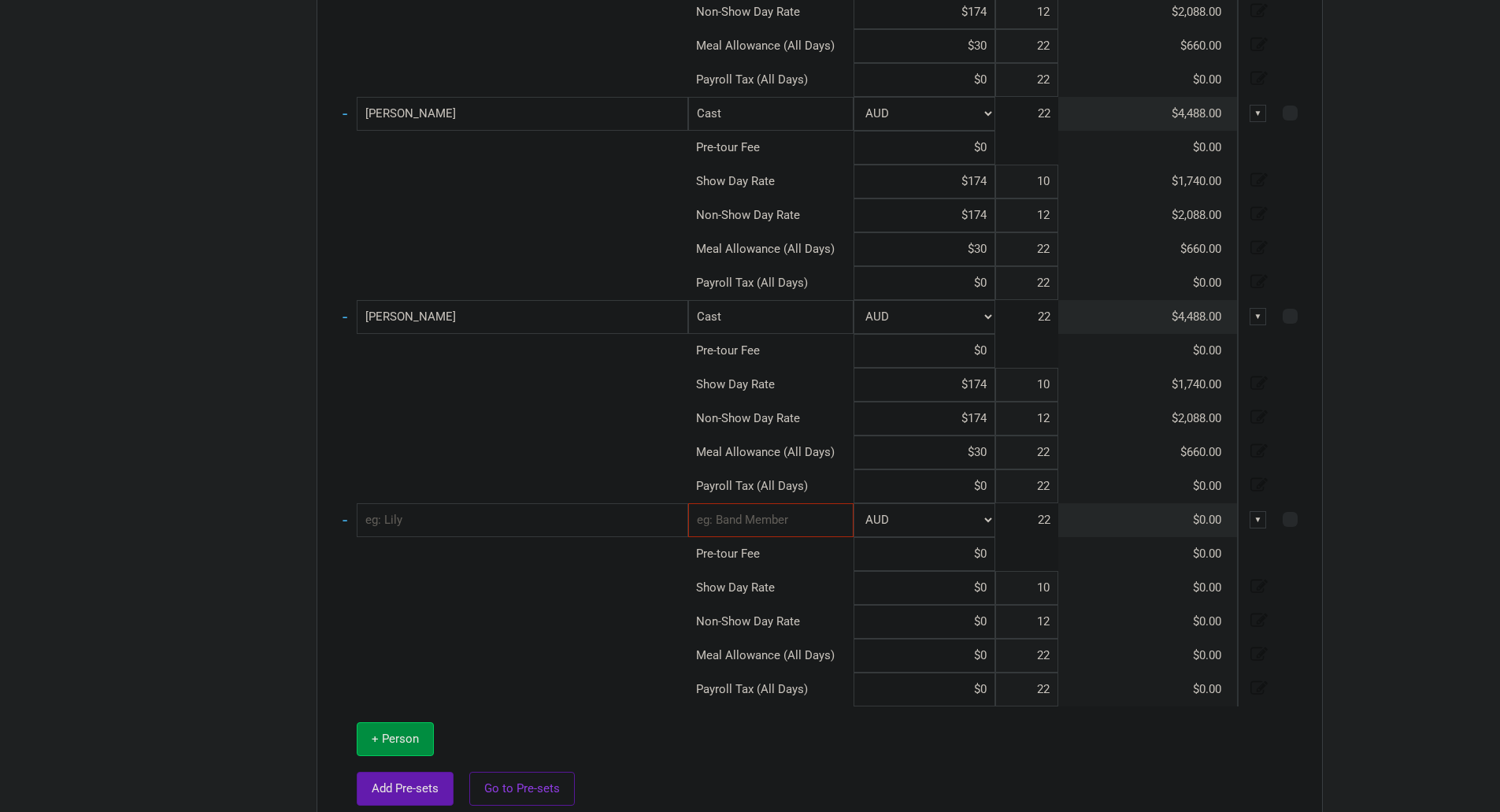
scroll to position [1146, 0]
click at [474, 522] on input "text" at bounding box center [523, 517] width 332 height 34
click at [744, 507] on input "text" at bounding box center [770, 517] width 165 height 34
click at [780, 549] on link "Cast" at bounding box center [771, 551] width 164 height 21
click at [982, 588] on input at bounding box center [925, 584] width 141 height 34
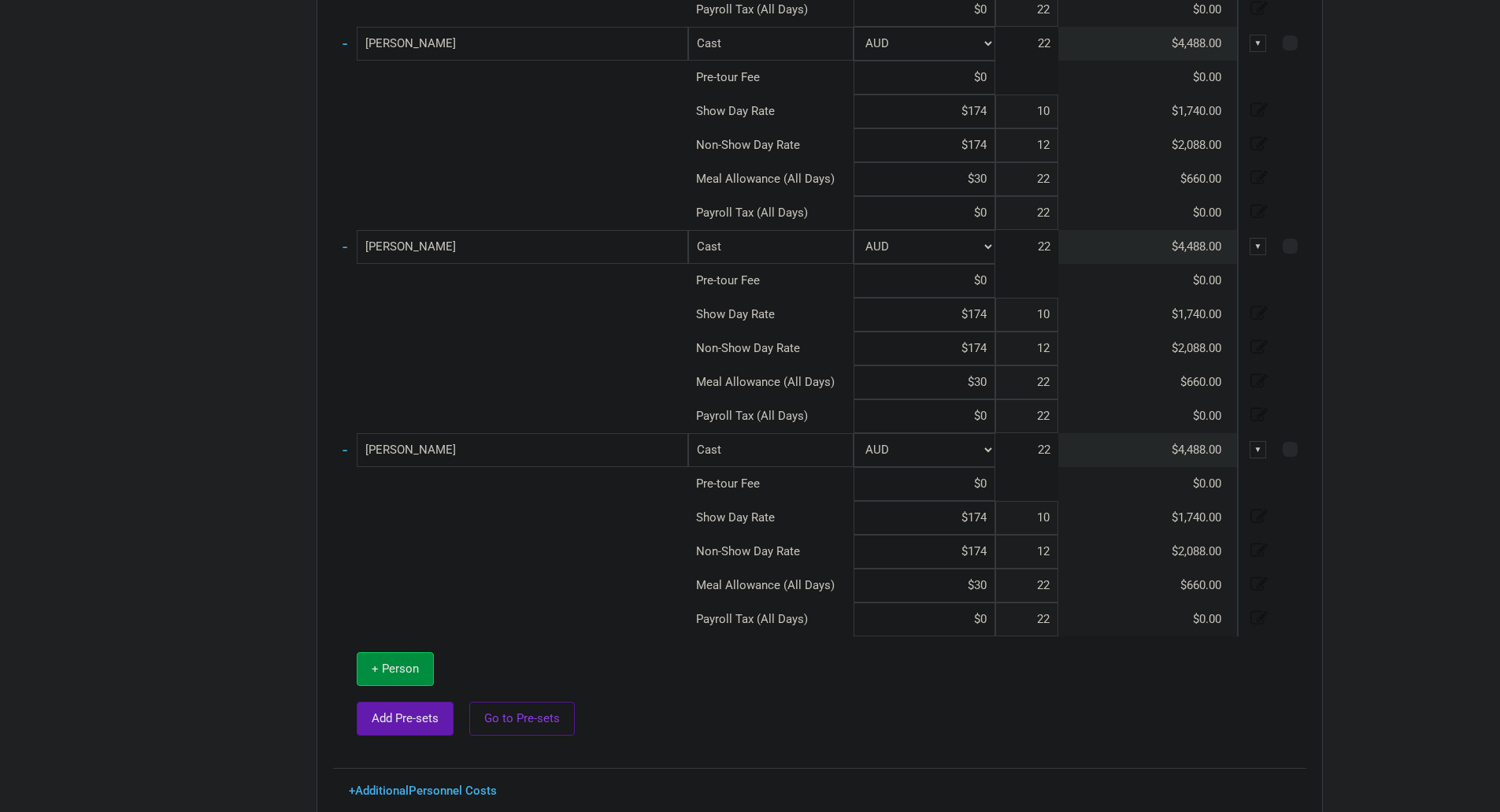
scroll to position [1283, 0]
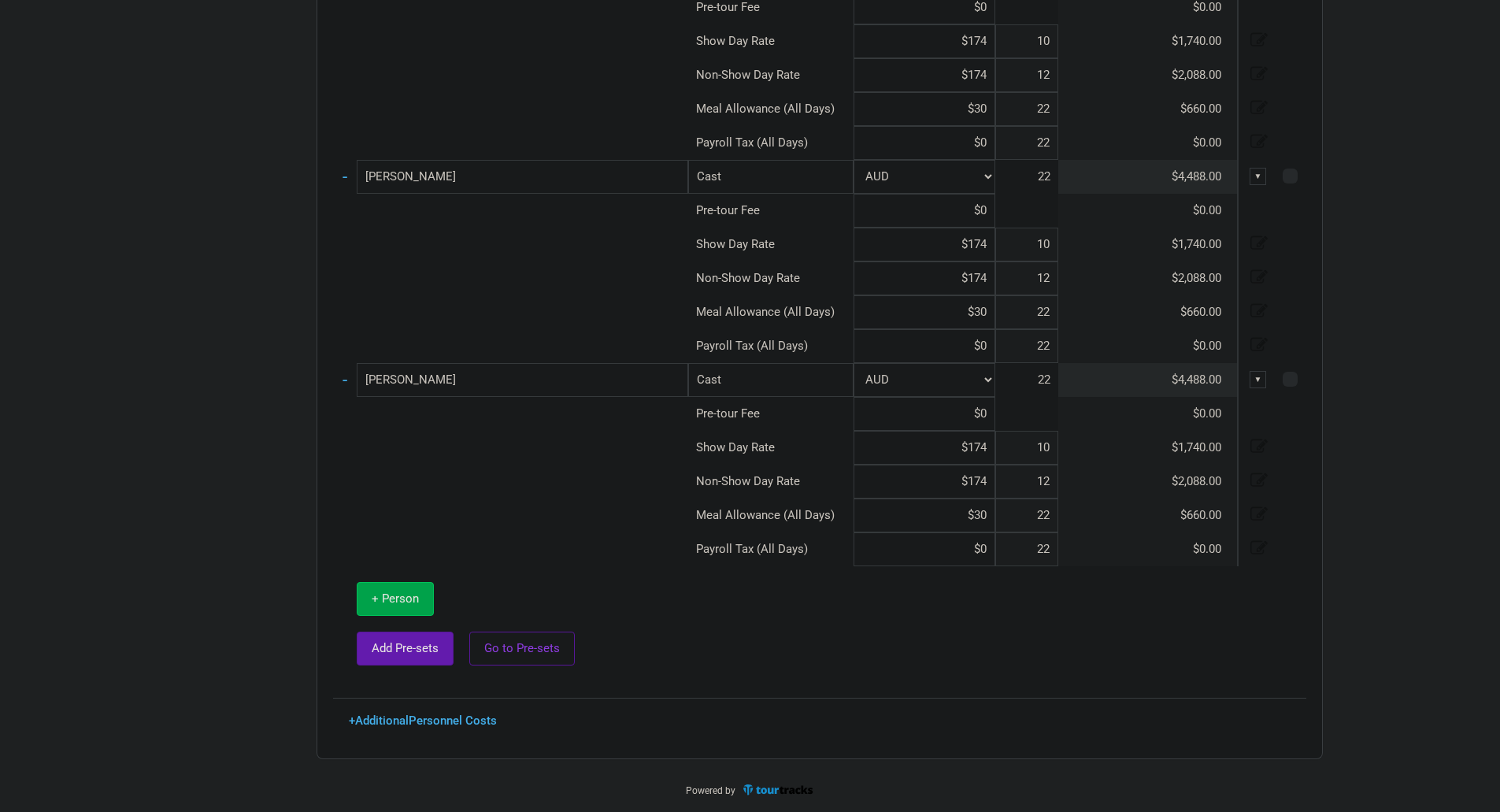
click at [393, 589] on button "+ Person" at bounding box center [396, 599] width 77 height 34
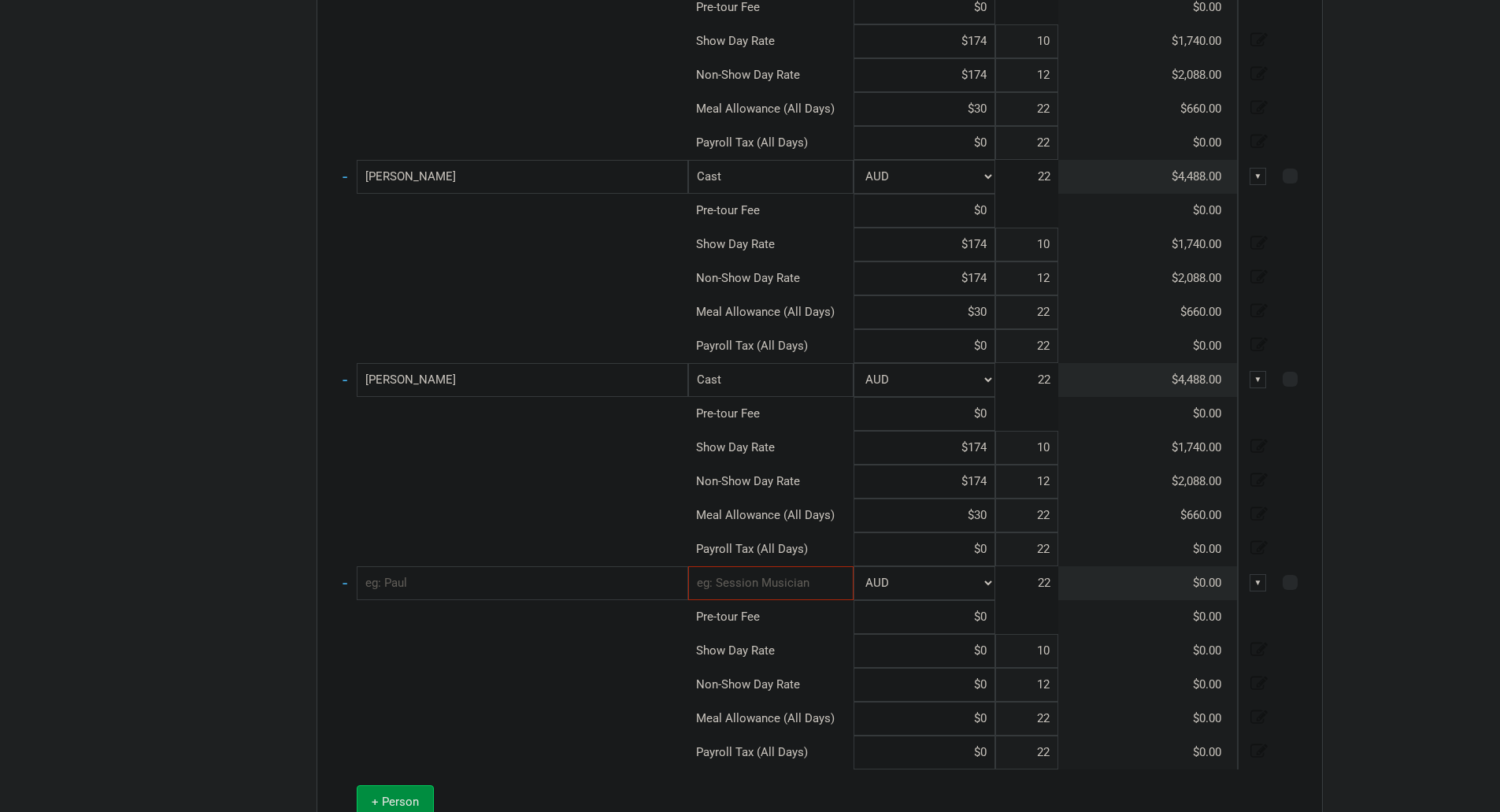
click at [421, 585] on input "text" at bounding box center [523, 583] width 332 height 34
click at [797, 568] on input "text" at bounding box center [770, 583] width 165 height 34
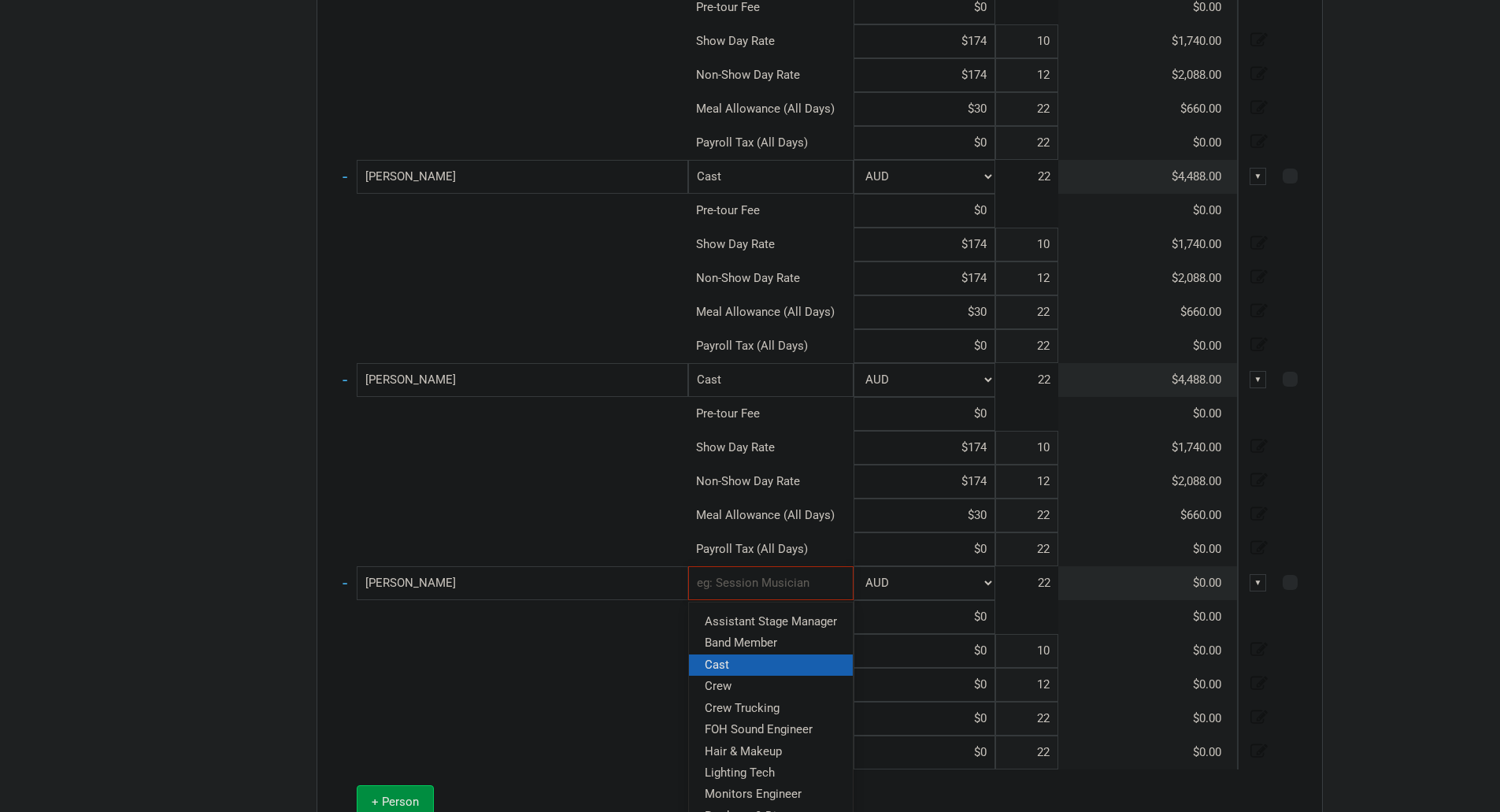
click at [775, 667] on link "Cast" at bounding box center [771, 664] width 164 height 21
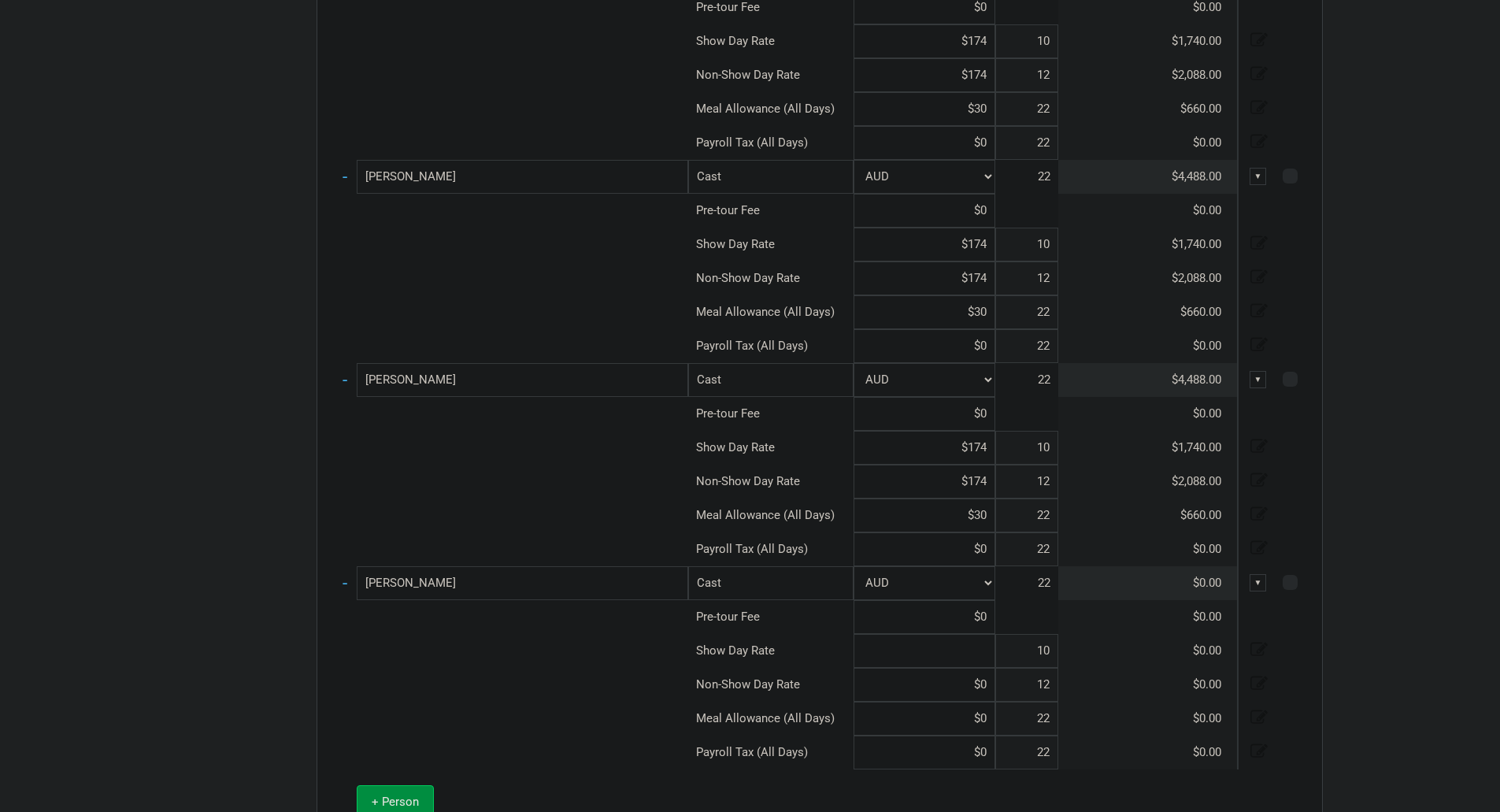
click at [984, 649] on input at bounding box center [925, 650] width 141 height 34
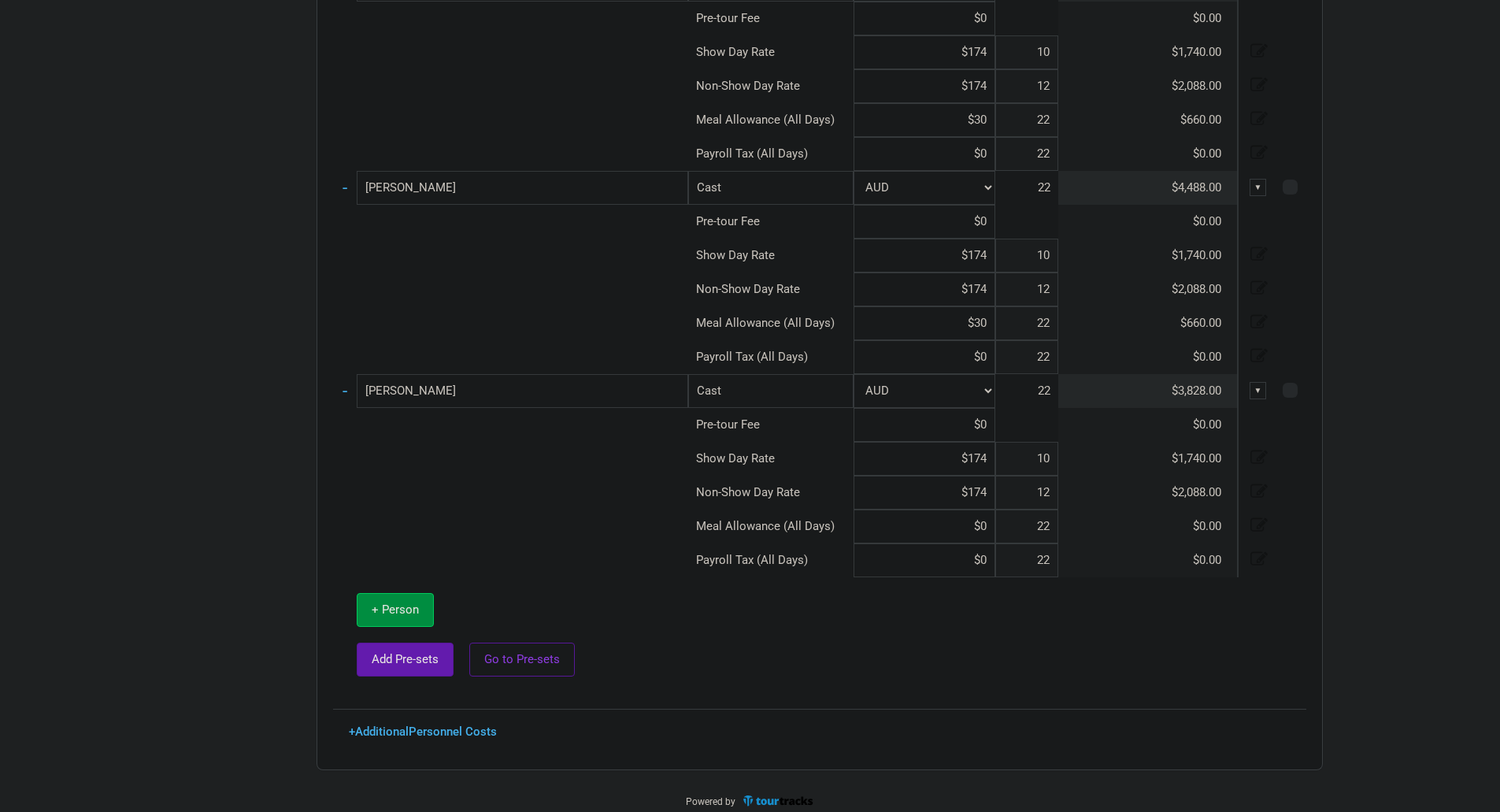
scroll to position [1487, 0]
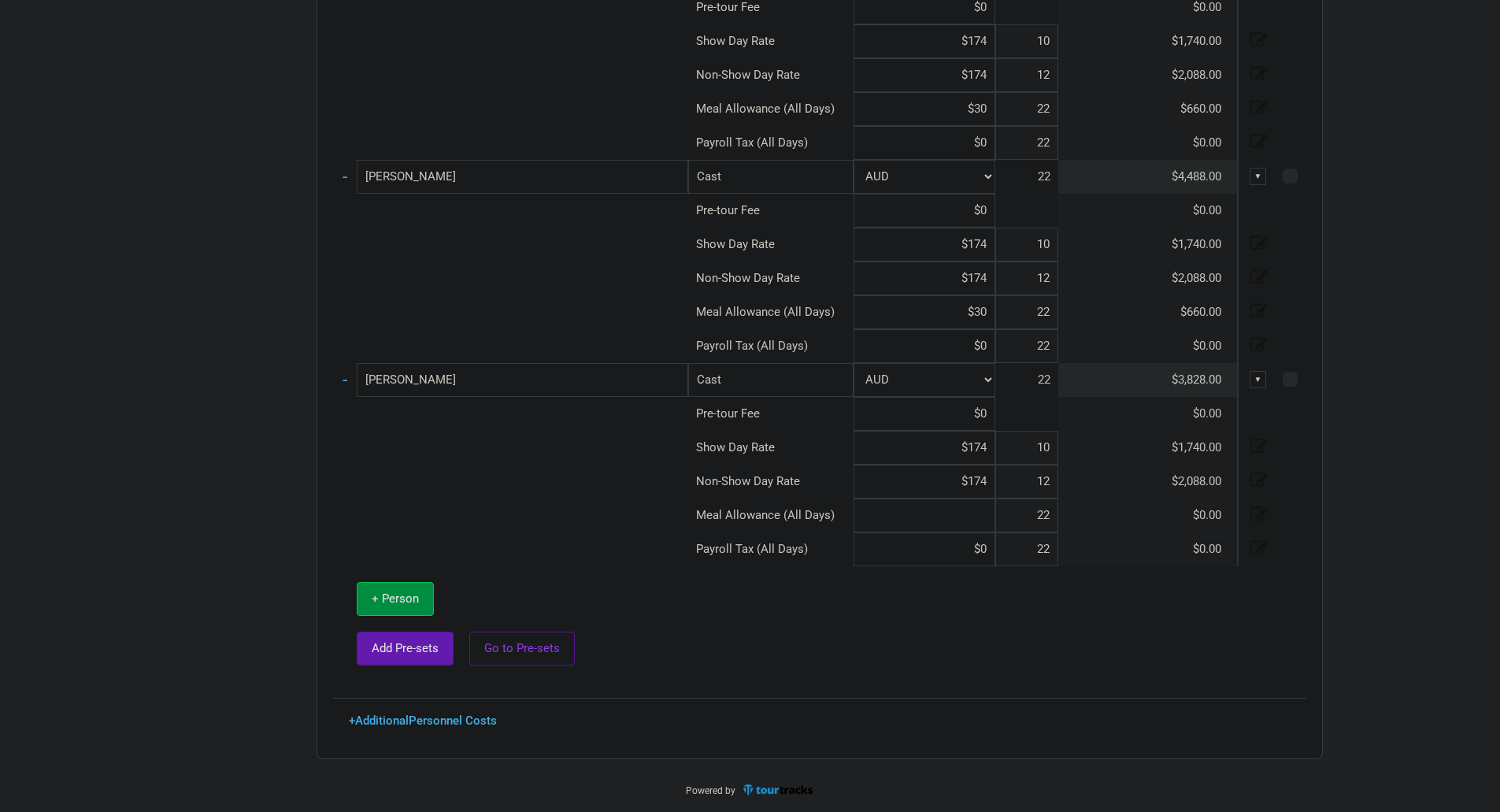
click at [983, 516] on input at bounding box center [925, 515] width 141 height 34
click at [403, 601] on span "+ Person" at bounding box center [396, 598] width 47 height 14
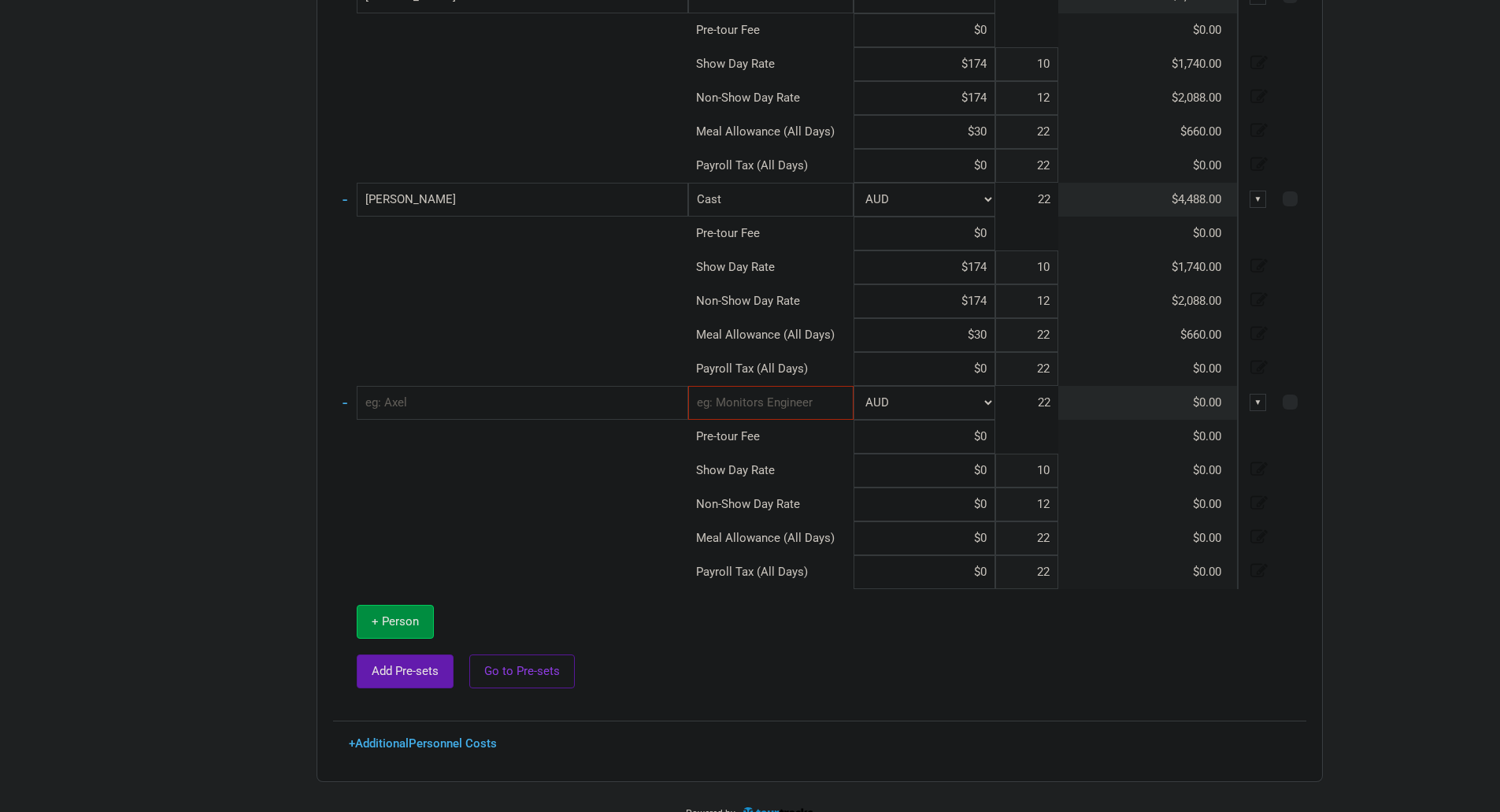
scroll to position [1690, 0]
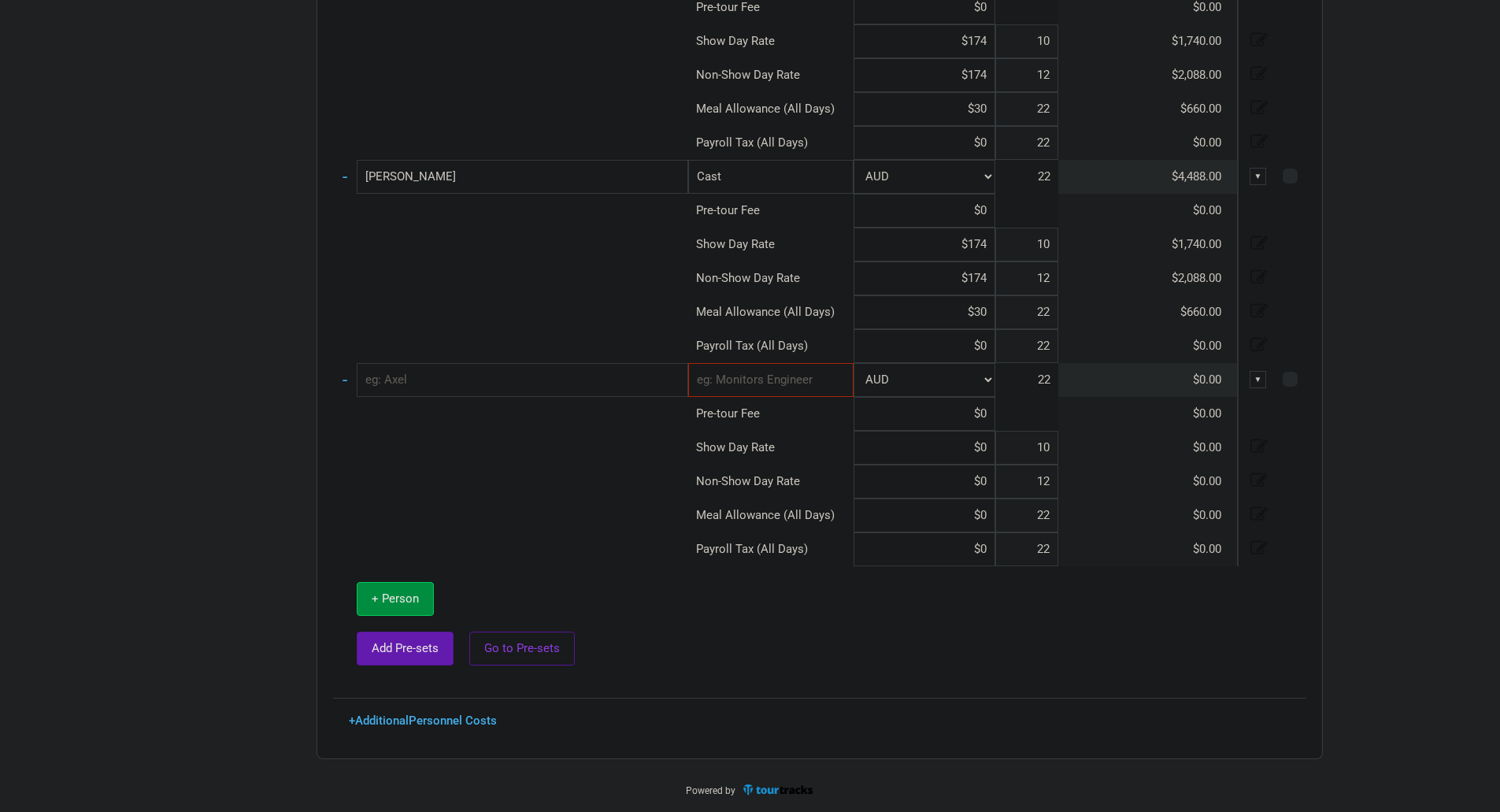
click at [615, 390] on input "text" at bounding box center [523, 380] width 332 height 34
click at [991, 449] on input at bounding box center [925, 447] width 141 height 34
click at [401, 596] on span "+ Person" at bounding box center [396, 598] width 47 height 14
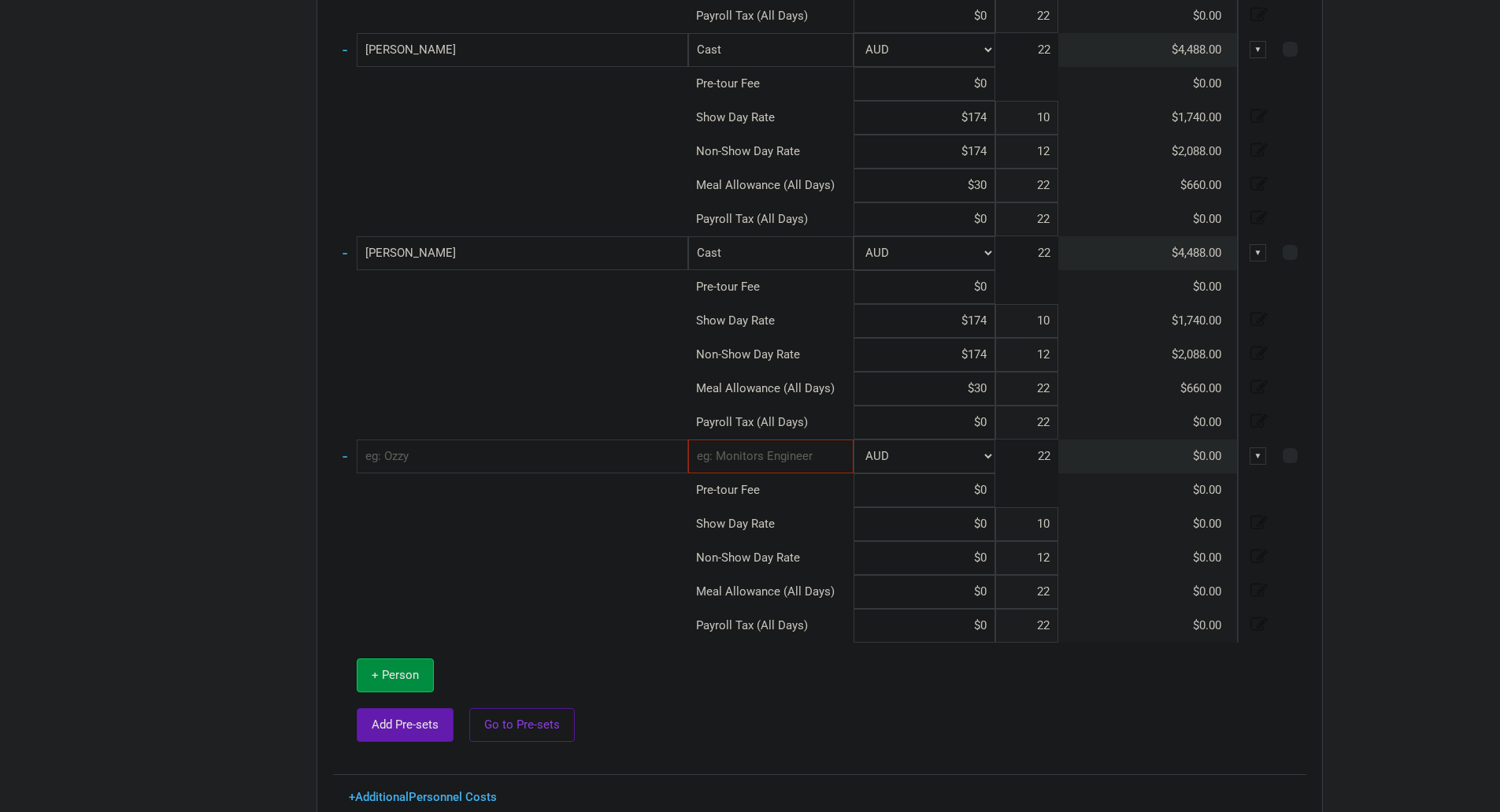
scroll to position [1848, 0]
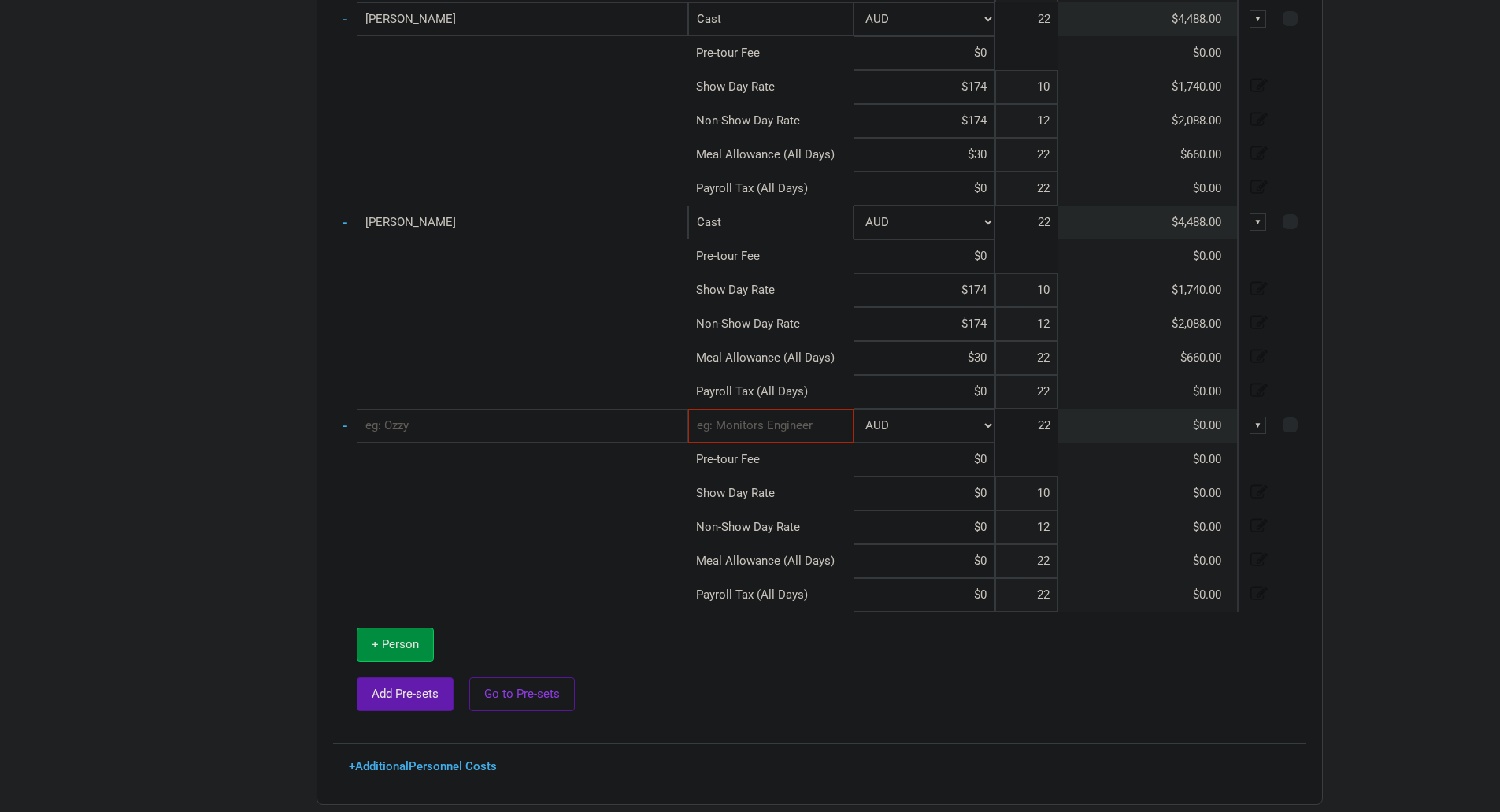
click at [451, 432] on input "text" at bounding box center [523, 425] width 332 height 34
click at [742, 423] on input "text" at bounding box center [770, 425] width 165 height 34
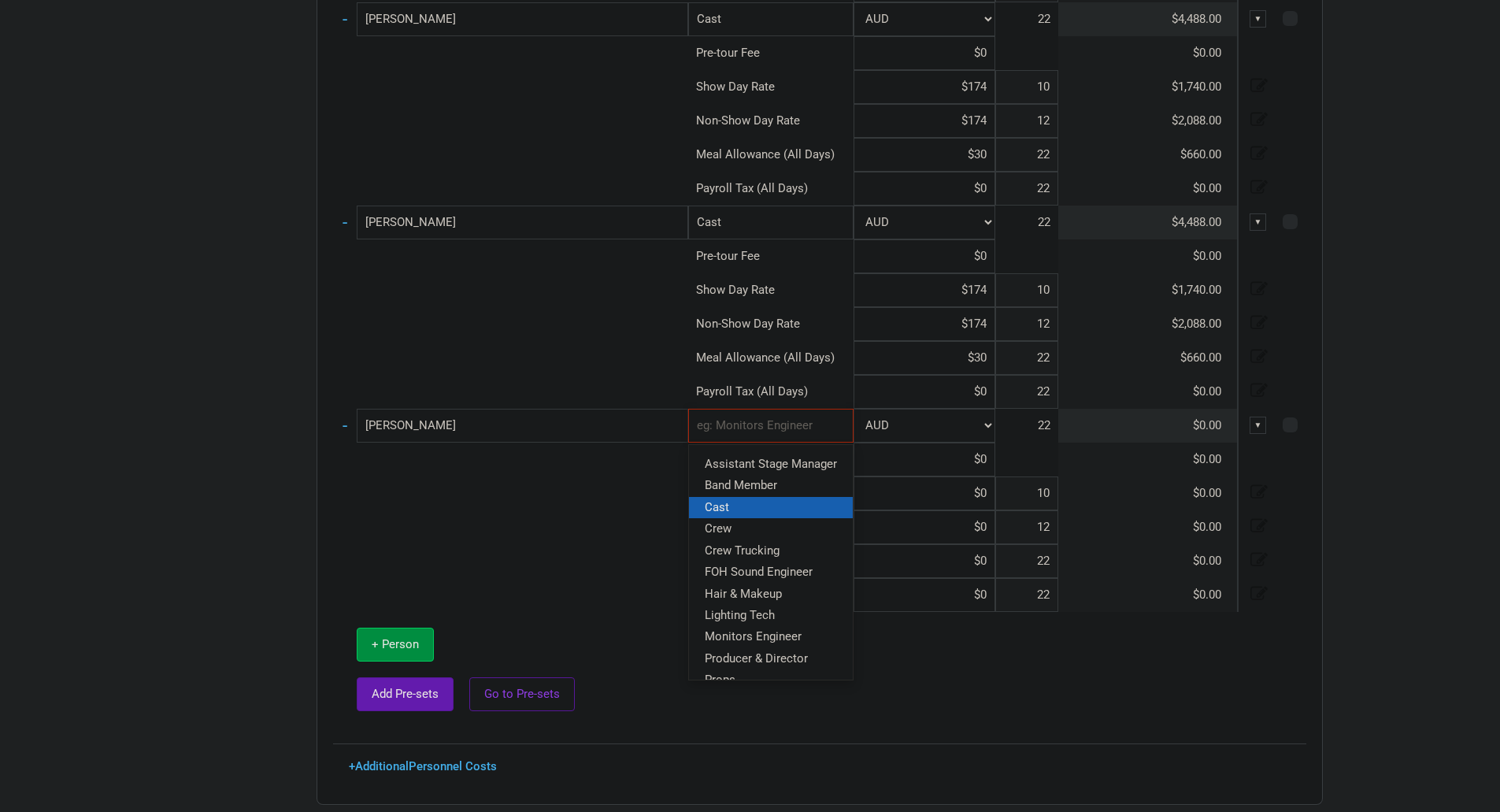
click at [742, 504] on link "Cast" at bounding box center [771, 506] width 164 height 21
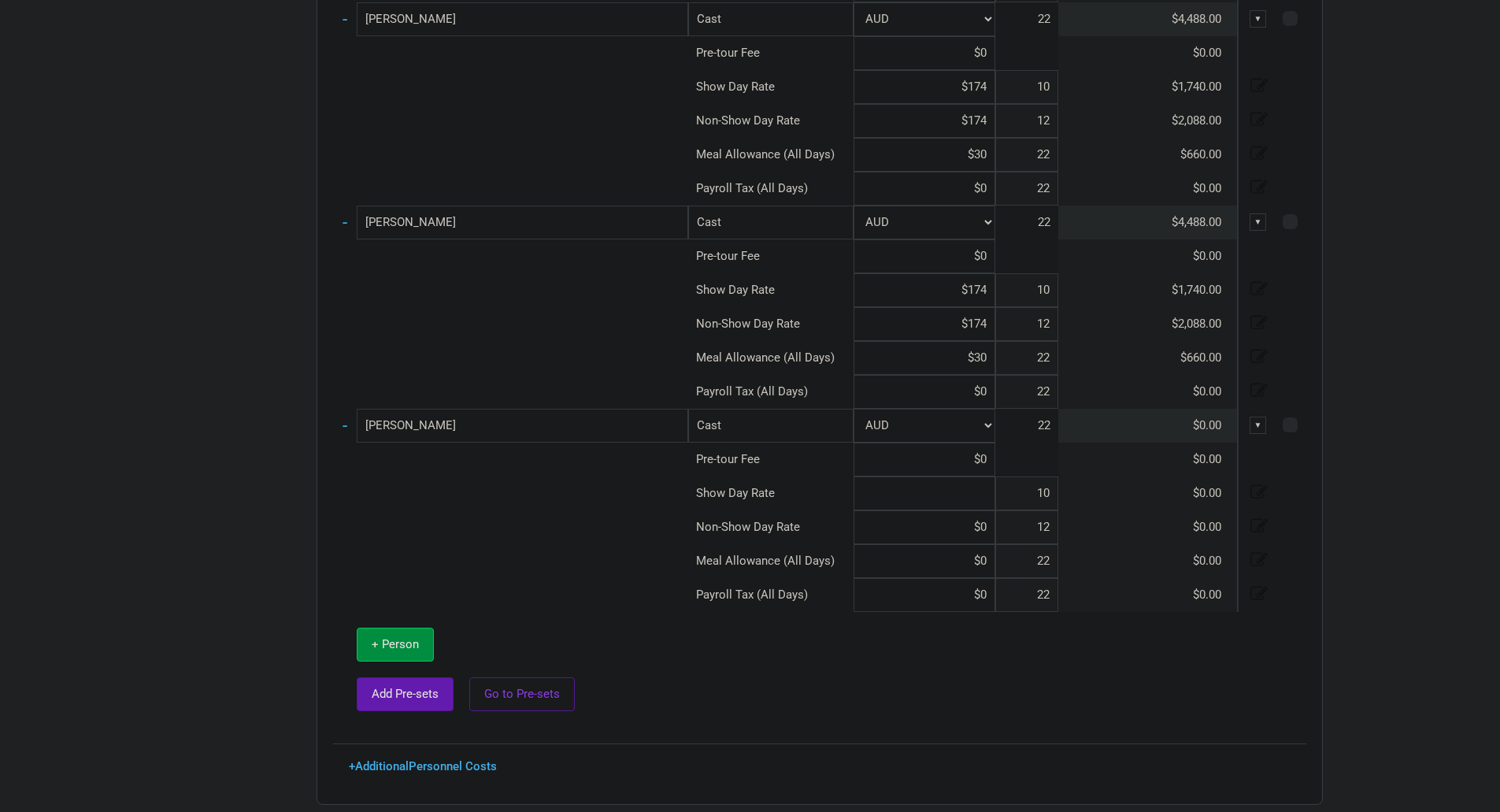
click at [991, 492] on input at bounding box center [925, 493] width 141 height 34
click at [422, 639] on button "+ Person" at bounding box center [396, 644] width 77 height 34
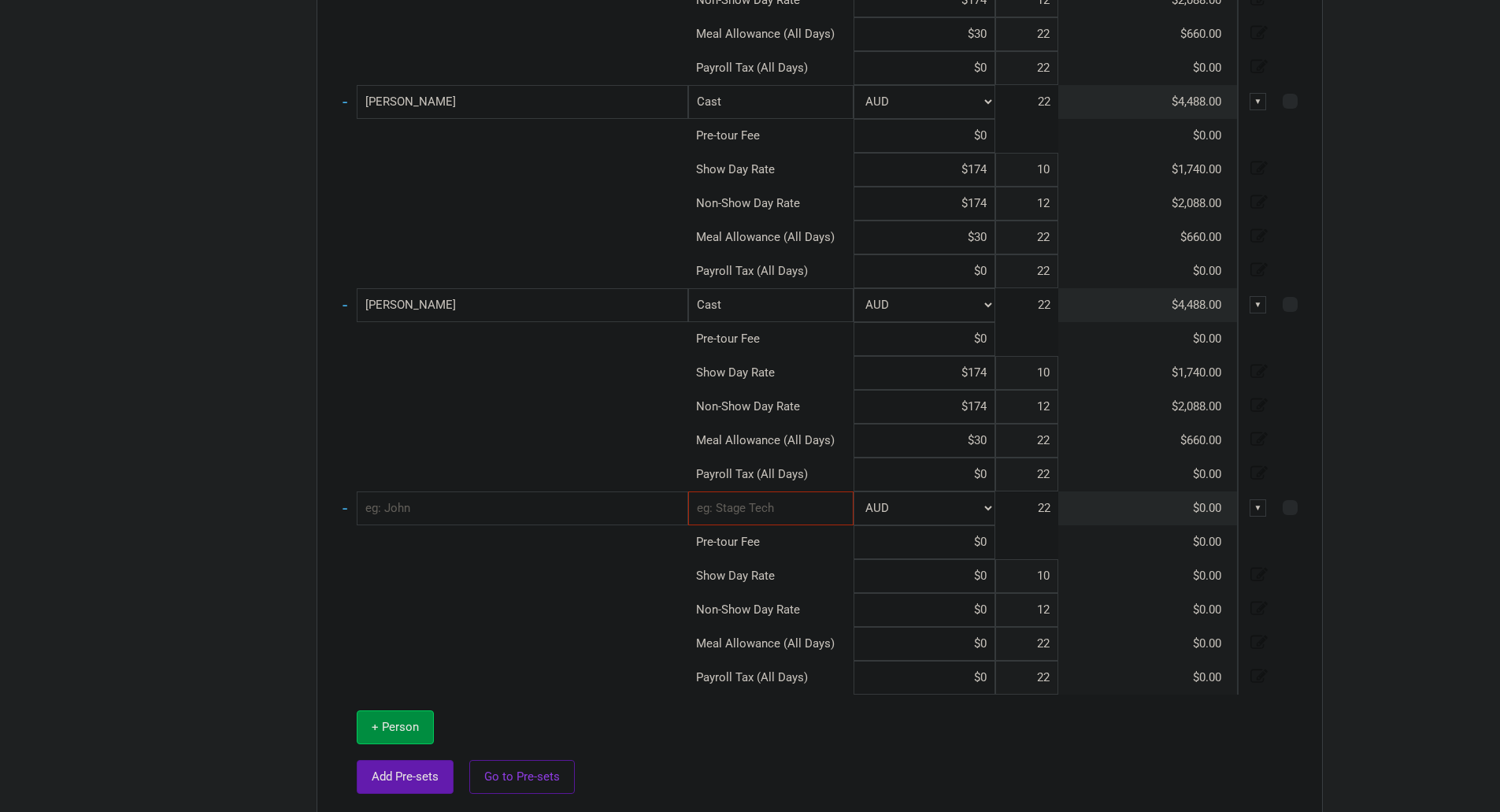
scroll to position [2006, 0]
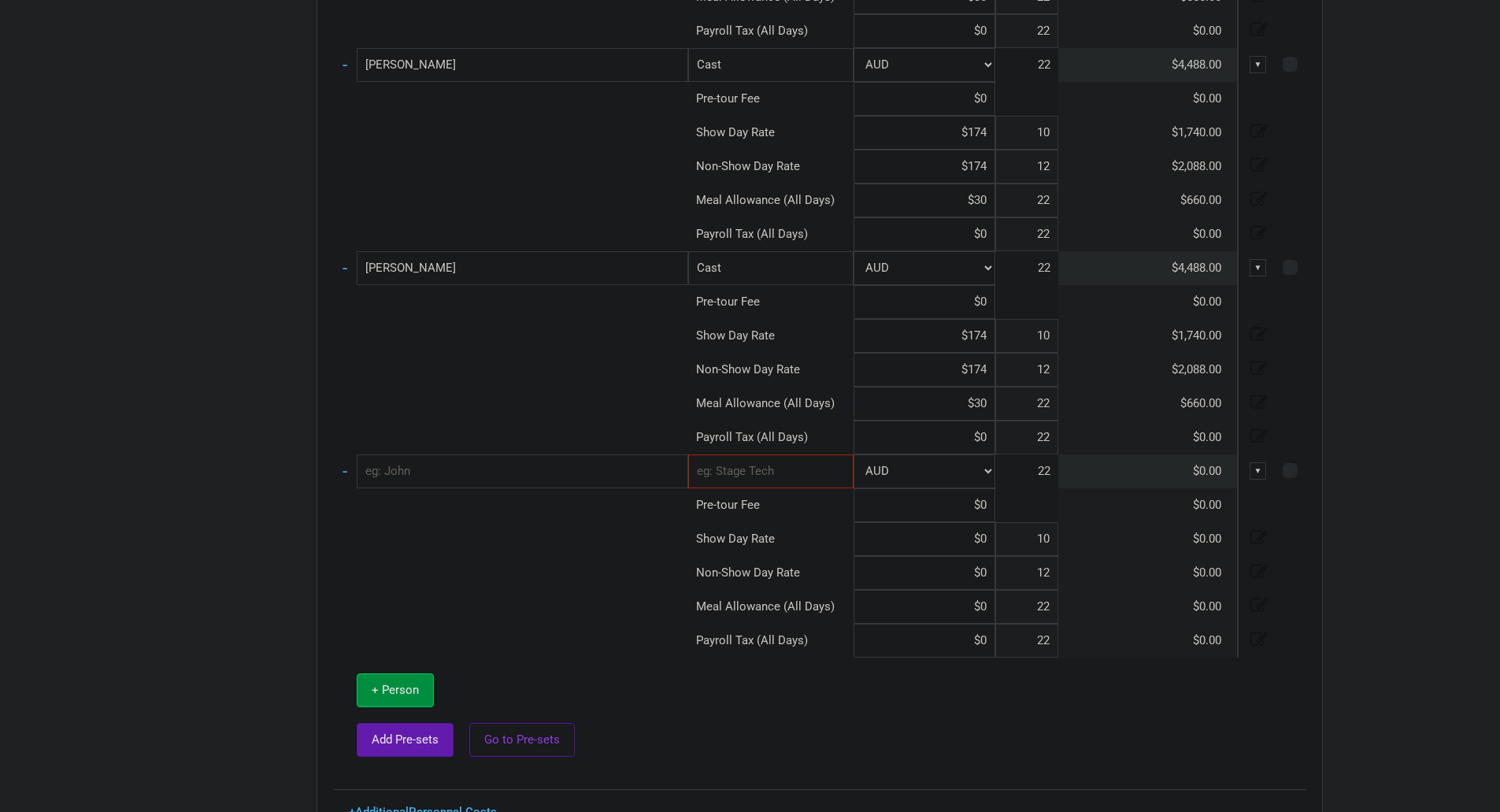
click at [536, 471] on input "text" at bounding box center [523, 471] width 332 height 34
click at [818, 477] on input "text" at bounding box center [770, 471] width 165 height 34
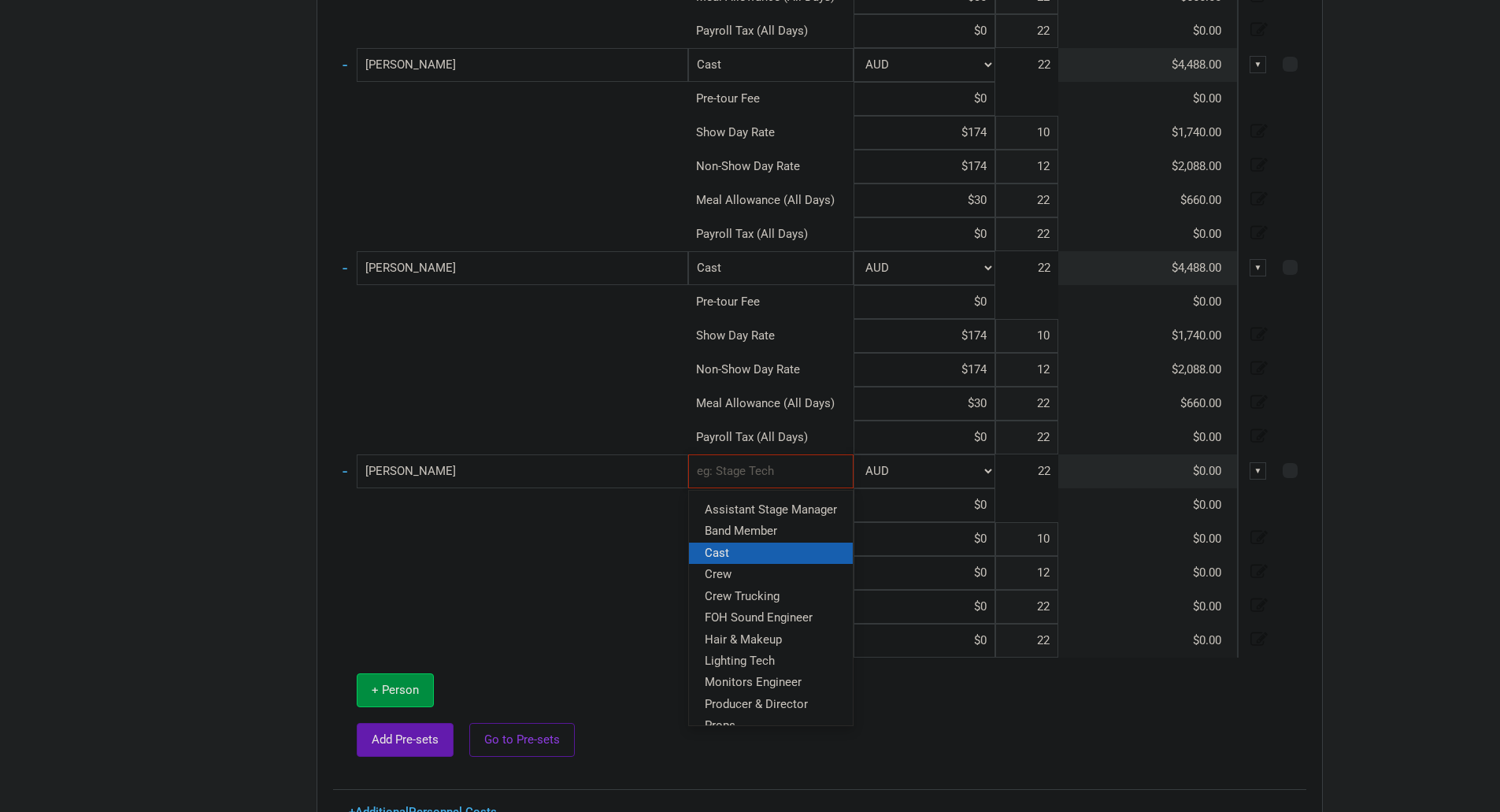
click at [797, 555] on link "Cast" at bounding box center [771, 553] width 164 height 21
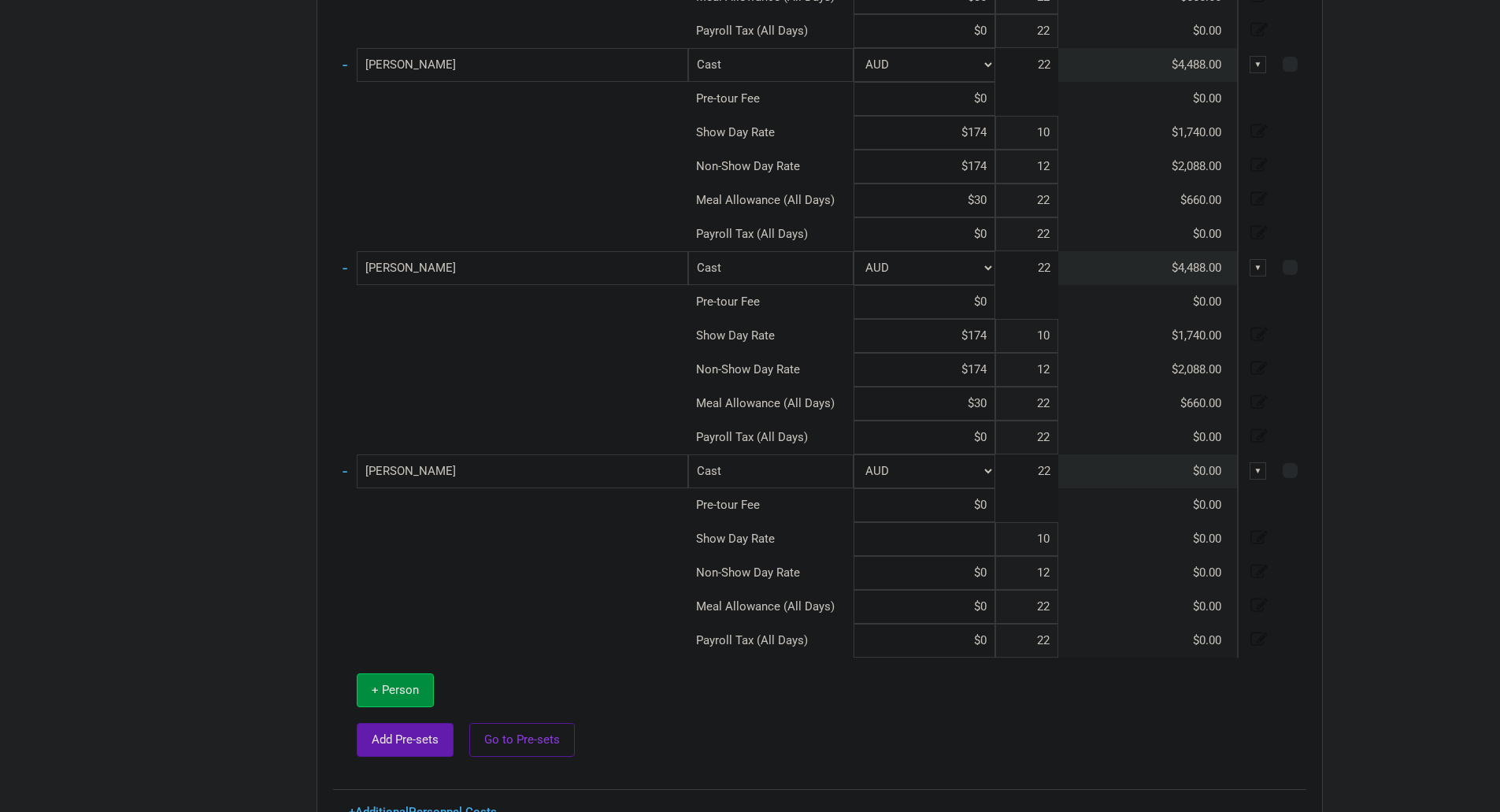
click at [991, 540] on input at bounding box center [925, 539] width 141 height 34
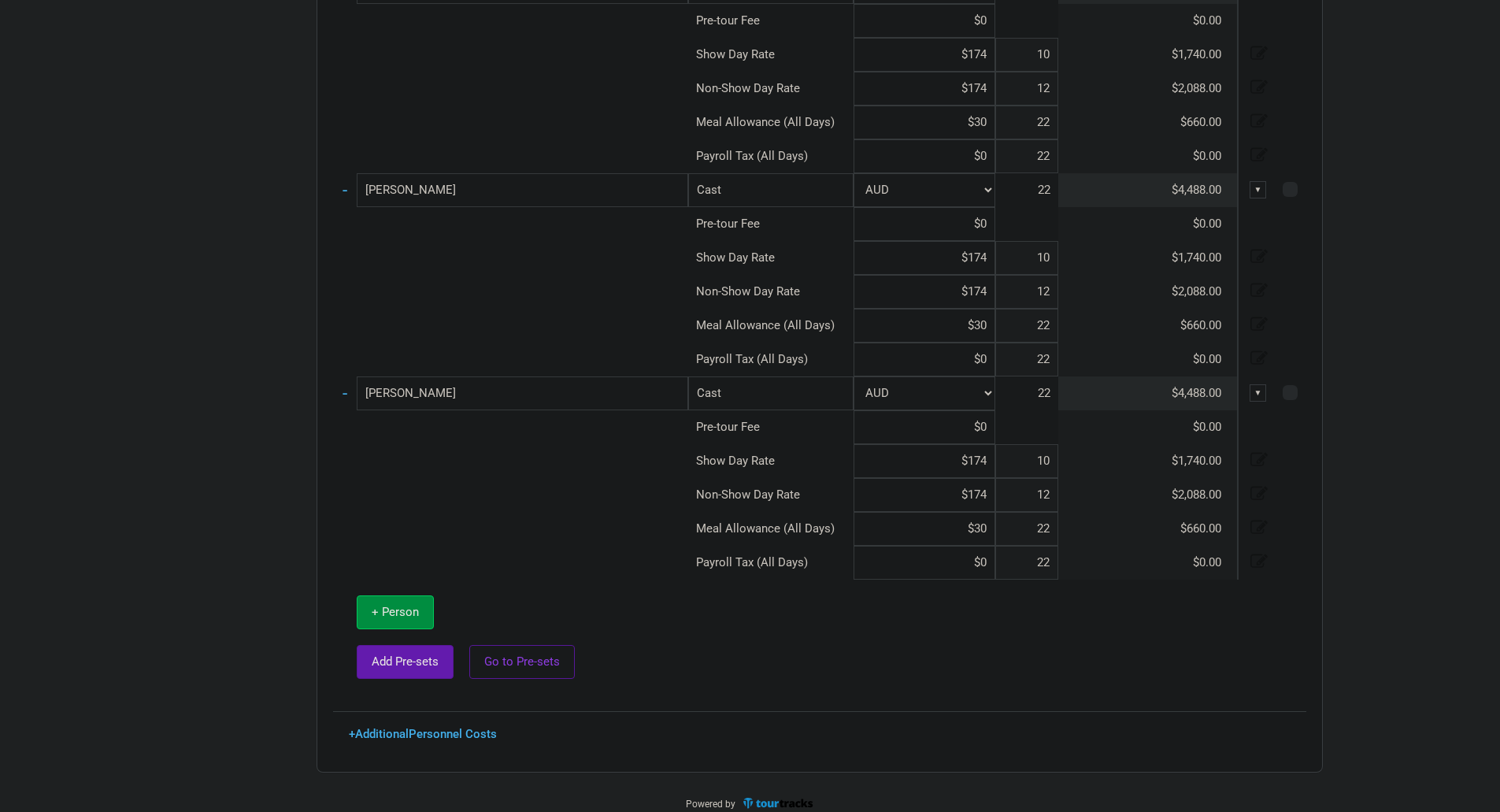
scroll to position [2084, 0]
click at [398, 616] on span "+ Person" at bounding box center [396, 611] width 47 height 14
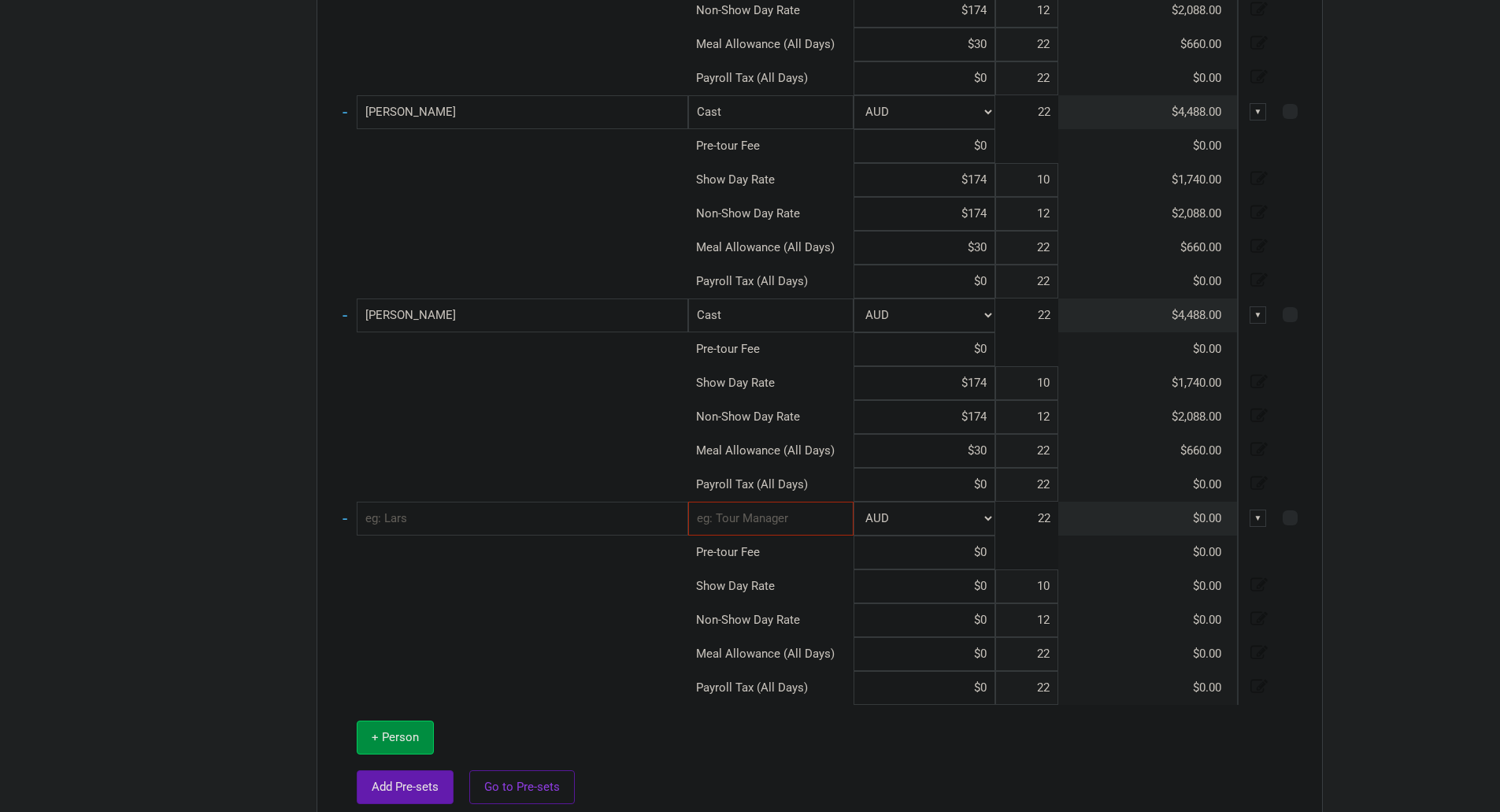
scroll to position [2163, 0]
click at [519, 521] on input "text" at bounding box center [523, 517] width 332 height 34
click at [824, 513] on input "text" at bounding box center [770, 517] width 165 height 34
click at [808, 549] on link "Cast" at bounding box center [771, 551] width 164 height 21
click at [963, 579] on input at bounding box center [925, 584] width 141 height 34
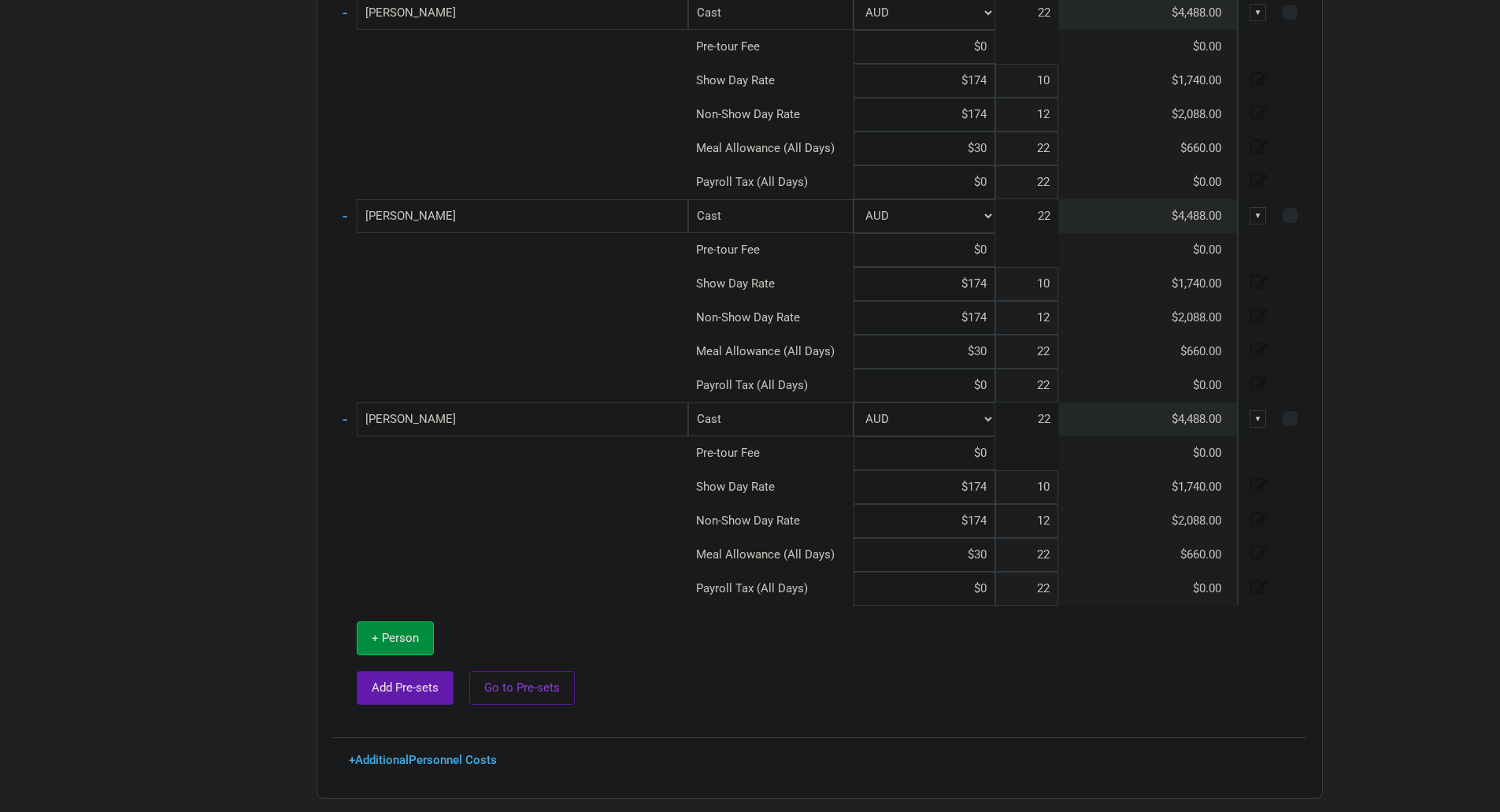
scroll to position [2300, 0]
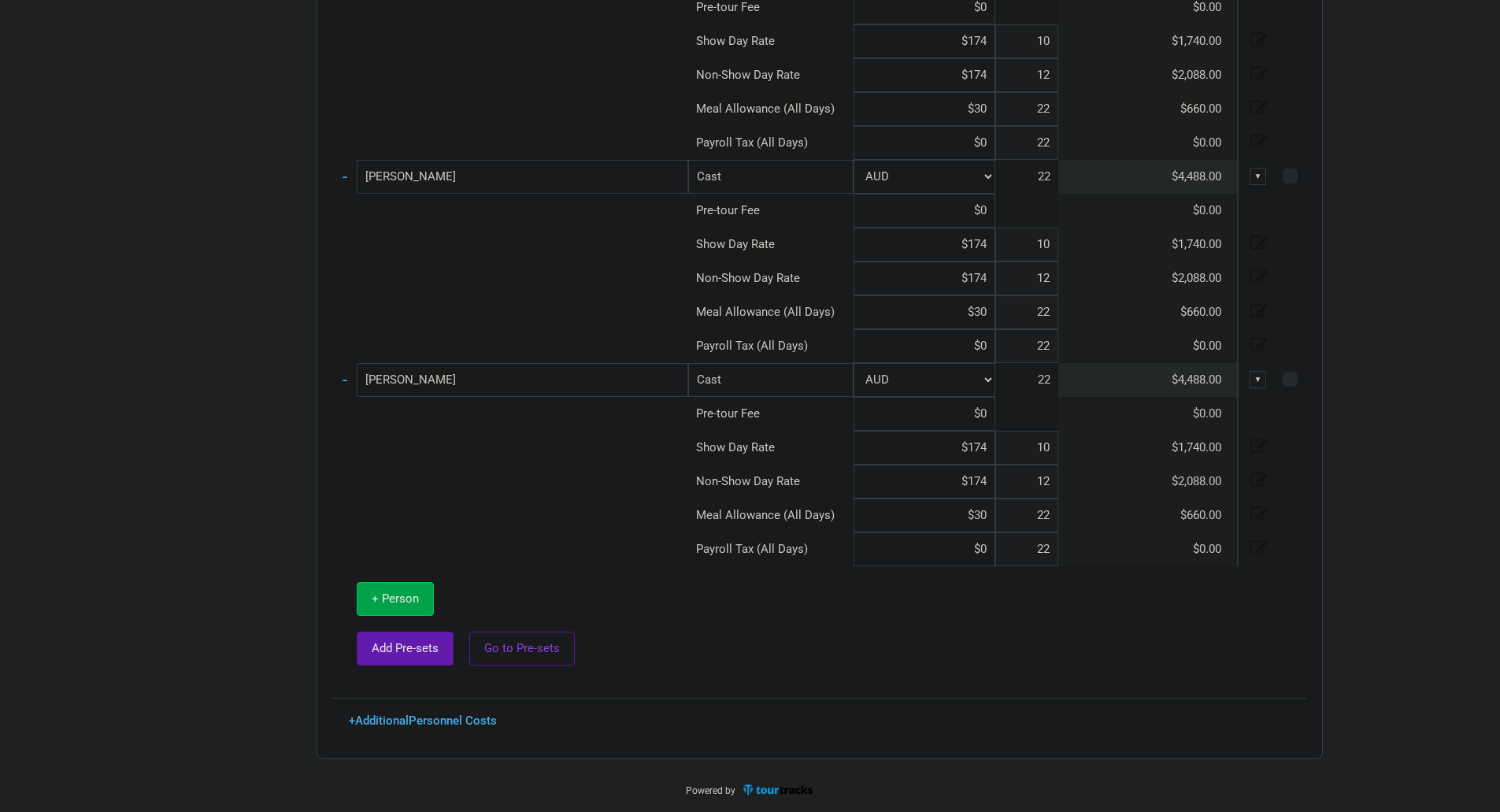
click at [410, 595] on span "+ Person" at bounding box center [396, 598] width 47 height 14
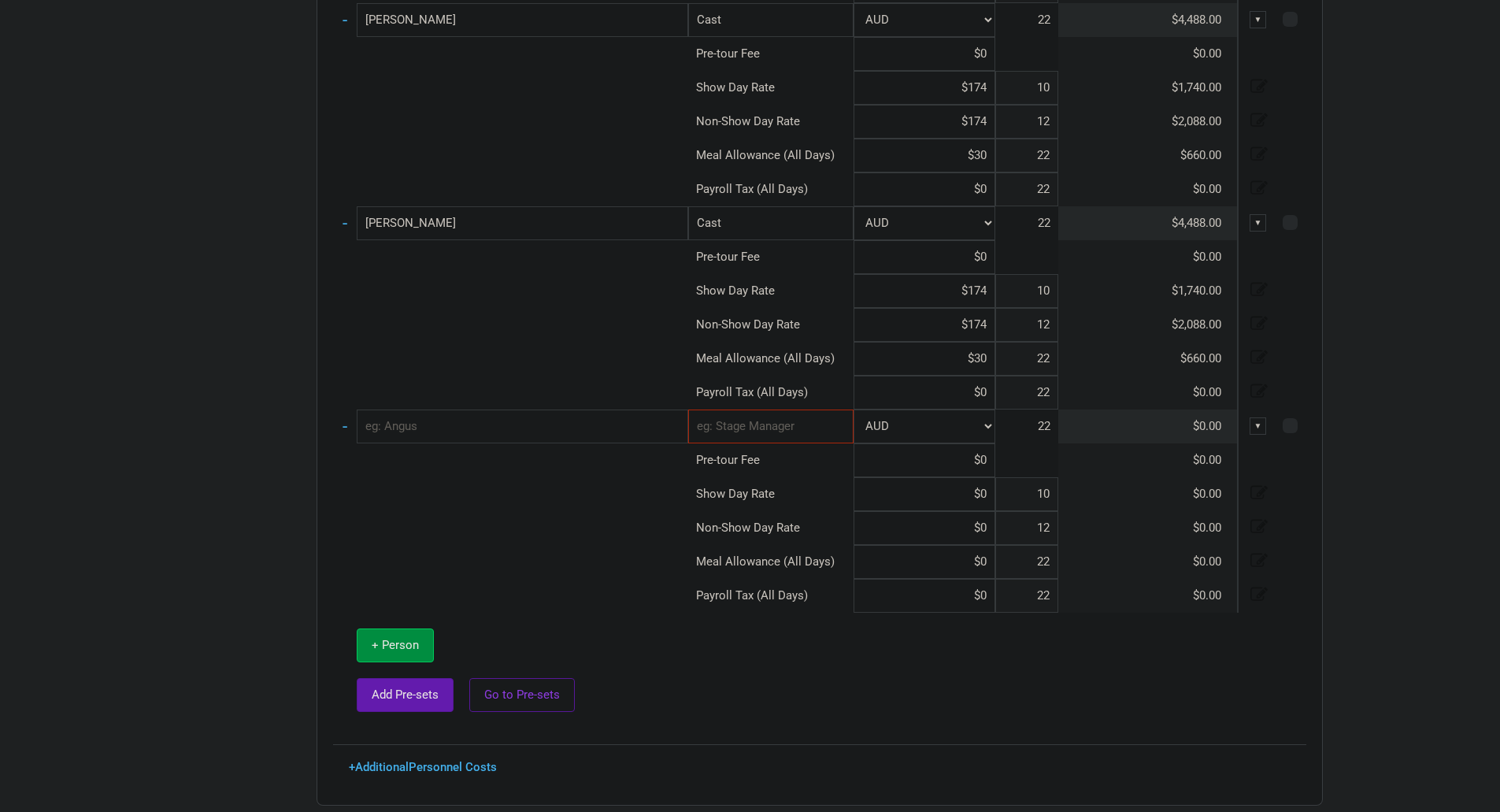
scroll to position [2457, 0]
click at [496, 430] on input "text" at bounding box center [523, 425] width 332 height 34
click at [805, 422] on input "text" at bounding box center [770, 425] width 165 height 34
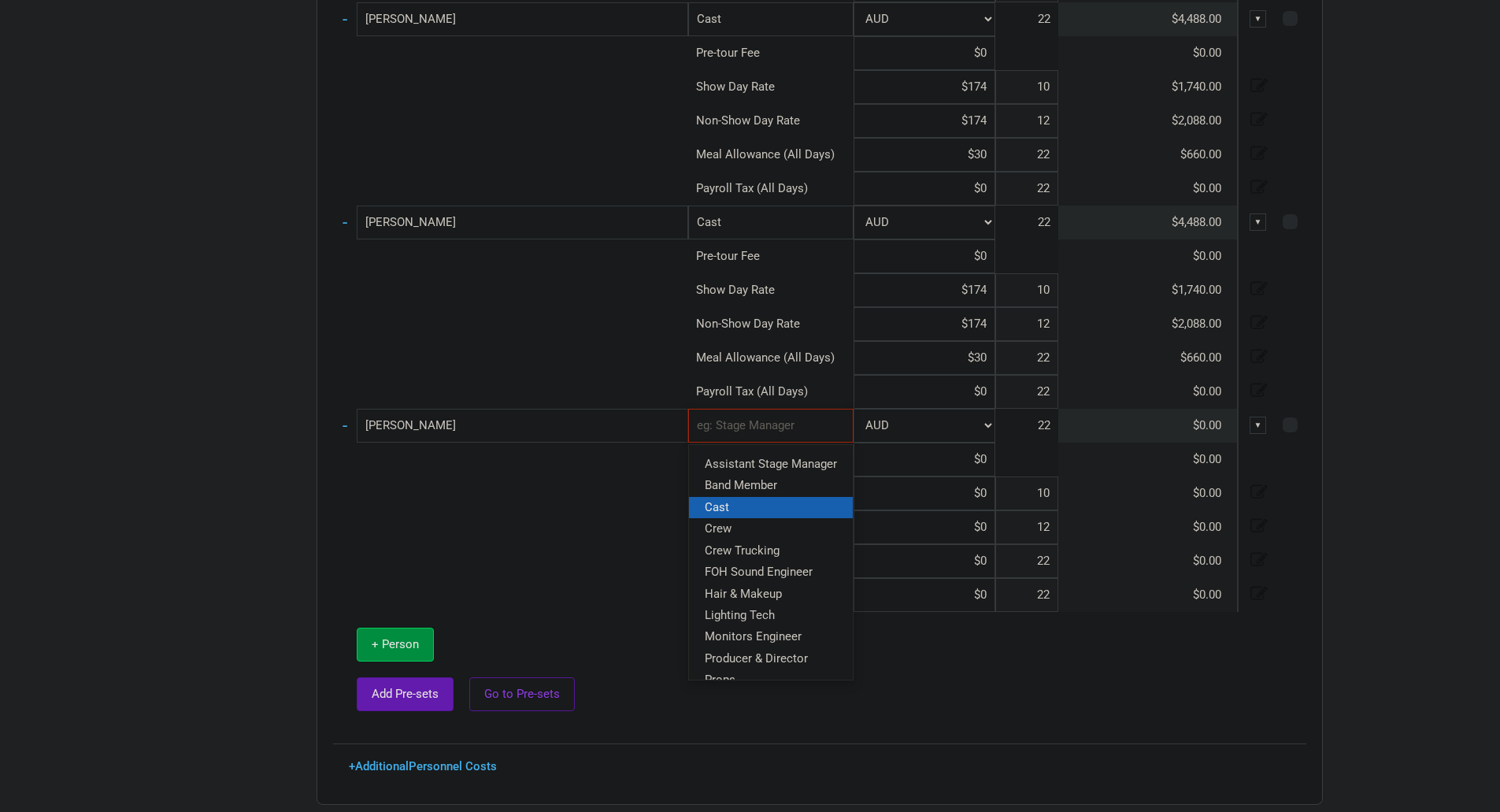
click at [774, 511] on link "Cast" at bounding box center [771, 506] width 164 height 21
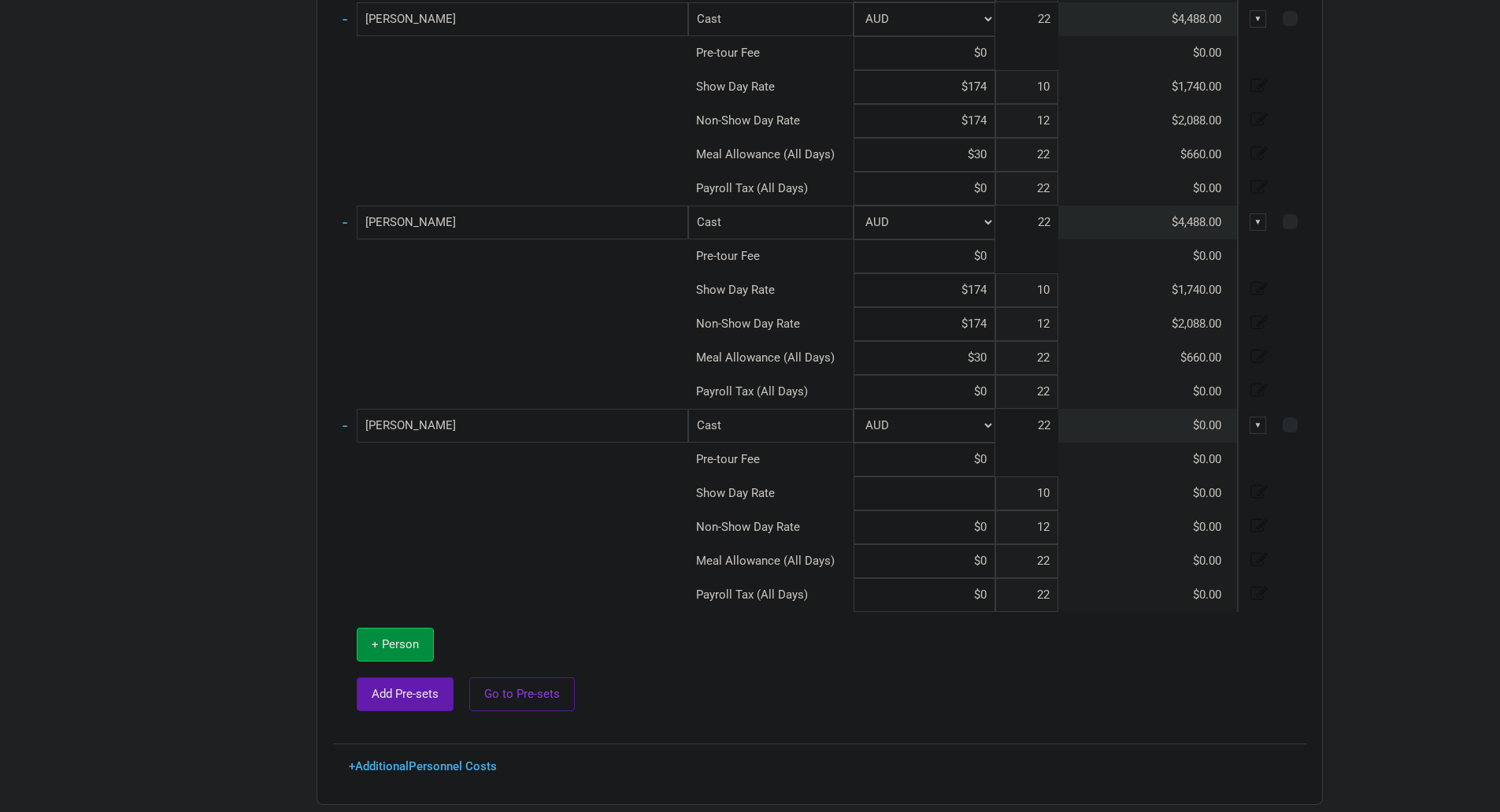
click at [990, 498] on input at bounding box center [925, 493] width 141 height 34
click at [403, 637] on span "+ Person" at bounding box center [396, 644] width 47 height 14
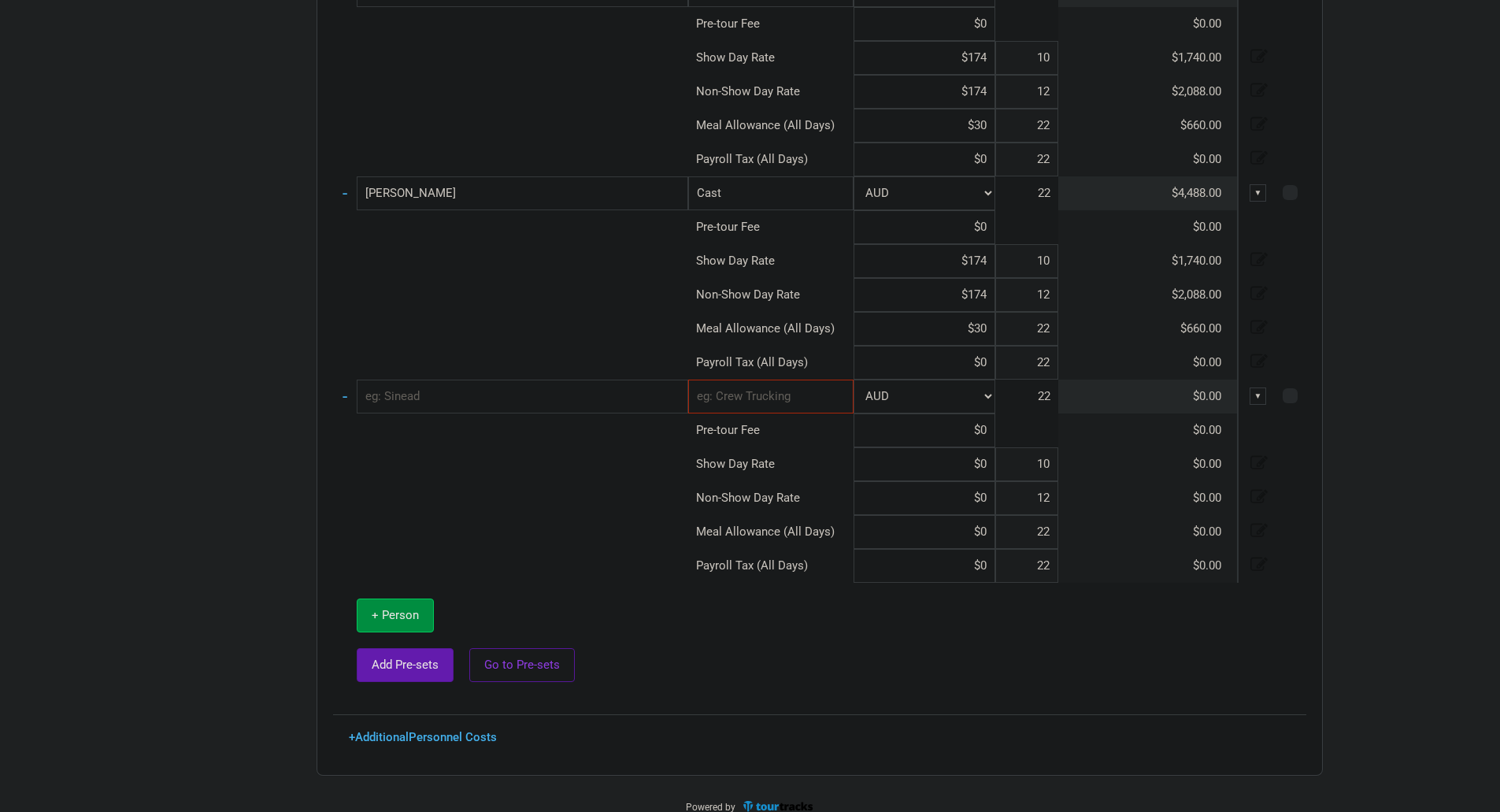
scroll to position [2694, 0]
click at [533, 391] on input "text" at bounding box center [523, 392] width 332 height 34
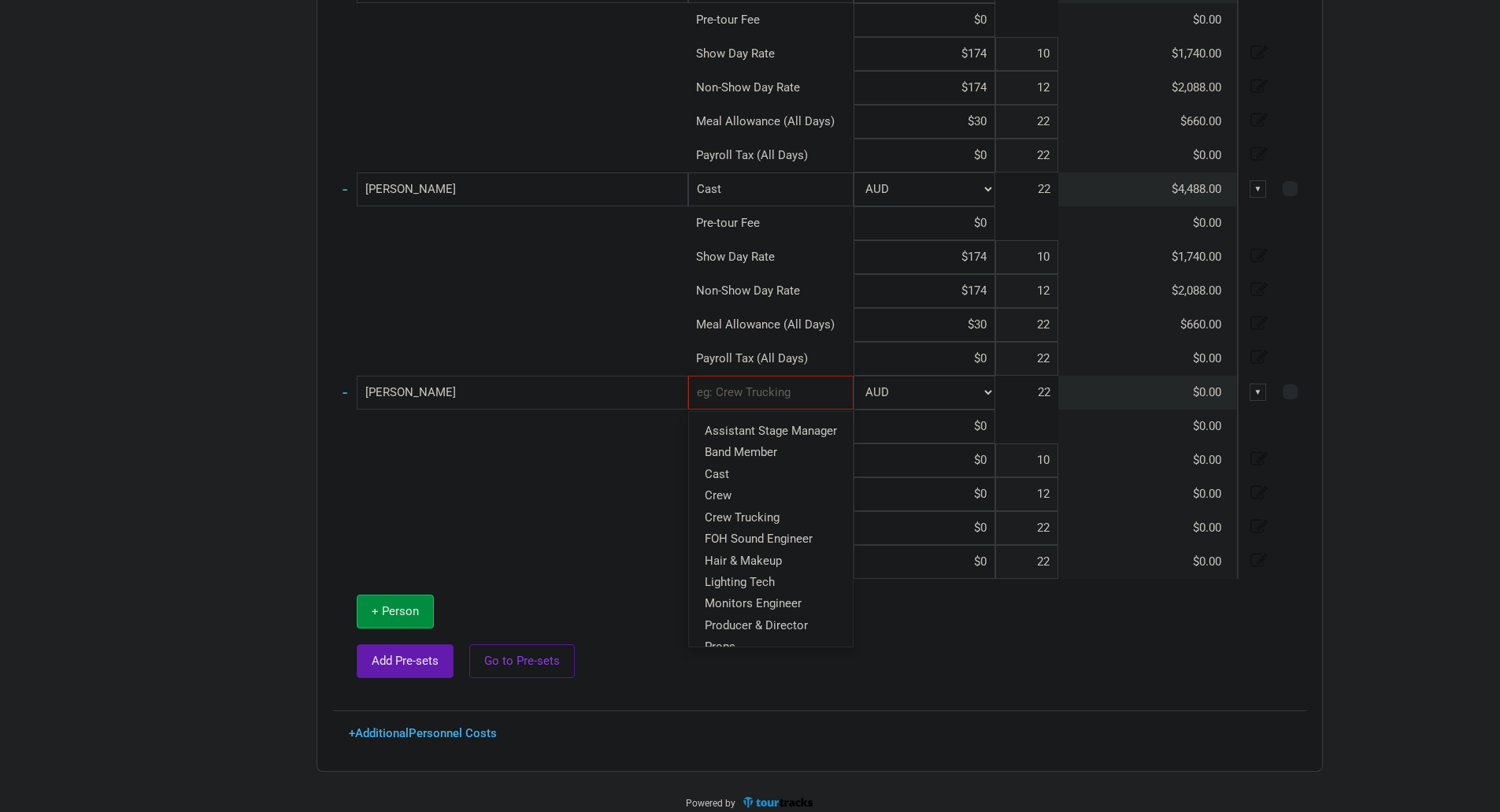
click at [751, 398] on input "text" at bounding box center [770, 392] width 165 height 34
click at [753, 479] on link "Cast" at bounding box center [771, 473] width 164 height 21
click at [985, 453] on input at bounding box center [925, 460] width 141 height 34
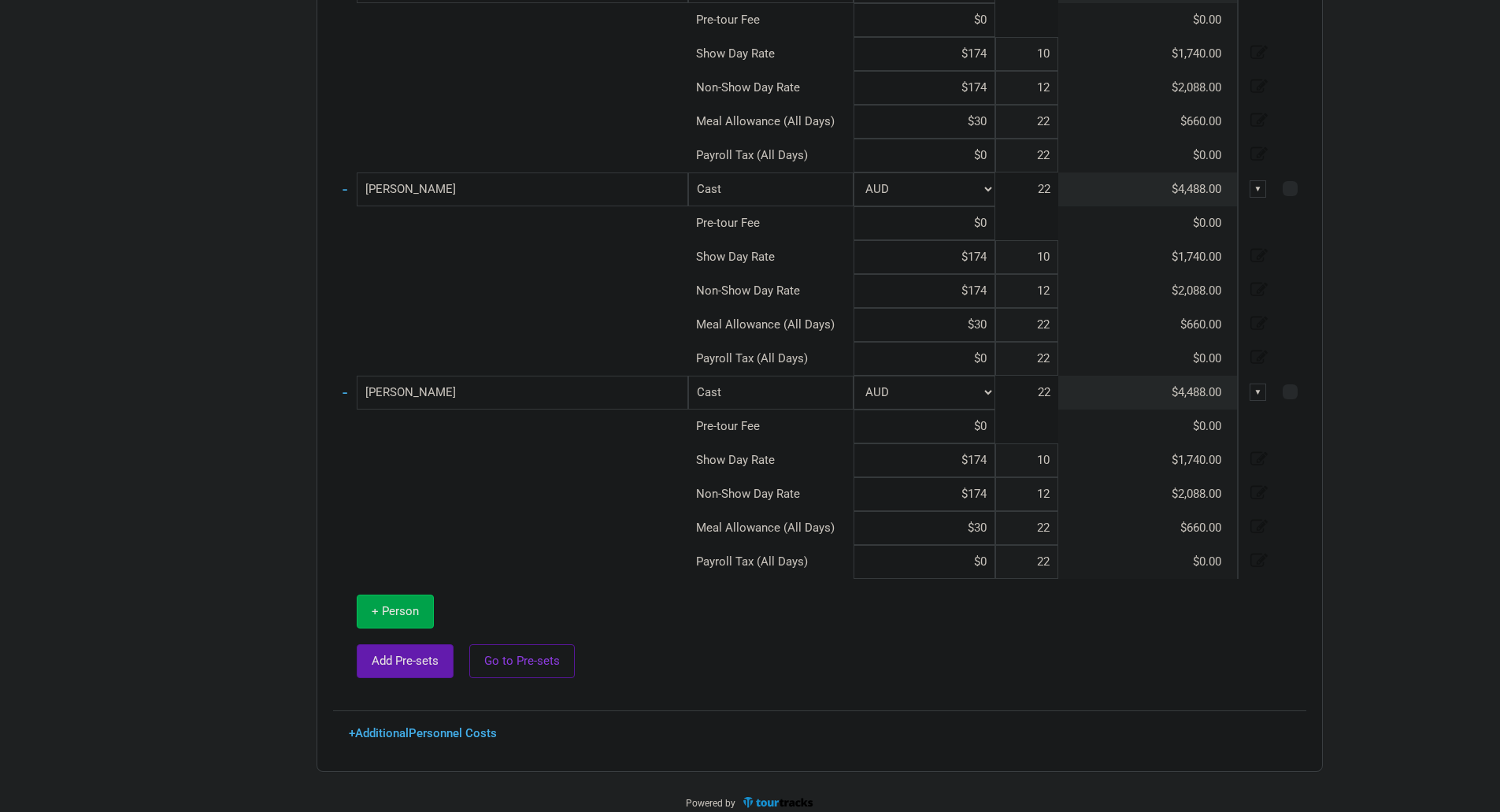
click at [371, 607] on button "+ Person" at bounding box center [396, 611] width 77 height 34
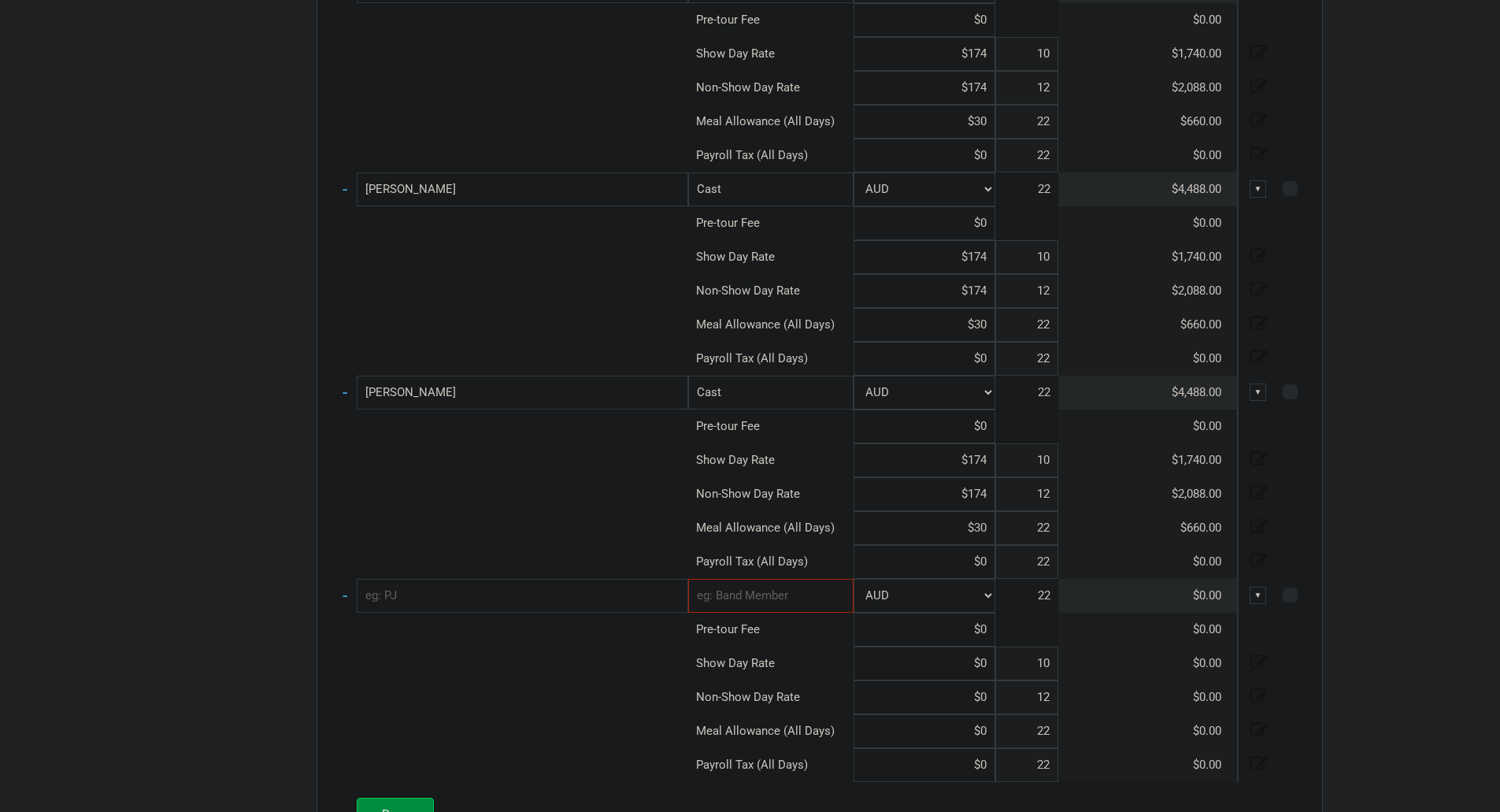
click at [530, 591] on input "text" at bounding box center [523, 595] width 332 height 34
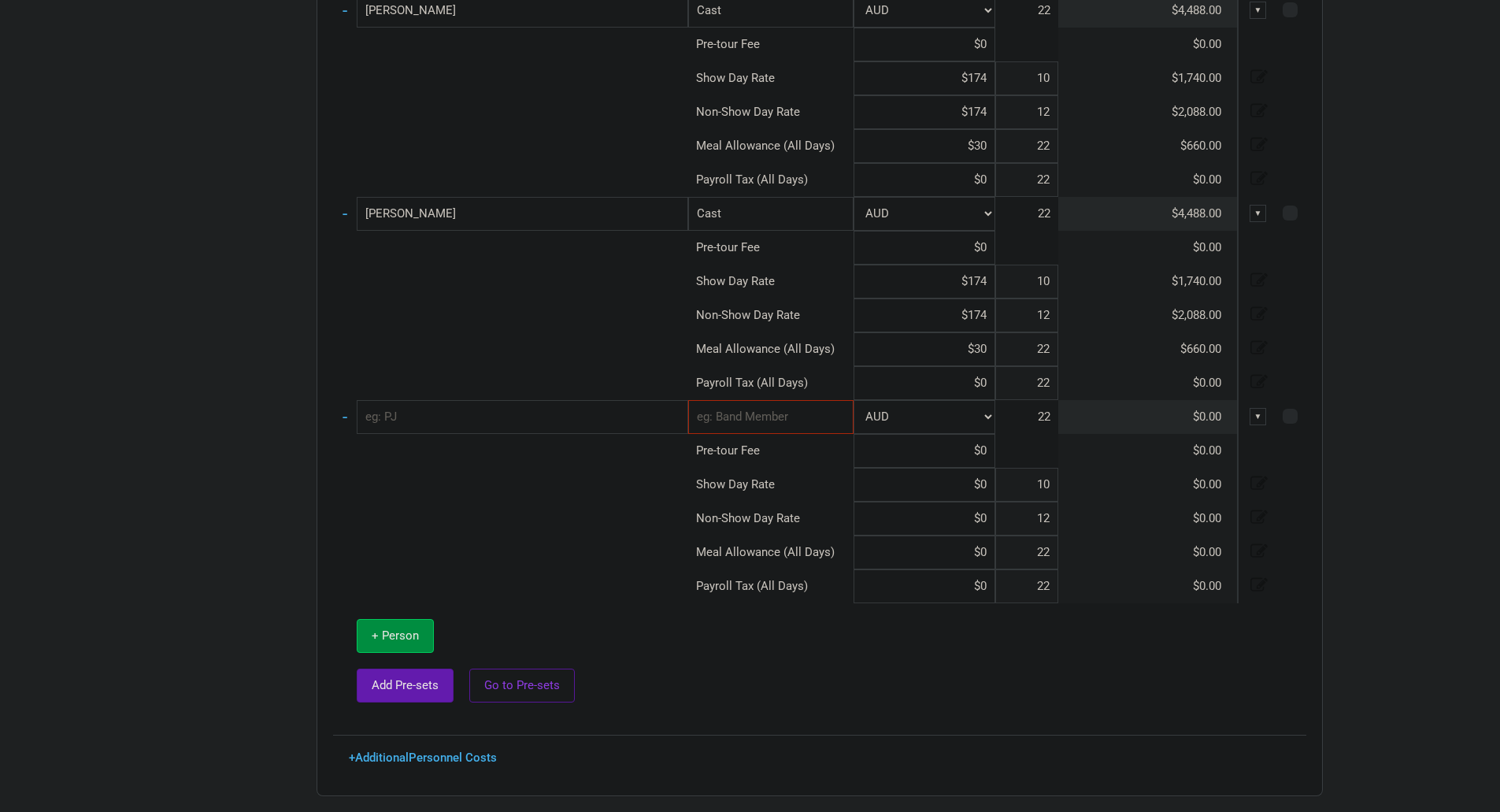
scroll to position [2909, 0]
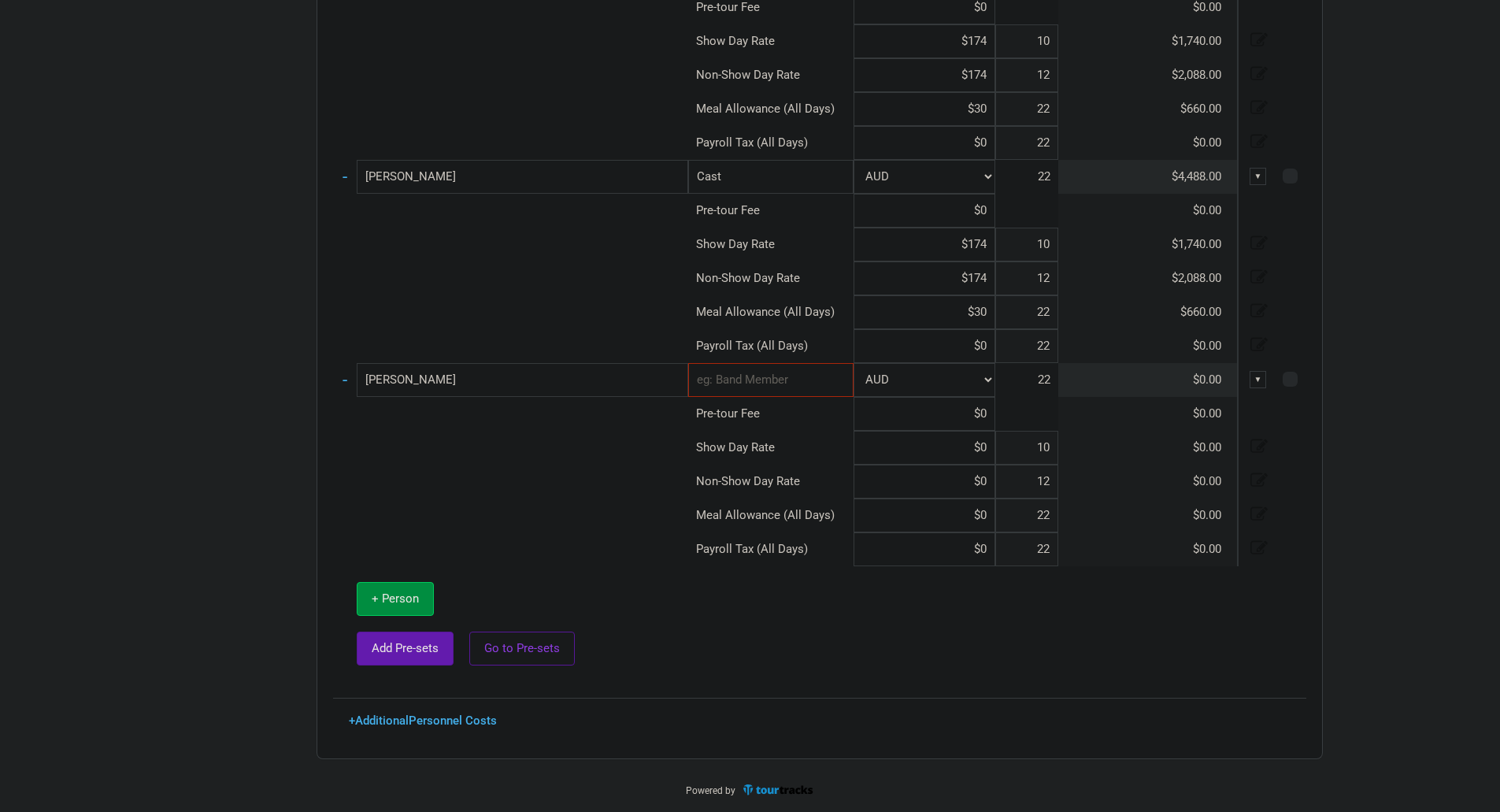
click at [368, 386] on input "[PERSON_NAME]" at bounding box center [523, 380] width 332 height 34
click at [793, 382] on input "text" at bounding box center [770, 380] width 165 height 34
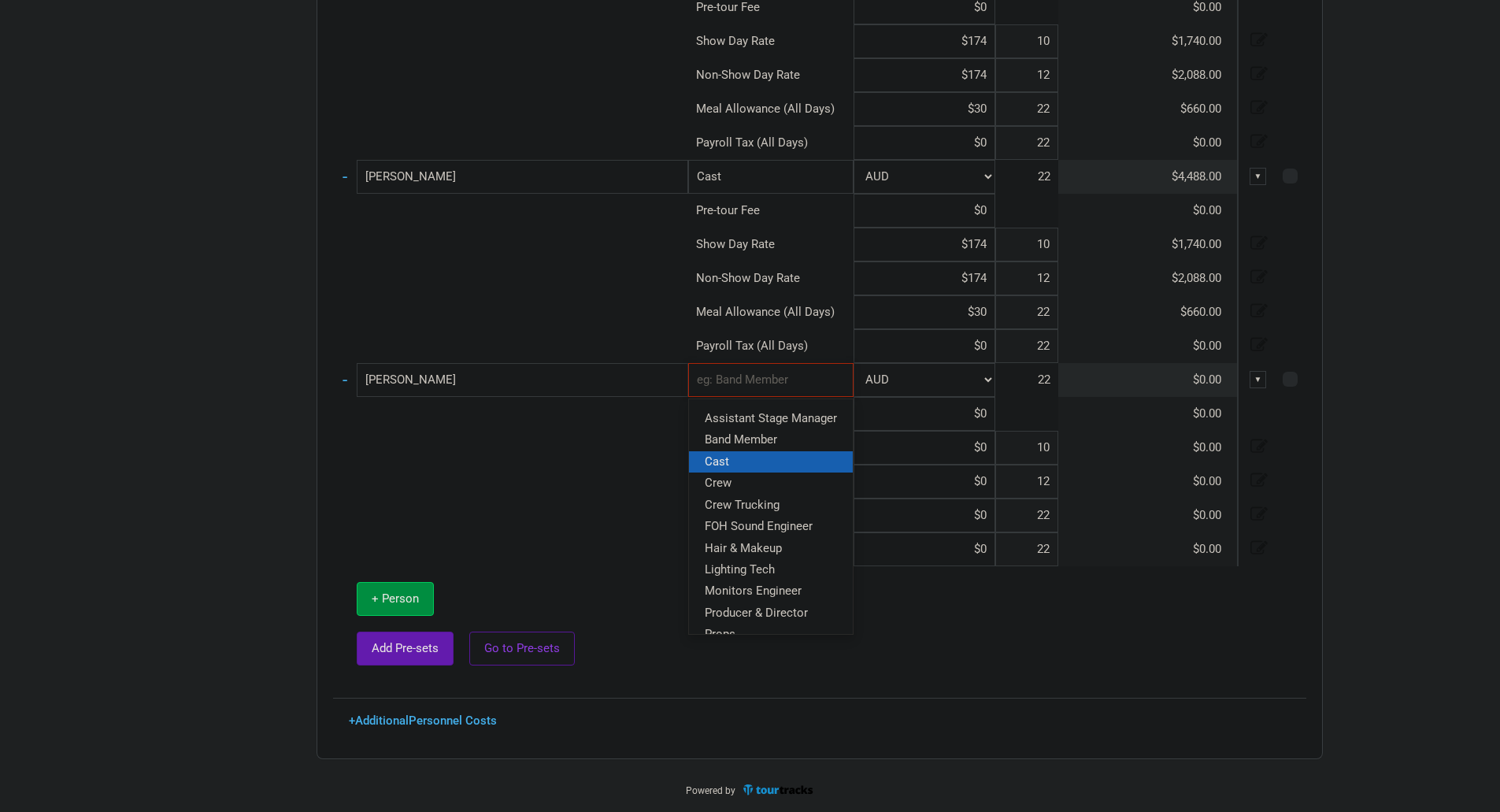
click at [781, 463] on link "Cast" at bounding box center [771, 461] width 164 height 21
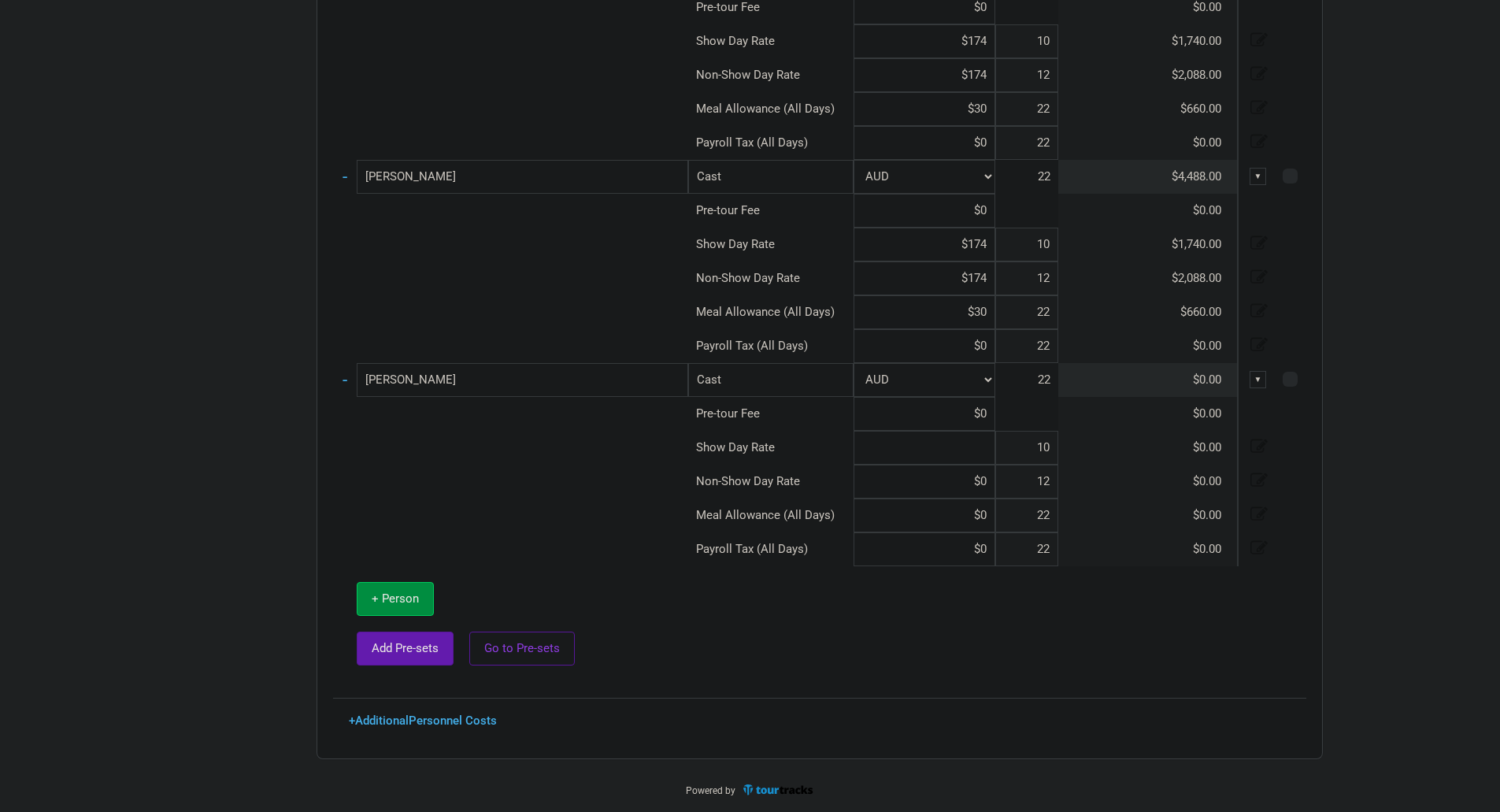
click at [985, 459] on input at bounding box center [925, 447] width 141 height 34
click at [408, 598] on span "+ Person" at bounding box center [396, 598] width 47 height 14
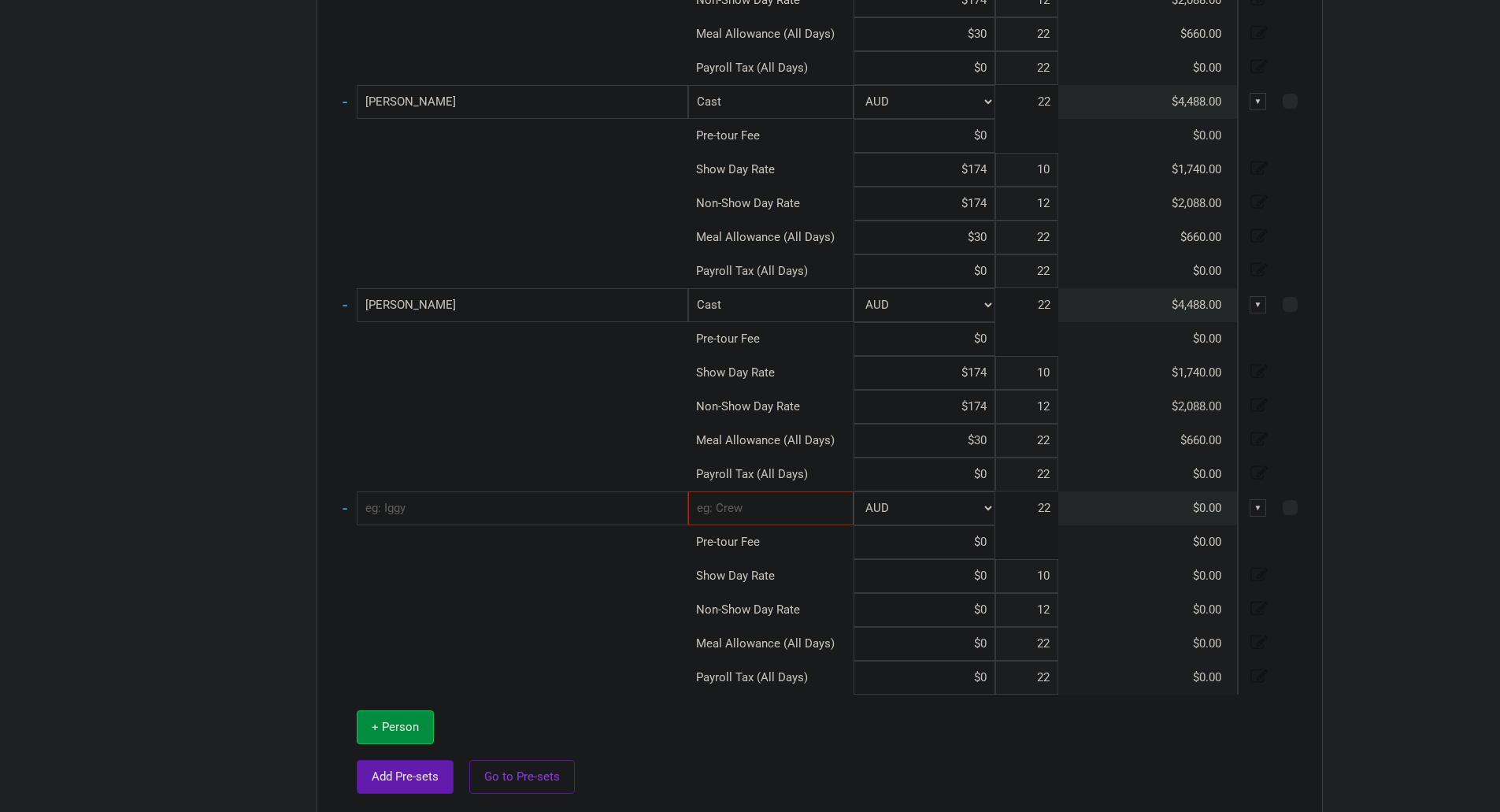
scroll to position [2988, 0]
click at [464, 503] on input "text" at bounding box center [523, 504] width 332 height 34
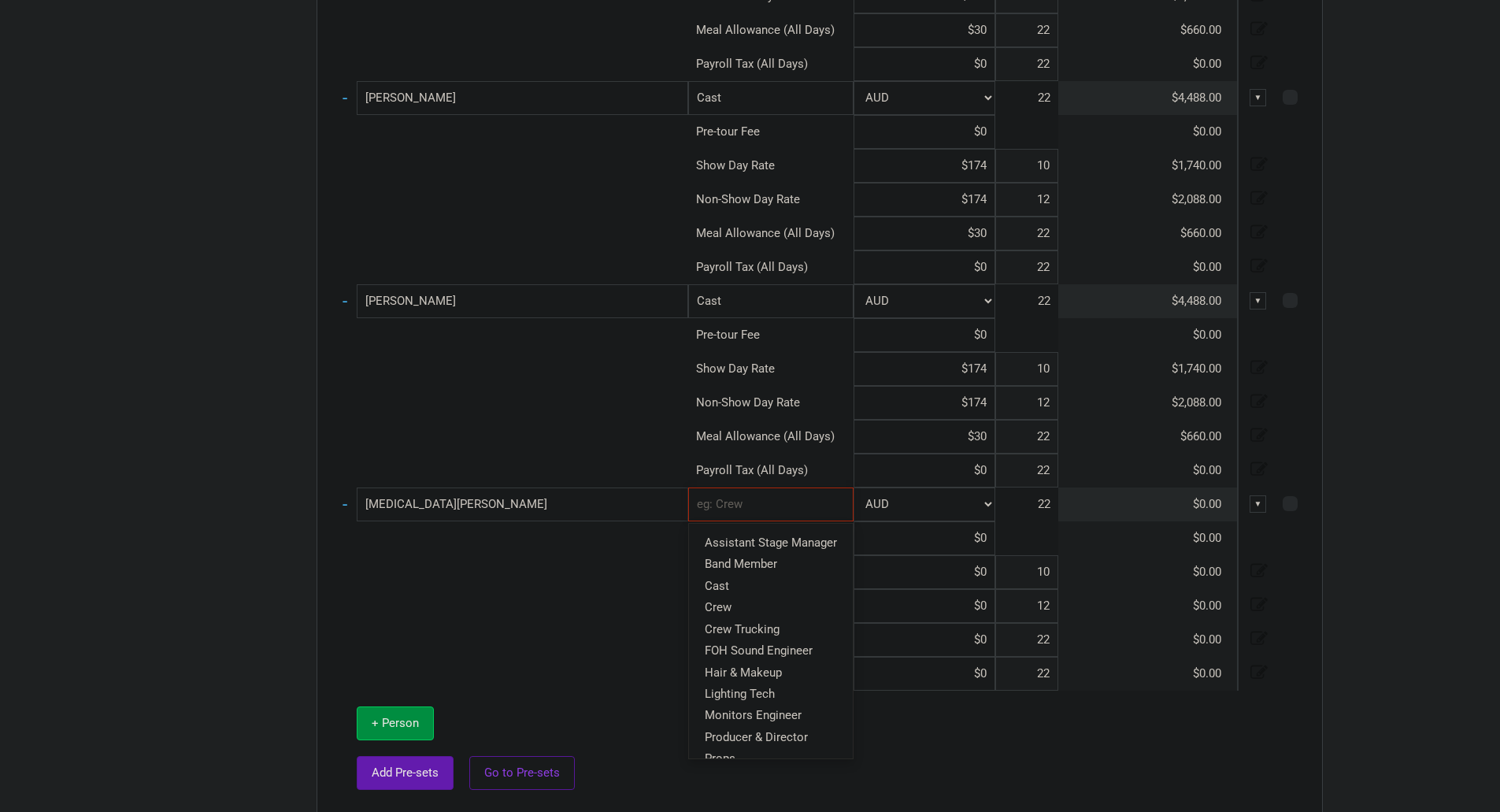
click at [764, 508] on input "text" at bounding box center [770, 504] width 165 height 34
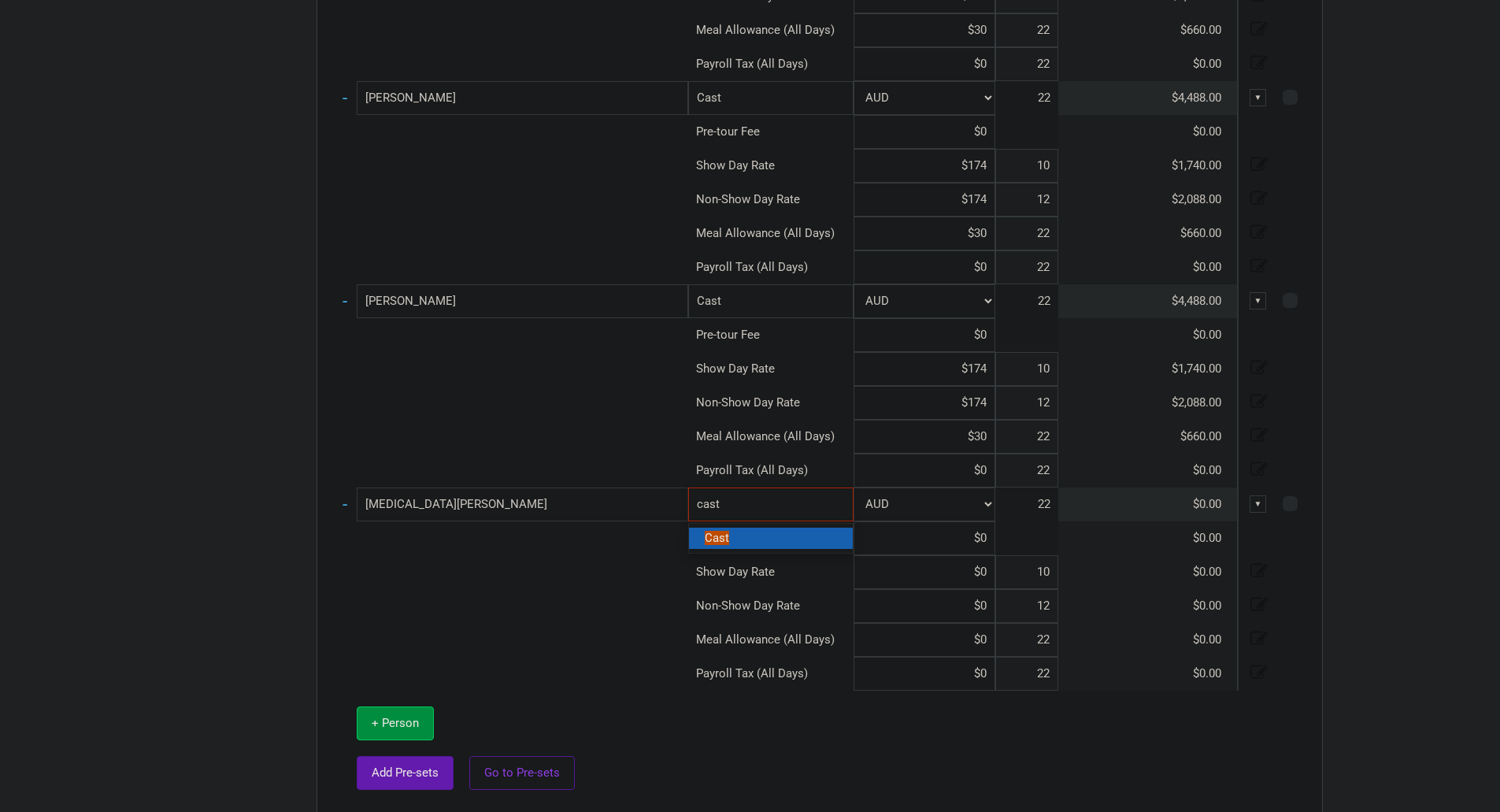
click at [760, 546] on link "Cast" at bounding box center [771, 538] width 164 height 21
click at [984, 570] on input at bounding box center [925, 572] width 141 height 34
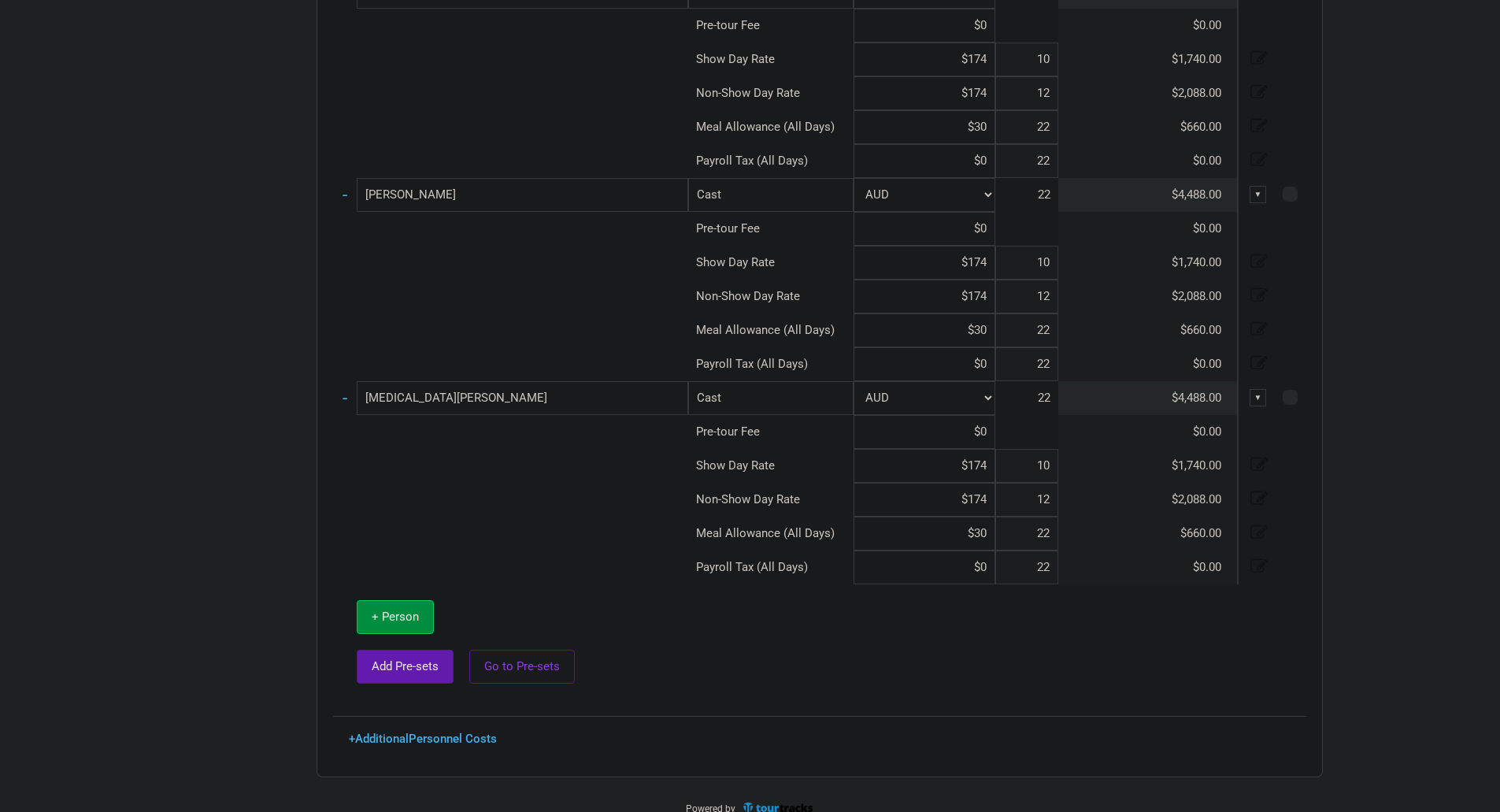
scroll to position [3113, 0]
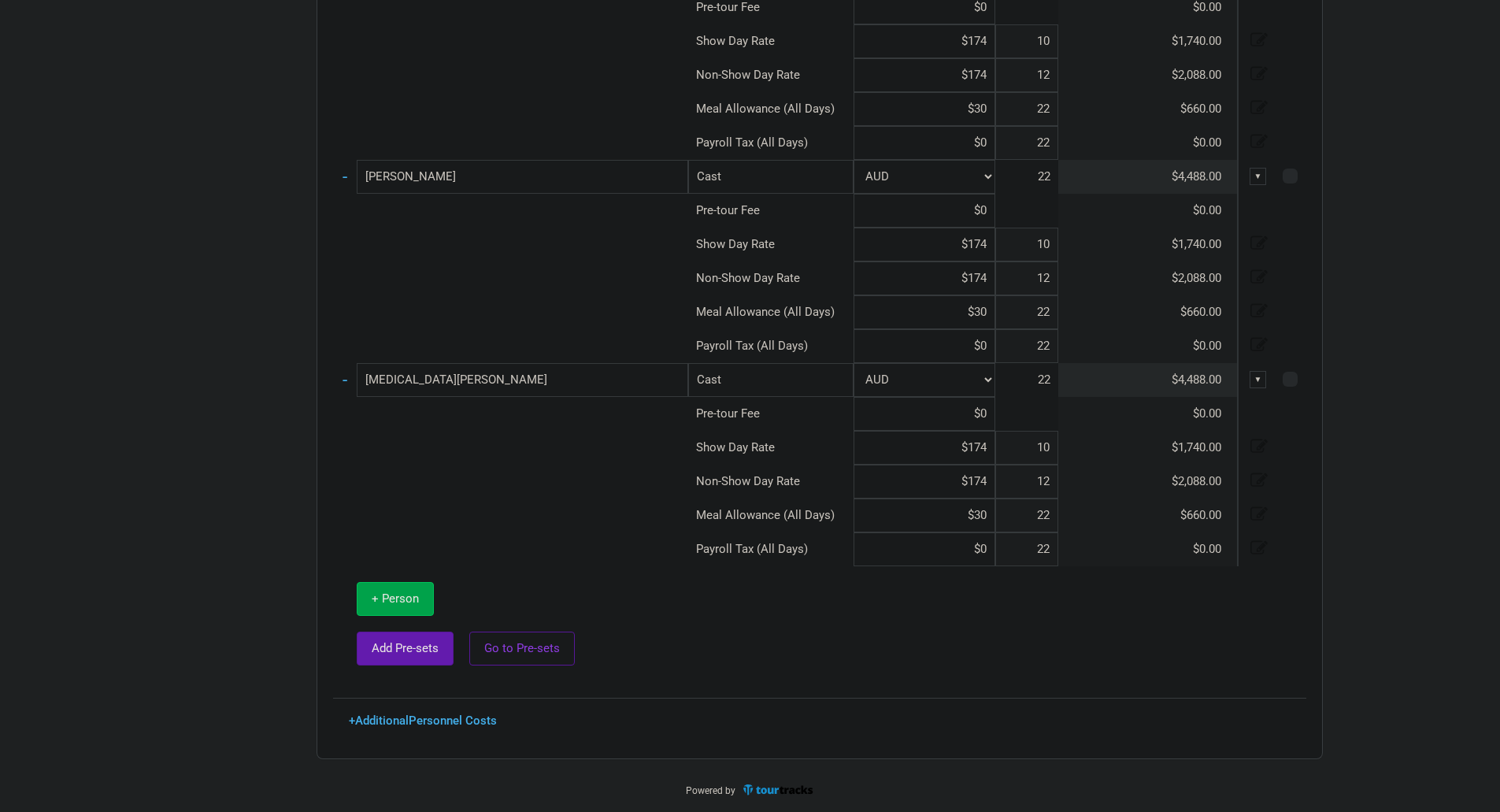
click at [409, 589] on button "+ Person" at bounding box center [396, 599] width 77 height 34
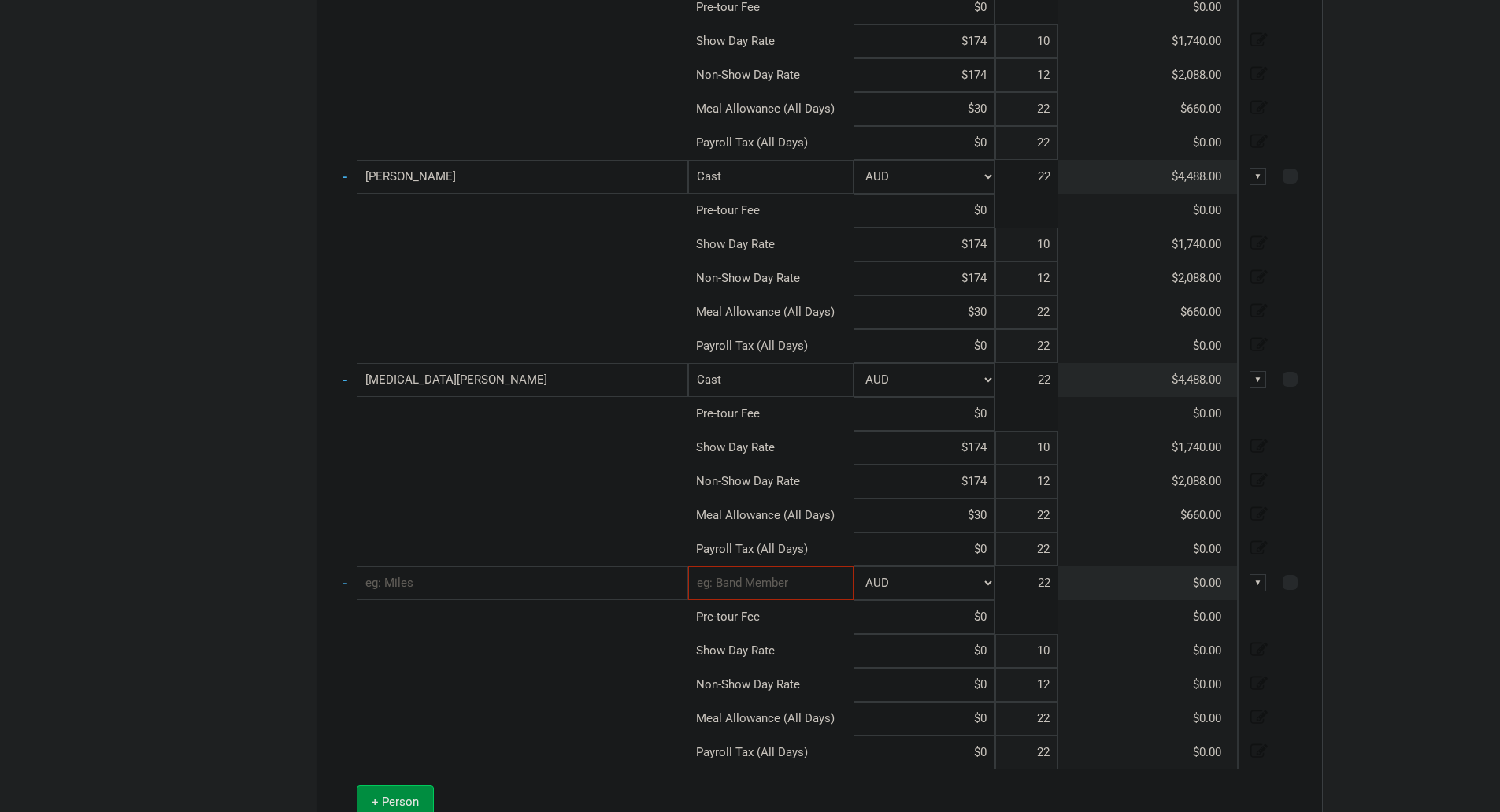
click at [567, 588] on input "text" at bounding box center [523, 583] width 332 height 34
click at [720, 581] on input "text" at bounding box center [770, 583] width 165 height 34
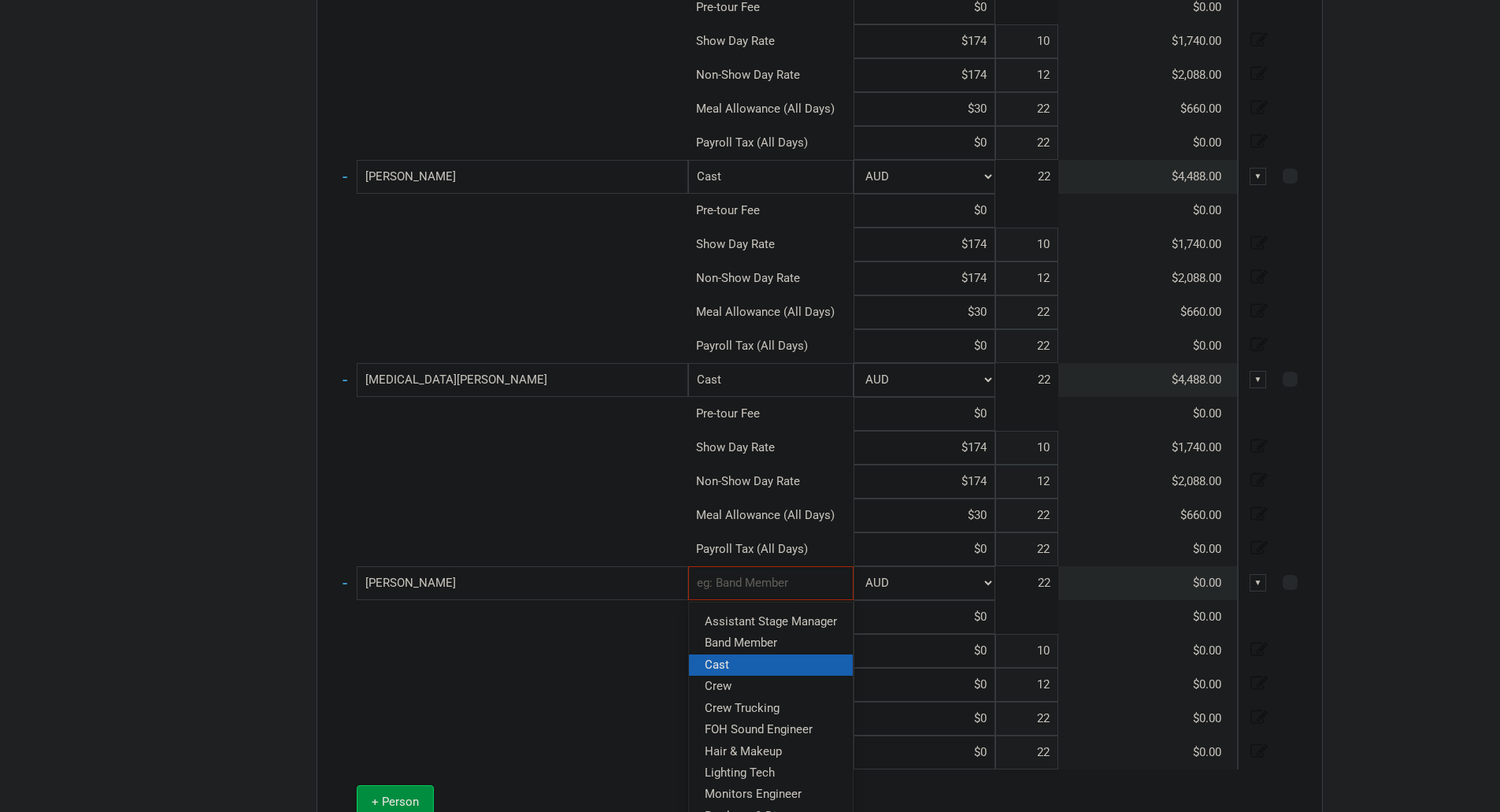
click at [751, 669] on link "Cast" at bounding box center [771, 664] width 164 height 21
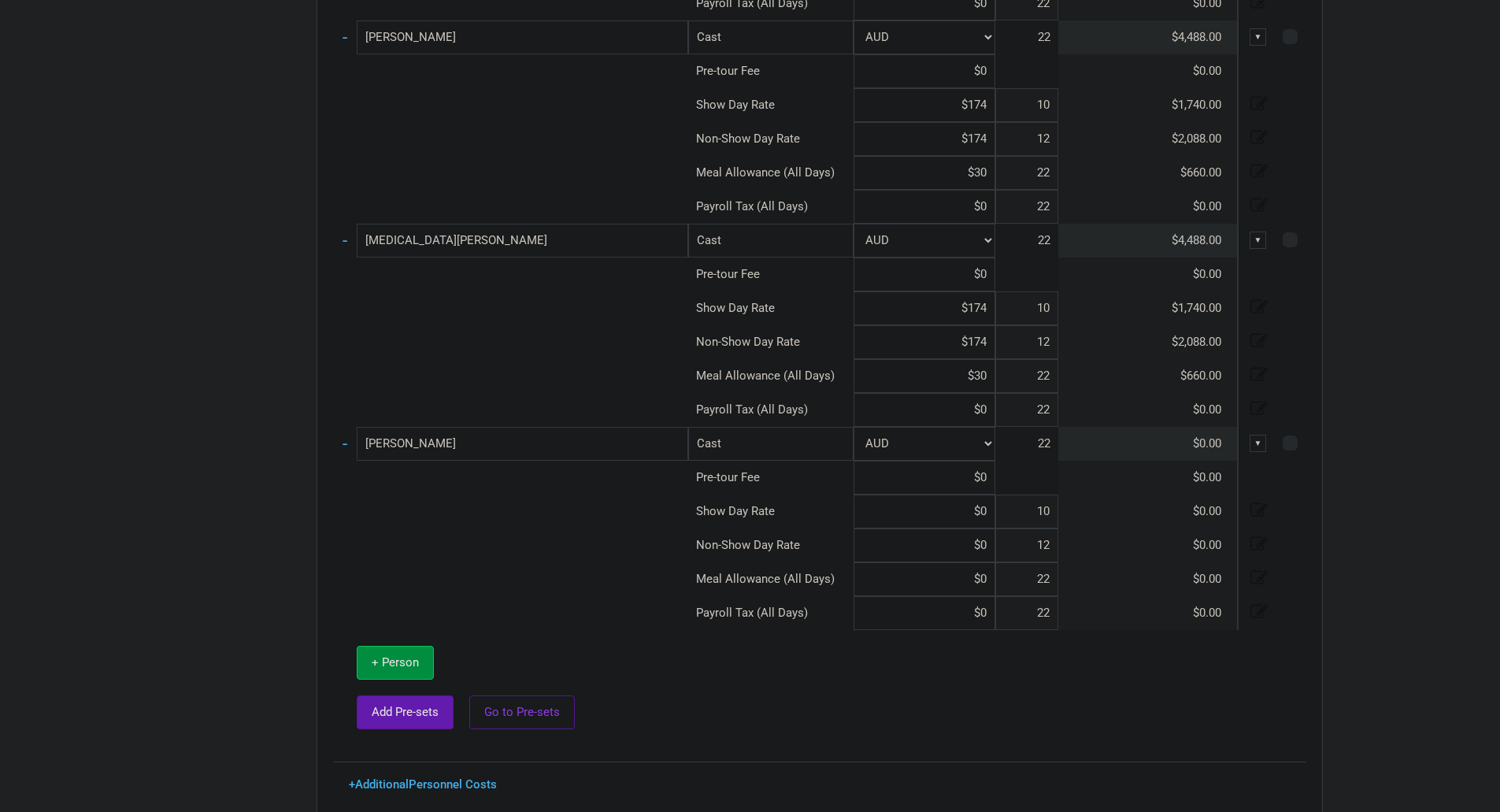
scroll to position [3270, 0]
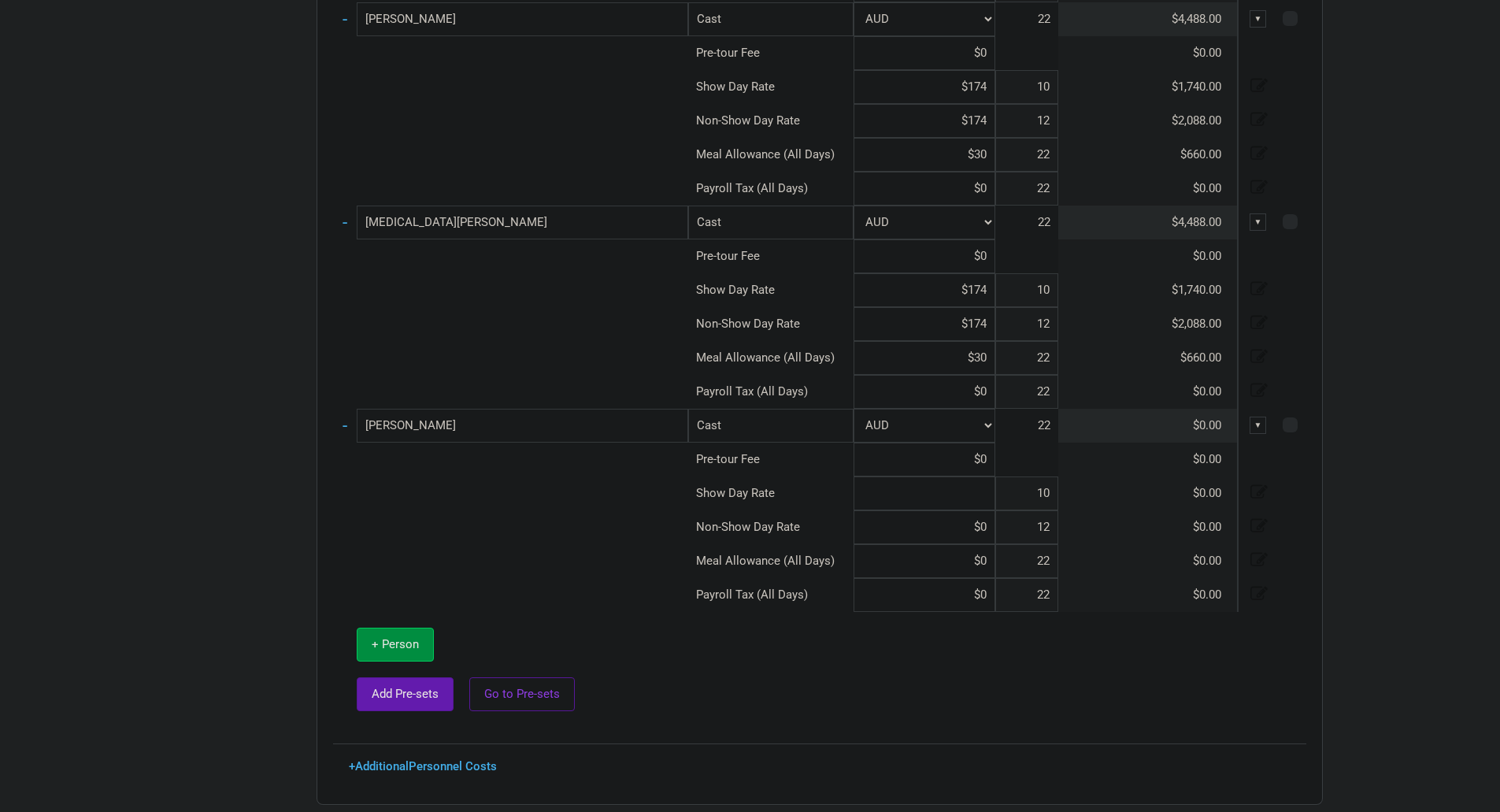
click at [989, 500] on input at bounding box center [925, 493] width 141 height 34
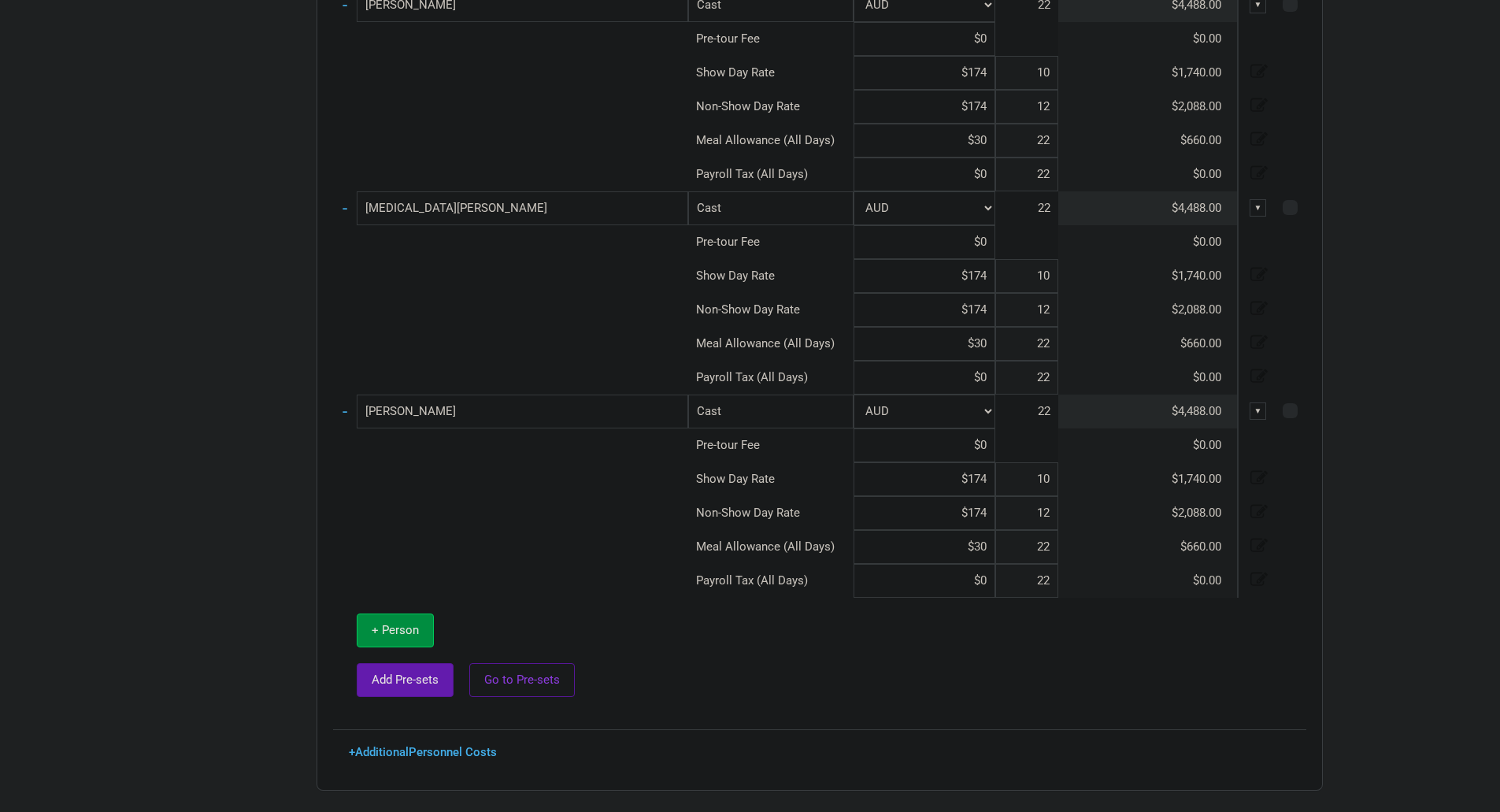
scroll to position [3316, 0]
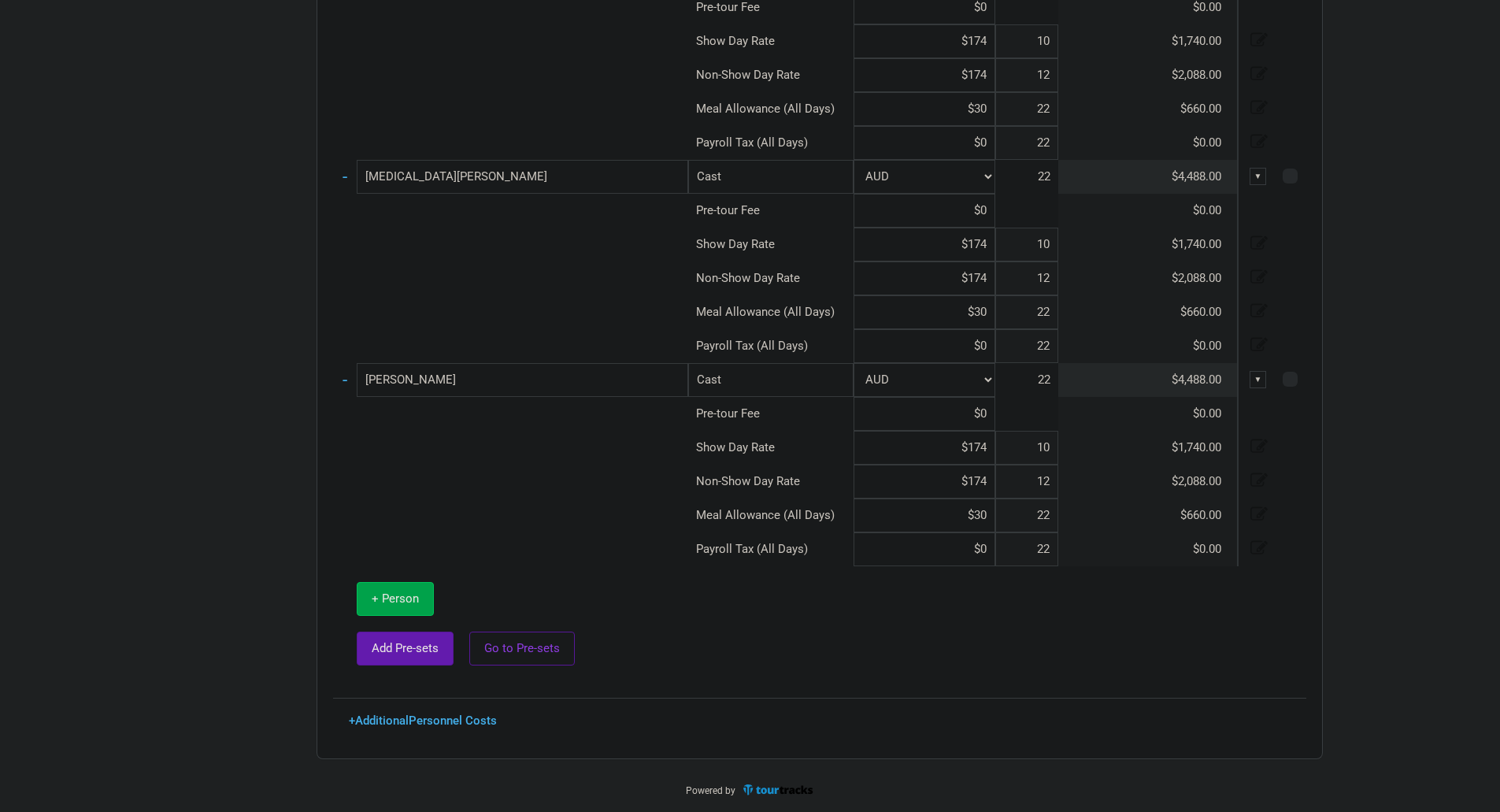
click at [409, 595] on span "+ Person" at bounding box center [396, 598] width 47 height 14
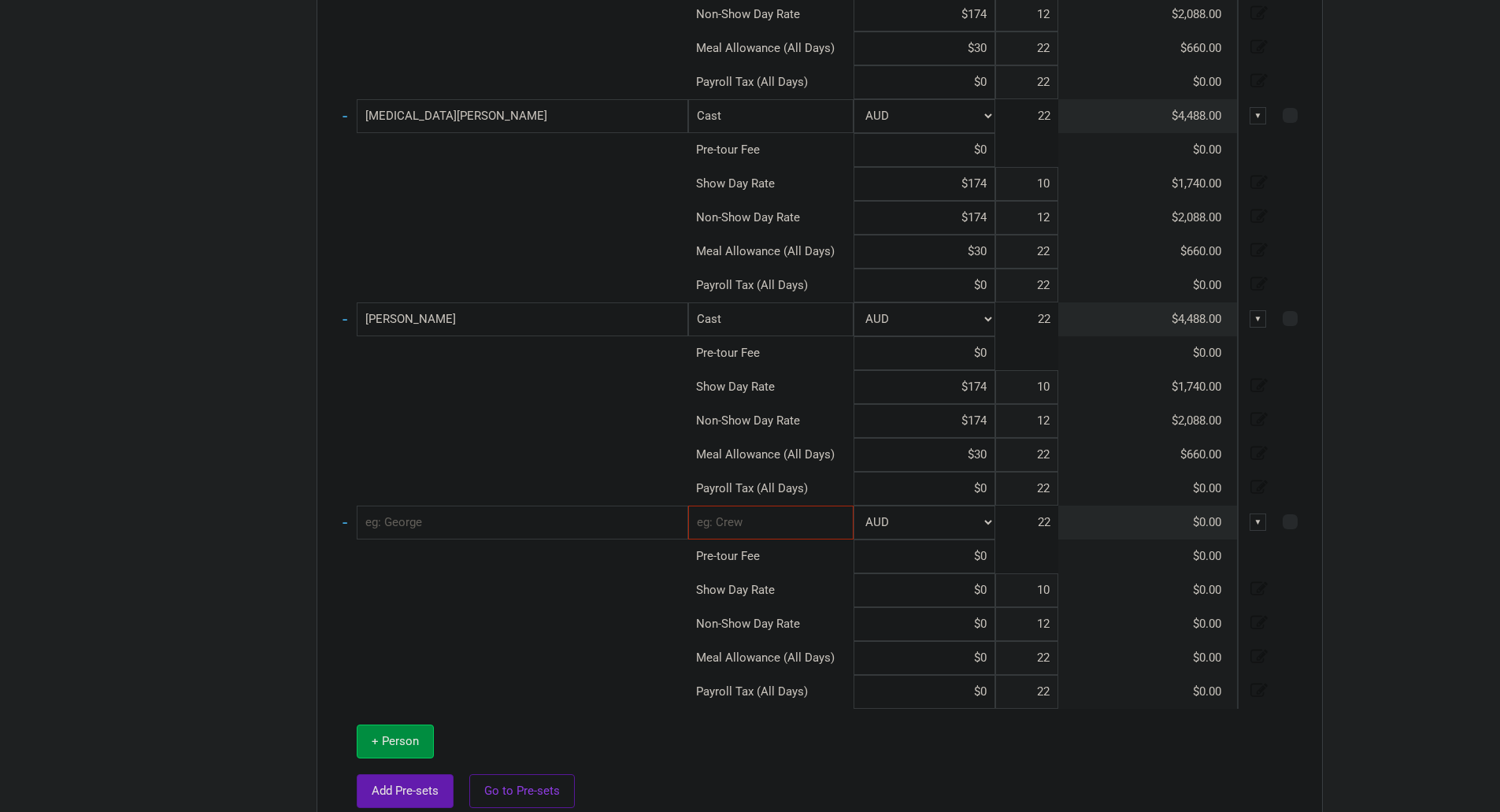
scroll to position [3395, 0]
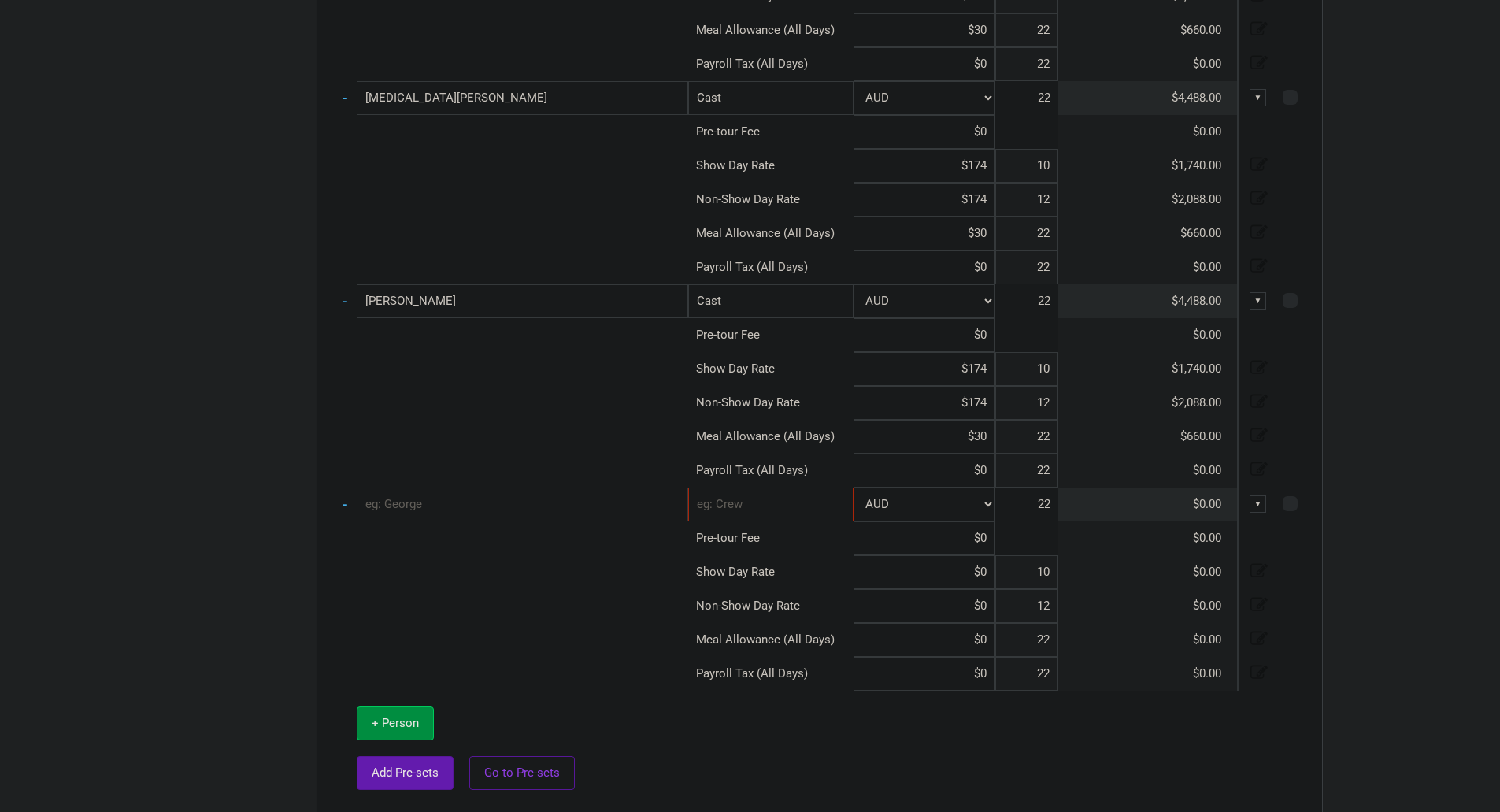
click at [489, 506] on input "text" at bounding box center [523, 504] width 332 height 34
click at [767, 507] on input "text" at bounding box center [770, 504] width 165 height 34
click at [755, 582] on link "Cast" at bounding box center [771, 585] width 164 height 21
click at [960, 569] on input at bounding box center [925, 572] width 141 height 34
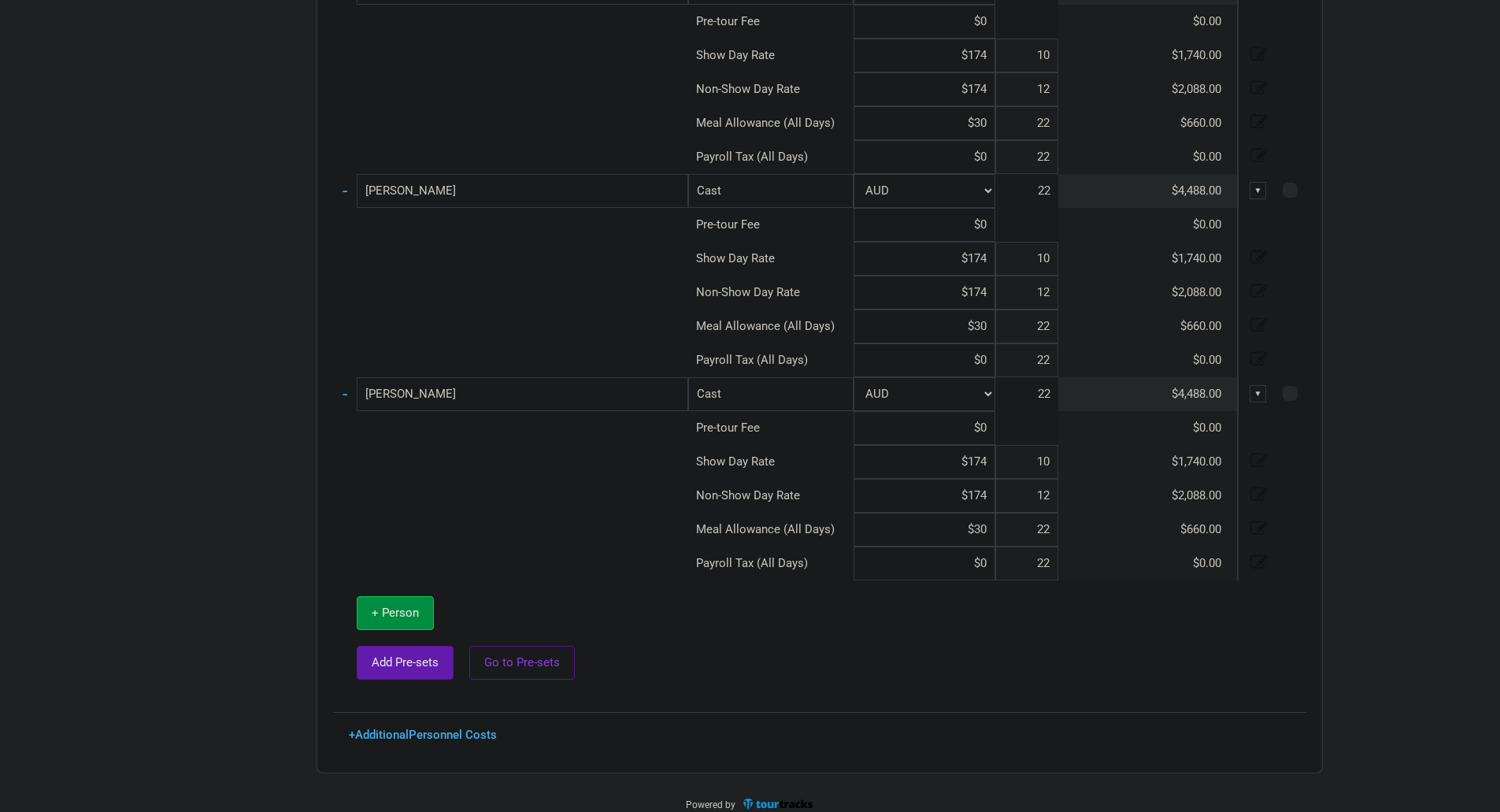
scroll to position [3519, 0]
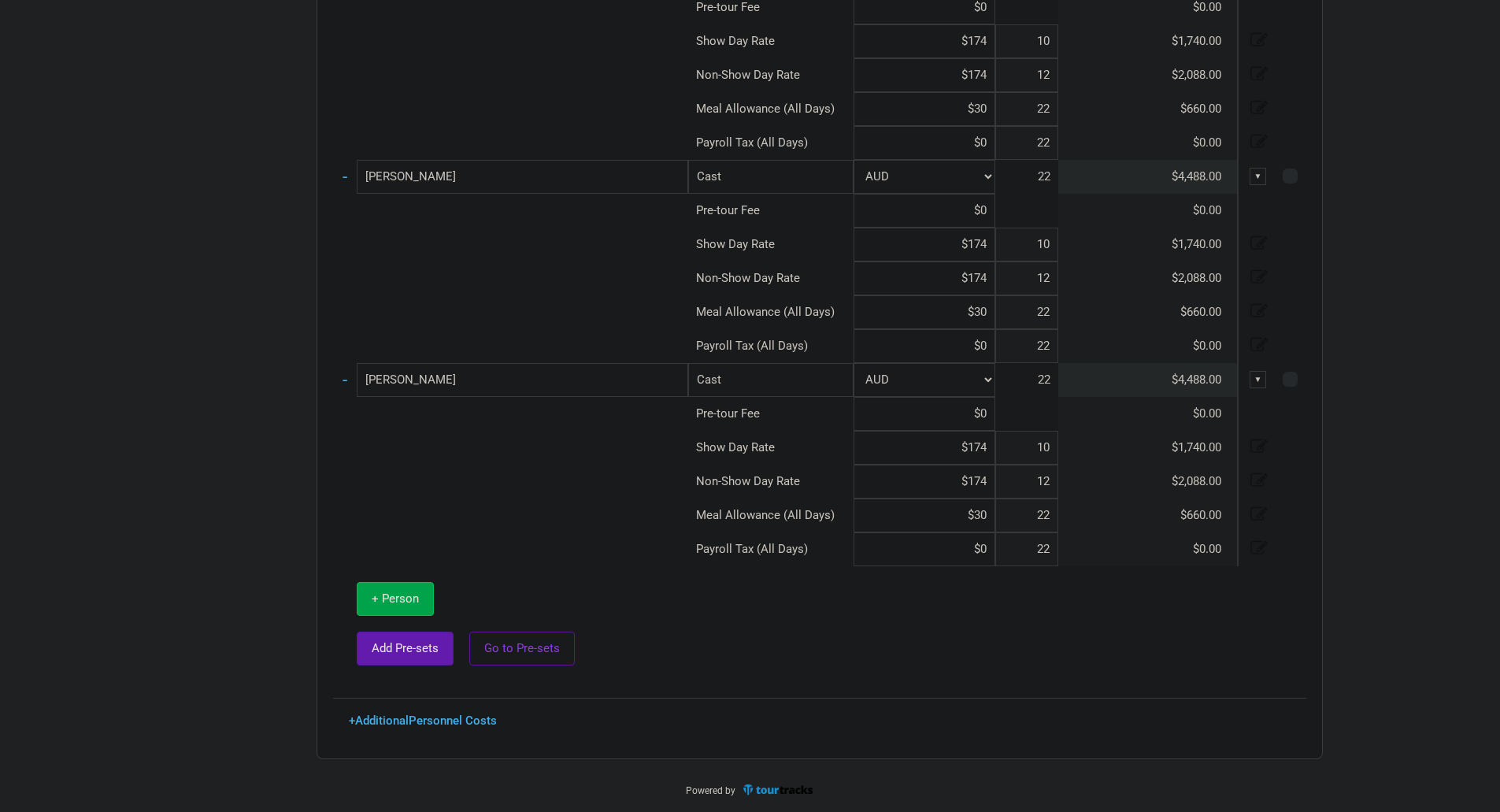
click at [424, 602] on button "+ Person" at bounding box center [396, 599] width 77 height 34
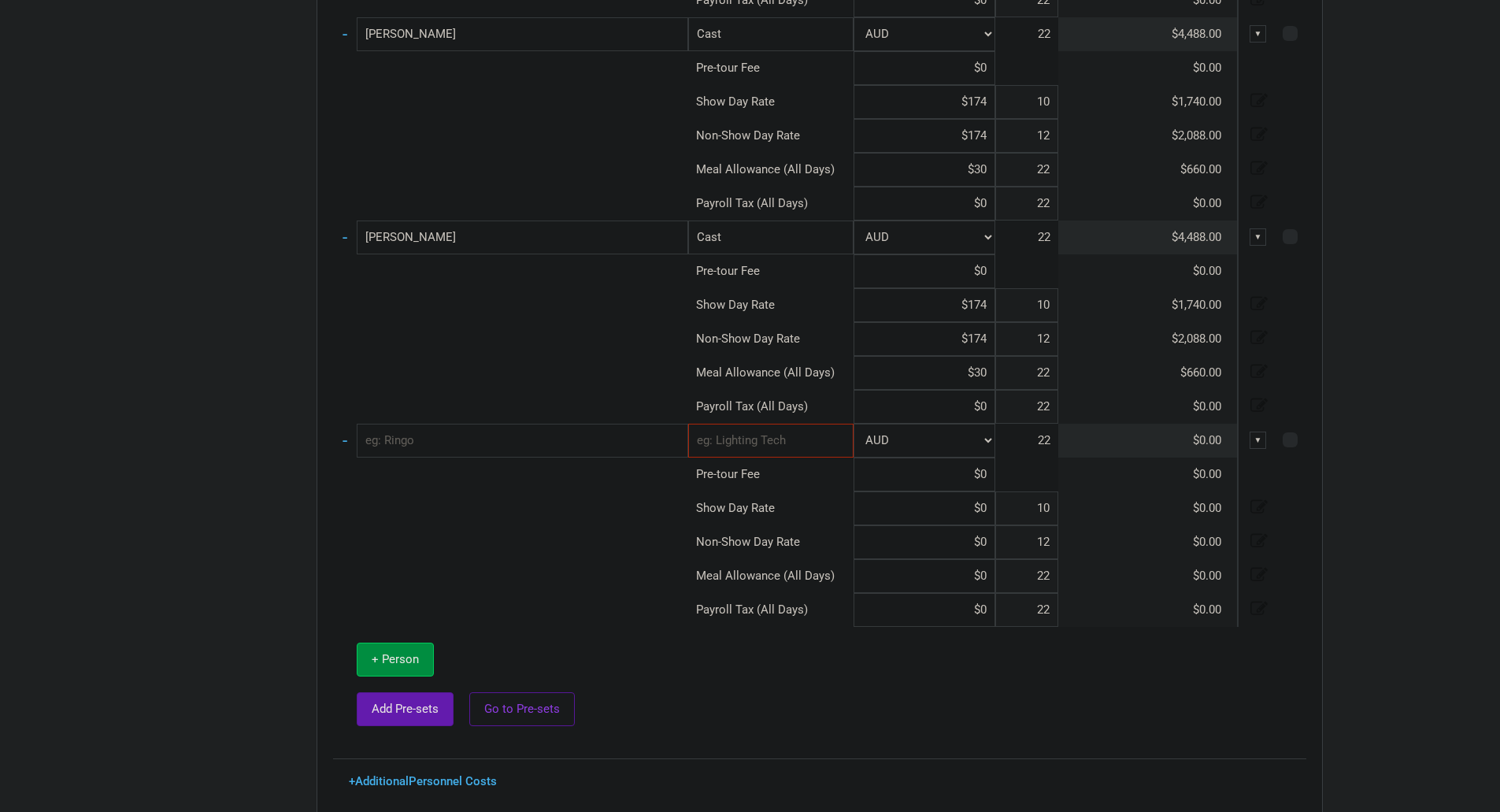
scroll to position [3677, 0]
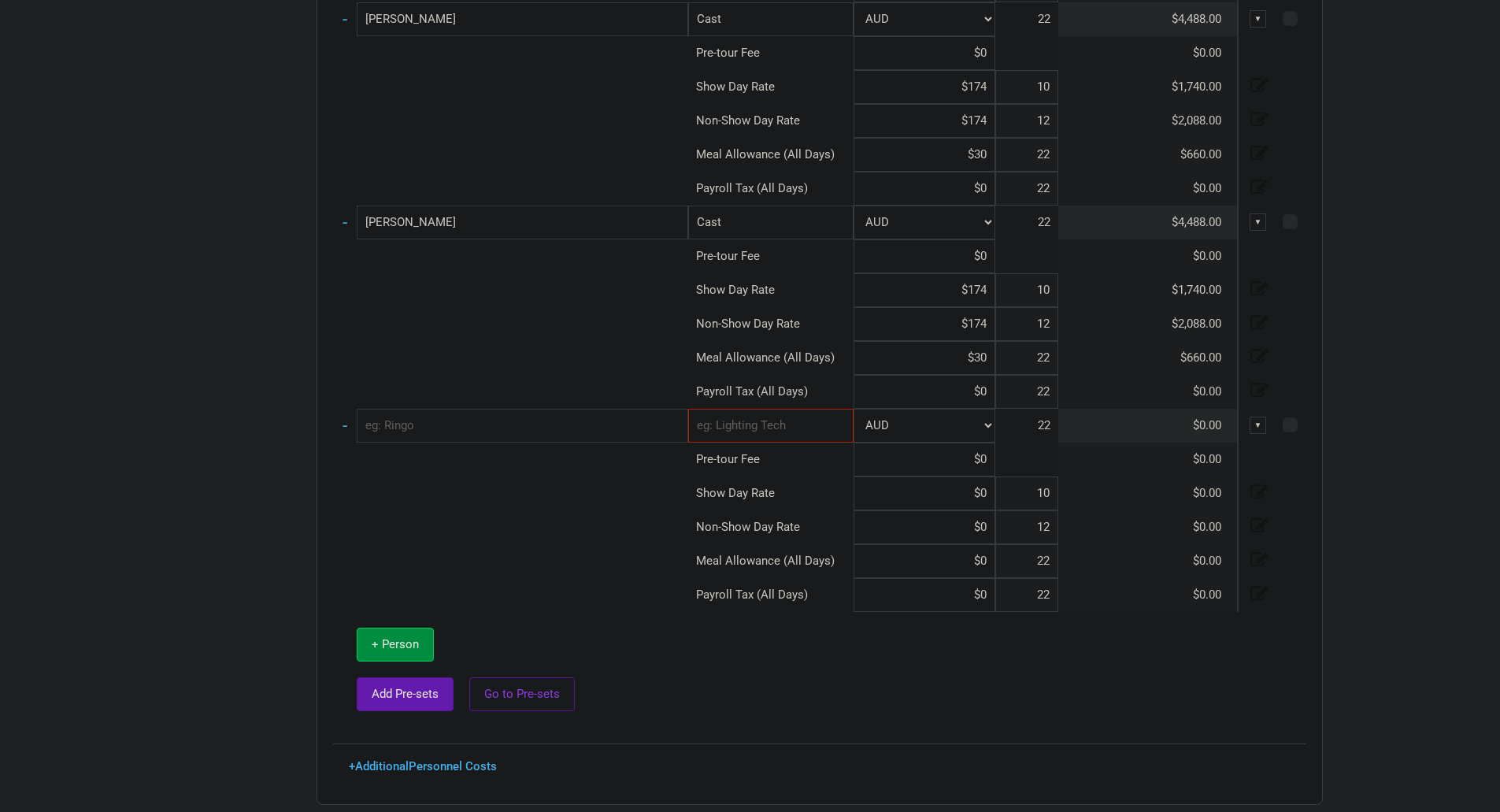
click at [531, 433] on input "text" at bounding box center [523, 425] width 332 height 34
click at [986, 349] on input "$30" at bounding box center [925, 358] width 141 height 34
drag, startPoint x: 988, startPoint y: 358, endPoint x: 932, endPoint y: 358, distance: 56.0
click at [932, 358] on input "$23.18" at bounding box center [925, 358] width 141 height 34
click at [987, 559] on input at bounding box center [925, 561] width 141 height 34
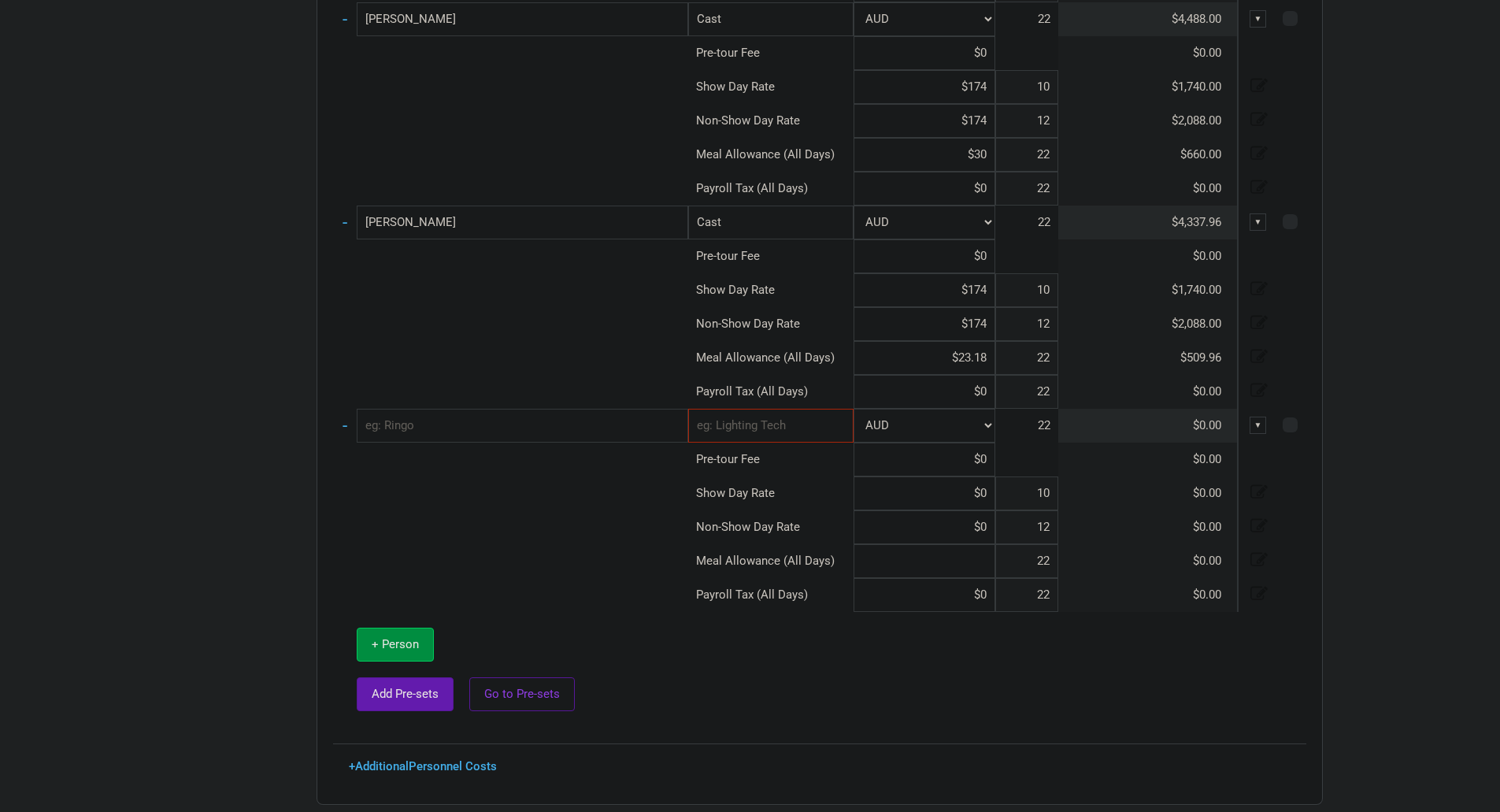
paste input "$23.18"
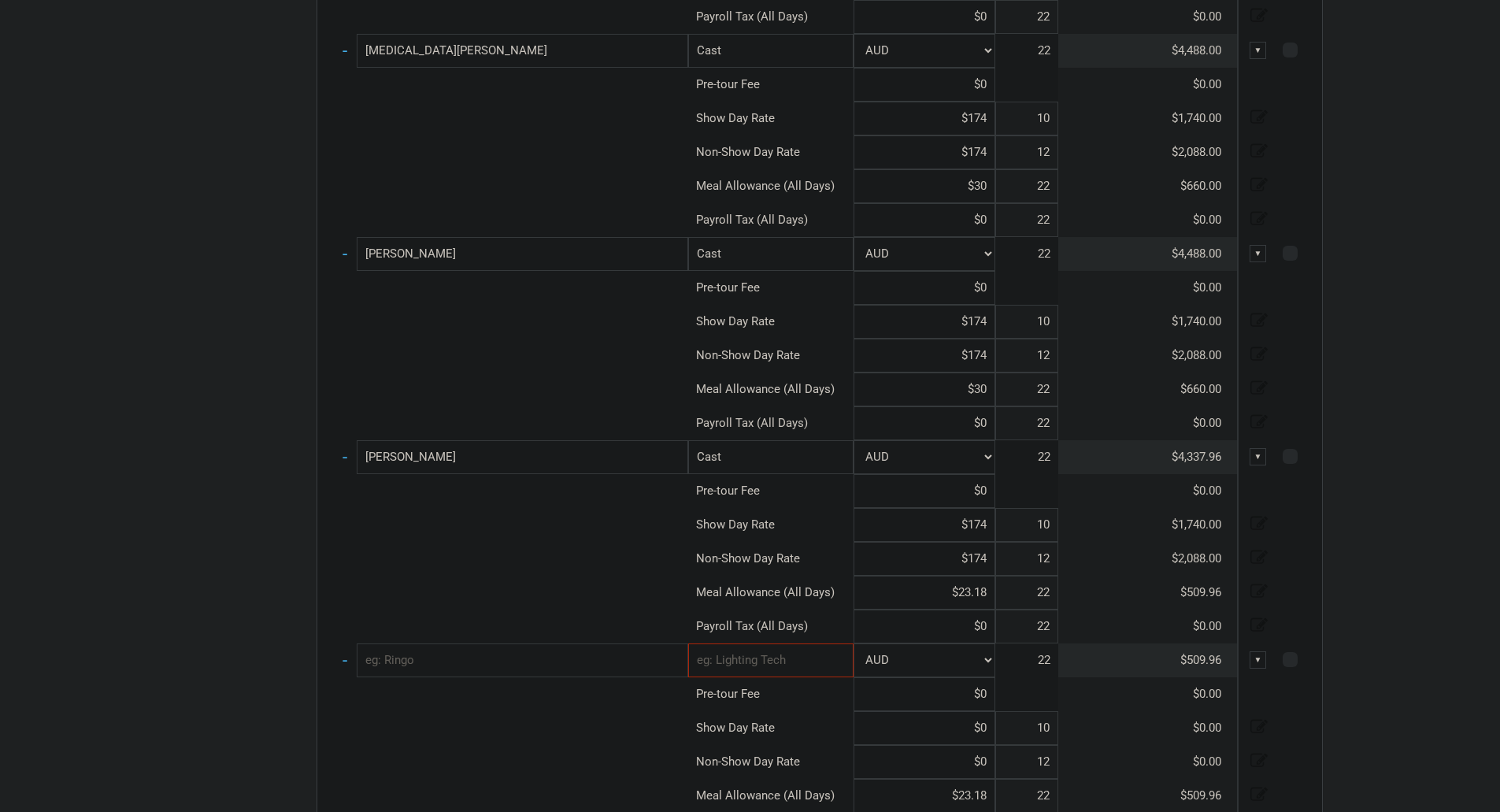
scroll to position [3440, 0]
click at [991, 394] on input "$30" at bounding box center [925, 390] width 141 height 34
paste input ",023.18"
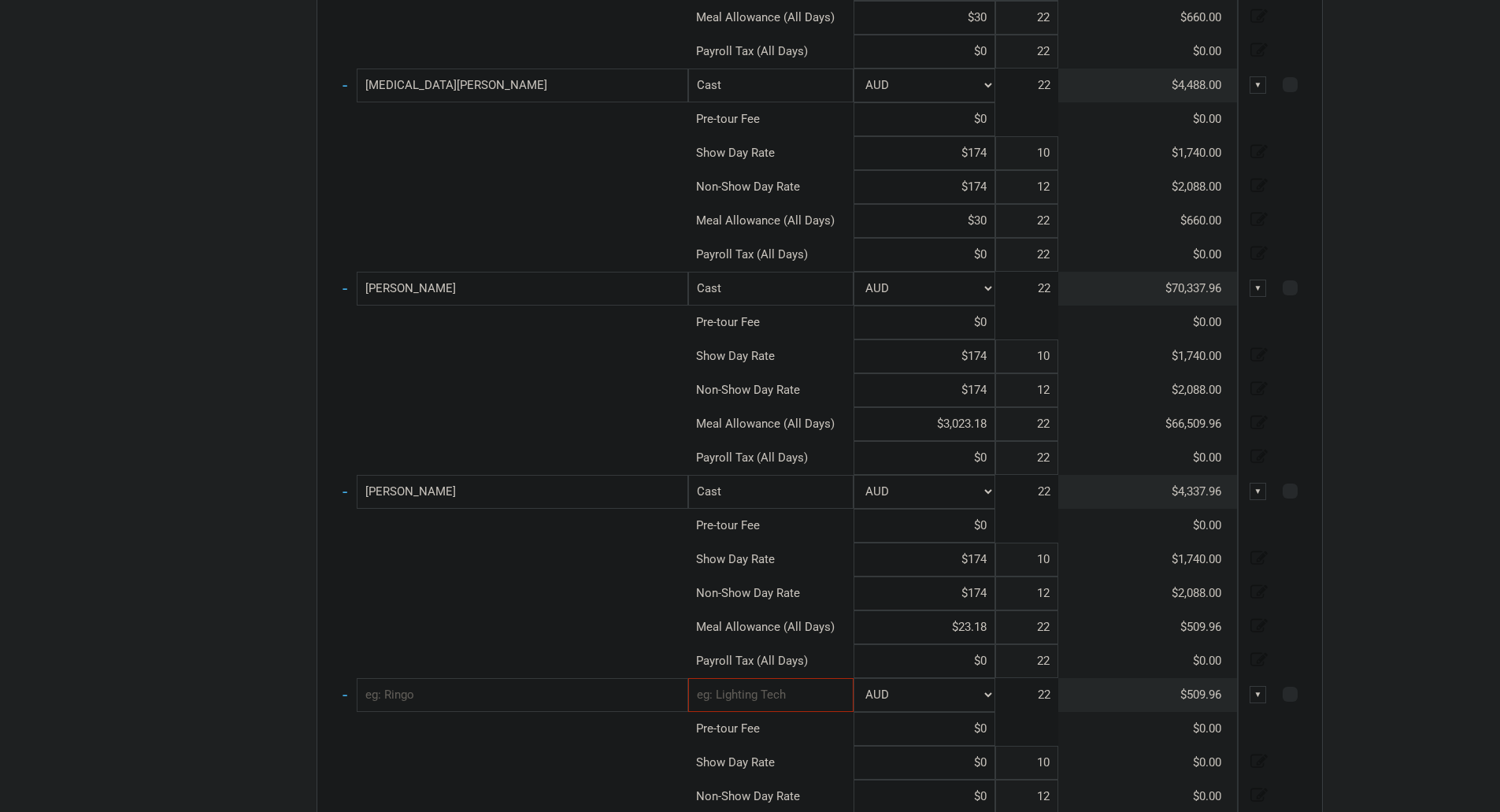
click at [991, 431] on input "$3,023.18" at bounding box center [925, 423] width 141 height 34
paste input "$23.18"
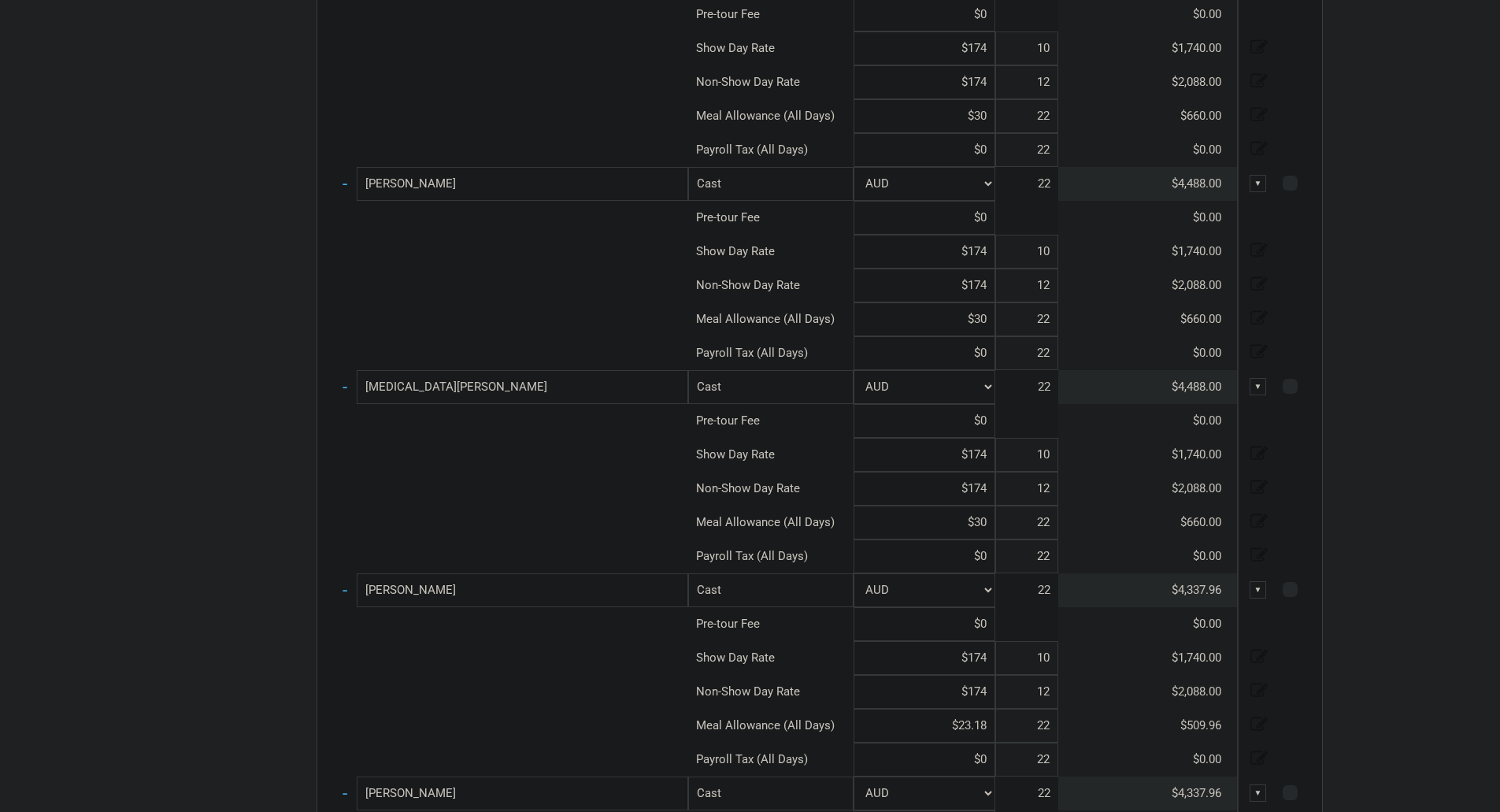
scroll to position [3092, 0]
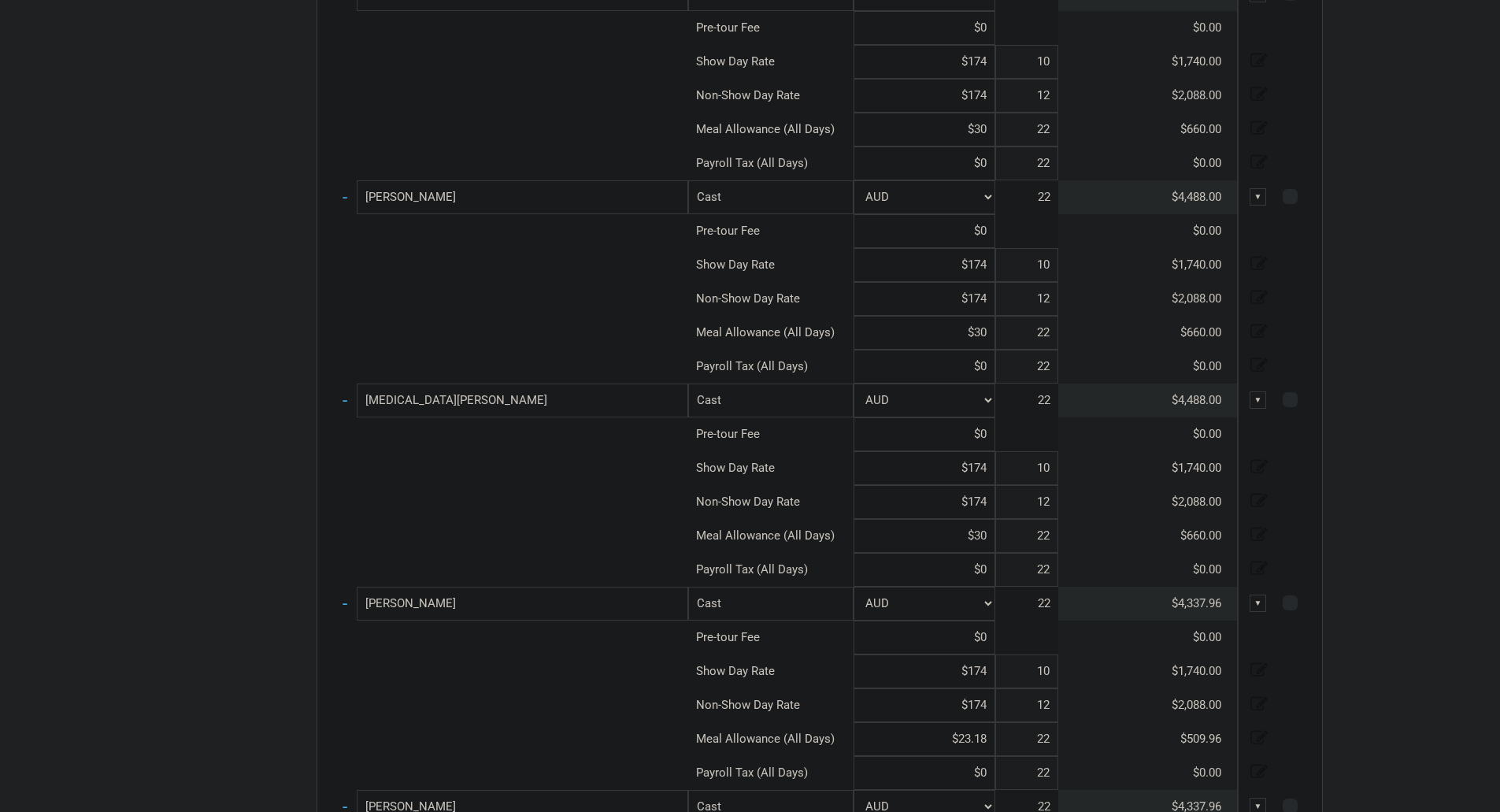
click at [994, 536] on tr "Meal Allowance (All Days) $30 22 $660.00" at bounding box center [820, 535] width 974 height 34
paste input "$23.18"
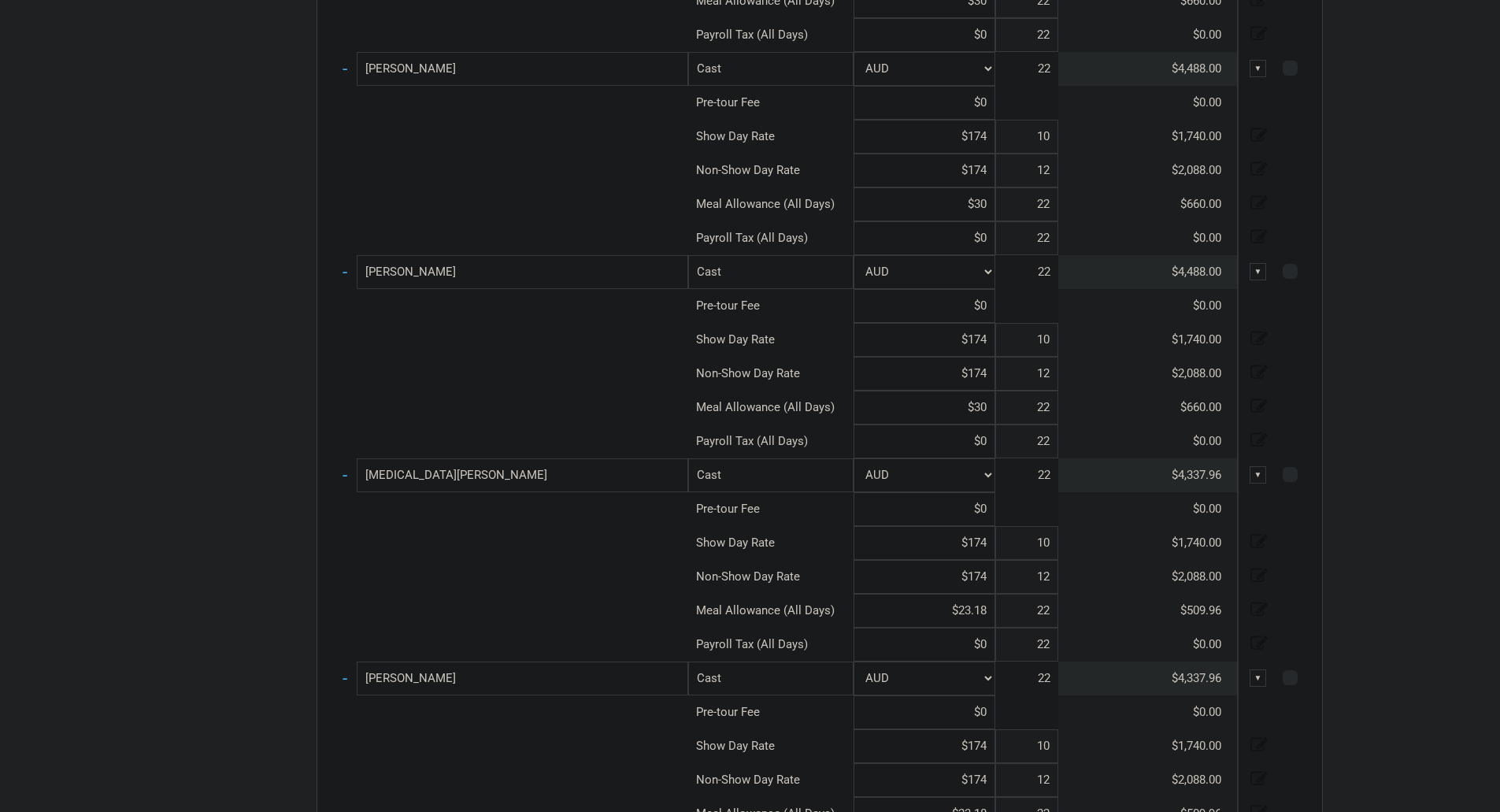
scroll to position [3013, 0]
click at [985, 413] on input "$30" at bounding box center [925, 411] width 141 height 34
paste input "$23.18"
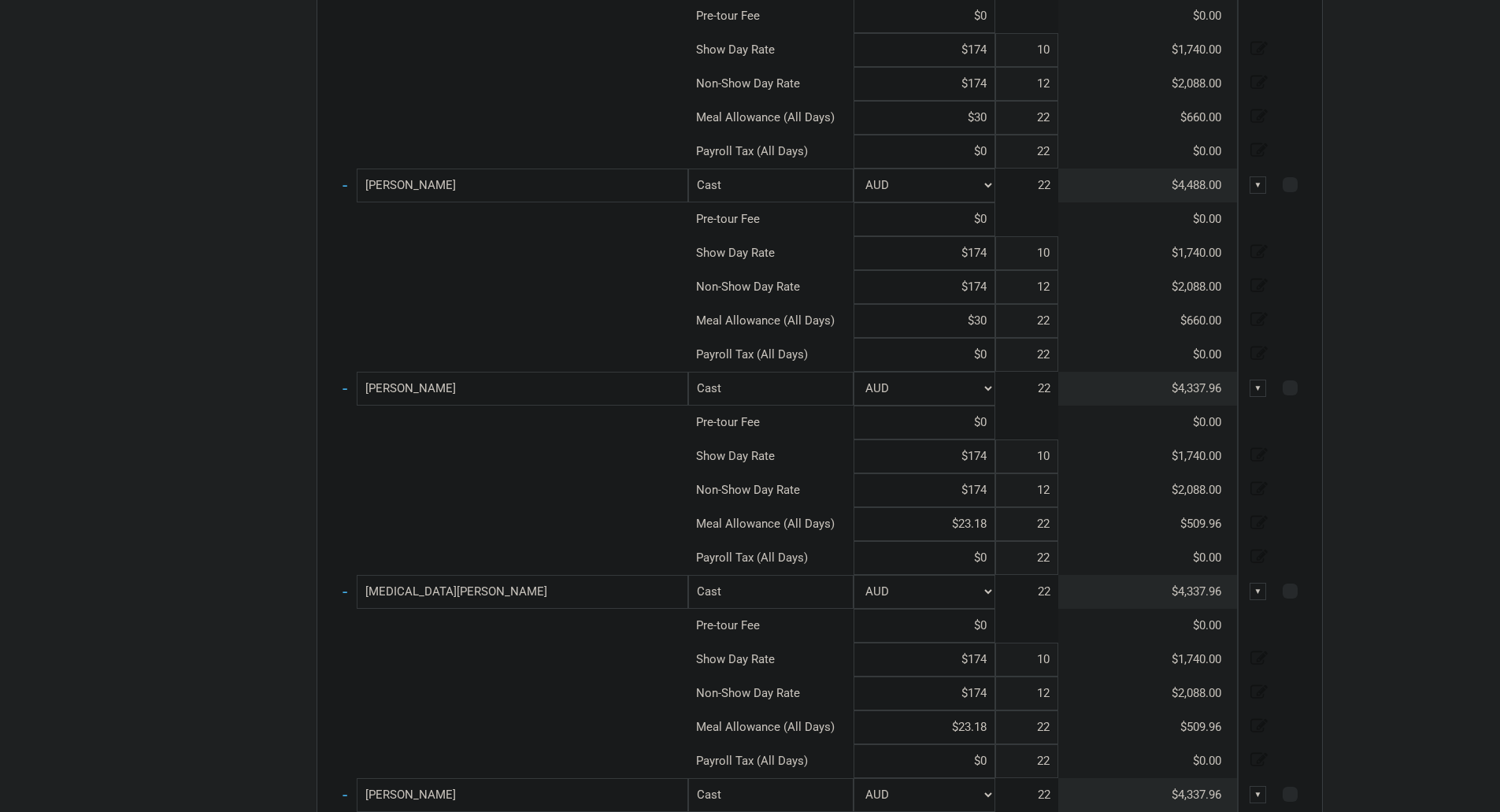
scroll to position [2856, 0]
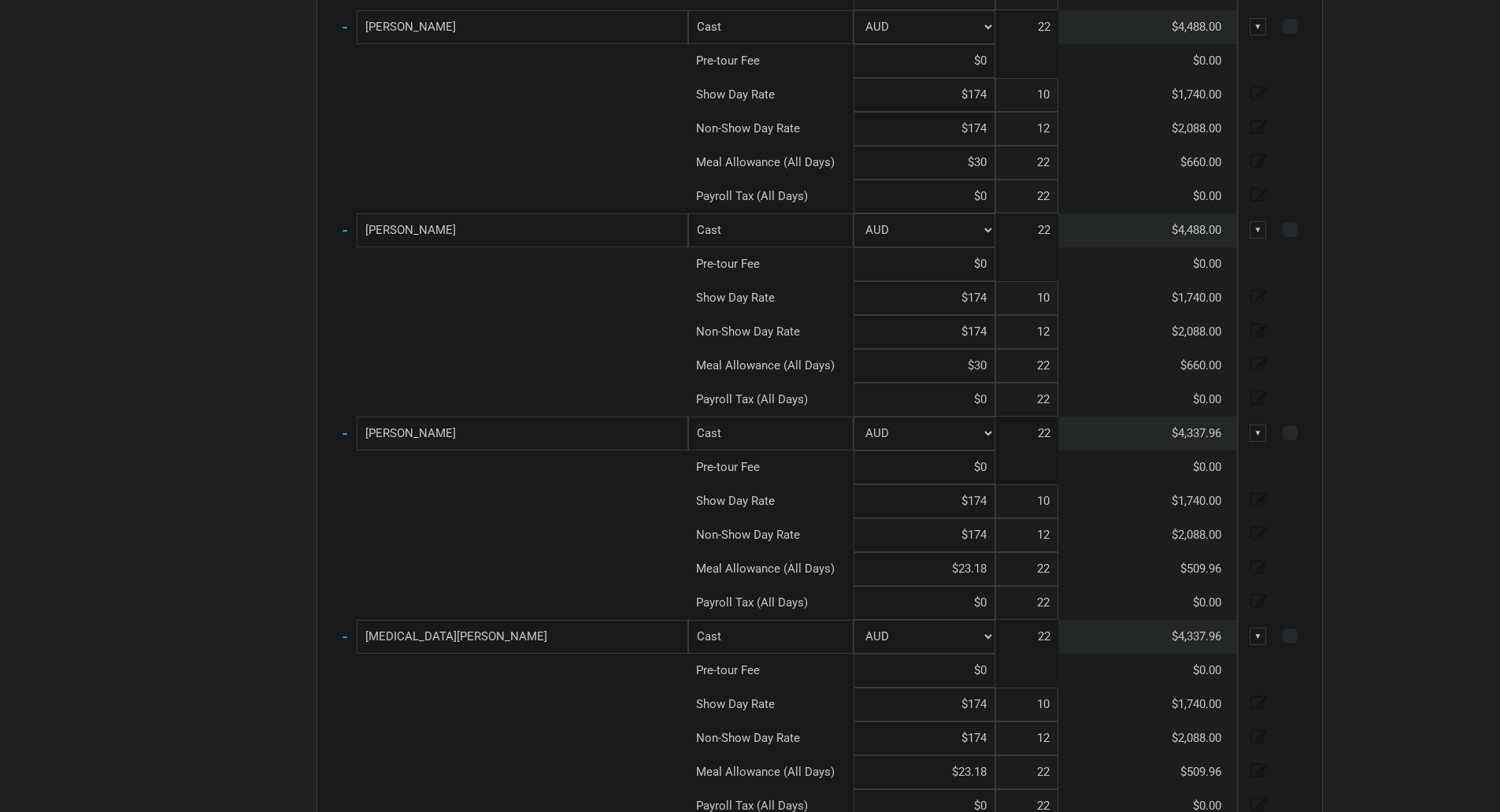
click at [987, 375] on input "$30" at bounding box center [925, 366] width 141 height 34
paste input "$23.18"
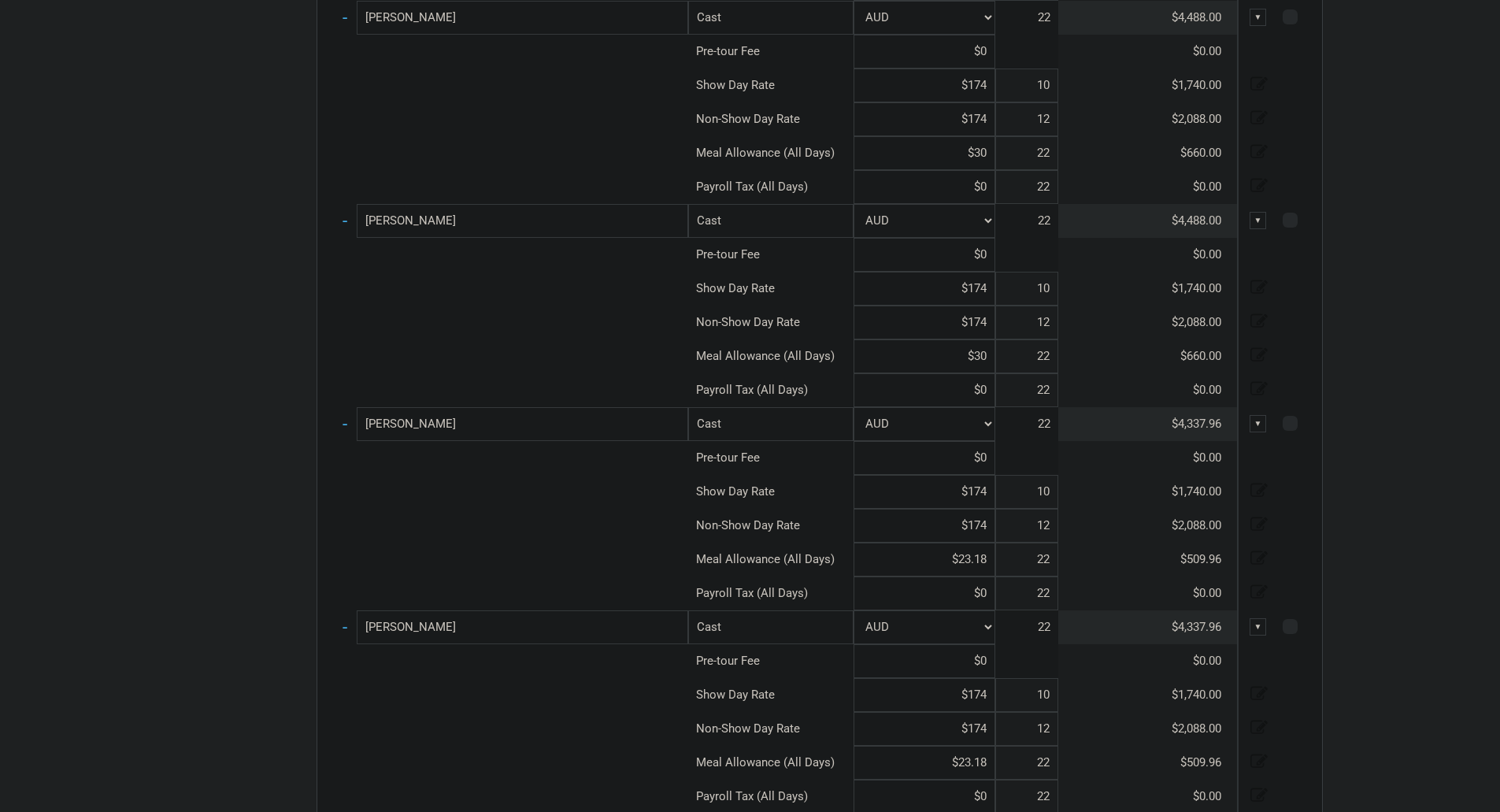
scroll to position [2619, 0]
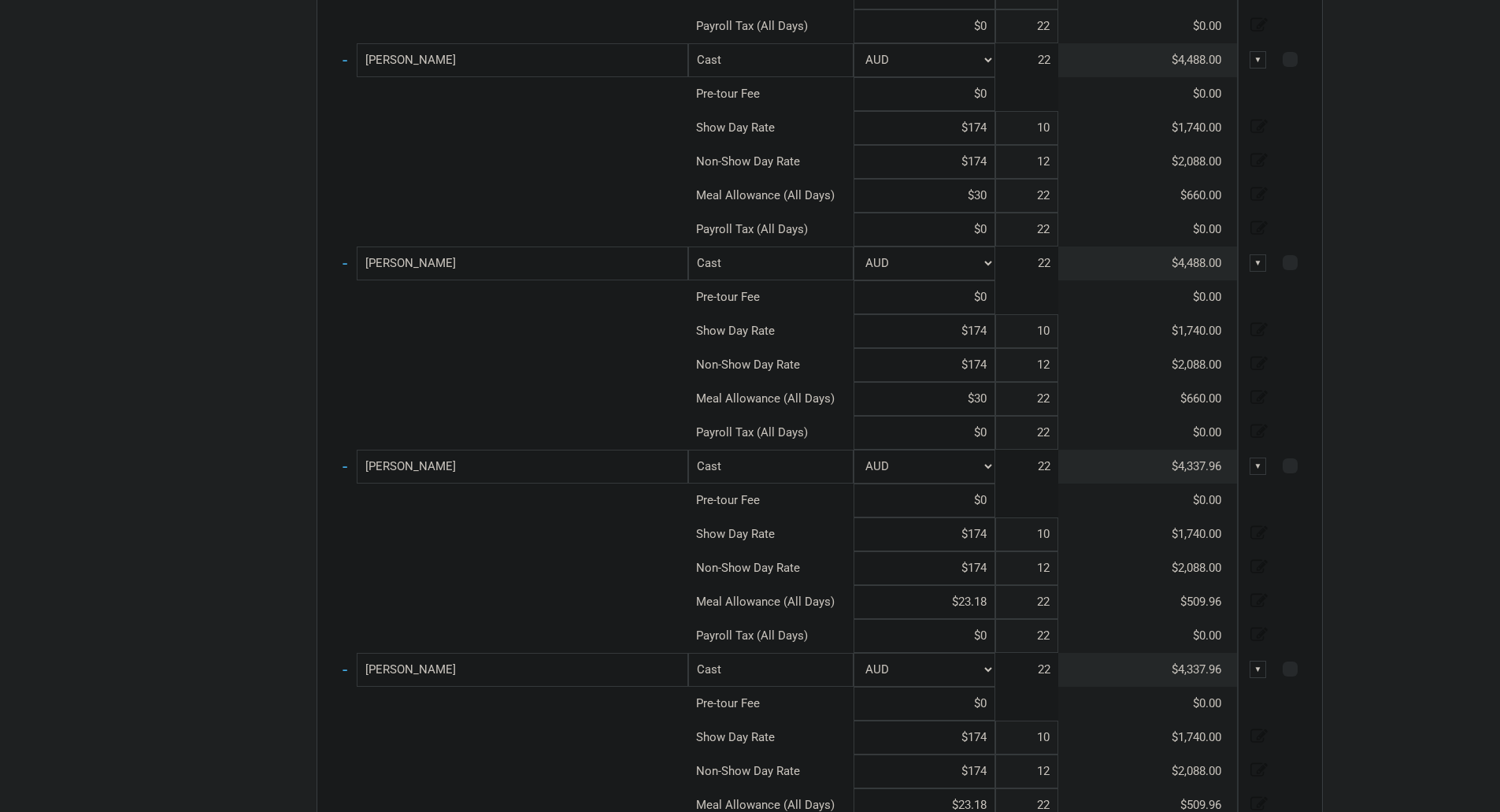
click at [985, 399] on input "$30" at bounding box center [925, 398] width 141 height 34
paste input "$23.18"
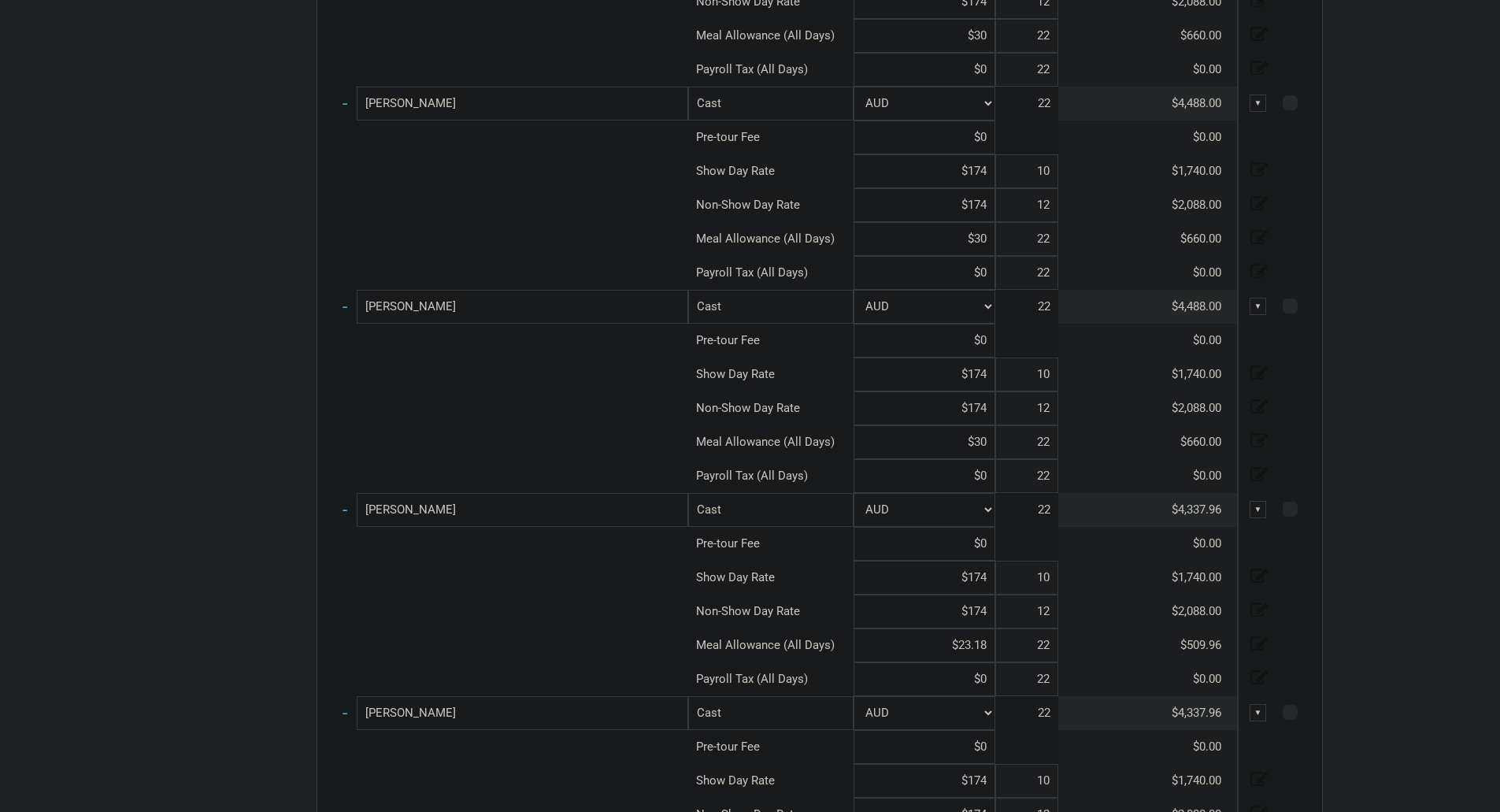
scroll to position [2304, 0]
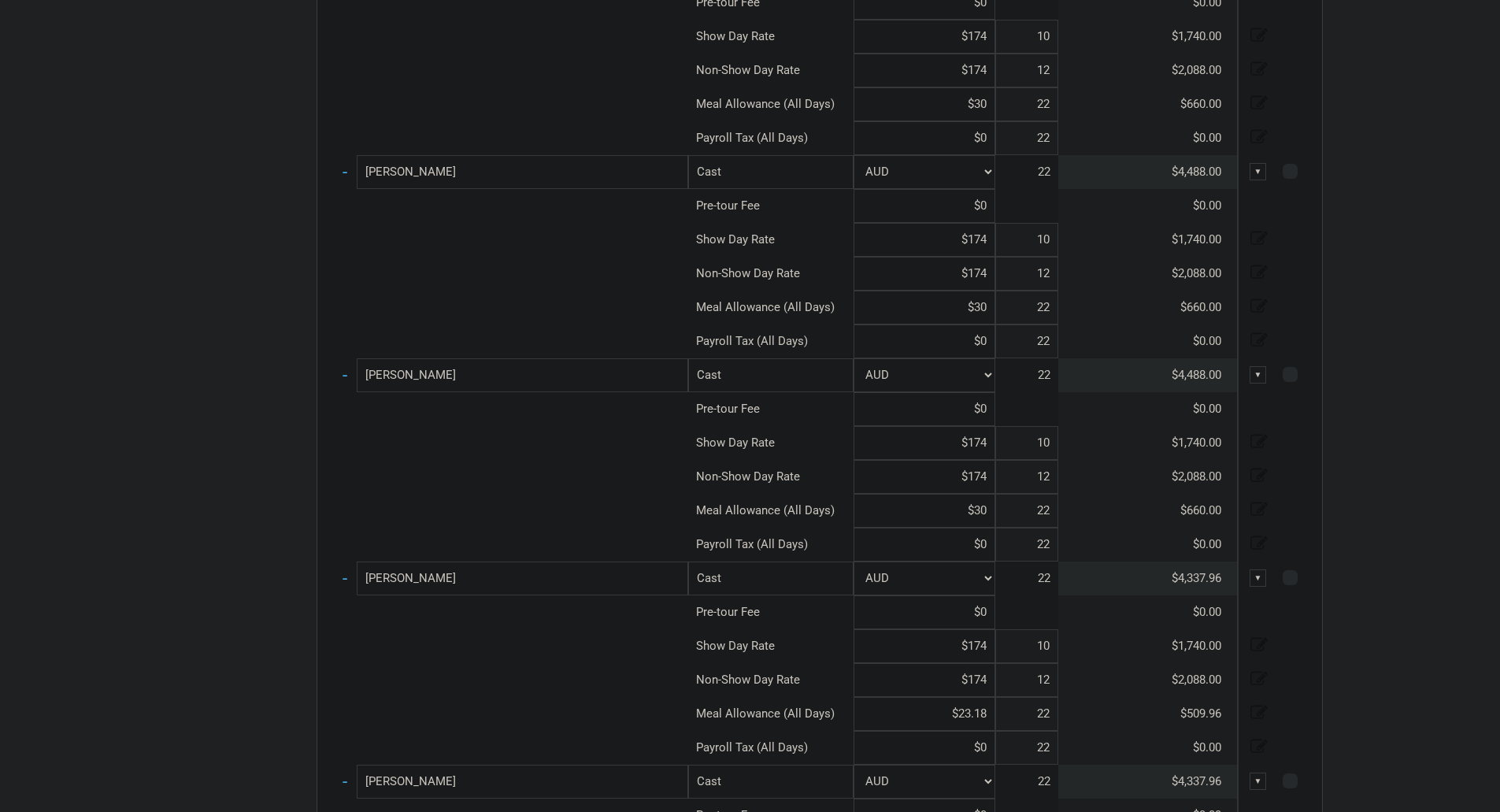
click at [987, 510] on input "$30" at bounding box center [925, 511] width 141 height 34
paste input "$23.18"
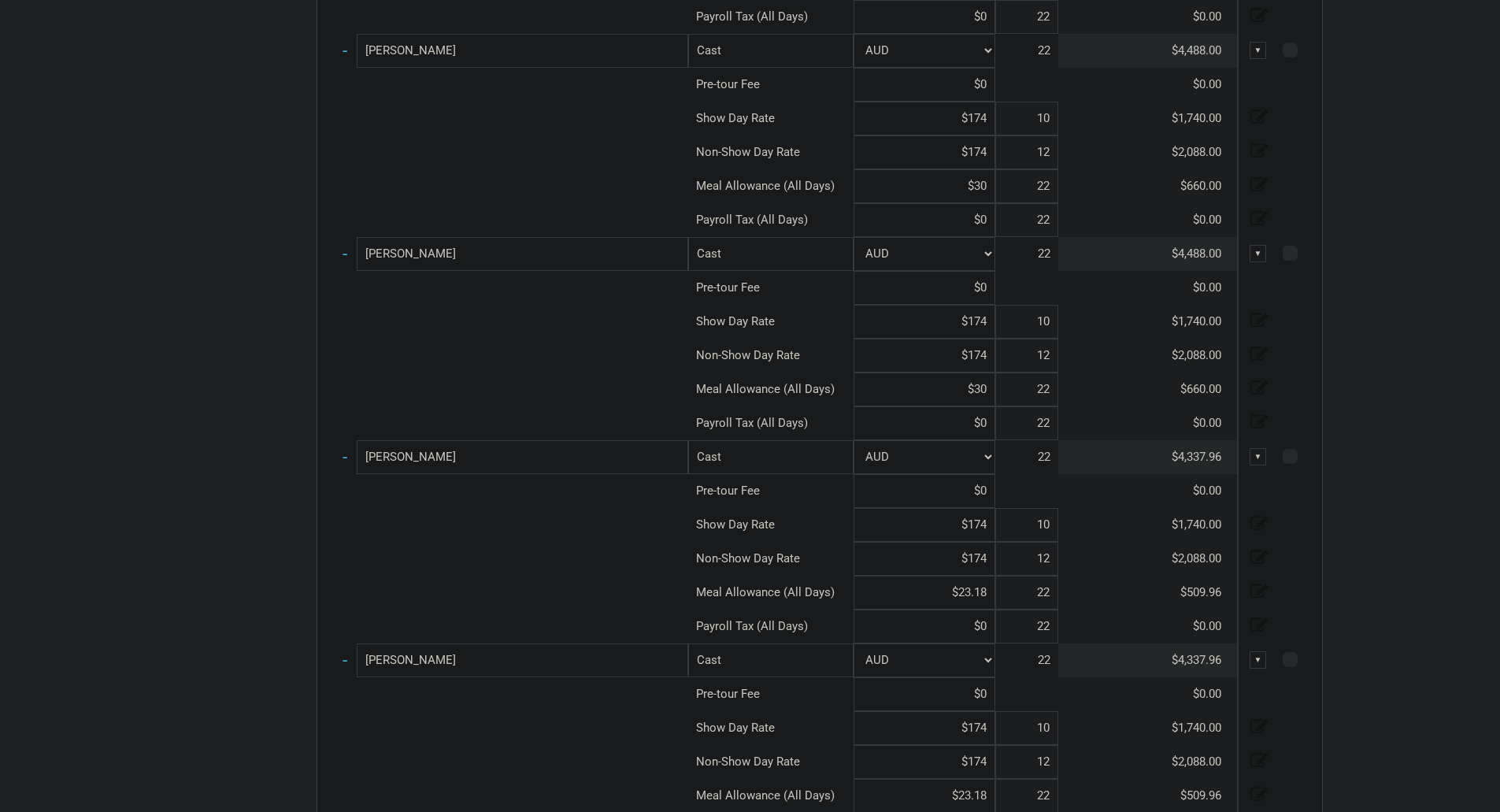
scroll to position [2147, 0]
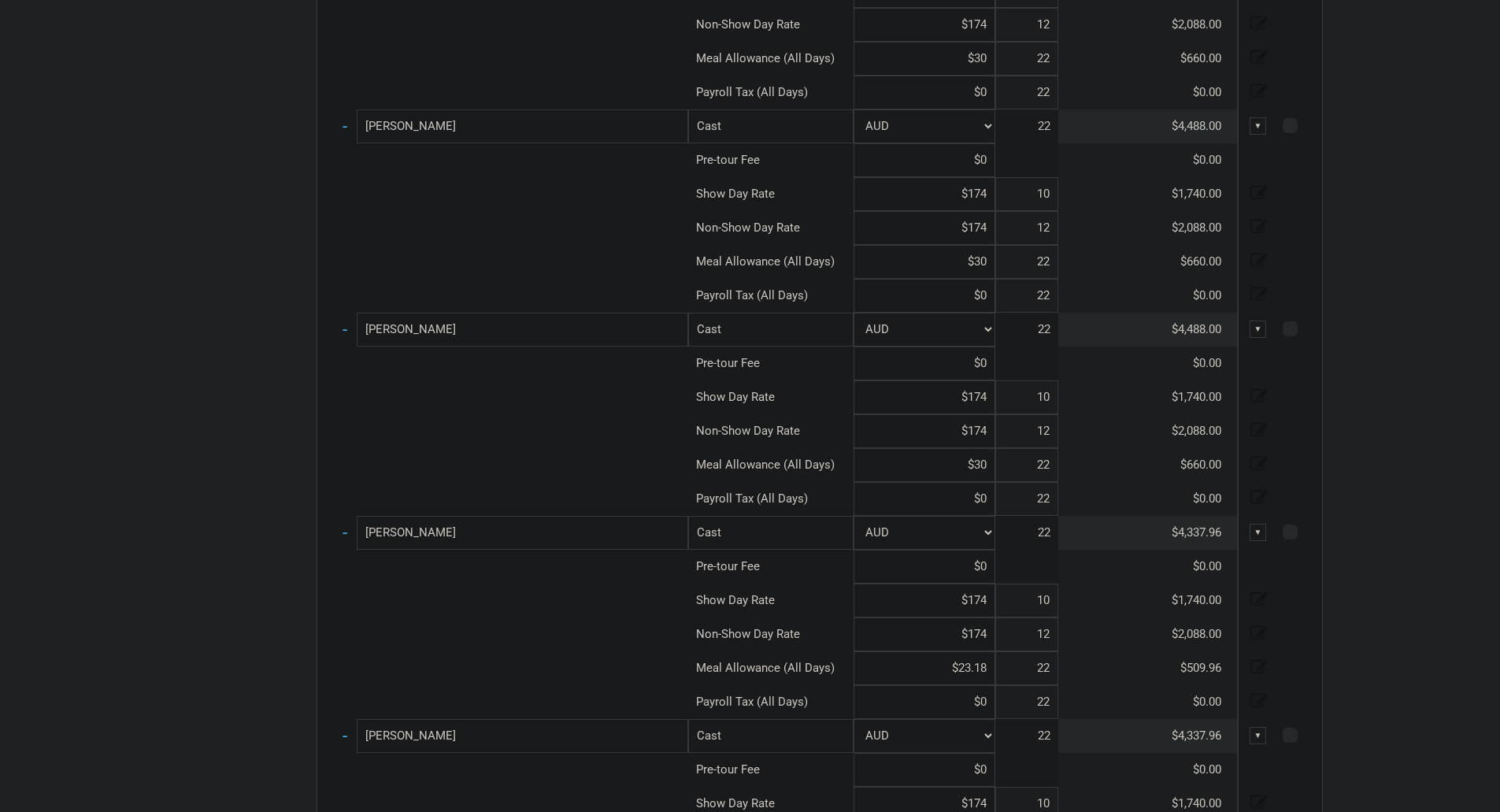
click at [989, 463] on input "$30" at bounding box center [925, 464] width 141 height 34
paste input "$23.18"
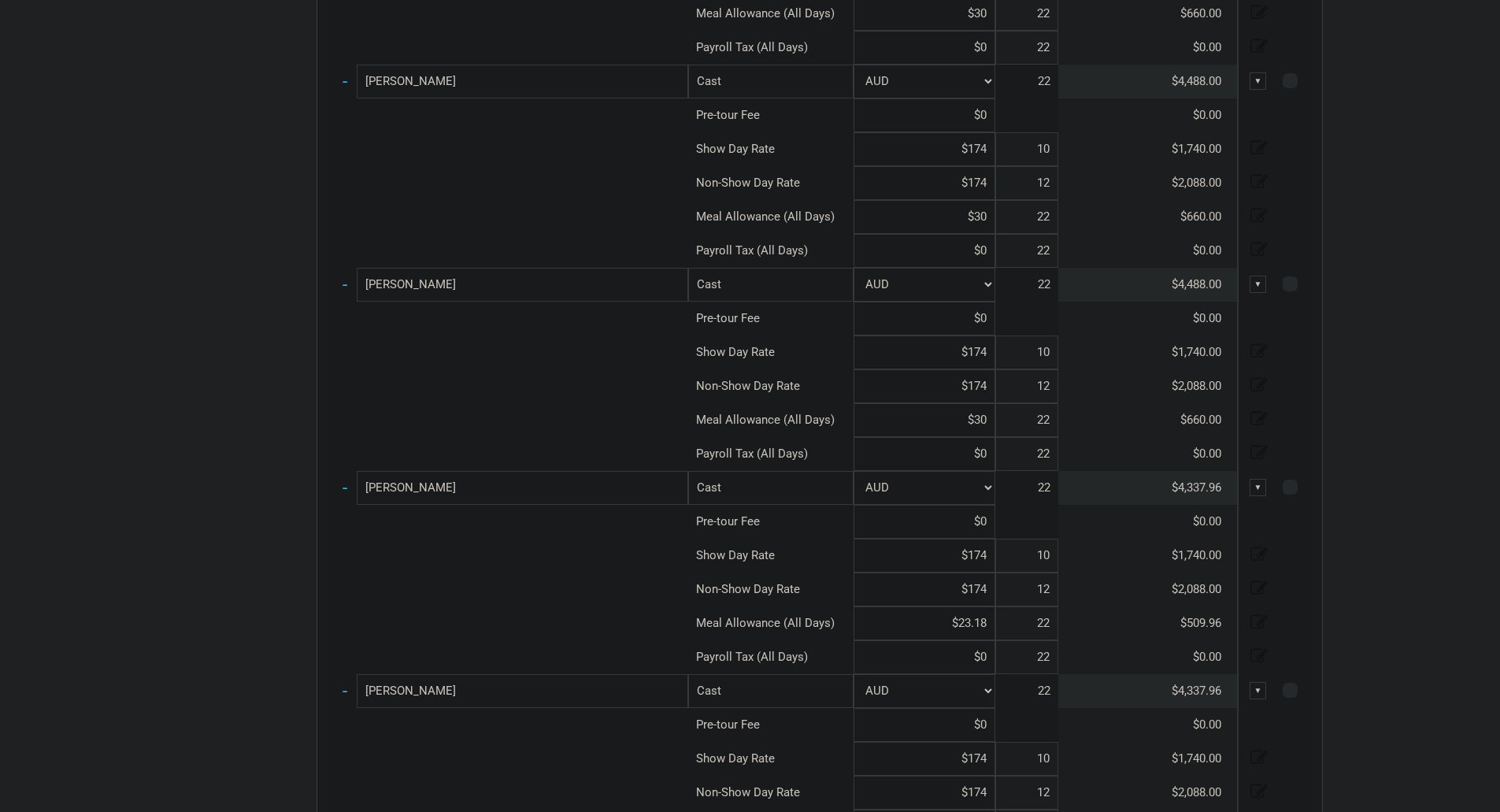
scroll to position [1910, 0]
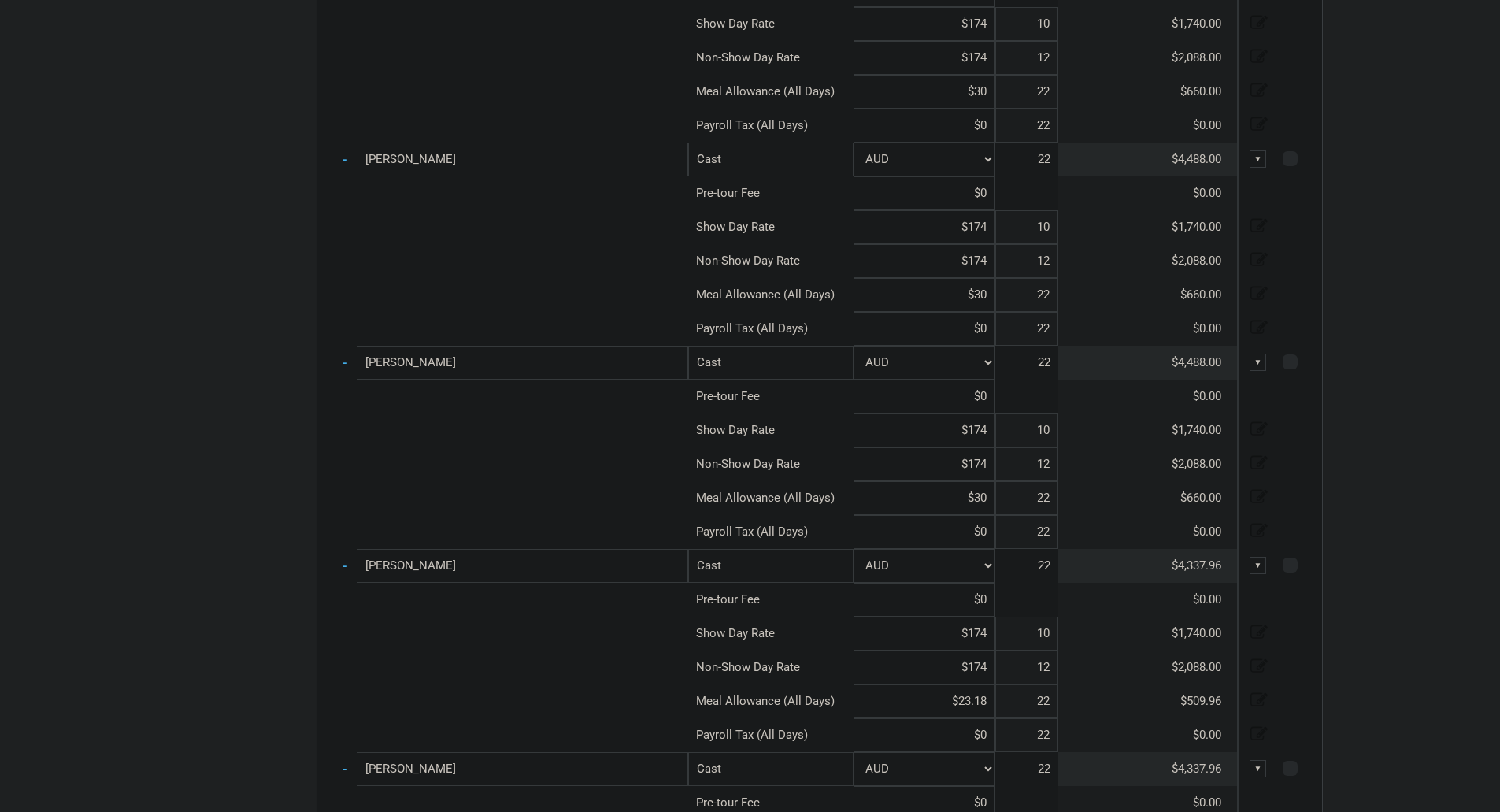
click at [993, 502] on input "$30" at bounding box center [925, 498] width 141 height 34
paste input "$23.18"
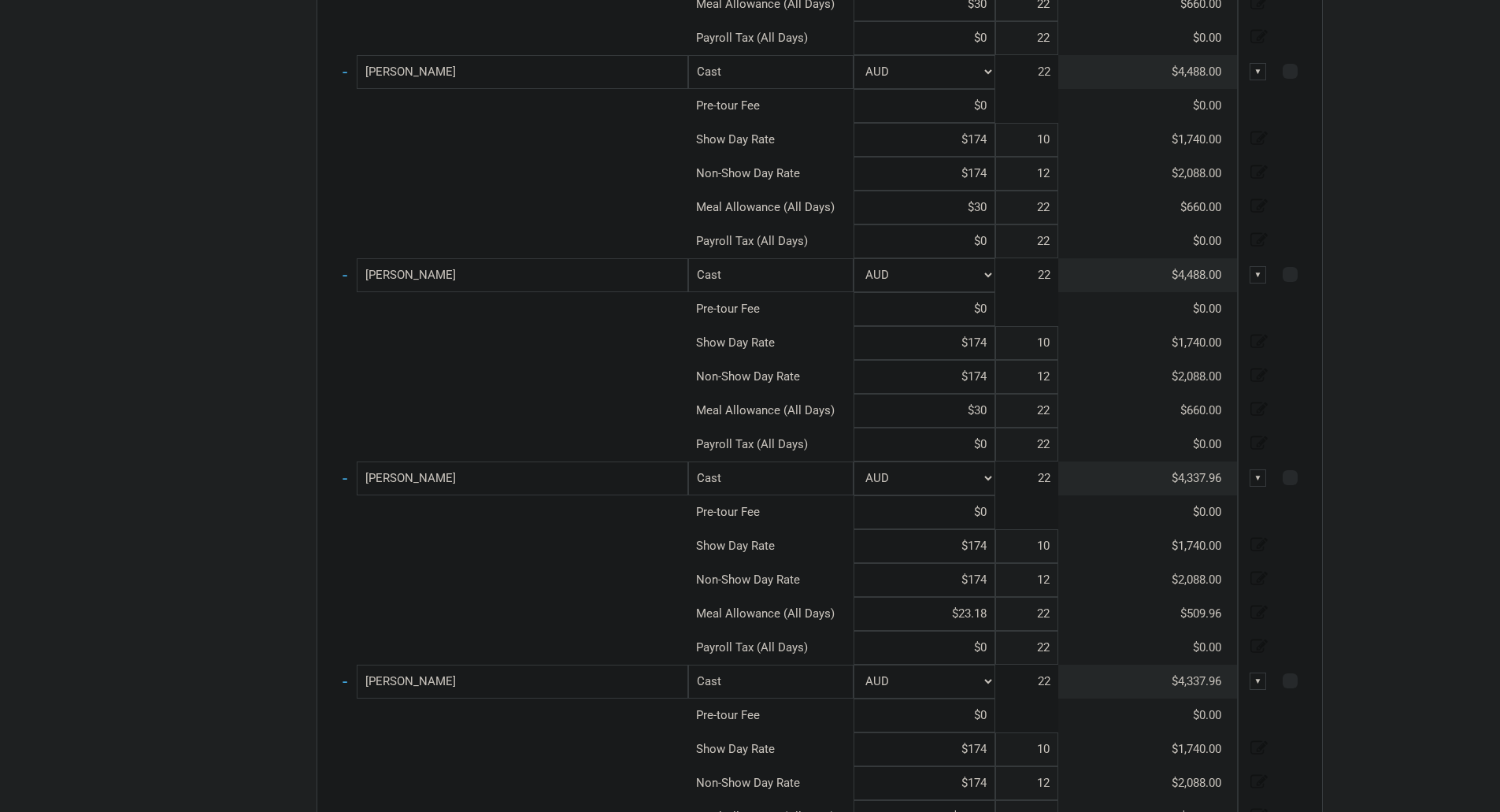
scroll to position [1753, 0]
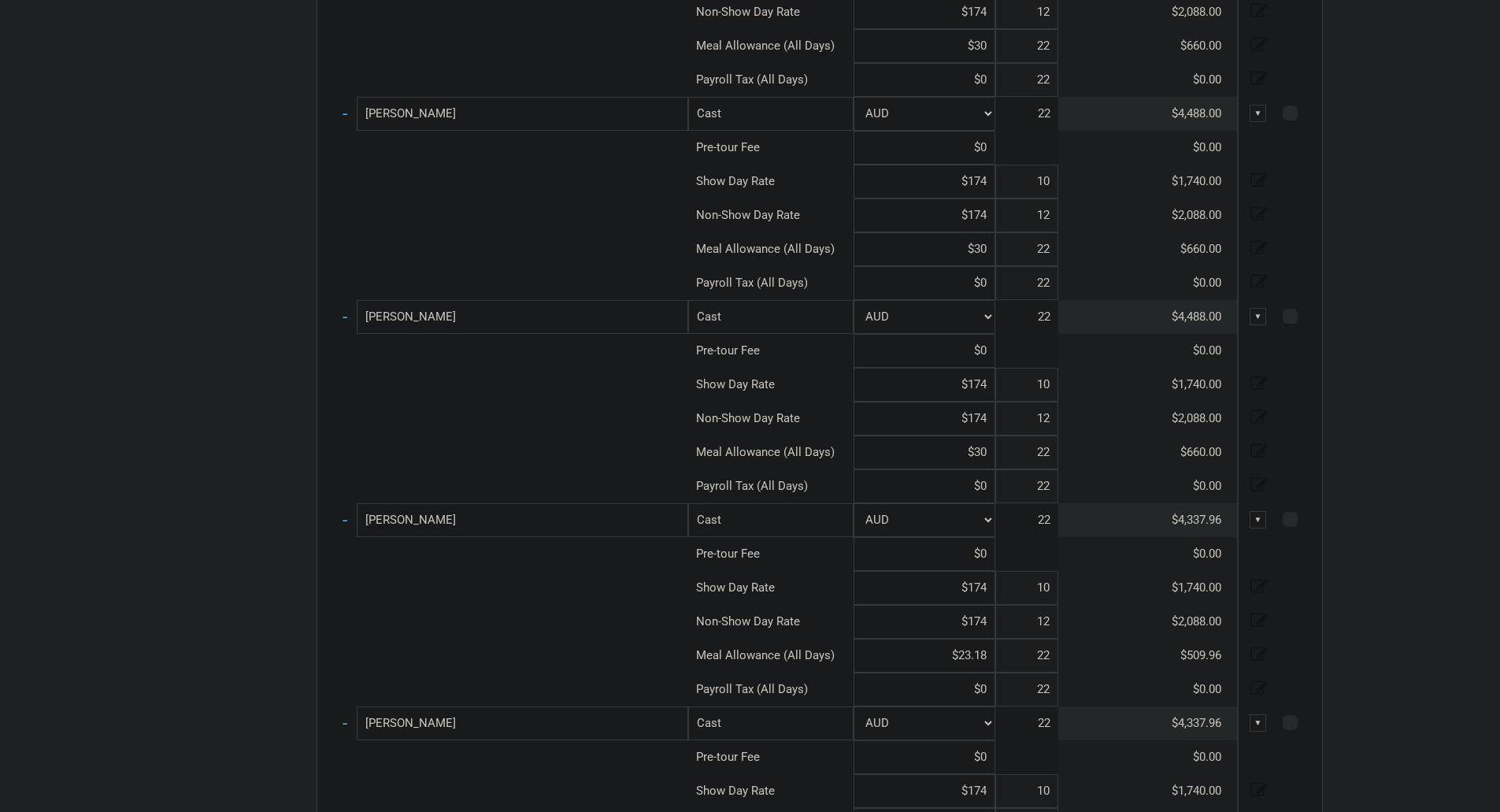
click at [986, 457] on input "$30" at bounding box center [925, 452] width 141 height 34
paste input "$23.18"
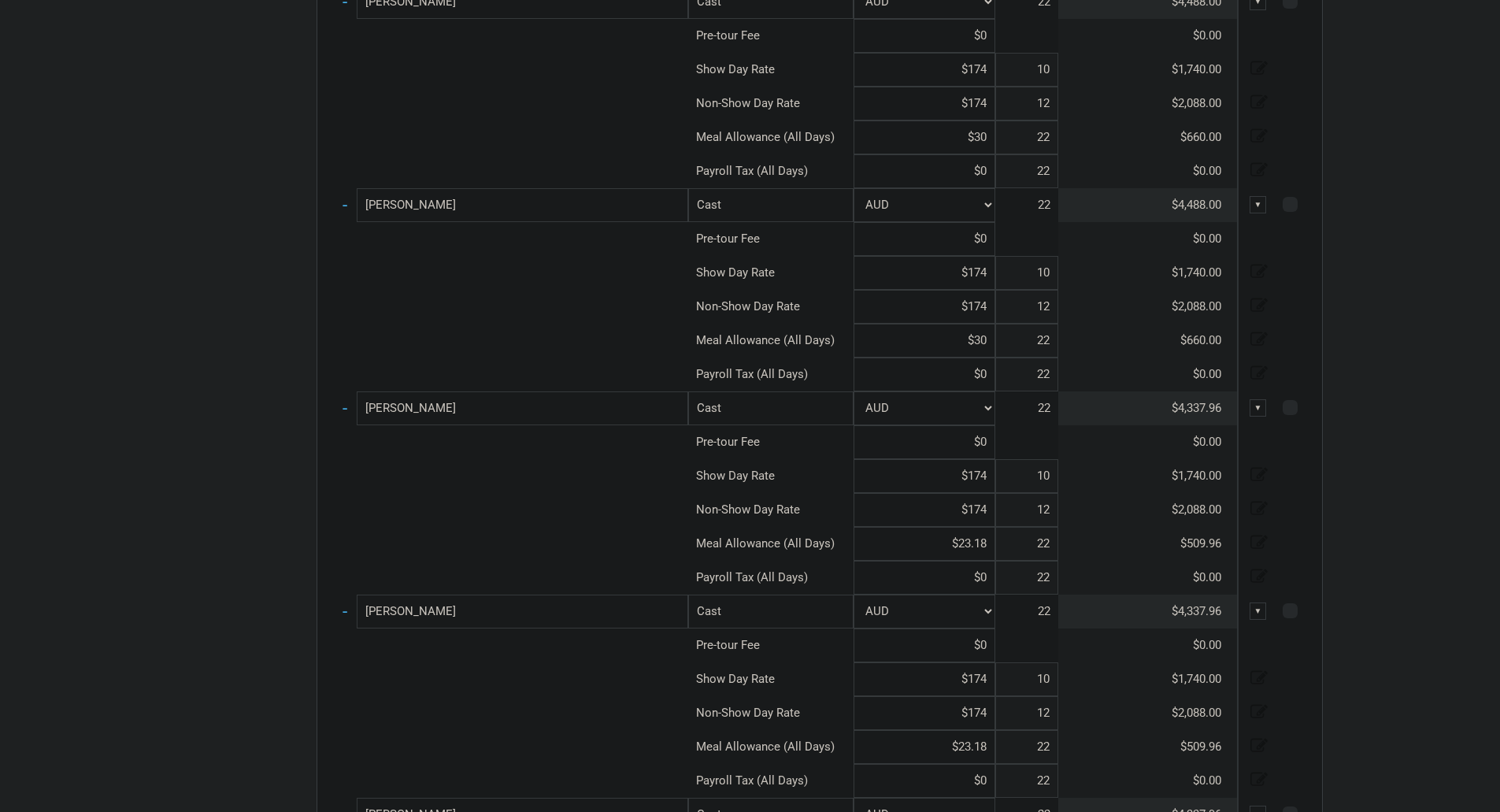
scroll to position [1595, 0]
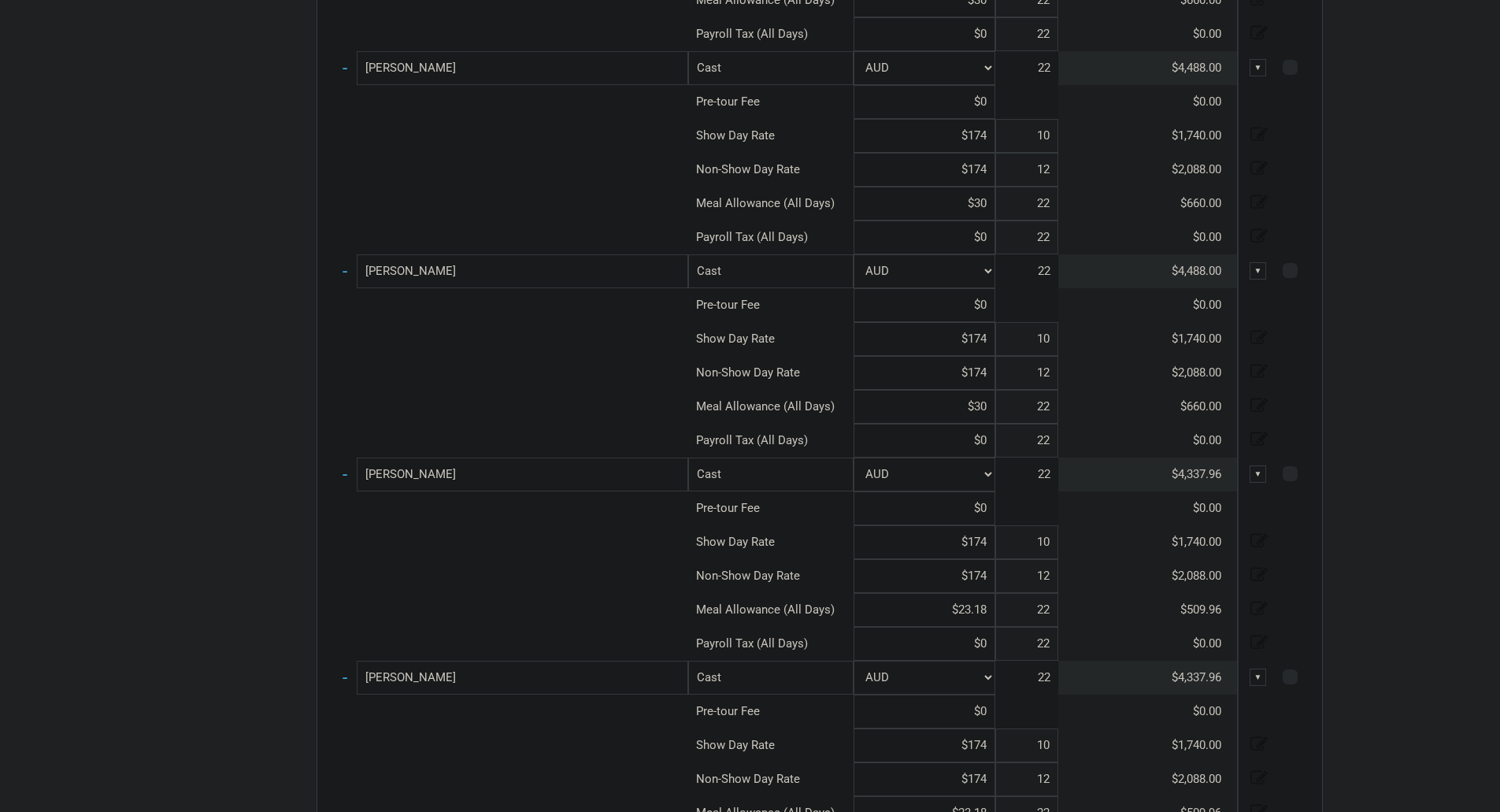
click at [992, 406] on input "$30" at bounding box center [925, 407] width 141 height 34
paste input "$23.18"
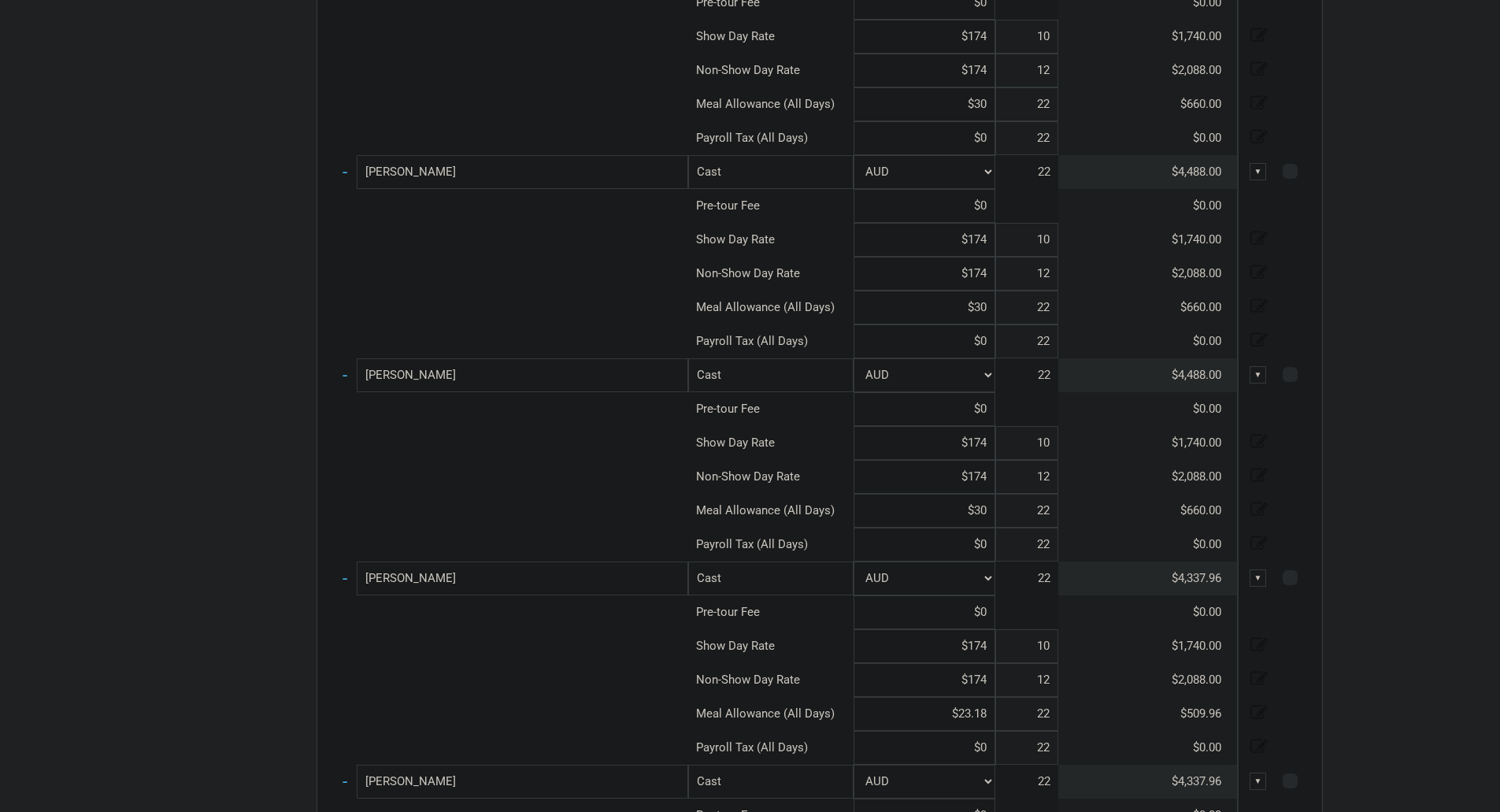
scroll to position [1281, 0]
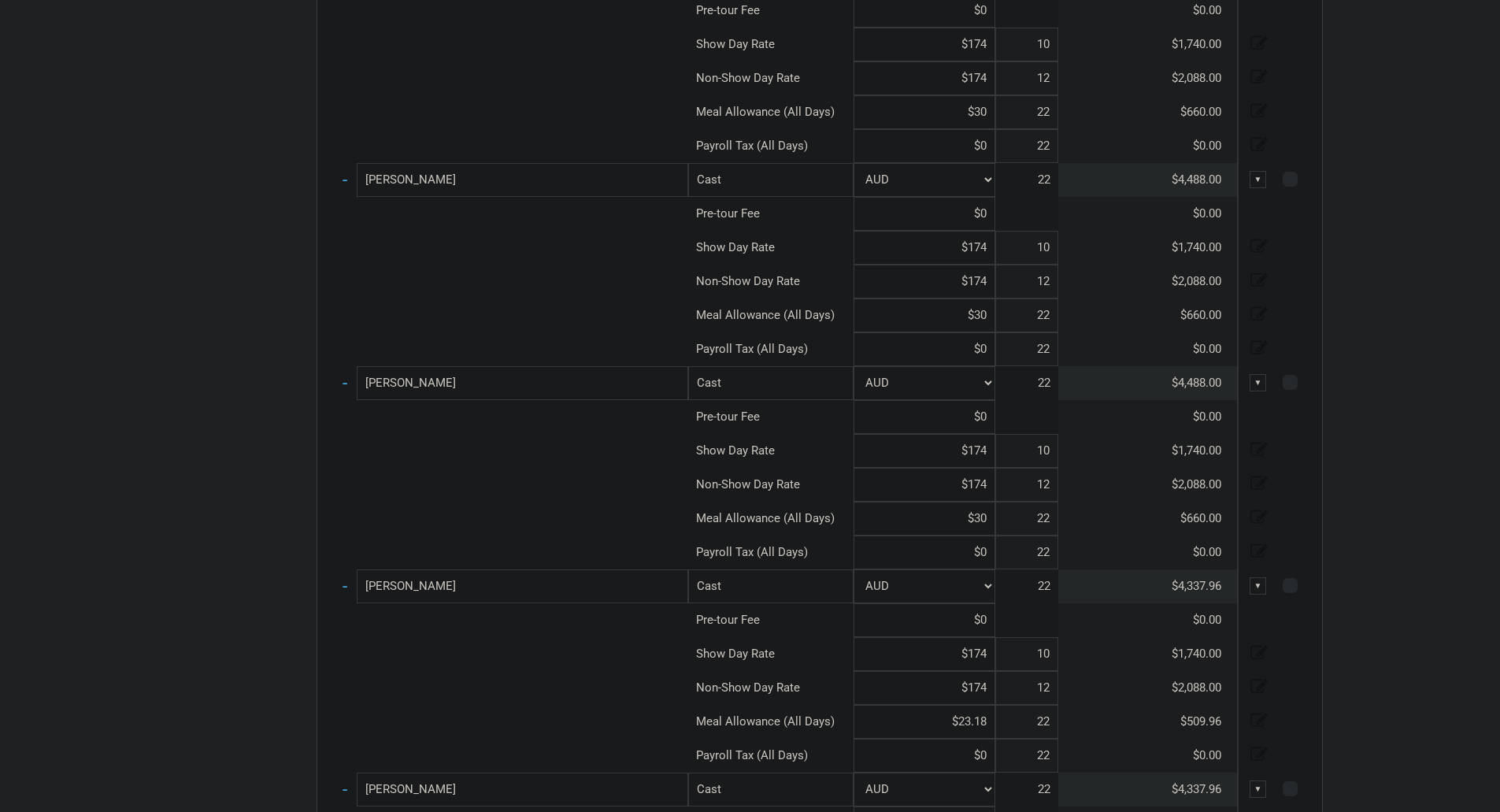
click at [982, 519] on input "$30" at bounding box center [925, 519] width 141 height 34
paste input "$23.18"
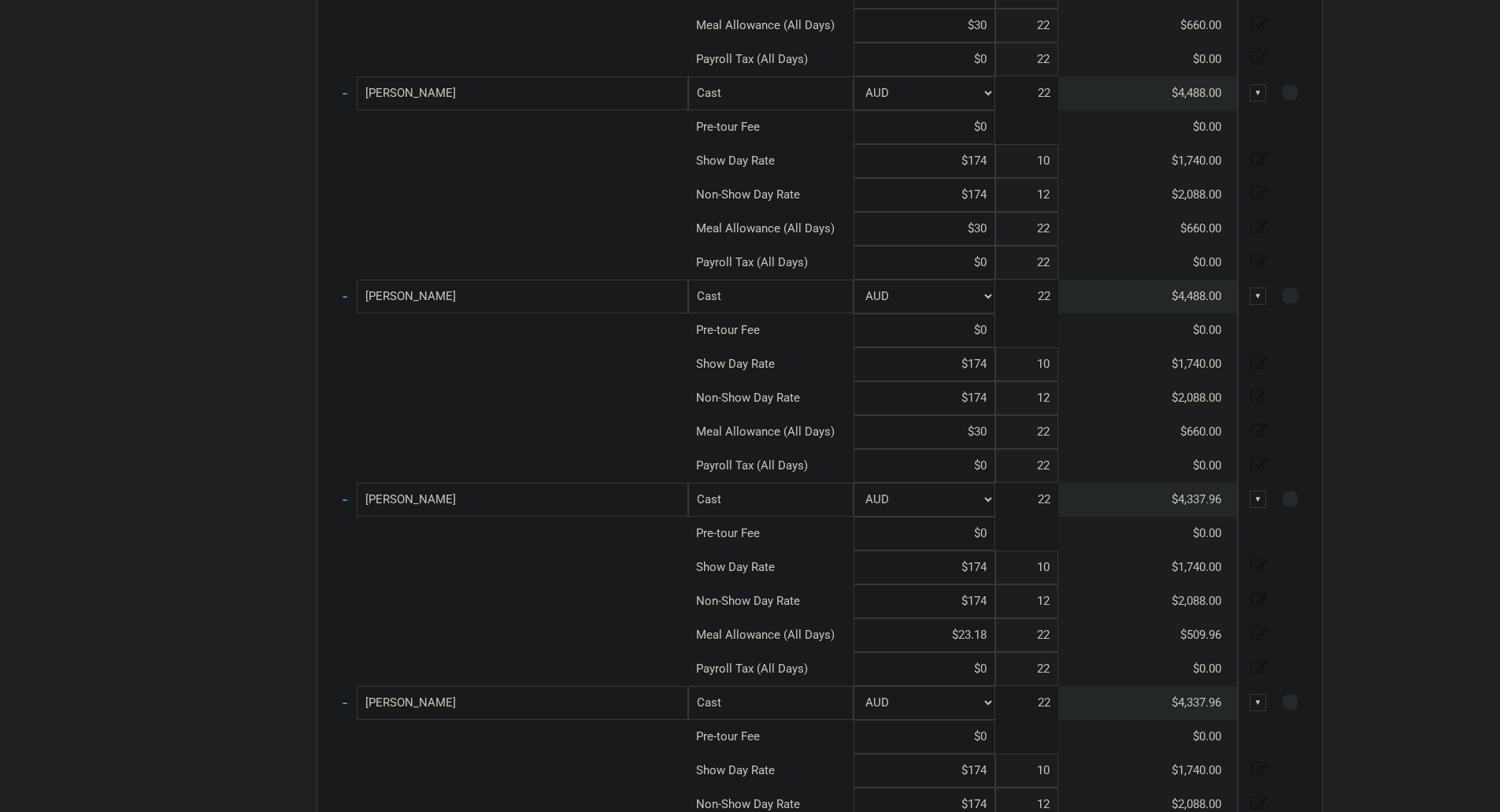
scroll to position [1044, 0]
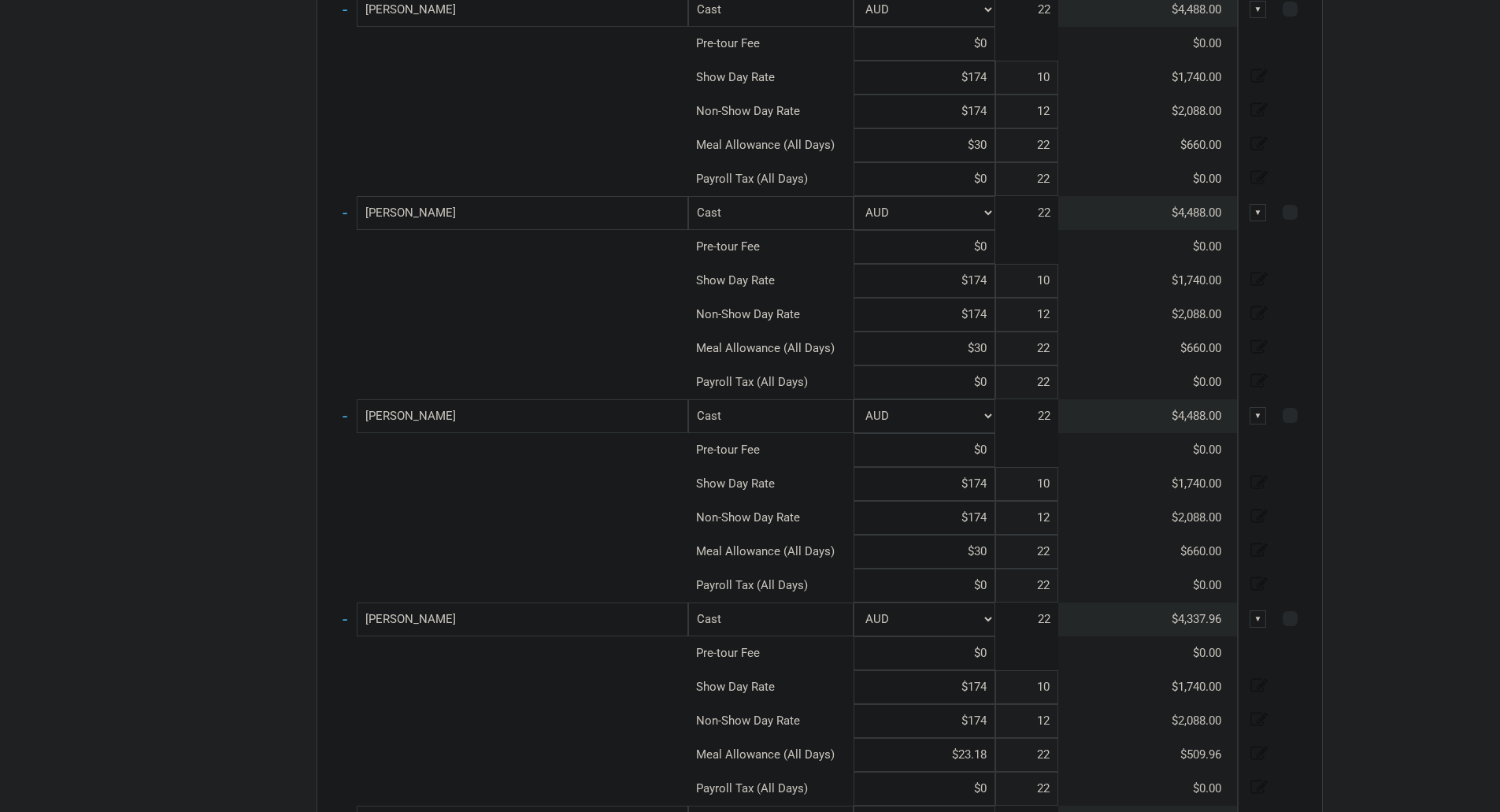
click at [988, 553] on input "$30" at bounding box center [925, 551] width 141 height 34
paste input "$23.18"
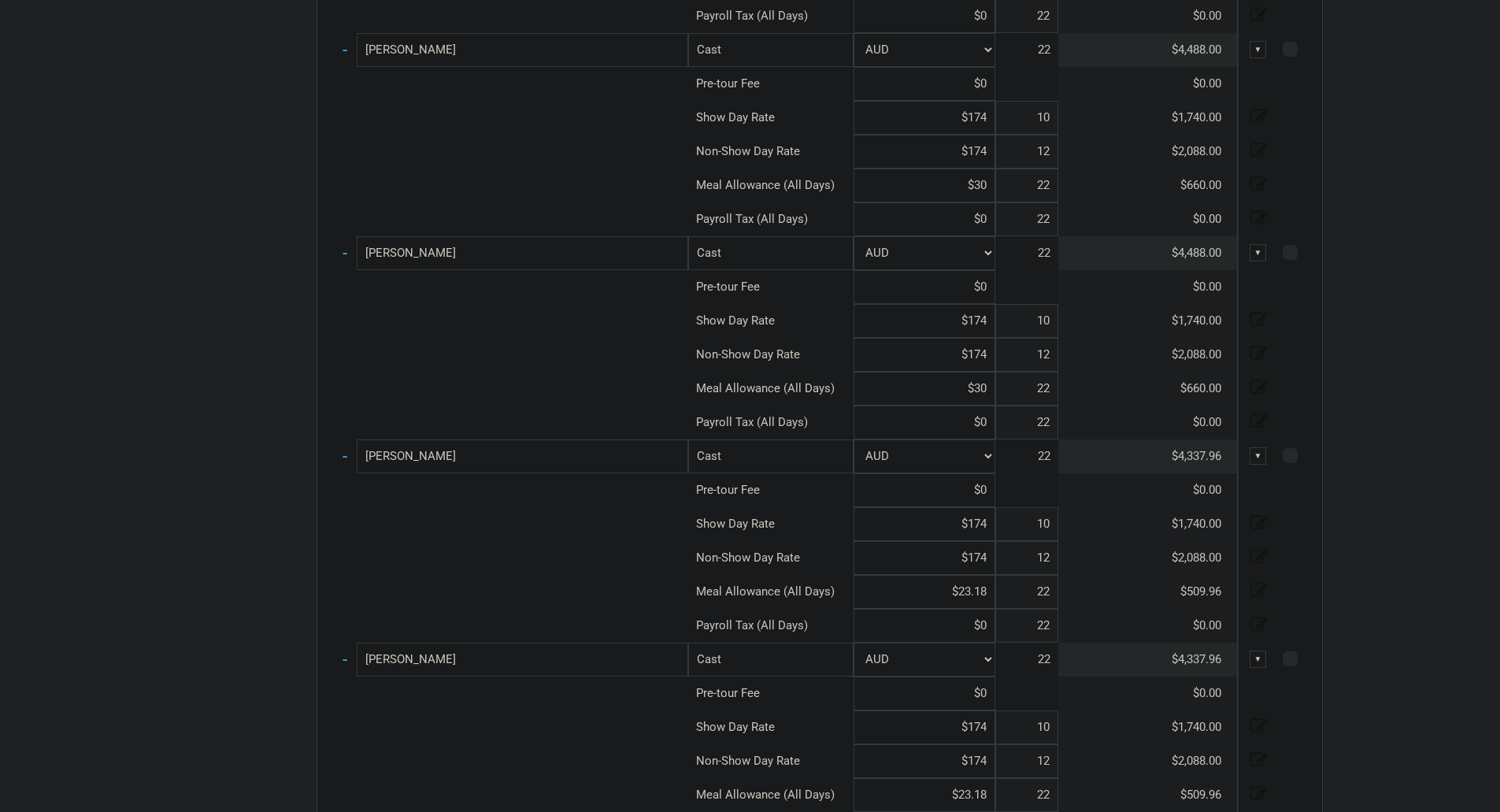
scroll to position [966, 0]
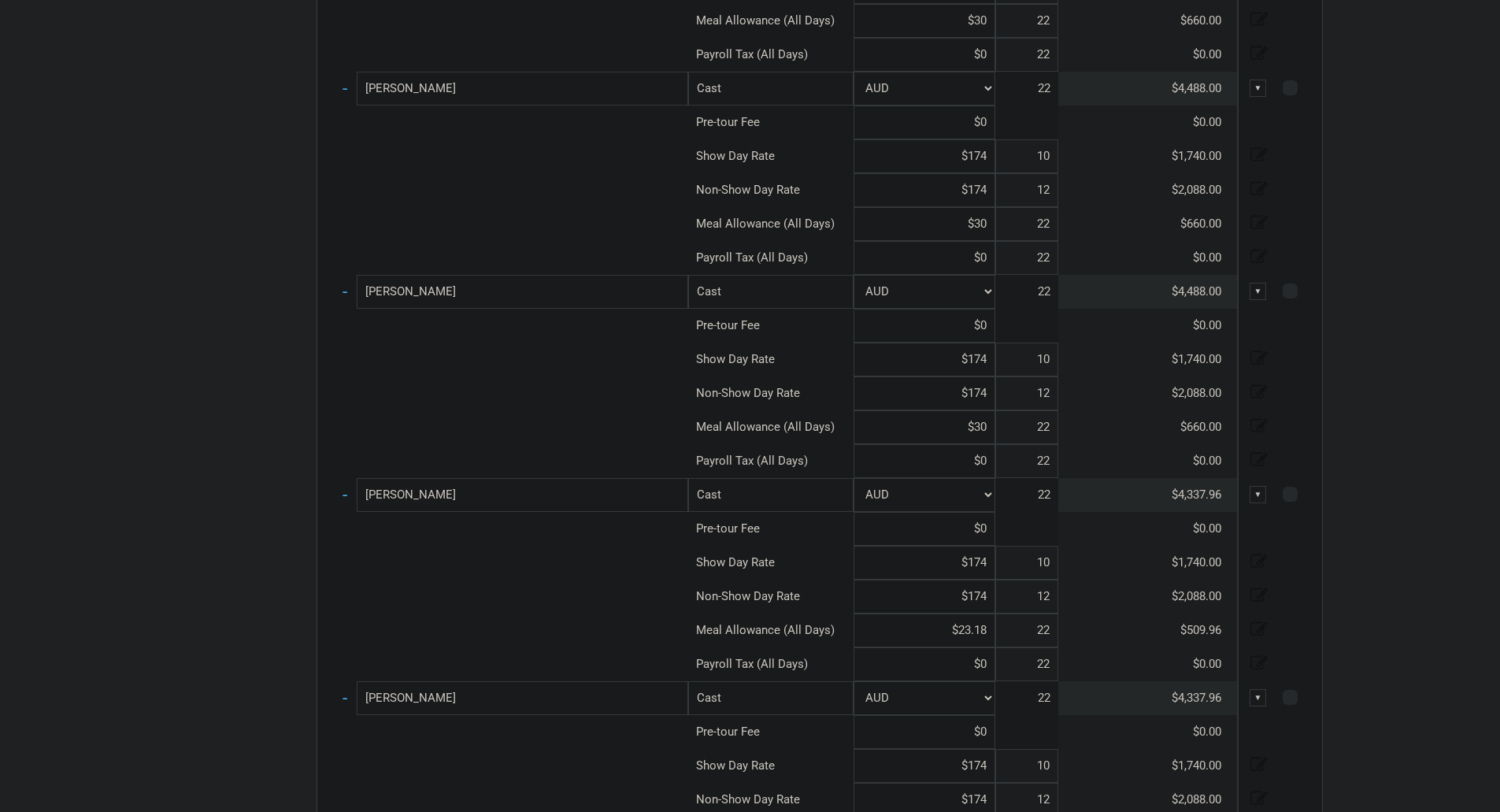
click at [991, 437] on input "$30" at bounding box center [925, 427] width 141 height 34
paste input "$23.18"
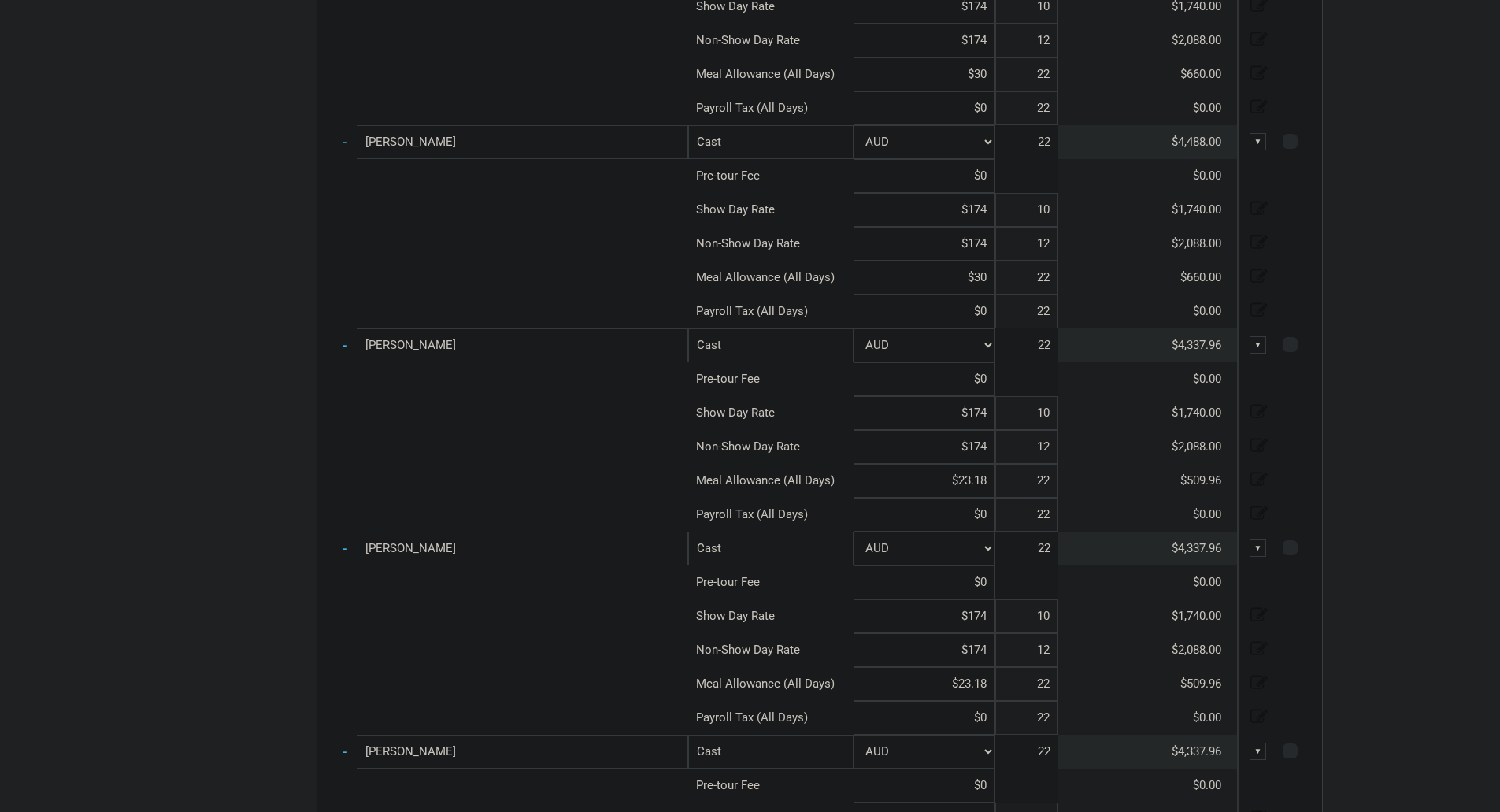
scroll to position [729, 0]
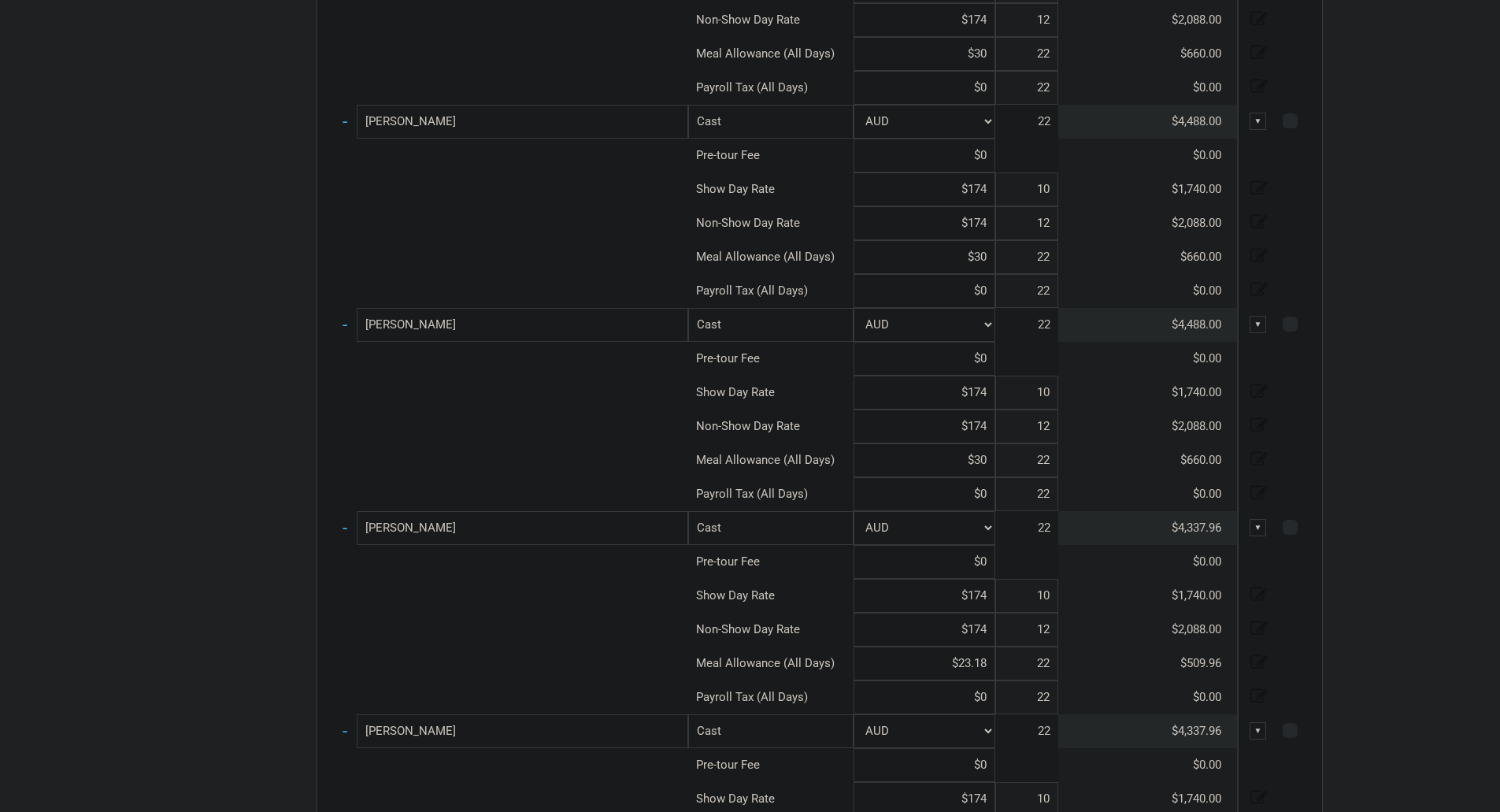
click at [987, 463] on input "$30" at bounding box center [925, 460] width 141 height 34
paste input "$23.18"
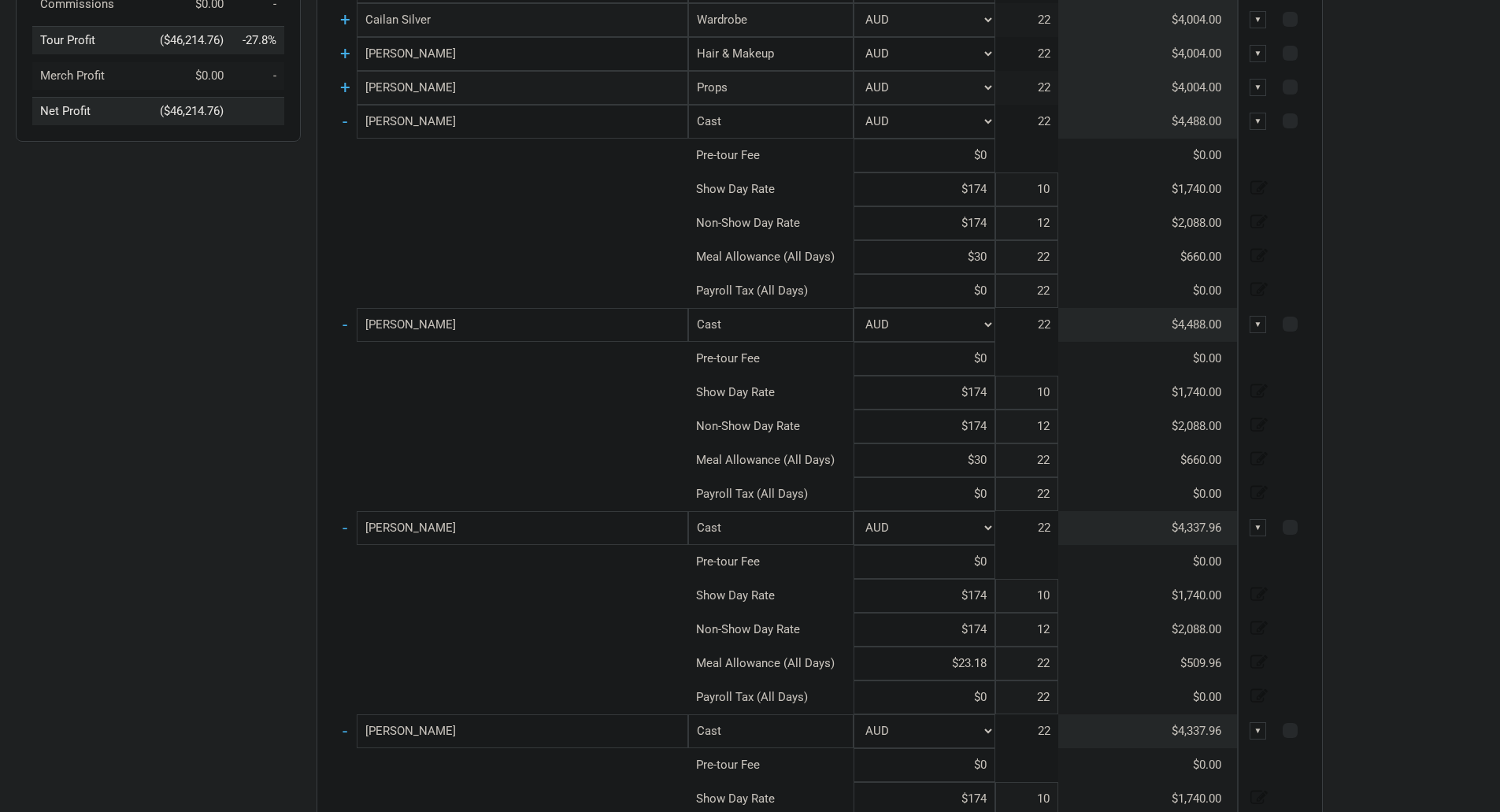
scroll to position [493, 0]
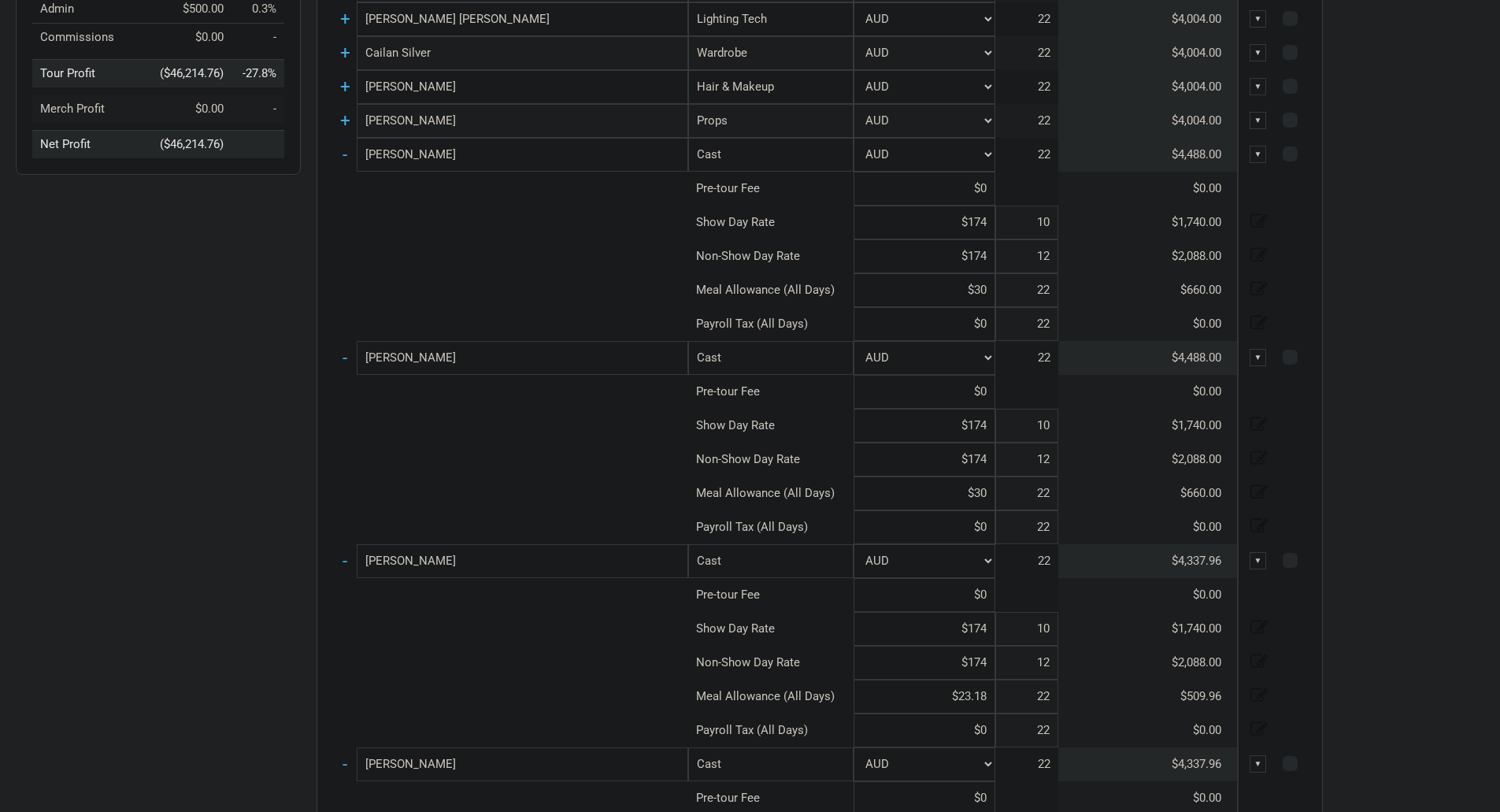
click at [993, 494] on input "$30" at bounding box center [925, 493] width 141 height 34
paste input "$23.18"
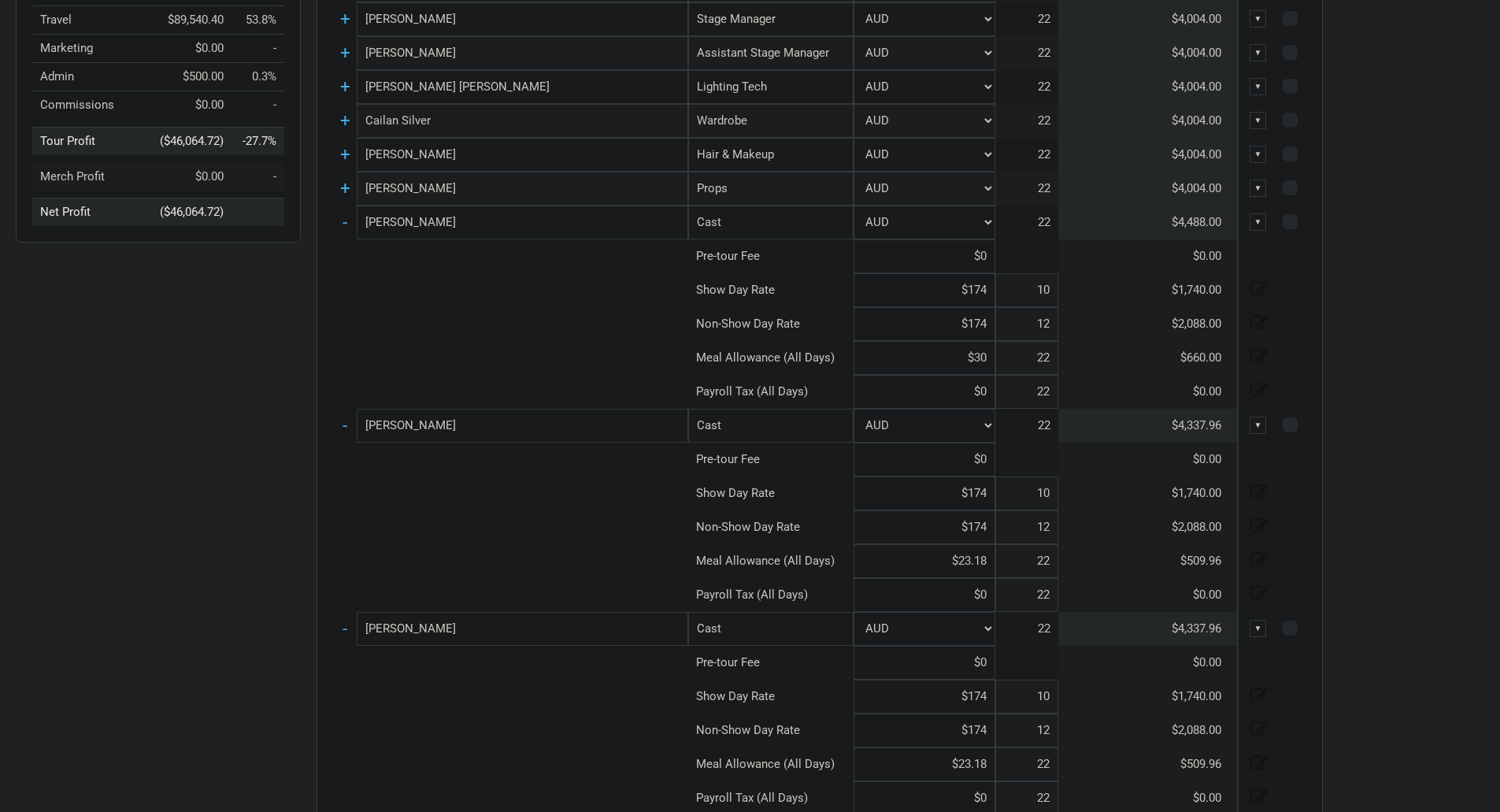
scroll to position [335, 0]
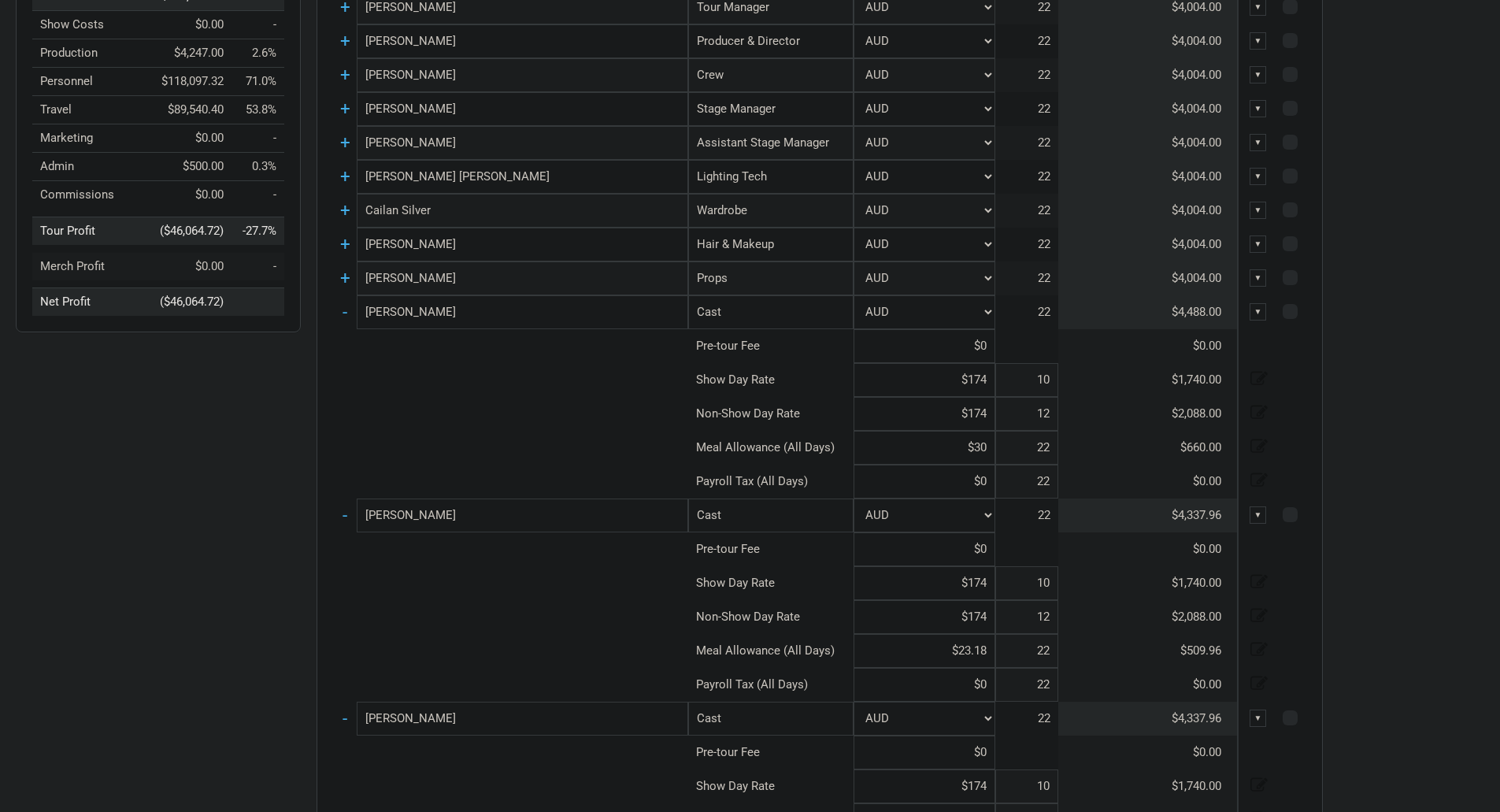
click at [989, 445] on input "$30" at bounding box center [925, 447] width 141 height 34
paste input "$23.18"
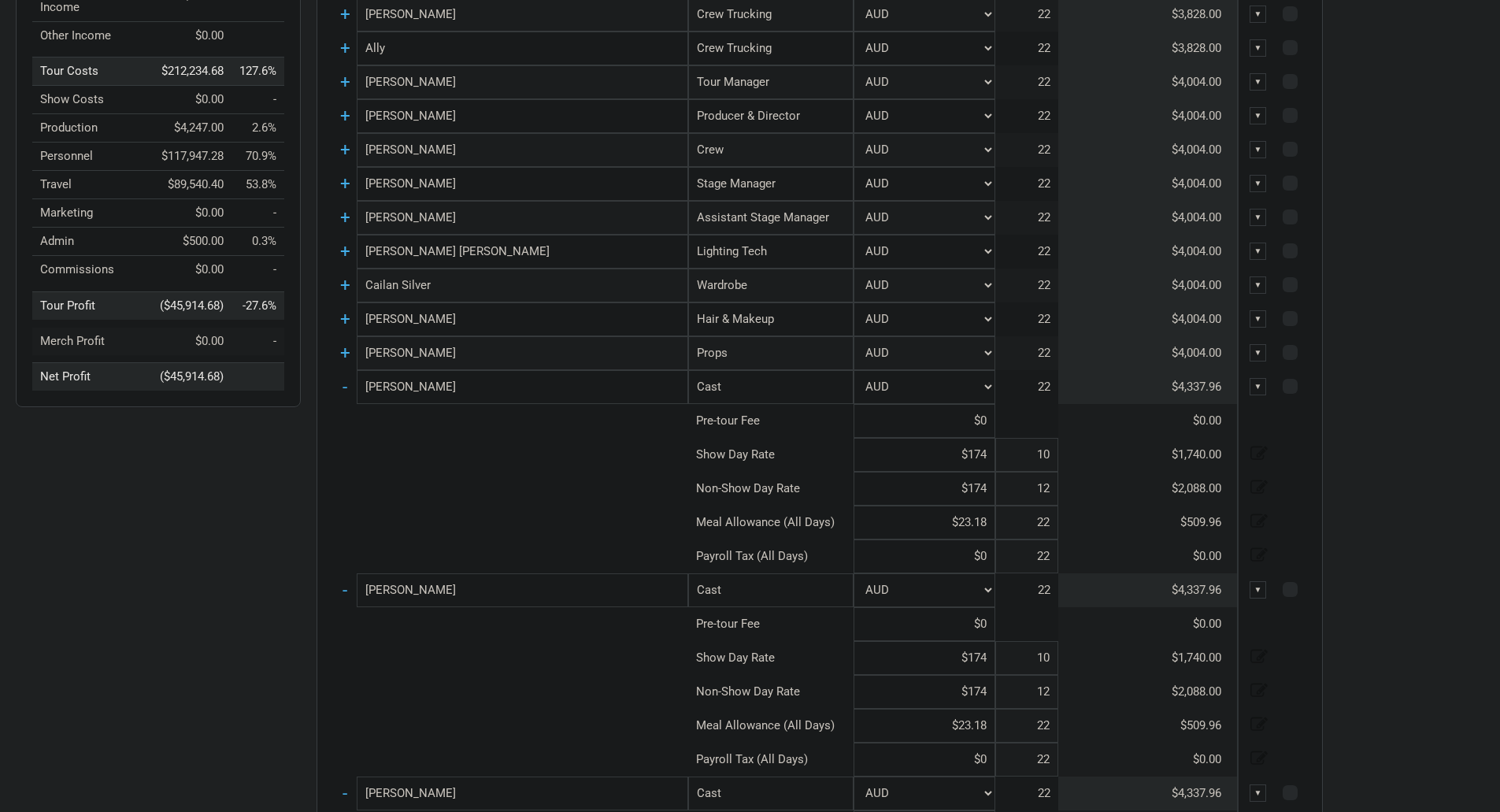
scroll to position [257, 0]
click at [988, 396] on select "AUD" at bounding box center [925, 390] width 141 height 34
click at [985, 388] on select "AUD" at bounding box center [925, 390] width 141 height 34
click at [342, 390] on link "-" at bounding box center [344, 390] width 4 height 20
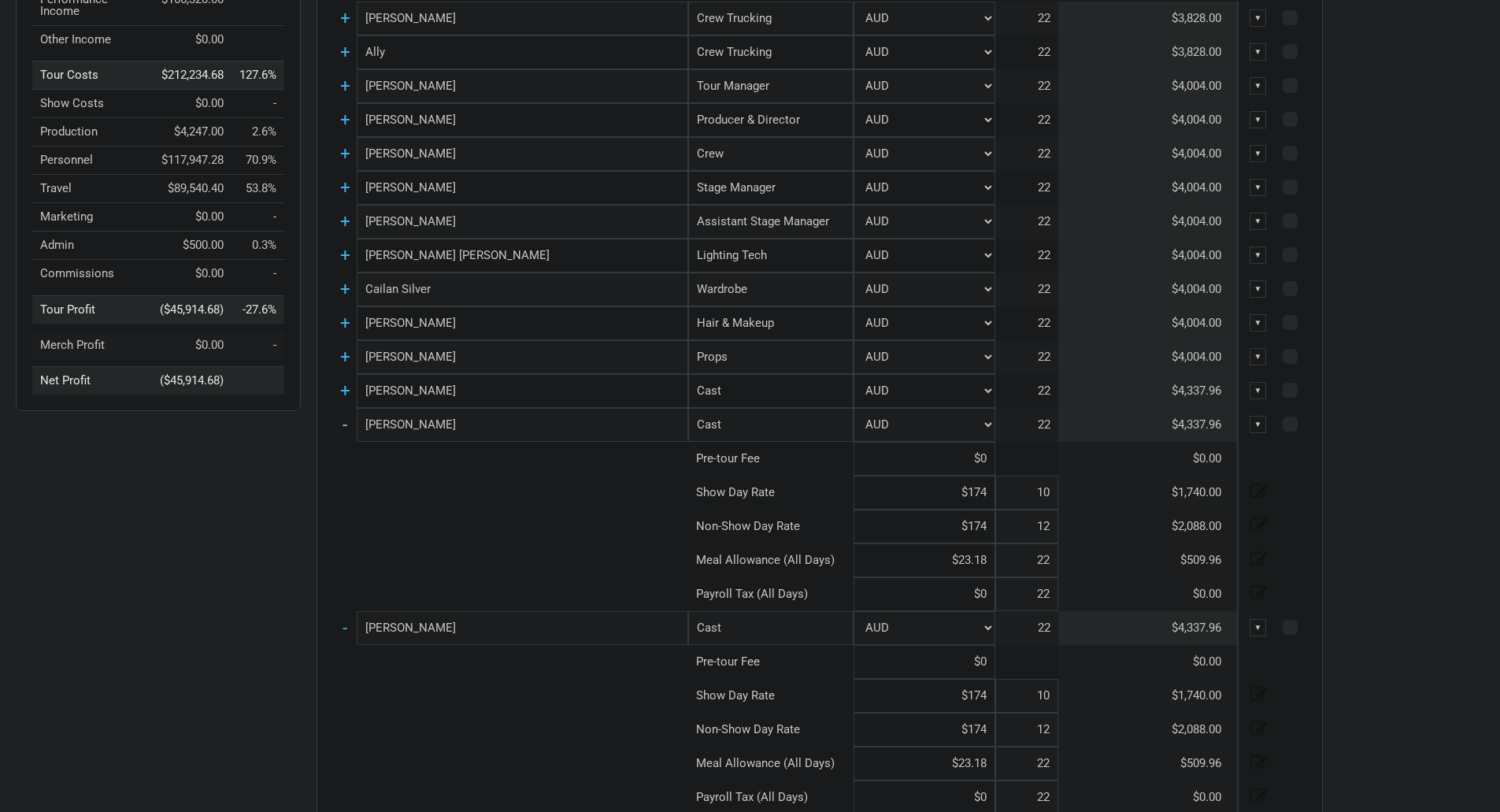
click at [349, 425] on td "-" at bounding box center [345, 424] width 24 height 34
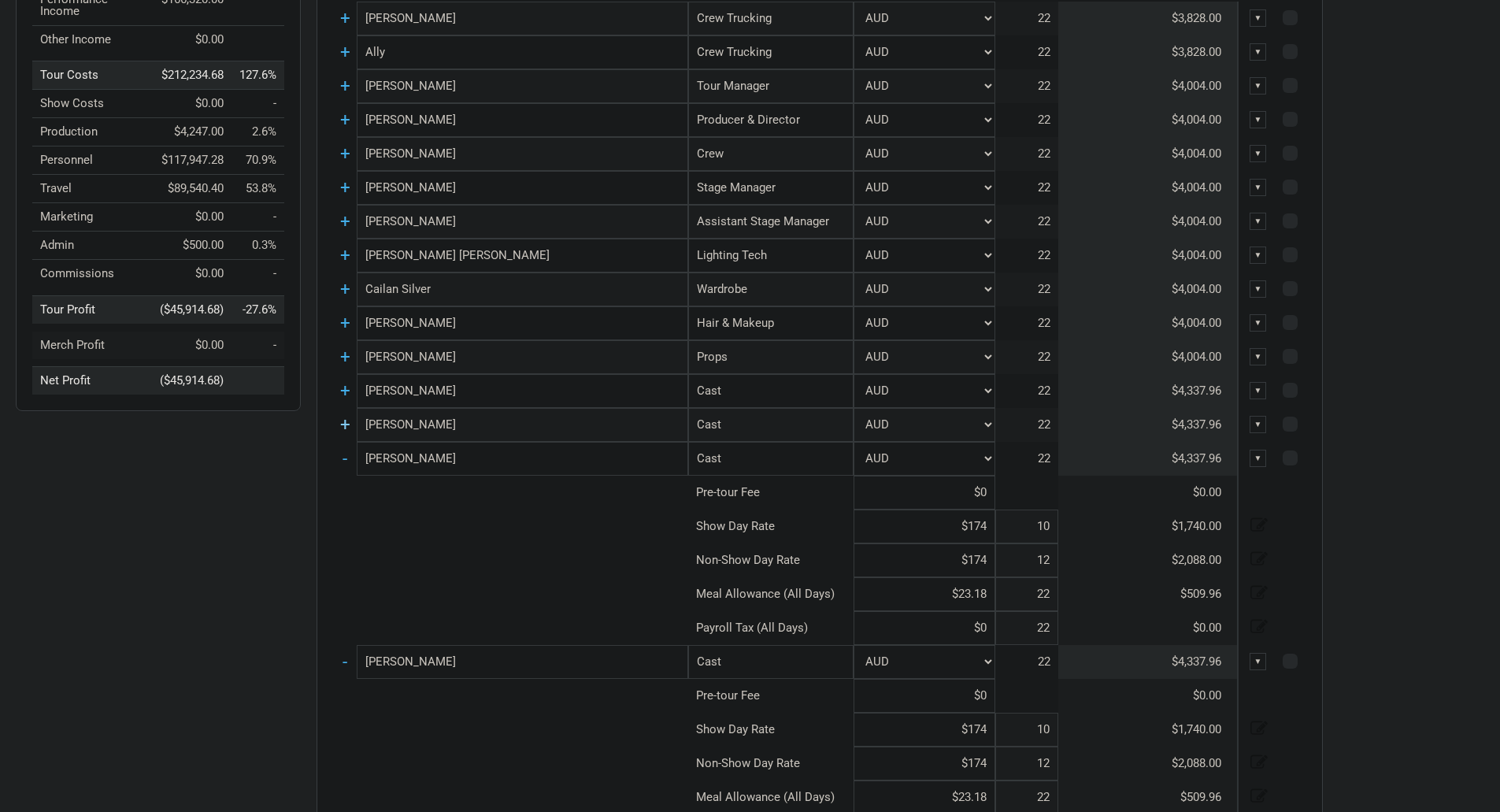
click at [346, 429] on link "+" at bounding box center [346, 423] width 10 height 20
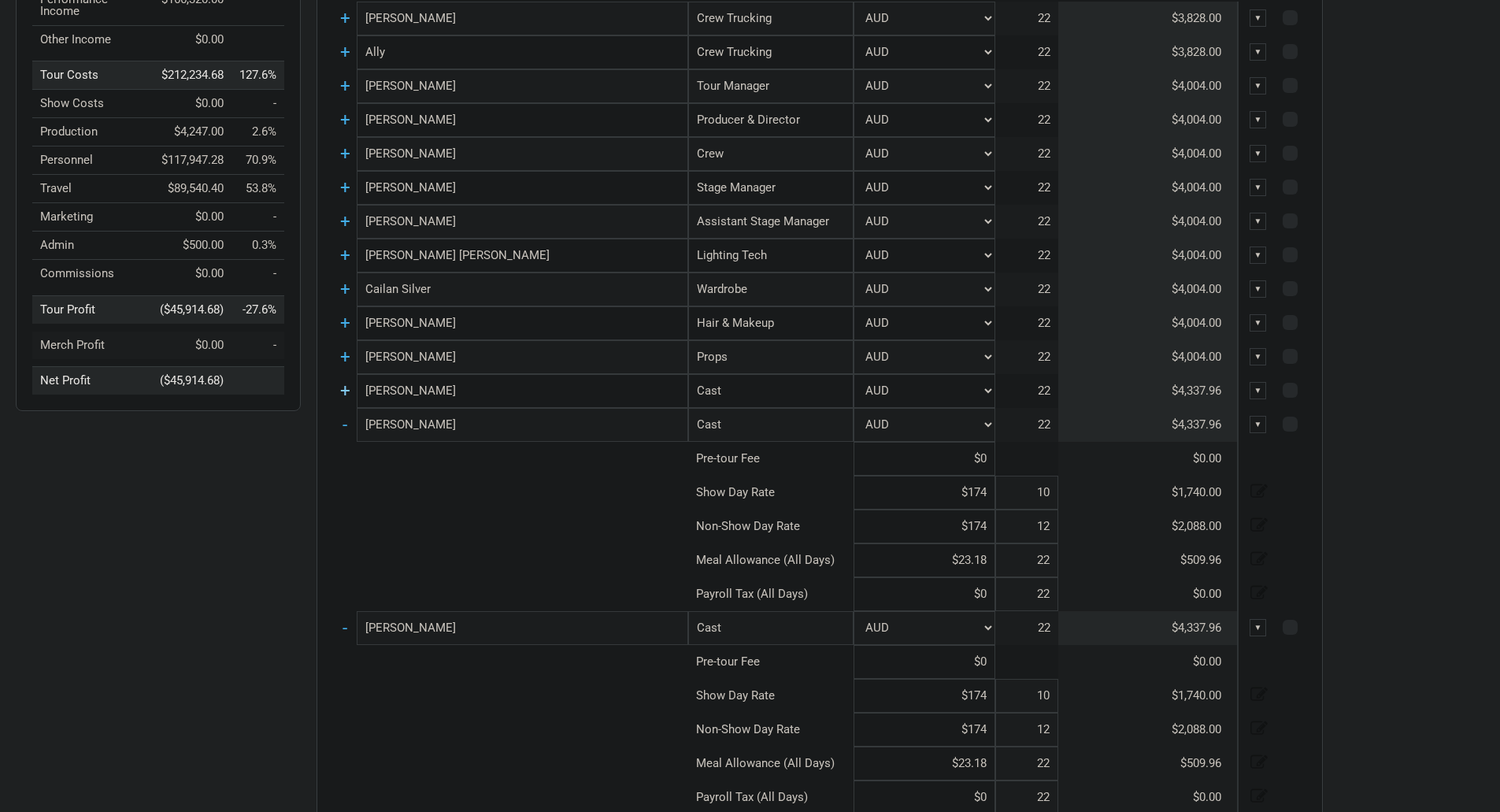
click at [347, 385] on link "+" at bounding box center [346, 390] width 10 height 20
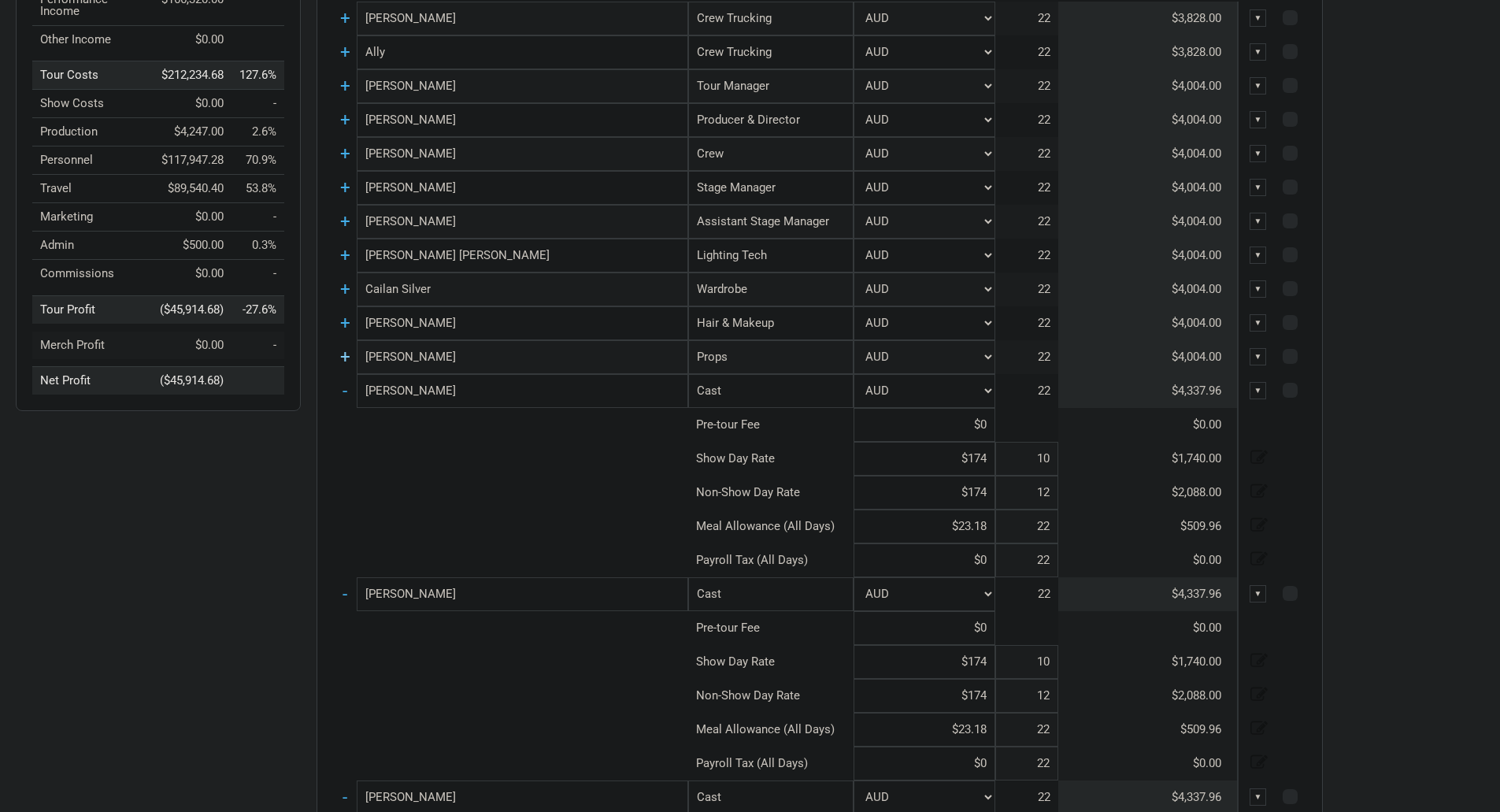
click at [344, 363] on link "+" at bounding box center [346, 356] width 10 height 20
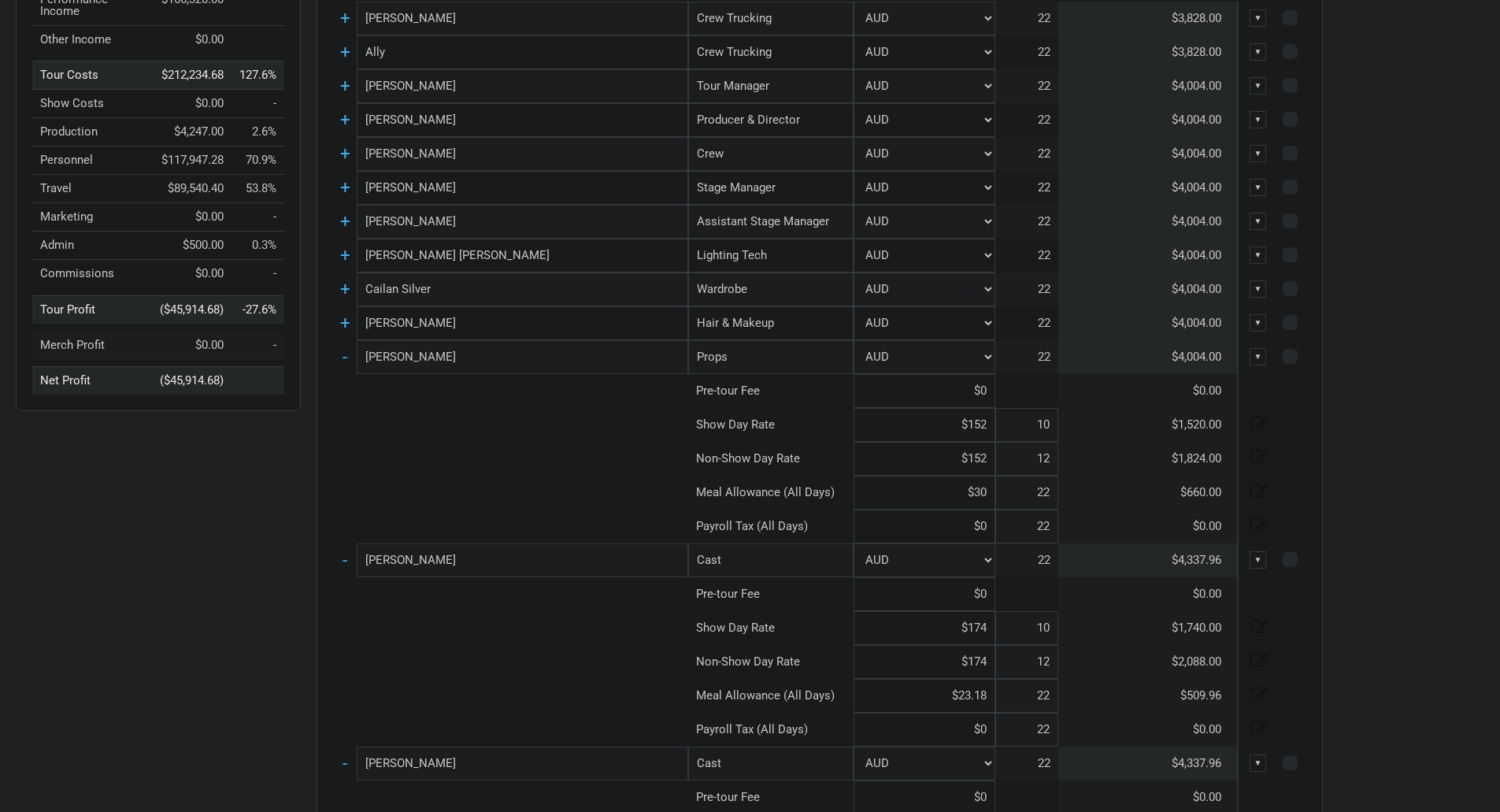
click at [993, 493] on input "$30" at bounding box center [925, 492] width 141 height 34
paste input "$23.18"
click at [349, 326] on link "+" at bounding box center [346, 322] width 10 height 20
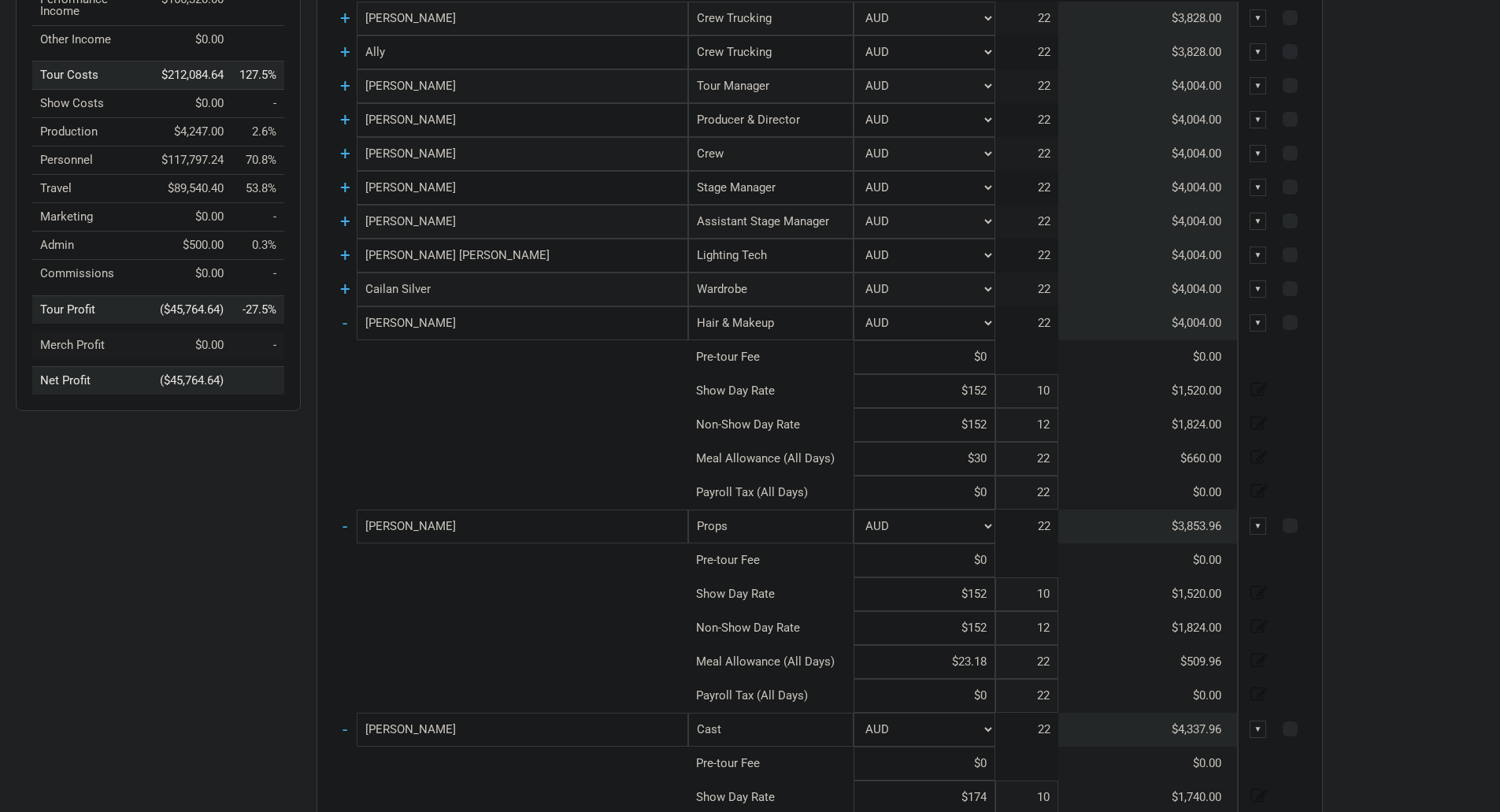
click at [993, 460] on input "$30" at bounding box center [925, 458] width 141 height 34
paste input "$23.18"
click at [345, 290] on link "+" at bounding box center [346, 288] width 10 height 20
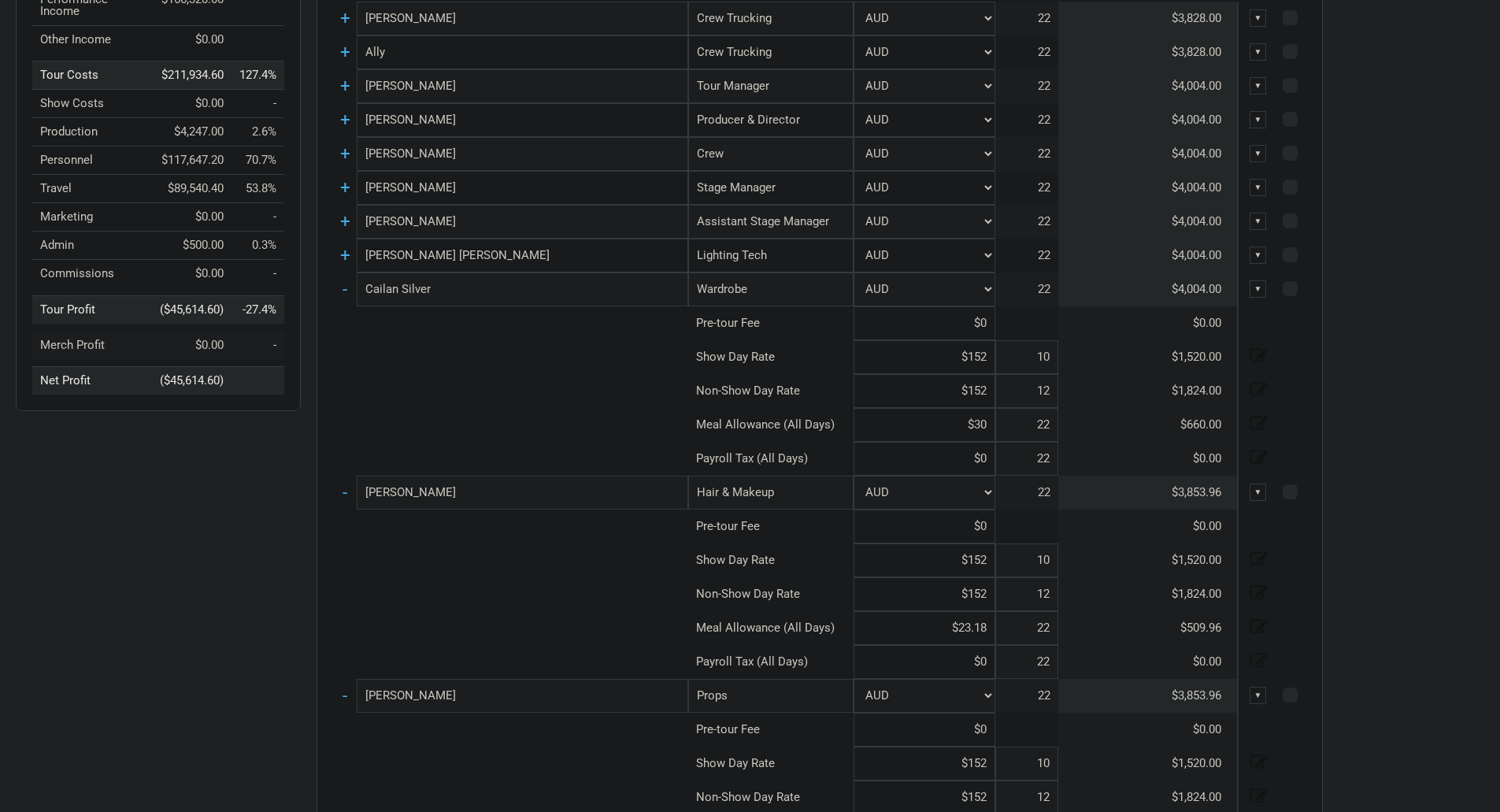
click at [992, 421] on input "$30" at bounding box center [925, 424] width 141 height 34
paste input "$23.18"
click at [343, 254] on link "+" at bounding box center [346, 255] width 10 height 20
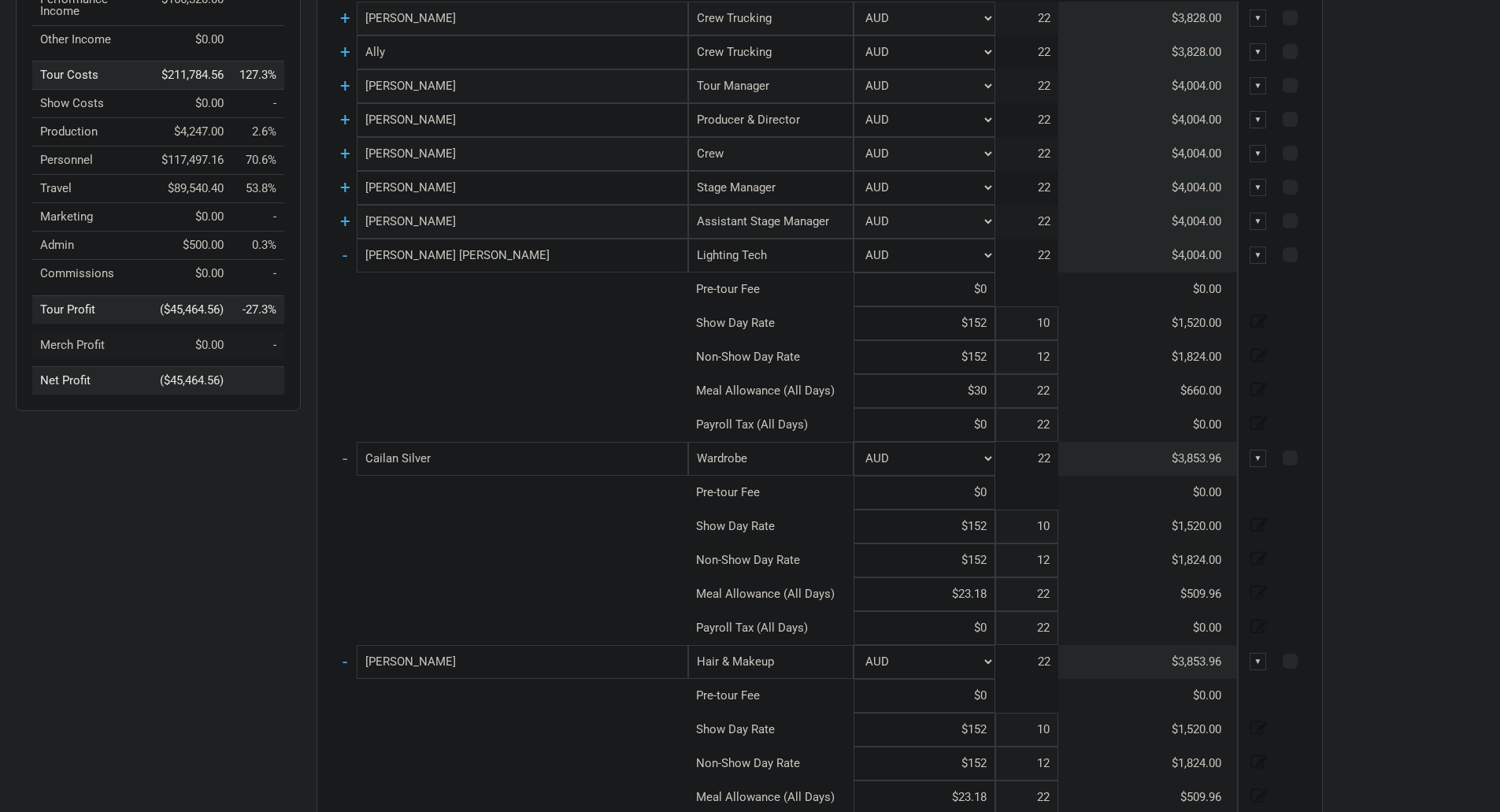
click at [986, 391] on input "$30" at bounding box center [925, 390] width 141 height 34
paste input "$23.18"
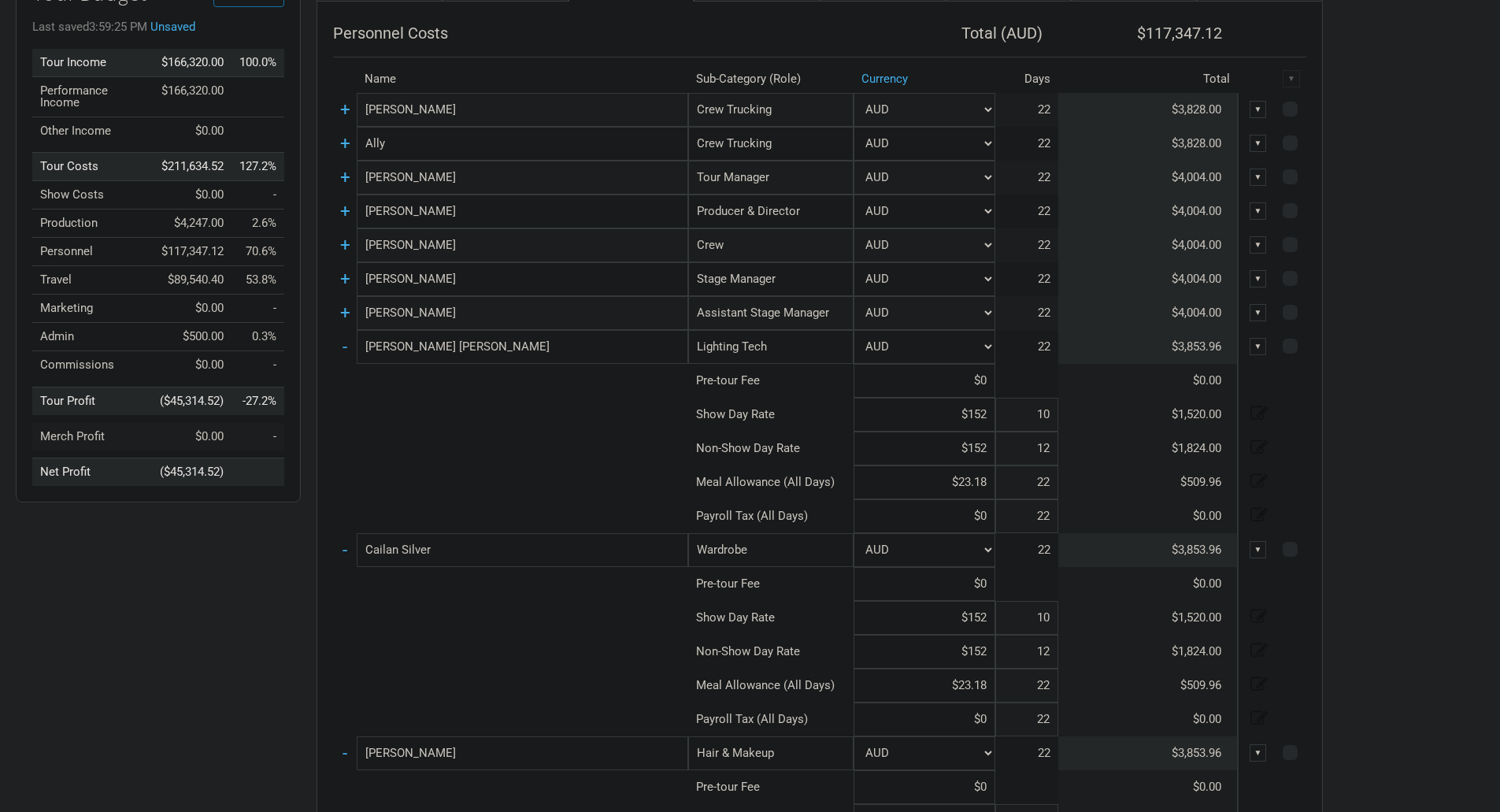
scroll to position [100, 0]
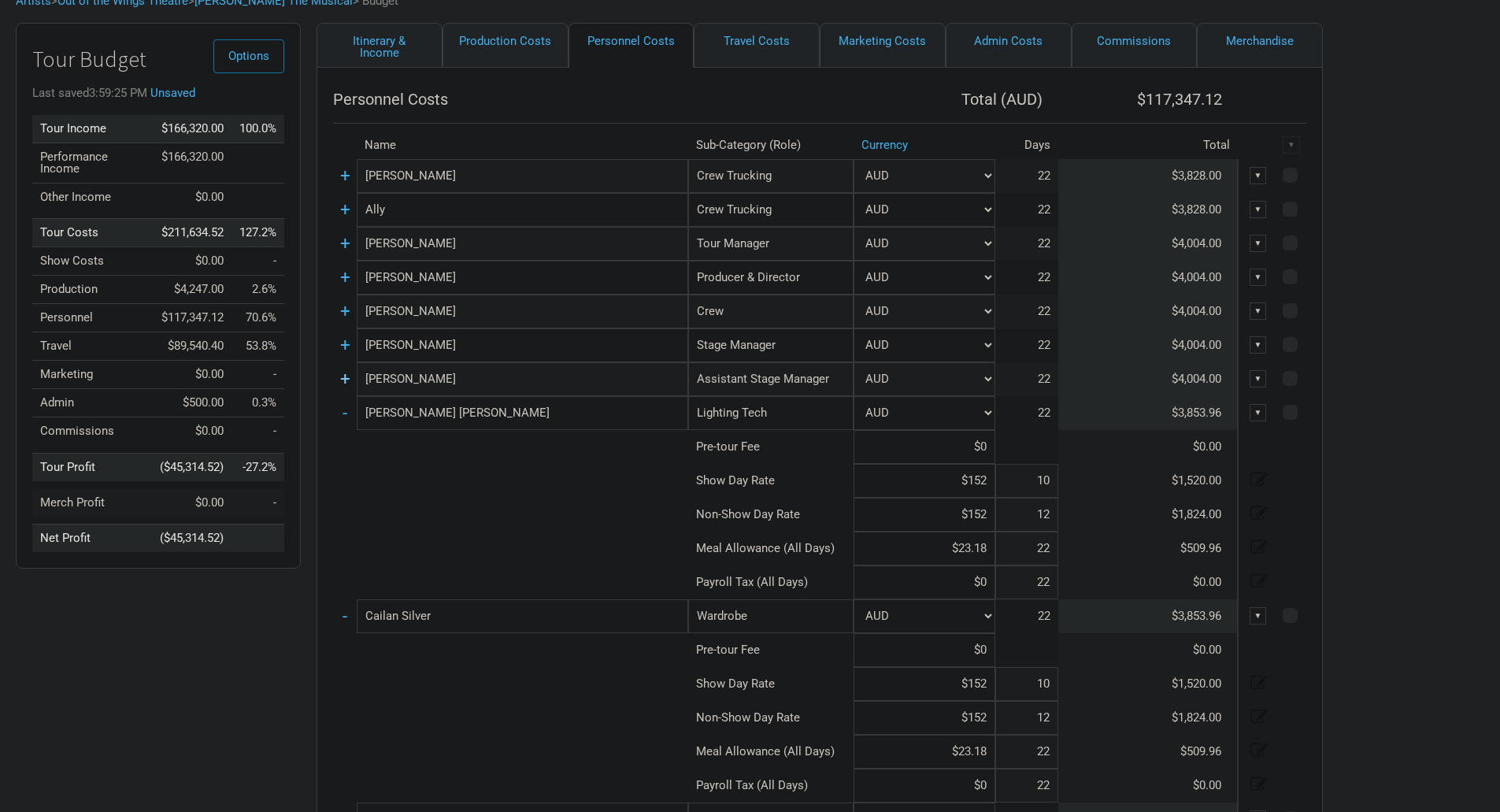
click at [343, 377] on link "+" at bounding box center [346, 378] width 10 height 20
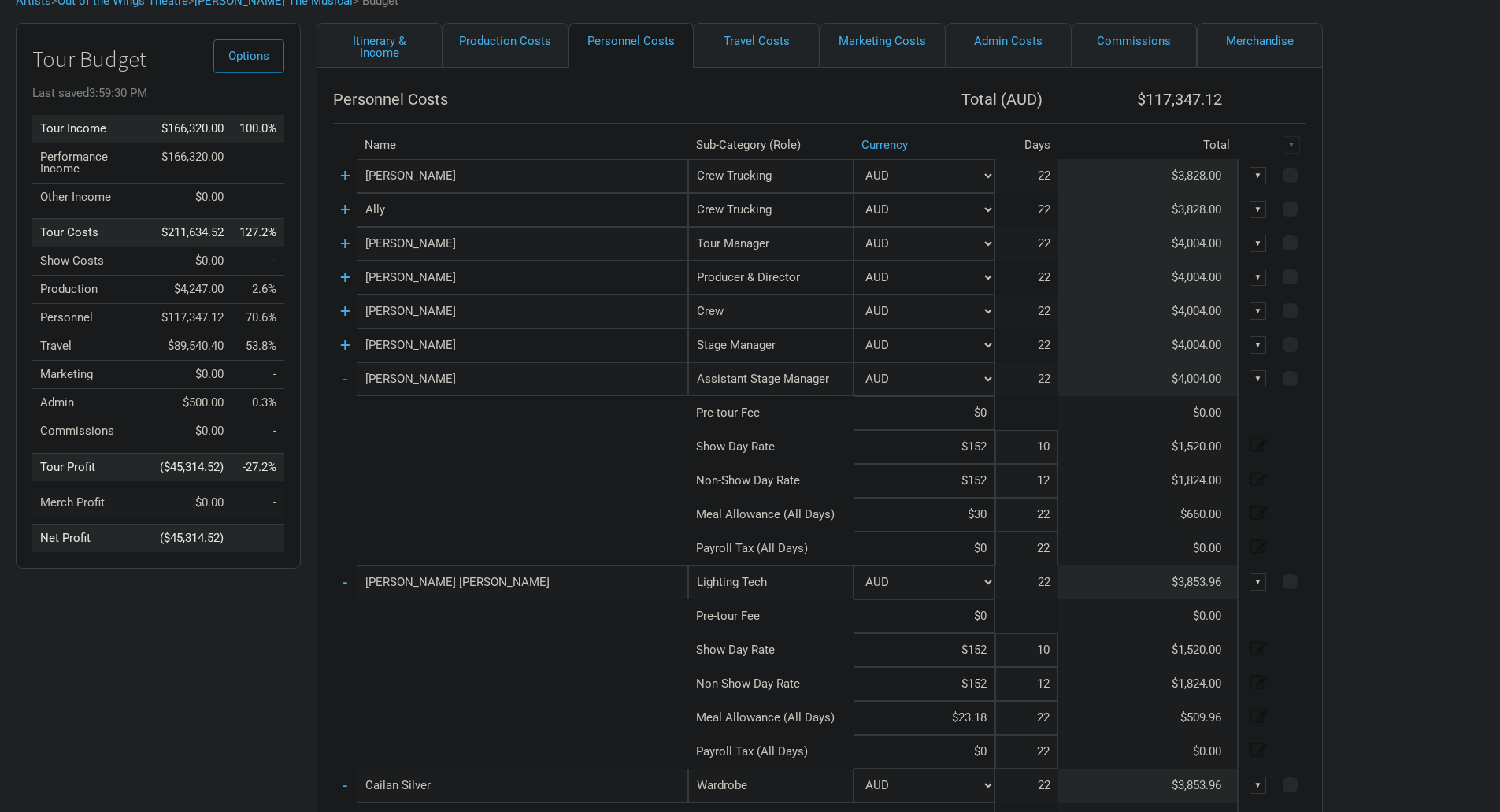
click at [993, 519] on input "$30" at bounding box center [925, 514] width 141 height 34
paste input "$23.18"
click at [343, 351] on link "+" at bounding box center [346, 344] width 10 height 20
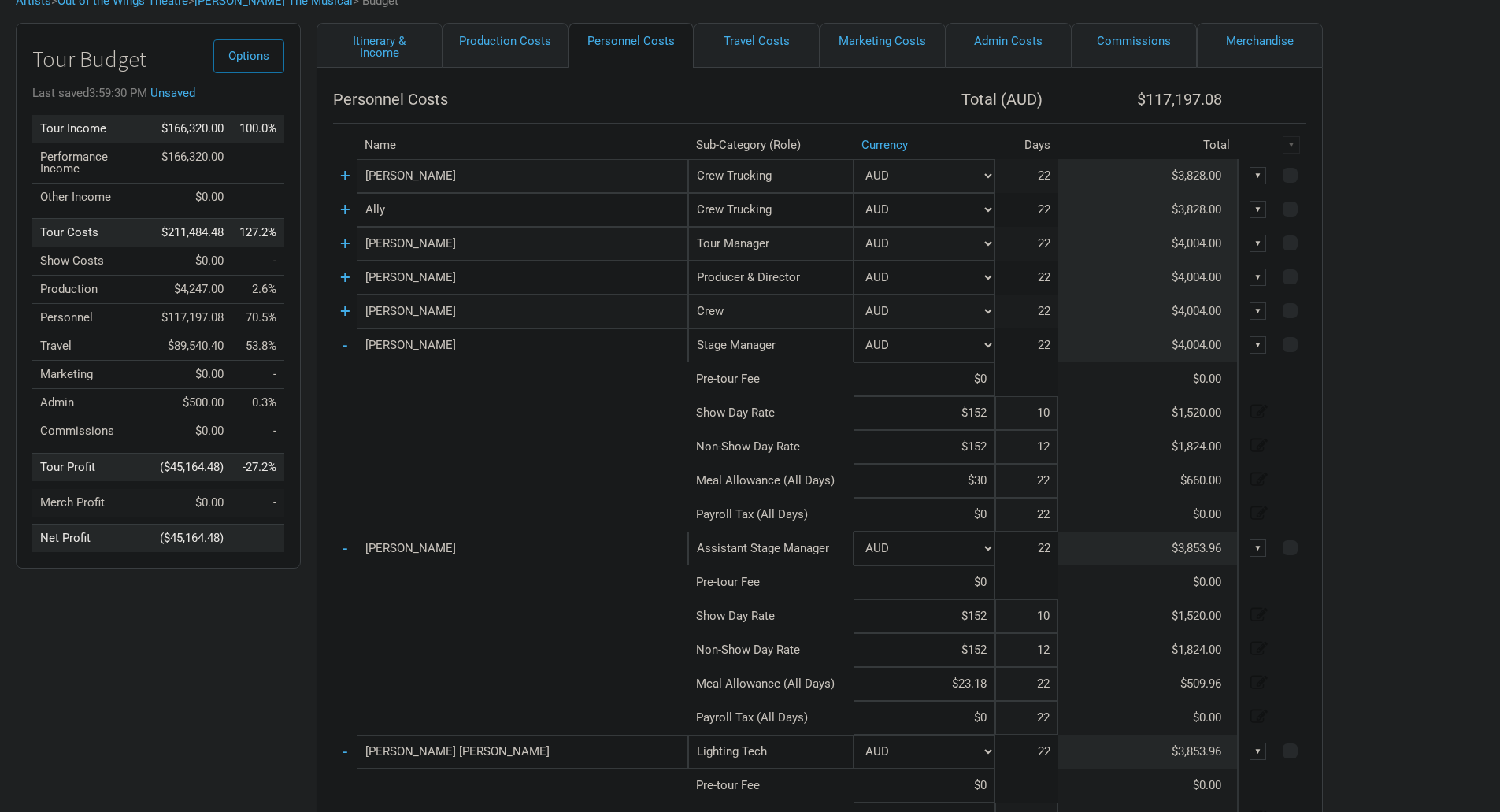
click at [982, 484] on input "$30" at bounding box center [925, 480] width 141 height 34
paste input "$23.18"
drag, startPoint x: 343, startPoint y: 313, endPoint x: 355, endPoint y: 312, distance: 12.0
click at [345, 313] on link "+" at bounding box center [346, 311] width 10 height 20
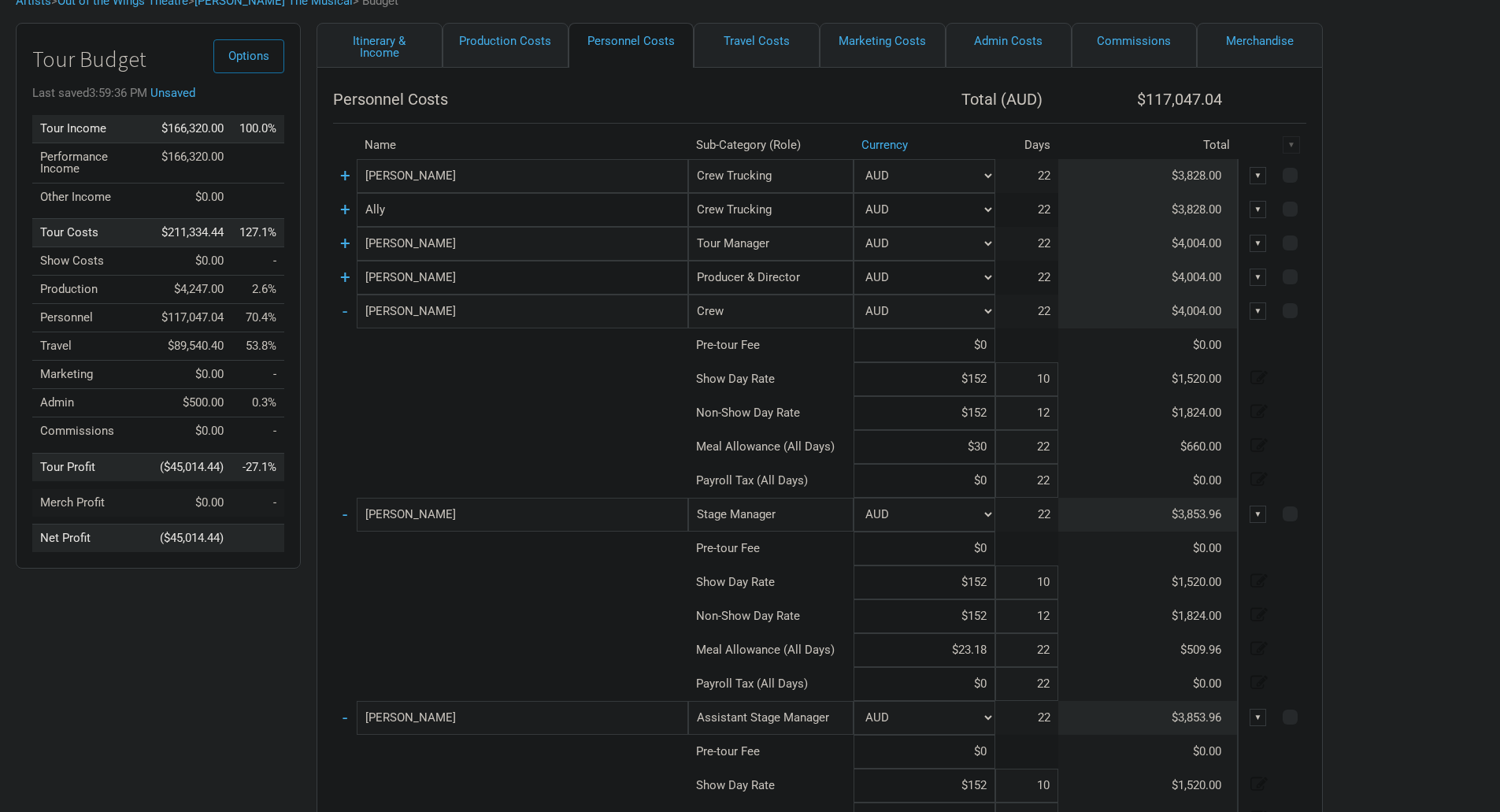
click at [989, 446] on input "$30" at bounding box center [925, 447] width 141 height 34
paste input "$23.18"
click at [342, 281] on link "+" at bounding box center [346, 277] width 10 height 20
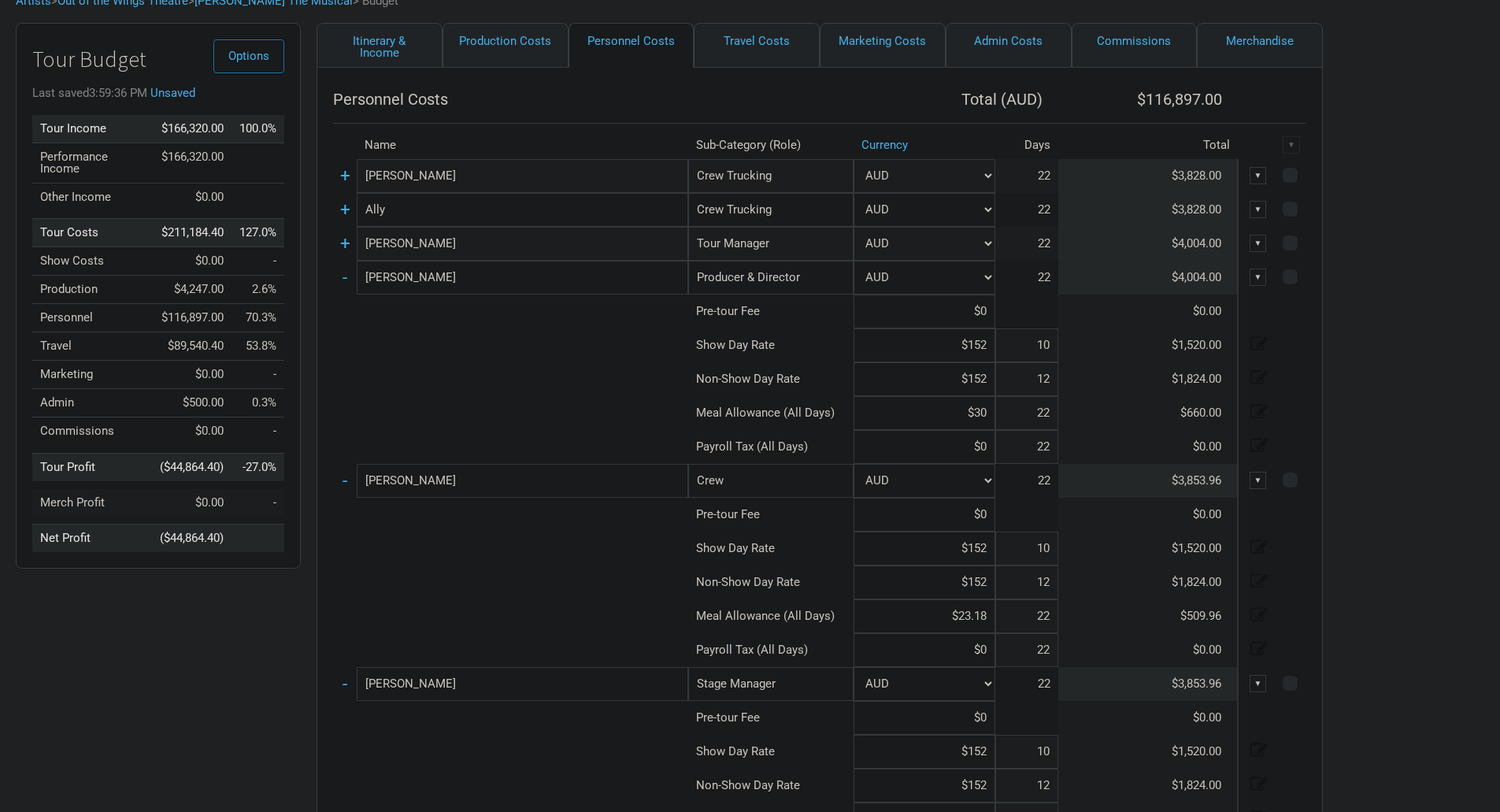
click at [991, 414] on input "$30" at bounding box center [925, 413] width 141 height 34
paste input "$23.18"
click at [346, 242] on link "+" at bounding box center [346, 243] width 10 height 20
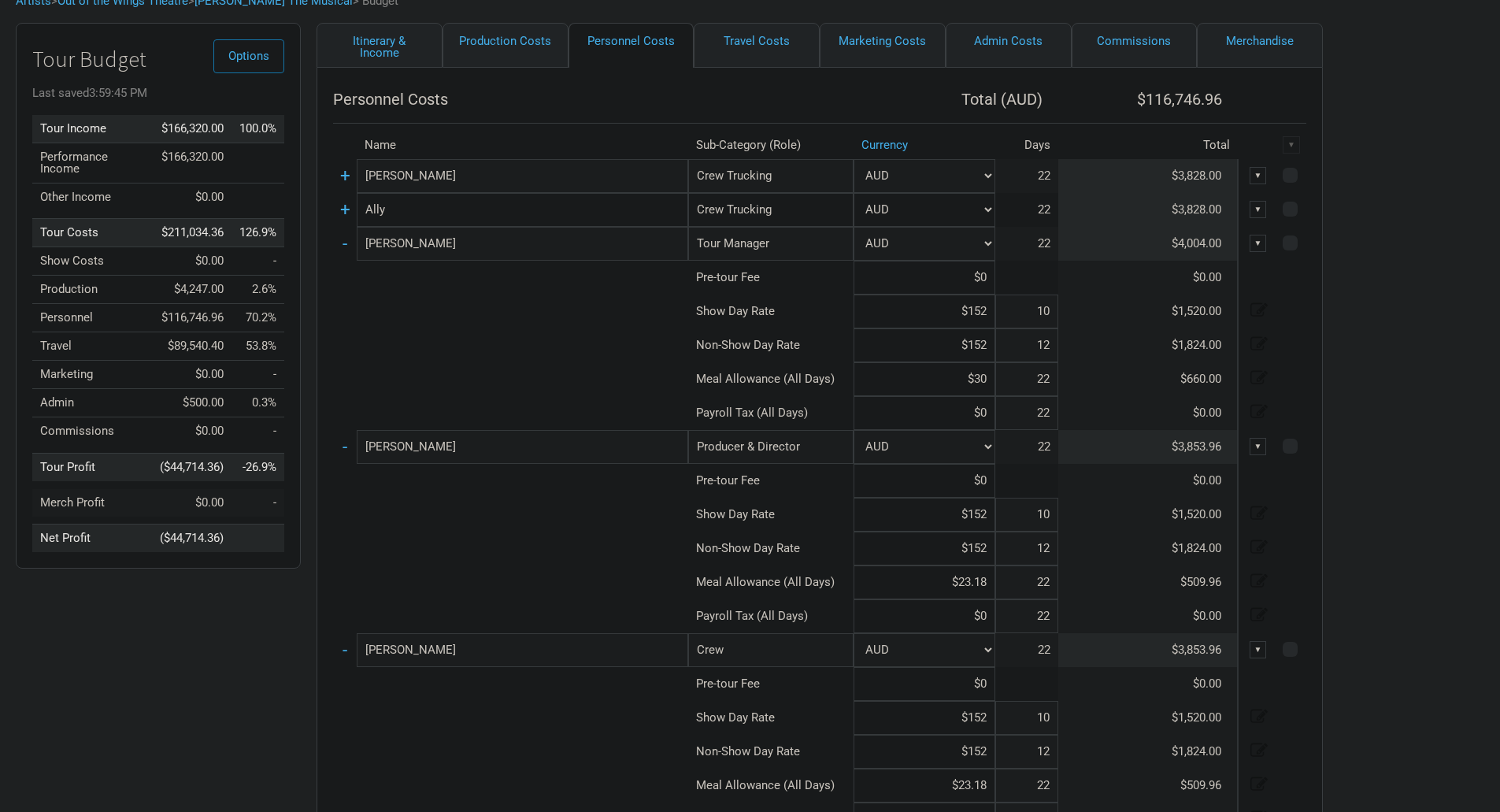
click at [991, 382] on input "$30" at bounding box center [925, 379] width 141 height 34
paste input "$23.18"
click at [342, 214] on link "+" at bounding box center [346, 209] width 10 height 20
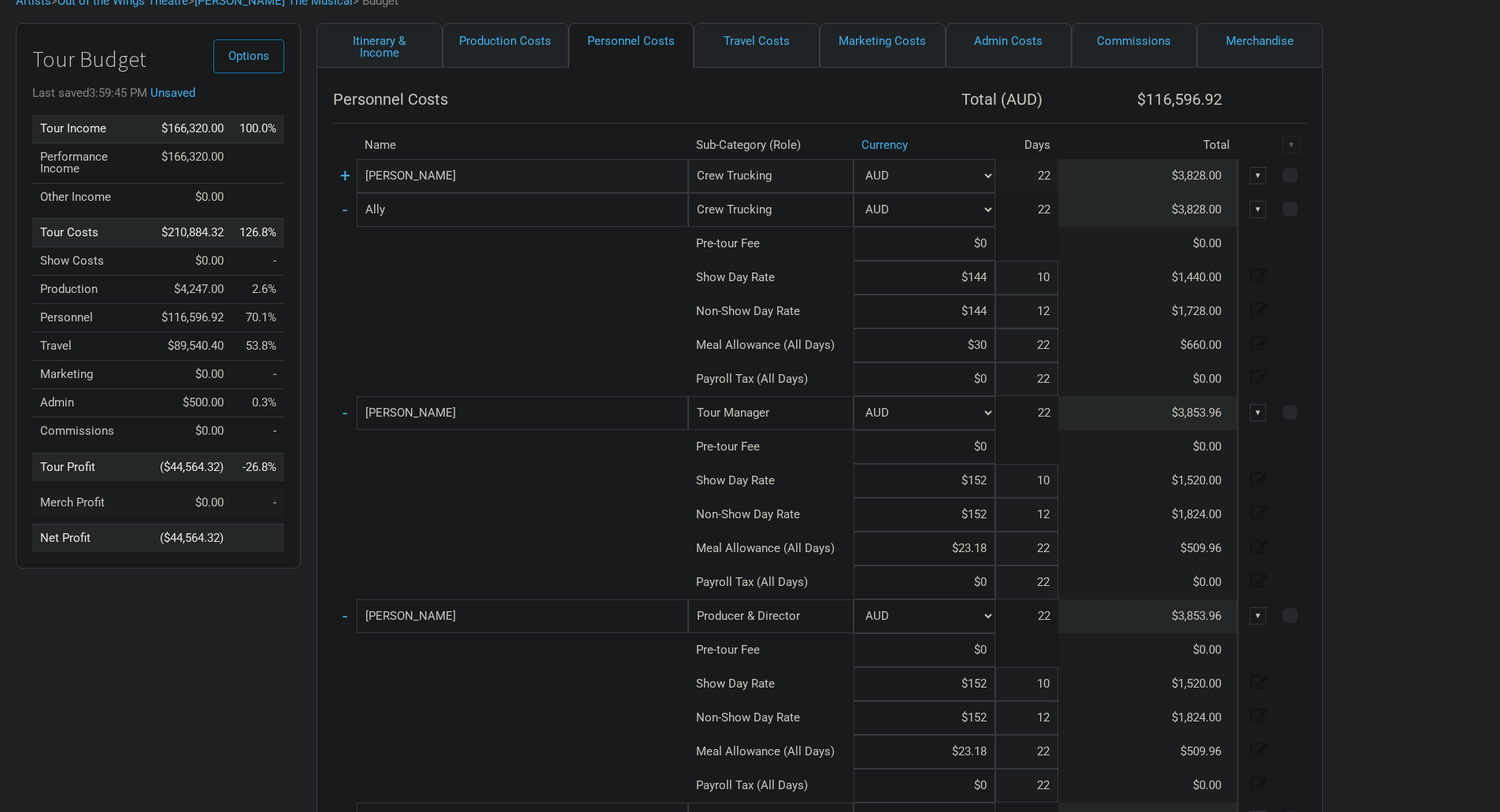
click at [993, 353] on input "$30" at bounding box center [925, 345] width 141 height 34
paste input "$23.18"
click at [341, 176] on link "+" at bounding box center [346, 175] width 10 height 20
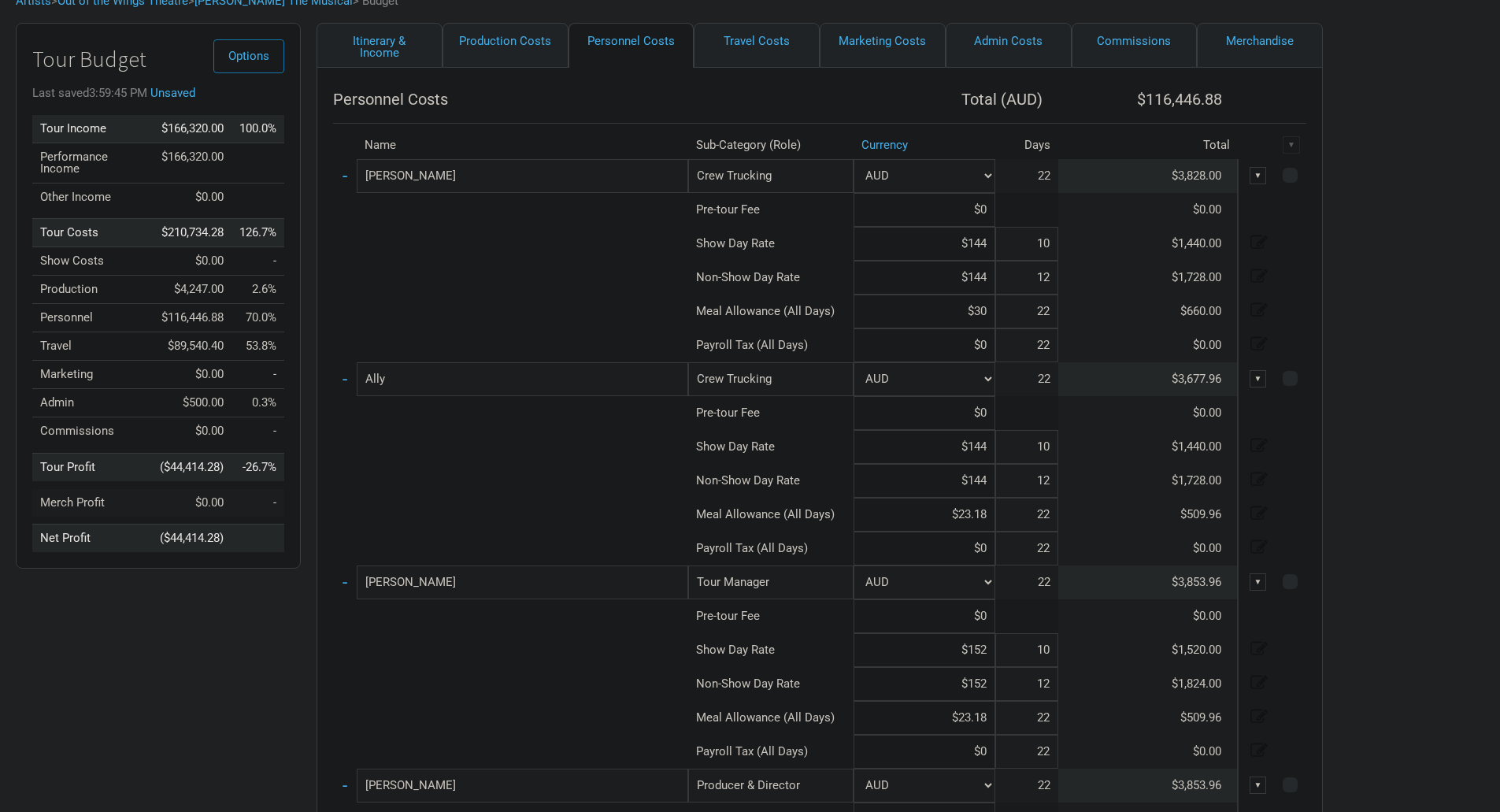
click at [990, 313] on input "$30" at bounding box center [925, 311] width 141 height 34
paste input "$23.18"
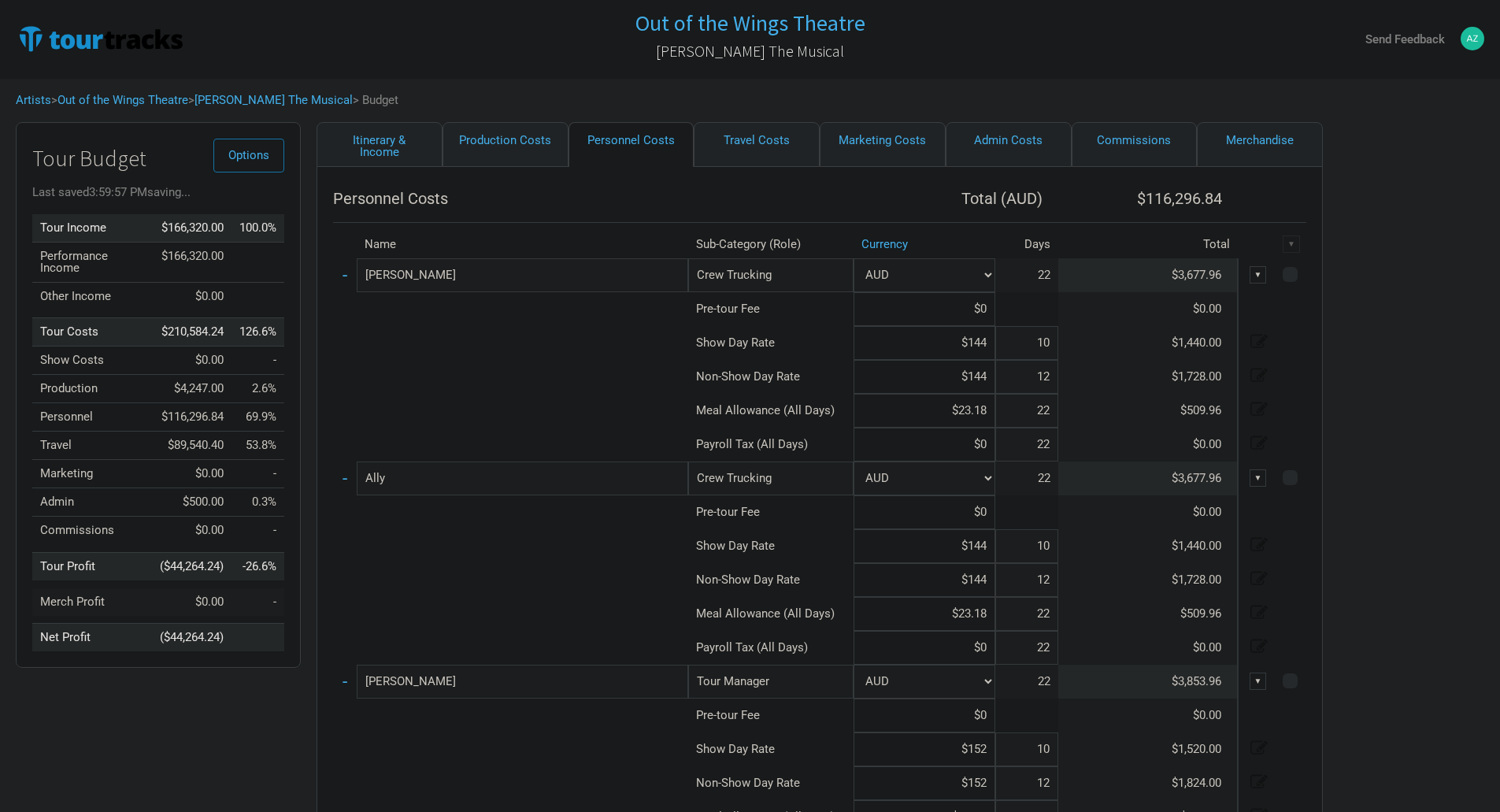
click at [348, 275] on td "-" at bounding box center [345, 275] width 24 height 34
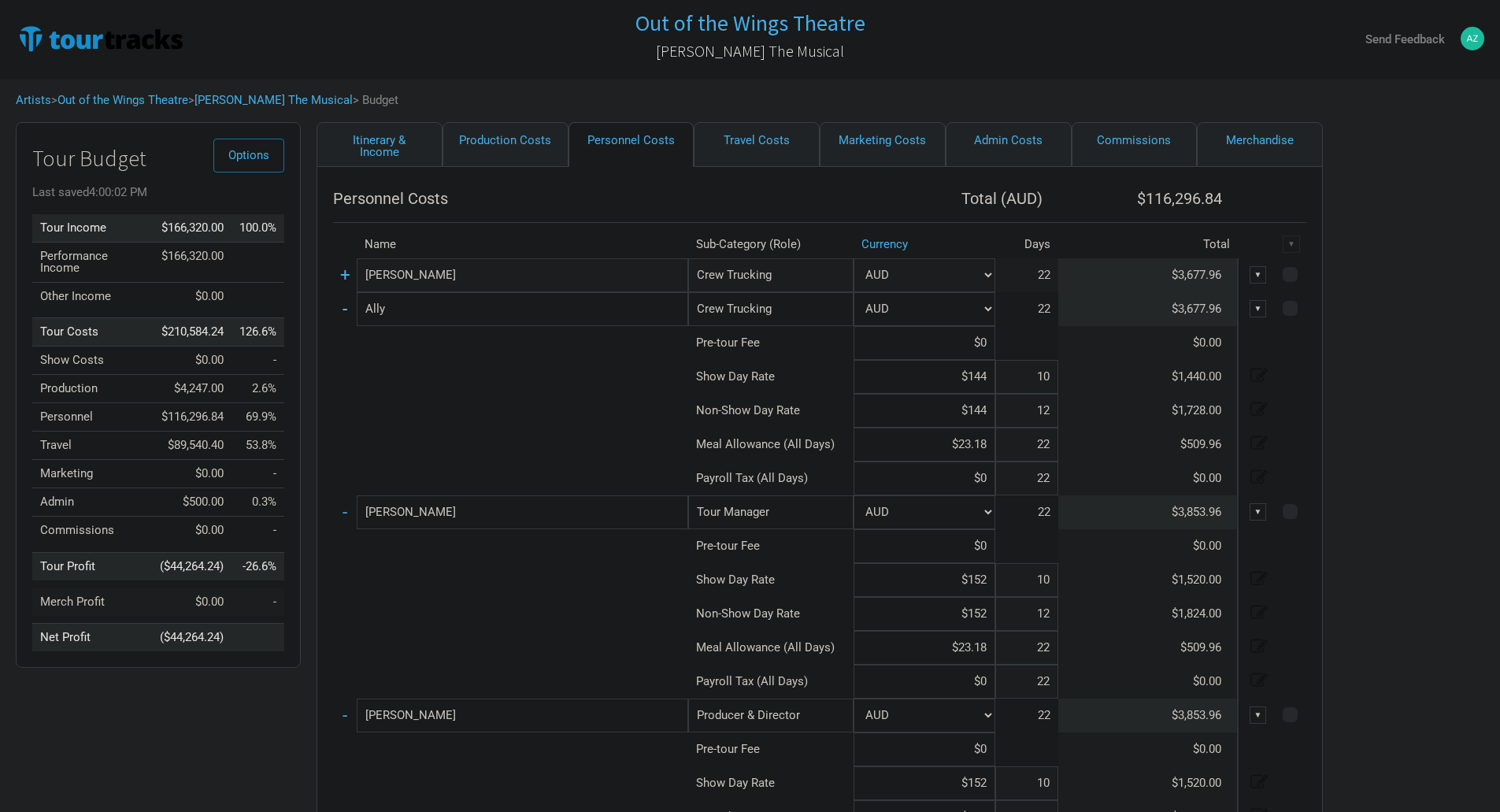
click at [342, 308] on link "-" at bounding box center [344, 308] width 4 height 20
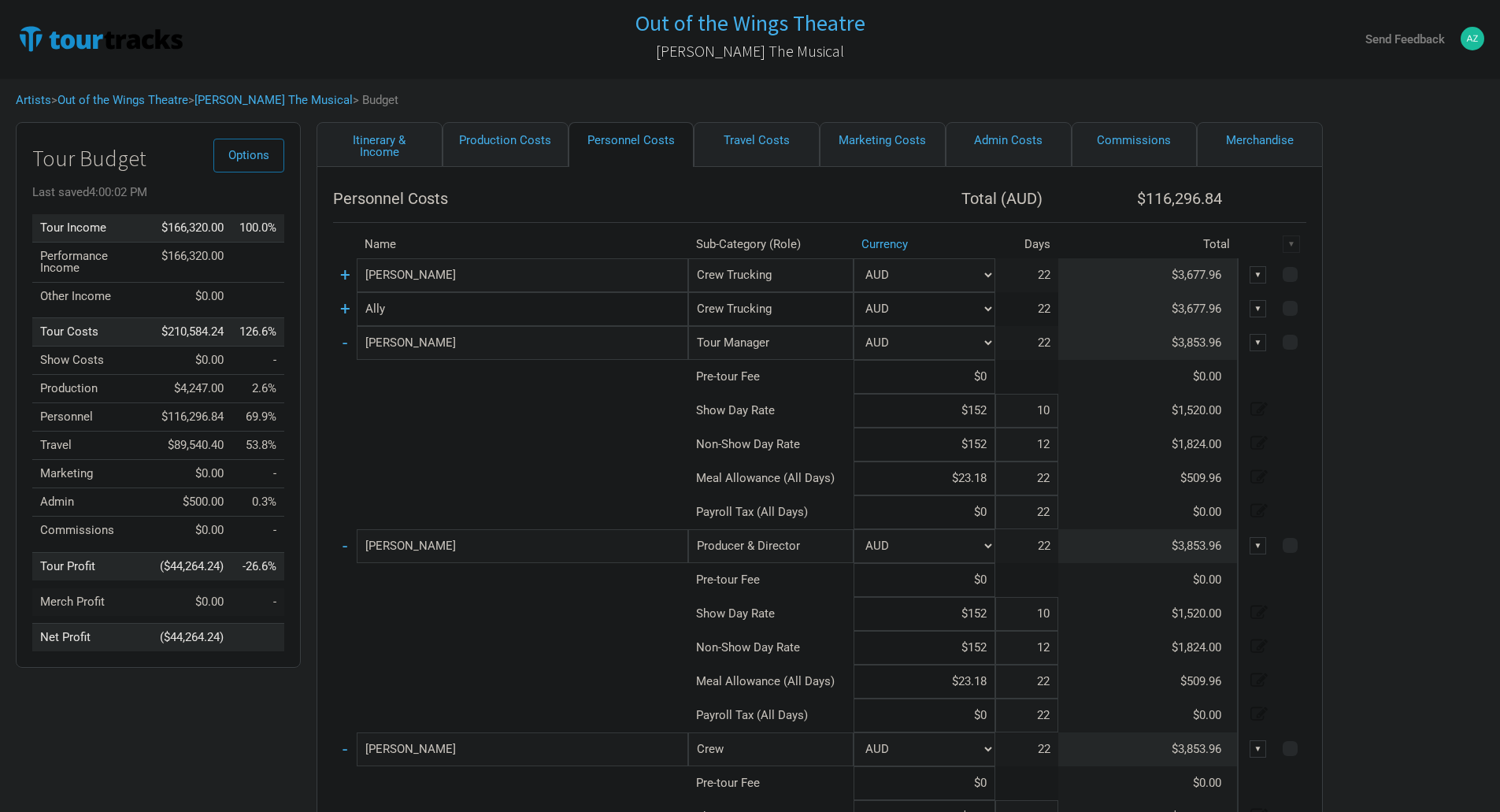
click at [349, 351] on td "-" at bounding box center [345, 342] width 24 height 34
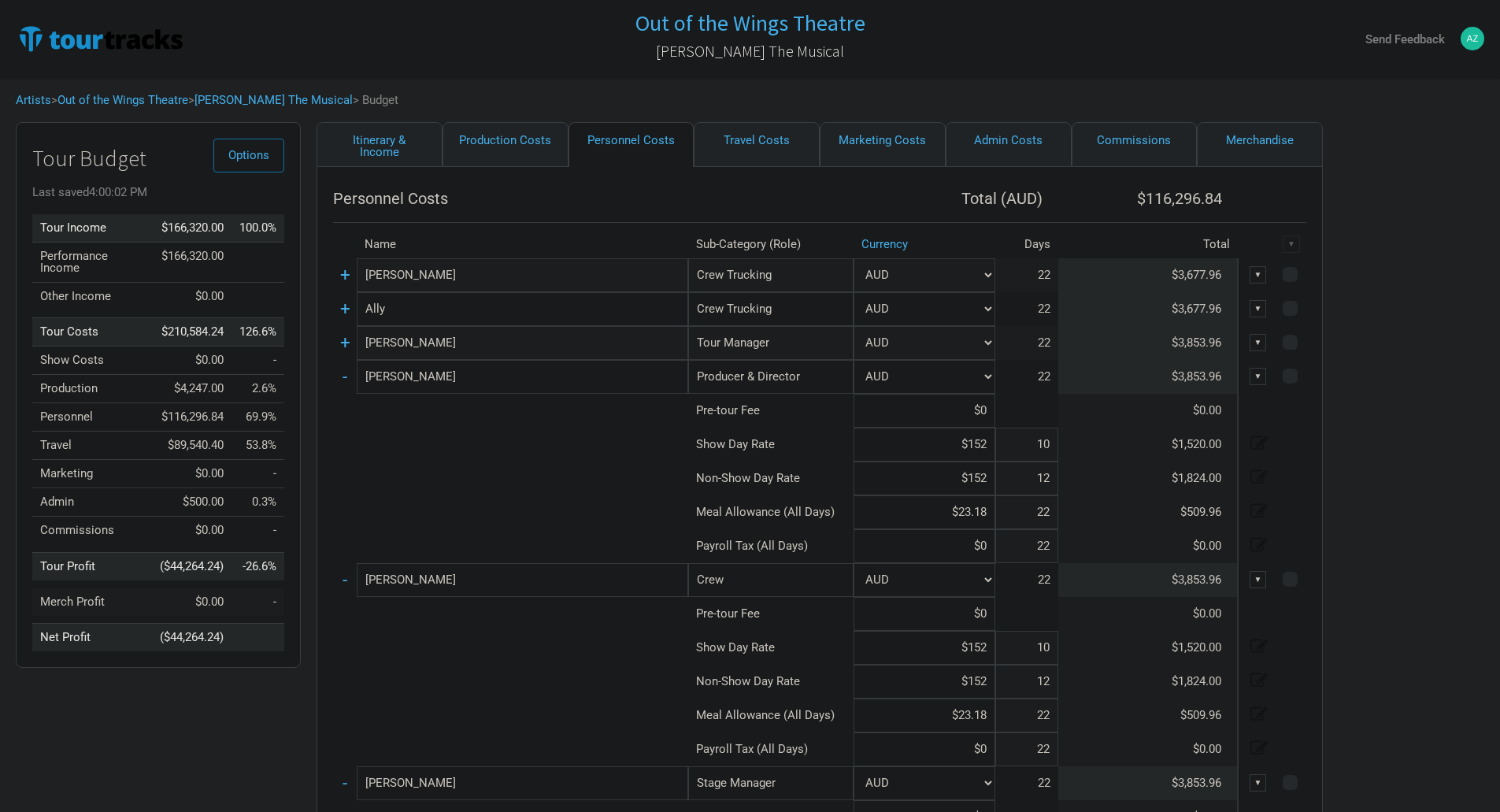
click at [354, 373] on td "-" at bounding box center [345, 376] width 24 height 34
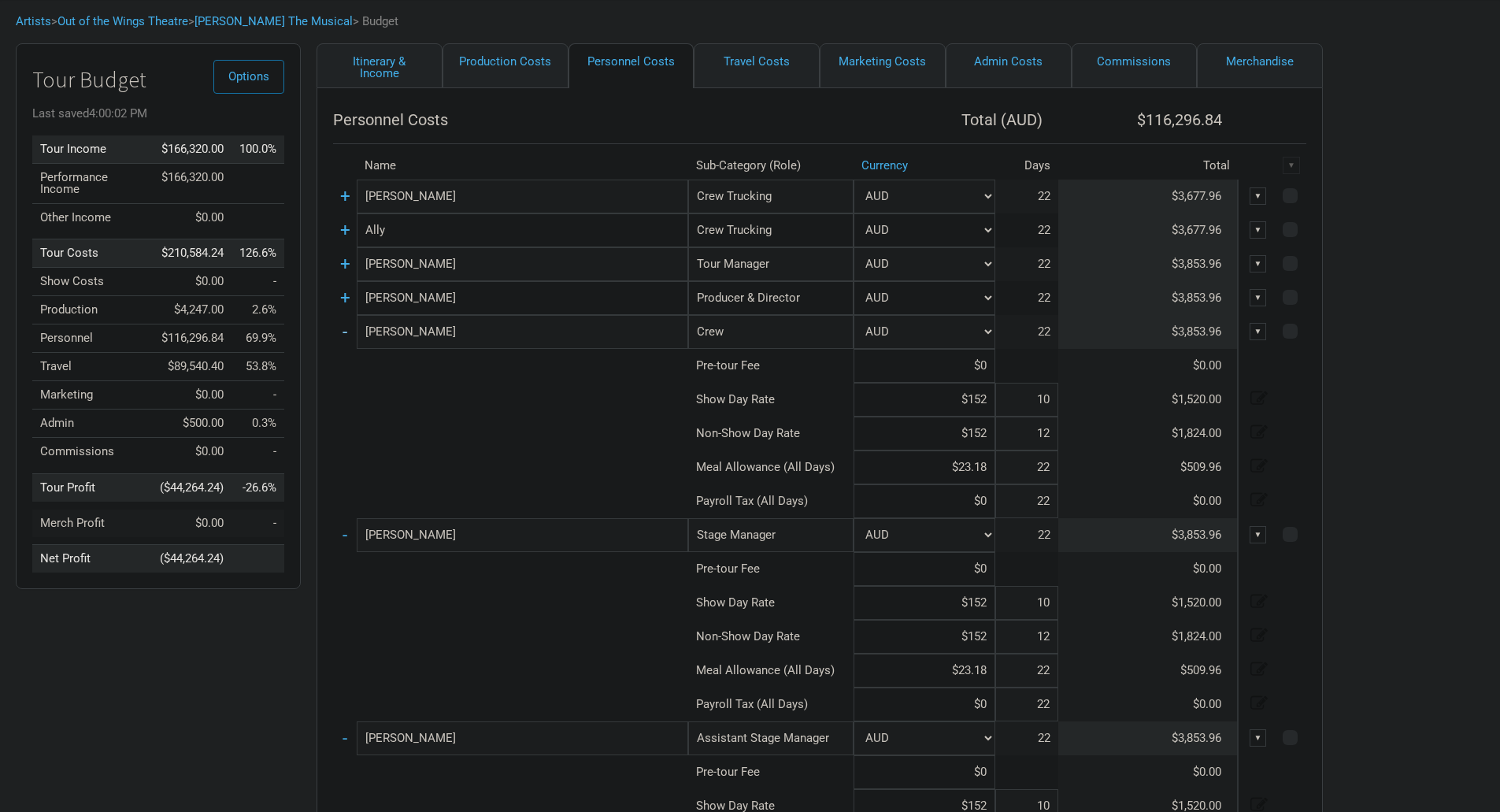
click at [347, 330] on link "-" at bounding box center [344, 331] width 4 height 20
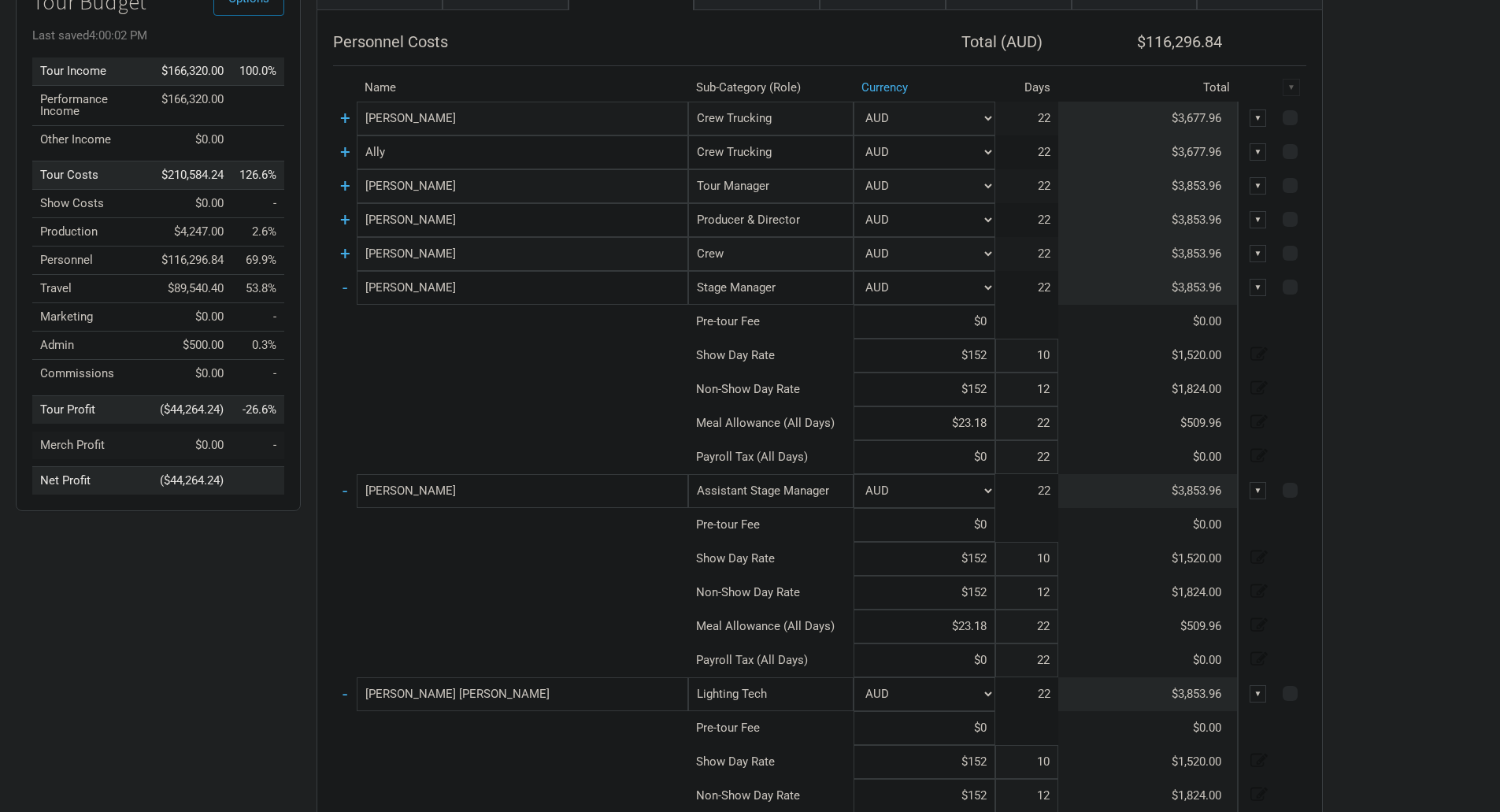
scroll to position [157, 0]
click at [350, 288] on td "-" at bounding box center [345, 286] width 24 height 34
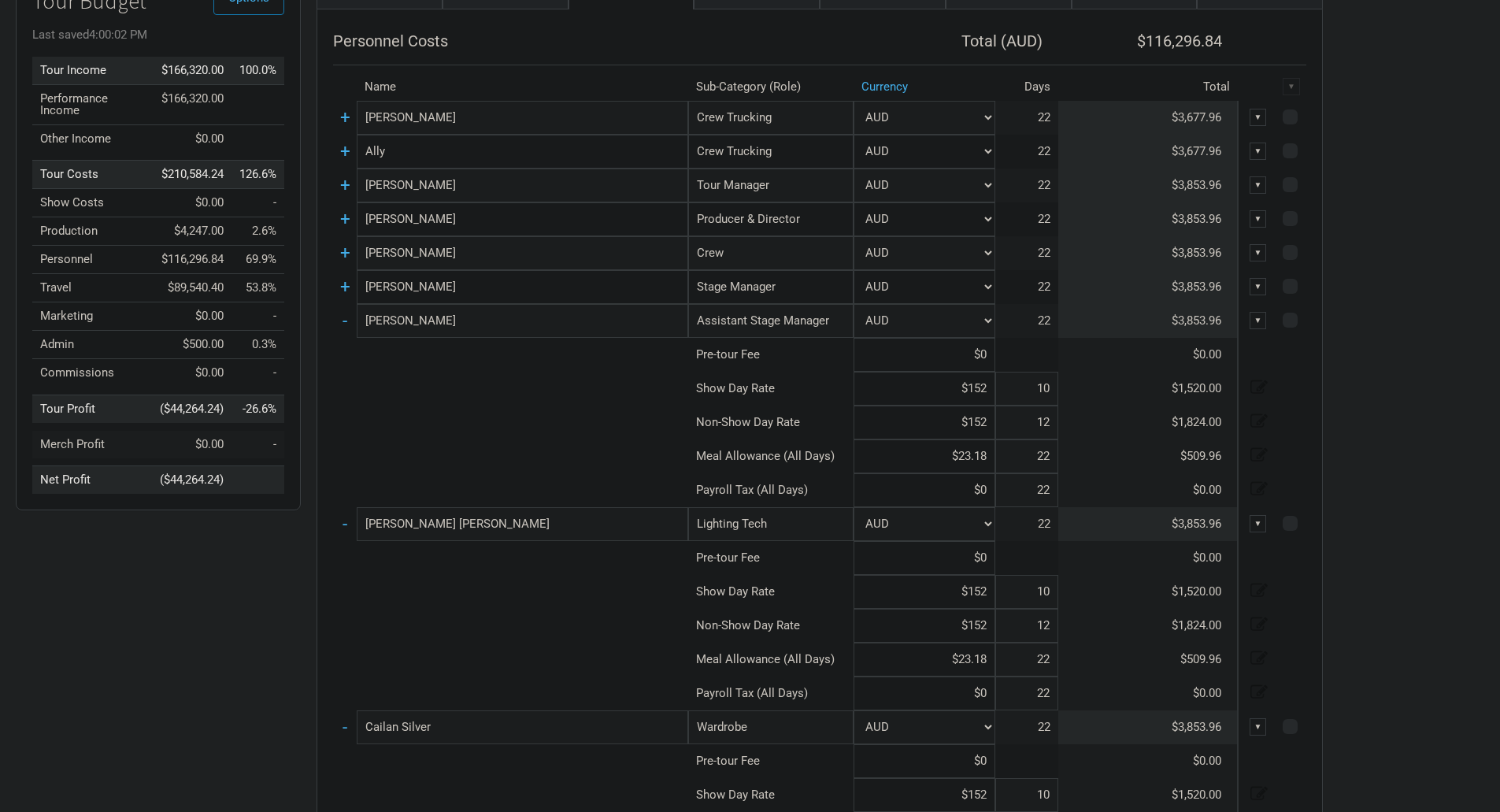
click at [350, 326] on td "-" at bounding box center [345, 320] width 24 height 34
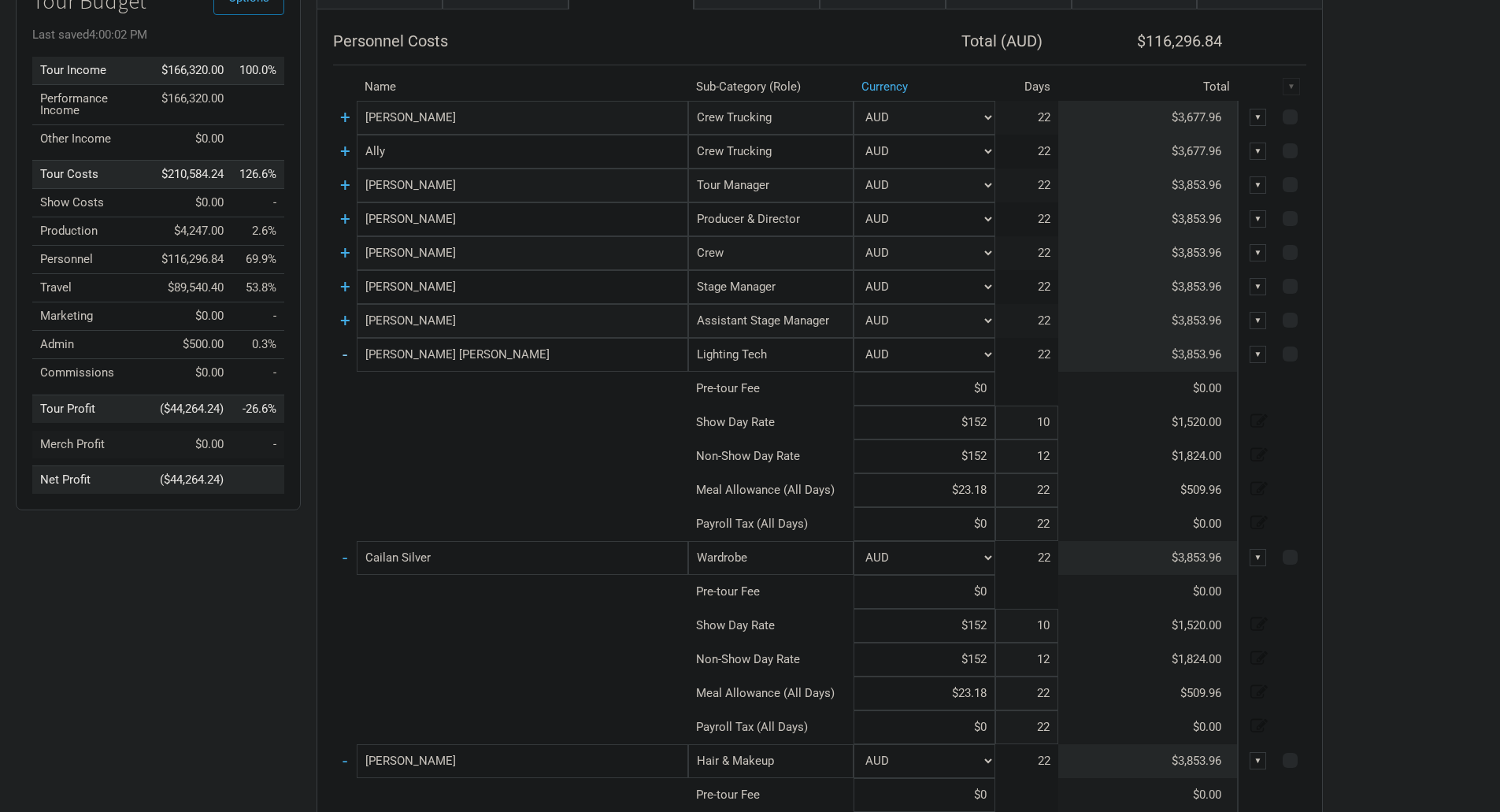
click at [345, 351] on link "-" at bounding box center [344, 354] width 4 height 20
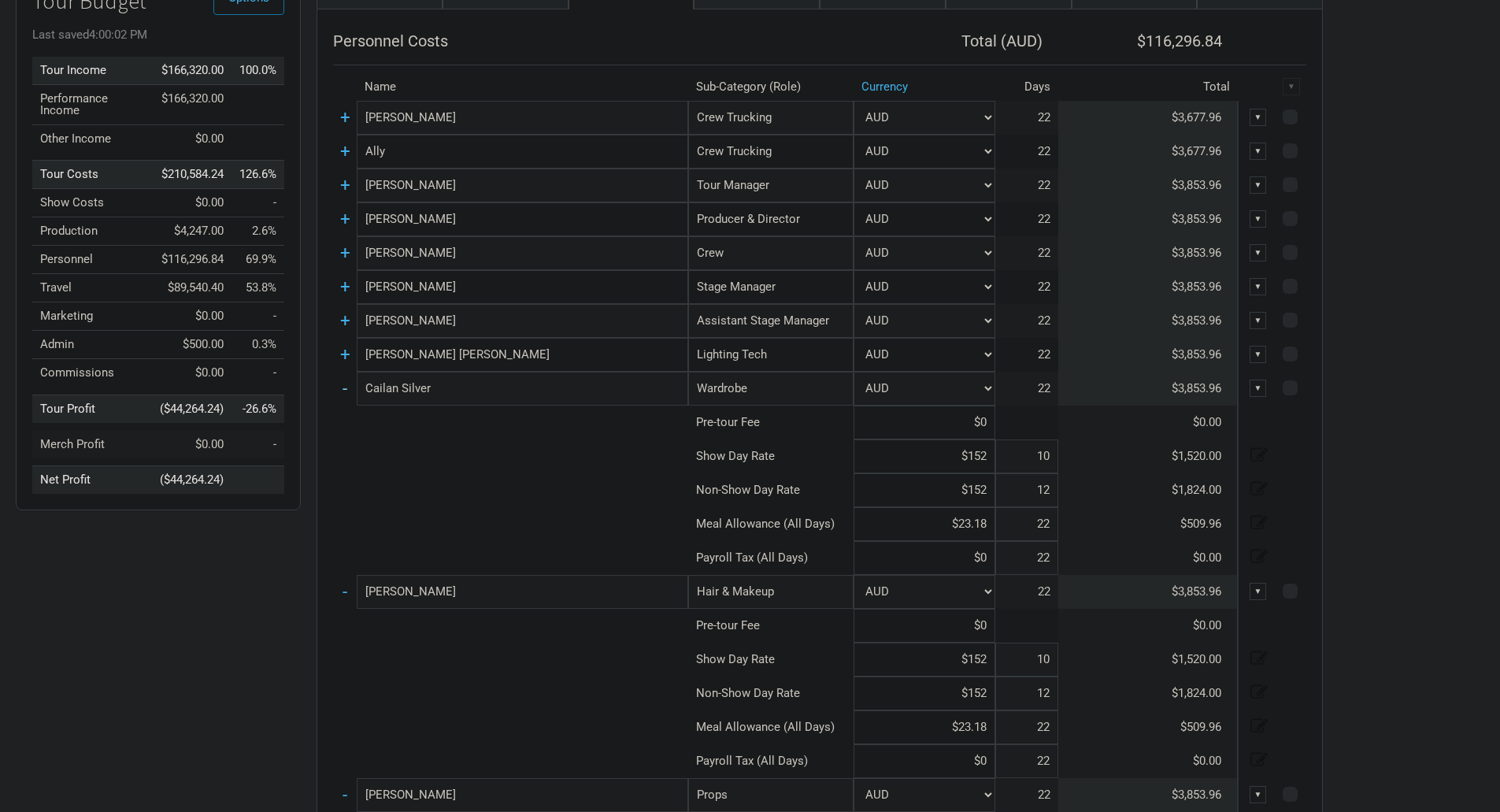
click at [345, 386] on link "-" at bounding box center [344, 388] width 4 height 20
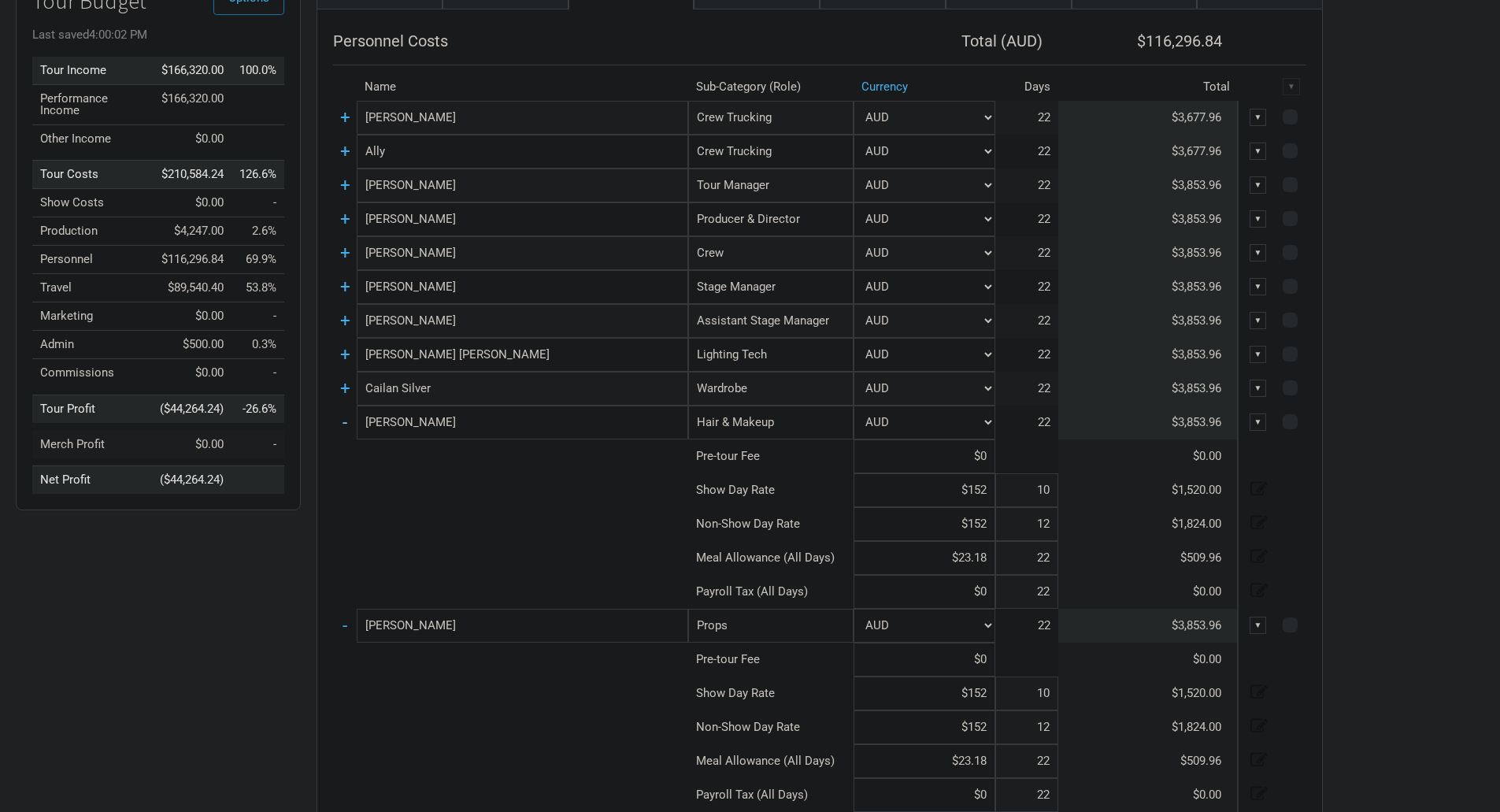
click at [347, 425] on link "-" at bounding box center [344, 422] width 4 height 20
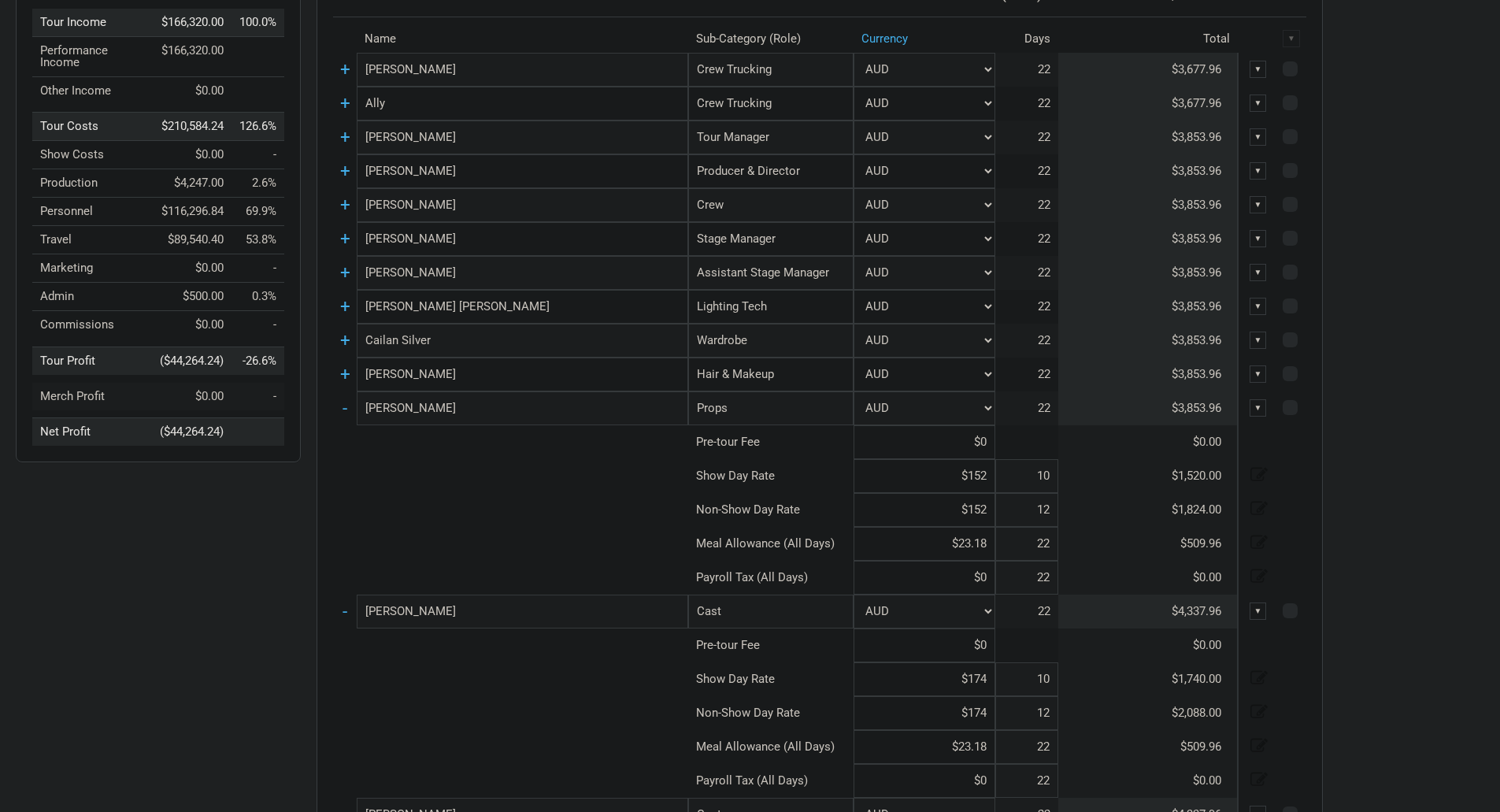
scroll to position [394, 0]
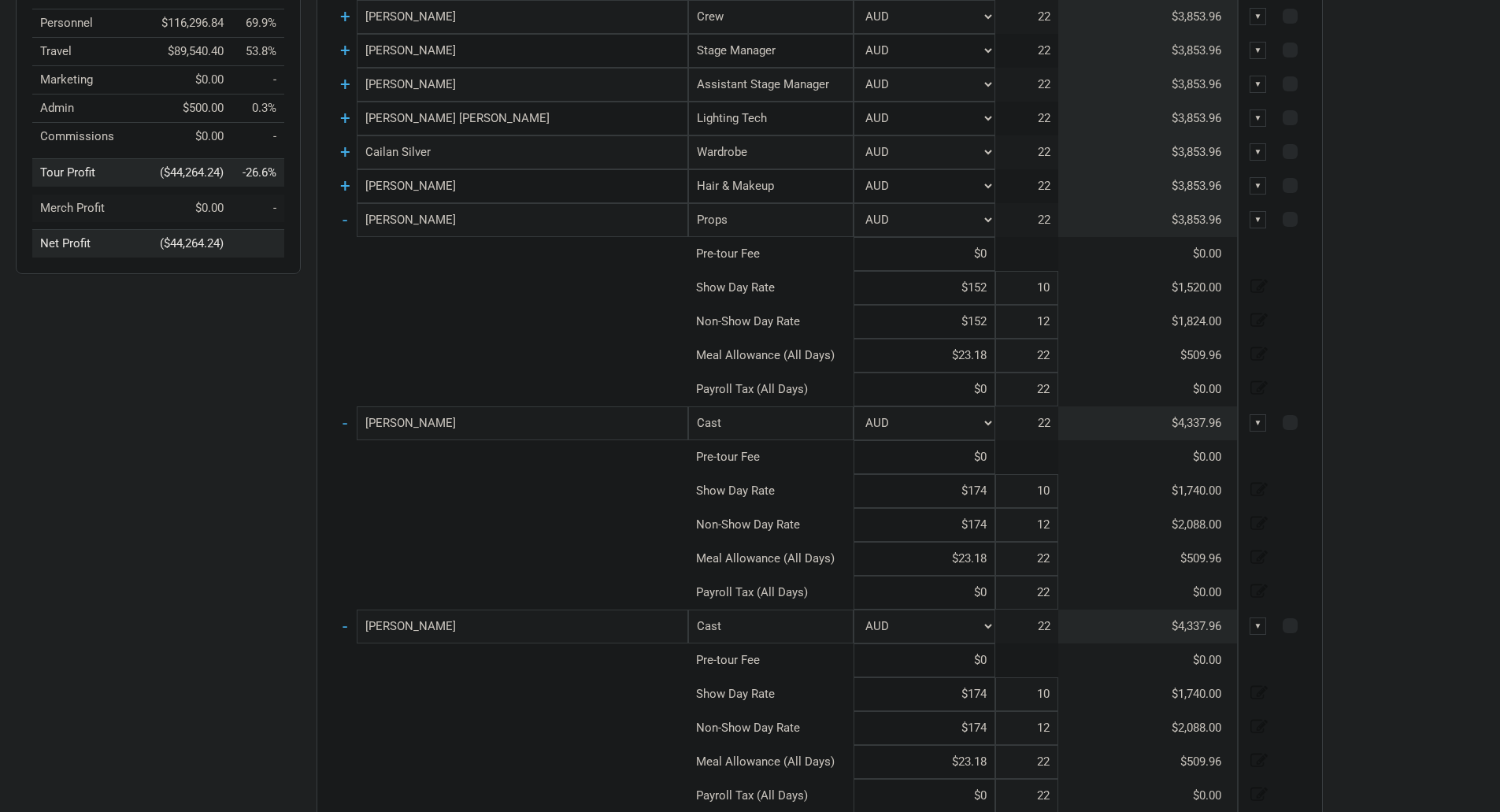
click at [351, 225] on td "-" at bounding box center [345, 220] width 24 height 34
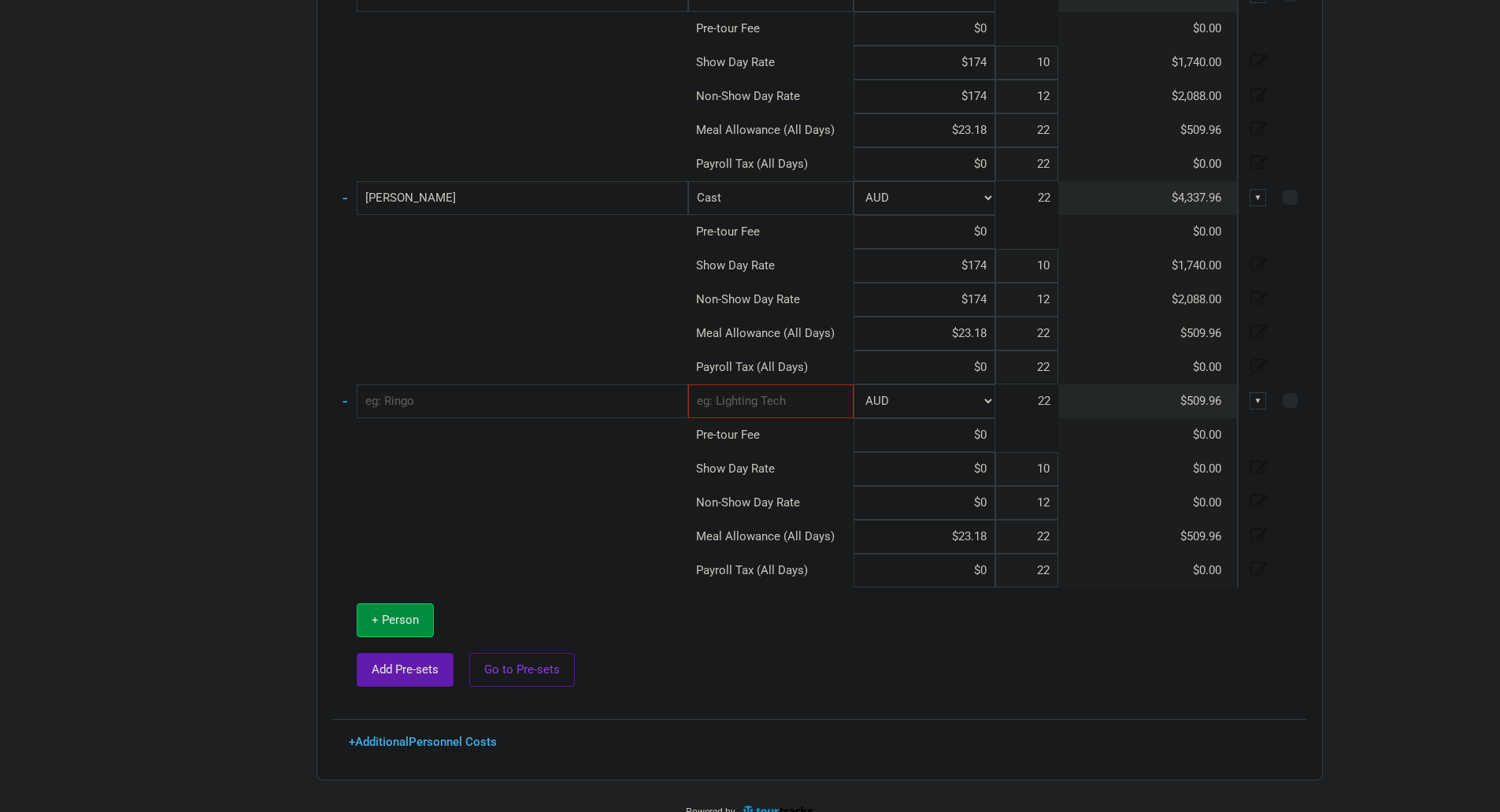
scroll to position [3702, 0]
click at [426, 388] on input "text" at bounding box center [523, 400] width 332 height 34
click at [808, 386] on input "text" at bounding box center [770, 400] width 165 height 34
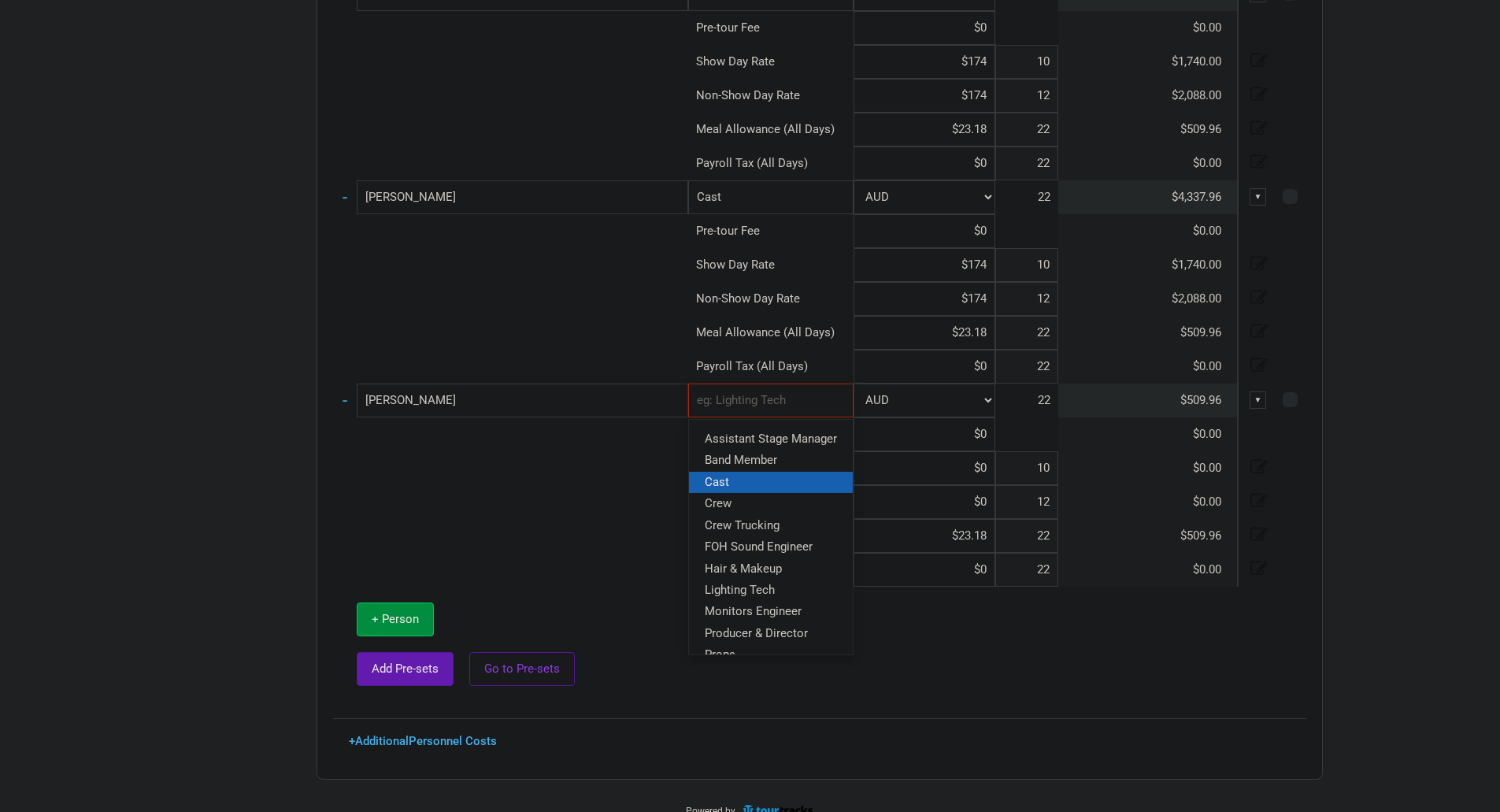
click at [781, 479] on link "Cast" at bounding box center [771, 481] width 164 height 21
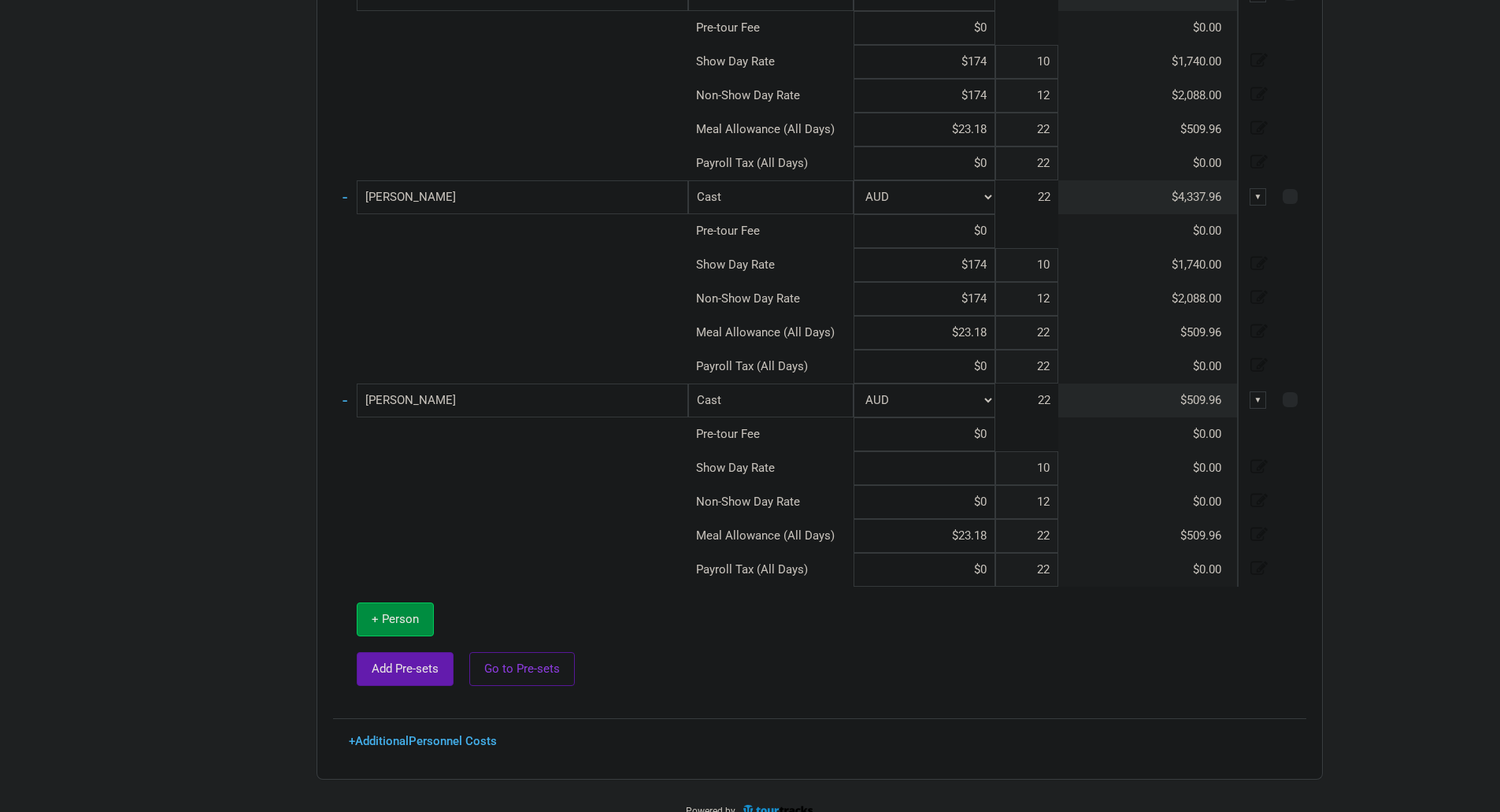
click at [993, 471] on input at bounding box center [925, 468] width 141 height 34
click at [419, 619] on button "+ Person" at bounding box center [396, 619] width 77 height 34
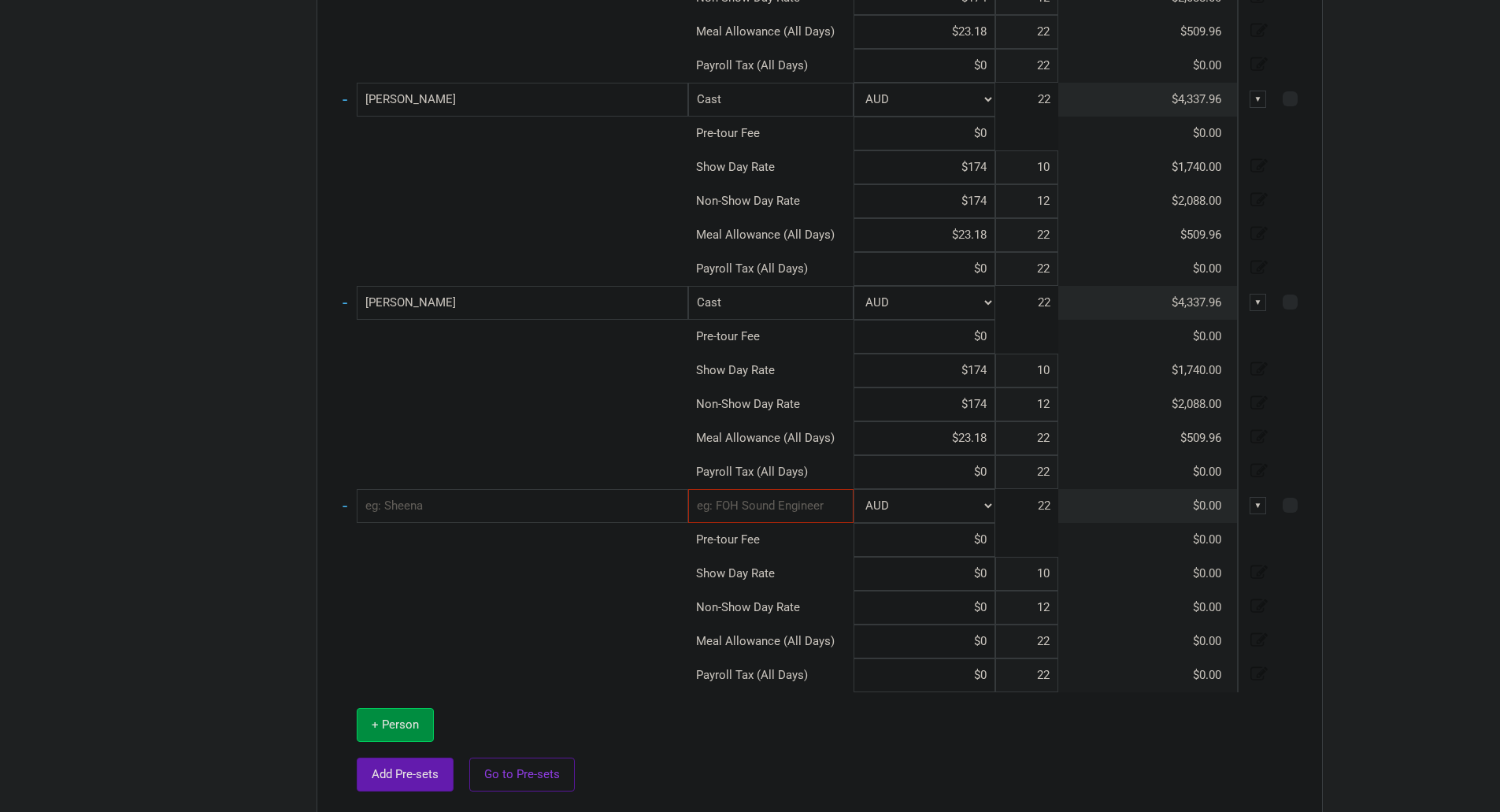
scroll to position [3859, 0]
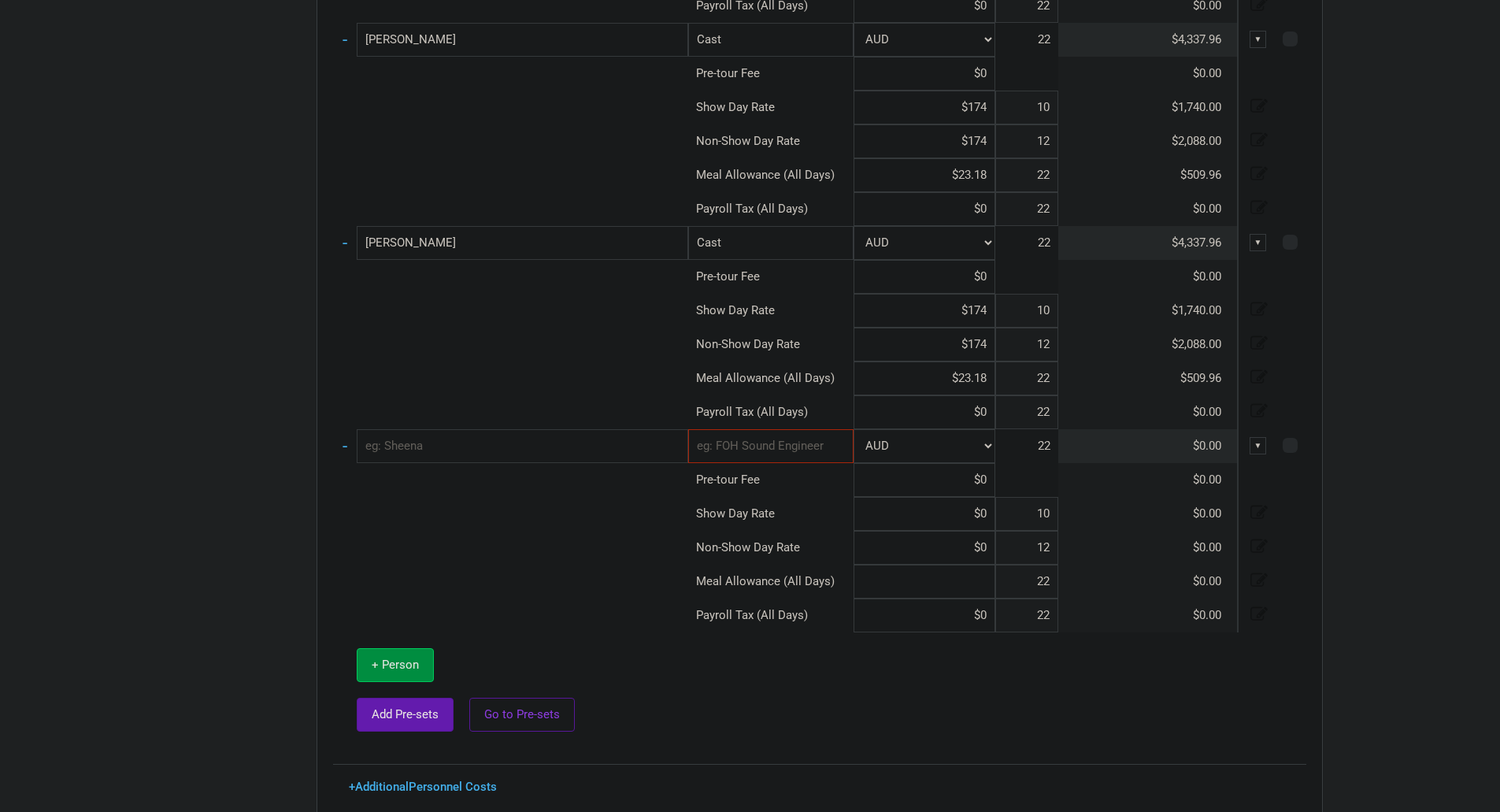
click at [991, 581] on input at bounding box center [925, 581] width 141 height 34
paste input "$23.18"
click at [978, 507] on input at bounding box center [925, 513] width 141 height 34
click at [821, 448] on input "text" at bounding box center [770, 446] width 165 height 34
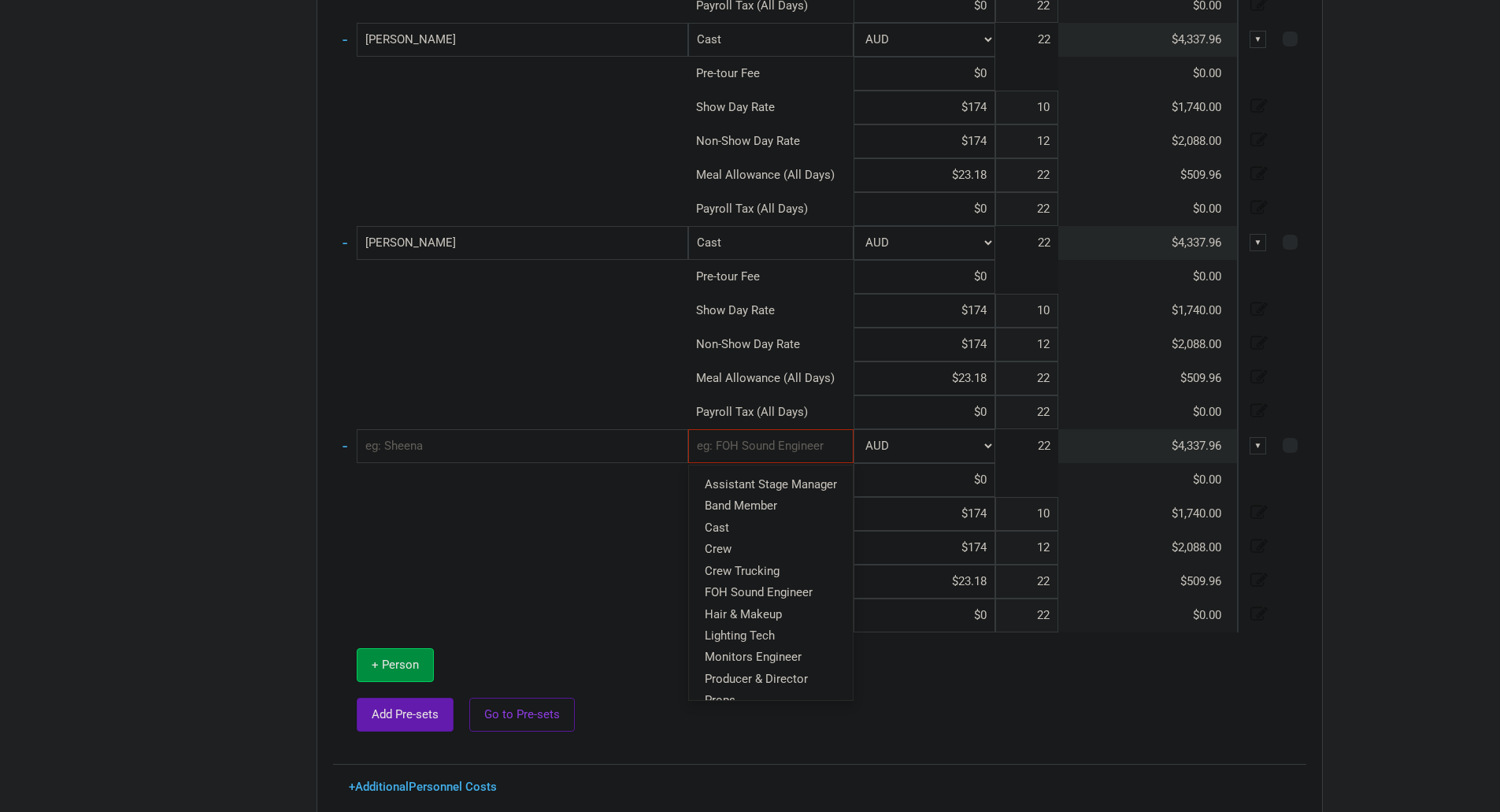
click at [588, 454] on input "text" at bounding box center [523, 446] width 332 height 34
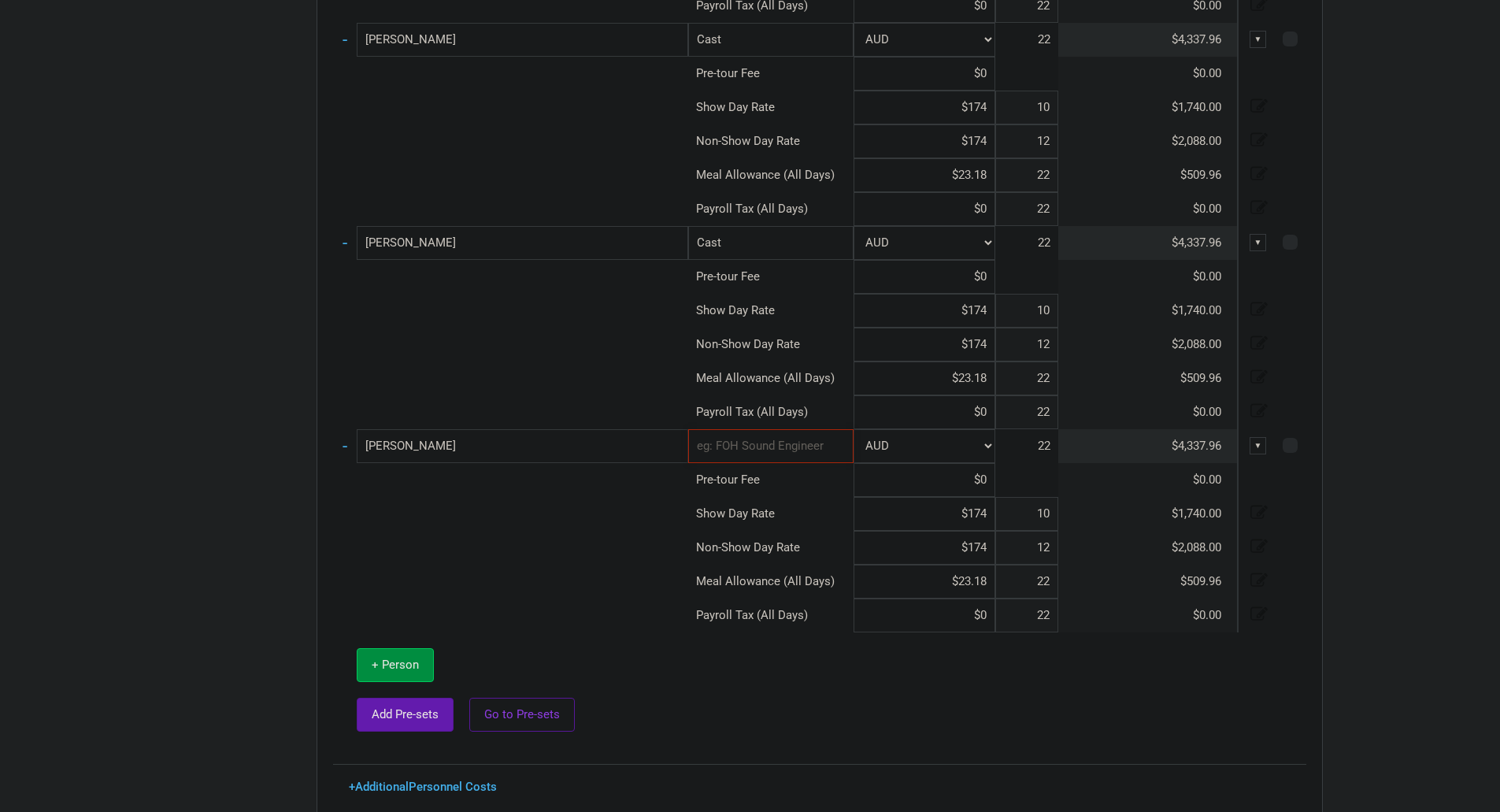
click at [782, 449] on input "text" at bounding box center [770, 446] width 165 height 34
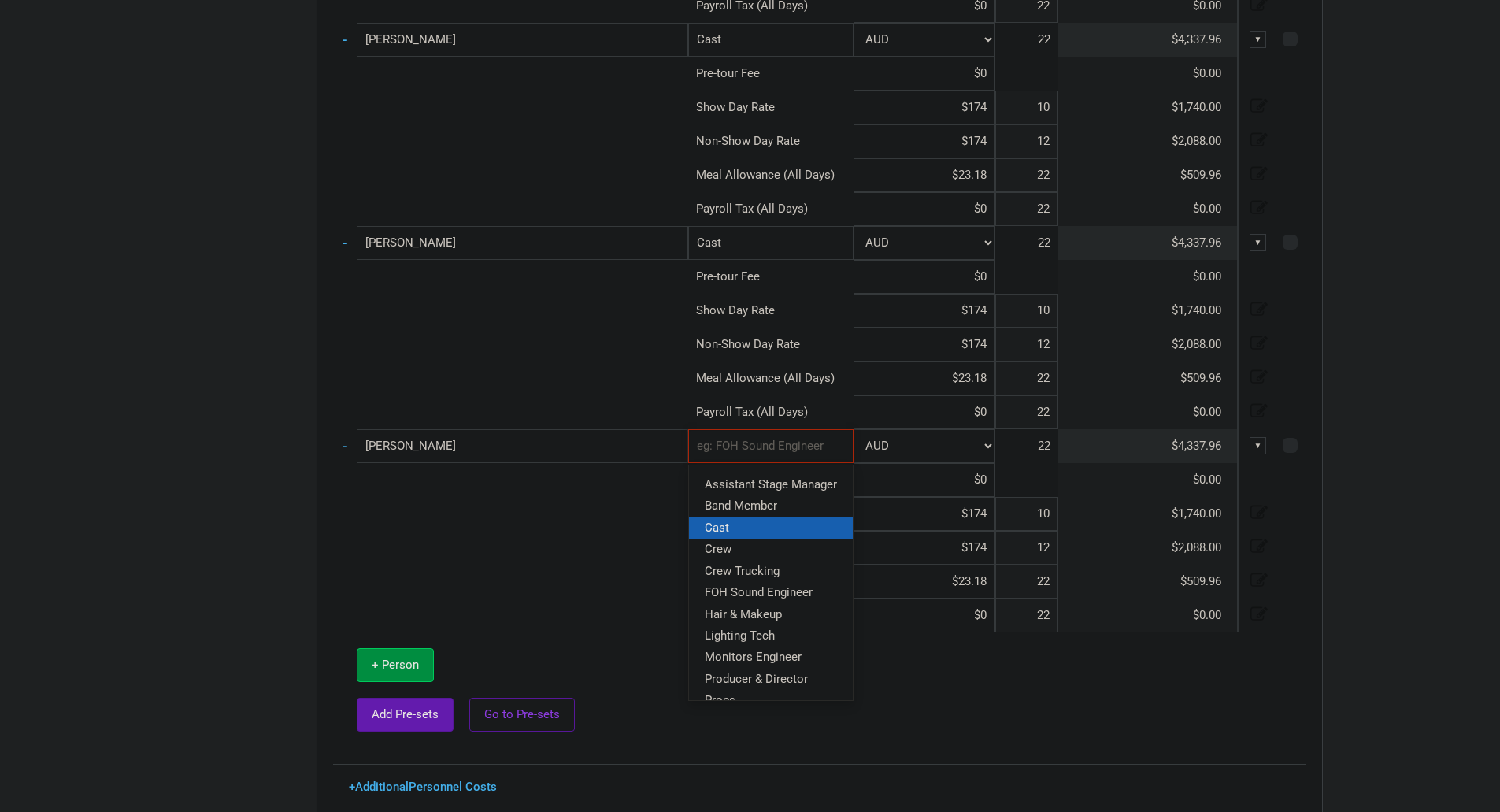
click at [788, 532] on link "Cast" at bounding box center [771, 527] width 164 height 21
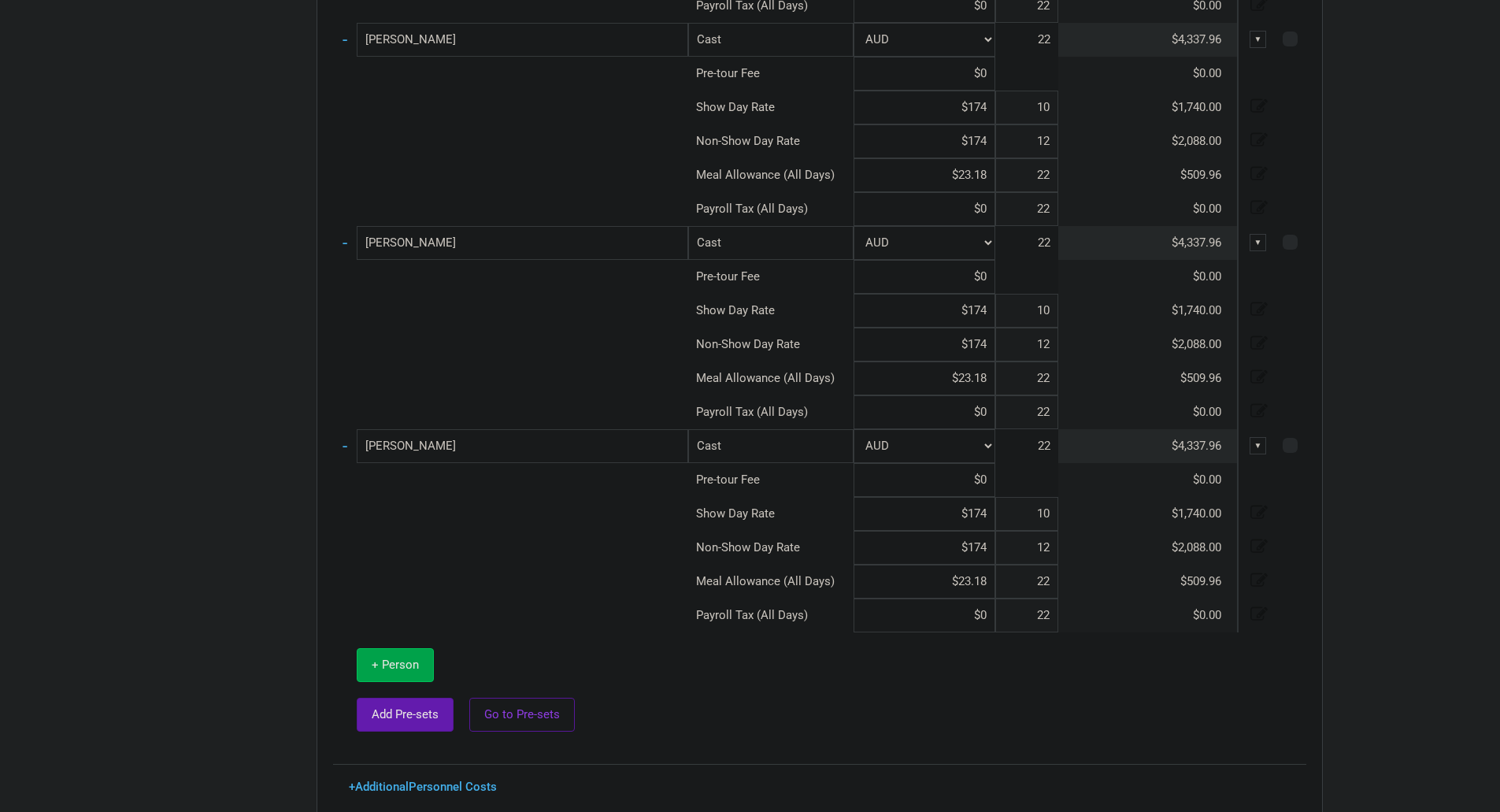
click at [388, 664] on span "+ Person" at bounding box center [396, 664] width 47 height 14
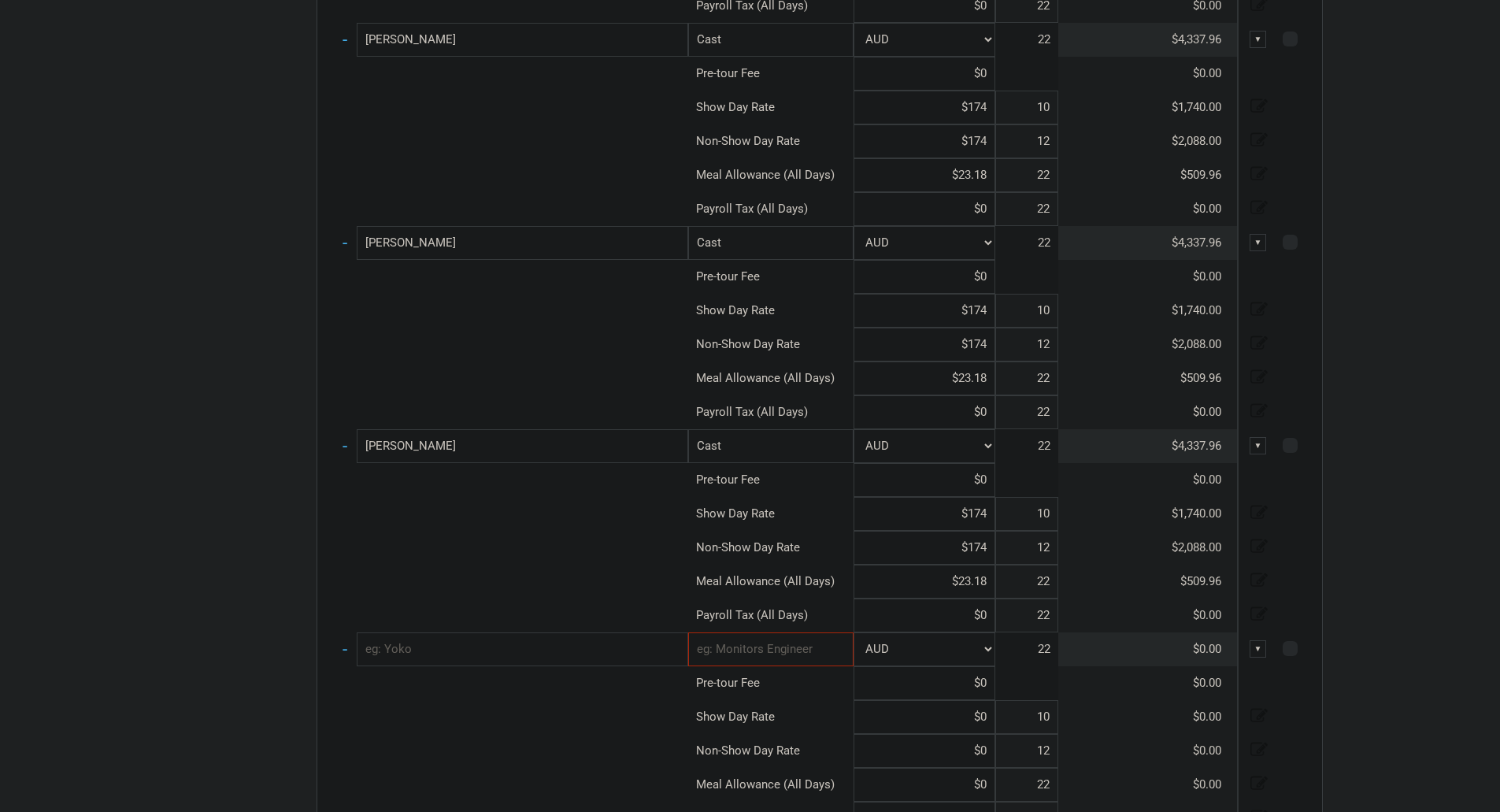
click at [466, 643] on input "text" at bounding box center [523, 649] width 332 height 34
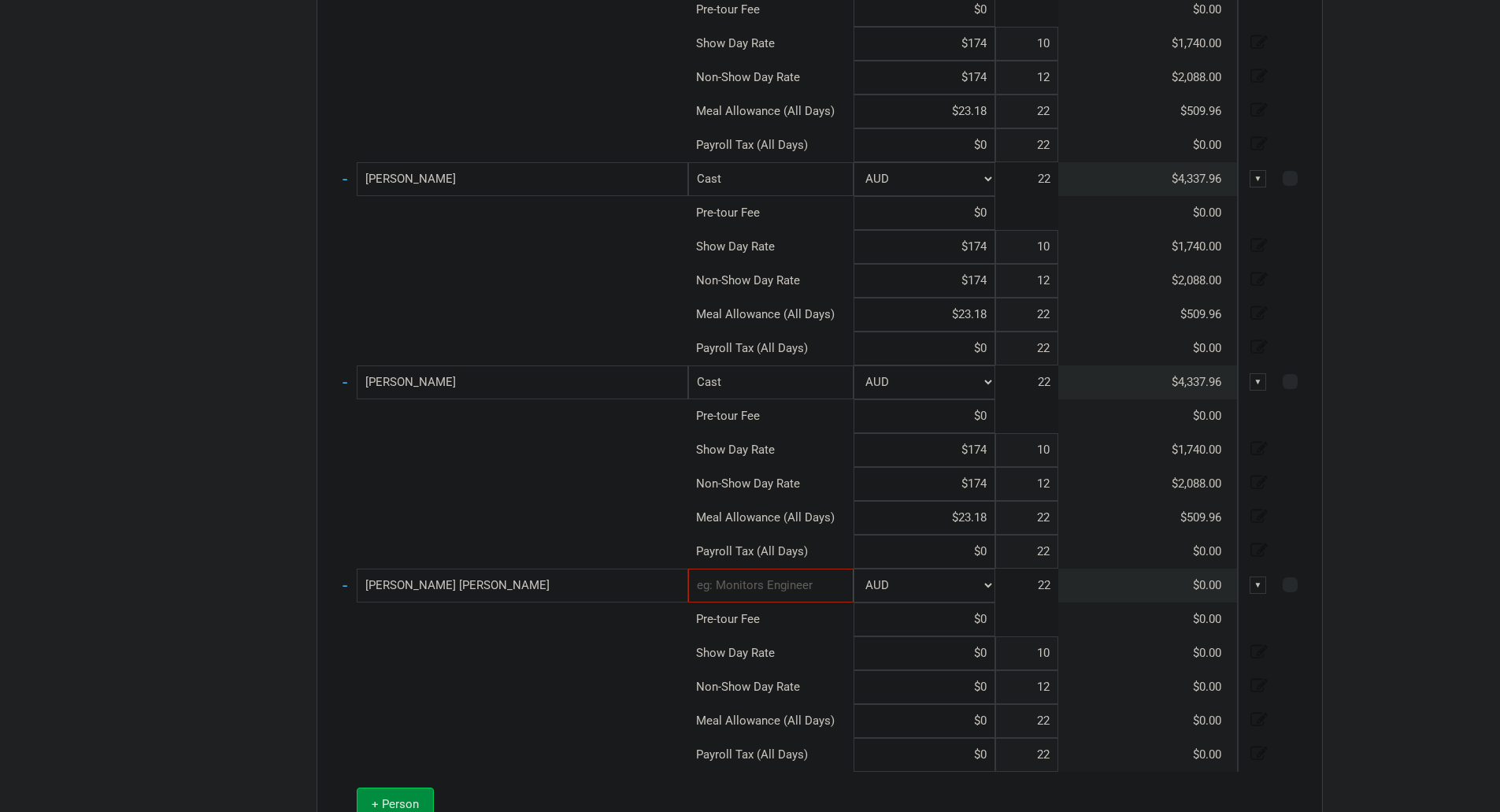
scroll to position [3938, 0]
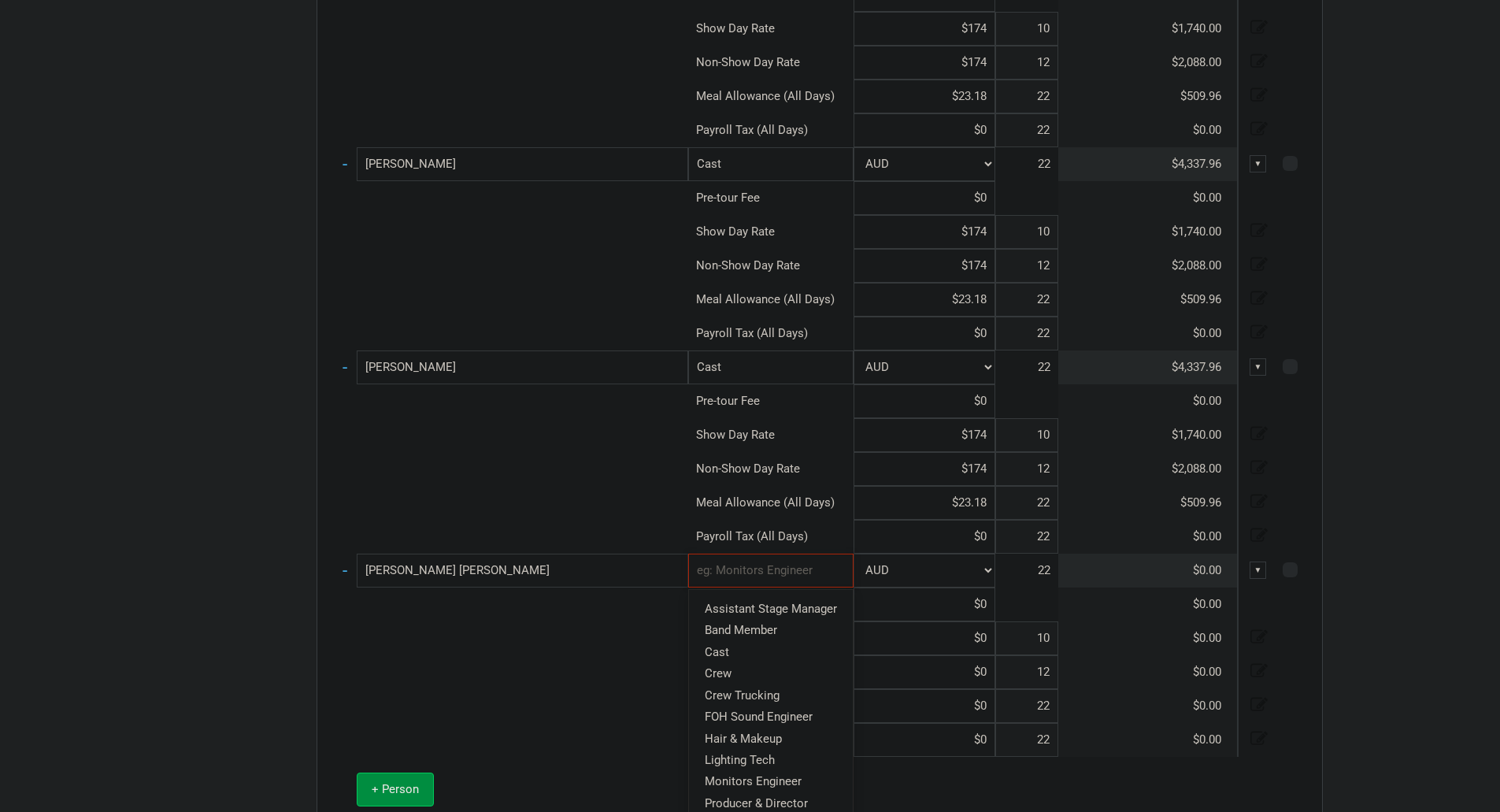
click at [767, 578] on input "text" at bounding box center [770, 570] width 165 height 34
click at [773, 657] on link "Cast" at bounding box center [771, 651] width 164 height 21
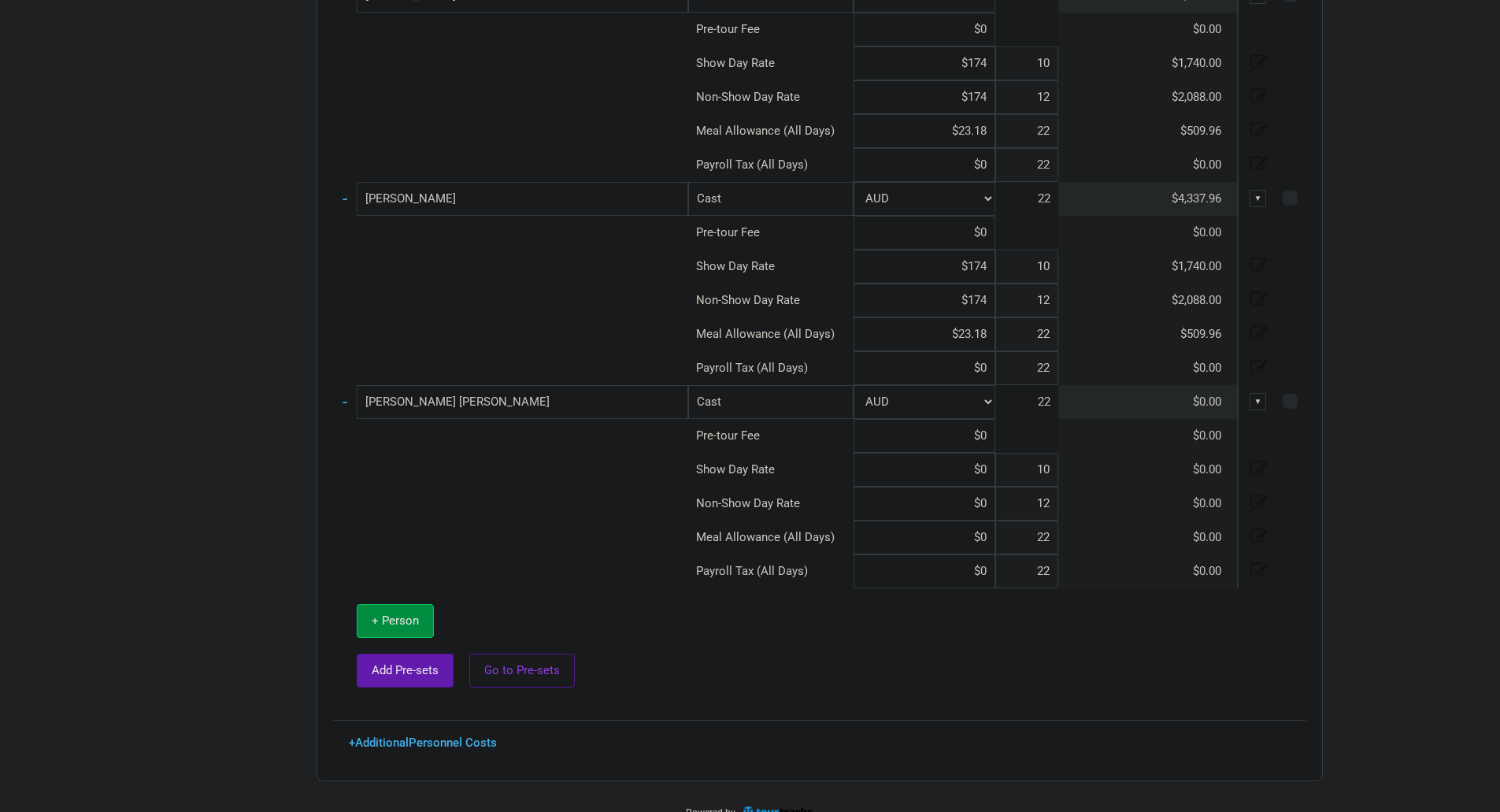
scroll to position [4128, 0]
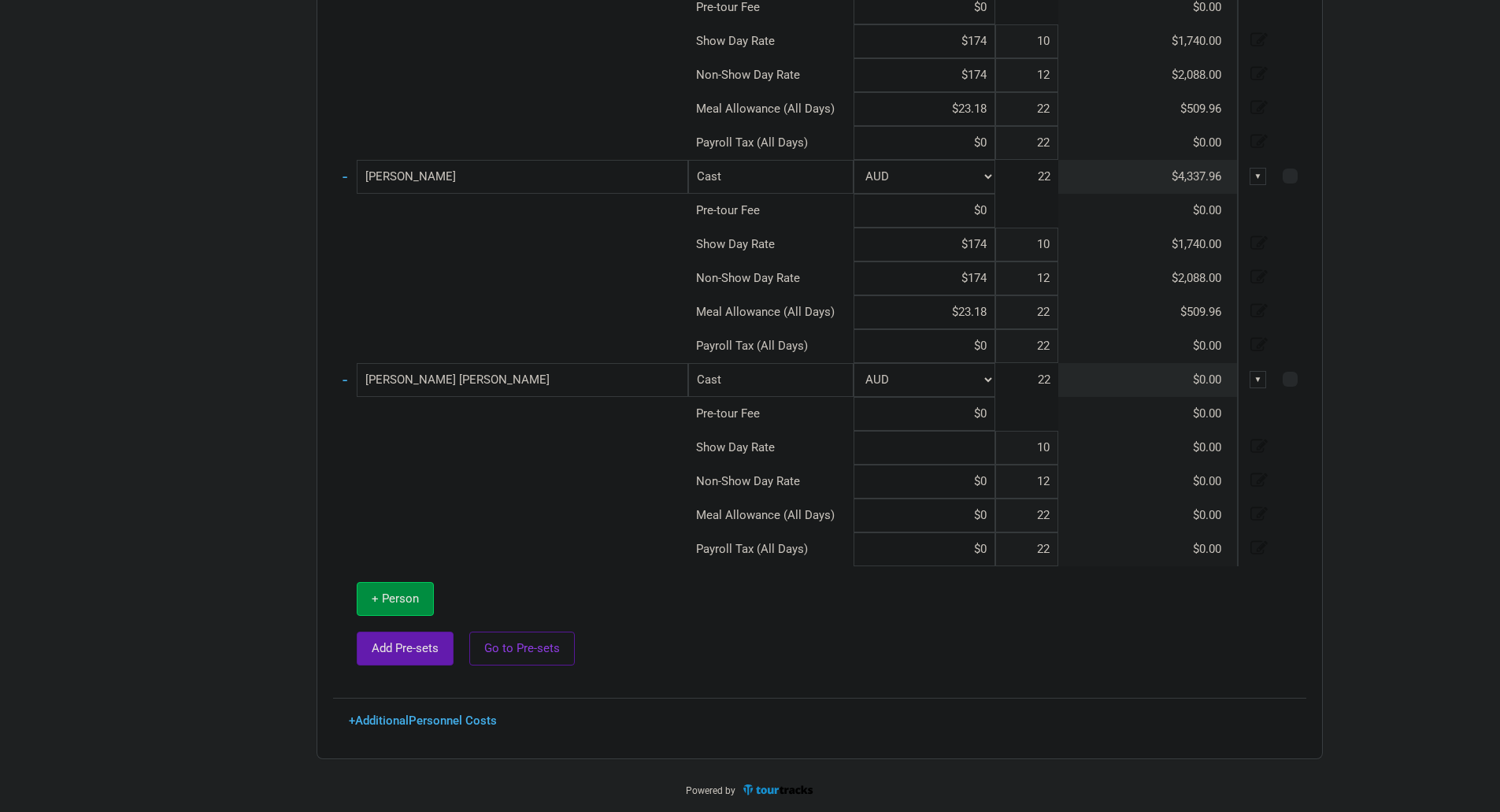
click at [990, 452] on input at bounding box center [925, 447] width 141 height 34
paste input "$23.18"
click at [342, 380] on link "-" at bounding box center [344, 379] width 4 height 20
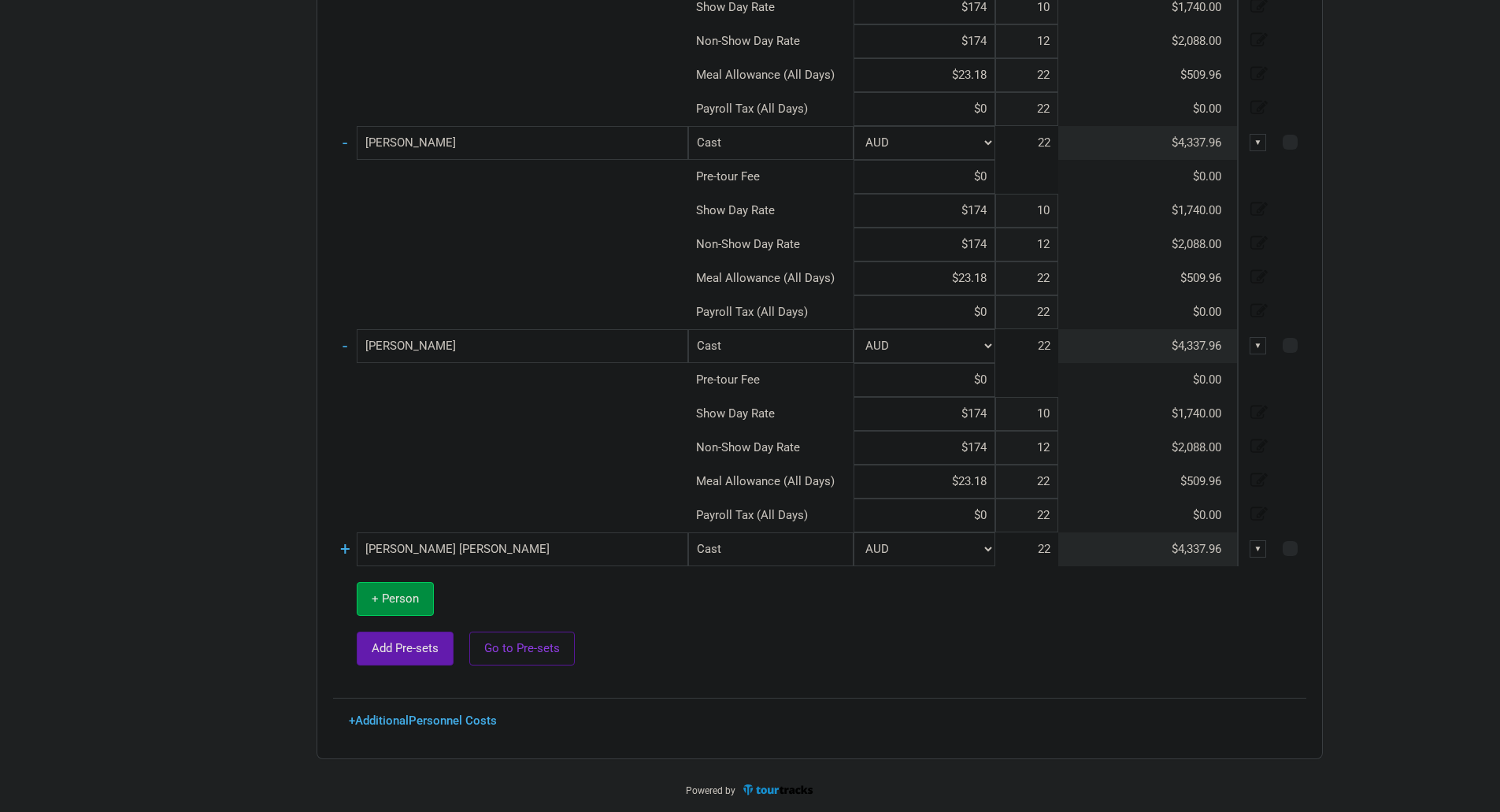
click at [346, 349] on link "-" at bounding box center [344, 345] width 4 height 20
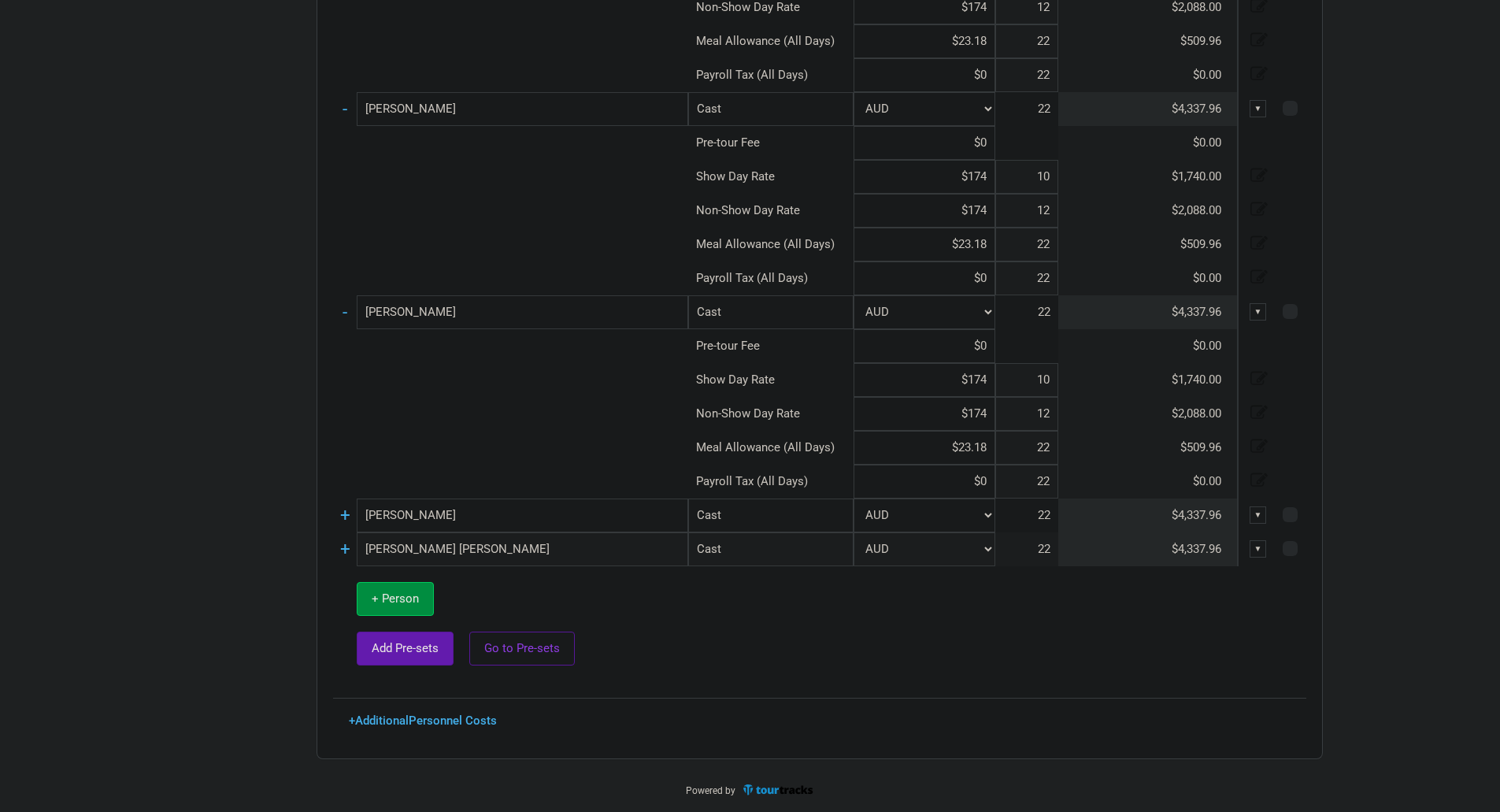
scroll to position [3790, 0]
click at [348, 313] on td "-" at bounding box center [345, 312] width 24 height 34
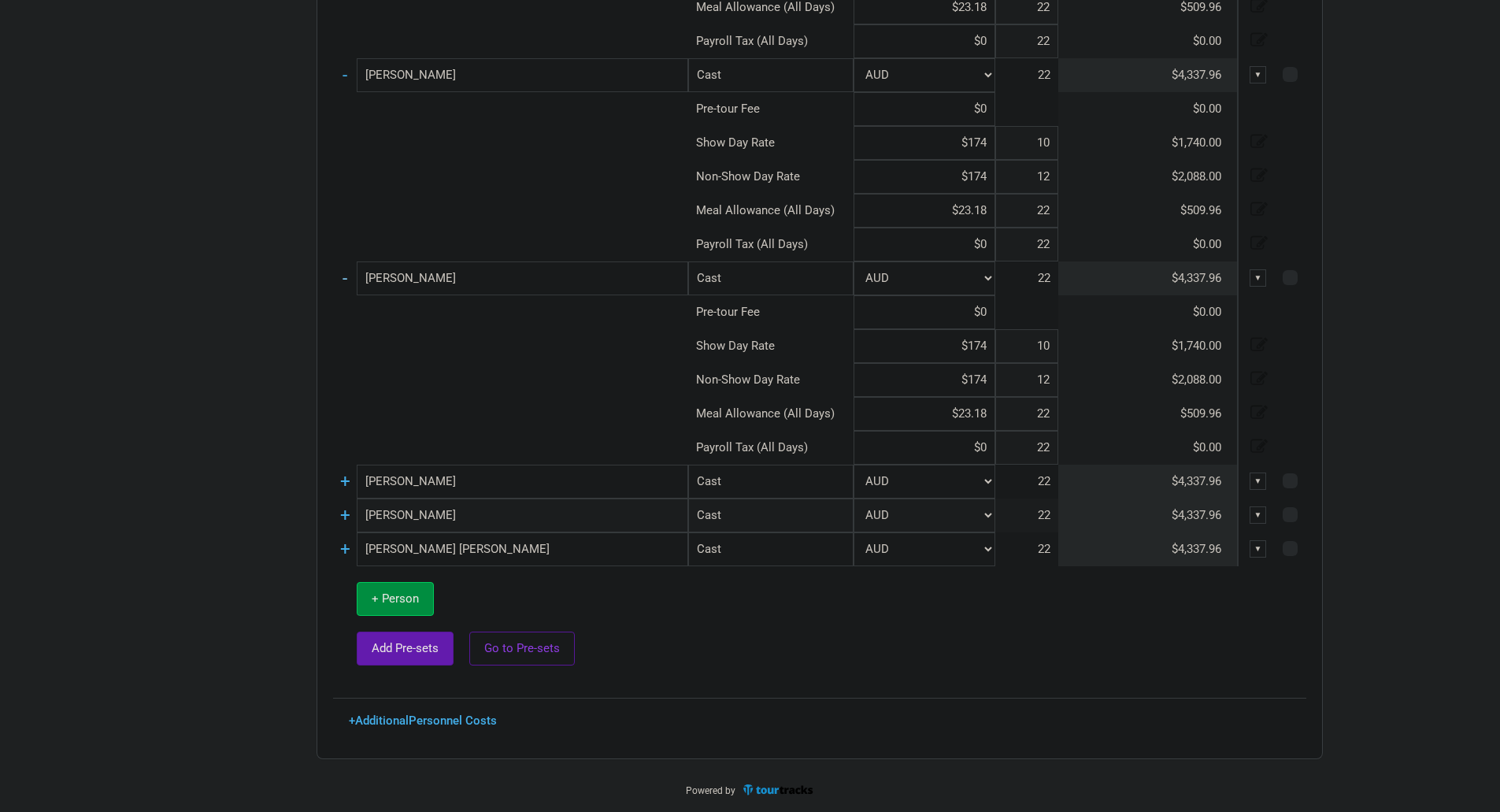
click at [347, 286] on link "-" at bounding box center [344, 278] width 4 height 20
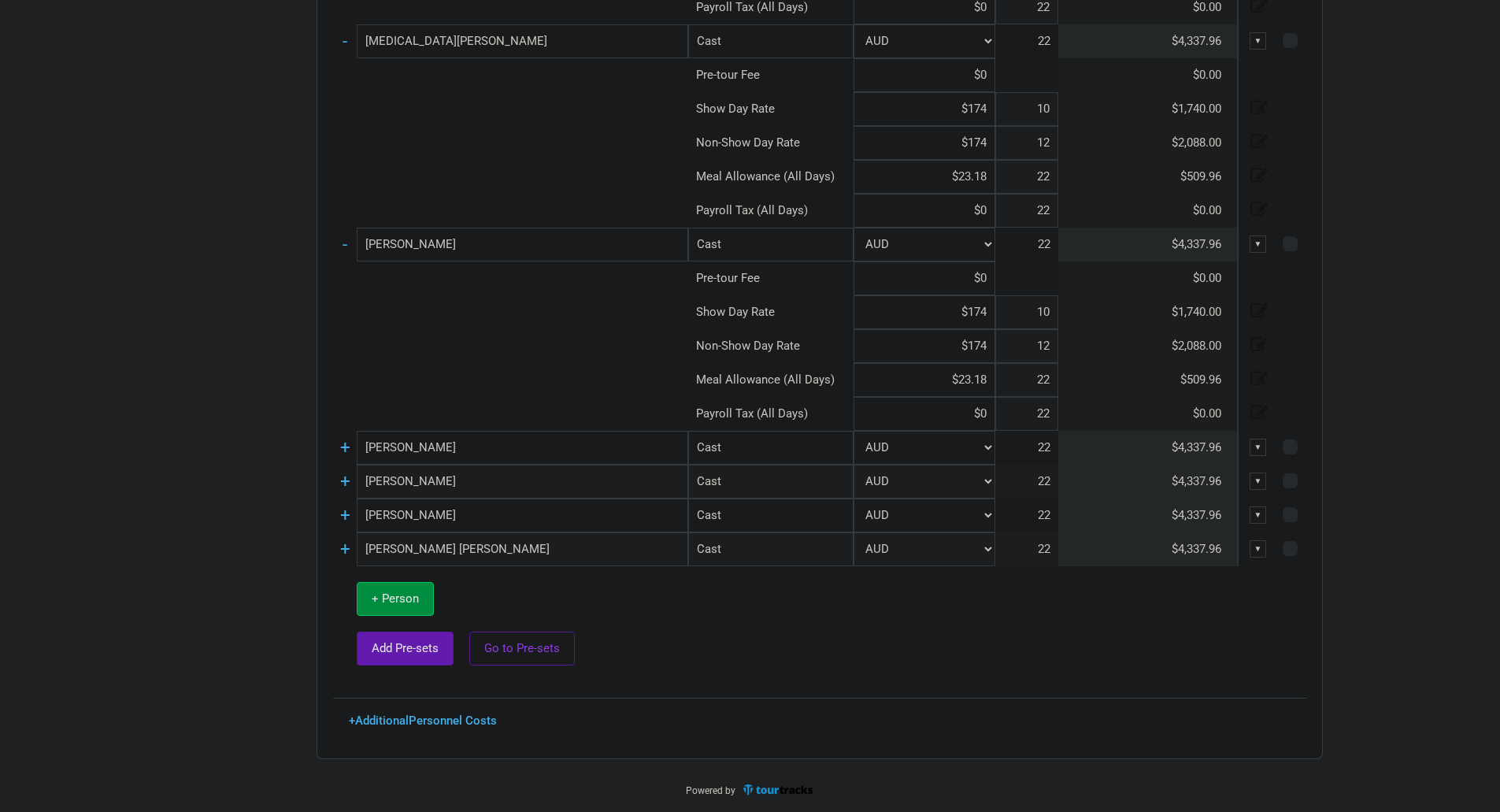
click at [347, 256] on td "-" at bounding box center [345, 244] width 24 height 34
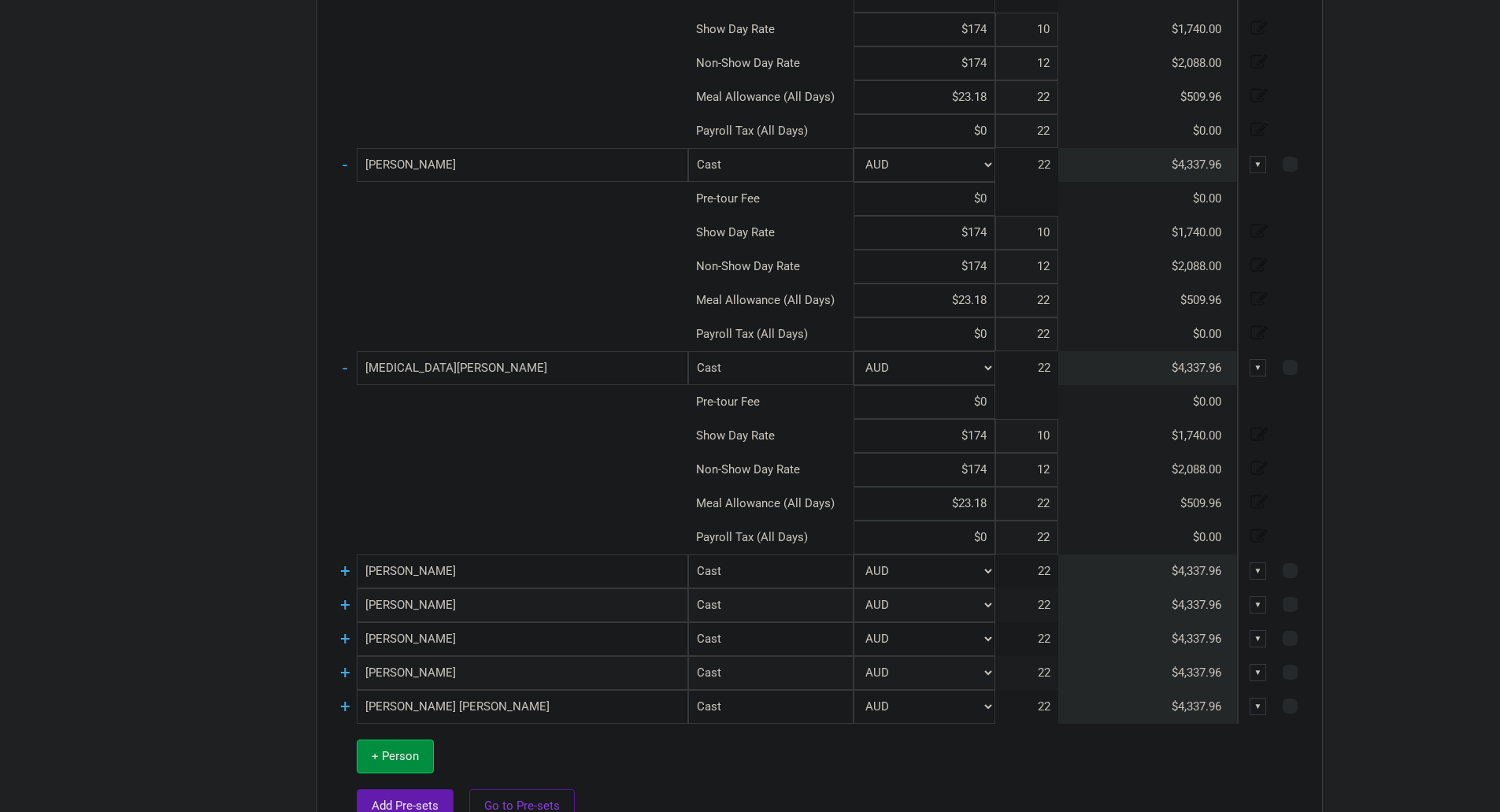
click at [349, 366] on td "-" at bounding box center [345, 368] width 24 height 34
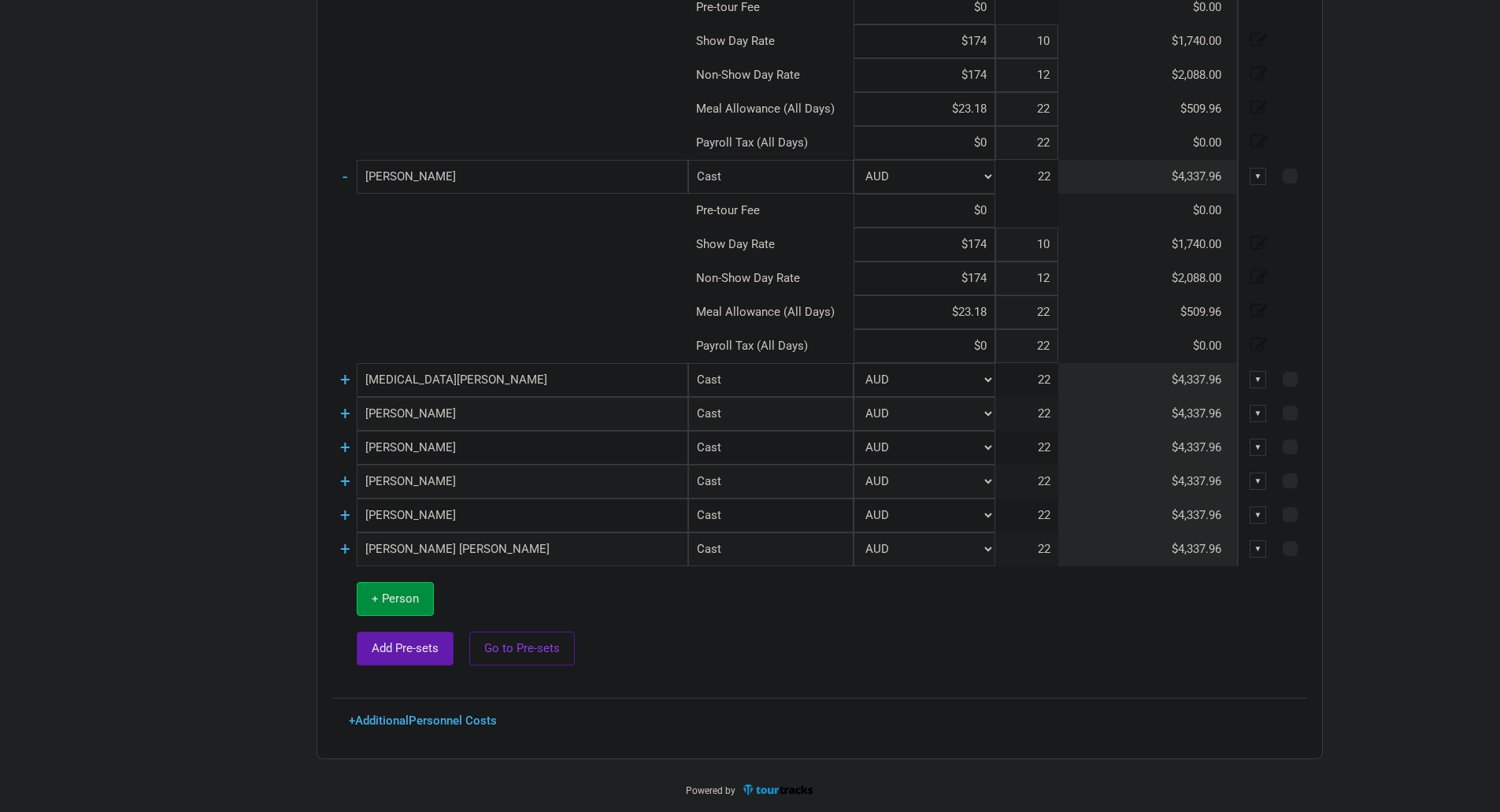
click at [350, 174] on td "-" at bounding box center [345, 176] width 24 height 34
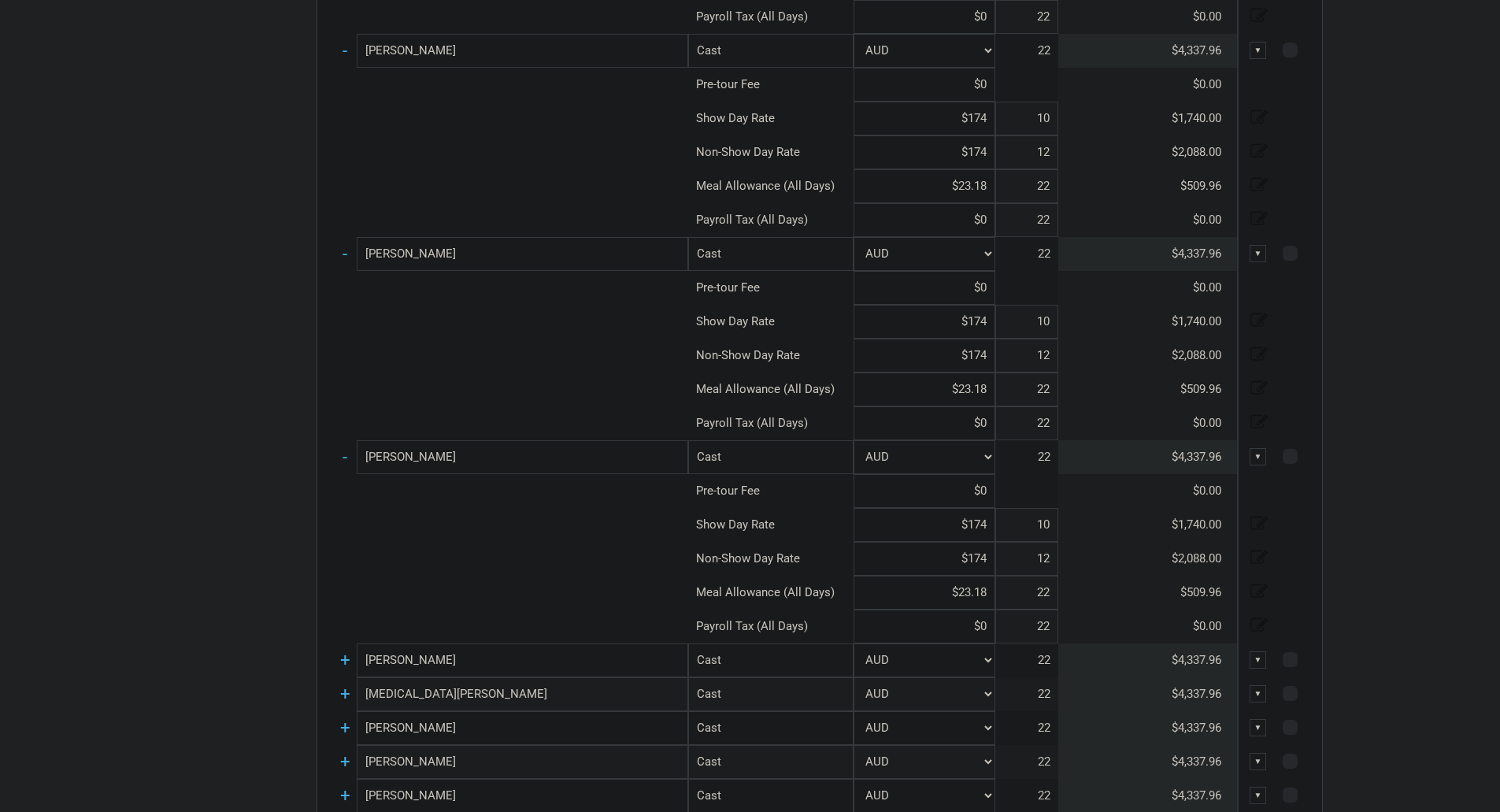
scroll to position [2628, 0]
click at [342, 458] on link "-" at bounding box center [344, 457] width 4 height 20
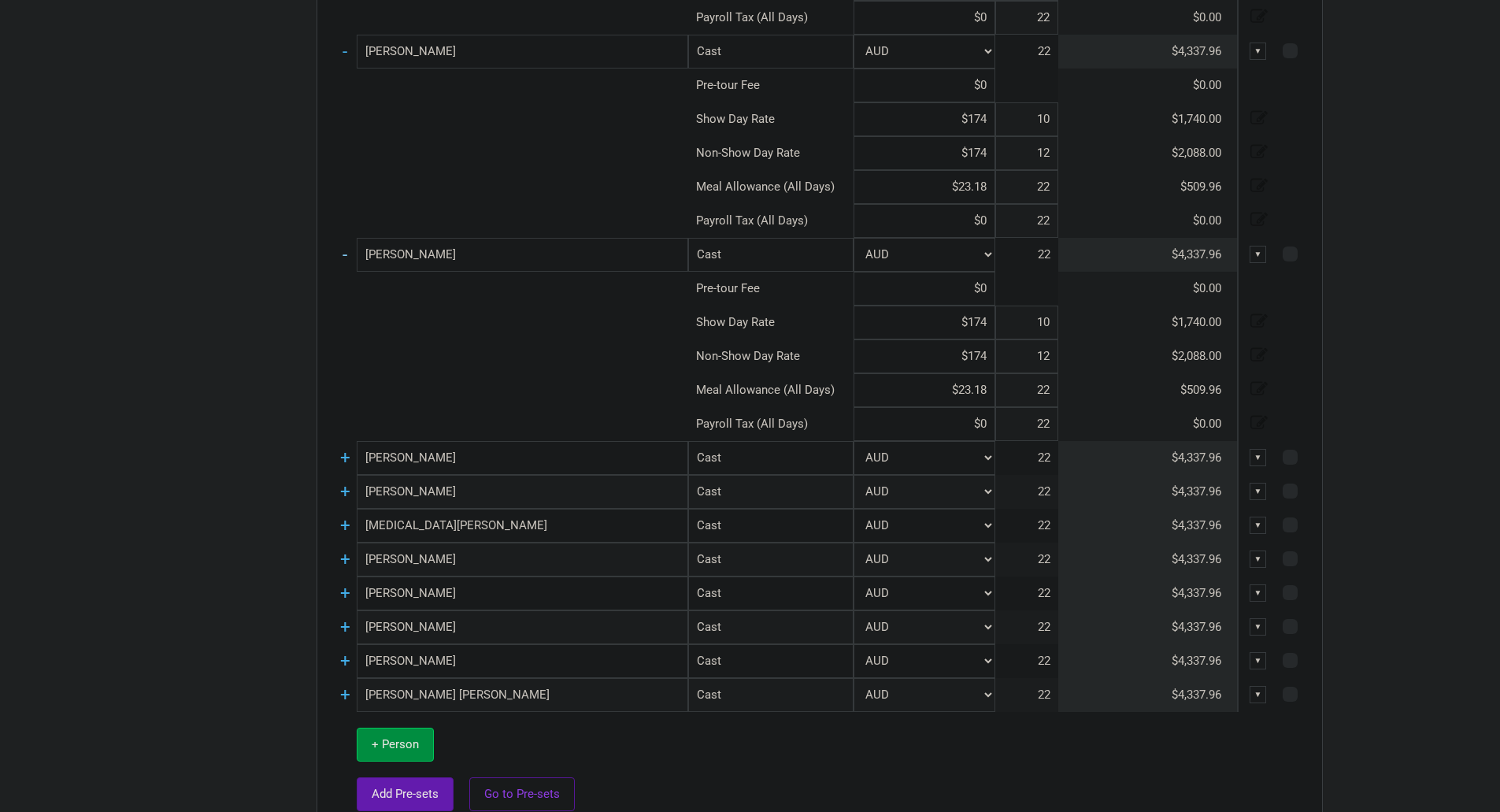
click at [345, 247] on link "-" at bounding box center [344, 254] width 4 height 20
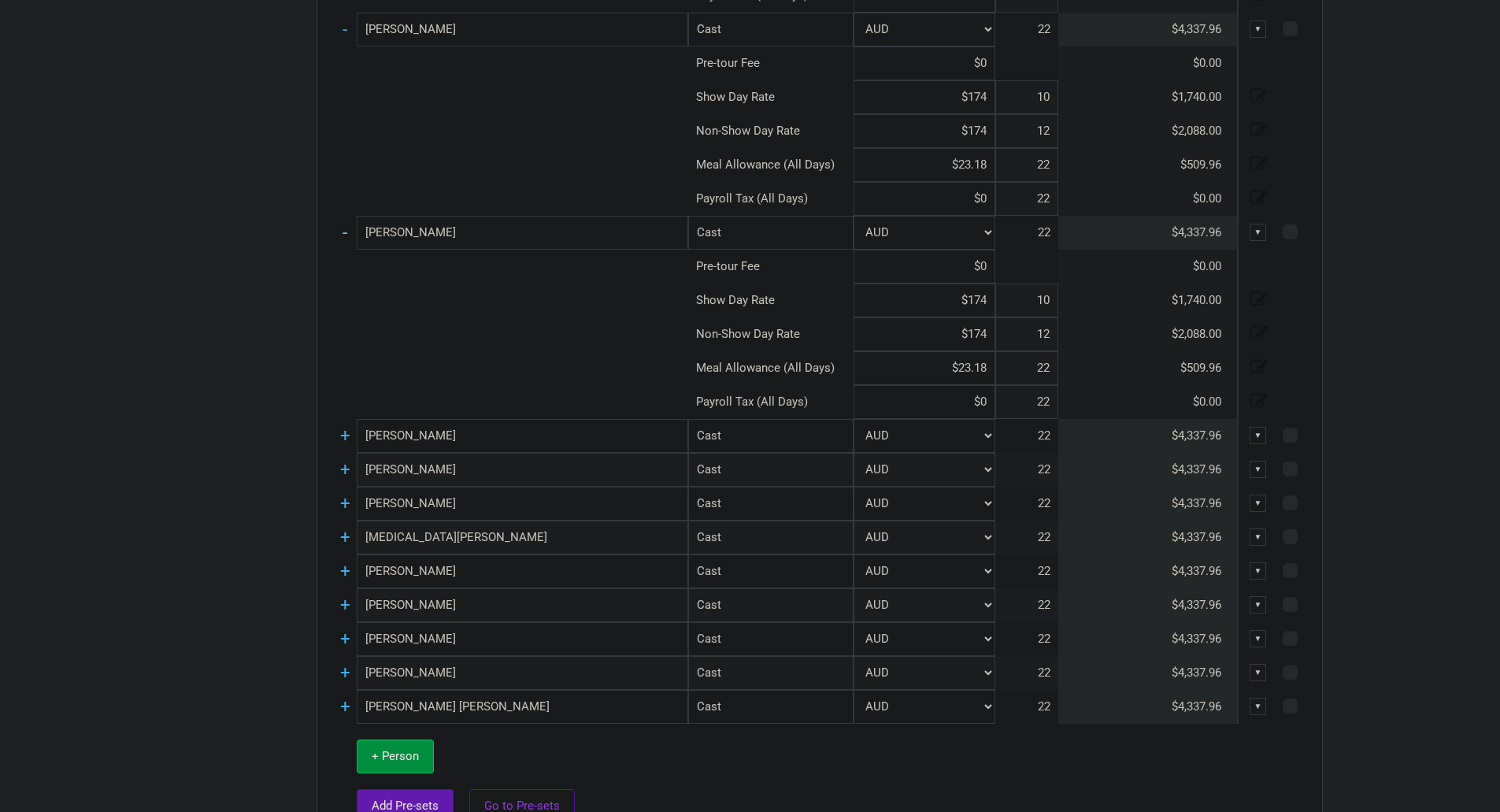
click at [347, 231] on link "-" at bounding box center [344, 231] width 4 height 20
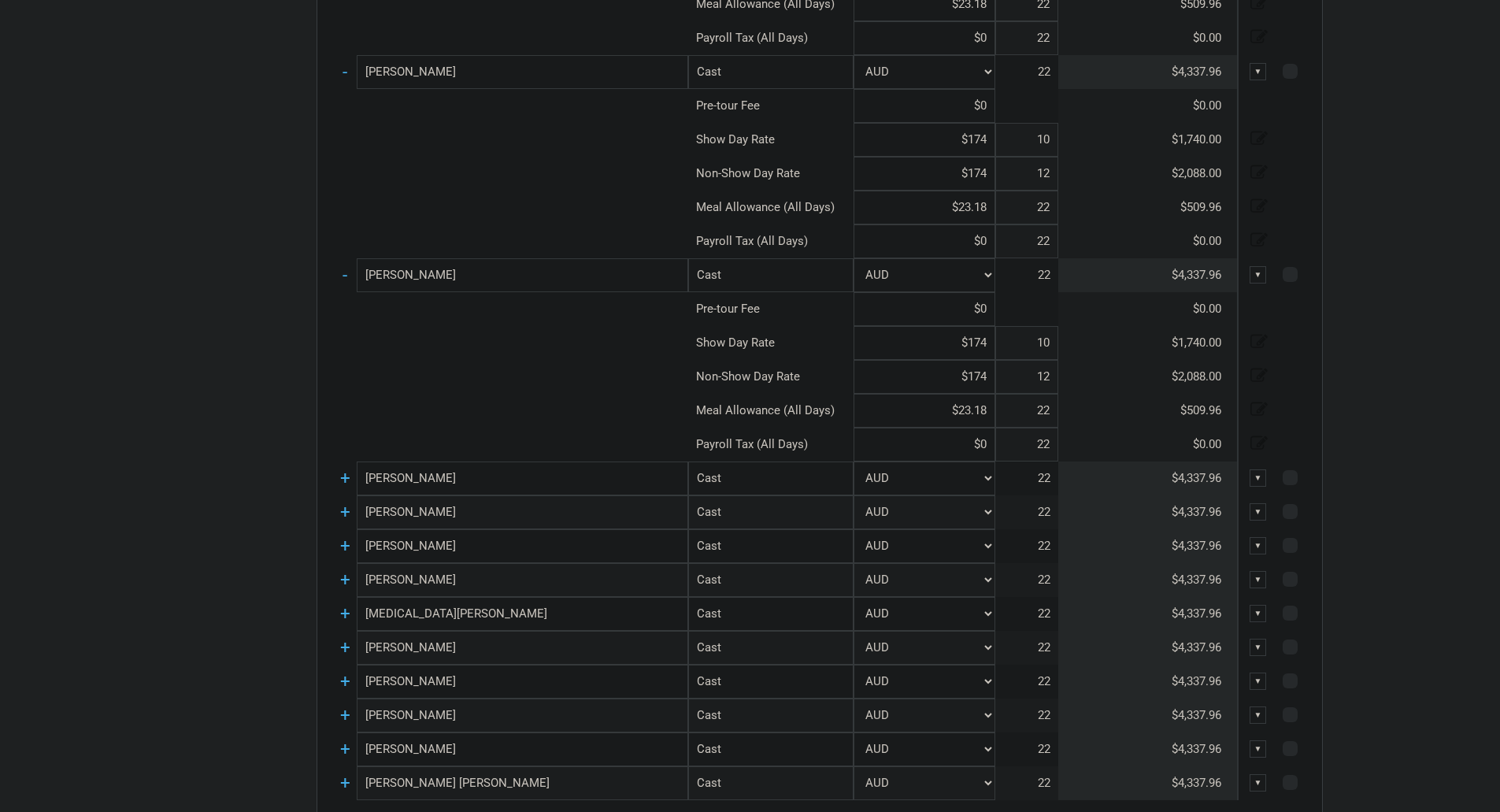
scroll to position [2120, 0]
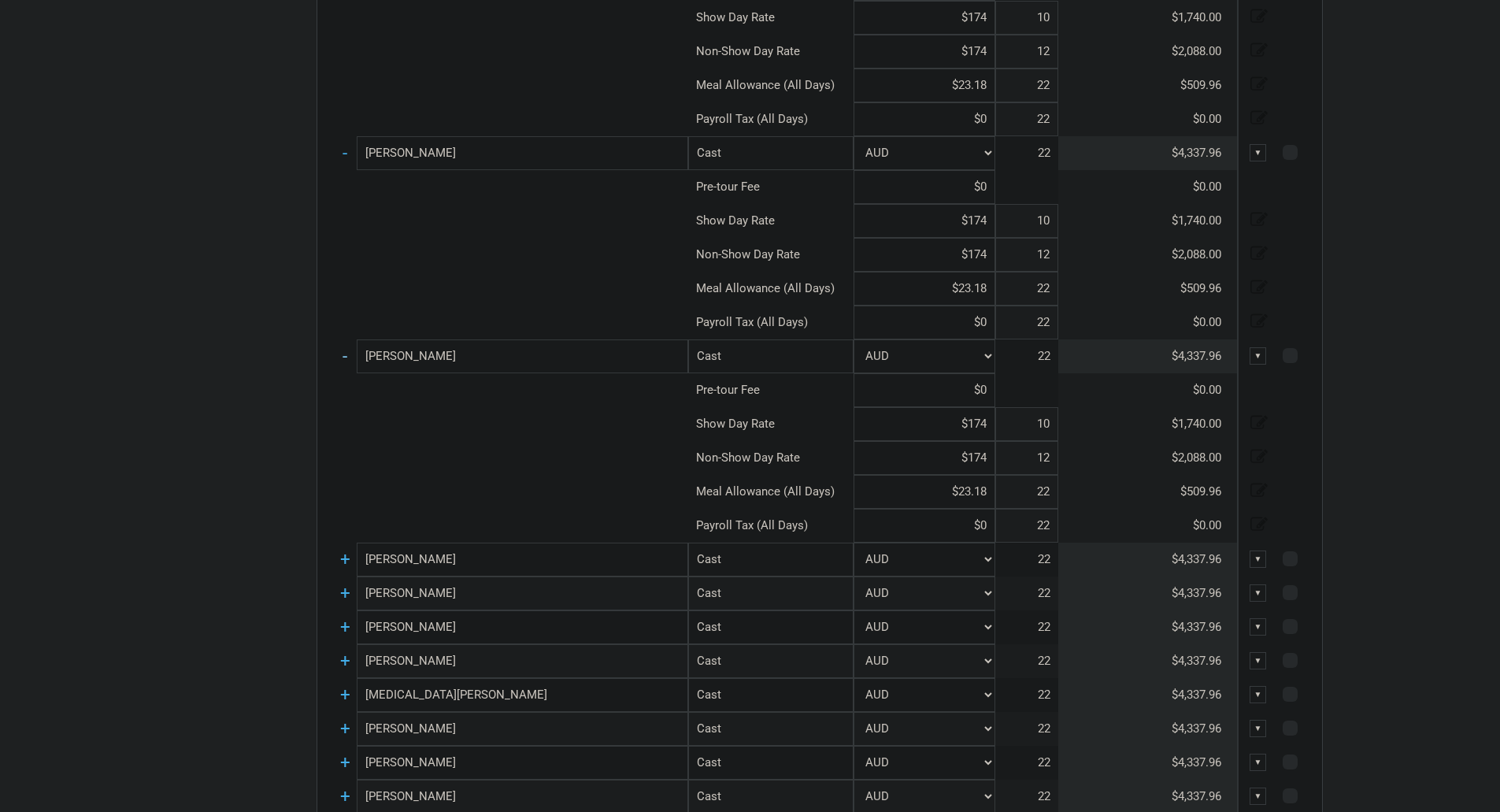
click at [345, 351] on link "-" at bounding box center [344, 355] width 4 height 20
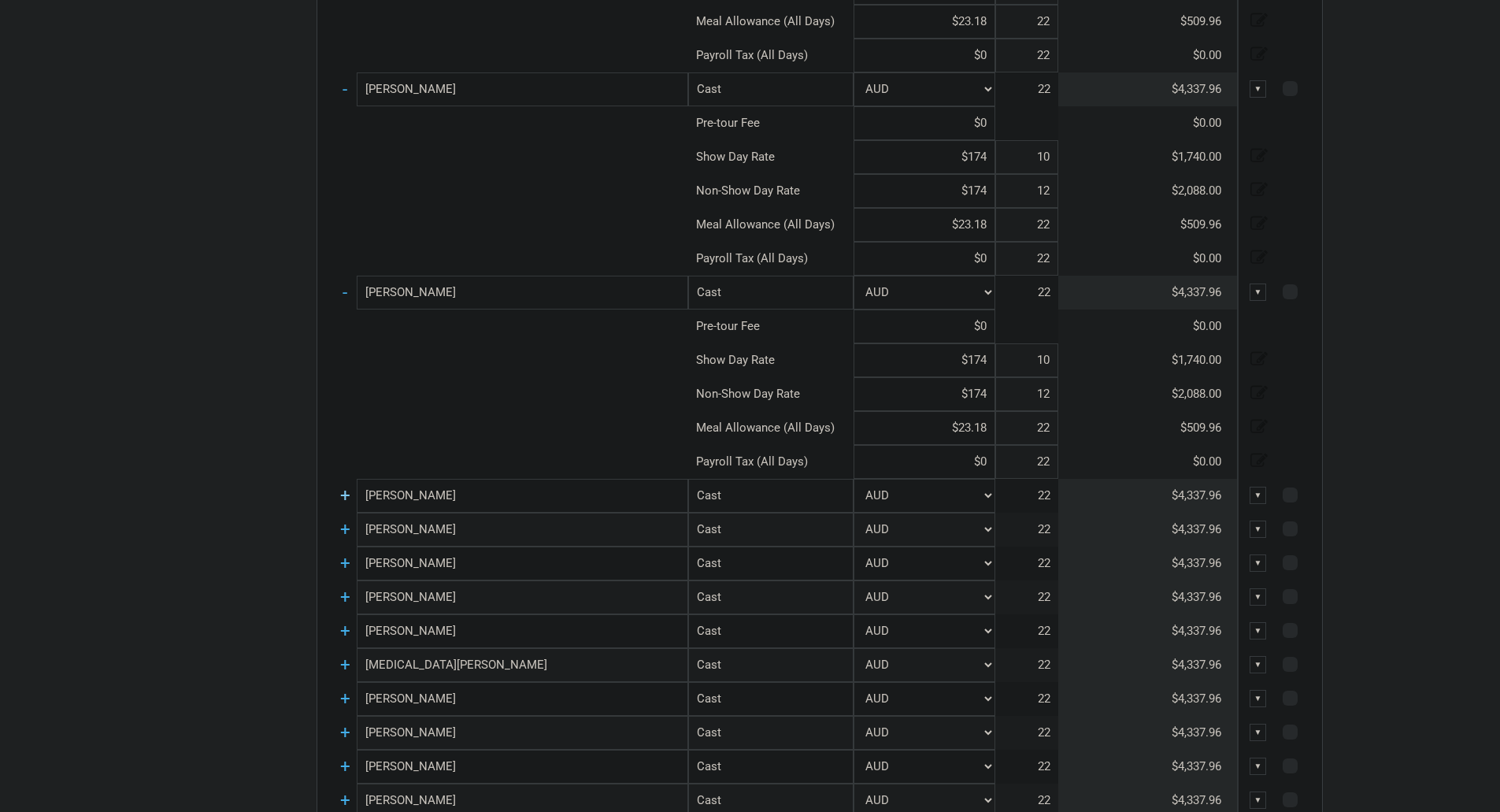
scroll to position [1963, 0]
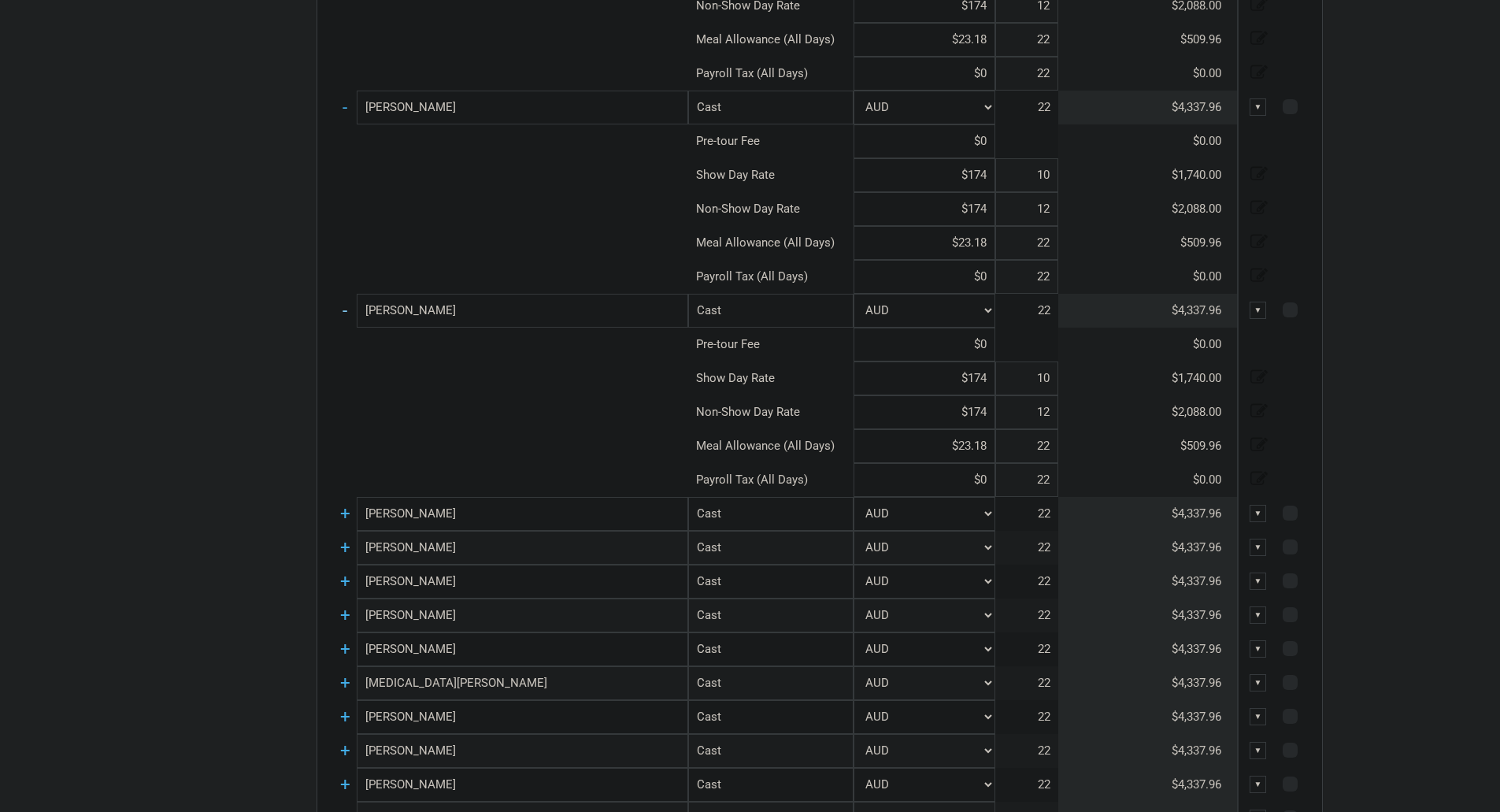
click at [347, 313] on link "-" at bounding box center [344, 310] width 4 height 20
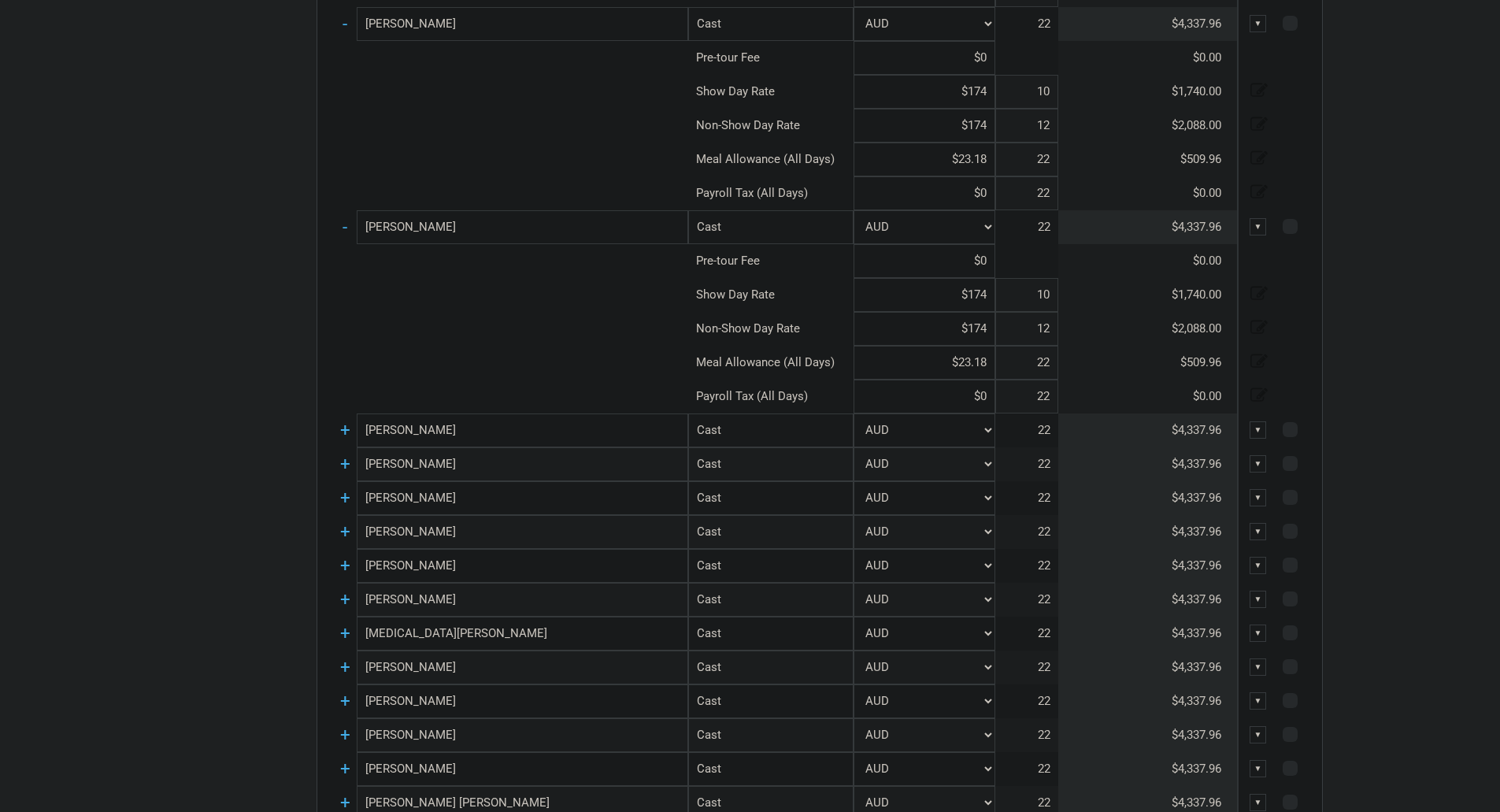
scroll to position [1726, 0]
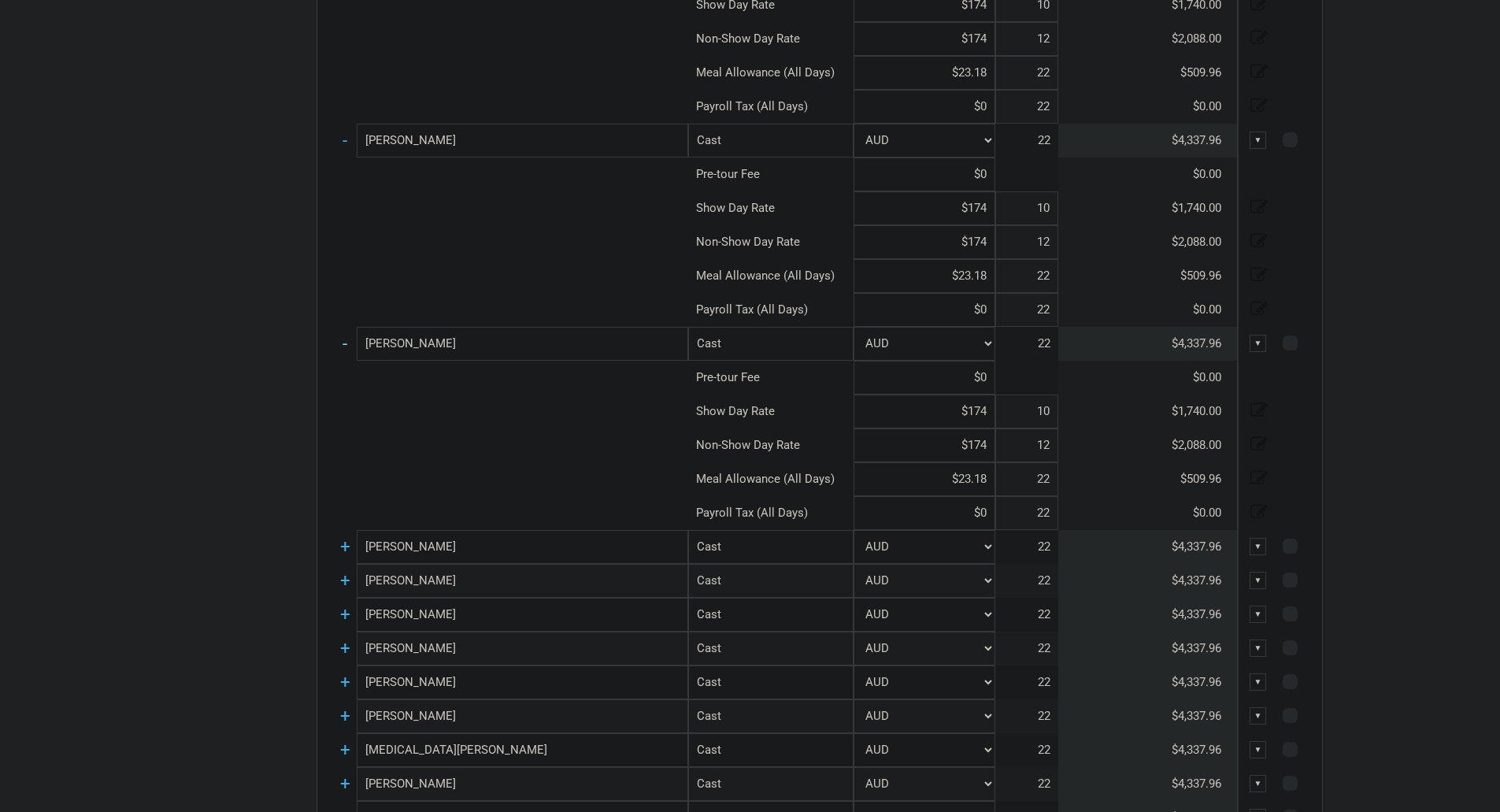
click at [347, 341] on link "-" at bounding box center [344, 343] width 4 height 20
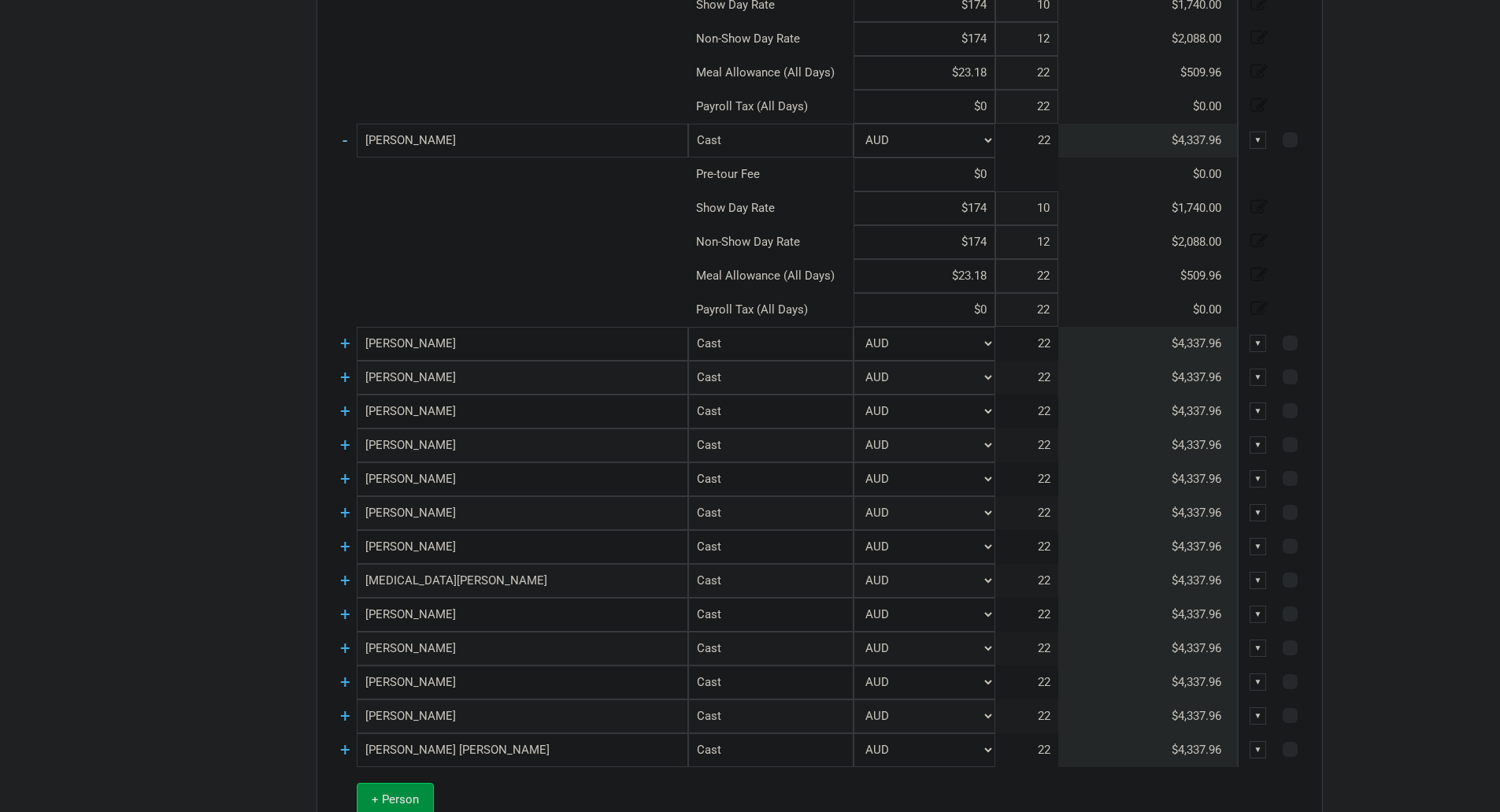
click at [344, 148] on link "-" at bounding box center [344, 140] width 4 height 20
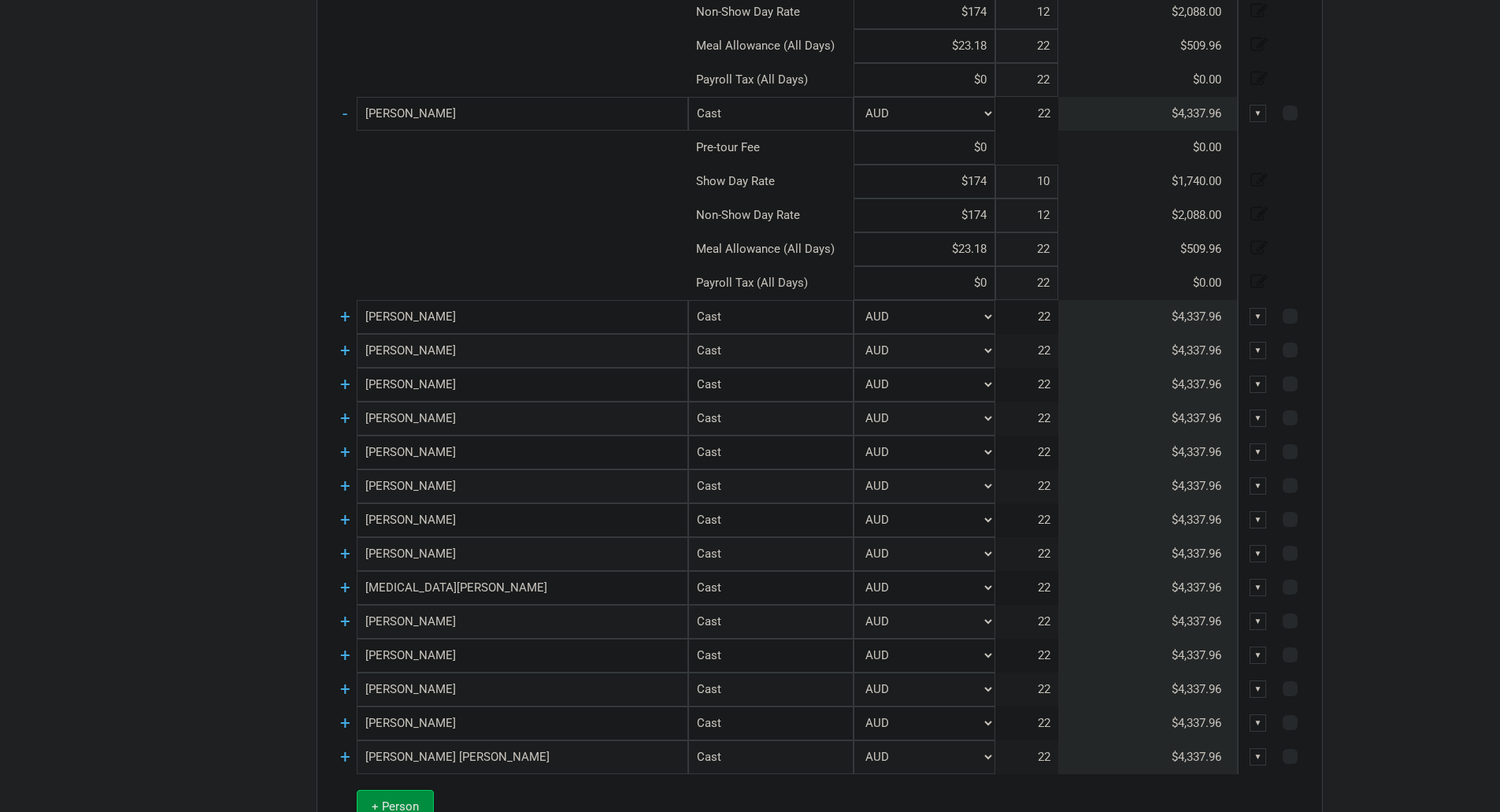
scroll to position [1411, 0]
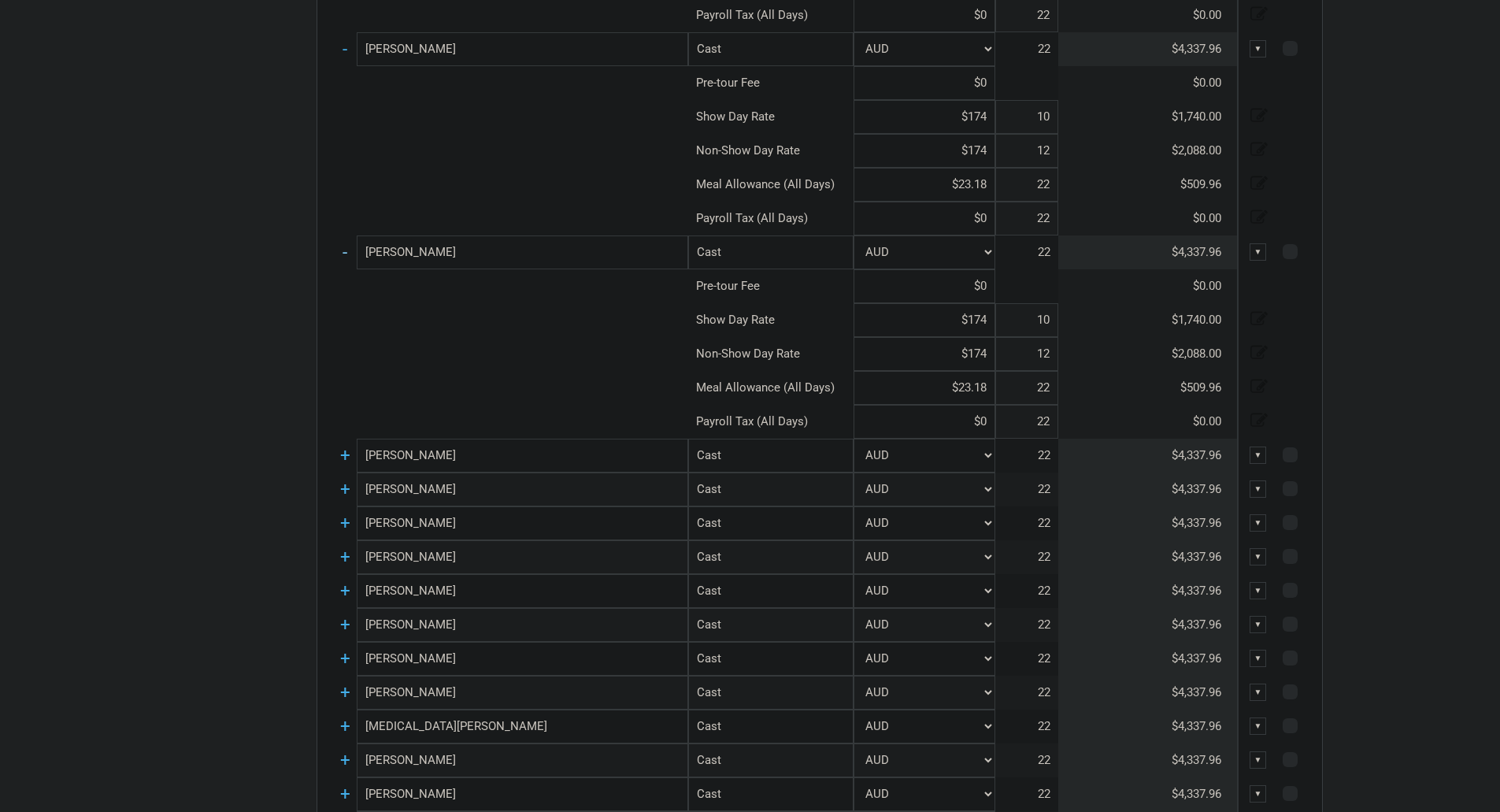
click at [343, 254] on link "-" at bounding box center [344, 251] width 4 height 20
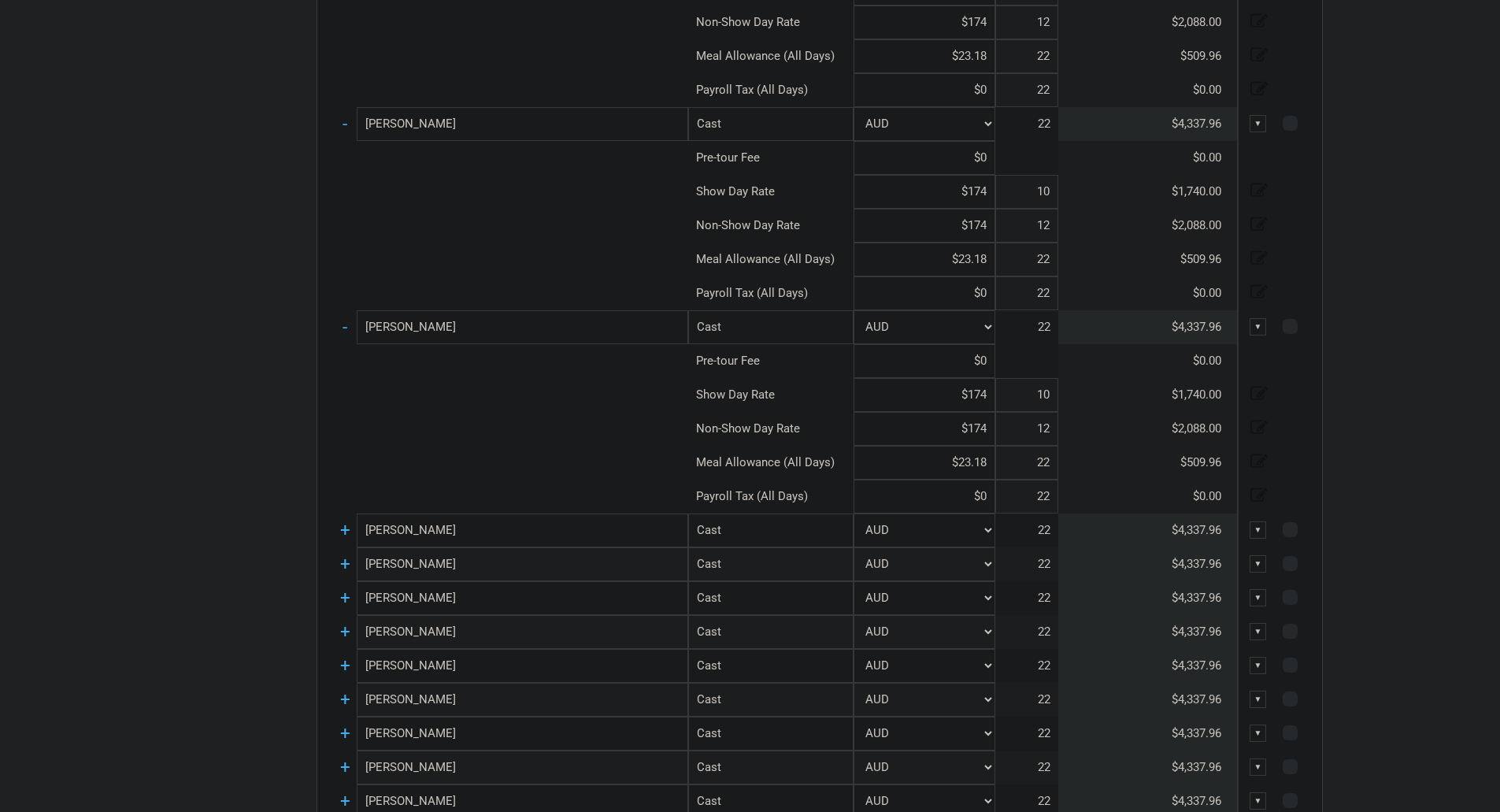
scroll to position [1097, 0]
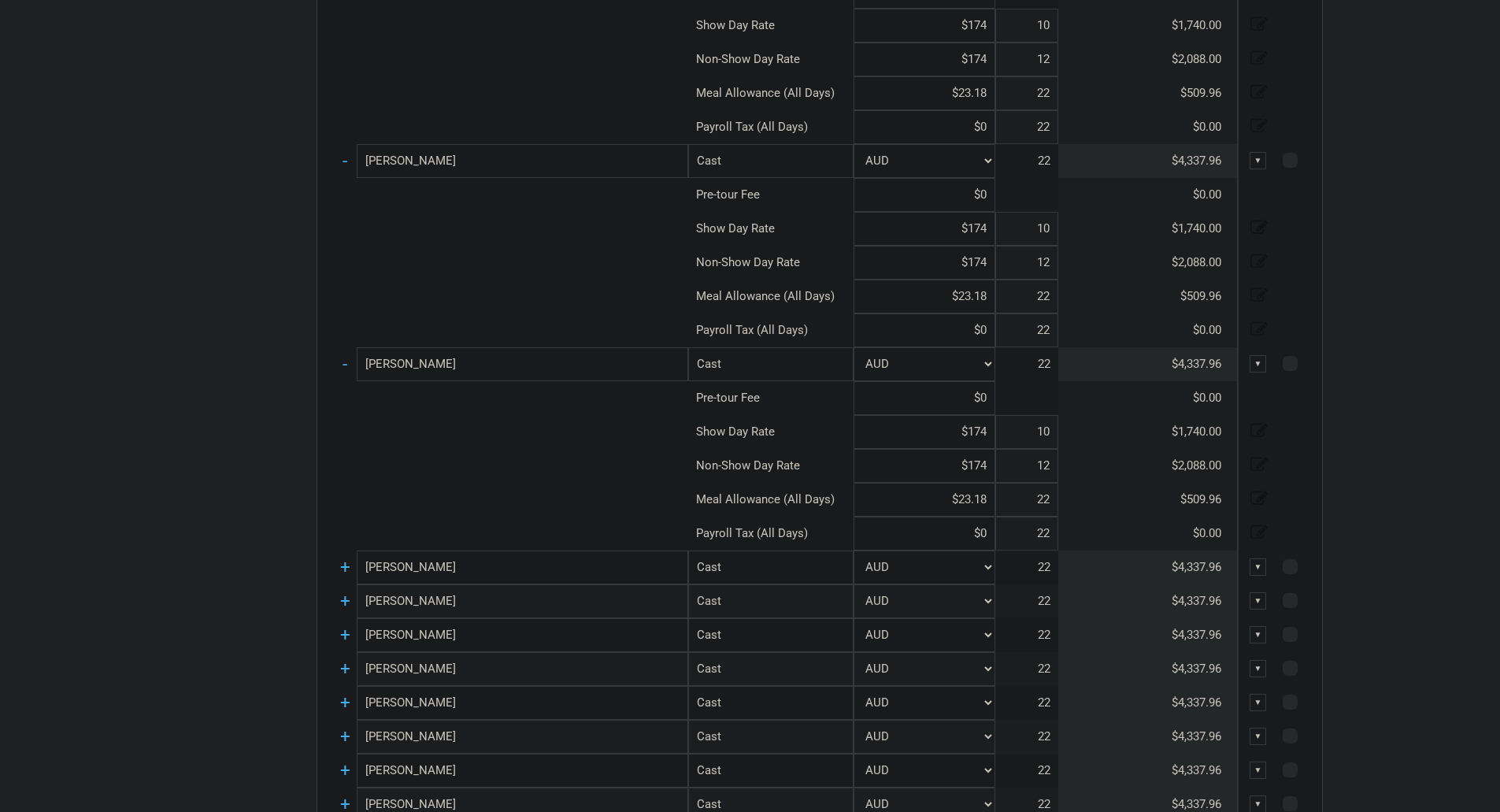
click at [349, 359] on td "-" at bounding box center [345, 364] width 24 height 34
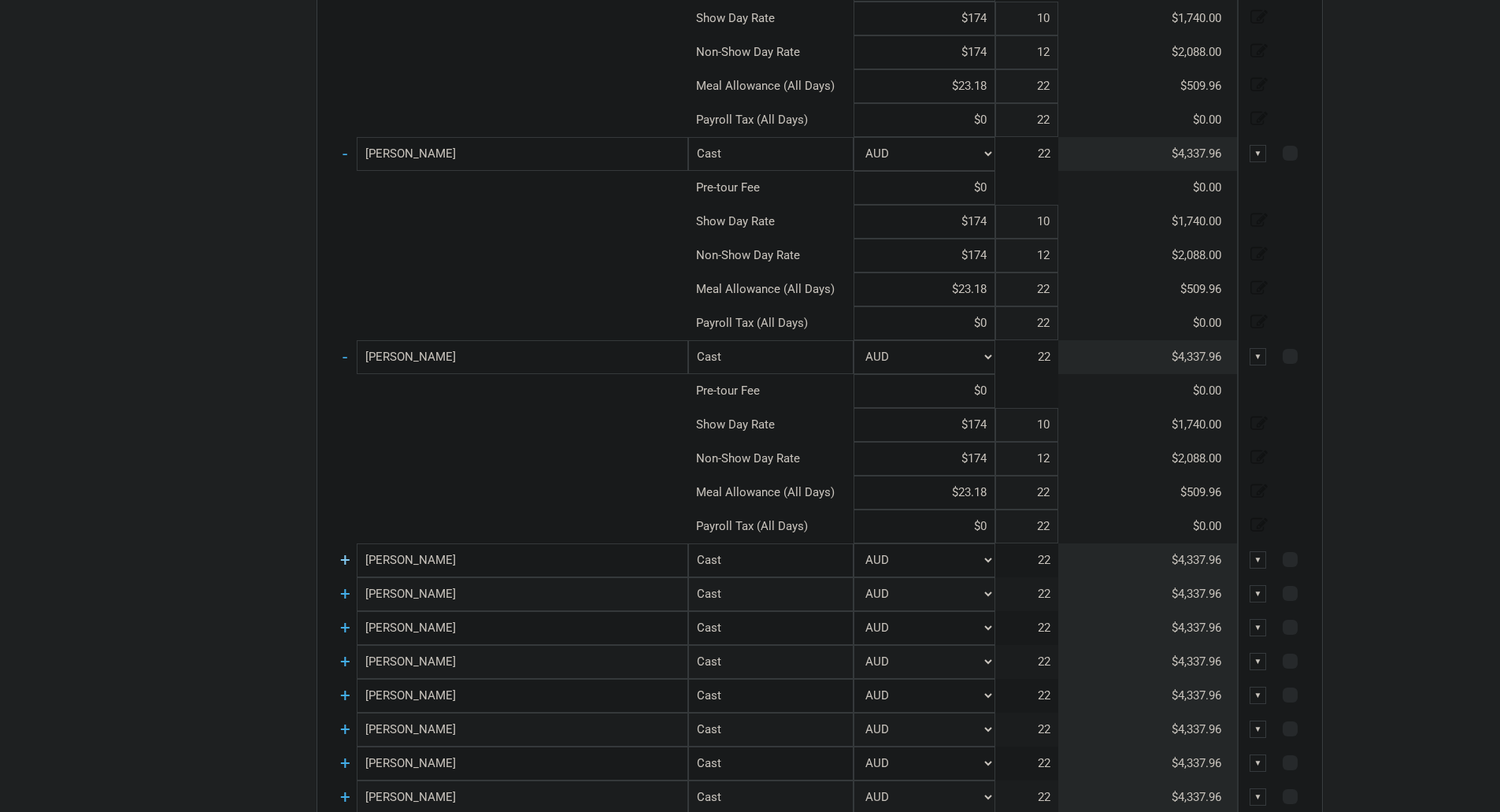
scroll to position [860, 0]
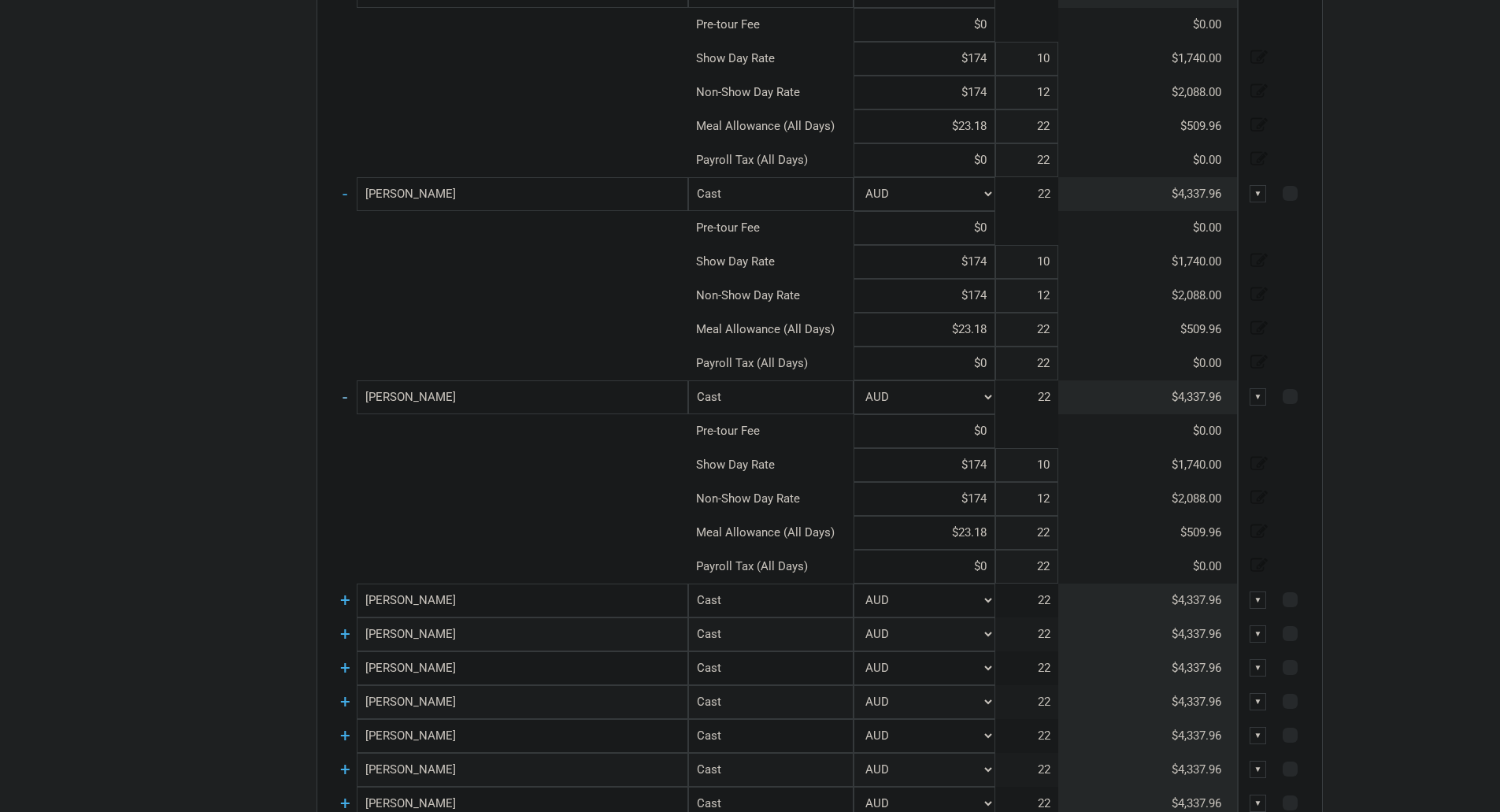
click at [347, 391] on link "-" at bounding box center [344, 396] width 4 height 20
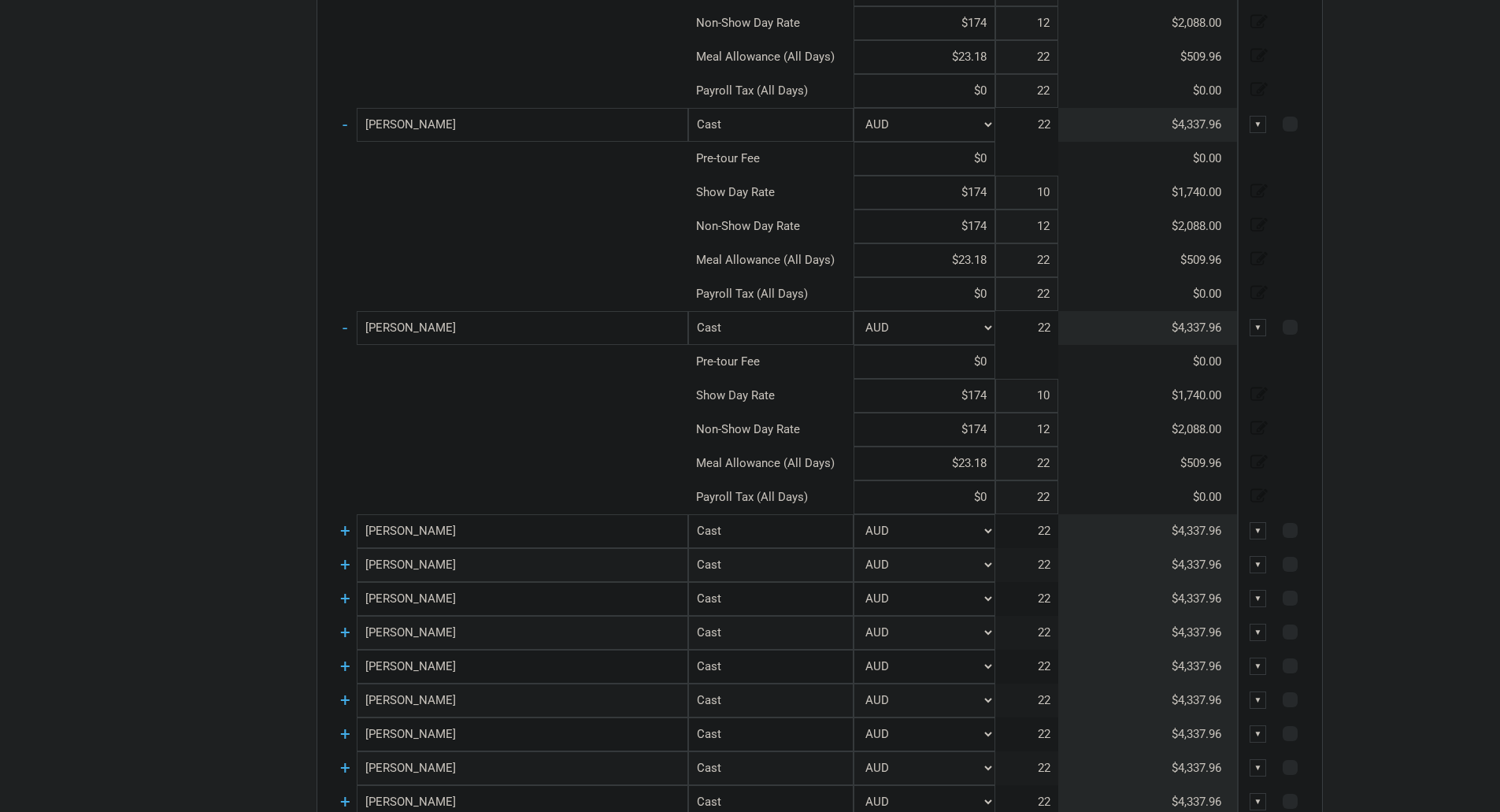
scroll to position [623, 0]
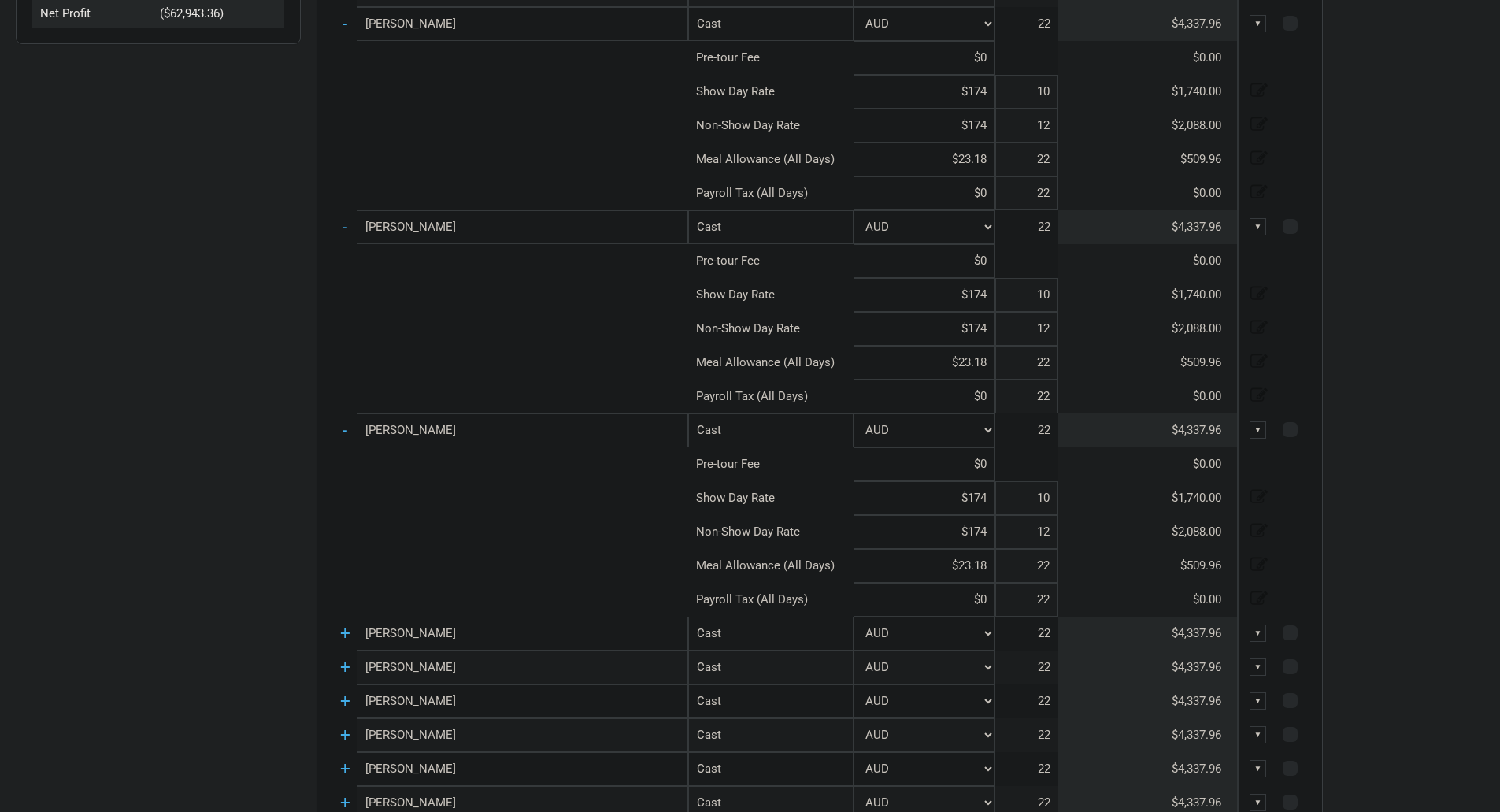
click at [338, 426] on td "-" at bounding box center [345, 430] width 24 height 34
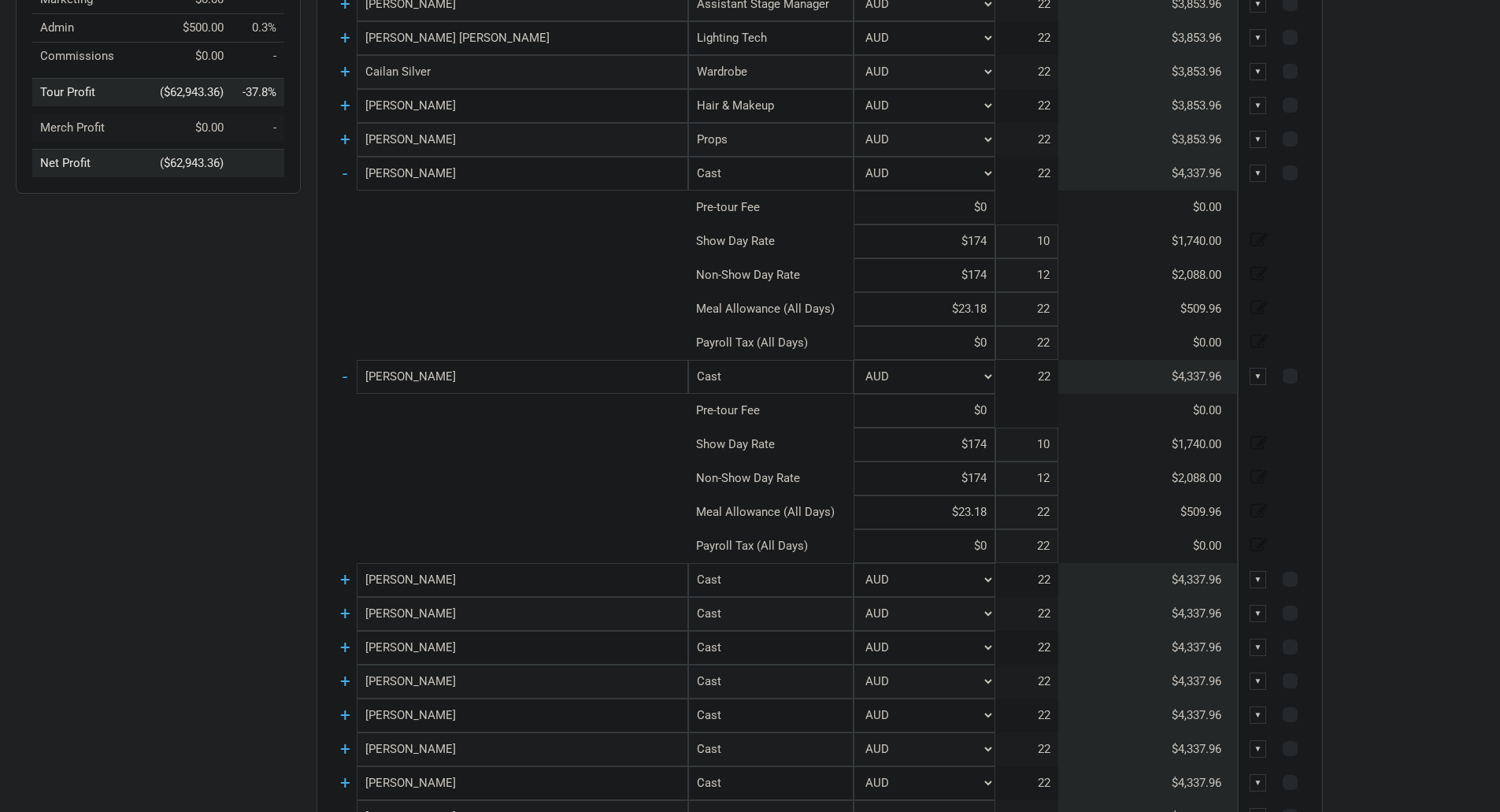
scroll to position [466, 0]
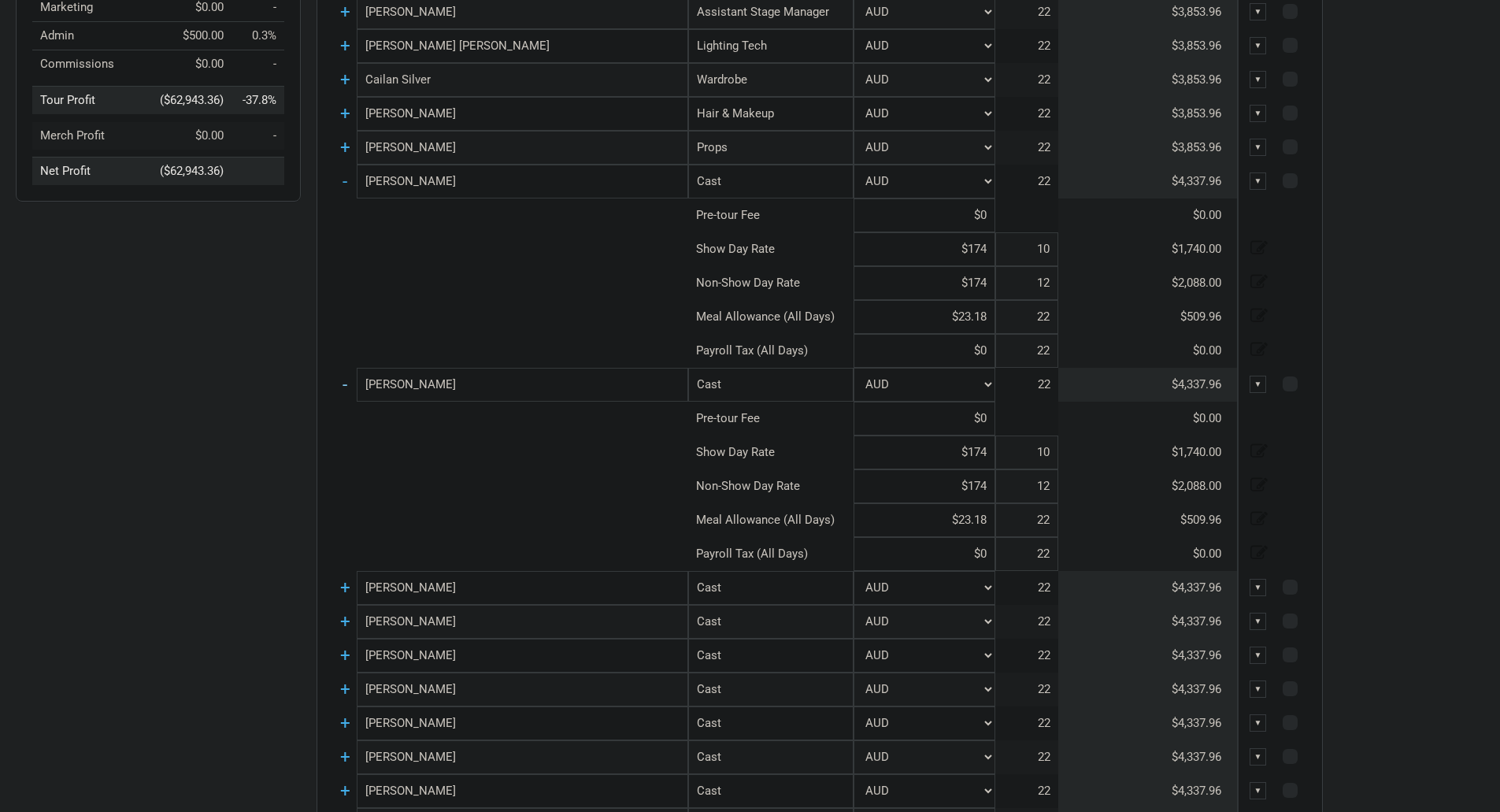
click at [343, 386] on link "-" at bounding box center [344, 383] width 4 height 20
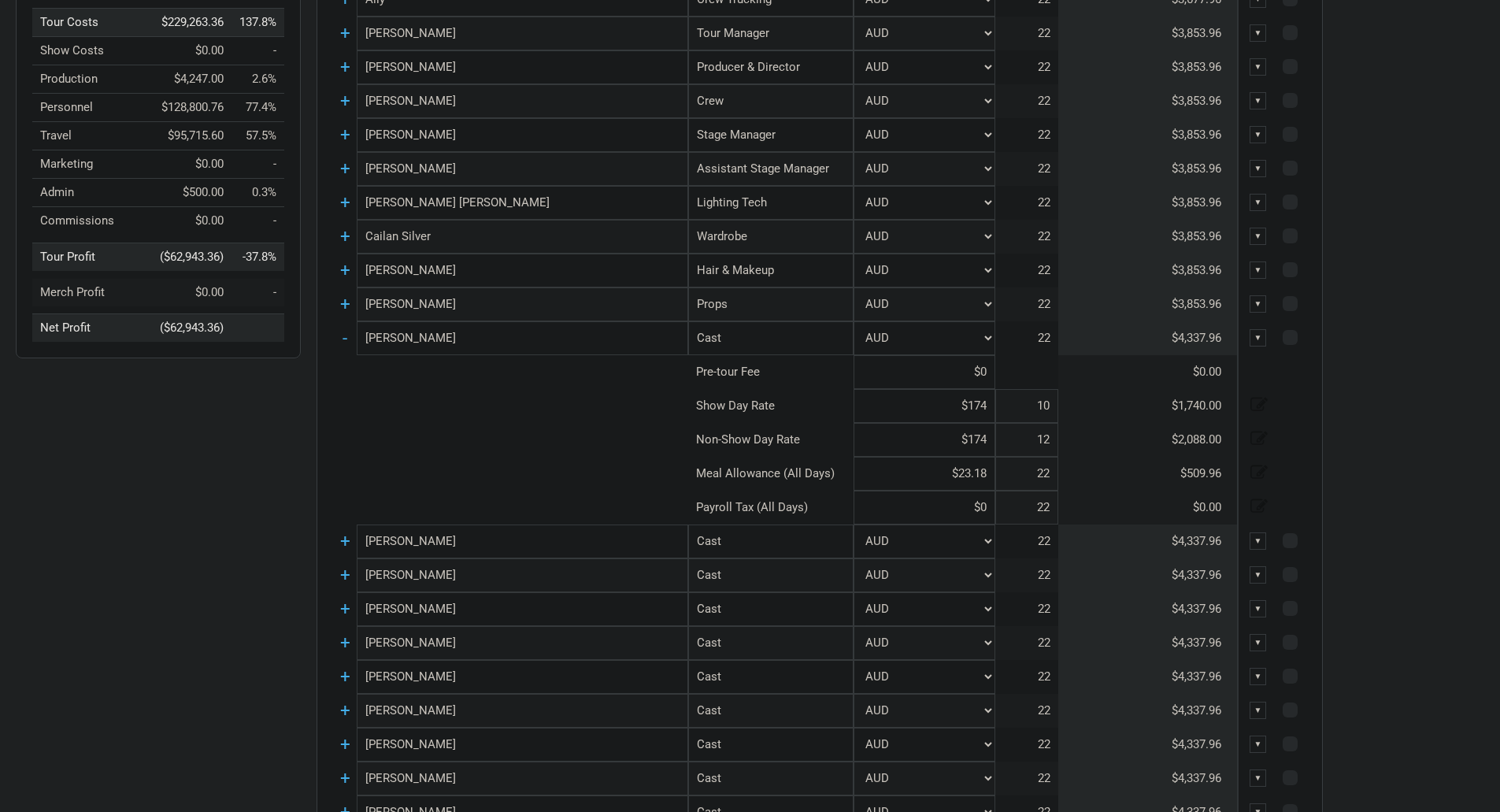
scroll to position [309, 0]
click at [349, 341] on td "-" at bounding box center [345, 339] width 24 height 34
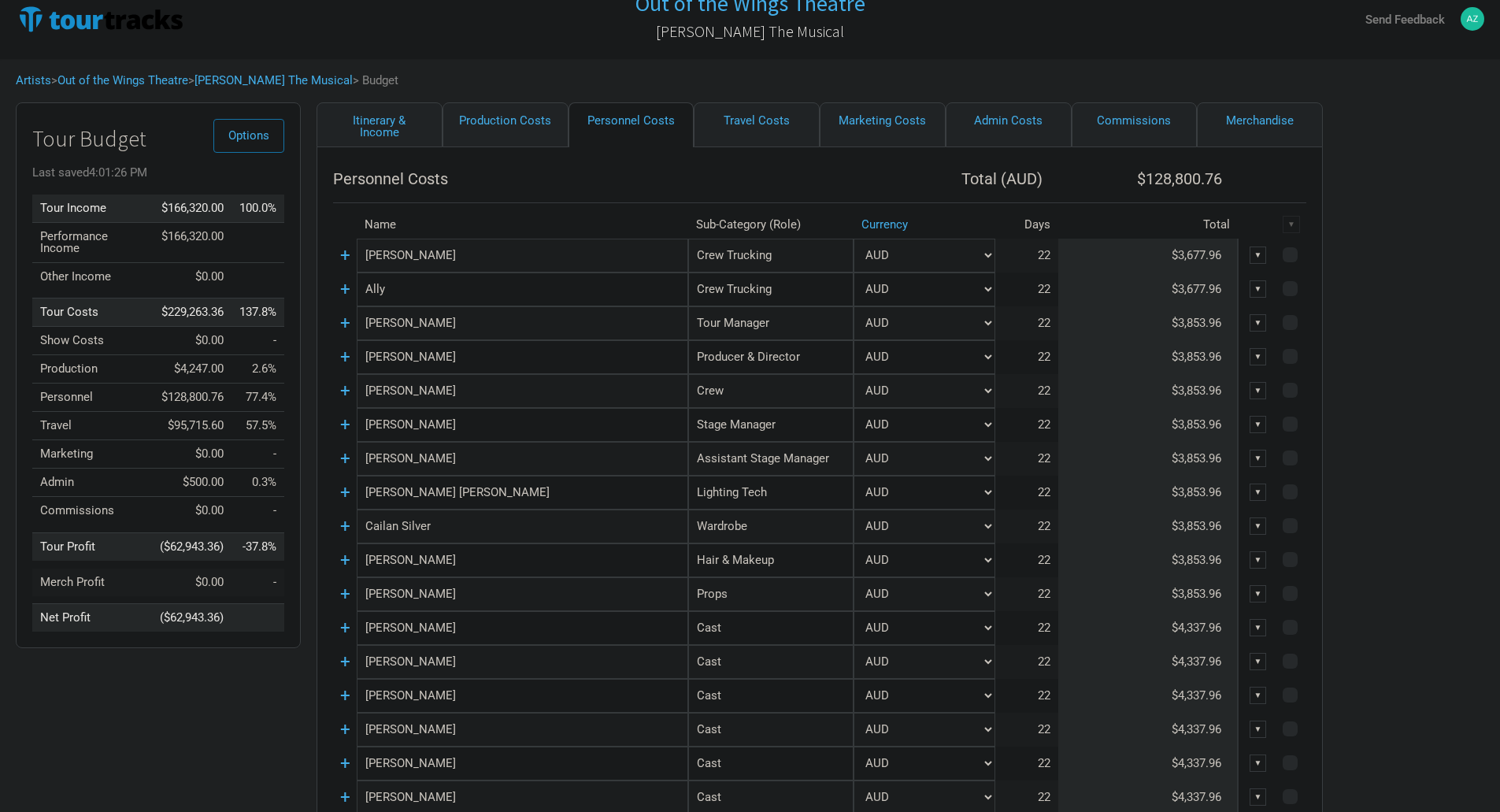
scroll to position [0, 0]
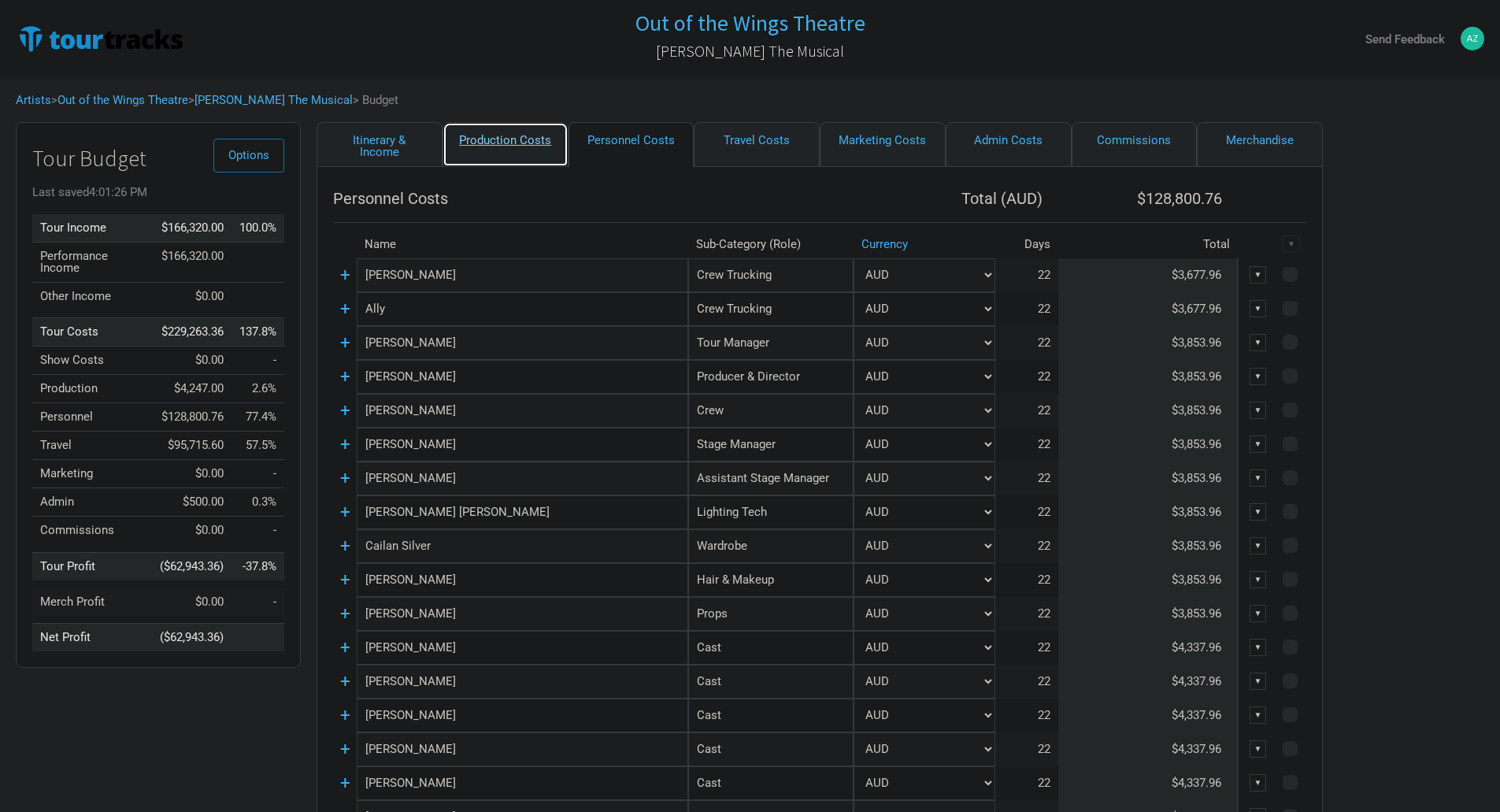
click at [504, 142] on link "Production Costs" at bounding box center [506, 144] width 126 height 45
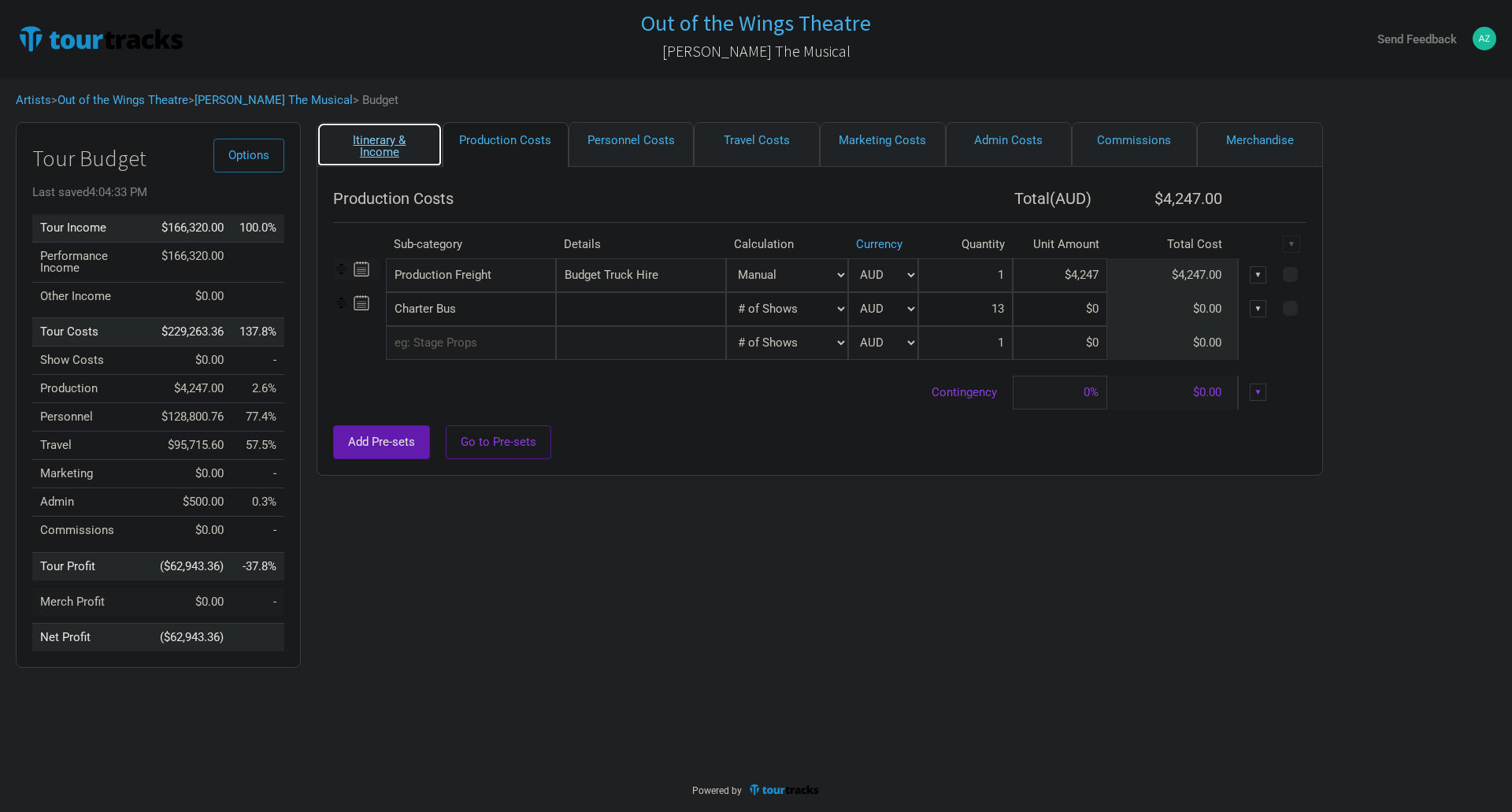
click at [389, 149] on link "Itinerary & Income" at bounding box center [380, 144] width 126 height 45
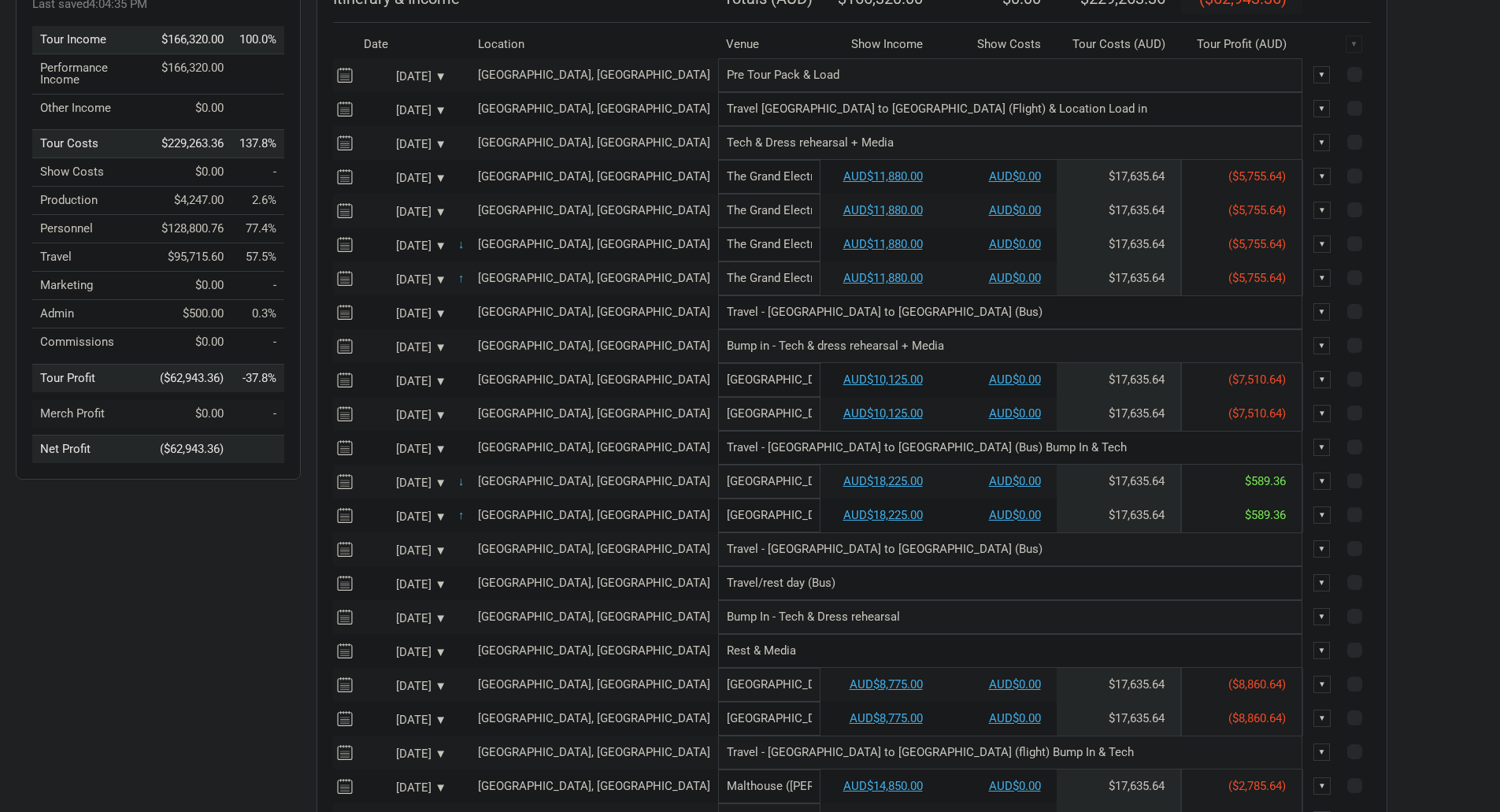
scroll to position [157, 0]
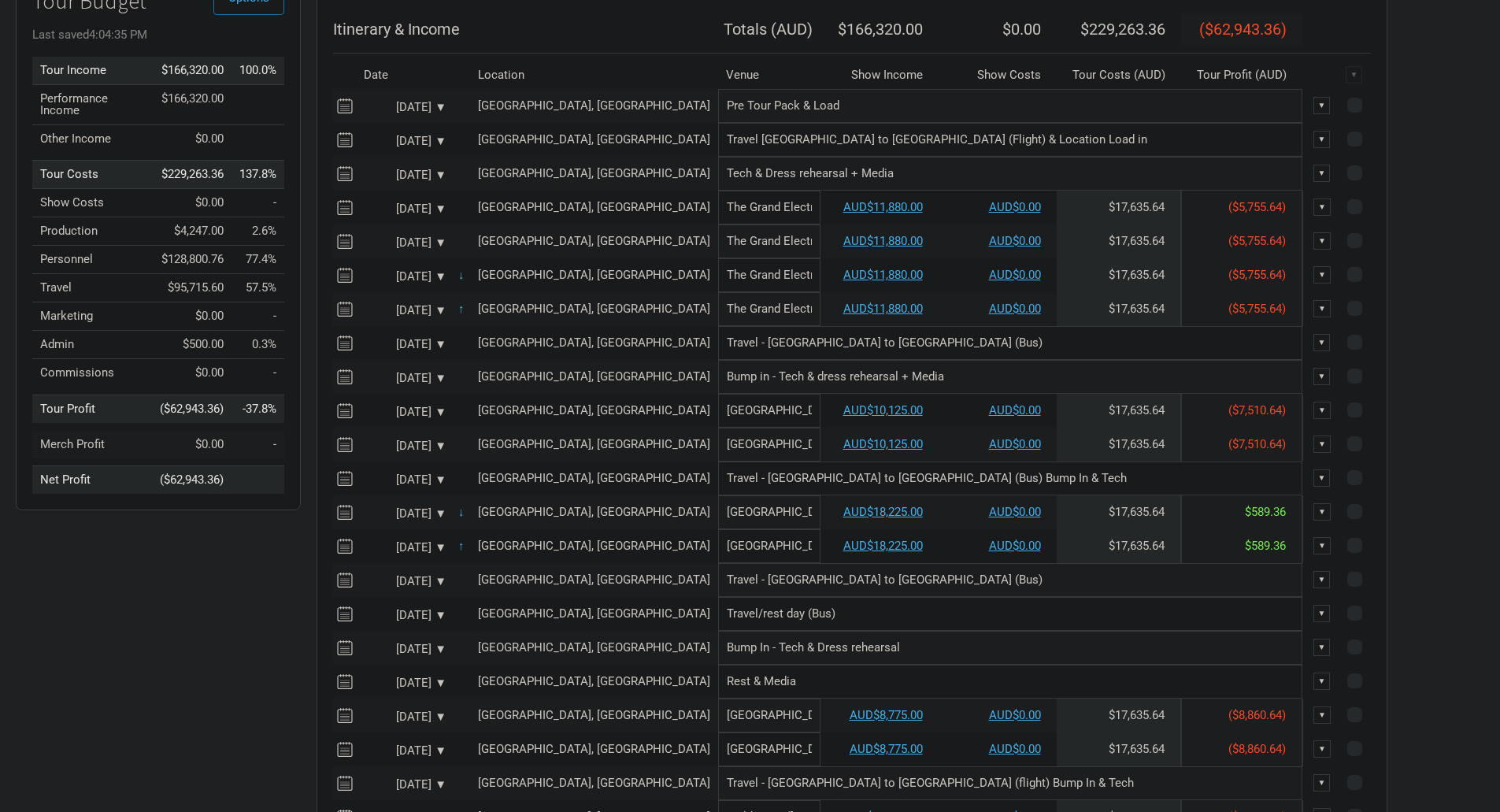
click at [1228, 214] on span "($5,755.64)" at bounding box center [1257, 207] width 58 height 14
click at [989, 214] on link "AUD$0.00" at bounding box center [1015, 207] width 52 height 14
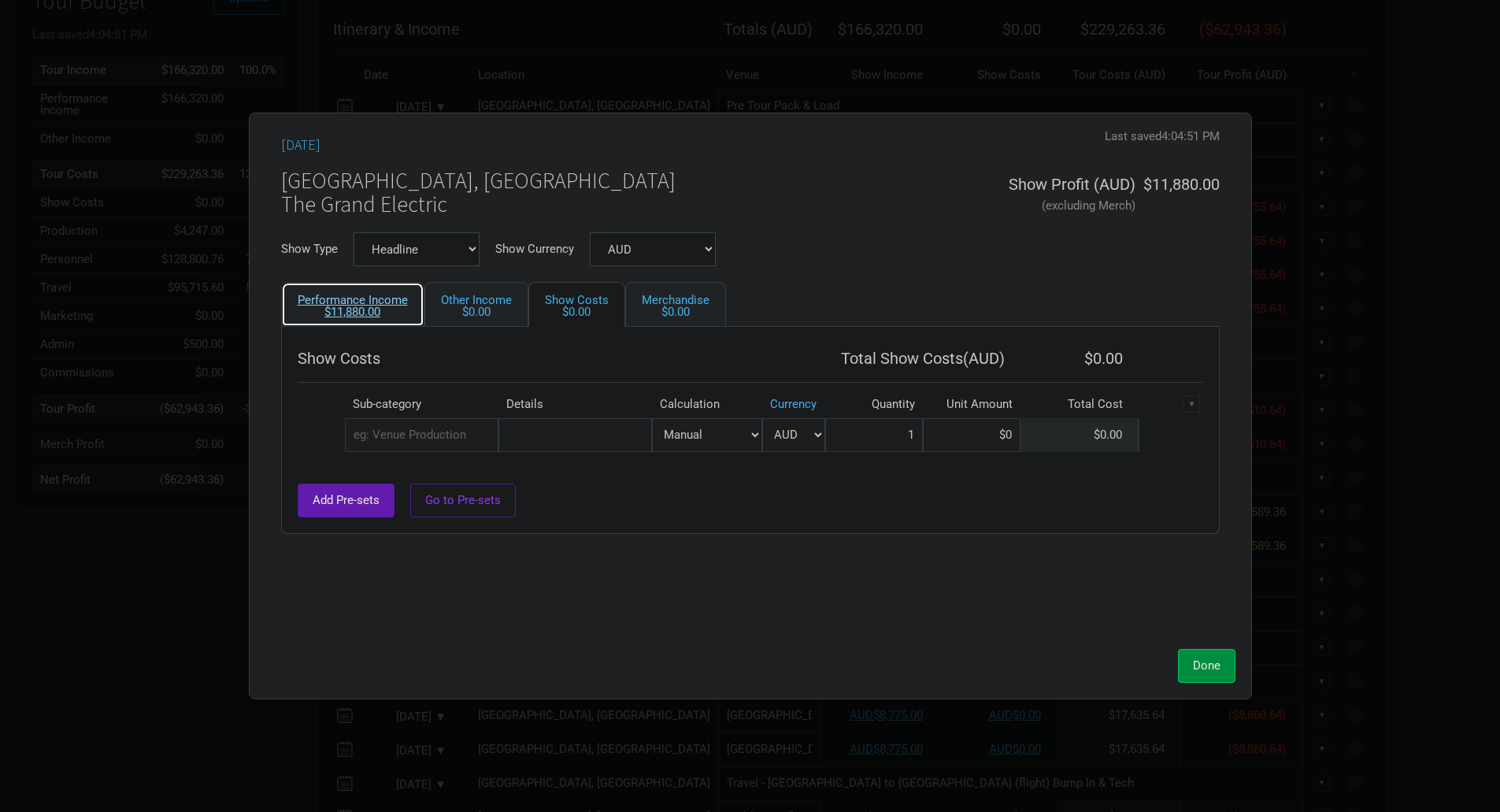
click at [370, 311] on div "$11,880.00" at bounding box center [353, 313] width 110 height 12
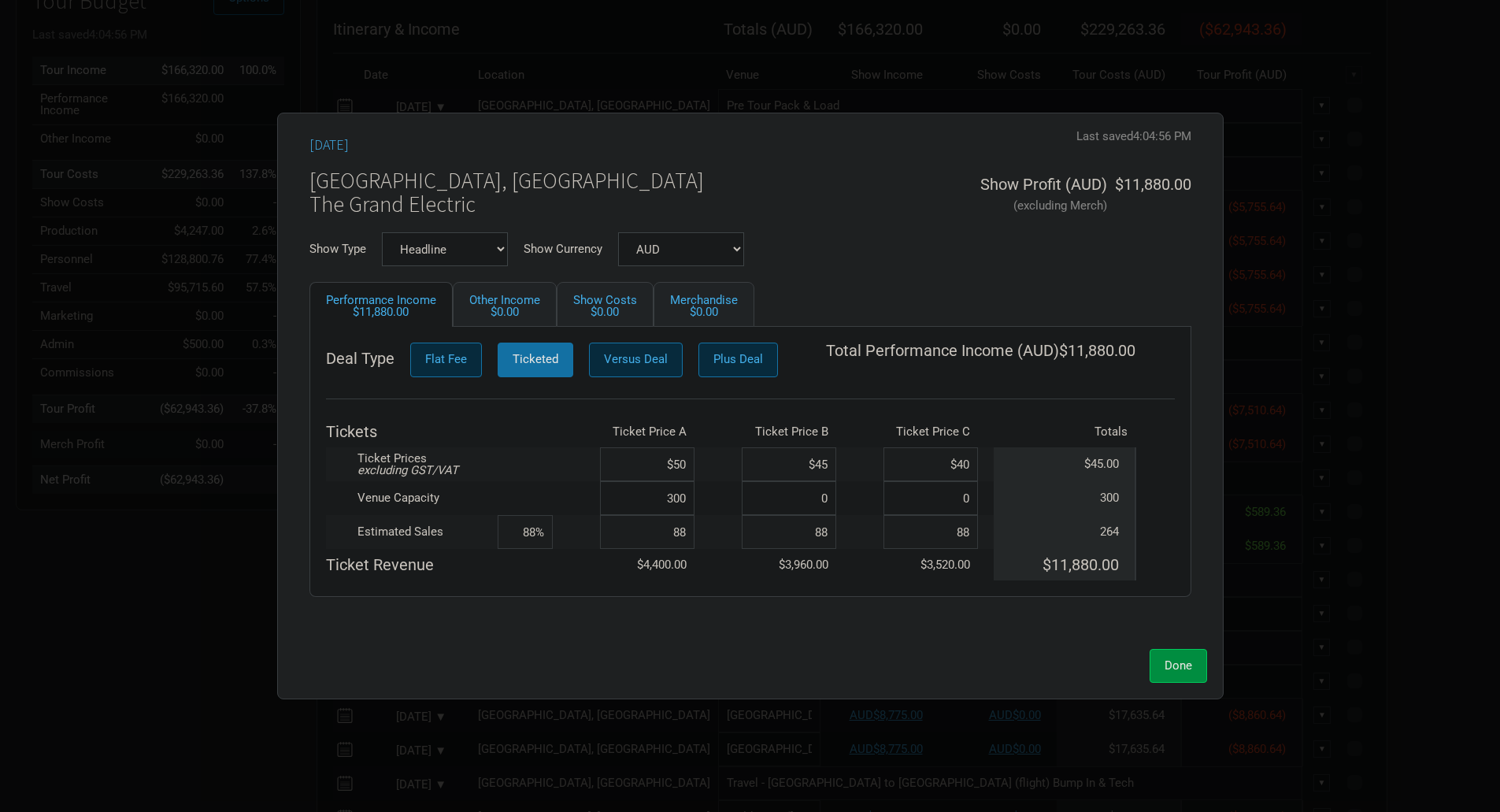
click at [688, 467] on input "$50" at bounding box center [647, 464] width 94 height 34
click at [828, 464] on input "$45" at bounding box center [789, 464] width 94 height 34
click at [974, 467] on input "$40" at bounding box center [931, 464] width 94 height 34
click at [1180, 668] on span "Done" at bounding box center [1179, 665] width 28 height 14
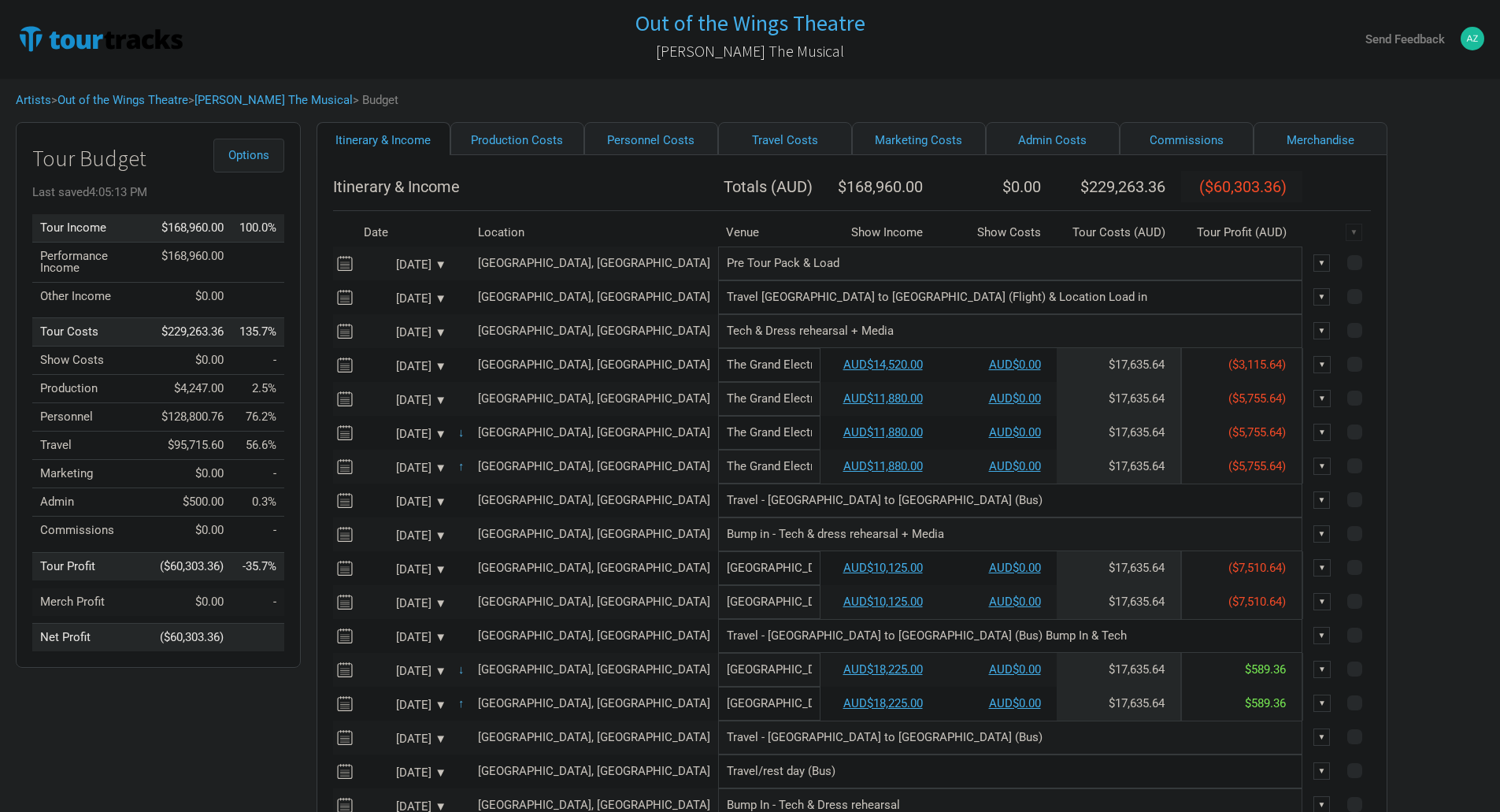
click at [231, 151] on span "Options" at bounding box center [249, 155] width 41 height 14
click at [240, 145] on button "Options" at bounding box center [248, 155] width 71 height 34
click at [1347, 372] on span at bounding box center [1354, 364] width 15 height 15
click at [1371, 370] on input "checkbox" at bounding box center [1376, 365] width 10 height 10
click at [1347, 406] on span at bounding box center [1354, 397] width 15 height 15
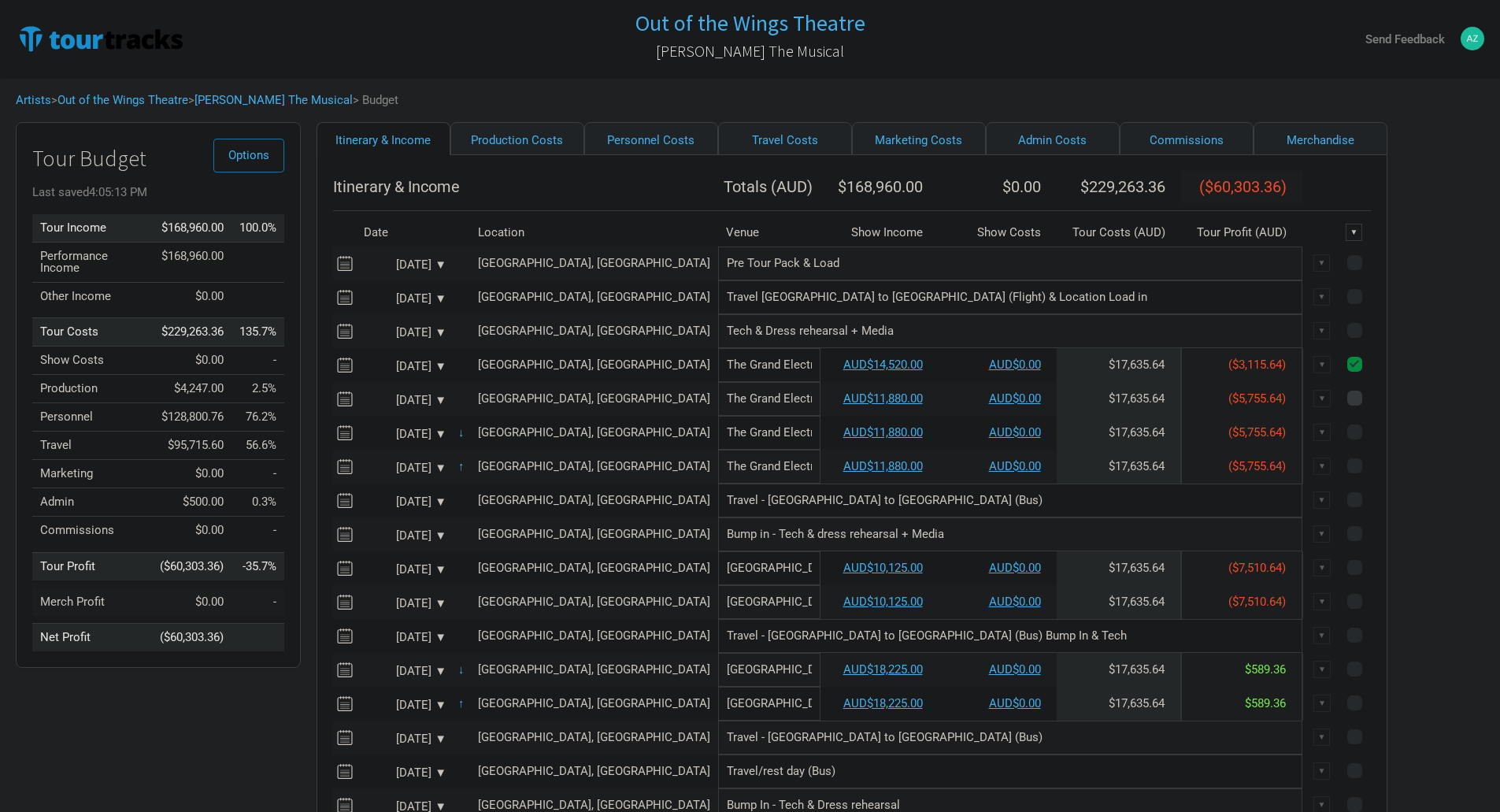
click at [1371, 404] on input "checkbox" at bounding box center [1376, 399] width 10 height 10
click at [1347, 439] on span at bounding box center [1354, 431] width 15 height 15
click at [1371, 438] on input "checkbox" at bounding box center [1376, 433] width 10 height 10
click at [1347, 473] on span at bounding box center [1354, 465] width 15 height 15
click at [1371, 471] on input "checkbox" at bounding box center [1376, 467] width 10 height 10
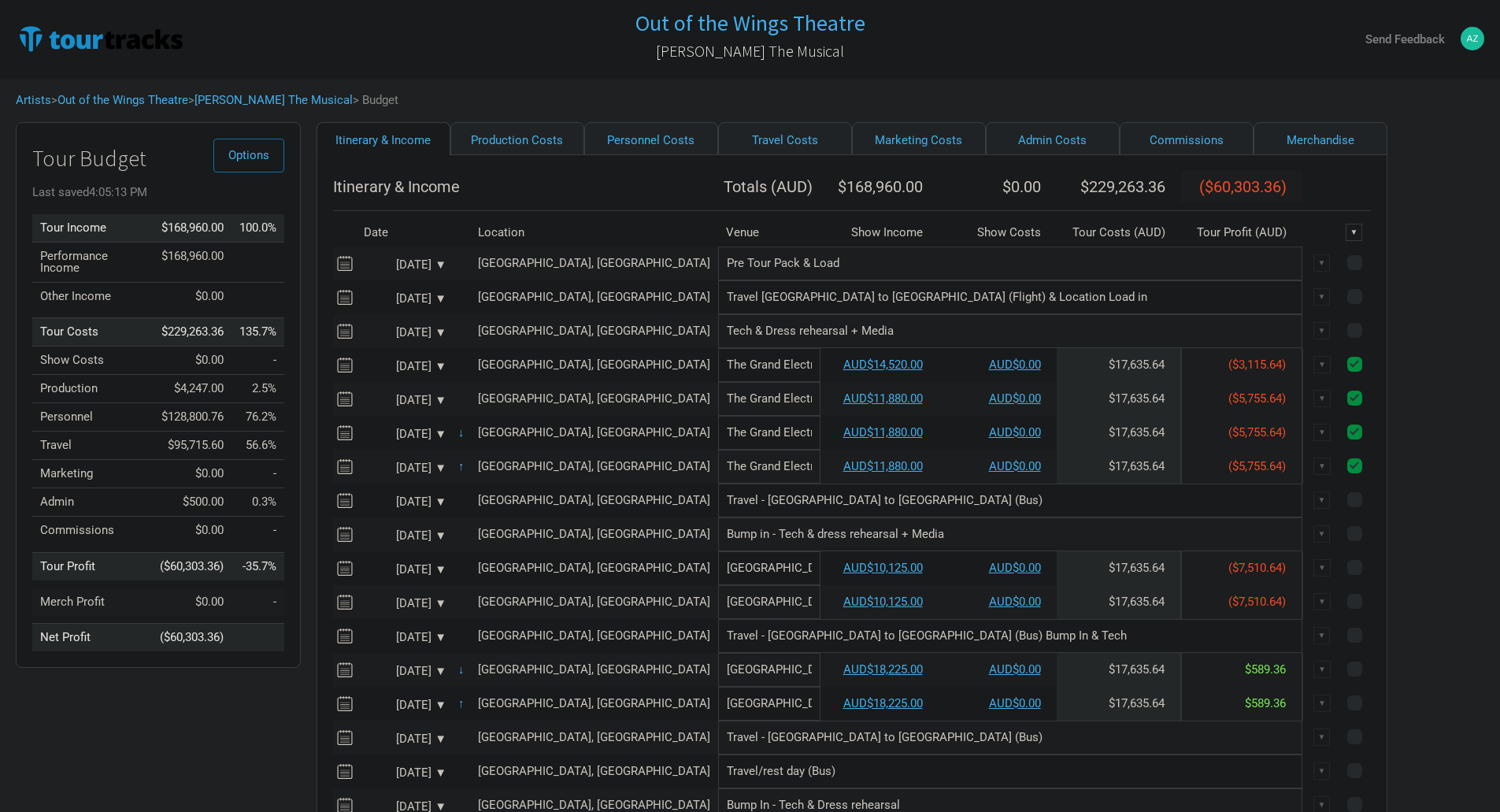
click at [1342, 377] on td at bounding box center [1356, 365] width 29 height 34
click at [1347, 372] on span at bounding box center [1354, 364] width 15 height 15
click at [1371, 370] on input "checkbox" at bounding box center [1376, 365] width 10 height 10
drag, startPoint x: 1288, startPoint y: 403, endPoint x: 1295, endPoint y: 427, distance: 25.0
click at [1347, 404] on span at bounding box center [1354, 397] width 15 height 15
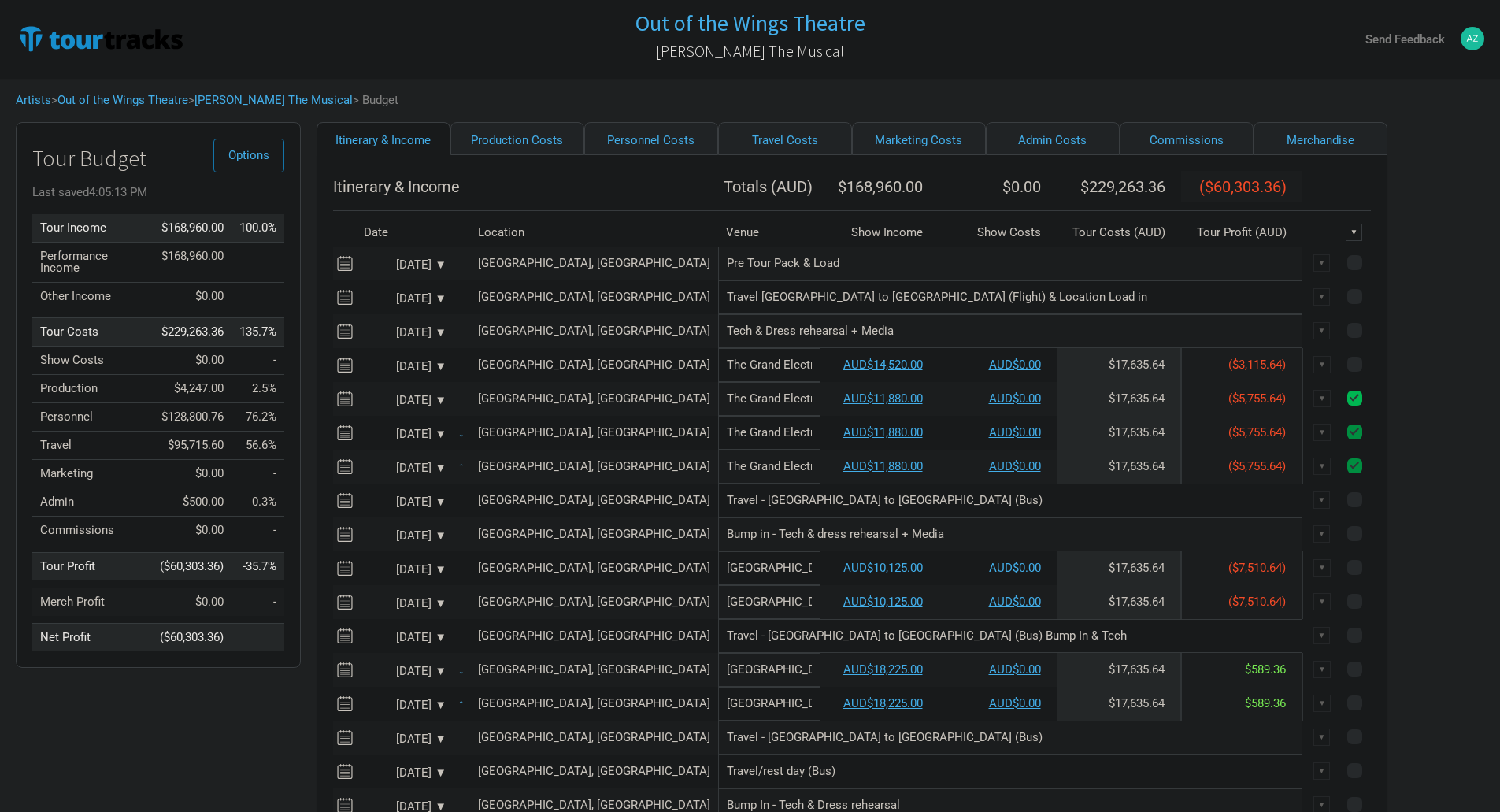
click at [1371, 404] on input "checkbox" at bounding box center [1376, 399] width 10 height 10
click at [1347, 439] on span at bounding box center [1354, 431] width 15 height 15
click at [1371, 438] on input "checkbox" at bounding box center [1376, 433] width 10 height 10
click at [1347, 473] on span at bounding box center [1354, 465] width 15 height 15
click at [1371, 471] on input "checkbox" at bounding box center [1376, 467] width 10 height 10
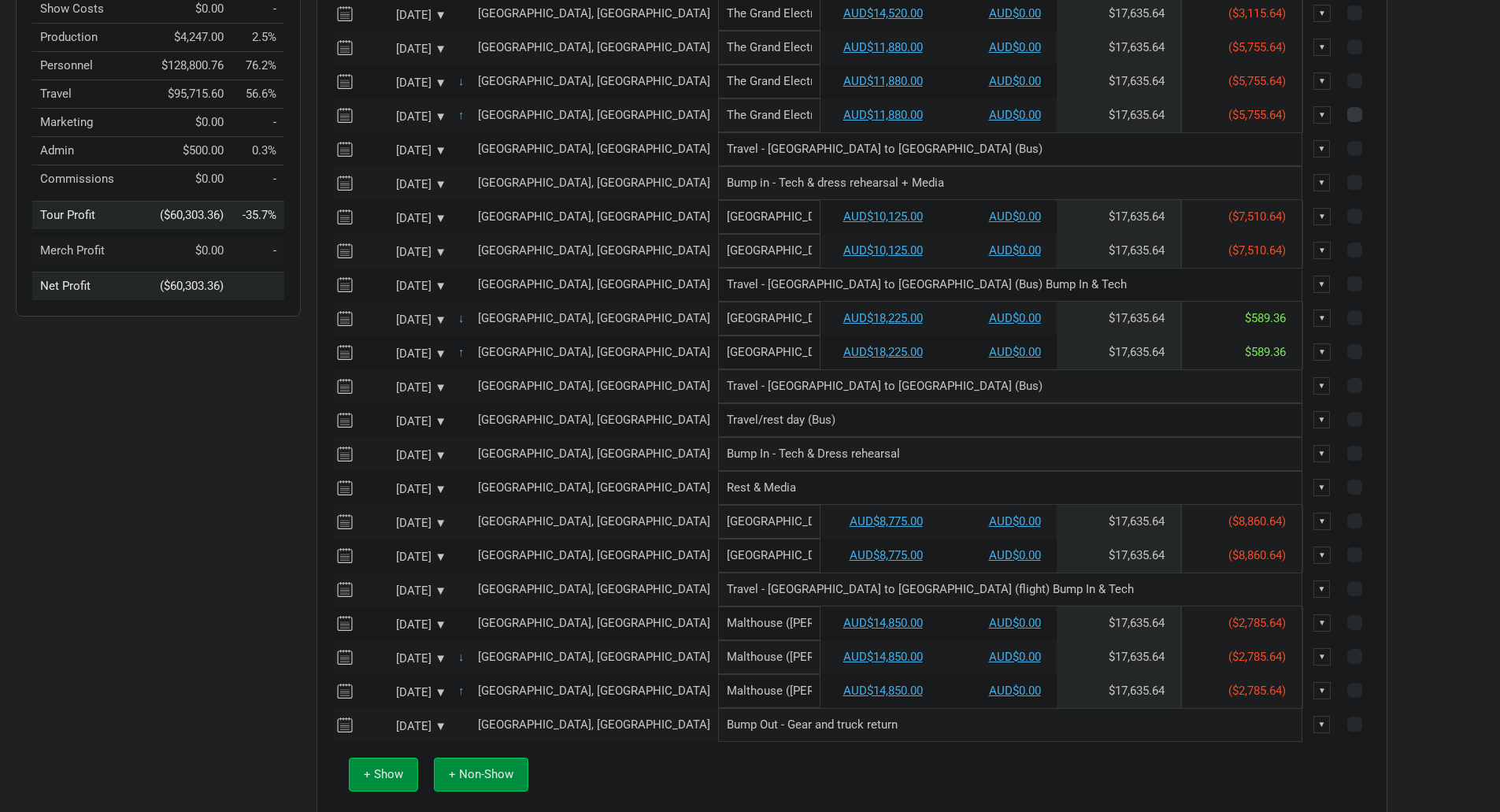
scroll to position [269, 0]
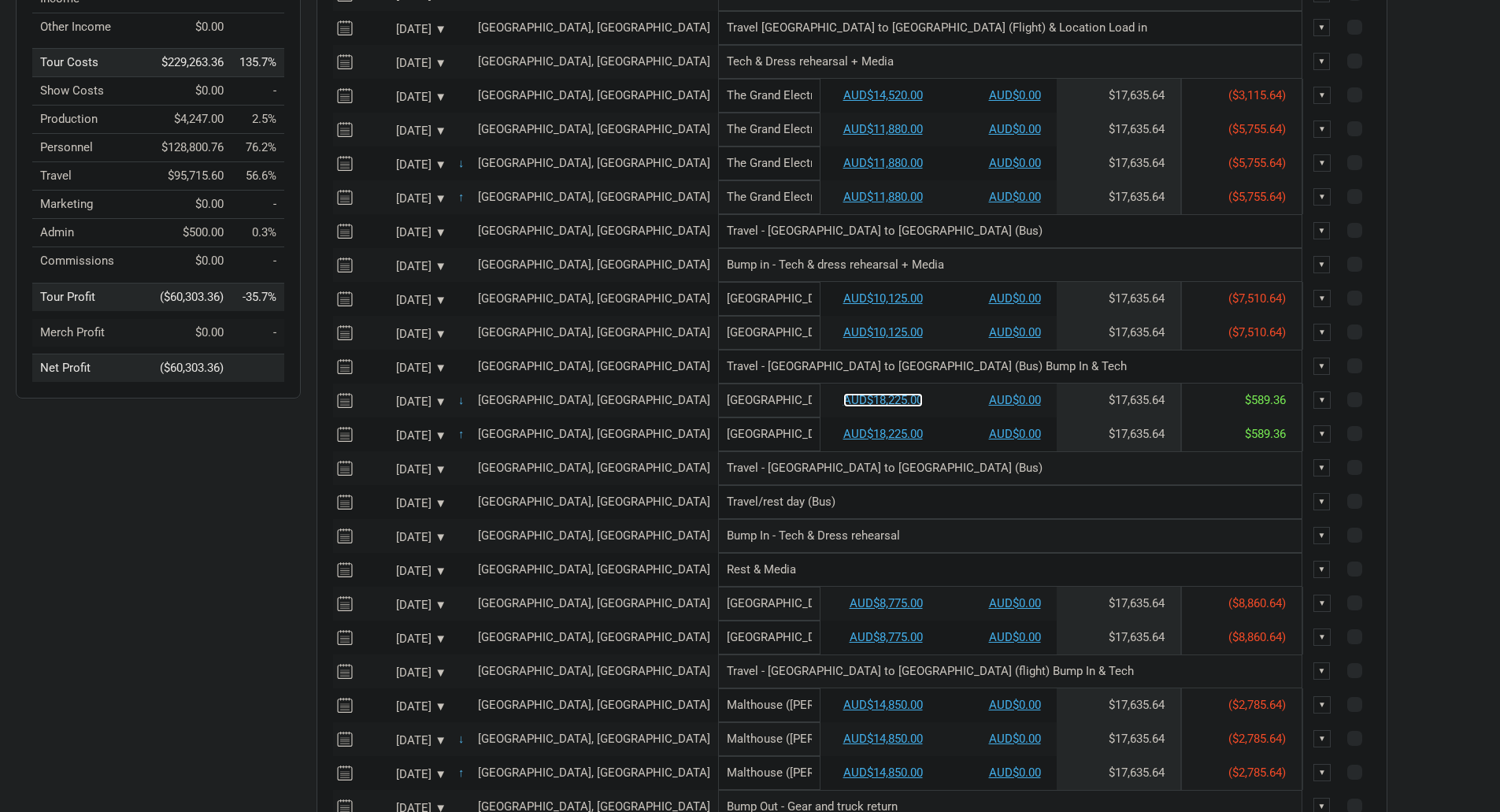
click at [843, 407] on link "AUD$18,225.00" at bounding box center [883, 400] width 79 height 14
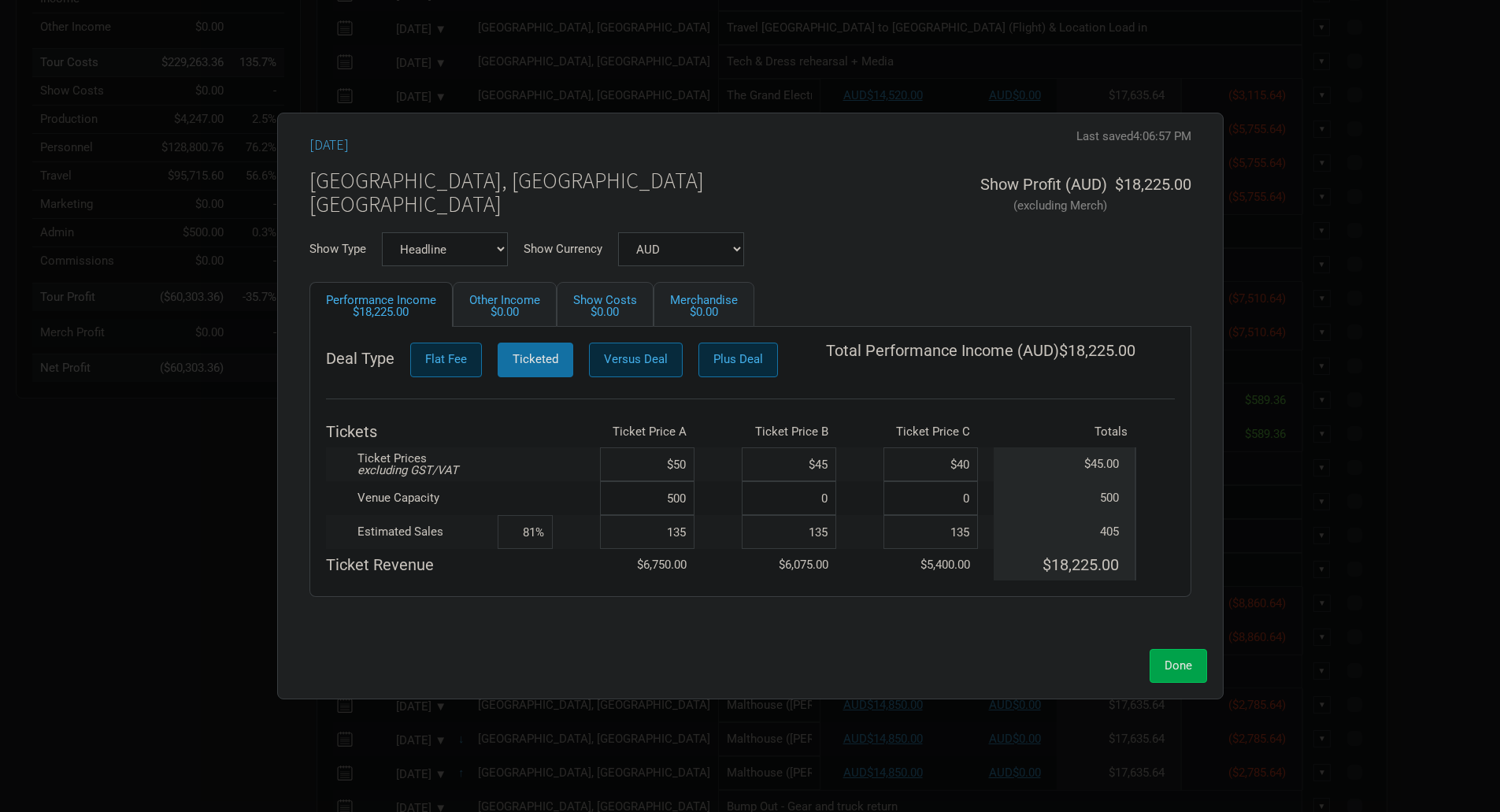
click at [1188, 678] on button "Done" at bounding box center [1179, 665] width 58 height 34
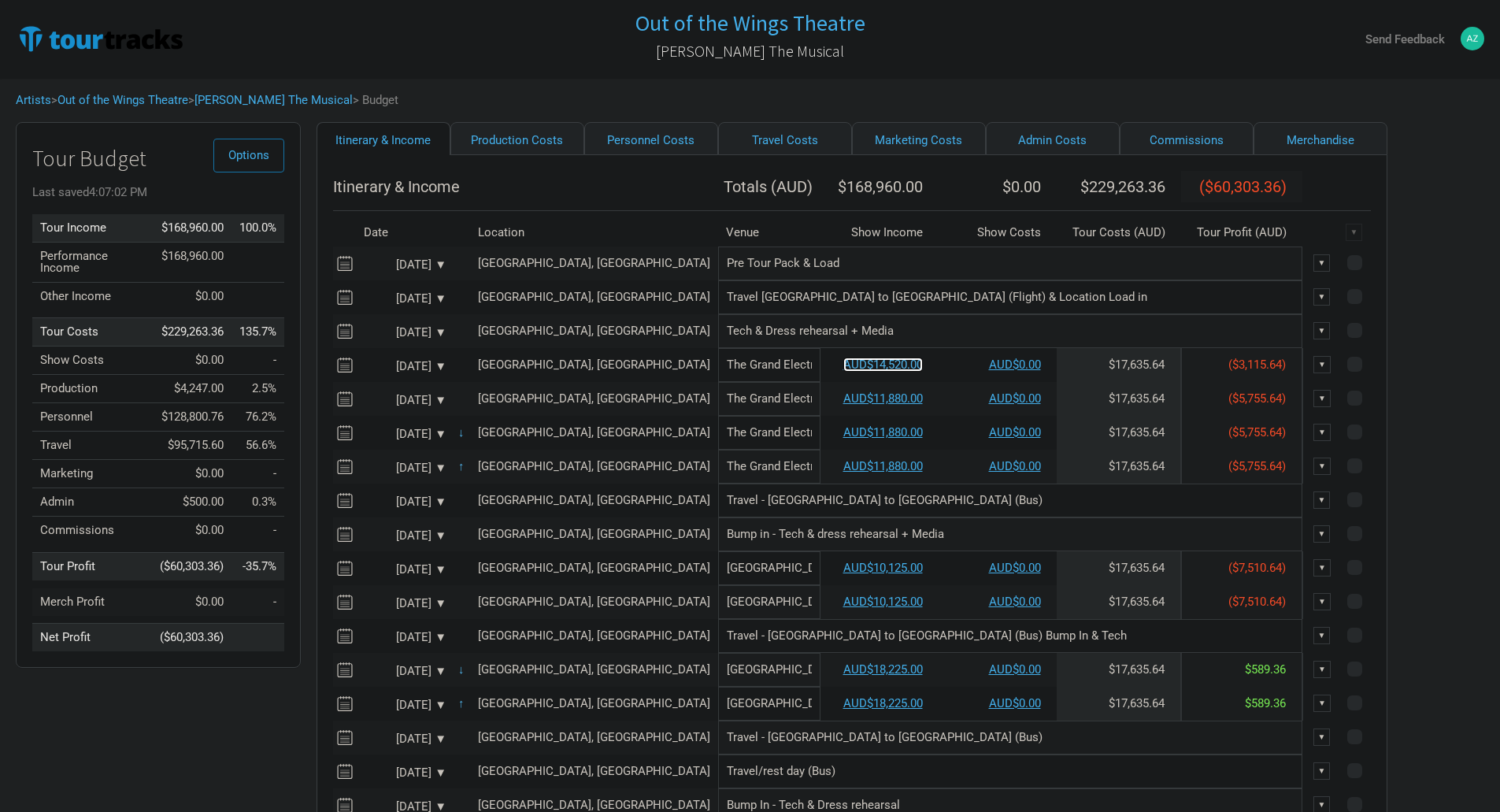
click at [843, 372] on link "AUD$14,520.00" at bounding box center [883, 365] width 79 height 14
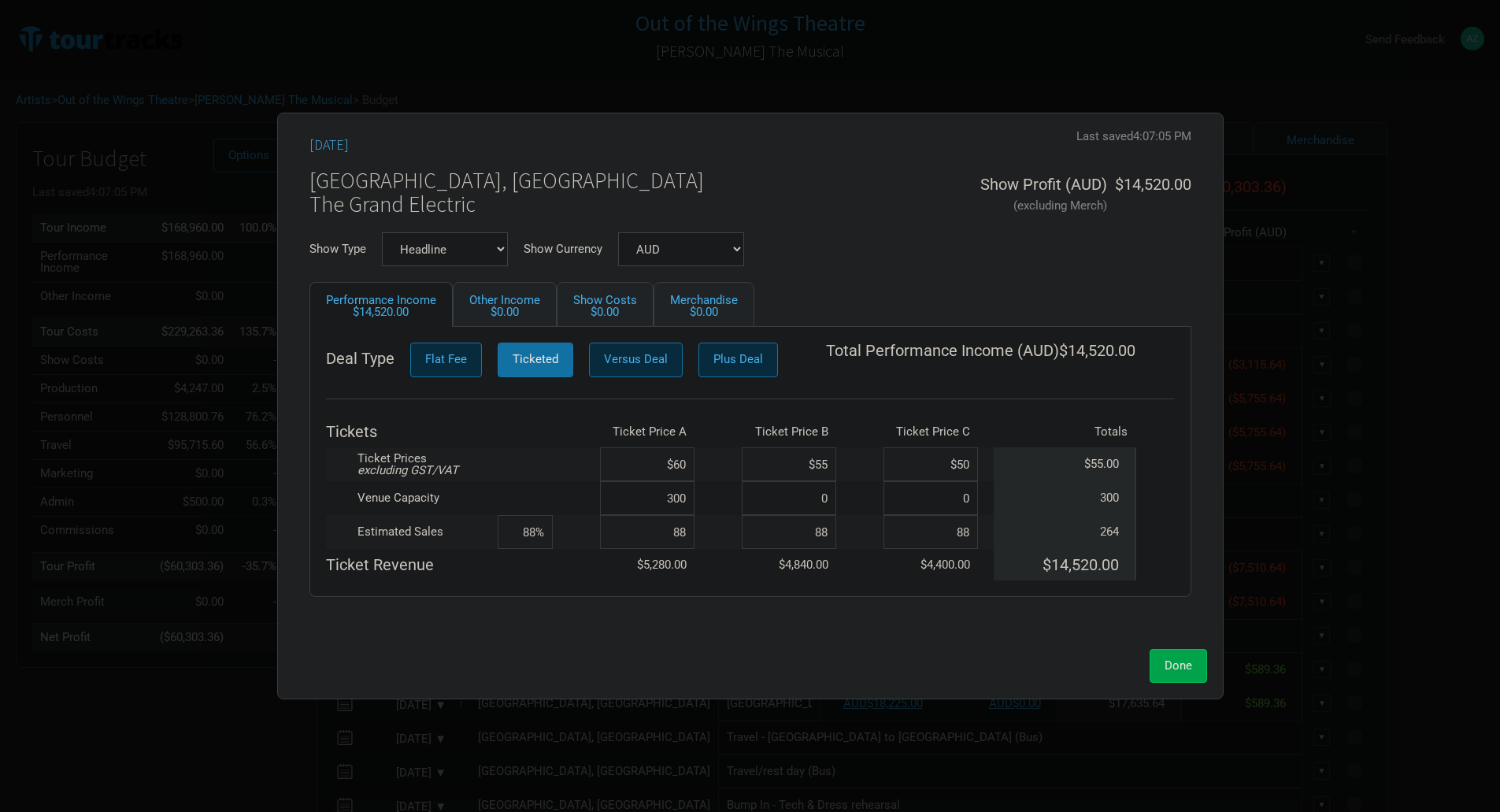
click at [1190, 660] on span "Done" at bounding box center [1179, 665] width 28 height 14
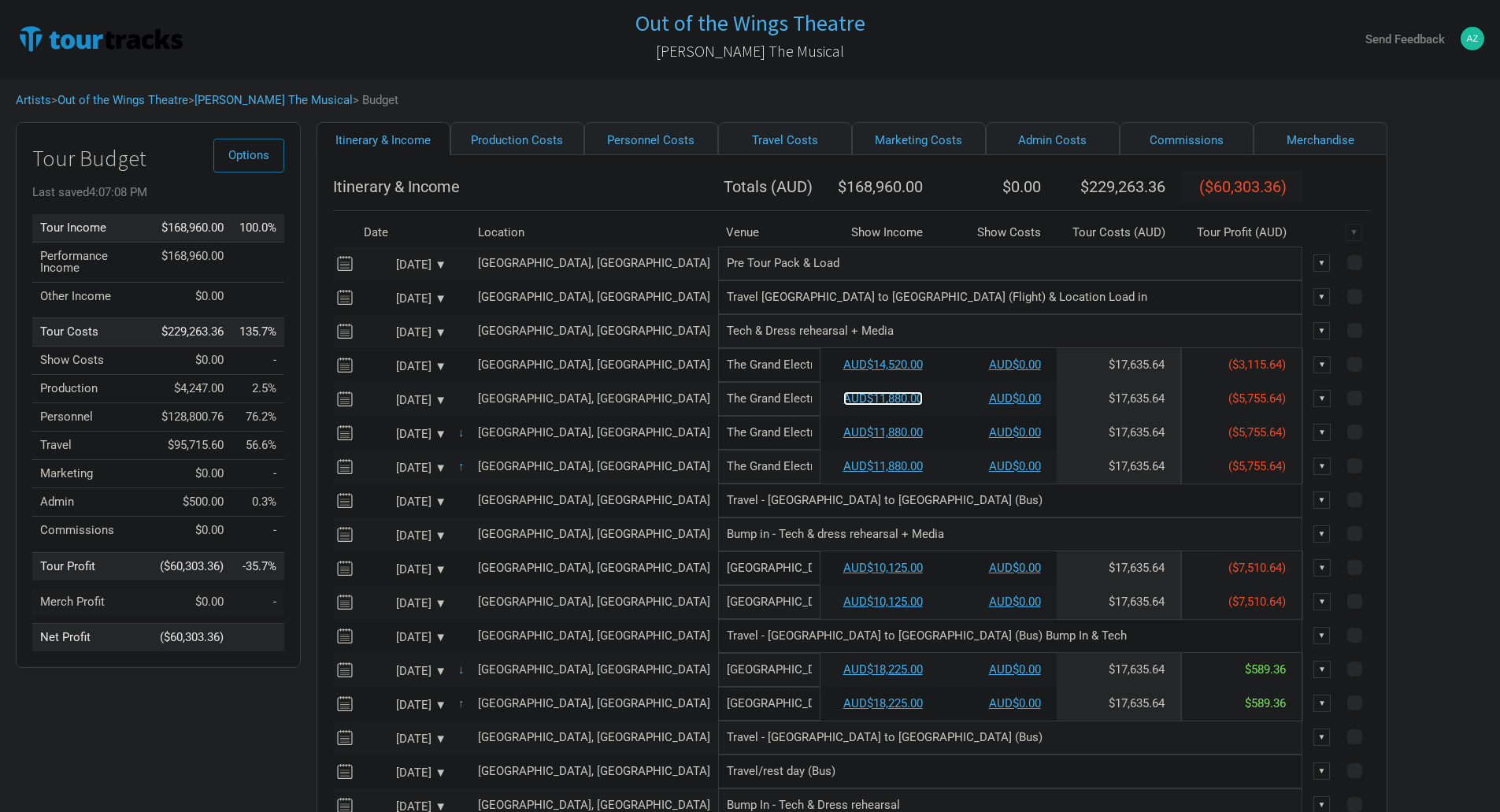
click at [843, 406] on link "AUD$11,880.00" at bounding box center [883, 398] width 79 height 14
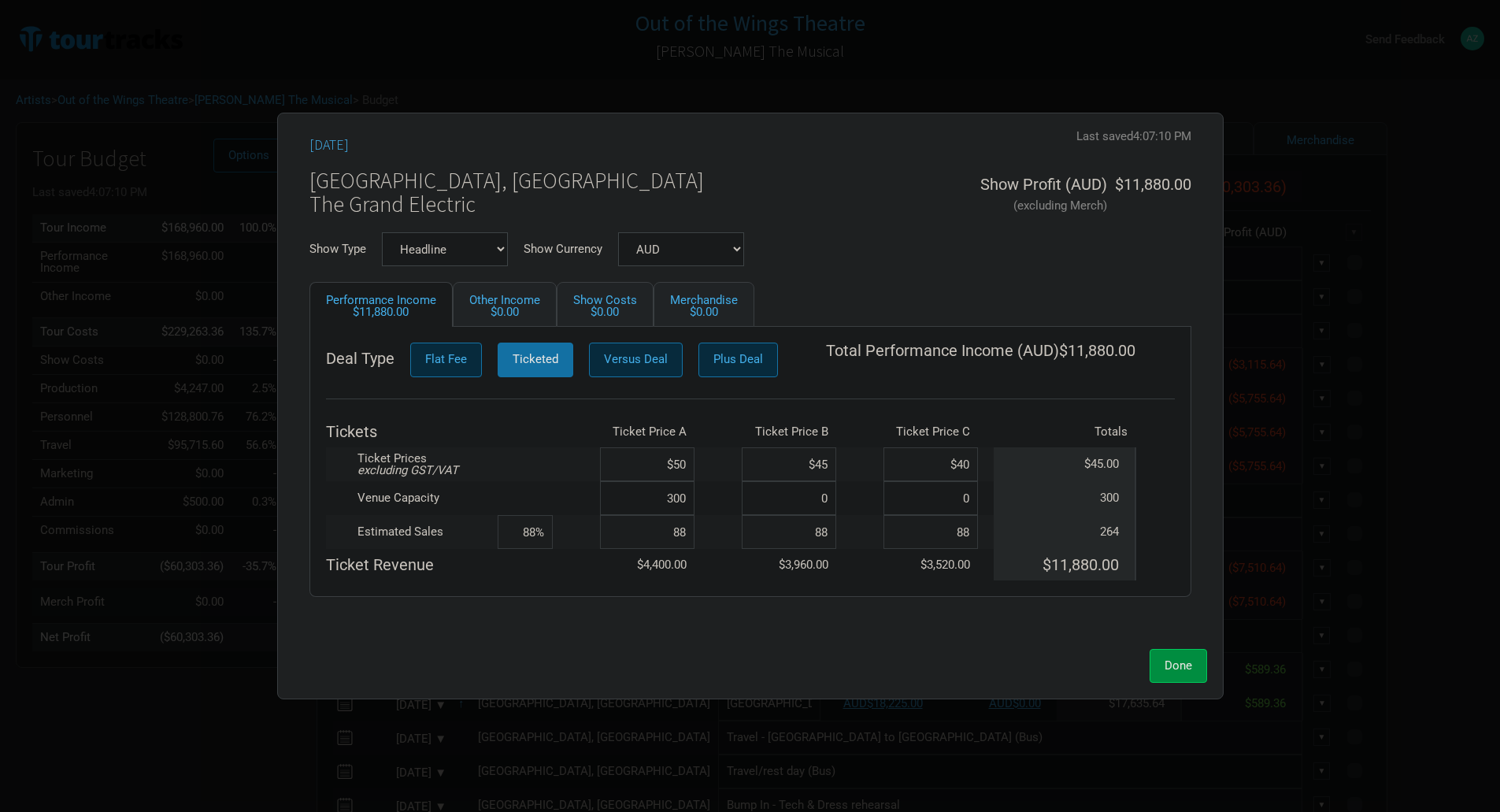
click at [699, 464] on td at bounding box center [719, 464] width 47 height 34
click at [694, 462] on tr "Ticket Prices excluding GST/VAT $50 $45 $40 $45.00" at bounding box center [750, 464] width 849 height 34
click at [1193, 664] on button "Done" at bounding box center [1179, 665] width 58 height 34
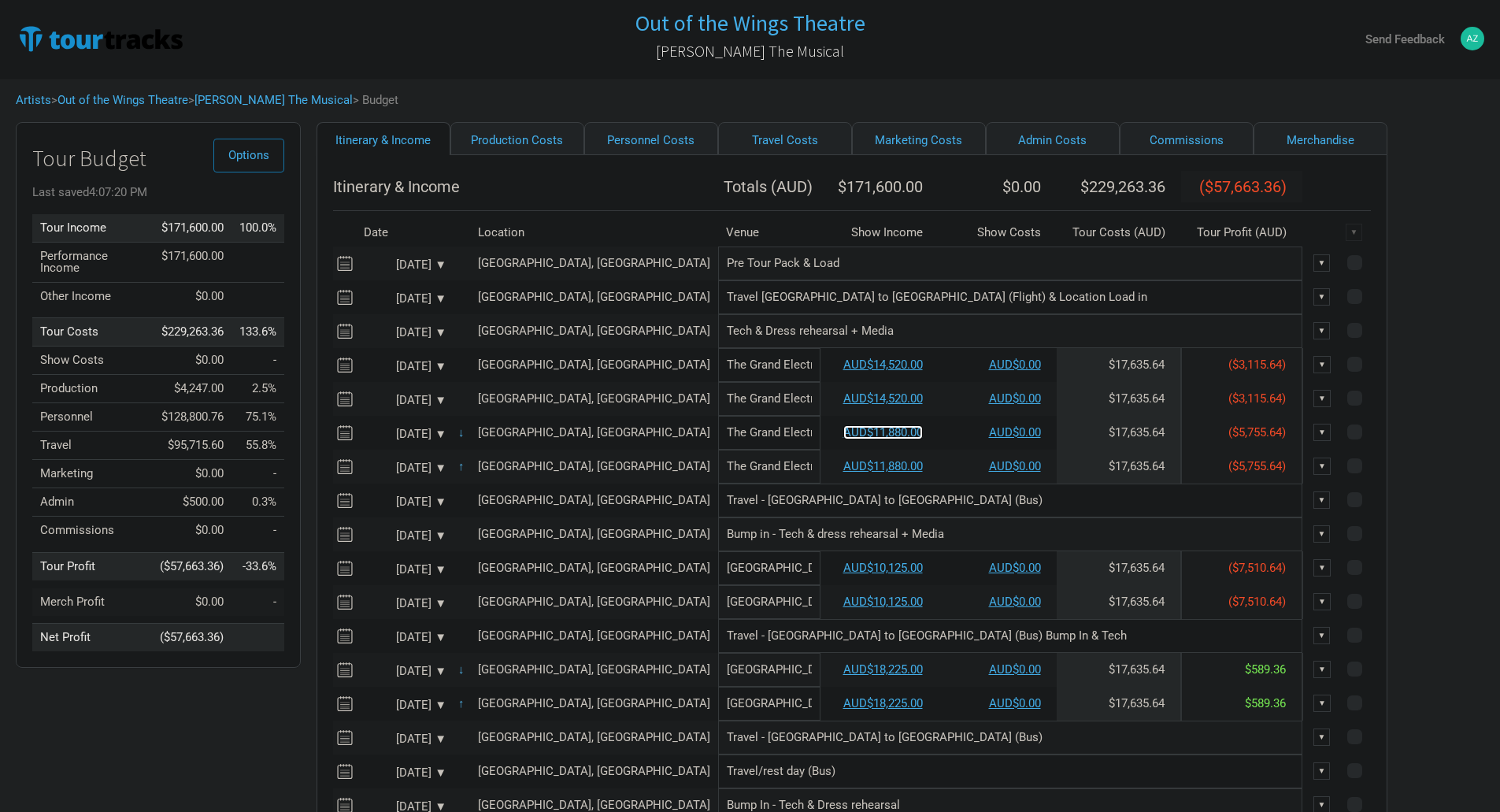
click at [843, 439] on link "AUD$11,880.00" at bounding box center [883, 432] width 79 height 14
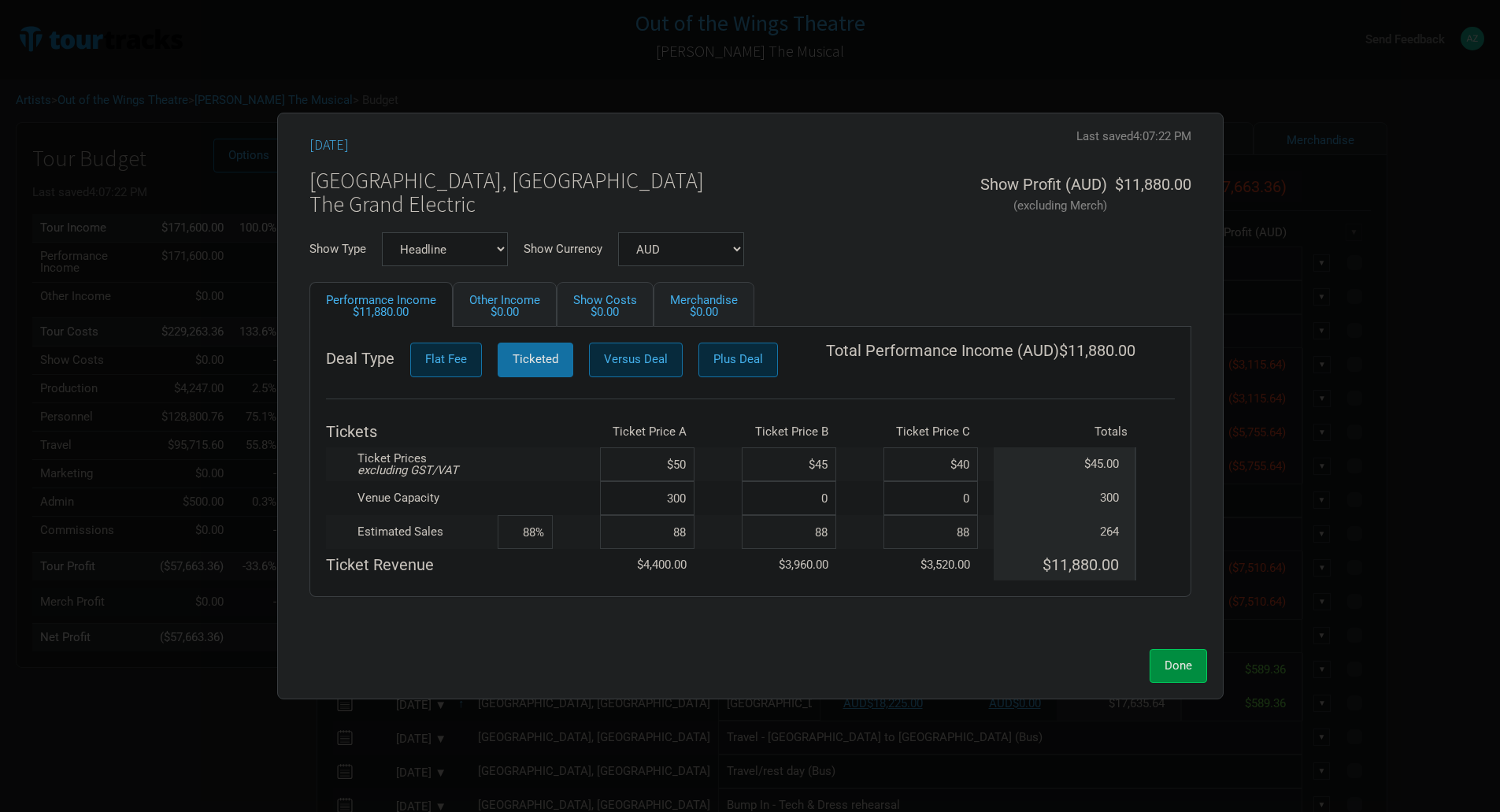
click at [679, 453] on input "$50" at bounding box center [647, 464] width 94 height 34
click at [687, 466] on input "$50" at bounding box center [647, 464] width 94 height 34
click at [1190, 661] on span "Done" at bounding box center [1179, 665] width 28 height 14
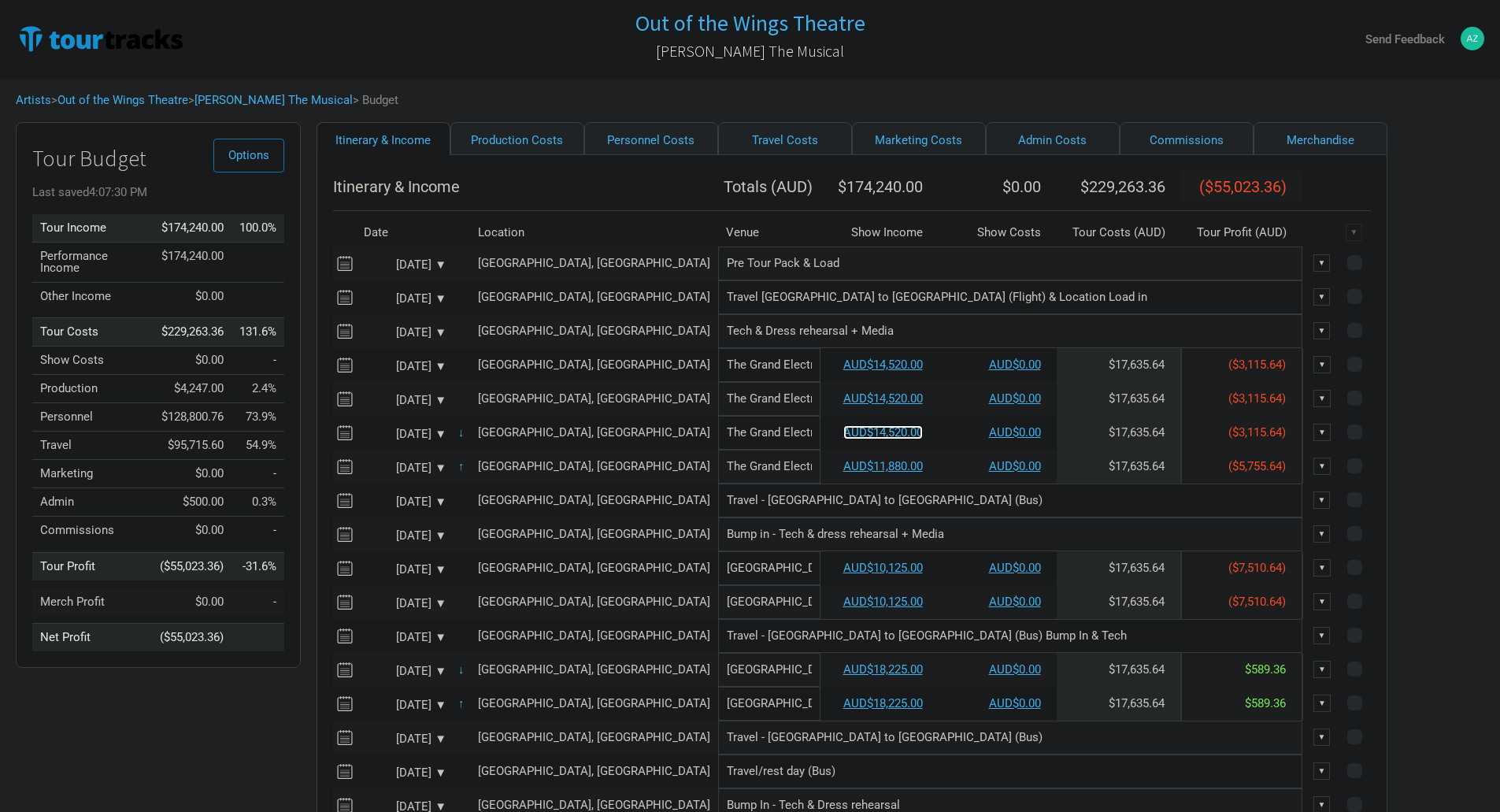
click at [843, 439] on link "AUD$14,520.00" at bounding box center [883, 432] width 79 height 14
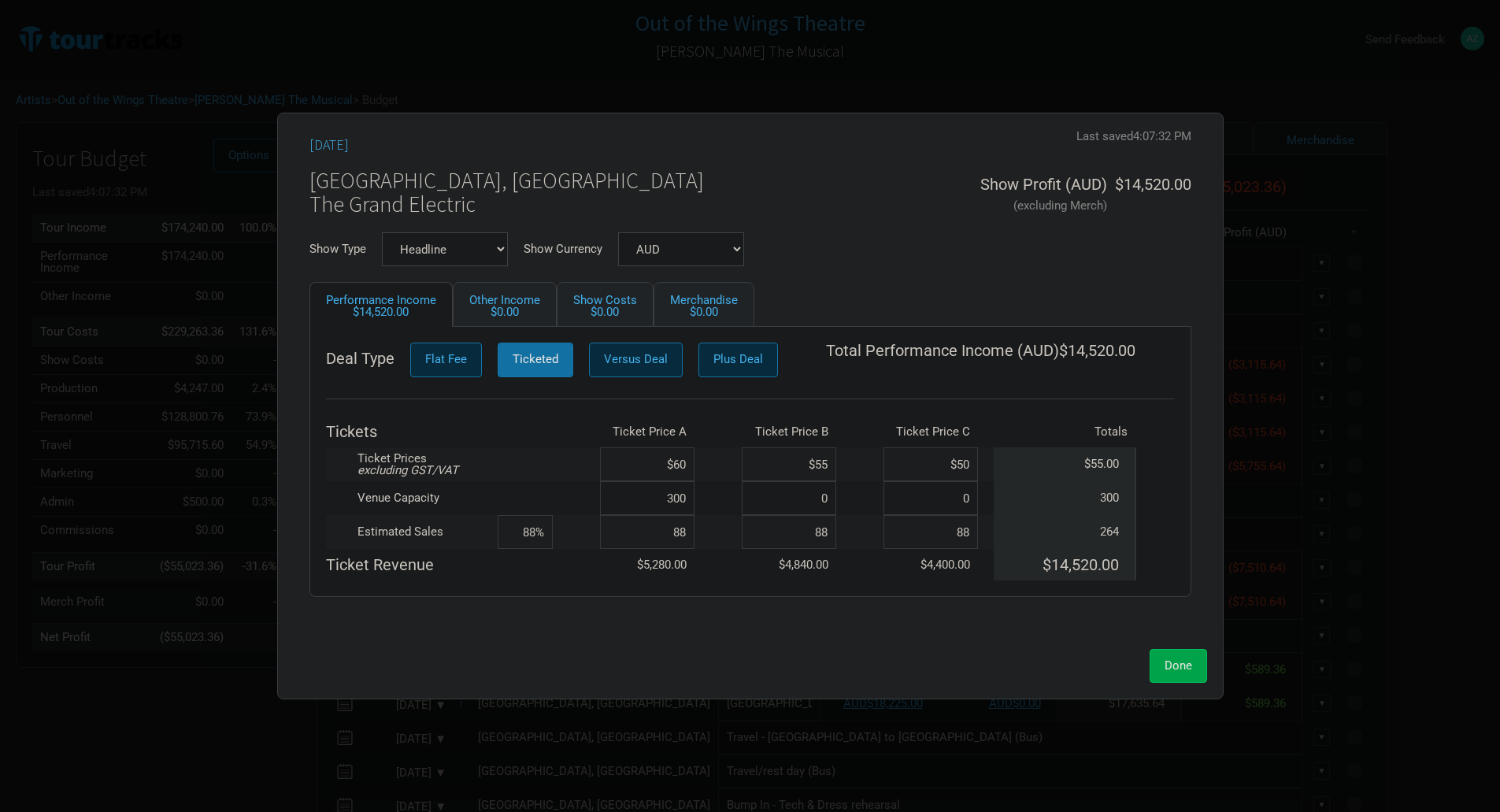
click at [1194, 666] on button "Done" at bounding box center [1179, 665] width 58 height 34
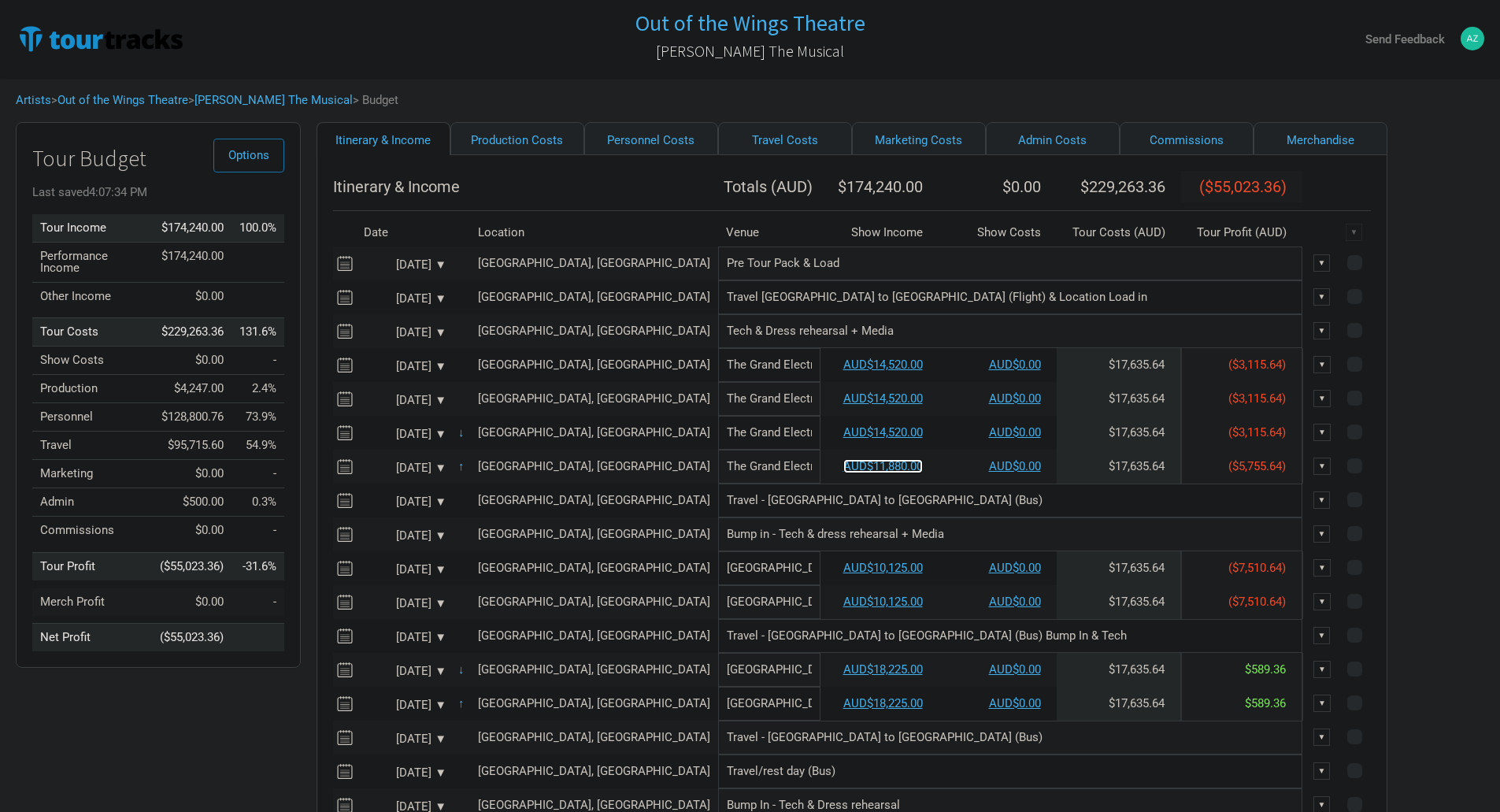
click at [843, 473] on link "AUD$11,880.00" at bounding box center [883, 466] width 79 height 14
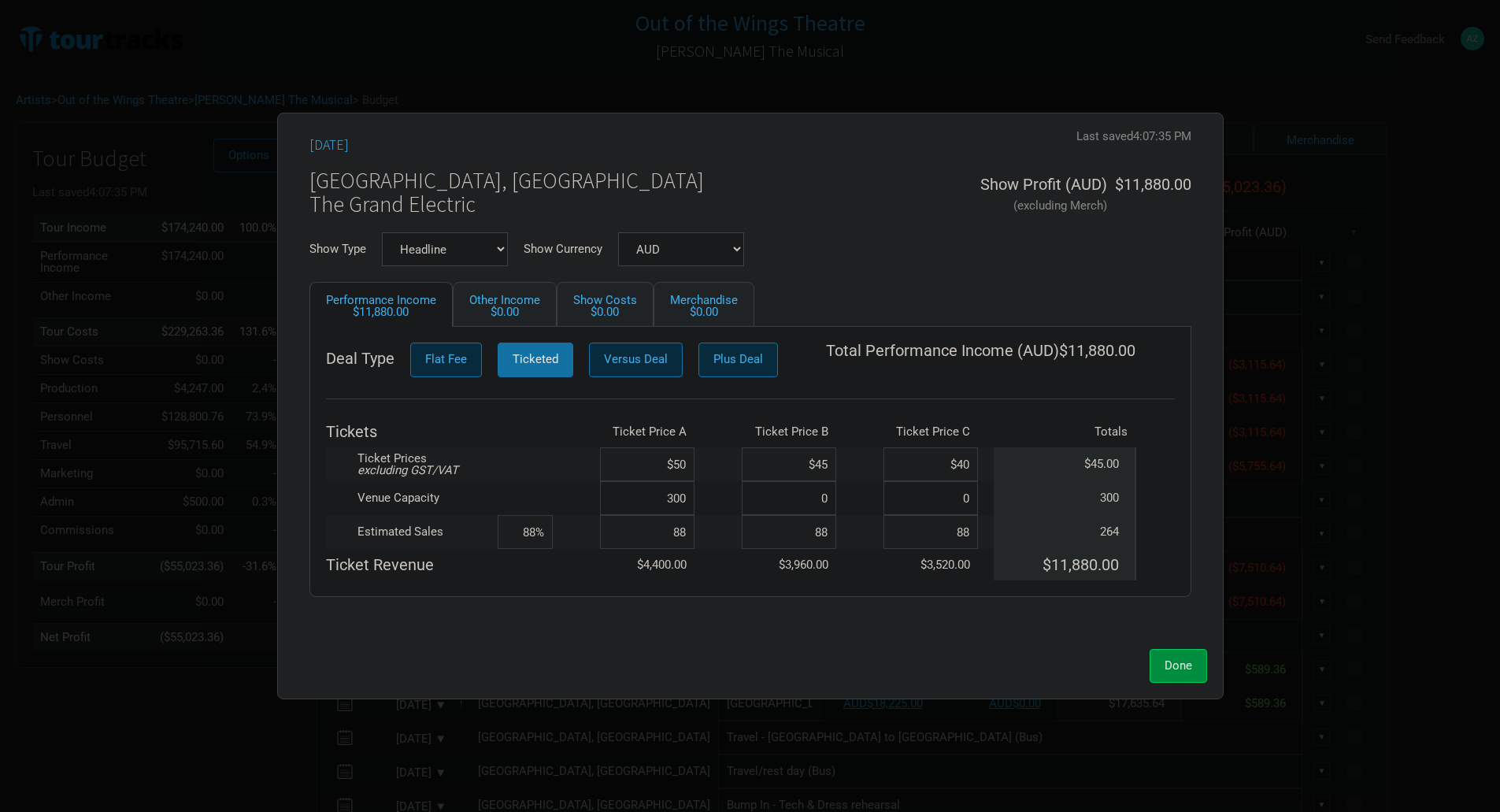
click at [681, 463] on input "$50" at bounding box center [647, 464] width 94 height 34
click at [1187, 677] on button "Done" at bounding box center [1179, 665] width 58 height 34
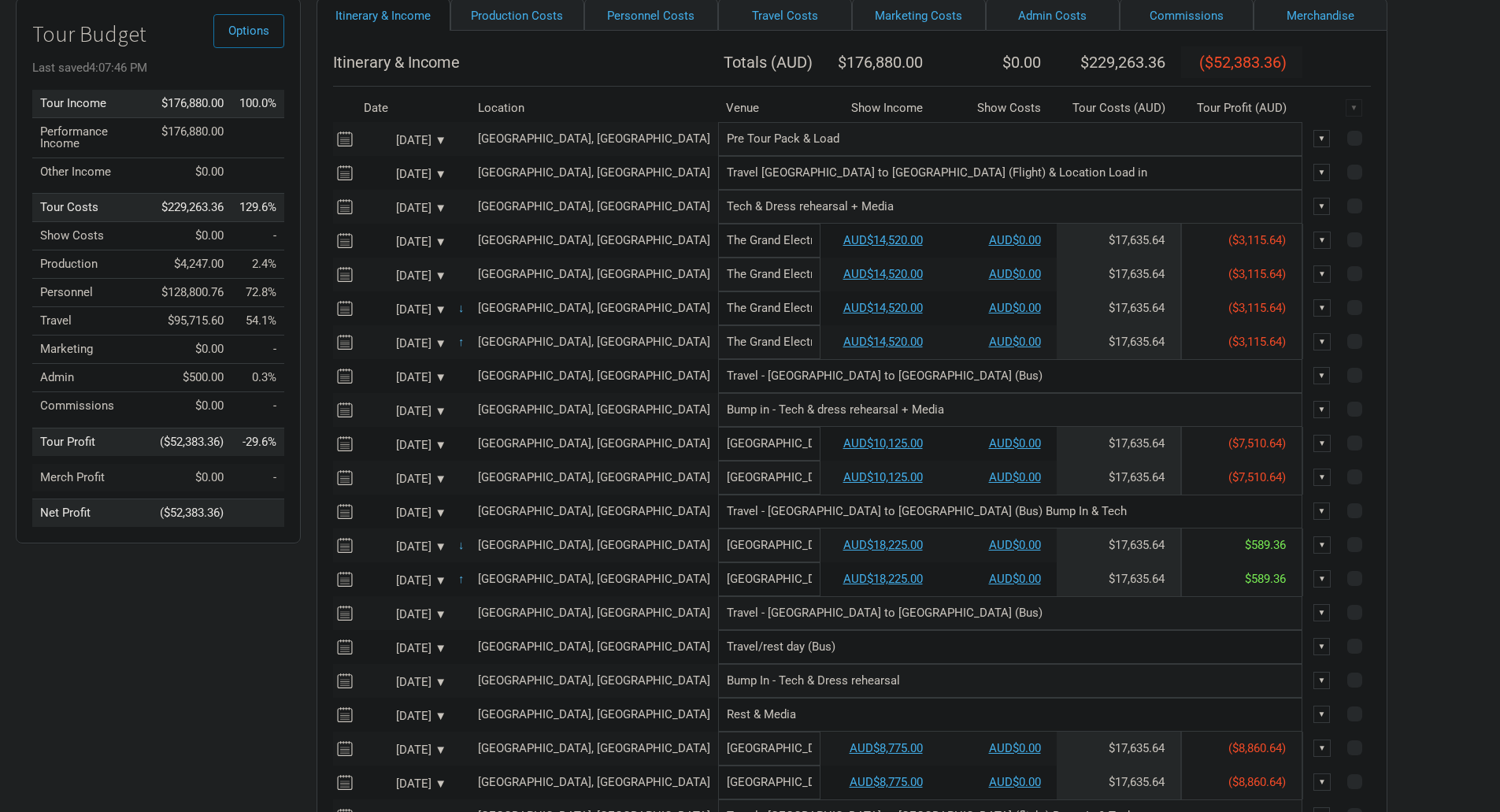
scroll to position [157, 0]
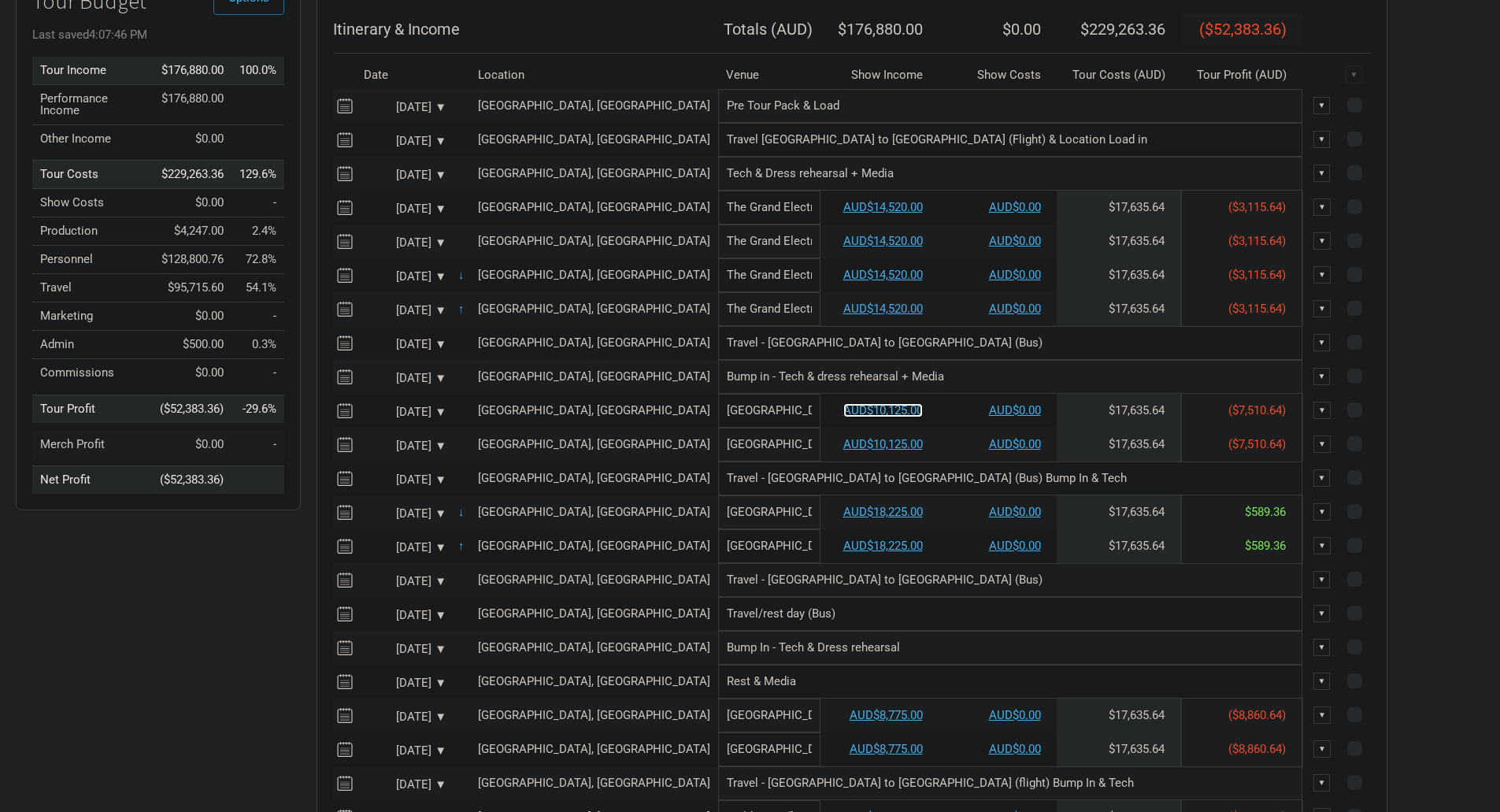
click at [843, 417] on link "AUD$10,125.00" at bounding box center [883, 410] width 79 height 14
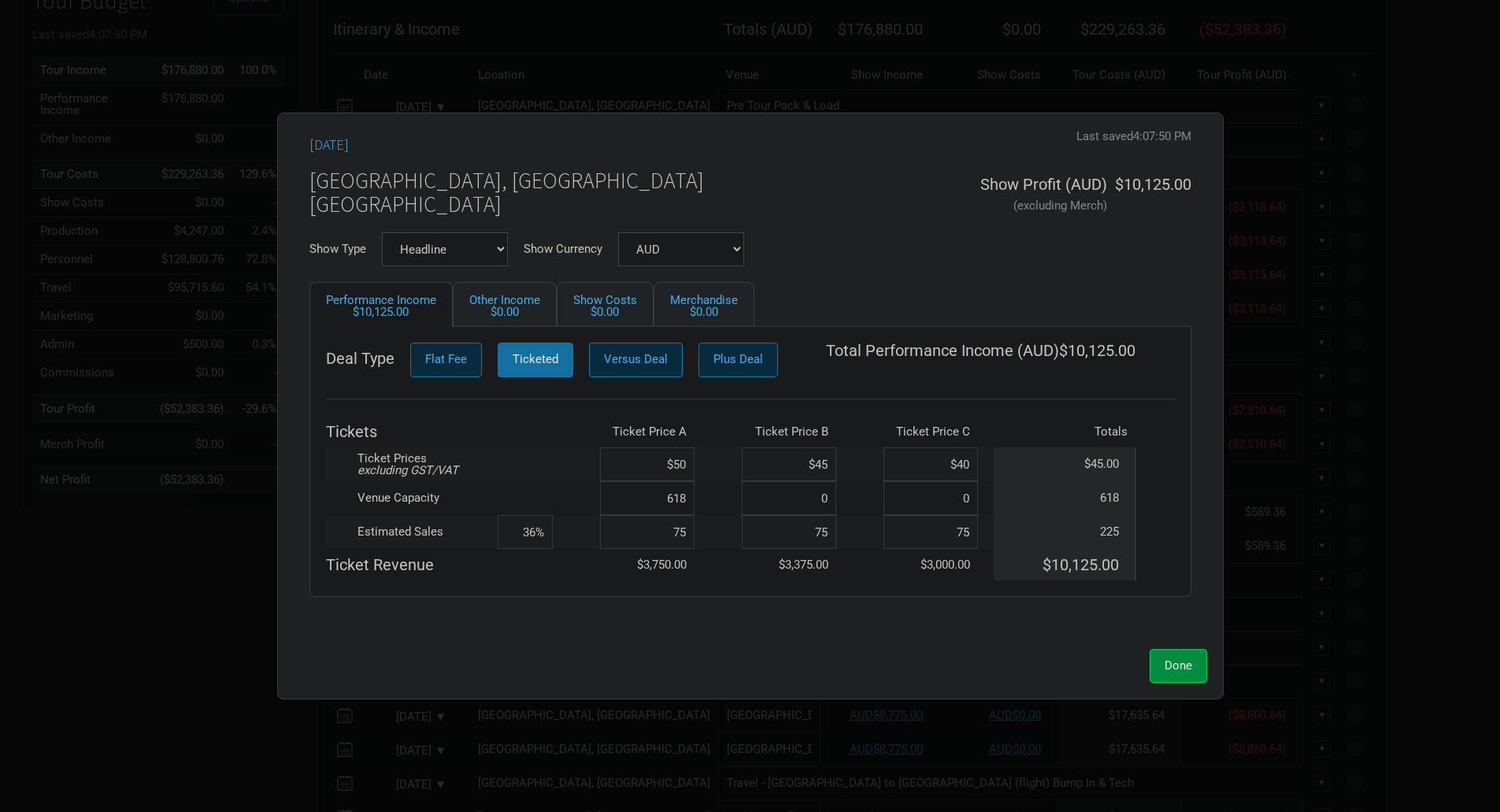
click at [692, 464] on input "$50" at bounding box center [647, 464] width 94 height 34
click at [1172, 649] on button "Done" at bounding box center [1179, 665] width 58 height 34
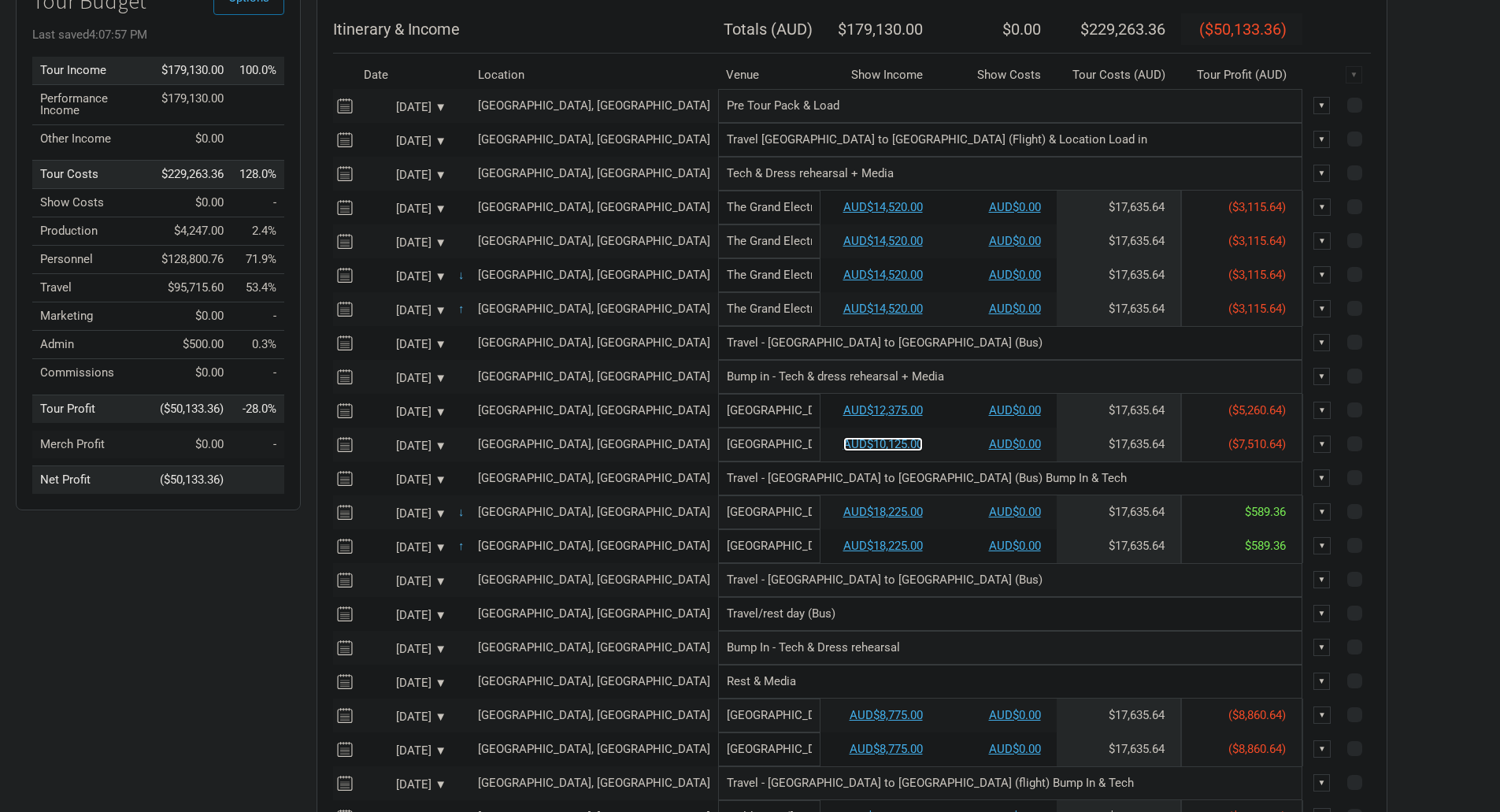
click at [843, 451] on link "AUD$10,125.00" at bounding box center [883, 444] width 79 height 14
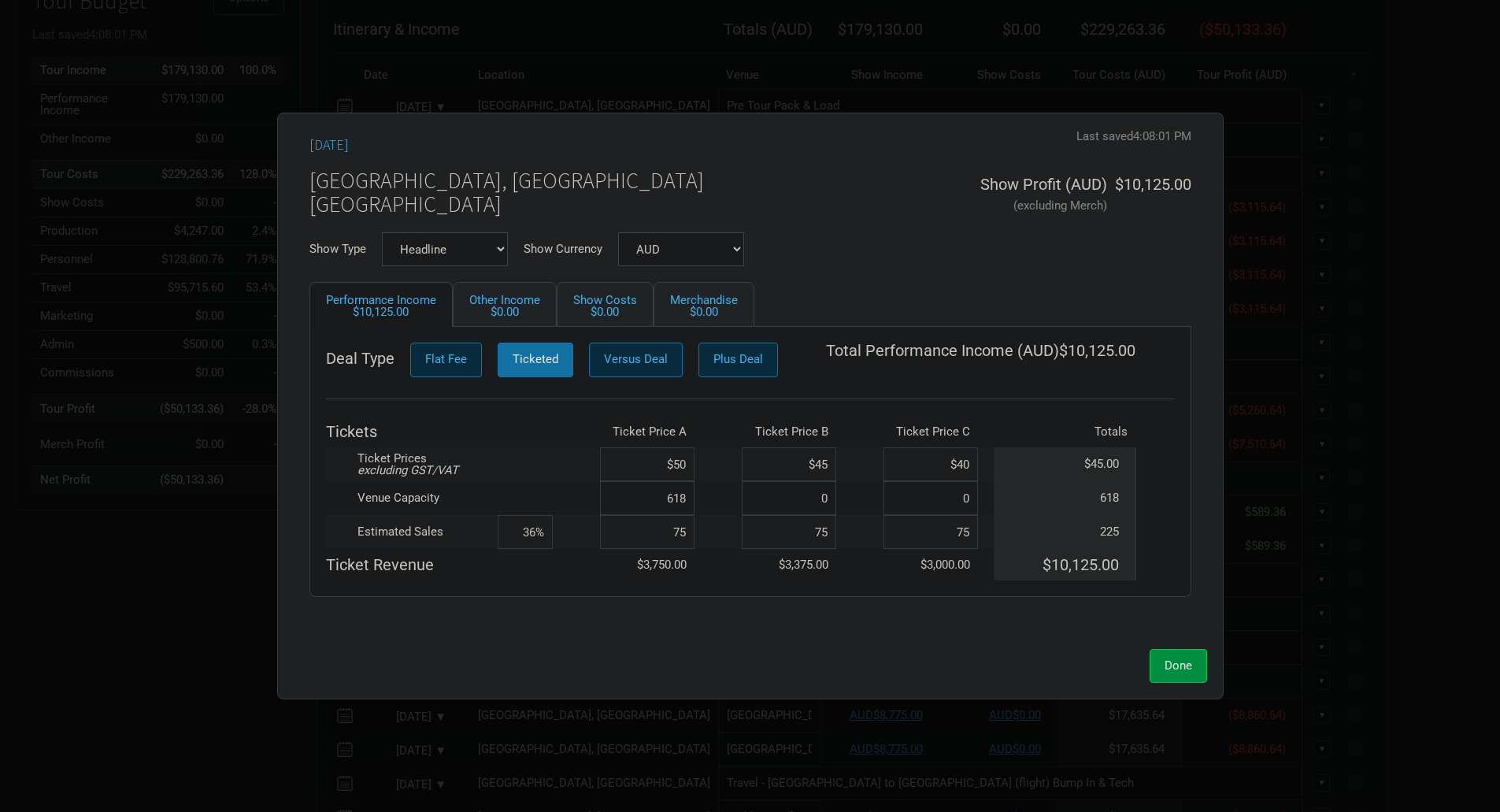
click at [695, 471] on td at bounding box center [719, 464] width 47 height 34
click at [683, 468] on input "$50" at bounding box center [647, 464] width 94 height 34
click at [1187, 662] on span "Done" at bounding box center [1179, 665] width 28 height 14
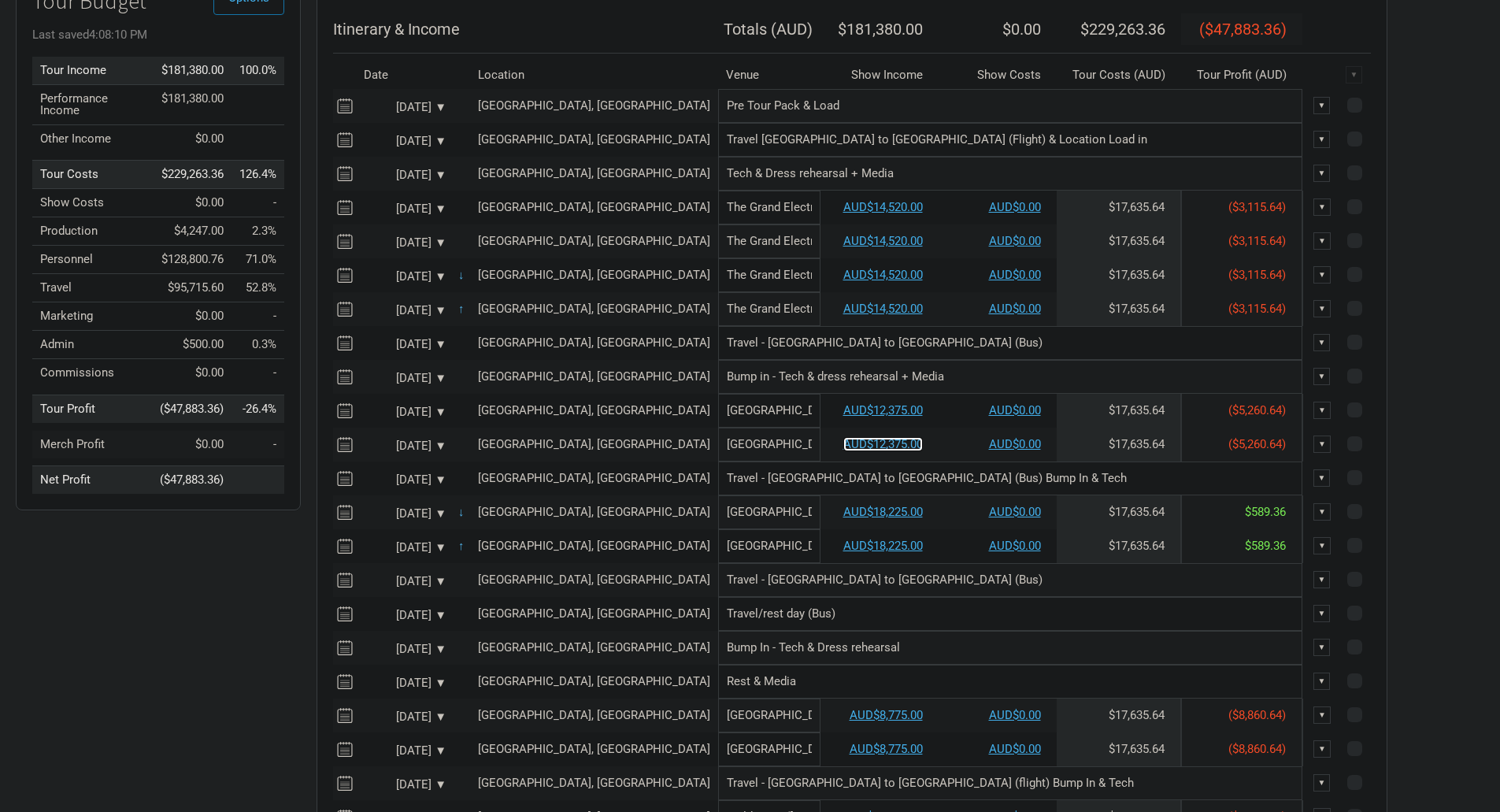
click at [843, 451] on link "AUD$12,375.00" at bounding box center [883, 444] width 79 height 14
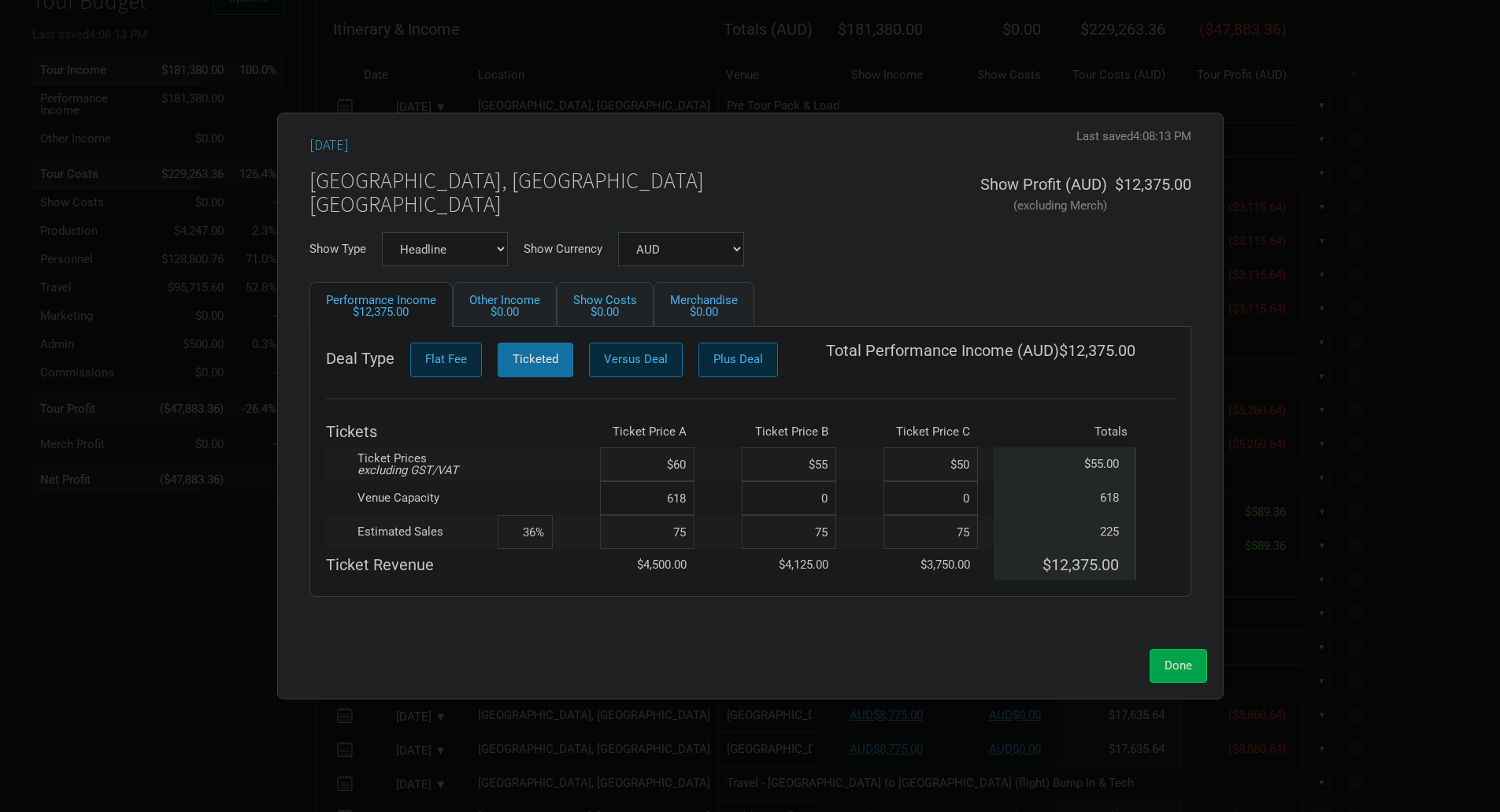
click at [1171, 675] on button "Done" at bounding box center [1179, 665] width 58 height 34
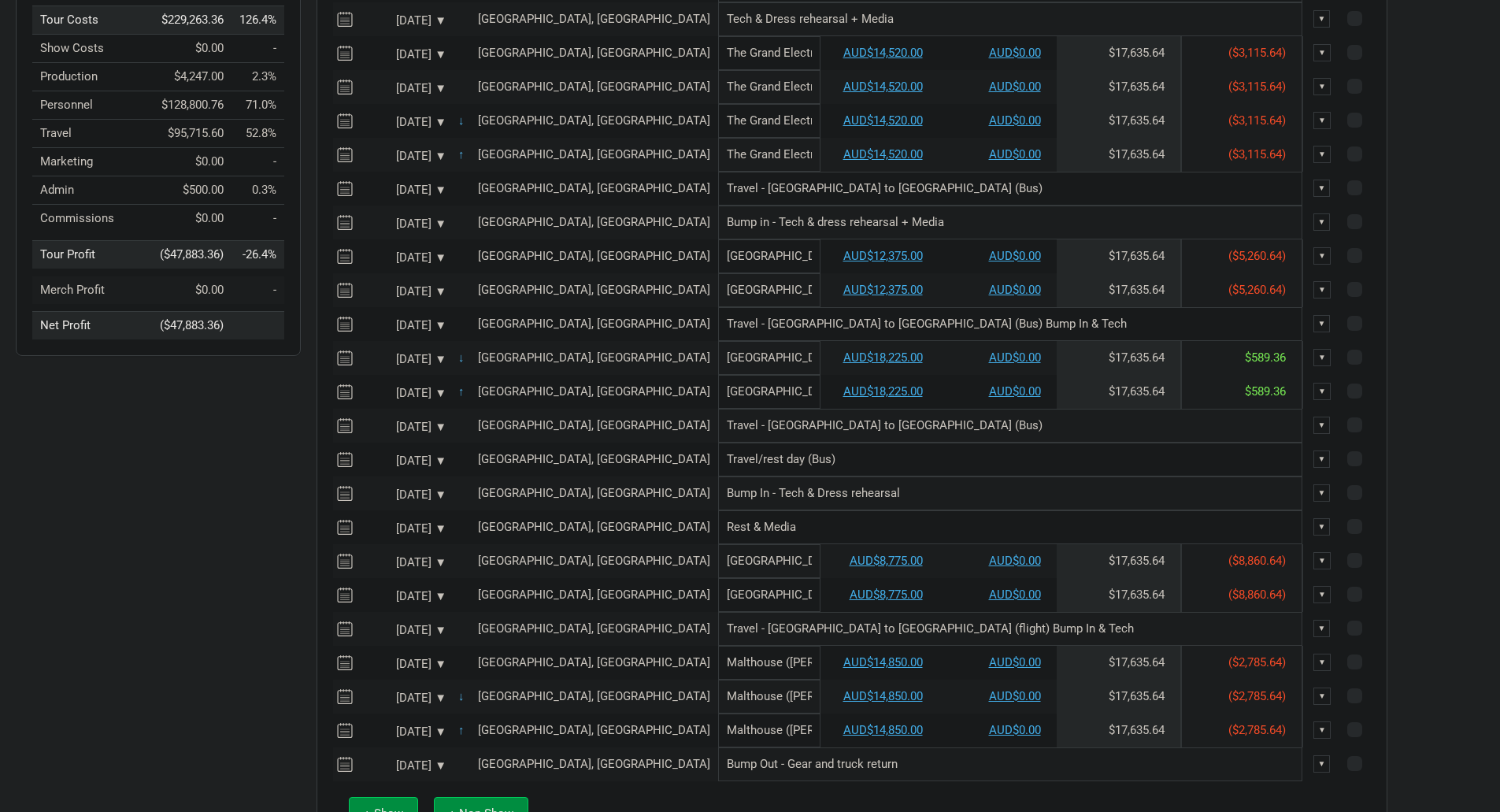
scroll to position [315, 0]
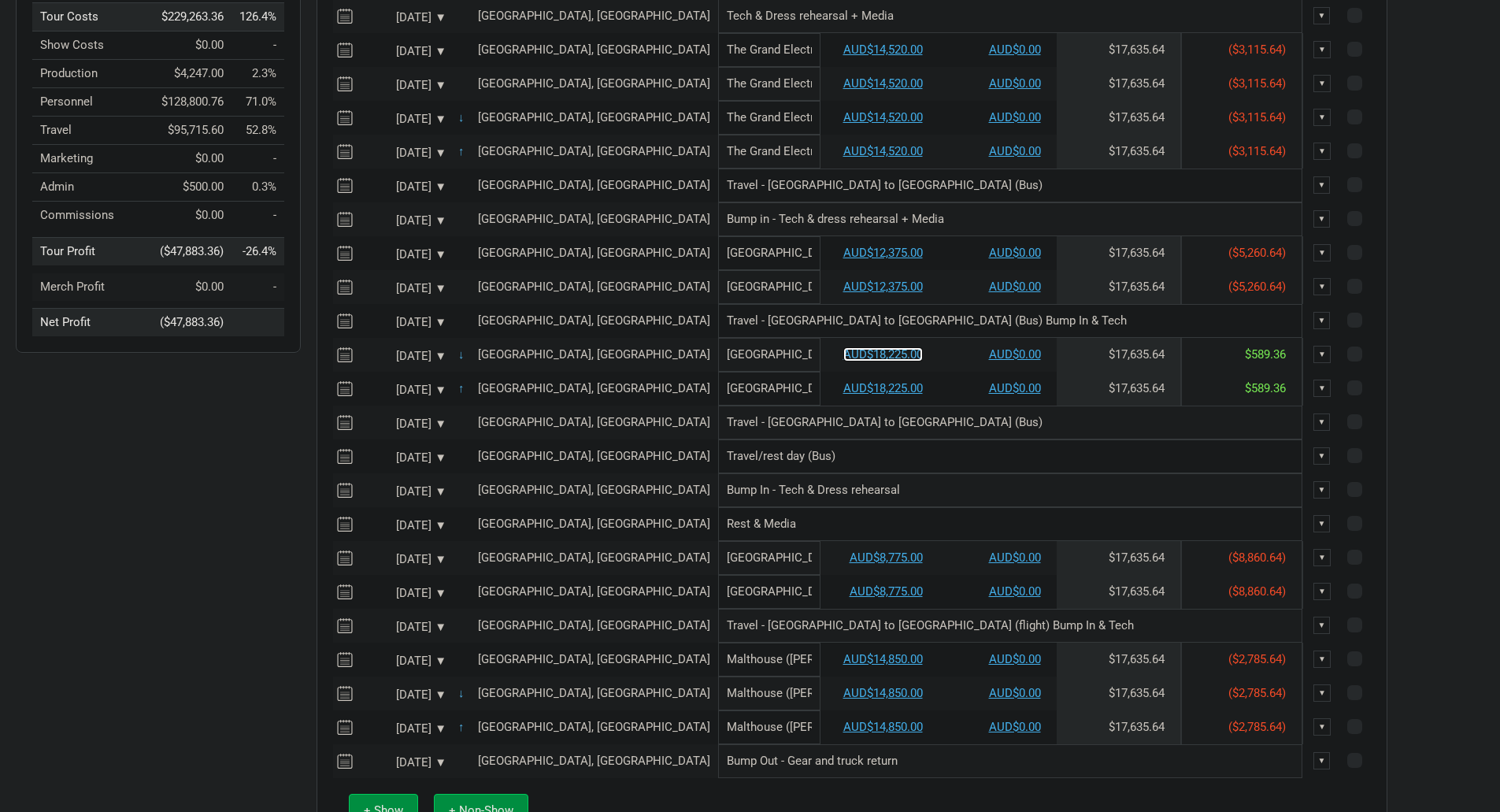
click at [843, 361] on link "AUD$18,225.00" at bounding box center [883, 354] width 79 height 14
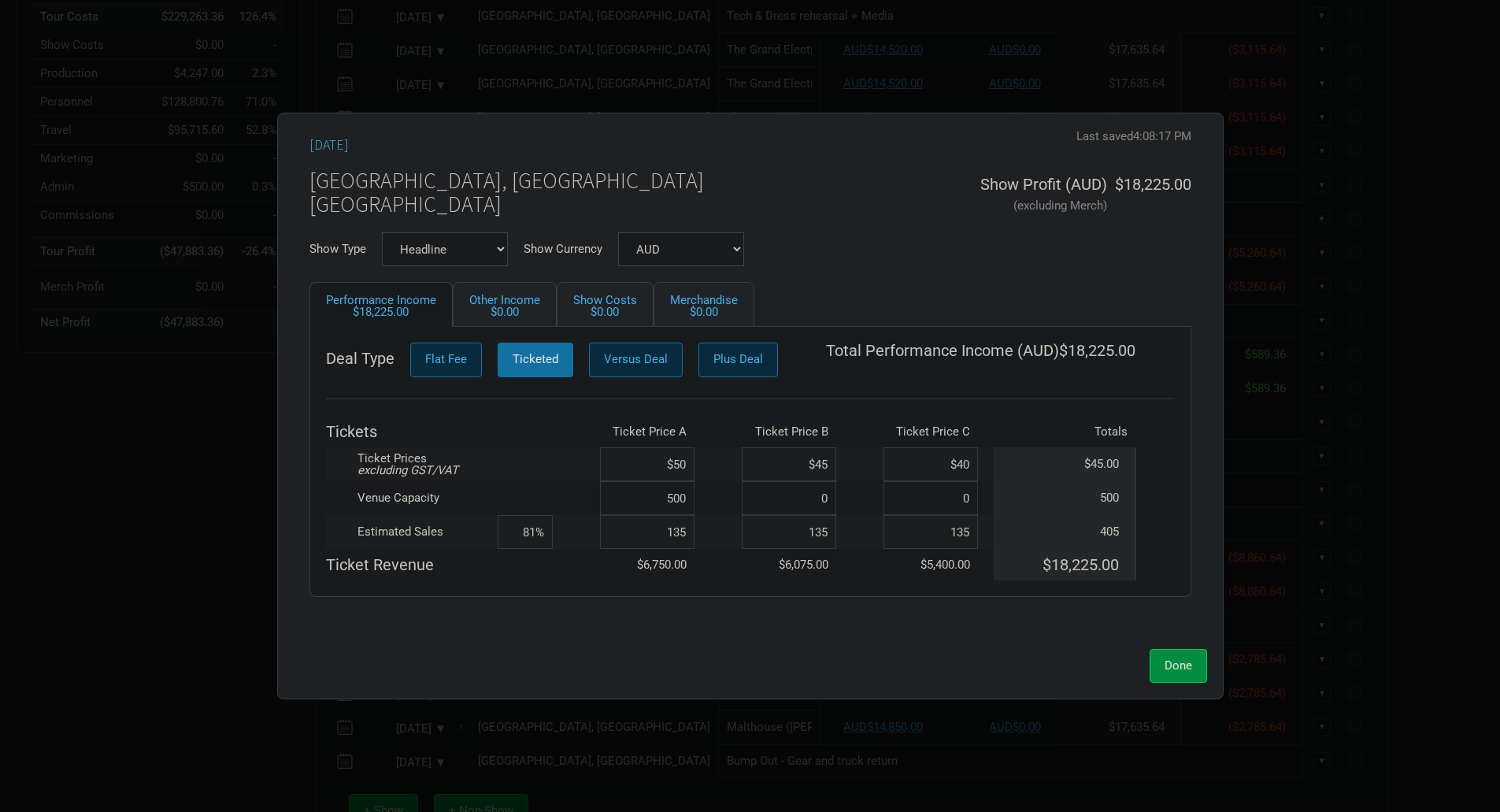
click at [685, 464] on input "$50" at bounding box center [647, 464] width 94 height 34
click at [1188, 671] on span "Done" at bounding box center [1179, 665] width 28 height 14
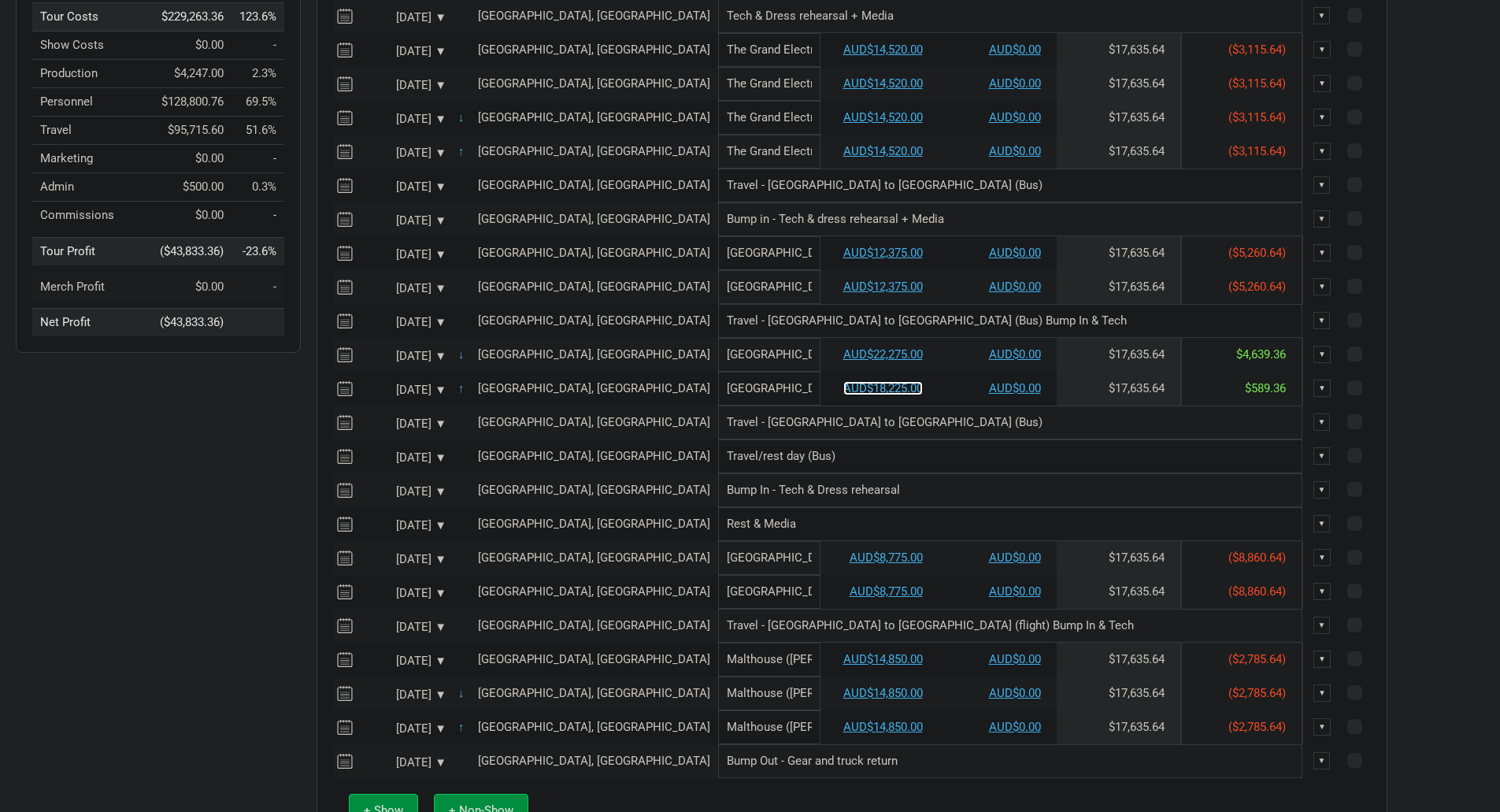
click at [843, 396] on link "AUD$18,225.00" at bounding box center [883, 389] width 79 height 14
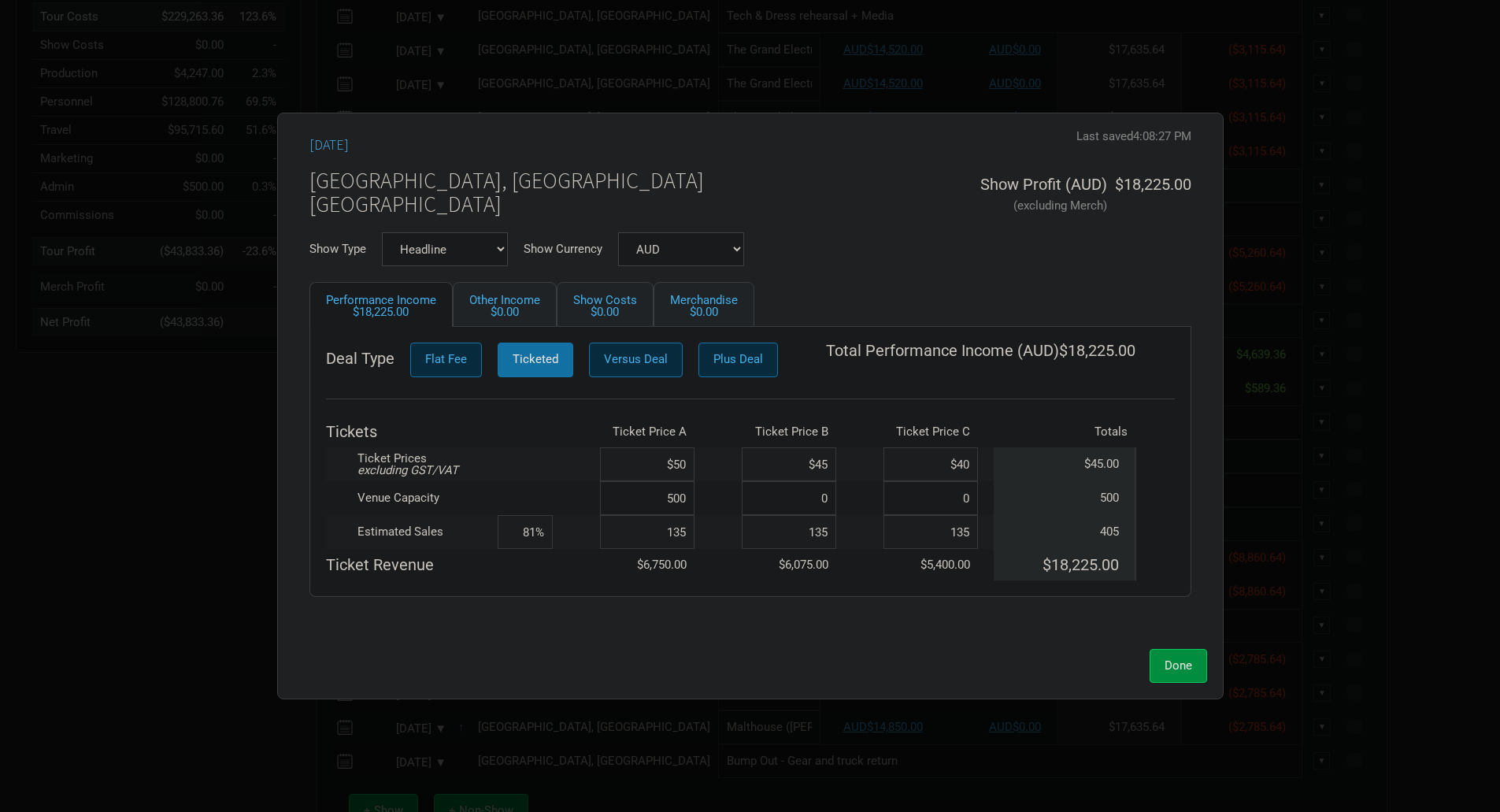
click at [688, 468] on input "$50" at bounding box center [647, 464] width 94 height 34
click at [1174, 651] on button "Done" at bounding box center [1179, 665] width 58 height 34
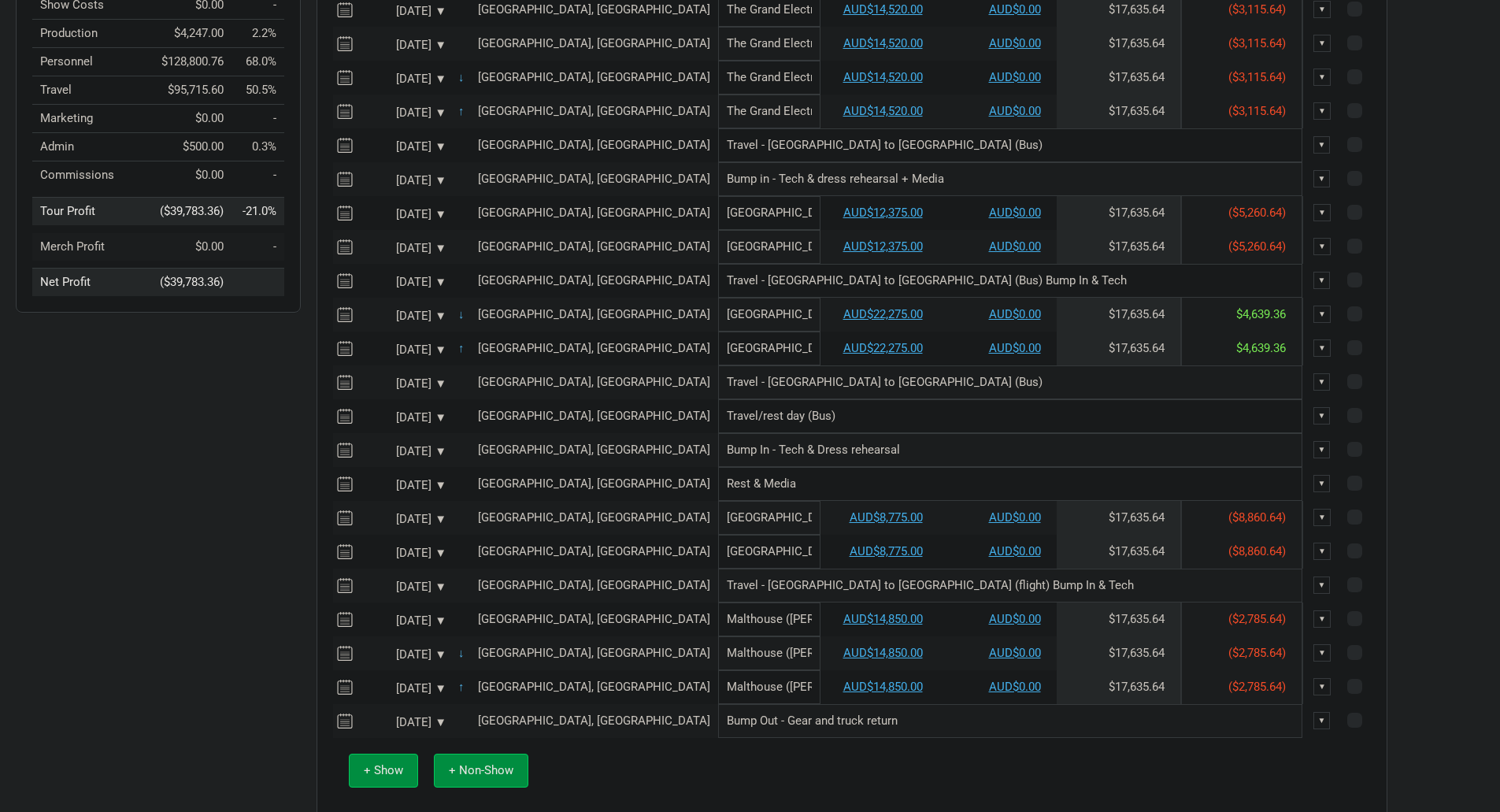
scroll to position [394, 0]
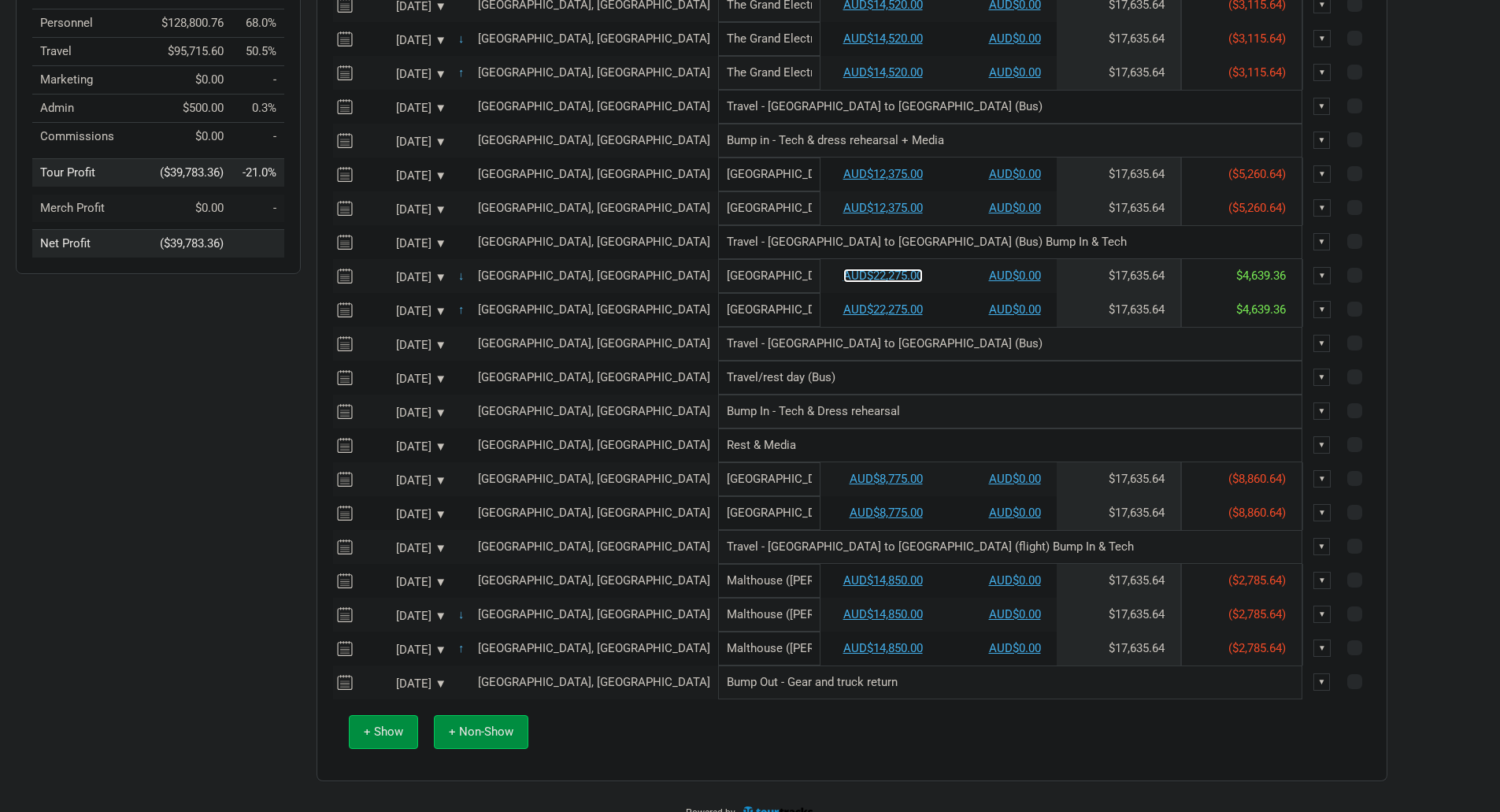
click at [843, 283] on link "AUD$22,275.00" at bounding box center [883, 276] width 79 height 14
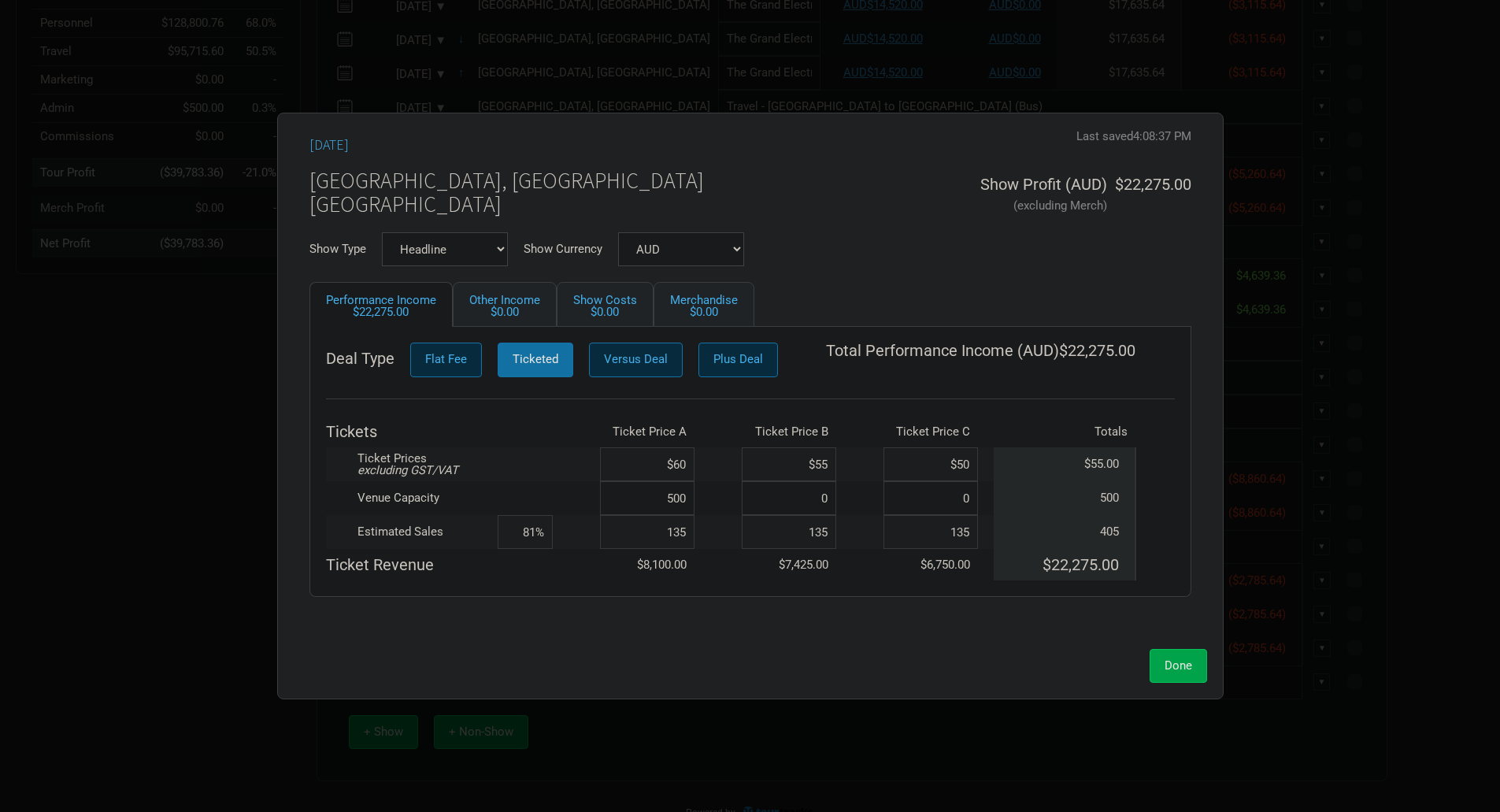
click at [1165, 662] on span "Done" at bounding box center [1179, 665] width 28 height 14
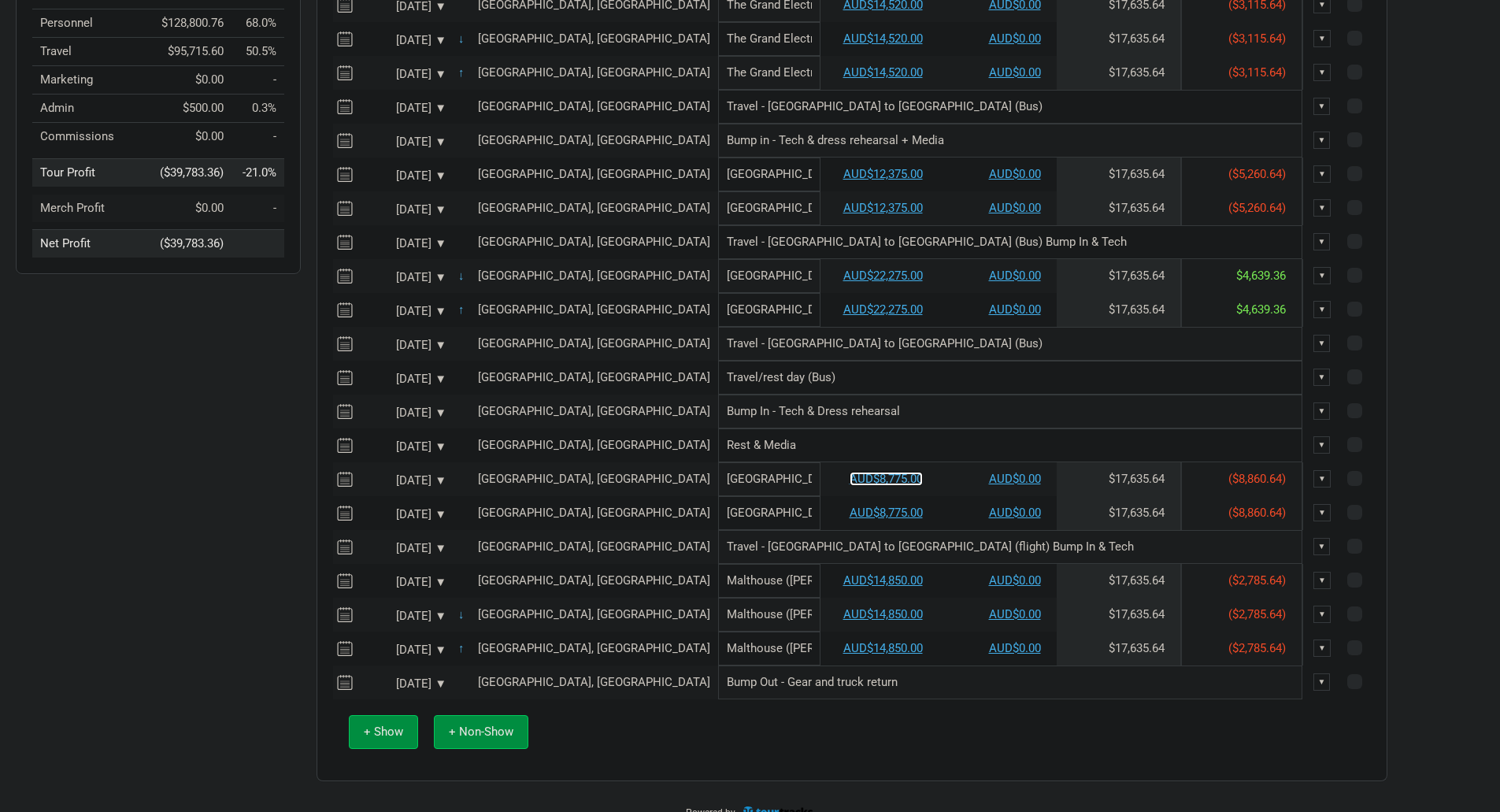
click at [850, 486] on link "AUD$8,775.00" at bounding box center [886, 478] width 73 height 14
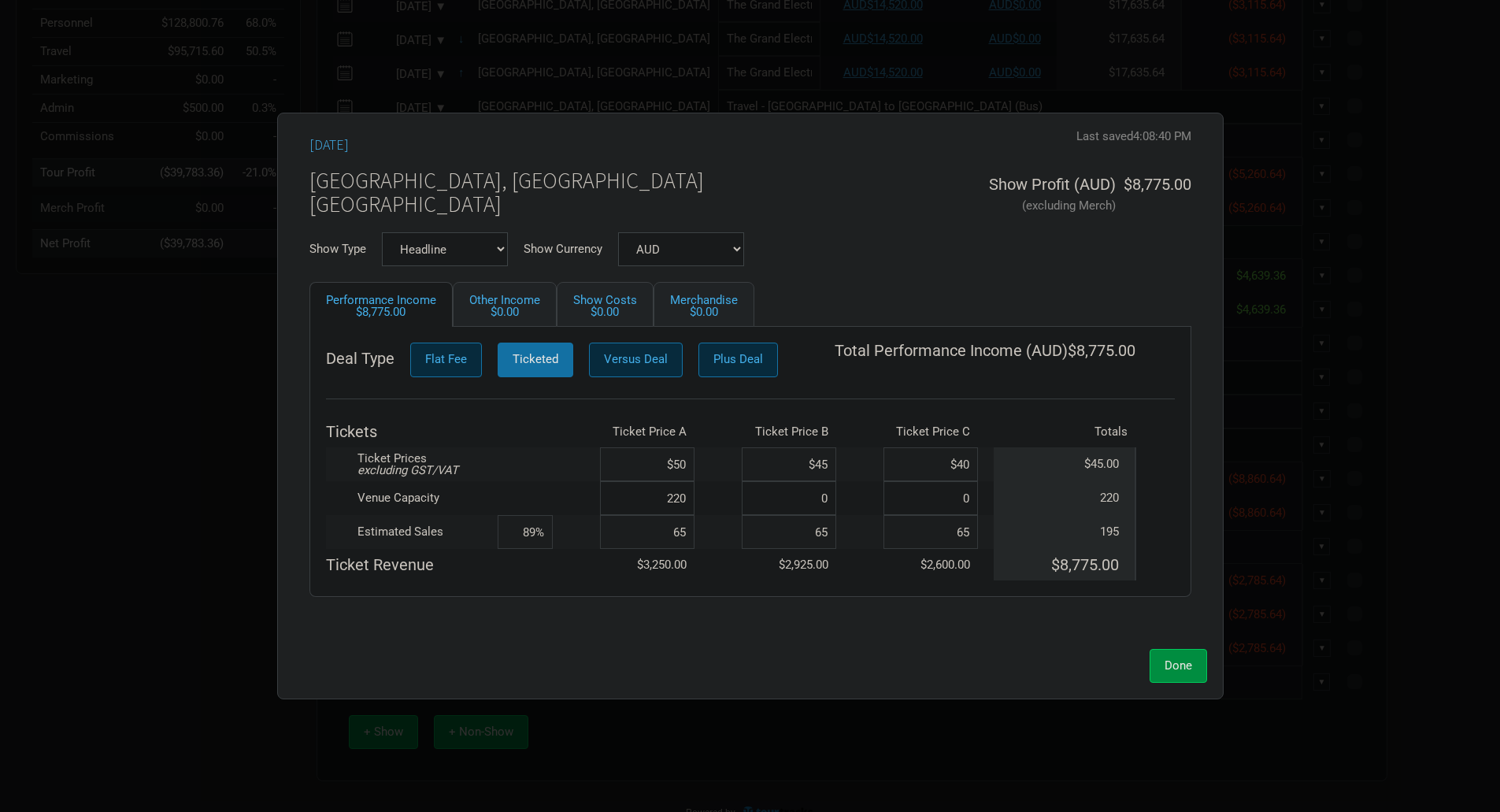
click at [690, 466] on input "$50" at bounding box center [647, 464] width 94 height 34
click at [1161, 665] on button "Done" at bounding box center [1179, 665] width 58 height 34
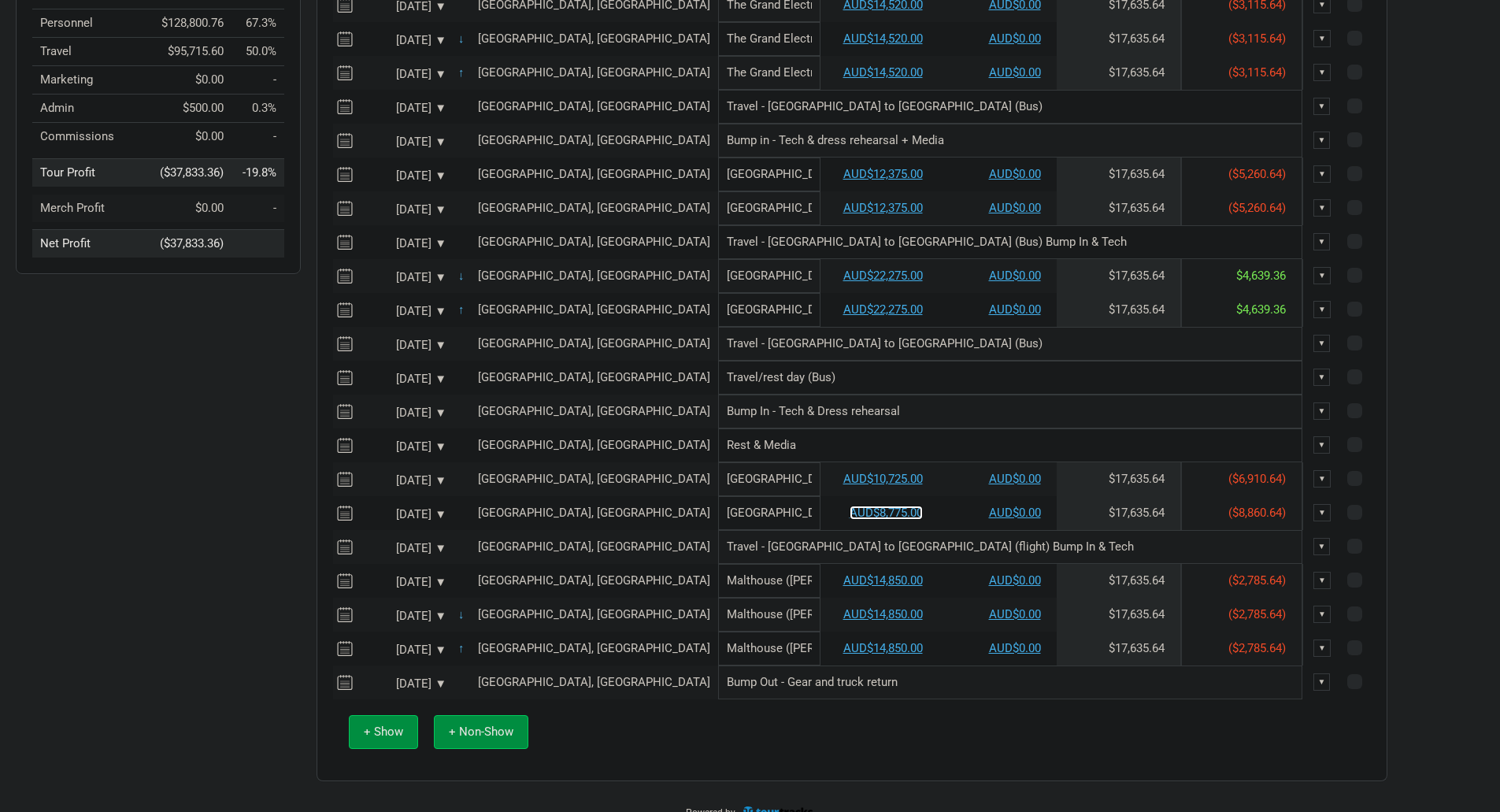
click at [850, 520] on link "AUD$8,775.00" at bounding box center [886, 513] width 73 height 14
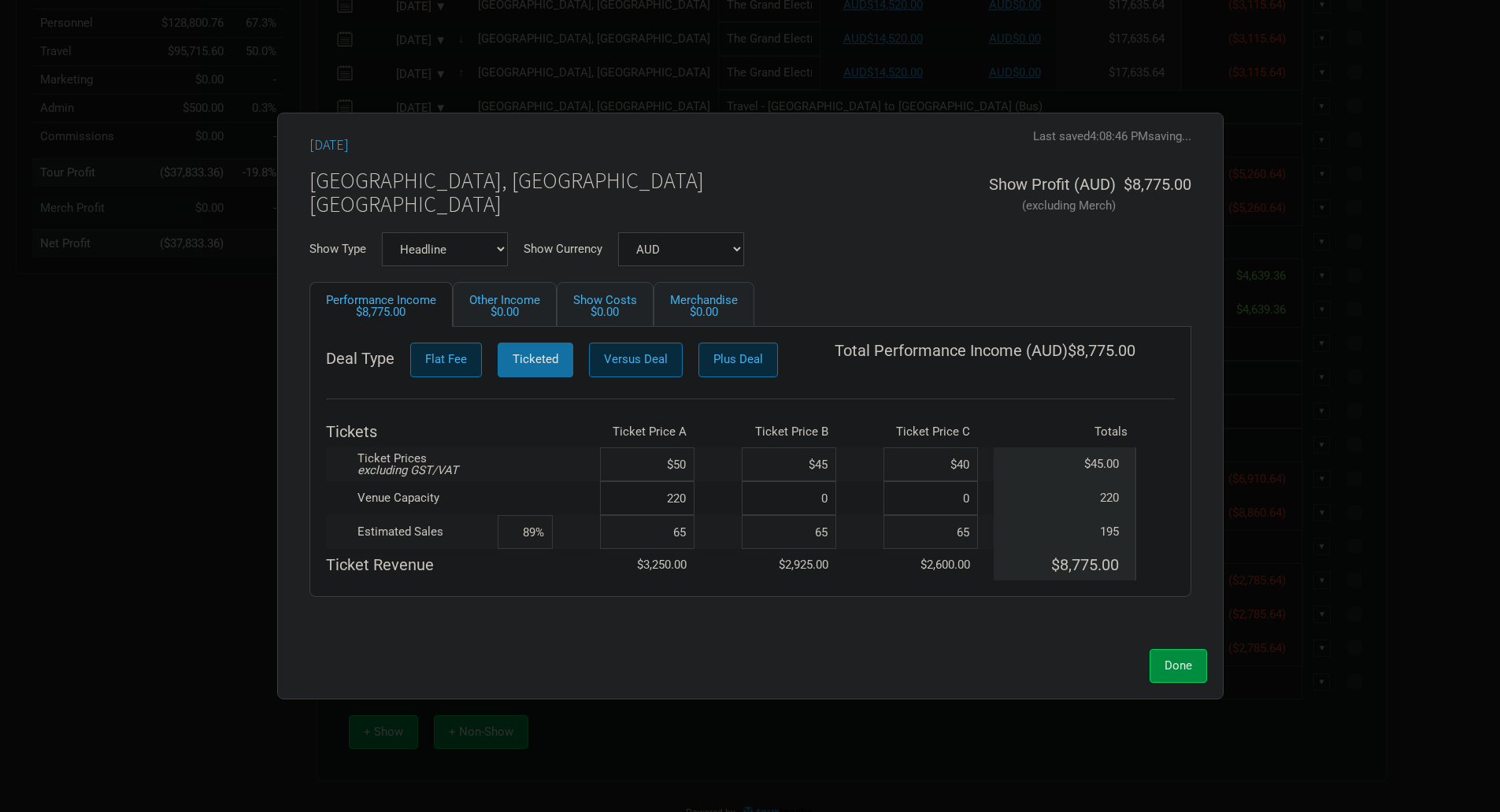
click at [687, 464] on input "$50" at bounding box center [647, 464] width 94 height 34
click at [1172, 657] on button "Done" at bounding box center [1179, 665] width 58 height 34
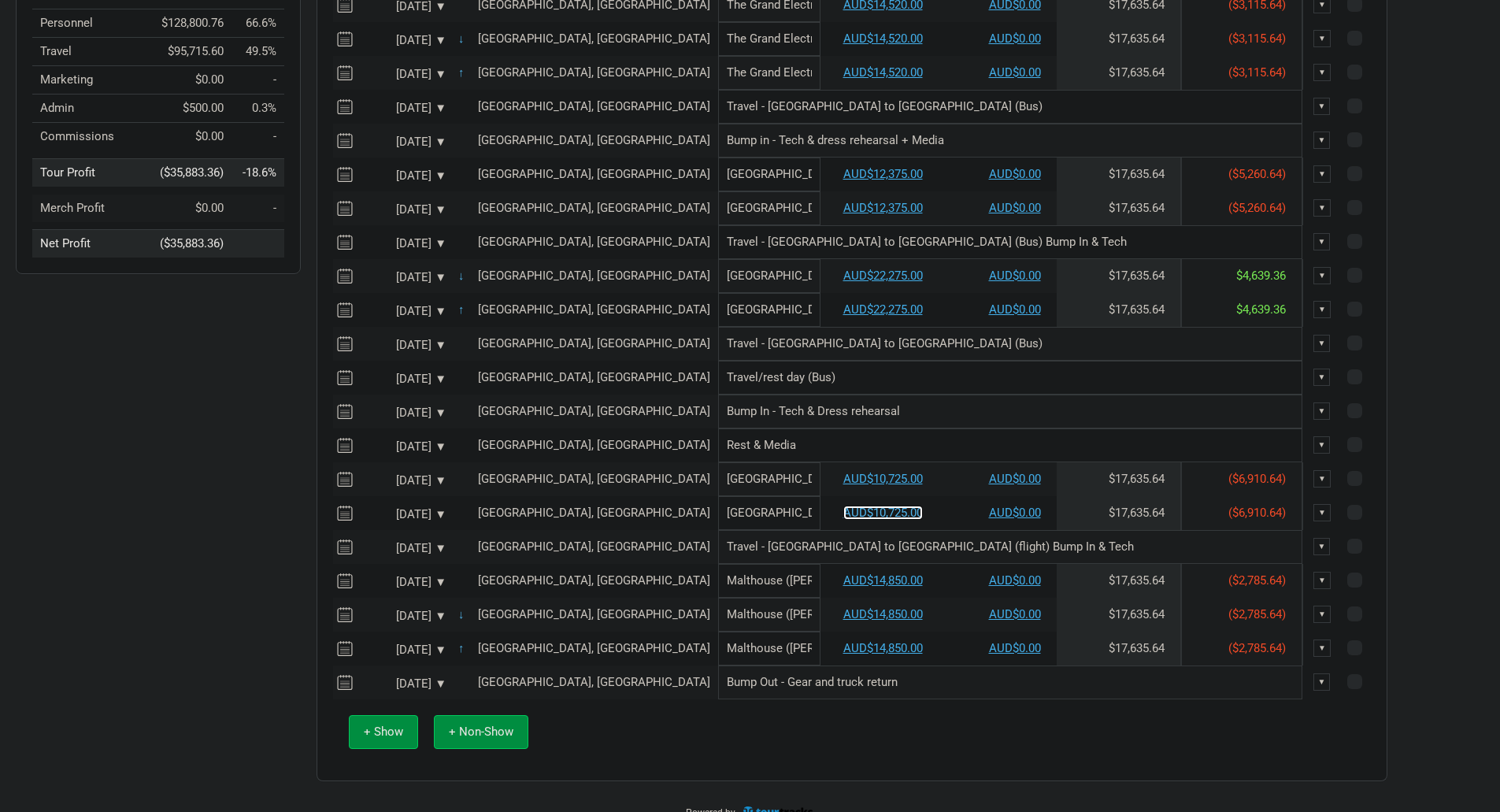
click at [843, 520] on link "AUD$10,725.00" at bounding box center [883, 513] width 79 height 14
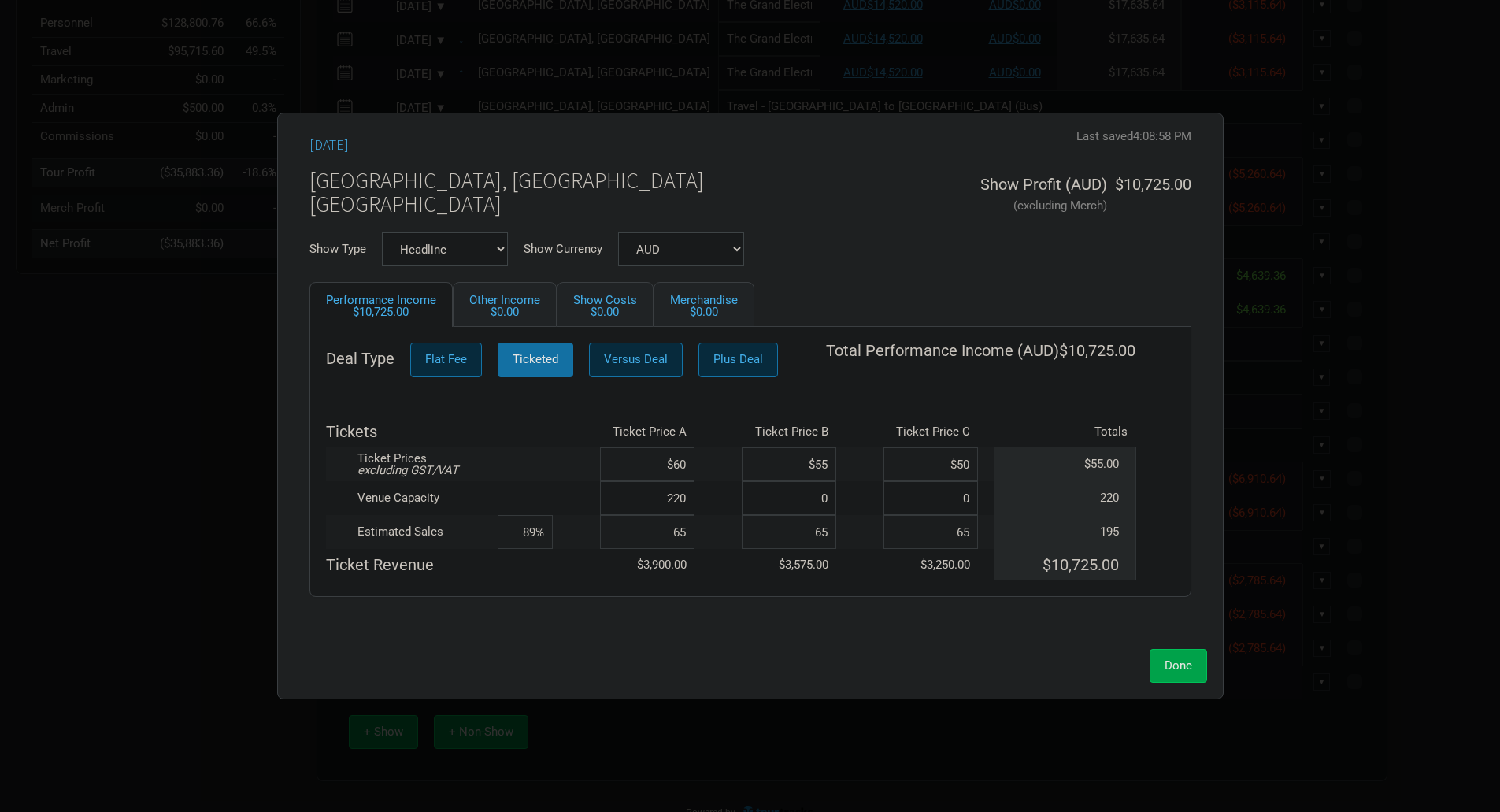
click at [1169, 664] on span "Done" at bounding box center [1179, 665] width 28 height 14
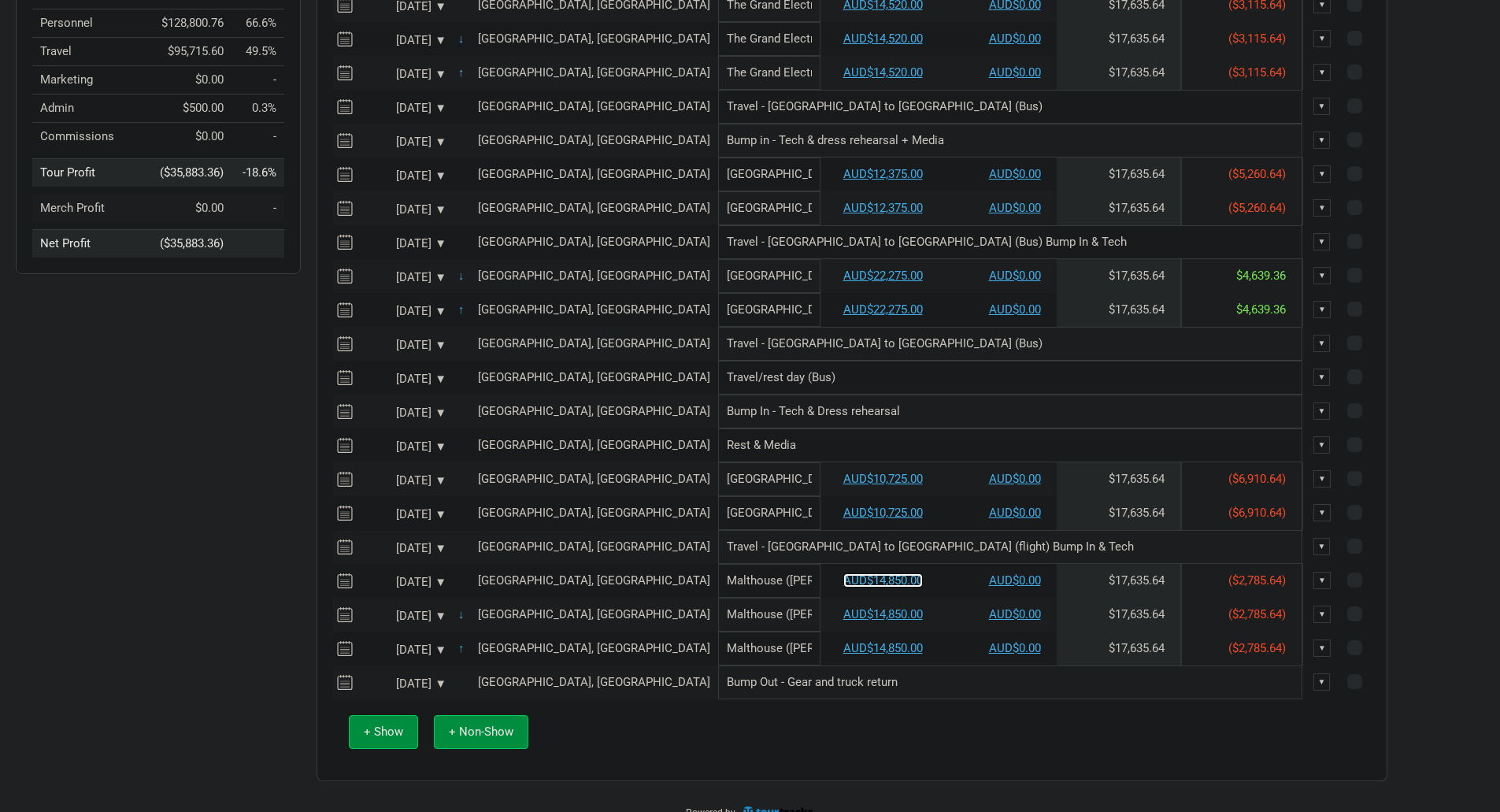
click at [843, 588] on link "AUD$14,850.00" at bounding box center [883, 581] width 79 height 14
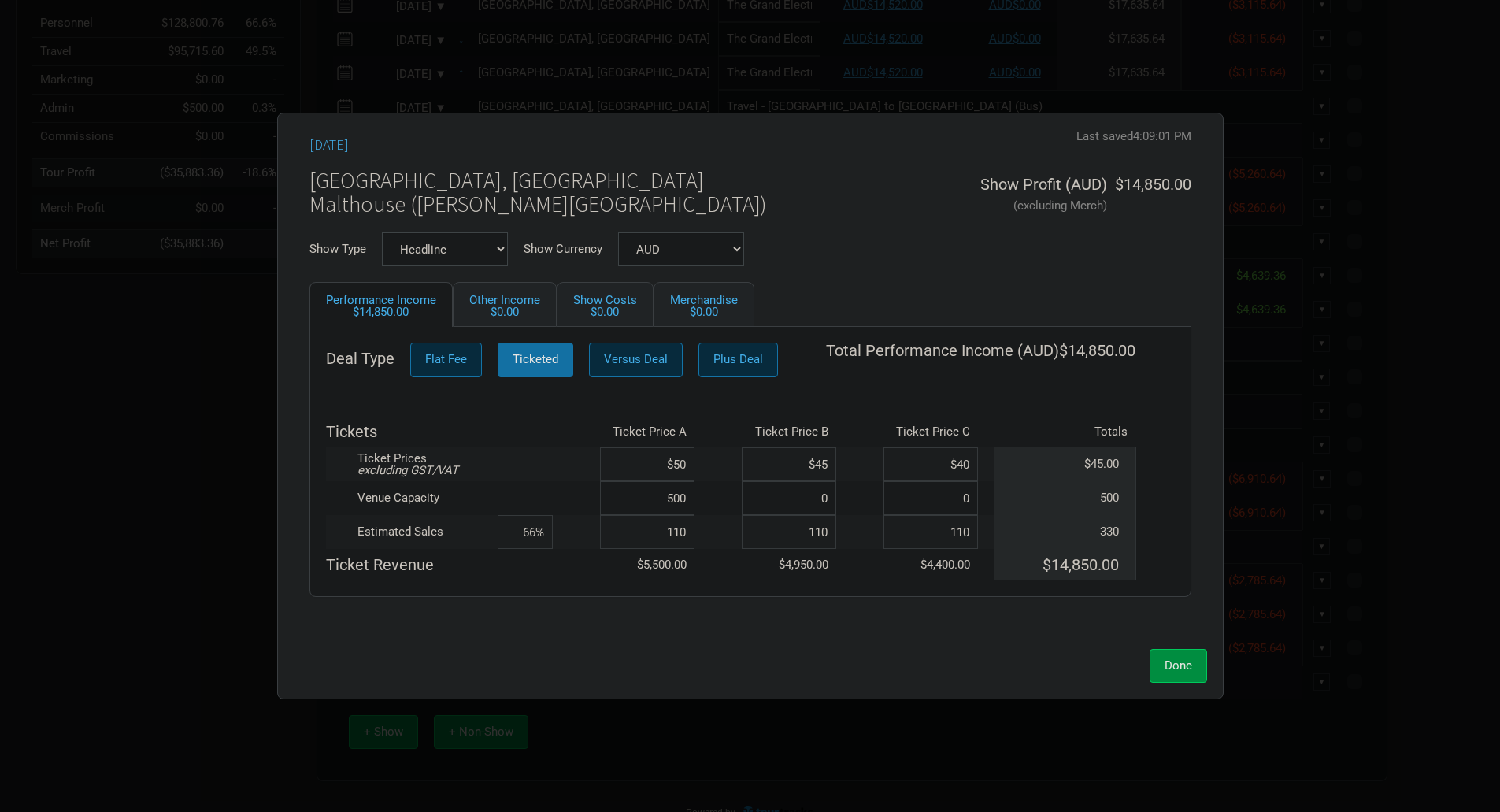
click at [692, 469] on input "$50" at bounding box center [647, 464] width 94 height 34
click at [1187, 668] on span "Done" at bounding box center [1179, 665] width 28 height 14
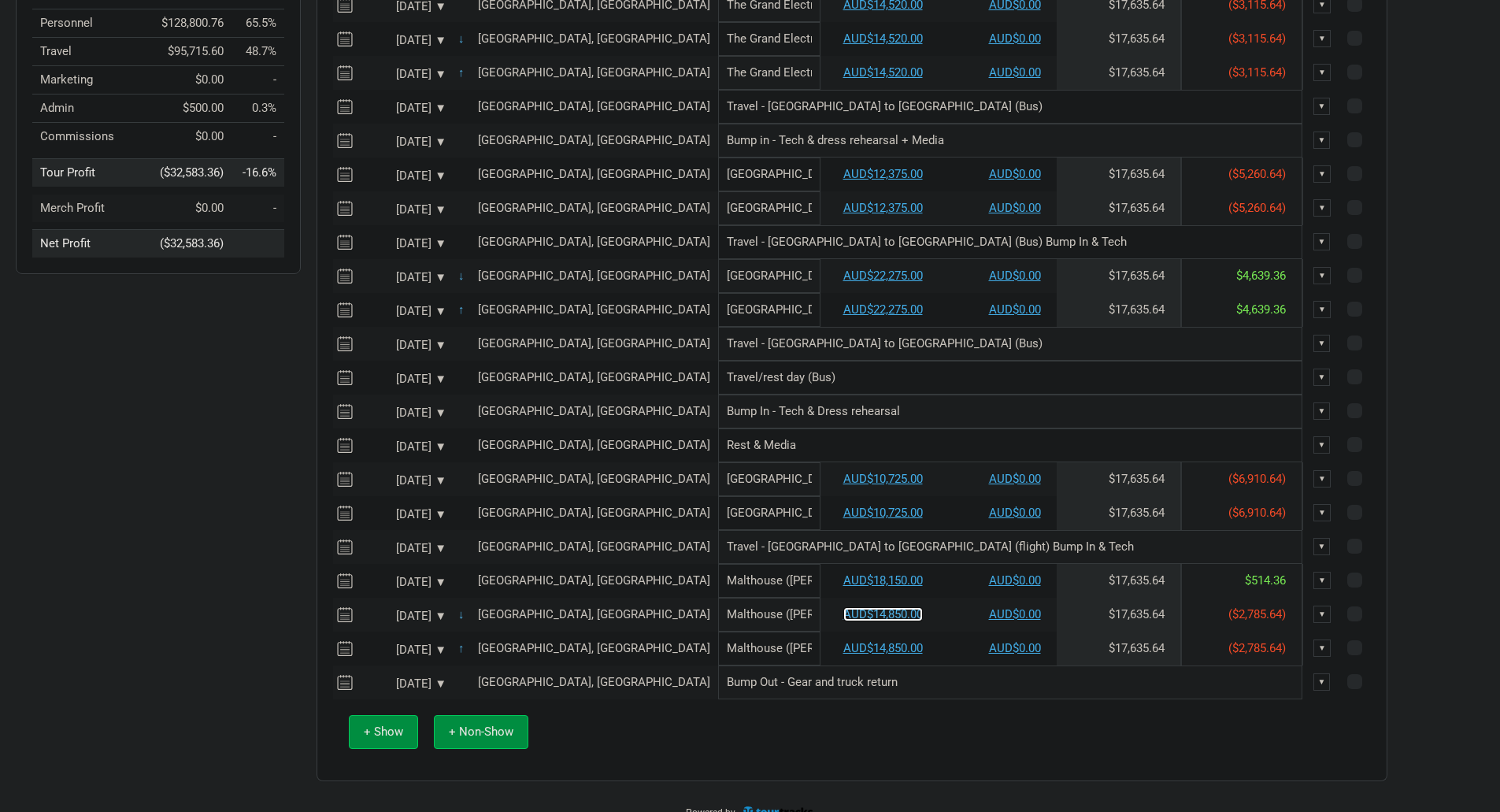
click at [843, 622] on link "AUD$14,850.00" at bounding box center [883, 614] width 79 height 14
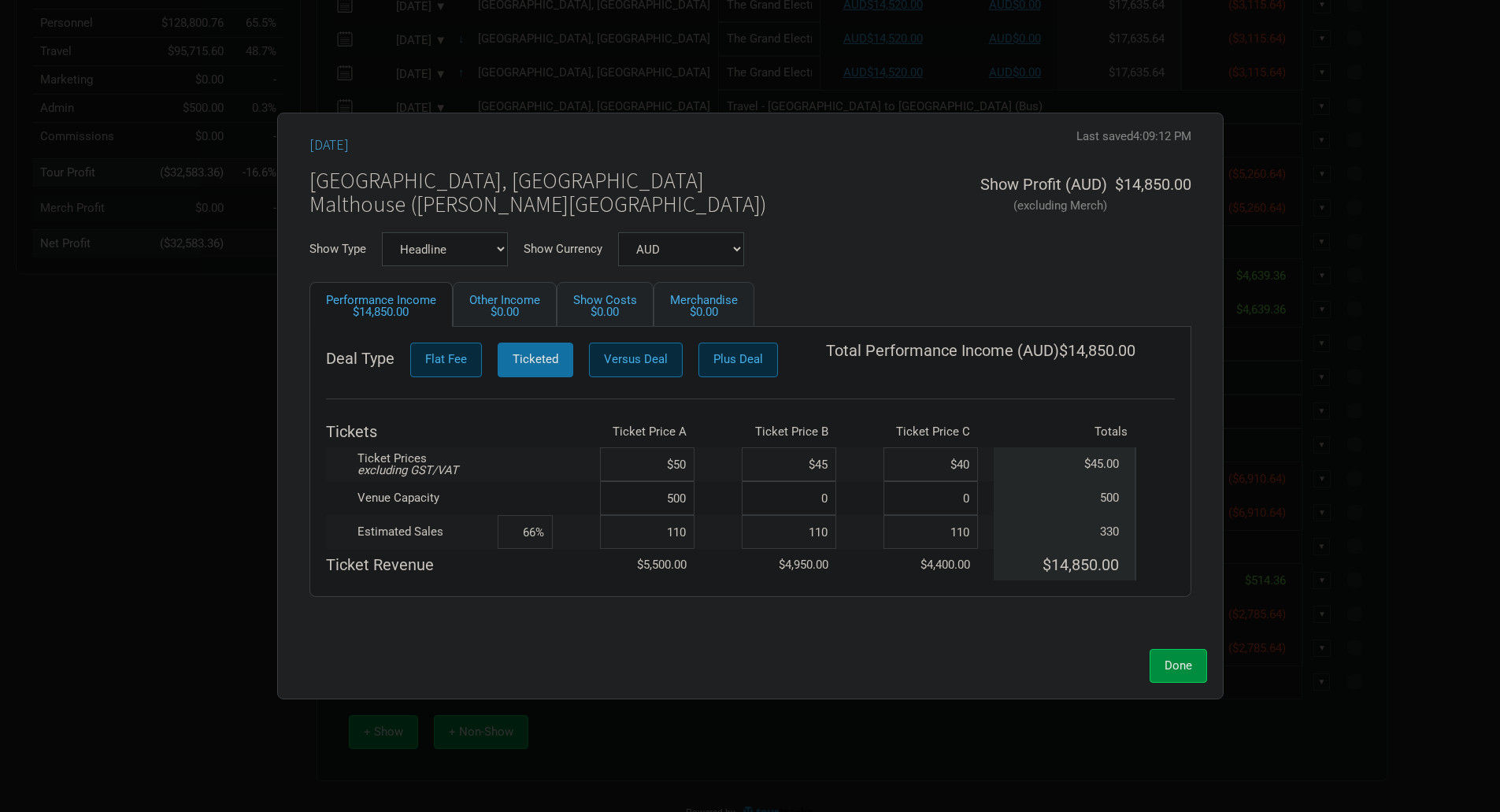
click at [696, 458] on td at bounding box center [719, 464] width 47 height 34
click at [685, 473] on input "$50" at bounding box center [647, 464] width 94 height 34
click at [1174, 667] on span "Done" at bounding box center [1179, 665] width 28 height 14
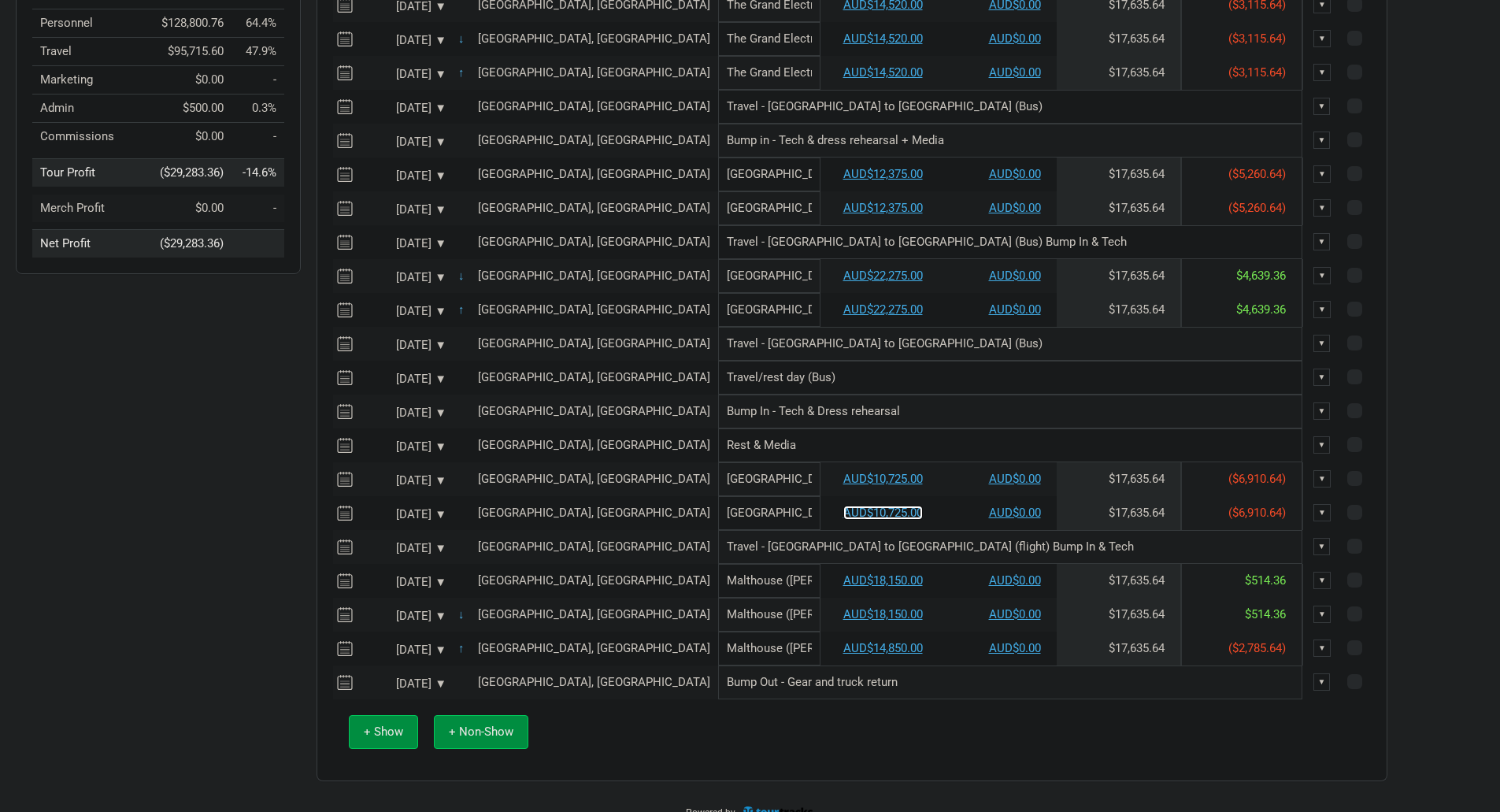
click at [843, 520] on link "AUD$10,725.00" at bounding box center [883, 513] width 79 height 14
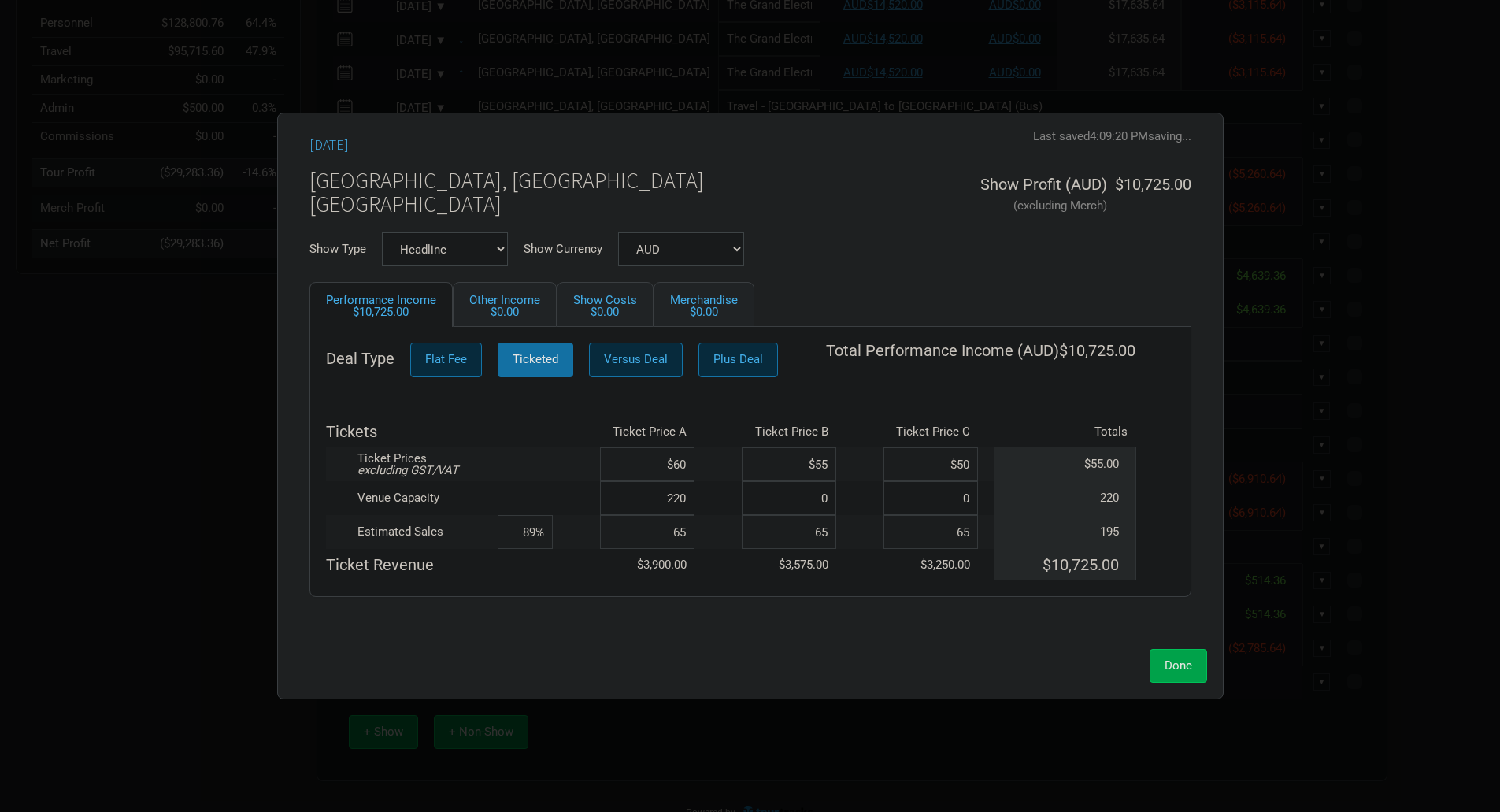
click at [1168, 679] on button "Done" at bounding box center [1179, 665] width 58 height 34
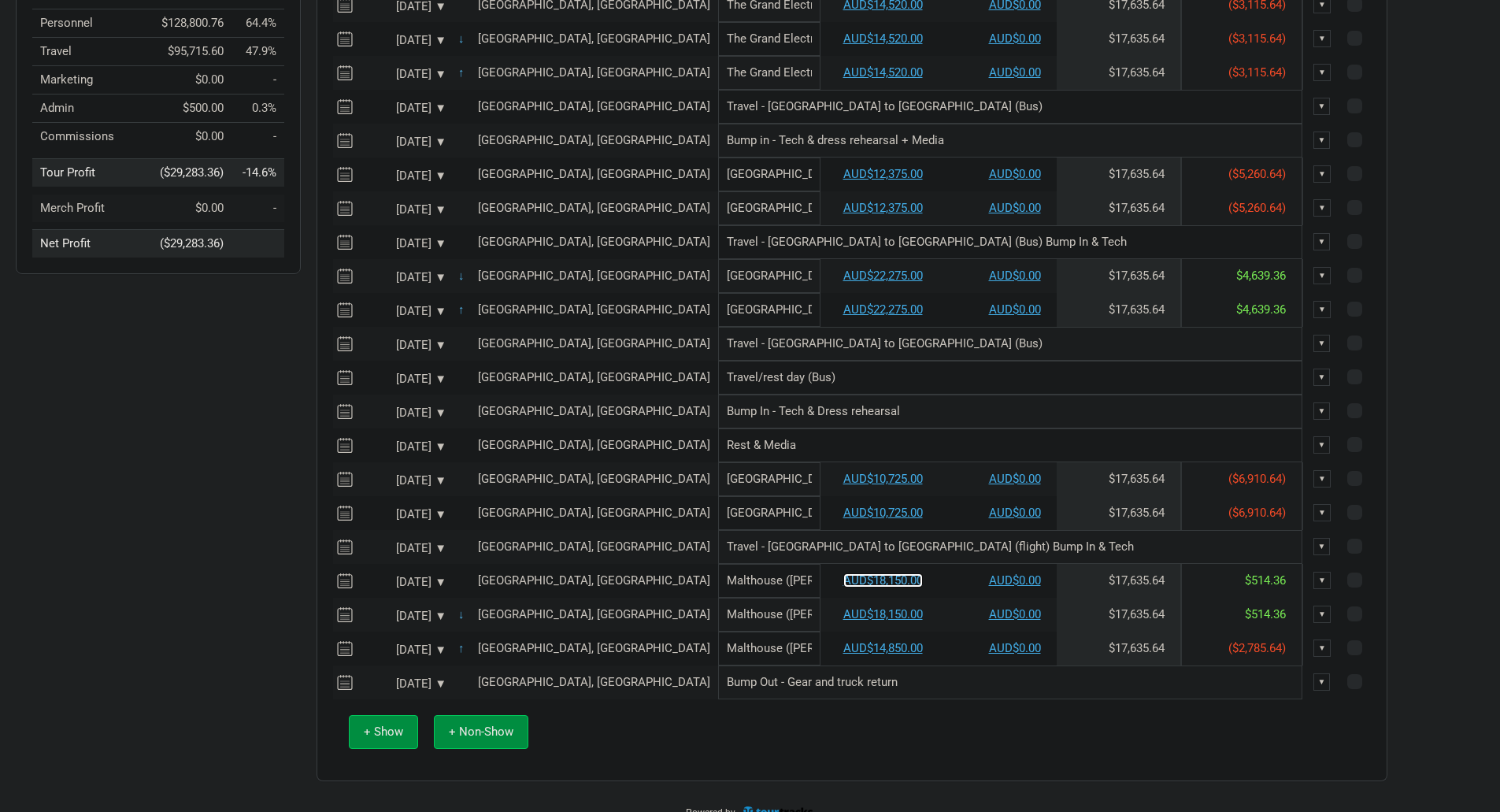
click at [843, 588] on link "AUD$18,150.00" at bounding box center [883, 581] width 79 height 14
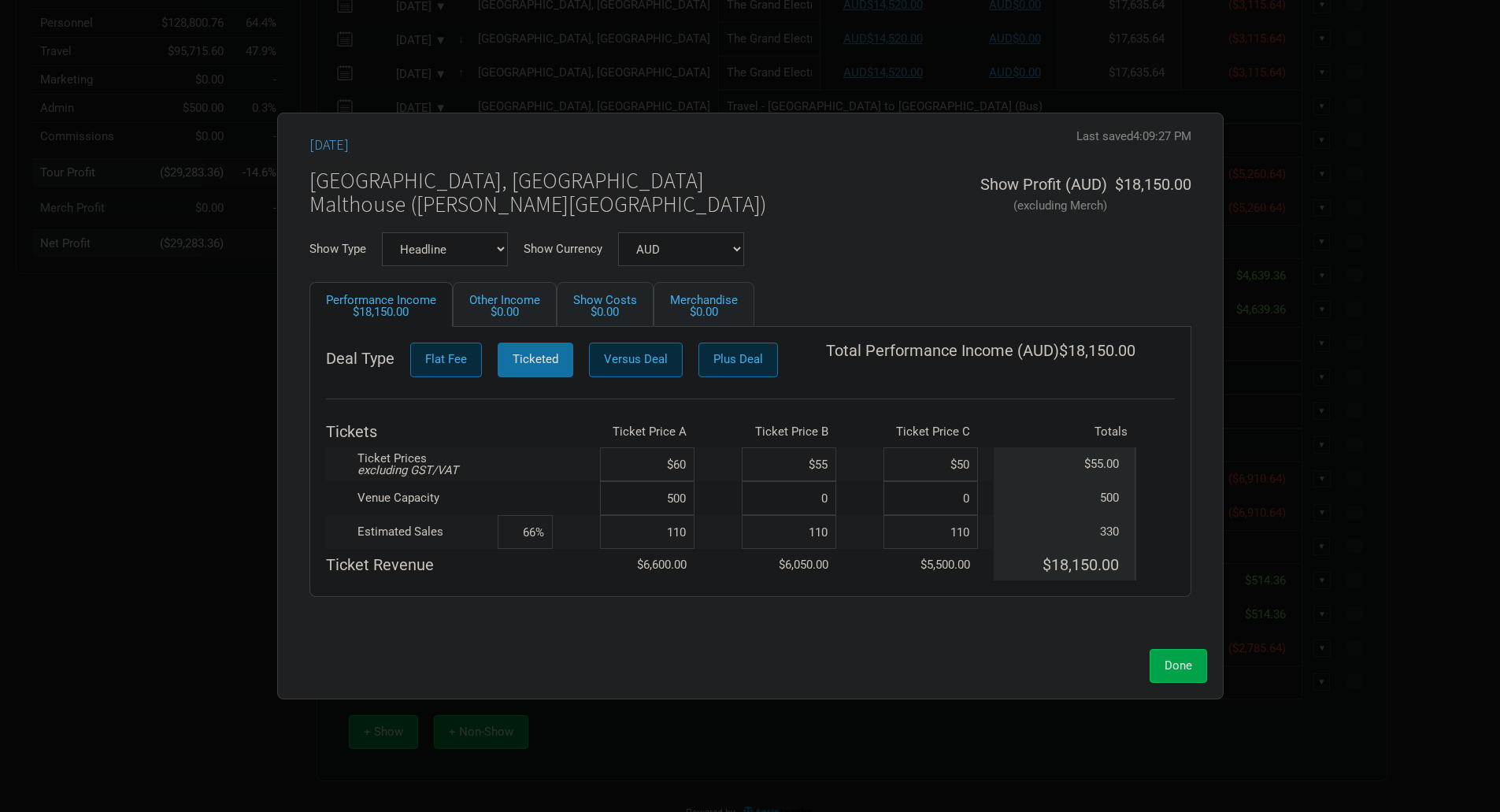
click at [1164, 661] on button "Done" at bounding box center [1179, 665] width 58 height 34
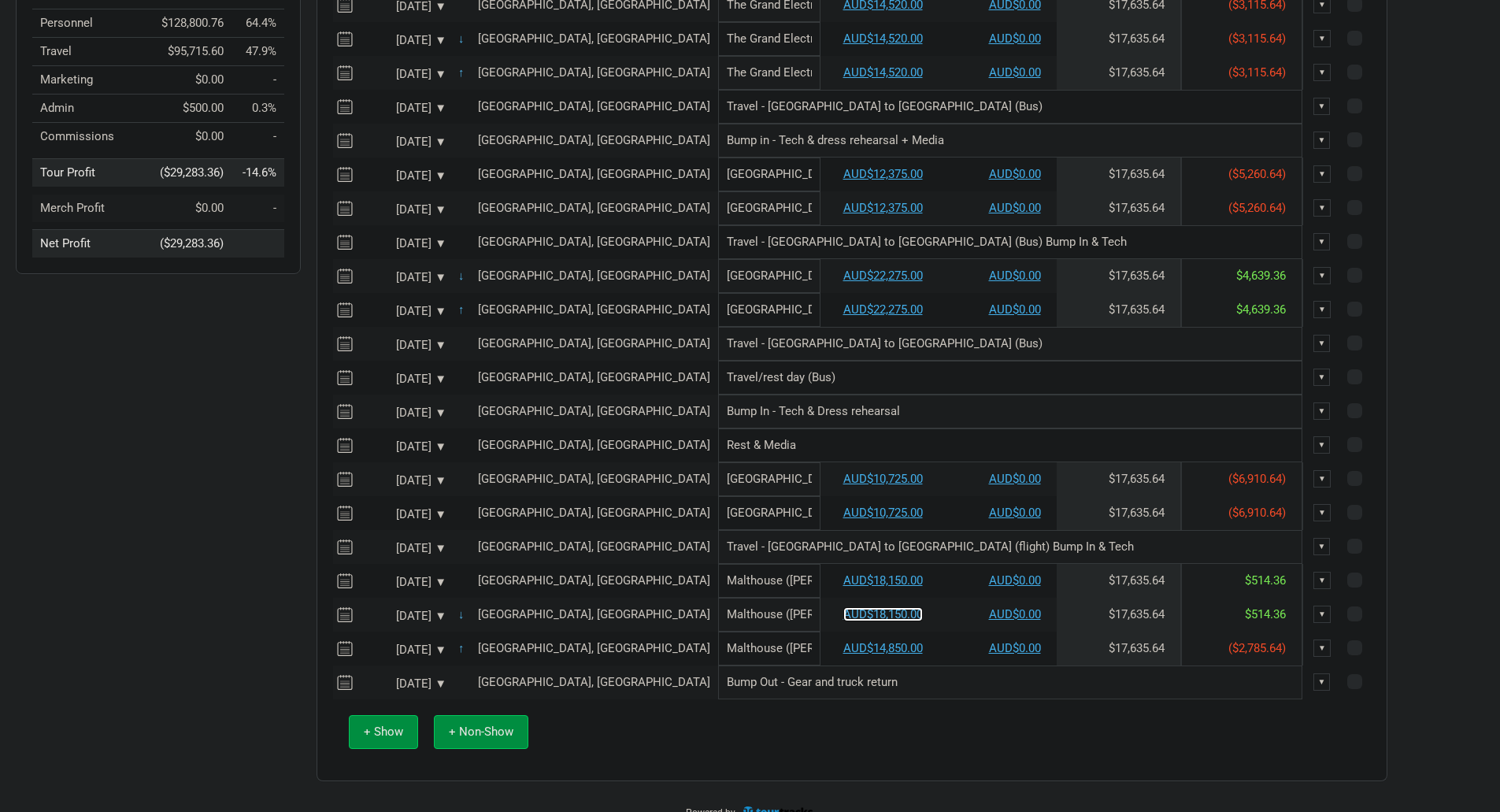
click at [849, 622] on link "AUD$18,150.00" at bounding box center [883, 614] width 79 height 14
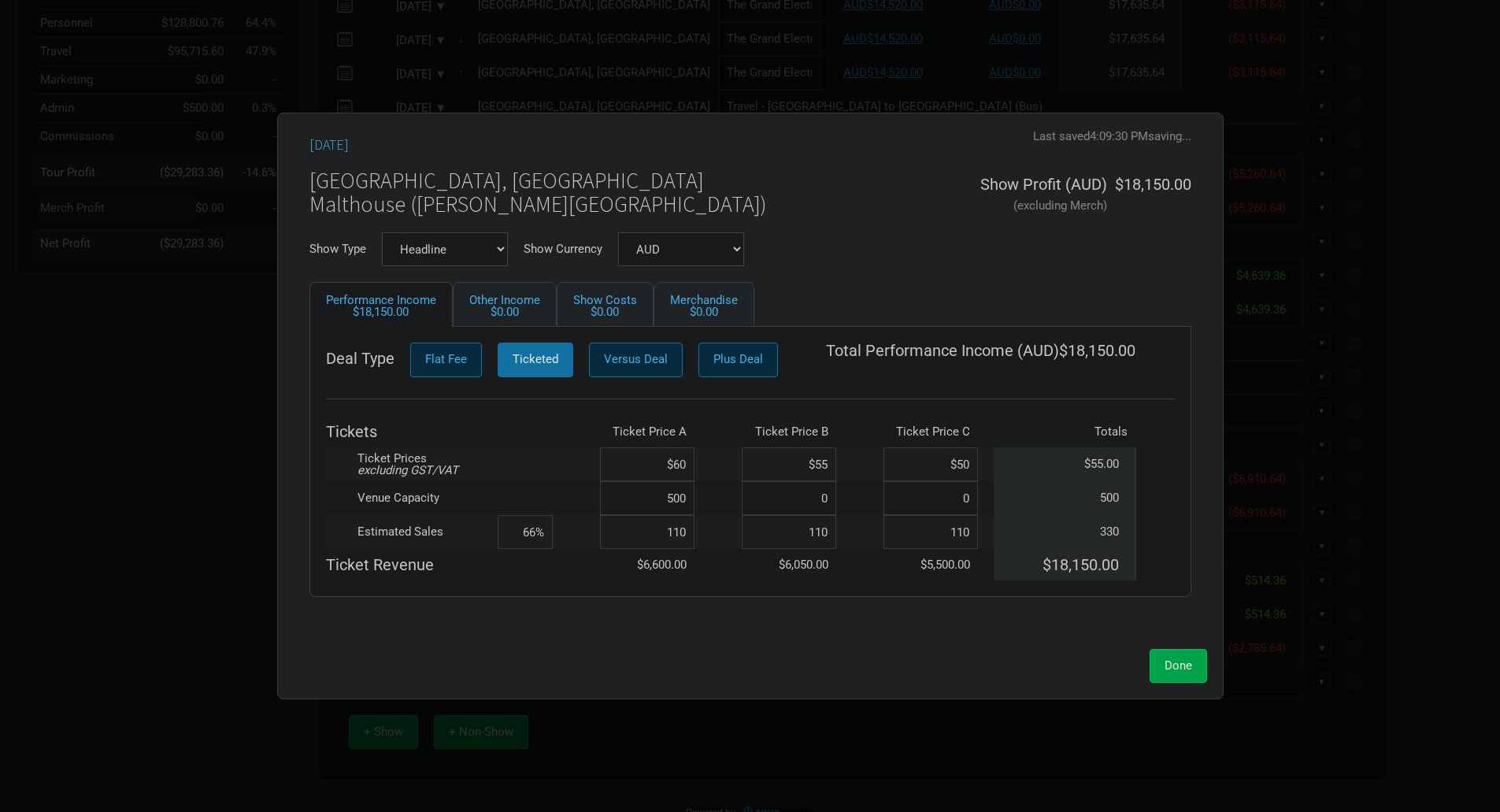
click at [1178, 676] on button "Done" at bounding box center [1179, 665] width 58 height 34
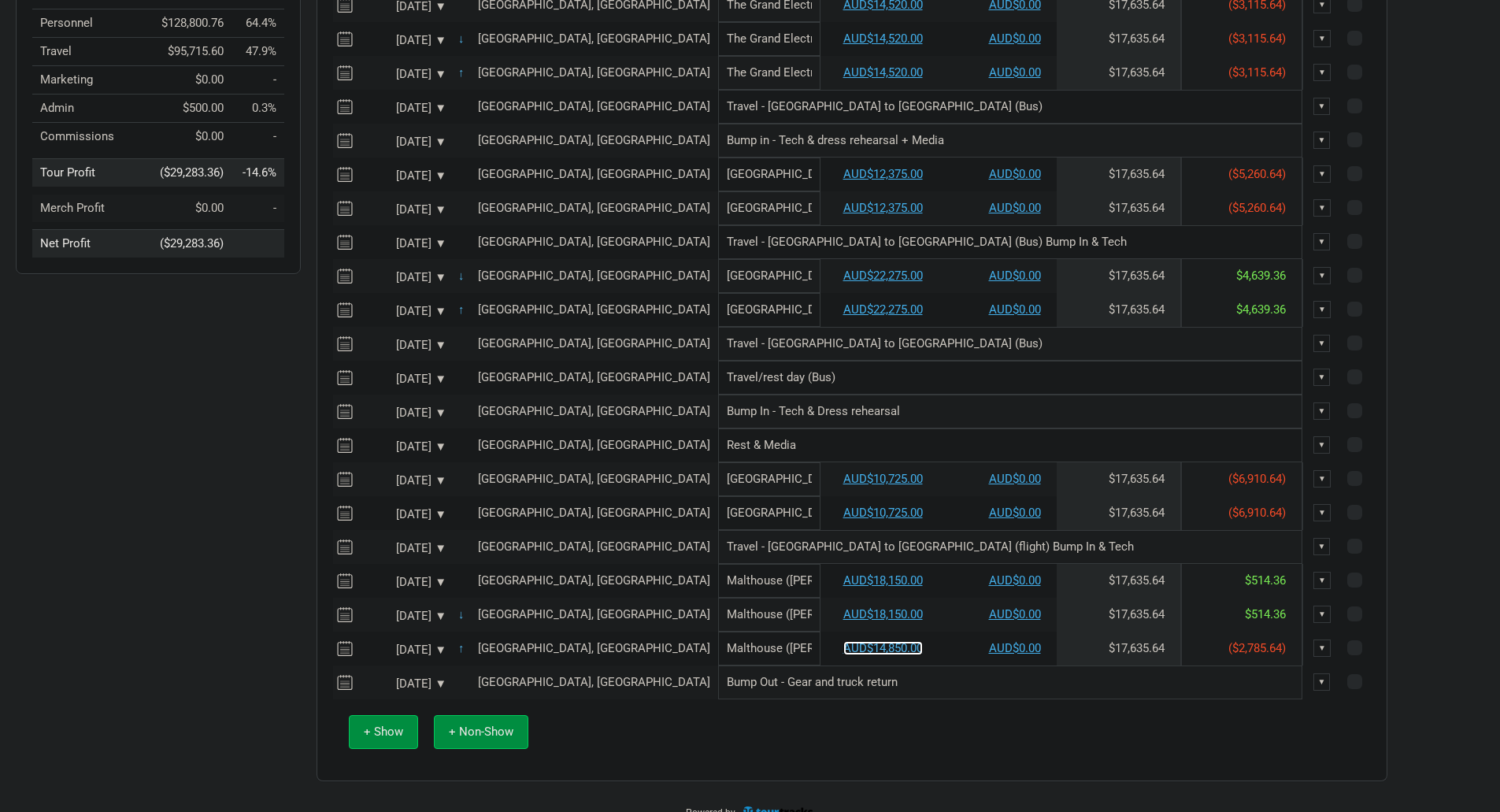
click at [843, 655] on link "AUD$14,850.00" at bounding box center [883, 648] width 79 height 14
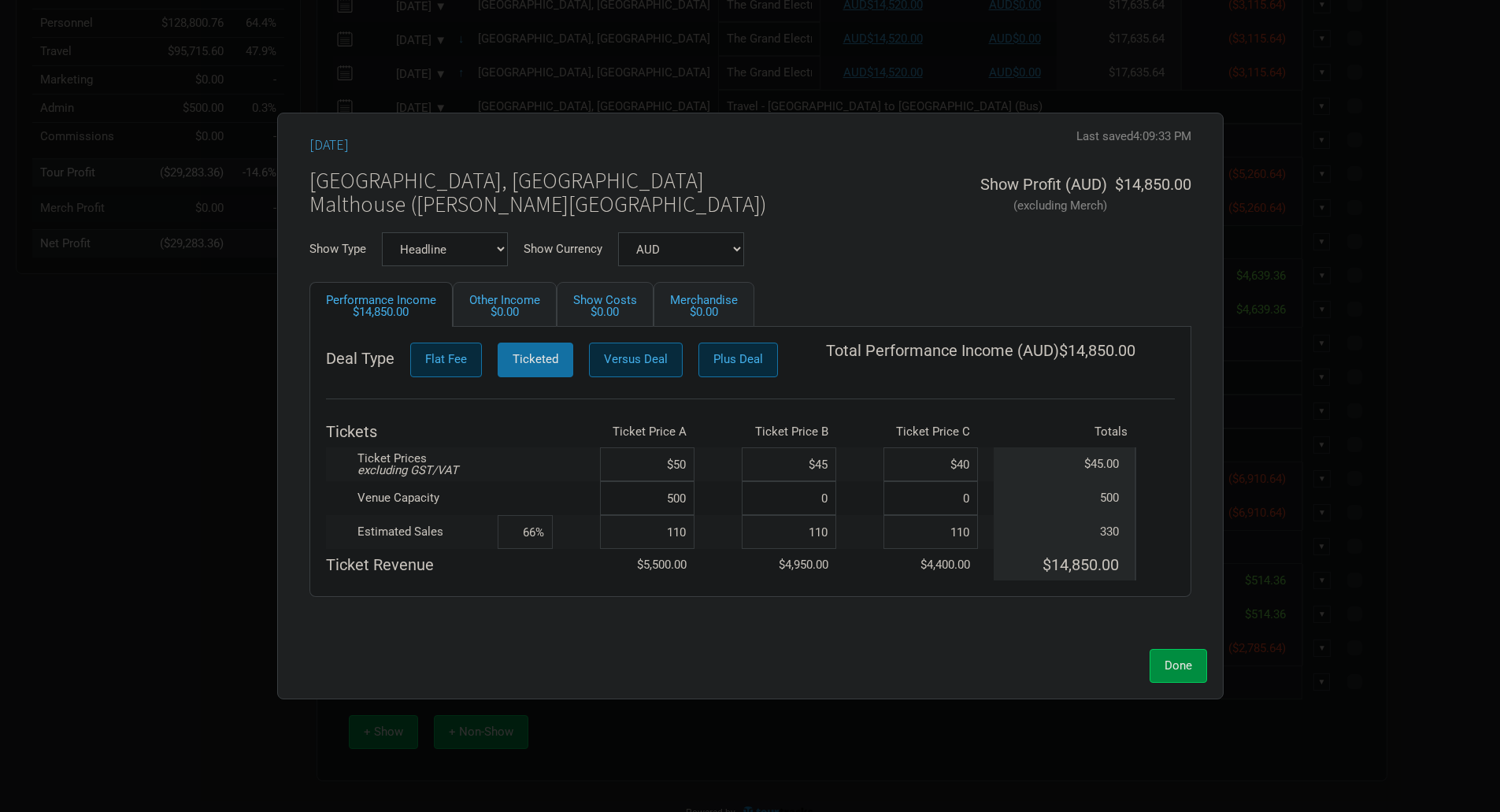
click at [692, 464] on input "$50" at bounding box center [647, 464] width 94 height 34
click at [1180, 666] on span "Done" at bounding box center [1179, 665] width 28 height 14
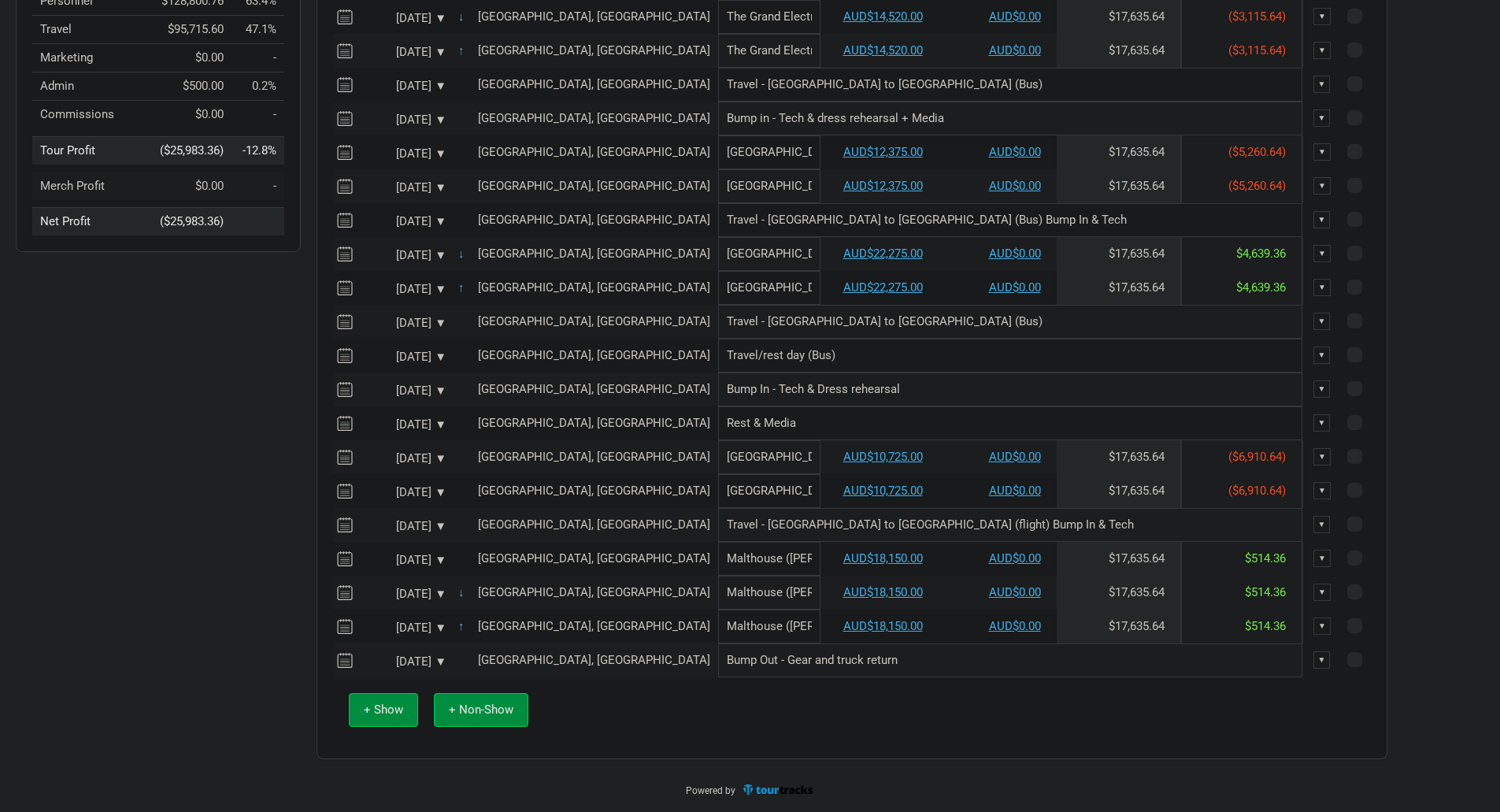
scroll to position [427, 0]
click at [1400, 515] on div "Options Tour Budget Last saved 4:09:40 PM Tour Income $203,280.00 100.0% Perfor…" at bounding box center [750, 237] width 1500 height 1061
click at [843, 492] on link "AUD$10,725.00" at bounding box center [883, 491] width 79 height 14
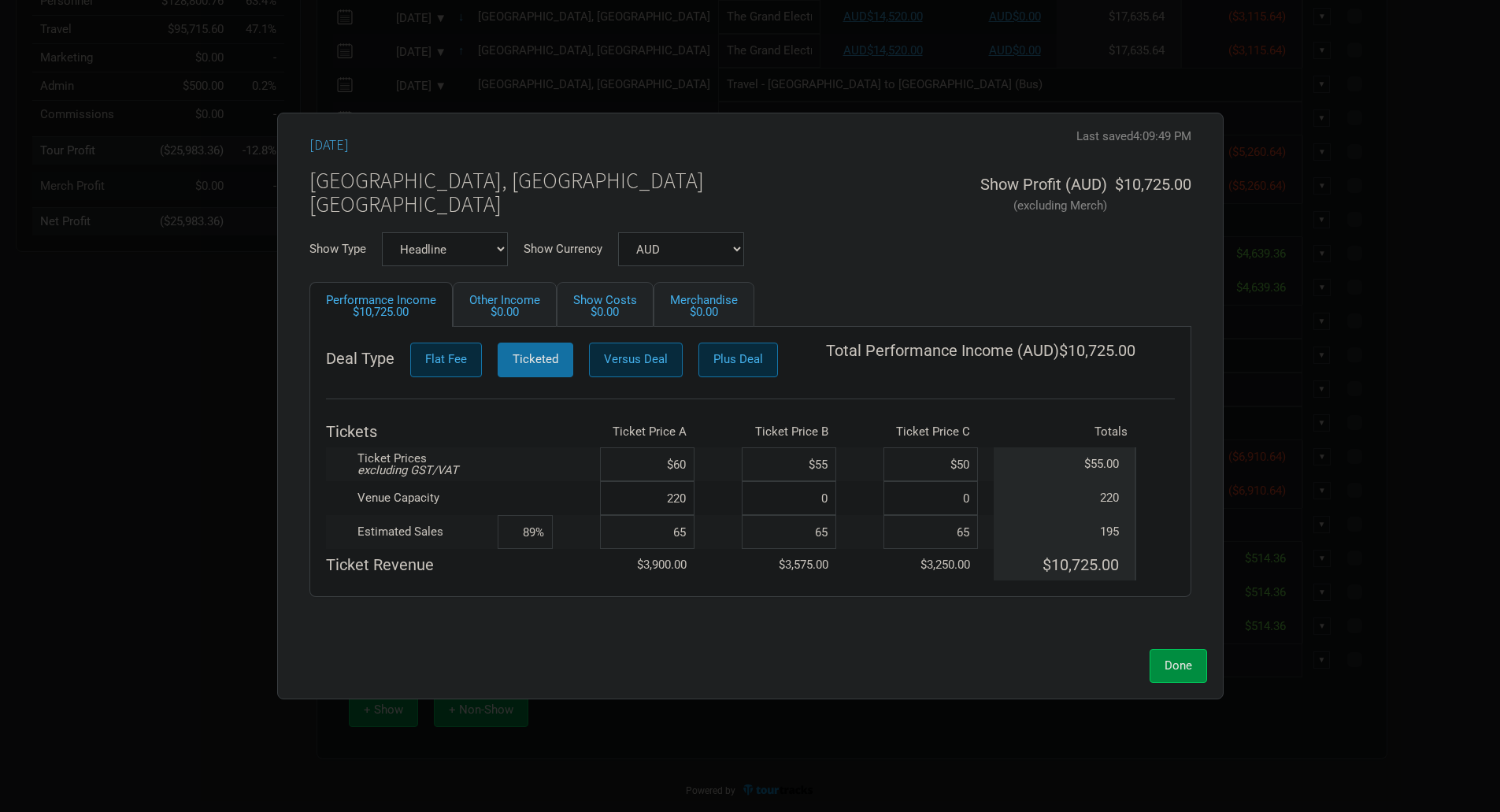
click at [692, 531] on input "65" at bounding box center [647, 532] width 94 height 34
click at [688, 538] on input "80" at bounding box center [647, 532] width 94 height 34
click at [834, 532] on input "80" at bounding box center [789, 532] width 94 height 34
click at [973, 534] on input "80" at bounding box center [931, 532] width 94 height 34
click at [690, 534] on input "75" at bounding box center [647, 532] width 94 height 34
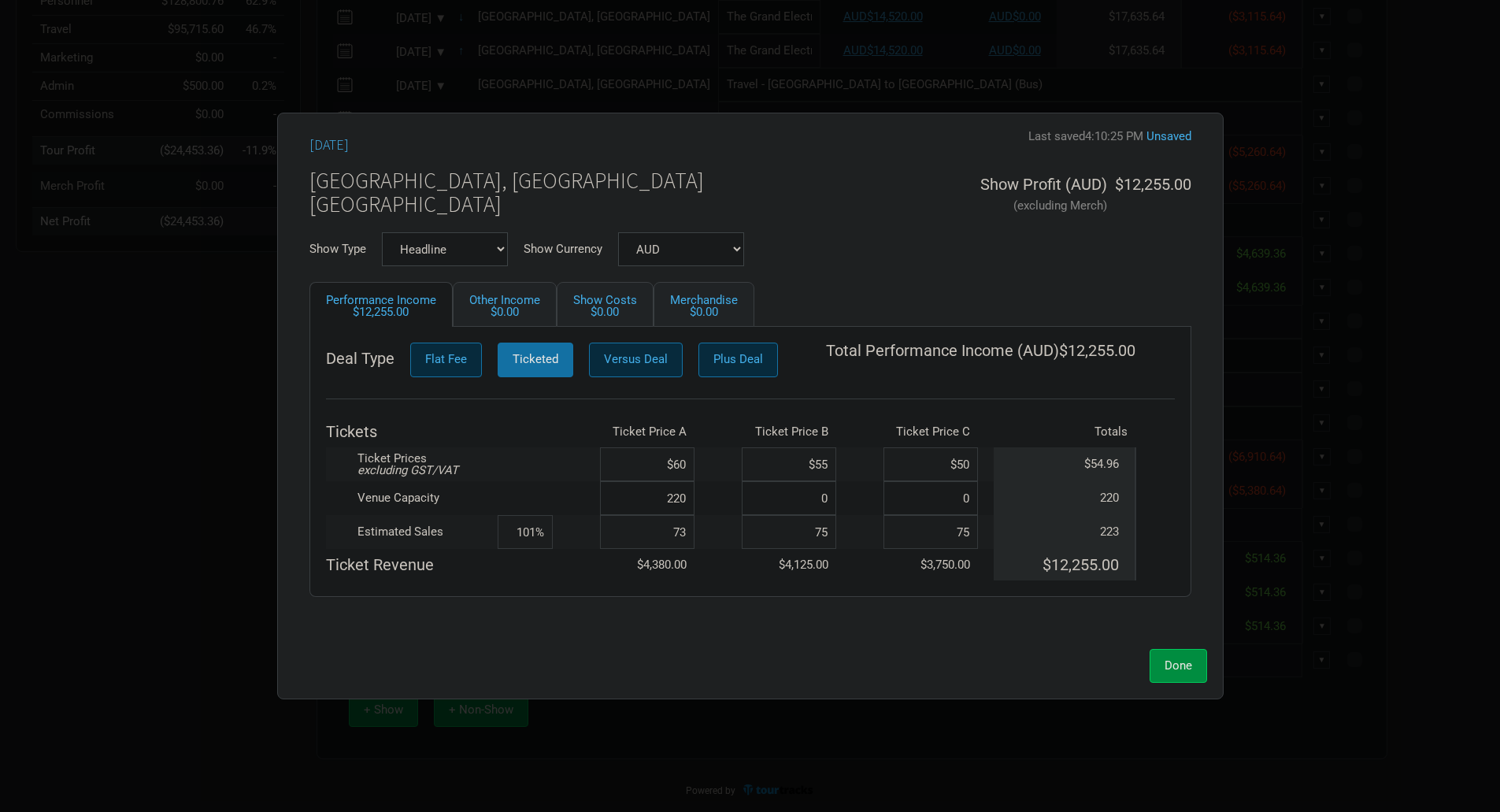
click at [836, 533] on tr "Estimated Sales 101% 73 75 75 223" at bounding box center [750, 532] width 849 height 34
click at [972, 534] on input "75" at bounding box center [931, 532] width 94 height 34
click at [1169, 668] on span "Done" at bounding box center [1179, 665] width 28 height 14
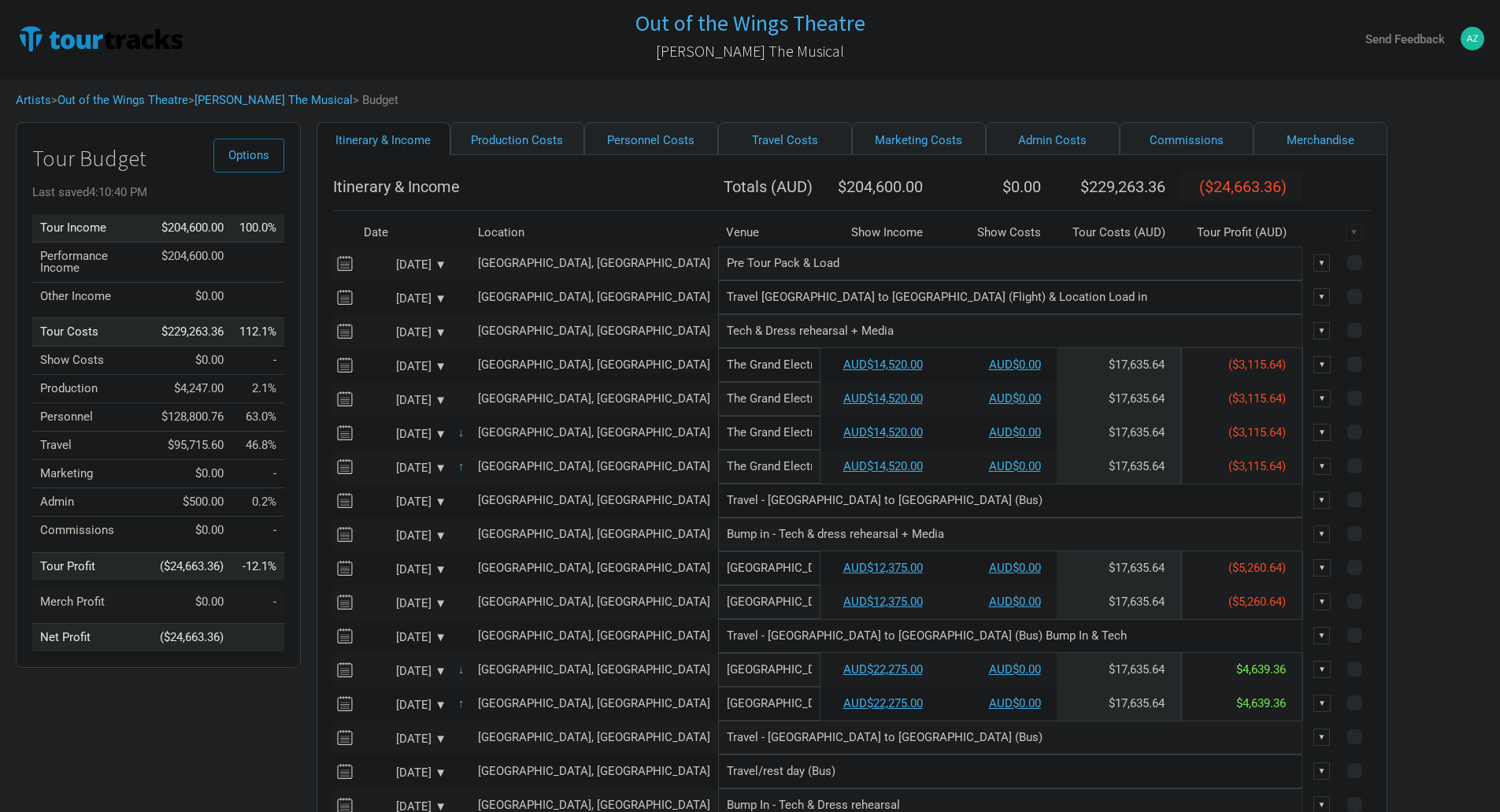
click at [1470, 38] on img at bounding box center [1472, 38] width 24 height 24
click at [1442, 110] on link "Sign Out" at bounding box center [1447, 112] width 59 height 28
